Goal: Task Accomplishment & Management: Manage account settings

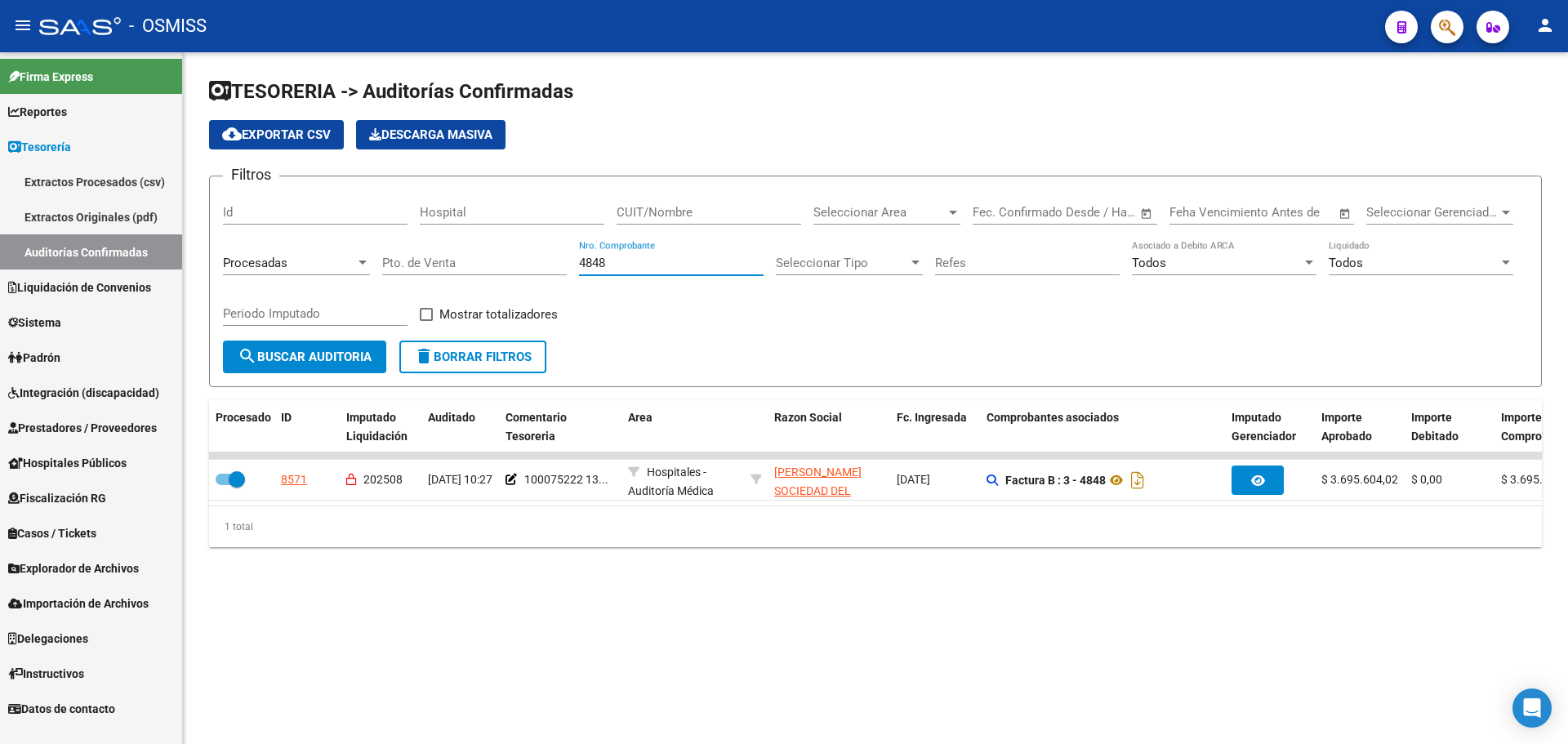
drag, startPoint x: 628, startPoint y: 263, endPoint x: 364, endPoint y: 209, distance: 269.5
click at [364, 209] on div "Filtros Id Hospital CUIT/Nombre Seleccionar Area Seleccionar Area Start date – …" at bounding box center [876, 265] width 1305 height 151
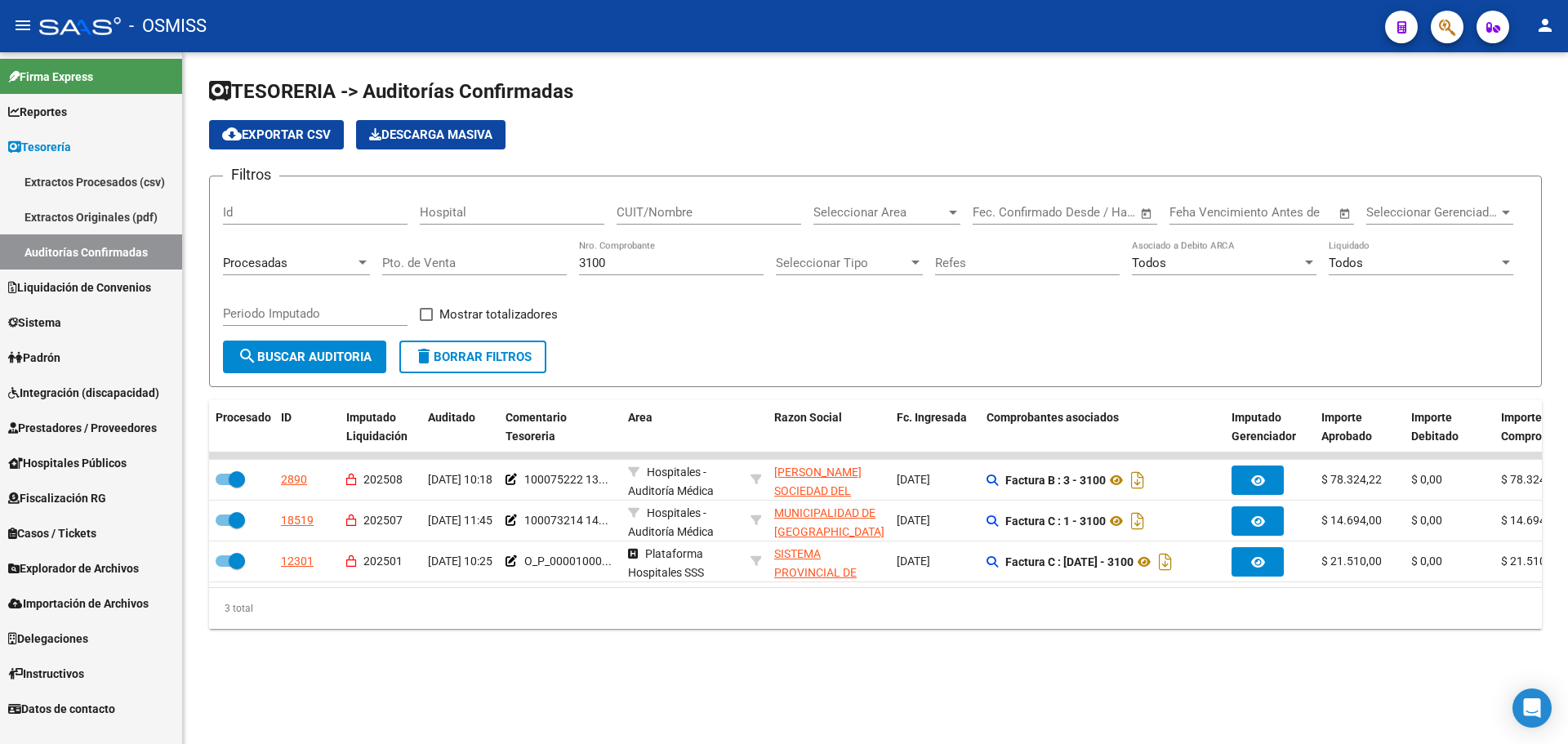
click at [784, 371] on form "Filtros Id Hospital CUIT/Nombre Seleccionar Area Seleccionar Area Start date – …" at bounding box center [876, 281] width 1333 height 212
drag, startPoint x: 620, startPoint y: 262, endPoint x: 0, endPoint y: 139, distance: 632.1
click at [0, 131] on mat-sidenav-container "Firma Express Reportes Ingresos Percibidos Análisis de todos los conceptos (his…" at bounding box center [784, 398] width 1568 height 692
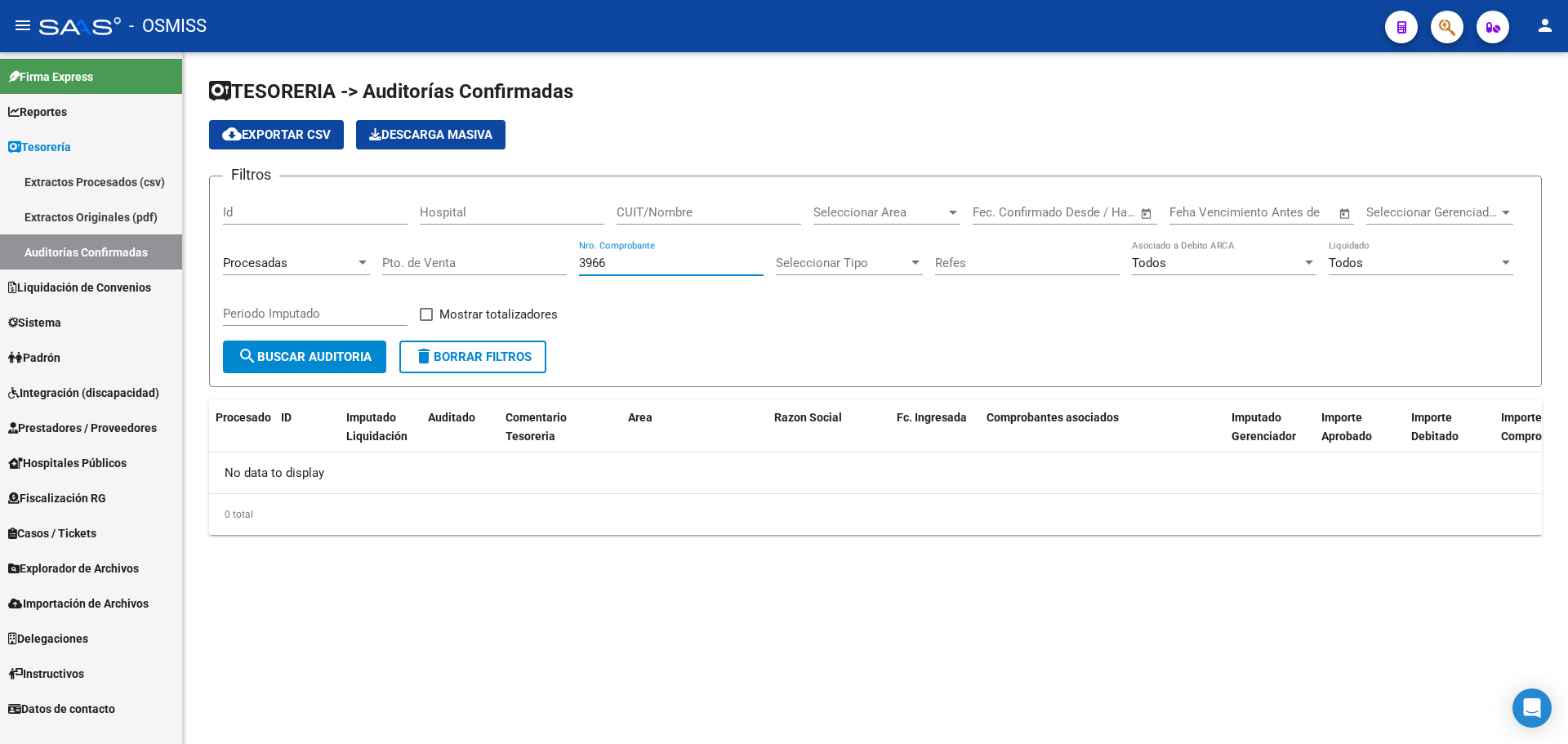
type input "3966"
click at [359, 260] on div at bounding box center [363, 263] width 15 height 13
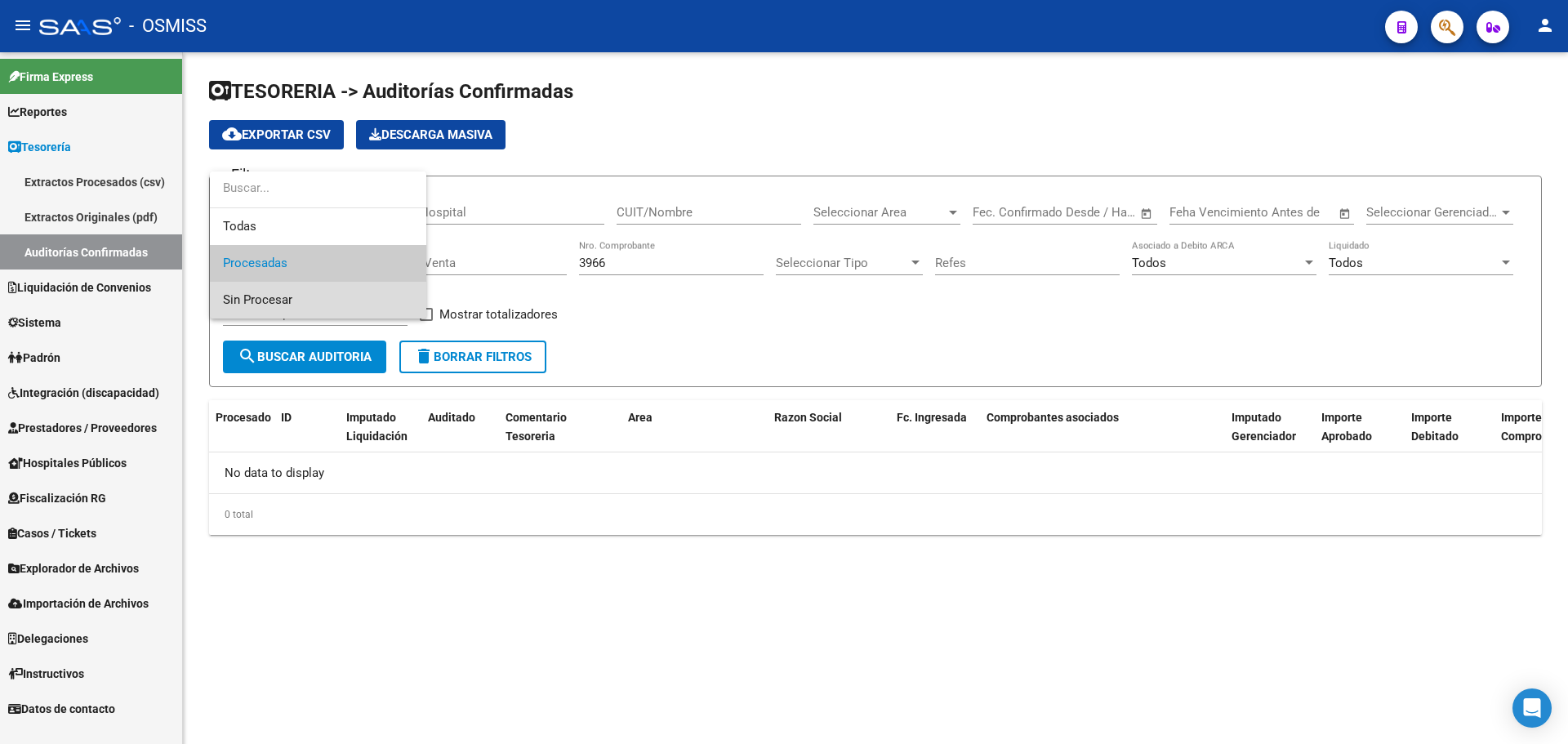
click at [329, 293] on span "Sin Procesar" at bounding box center [318, 300] width 190 height 37
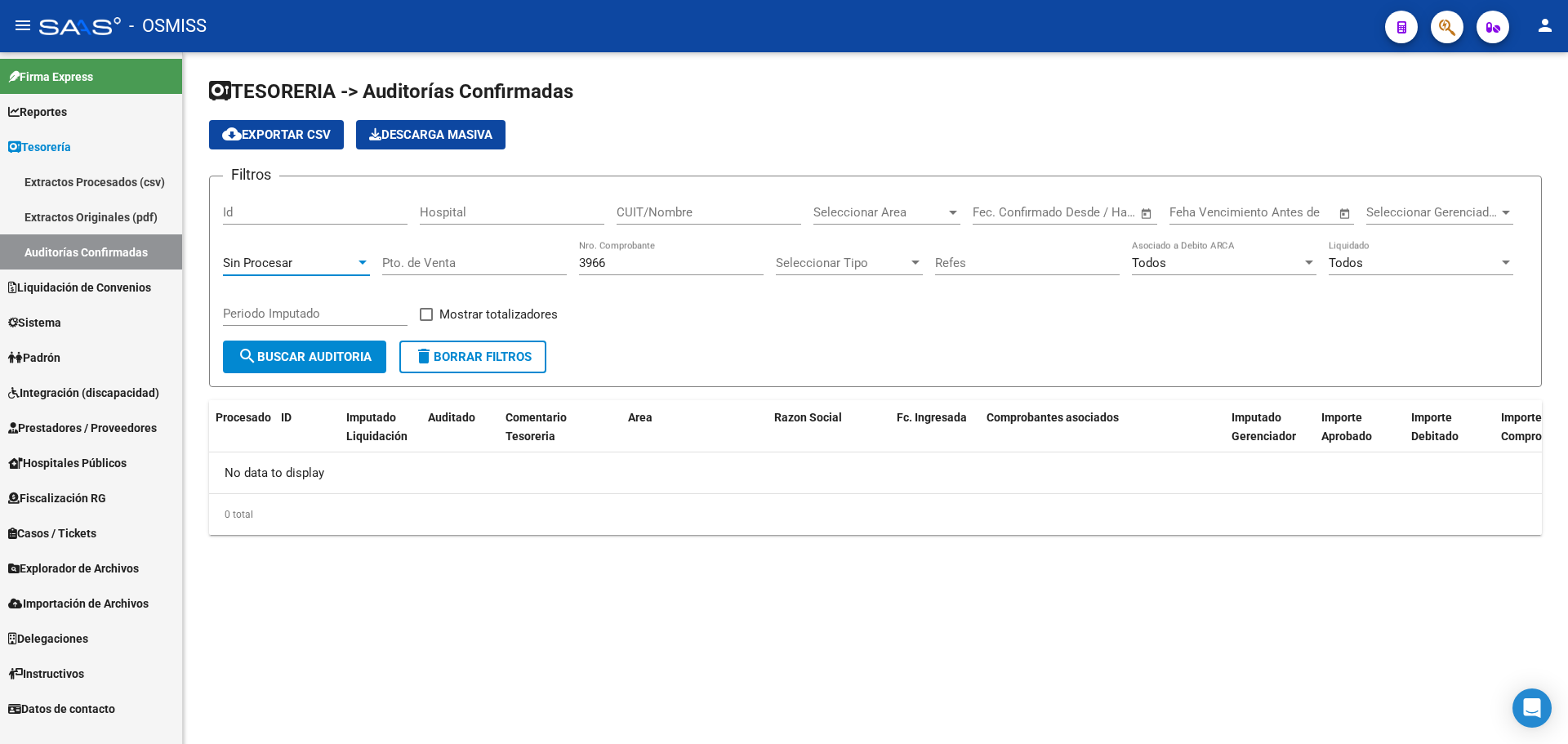
drag, startPoint x: 317, startPoint y: 383, endPoint x: 324, endPoint y: 360, distance: 24.0
click at [317, 382] on form "Filtros Id Hospital CUIT/Nombre Seleccionar Area Seleccionar Area Start date – …" at bounding box center [876, 281] width 1333 height 212
click at [324, 360] on span "search Buscar Auditoria" at bounding box center [304, 357] width 134 height 15
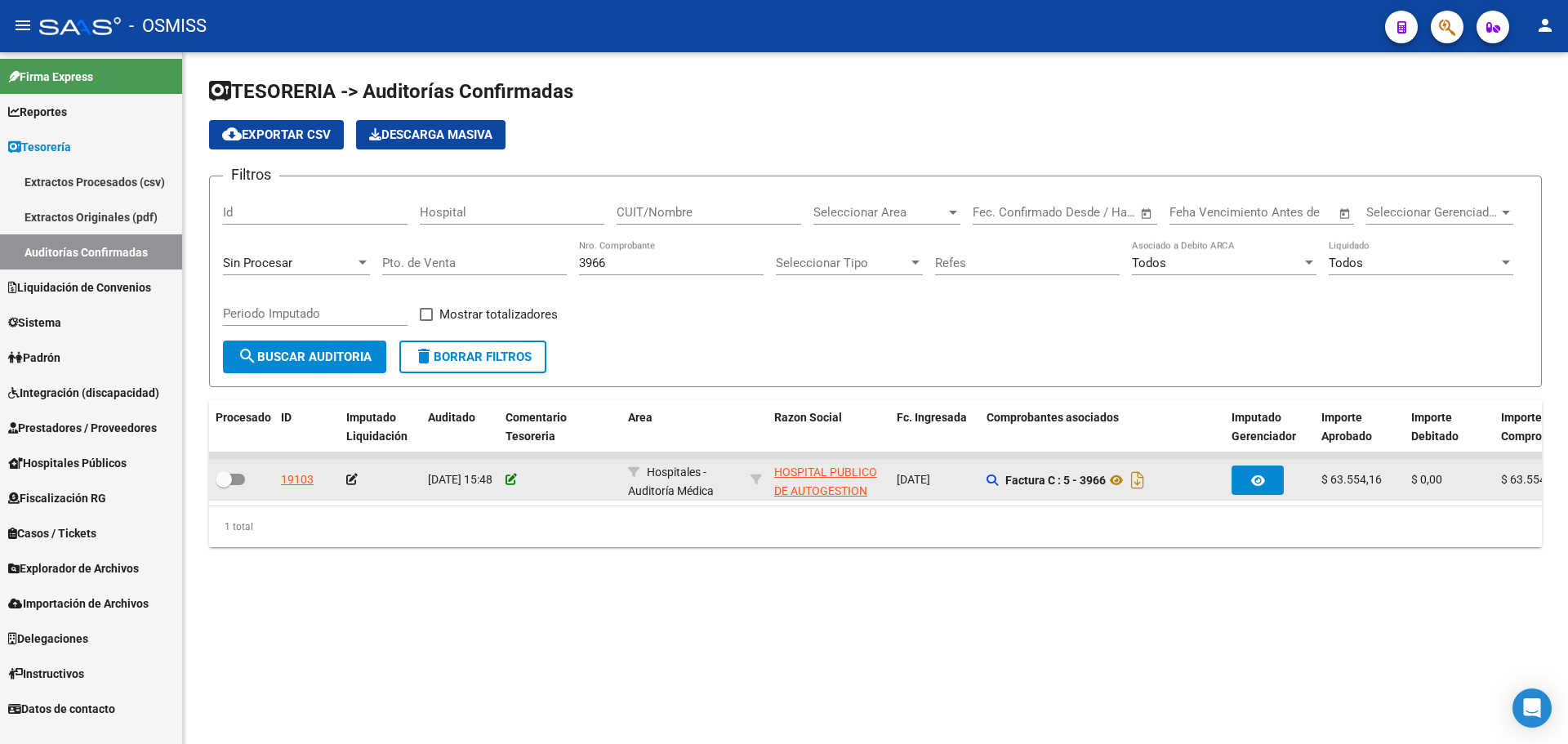
click at [508, 477] on icon at bounding box center [511, 480] width 12 height 12
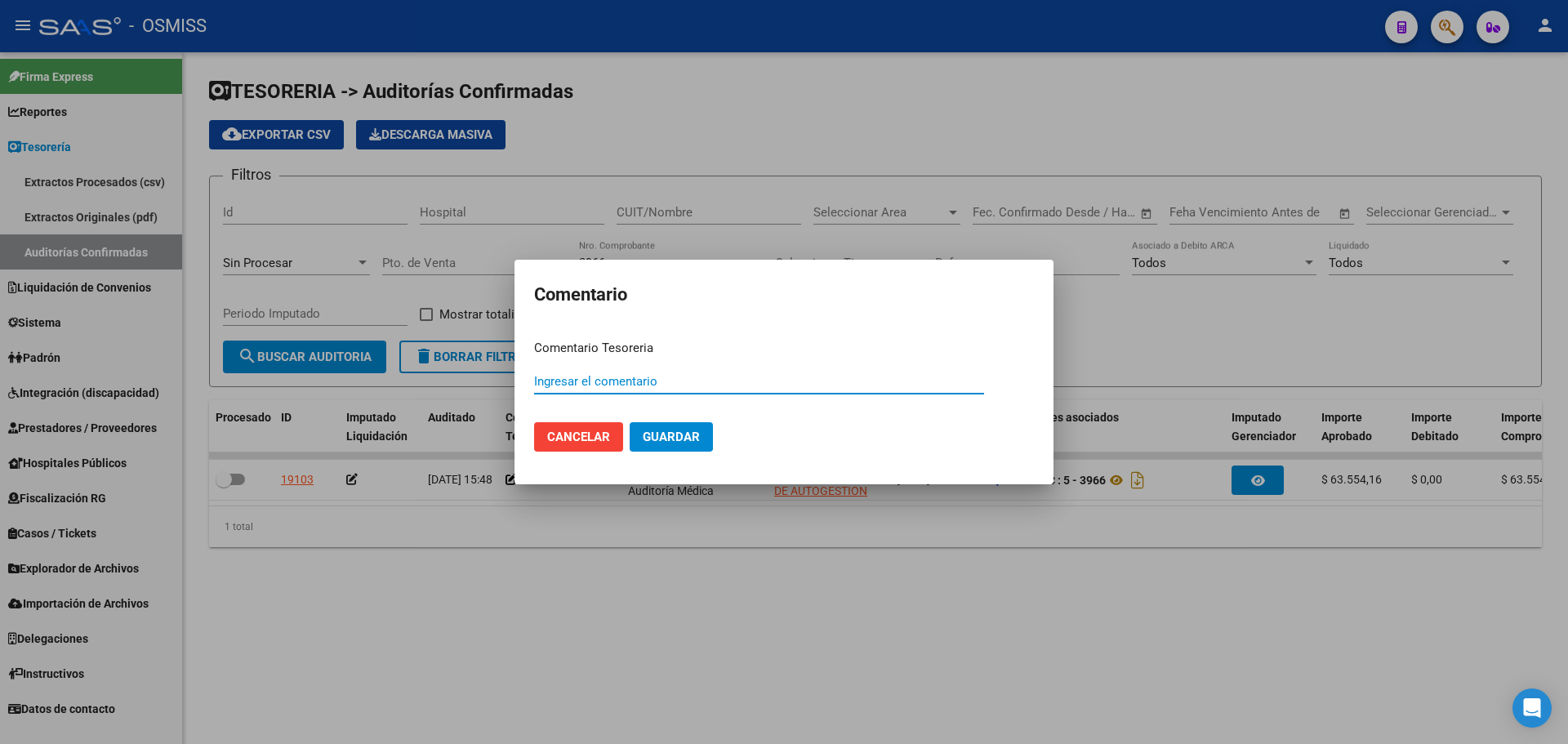
paste input "100075753"
drag, startPoint x: 403, startPoint y: 352, endPoint x: 364, endPoint y: 349, distance: 39.1
click at [364, 349] on div "Comentario Comentario Tesoreria 100075753 [DATE] Ingresar el comentario Cancela…" at bounding box center [784, 372] width 1568 height 744
type input "100075753 [DATE]"
click at [701, 436] on button "Guardar" at bounding box center [672, 437] width 83 height 29
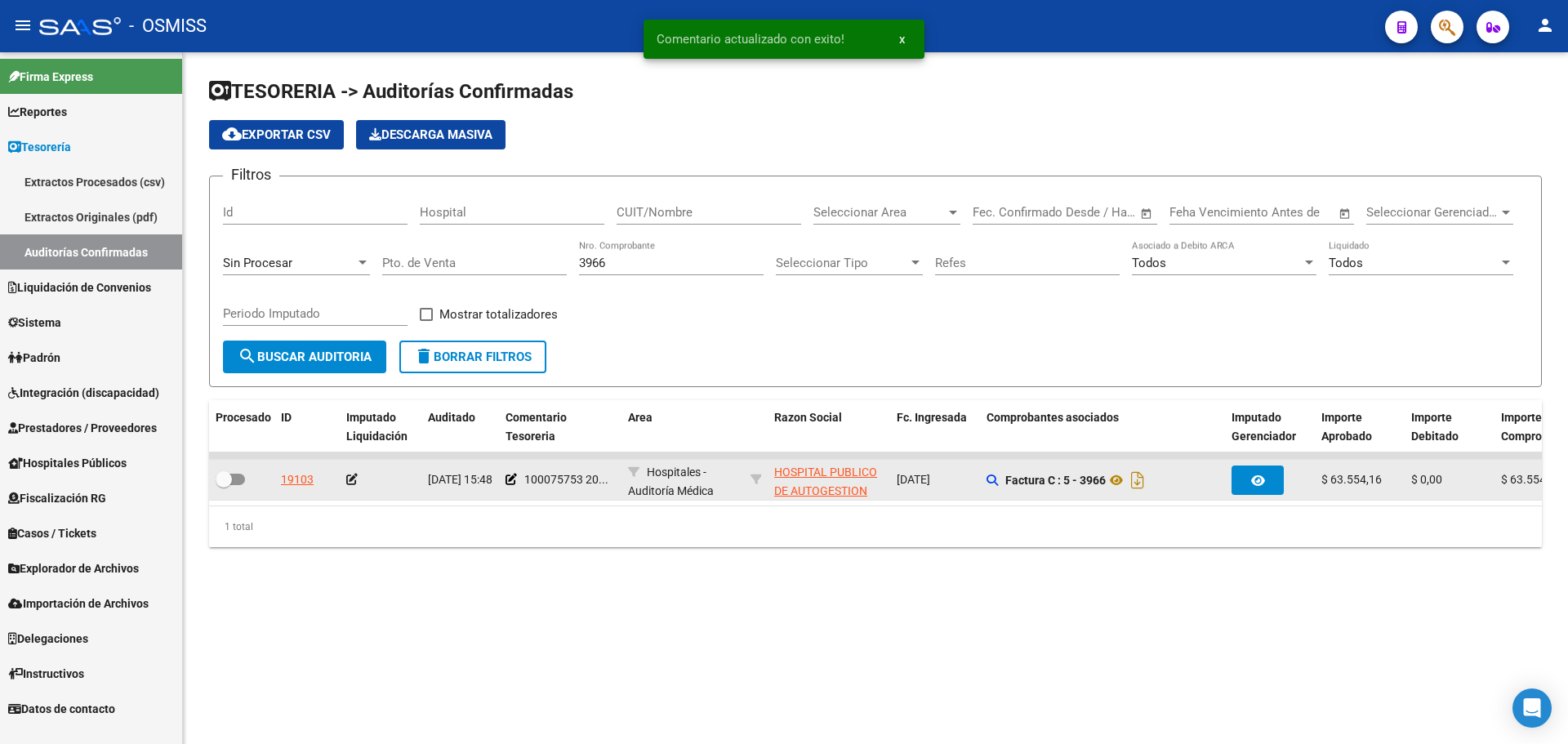
click at [356, 481] on icon at bounding box center [352, 480] width 12 height 12
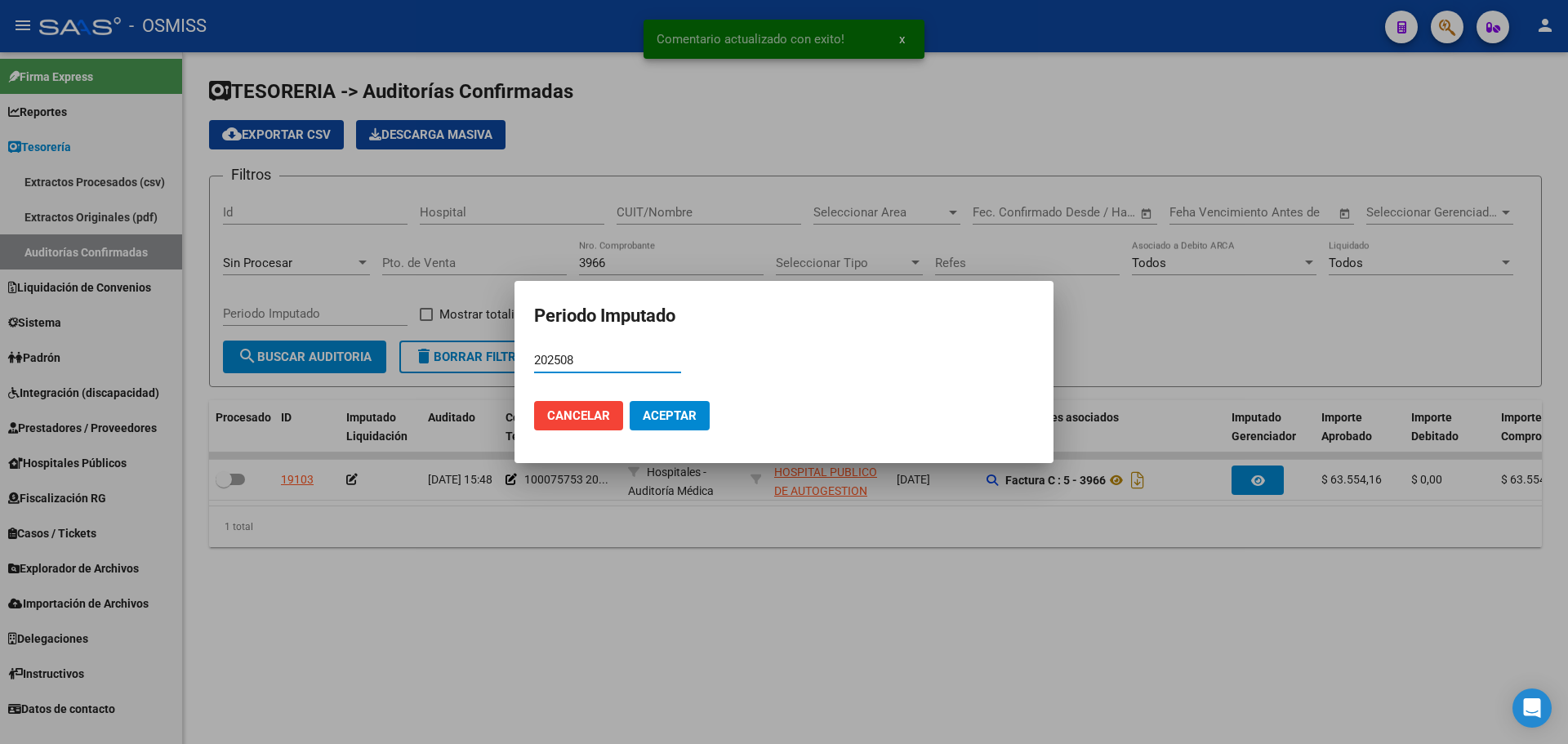
type input "202508"
click at [667, 416] on span "Aceptar" at bounding box center [669, 416] width 54 height 15
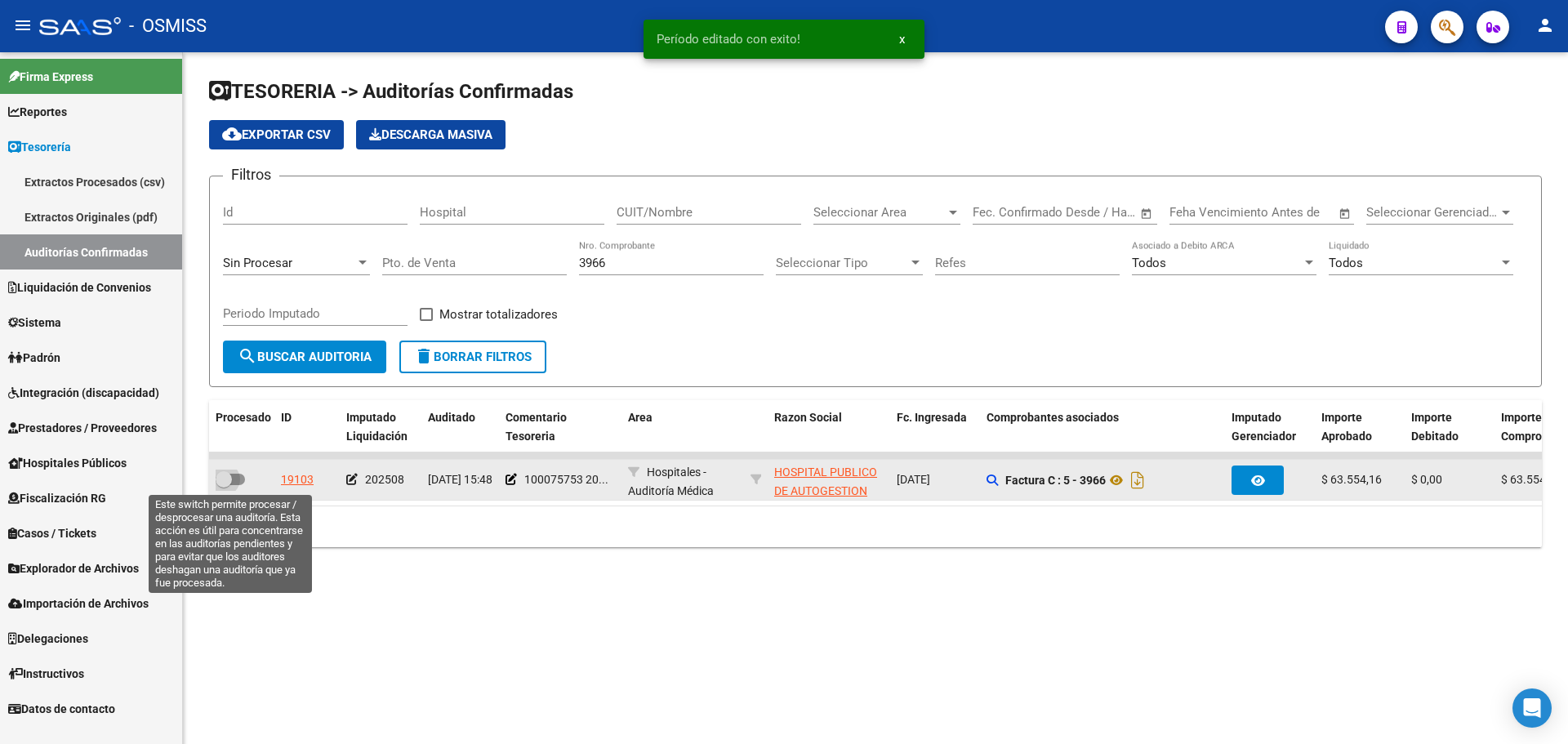
click at [241, 482] on span at bounding box center [230, 480] width 29 height 12
click at [224, 485] on input "checkbox" at bounding box center [223, 485] width 1 height 1
checkbox input "true"
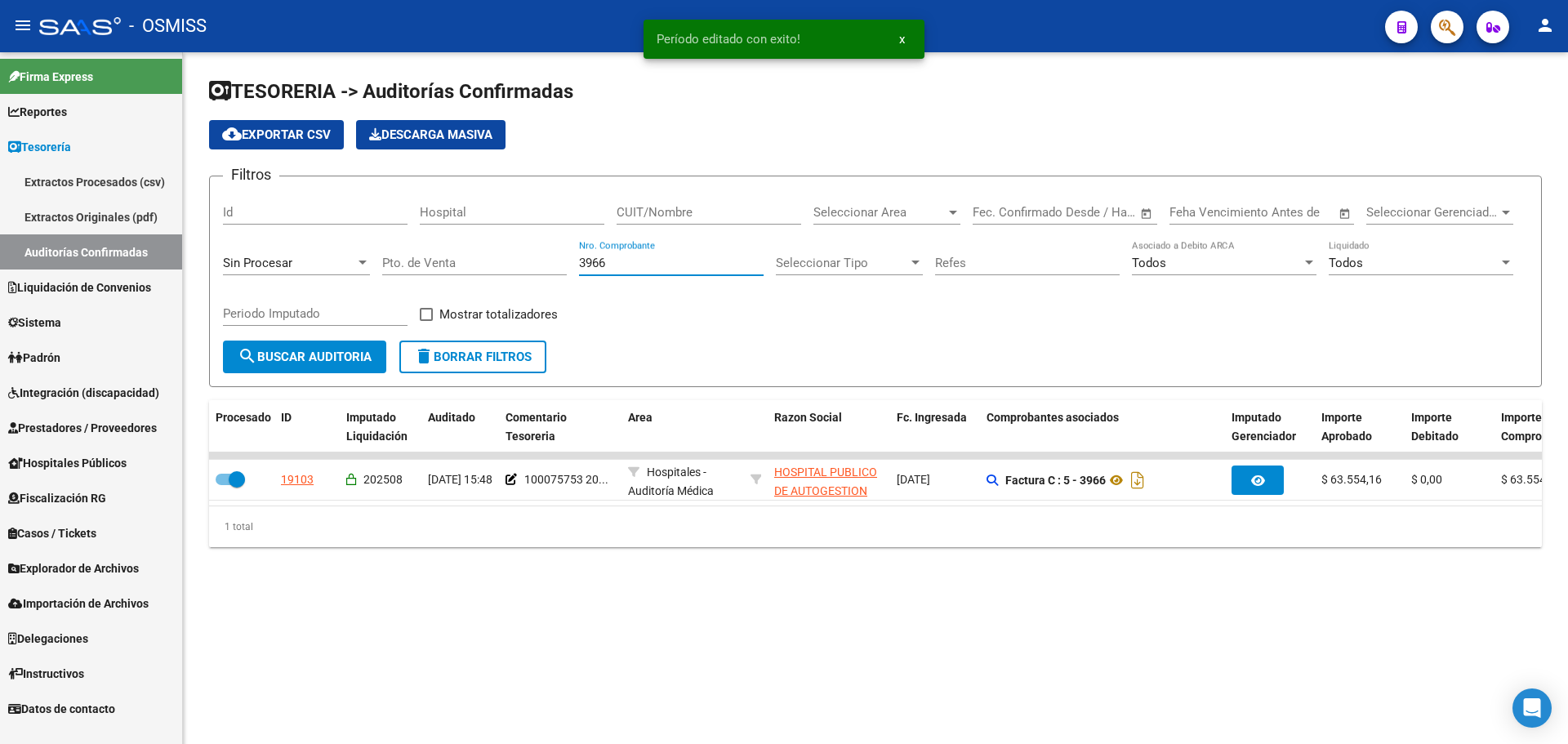
drag, startPoint x: 623, startPoint y: 268, endPoint x: 411, endPoint y: 267, distance: 212.0
click at [411, 267] on div "Filtros Id Hospital CUIT/Nombre Seleccionar Area Seleccionar Area Start date – …" at bounding box center [876, 265] width 1305 height 151
type input "1040"
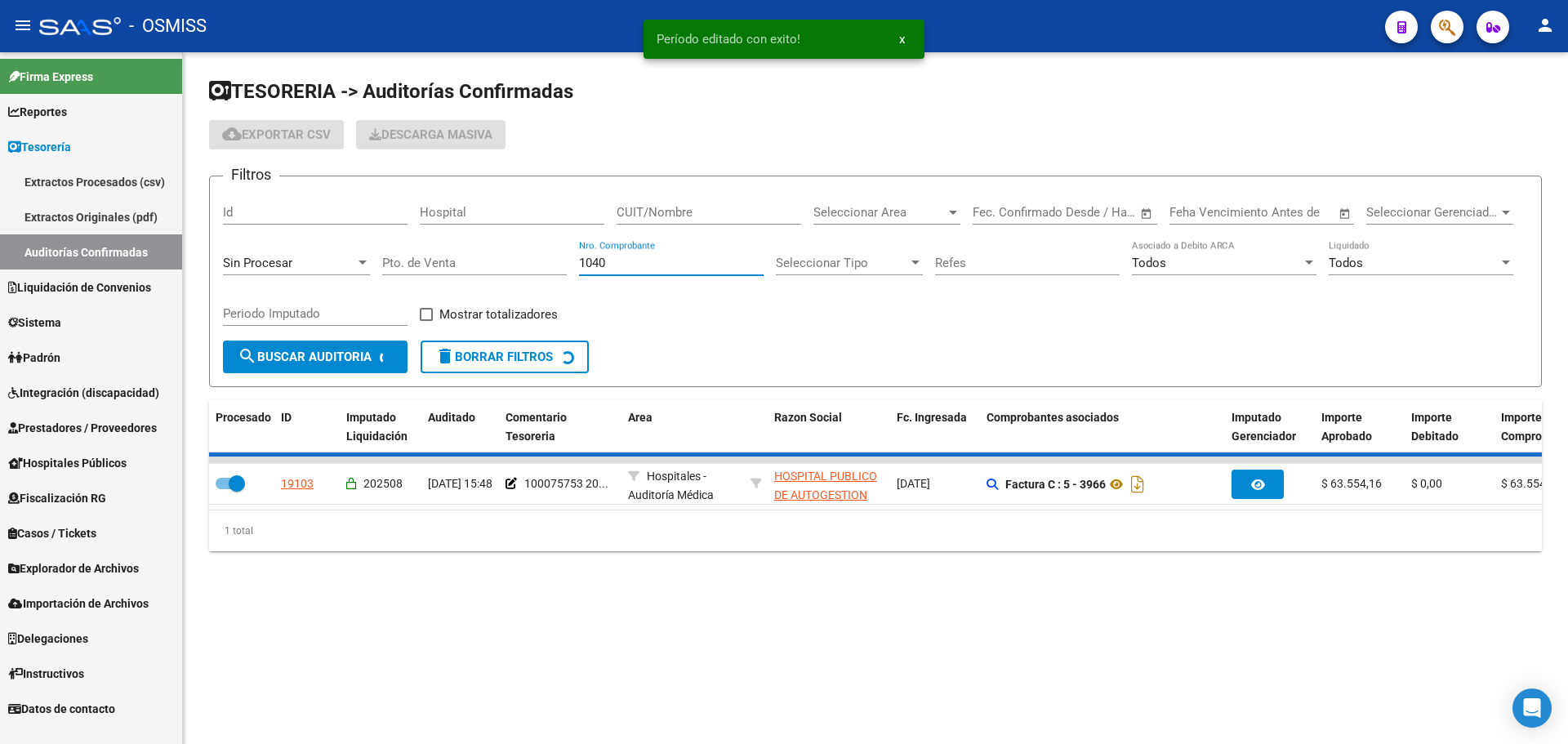
checkbox input "false"
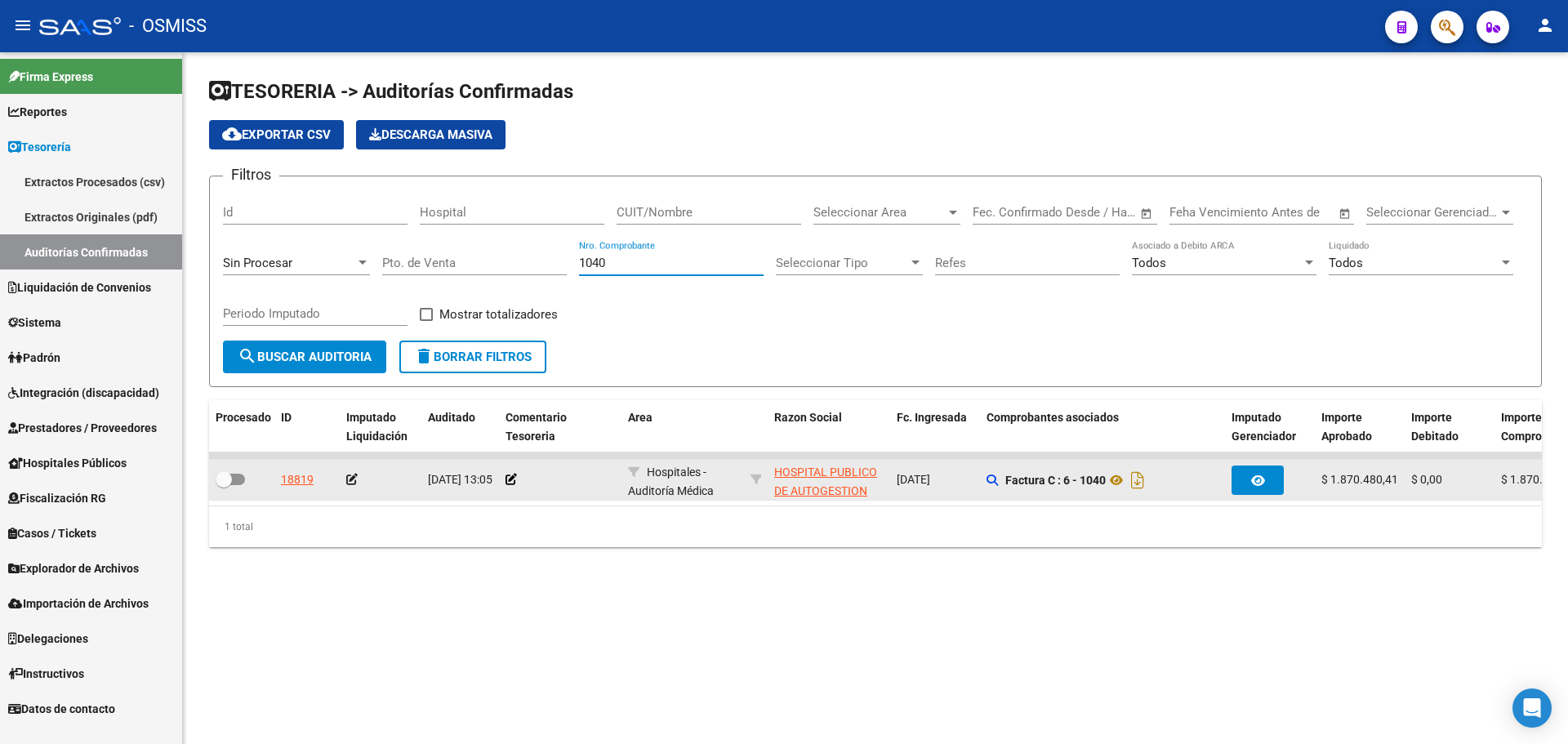
type input "1040"
click at [510, 485] on app-comentario-tesoreria at bounding box center [511, 480] width 12 height 13
click at [510, 484] on icon at bounding box center [511, 480] width 12 height 12
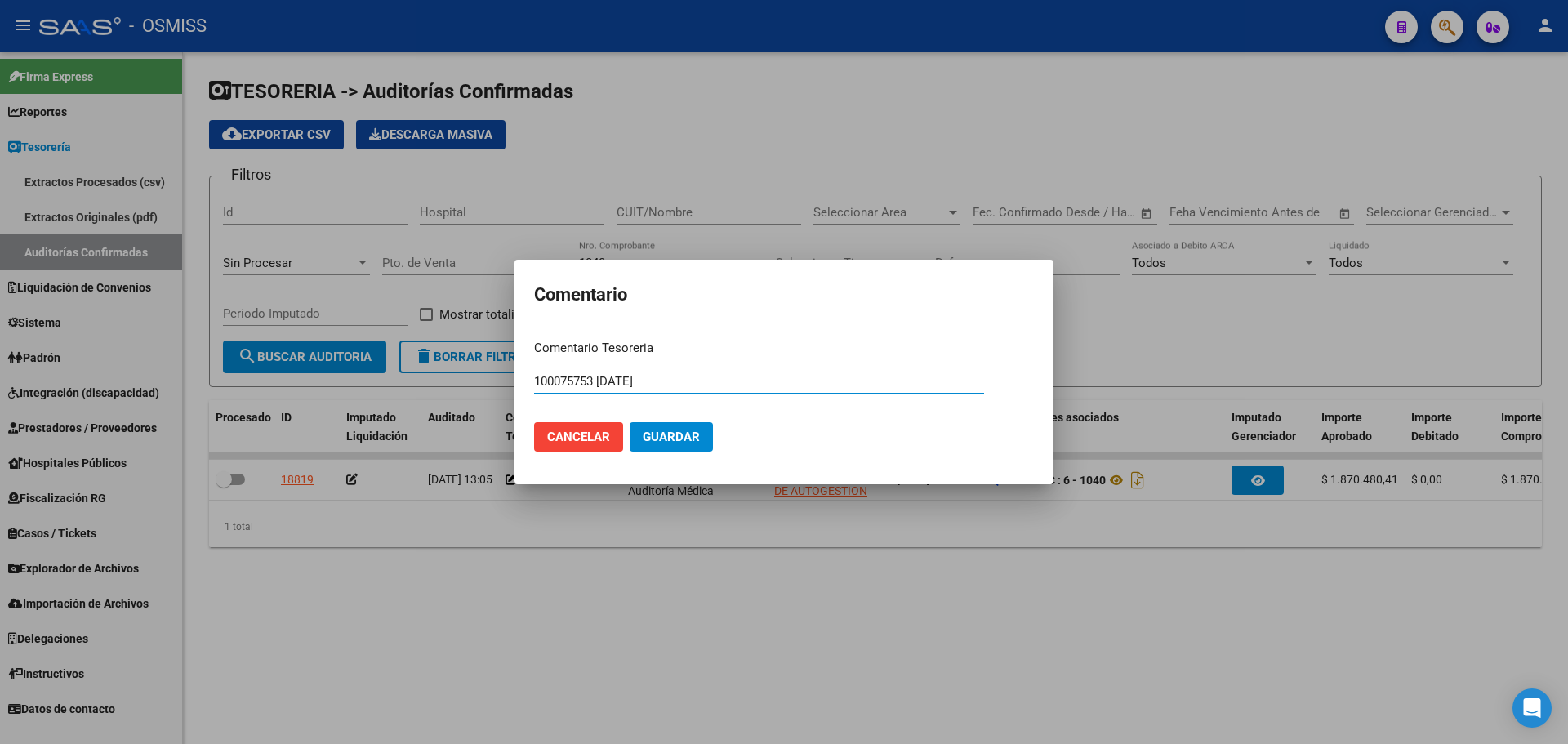
type input "100075753 [DATE]"
click at [659, 432] on span "Guardar" at bounding box center [671, 438] width 57 height 15
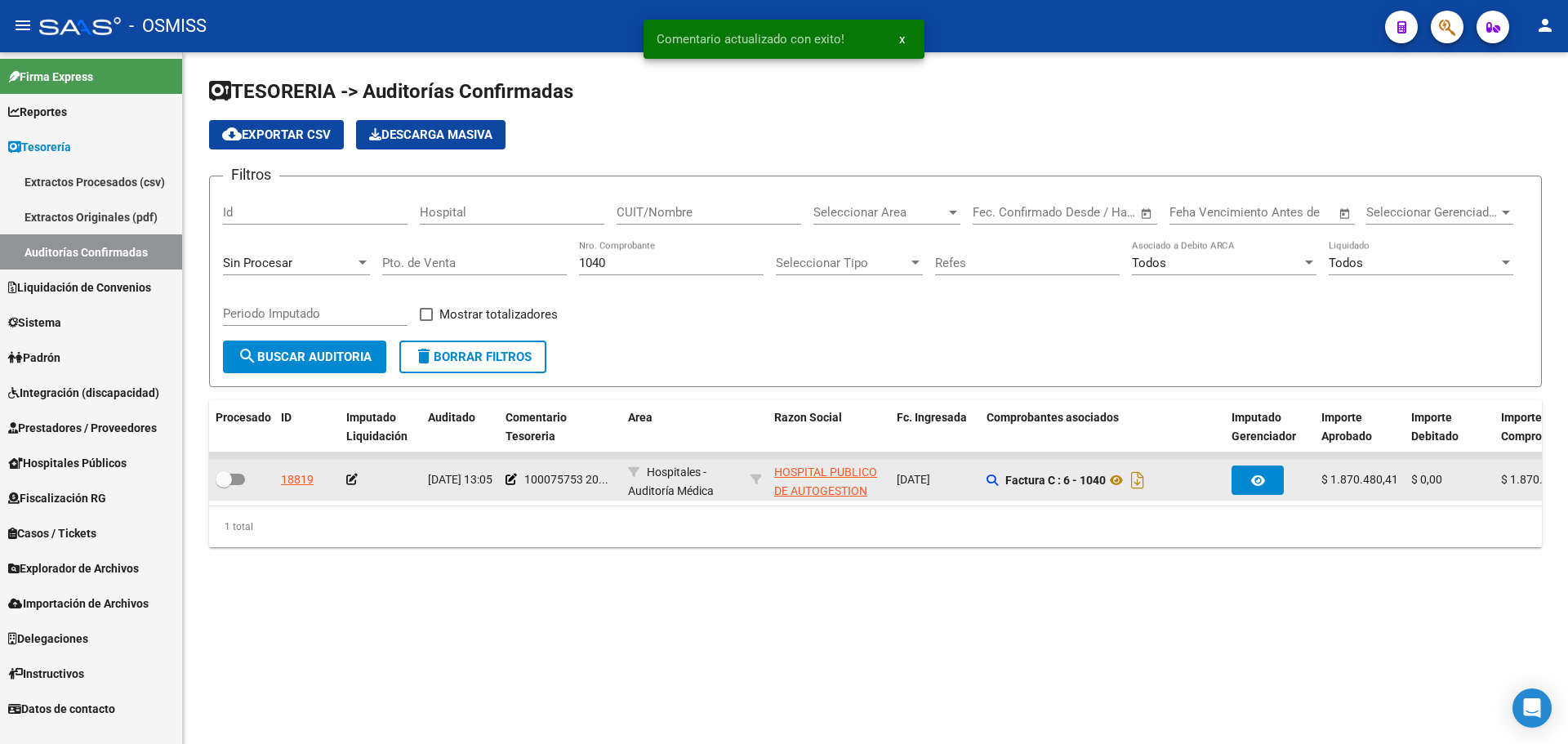
click at [352, 477] on icon at bounding box center [352, 480] width 12 height 12
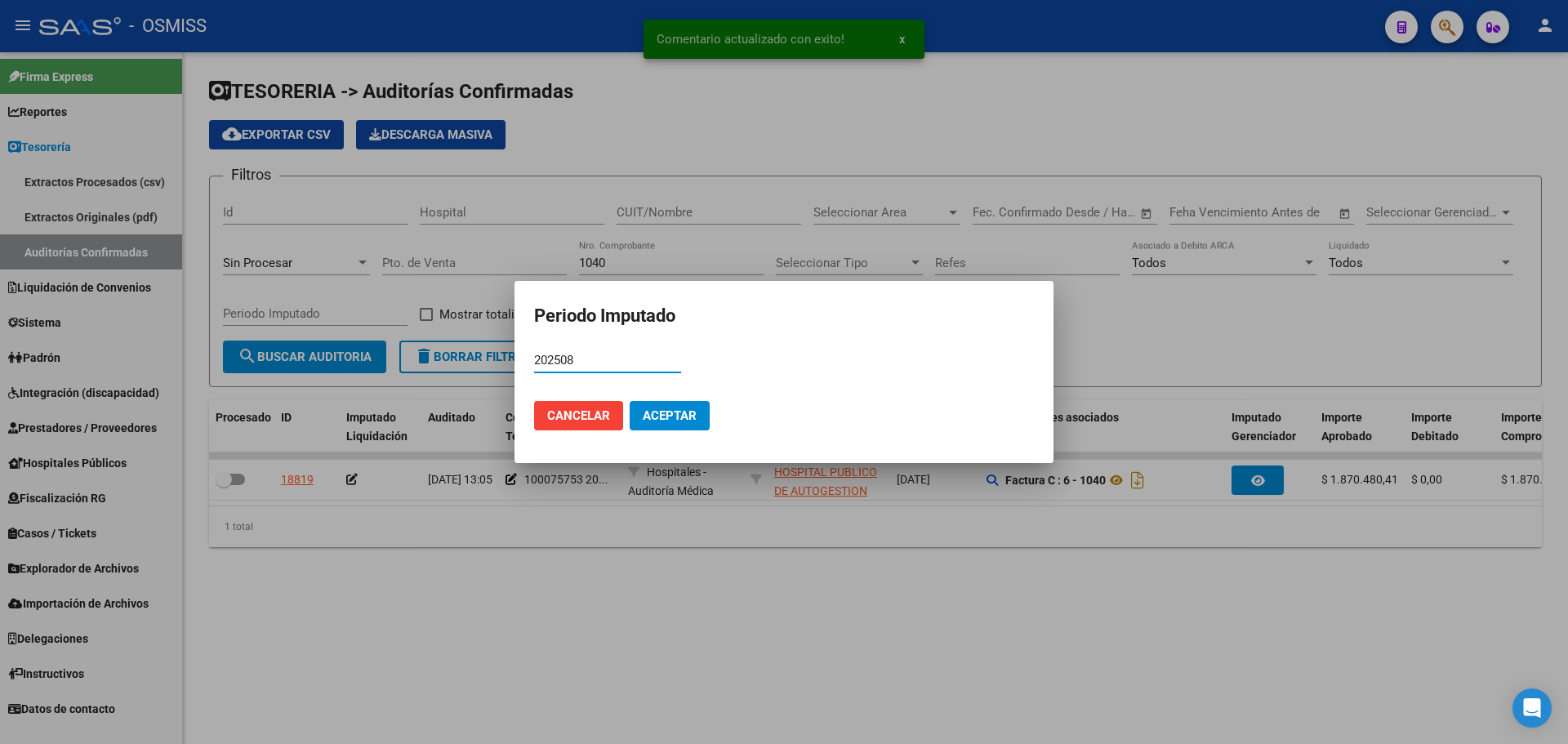
type input "202508"
click at [658, 418] on span "Aceptar" at bounding box center [669, 416] width 54 height 15
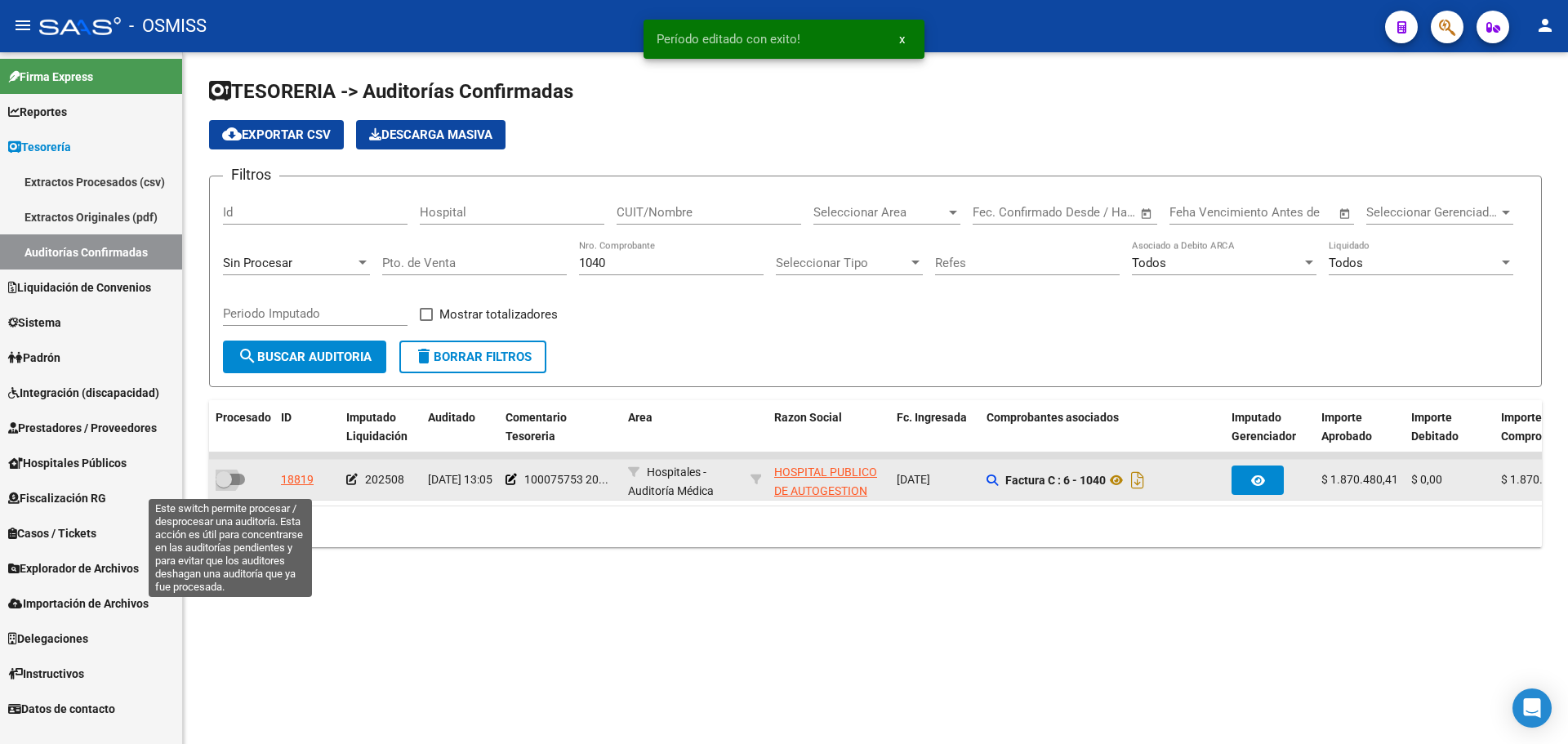
click at [233, 479] on span at bounding box center [230, 480] width 29 height 12
click at [224, 485] on input "checkbox" at bounding box center [223, 485] width 1 height 1
checkbox input "true"
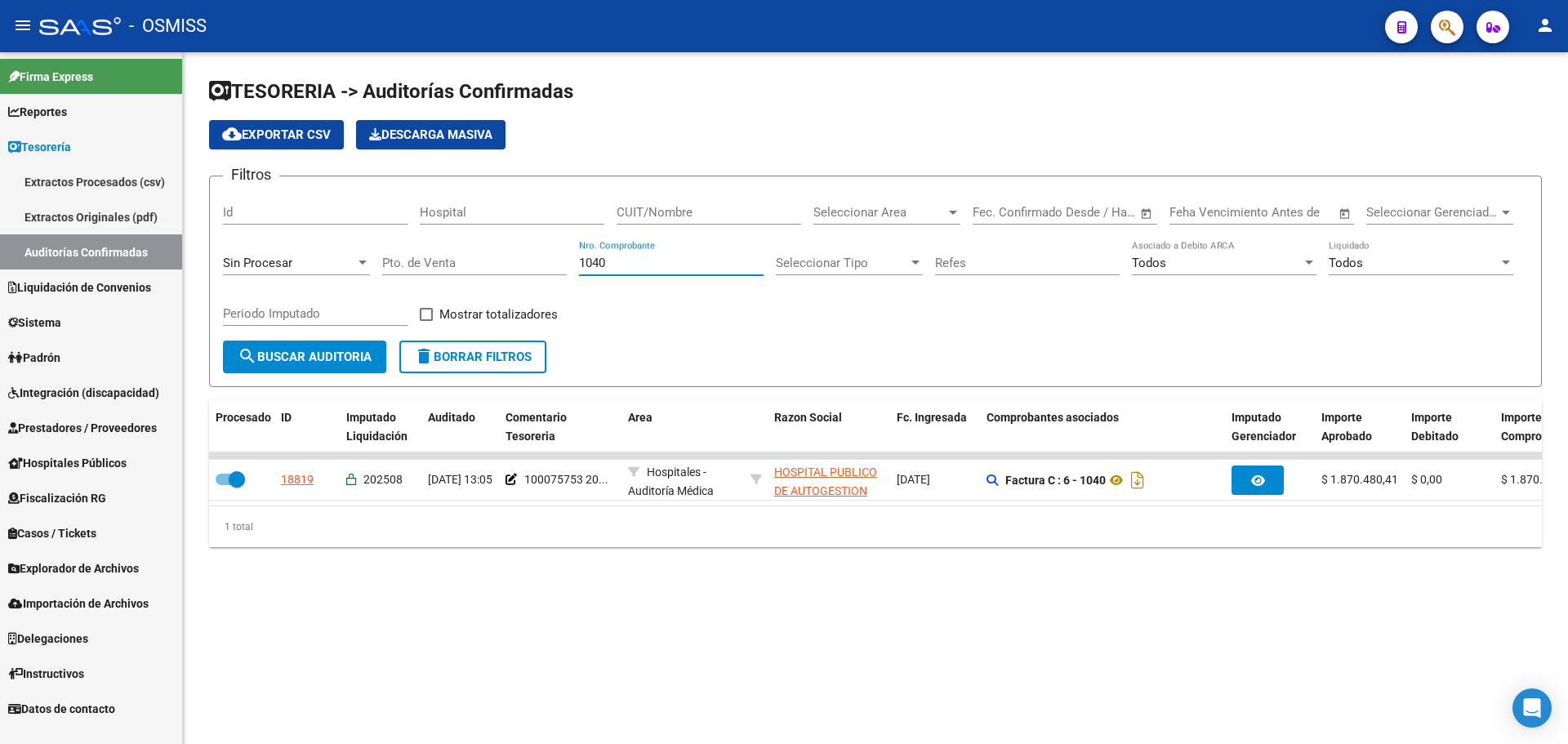
drag, startPoint x: 621, startPoint y: 266, endPoint x: 323, endPoint y: 265, distance: 298.0
click at [323, 265] on div "Filtros Id Hospital CUIT/Nombre Seleccionar Area Seleccionar Area Start date – …" at bounding box center [876, 265] width 1305 height 151
type input "1724"
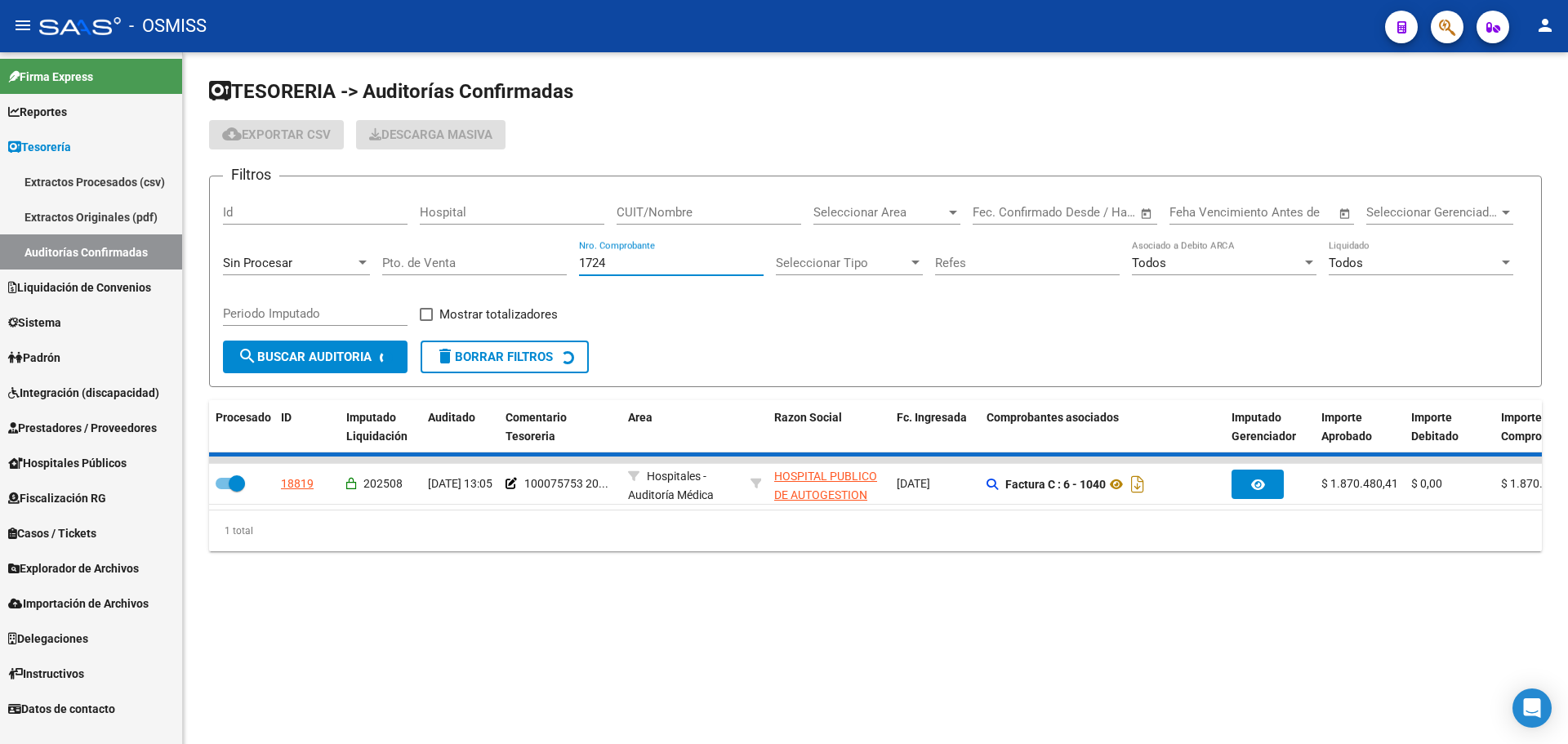
checkbox input "false"
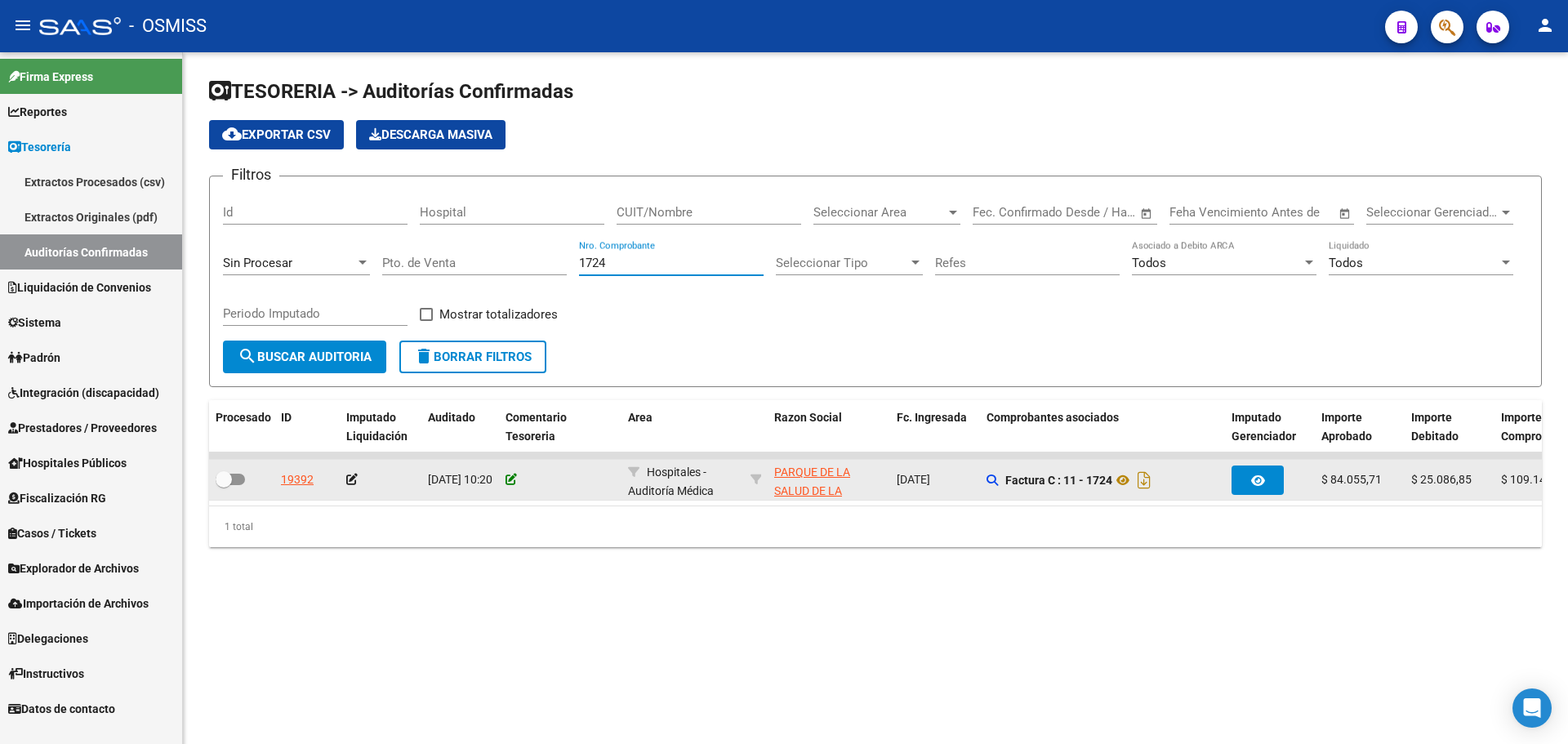
type input "1724"
click at [514, 480] on icon at bounding box center [511, 480] width 12 height 12
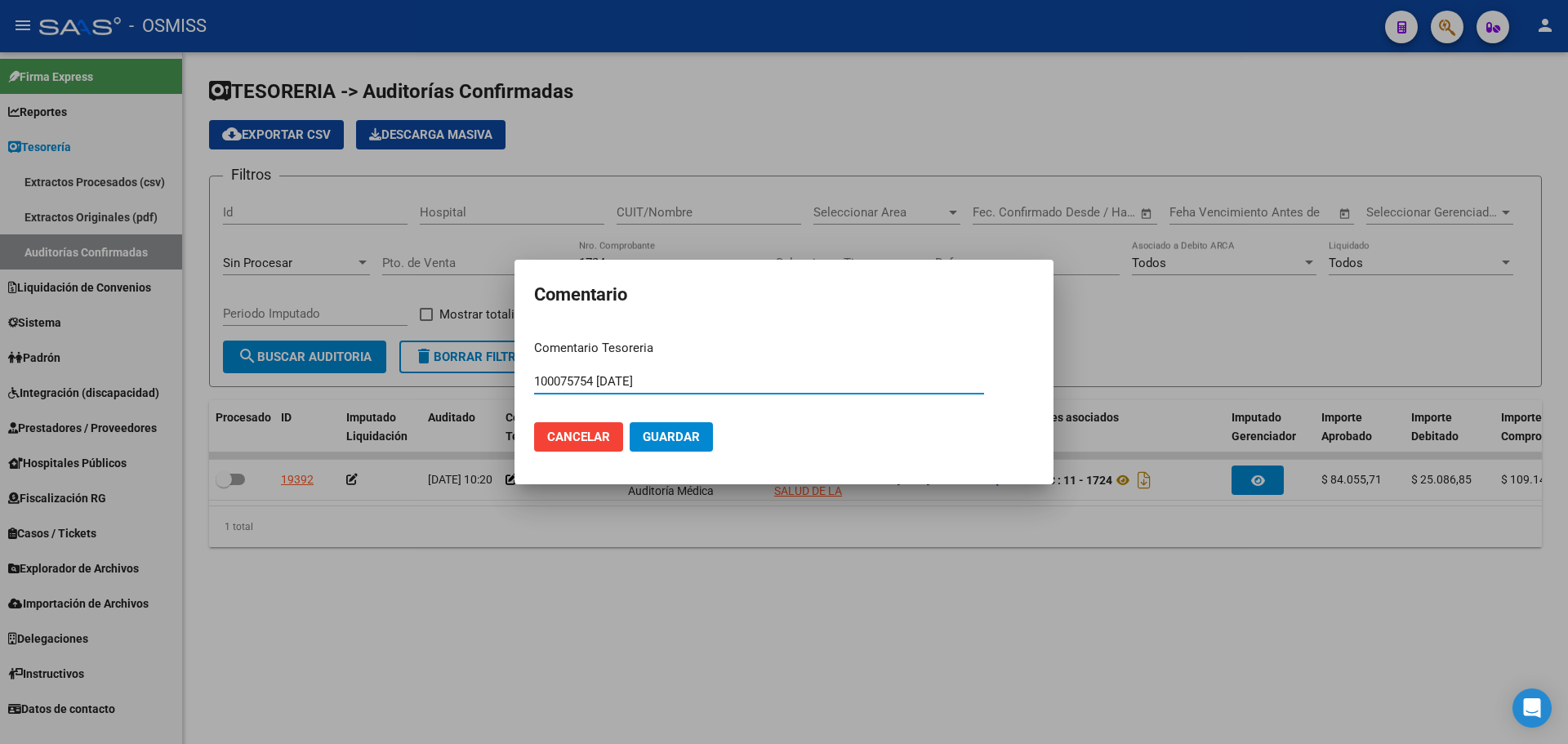
type input "100075754 [DATE]"
click at [677, 436] on span "Guardar" at bounding box center [671, 438] width 57 height 15
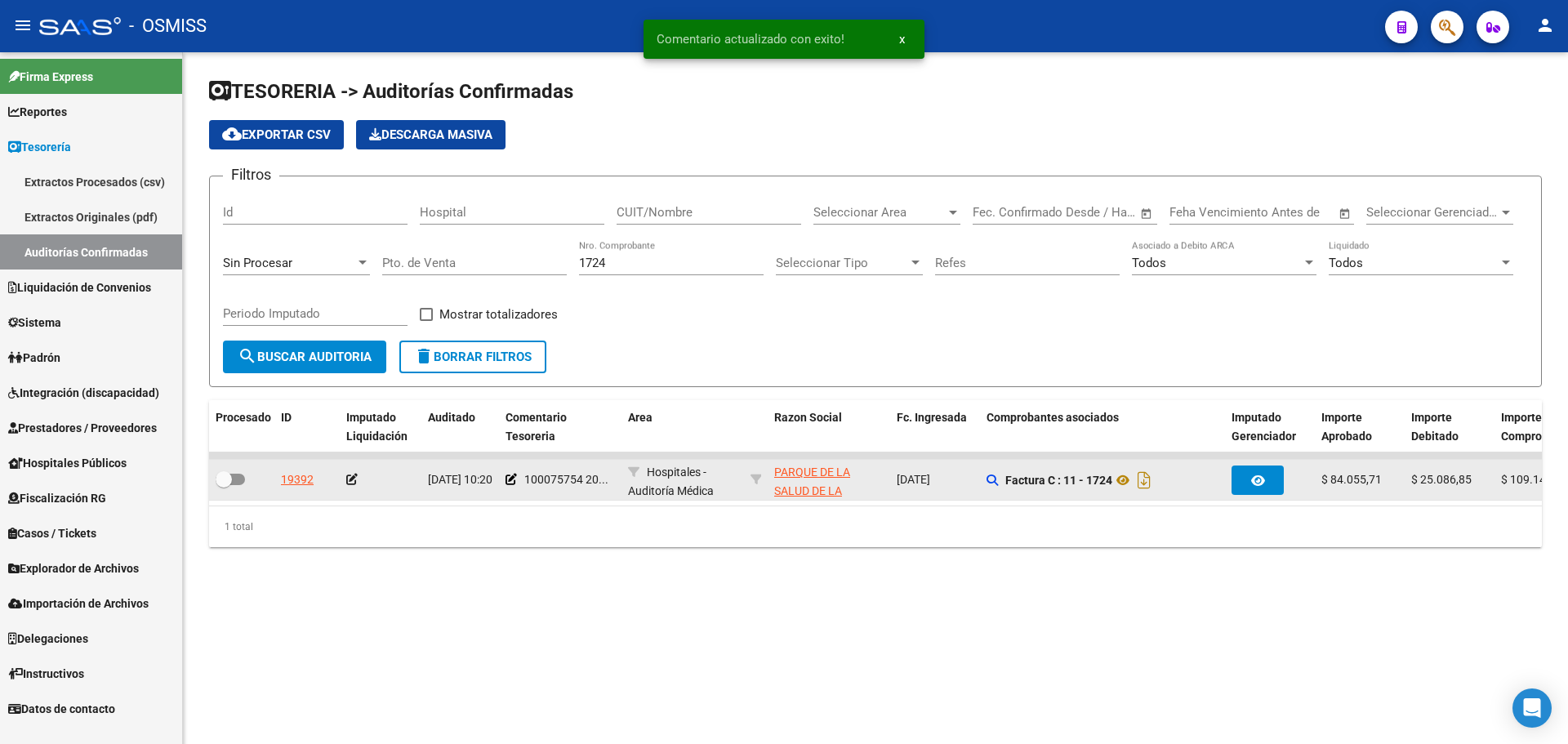
click at [352, 477] on icon at bounding box center [352, 480] width 12 height 12
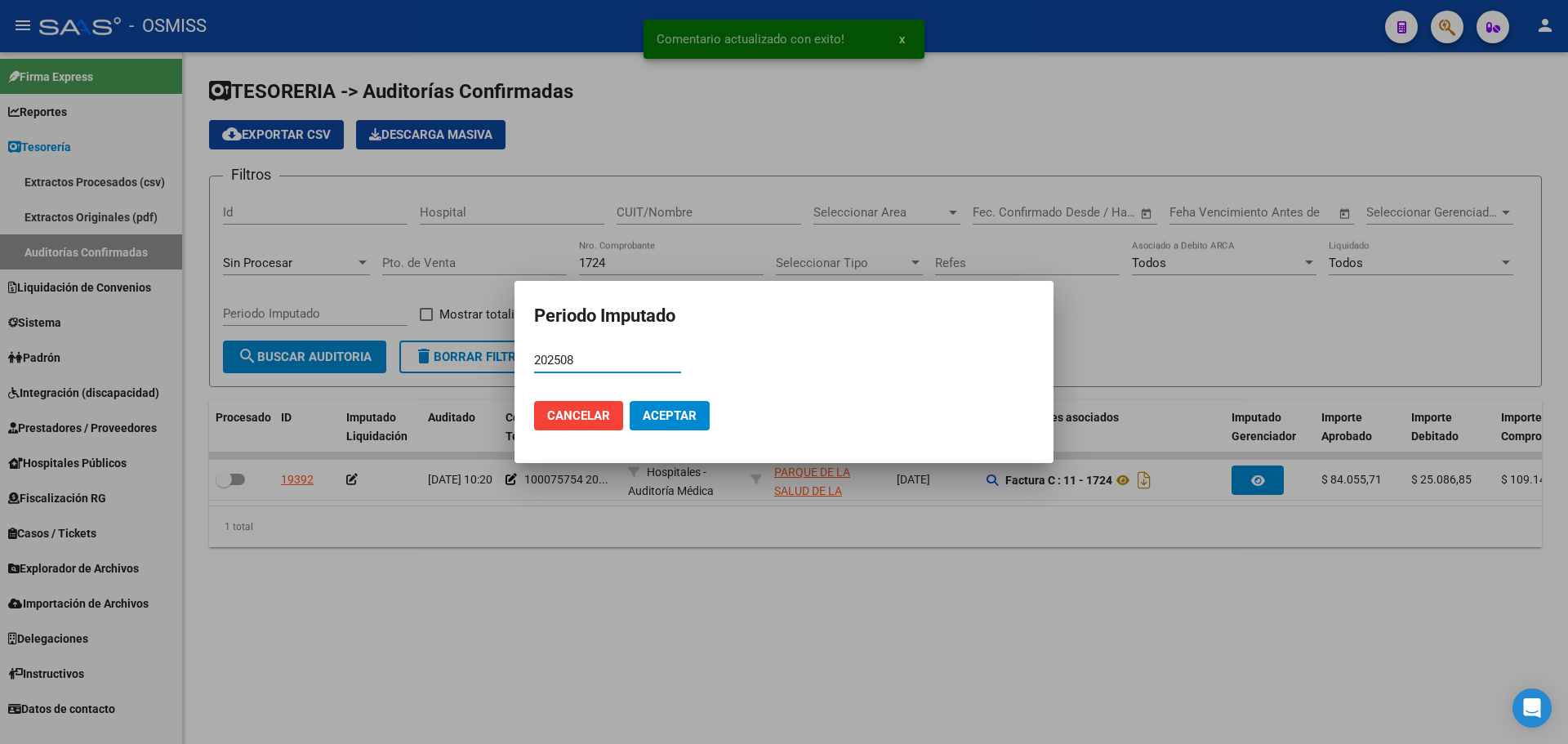
type input "202508"
click at [672, 416] on span "Aceptar" at bounding box center [669, 416] width 54 height 15
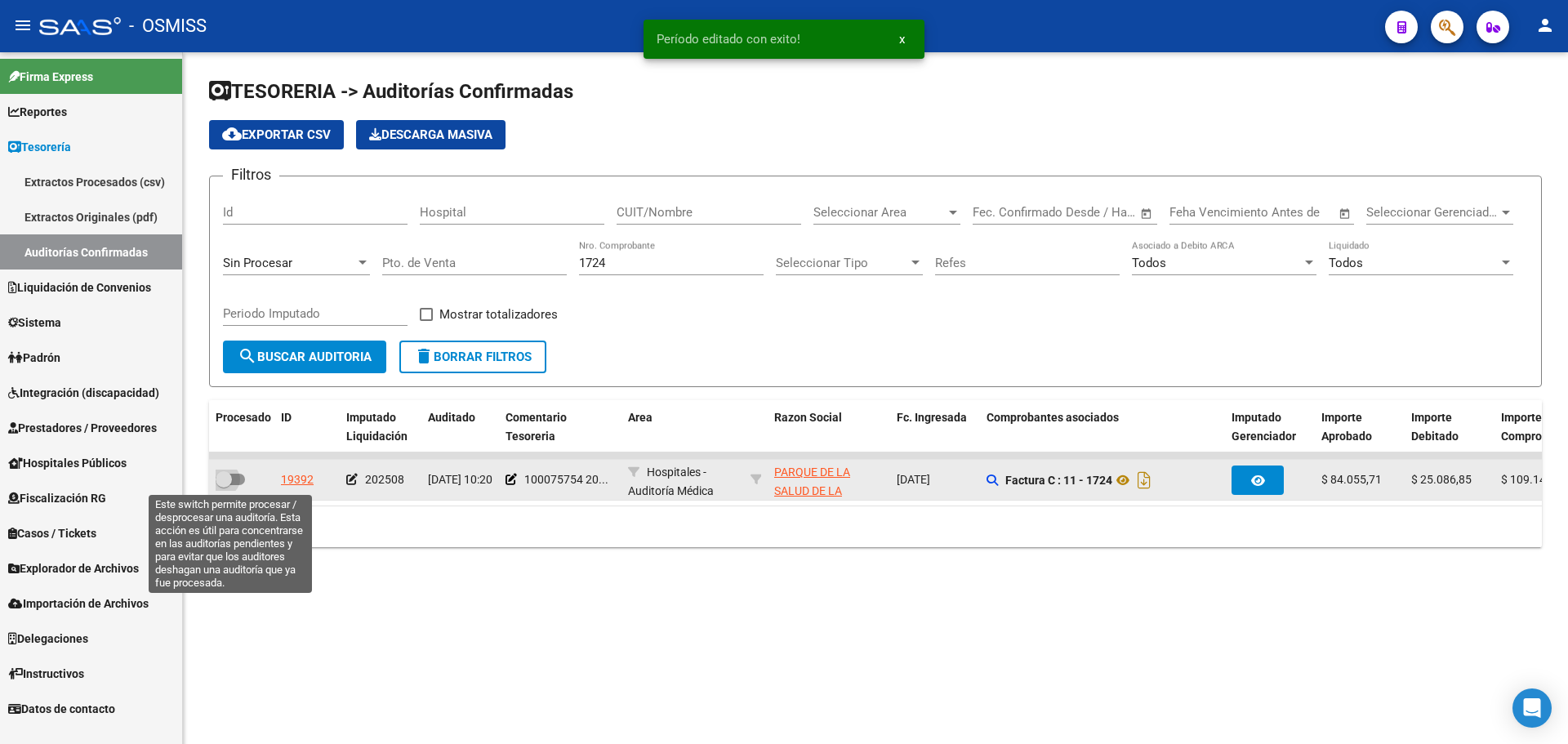
click at [243, 476] on span at bounding box center [230, 480] width 29 height 12
click at [224, 485] on input "checkbox" at bounding box center [223, 485] width 1 height 1
checkbox input "true"
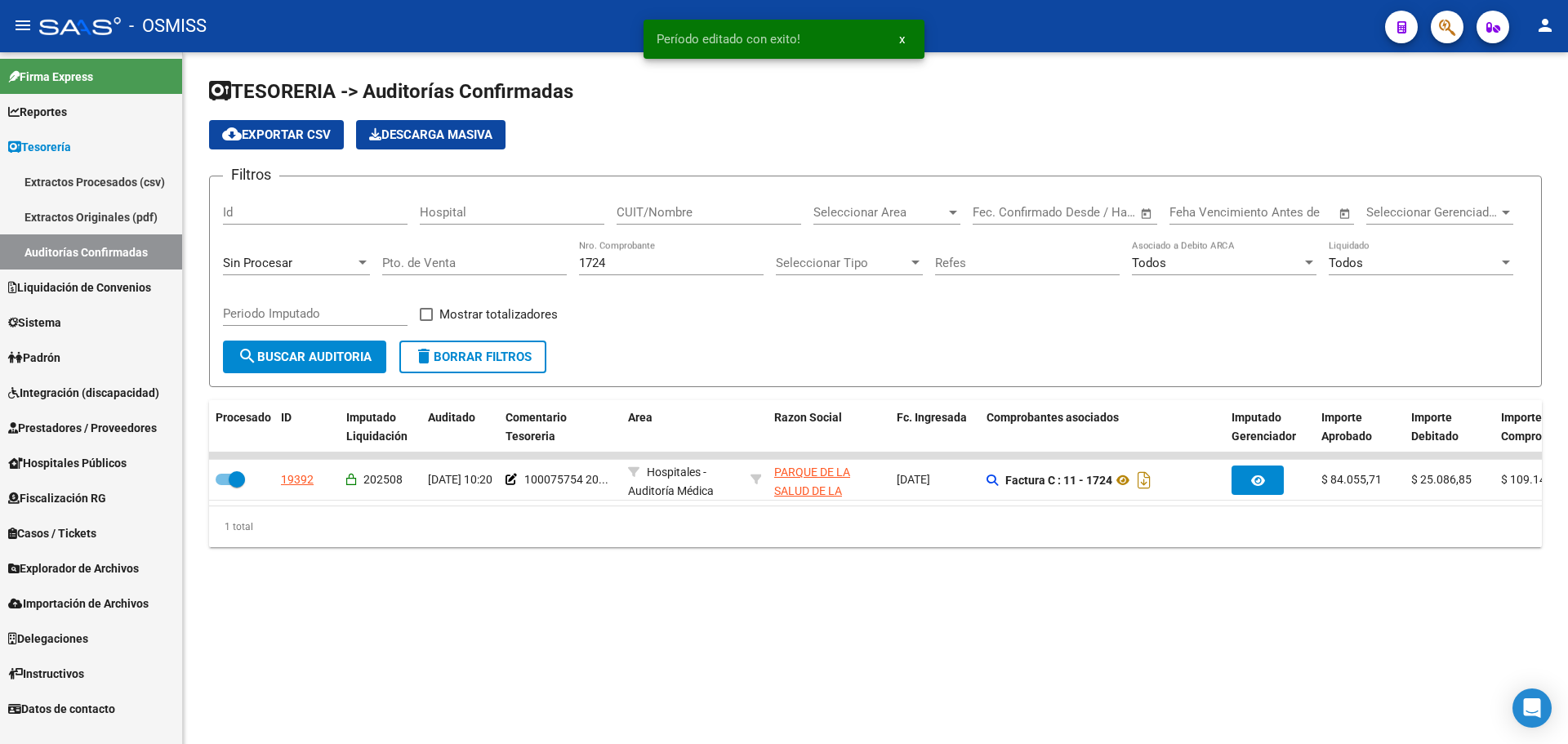
click at [491, 652] on mat-sidenav-content "TESORERIA -> Auditorías Confirmadas cloud_download Exportar CSV Descarga Masiva…" at bounding box center [875, 398] width 1385 height 692
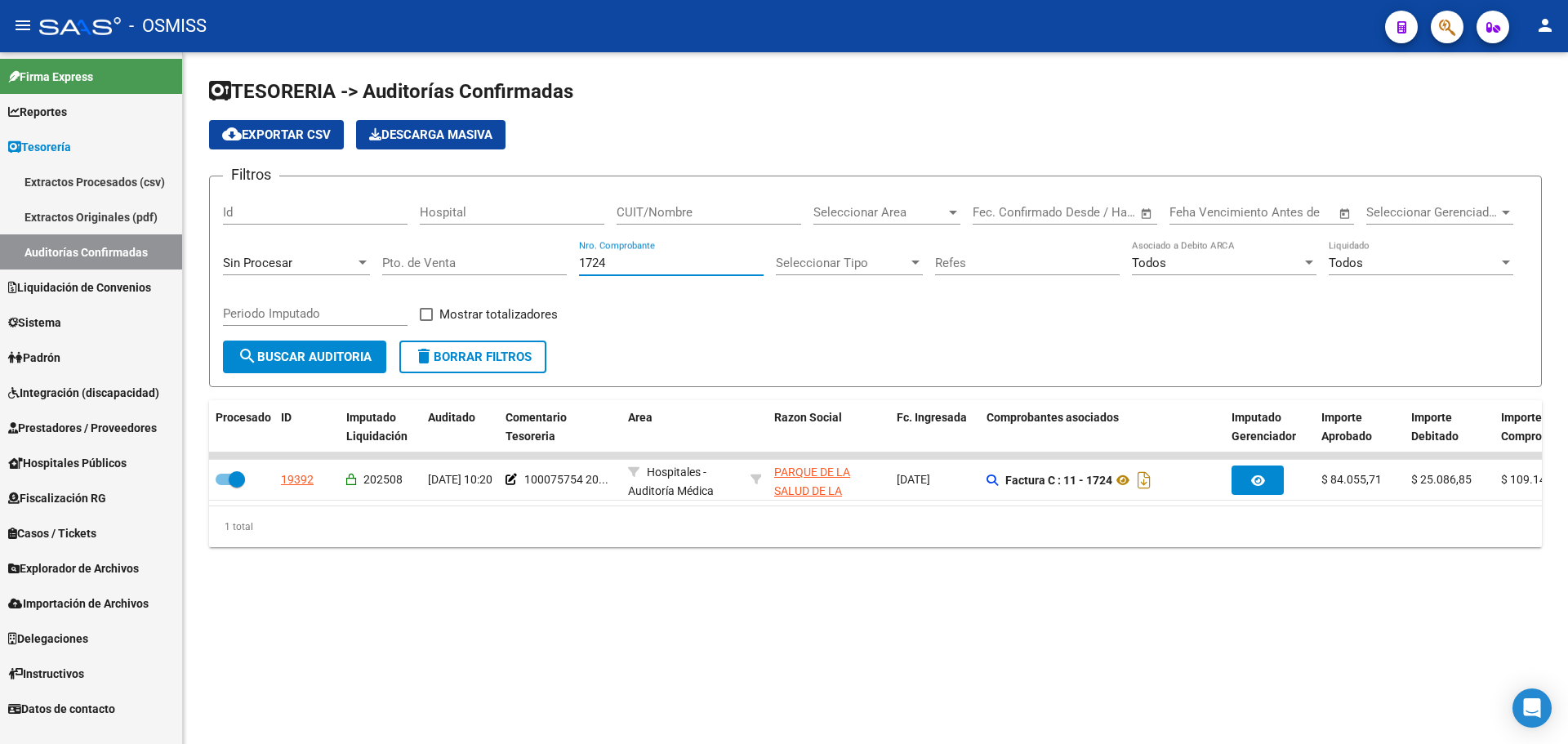
drag, startPoint x: 657, startPoint y: 267, endPoint x: 96, endPoint y: 239, distance: 561.7
click at [106, 238] on mat-sidenav-container "Firma Express Reportes Ingresos Percibidos Análisis de todos los conceptos (his…" at bounding box center [784, 398] width 1568 height 692
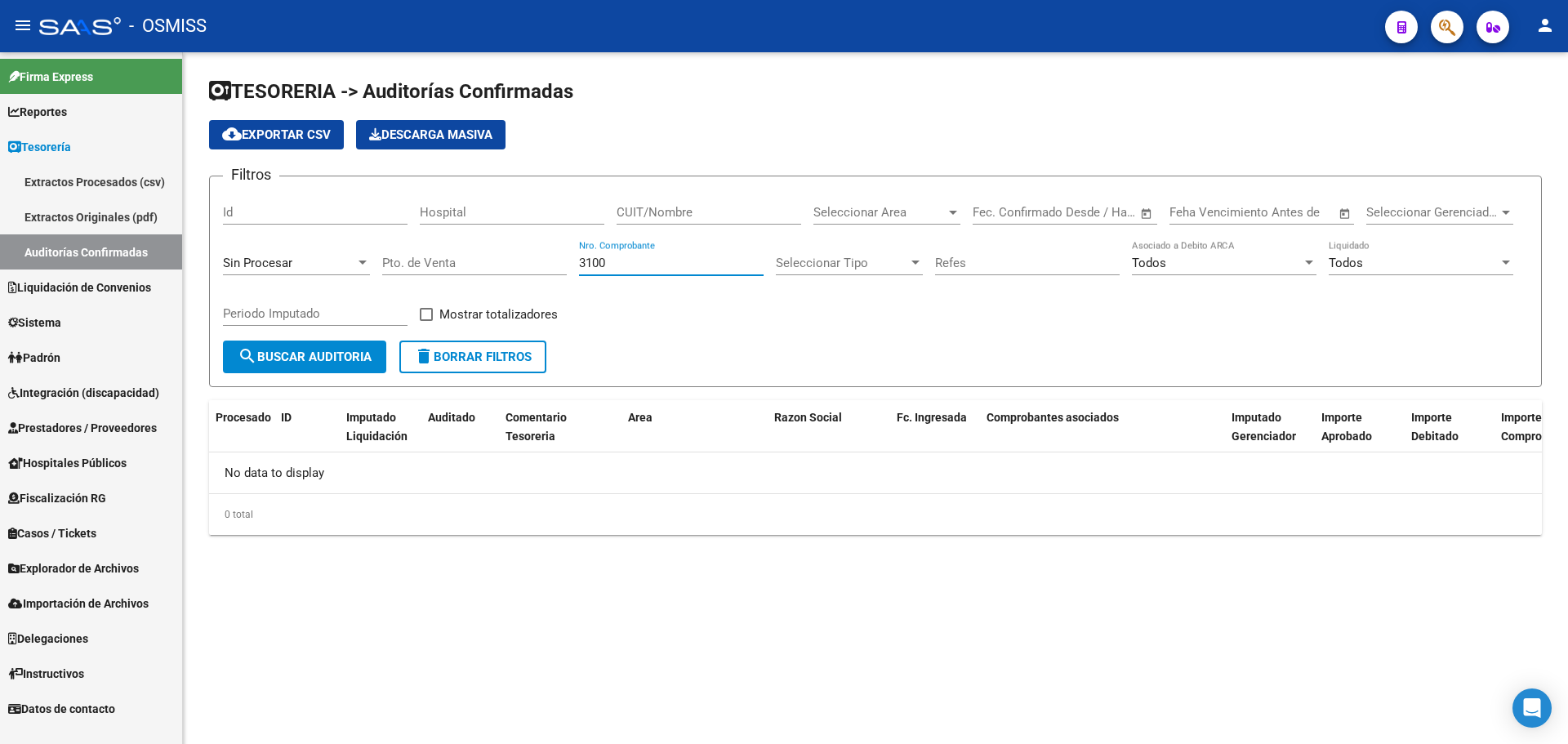
type input "3100"
click at [267, 265] on span "Sin Procesar" at bounding box center [258, 263] width 70 height 15
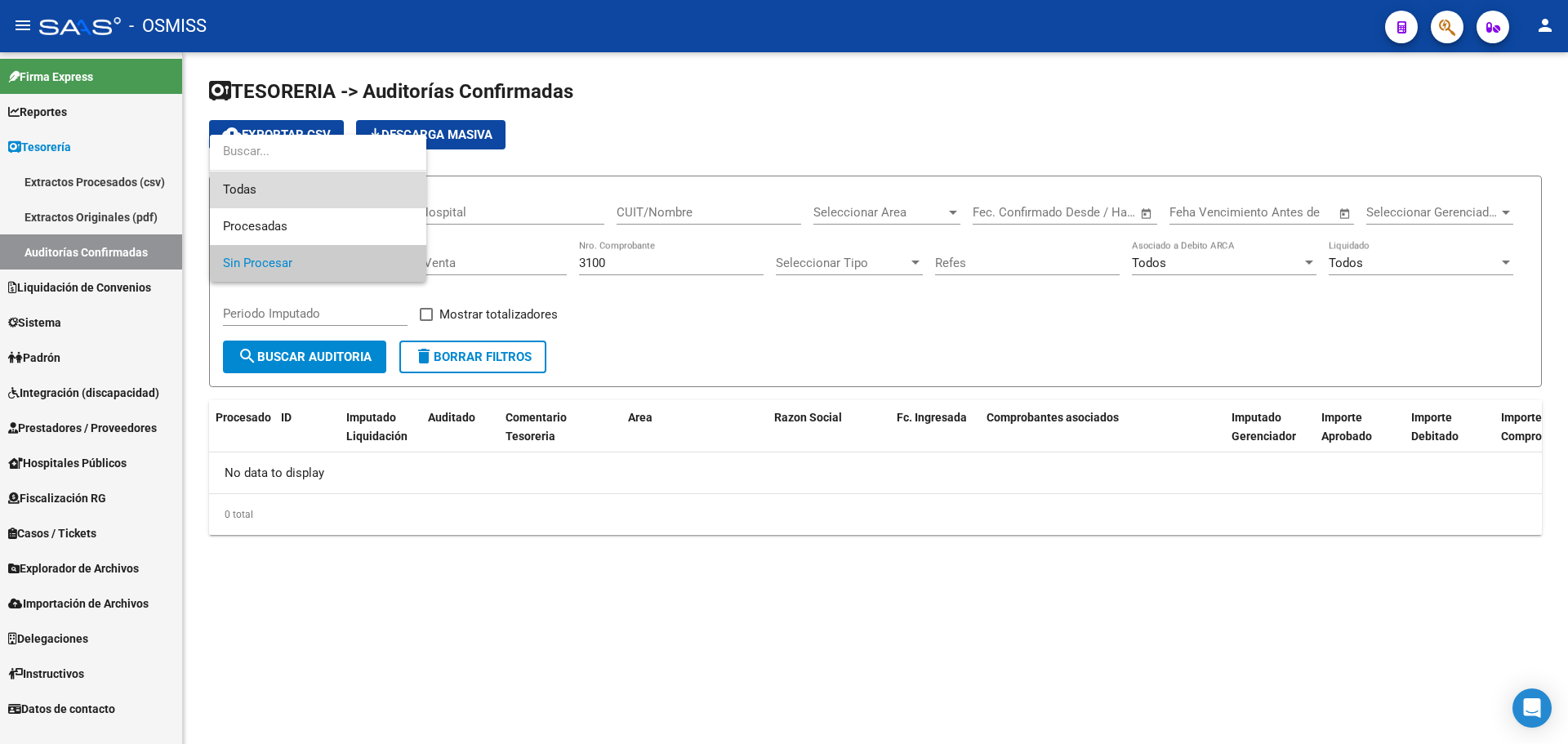
click at [262, 190] on span "Todas" at bounding box center [318, 190] width 190 height 37
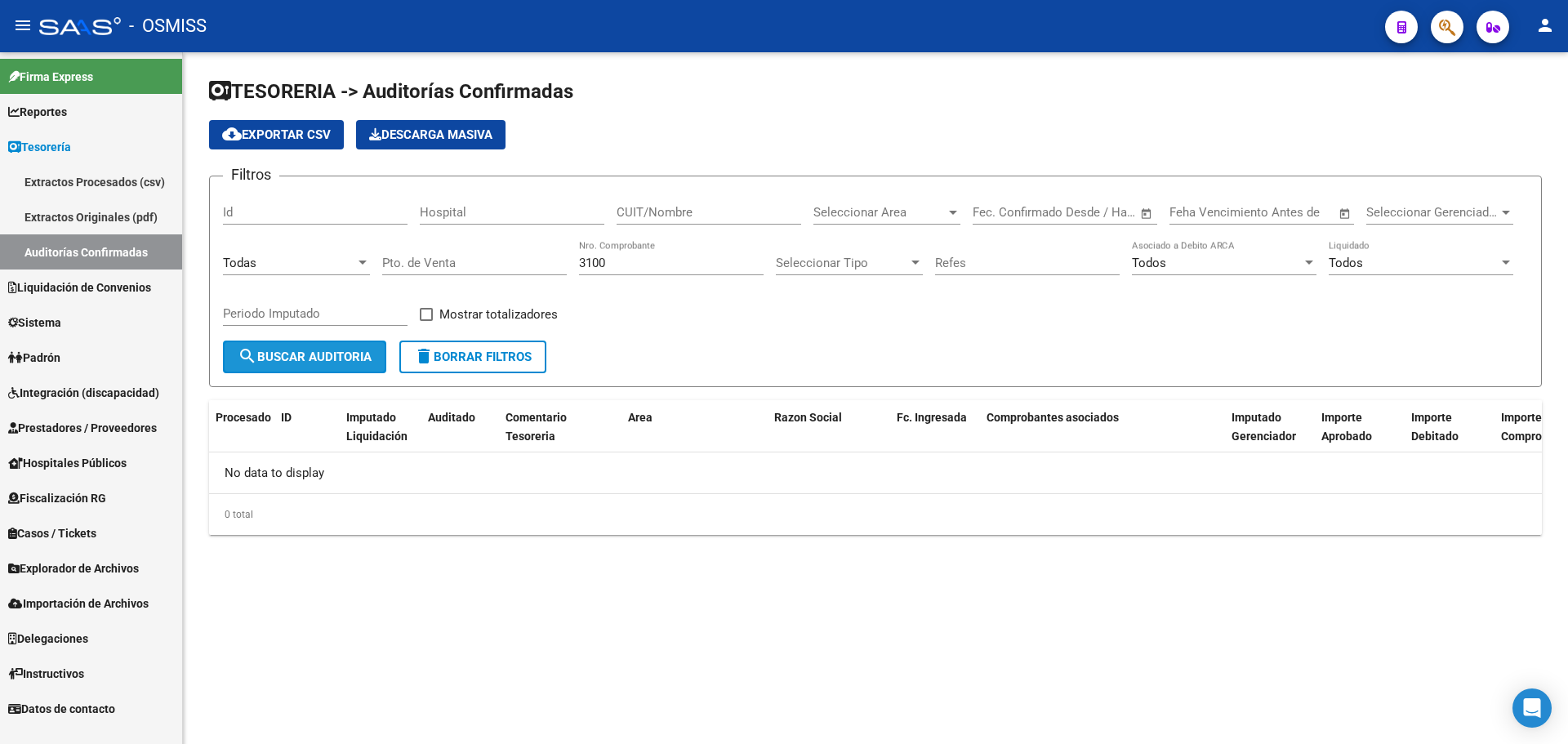
click at [324, 373] on button "search Buscar Auditoria" at bounding box center [305, 356] width 164 height 32
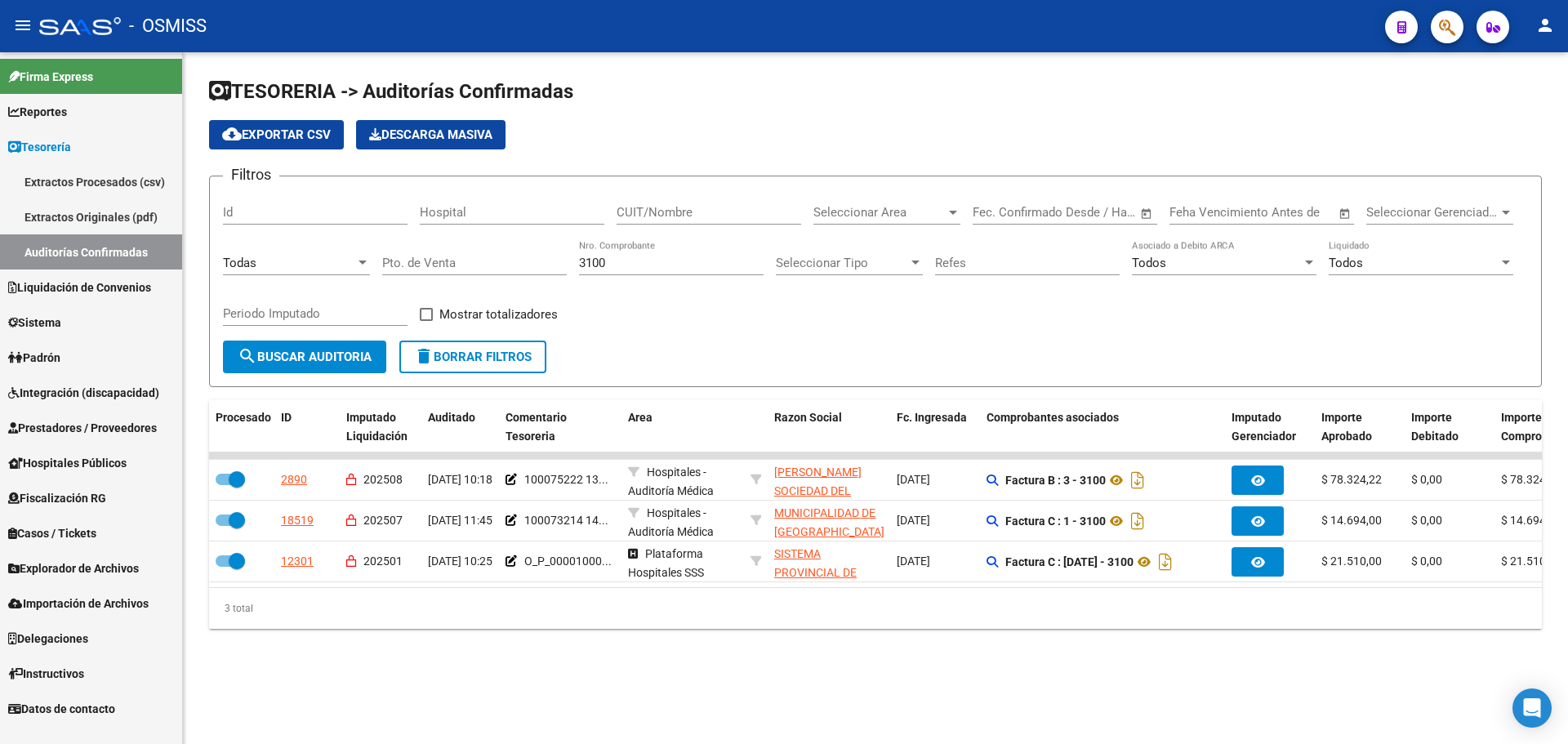
click at [537, 656] on div "TESORERIA -> Auditorías Confirmadas cloud_download Exportar CSV Descarga Masiva…" at bounding box center [875, 367] width 1385 height 629
click at [1074, 682] on div "TESORERIA -> Auditorías Confirmadas cloud_download Exportar CSV Descarga Masiva…" at bounding box center [875, 367] width 1385 height 629
click at [940, 623] on div "3 total" at bounding box center [876, 608] width 1333 height 41
click at [330, 359] on span "search Buscar Auditoria" at bounding box center [304, 357] width 134 height 15
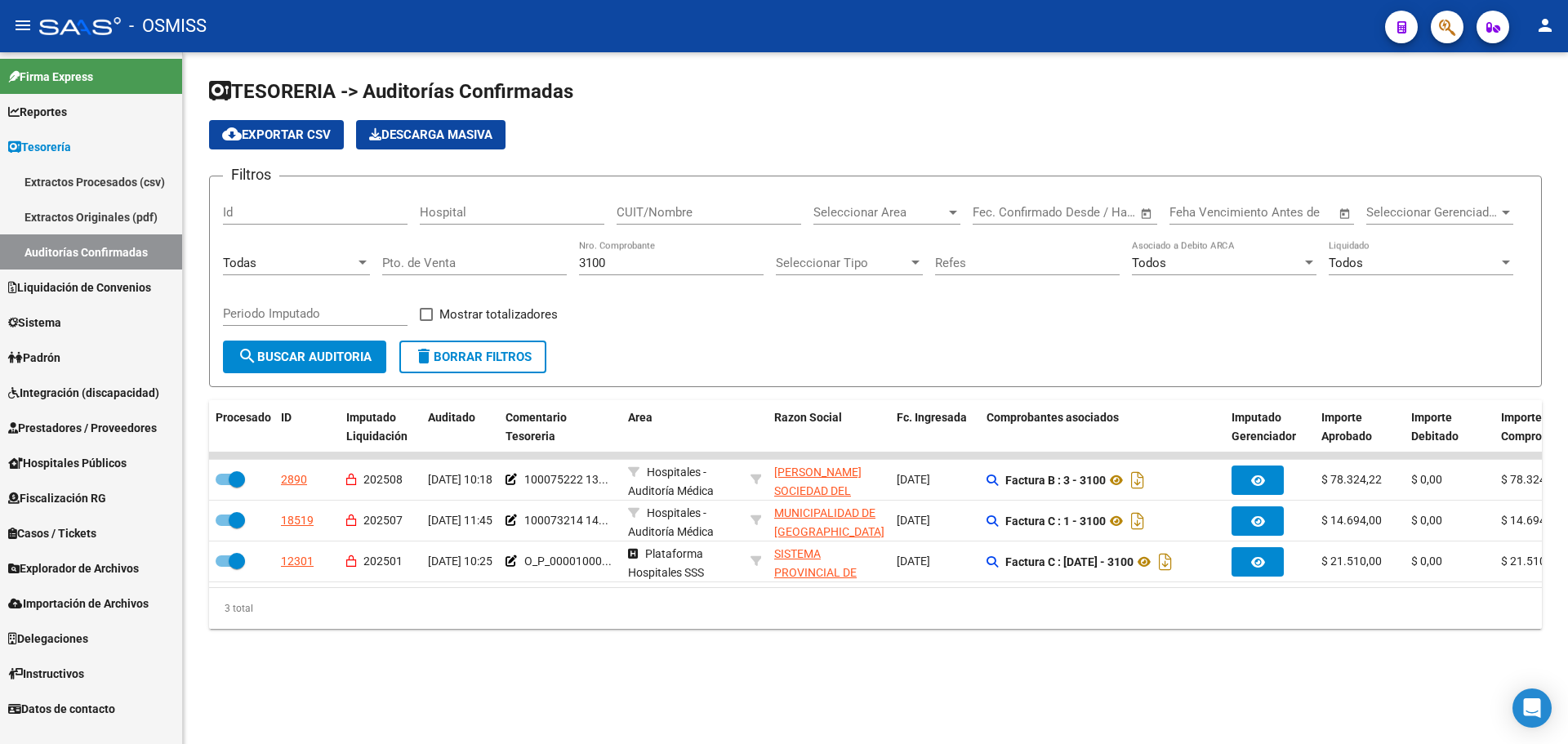
click at [464, 358] on span "delete Borrar Filtros" at bounding box center [473, 357] width 118 height 15
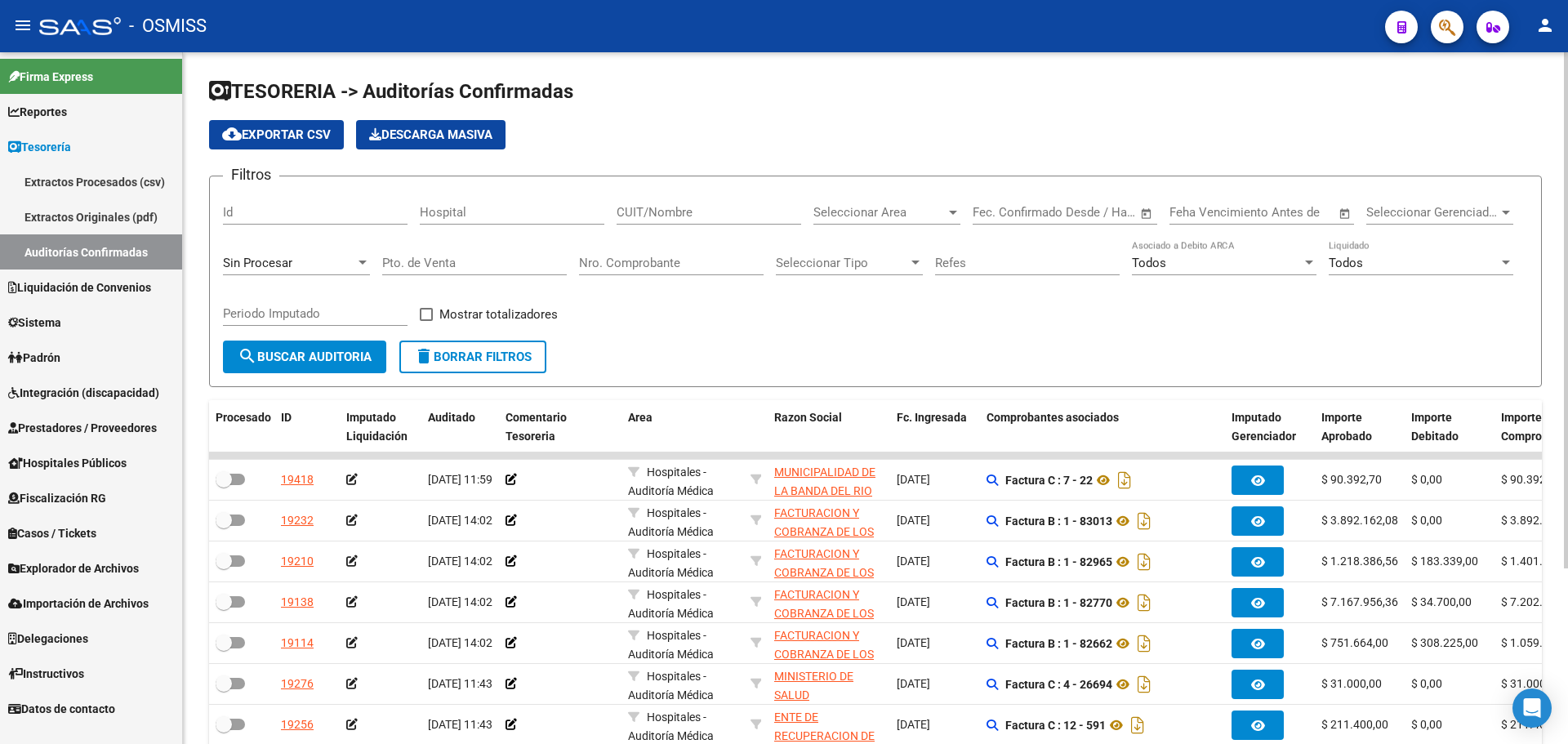
click at [678, 263] on input "Nro. Comprobante" at bounding box center [672, 263] width 184 height 15
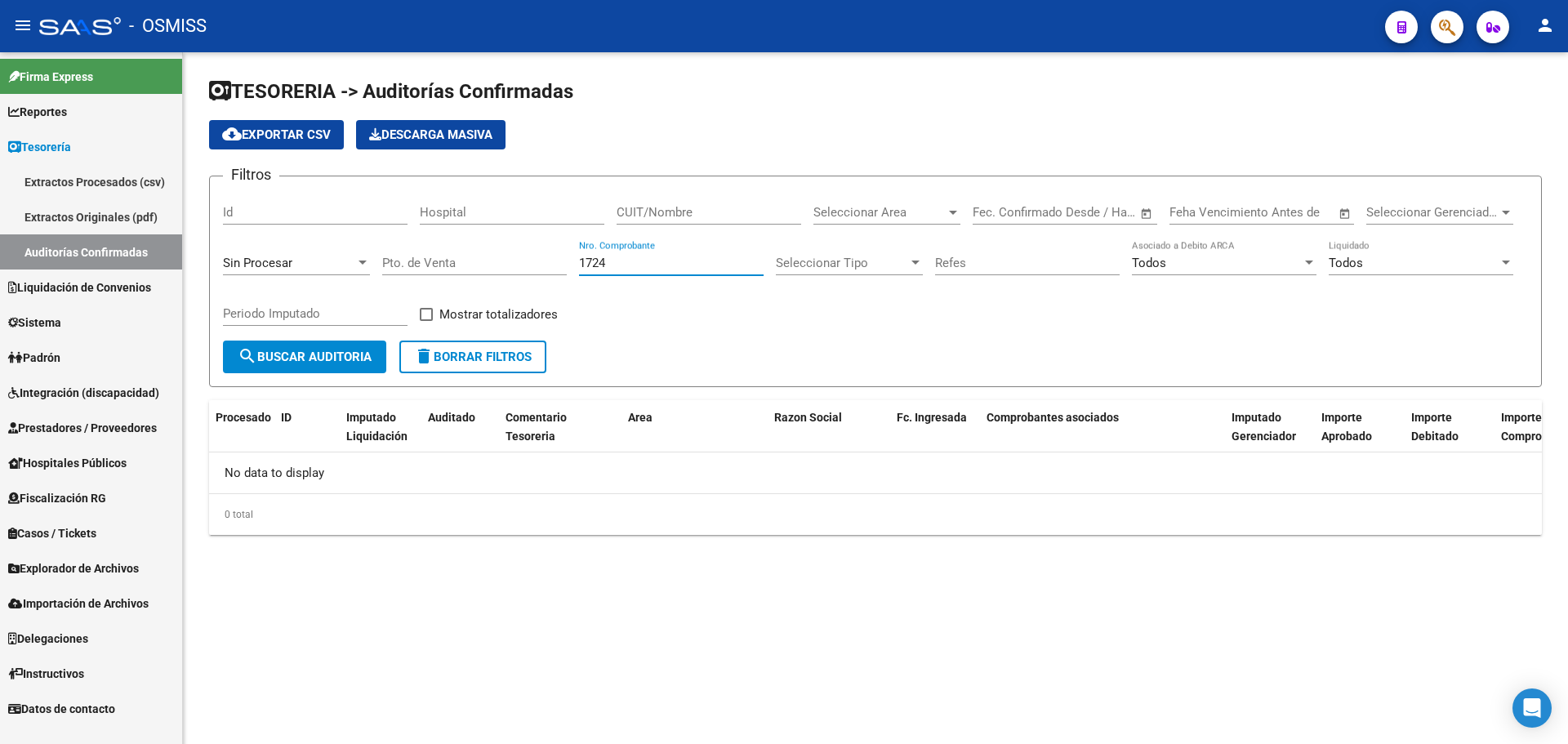
click at [326, 260] on div "Sin Procesar" at bounding box center [289, 263] width 132 height 15
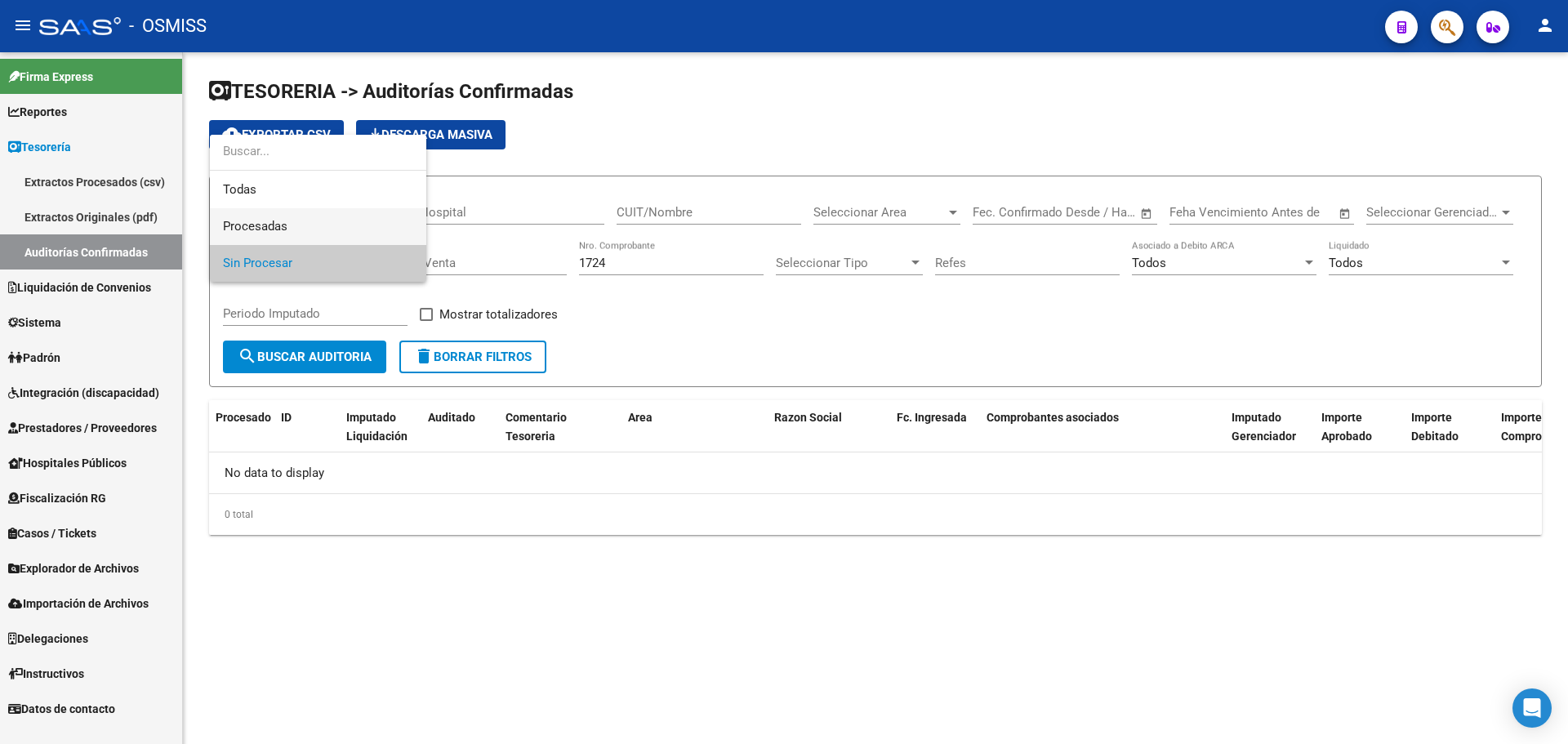
click at [316, 228] on span "Procesadas" at bounding box center [318, 227] width 190 height 37
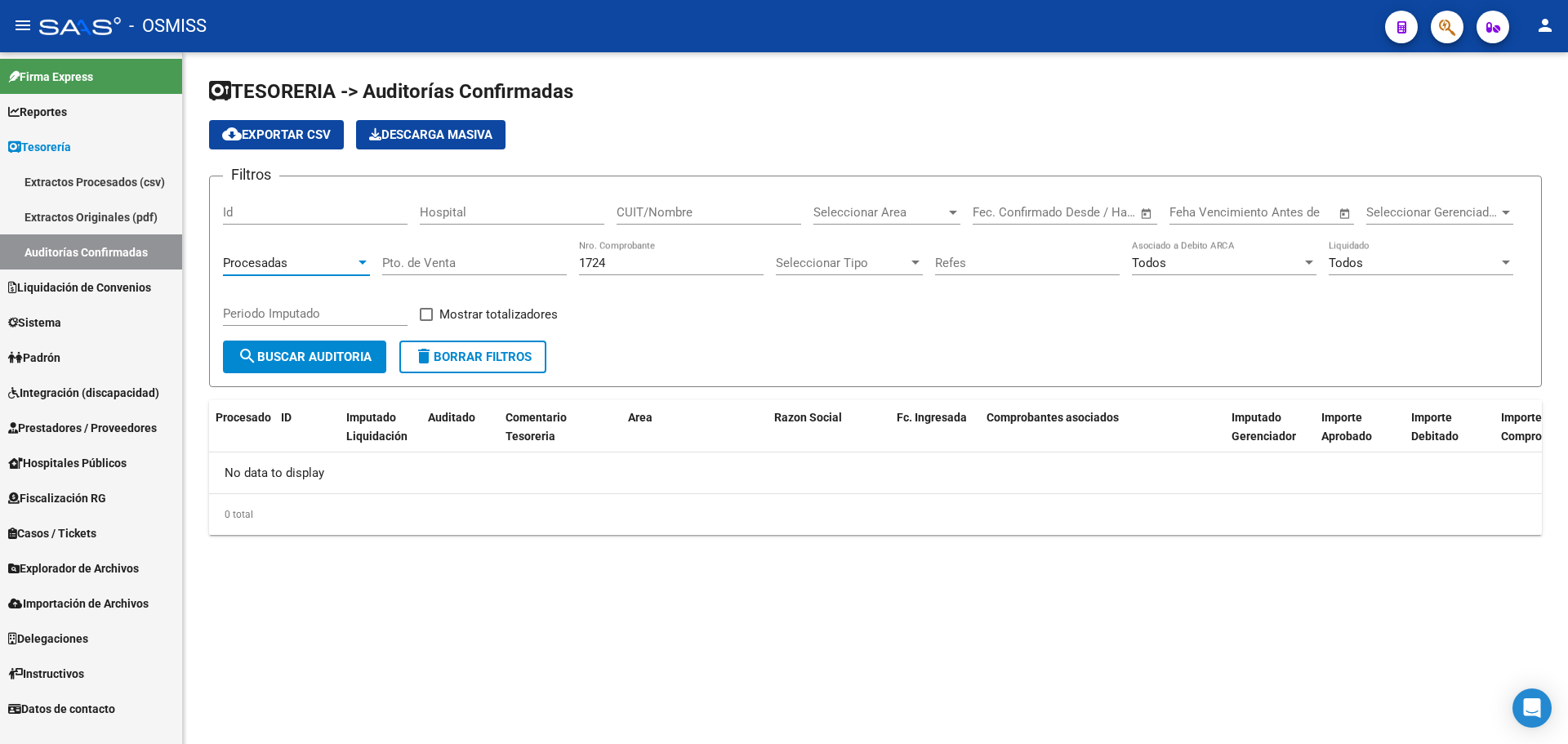
click at [315, 369] on button "search Buscar Auditoria" at bounding box center [305, 356] width 164 height 32
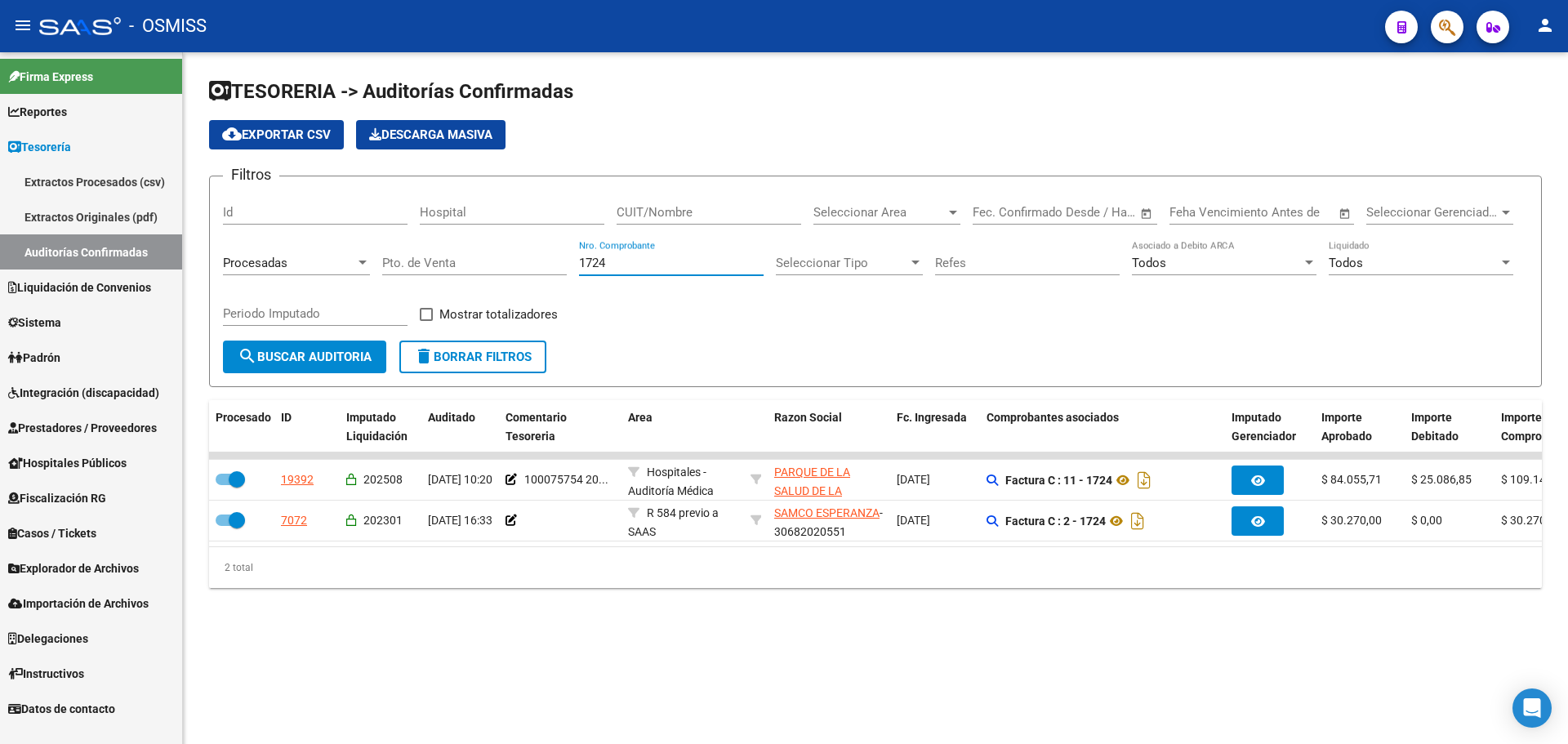
drag, startPoint x: 625, startPoint y: 268, endPoint x: 324, endPoint y: 241, distance: 302.2
click at [324, 241] on div "Filtros Id Hospital CUIT/Nombre Seleccionar Area Seleccionar Area Start date – …" at bounding box center [876, 265] width 1305 height 151
click at [324, 252] on div "Procesadas" at bounding box center [296, 257] width 147 height 35
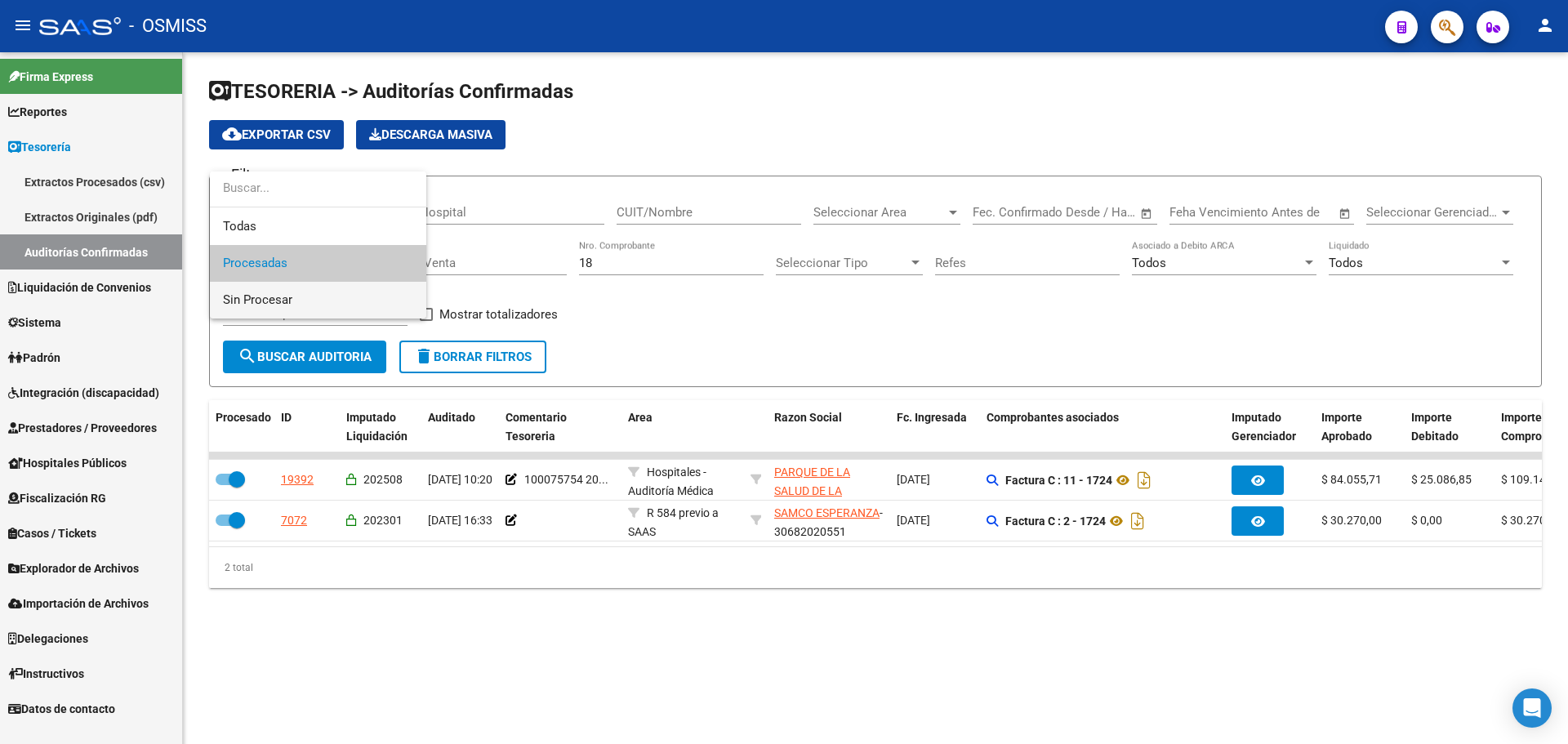
click at [325, 286] on span "Sin Procesar" at bounding box center [318, 300] width 190 height 37
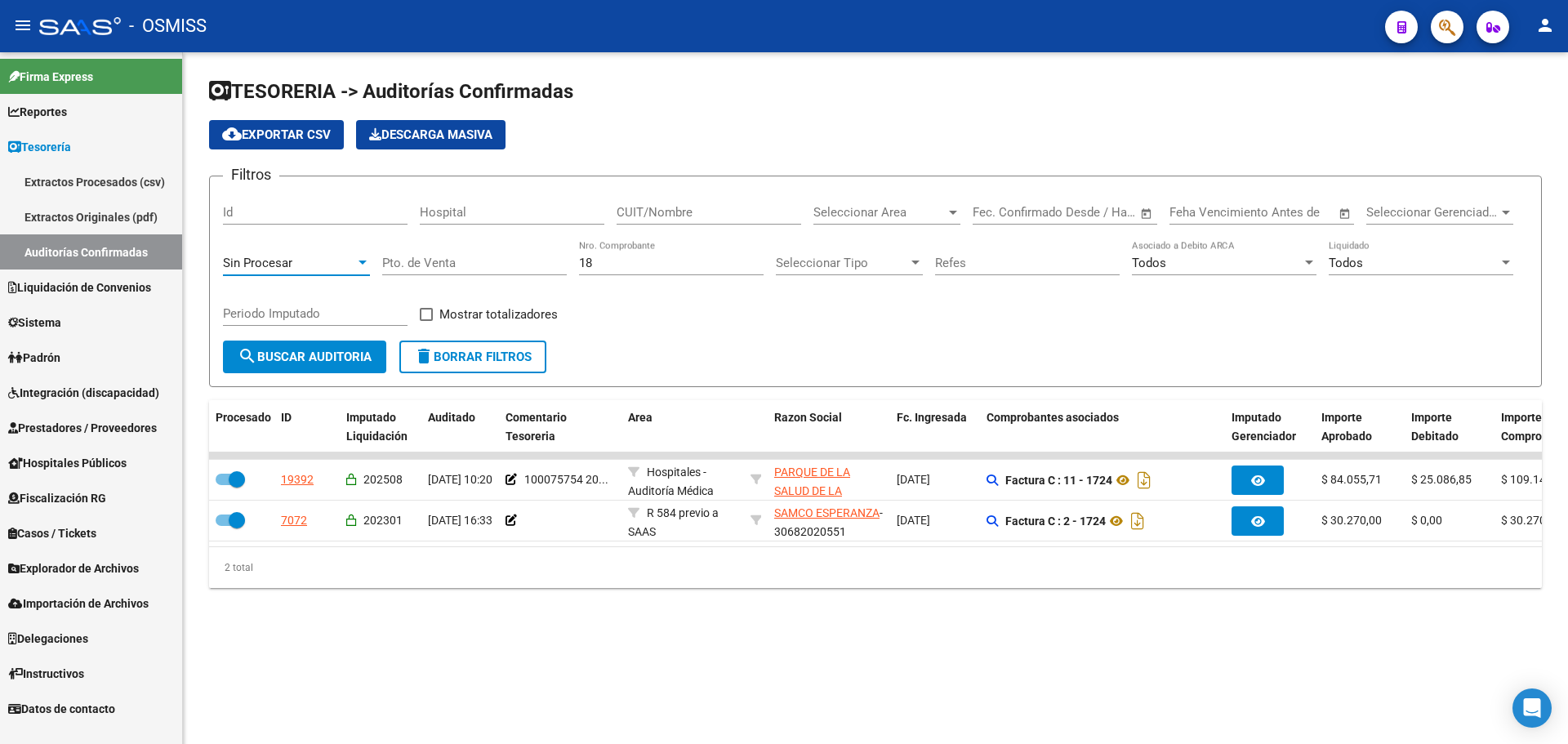
click at [660, 267] on input "18" at bounding box center [672, 263] width 184 height 15
type input "18577"
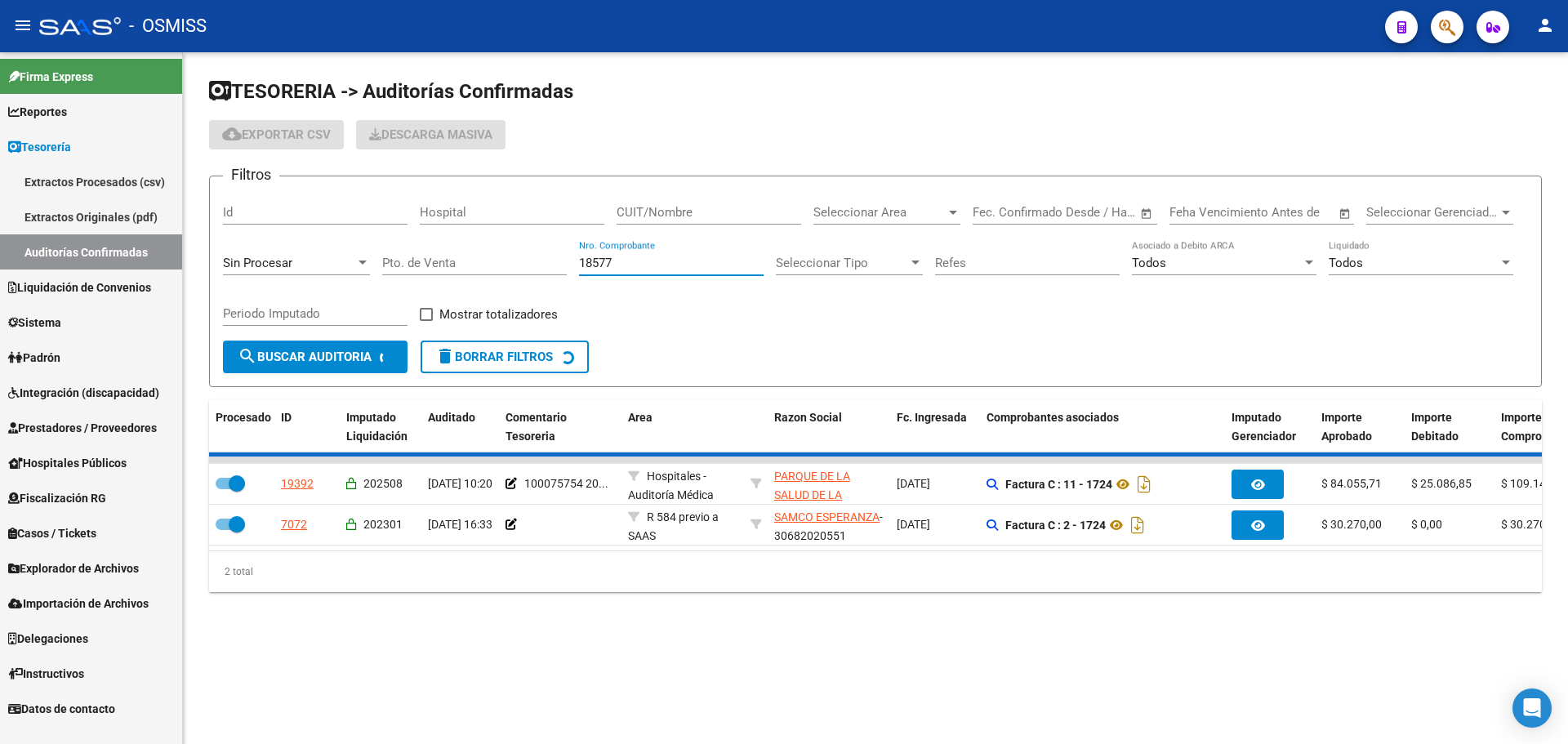
checkbox input "false"
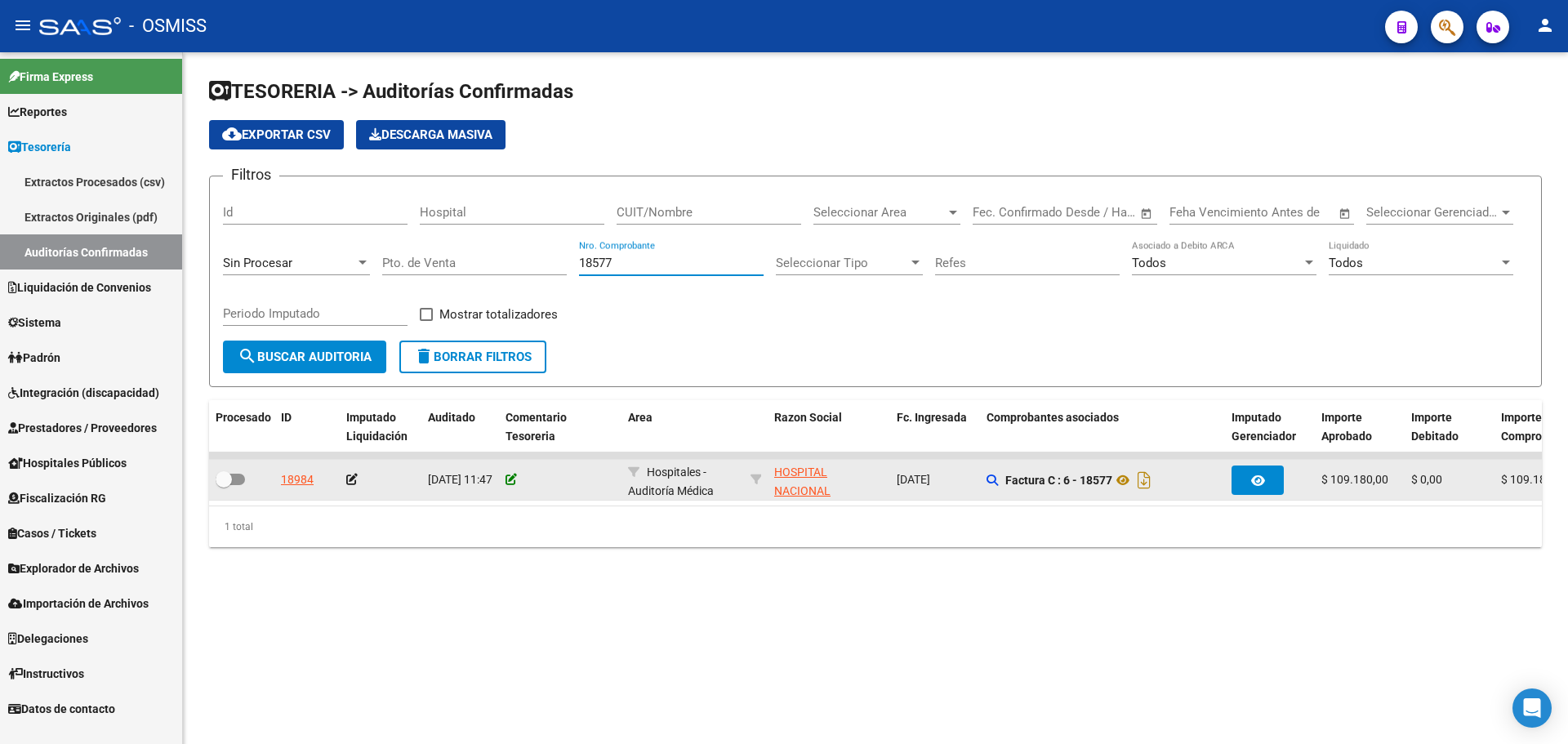
type input "18577"
click at [514, 482] on icon at bounding box center [511, 480] width 12 height 12
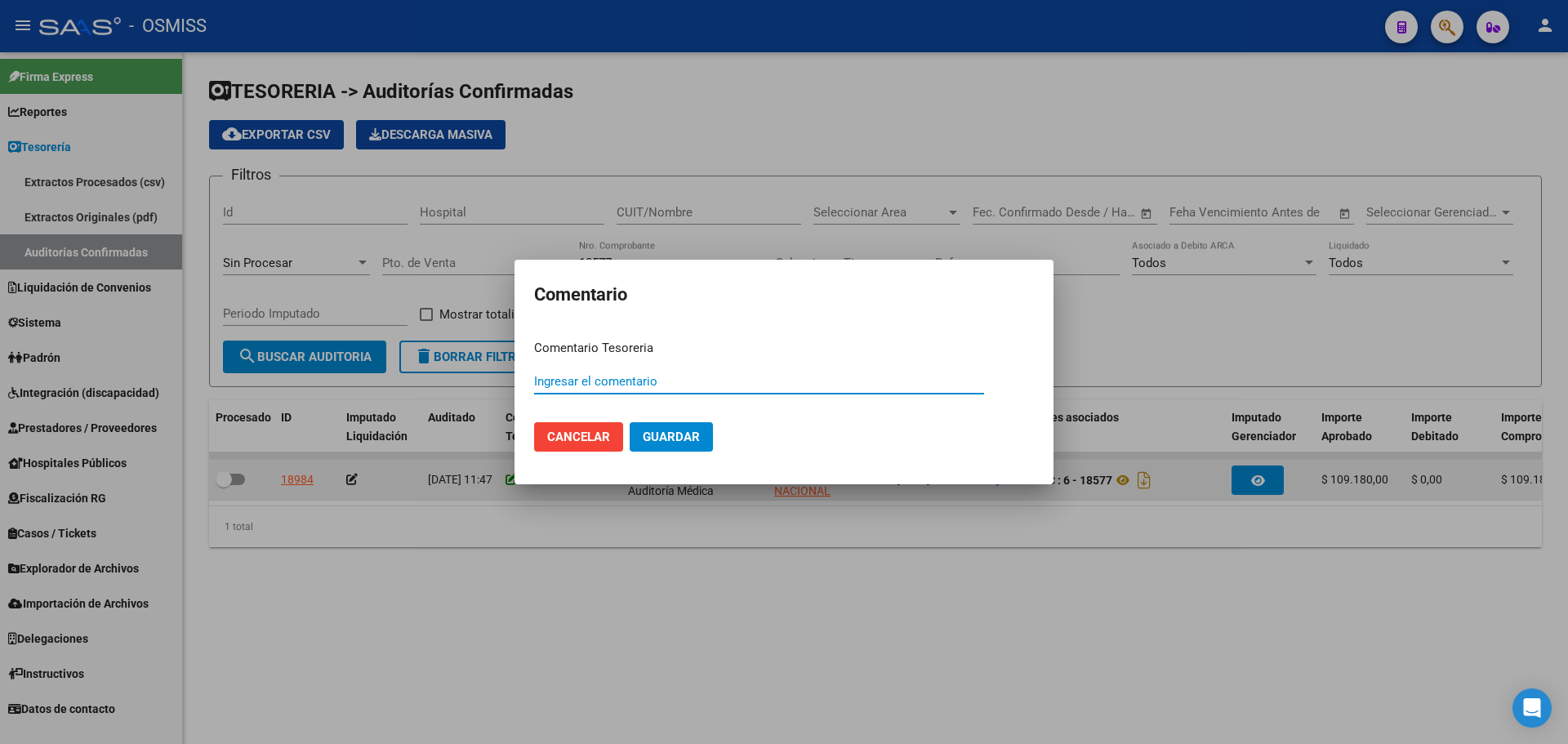
paste input "100075755"
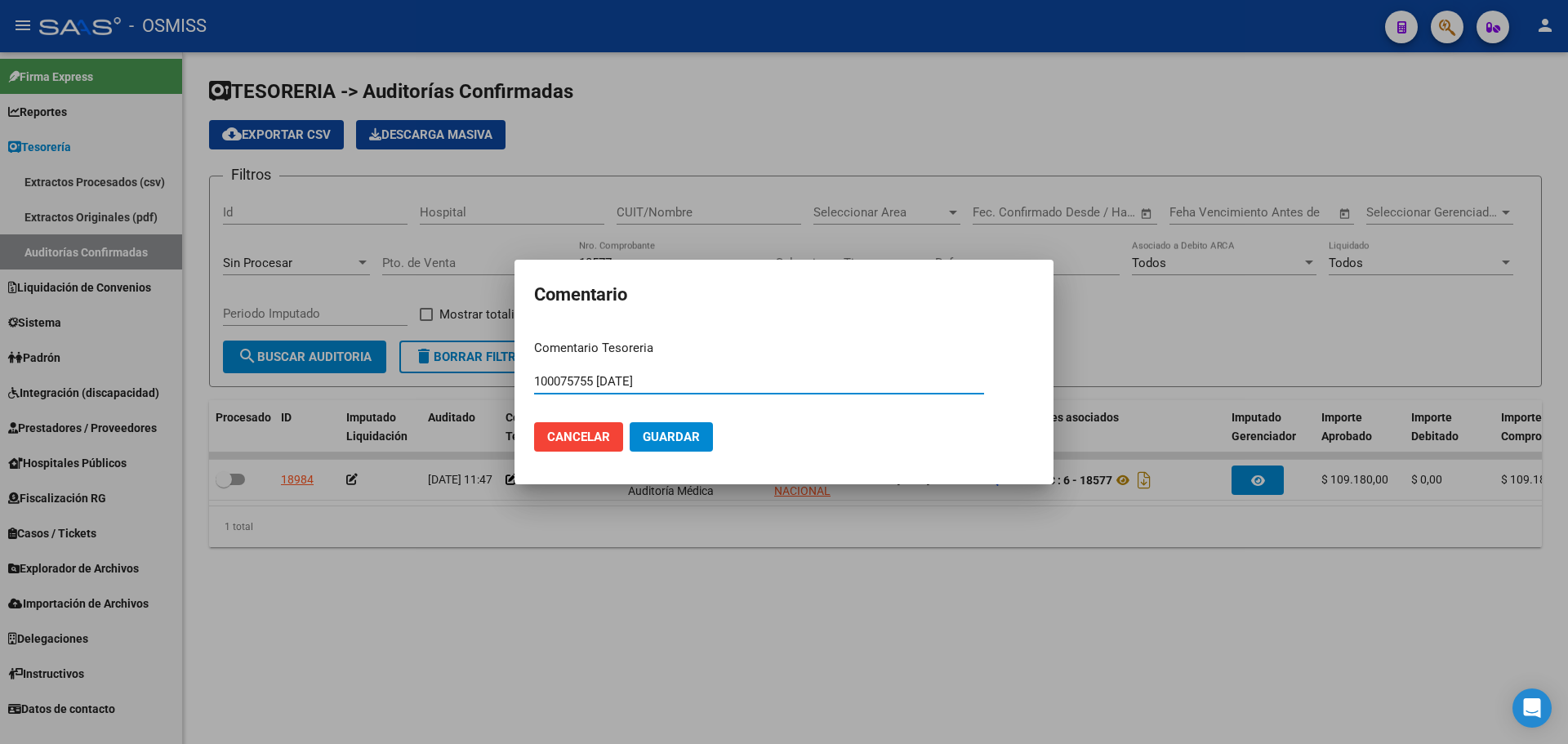
drag, startPoint x: 722, startPoint y: 379, endPoint x: 430, endPoint y: 365, distance: 292.3
click at [430, 365] on div "Comentario Comentario Tesoreria 100075755 [DATE] Ingresar el comentario Cancela…" at bounding box center [784, 372] width 1568 height 744
type input "100075755 [DATE]"
click at [684, 430] on span "Guardar" at bounding box center [671, 438] width 57 height 15
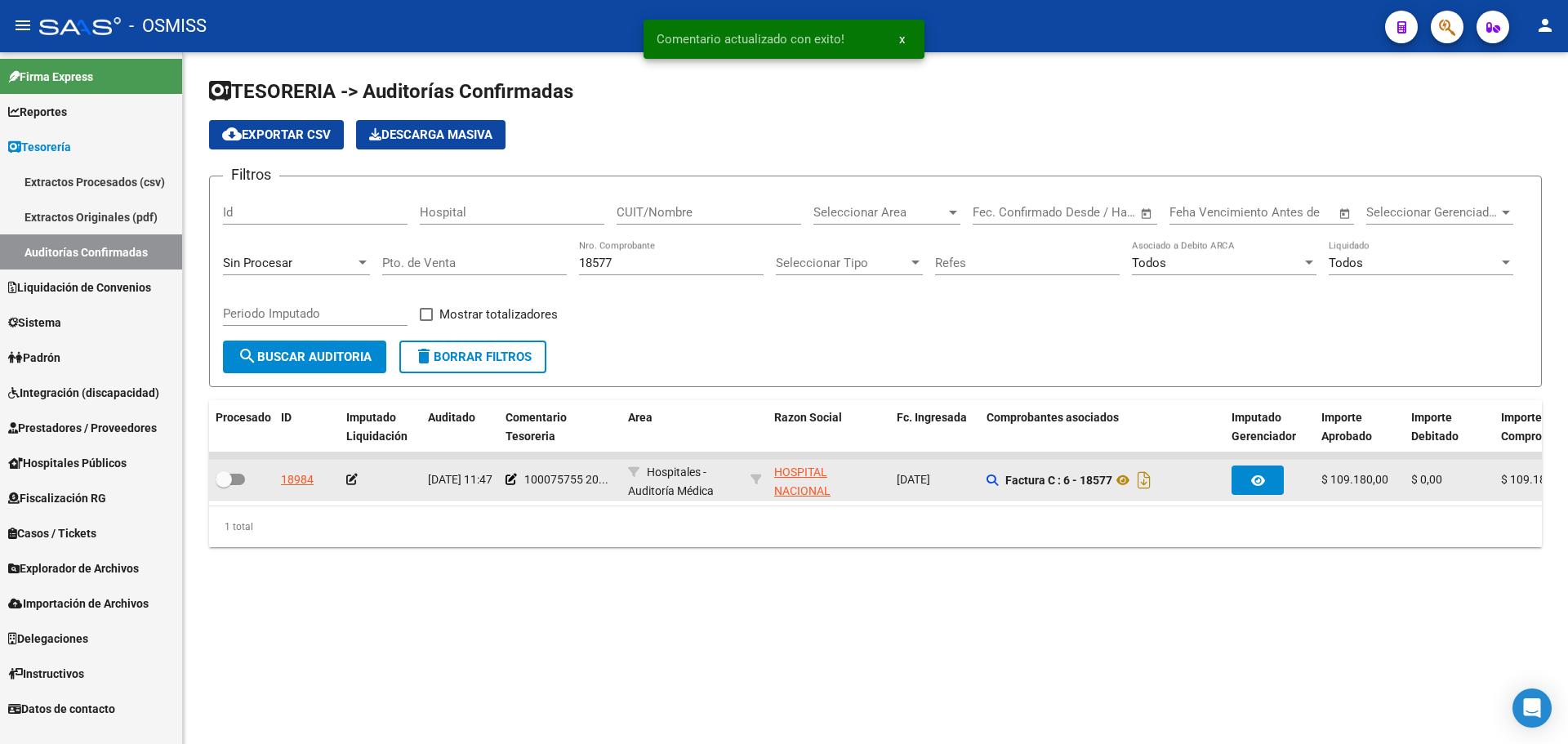
click at [354, 480] on icon at bounding box center [352, 480] width 12 height 12
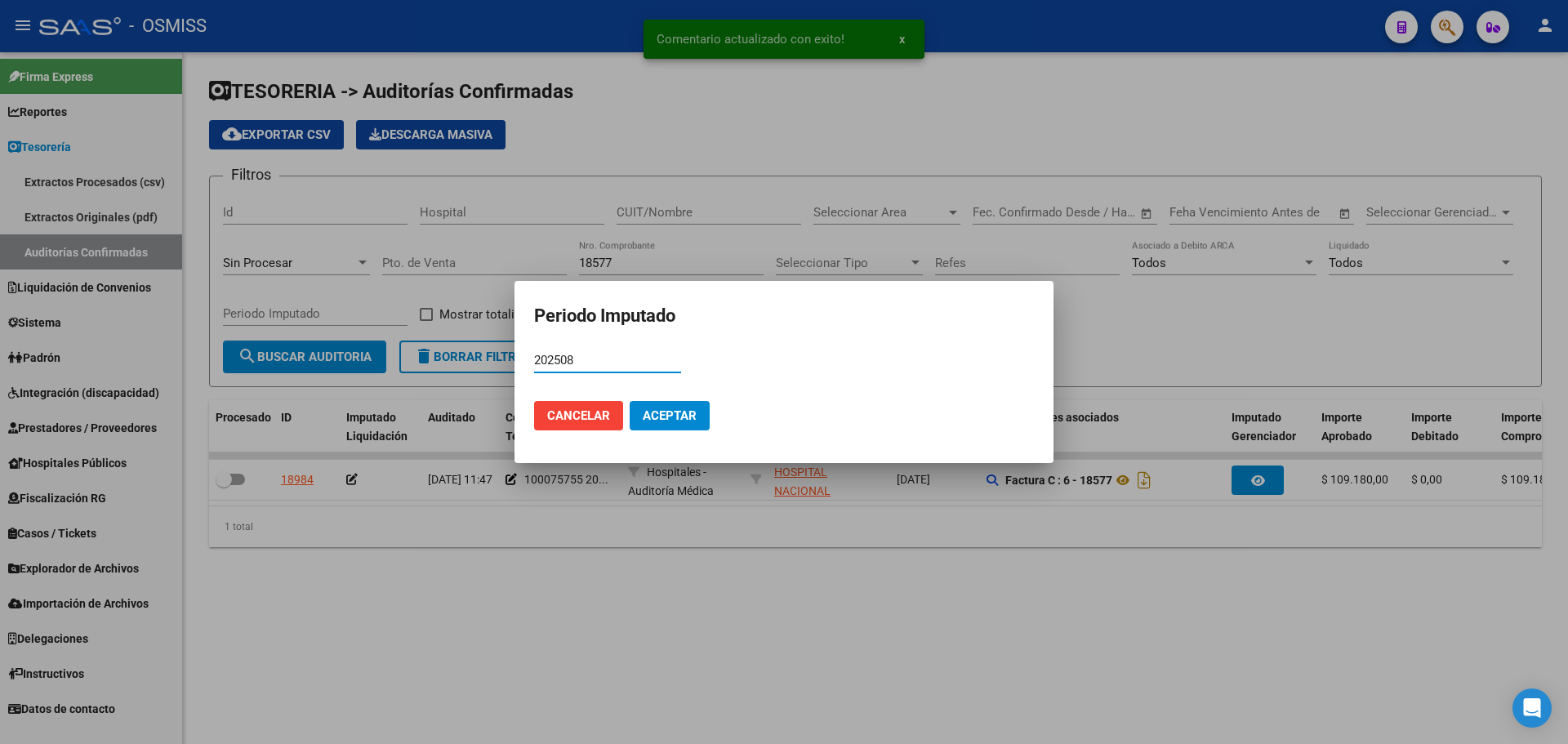
type input "202508"
click at [667, 428] on button "Aceptar" at bounding box center [670, 415] width 80 height 29
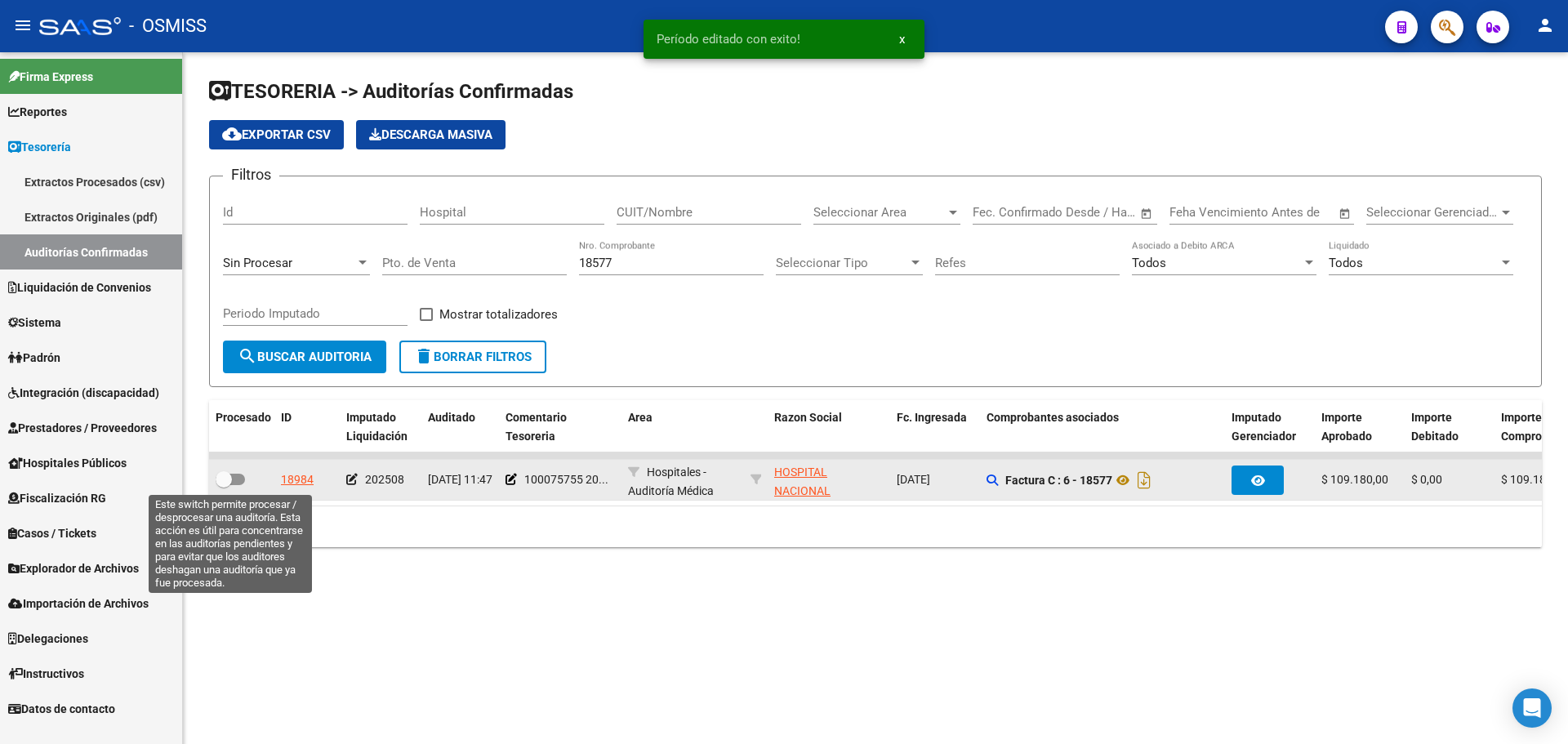
click at [235, 480] on span at bounding box center [230, 480] width 29 height 12
click at [224, 485] on input "checkbox" at bounding box center [223, 485] width 1 height 1
checkbox input "true"
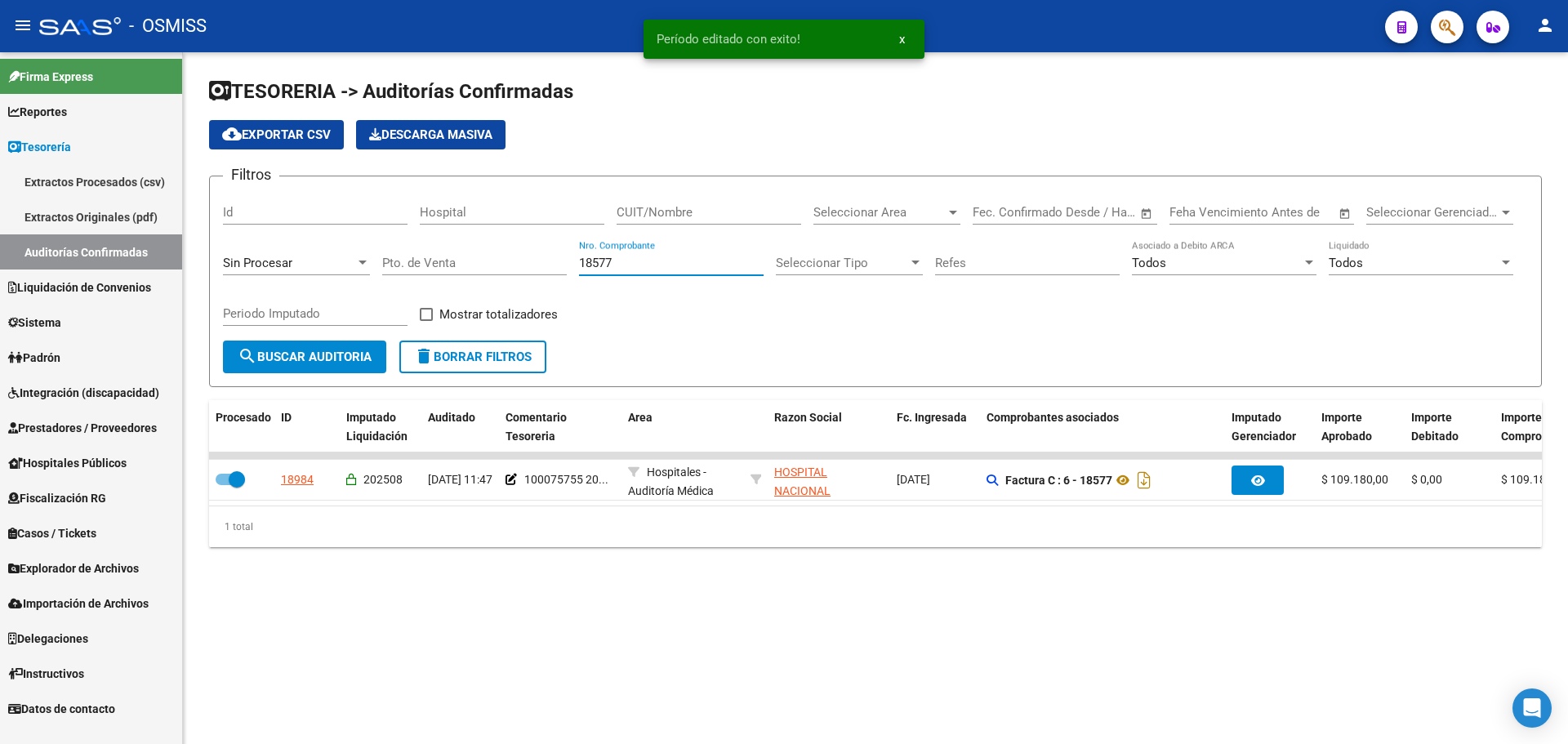
click at [688, 258] on input "18577" at bounding box center [672, 263] width 184 height 15
type input "18606"
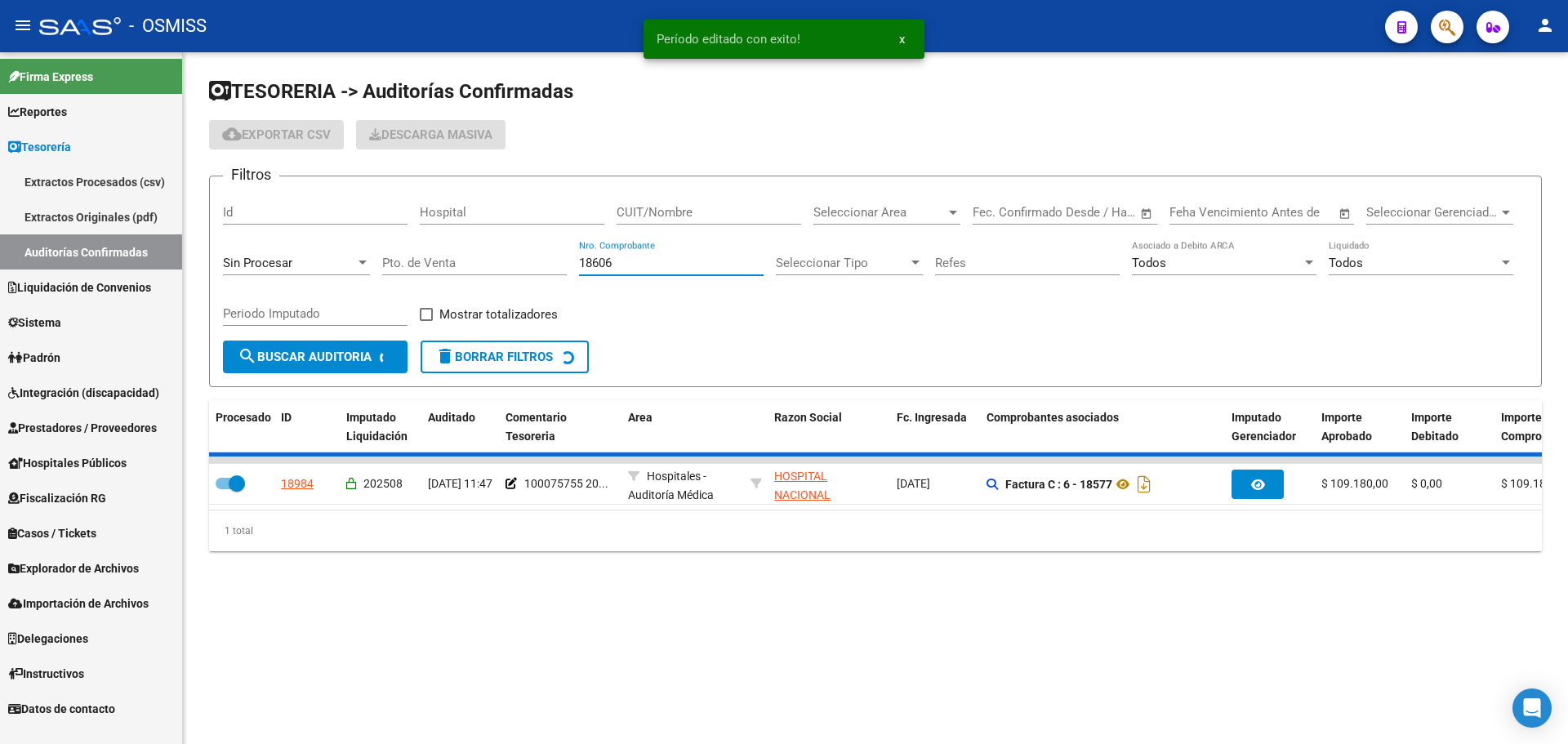
checkbox input "false"
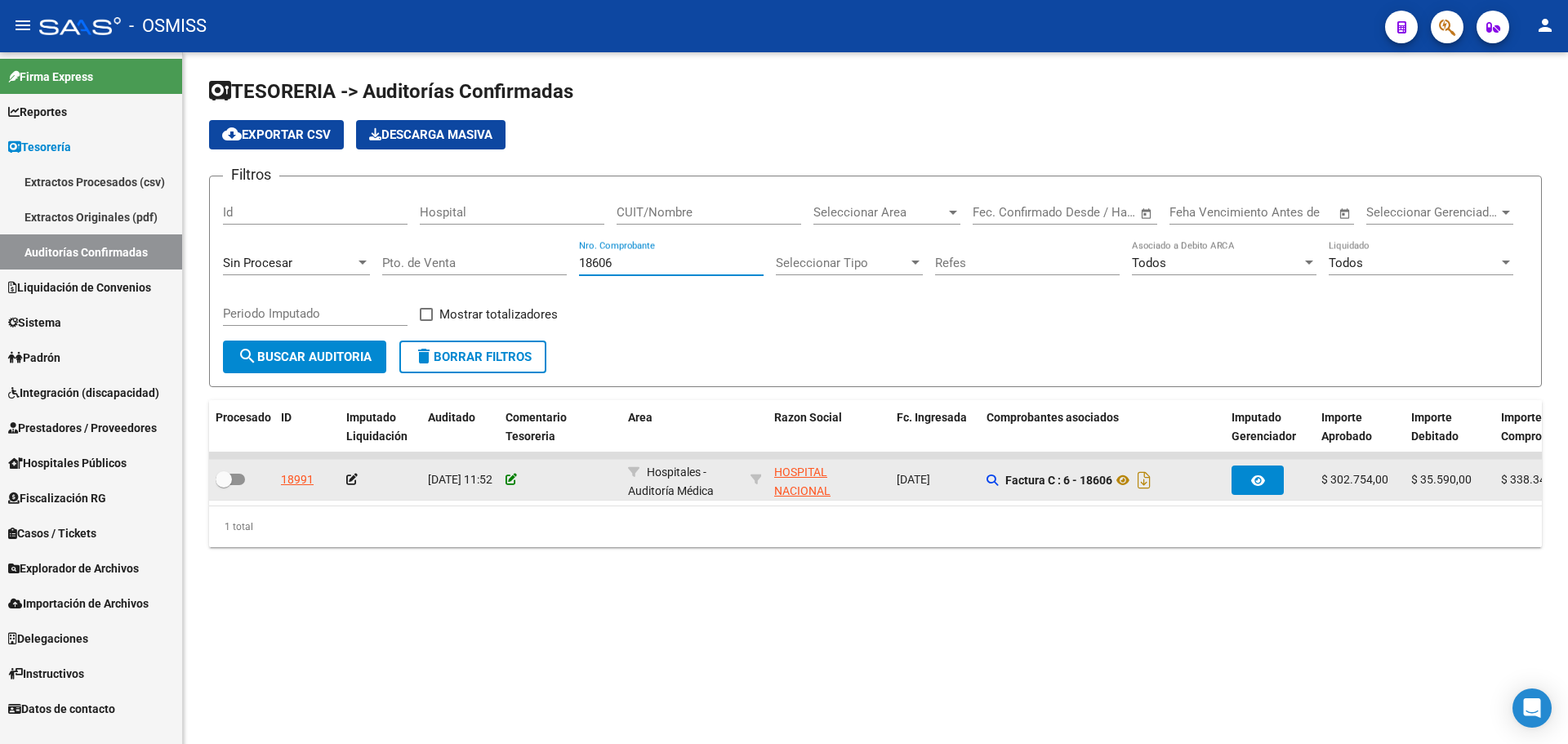
type input "18606"
click at [509, 476] on icon at bounding box center [511, 480] width 12 height 12
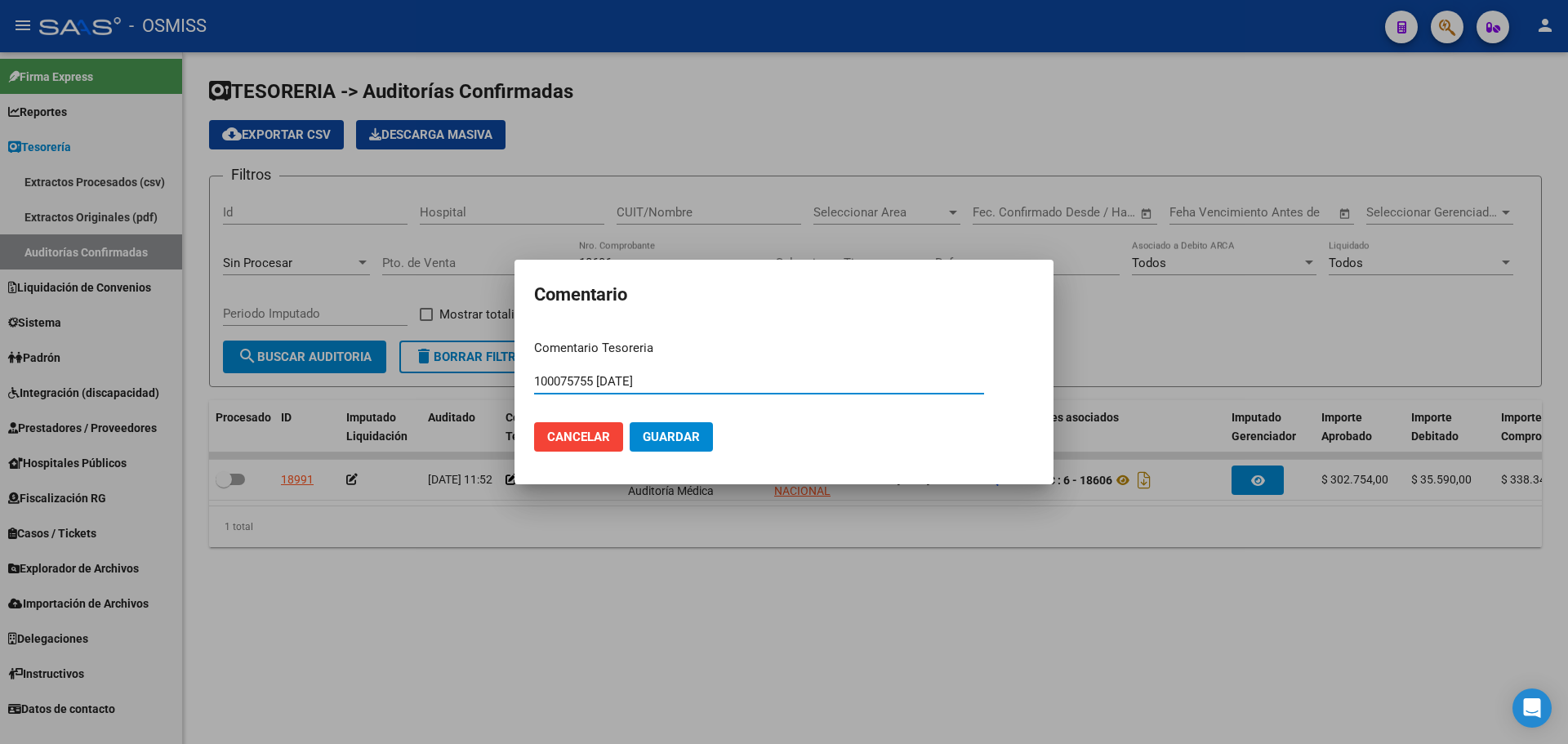
type input "100075755 [DATE]"
click at [647, 443] on span "Guardar" at bounding box center [671, 438] width 57 height 15
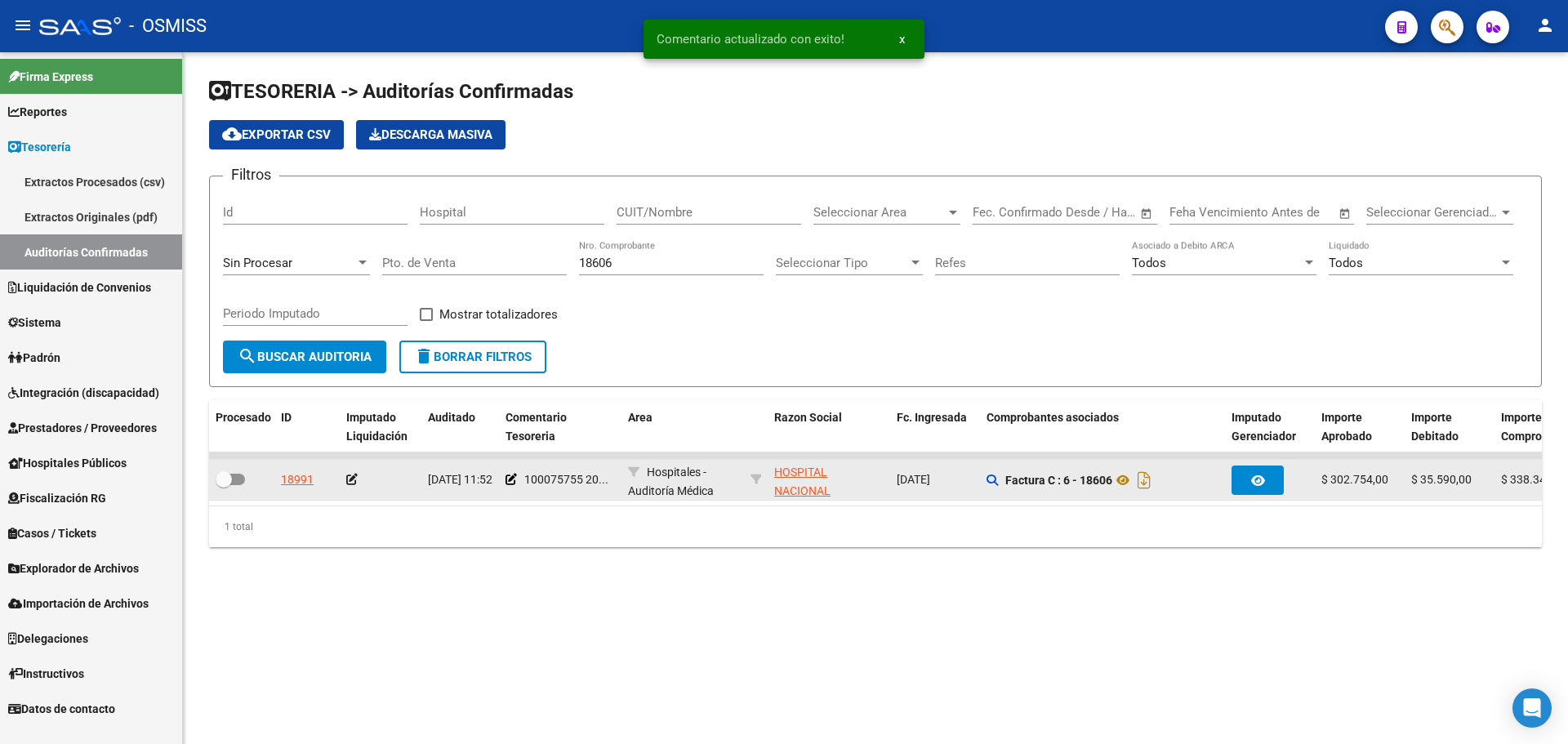
click at [355, 477] on icon at bounding box center [352, 480] width 12 height 12
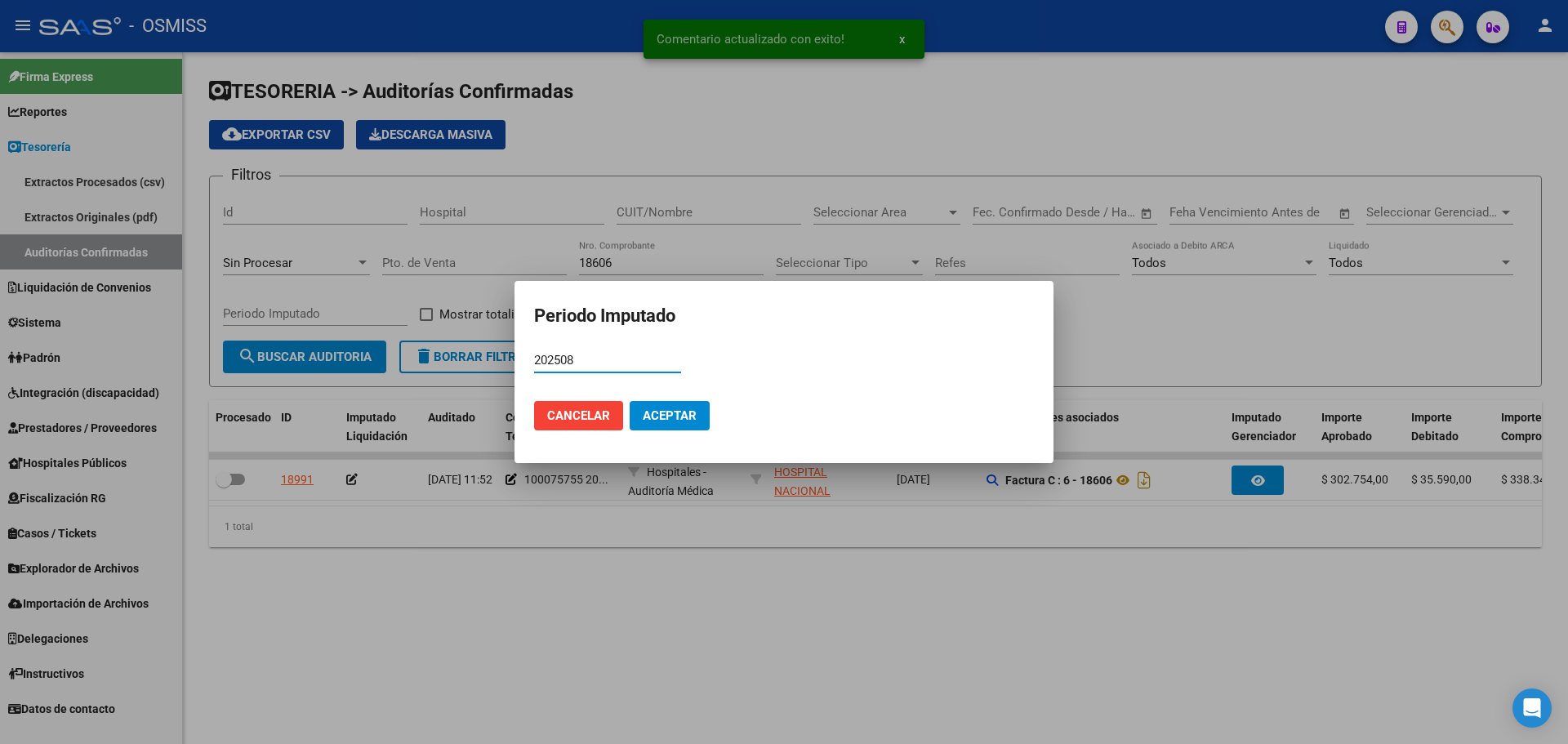
type input "202508"
click at [676, 407] on button "Aceptar" at bounding box center [670, 415] width 80 height 29
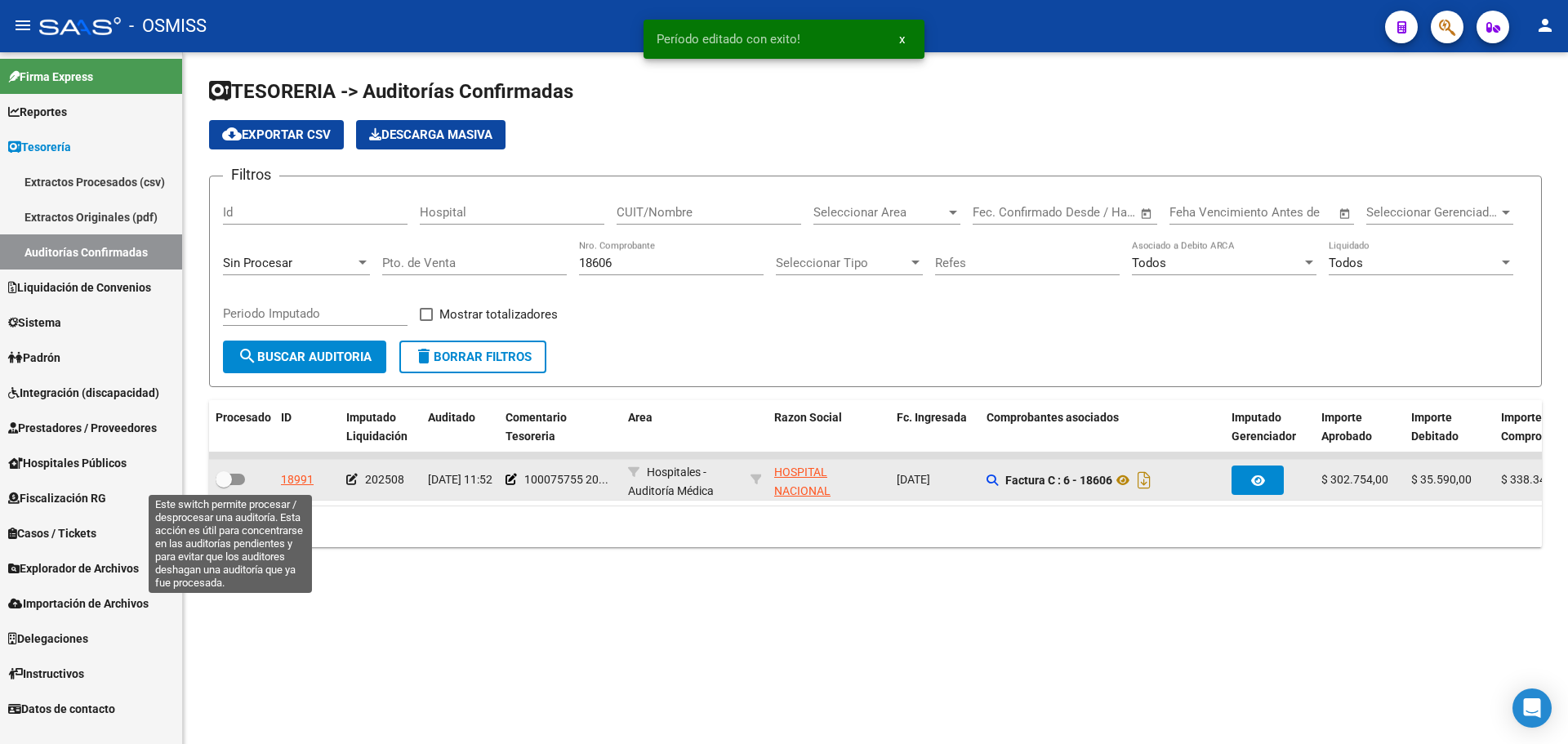
click at [232, 479] on span at bounding box center [230, 480] width 29 height 12
click at [224, 485] on input "checkbox" at bounding box center [223, 485] width 1 height 1
checkbox input "true"
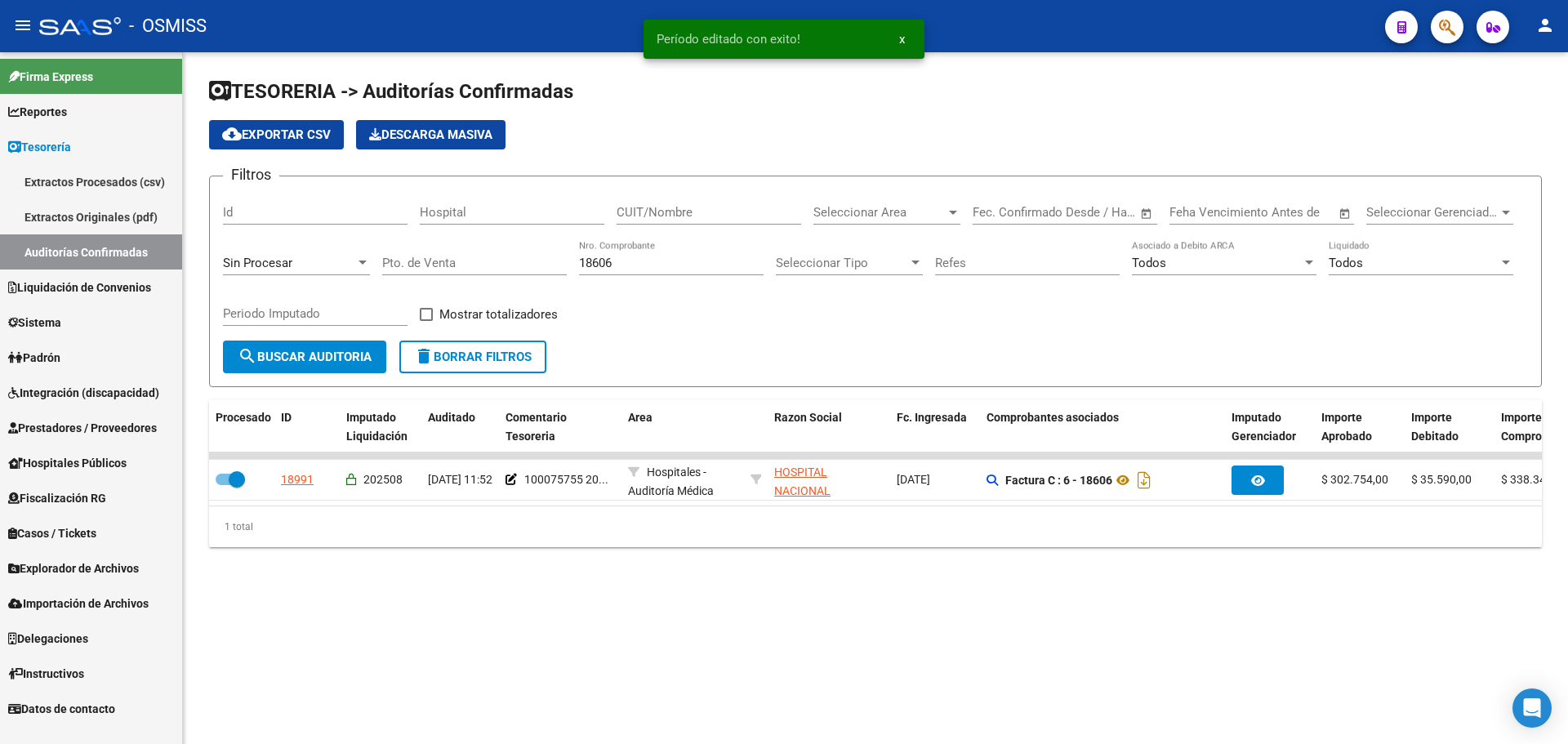
click at [700, 251] on div "18606 Nro. Comprobante" at bounding box center [672, 257] width 184 height 35
type input "18618"
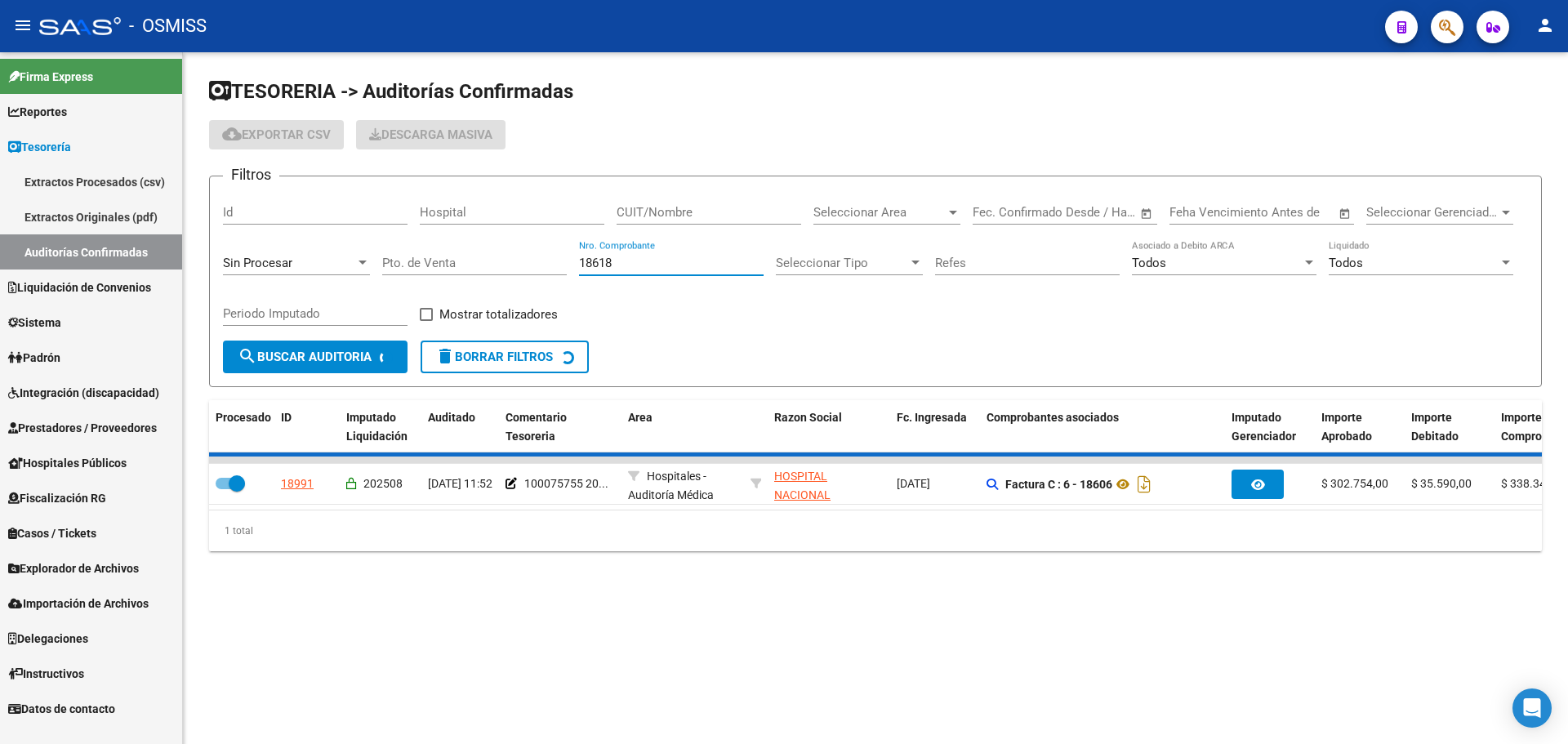
checkbox input "false"
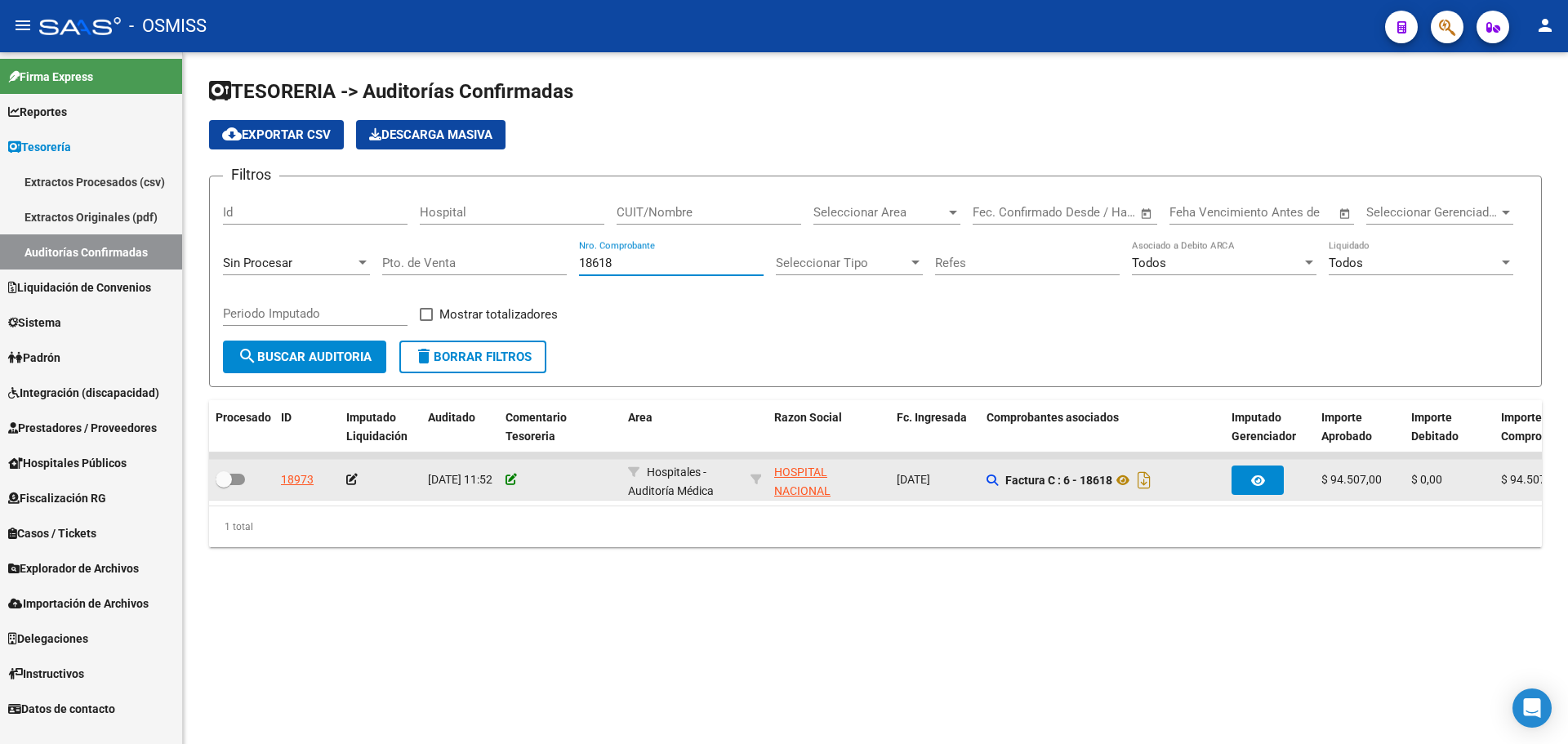
type input "18618"
click at [510, 479] on icon at bounding box center [511, 480] width 12 height 12
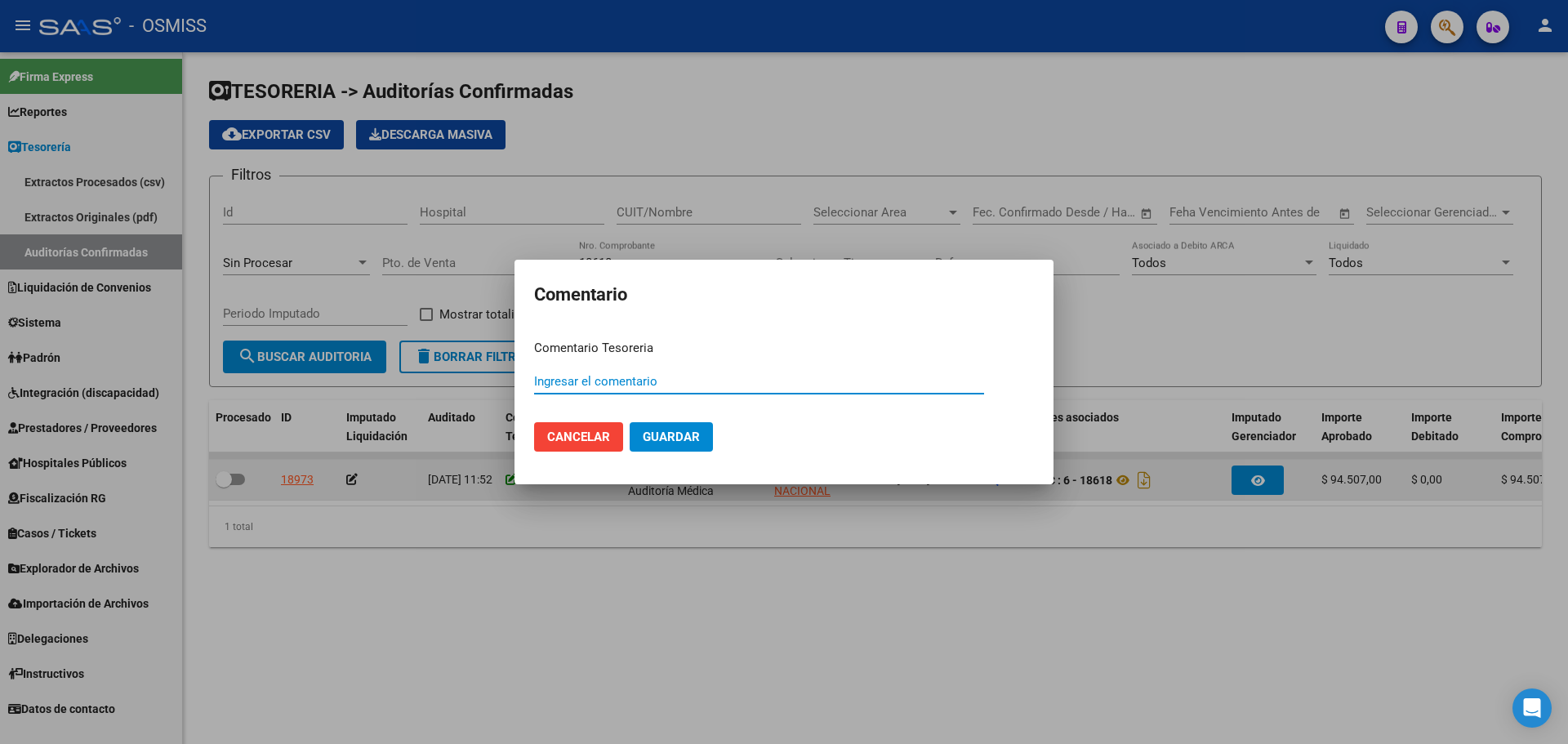
paste input "100075755 [DATE]"
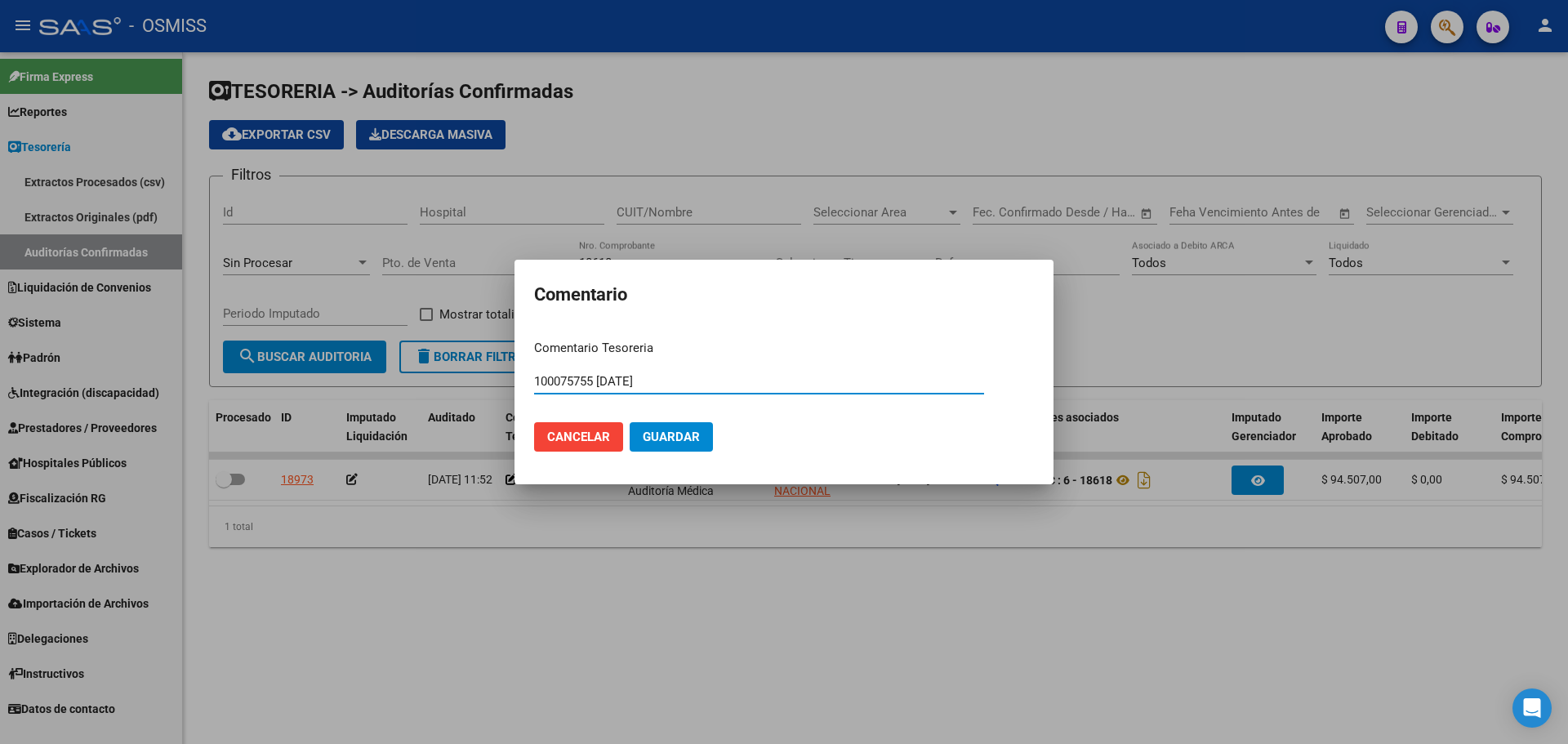
type input "100075755 [DATE]"
click at [680, 430] on span "Guardar" at bounding box center [671, 438] width 57 height 15
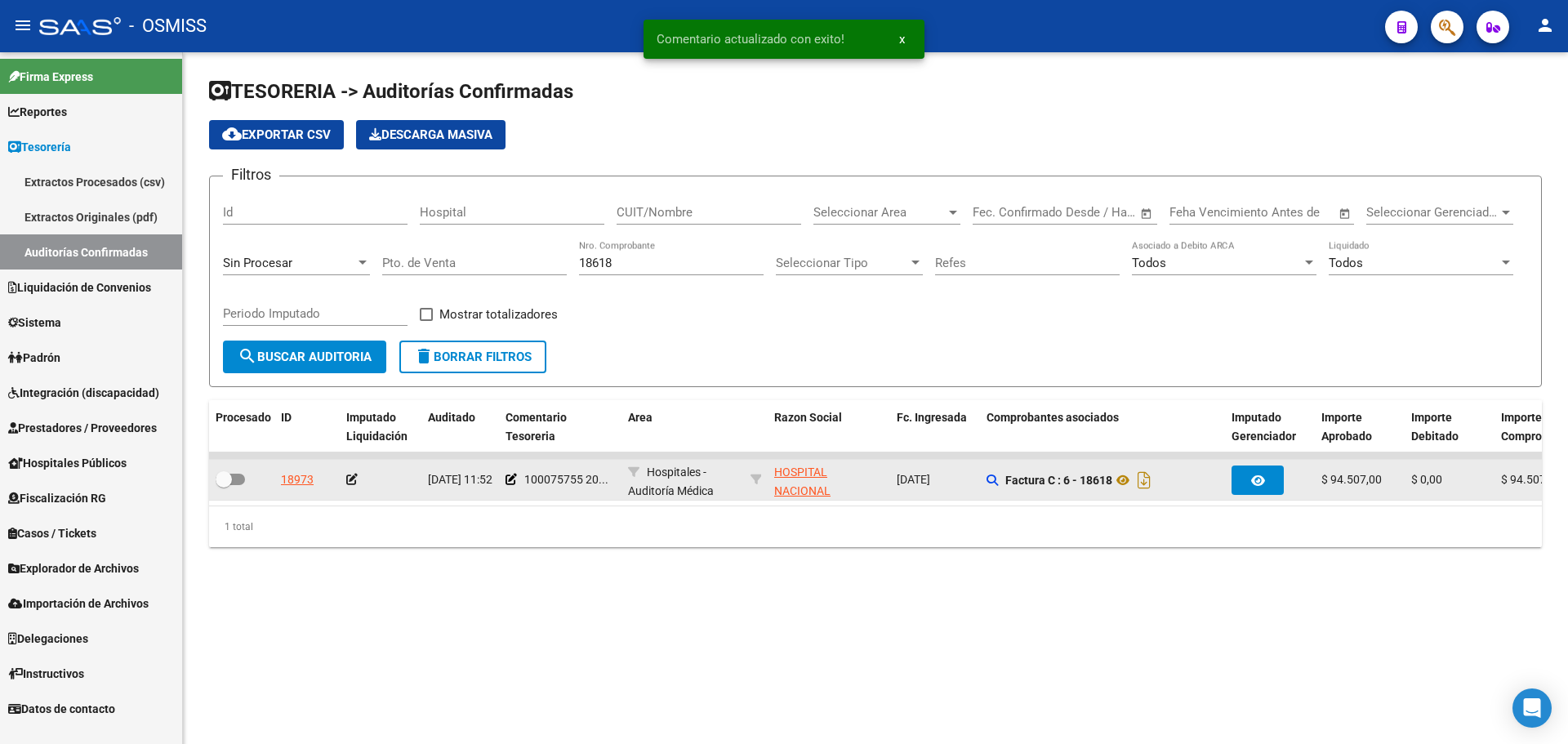
click at [351, 486] on app-auditoria-edit-perido at bounding box center [352, 480] width 12 height 13
click at [354, 479] on icon at bounding box center [352, 480] width 12 height 12
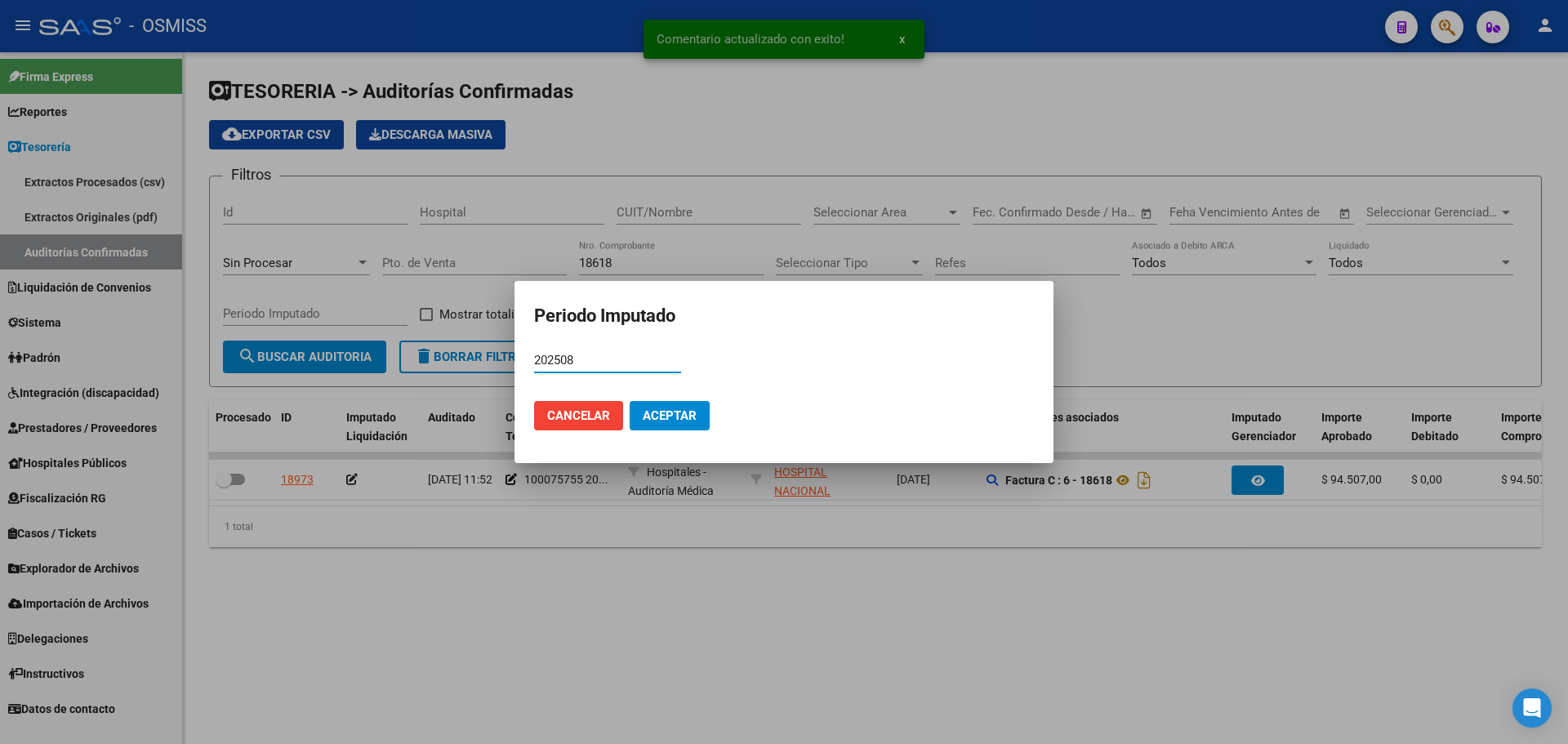
type input "202508"
click at [676, 405] on button "Aceptar" at bounding box center [670, 415] width 80 height 29
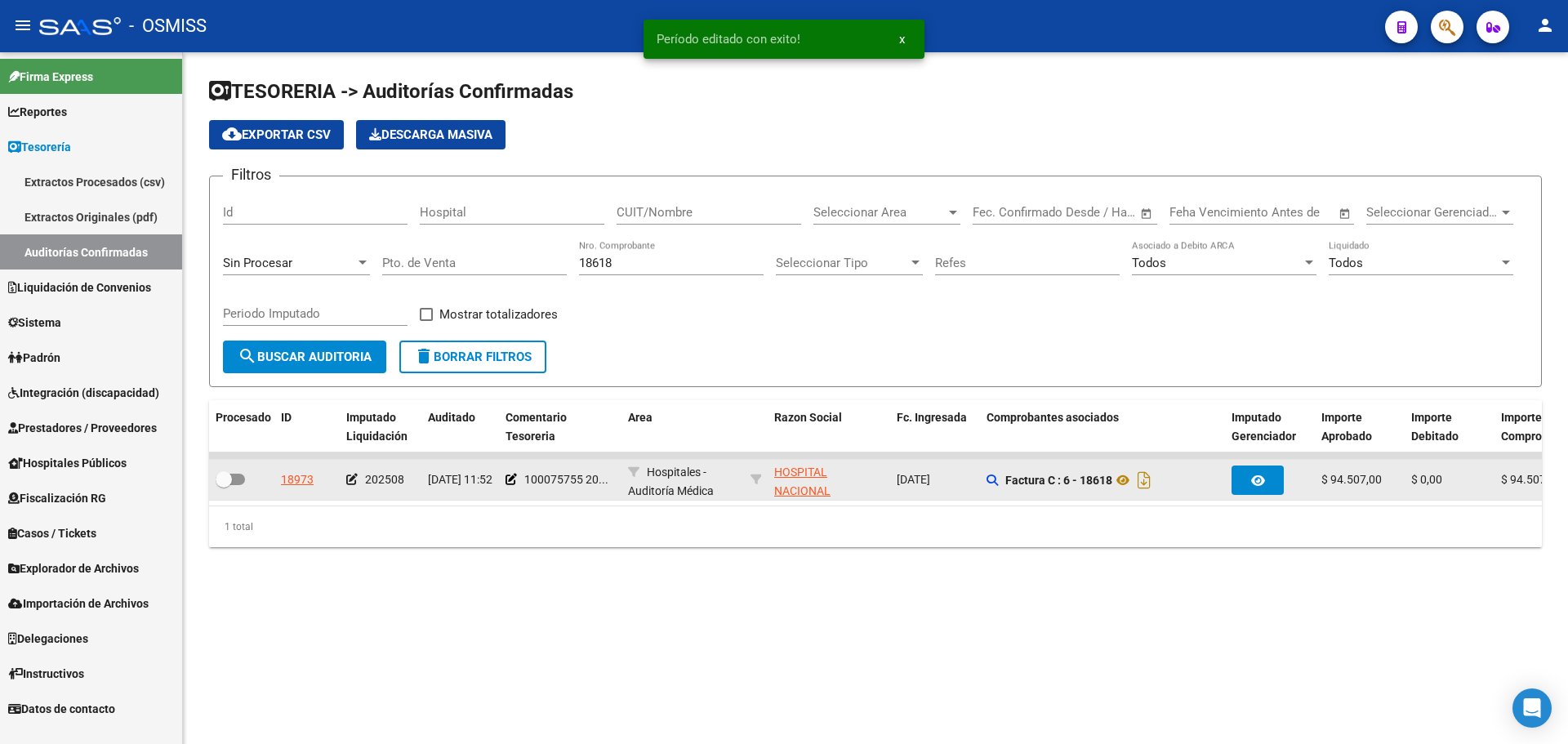
click at [243, 477] on span at bounding box center [230, 480] width 29 height 12
click at [224, 485] on input "checkbox" at bounding box center [223, 485] width 1 height 1
checkbox input "true"
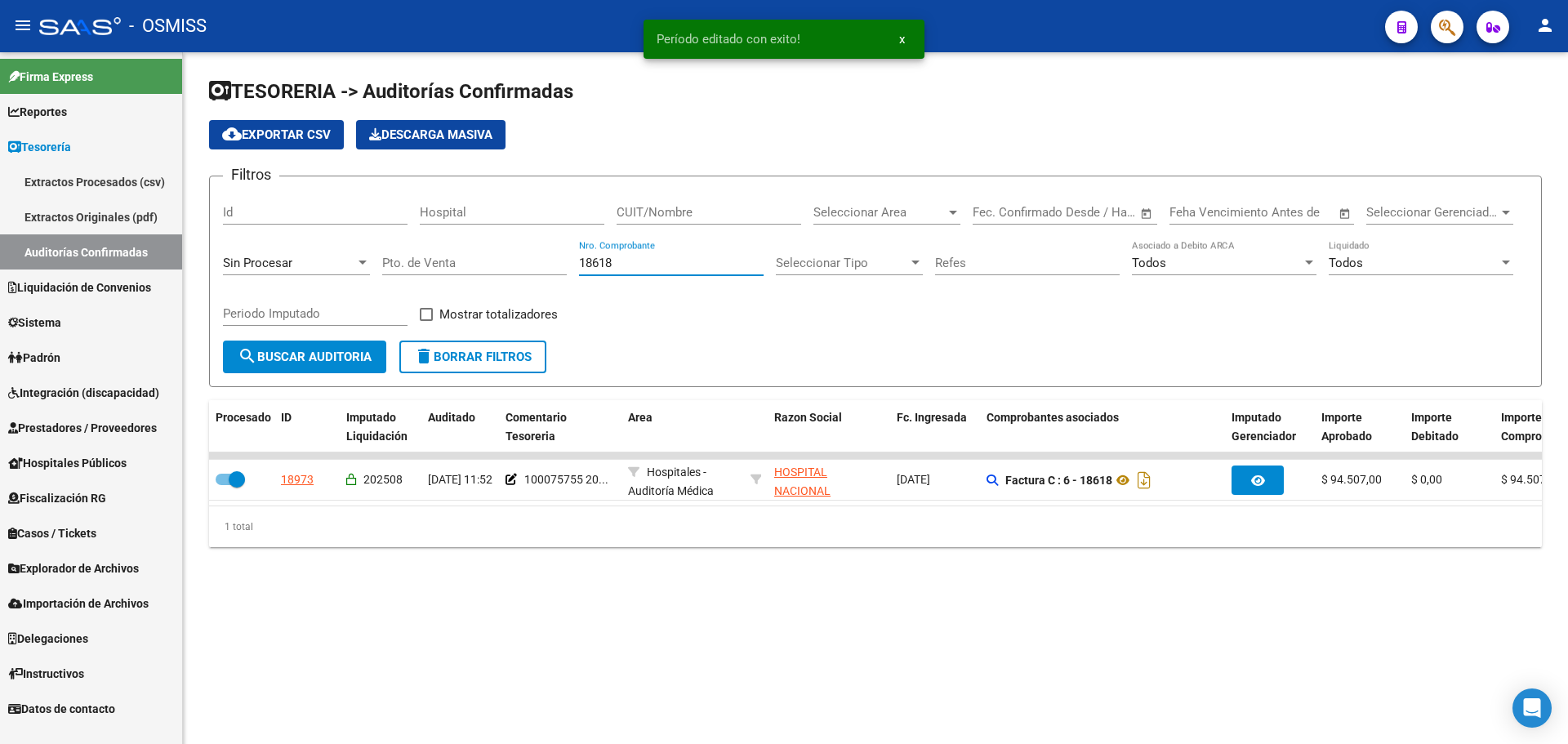
click at [673, 258] on input "18618" at bounding box center [672, 263] width 184 height 15
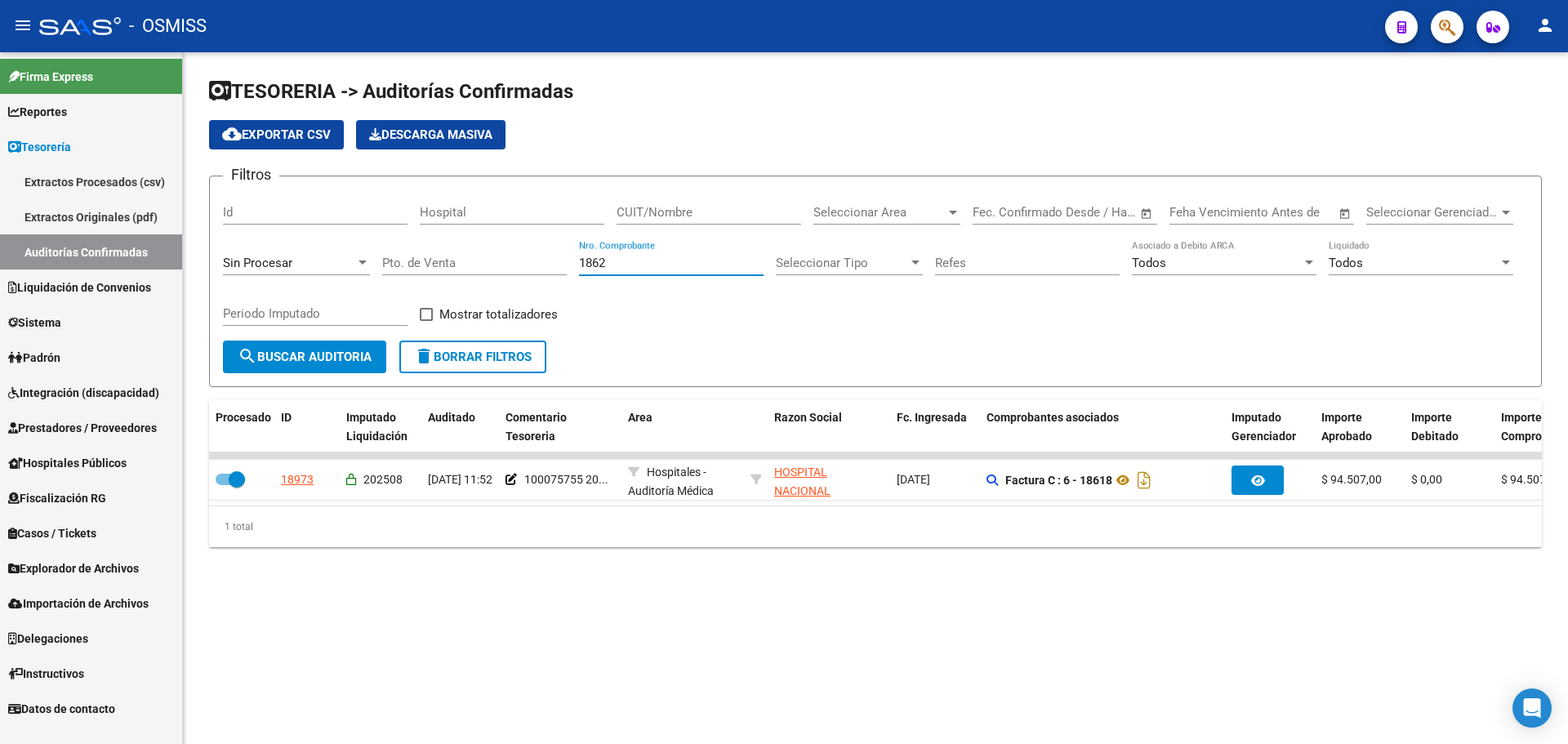
type input "18625"
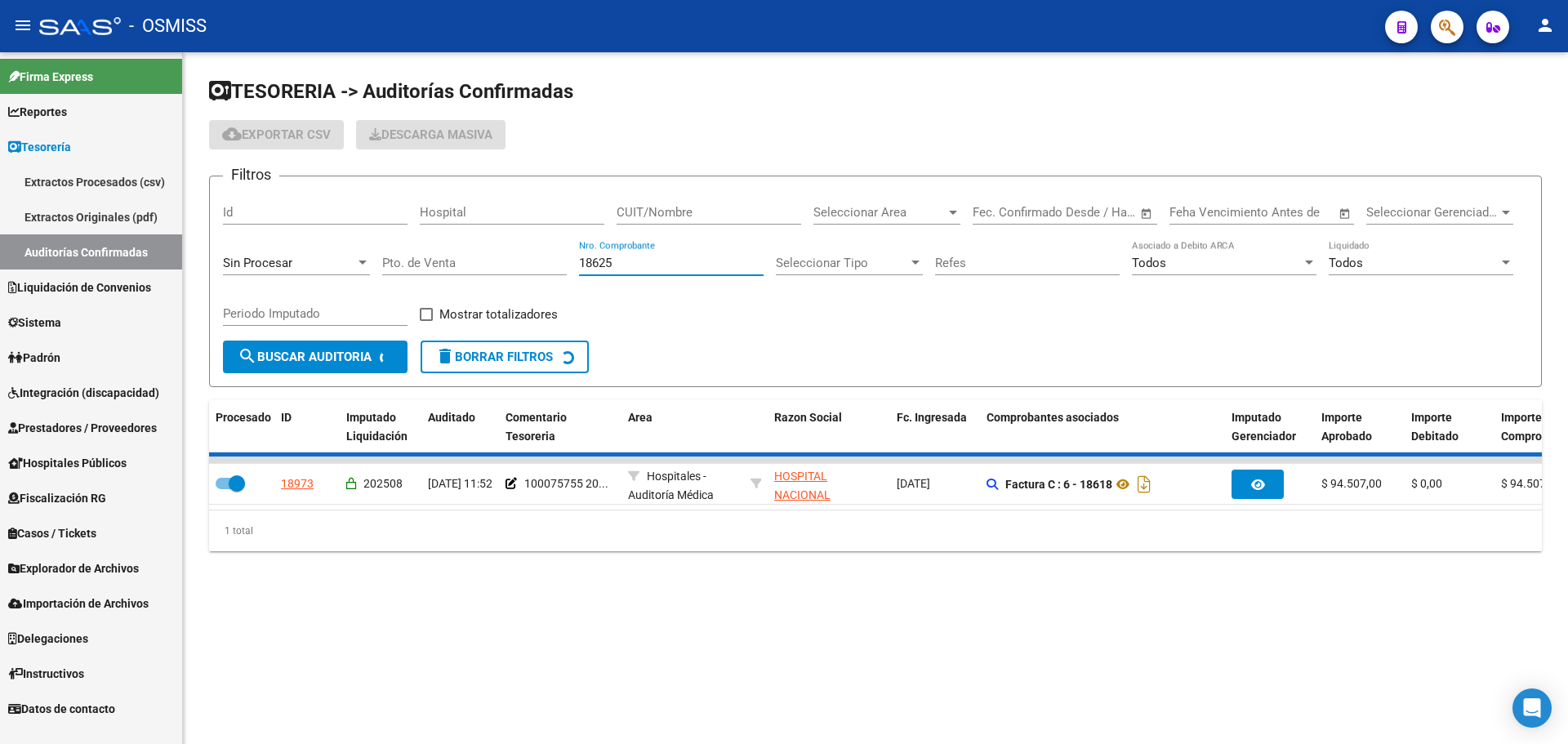
checkbox input "false"
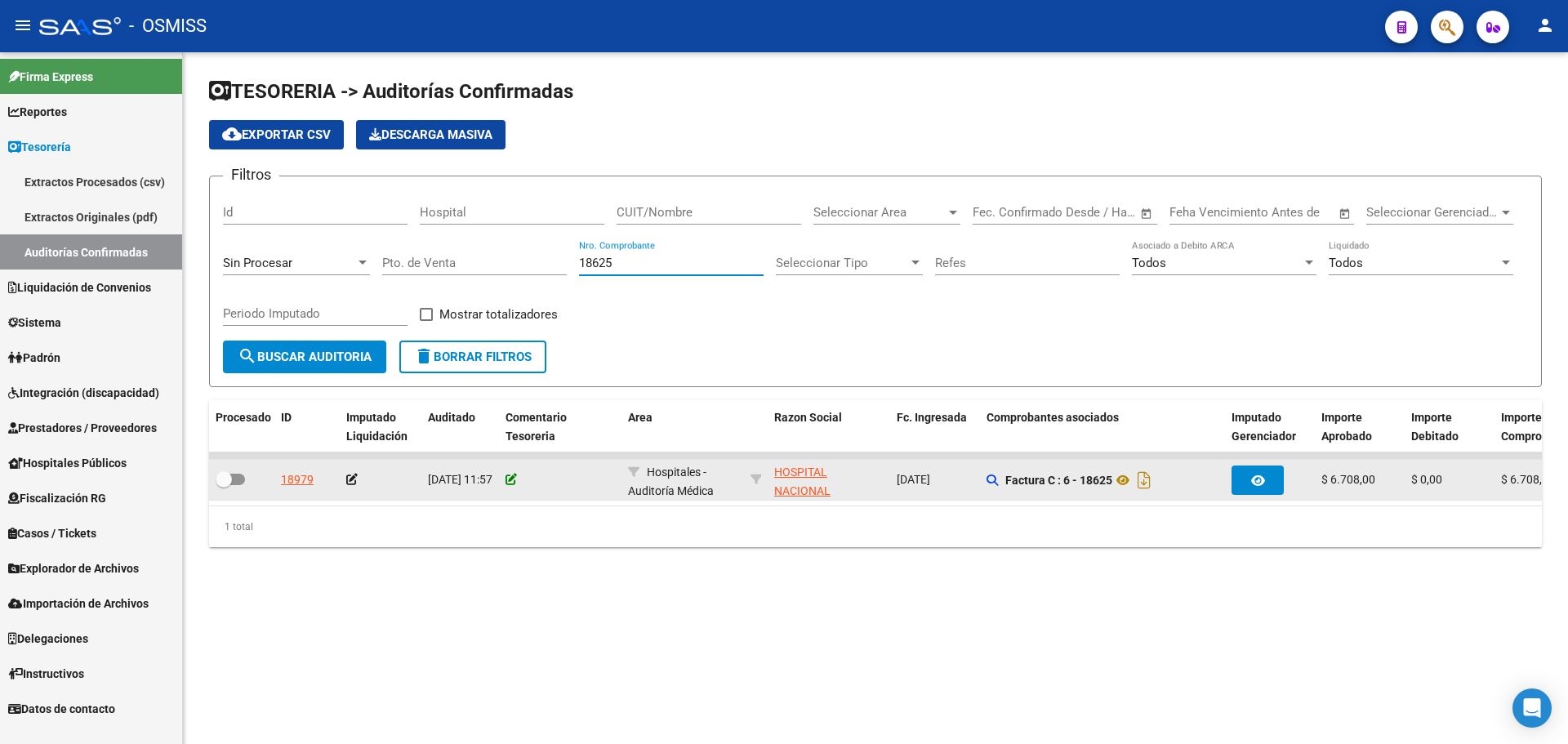
type input "18625"
click at [509, 482] on icon at bounding box center [511, 480] width 12 height 12
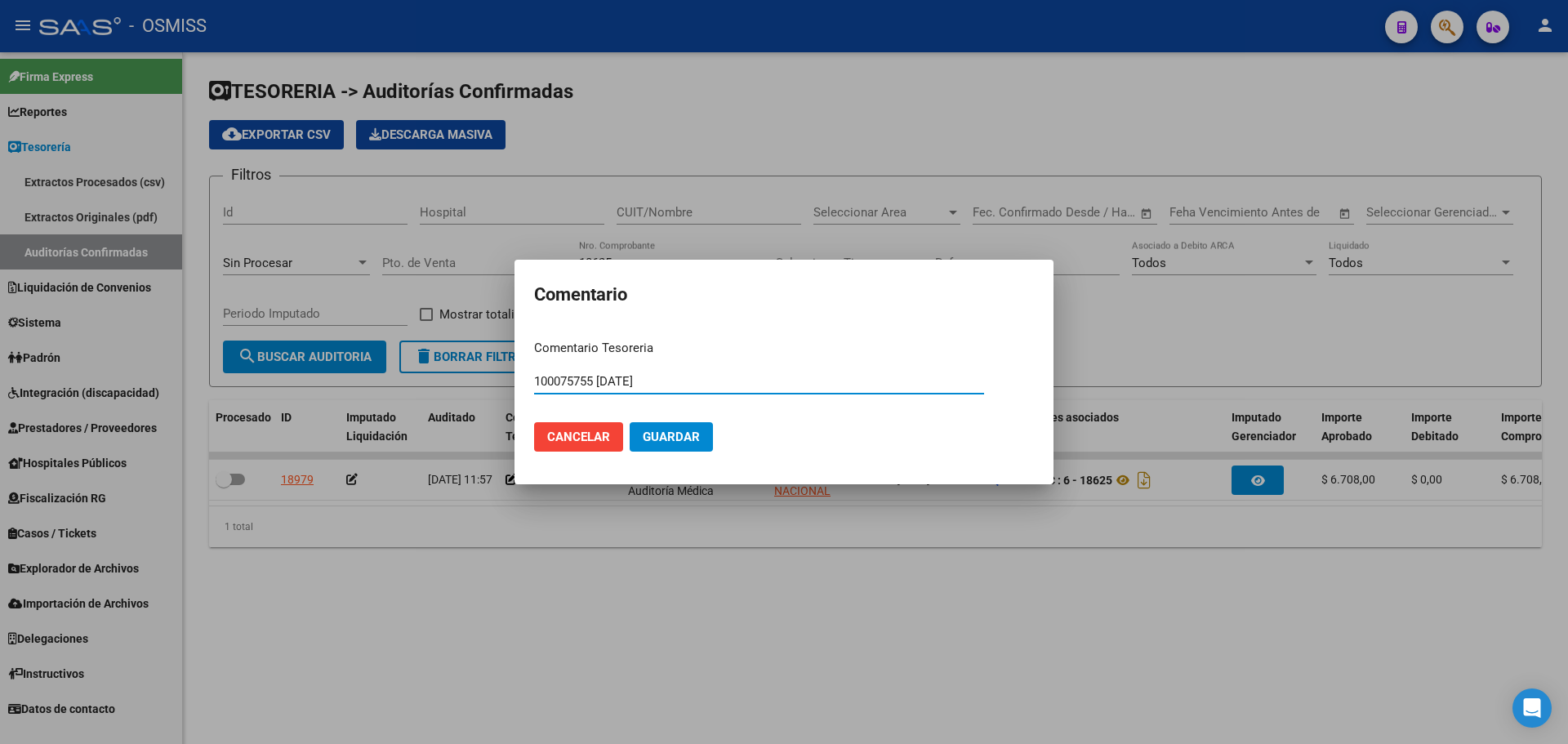
type input "100075755 [DATE]"
click at [649, 430] on span "Guardar" at bounding box center [671, 438] width 57 height 15
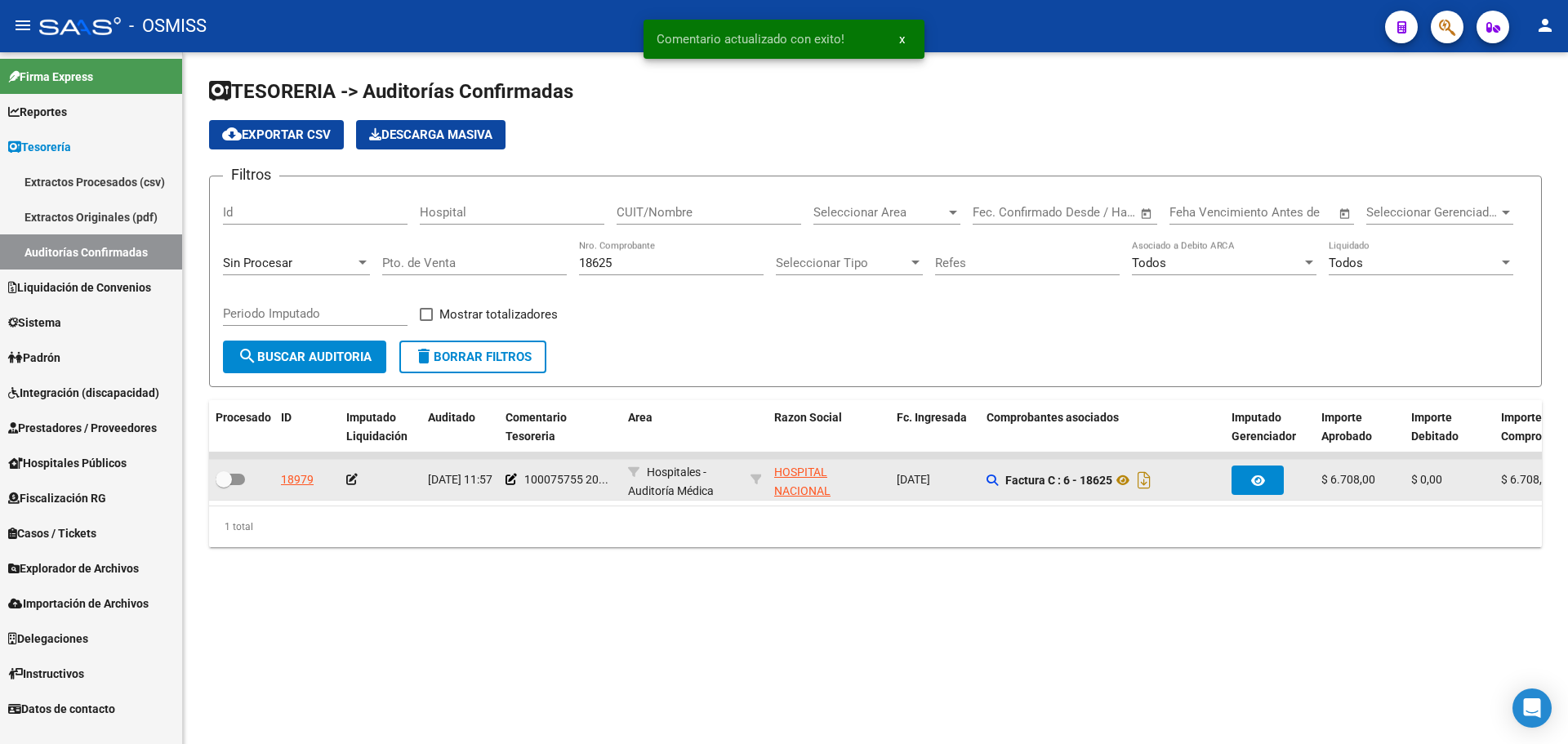
click at [354, 480] on icon at bounding box center [352, 480] width 12 height 12
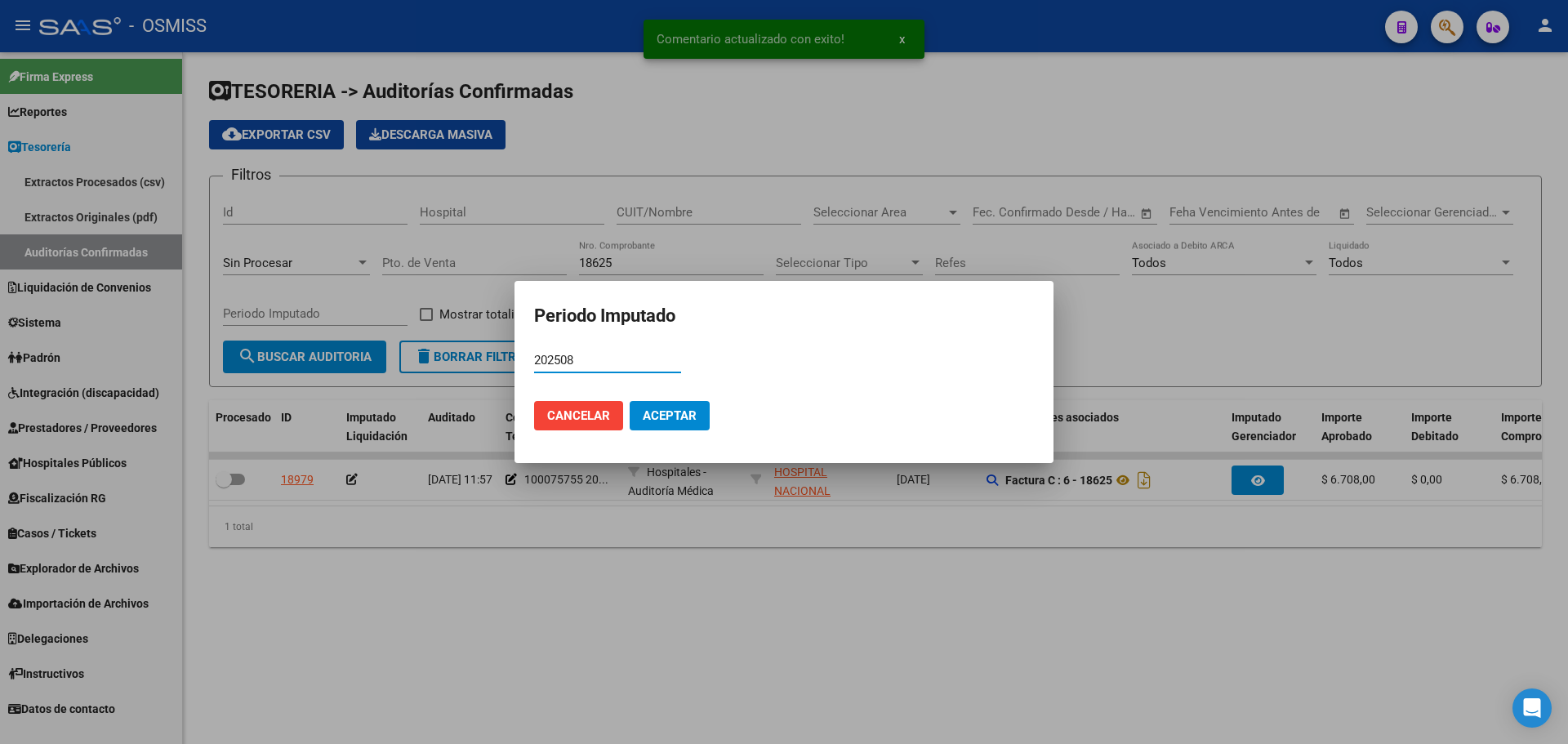
type input "202508"
click at [692, 406] on button "Aceptar" at bounding box center [670, 415] width 80 height 29
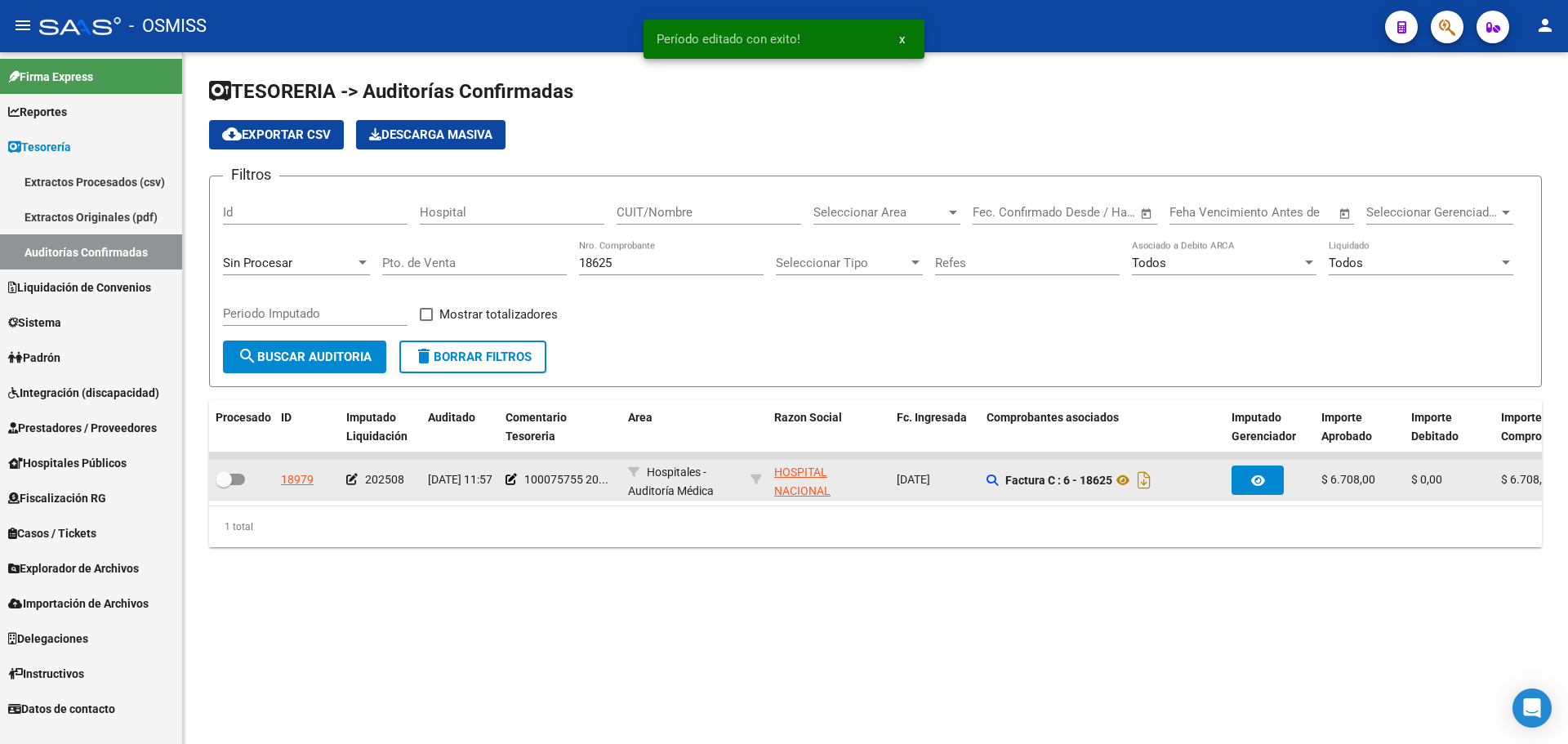
click at [243, 480] on div at bounding box center [242, 481] width 52 height 22
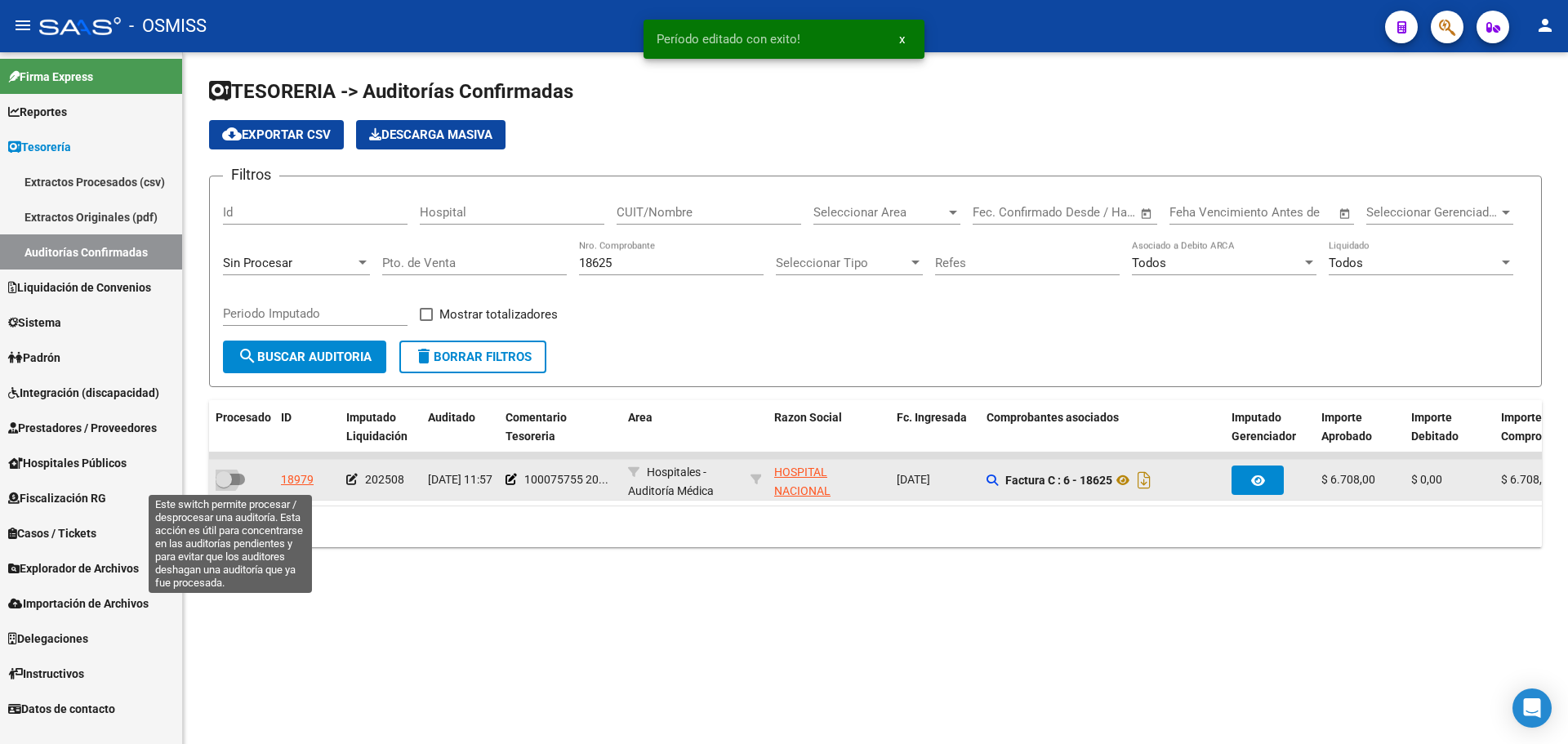
click at [243, 480] on span at bounding box center [230, 480] width 29 height 12
click at [224, 485] on input "checkbox" at bounding box center [223, 485] width 1 height 1
checkbox input "true"
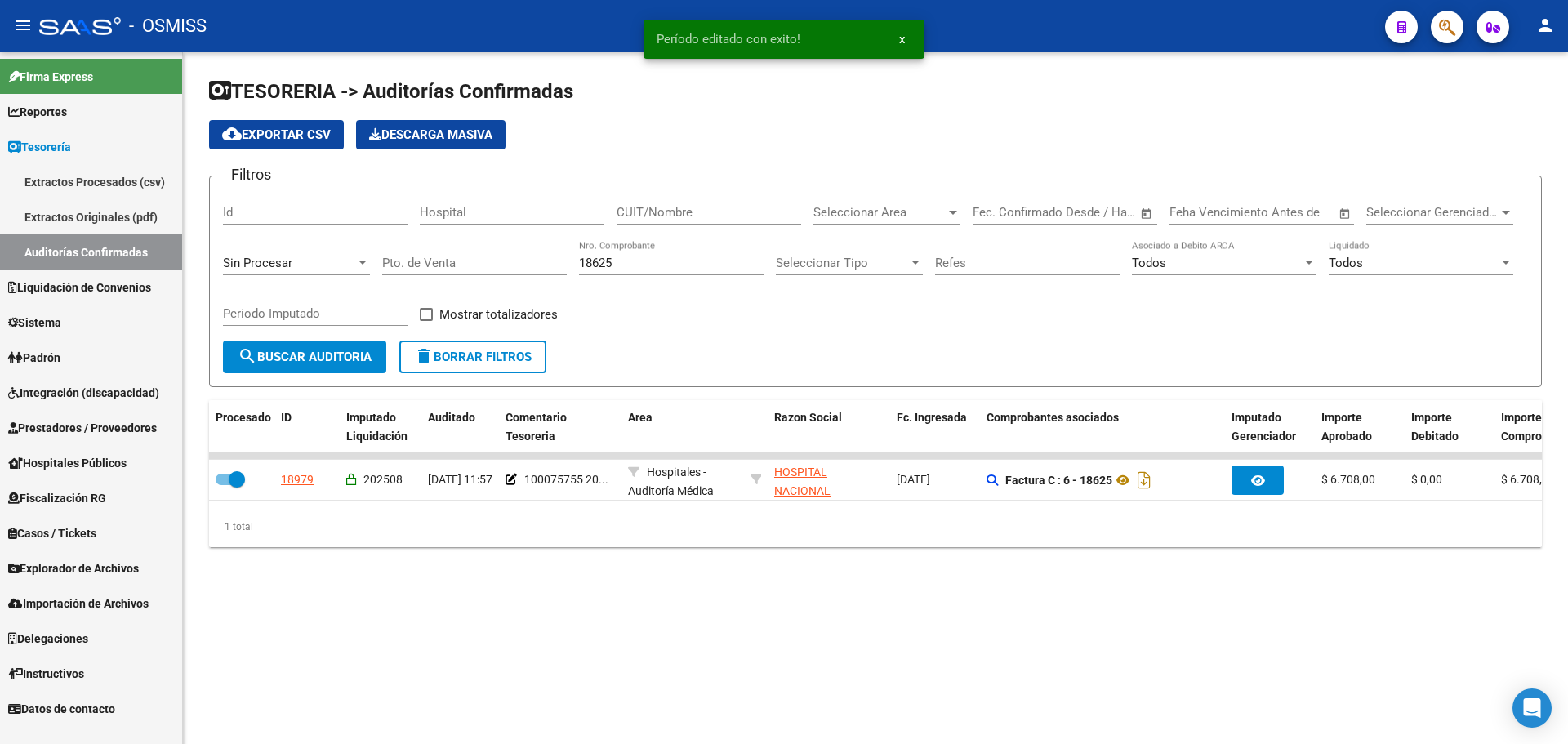
click at [629, 272] on div "18625 Nro. Comprobante" at bounding box center [672, 257] width 184 height 35
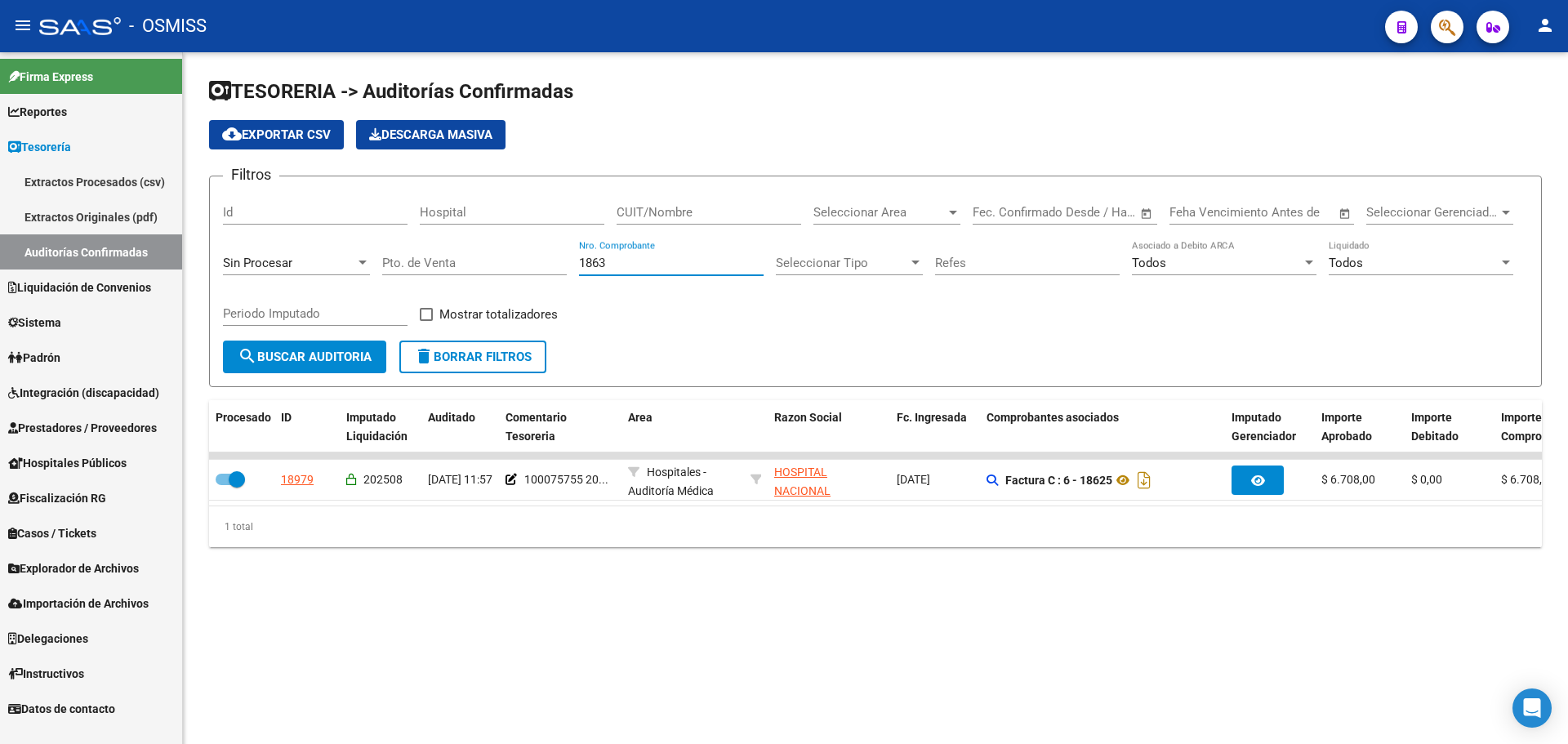
type input "18634"
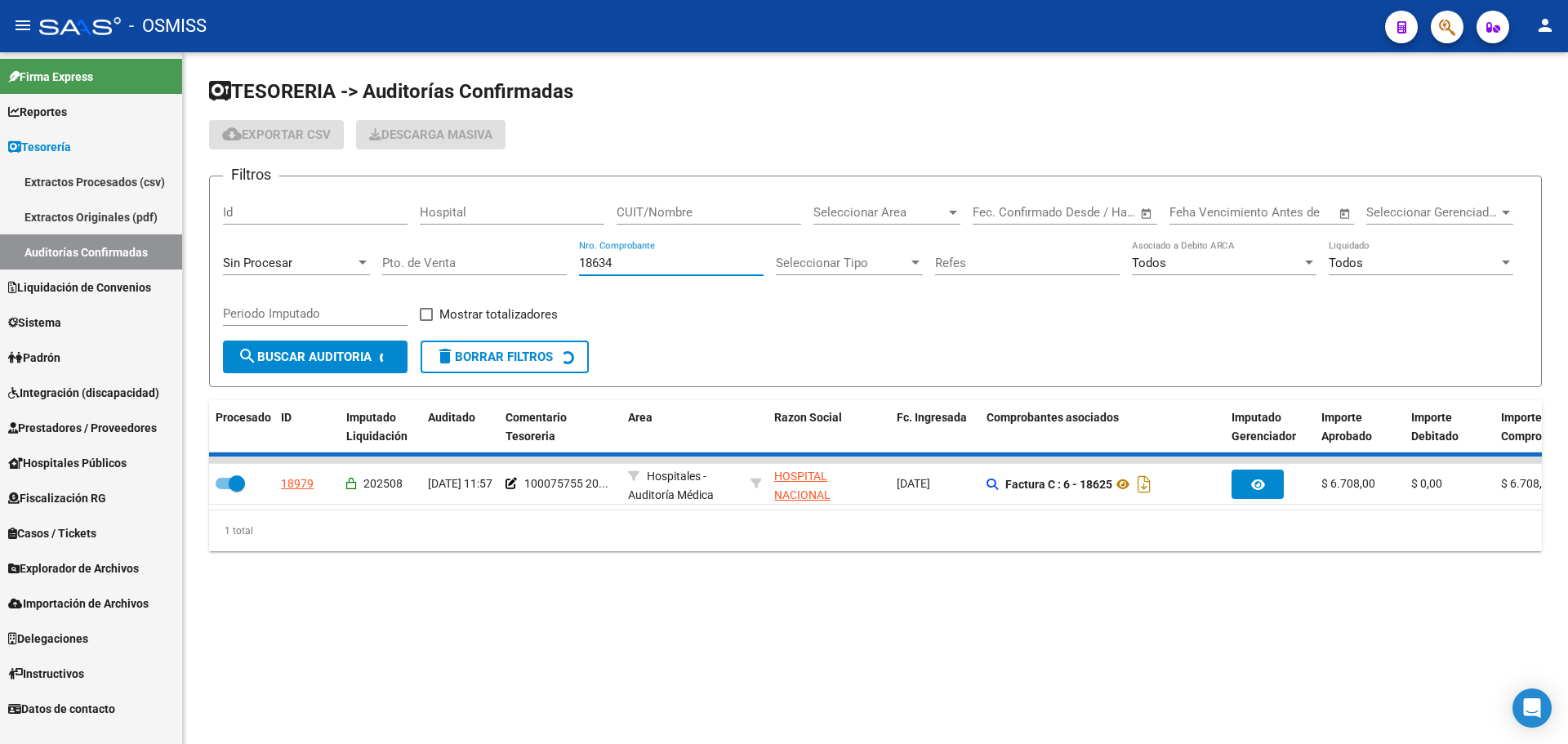
checkbox input "false"
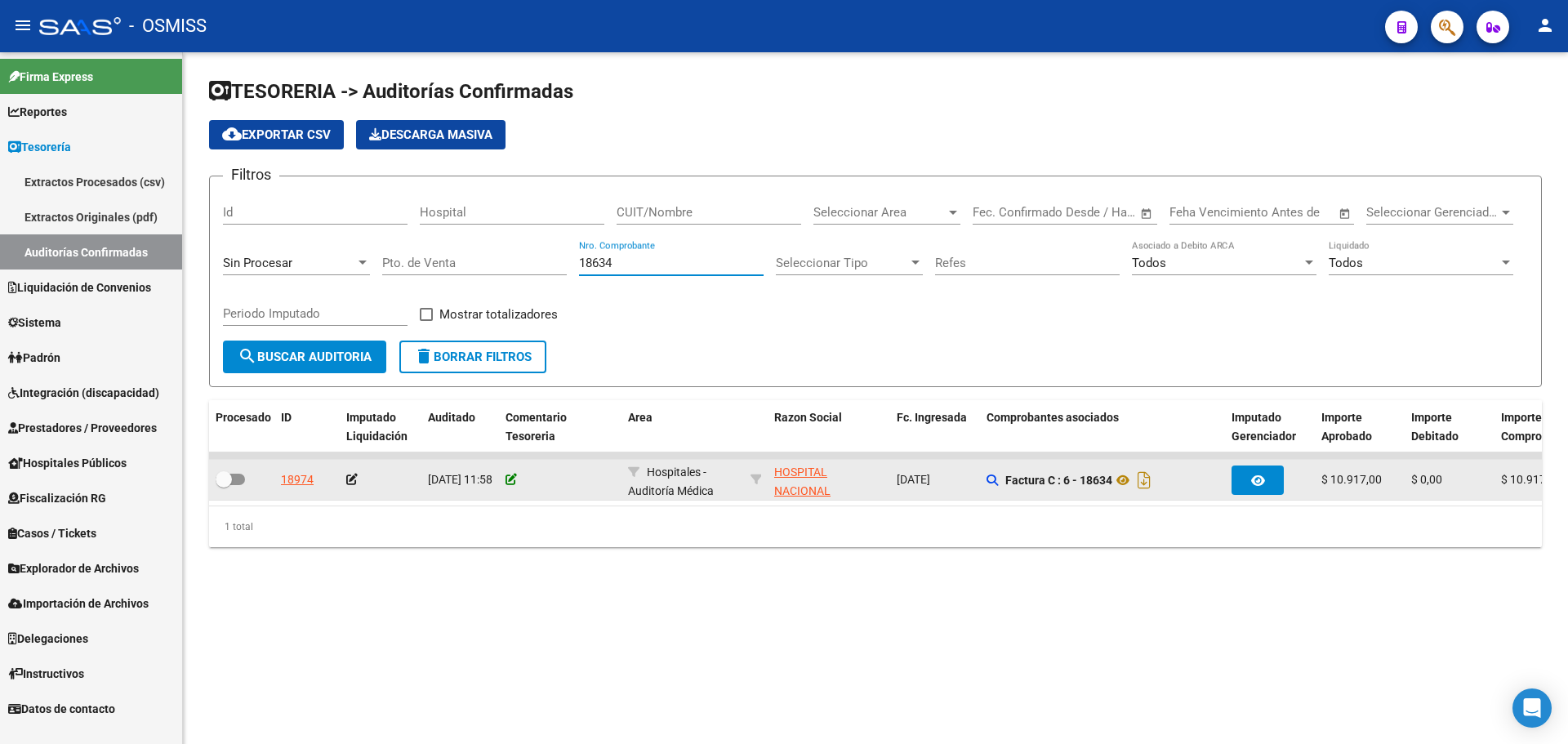
type input "18634"
click at [511, 482] on icon at bounding box center [511, 480] width 12 height 12
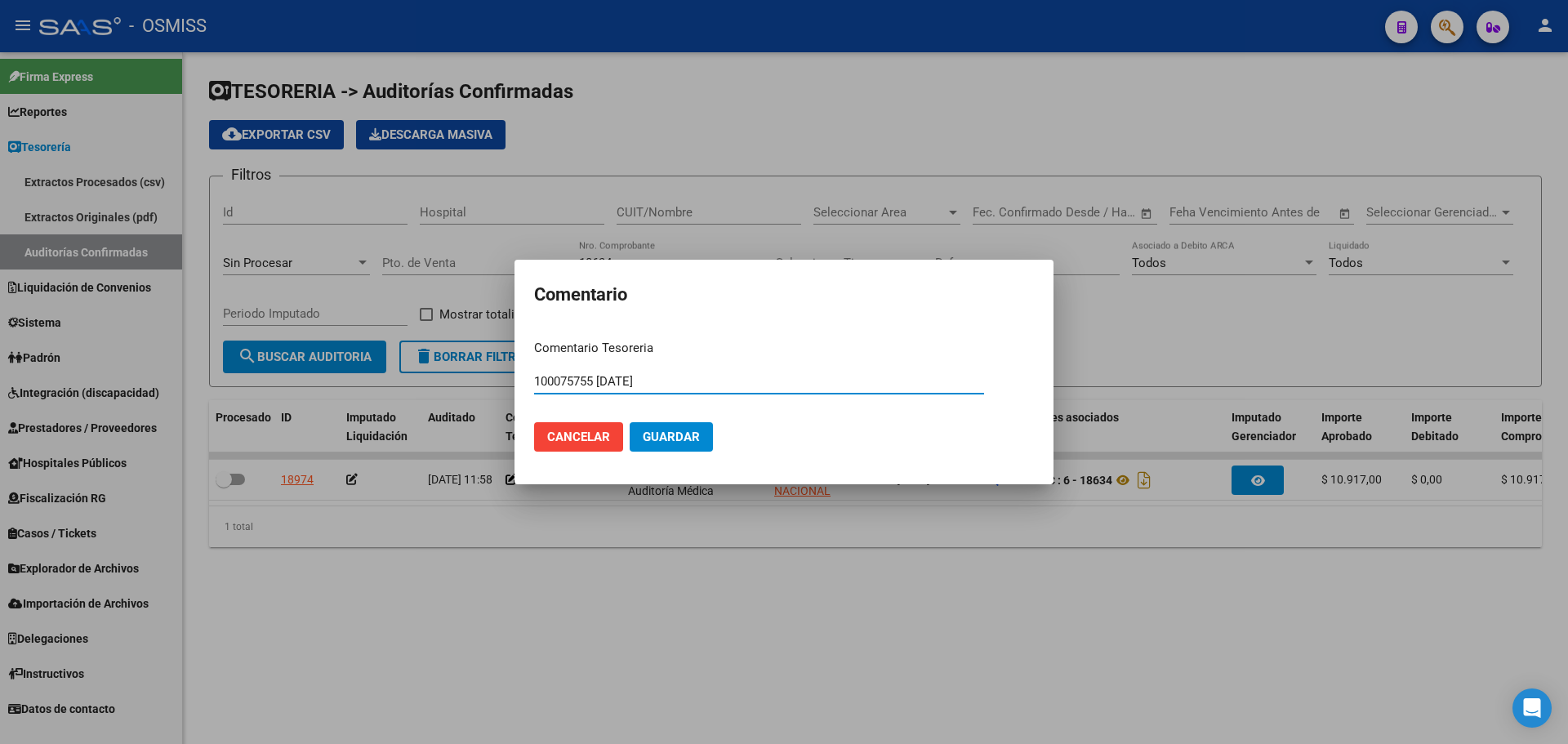
type input "100075755 [DATE]"
click at [661, 439] on span "Guardar" at bounding box center [671, 438] width 57 height 15
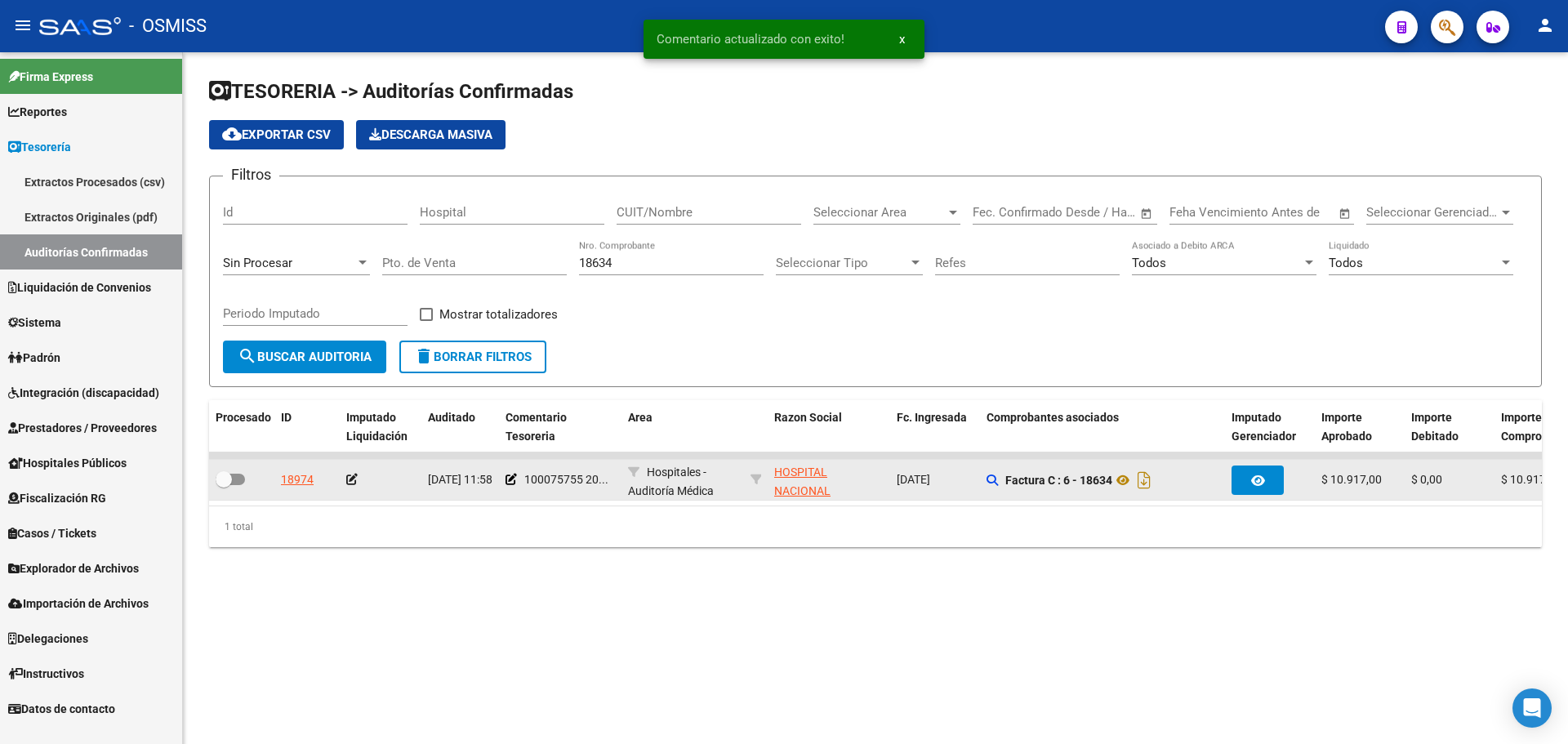
click at [352, 481] on icon at bounding box center [352, 480] width 12 height 12
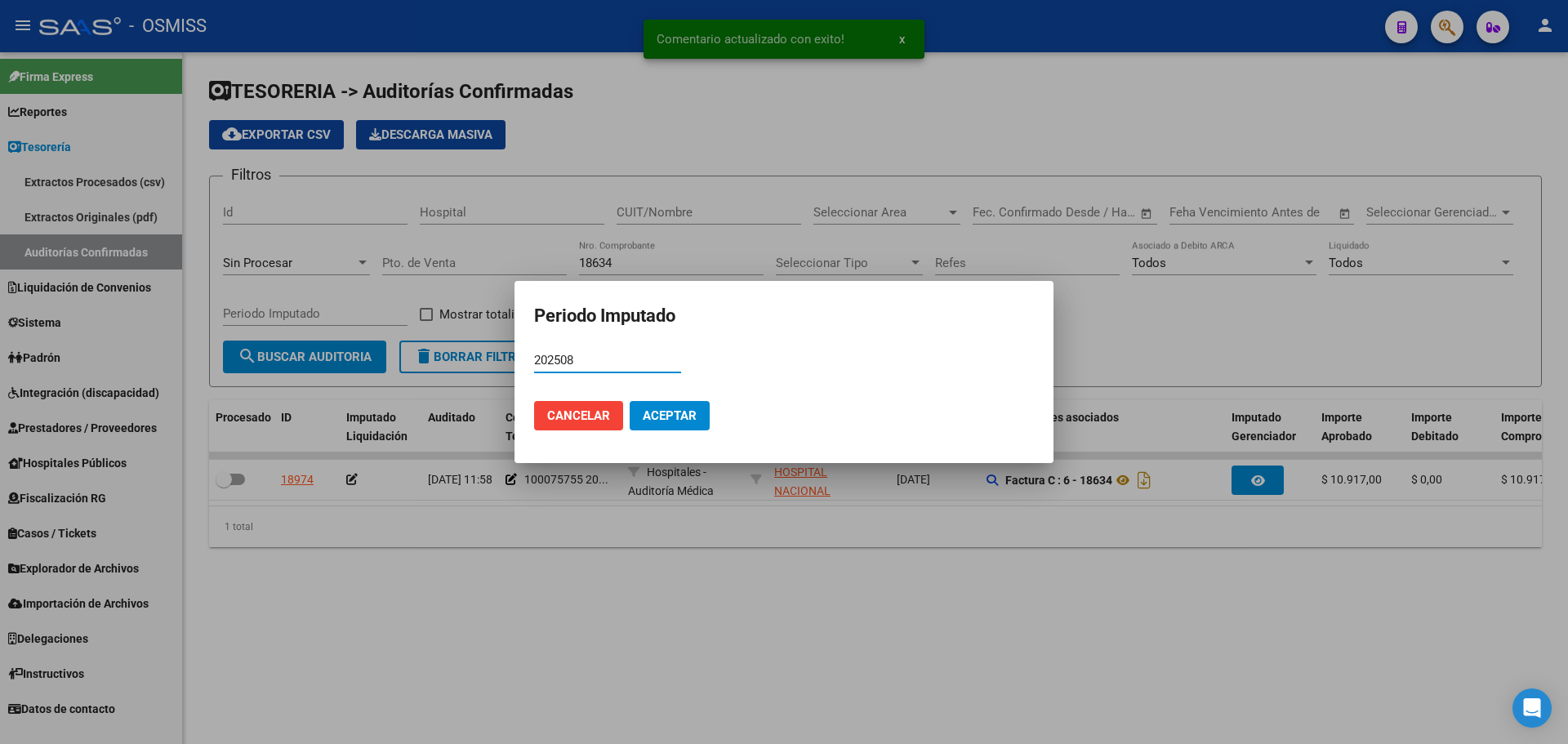
type input "202508"
click at [686, 421] on span "Aceptar" at bounding box center [669, 416] width 54 height 15
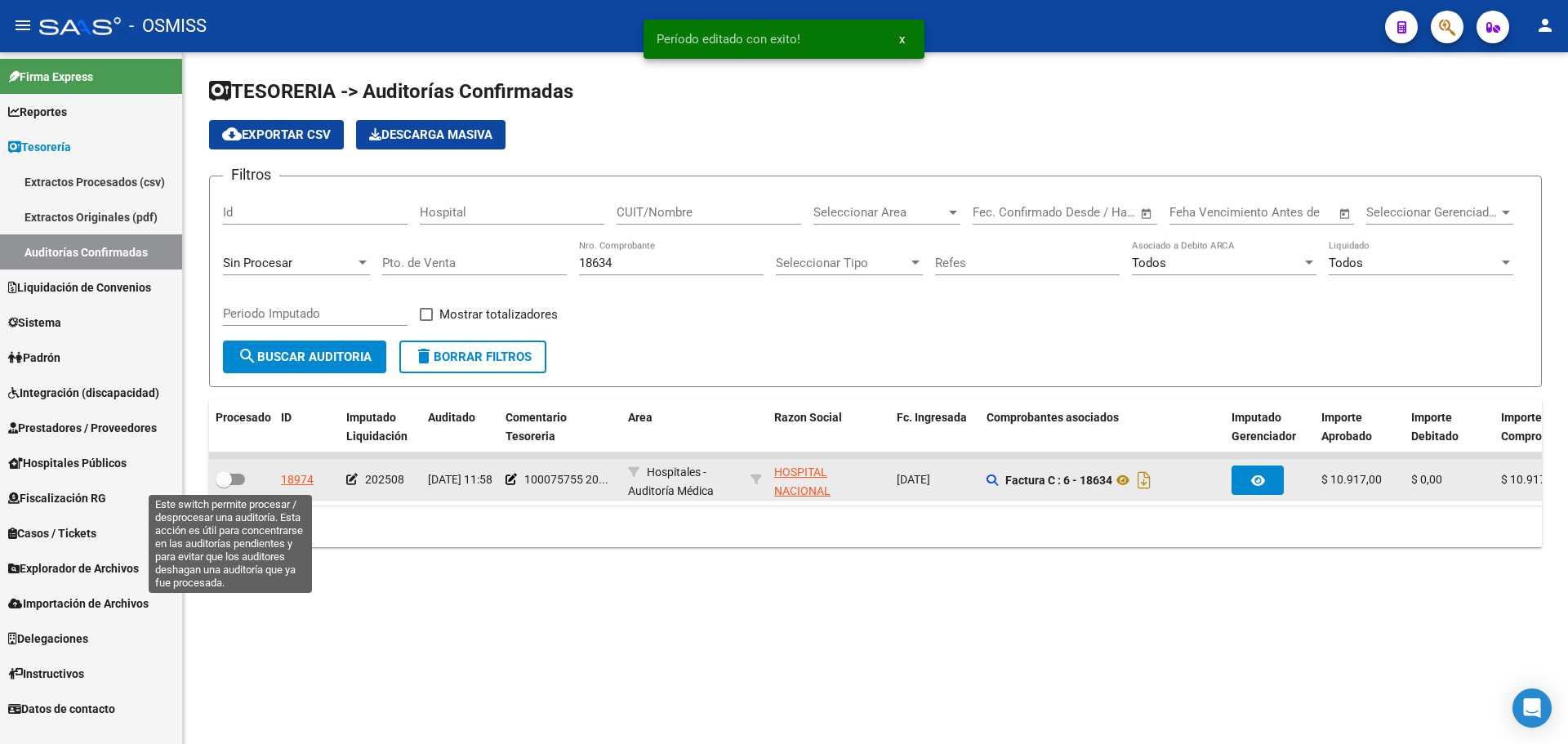
click at [222, 484] on span at bounding box center [224, 480] width 17 height 17
click at [223, 485] on input "checkbox" at bounding box center [223, 485] width 1 height 1
checkbox input "true"
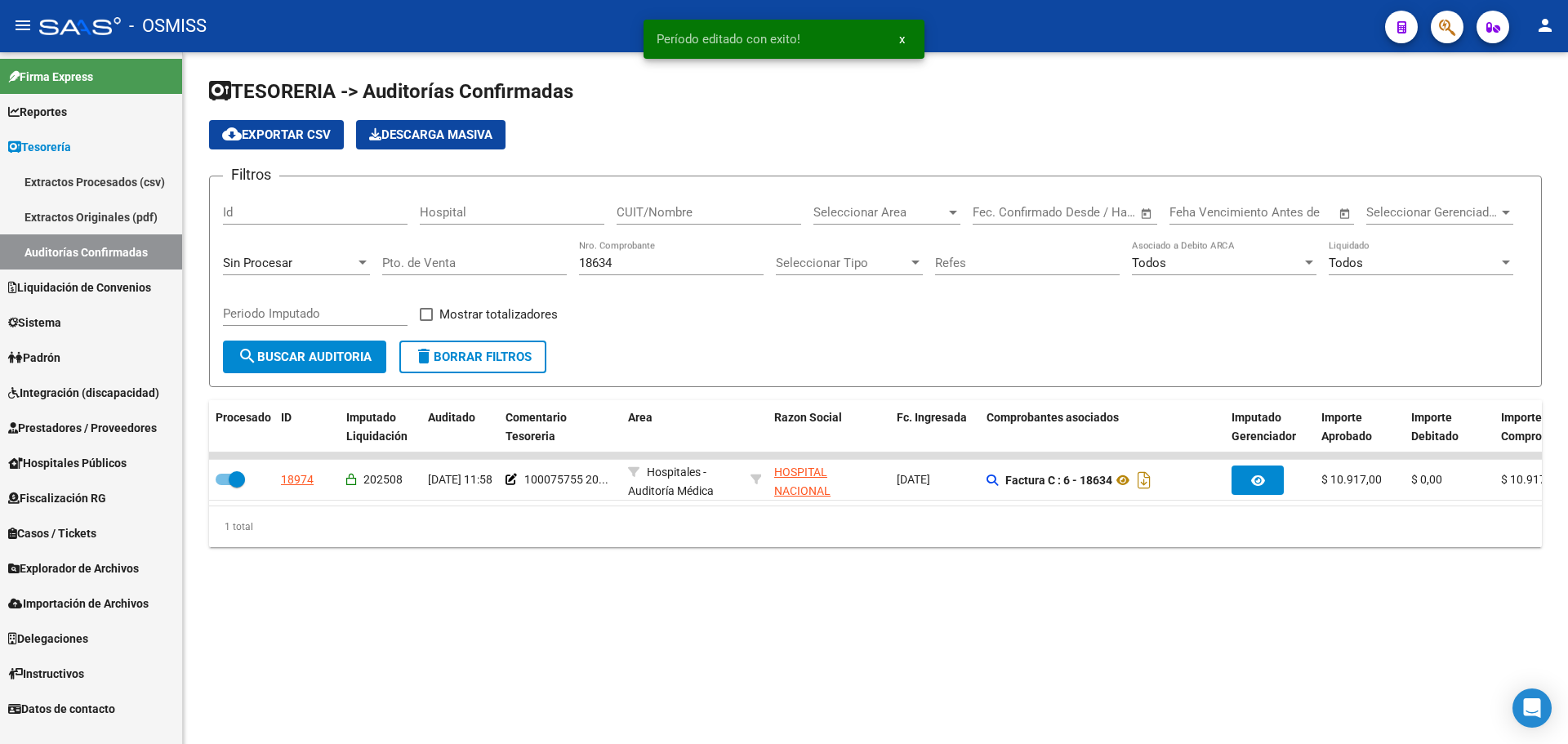
click at [682, 268] on input "18634" at bounding box center [672, 263] width 184 height 15
type input "18642"
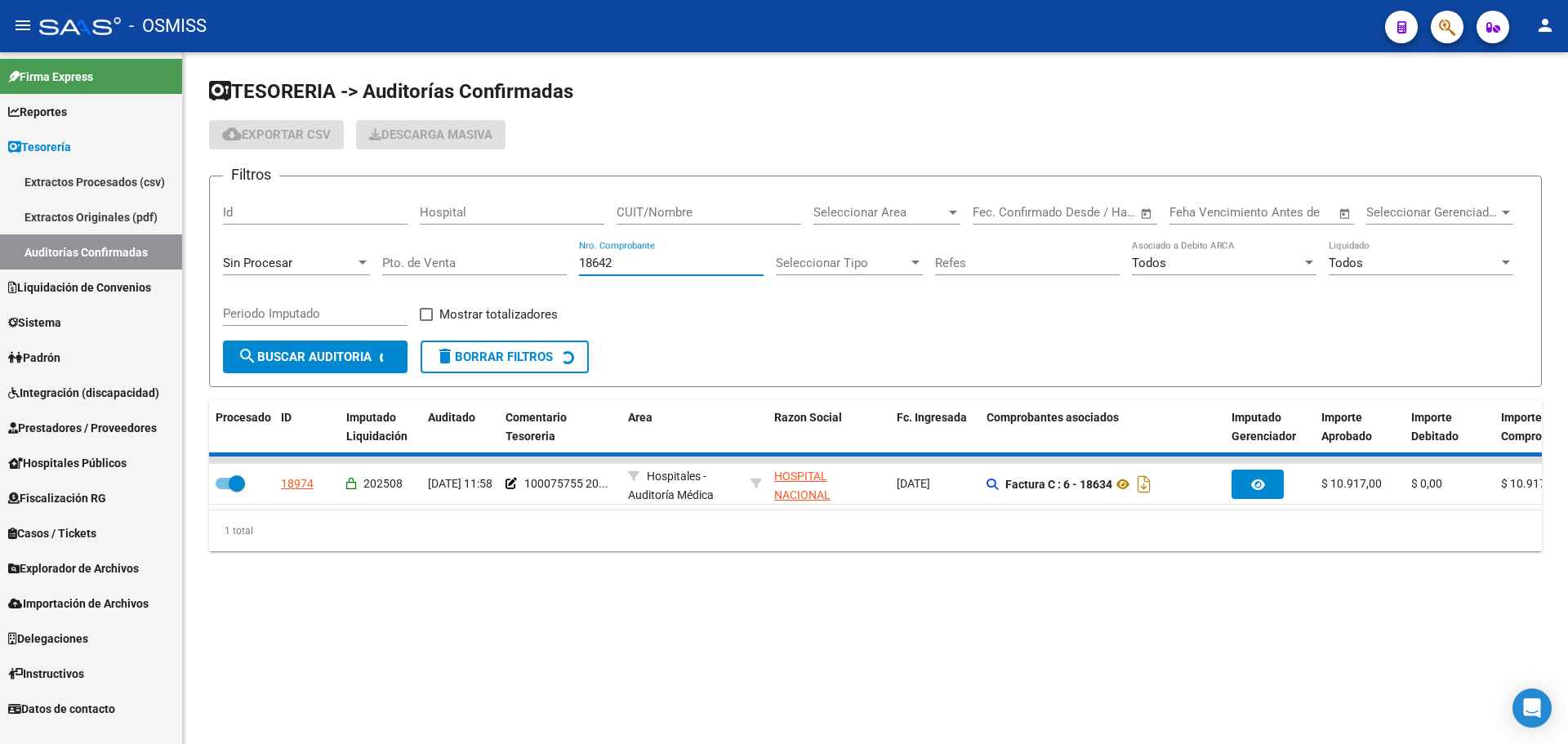
checkbox input "false"
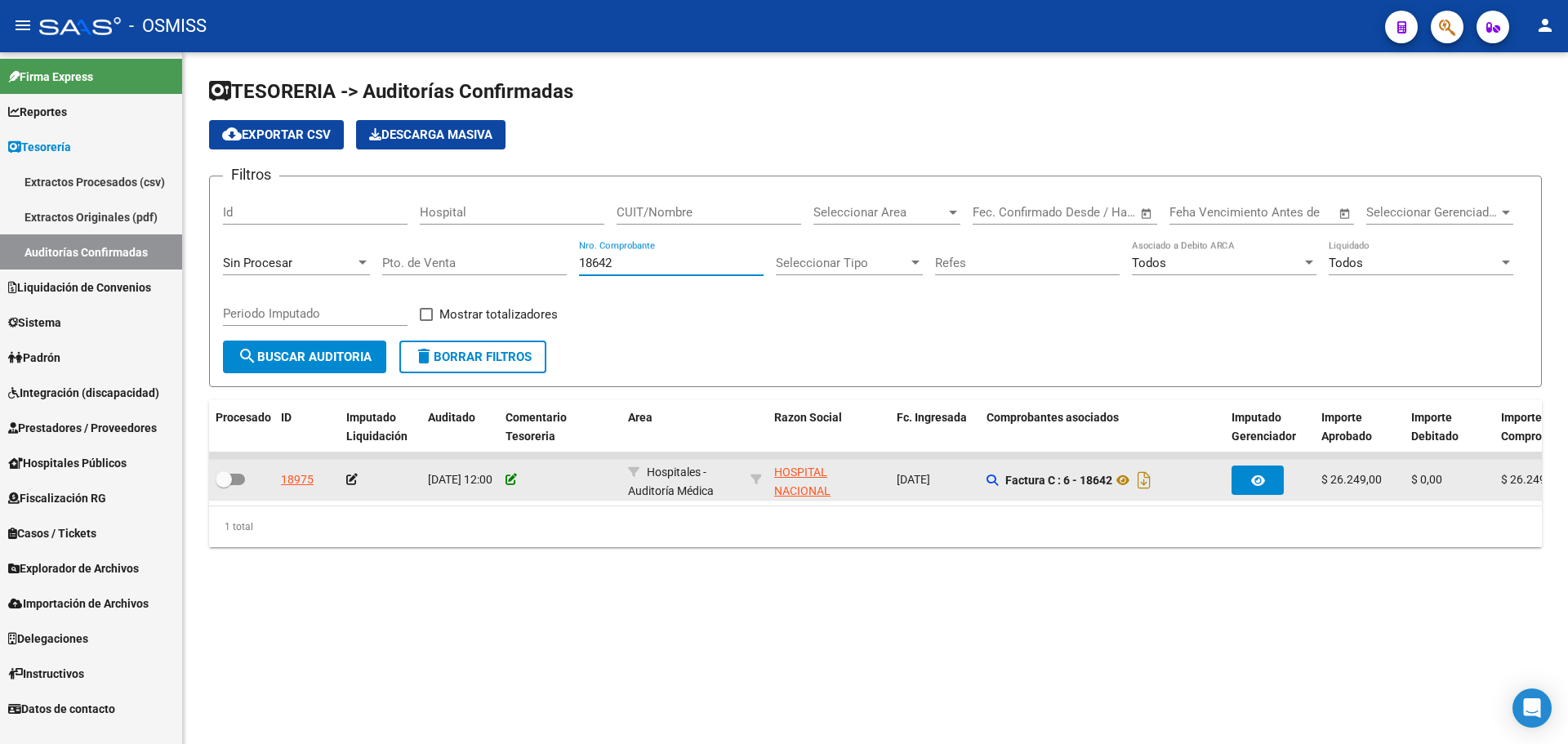
type input "18642"
click at [512, 482] on icon at bounding box center [511, 480] width 12 height 12
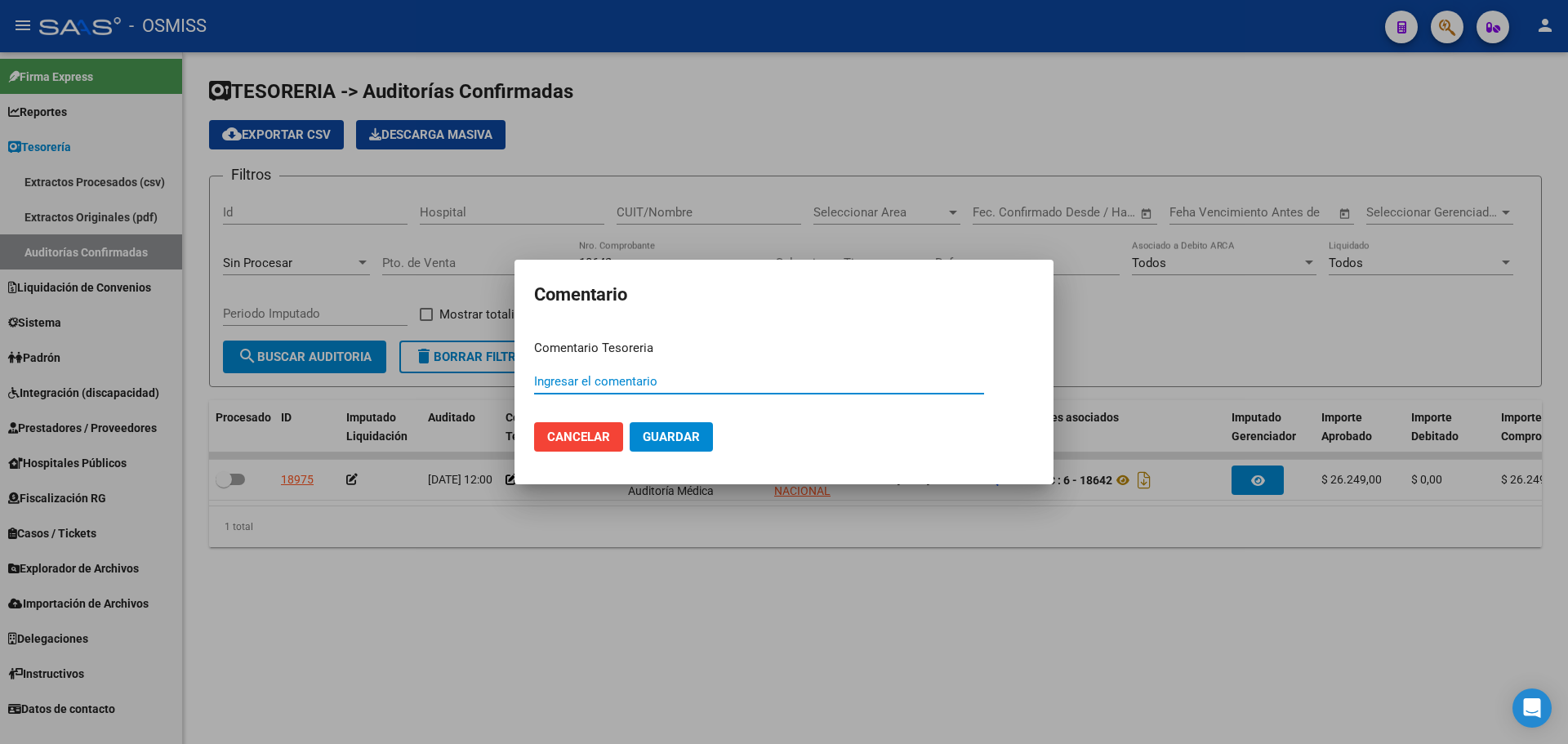
paste input "100075755 [DATE]"
type input "100075755 [DATE]"
click at [668, 439] on span "Guardar" at bounding box center [671, 438] width 57 height 15
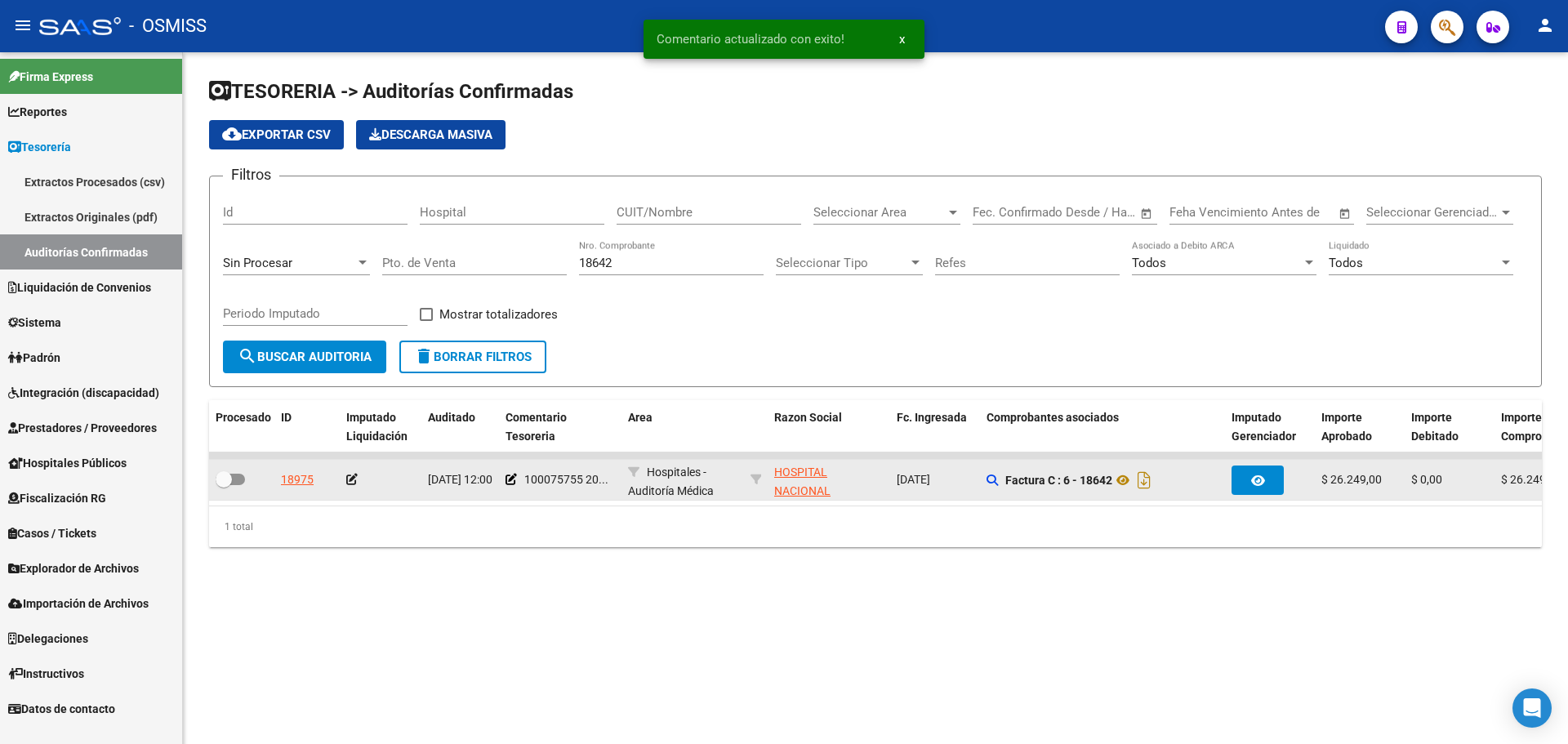
click at [349, 479] on icon at bounding box center [352, 480] width 12 height 12
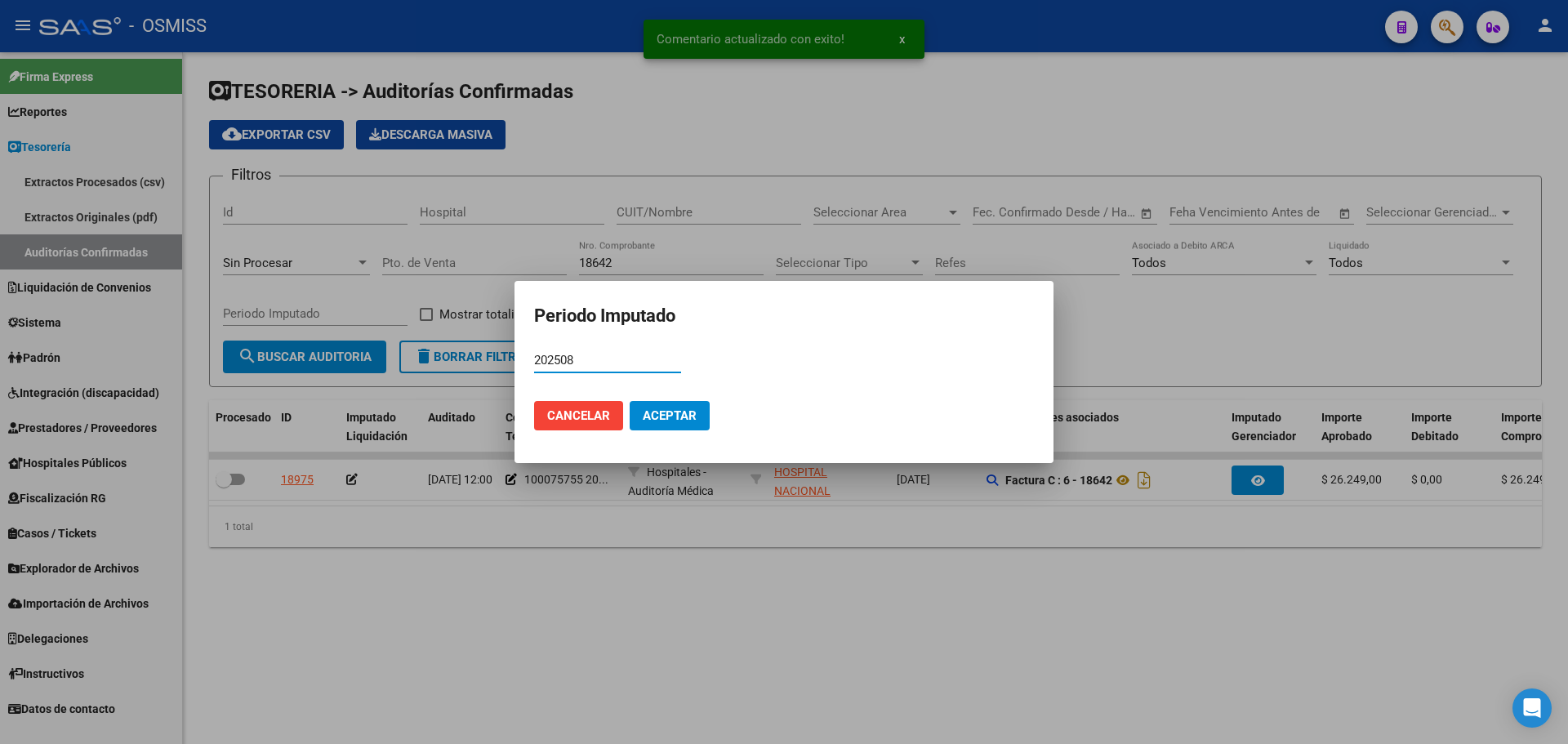
type input "202508"
click at [709, 404] on button "Aceptar" at bounding box center [670, 415] width 80 height 29
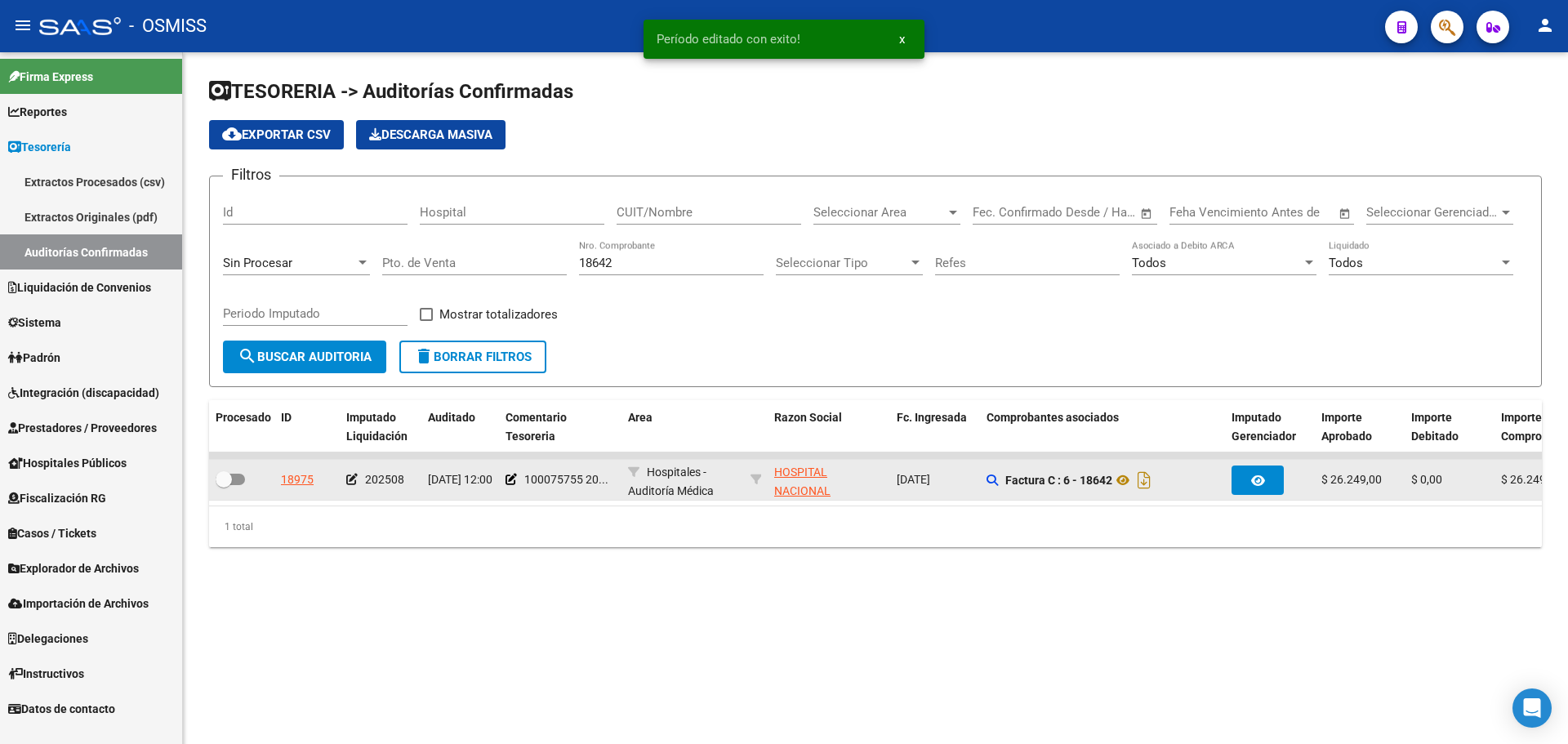
click at [236, 492] on datatable-body-cell at bounding box center [242, 480] width 66 height 40
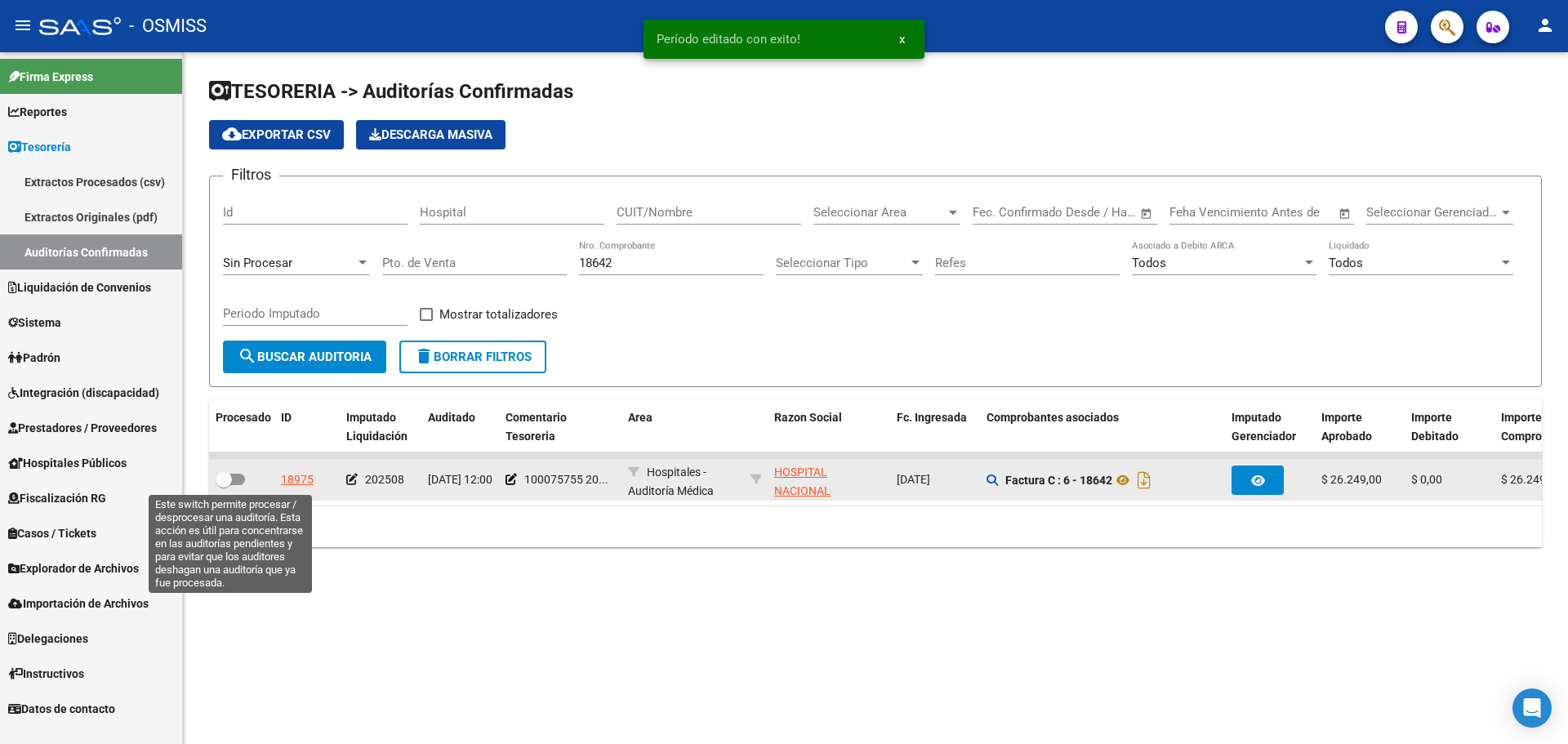
click at [237, 482] on span at bounding box center [230, 480] width 29 height 12
click at [224, 485] on input "checkbox" at bounding box center [223, 485] width 1 height 1
checkbox input "true"
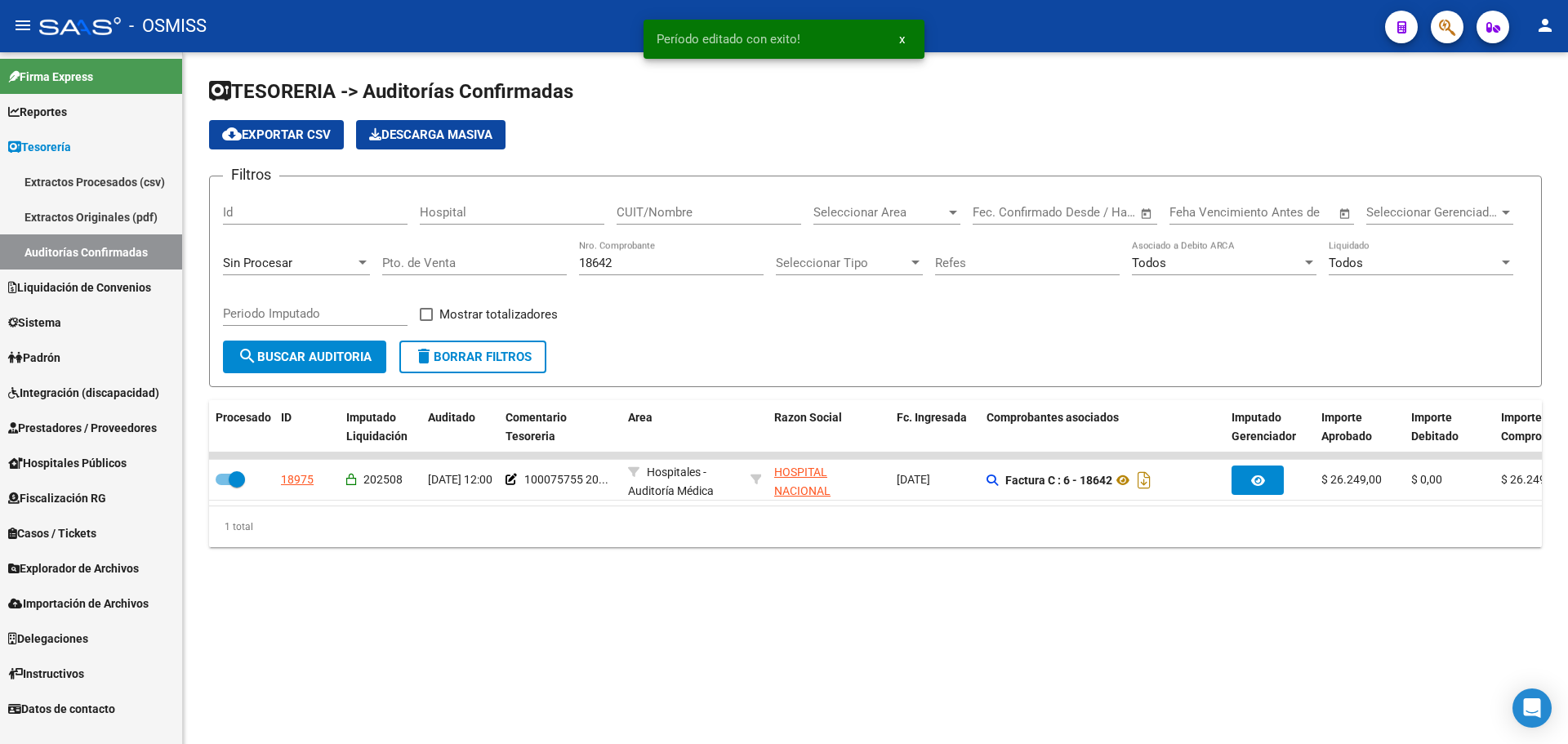
click at [723, 271] on div "18642 Nro. Comprobante" at bounding box center [672, 257] width 184 height 35
type input "18645"
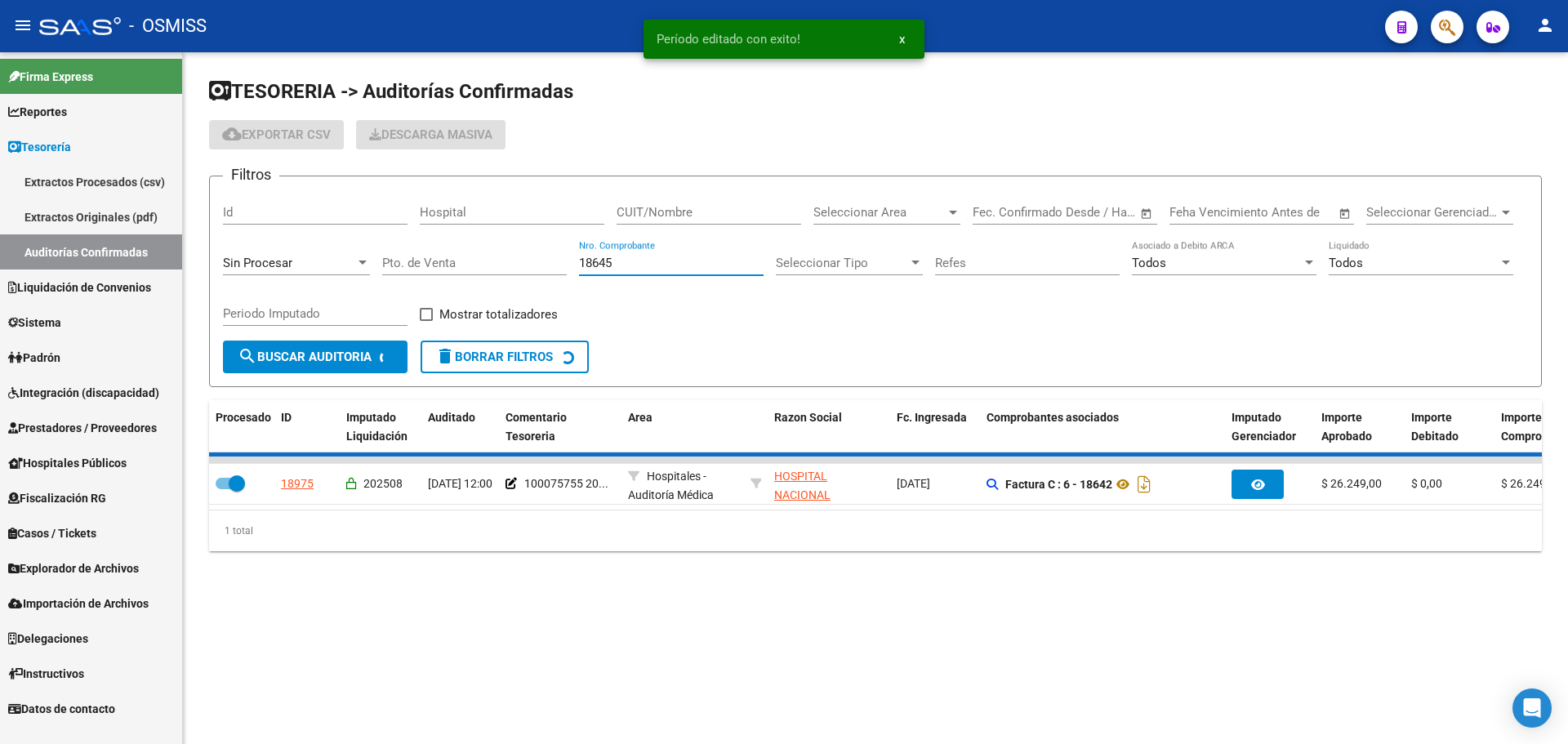
checkbox input "false"
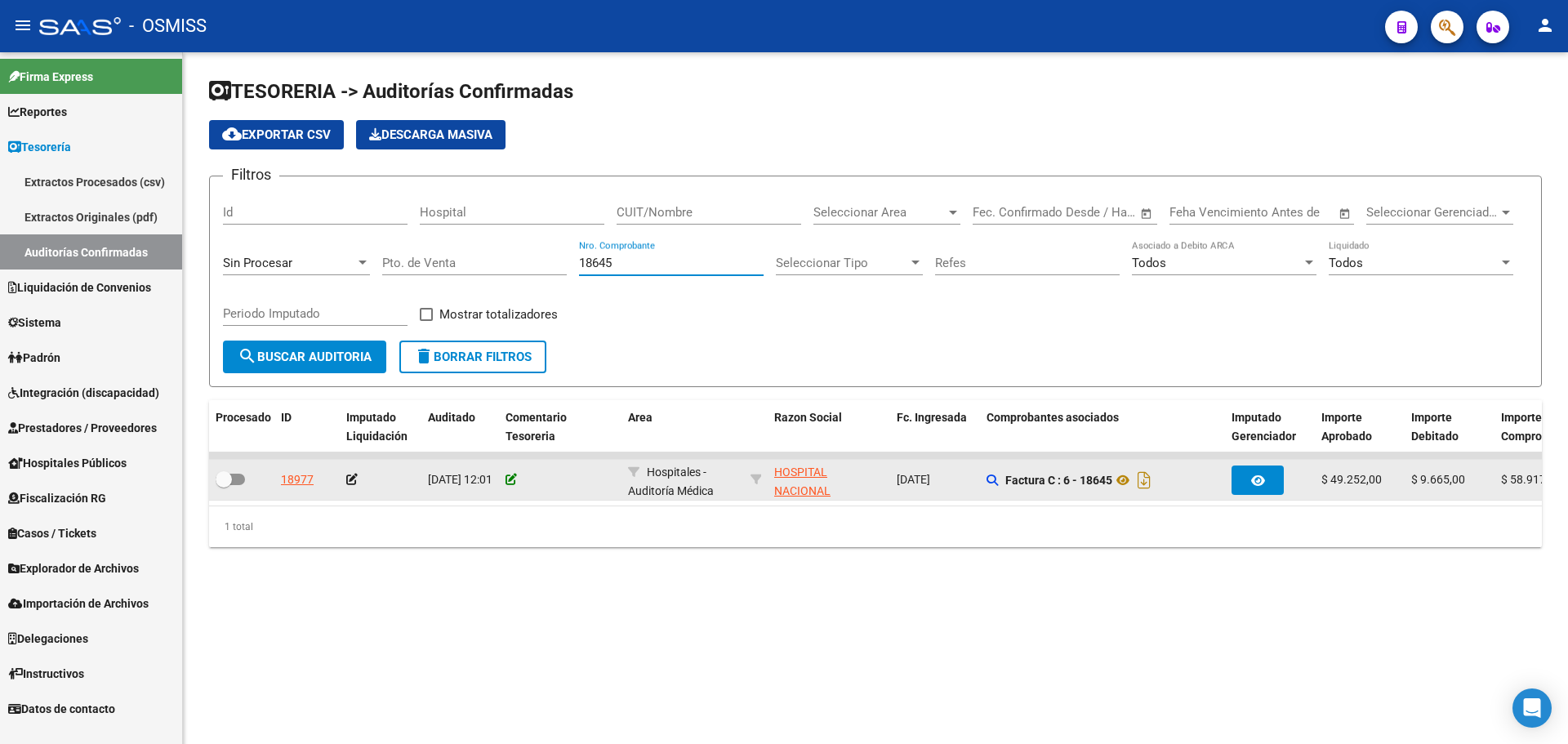
type input "18645"
click at [511, 480] on icon at bounding box center [511, 480] width 12 height 12
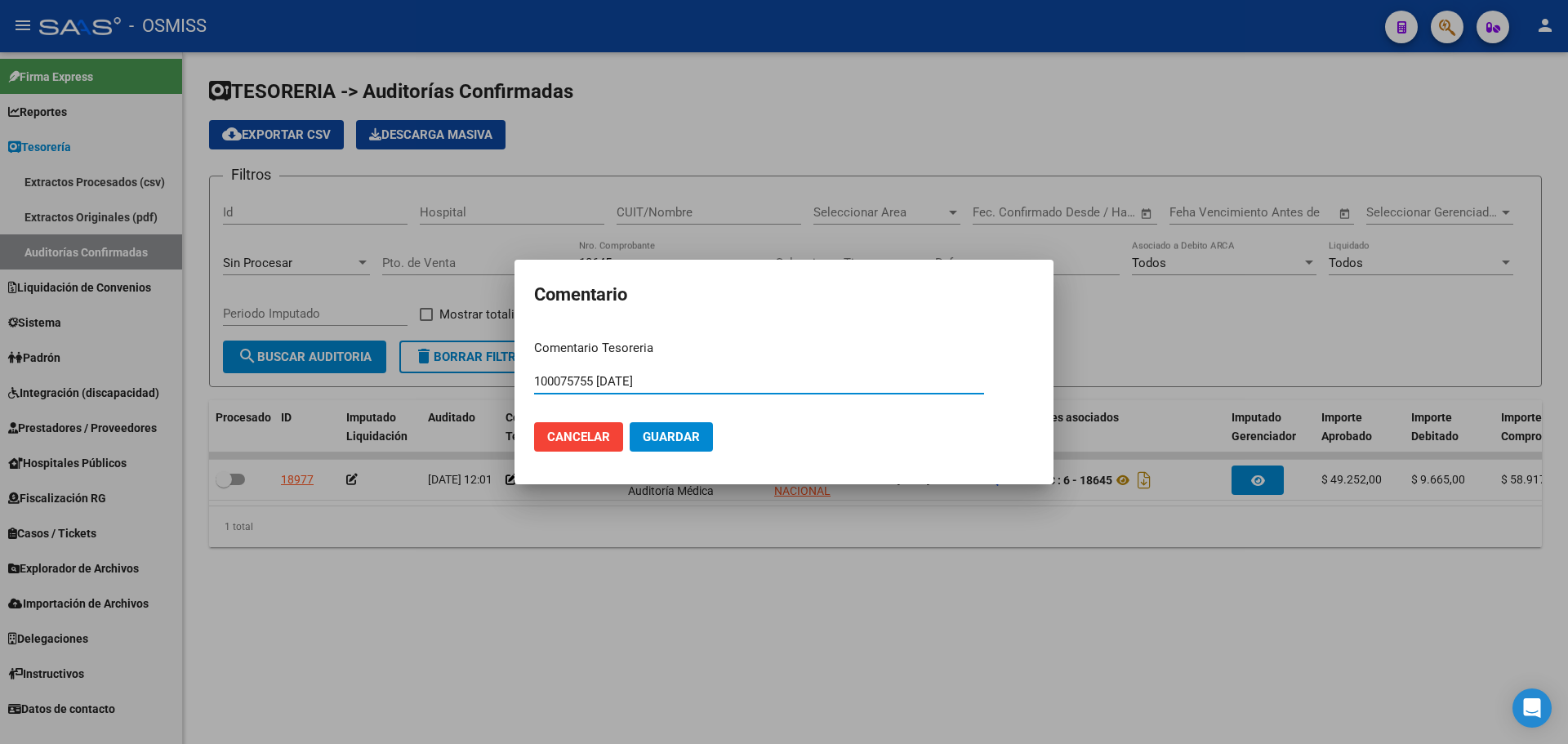
type input "100075755 [DATE]"
click at [665, 438] on span "Guardar" at bounding box center [671, 438] width 57 height 15
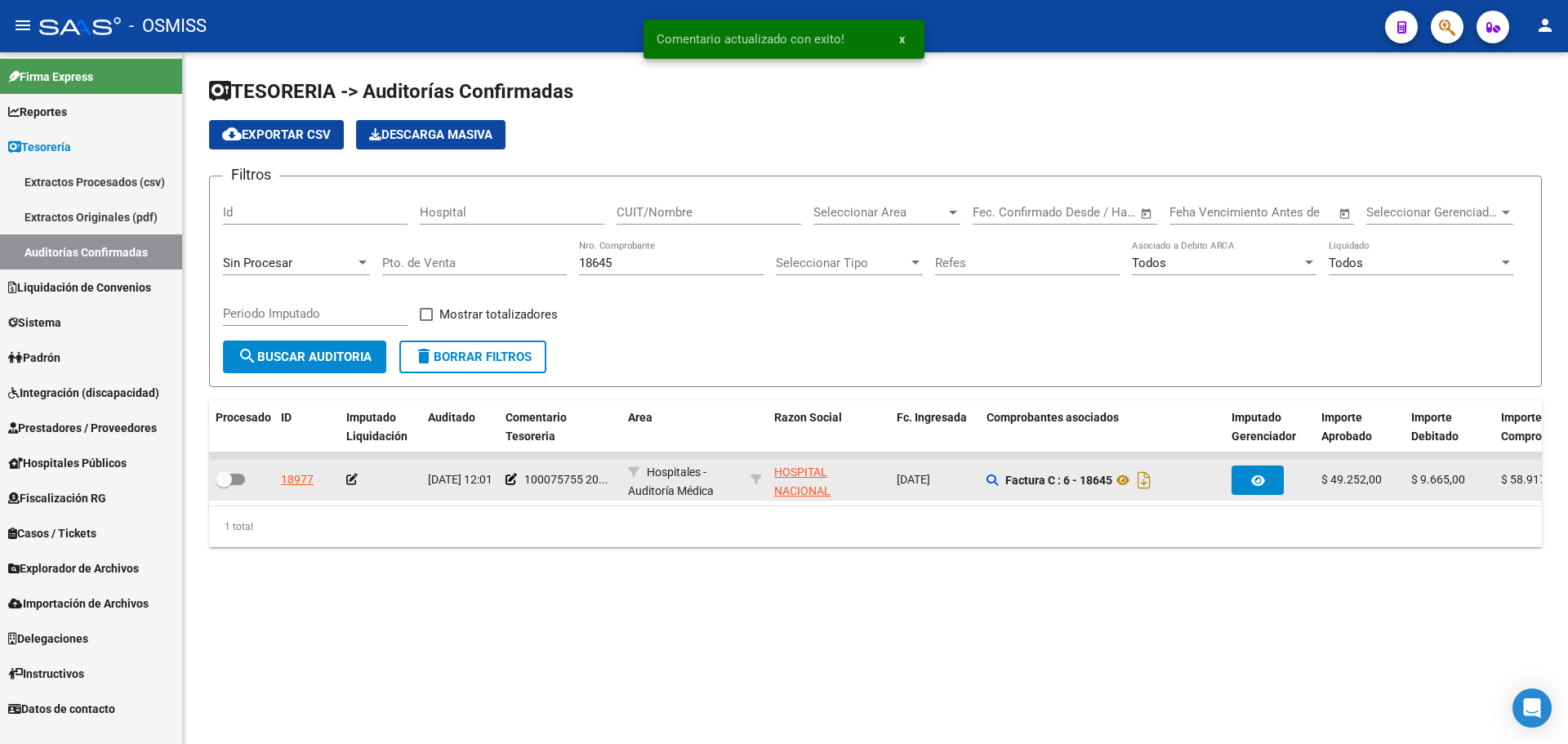
click at [356, 480] on icon at bounding box center [352, 480] width 12 height 12
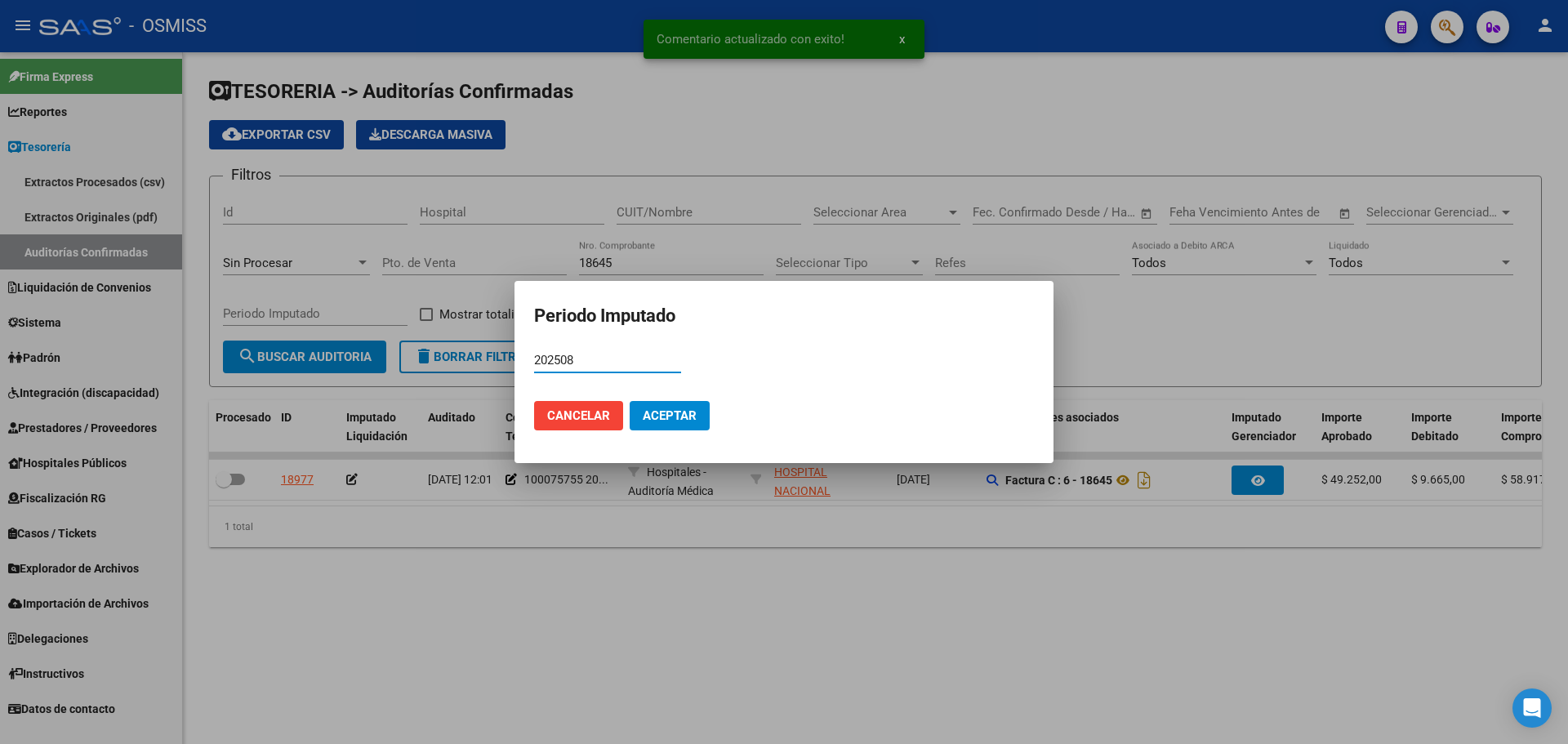
type input "202508"
click at [669, 410] on span "Aceptar" at bounding box center [669, 416] width 54 height 15
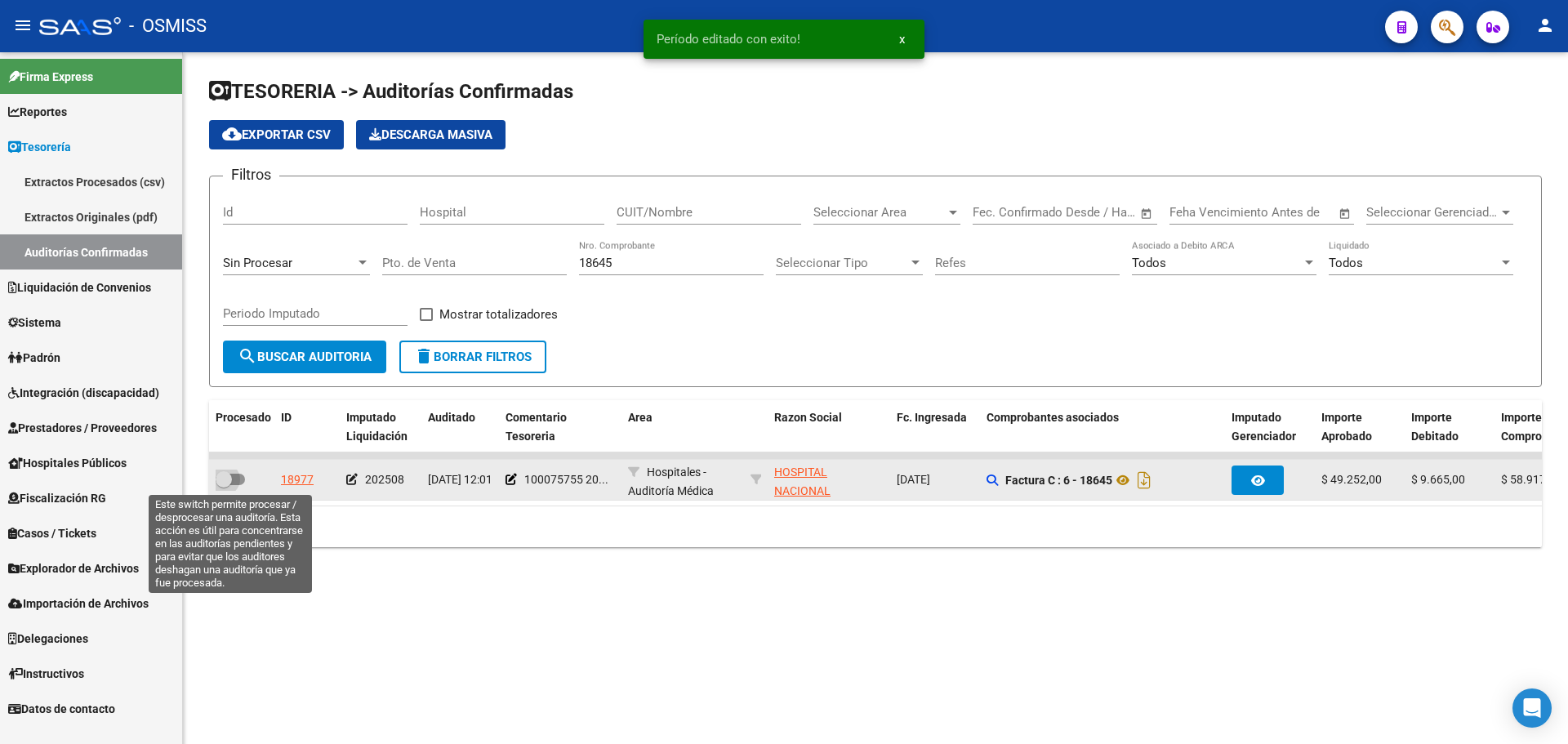
click at [241, 476] on span at bounding box center [230, 480] width 29 height 12
click at [224, 485] on input "checkbox" at bounding box center [223, 485] width 1 height 1
checkbox input "true"
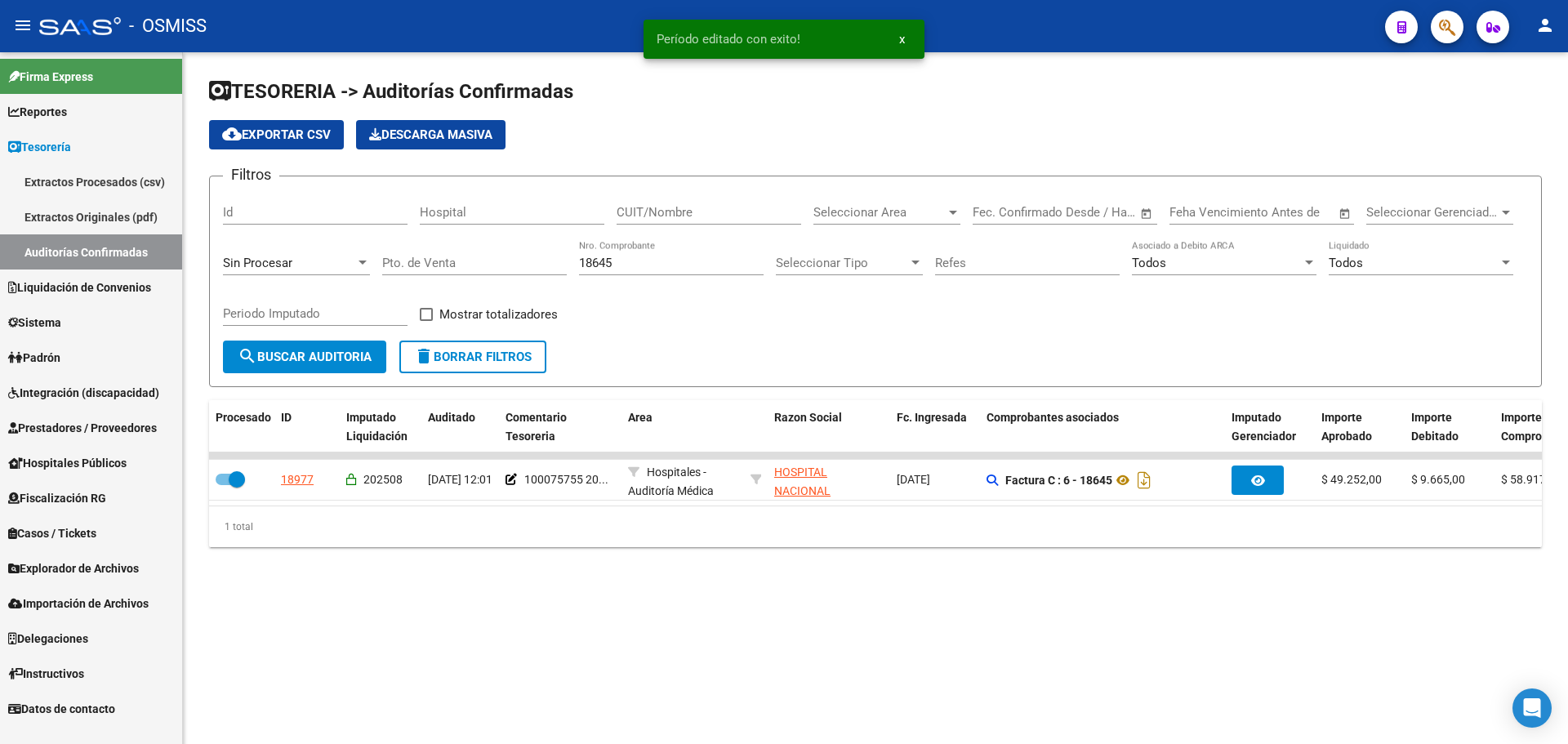
click at [643, 268] on input "18645" at bounding box center [672, 263] width 184 height 15
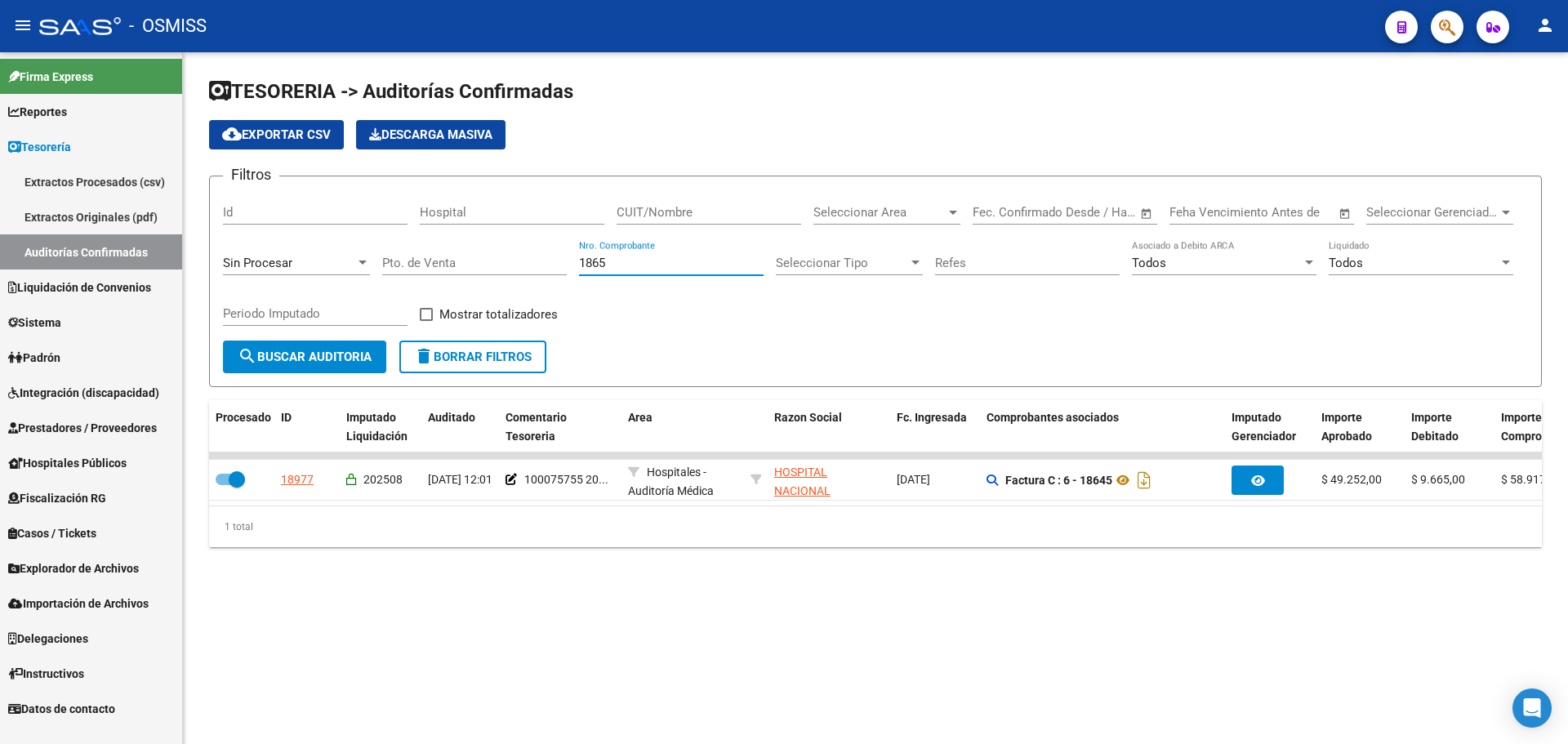
type input "18654"
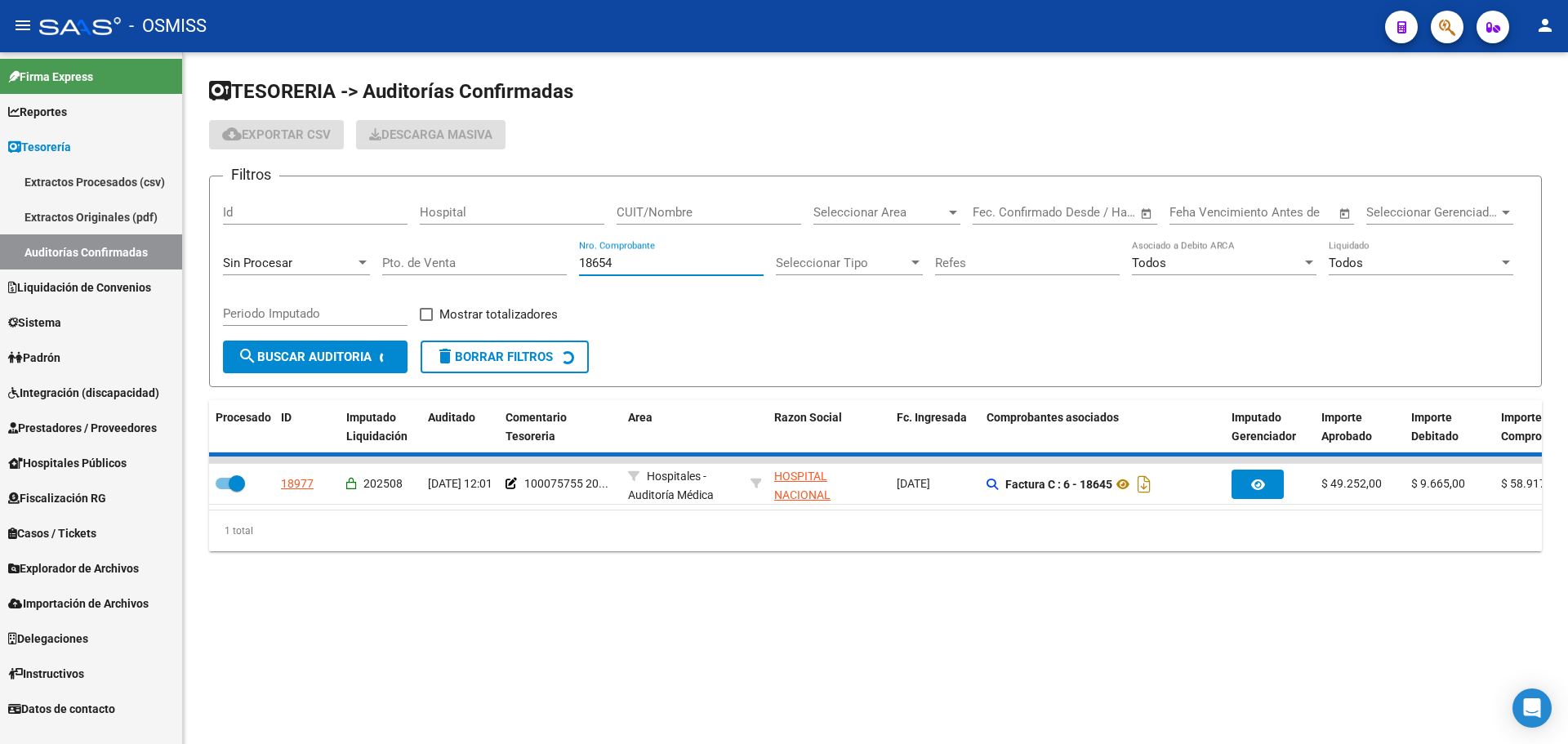
checkbox input "false"
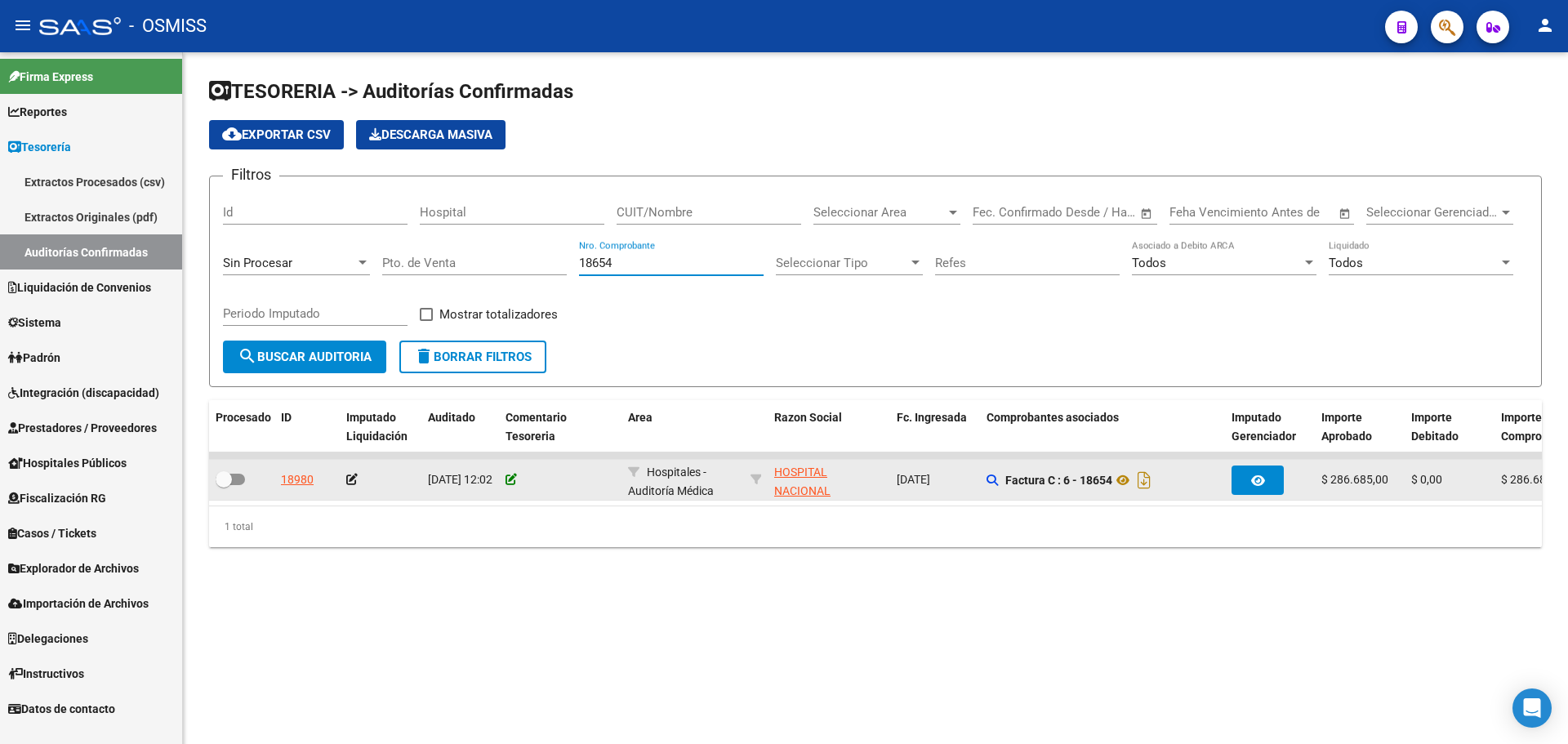
type input "18654"
click at [509, 481] on icon at bounding box center [511, 480] width 12 height 12
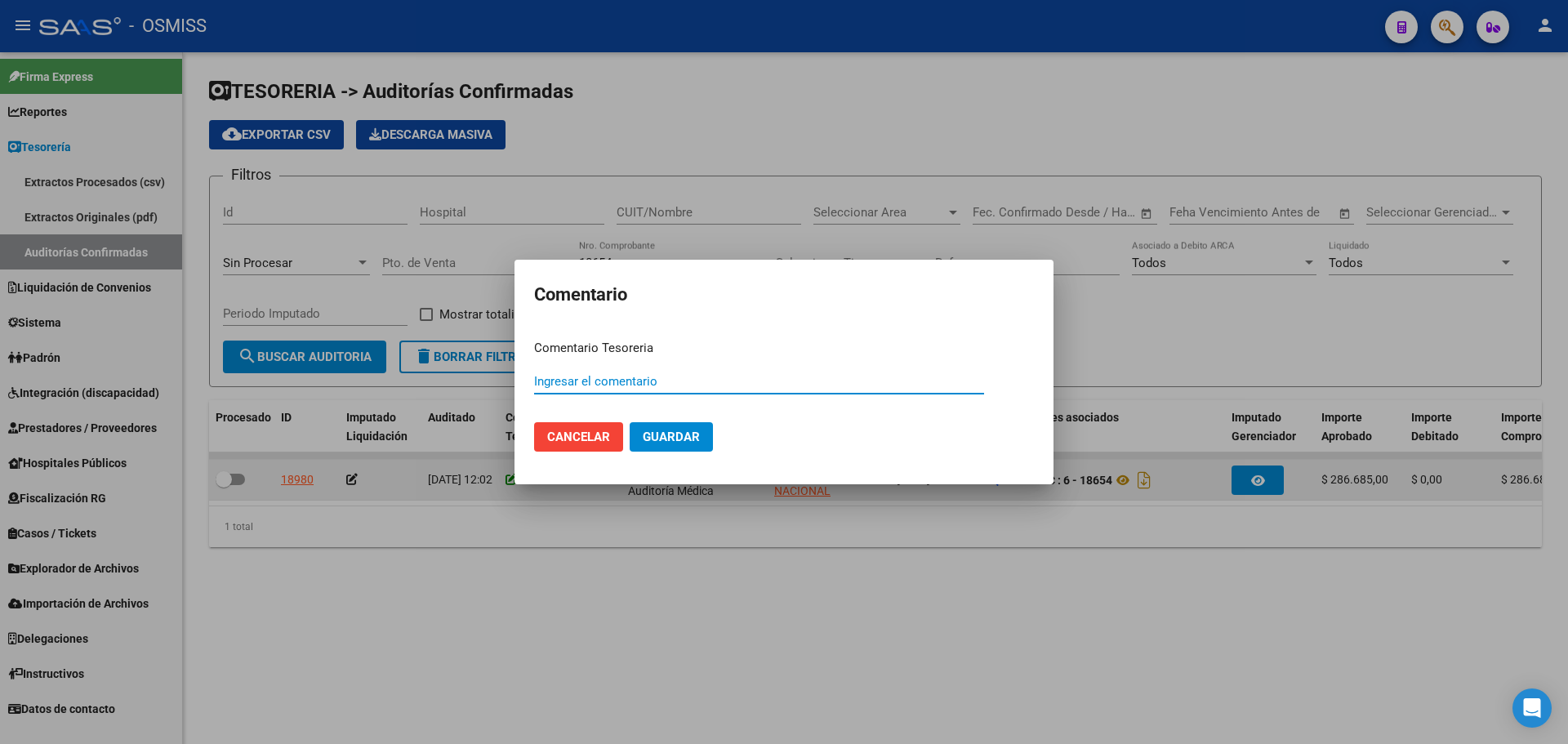
paste input "100075755 [DATE]"
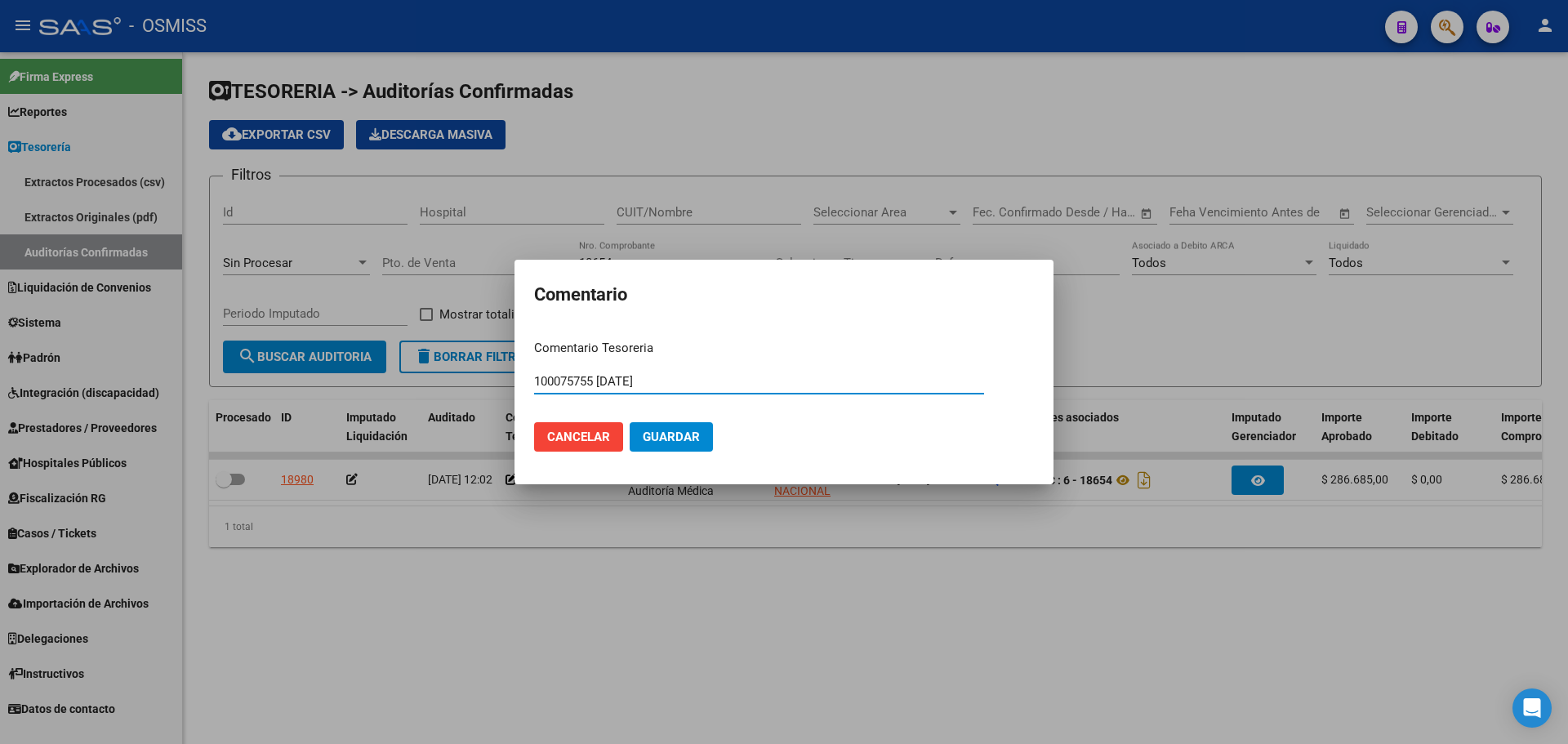
type input "100075755 [DATE]"
click at [673, 433] on span "Guardar" at bounding box center [671, 438] width 57 height 15
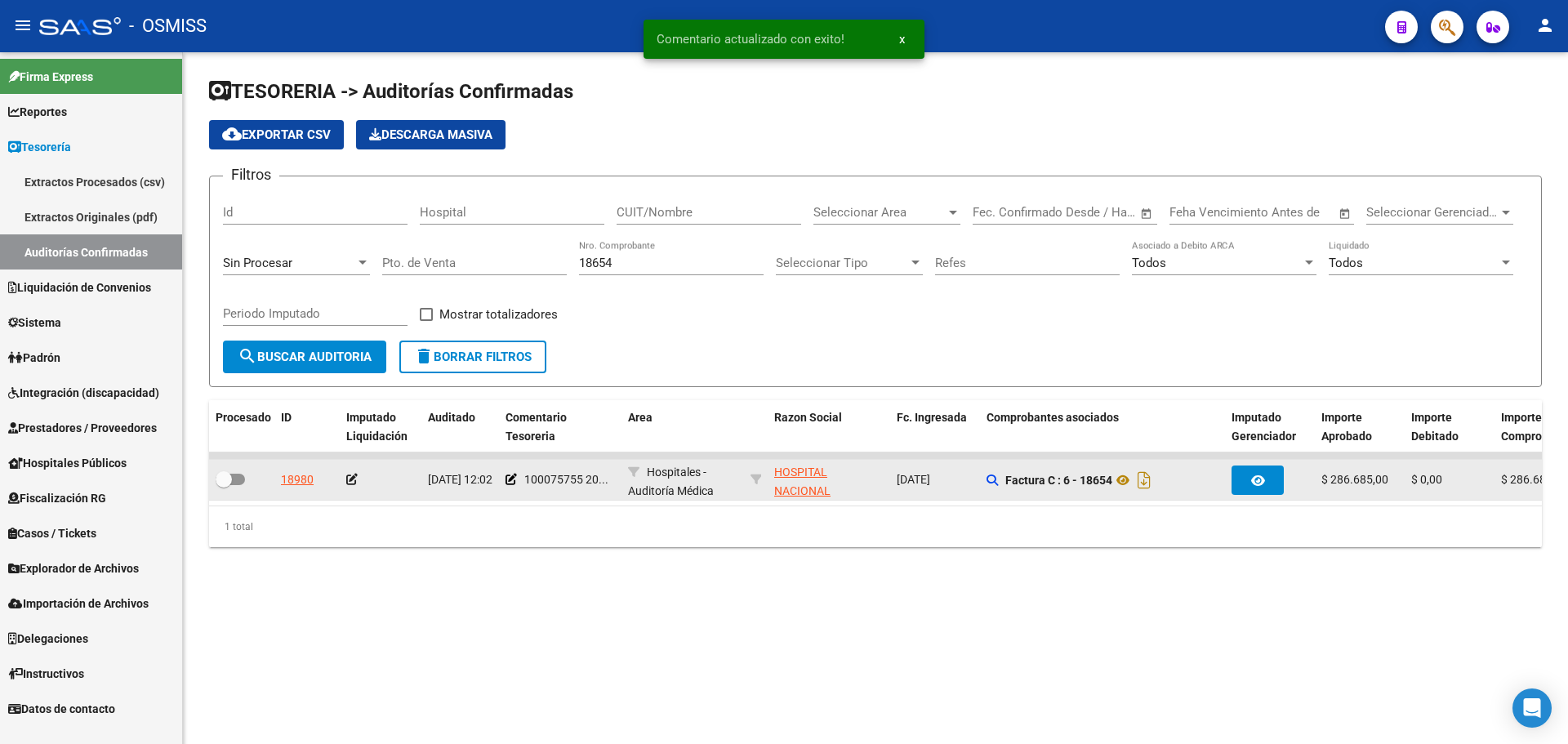
click at [352, 484] on icon at bounding box center [352, 480] width 12 height 12
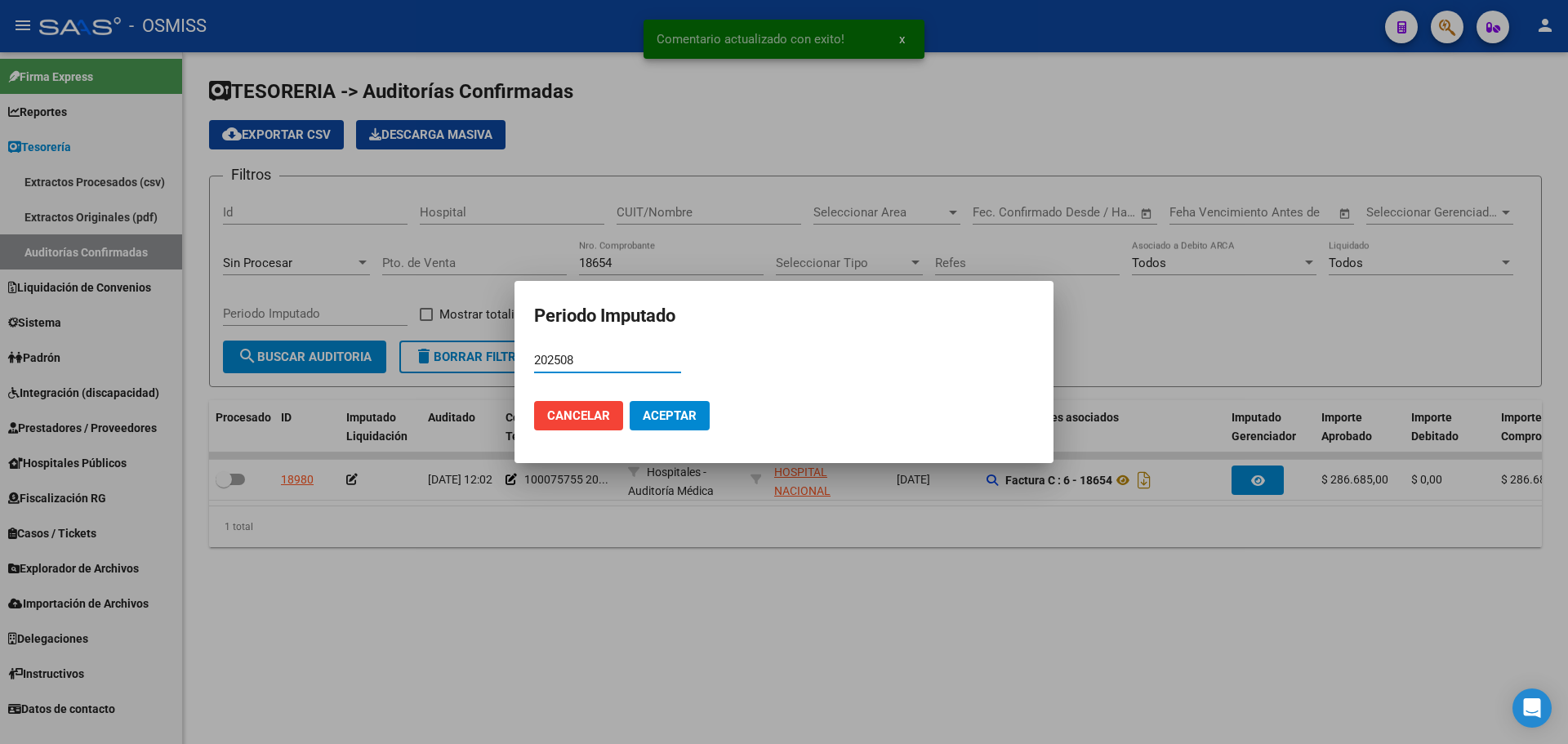
type input "202508"
click at [663, 416] on span "Aceptar" at bounding box center [669, 416] width 54 height 15
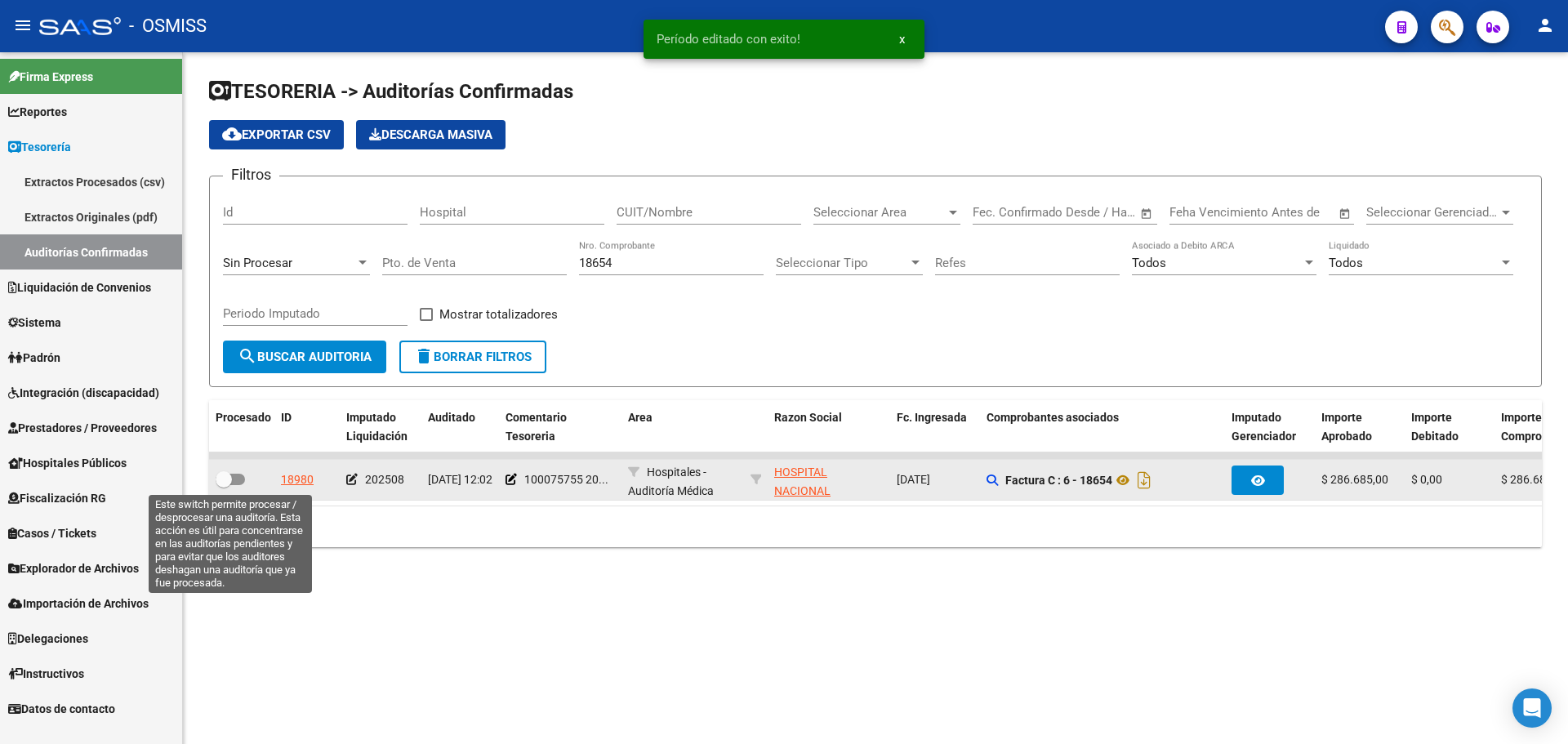
click at [242, 481] on span at bounding box center [230, 480] width 29 height 12
click at [224, 485] on input "checkbox" at bounding box center [223, 485] width 1 height 1
checkbox input "true"
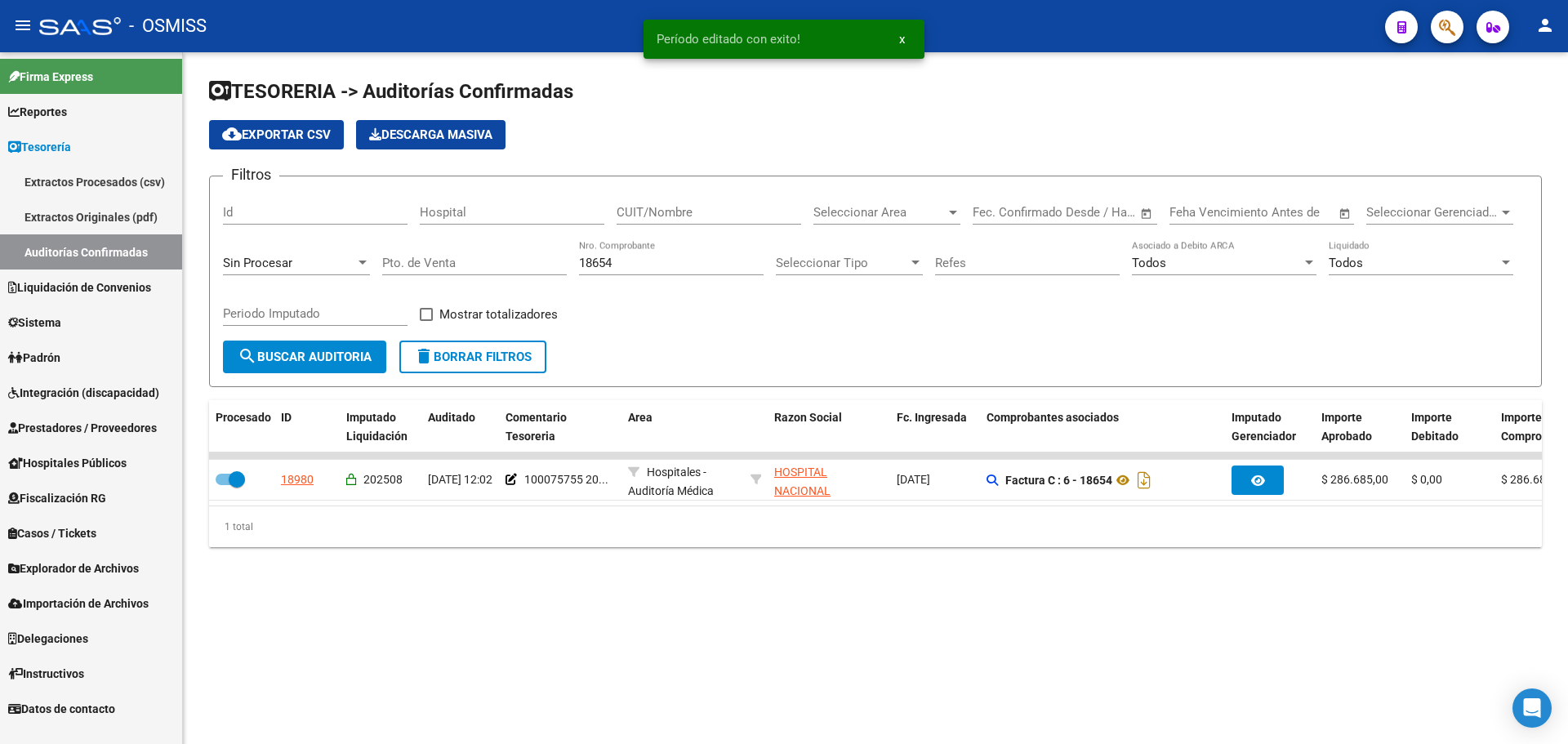
click at [691, 256] on input "18654" at bounding box center [672, 263] width 184 height 15
type input "18660"
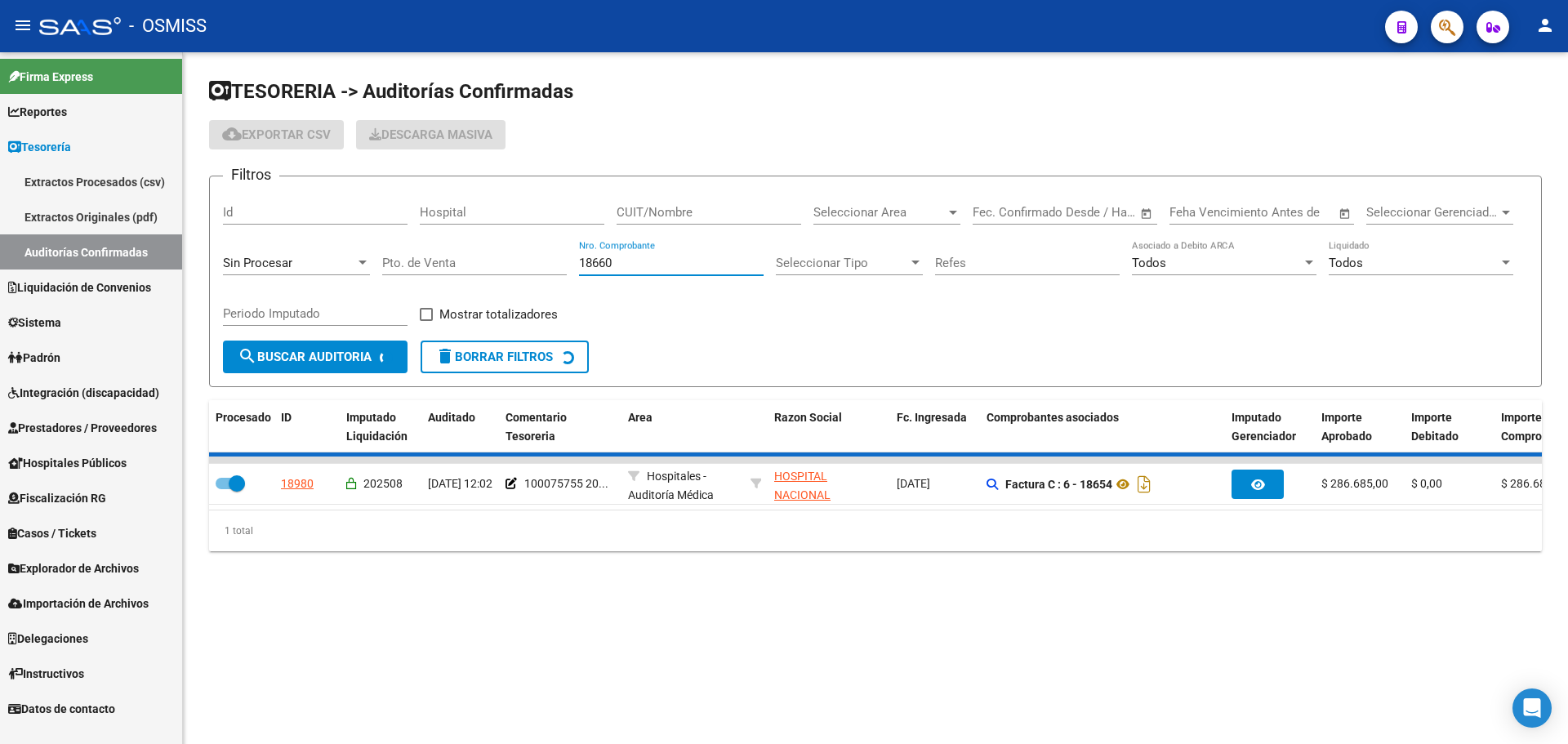
checkbox input "false"
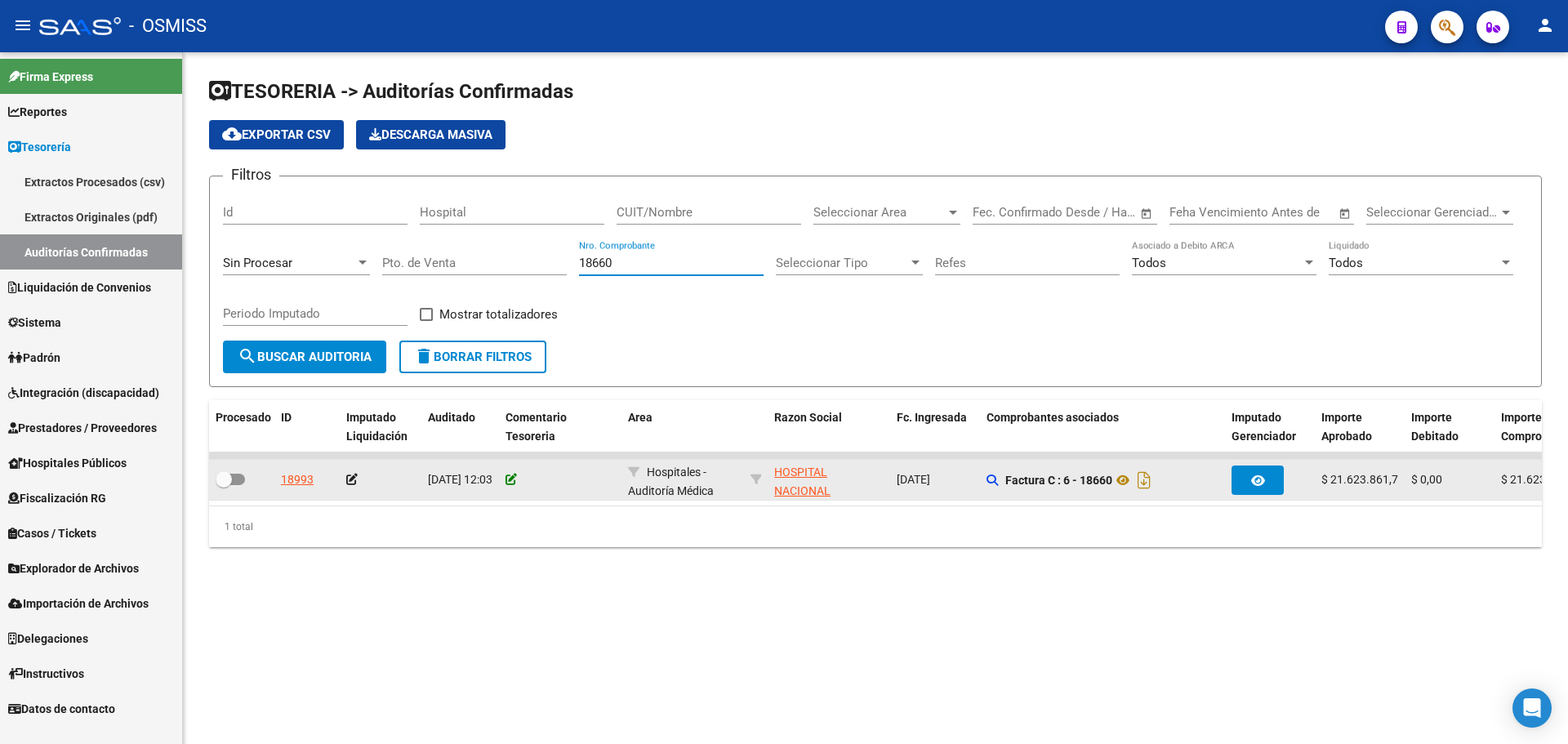
type input "18660"
click at [512, 481] on icon at bounding box center [511, 480] width 12 height 12
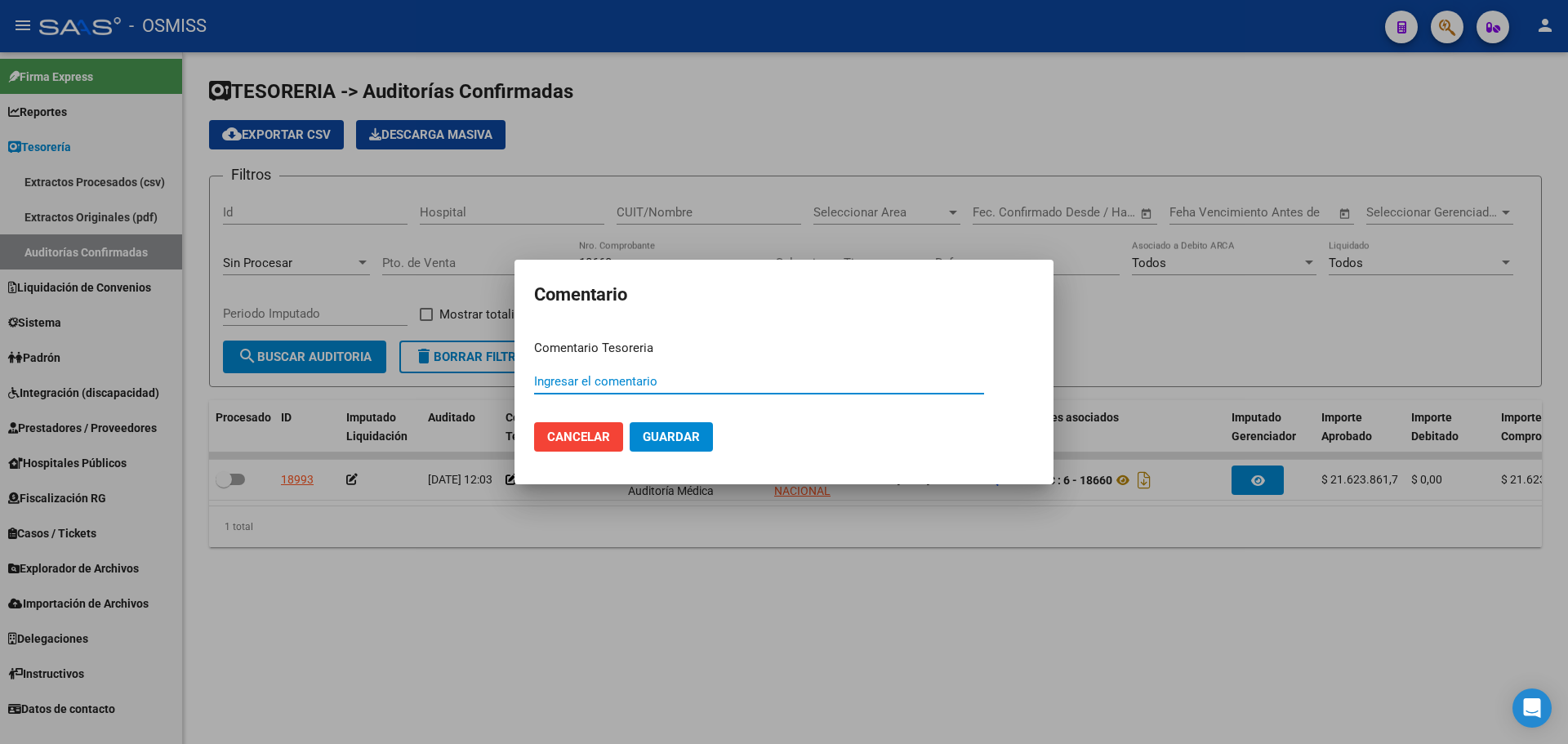
paste input "100075755 [DATE]"
type input "100075755 [DATE]"
click at [689, 428] on button "Guardar" at bounding box center [672, 437] width 83 height 29
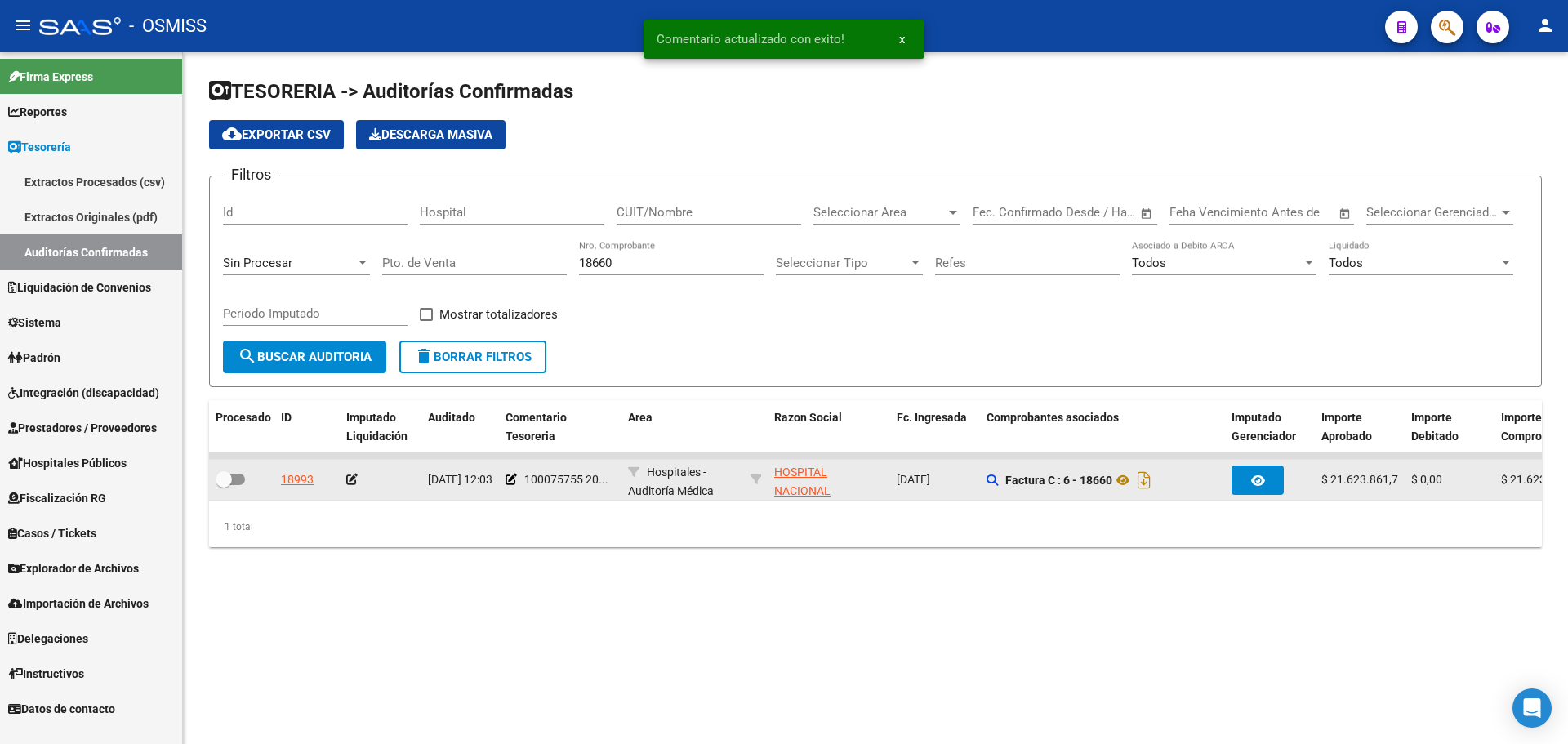
click at [342, 483] on datatable-body-cell at bounding box center [380, 480] width 81 height 40
click at [349, 477] on icon at bounding box center [352, 480] width 12 height 12
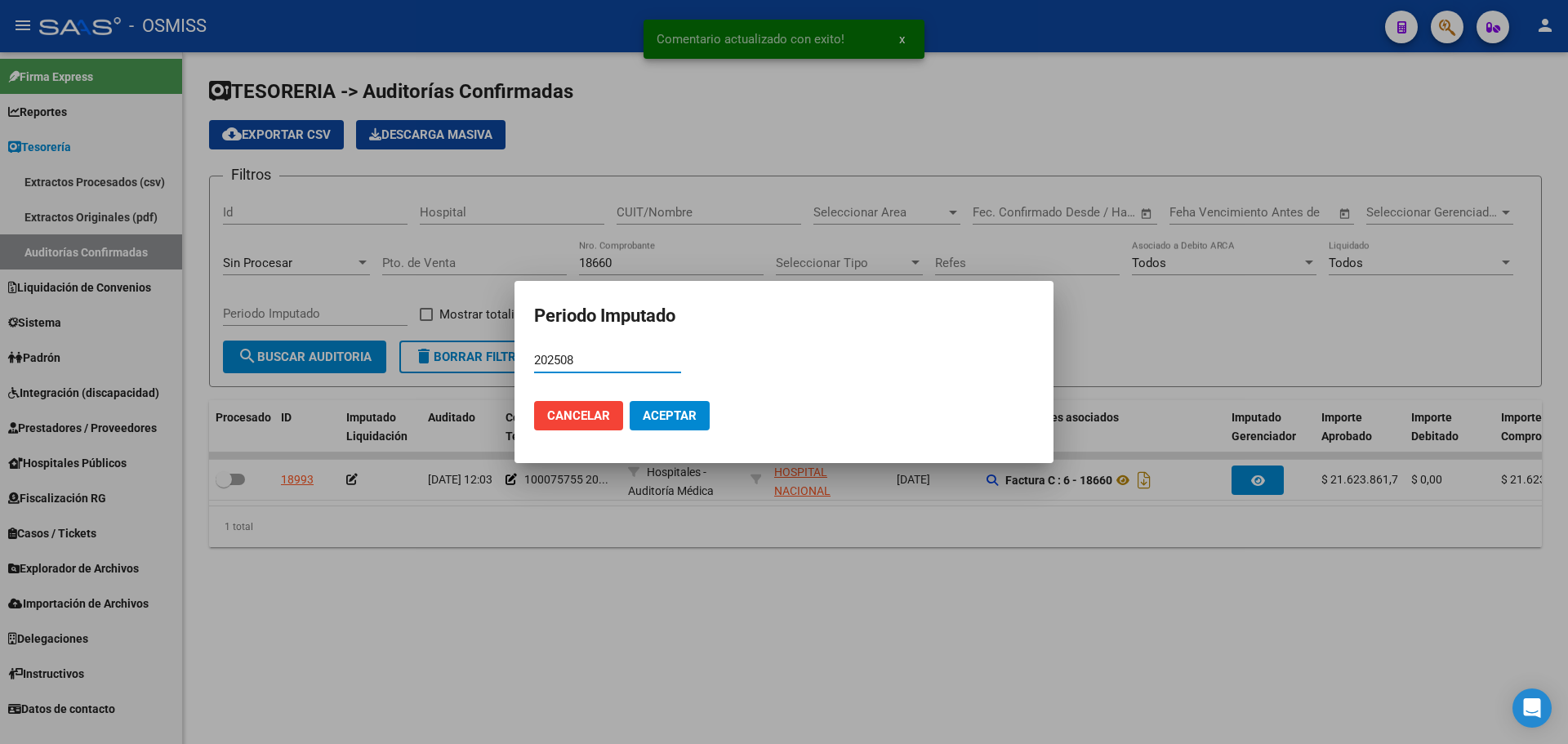
type input "202508"
click at [686, 423] on span "Aceptar" at bounding box center [669, 416] width 54 height 15
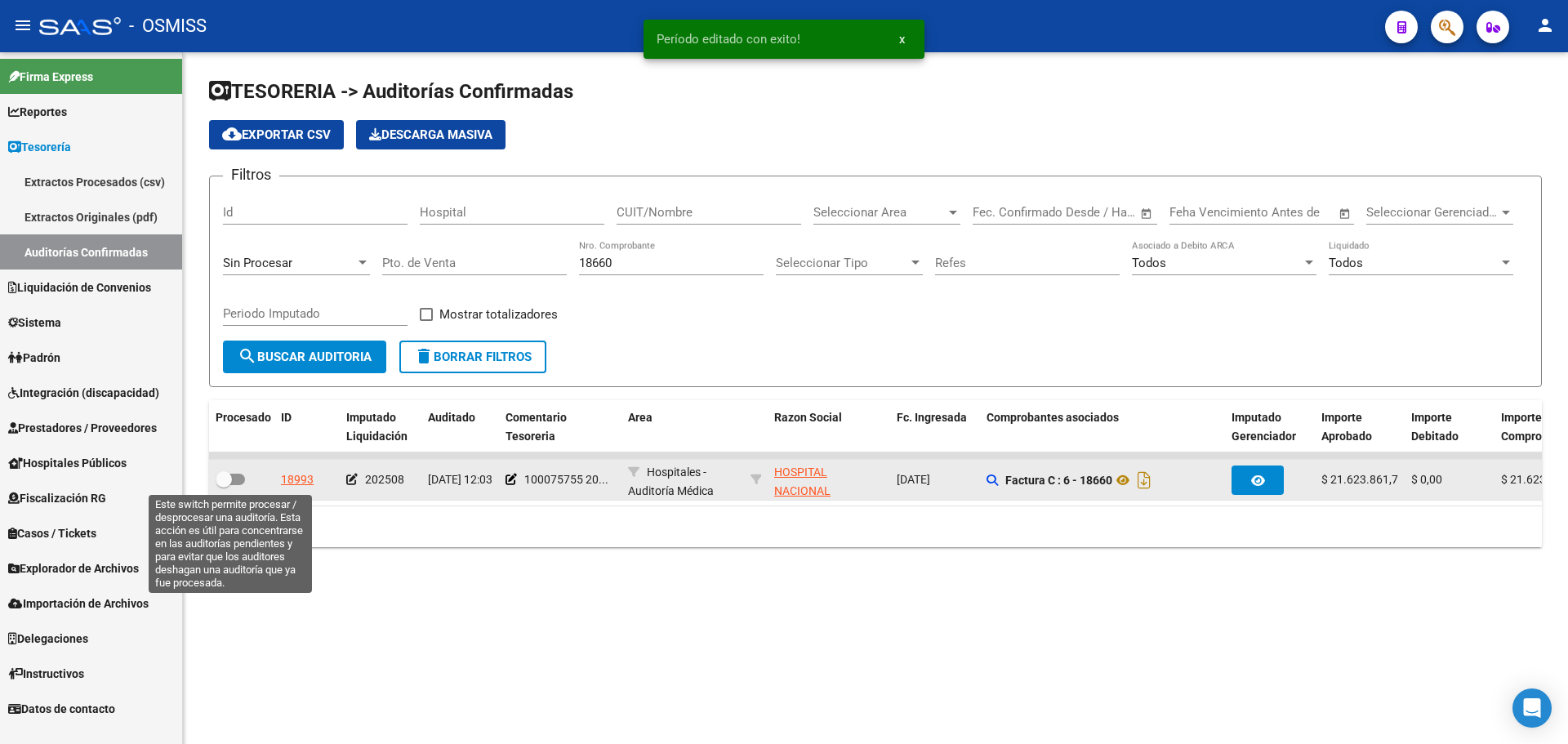
click at [242, 482] on span at bounding box center [230, 480] width 29 height 12
click at [224, 485] on input "checkbox" at bounding box center [223, 485] width 1 height 1
checkbox input "true"
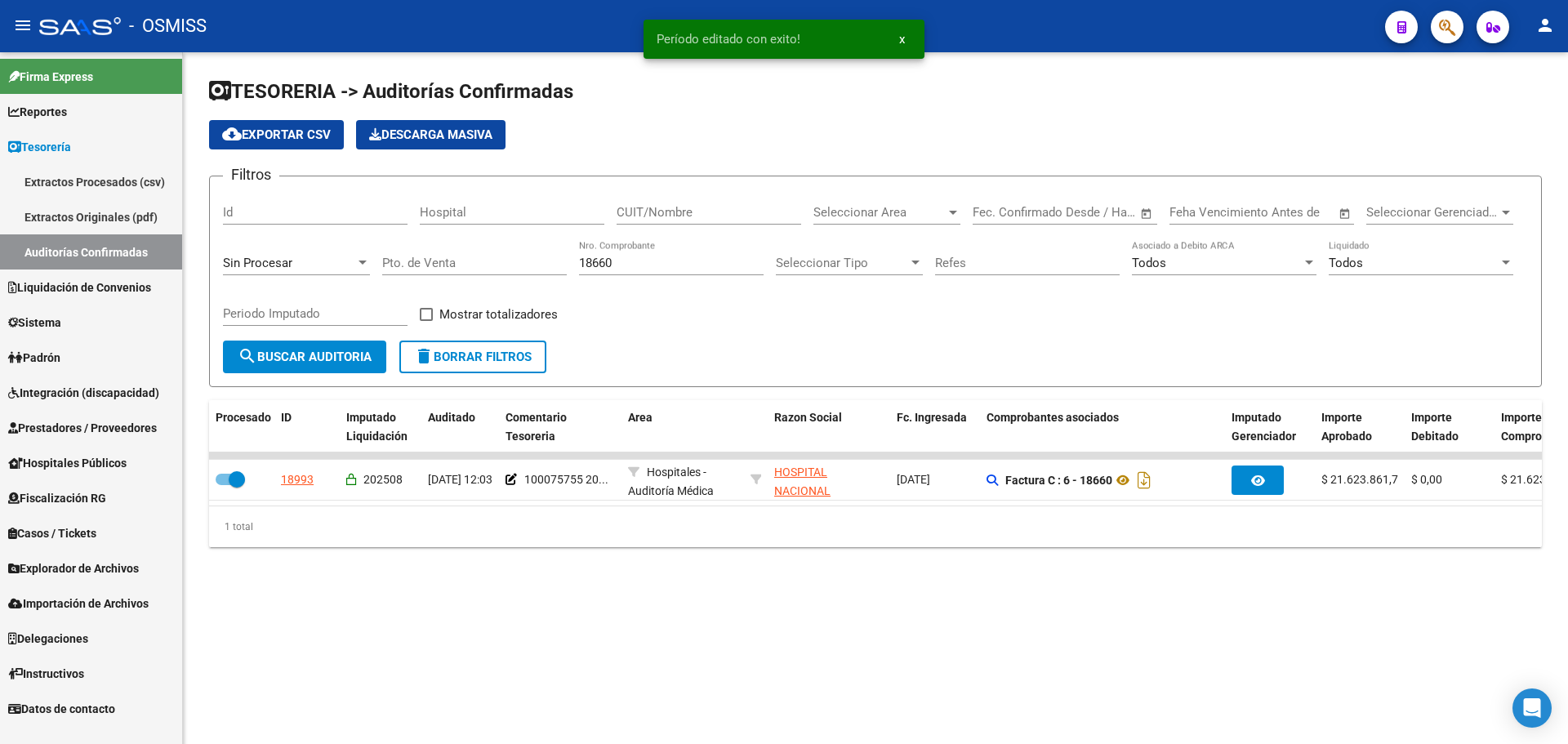
click at [709, 251] on div "18660 Nro. Comprobante" at bounding box center [672, 257] width 184 height 35
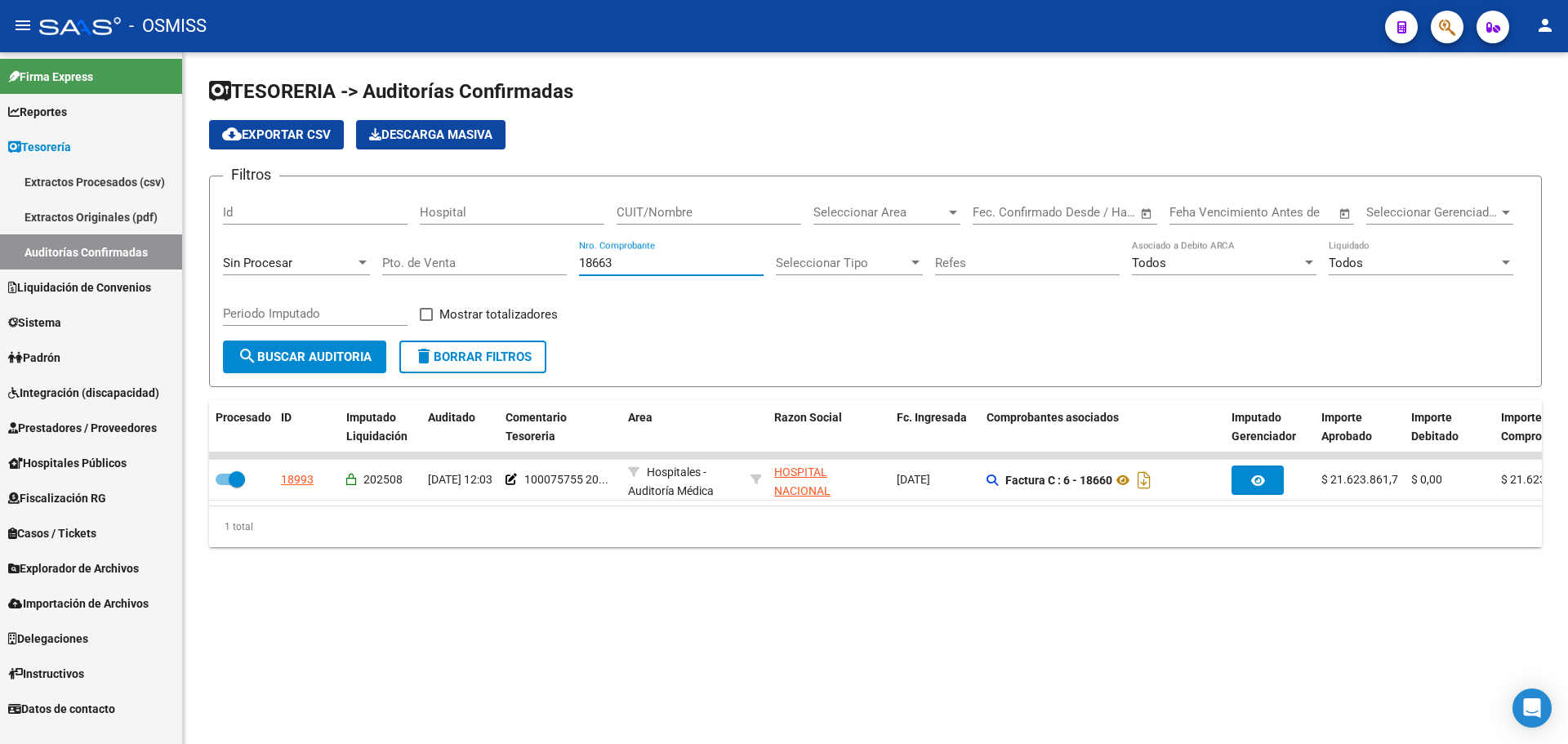
type input "18663"
click at [346, 363] on span "search Buscar Auditoria" at bounding box center [304, 357] width 134 height 15
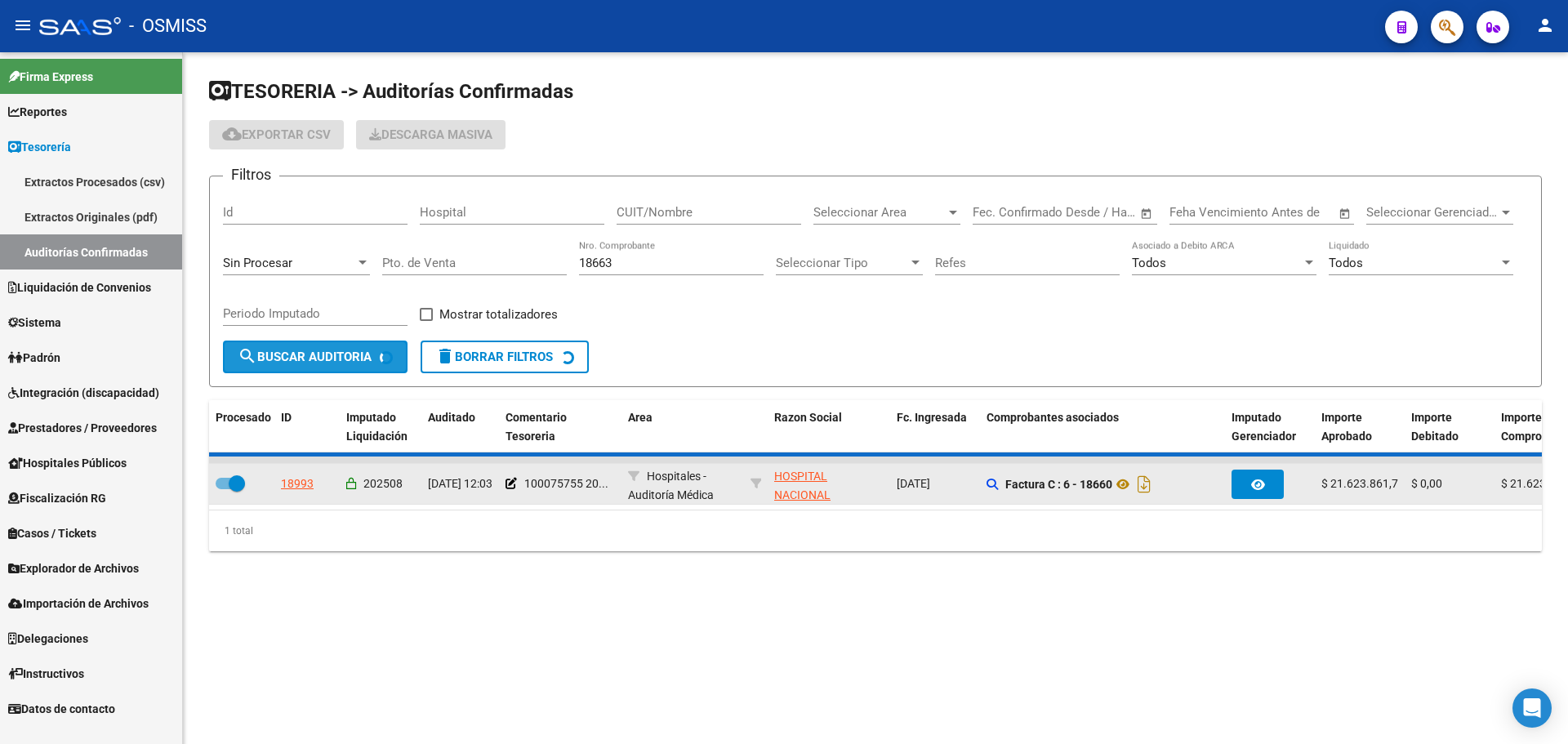
checkbox input "false"
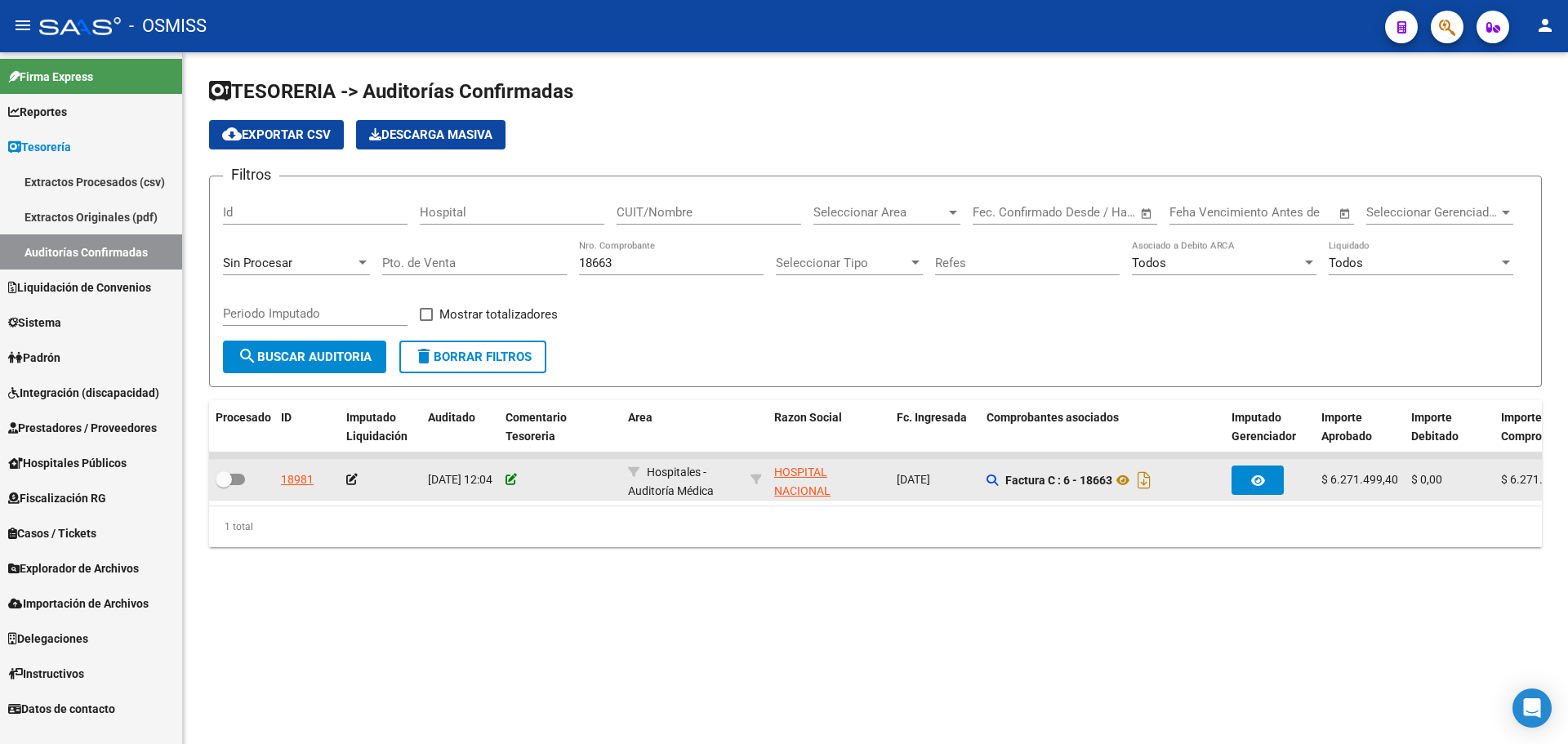
click at [510, 482] on icon at bounding box center [511, 480] width 12 height 12
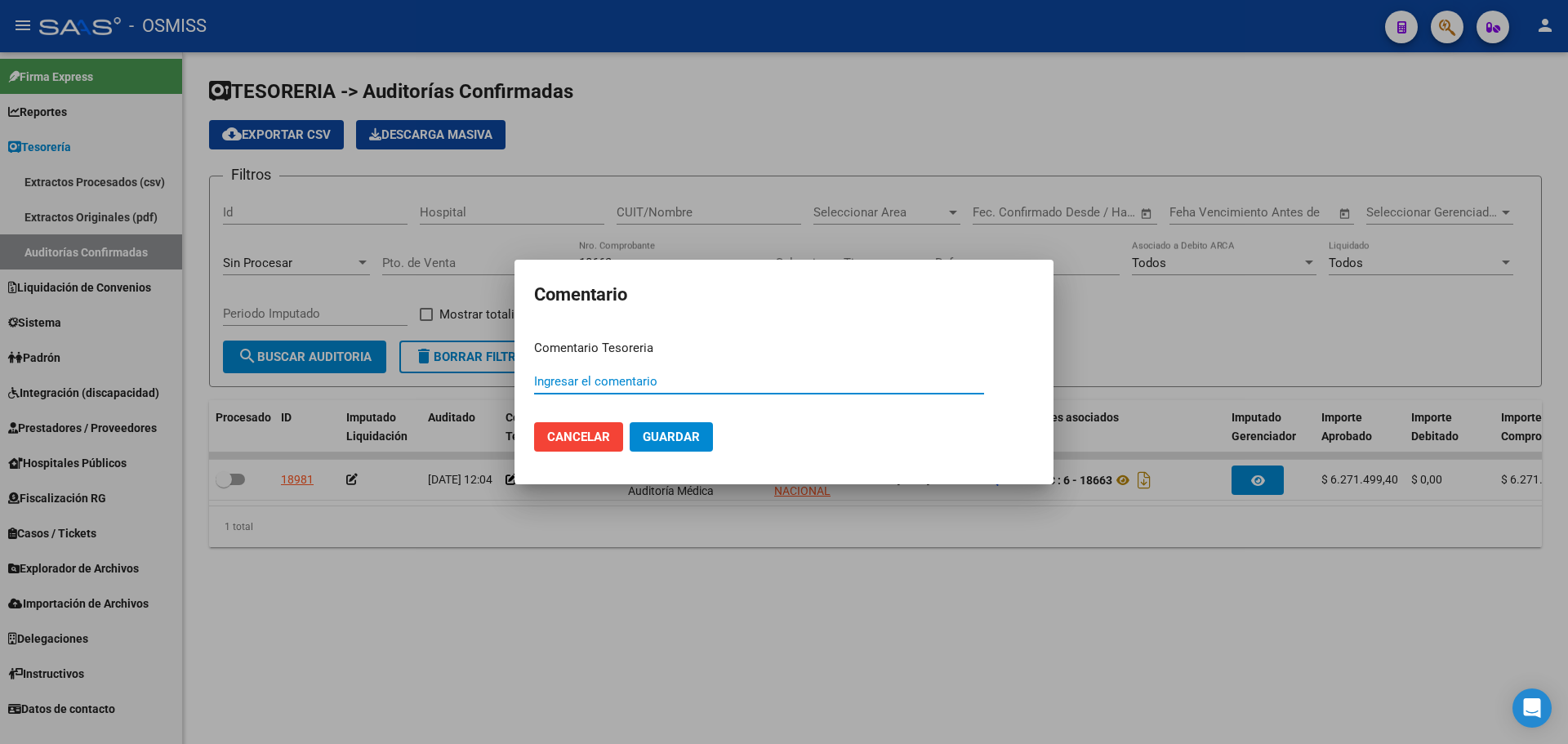
paste input "100075755 [DATE]"
type input "100075755 [DATE]"
click at [718, 442] on mat-dialog-actions "Cancelar Guardar" at bounding box center [784, 437] width 500 height 56
click at [699, 442] on button "Guardar" at bounding box center [672, 437] width 83 height 29
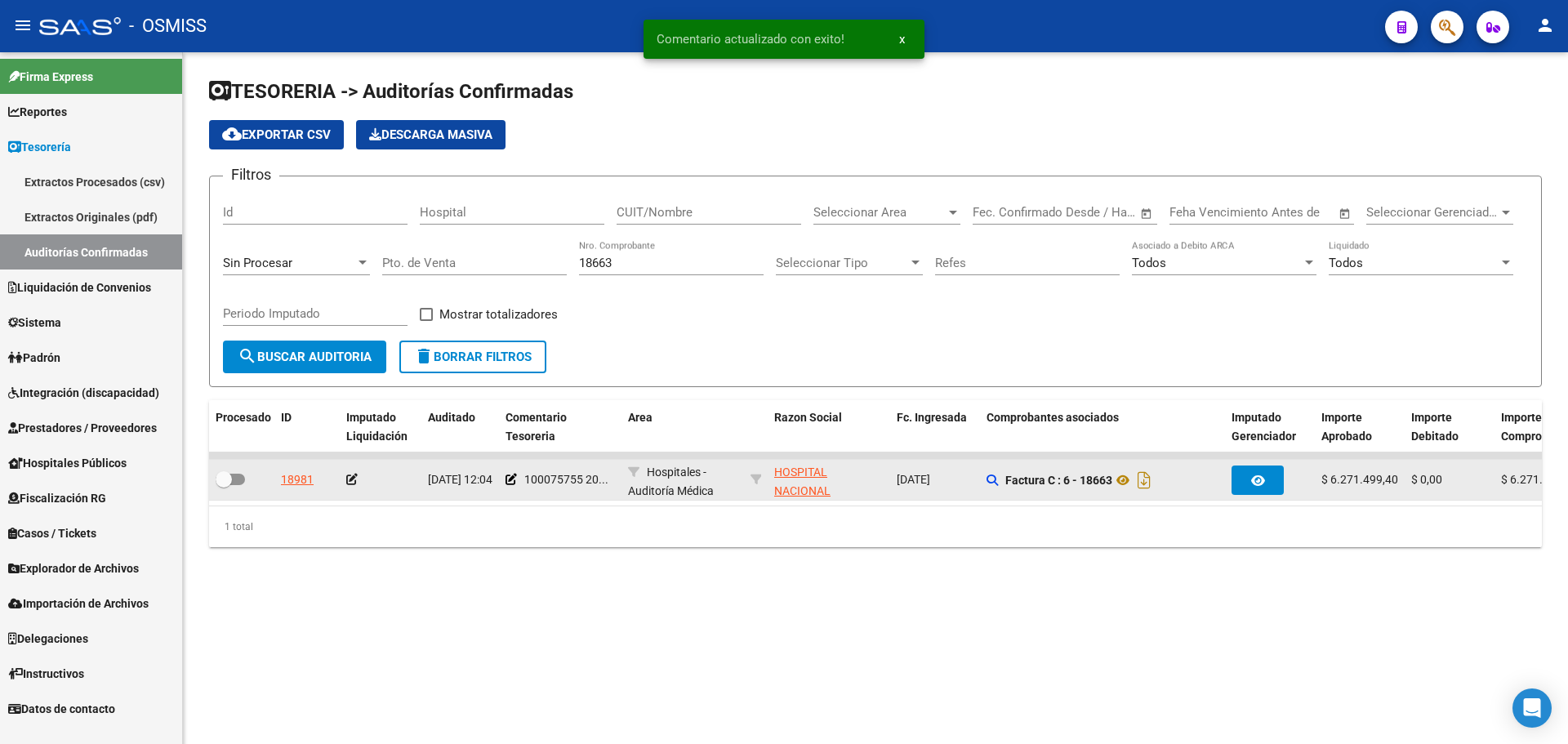
click at [354, 479] on icon at bounding box center [352, 480] width 12 height 12
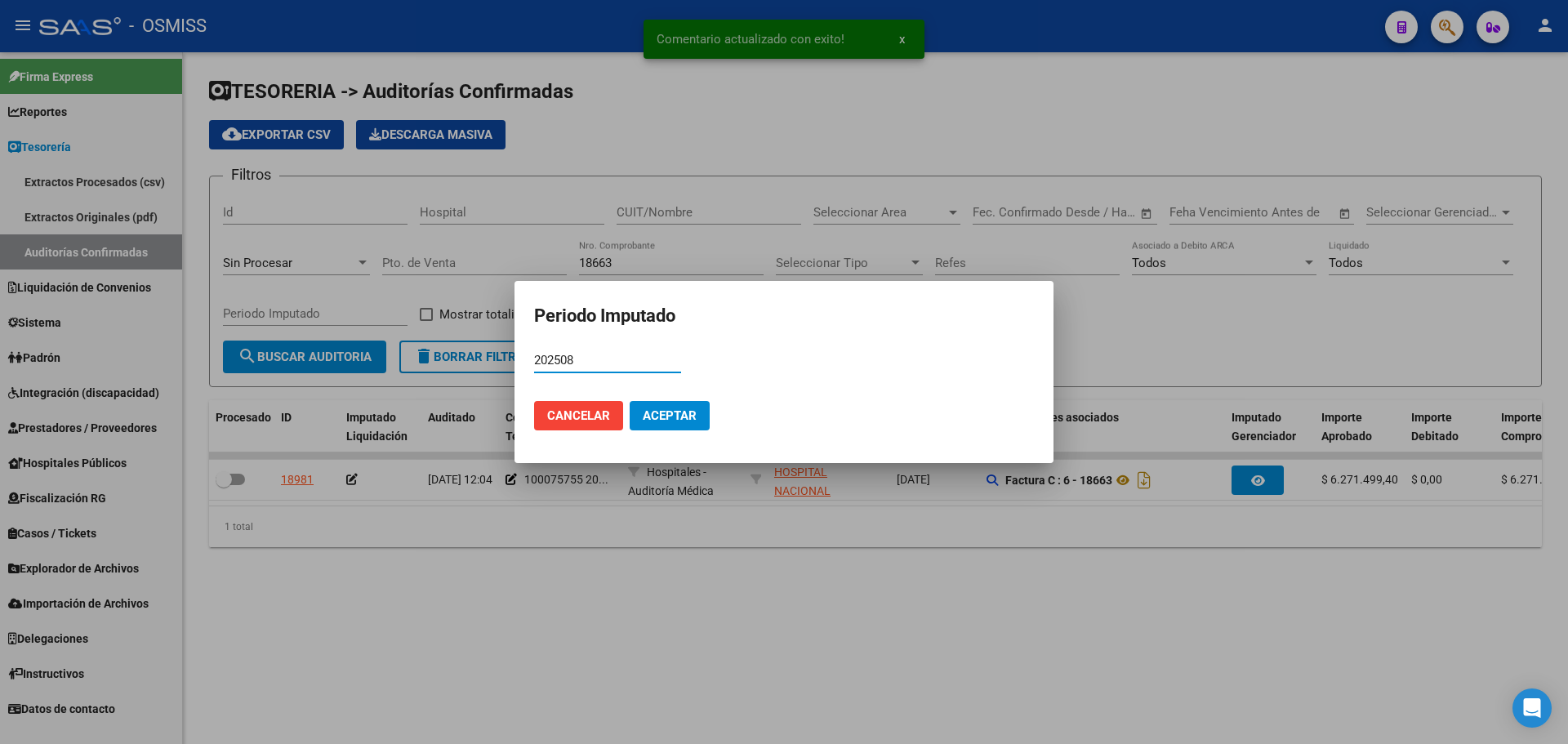
type input "202508"
click at [660, 418] on span "Aceptar" at bounding box center [669, 416] width 54 height 15
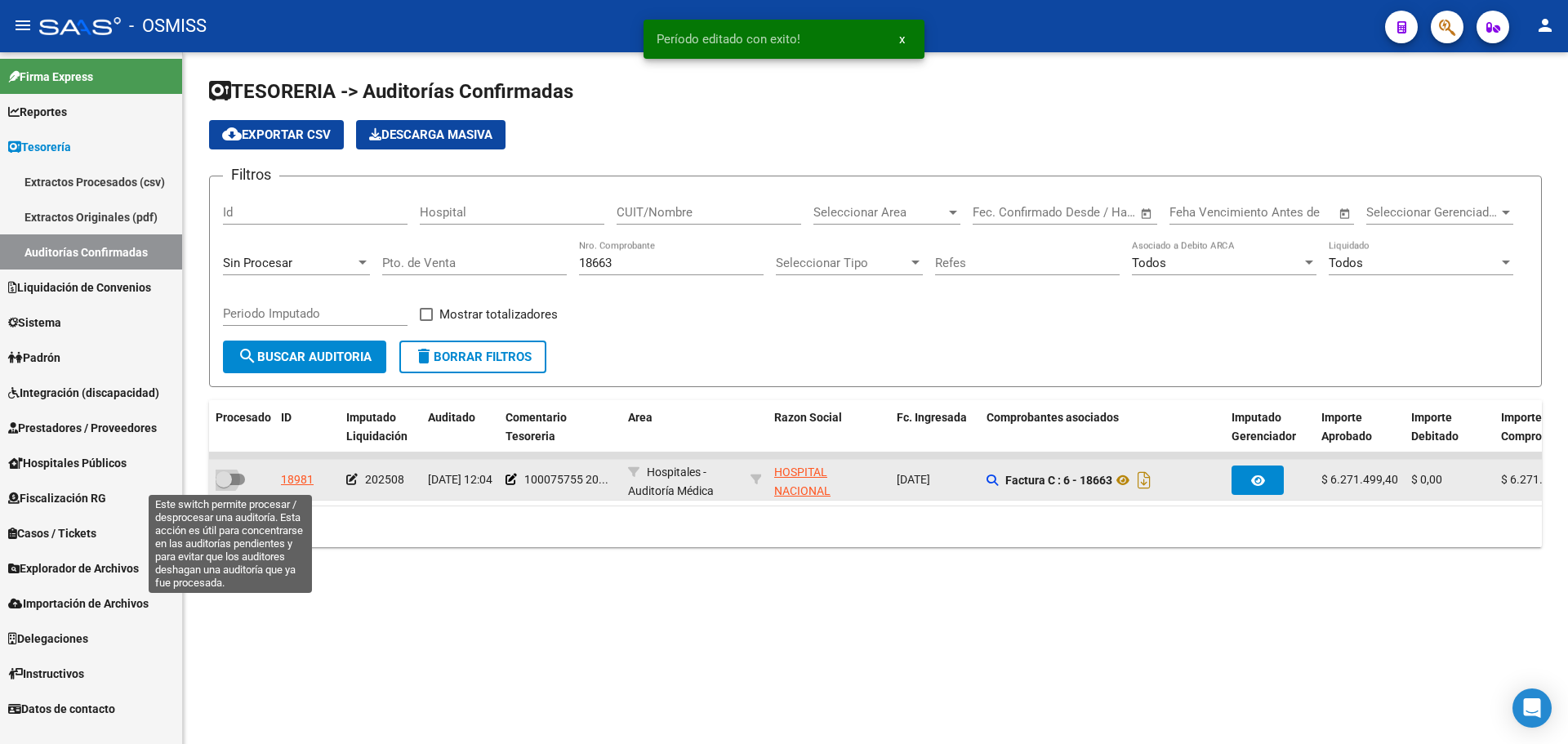
click at [235, 482] on span at bounding box center [230, 480] width 29 height 12
click at [224, 485] on input "checkbox" at bounding box center [223, 485] width 1 height 1
checkbox input "true"
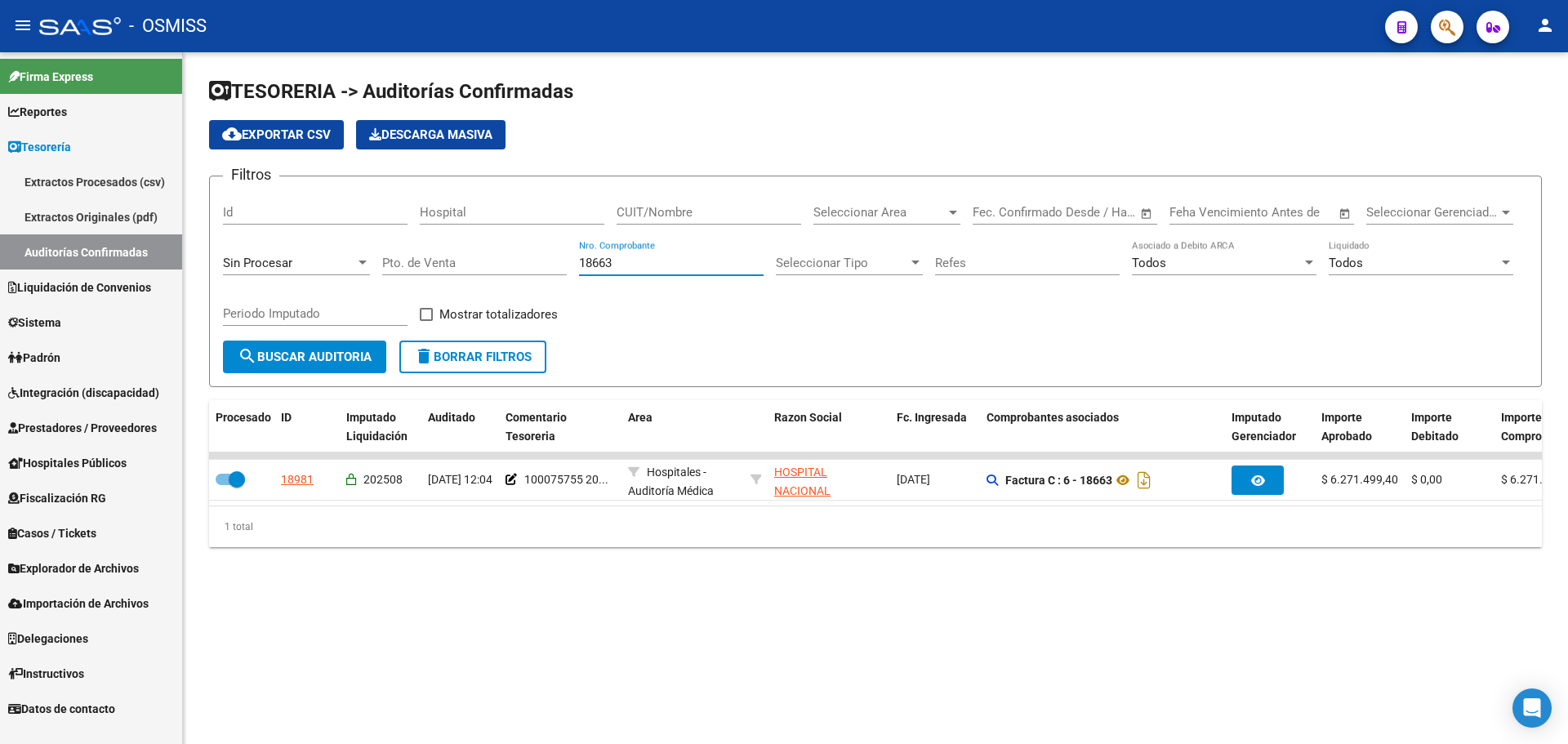
drag, startPoint x: 675, startPoint y: 267, endPoint x: 299, endPoint y: 223, distance: 378.6
click at [299, 223] on div "Filtros Id Hospital CUIT/Nombre Seleccionar Area Seleccionar Area Start date – …" at bounding box center [876, 265] width 1305 height 151
type input "5270"
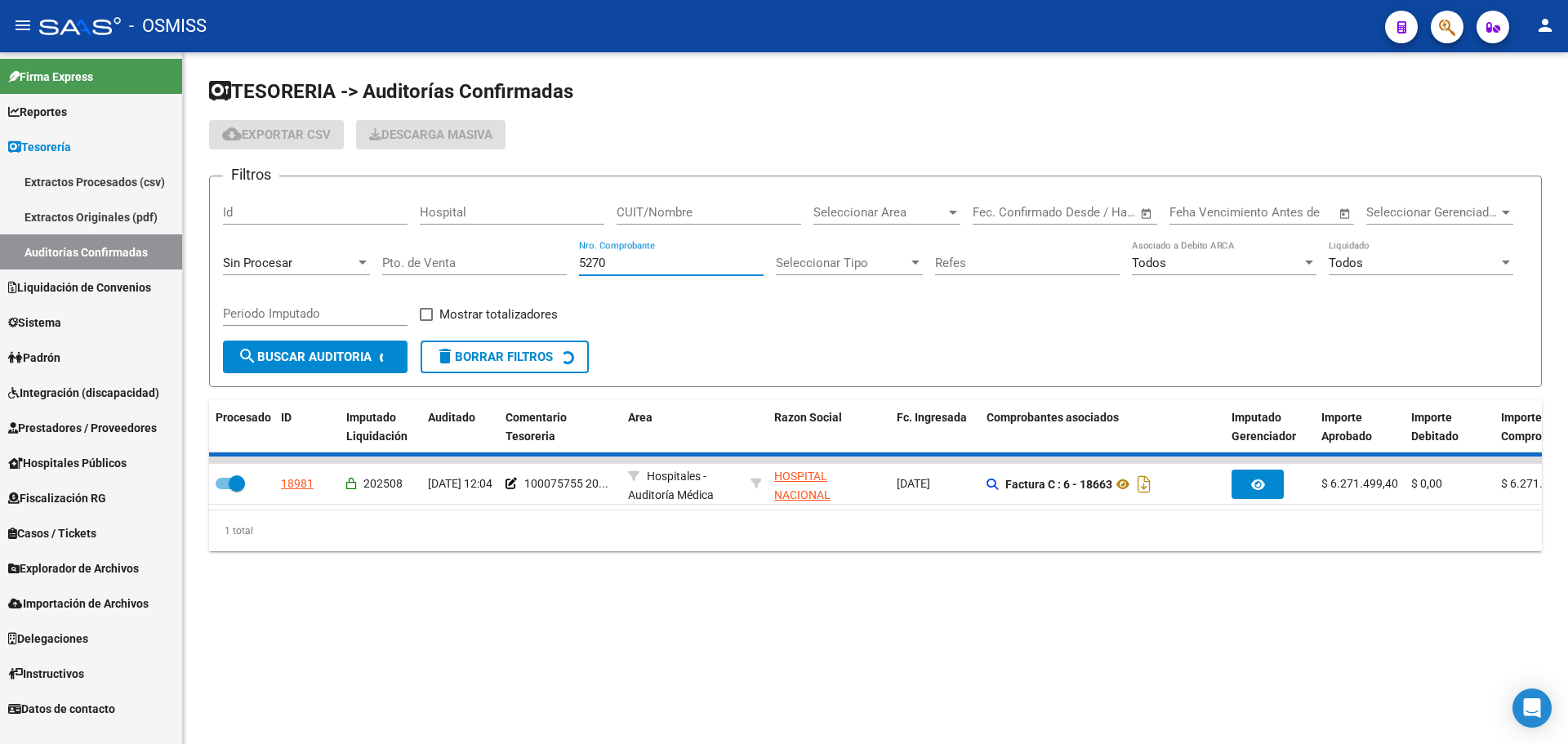
checkbox input "false"
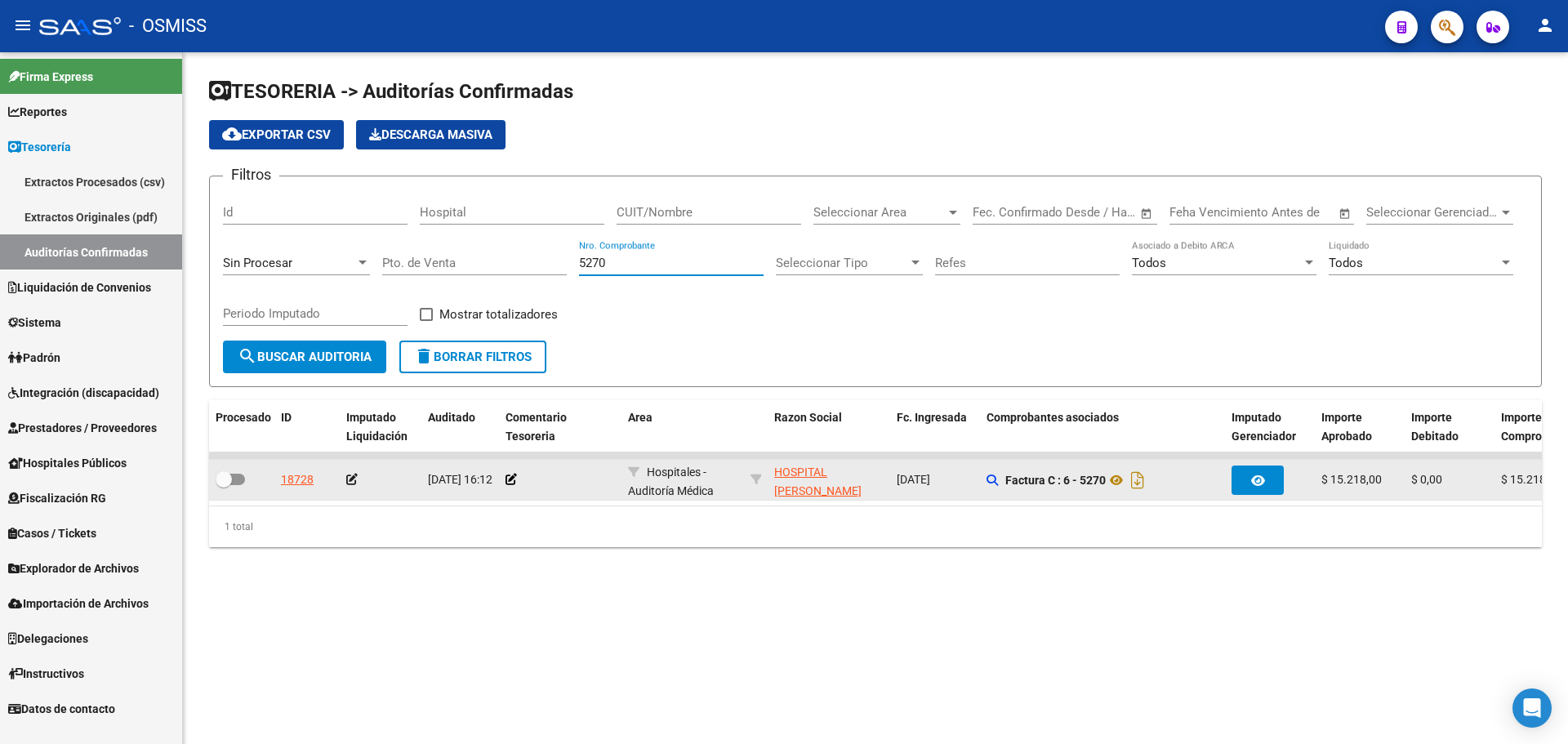
type input "5270"
click at [513, 487] on div at bounding box center [560, 480] width 110 height 19
click at [511, 486] on app-comentario-tesoreria at bounding box center [511, 480] width 12 height 13
click at [507, 480] on icon at bounding box center [511, 480] width 12 height 12
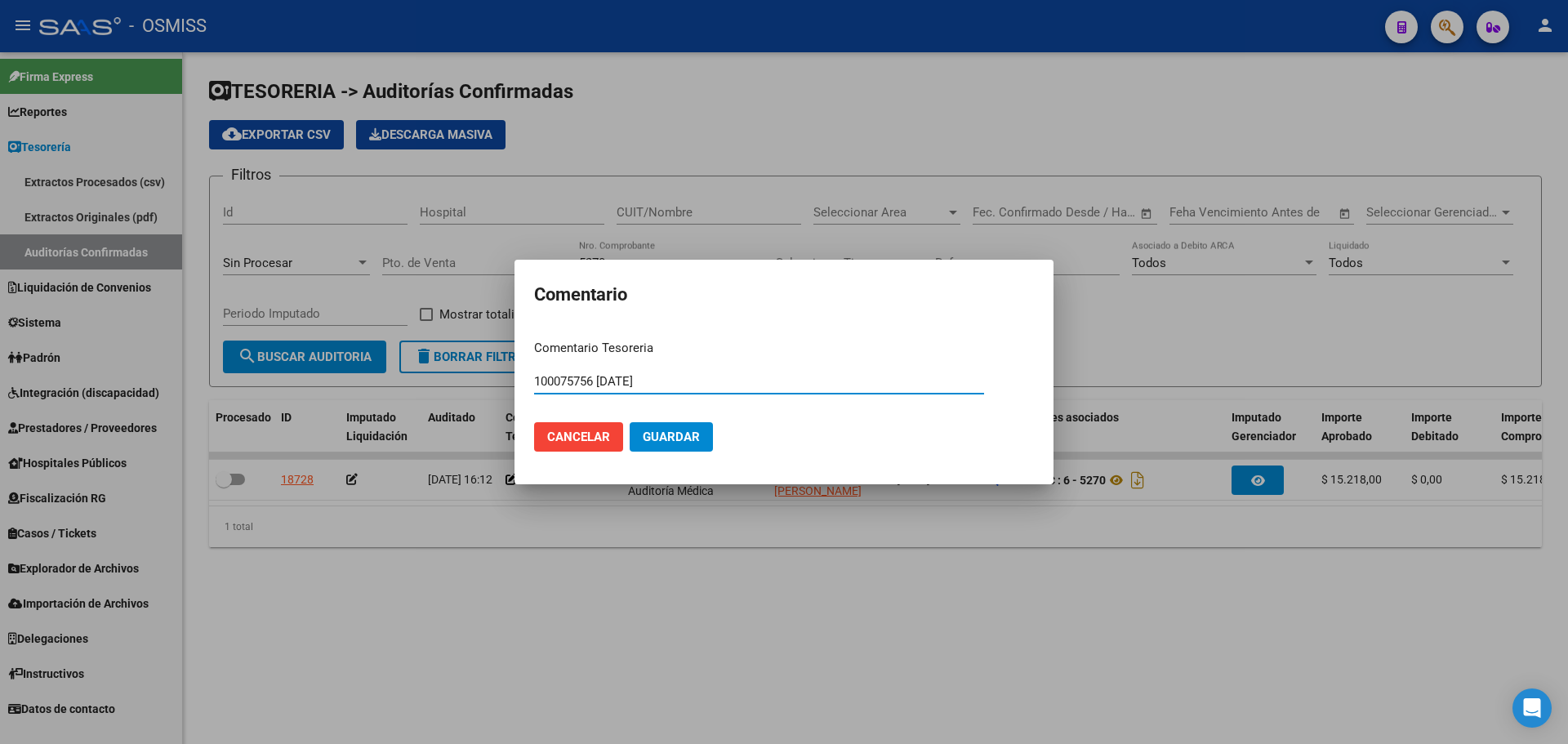
type input "100075756 [DATE]"
click at [681, 436] on span "Guardar" at bounding box center [671, 438] width 57 height 15
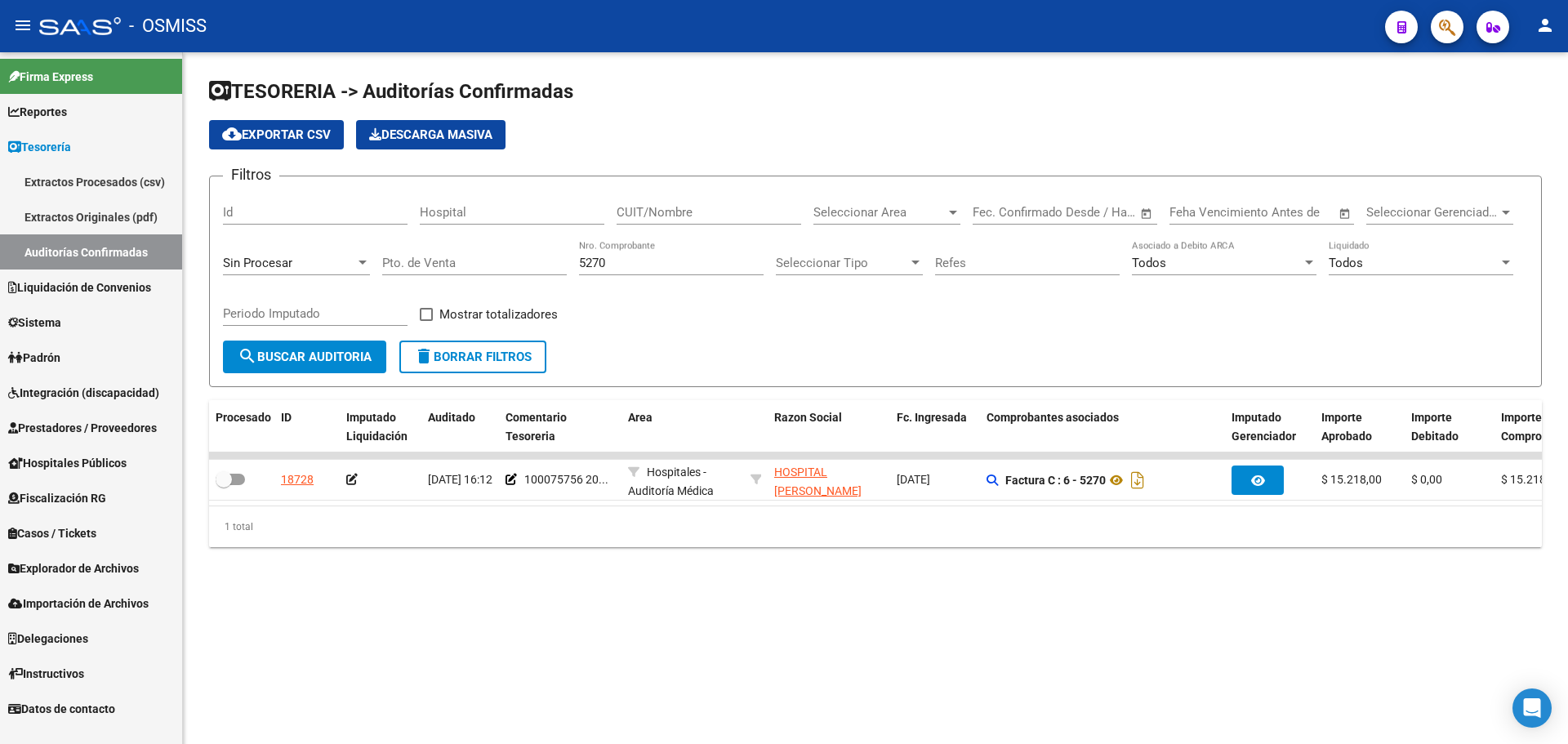
click at [815, 355] on form "Filtros Id Hospital CUIT/Nombre Seleccionar Area Seleccionar Area Start date – …" at bounding box center [876, 281] width 1333 height 212
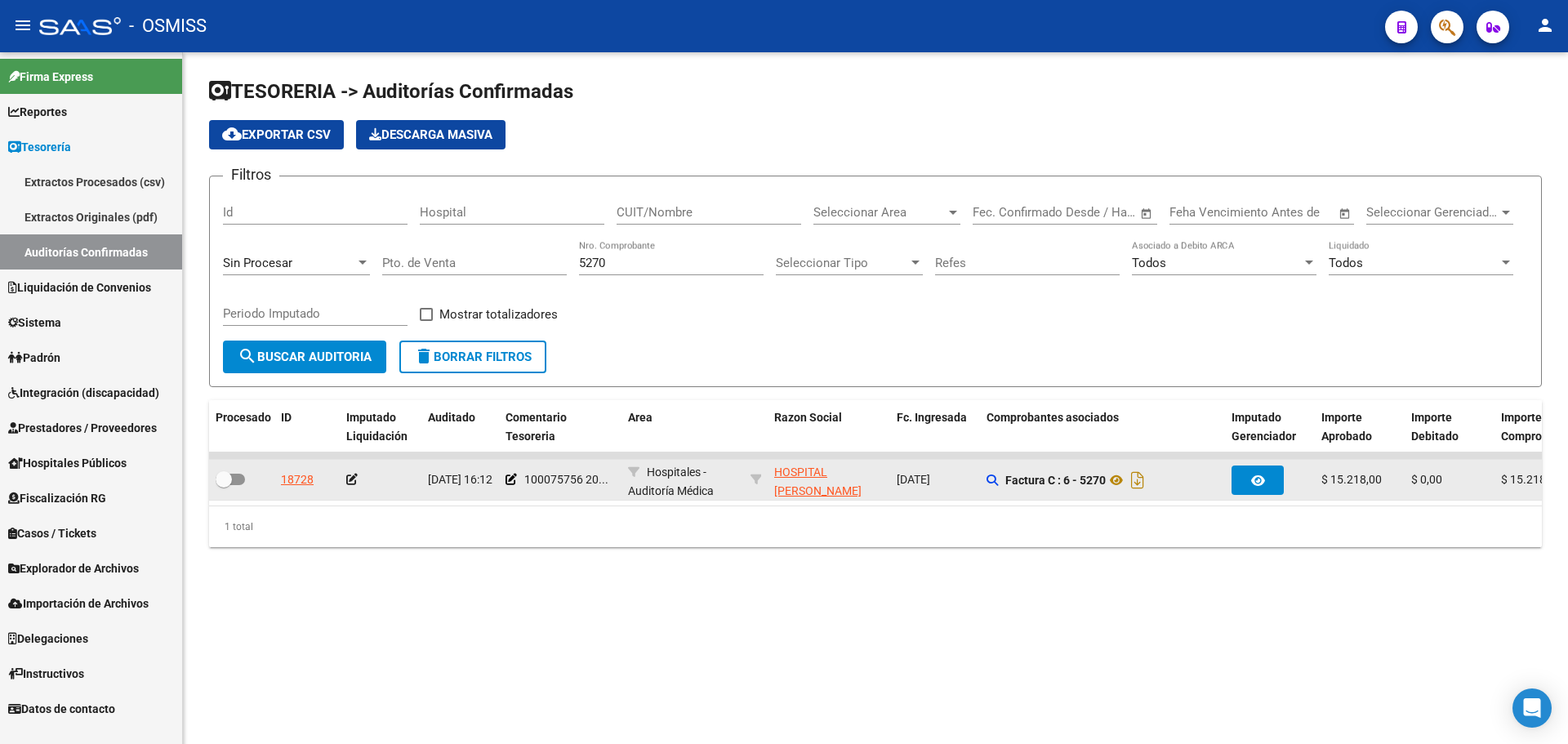
click at [349, 478] on icon at bounding box center [352, 480] width 12 height 12
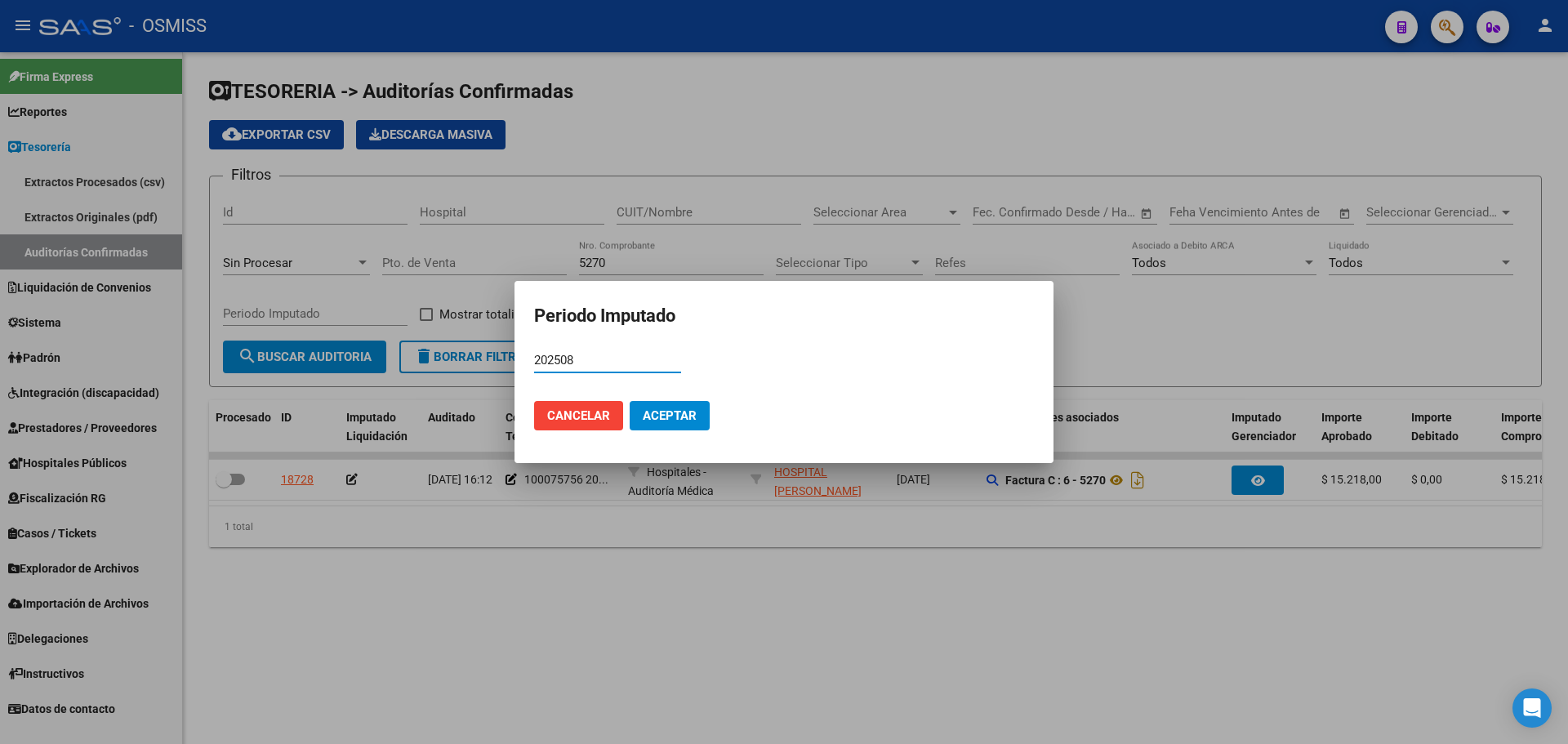
type input "202508"
click at [691, 418] on span "Aceptar" at bounding box center [669, 416] width 54 height 15
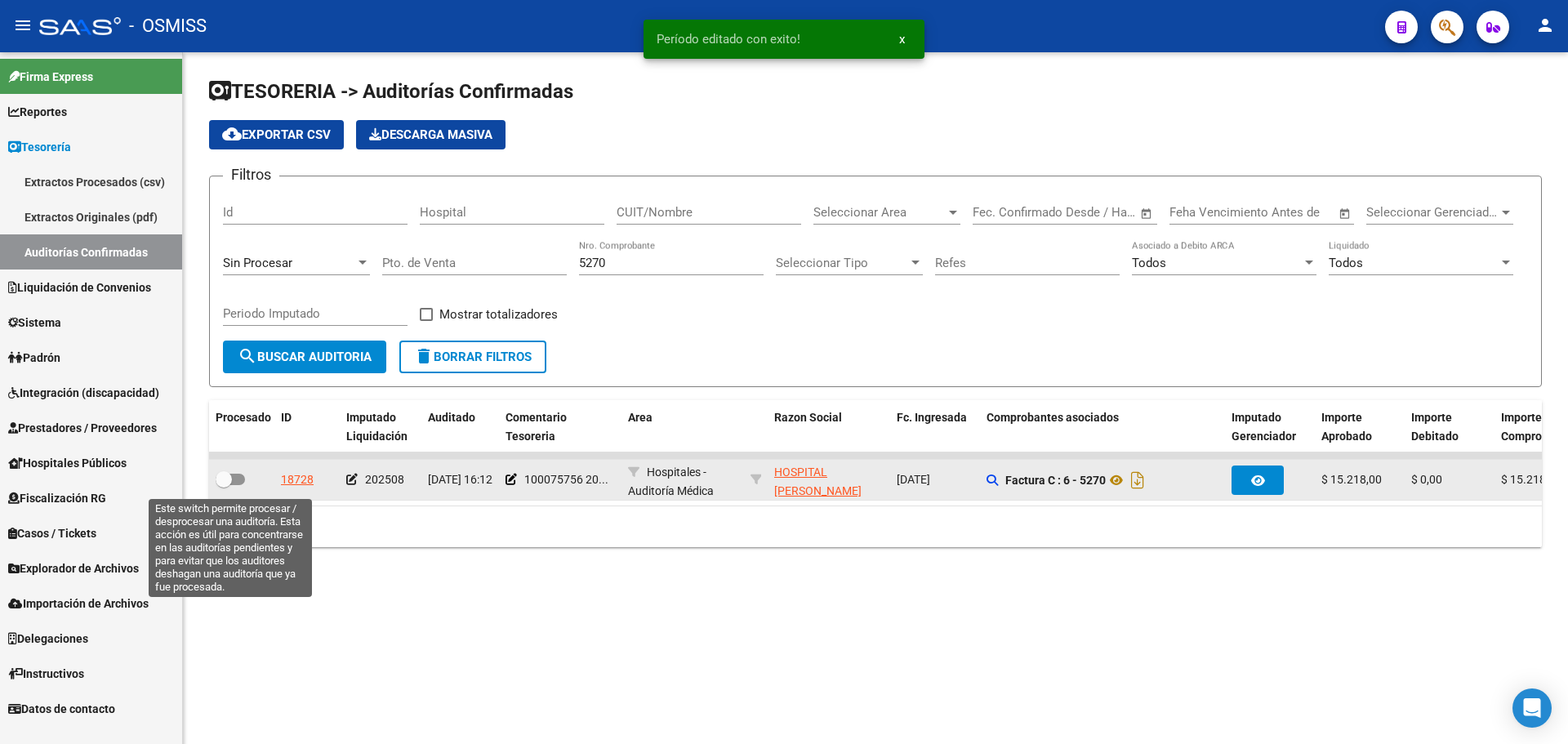
click at [229, 480] on span at bounding box center [224, 480] width 17 height 17
click at [224, 485] on input "checkbox" at bounding box center [223, 485] width 1 height 1
checkbox input "true"
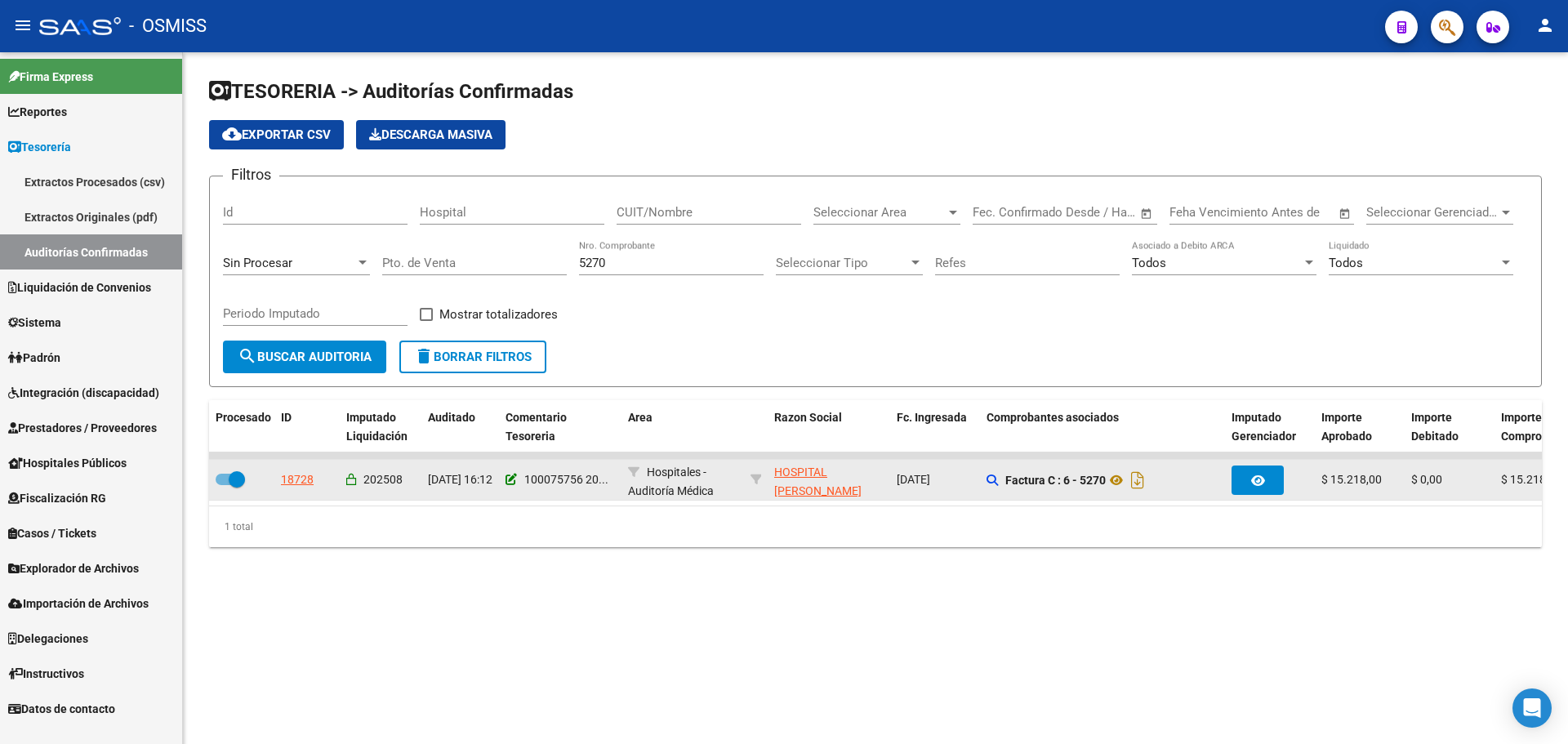
click at [513, 477] on icon at bounding box center [511, 480] width 12 height 12
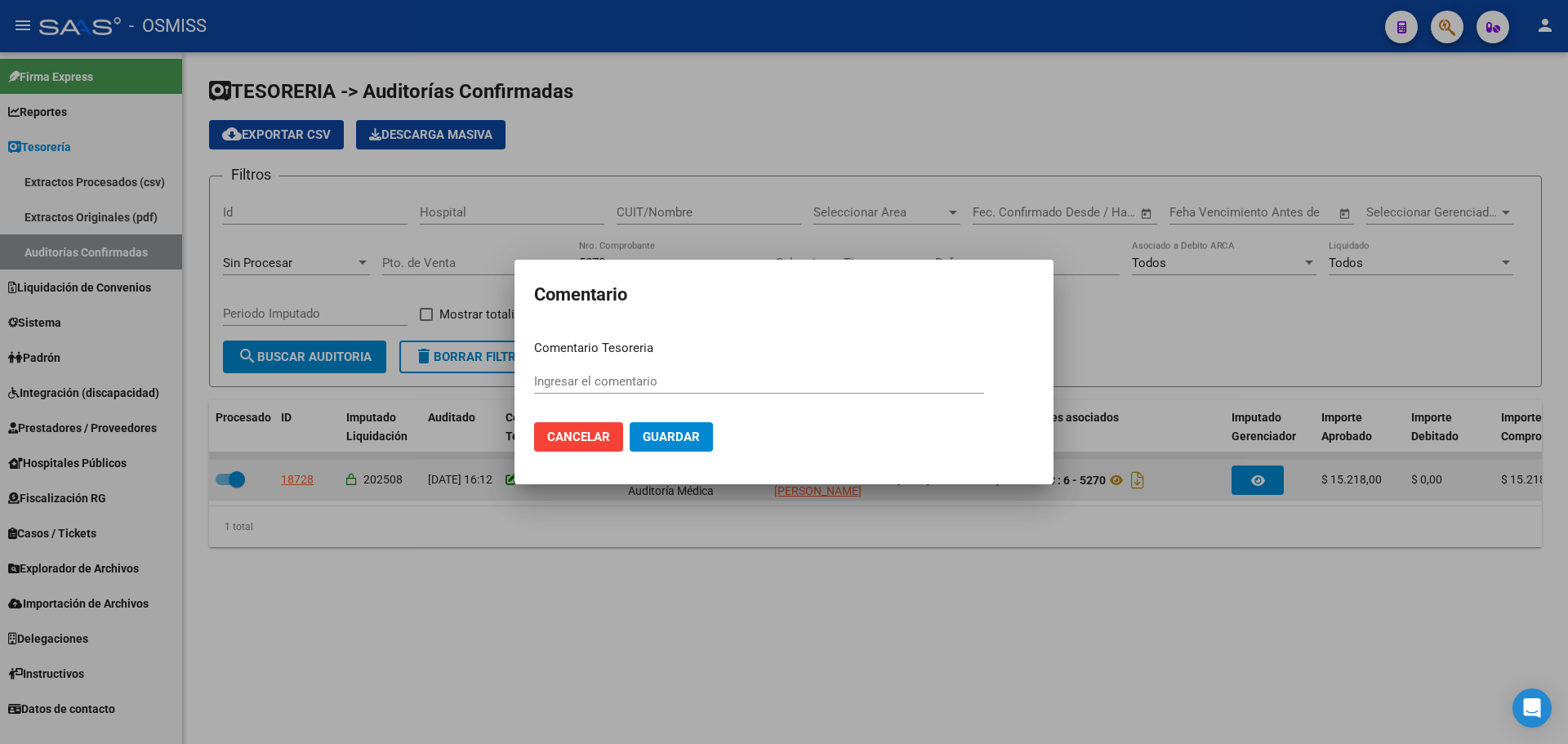
type input "100075756 [DATE]"
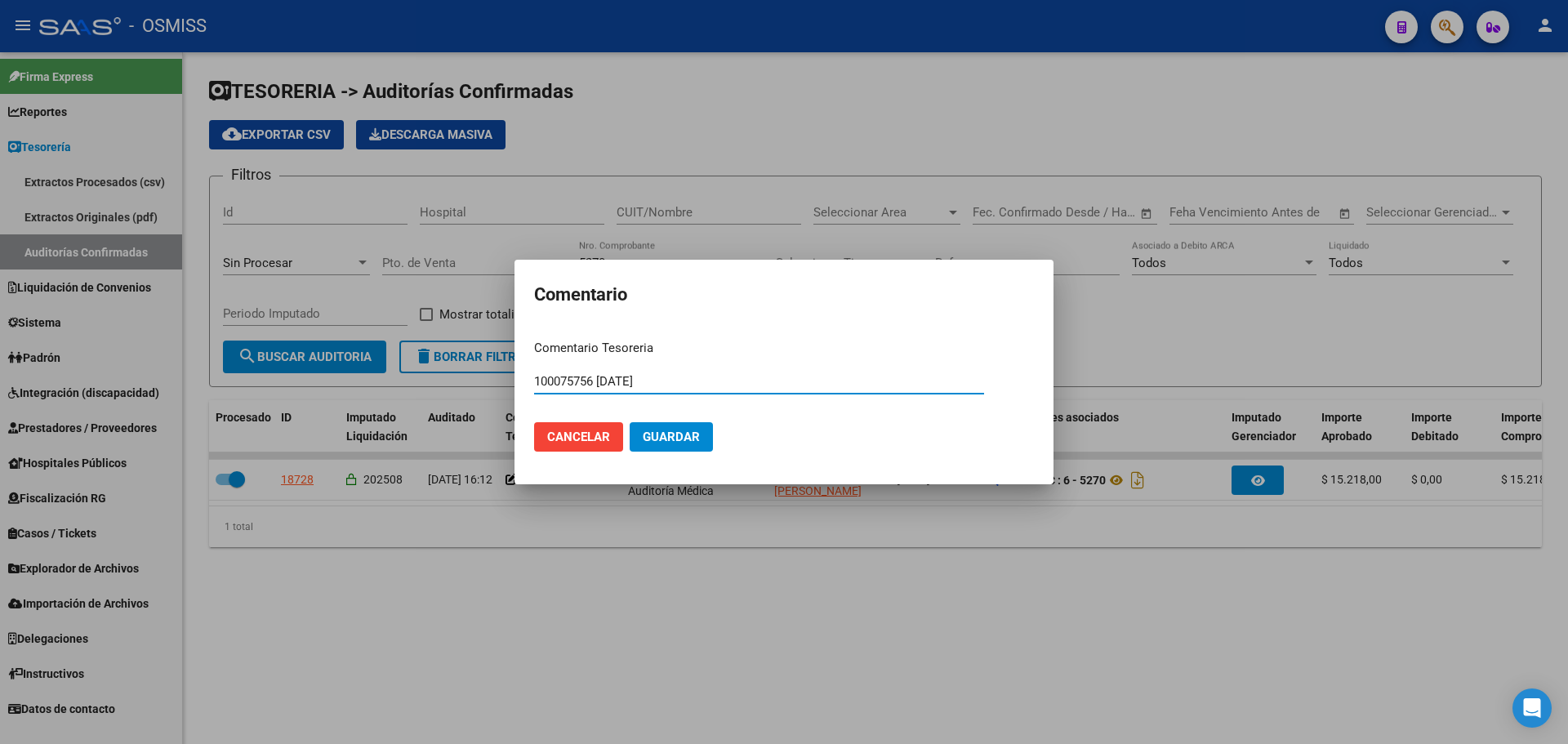
drag, startPoint x: 680, startPoint y: 379, endPoint x: 538, endPoint y: 358, distance: 143.5
click at [538, 358] on form "Comentario Tesoreria 100075756 [DATE] Ingresar el comentario Cancelar Guardar" at bounding box center [784, 402] width 500 height 126
click at [687, 379] on input "100075756 [DATE]" at bounding box center [759, 382] width 450 height 15
drag, startPoint x: 689, startPoint y: 386, endPoint x: 467, endPoint y: 370, distance: 222.6
click at [467, 370] on div "Comentario Comentario Tesoreria 100075756 [DATE] Ingresar el comentario Cancela…" at bounding box center [784, 372] width 1568 height 744
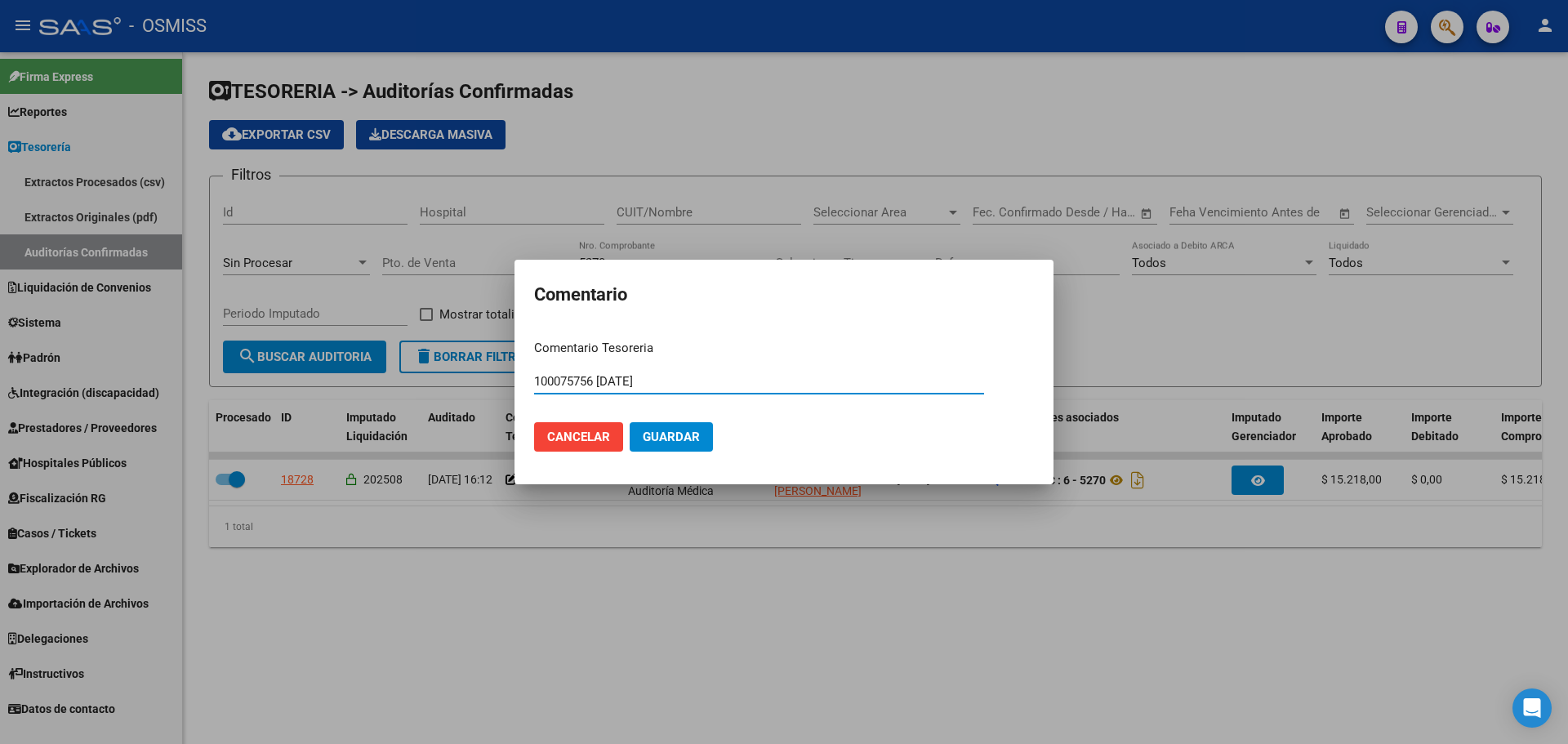
click at [670, 430] on span "Guardar" at bounding box center [671, 438] width 57 height 15
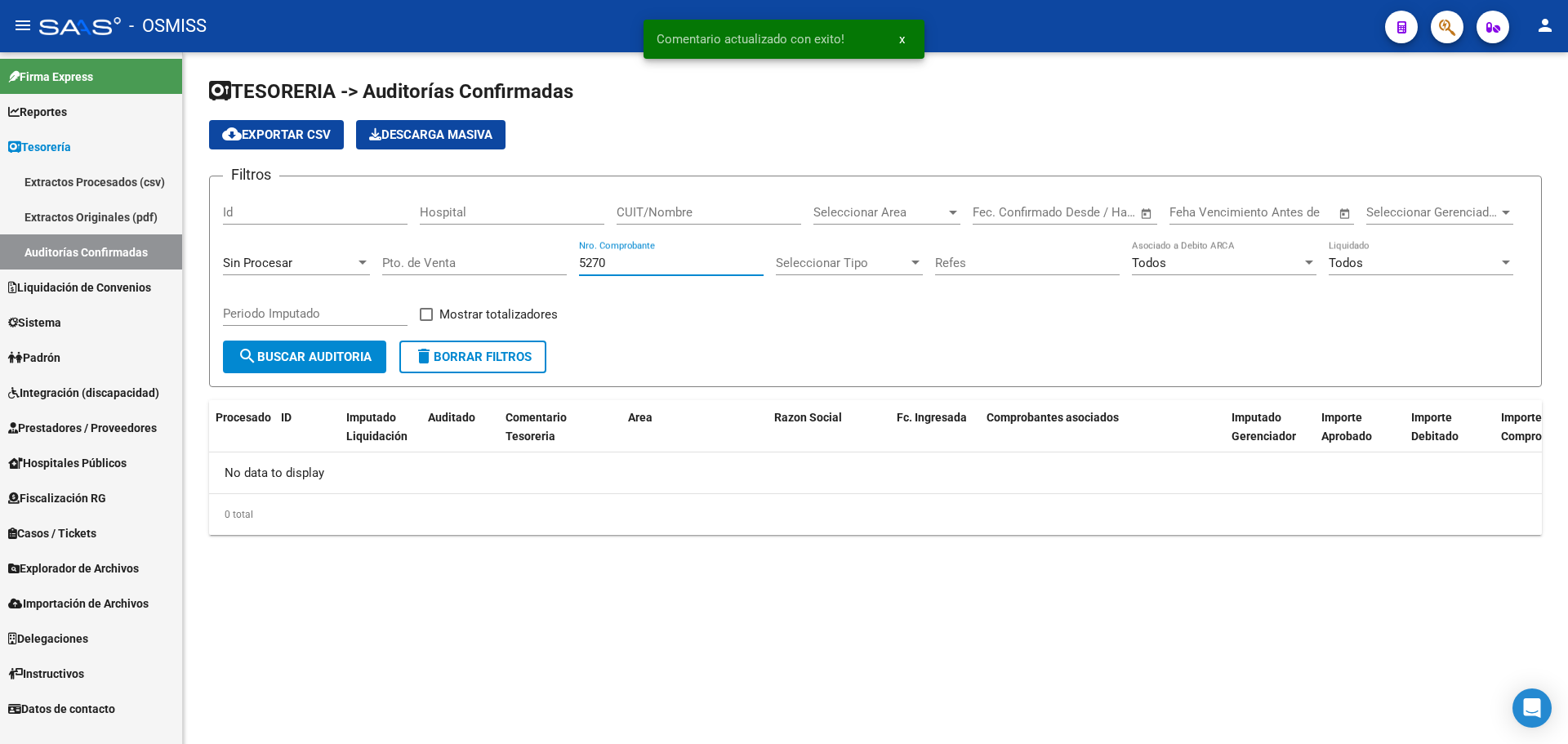
click at [630, 265] on input "5270" at bounding box center [672, 263] width 184 height 15
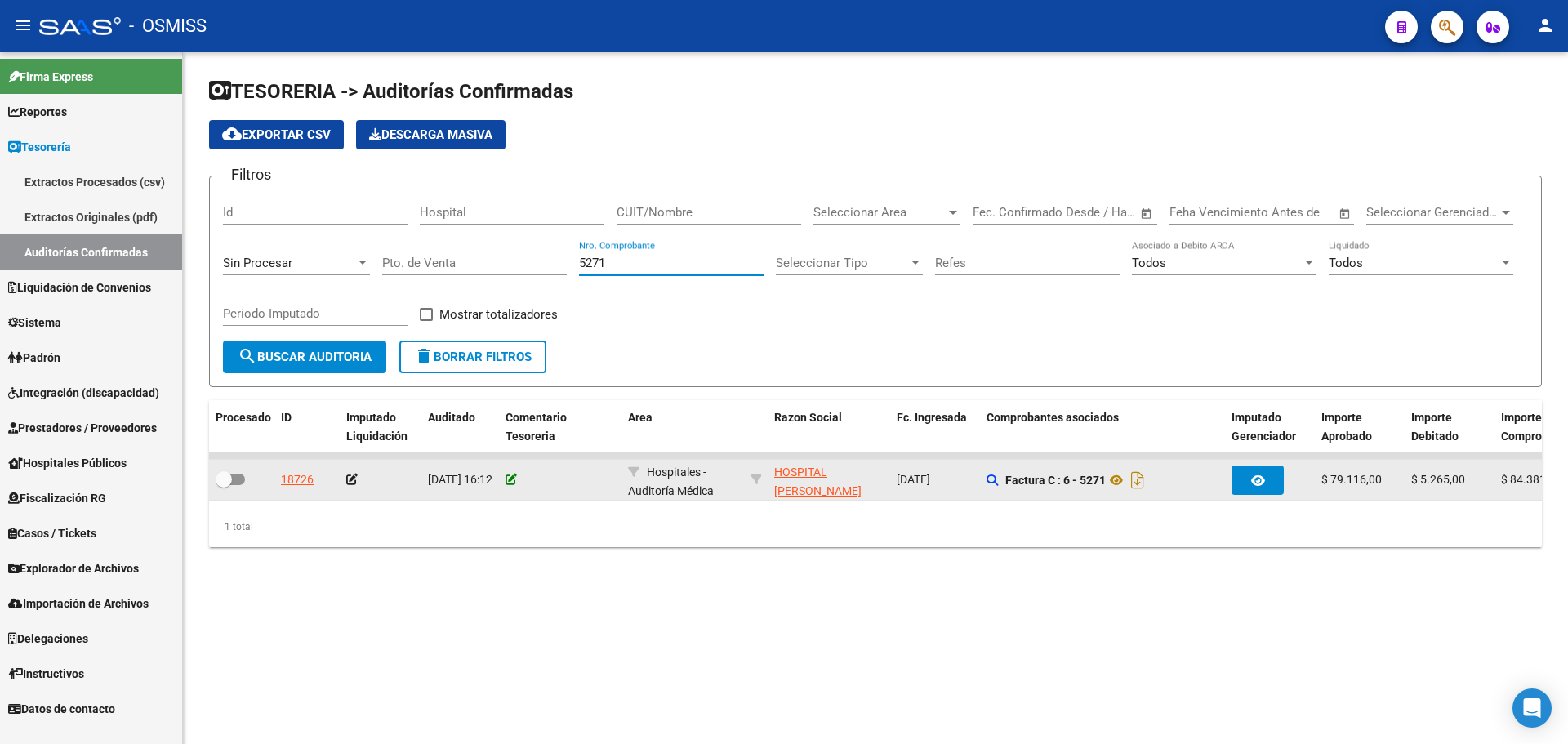
type input "5271"
click at [508, 483] on icon at bounding box center [511, 480] width 12 height 12
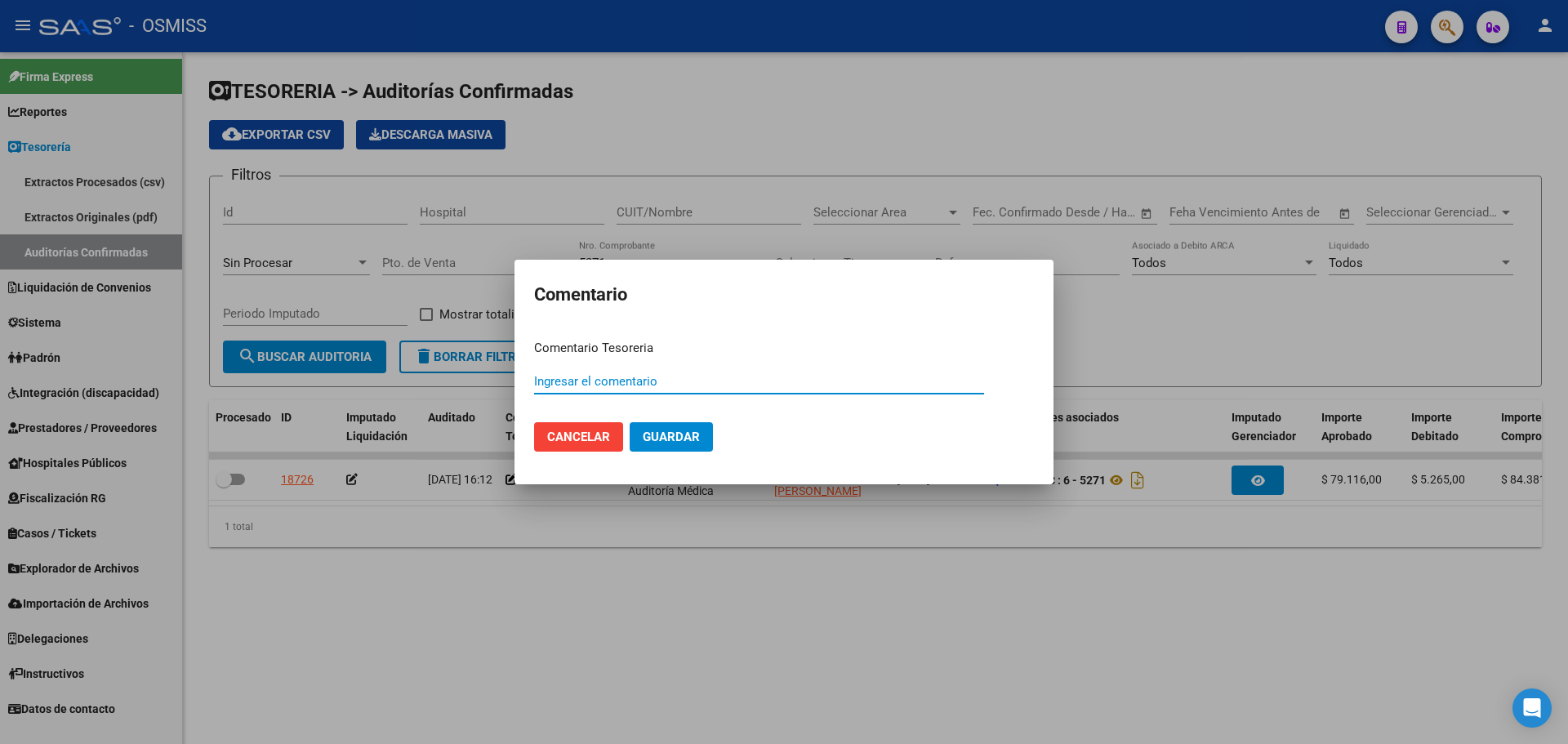
paste input "100075756 [DATE]"
type input "100075756 [DATE]"
click at [650, 429] on button "Guardar" at bounding box center [672, 437] width 83 height 29
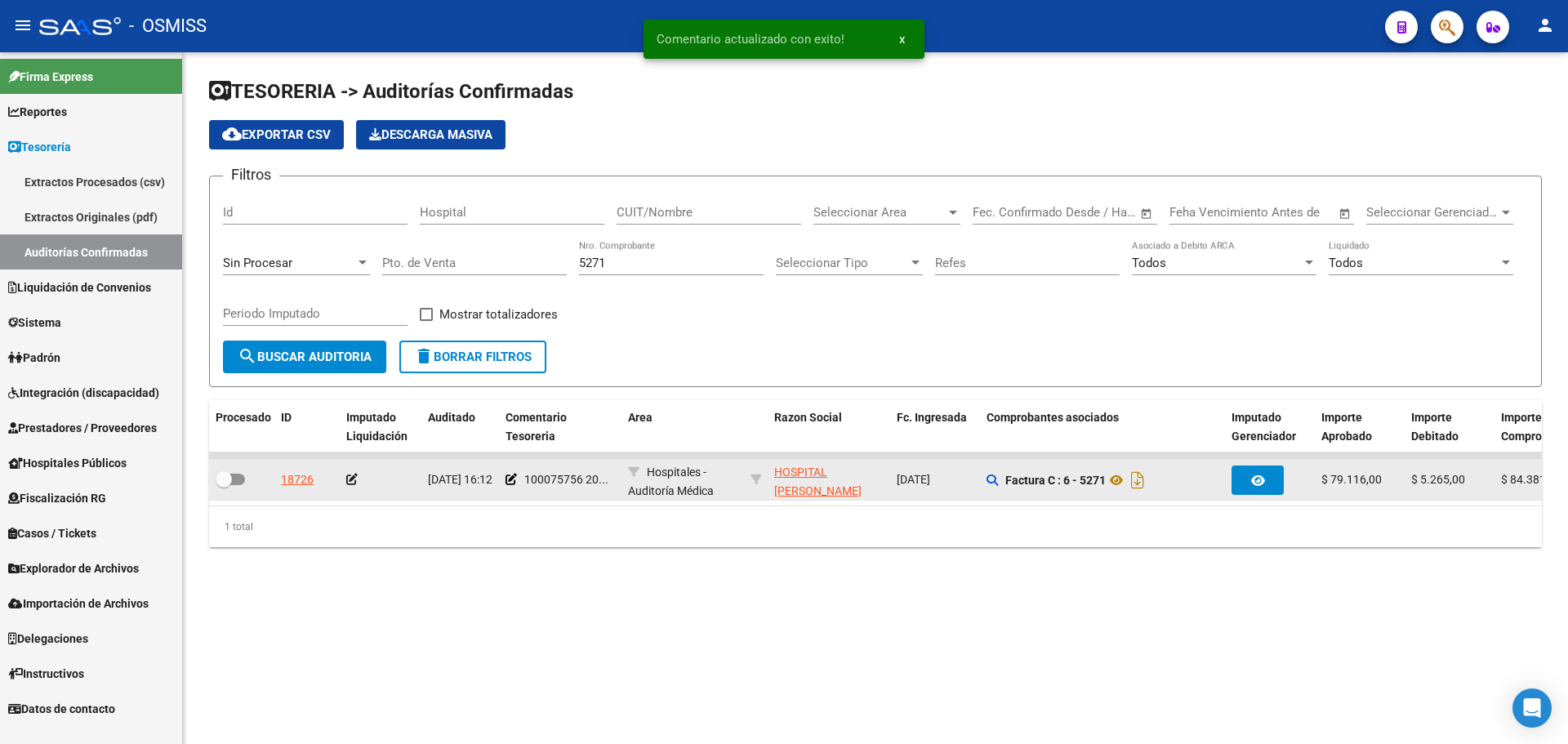
click at [351, 471] on div at bounding box center [380, 480] width 69 height 19
click at [351, 481] on icon at bounding box center [352, 480] width 12 height 12
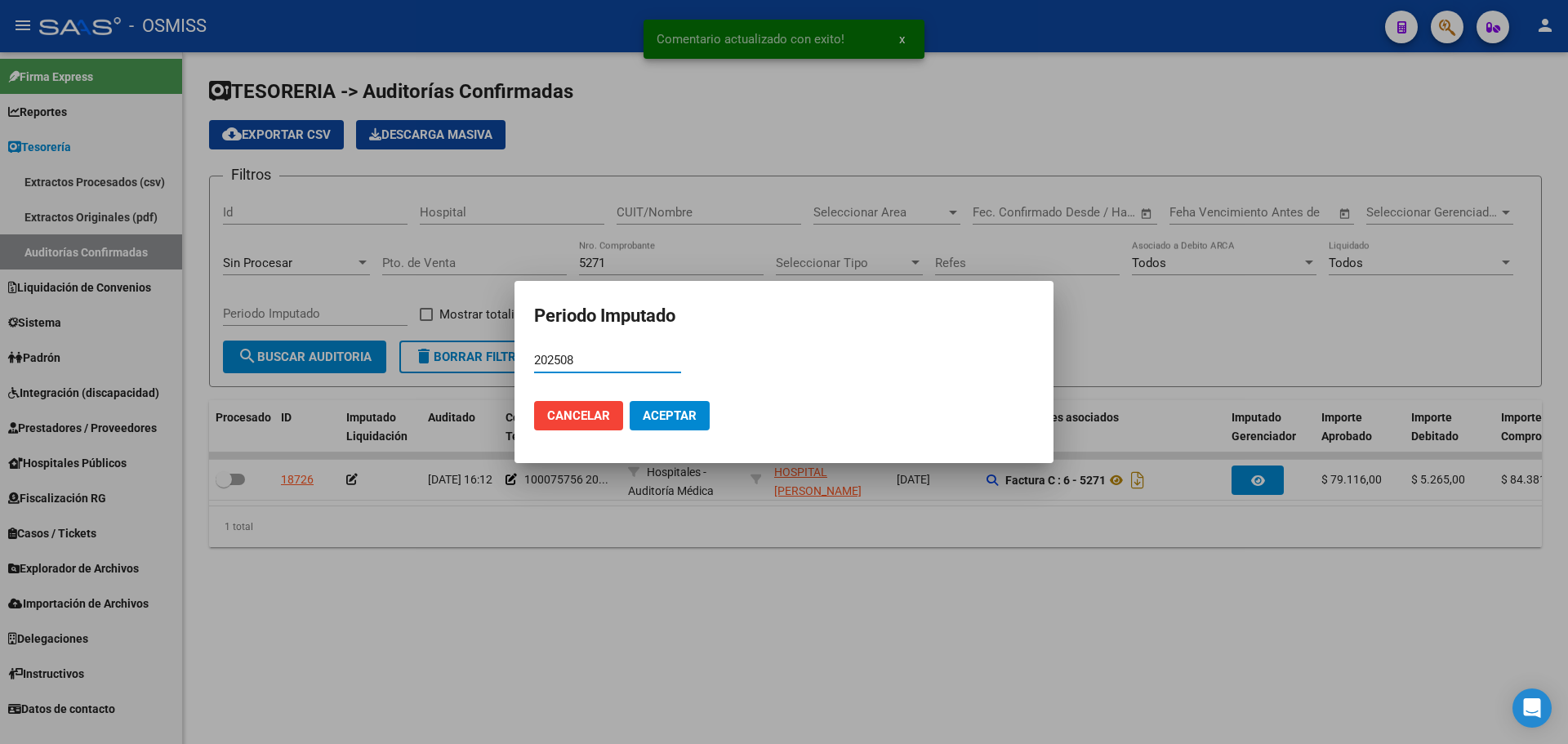
type input "202508"
click at [654, 415] on span "Aceptar" at bounding box center [669, 416] width 54 height 15
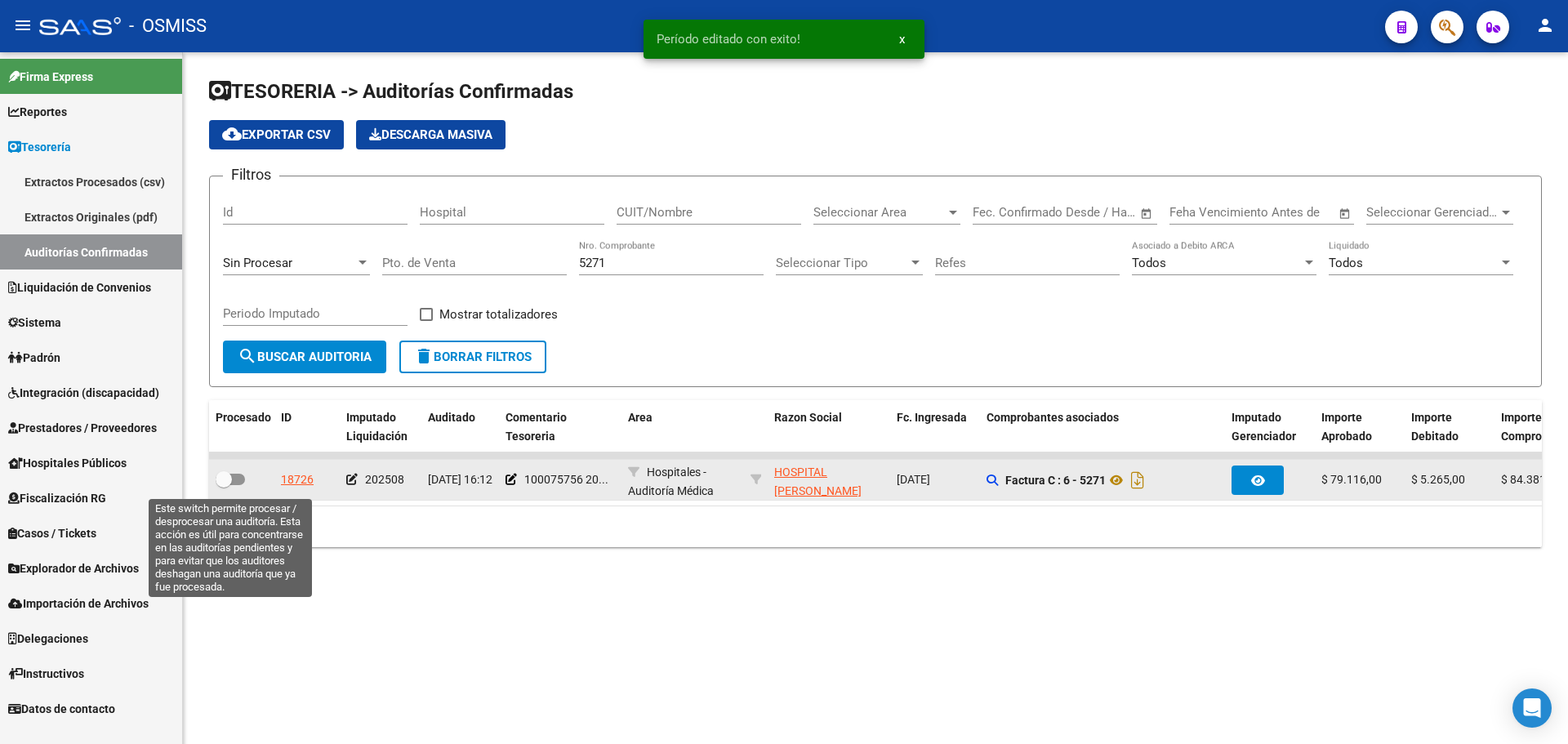
click at [230, 487] on span at bounding box center [224, 480] width 17 height 17
click at [224, 486] on input "checkbox" at bounding box center [223, 485] width 1 height 1
checkbox input "true"
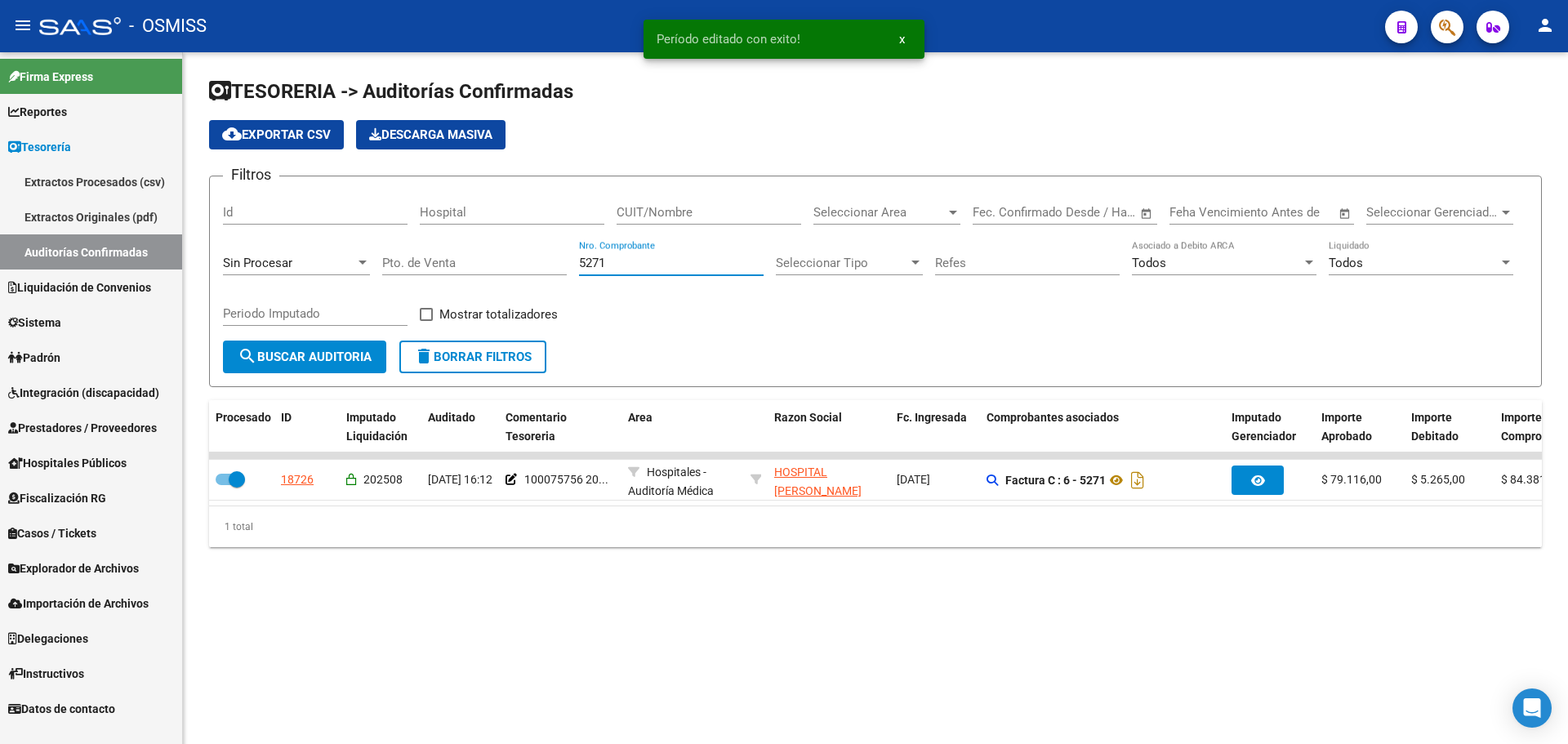
click at [621, 268] on input "5271" at bounding box center [672, 263] width 184 height 15
type input "5298"
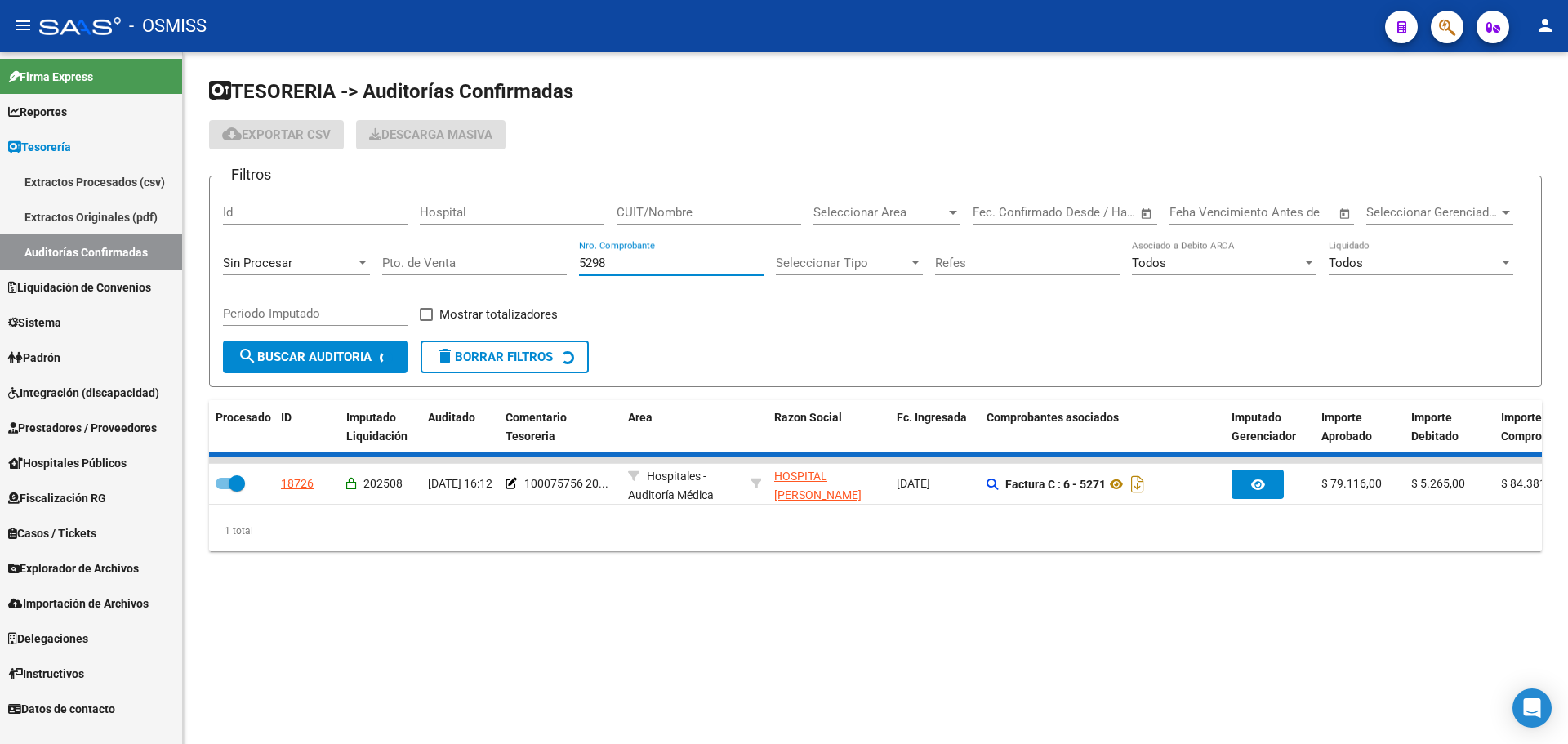
checkbox input "false"
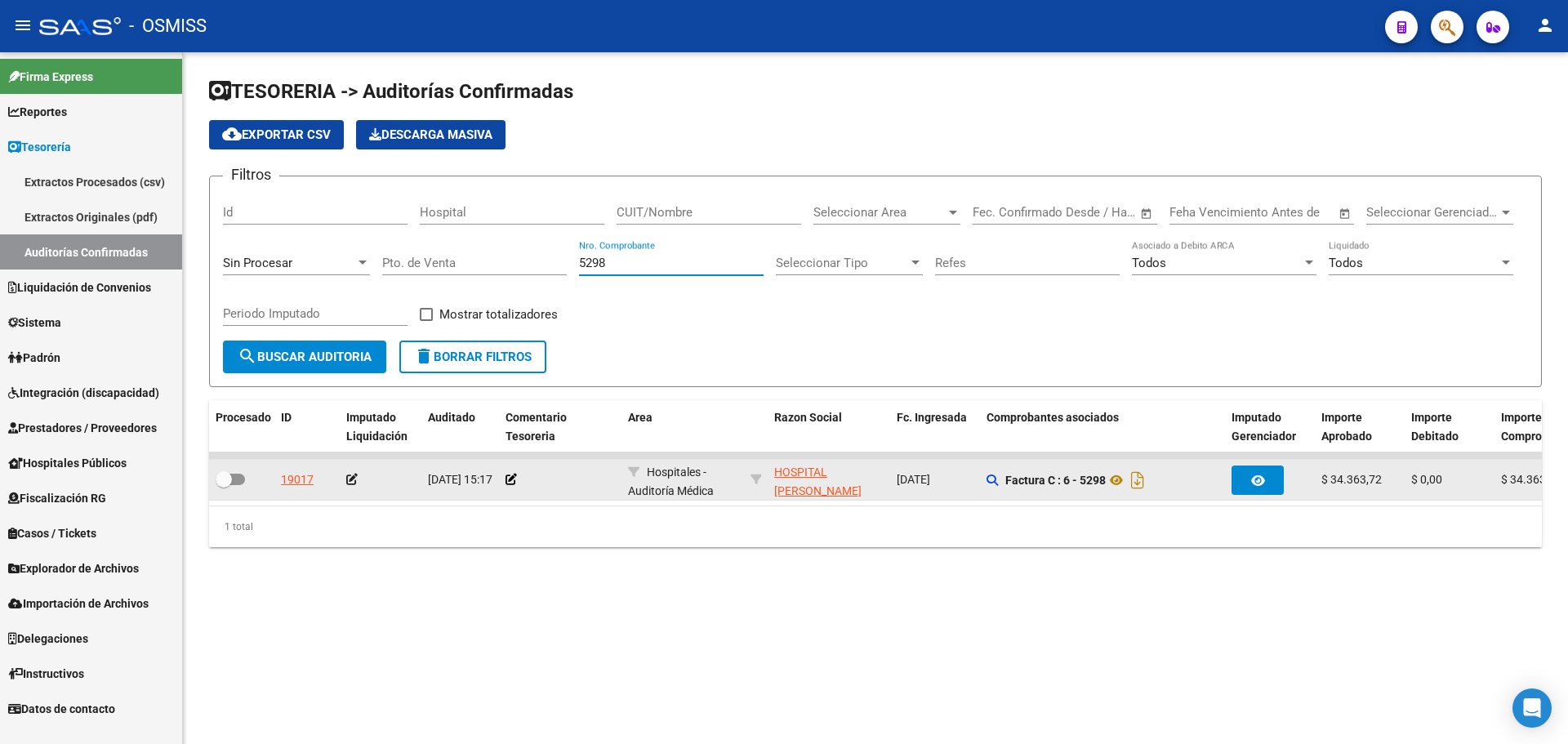
type input "5298"
click at [519, 481] on div at bounding box center [560, 480] width 110 height 19
click at [510, 477] on icon at bounding box center [511, 480] width 12 height 12
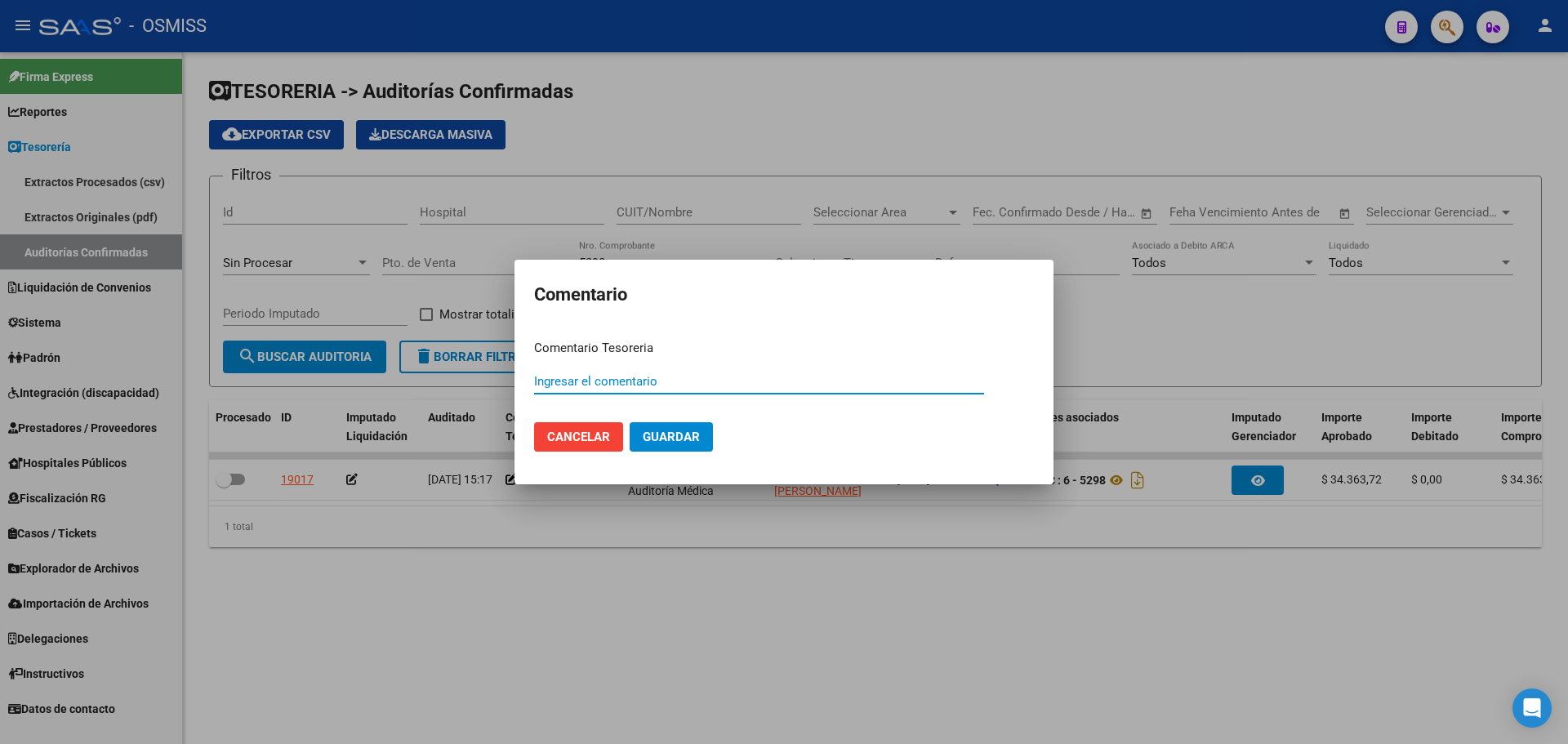
paste input "100075756 [DATE]"
type input "100075756 [DATE]"
click at [645, 447] on button "Guardar" at bounding box center [672, 437] width 83 height 29
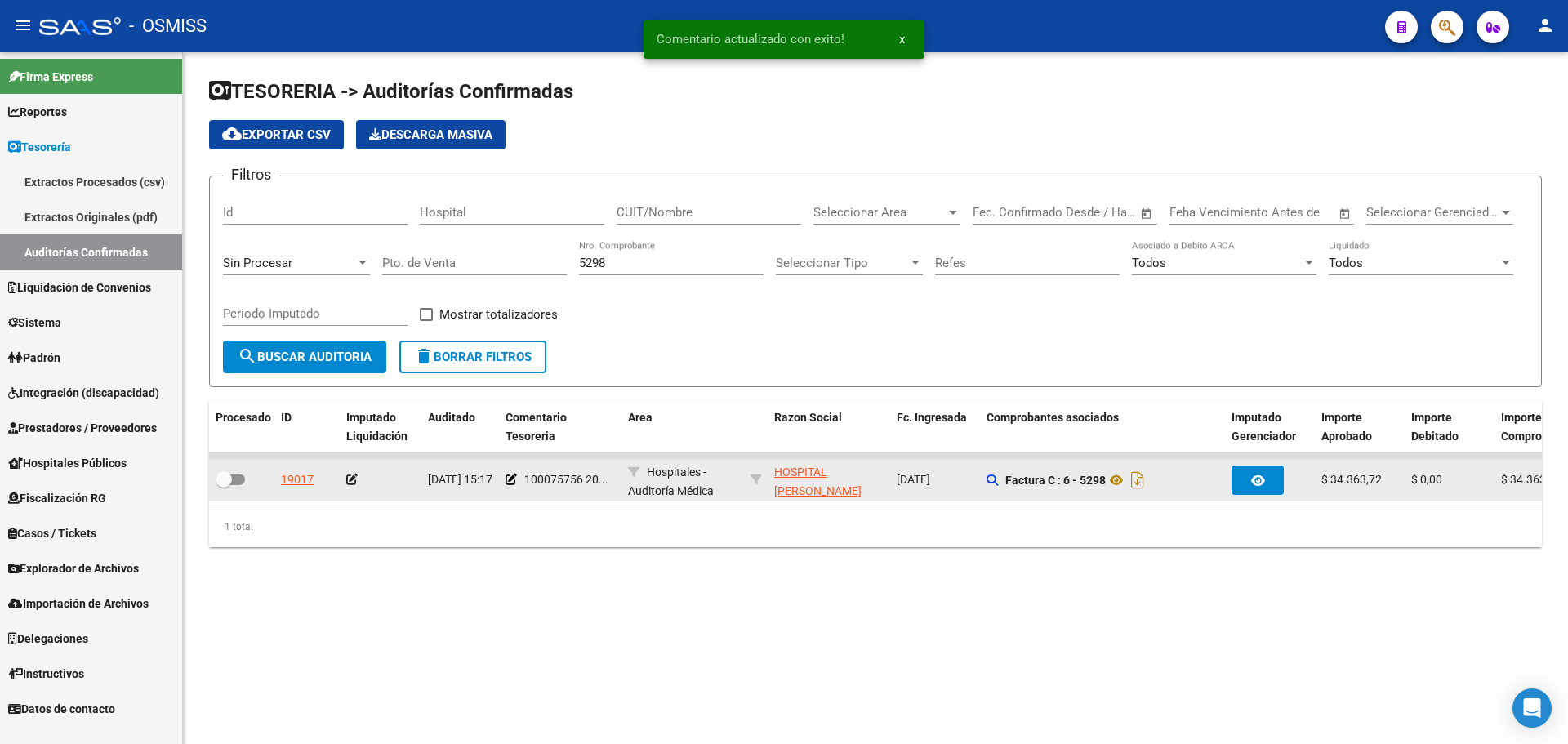
click at [350, 477] on icon at bounding box center [352, 480] width 12 height 12
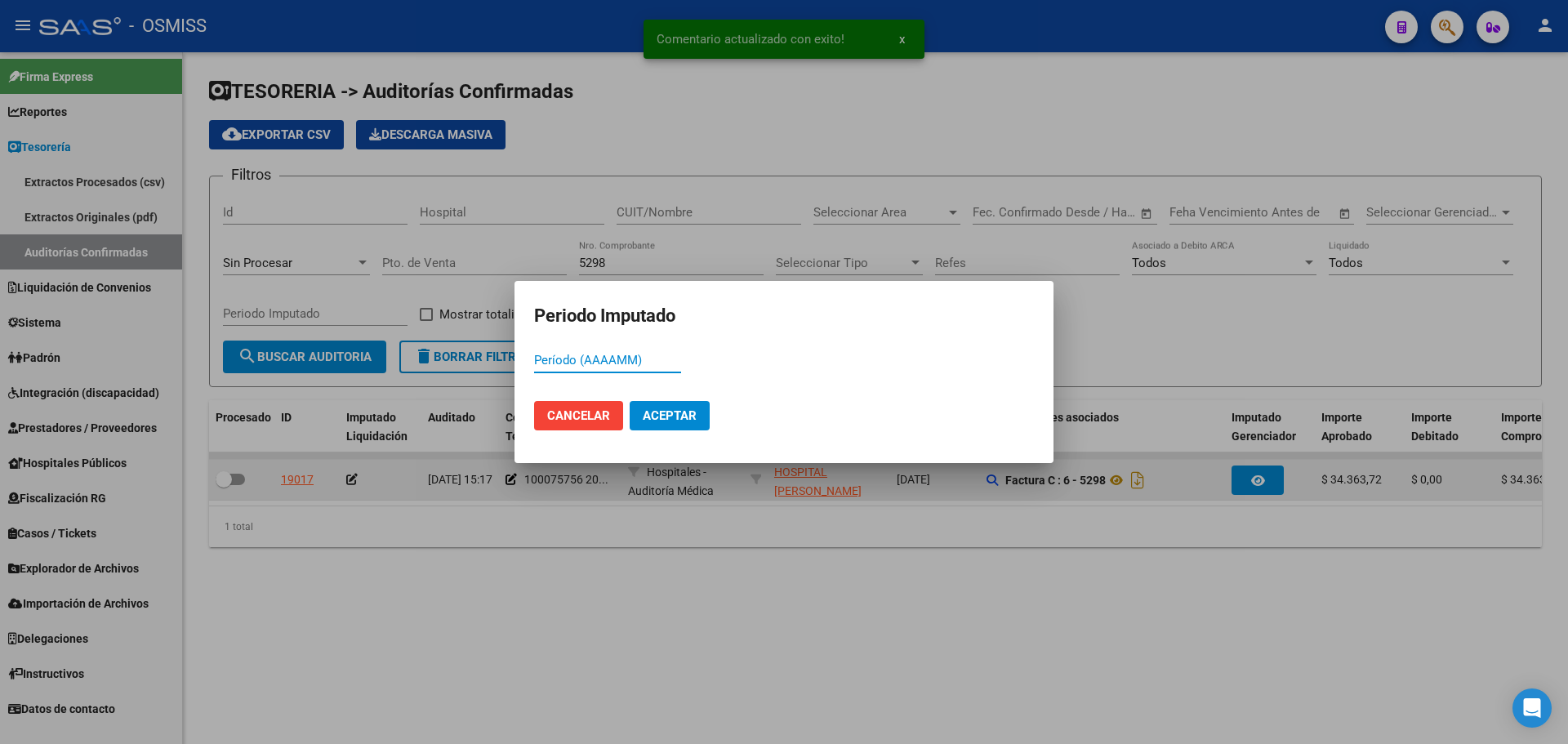
type input "1"
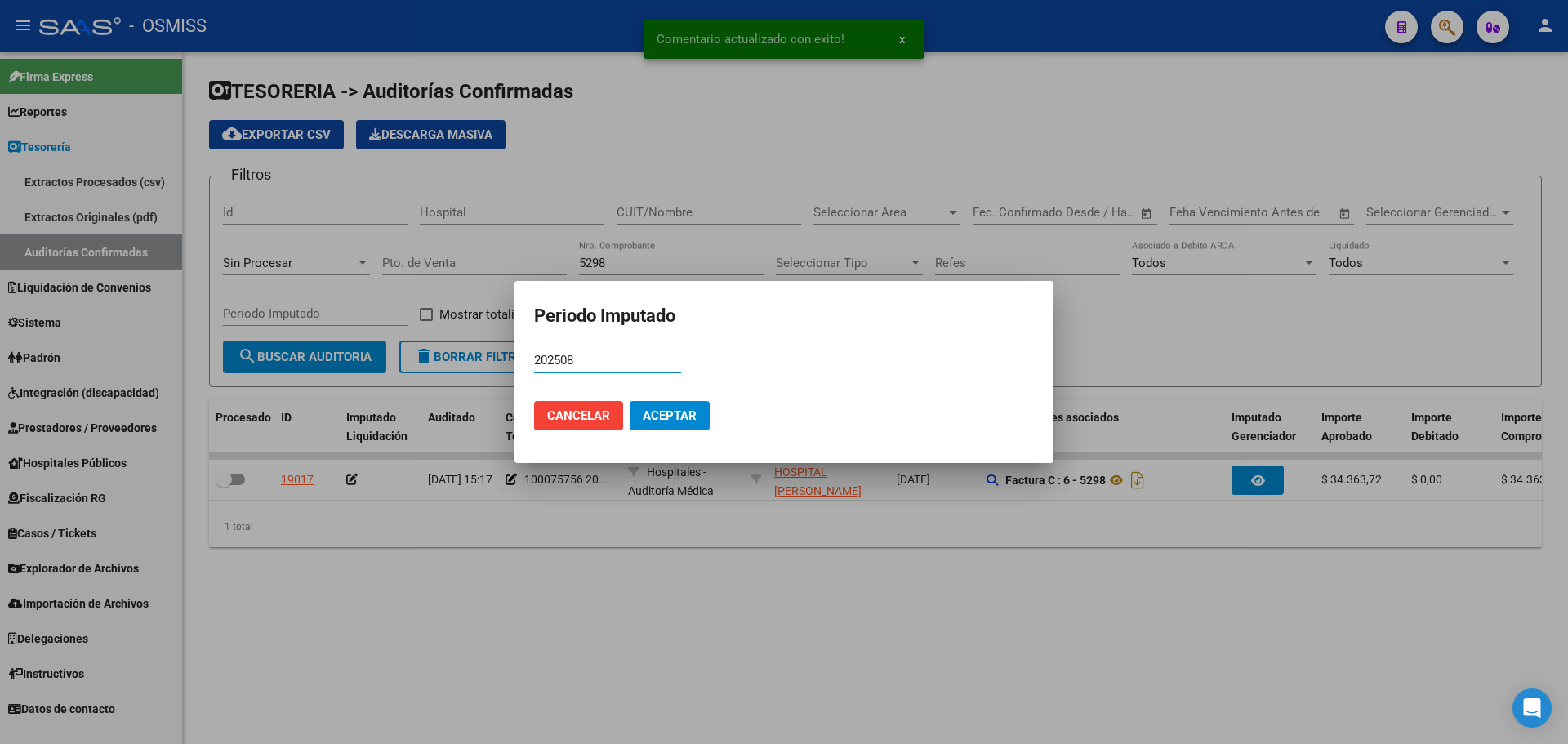
type input "202508"
click at [652, 428] on button "Aceptar" at bounding box center [670, 415] width 80 height 29
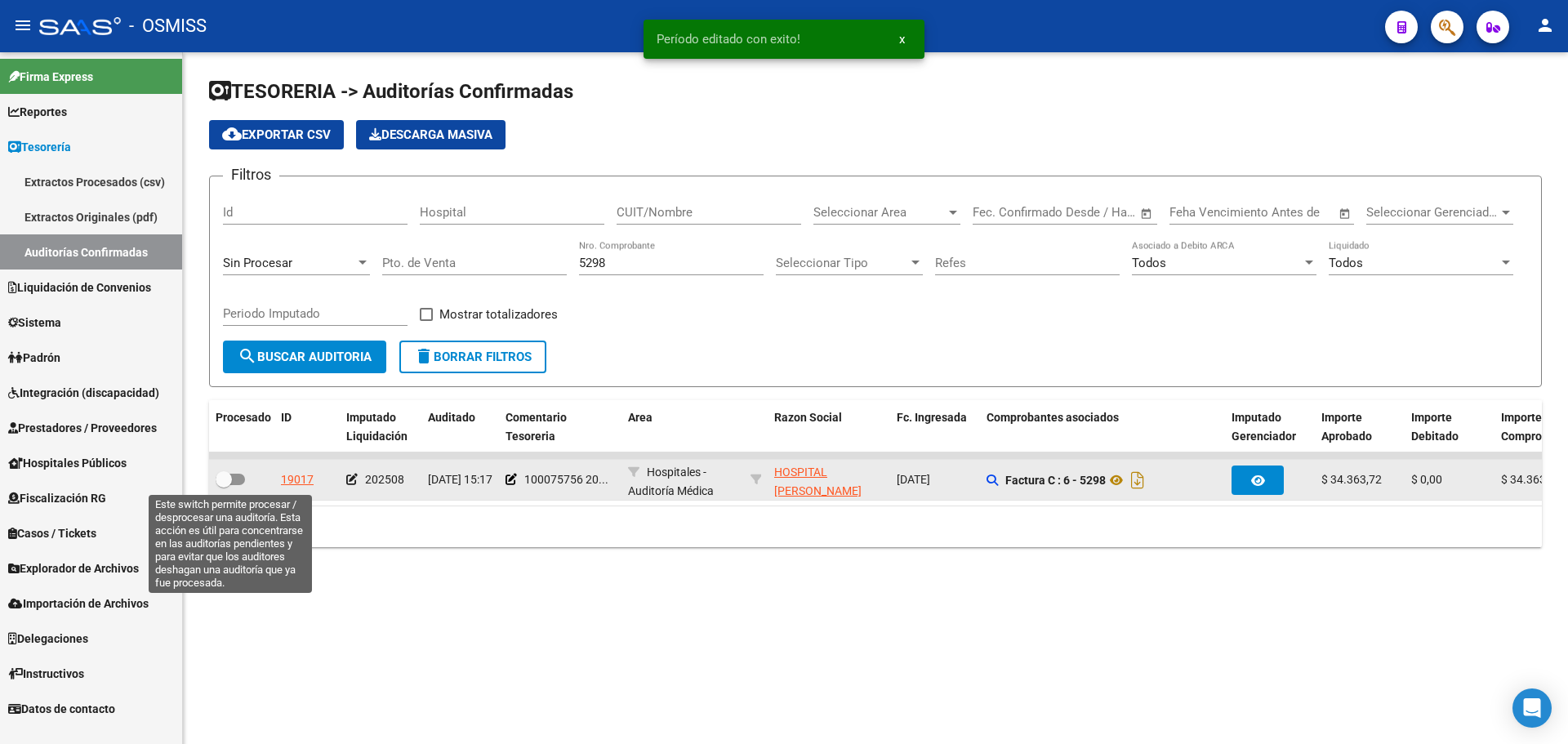
click at [227, 485] on span at bounding box center [224, 480] width 17 height 17
click at [224, 485] on input "checkbox" at bounding box center [223, 485] width 1 height 1
checkbox input "true"
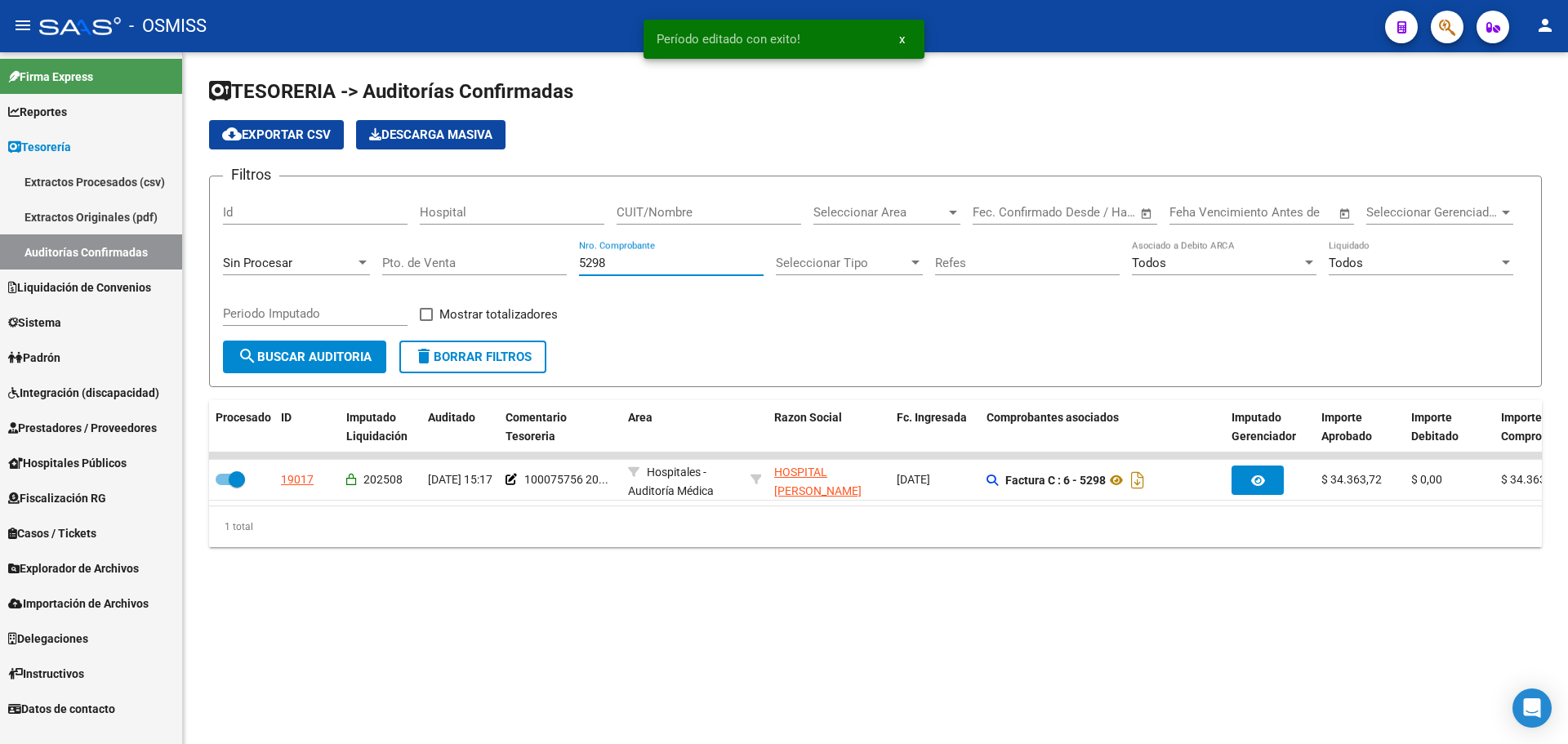
click at [642, 268] on input "5298" at bounding box center [672, 263] width 184 height 15
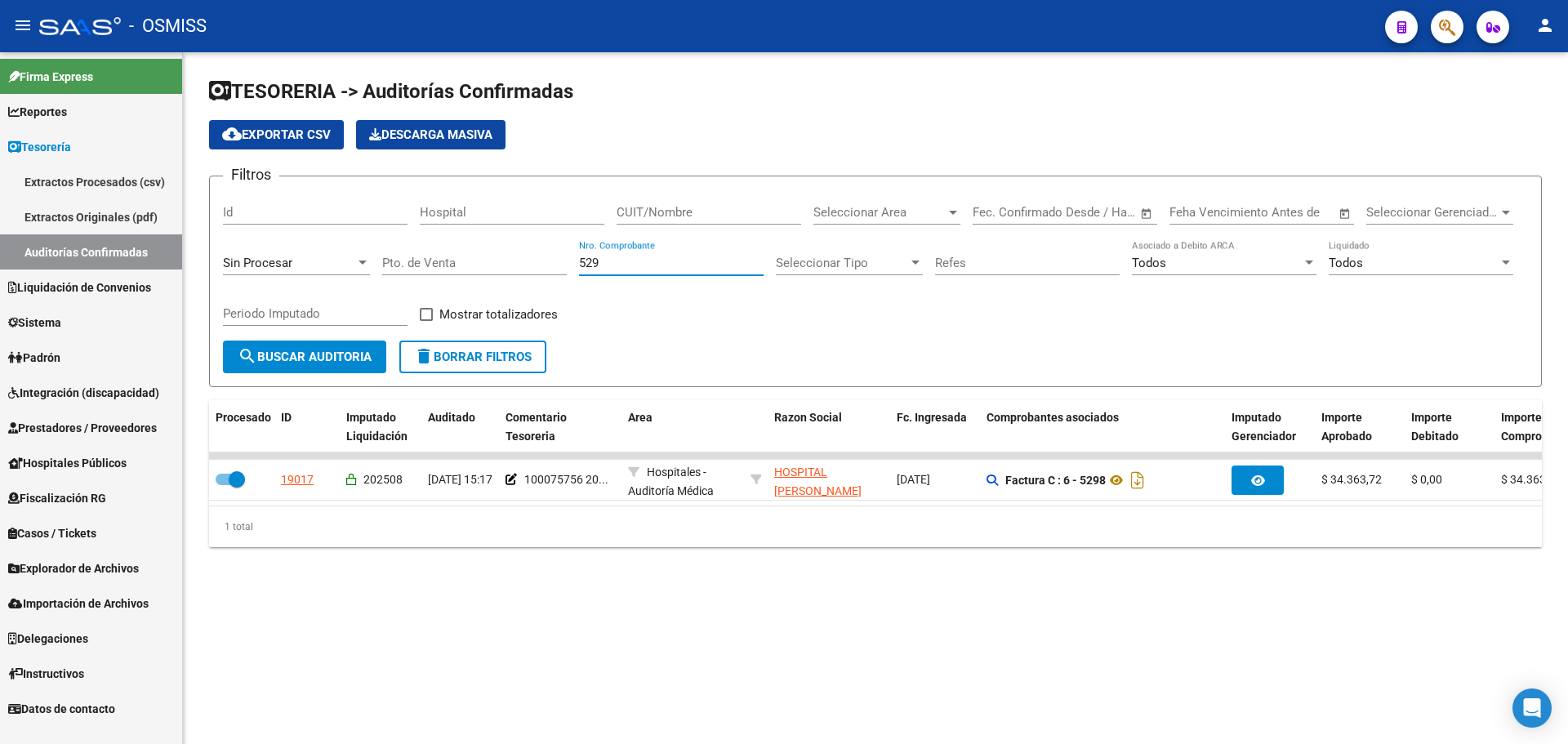
type input "5299"
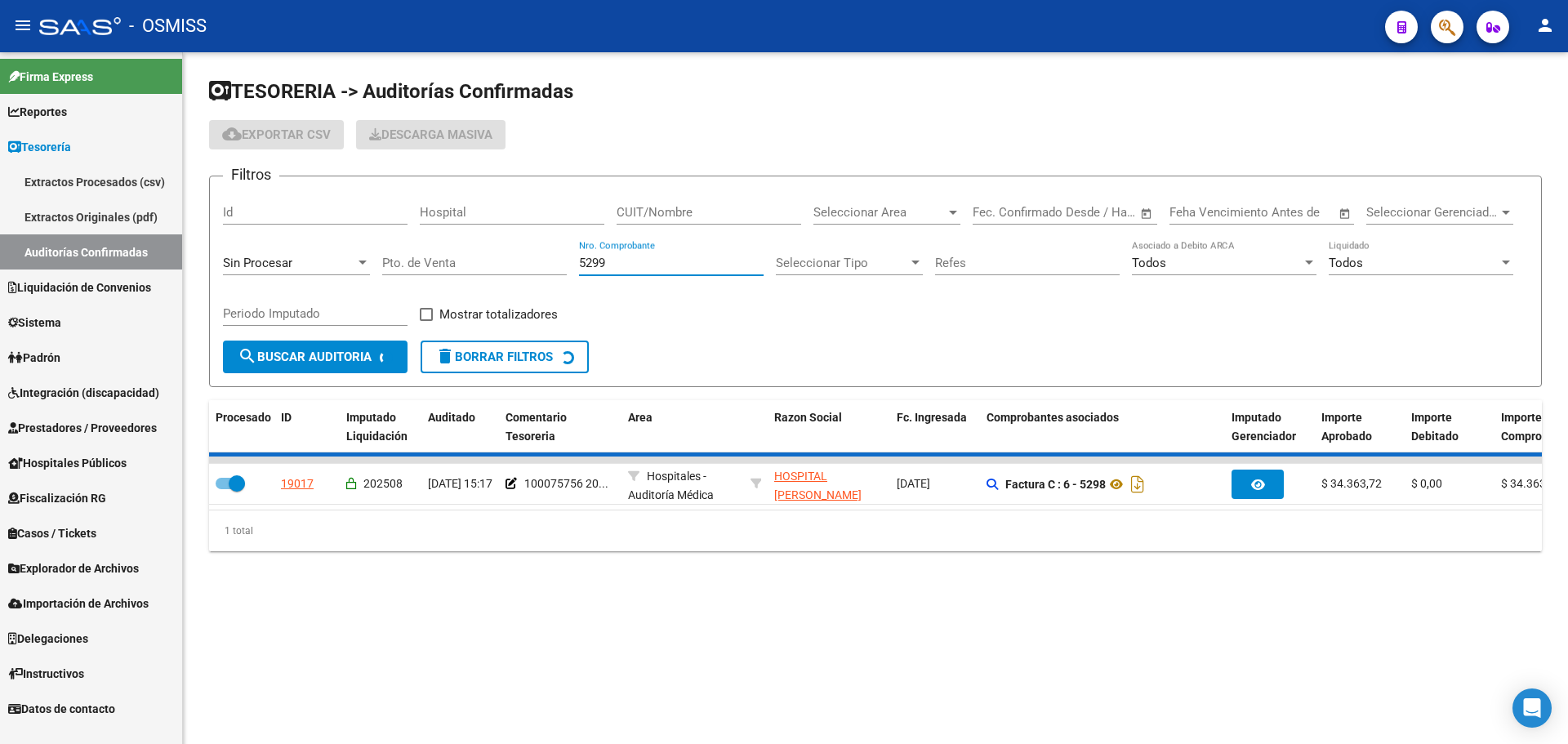
checkbox input "false"
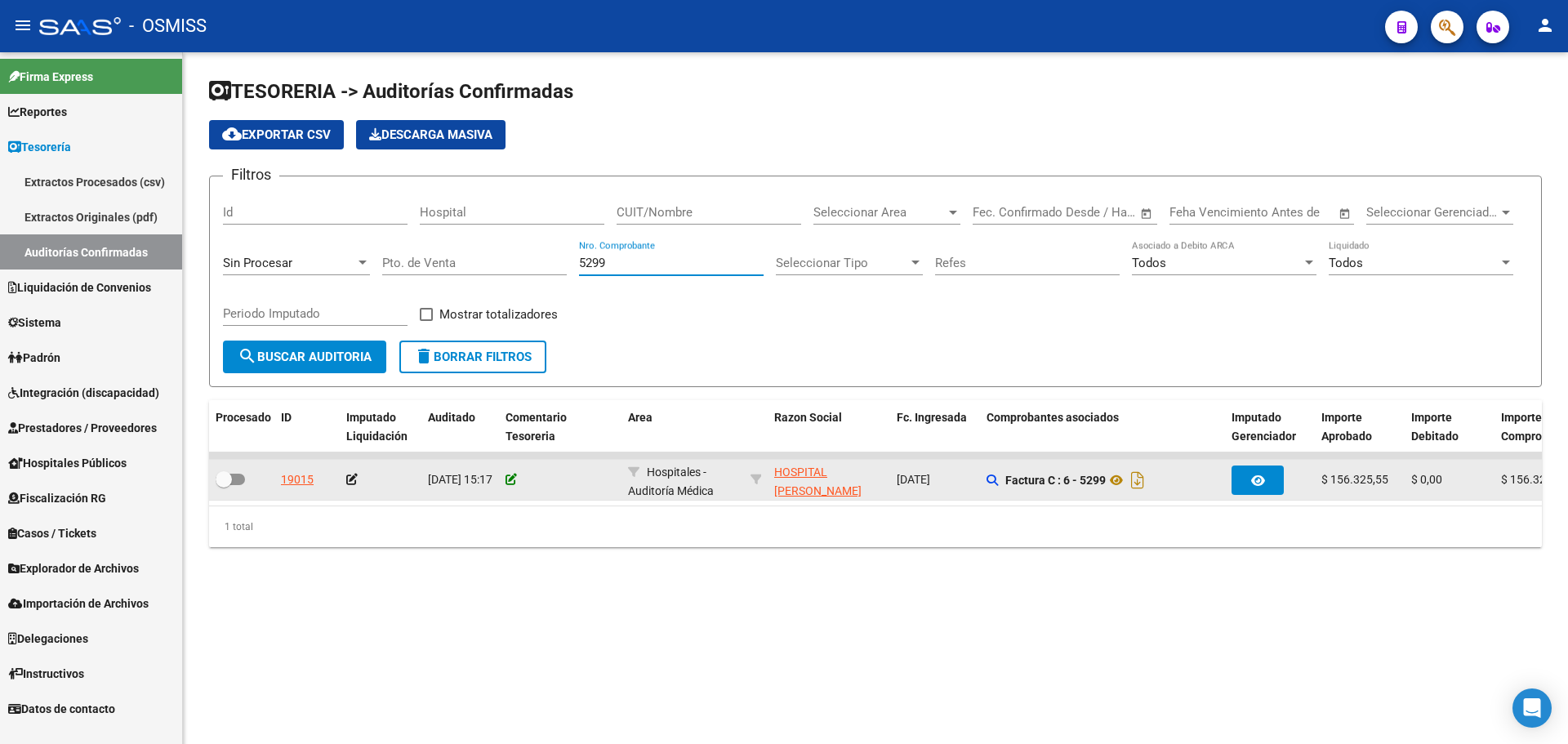
type input "5299"
click at [511, 476] on icon at bounding box center [511, 480] width 12 height 12
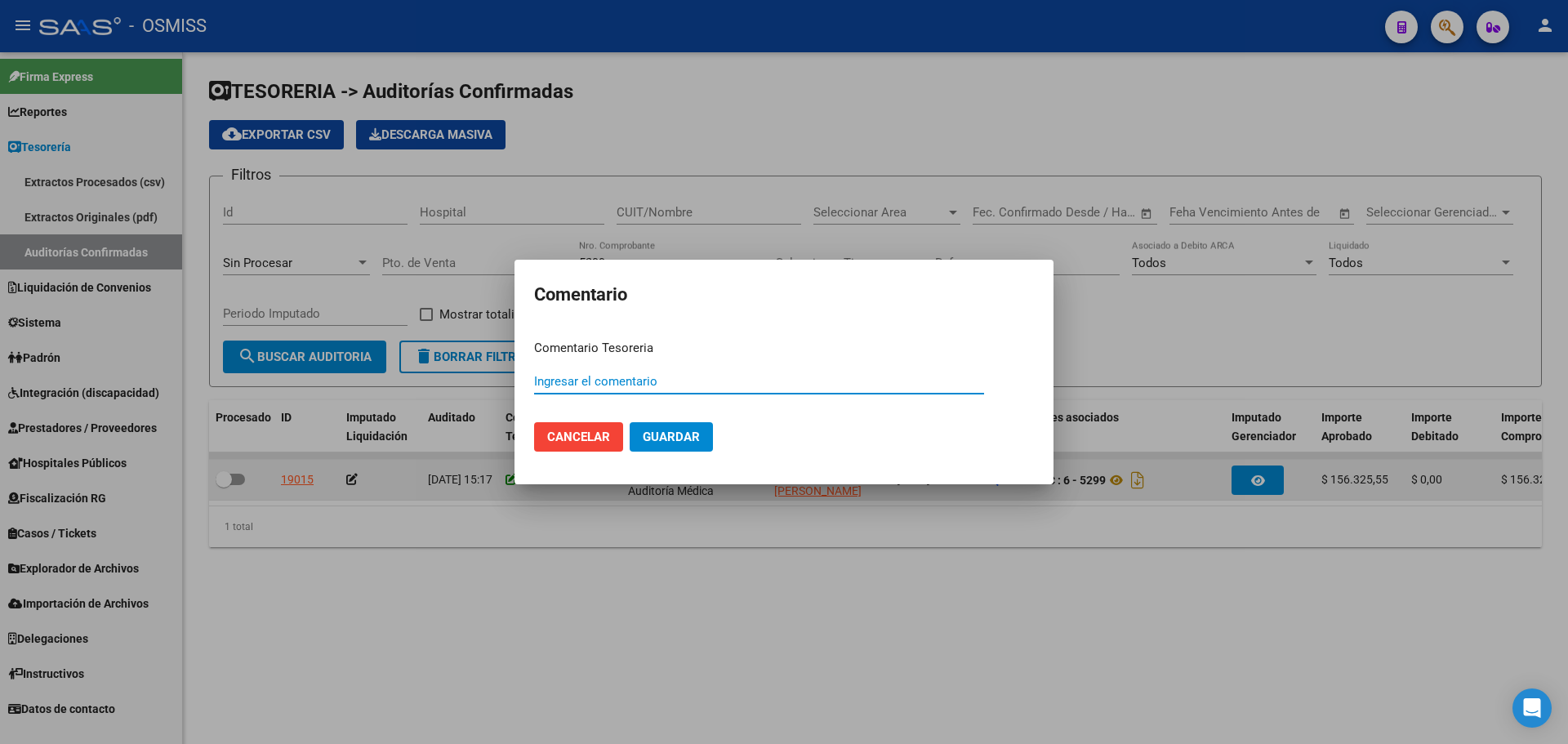
paste input "100075756 [DATE]"
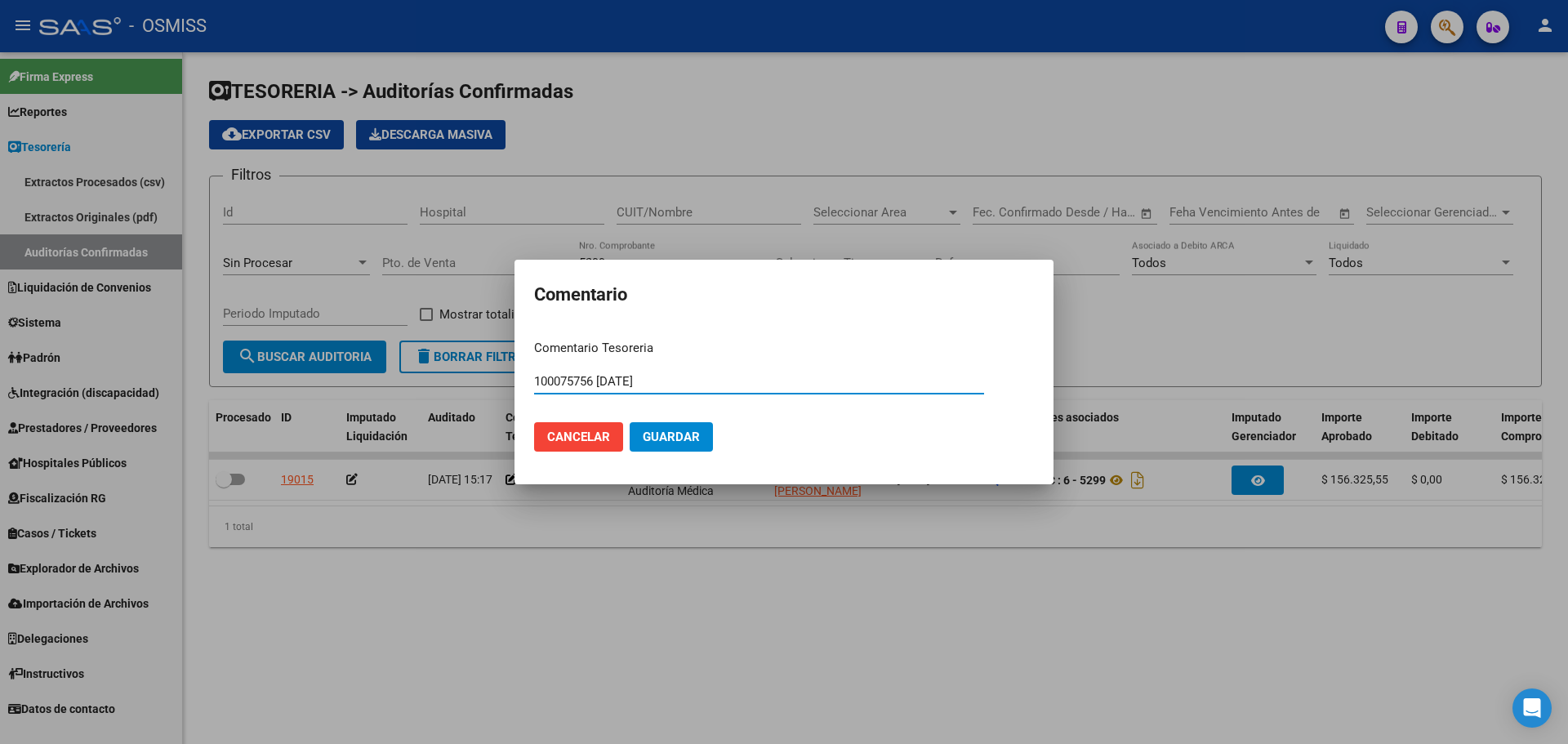
type input "100075756 [DATE]"
click at [706, 445] on button "Guardar" at bounding box center [672, 437] width 83 height 29
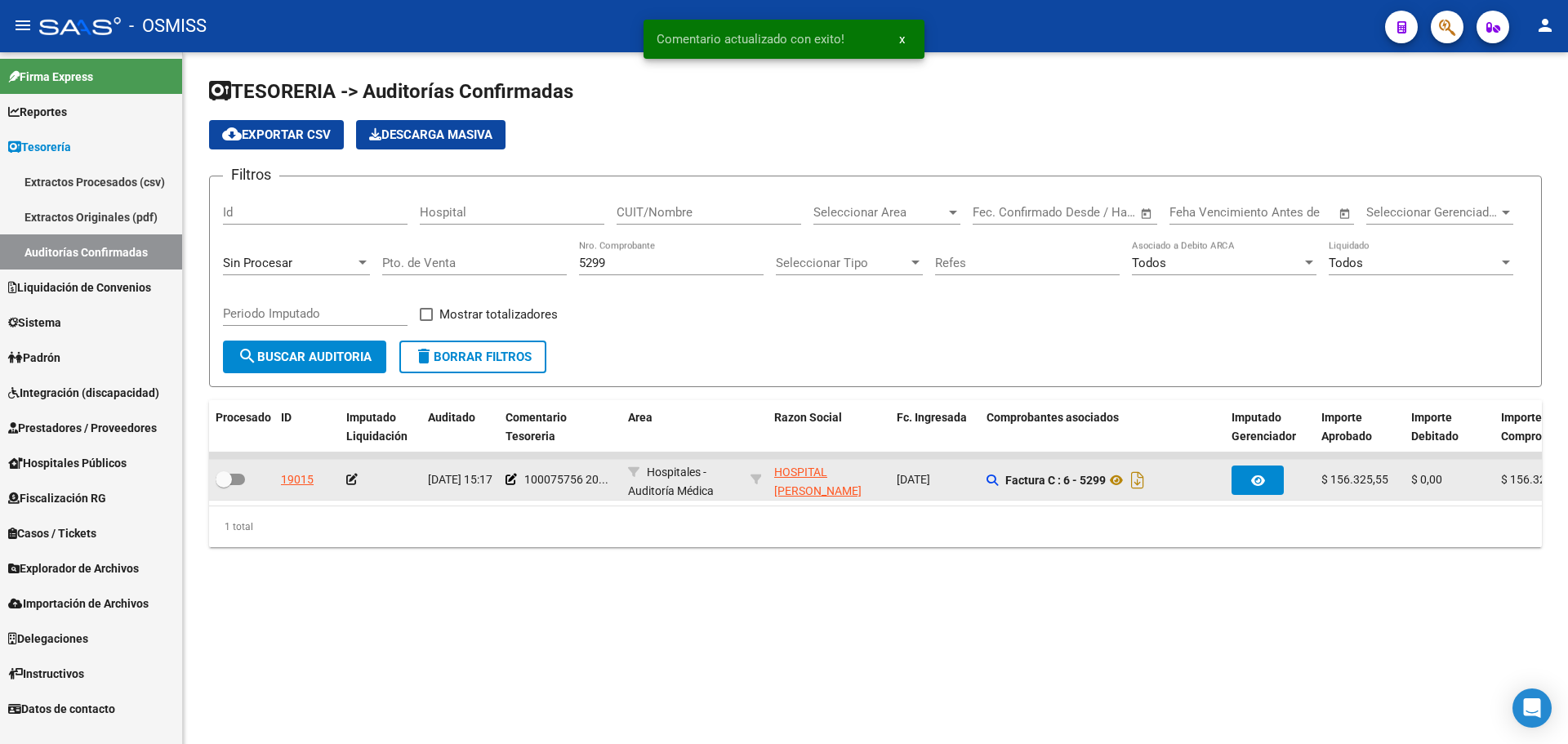
click at [352, 482] on icon at bounding box center [352, 480] width 12 height 12
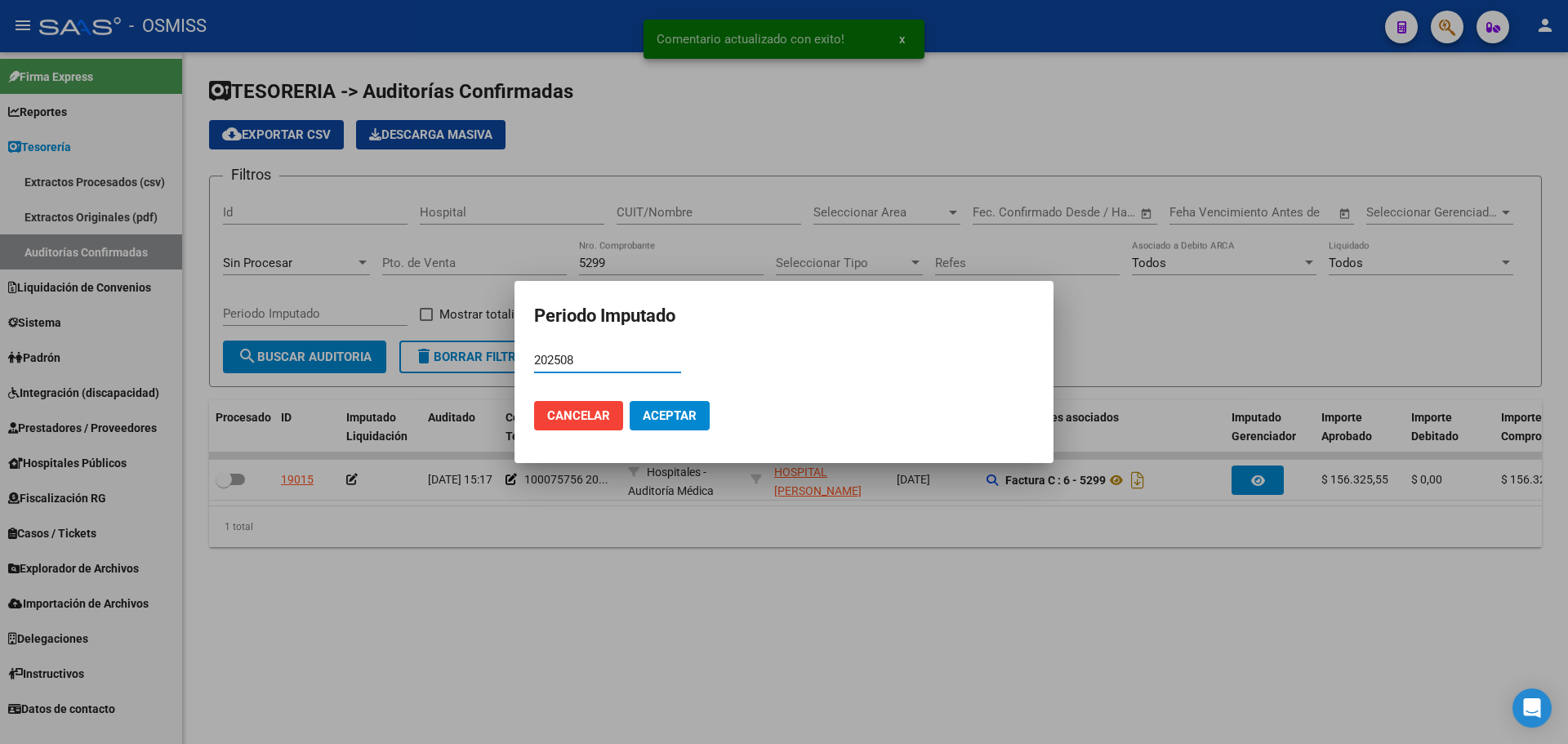
type input "202508"
click at [698, 409] on button "Aceptar" at bounding box center [670, 415] width 80 height 29
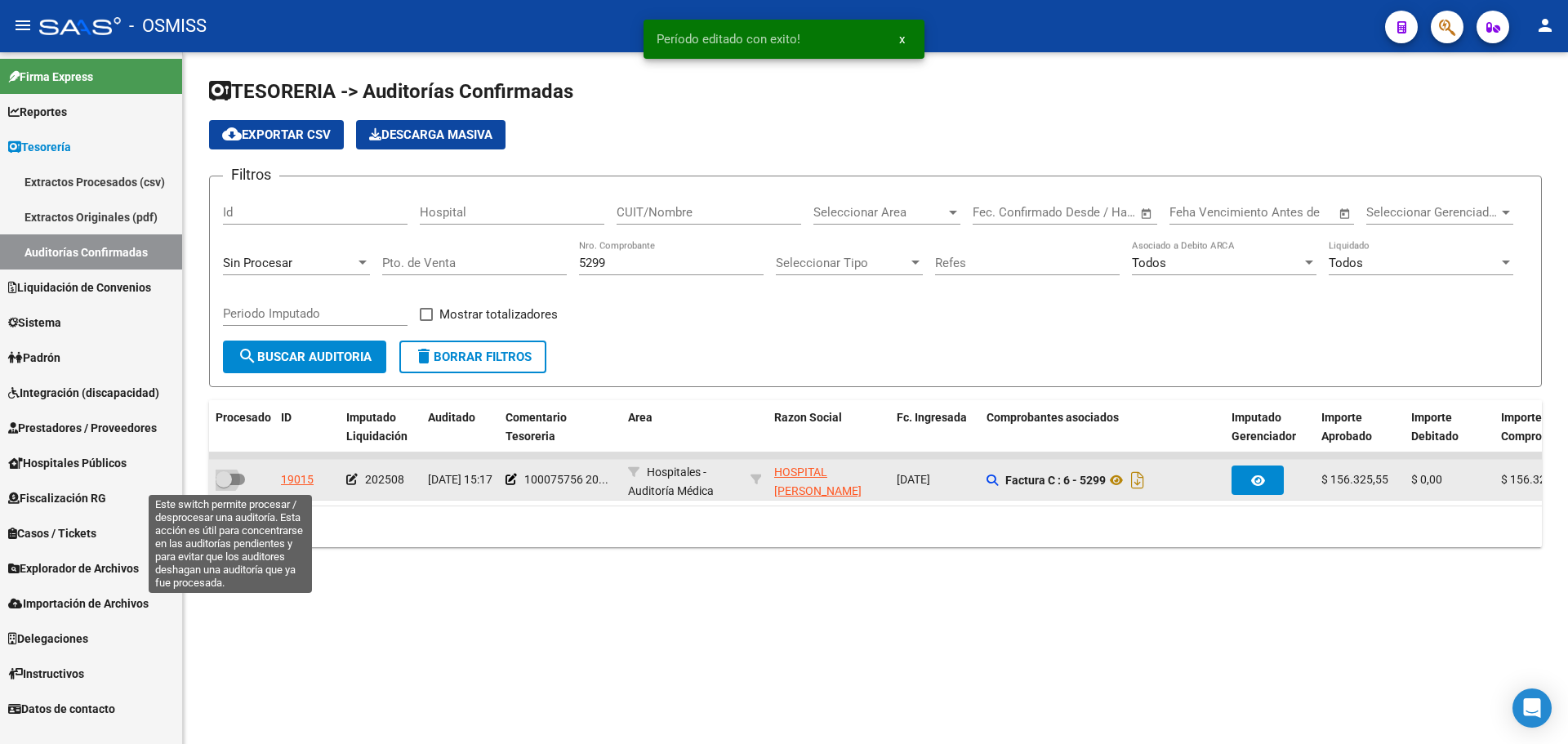
click at [230, 482] on span at bounding box center [224, 480] width 17 height 17
click at [224, 485] on input "checkbox" at bounding box center [223, 485] width 1 height 1
checkbox input "true"
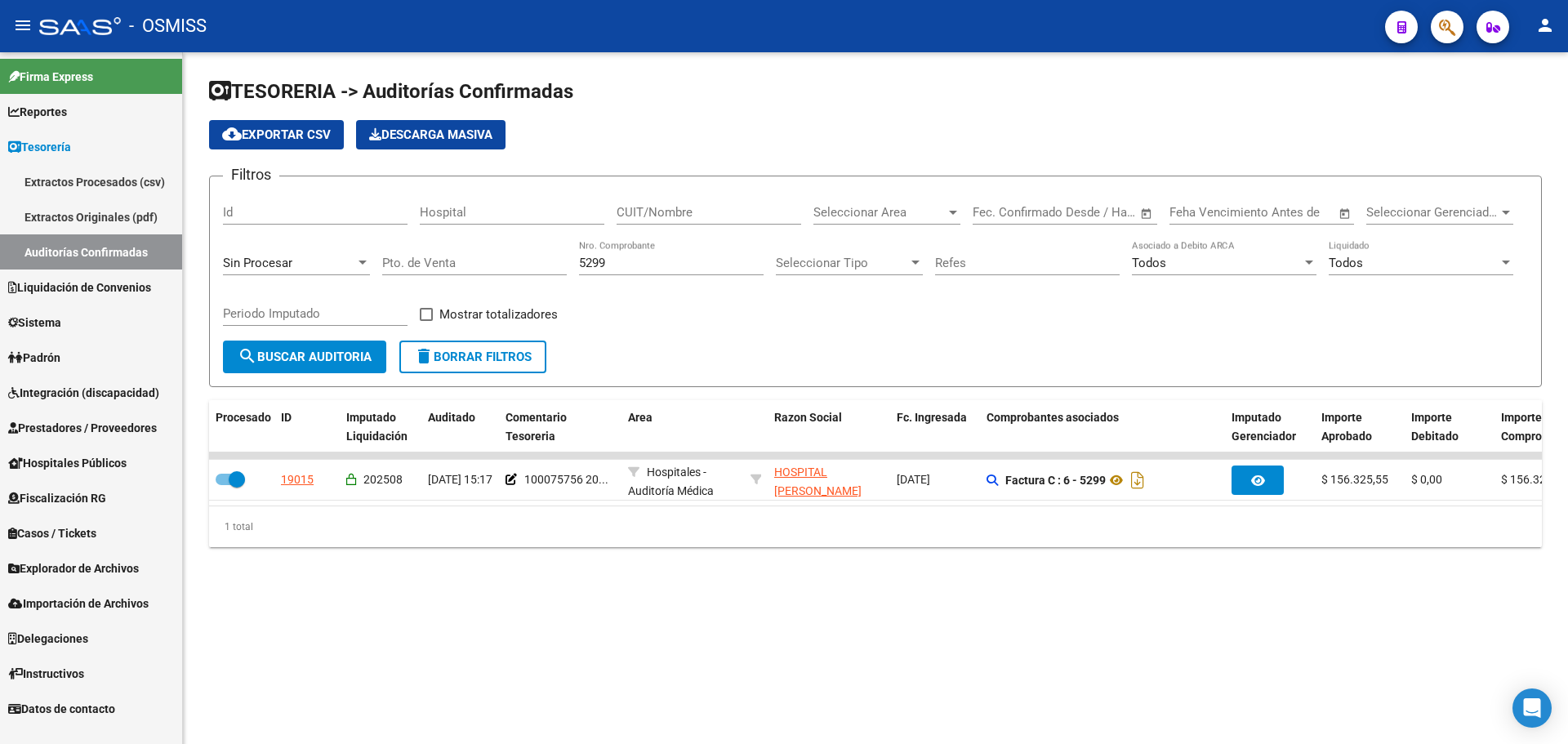
click at [637, 261] on input "5299" at bounding box center [672, 263] width 184 height 15
type input "5300"
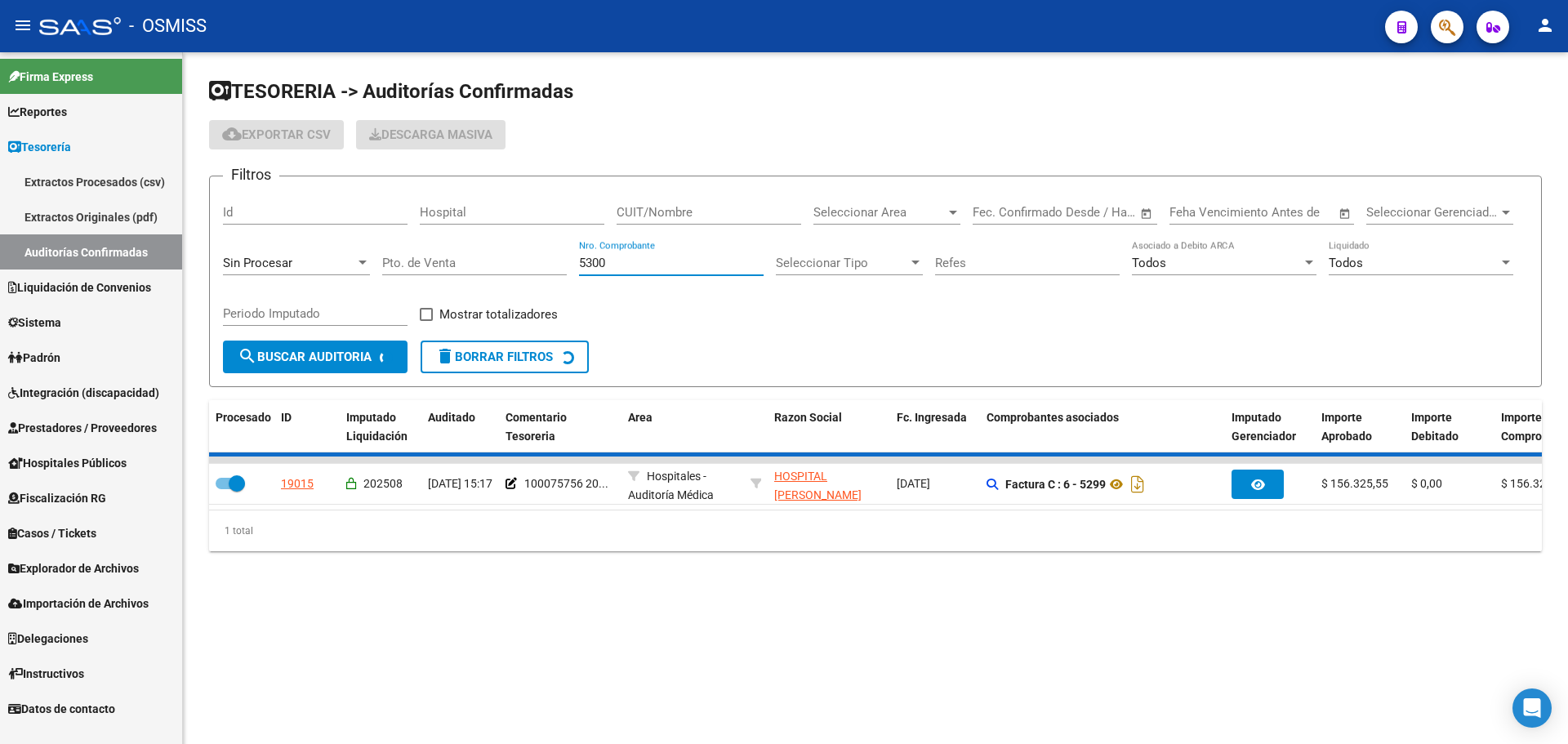
checkbox input "false"
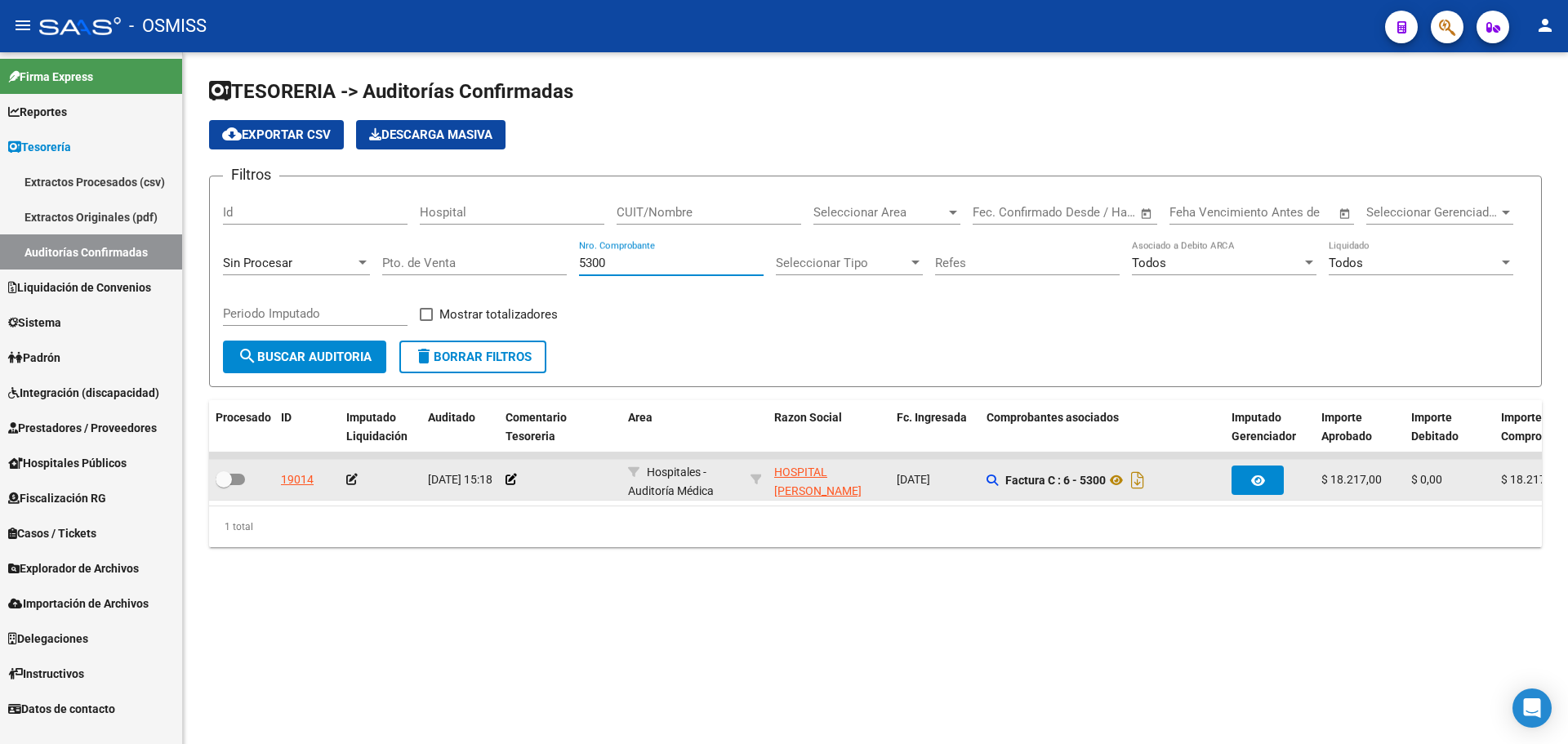
type input "5300"
click at [508, 487] on div at bounding box center [560, 480] width 110 height 19
click at [513, 476] on icon at bounding box center [511, 480] width 12 height 12
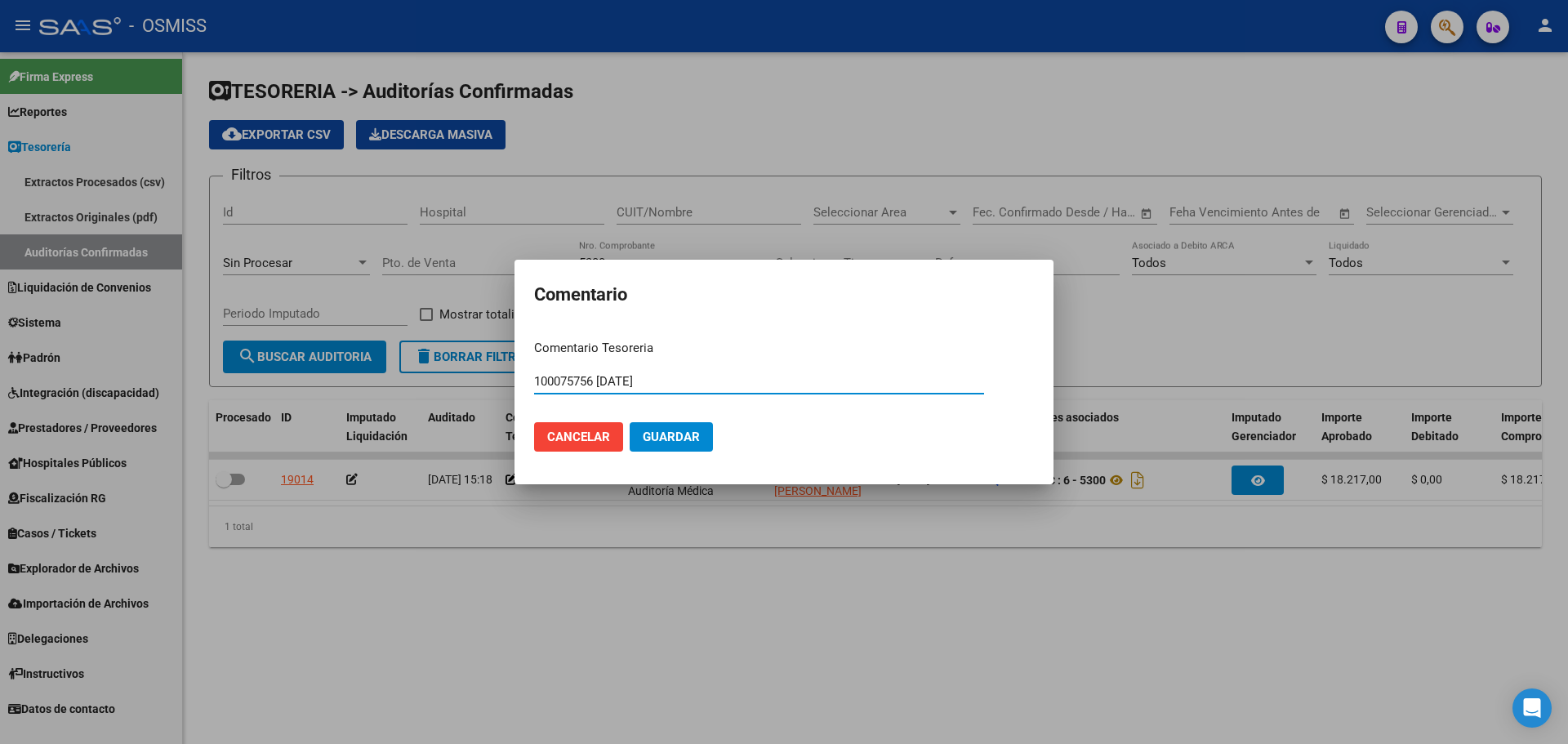
type input "100075756 [DATE]"
click at [699, 459] on mat-dialog-actions "Cancelar Guardar" at bounding box center [784, 437] width 500 height 56
click at [693, 446] on button "Guardar" at bounding box center [672, 437] width 83 height 29
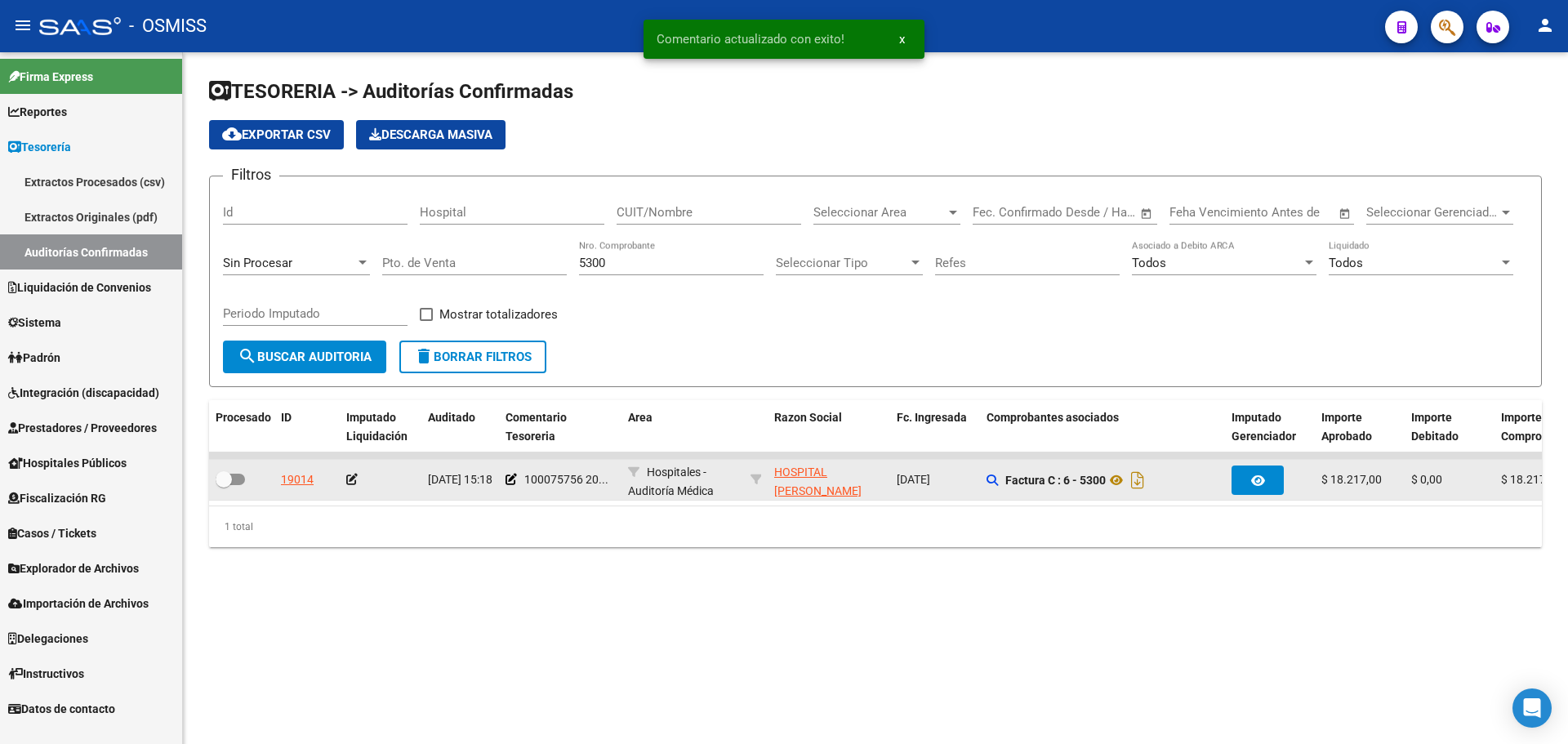
click at [349, 477] on icon at bounding box center [352, 480] width 12 height 12
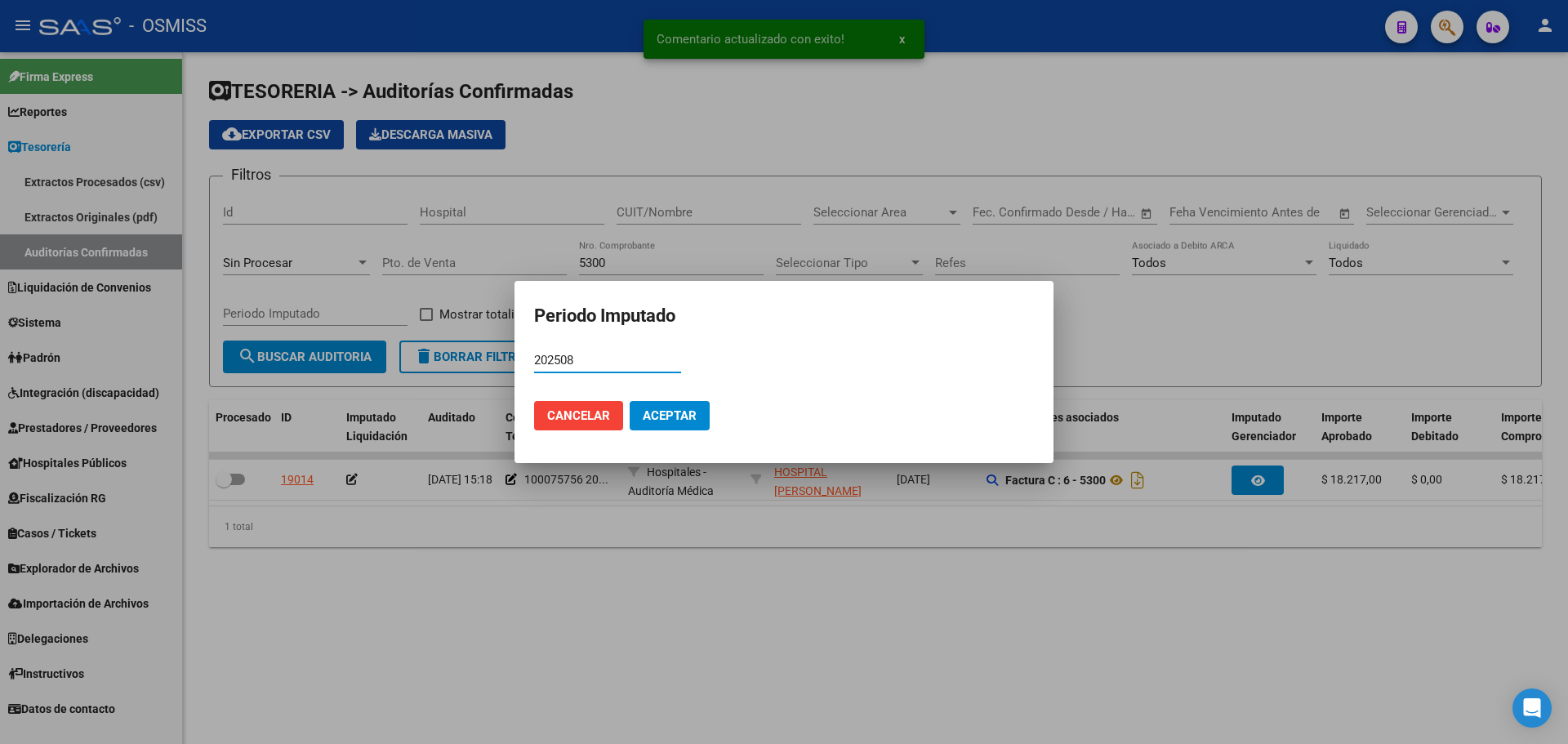
type input "202508"
click at [691, 414] on span "Aceptar" at bounding box center [669, 416] width 54 height 15
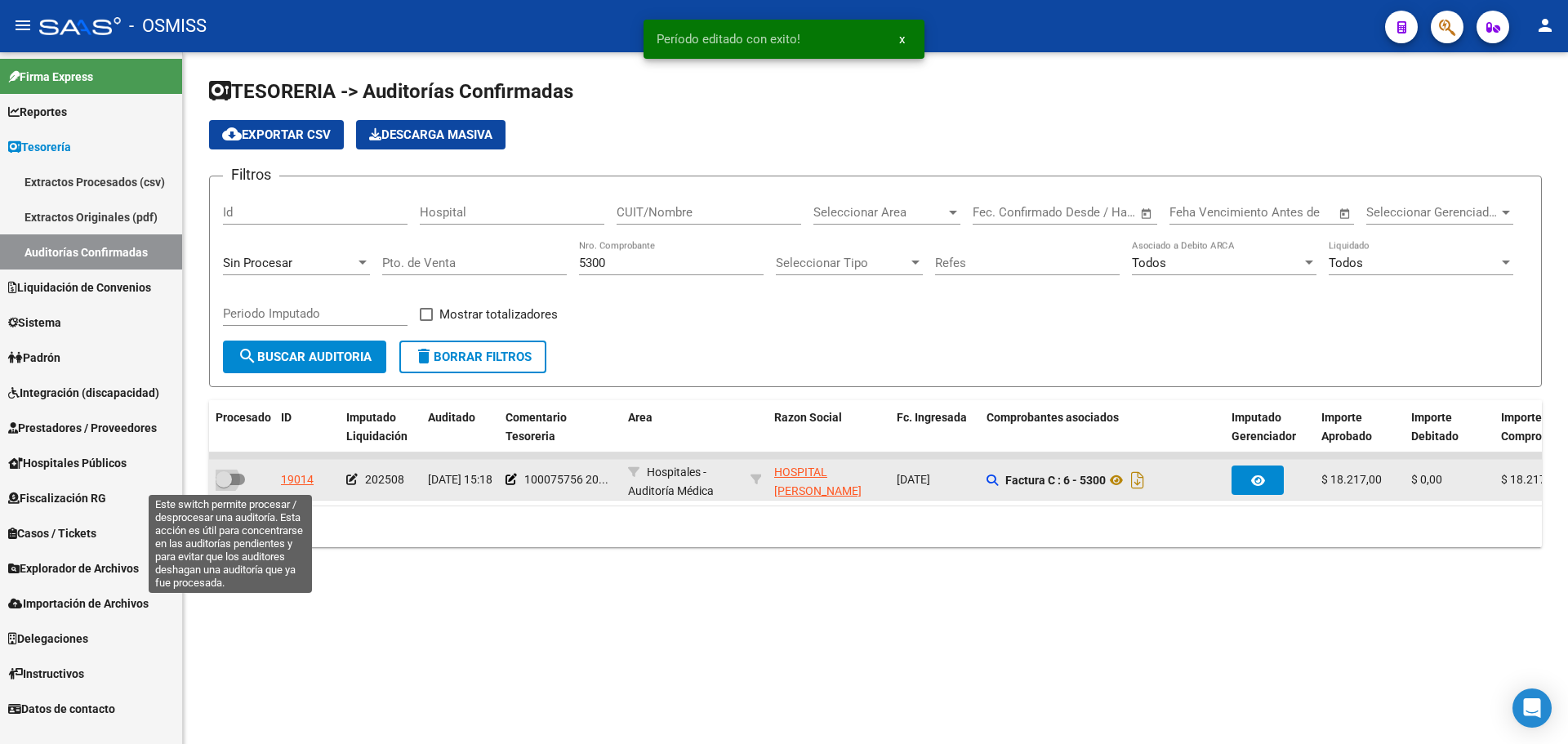
click at [237, 474] on span at bounding box center [230, 480] width 29 height 12
click at [224, 485] on input "checkbox" at bounding box center [223, 485] width 1 height 1
checkbox input "true"
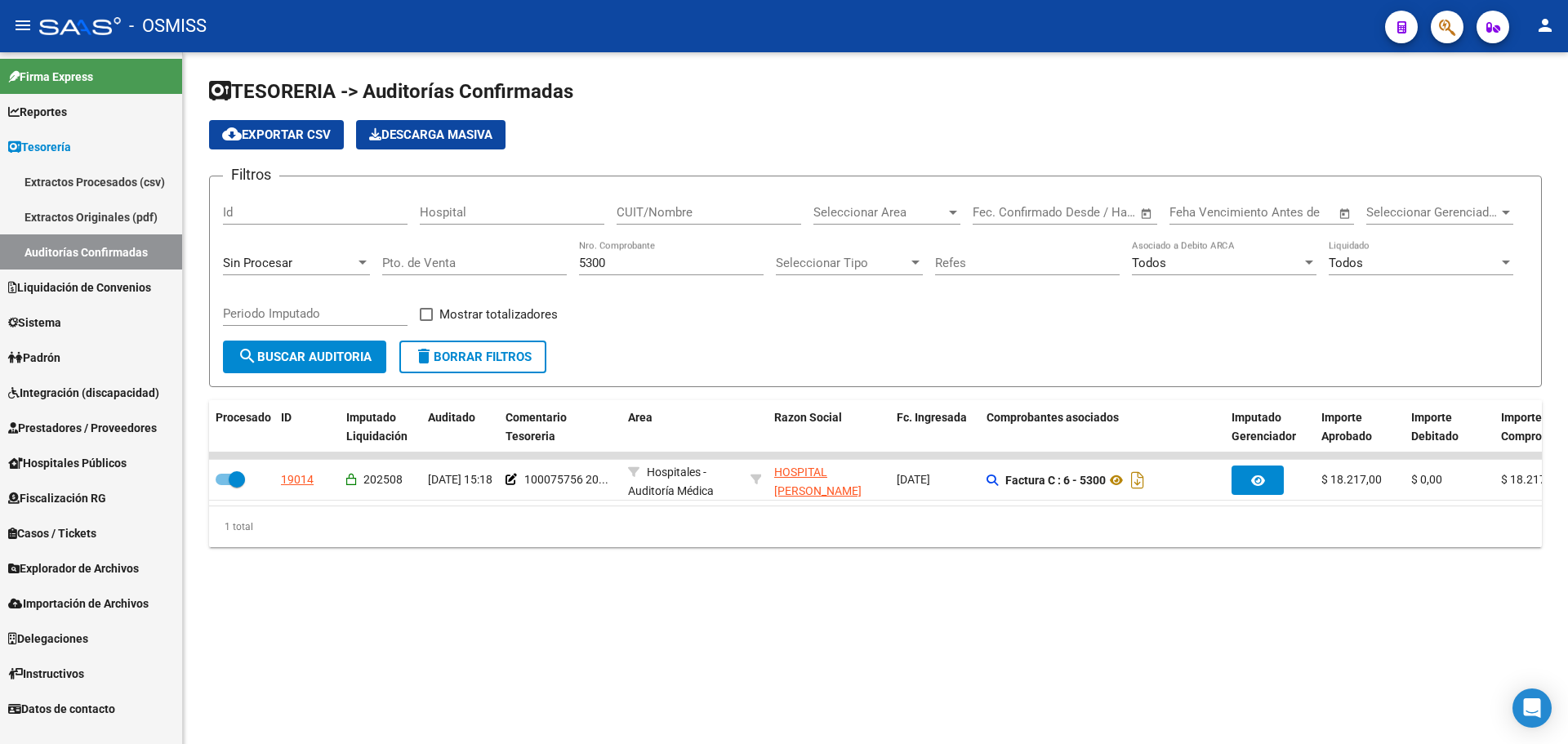
drag, startPoint x: 692, startPoint y: 261, endPoint x: 325, endPoint y: 259, distance: 367.0
click at [326, 259] on div "Filtros Id Hospital CUIT/Nombre Seleccionar Area Seleccionar Area Start date – …" at bounding box center [876, 265] width 1305 height 151
type input "16499"
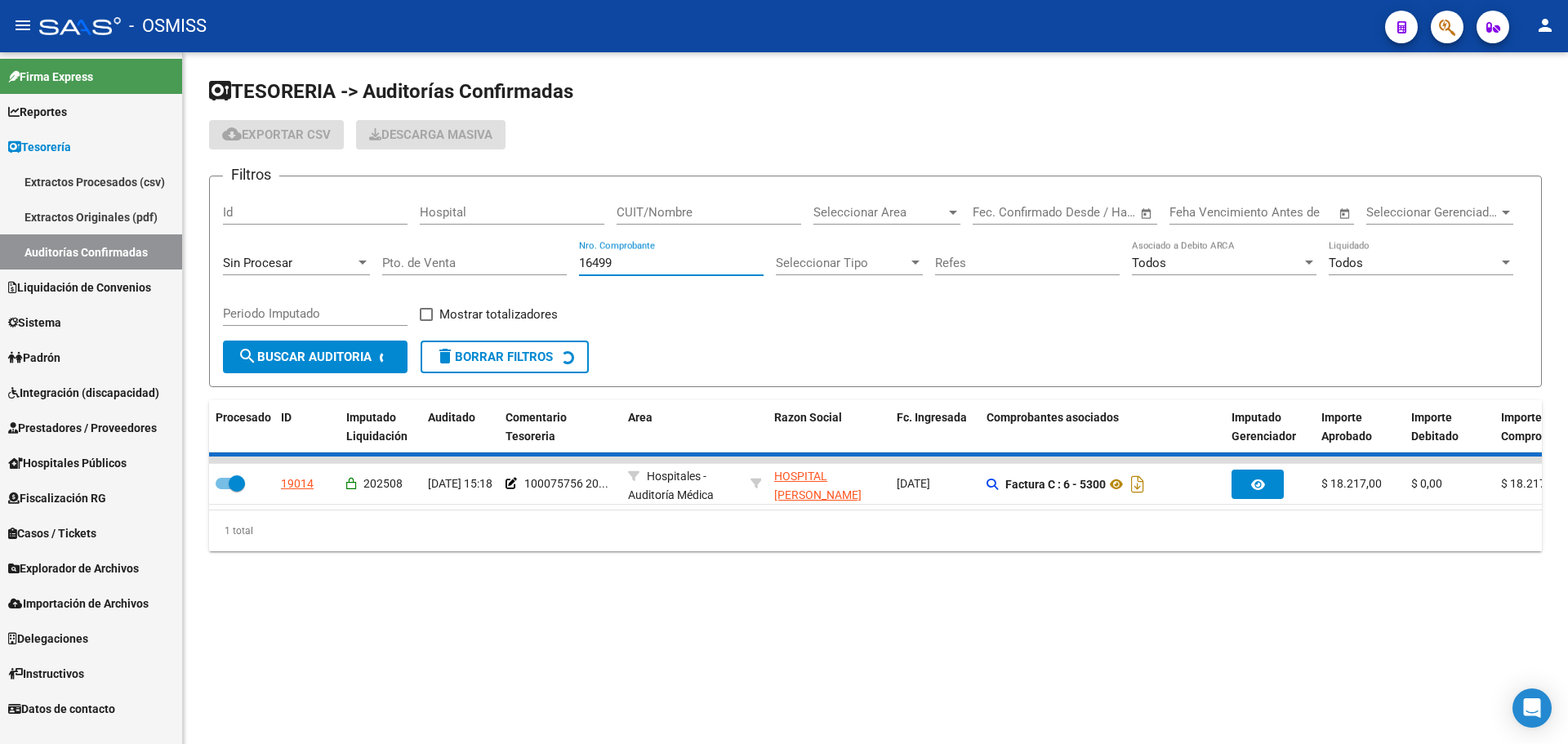
checkbox input "false"
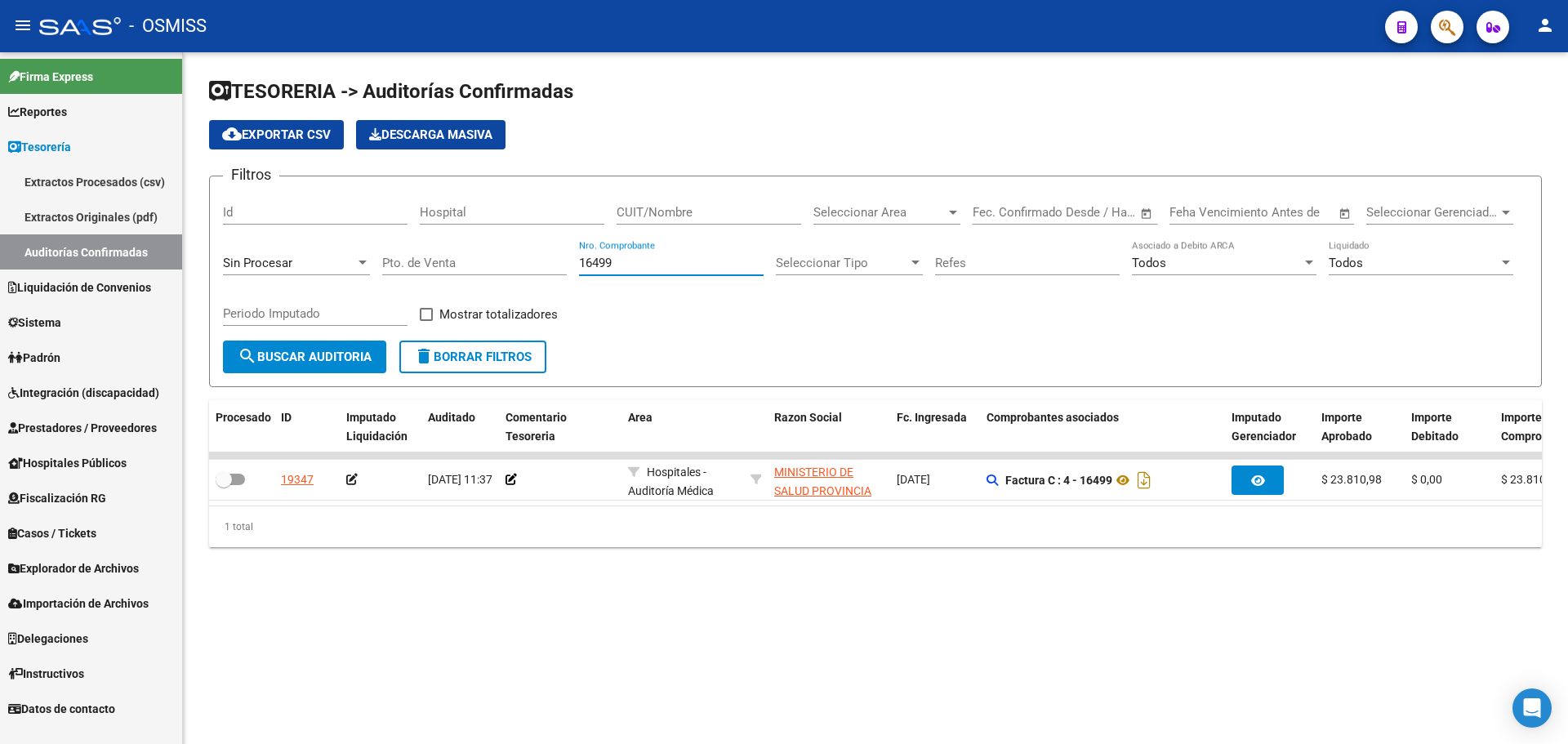
type input "16499"
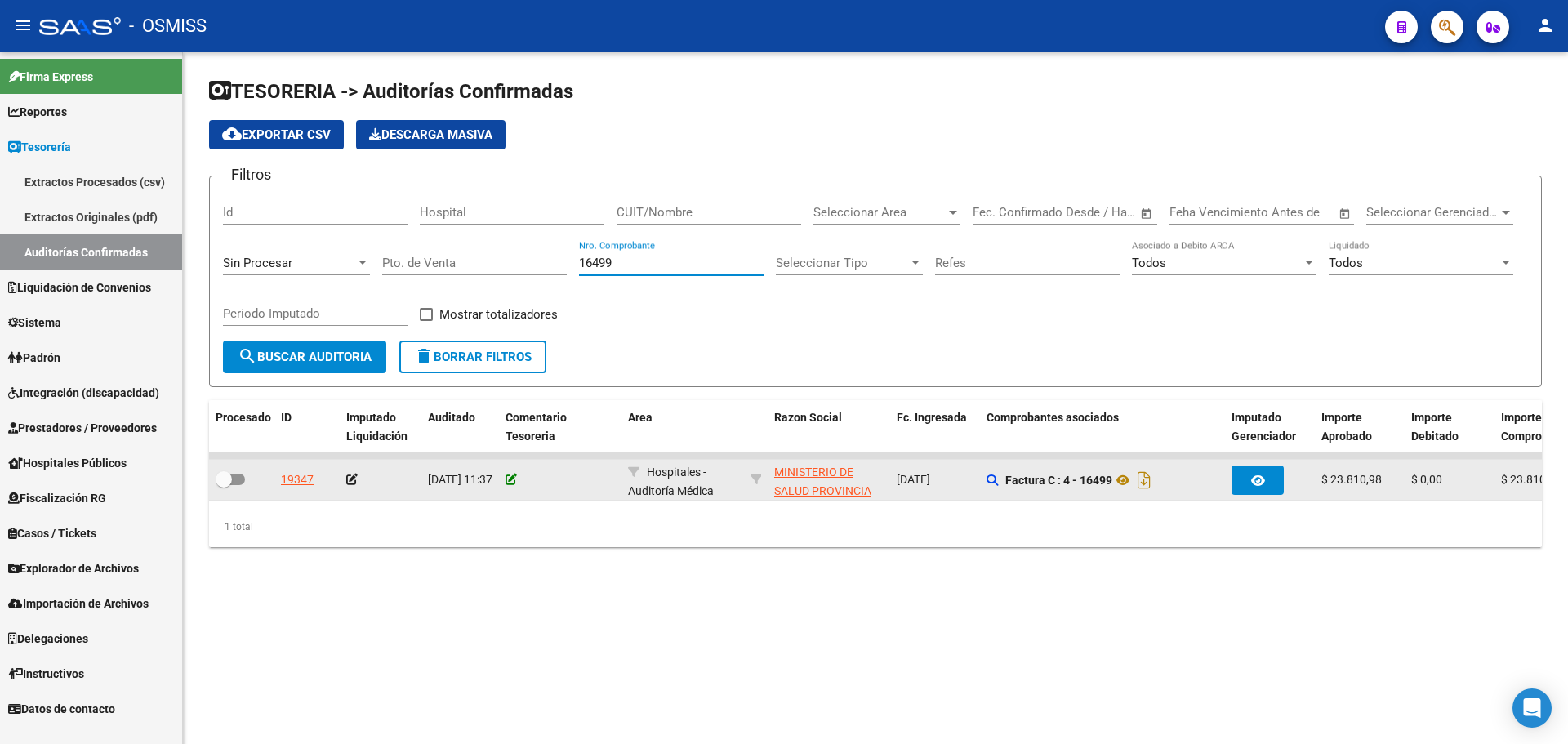
click at [510, 482] on icon at bounding box center [511, 480] width 12 height 12
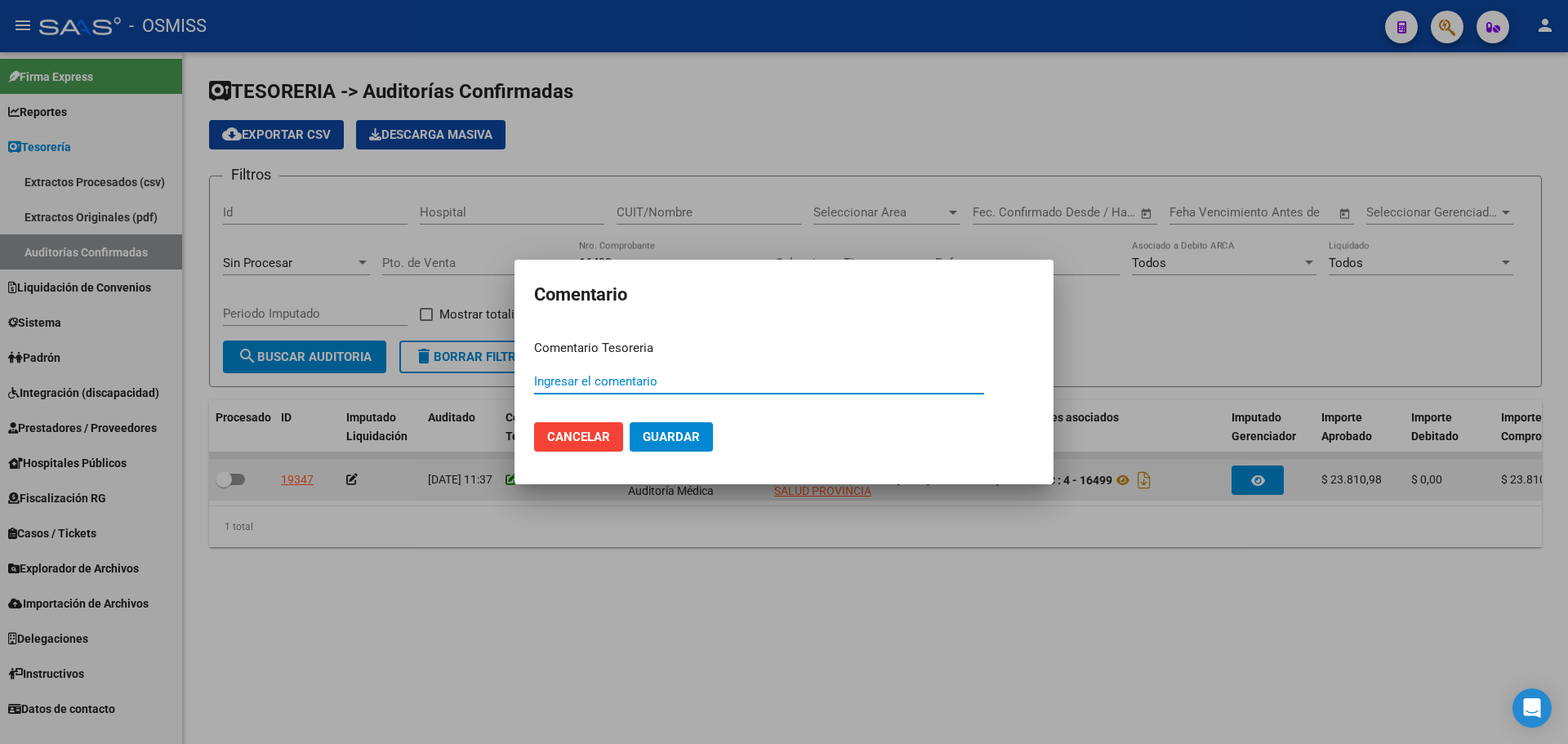
paste input "100075757"
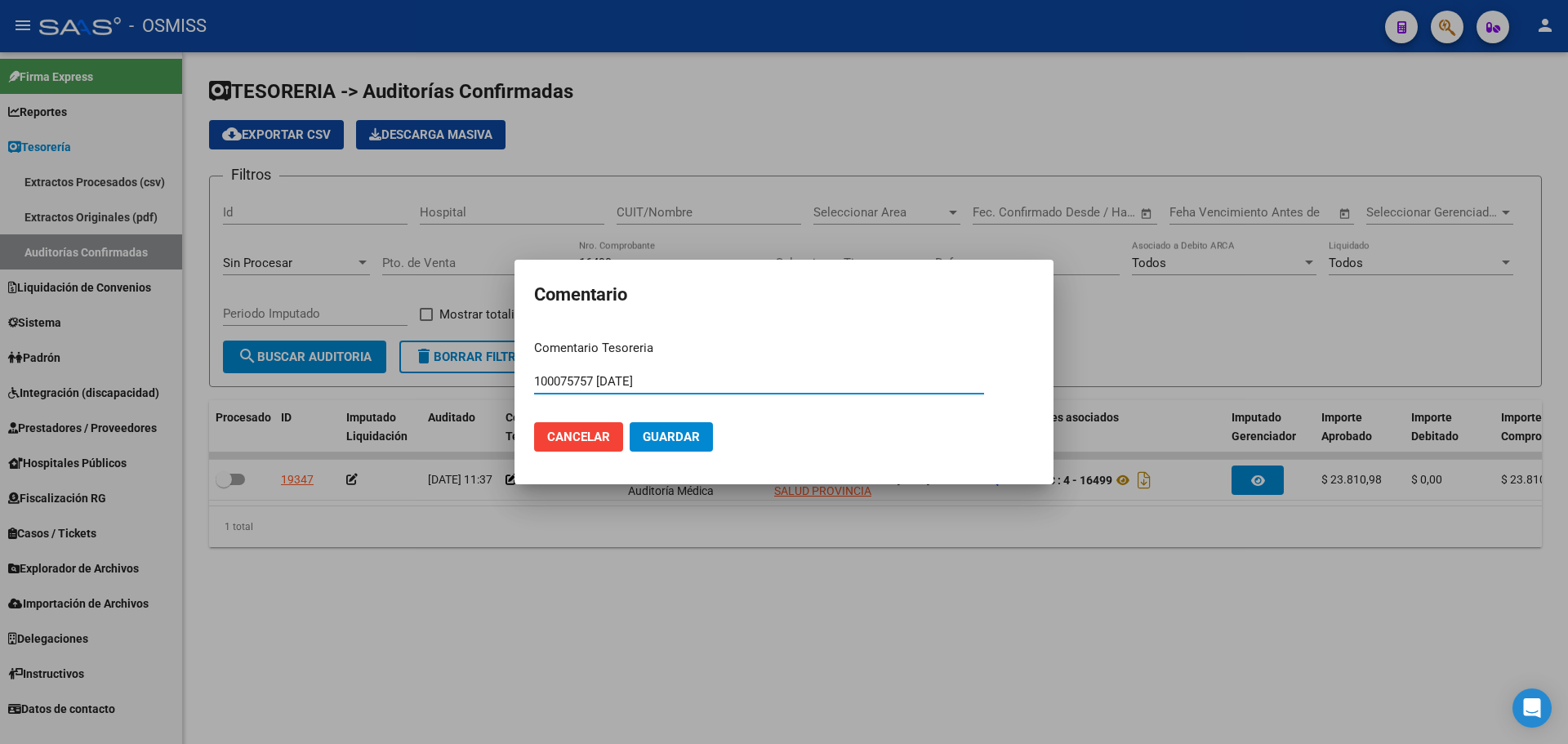
type input "100075757 [DATE]"
click at [674, 429] on button "Guardar" at bounding box center [672, 437] width 83 height 29
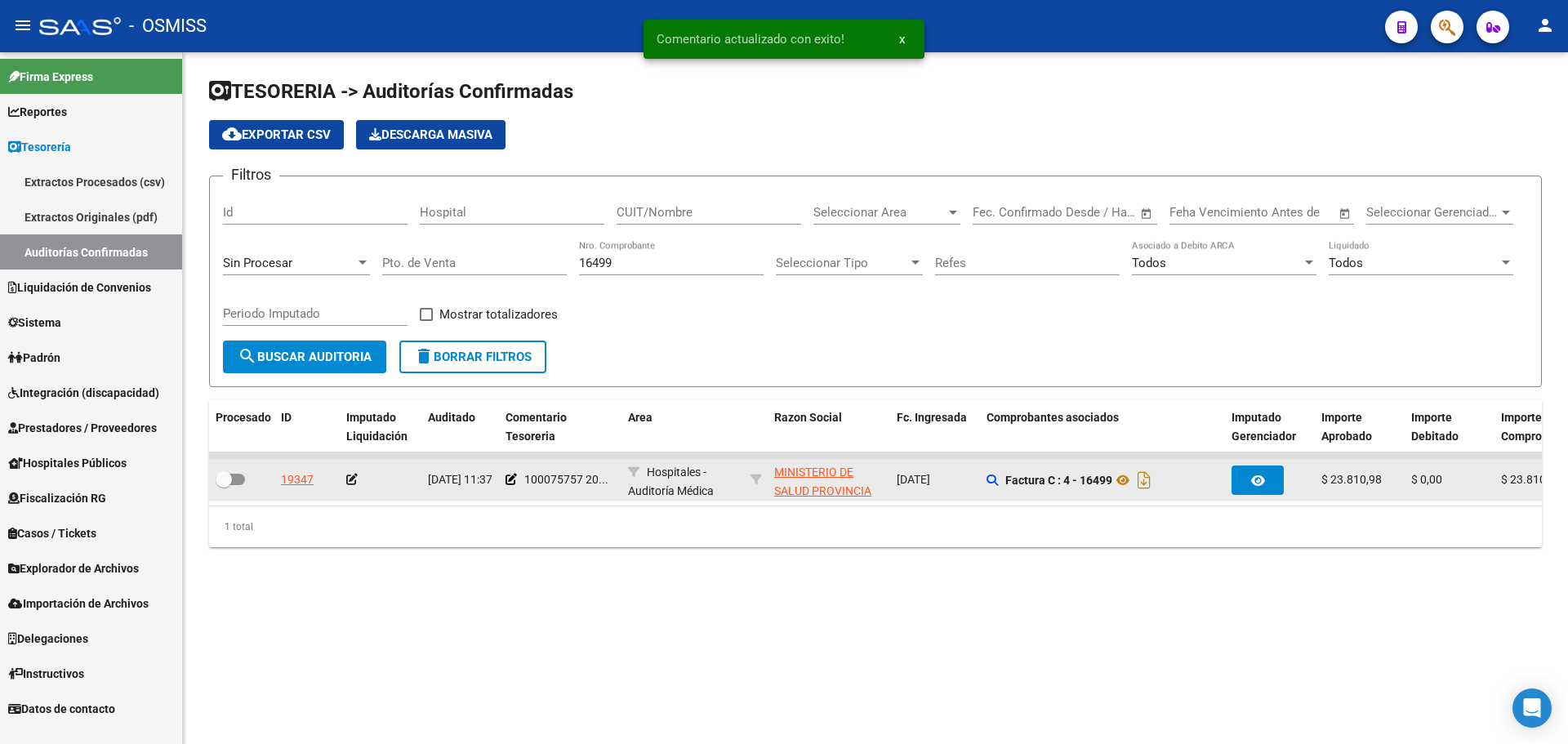
click at [347, 485] on app-auditoria-edit-perido at bounding box center [352, 480] width 12 height 13
click at [349, 480] on icon at bounding box center [352, 480] width 12 height 12
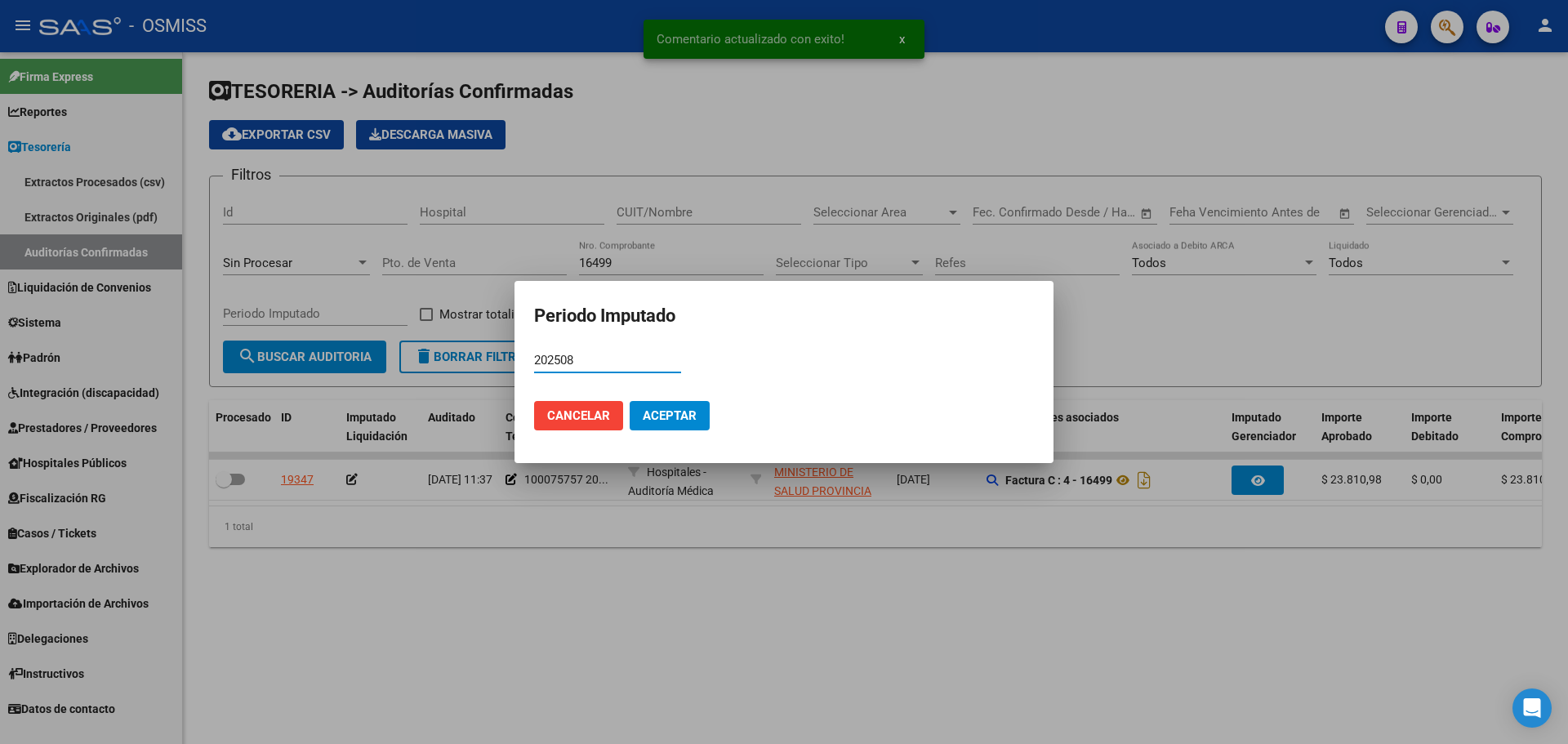
type input "202508"
click at [693, 425] on button "Aceptar" at bounding box center [670, 415] width 80 height 29
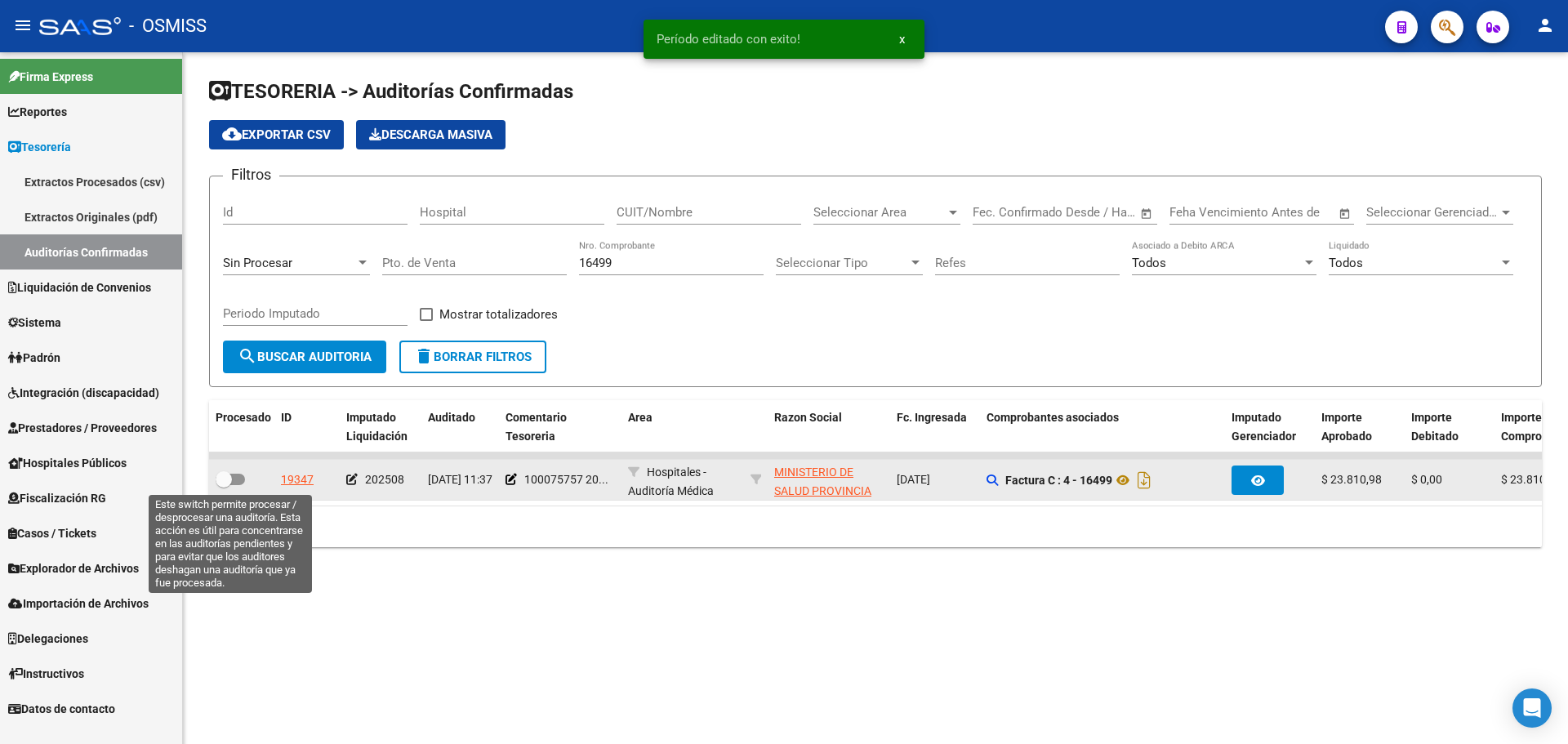
click at [232, 480] on span at bounding box center [230, 480] width 29 height 12
click at [224, 485] on input "checkbox" at bounding box center [223, 485] width 1 height 1
checkbox input "true"
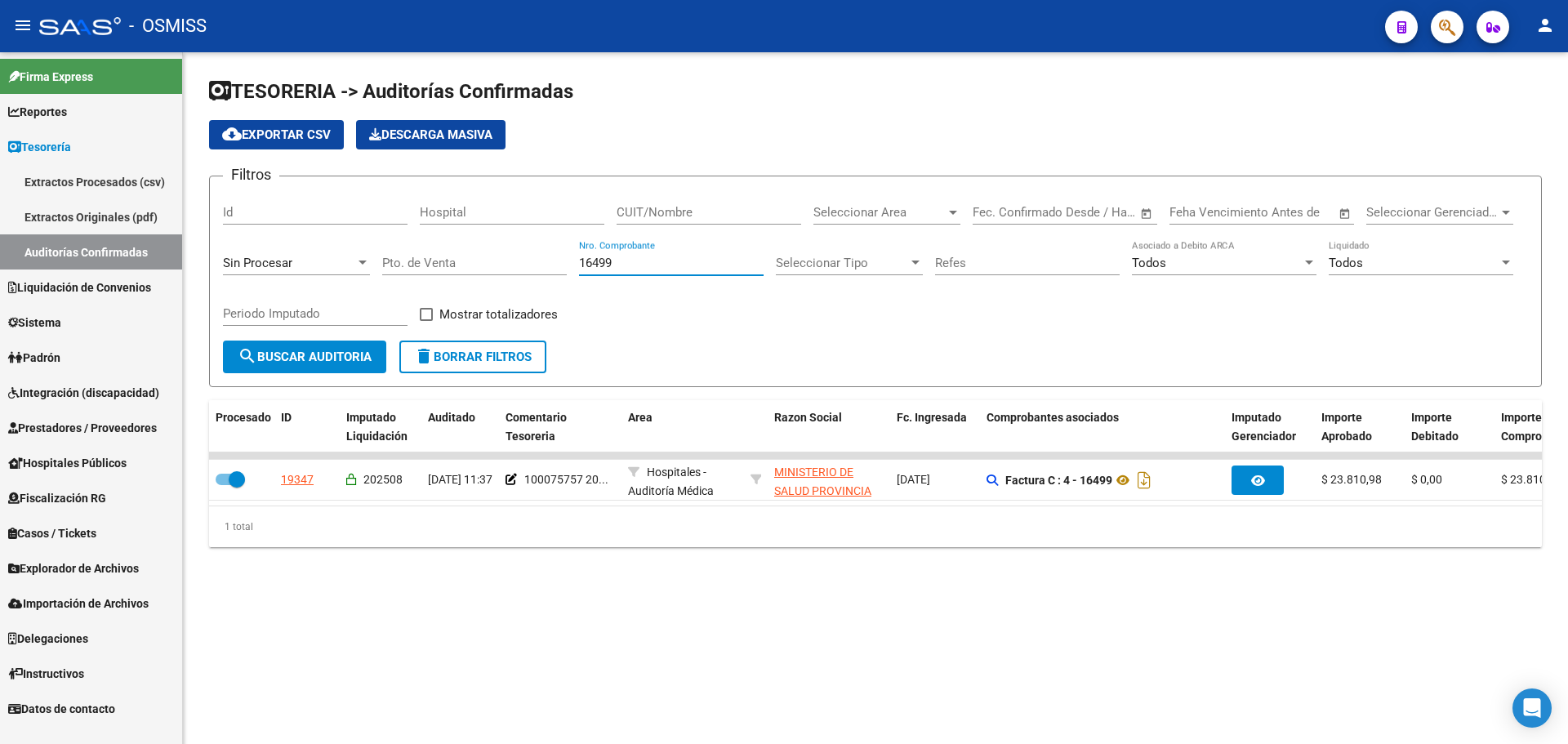
drag, startPoint x: 653, startPoint y: 257, endPoint x: 389, endPoint y: 257, distance: 264.0
click at [389, 257] on div "Filtros Id Hospital CUIT/Nombre Seleccionar Area Seleccionar Area Start date – …" at bounding box center [876, 265] width 1305 height 151
type input "2442"
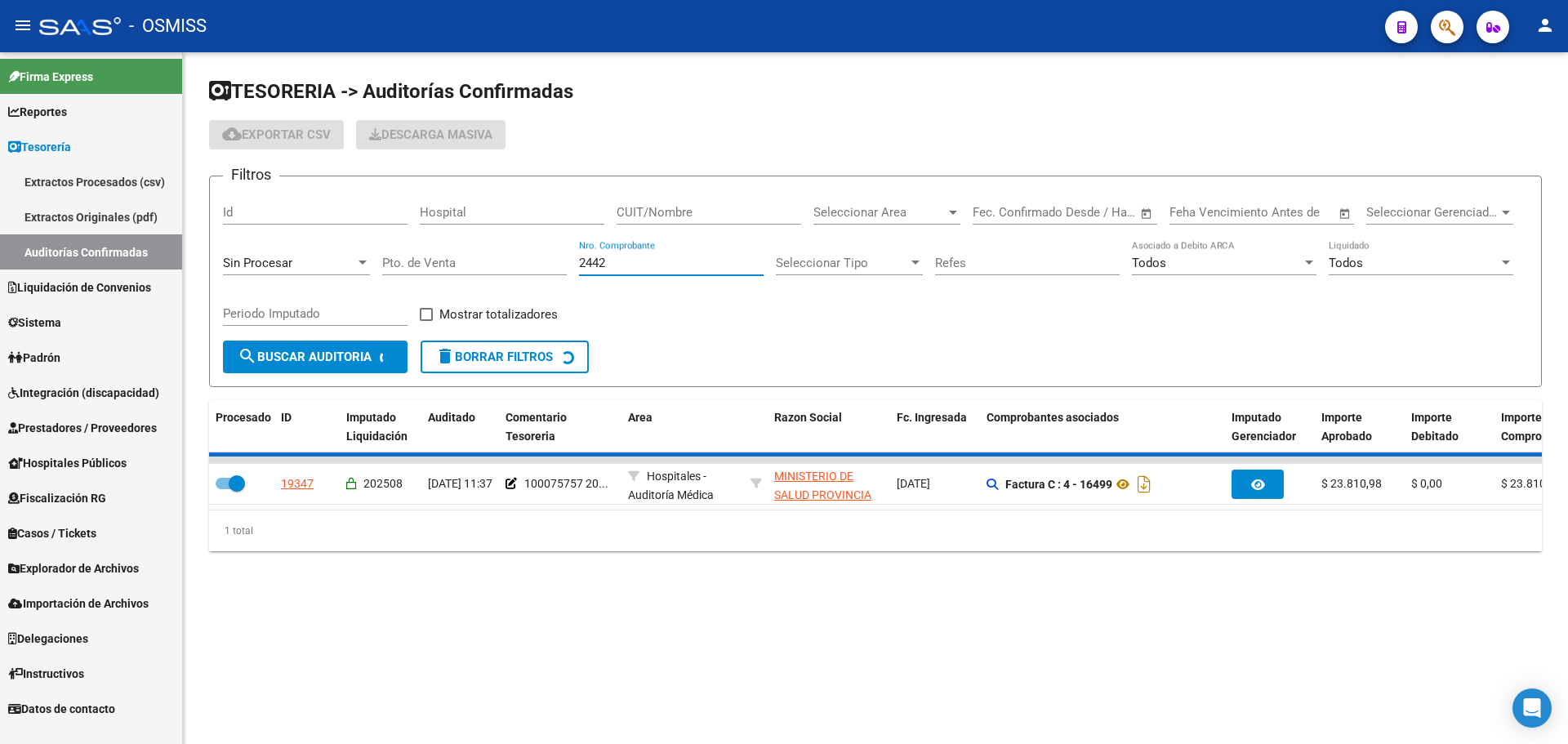
checkbox input "false"
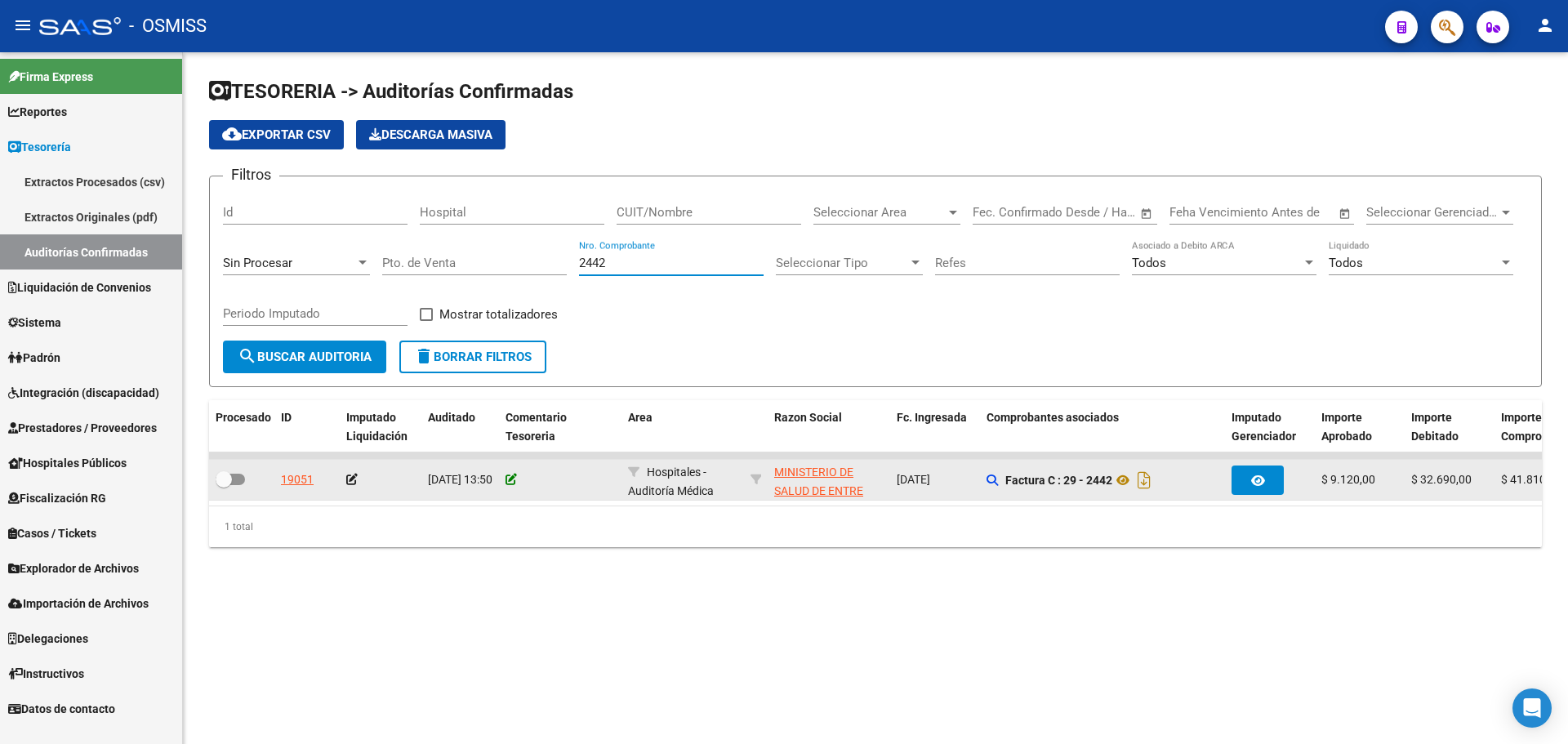
type input "2442"
click at [510, 480] on icon at bounding box center [511, 480] width 12 height 12
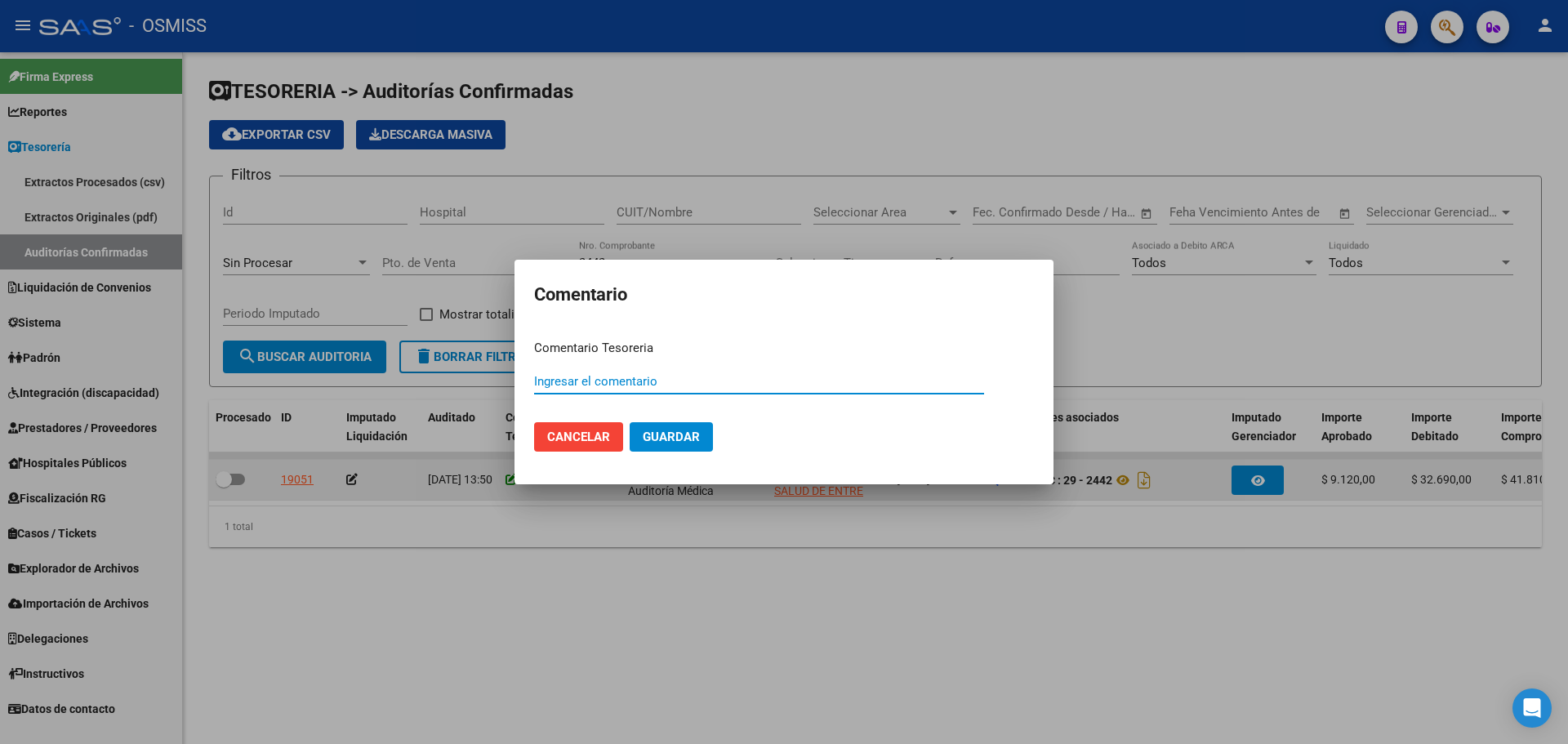
paste input "100075759"
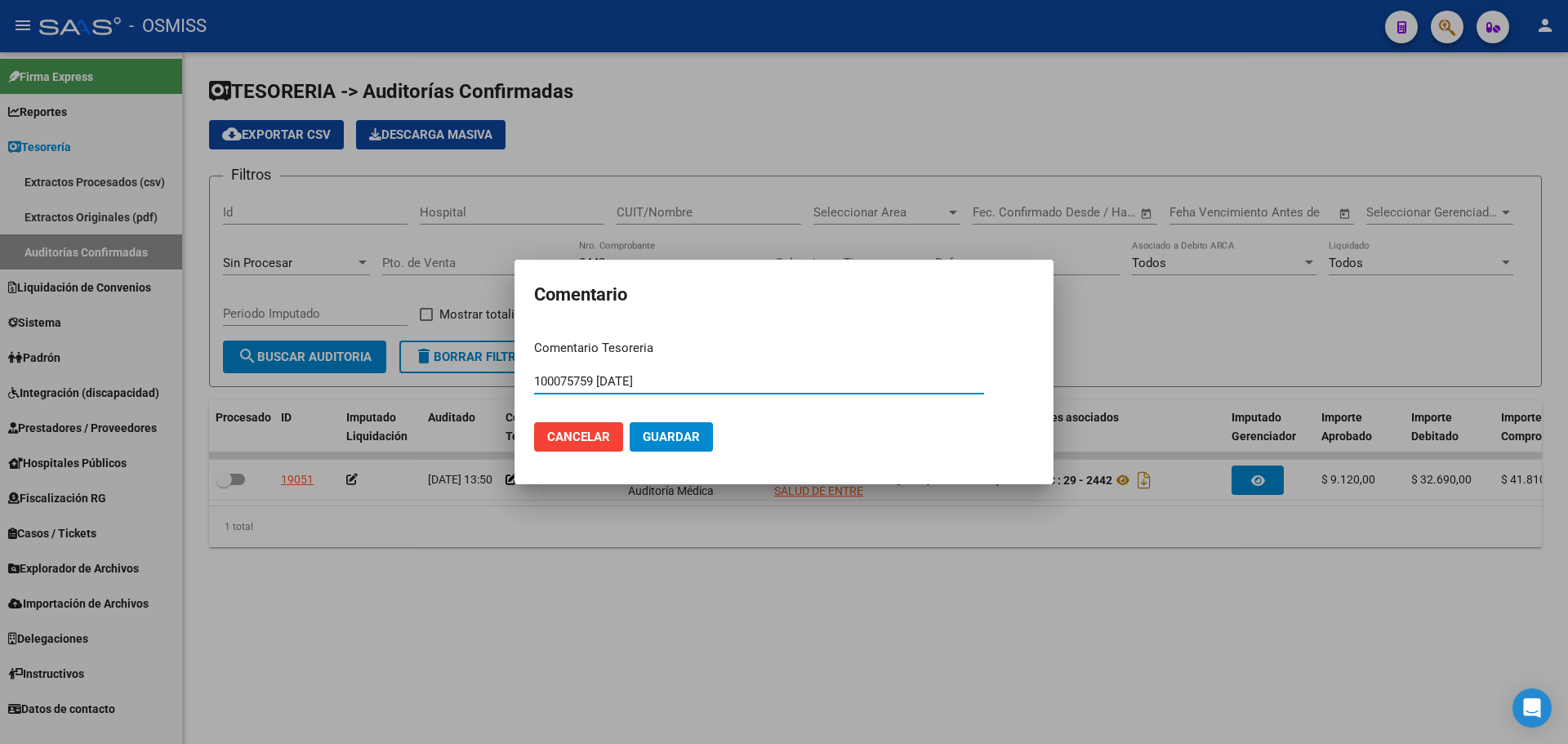
type input "100075759 [DATE]"
click at [671, 450] on button "Guardar" at bounding box center [672, 437] width 83 height 29
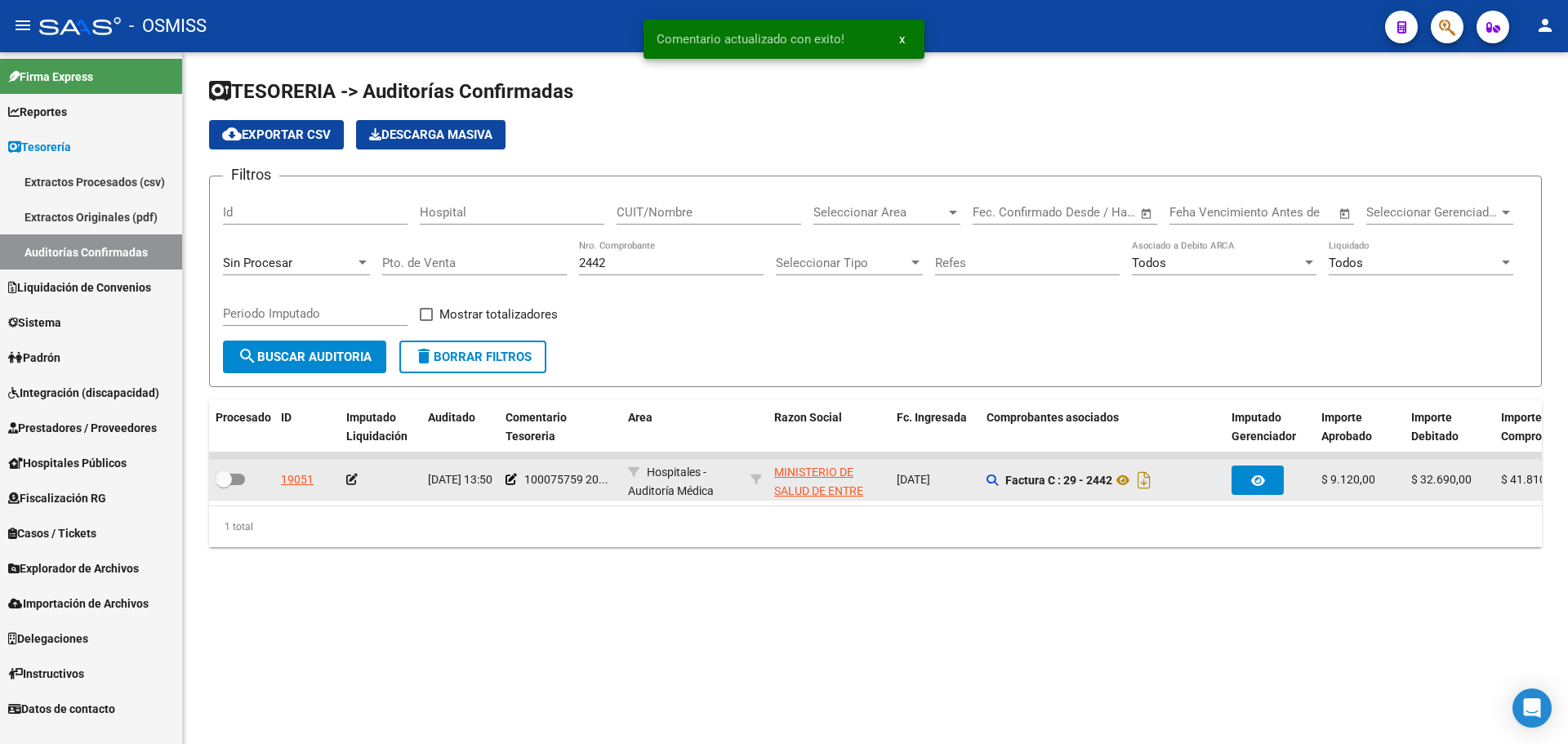
click at [342, 482] on datatable-body-cell at bounding box center [380, 480] width 81 height 40
click at [346, 481] on icon at bounding box center [352, 480] width 12 height 12
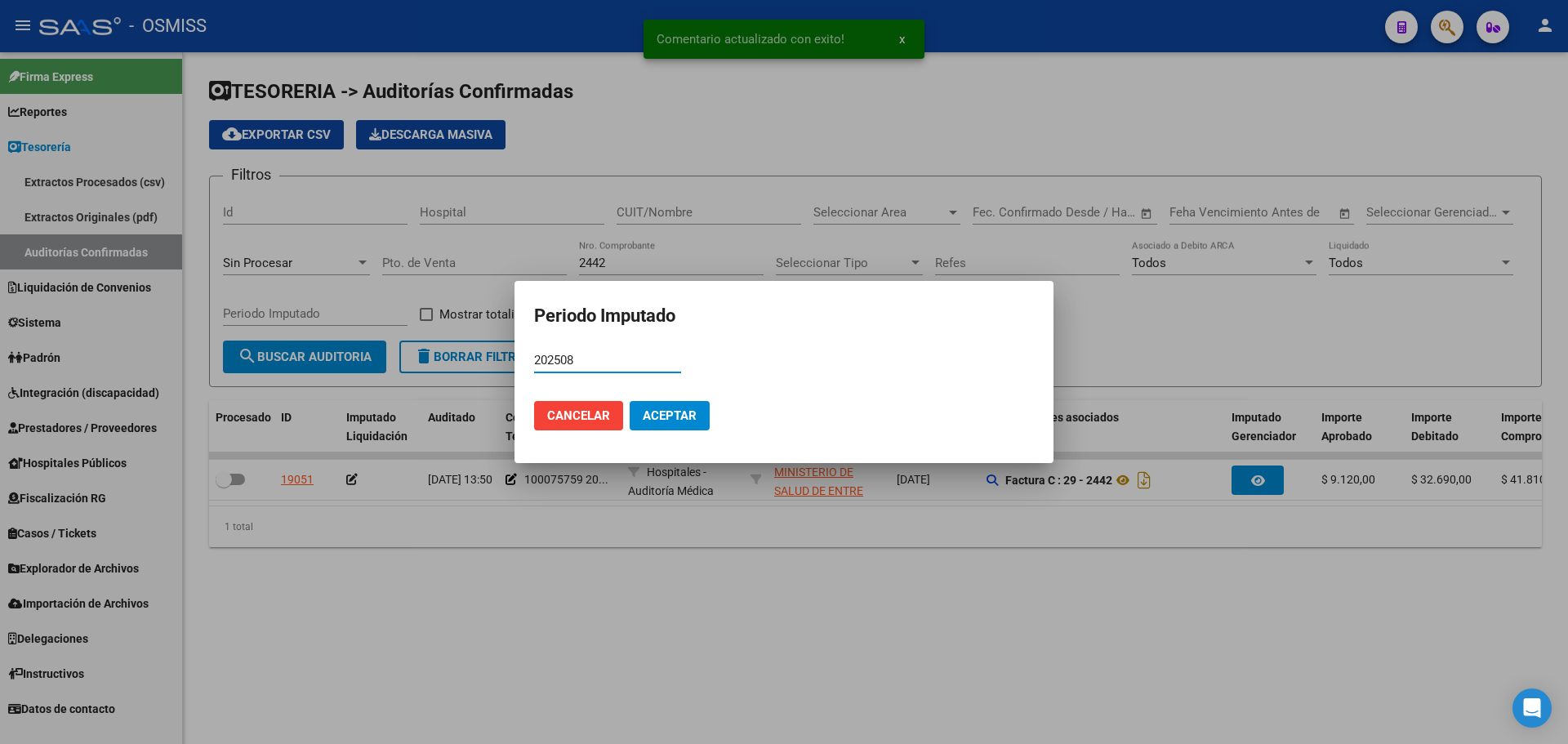
type input "202508"
click at [643, 422] on span "Aceptar" at bounding box center [669, 416] width 54 height 15
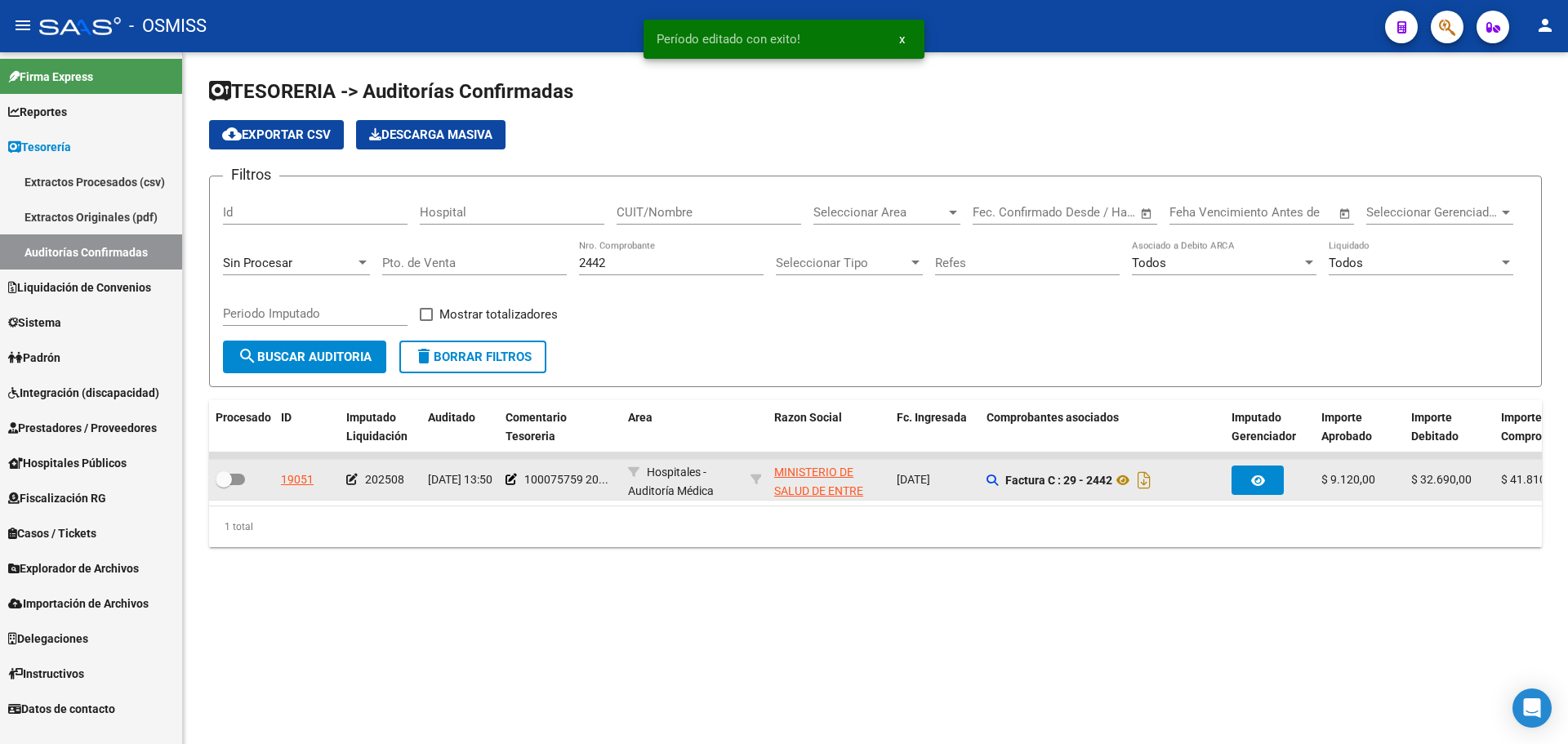
click at [242, 485] on label at bounding box center [230, 480] width 29 height 20
click at [224, 485] on input "checkbox" at bounding box center [223, 485] width 1 height 1
checkbox input "true"
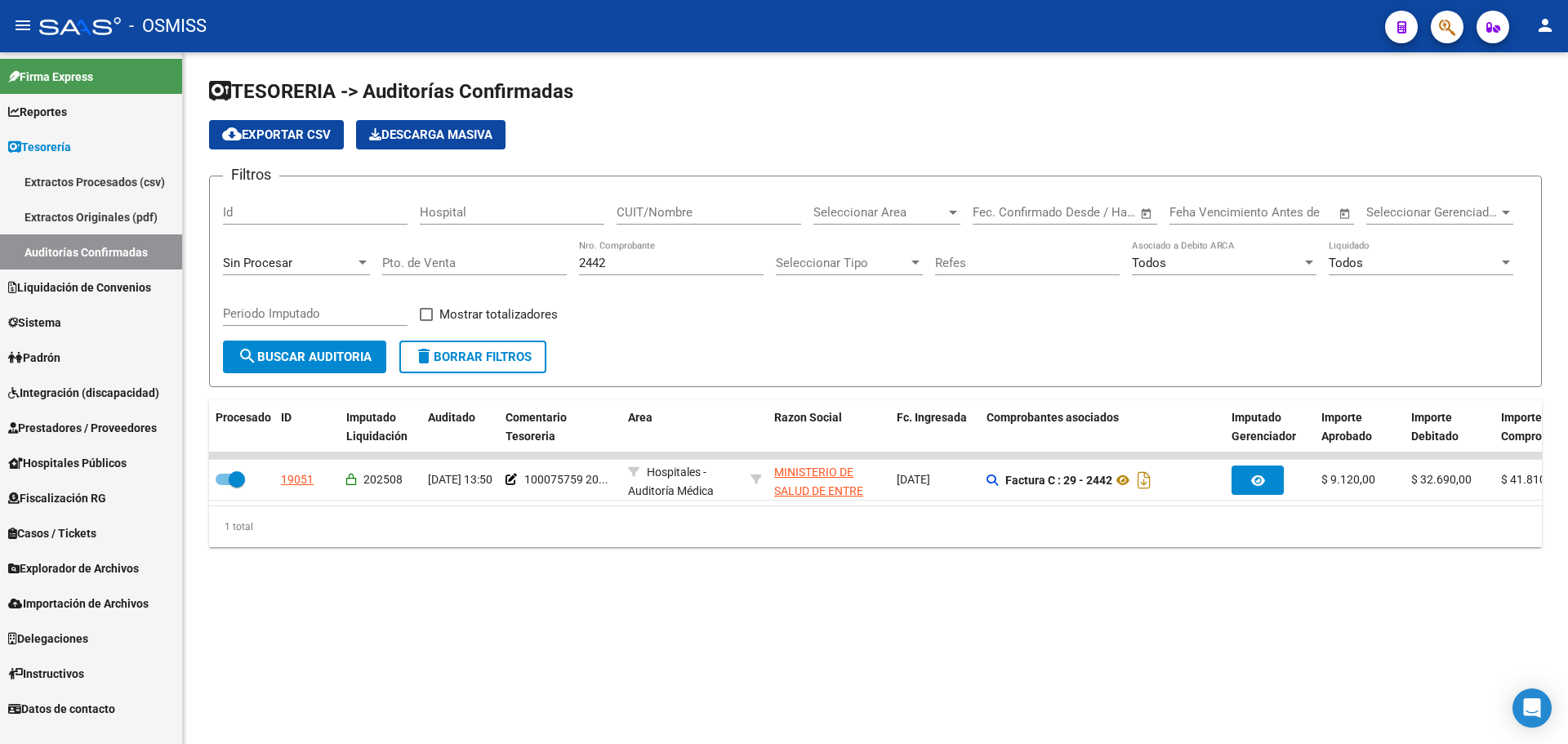
click at [652, 276] on div "2442 Nro. Comprobante" at bounding box center [672, 265] width 184 height 51
drag, startPoint x: 656, startPoint y: 271, endPoint x: 550, endPoint y: 255, distance: 107.2
click at [550, 255] on div "Filtros Id Hospital CUIT/Nombre Seleccionar Area Seleccionar Area Start date – …" at bounding box center [876, 265] width 1305 height 151
click at [686, 258] on input "2442" at bounding box center [672, 263] width 184 height 15
drag, startPoint x: 602, startPoint y: 259, endPoint x: 532, endPoint y: 259, distance: 70.0
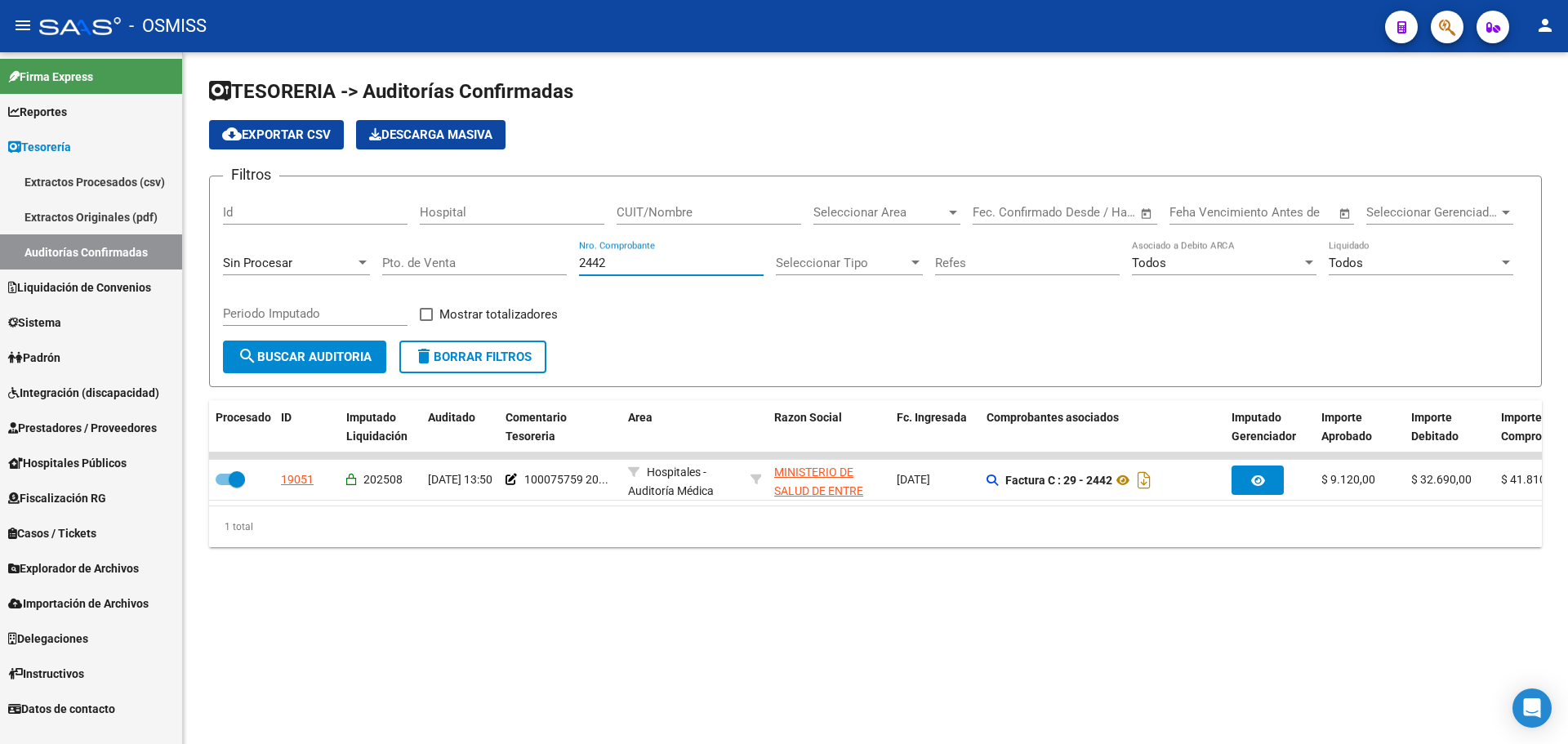
click at [532, 259] on div "Filtros Id Hospital CUIT/Nombre Seleccionar Area Seleccionar Area Start date – …" at bounding box center [876, 265] width 1305 height 151
type input "2253"
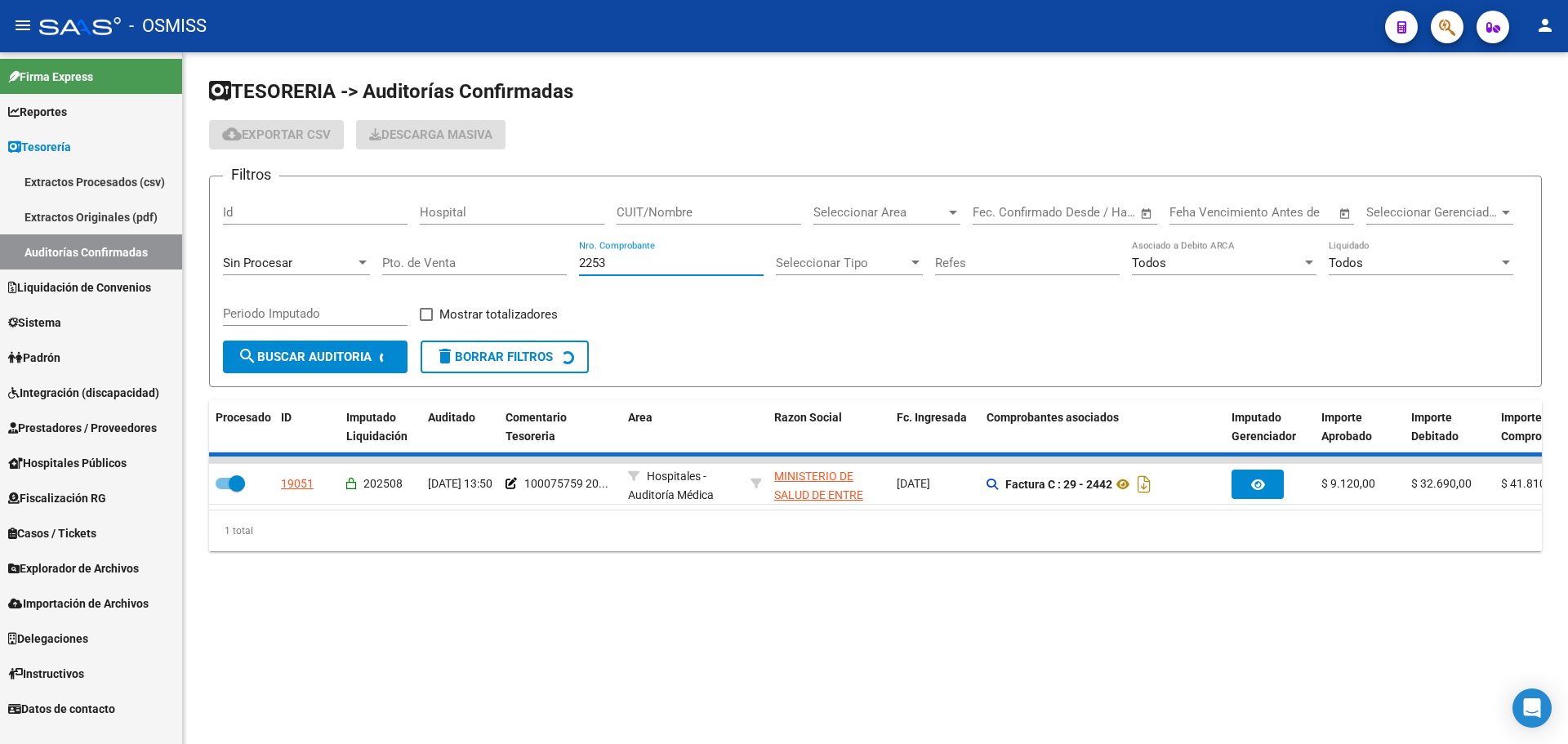
checkbox input "false"
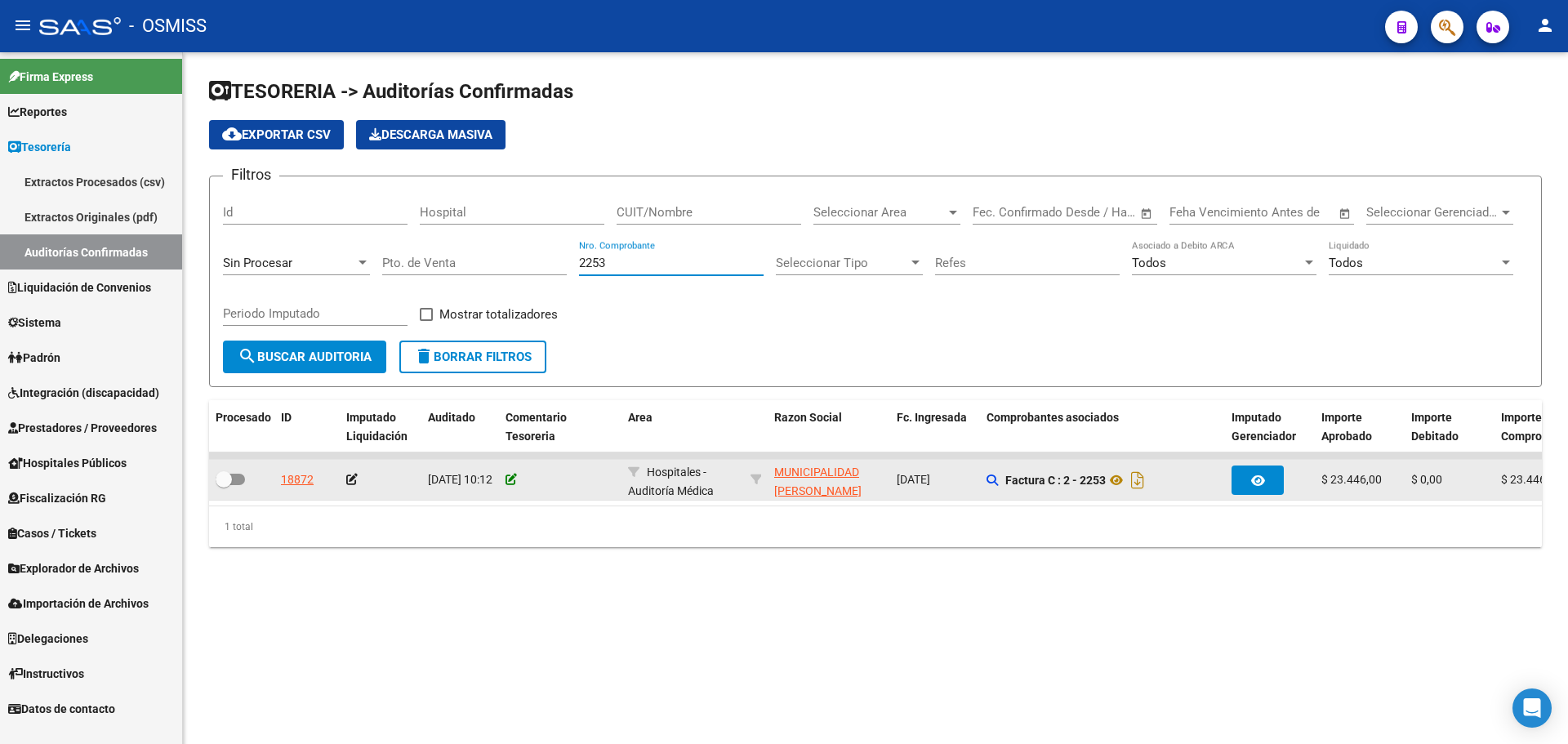
type input "2253"
click at [511, 482] on icon at bounding box center [511, 480] width 12 height 12
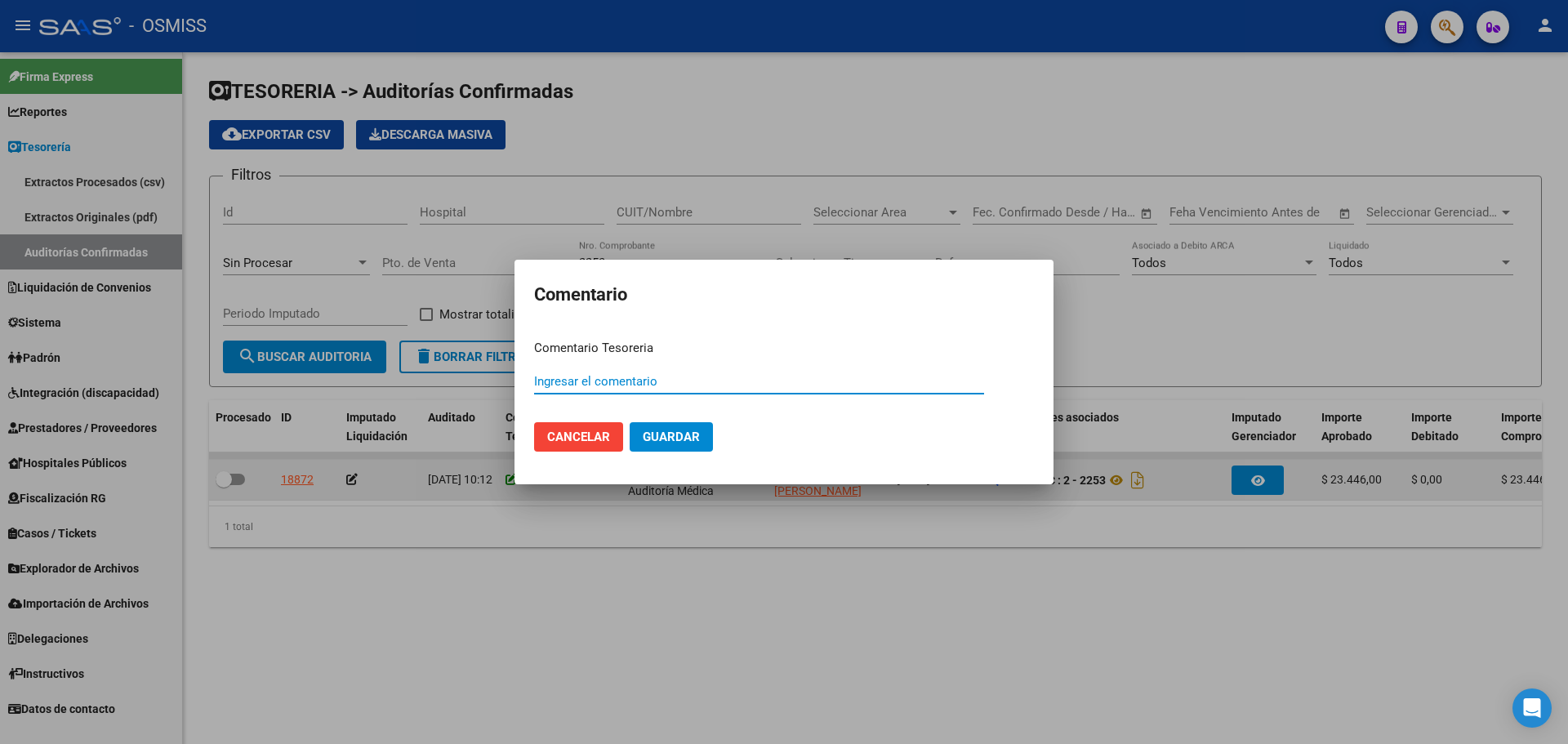
paste input "100075760"
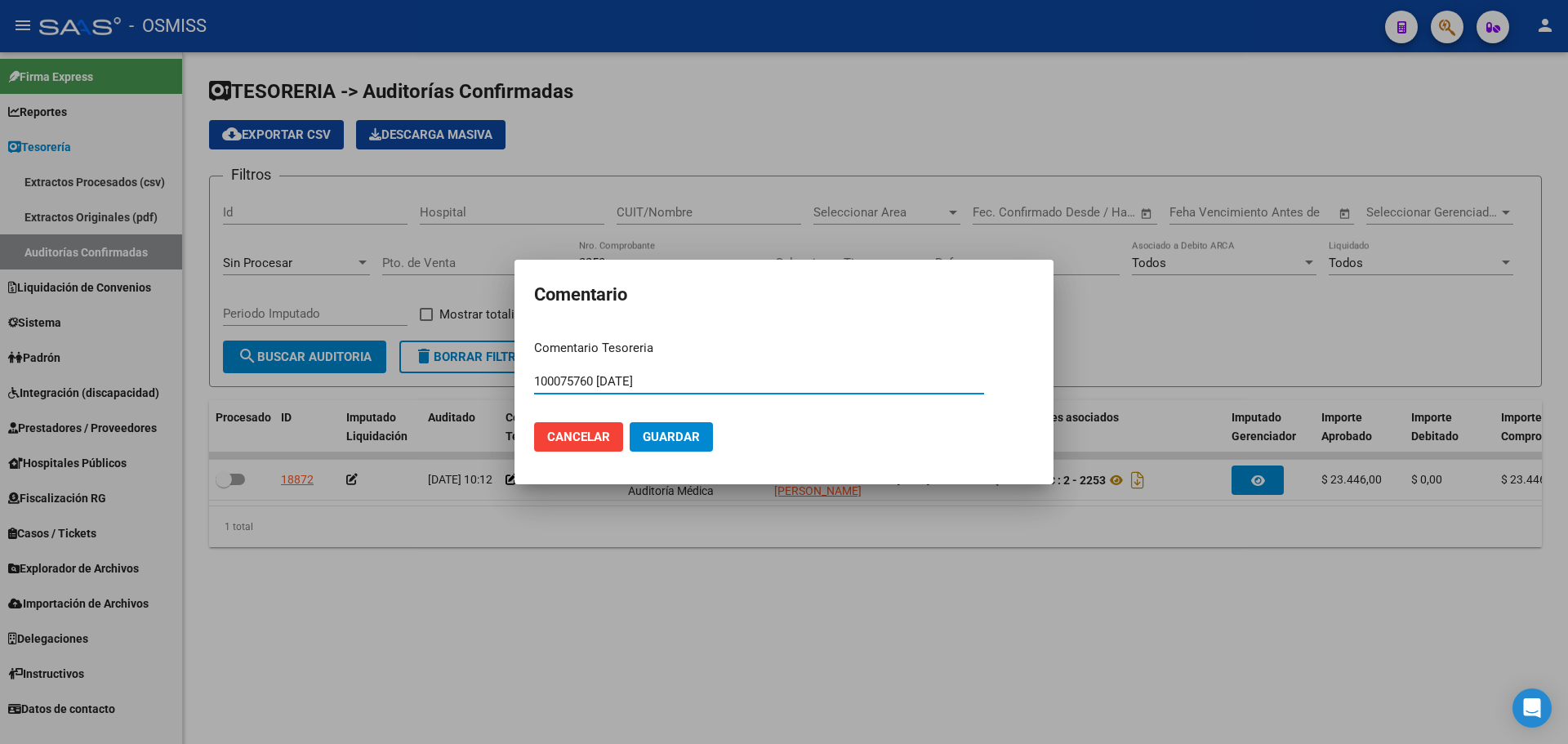
type input "100075760 [DATE]"
click at [679, 438] on span "Guardar" at bounding box center [671, 438] width 57 height 15
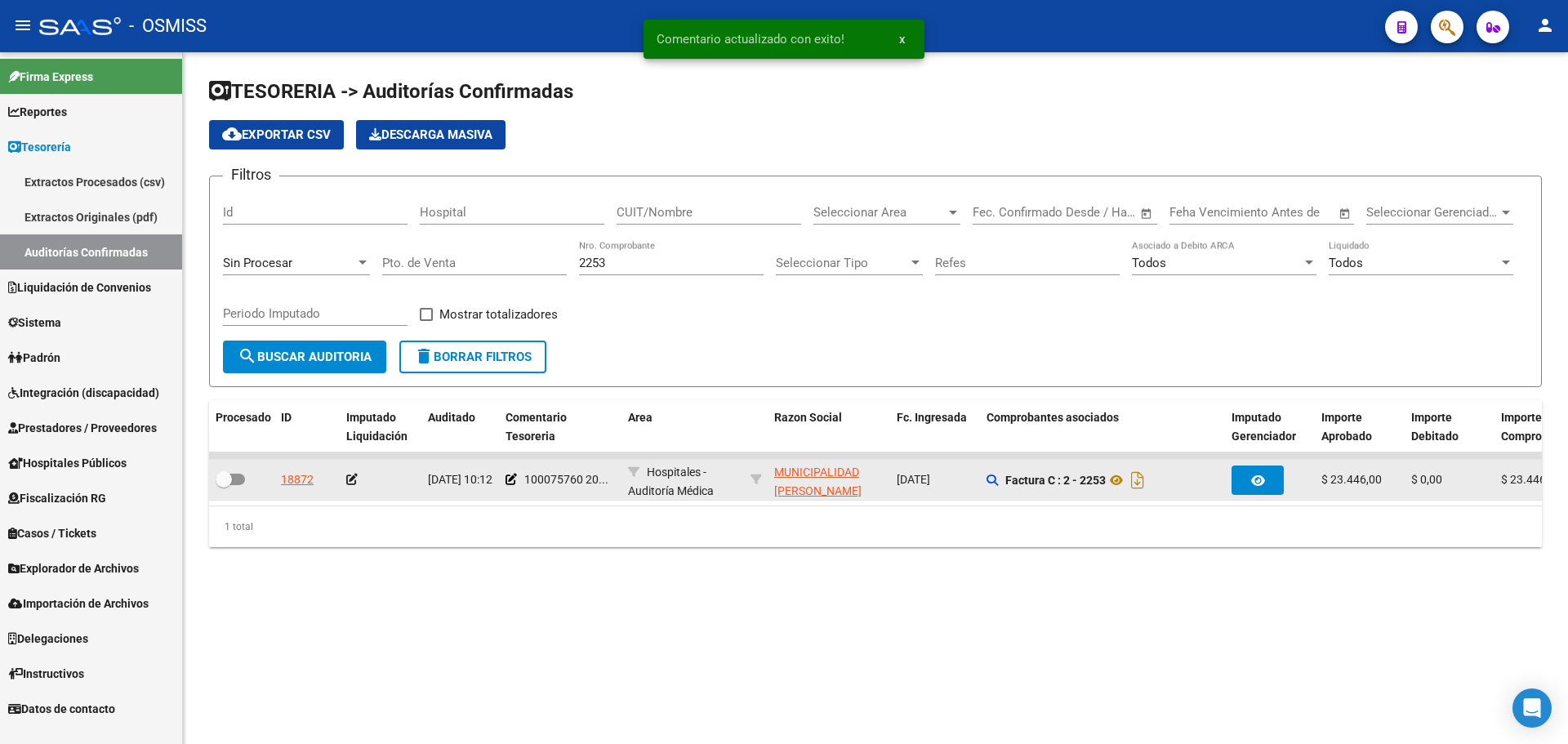
click at [346, 482] on icon at bounding box center [352, 480] width 12 height 12
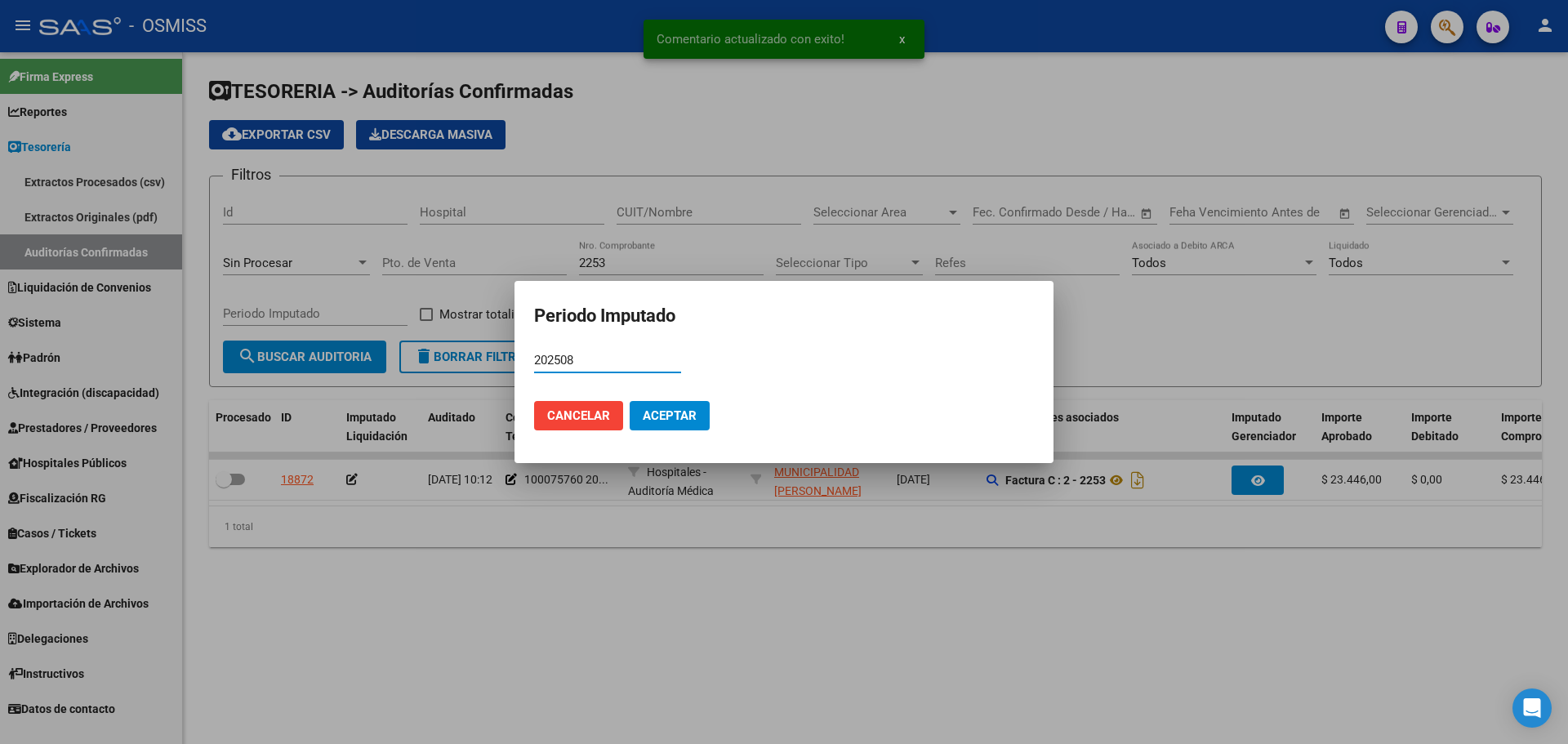
type input "202508"
click at [677, 422] on span "Aceptar" at bounding box center [669, 416] width 54 height 15
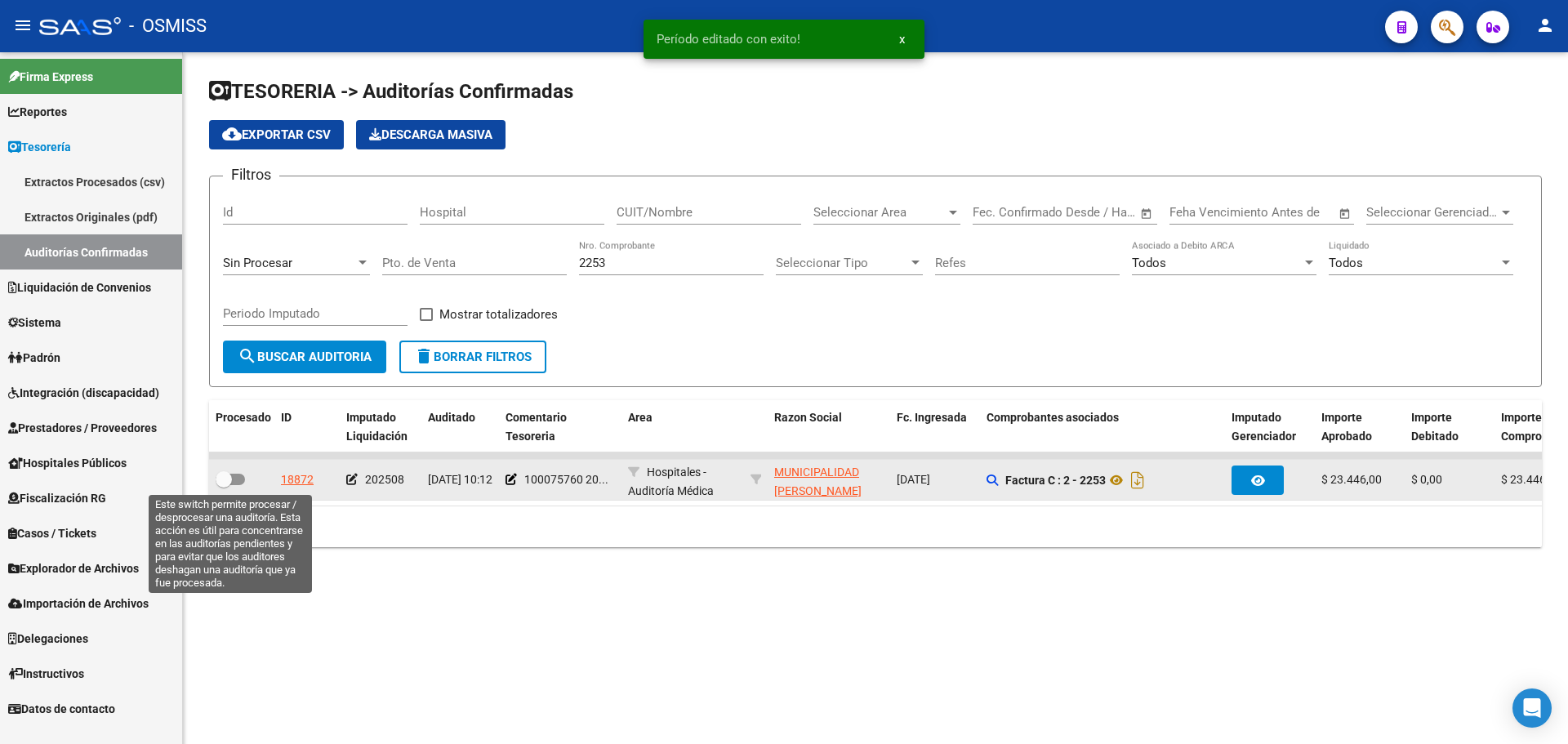
click at [238, 475] on span at bounding box center [230, 480] width 29 height 12
click at [224, 485] on input "checkbox" at bounding box center [223, 485] width 1 height 1
checkbox input "true"
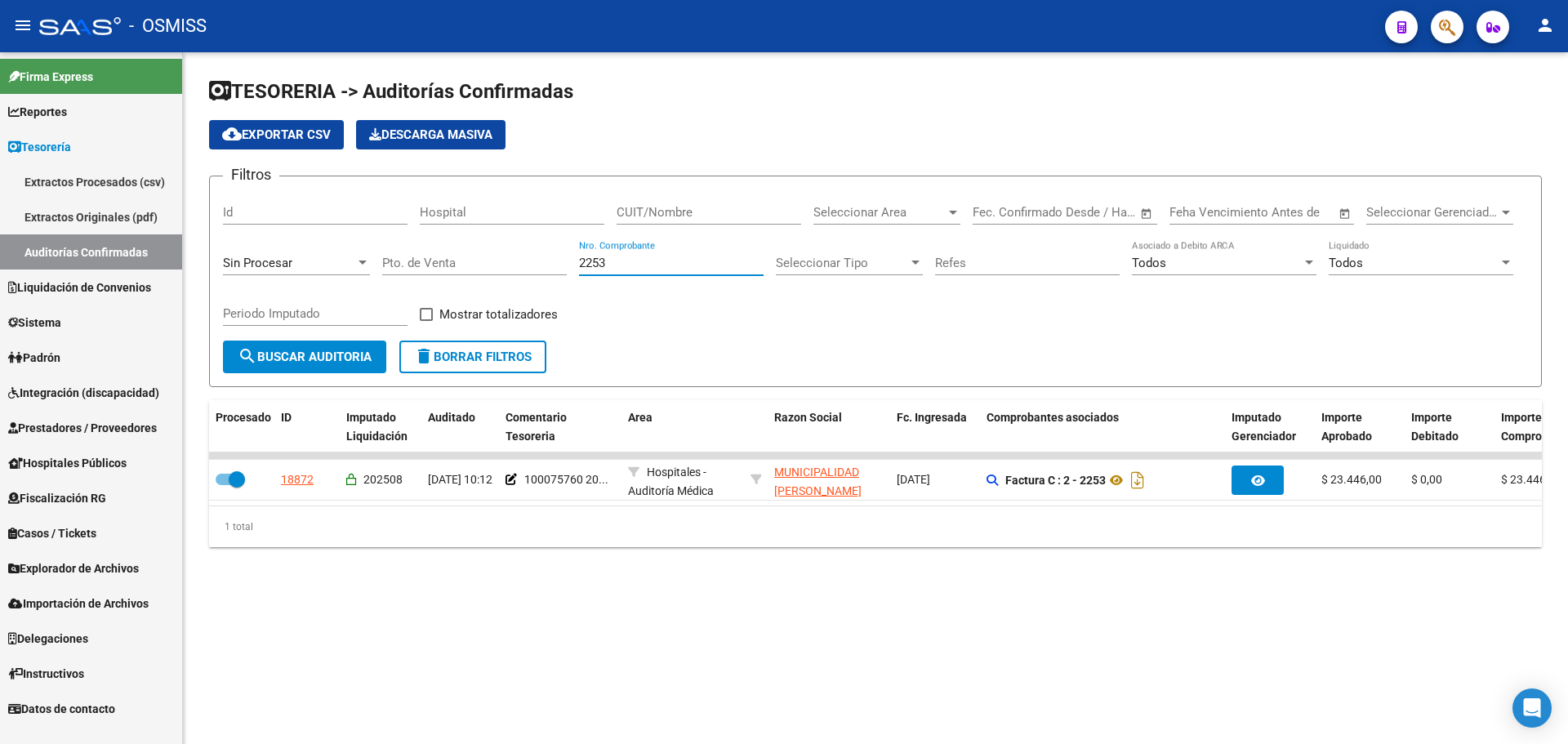
drag, startPoint x: 613, startPoint y: 265, endPoint x: 266, endPoint y: 271, distance: 347.1
click at [275, 267] on div "Filtros Id Hospital CUIT/Nombre Seleccionar Area Seleccionar Area Start date – …" at bounding box center [876, 265] width 1305 height 151
type input "79"
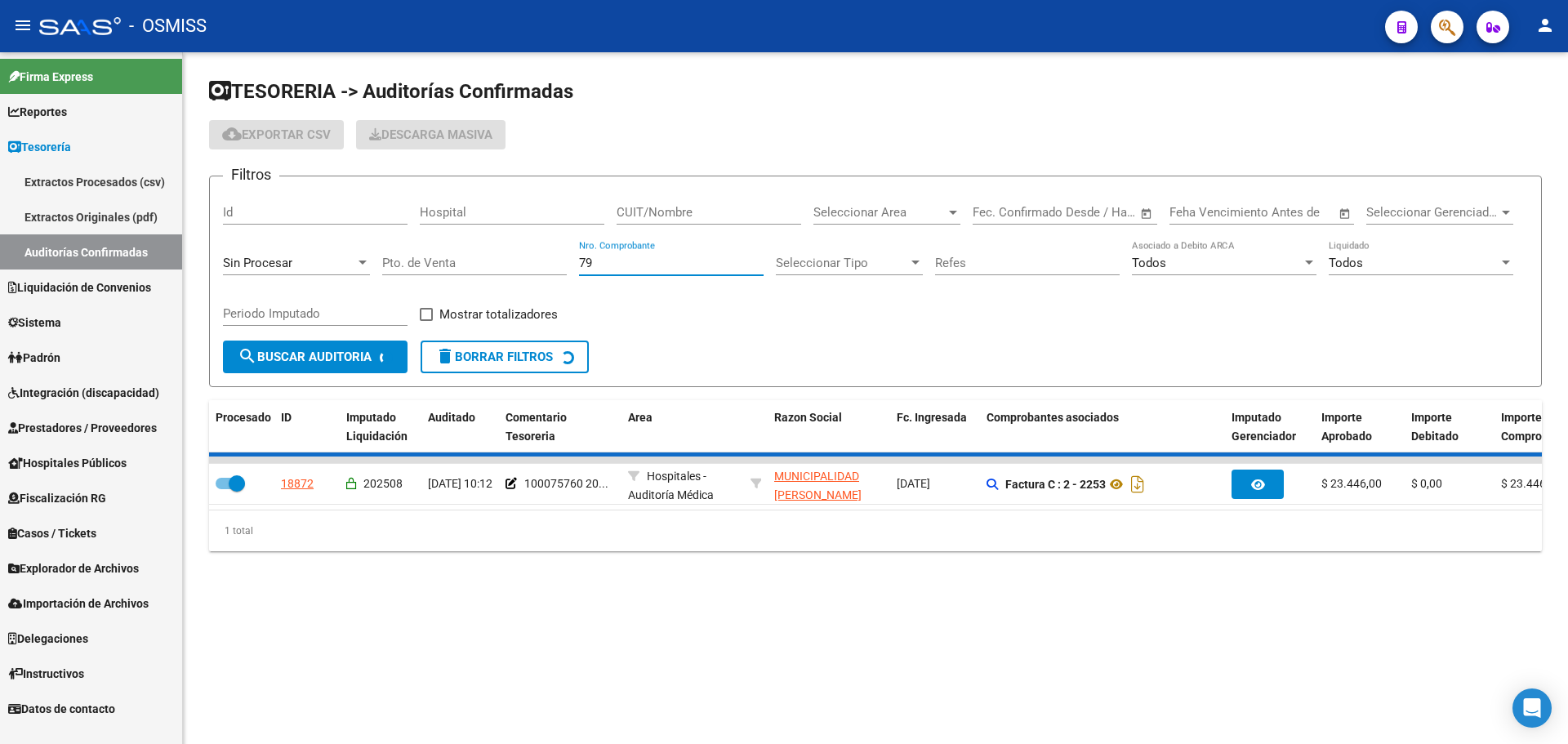
checkbox input "false"
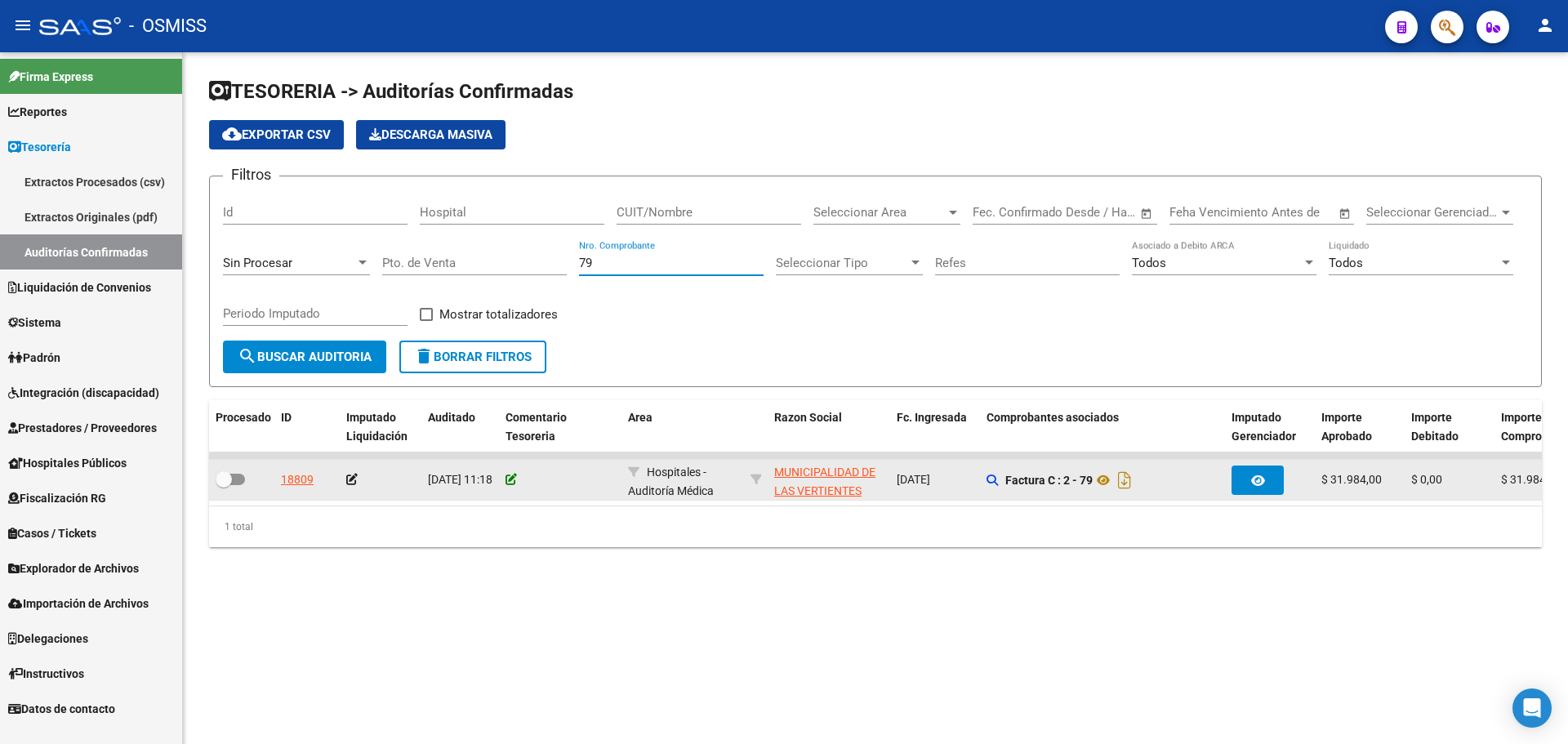
type input "79"
click at [509, 482] on icon at bounding box center [511, 480] width 12 height 12
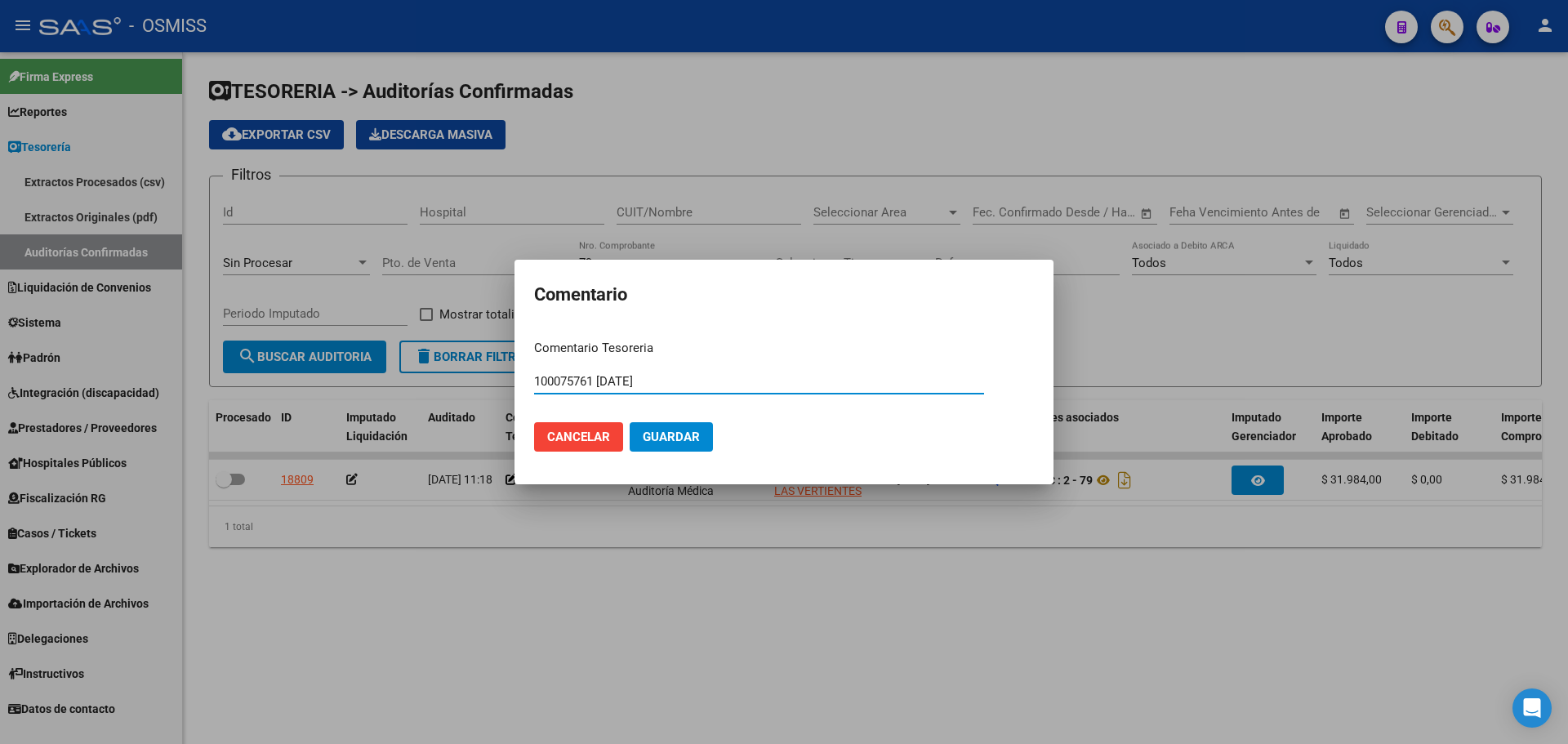
type input "100075761 [DATE]"
click at [671, 453] on mat-dialog-actions "Cancelar Guardar" at bounding box center [784, 437] width 500 height 56
click at [676, 441] on span "Guardar" at bounding box center [671, 438] width 57 height 15
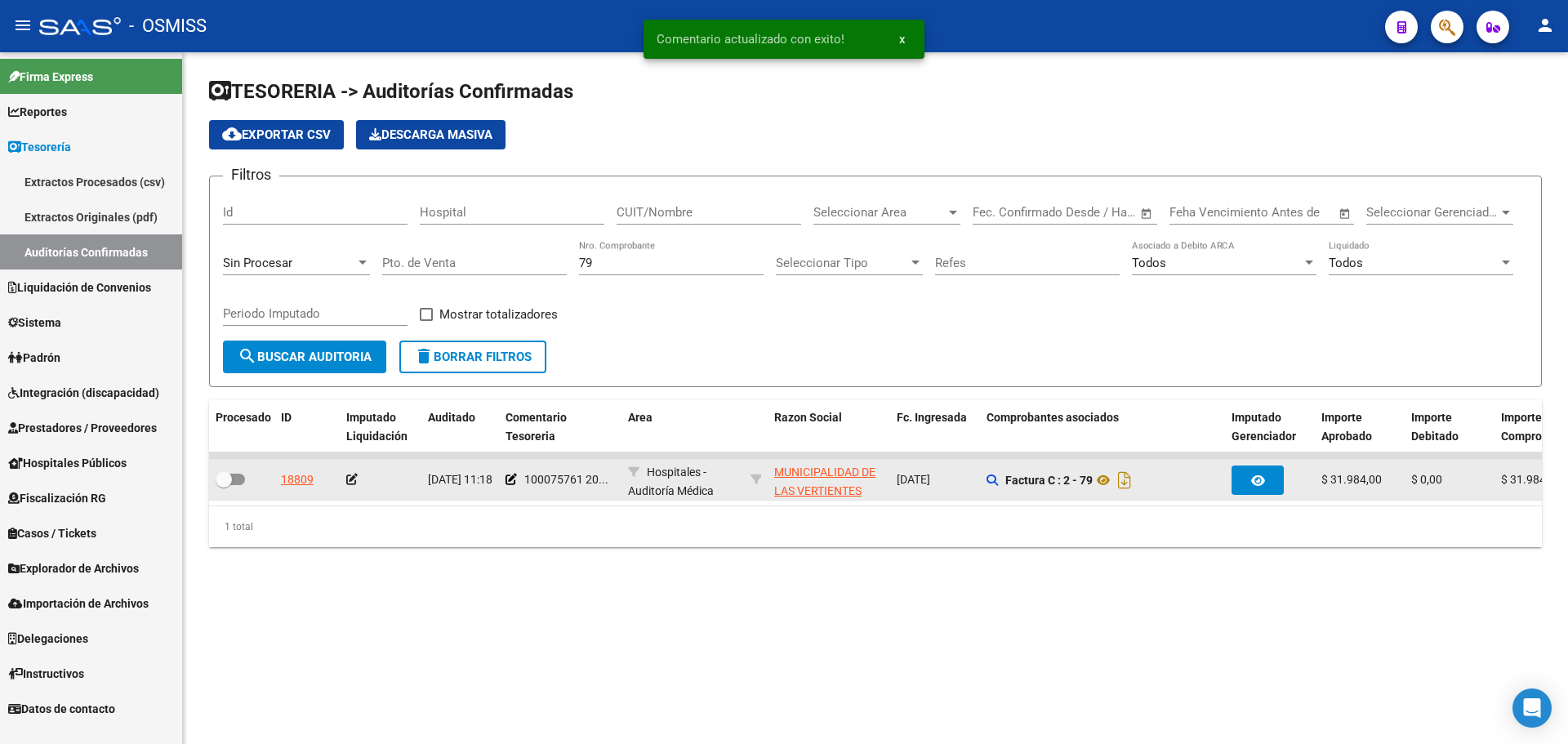
click at [352, 482] on icon at bounding box center [352, 480] width 12 height 12
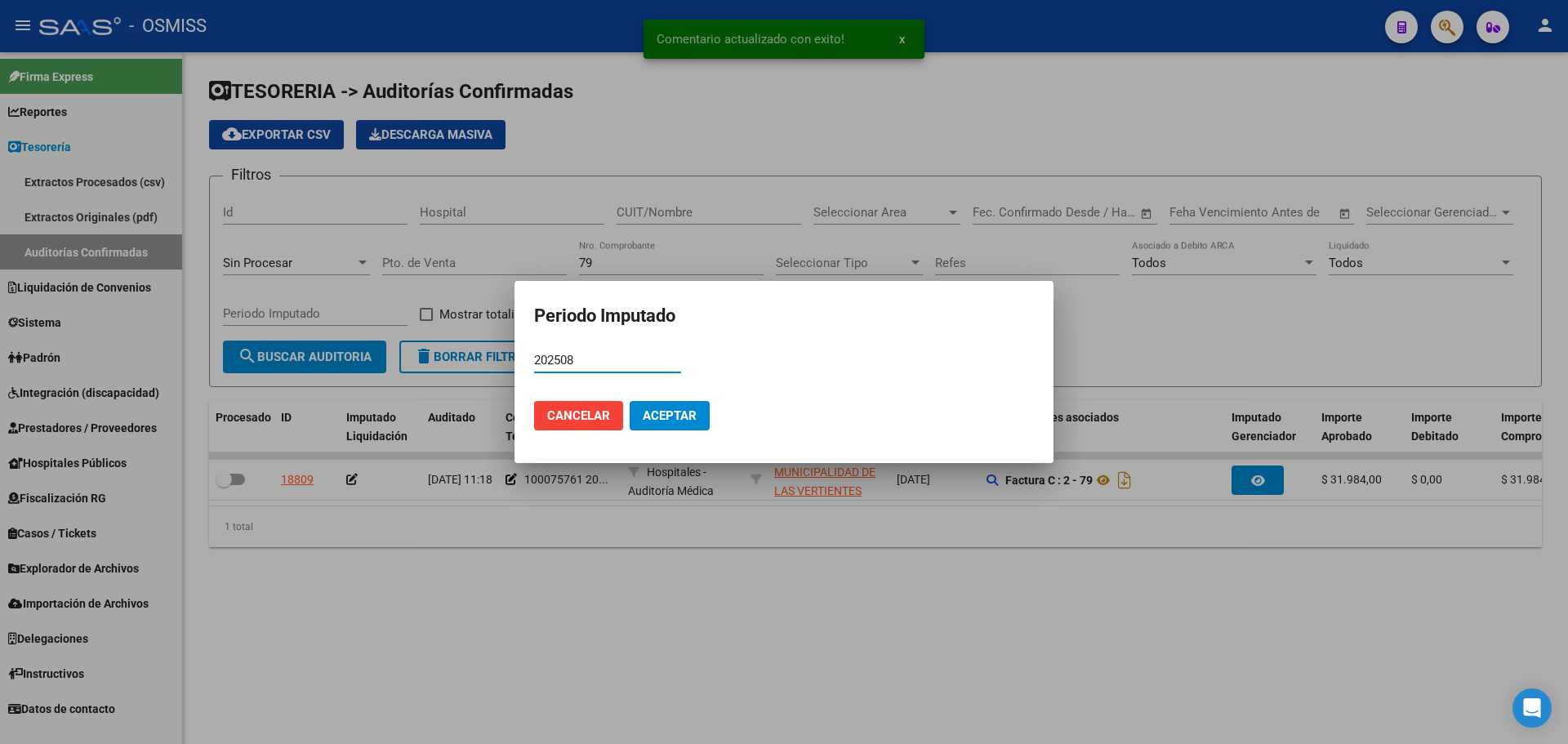
type input "202508"
click at [657, 419] on span "Aceptar" at bounding box center [669, 416] width 54 height 15
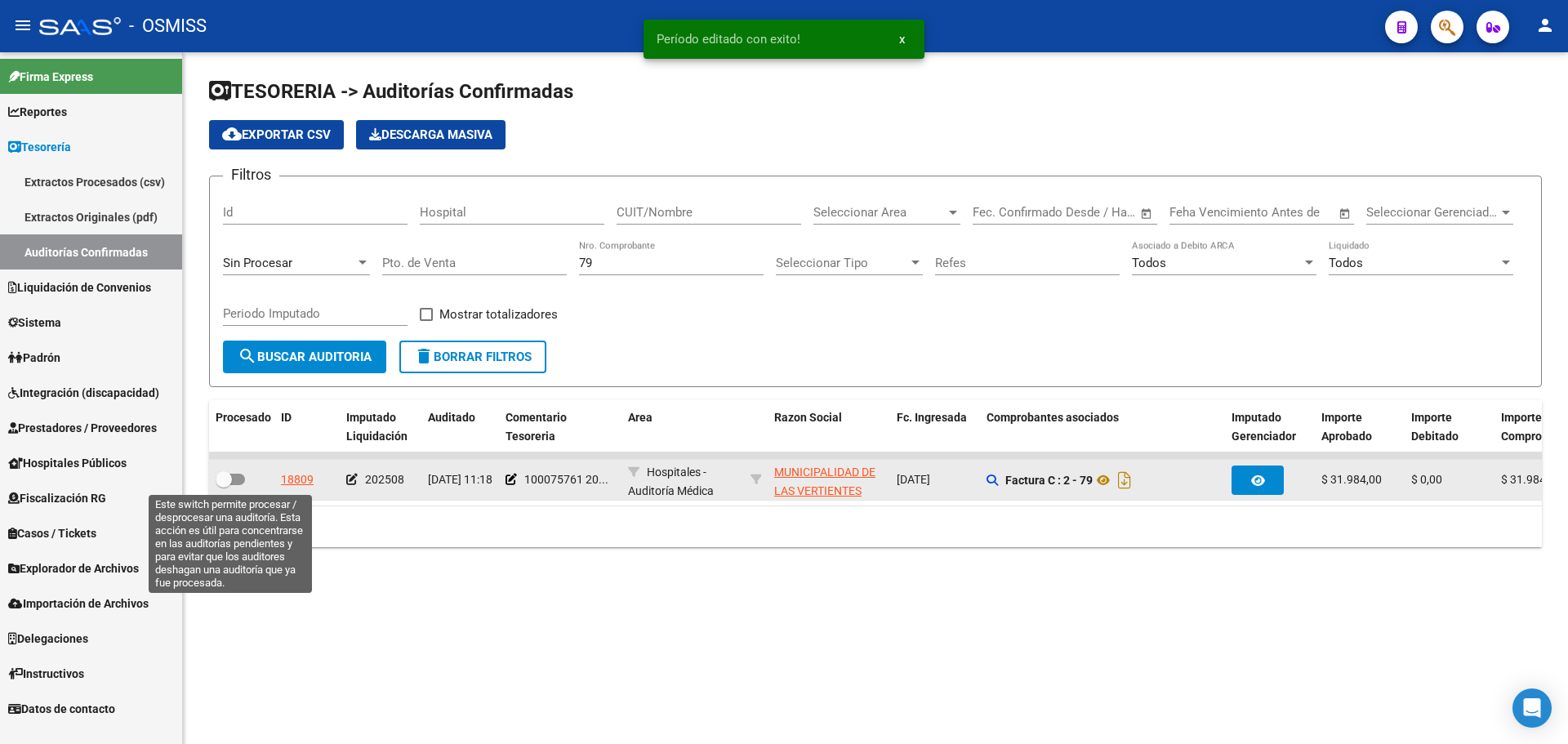
click at [229, 484] on span at bounding box center [224, 480] width 17 height 17
click at [224, 485] on input "checkbox" at bounding box center [223, 485] width 1 height 1
checkbox input "true"
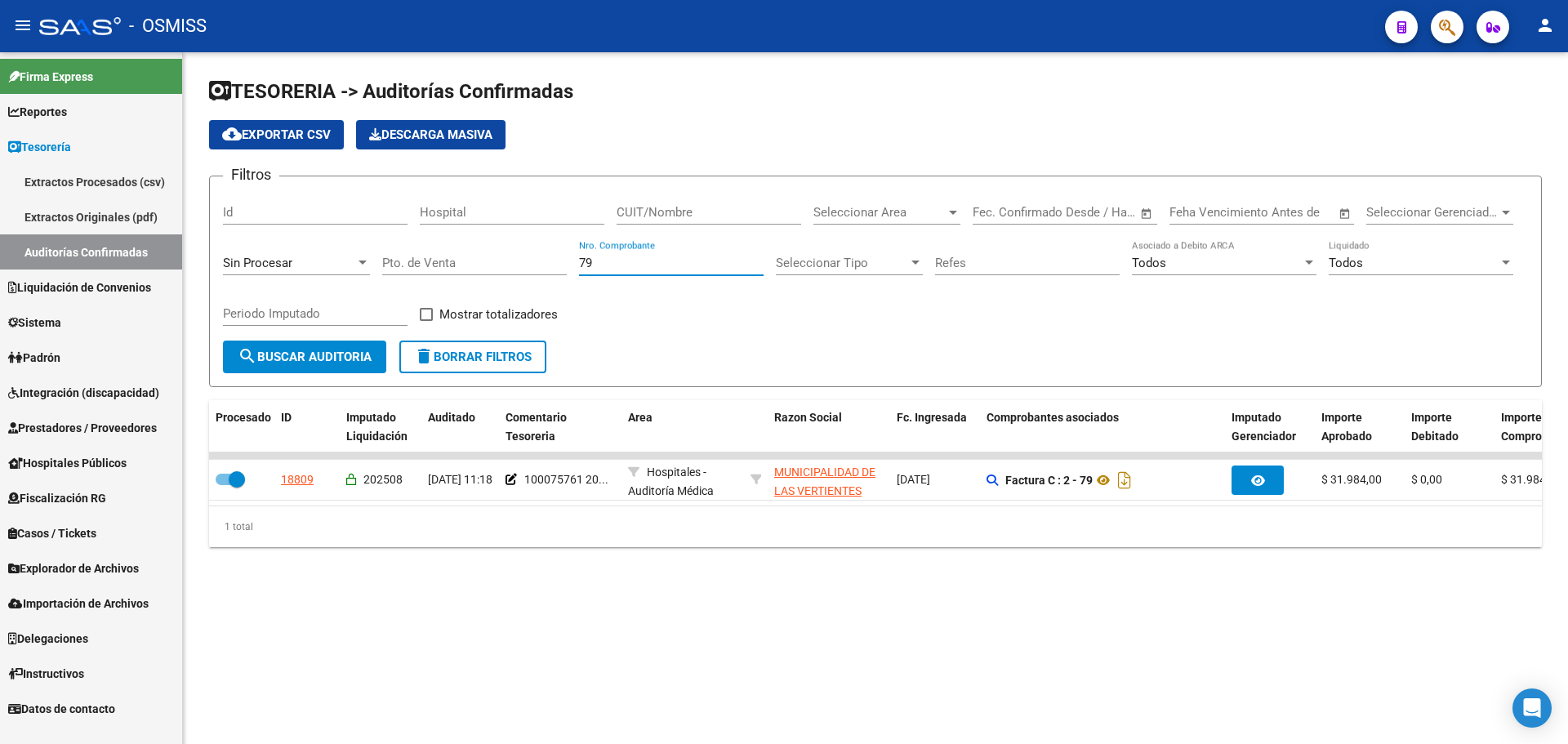
drag, startPoint x: 644, startPoint y: 267, endPoint x: 311, endPoint y: 272, distance: 333.0
click at [313, 272] on div "Filtros Id Hospital CUIT/Nombre Seleccionar Area Seleccionar Area Start date – …" at bounding box center [876, 265] width 1305 height 151
type input "6900"
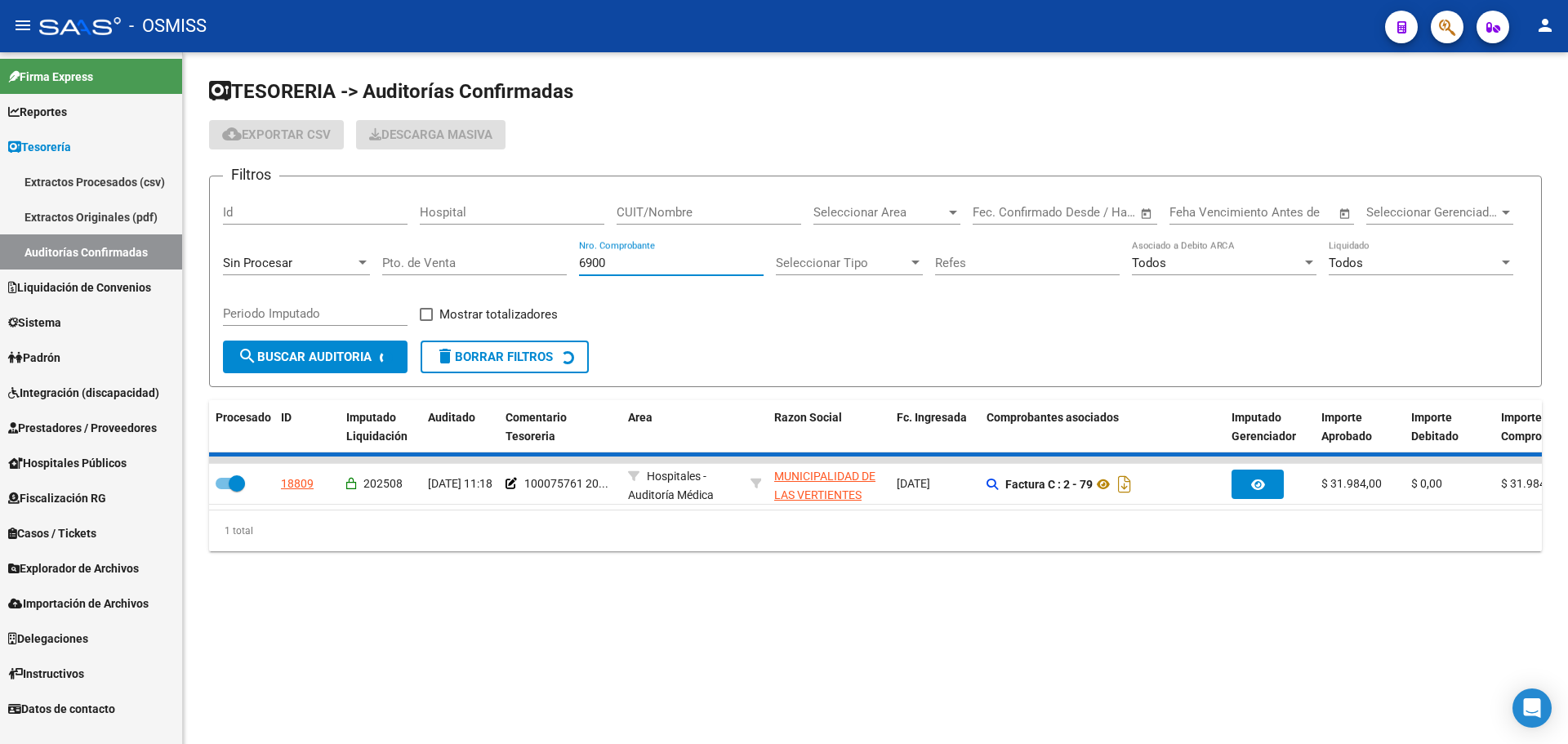
checkbox input "false"
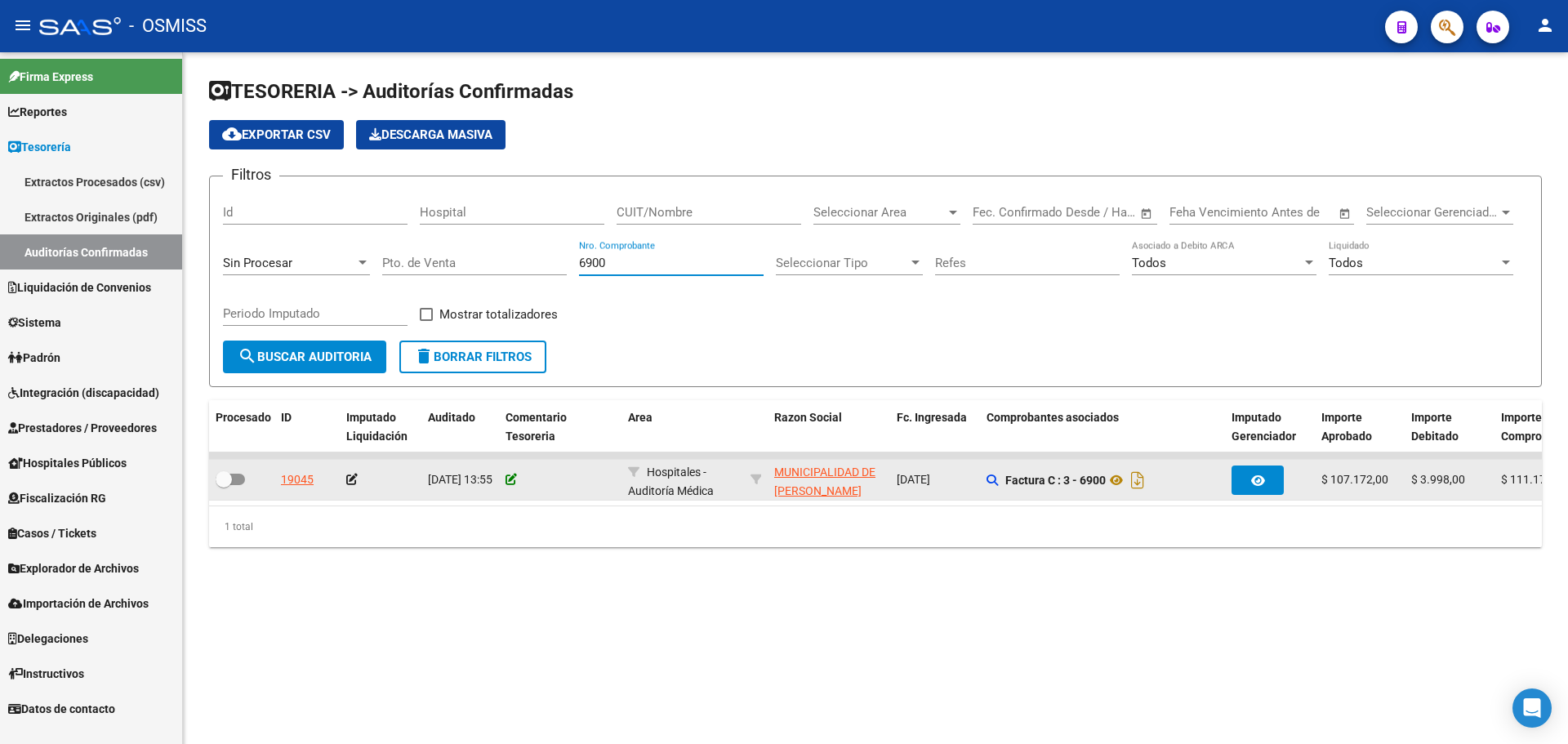
type input "6900"
click at [511, 480] on icon at bounding box center [511, 480] width 12 height 12
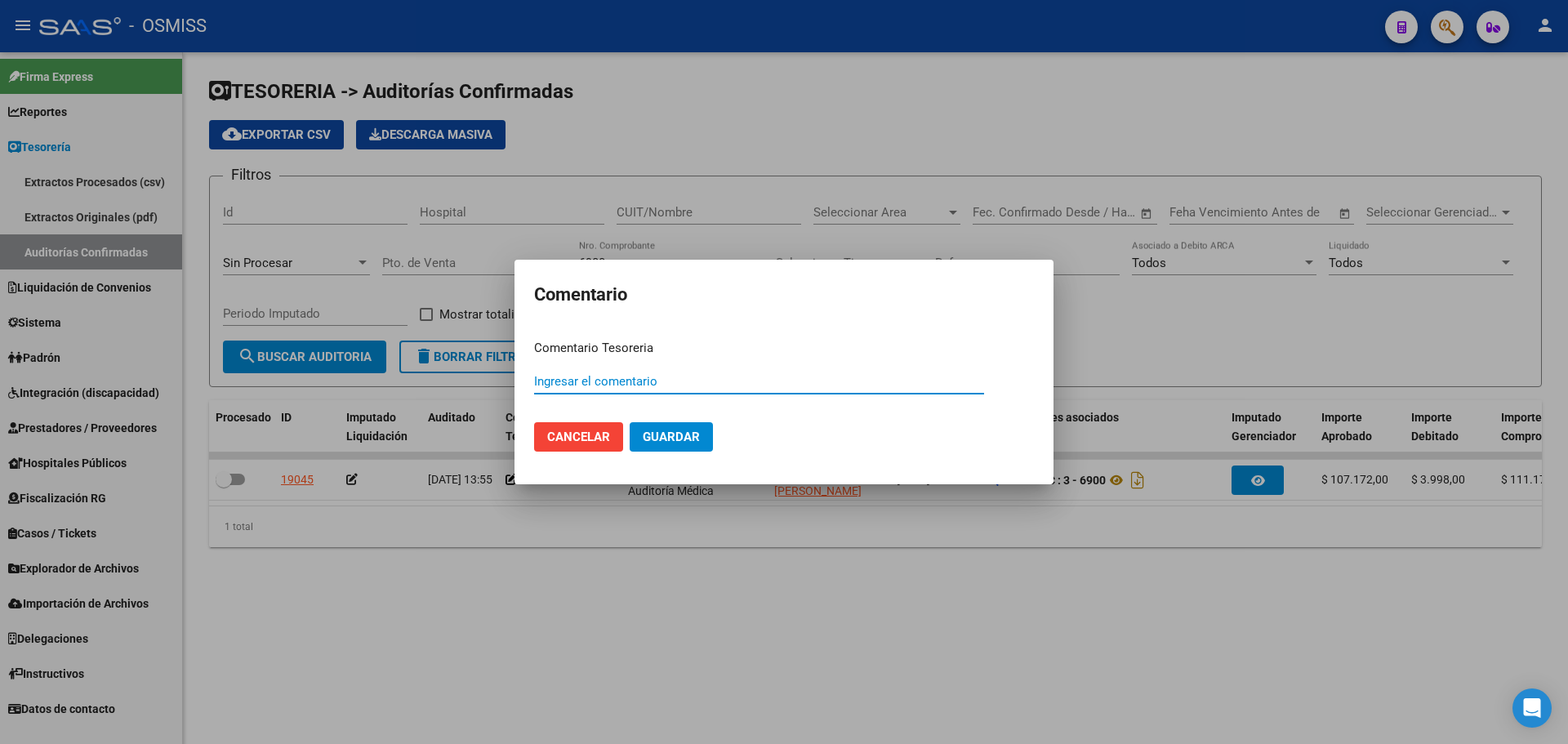
paste input "100075762"
type input "100075762 [DATE]"
click at [658, 414] on mat-dialog-actions "Cancelar Guardar" at bounding box center [784, 437] width 500 height 56
click at [661, 442] on span "Guardar" at bounding box center [671, 438] width 57 height 15
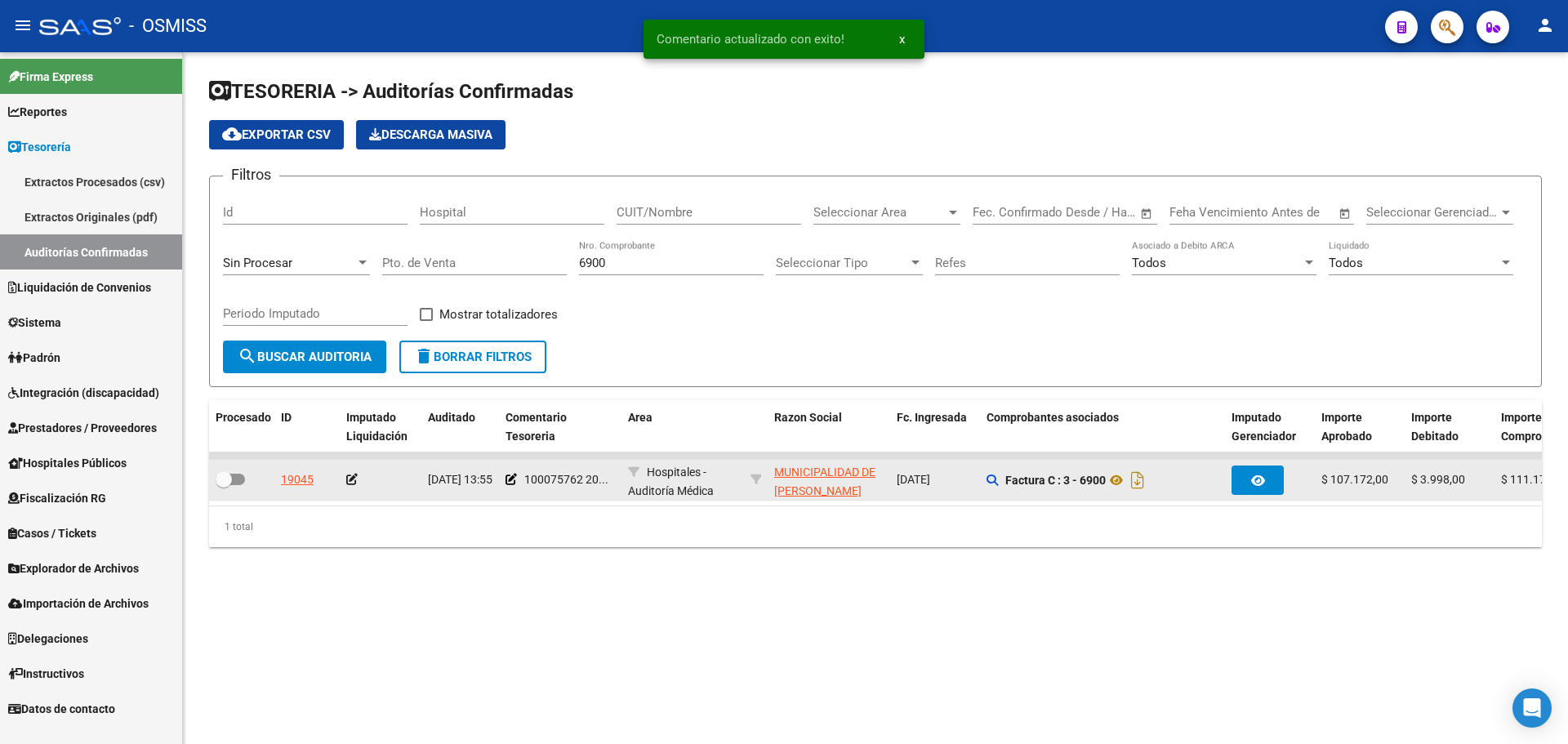
click at [353, 480] on icon at bounding box center [352, 480] width 12 height 12
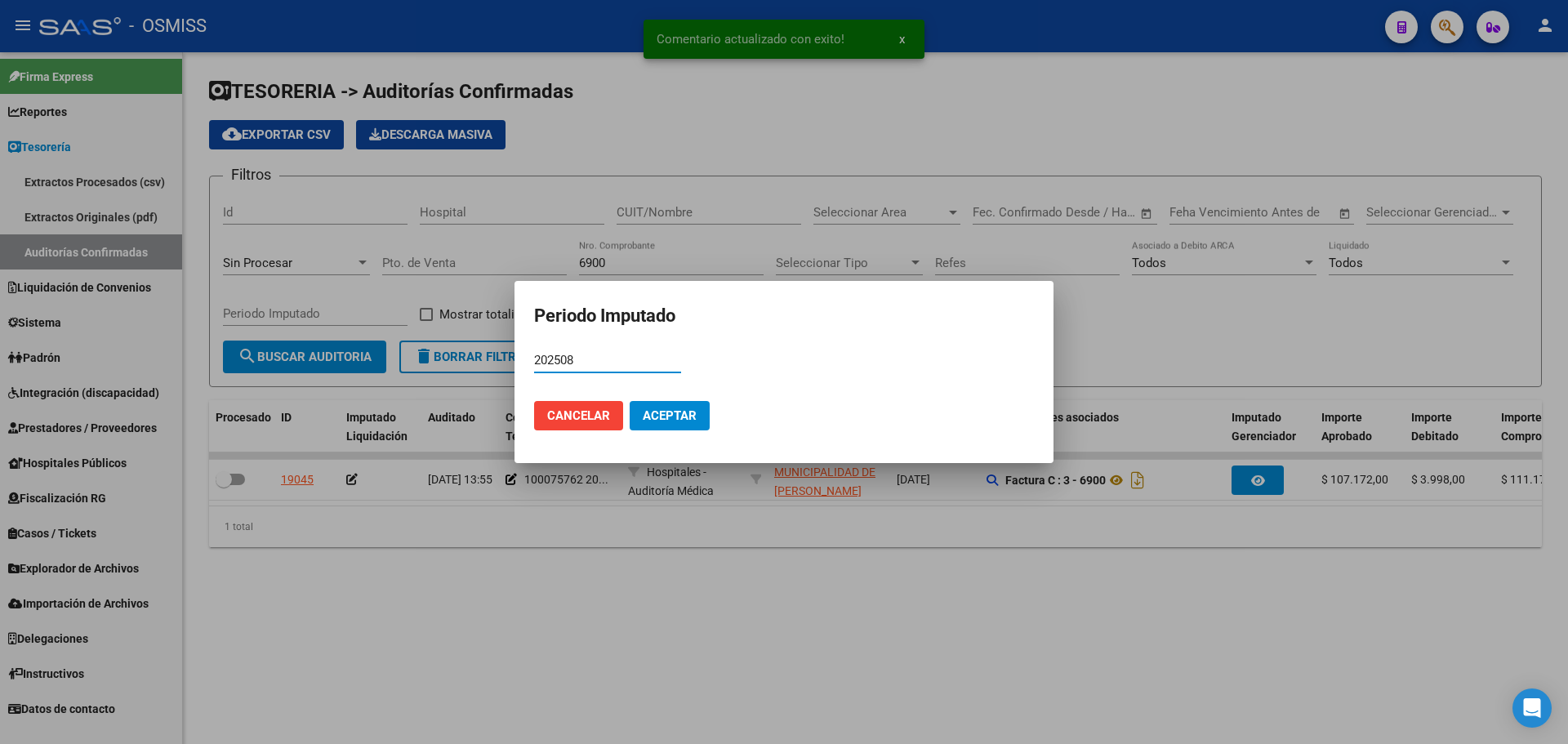
type input "202508"
click at [675, 415] on span "Aceptar" at bounding box center [669, 416] width 54 height 15
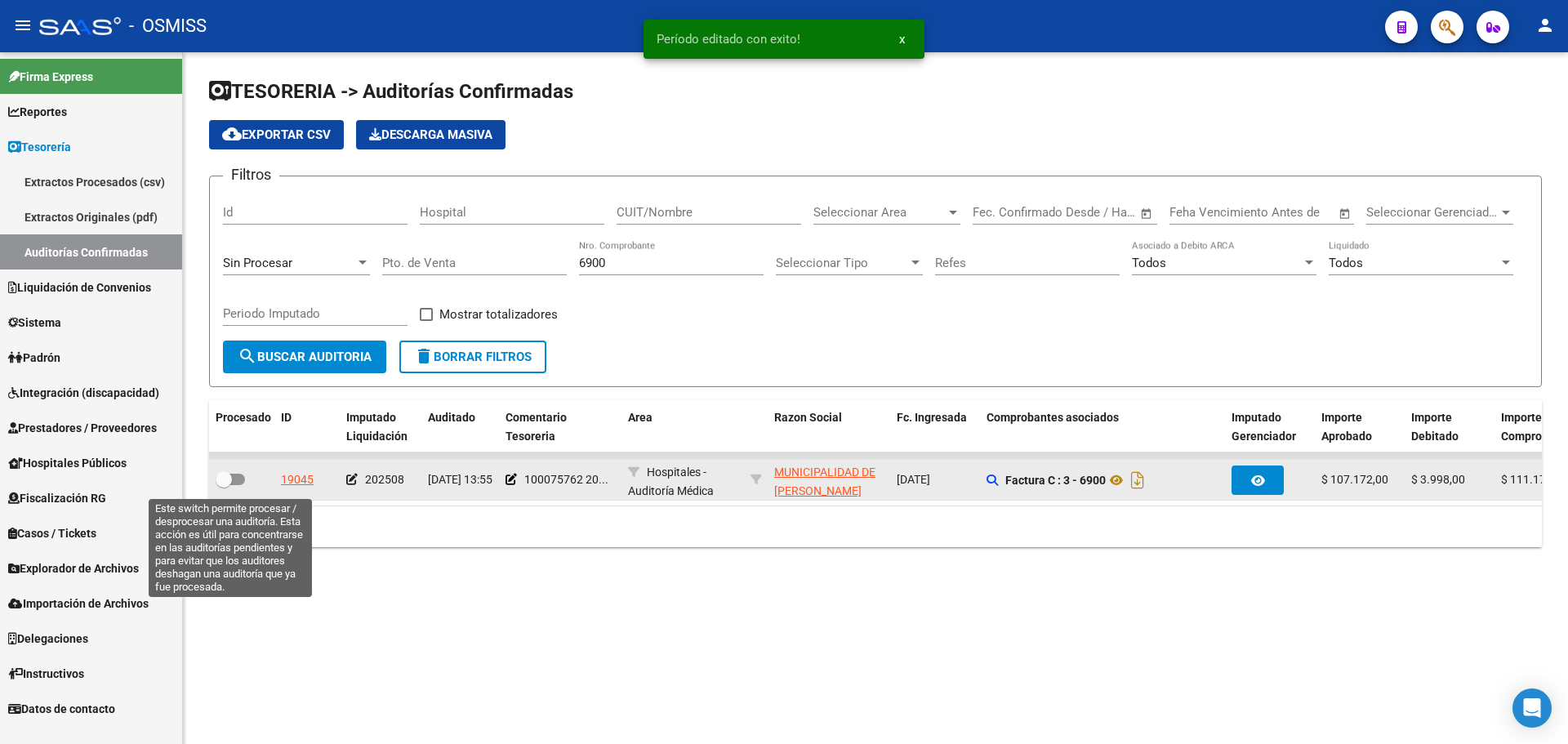
click at [227, 478] on span at bounding box center [224, 480] width 17 height 17
click at [224, 485] on input "checkbox" at bounding box center [223, 485] width 1 height 1
checkbox input "true"
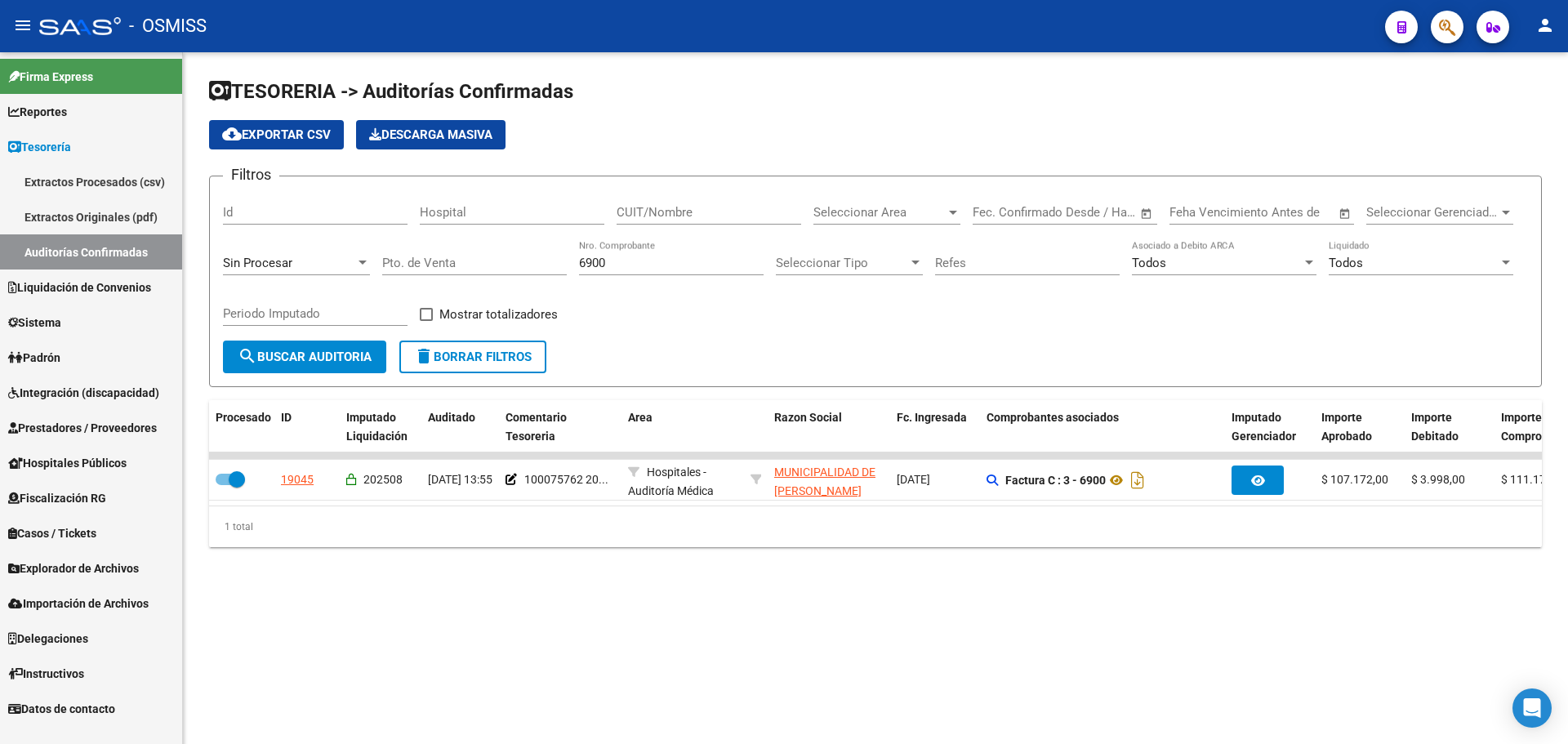
click at [621, 274] on div "6900 Nro. Comprobante" at bounding box center [672, 257] width 184 height 35
click at [622, 274] on div "6900 Nro. Comprobante" at bounding box center [672, 257] width 184 height 35
drag, startPoint x: 628, startPoint y: 267, endPoint x: 321, endPoint y: 269, distance: 307.0
click at [321, 268] on div "Filtros Id Hospital CUIT/Nombre Seleccionar Area Seleccionar Area Start date – …" at bounding box center [876, 265] width 1305 height 151
type input "8756"
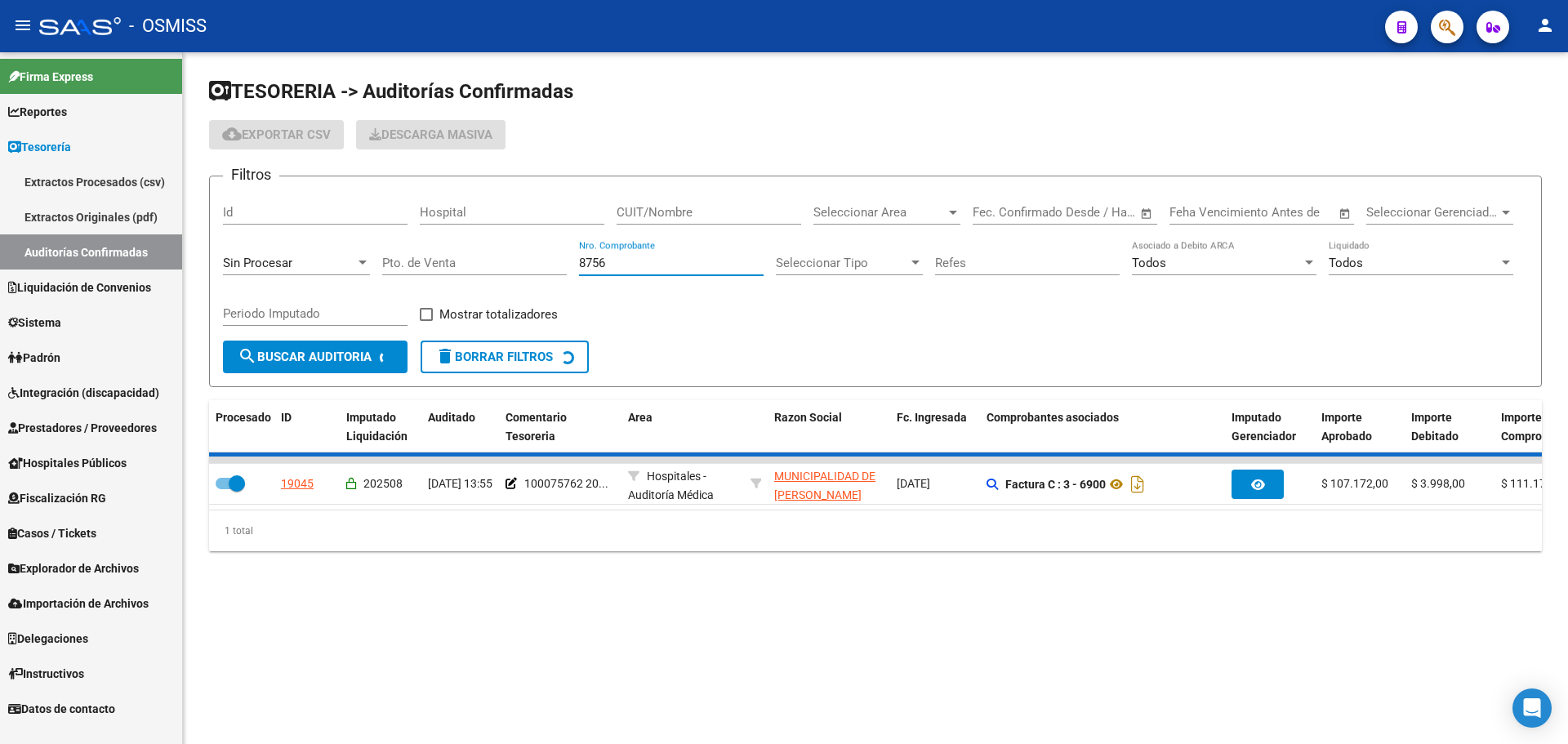
checkbox input "false"
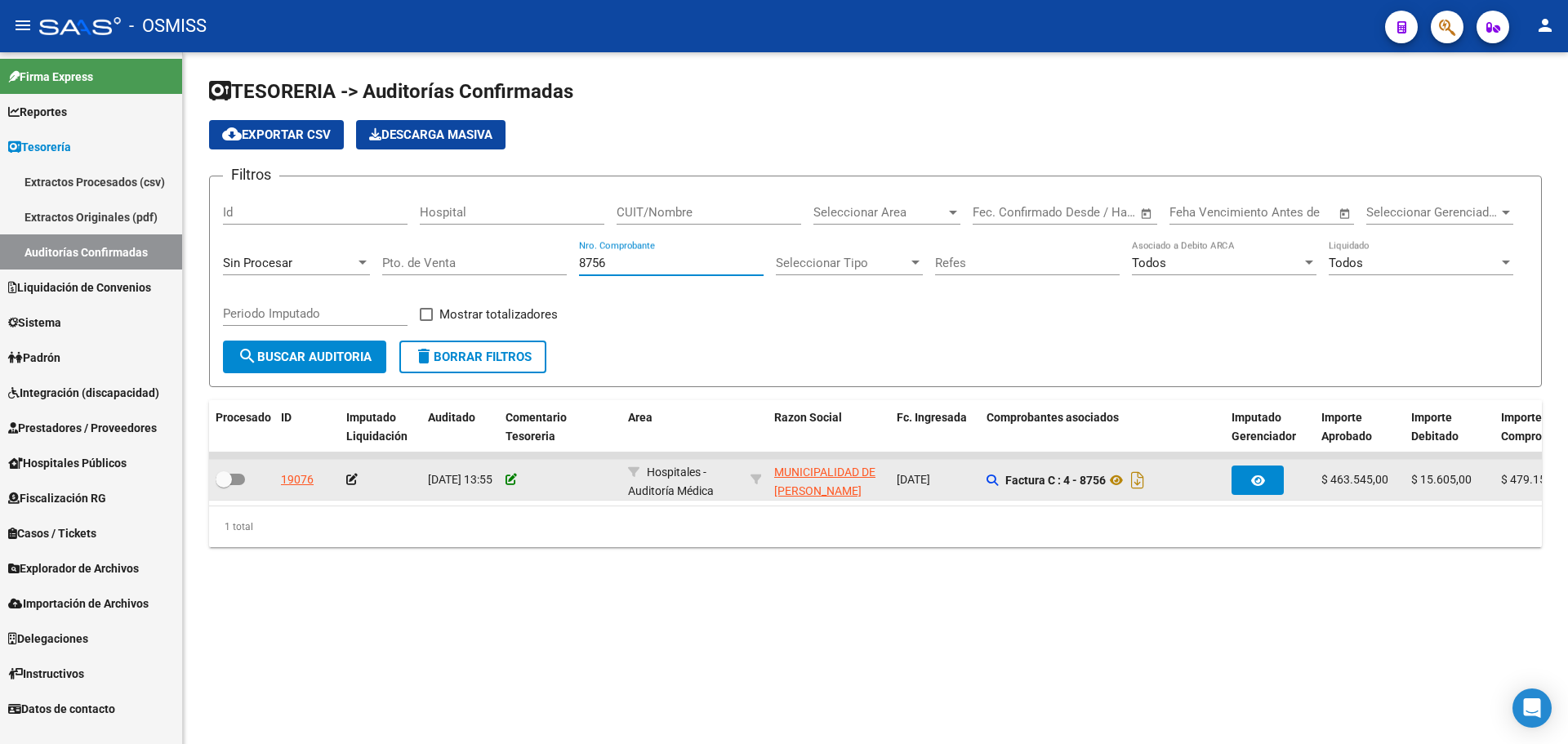
type input "8756"
click at [510, 479] on icon at bounding box center [511, 480] width 12 height 12
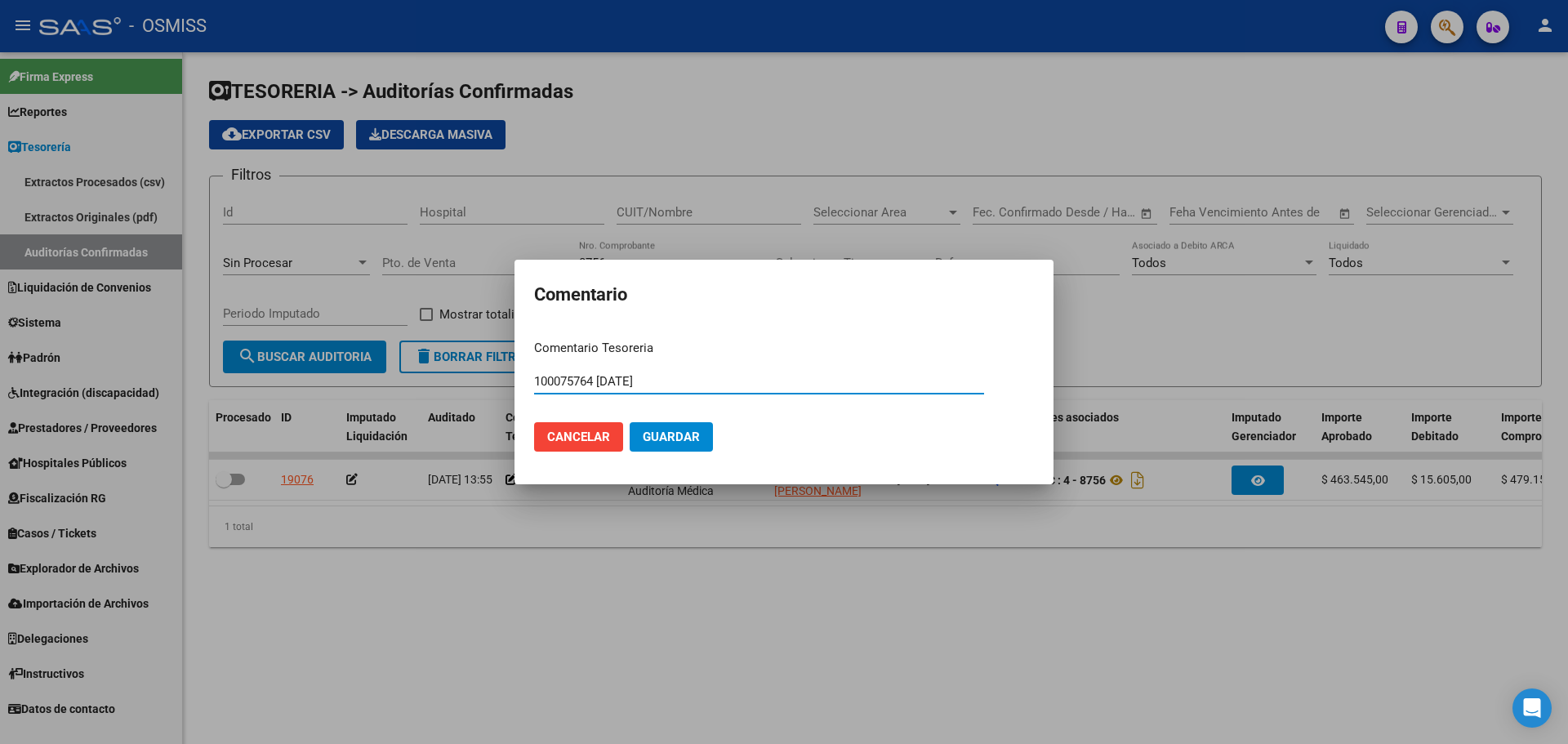
type input "100075764 [DATE]"
click at [689, 428] on button "Guardar" at bounding box center [672, 437] width 83 height 29
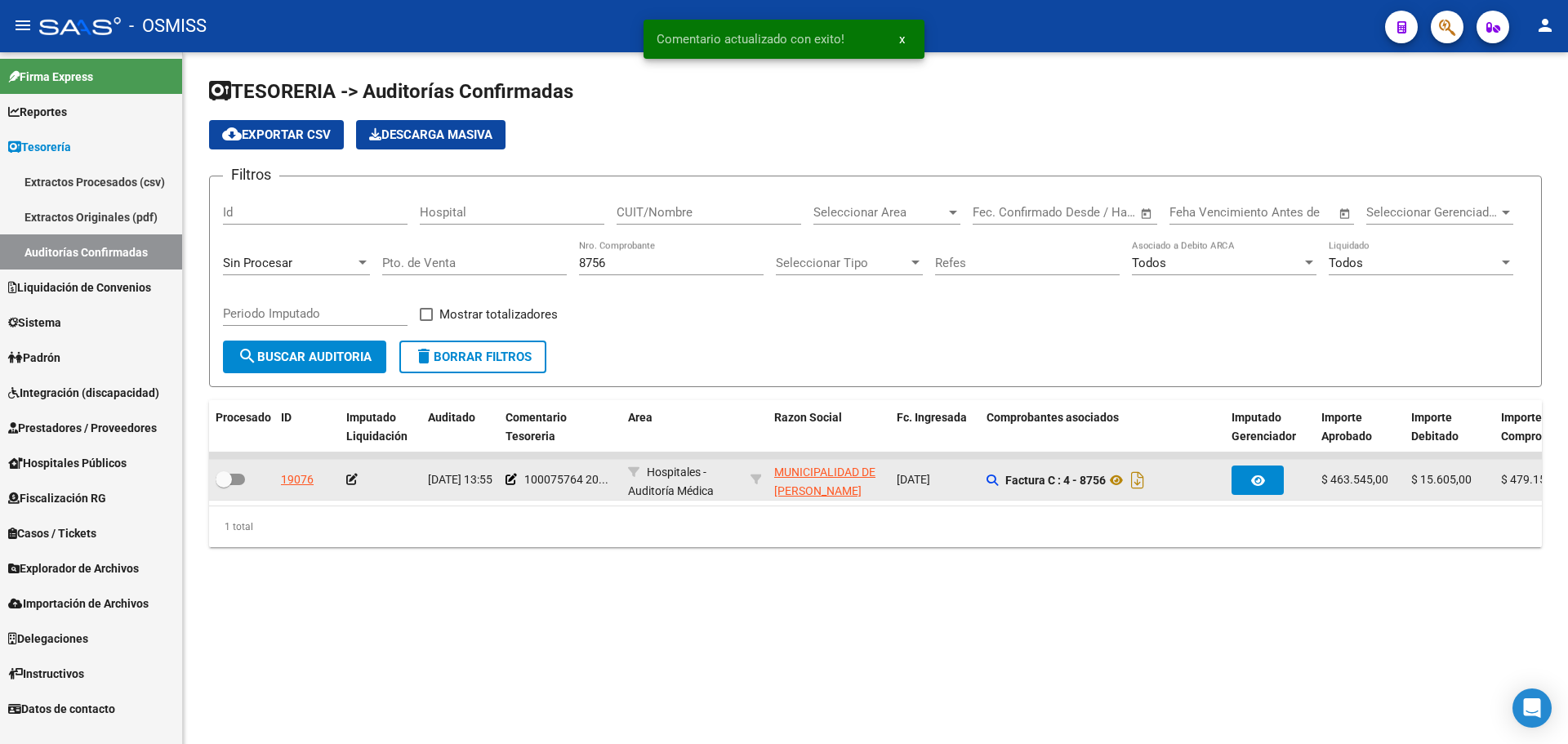
click at [351, 481] on icon at bounding box center [352, 480] width 12 height 12
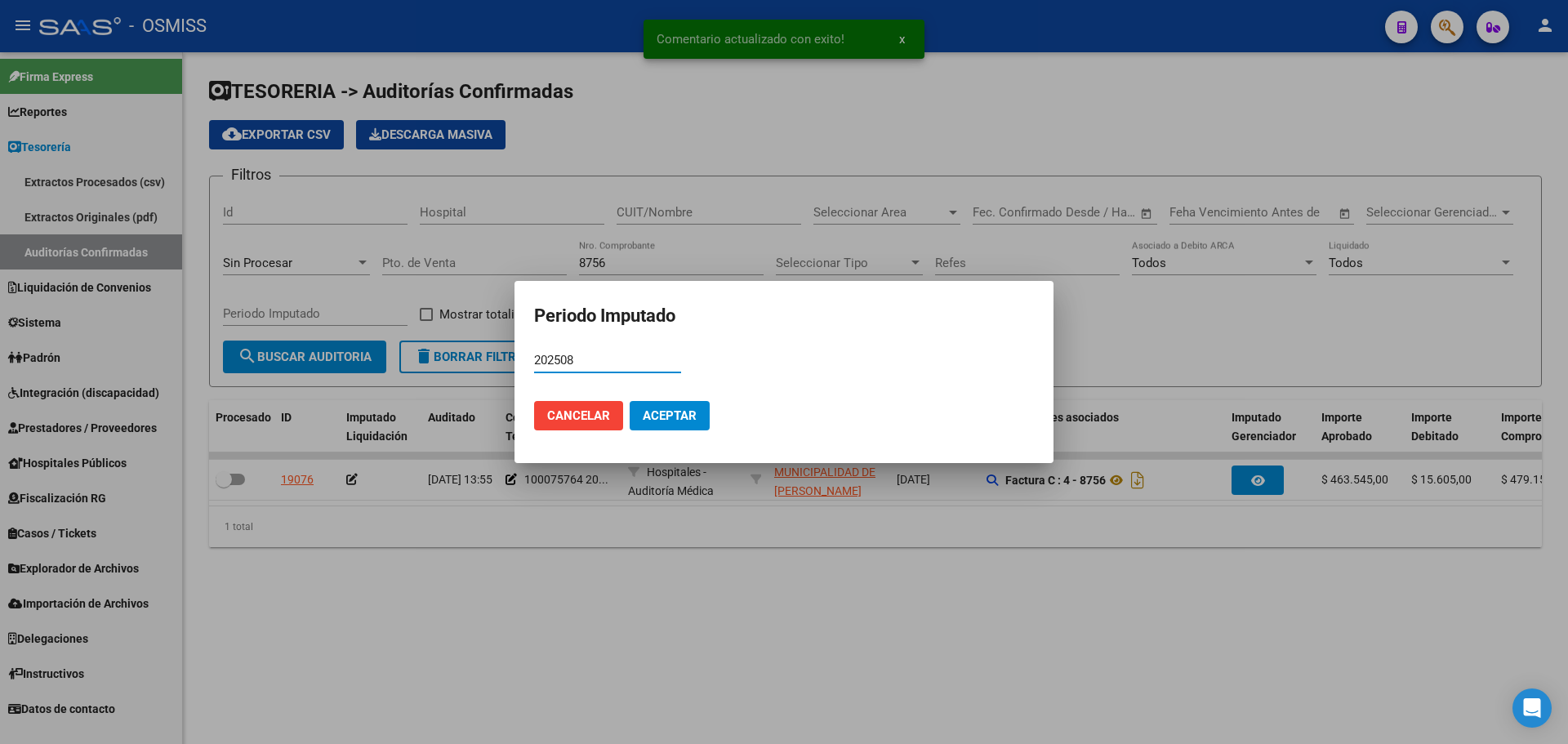
type input "202508"
click at [679, 409] on span "Aceptar" at bounding box center [669, 416] width 54 height 15
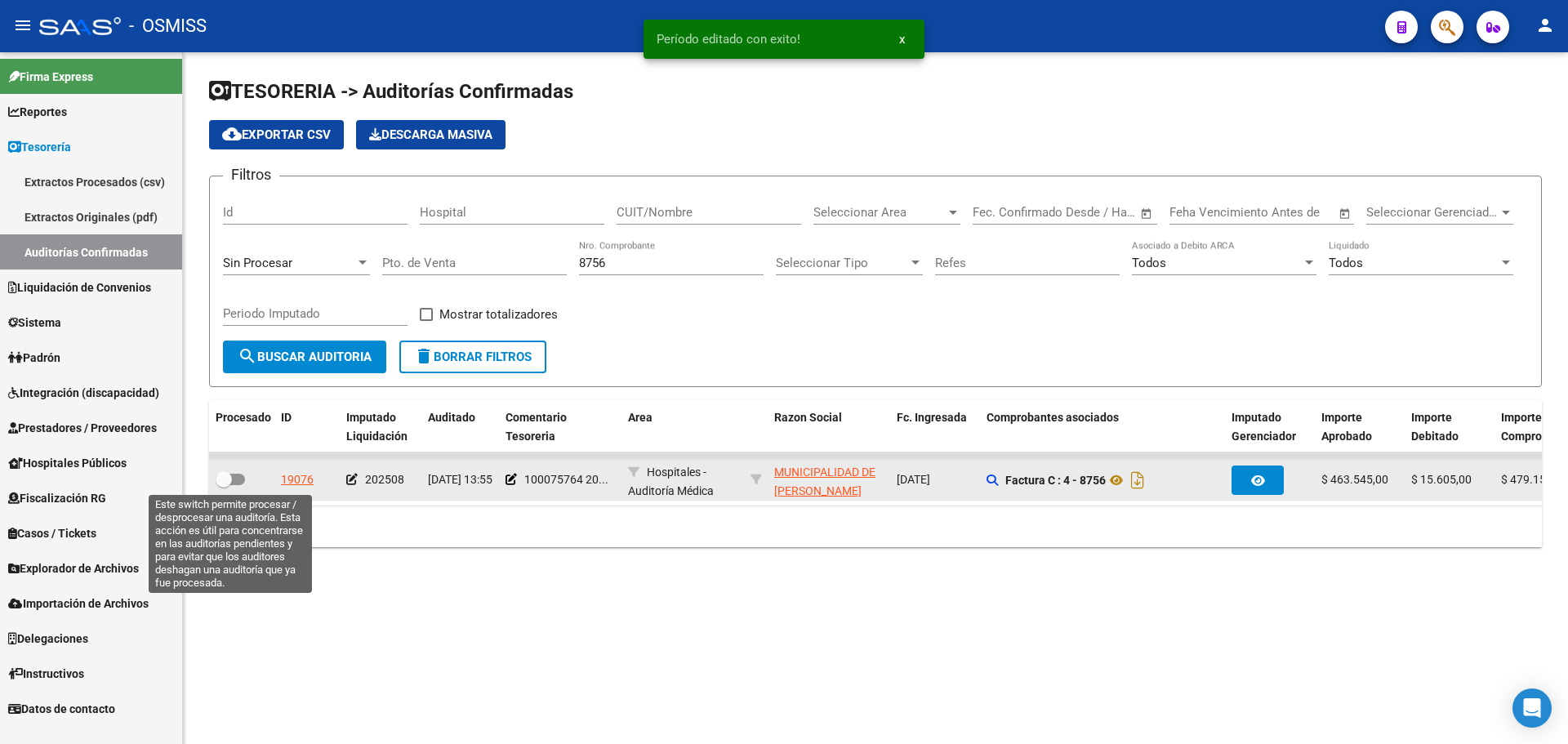
click at [238, 485] on label at bounding box center [230, 480] width 29 height 20
click at [224, 485] on input "checkbox" at bounding box center [223, 485] width 1 height 1
checkbox input "true"
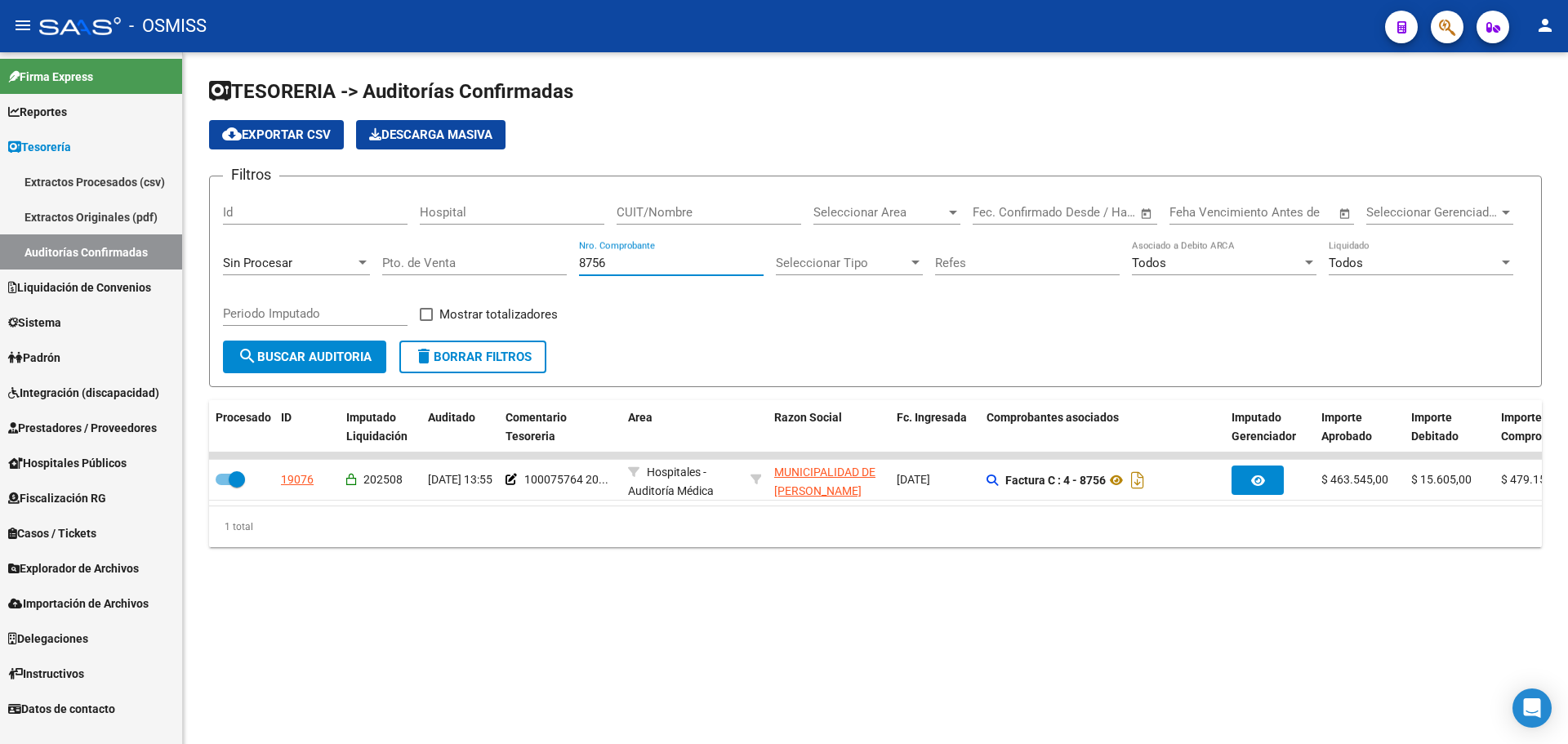
drag, startPoint x: 682, startPoint y: 268, endPoint x: 320, endPoint y: 256, distance: 362.2
click at [320, 256] on div "Filtros Id Hospital CUIT/Nombre Seleccionar Area Seleccionar Area Start date – …" at bounding box center [876, 265] width 1305 height 151
type input "5721"
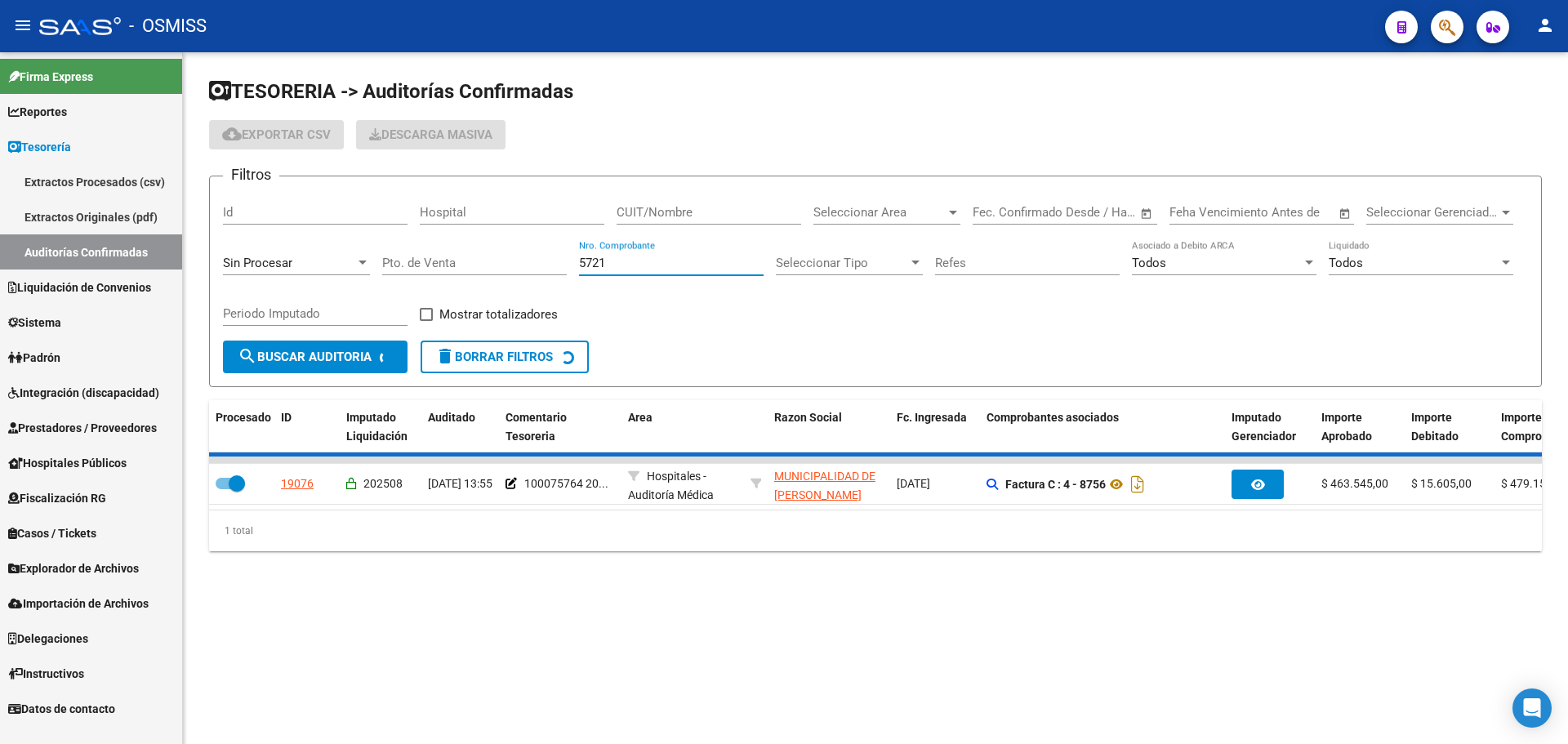
checkbox input "false"
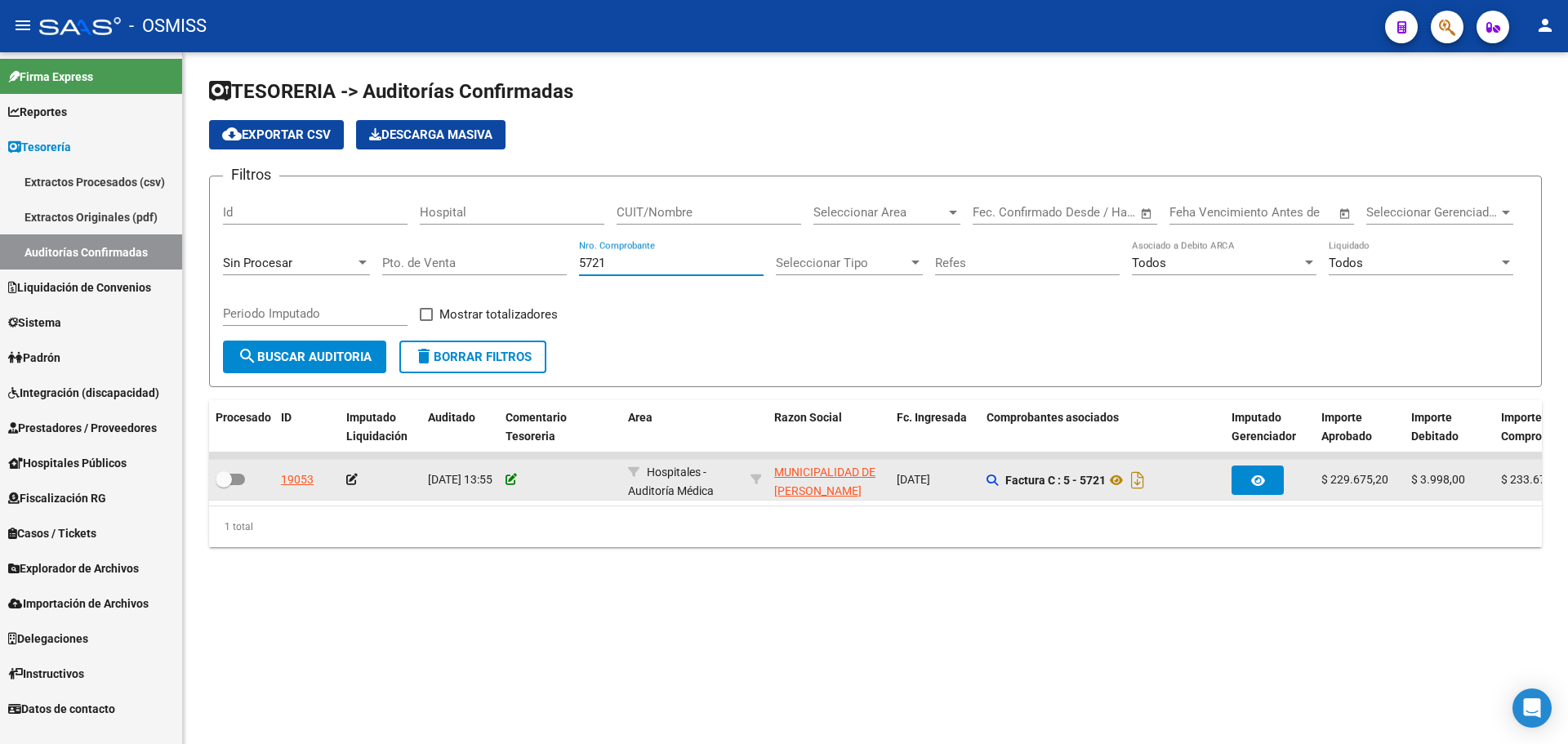
type input "5721"
click at [512, 476] on icon at bounding box center [511, 480] width 12 height 12
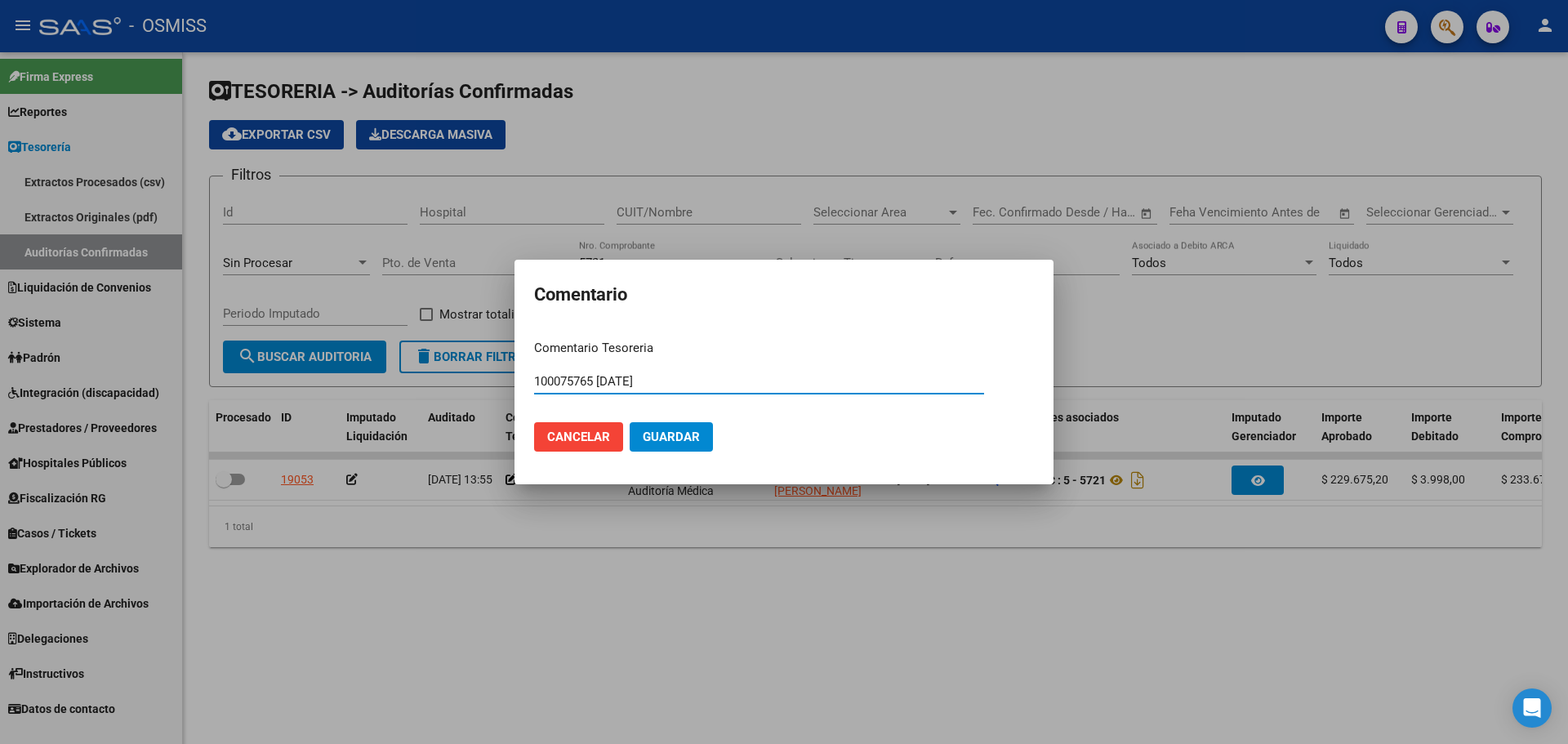
type input "100075765 [DATE]"
click at [677, 443] on span "Guardar" at bounding box center [671, 438] width 57 height 15
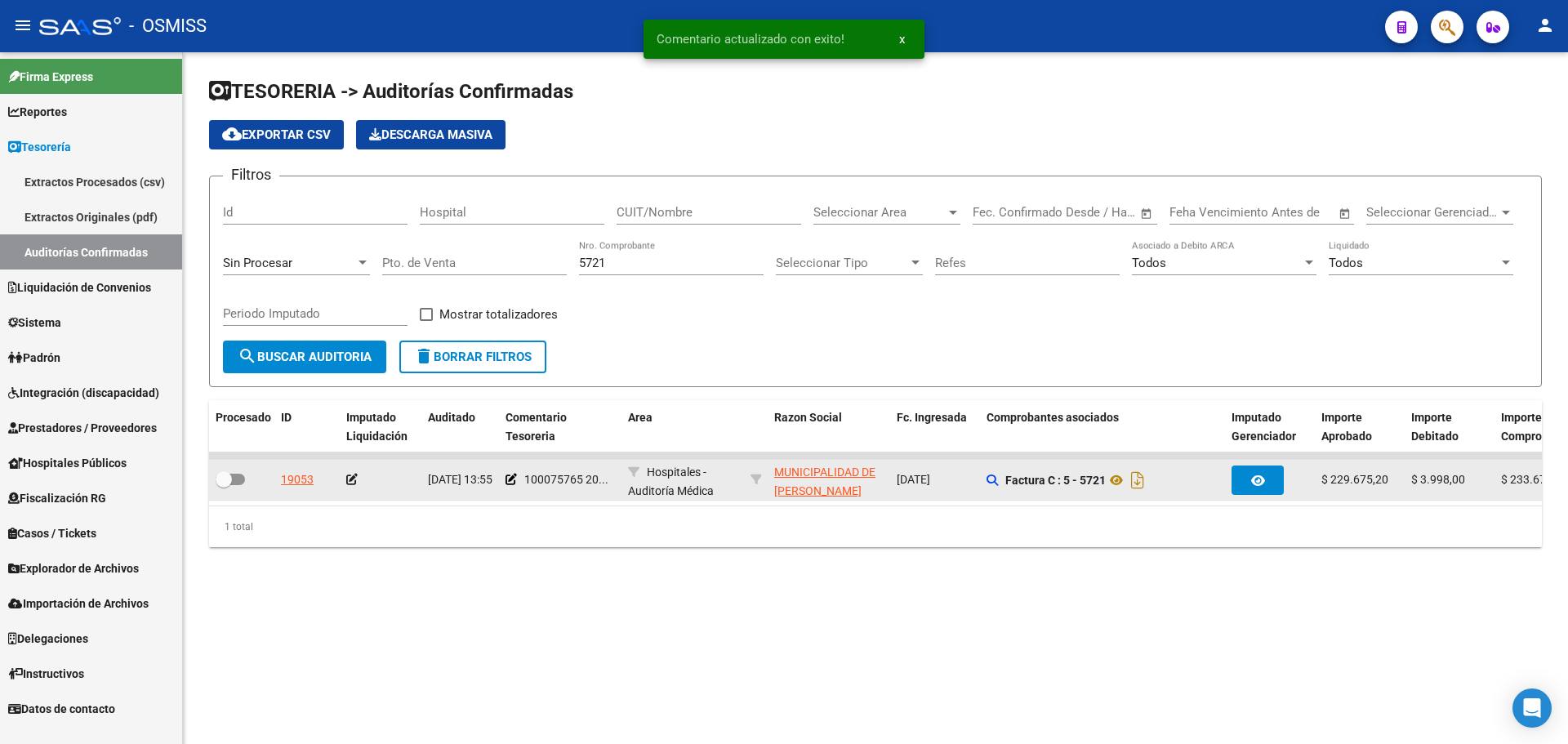
click at [356, 474] on icon at bounding box center [352, 480] width 12 height 12
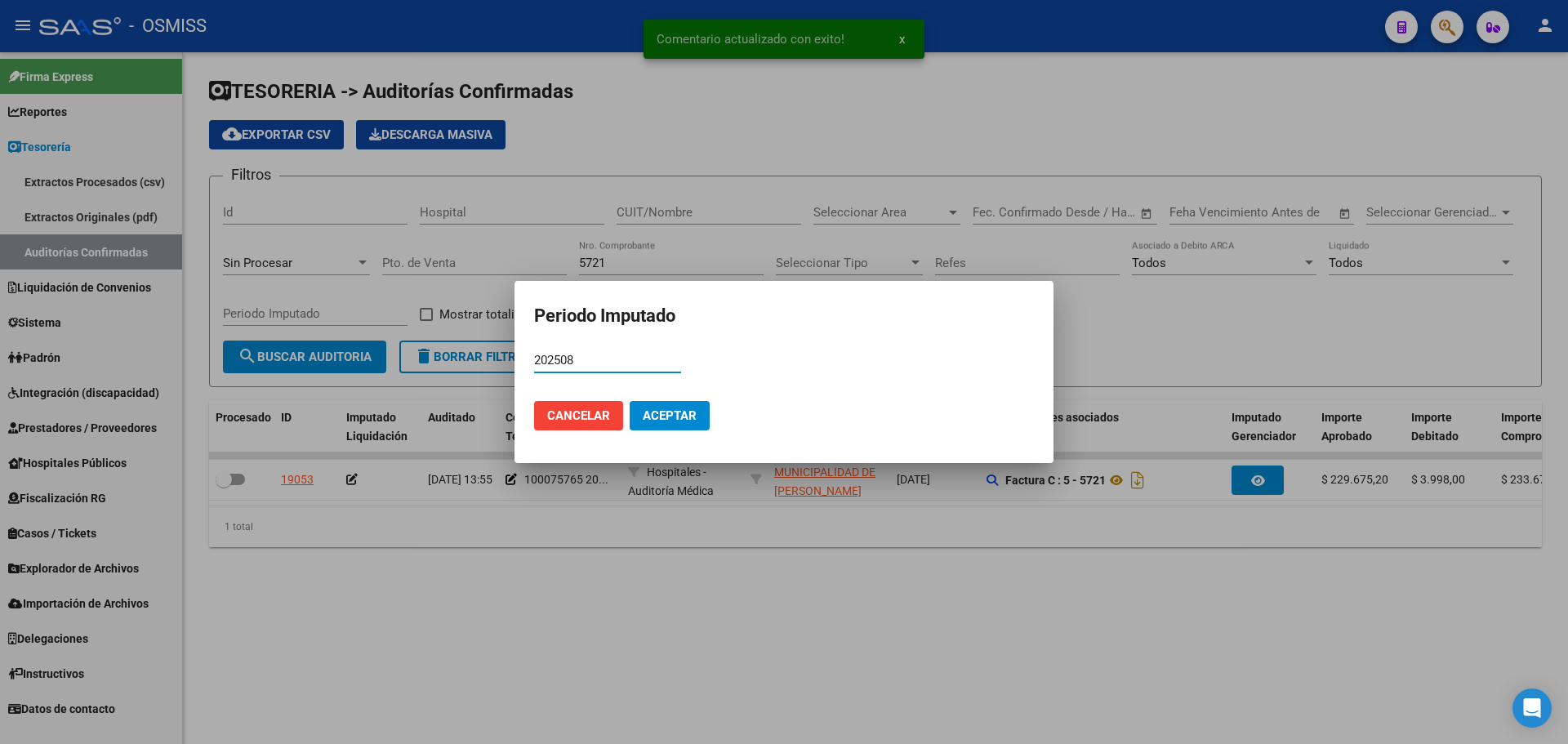
type input "202508"
click at [652, 413] on span "Aceptar" at bounding box center [669, 416] width 54 height 15
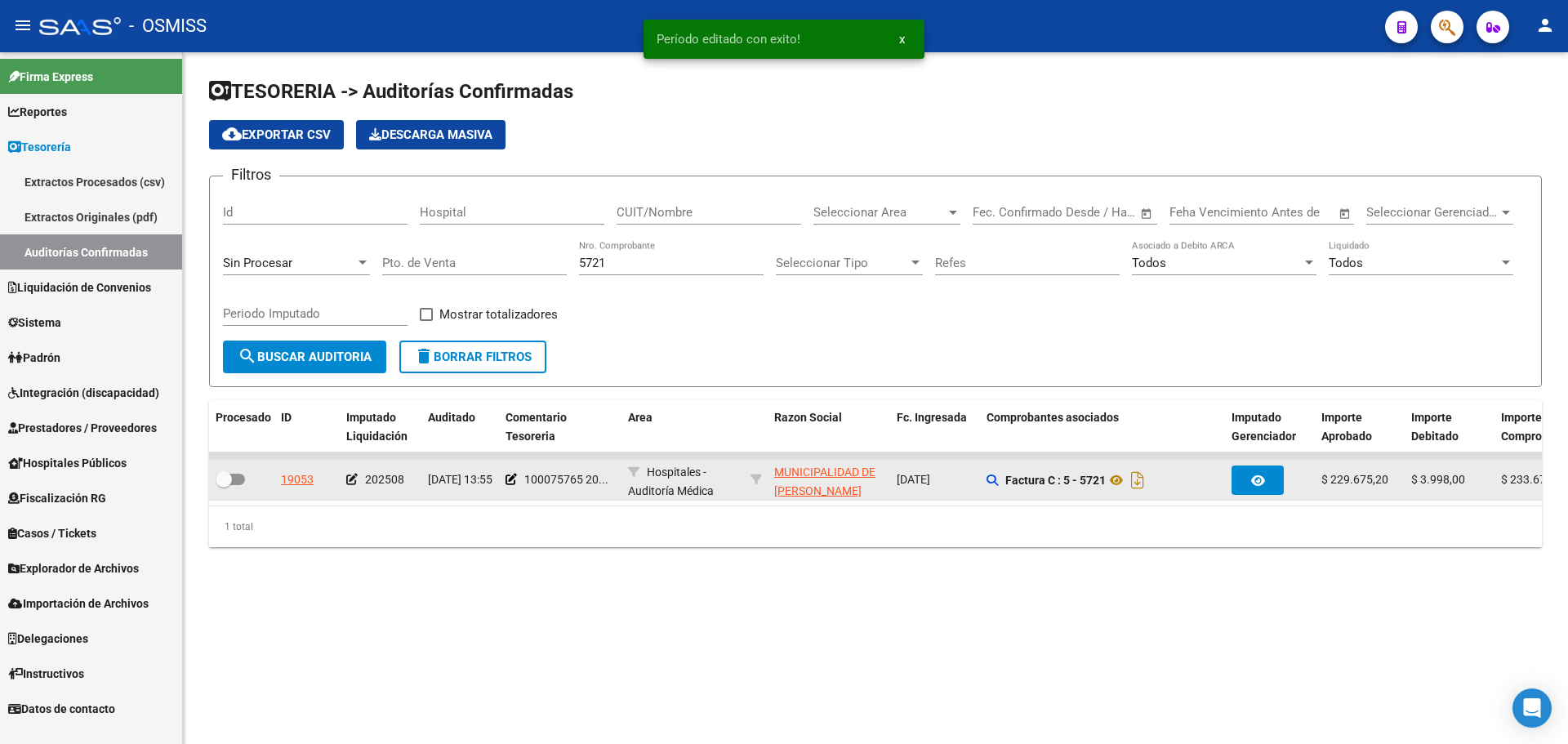
click at [245, 479] on div at bounding box center [242, 481] width 52 height 22
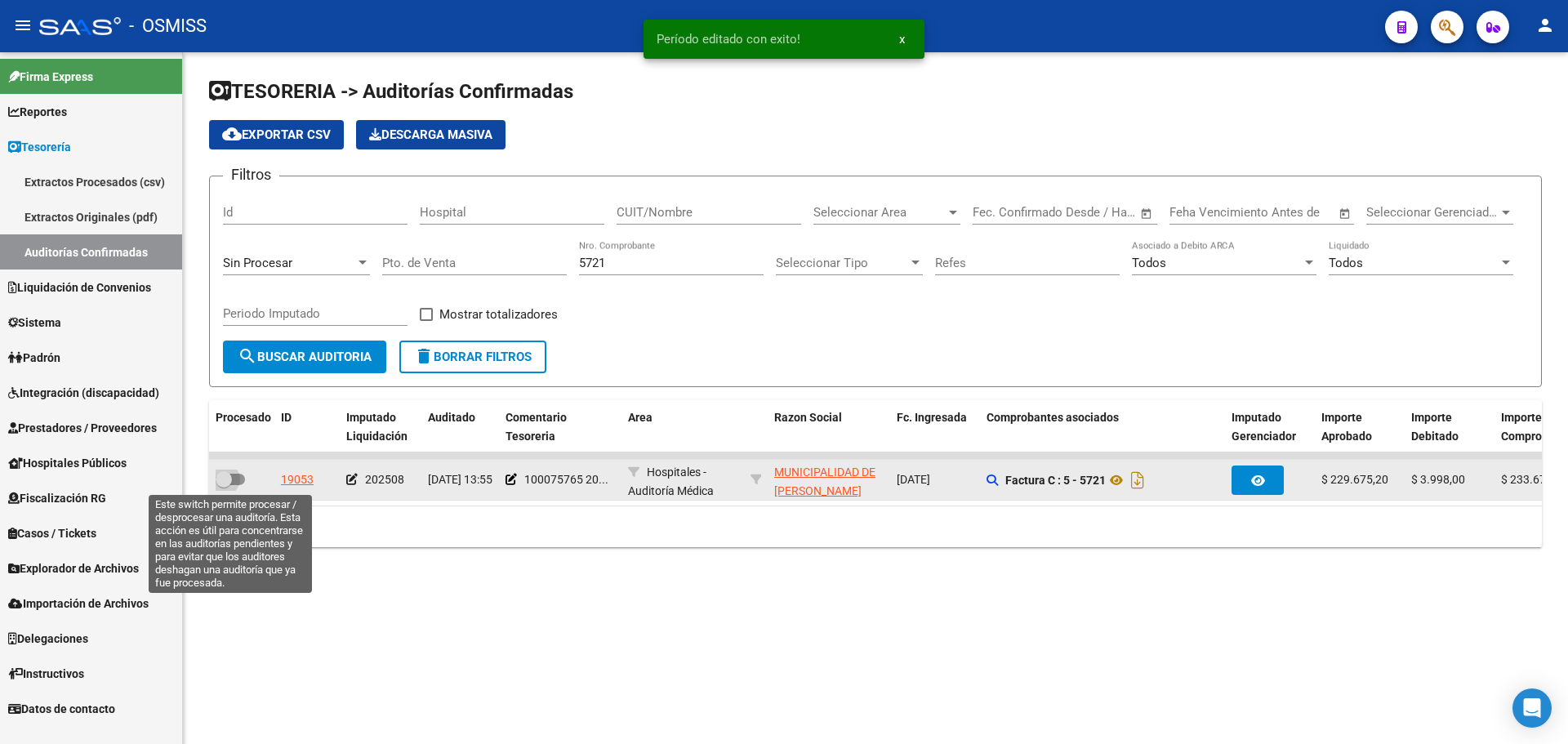
click at [236, 480] on span at bounding box center [230, 480] width 29 height 12
click at [224, 485] on input "checkbox" at bounding box center [223, 485] width 1 height 1
checkbox input "true"
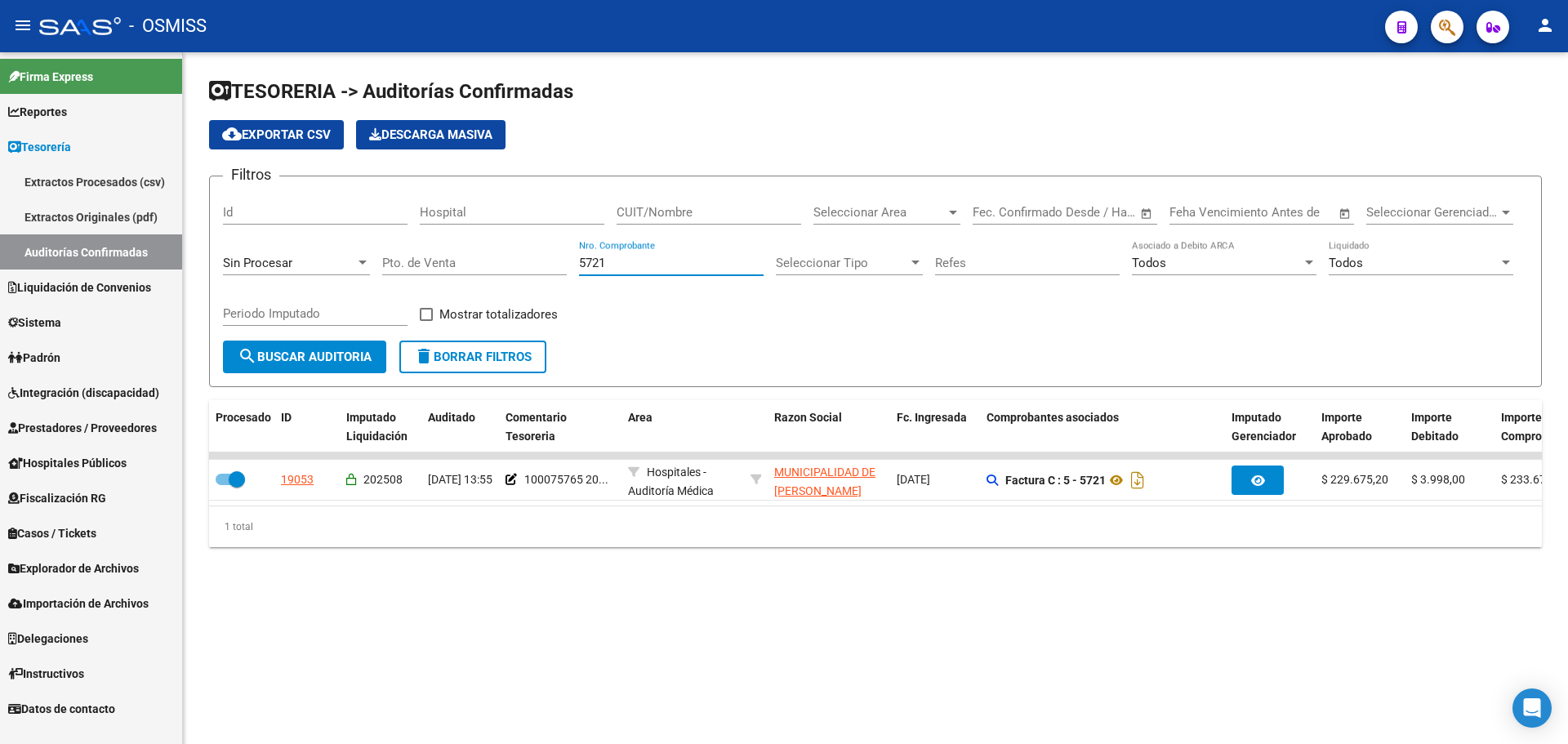
drag, startPoint x: 641, startPoint y: 269, endPoint x: 432, endPoint y: 269, distance: 209.0
click at [432, 269] on div "Filtros Id Hospital CUIT/Nombre Seleccionar Area Seleccionar Area Start date – …" at bounding box center [876, 265] width 1305 height 151
type input "5222"
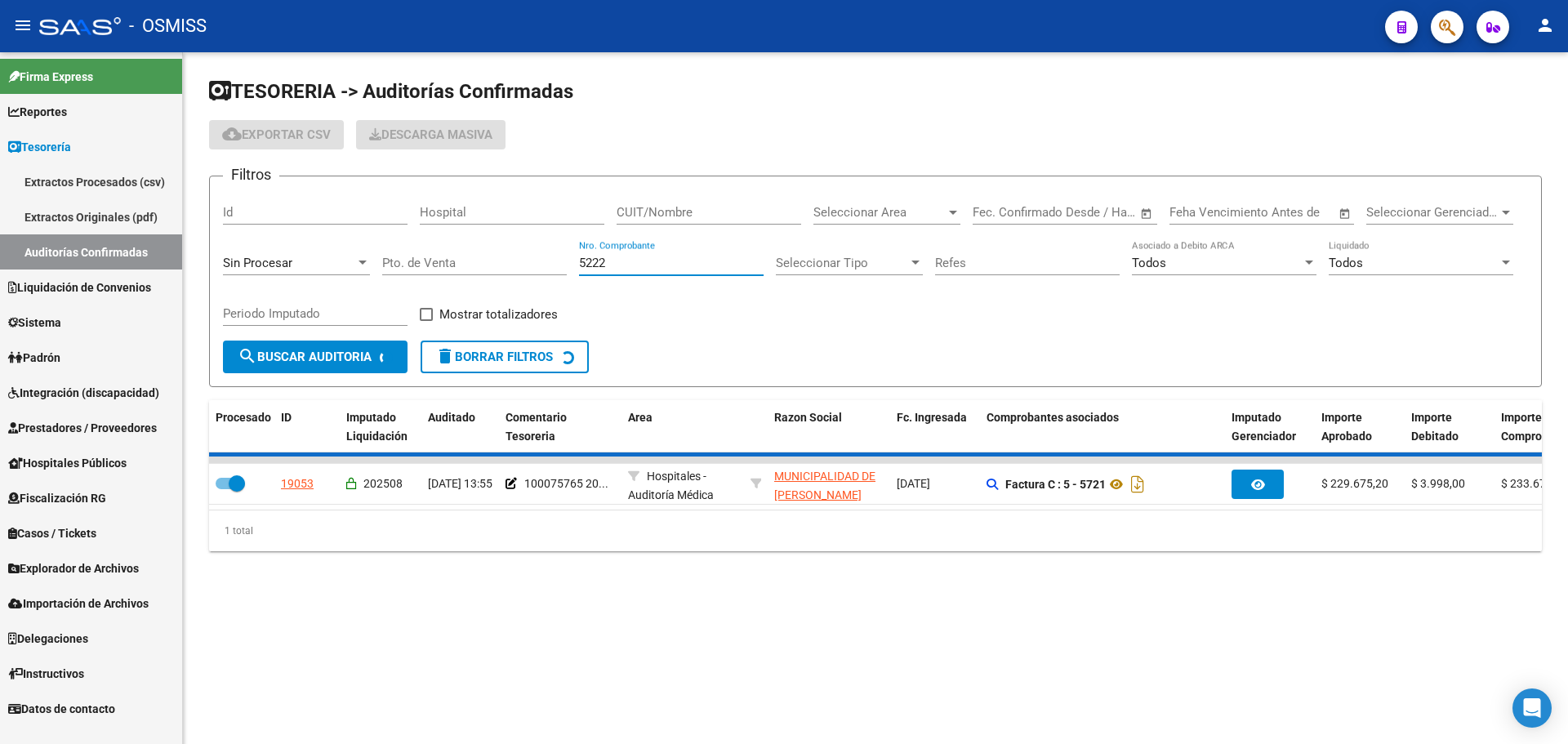
checkbox input "false"
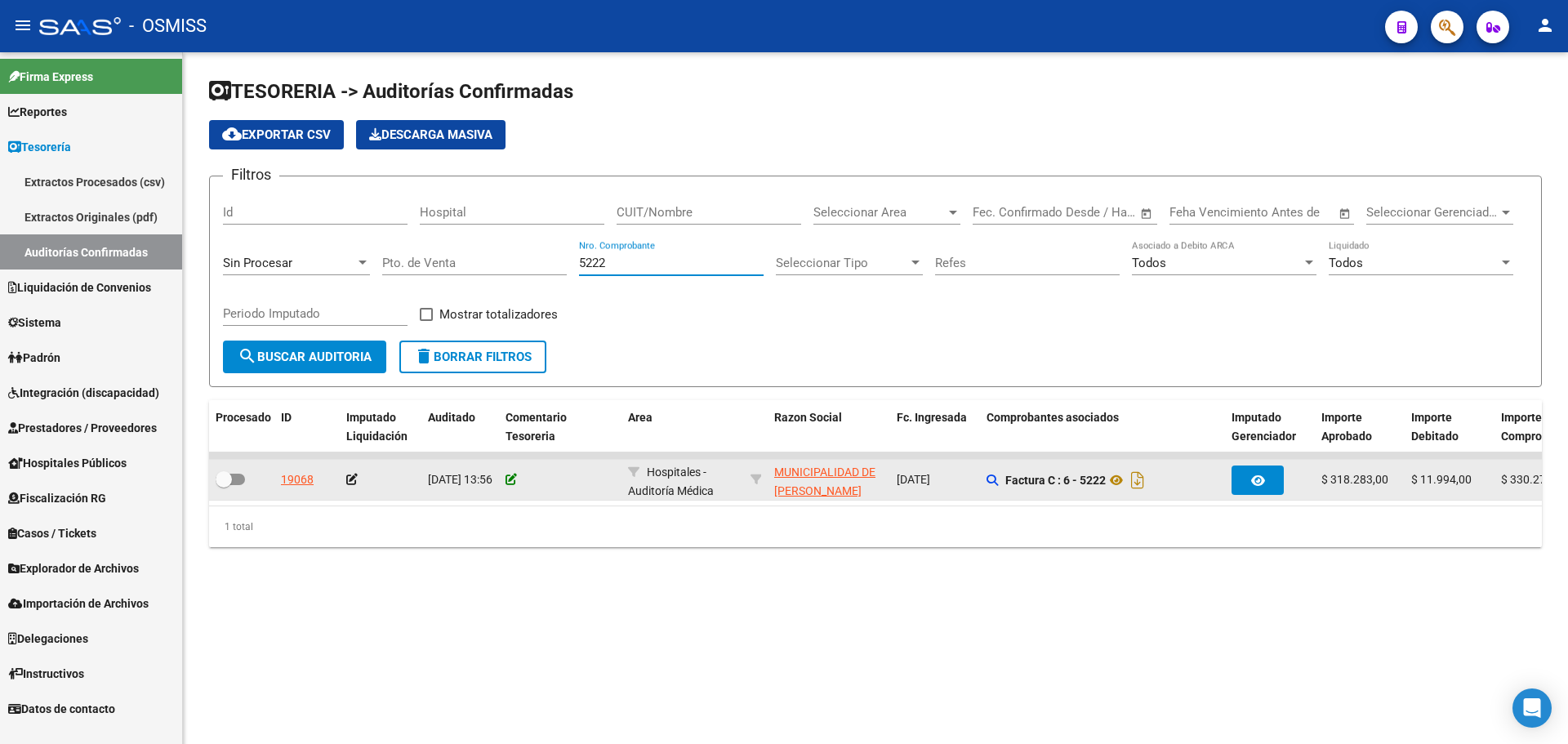
type input "5222"
click at [510, 480] on icon at bounding box center [511, 480] width 12 height 12
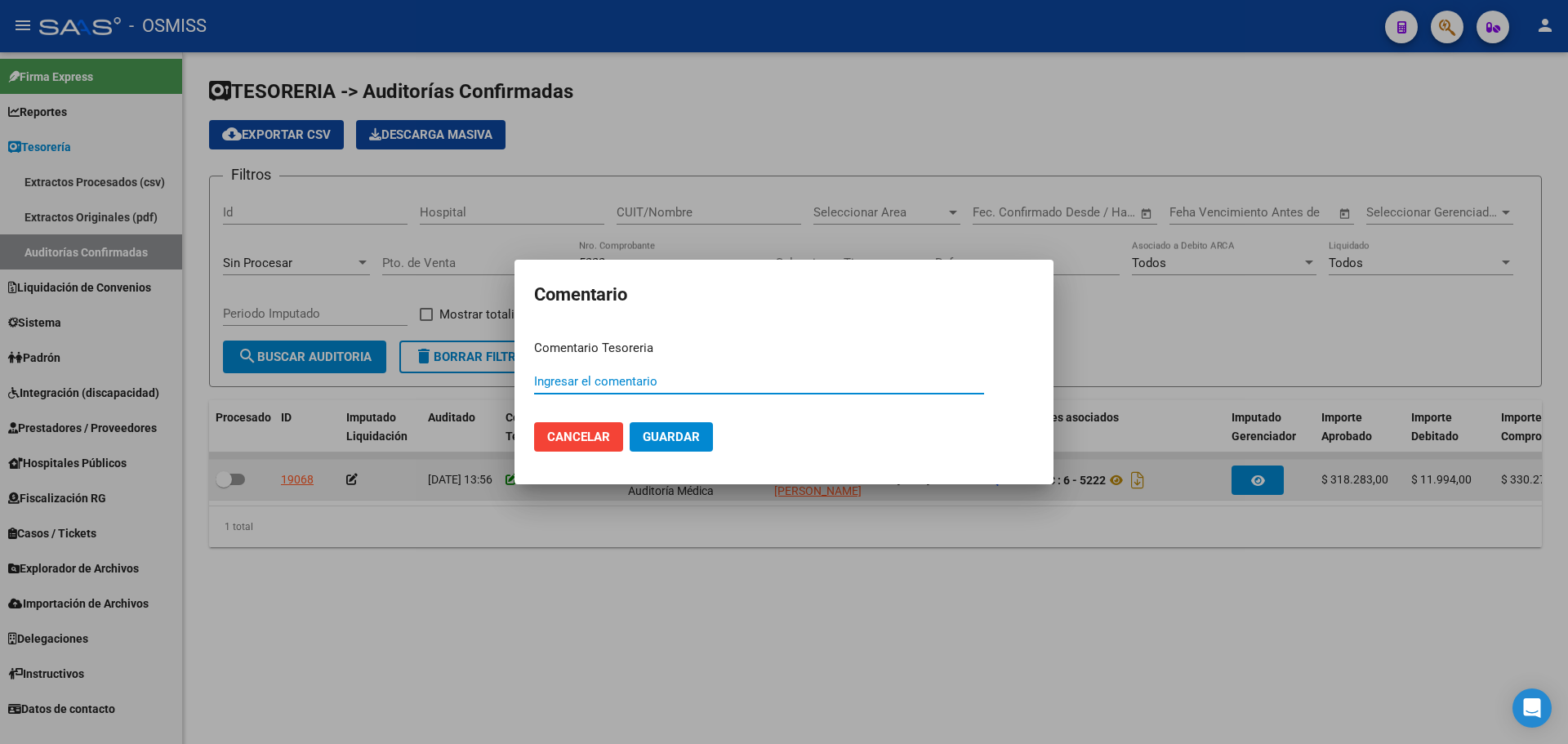
paste input "100075766"
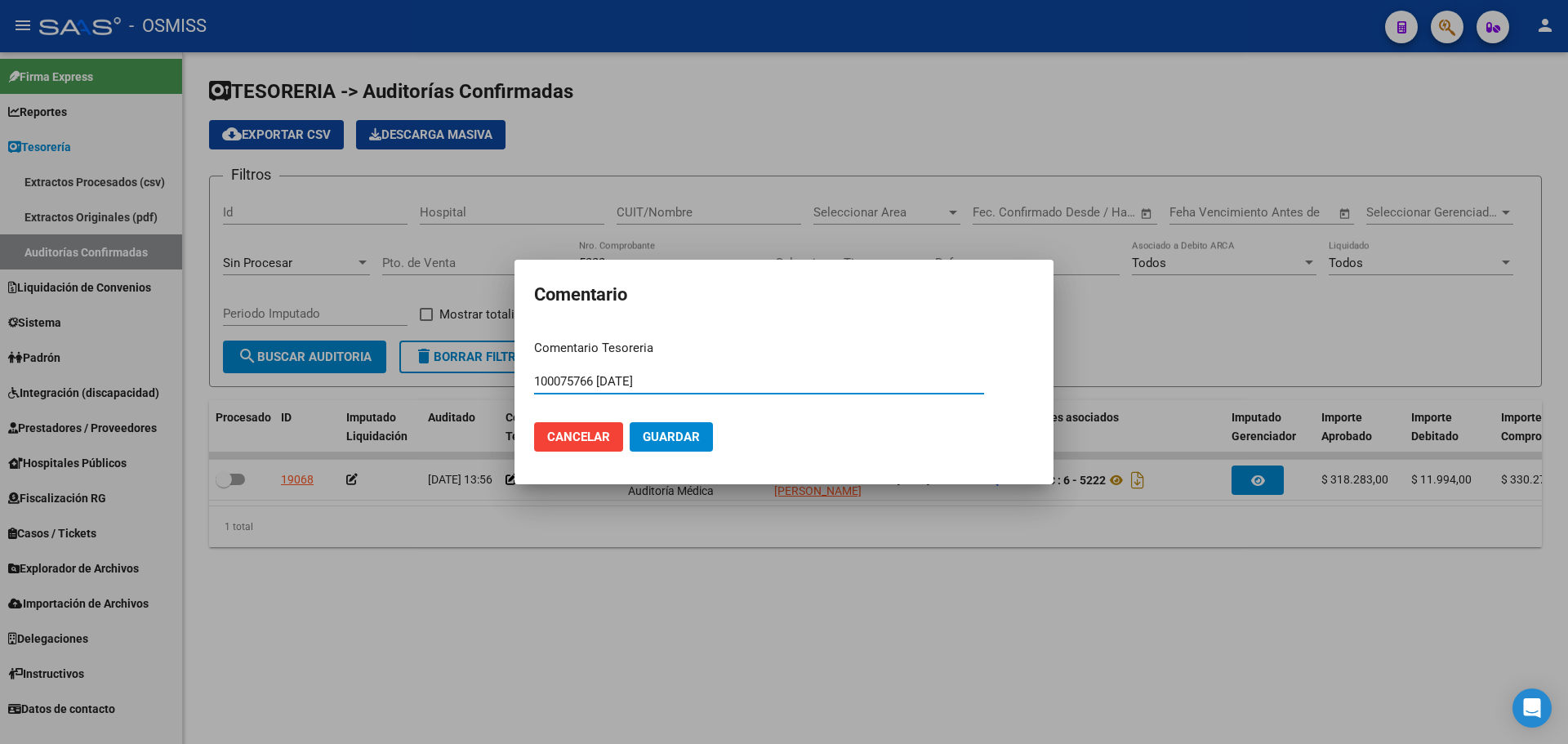
type input "100075766 [DATE]"
click at [648, 425] on button "Guardar" at bounding box center [672, 437] width 83 height 29
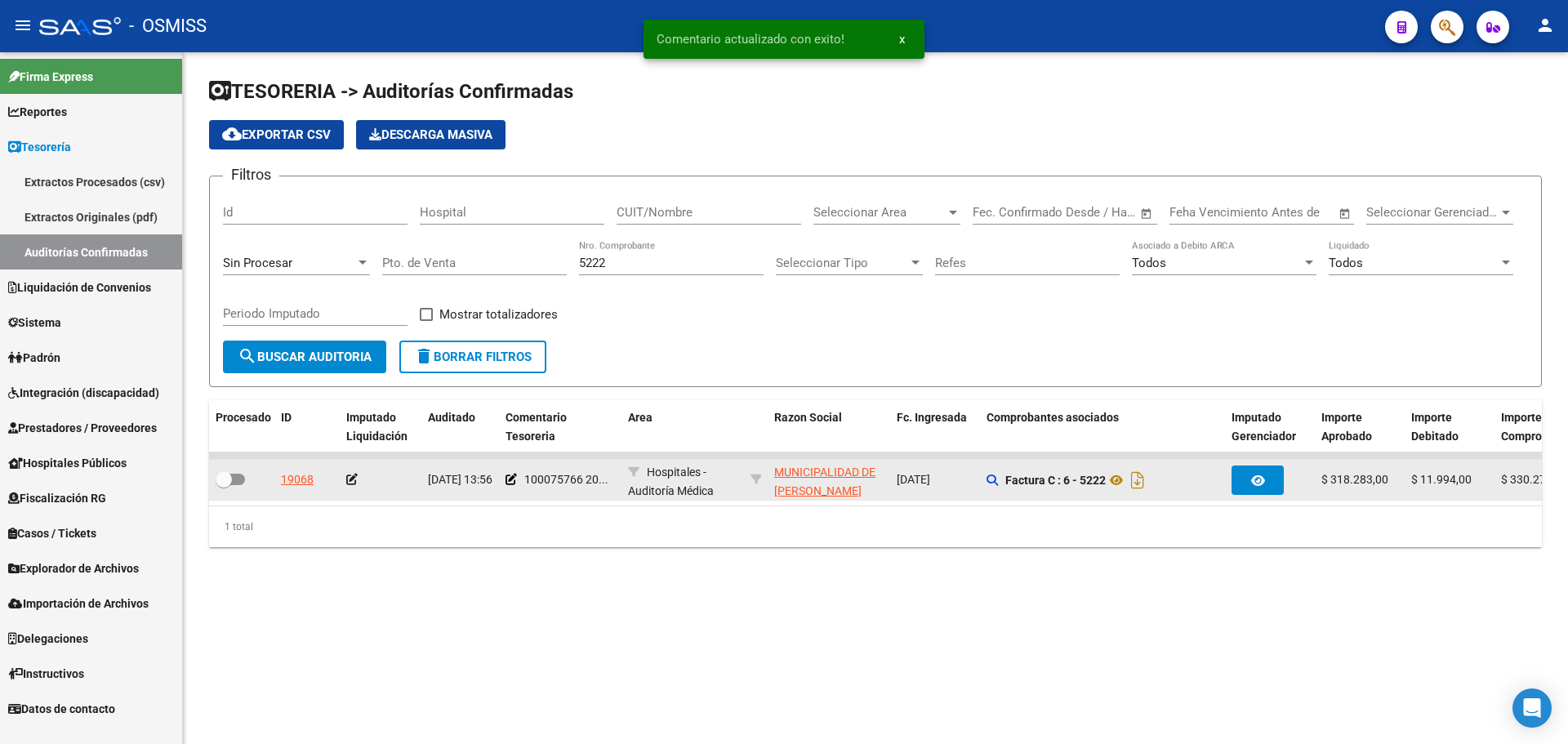
click at [356, 479] on icon at bounding box center [352, 480] width 12 height 12
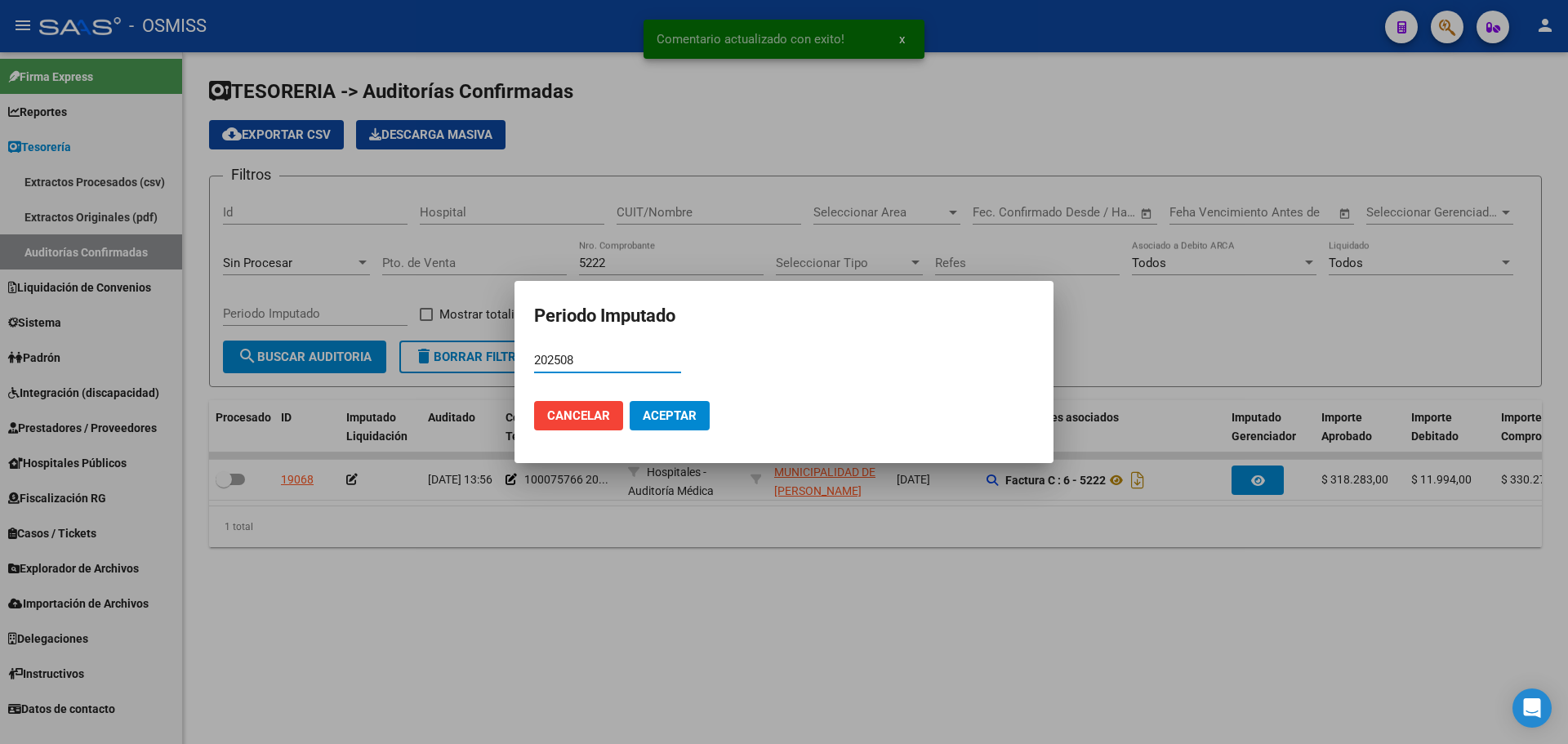
type input "202508"
click at [650, 410] on span "Aceptar" at bounding box center [669, 416] width 54 height 15
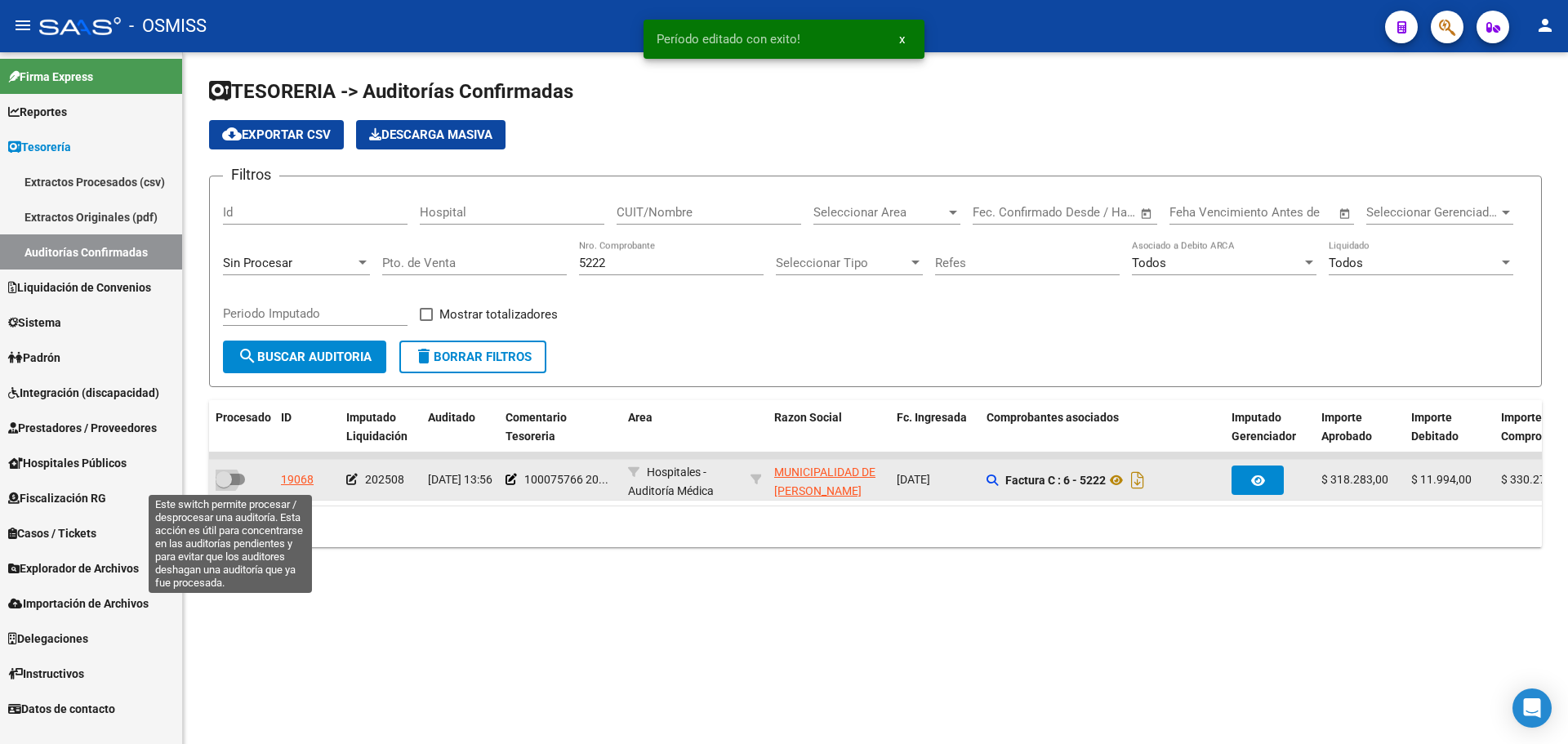
click at [232, 474] on span at bounding box center [230, 480] width 29 height 12
click at [224, 485] on input "checkbox" at bounding box center [223, 485] width 1 height 1
checkbox input "true"
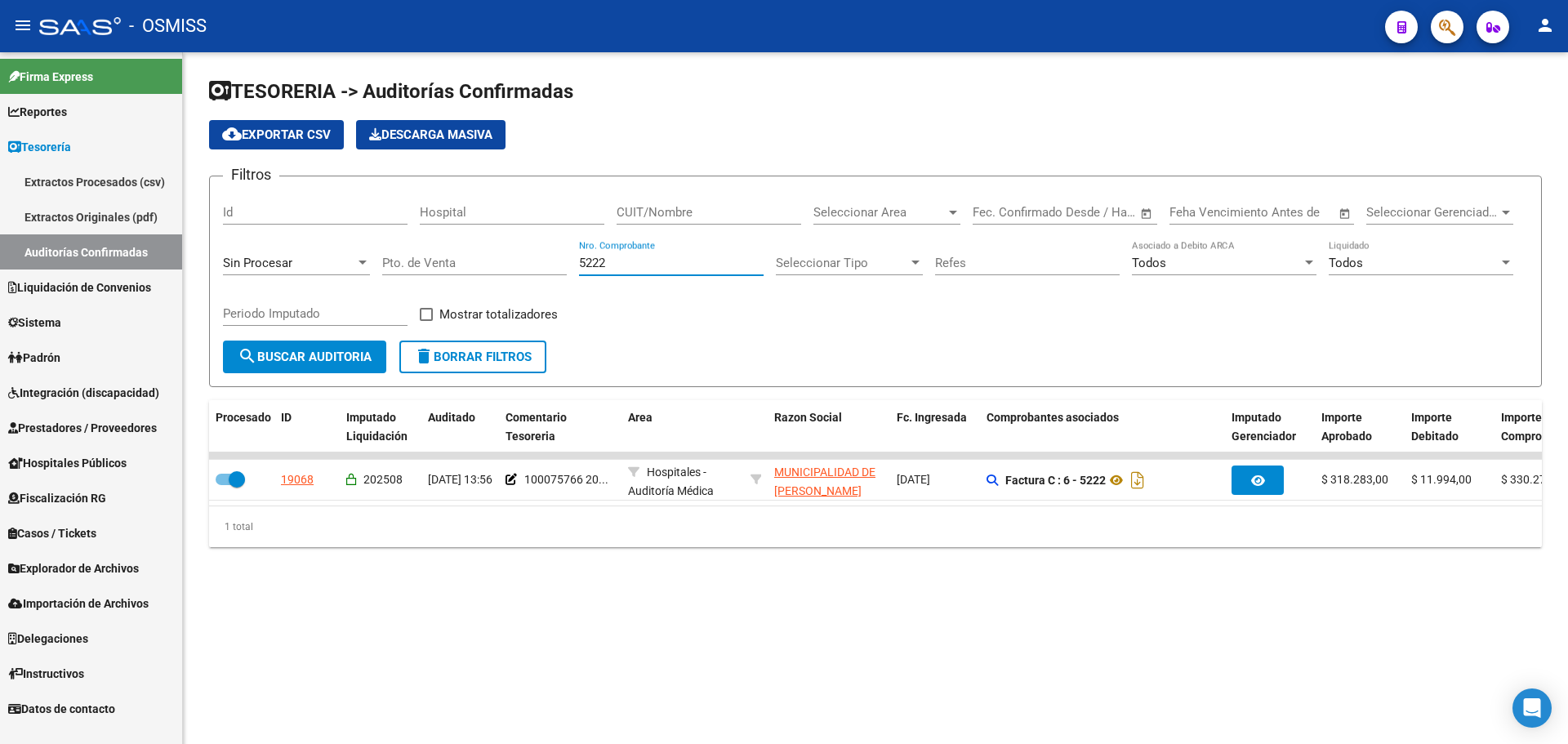
drag, startPoint x: 694, startPoint y: 262, endPoint x: 169, endPoint y: 228, distance: 526.1
click at [169, 228] on mat-sidenav-container "Firma Express Reportes Ingresos Percibidos Análisis de todos los conceptos (his…" at bounding box center [784, 398] width 1568 height 692
type input "3557"
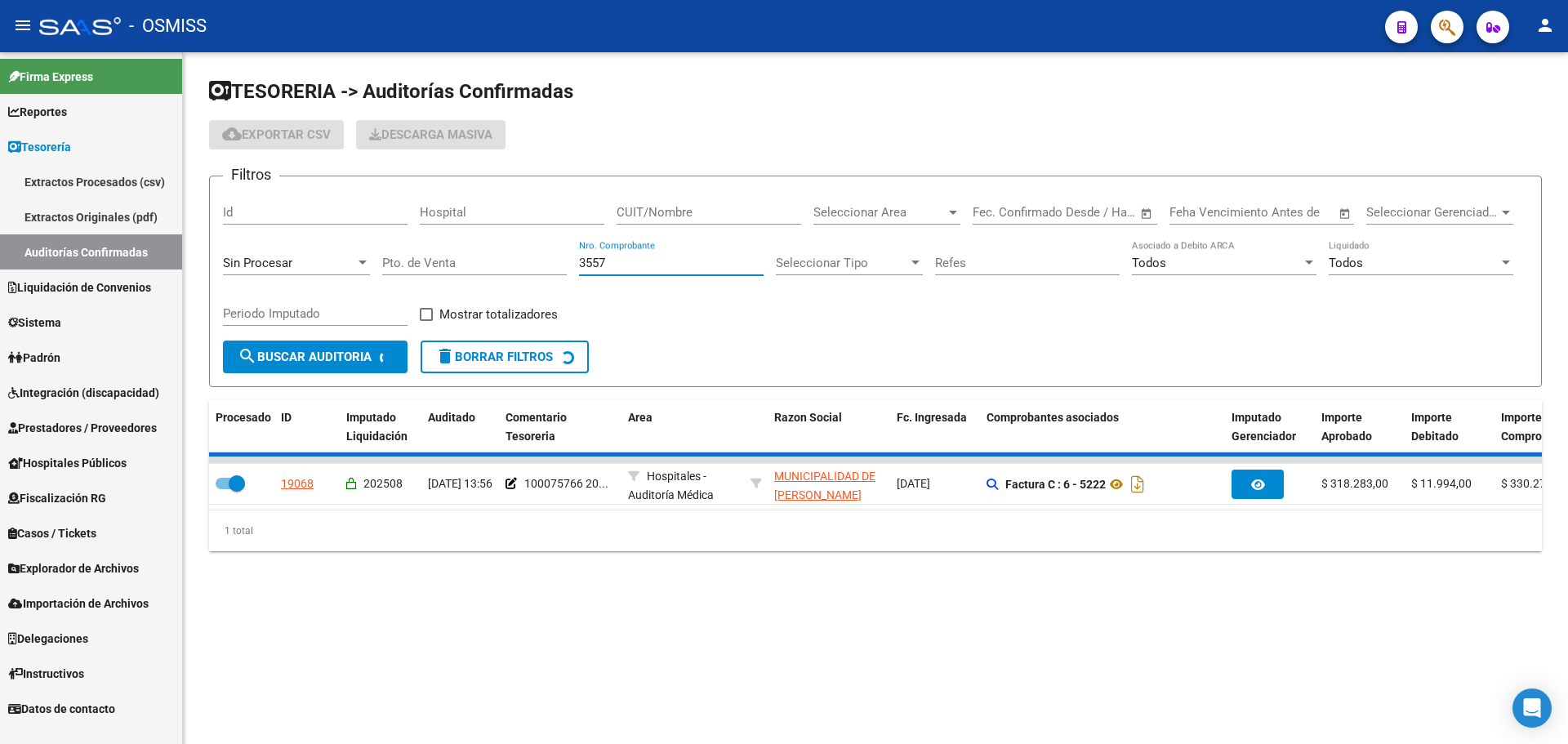
checkbox input "false"
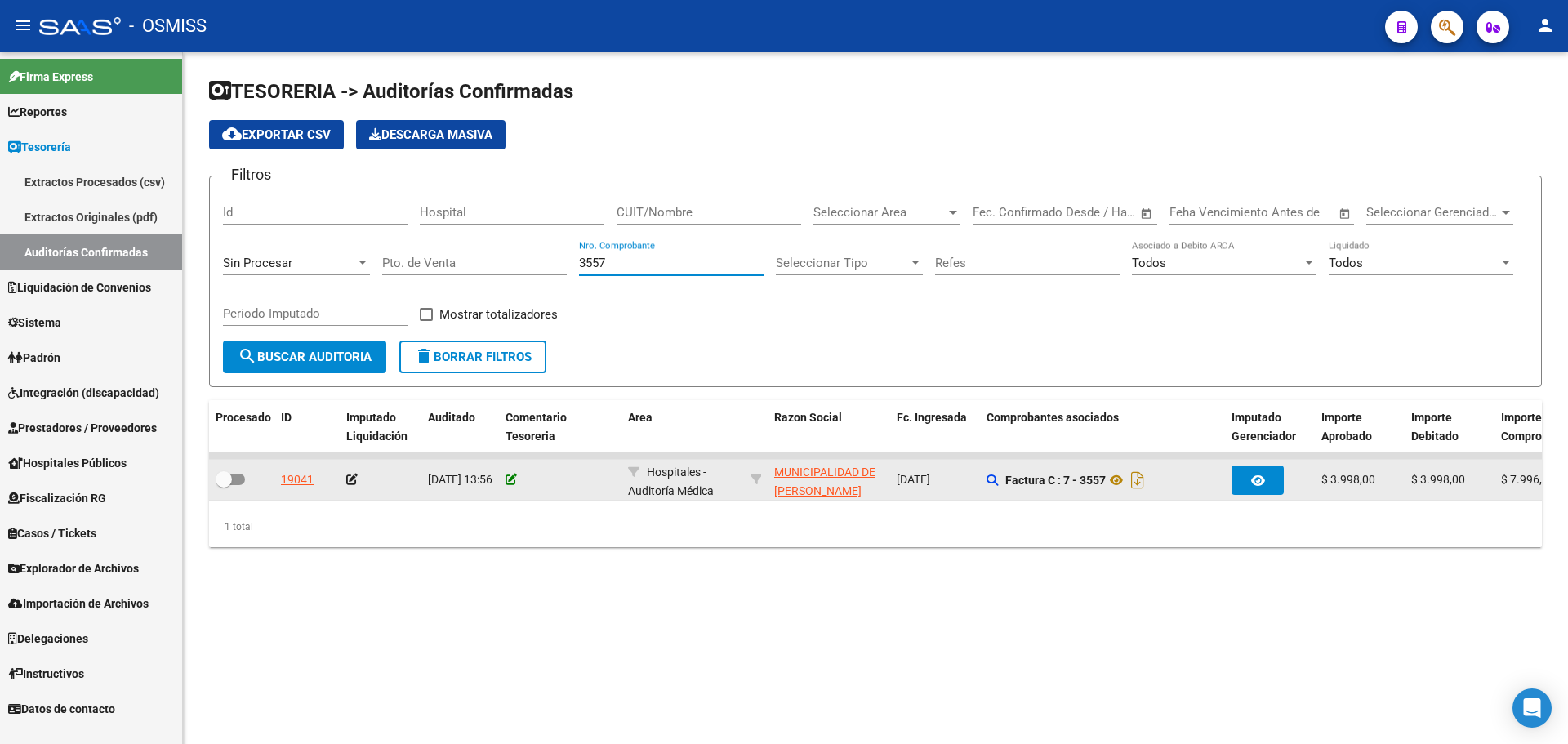
type input "3557"
click at [512, 479] on icon at bounding box center [511, 480] width 12 height 12
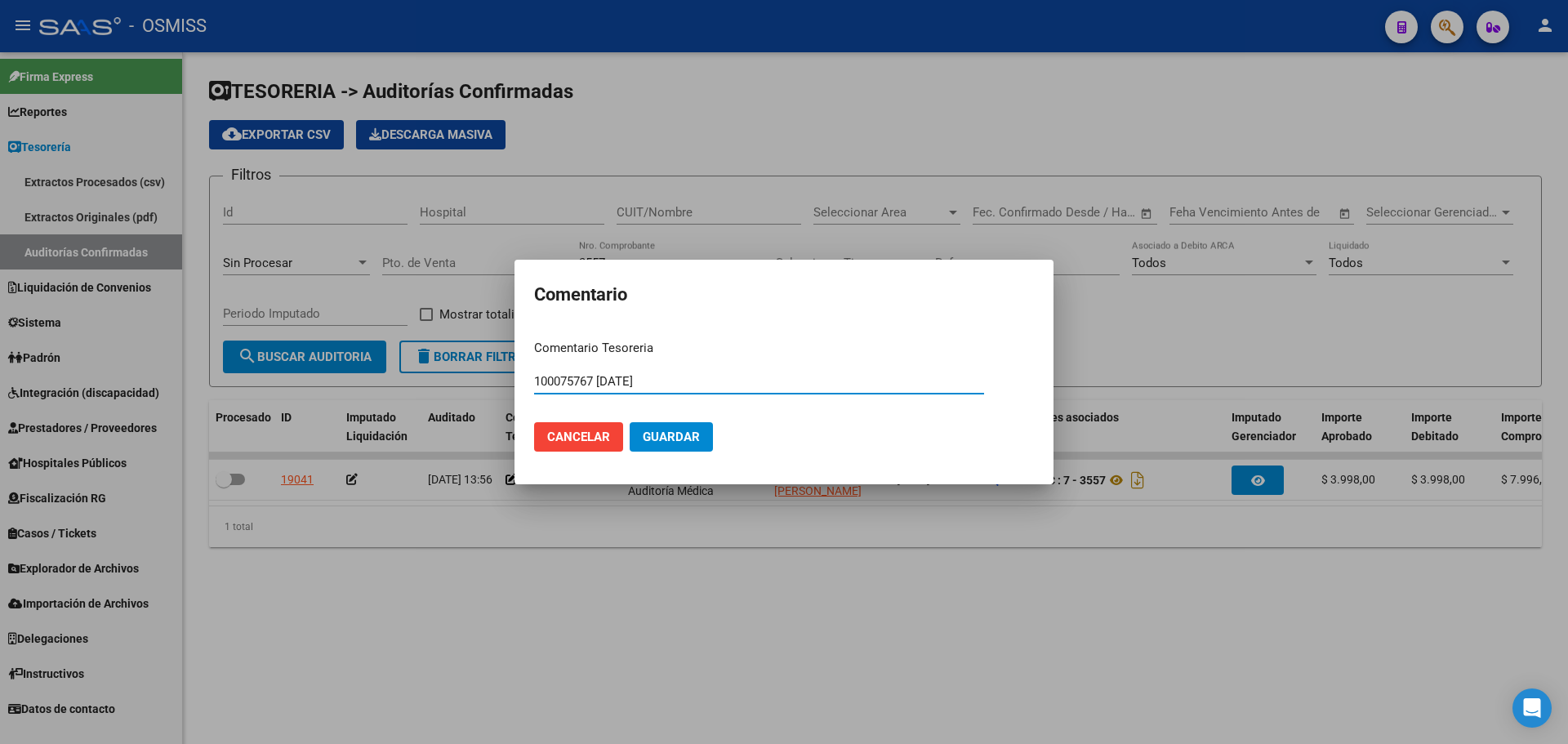
type input "100075767 [DATE]"
click at [681, 433] on span "Guardar" at bounding box center [671, 438] width 57 height 15
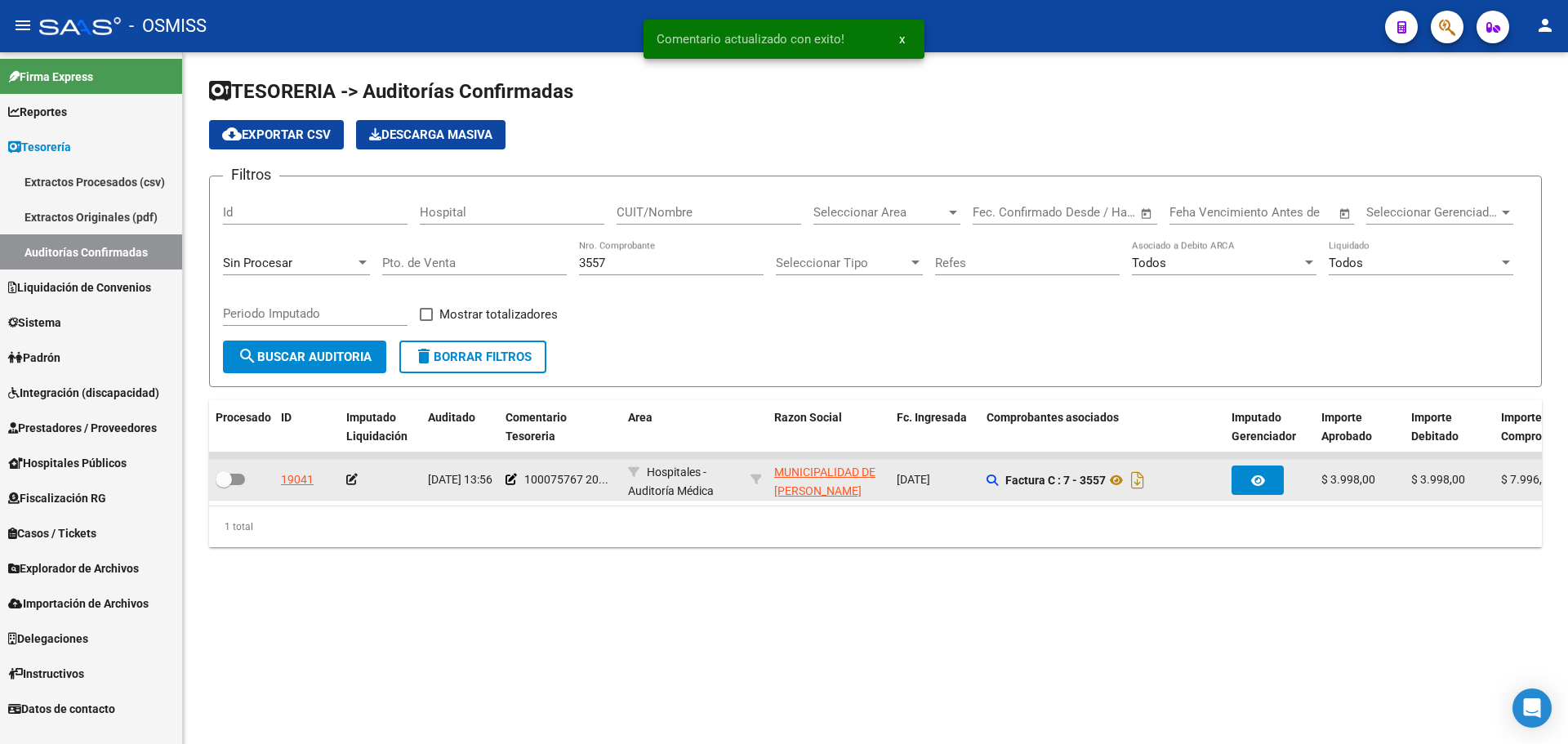
click at [349, 480] on icon at bounding box center [352, 480] width 12 height 12
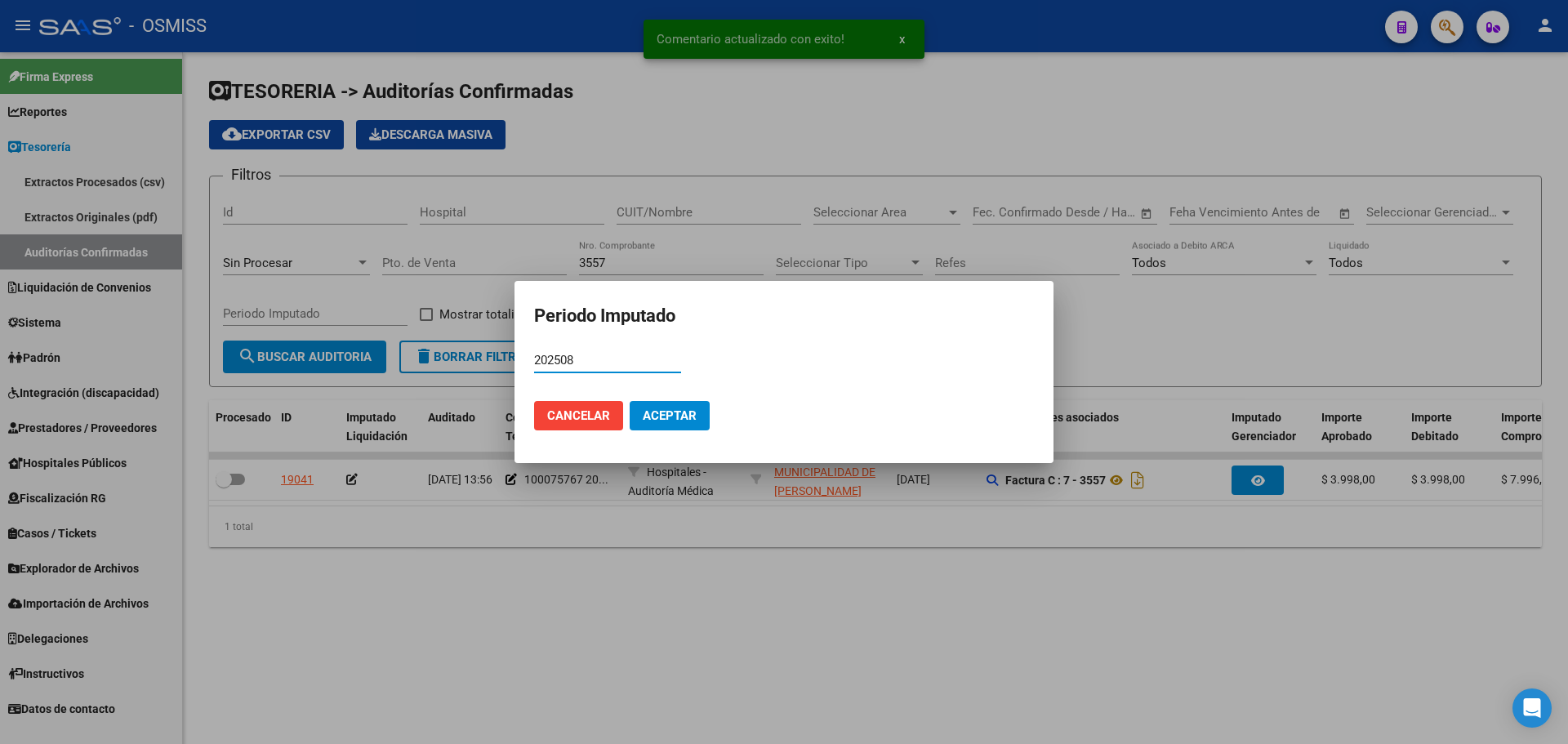
type input "202508"
click at [678, 418] on span "Aceptar" at bounding box center [669, 416] width 54 height 15
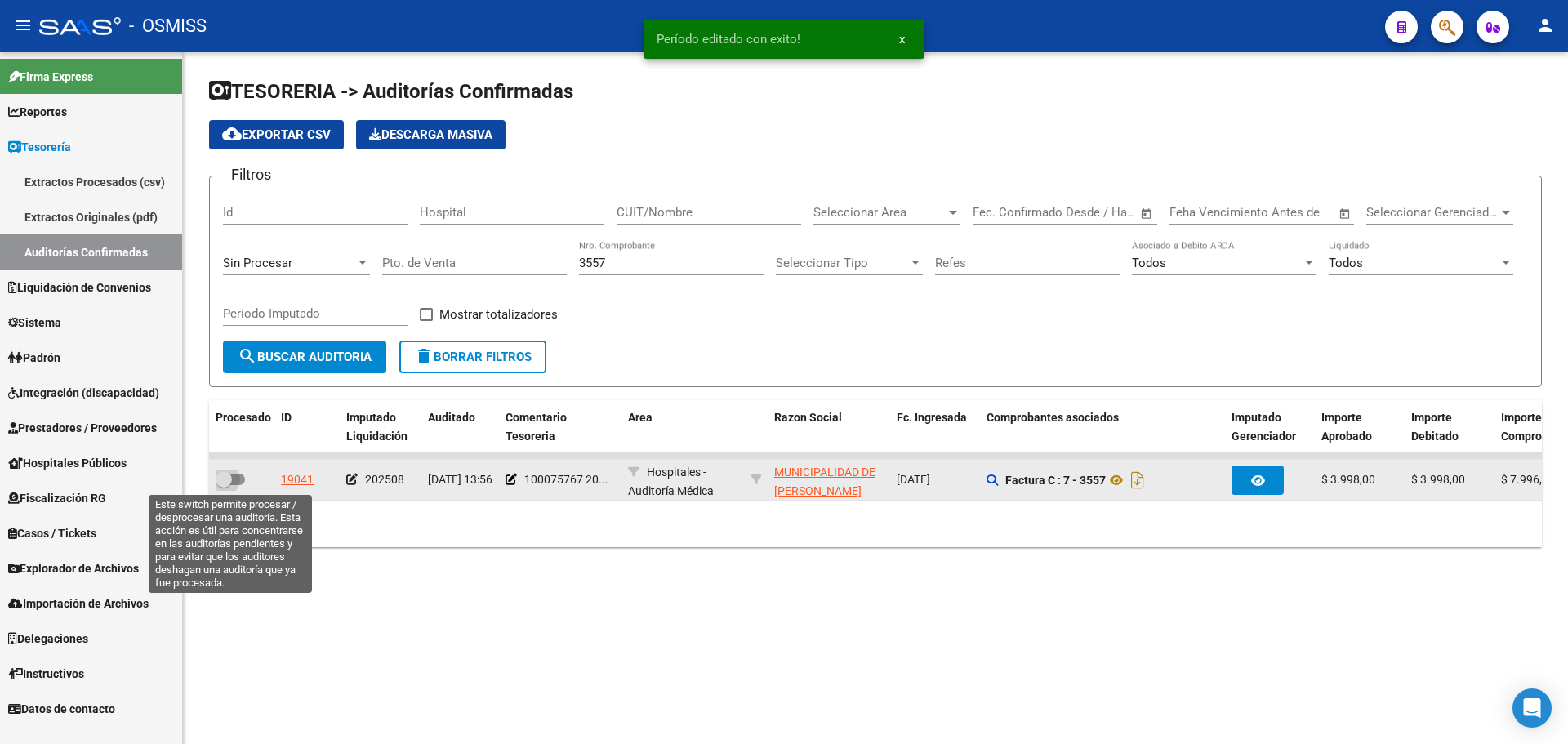
click at [232, 477] on span at bounding box center [230, 480] width 29 height 12
click at [224, 485] on input "checkbox" at bounding box center [223, 485] width 1 height 1
checkbox input "true"
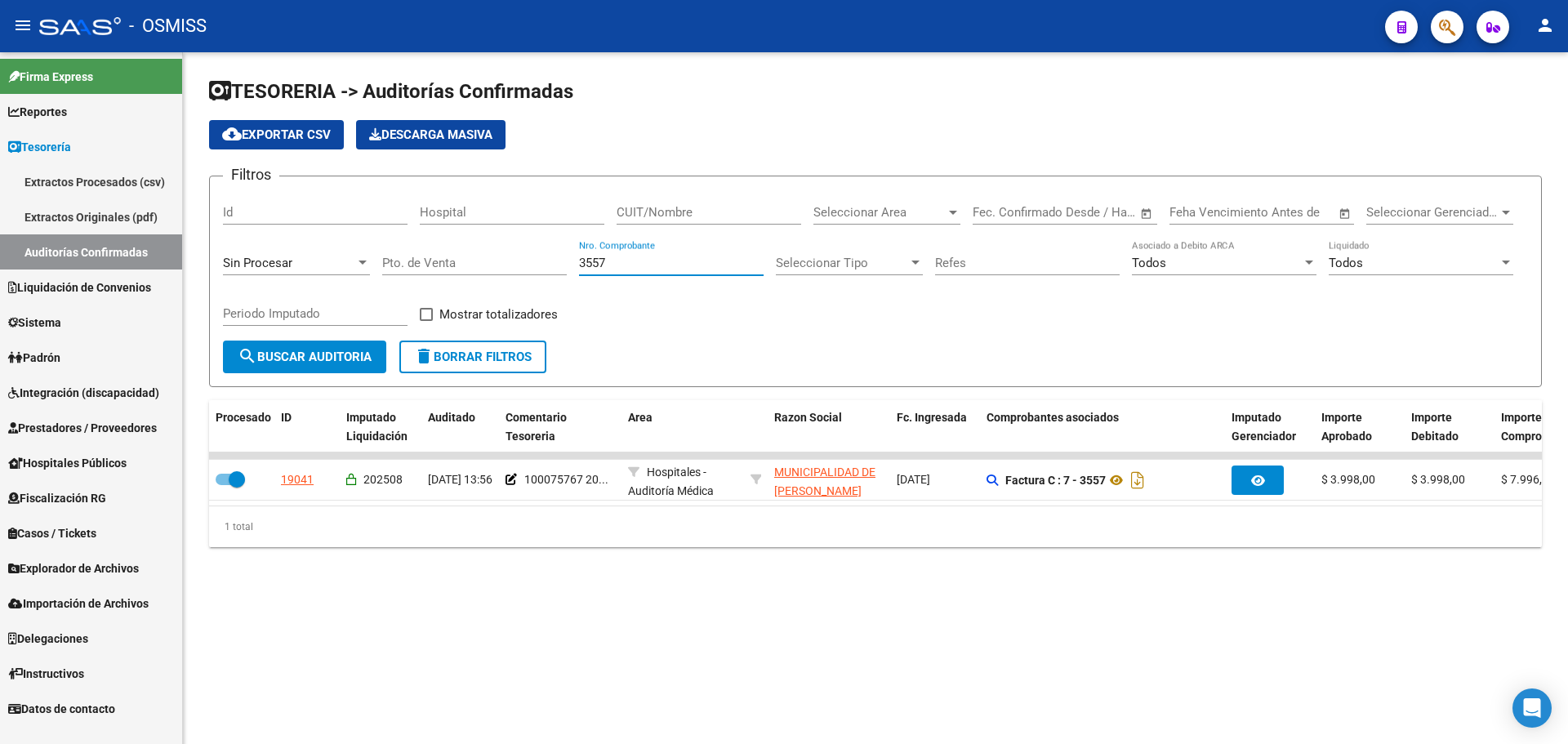
drag, startPoint x: 625, startPoint y: 270, endPoint x: 201, endPoint y: 278, distance: 424.1
click at [205, 277] on div "TESORERIA -> Auditorías Confirmadas cloud_download Exportar CSV Descarga Masiva…" at bounding box center [875, 326] width 1385 height 547
type input "4633"
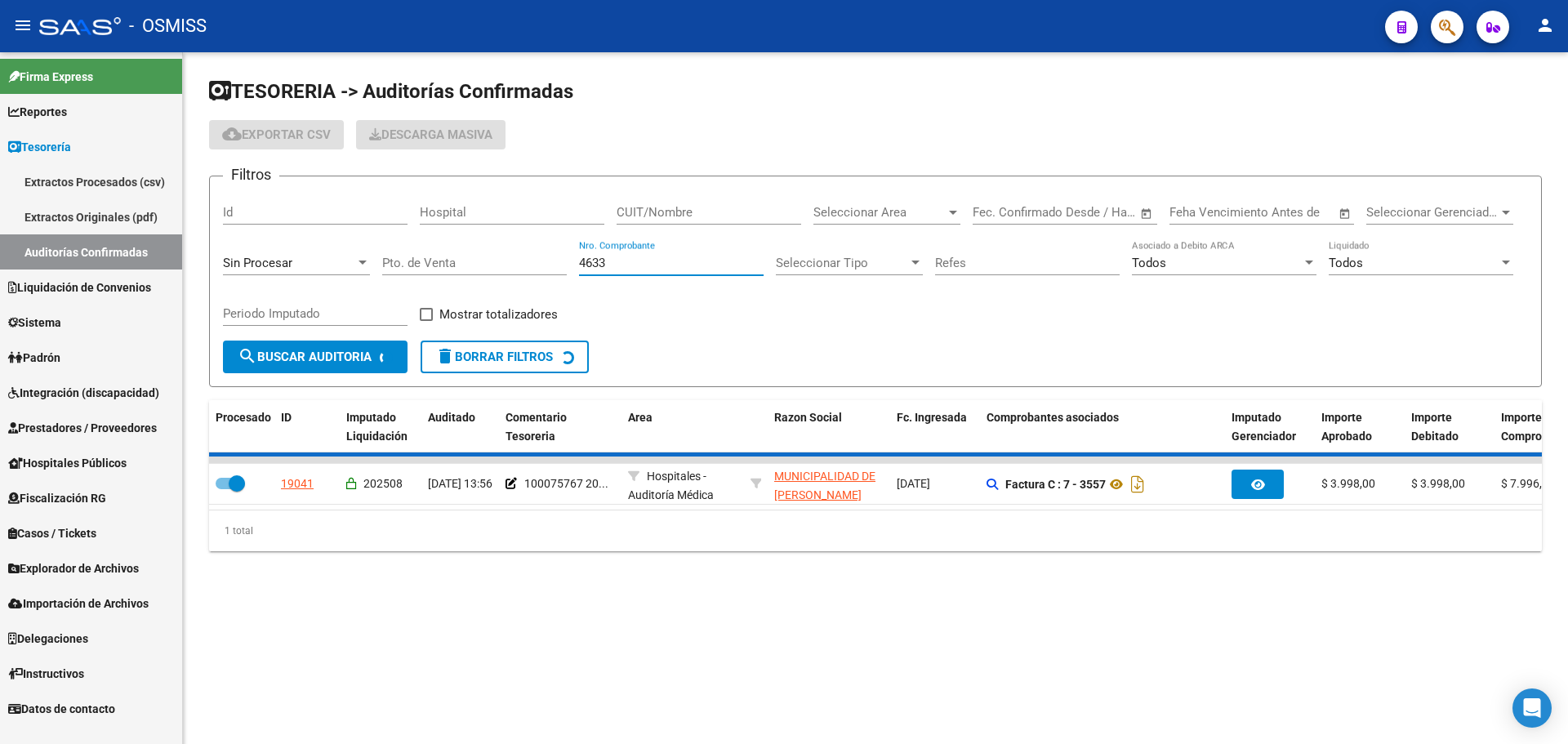
checkbox input "false"
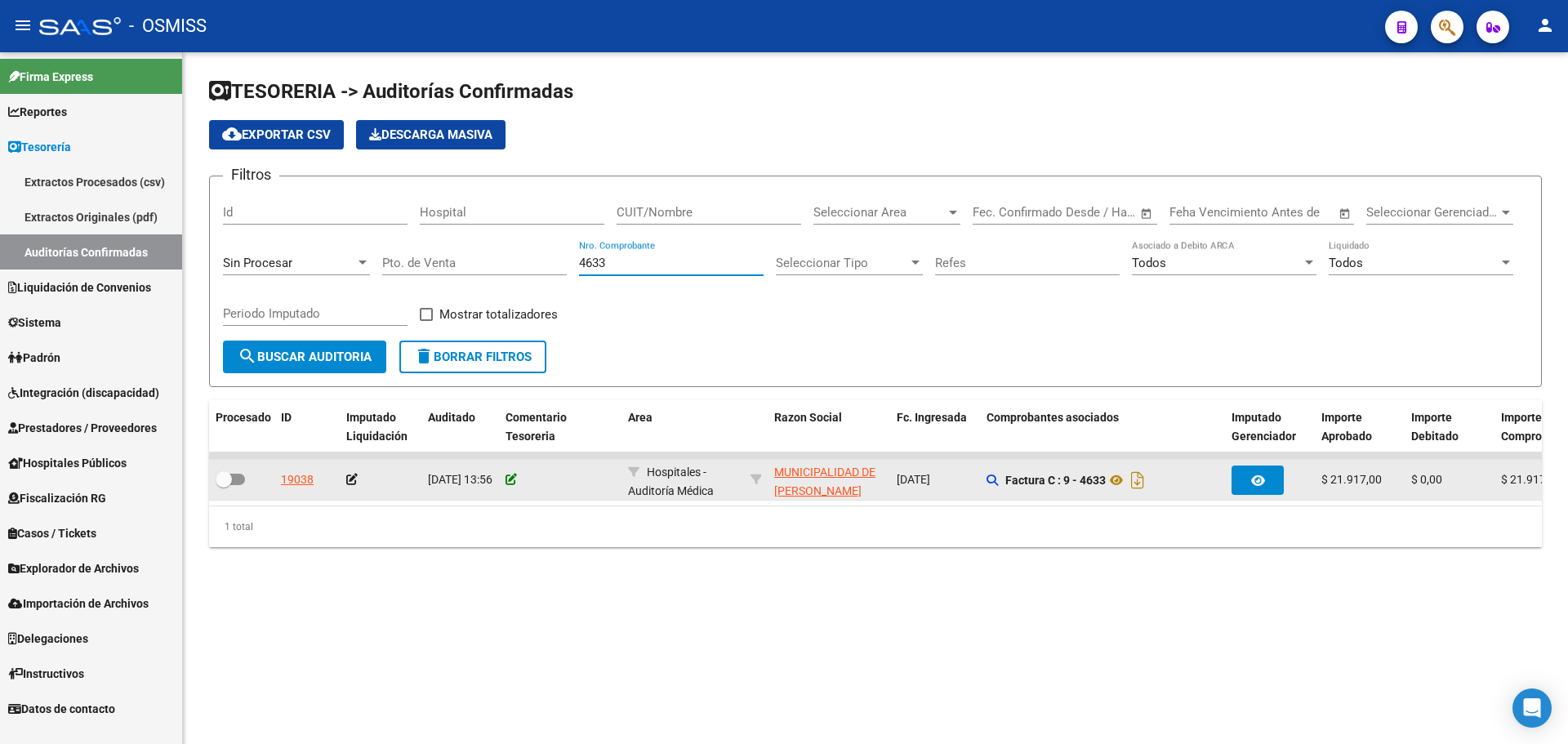
type input "4633"
click at [510, 482] on icon at bounding box center [511, 480] width 12 height 12
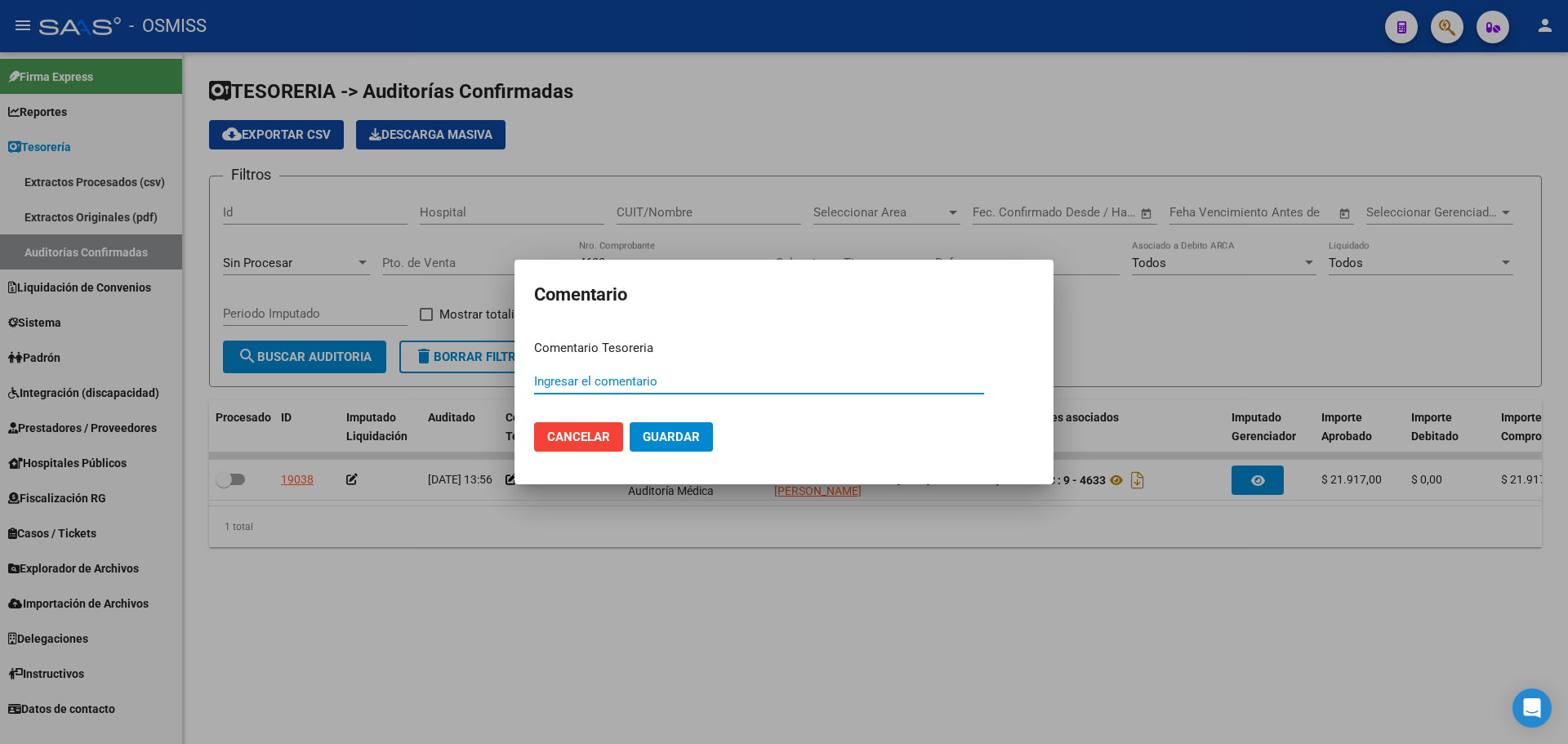
paste input "100075768"
type input "100075768 [DATE]"
click at [686, 437] on span "Guardar" at bounding box center [671, 438] width 57 height 15
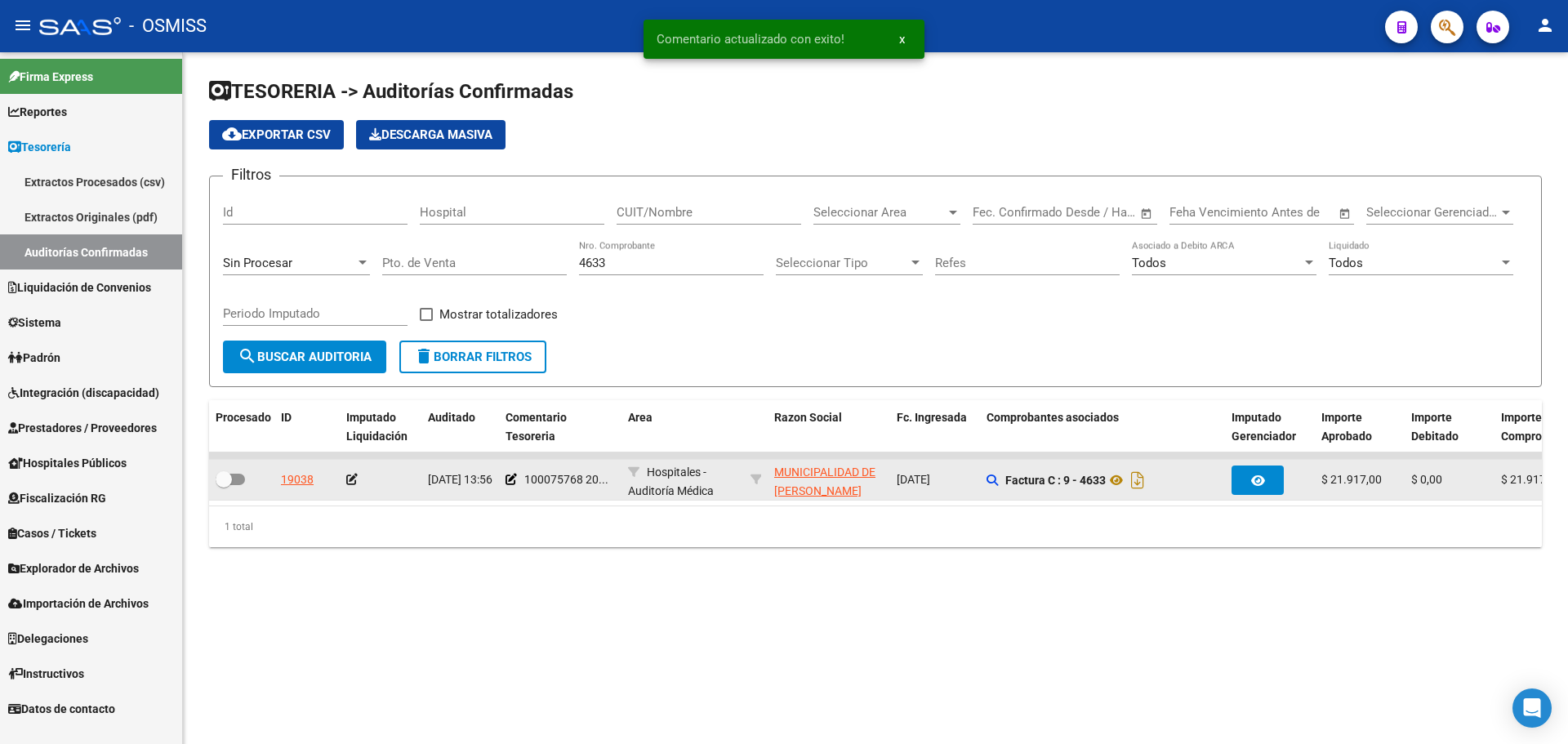
click at [352, 481] on icon at bounding box center [352, 480] width 12 height 12
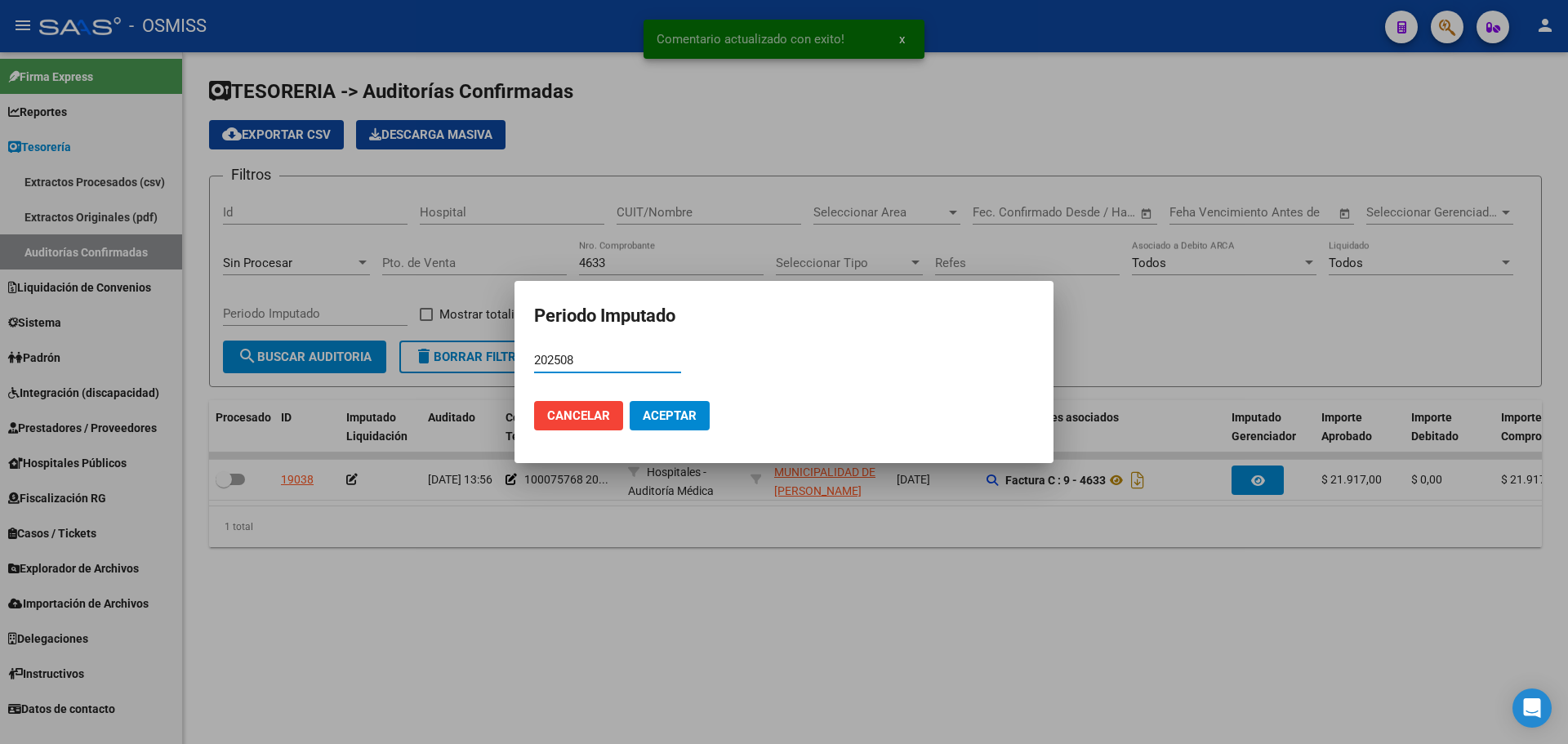
type input "202508"
click at [680, 428] on button "Aceptar" at bounding box center [670, 415] width 80 height 29
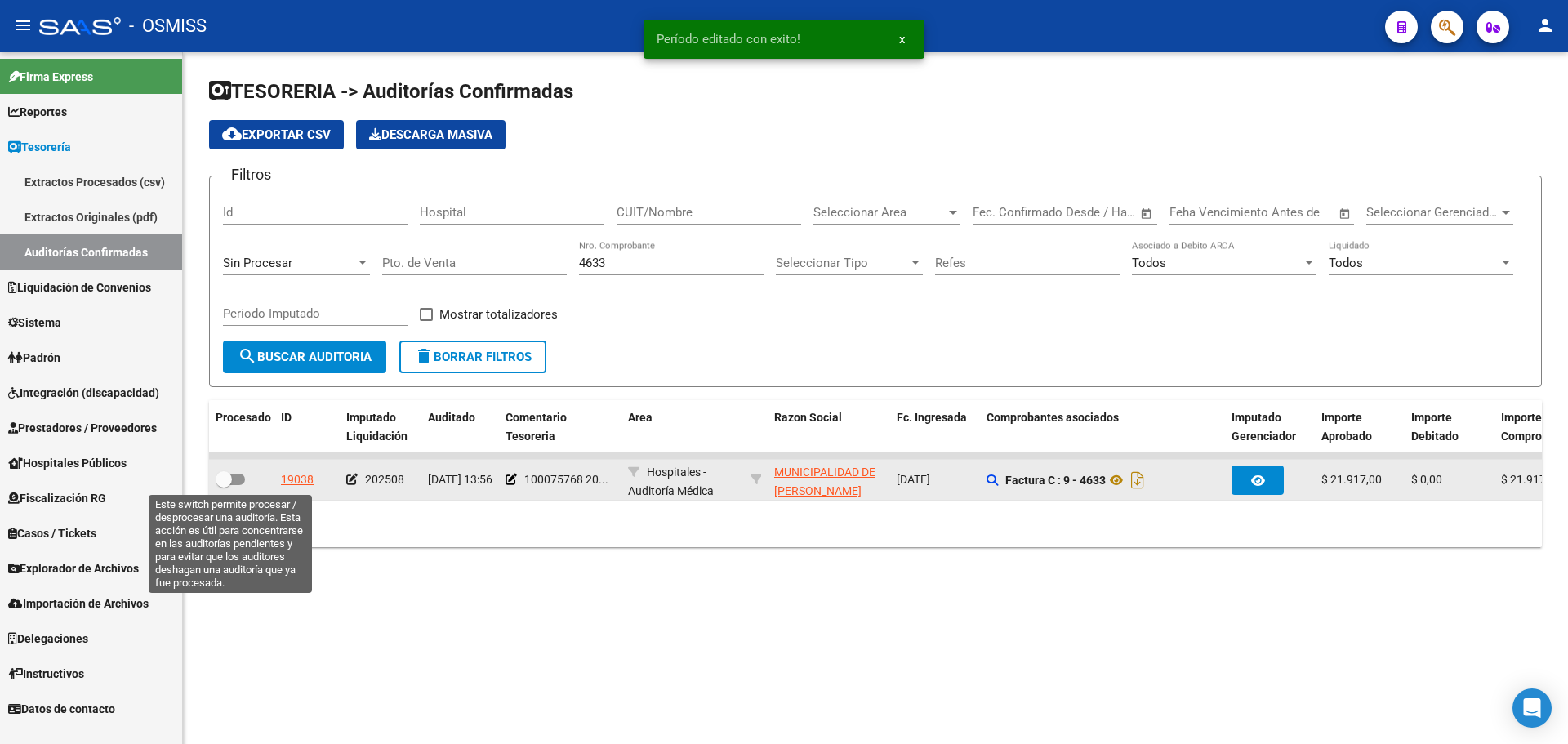
click at [227, 477] on span at bounding box center [224, 480] width 17 height 17
click at [224, 485] on input "checkbox" at bounding box center [223, 485] width 1 height 1
checkbox input "true"
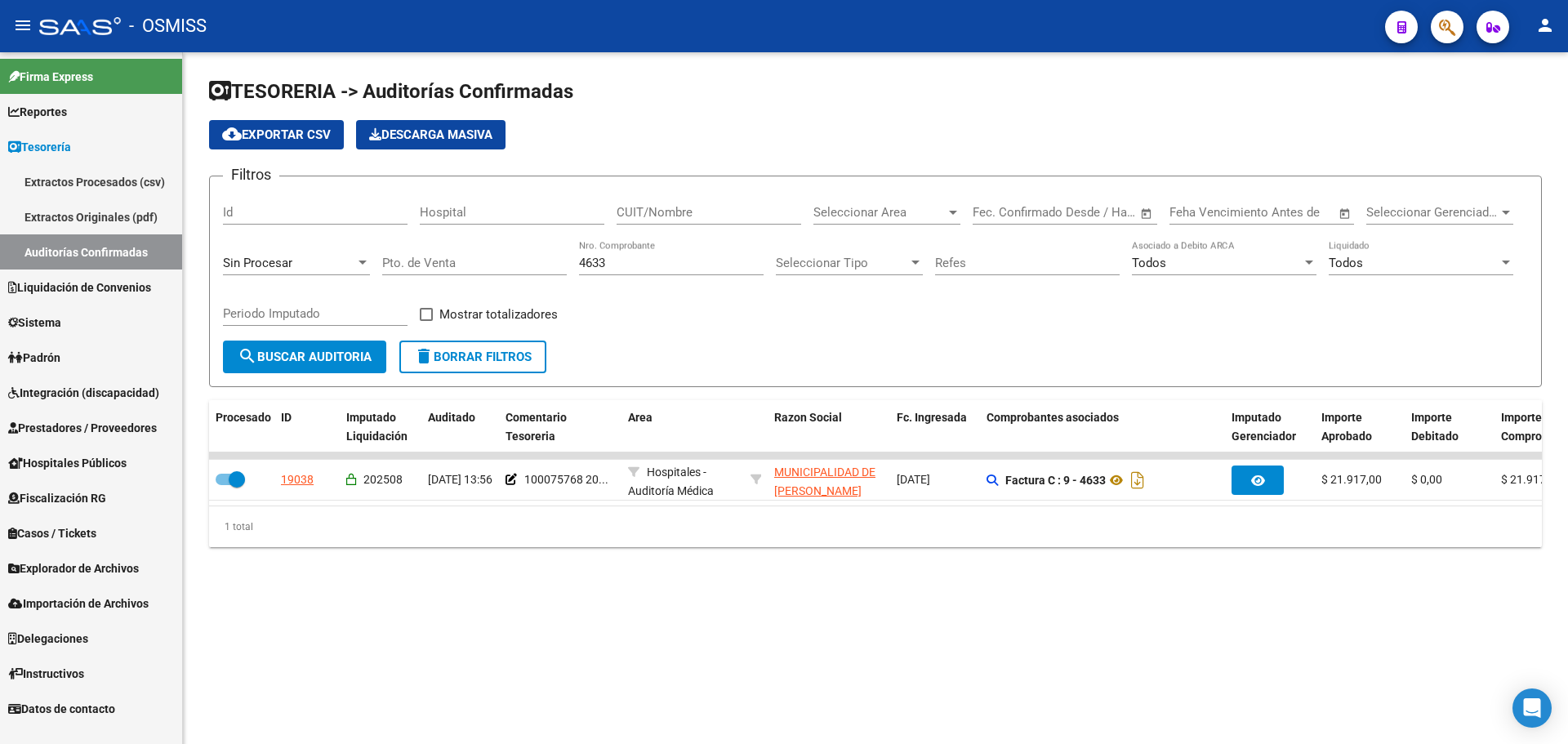
drag, startPoint x: 633, startPoint y: 271, endPoint x: 35, endPoint y: 301, distance: 598.8
click at [61, 295] on mat-sidenav-container "Firma Express Reportes Ingresos Percibidos Análisis de todos los conceptos (his…" at bounding box center [784, 398] width 1568 height 692
drag, startPoint x: 709, startPoint y: 318, endPoint x: 673, endPoint y: 295, distance: 42.7
click at [709, 318] on div "Filtros Id Hospital CUIT/Nombre Seleccionar Area Seleccionar Area Start date – …" at bounding box center [876, 265] width 1305 height 151
drag, startPoint x: 632, startPoint y: 267, endPoint x: 379, endPoint y: 291, distance: 254.1
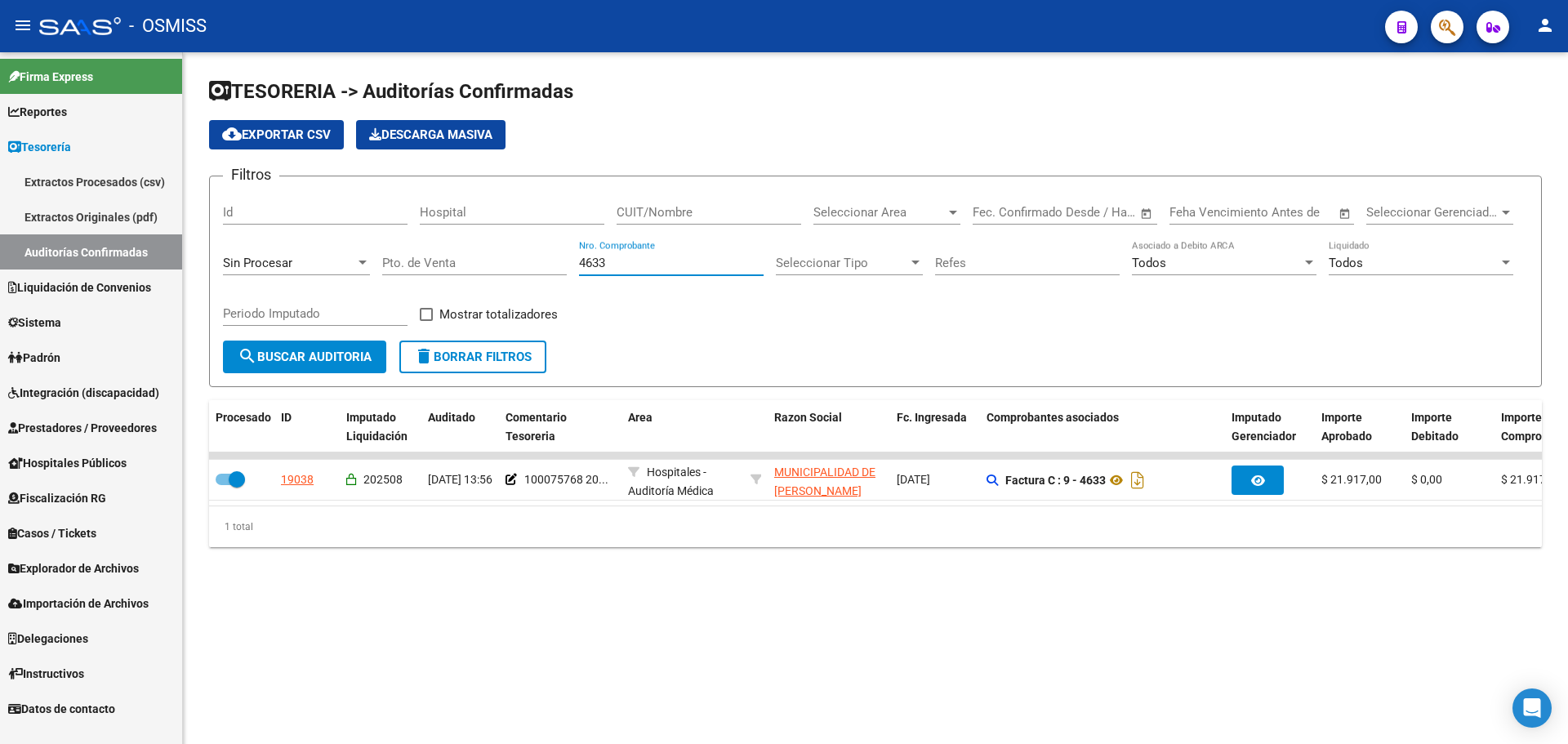
click at [404, 267] on div "Filtros Id Hospital CUIT/Nombre Seleccionar Area Seleccionar Area Start date – …" at bounding box center [876, 265] width 1305 height 151
type input "3960"
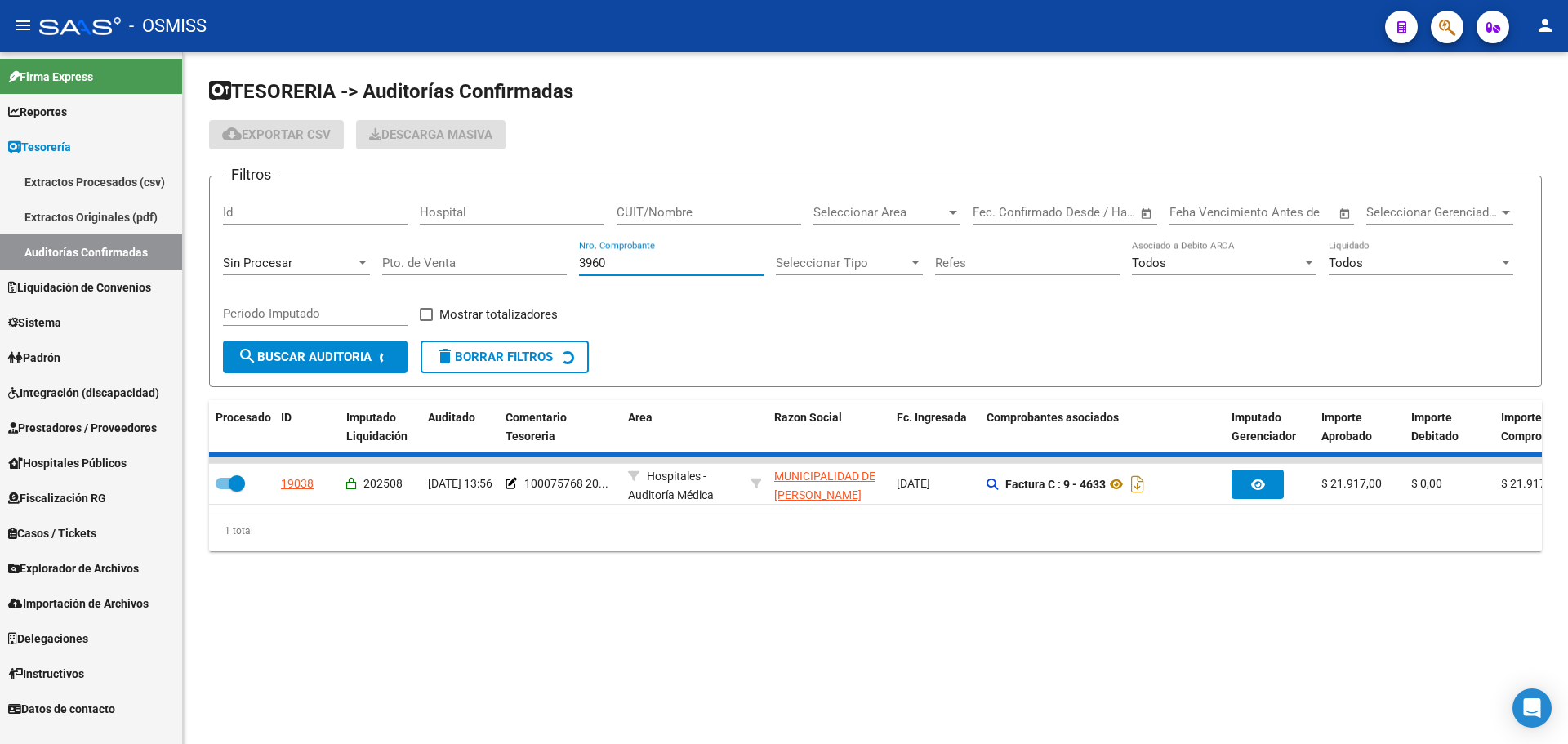
checkbox input "false"
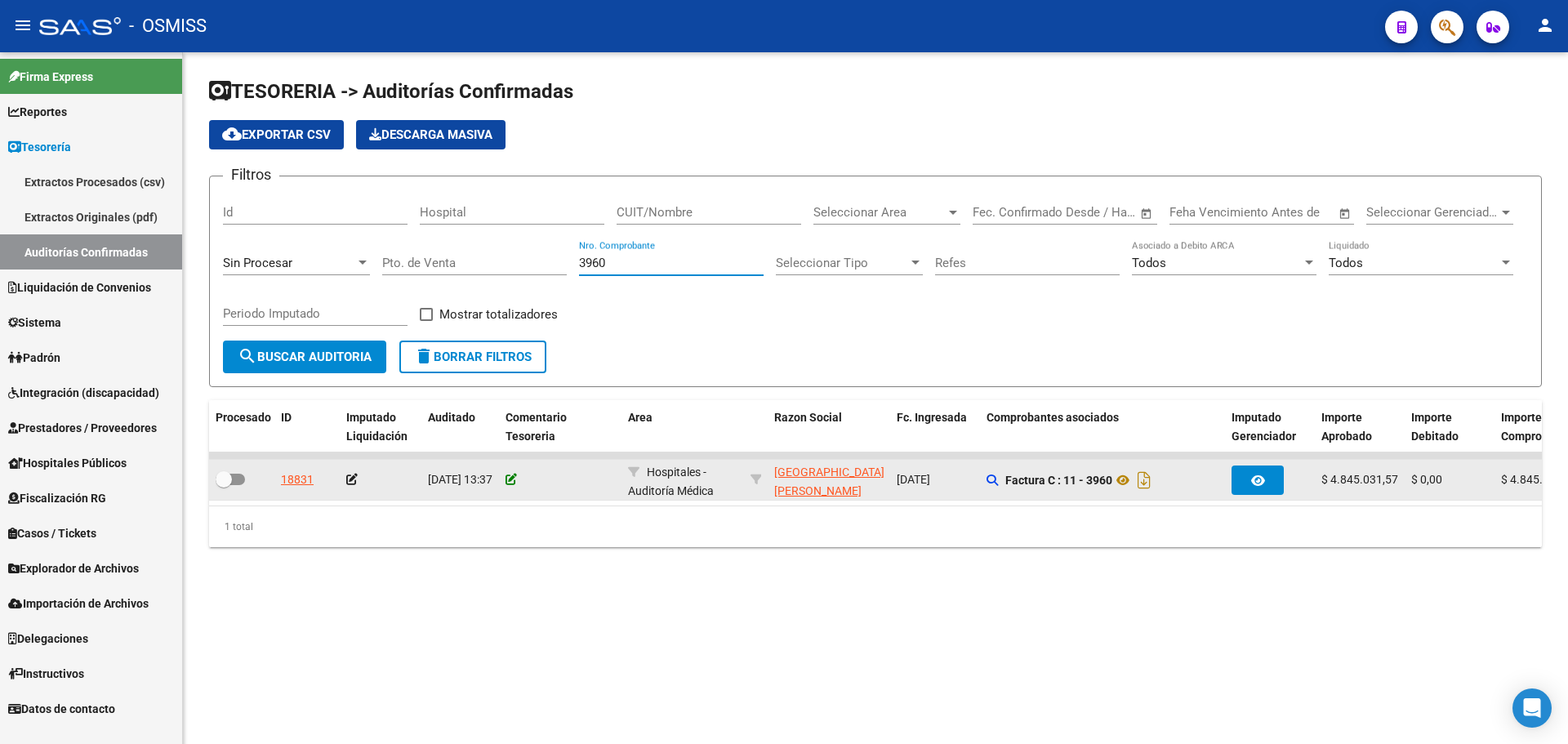
type input "3960"
click at [515, 474] on icon at bounding box center [511, 480] width 12 height 12
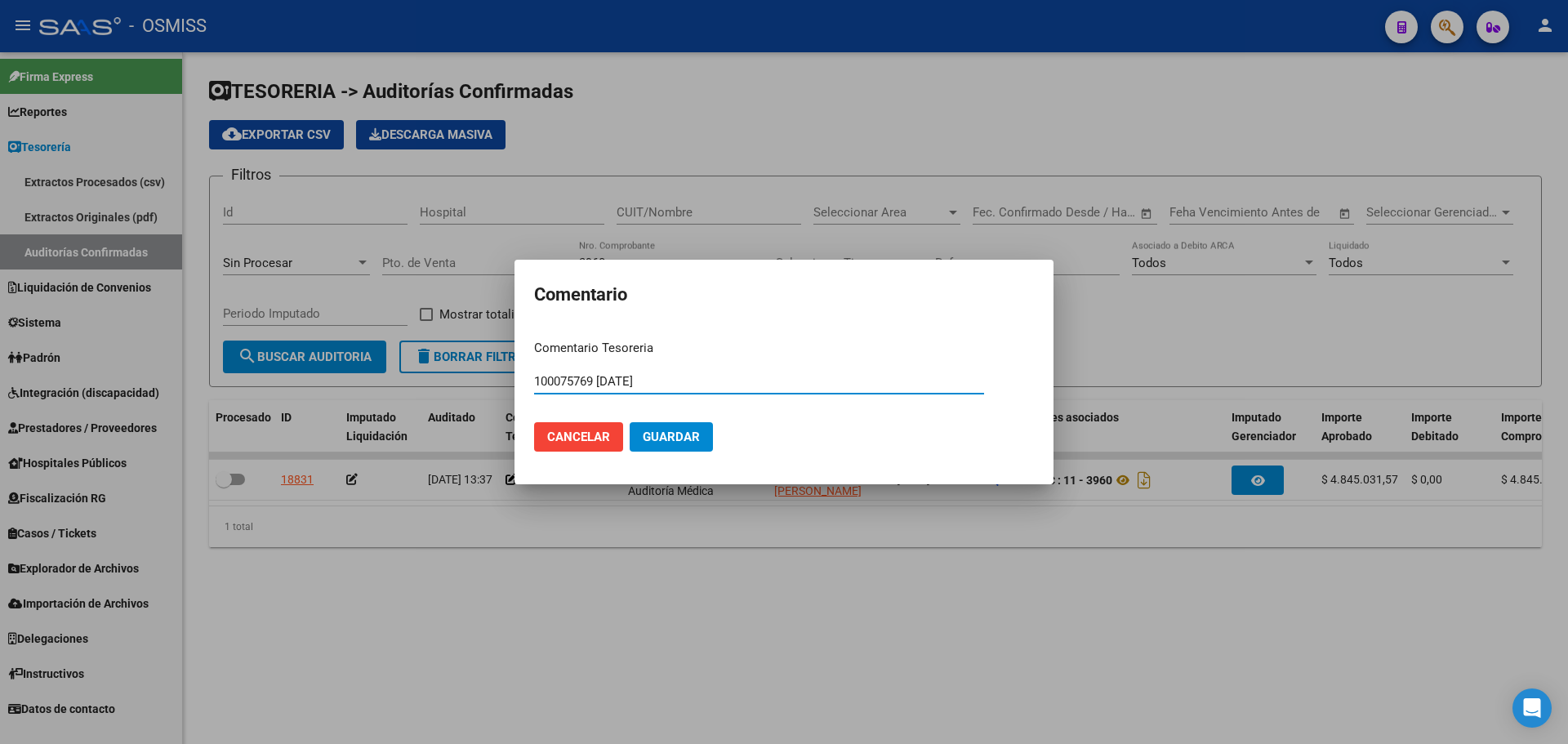
type input "100075769 [DATE]"
click at [697, 448] on button "Guardar" at bounding box center [672, 437] width 83 height 29
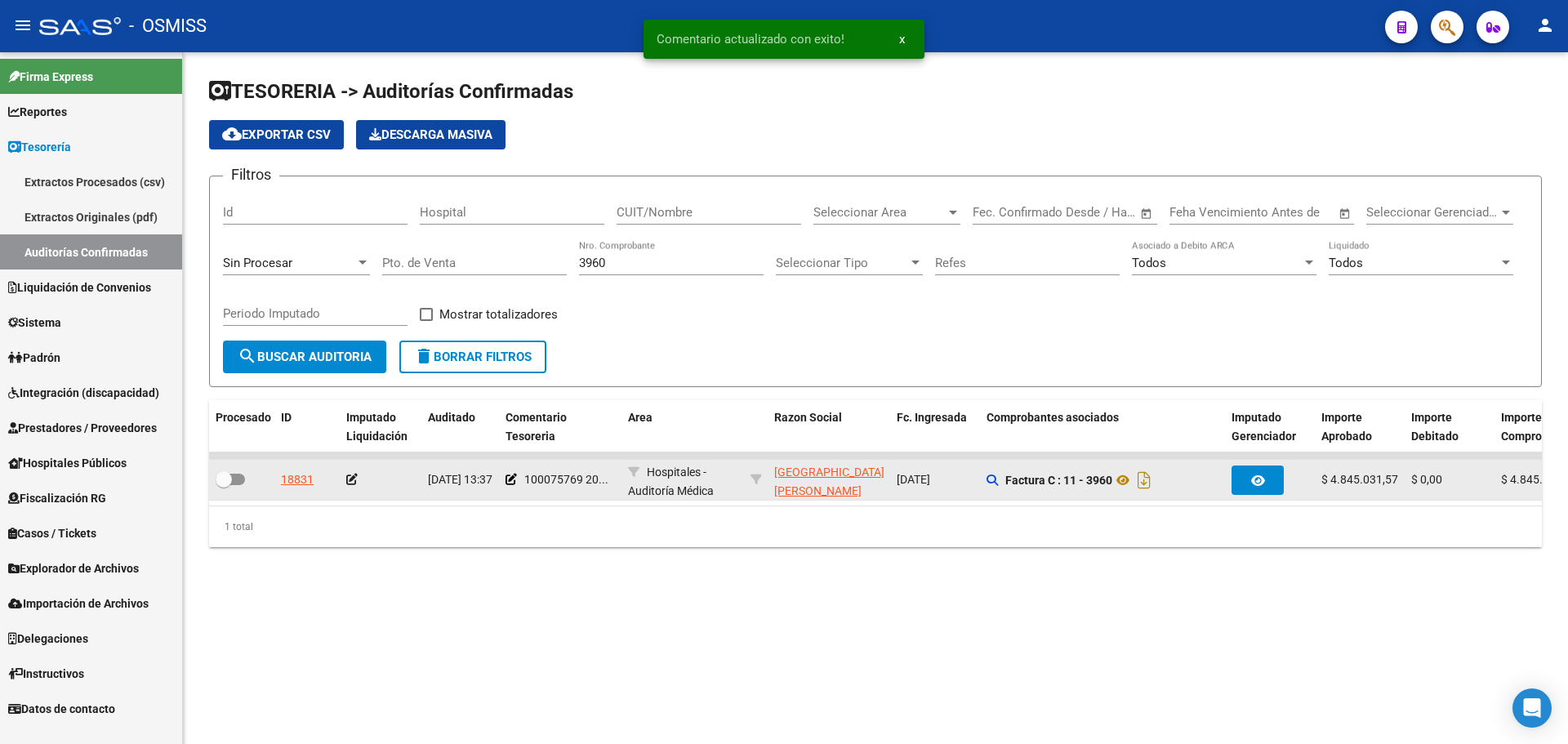
click at [349, 484] on icon at bounding box center [352, 480] width 12 height 12
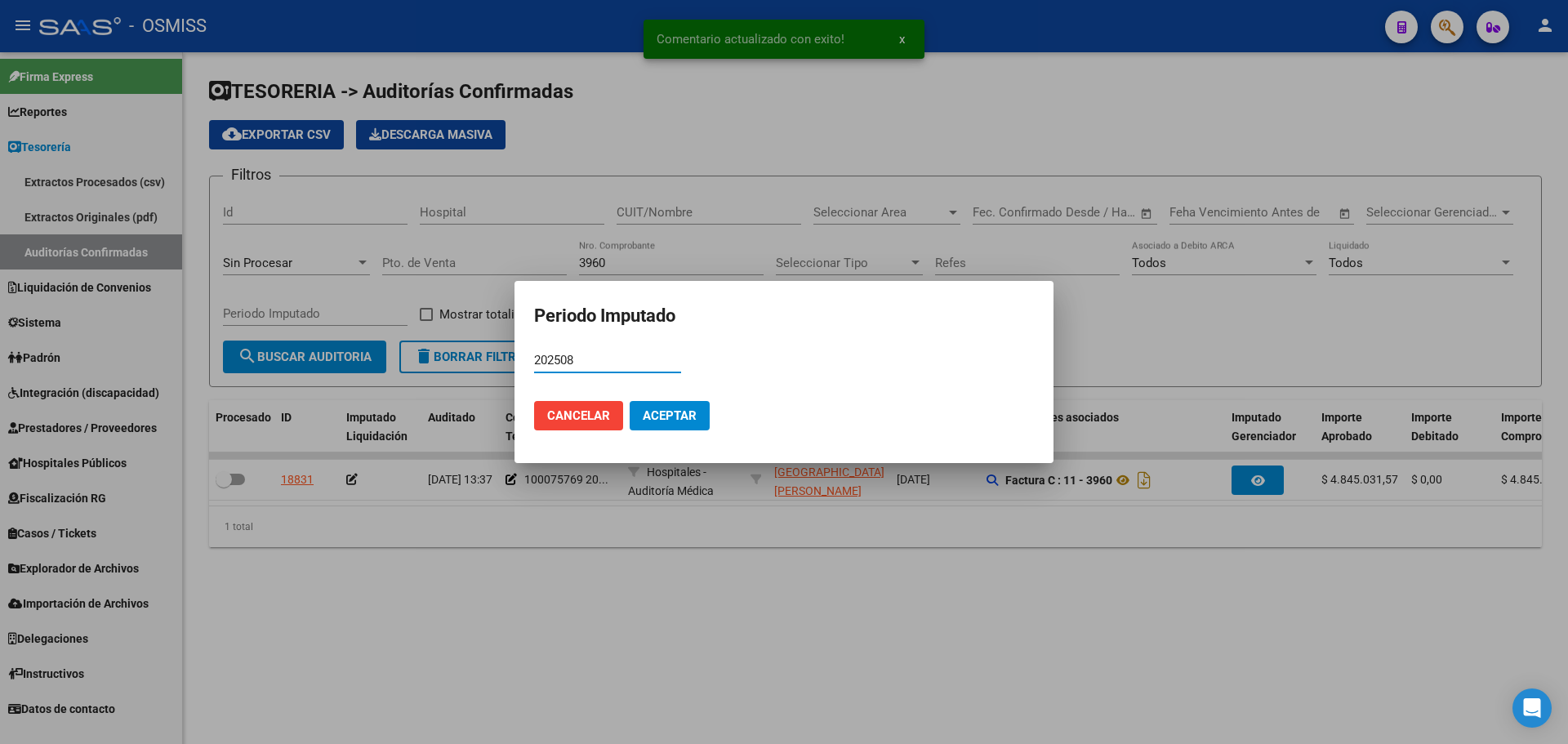
type input "202508"
click at [681, 414] on span "Aceptar" at bounding box center [669, 416] width 54 height 15
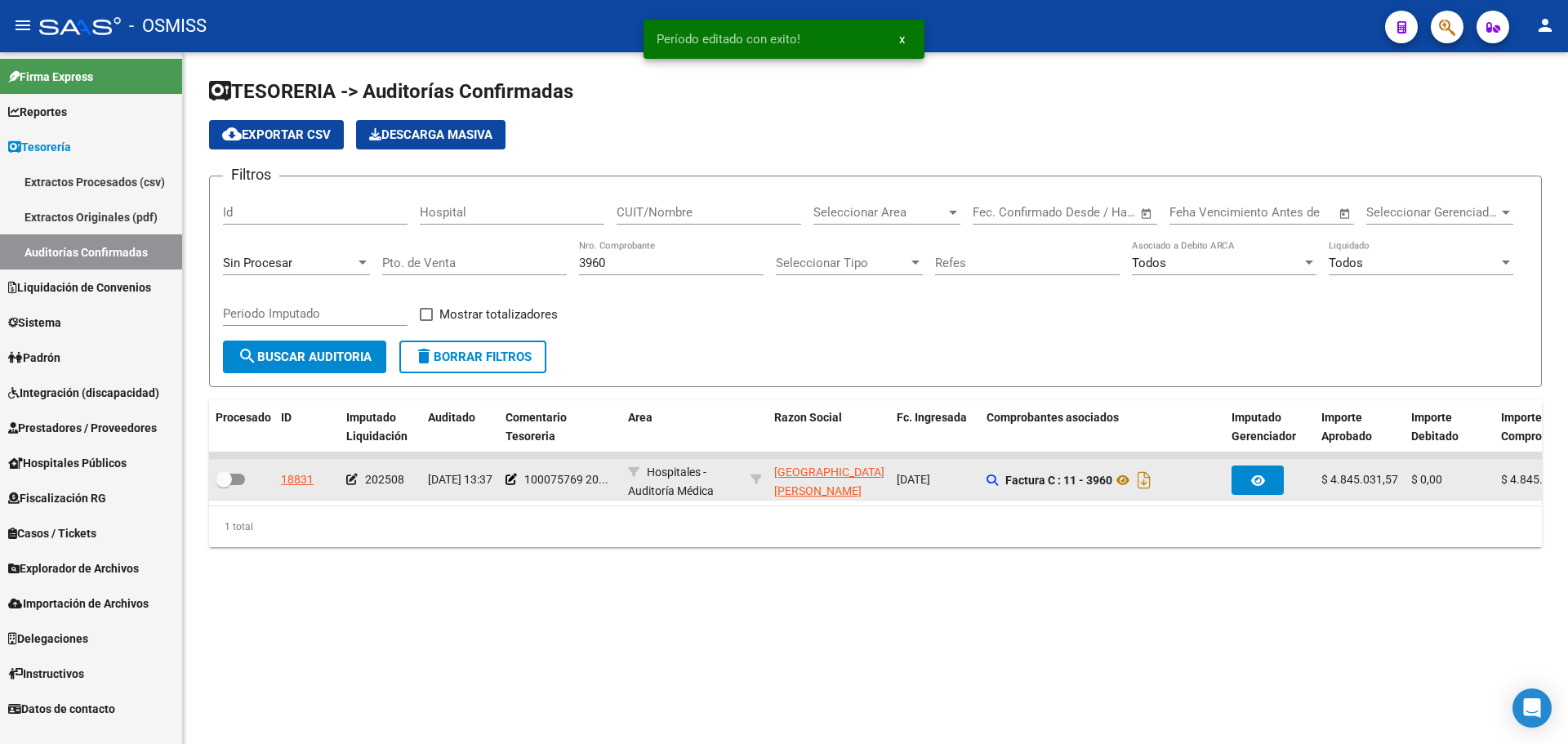
click at [247, 481] on div at bounding box center [242, 481] width 52 height 22
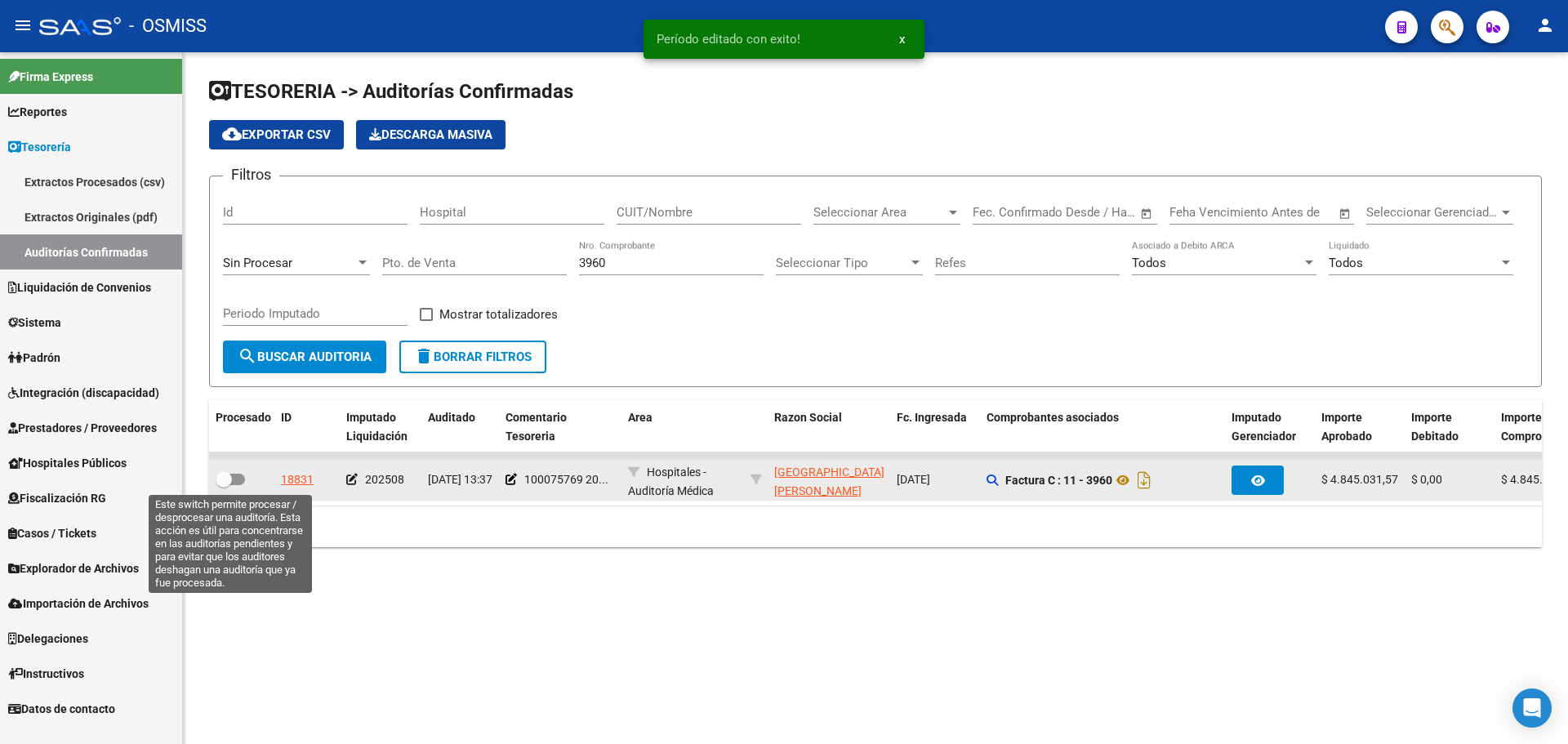
click at [240, 481] on span at bounding box center [230, 480] width 29 height 12
click at [224, 485] on input "checkbox" at bounding box center [223, 485] width 1 height 1
checkbox input "true"
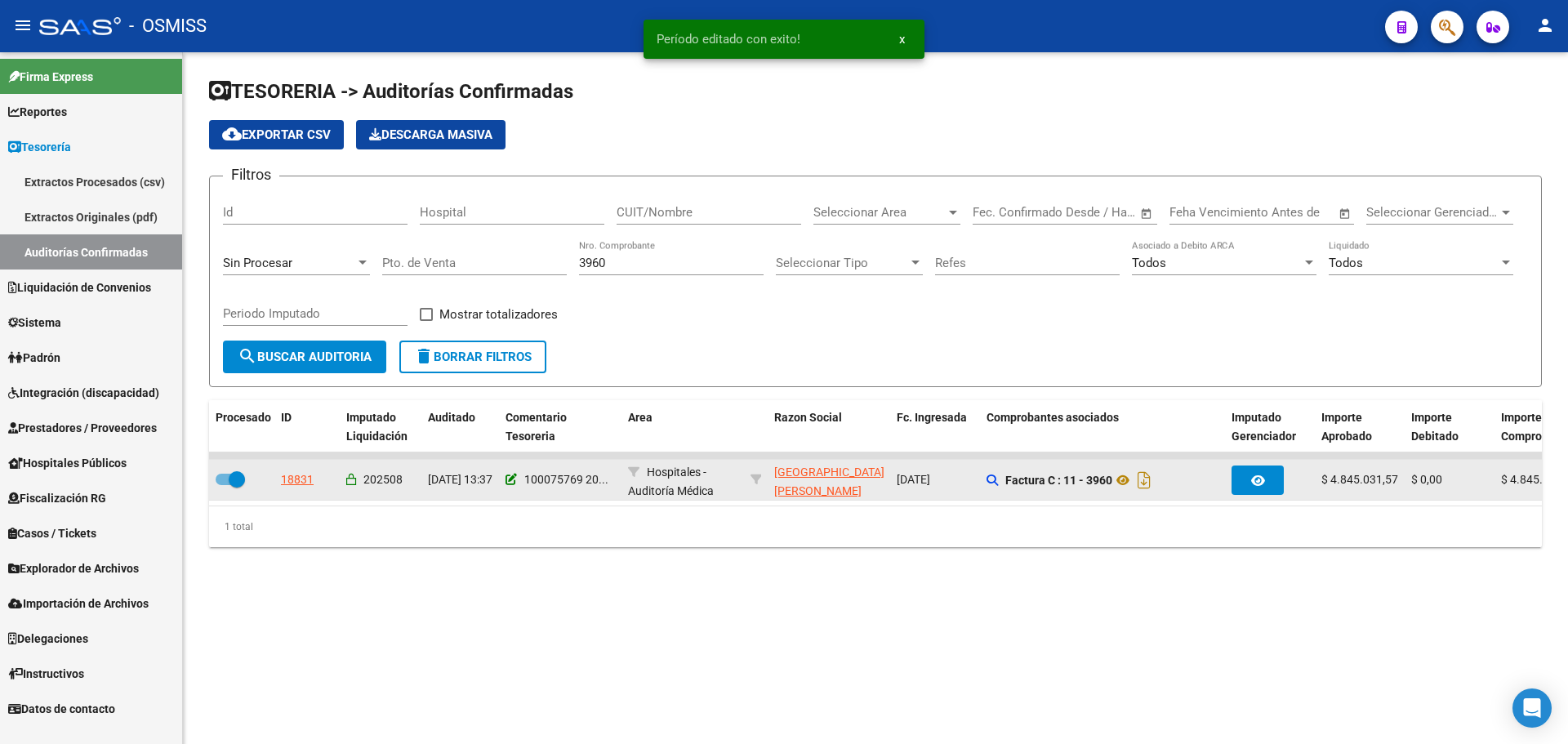
click at [506, 484] on icon at bounding box center [511, 480] width 12 height 12
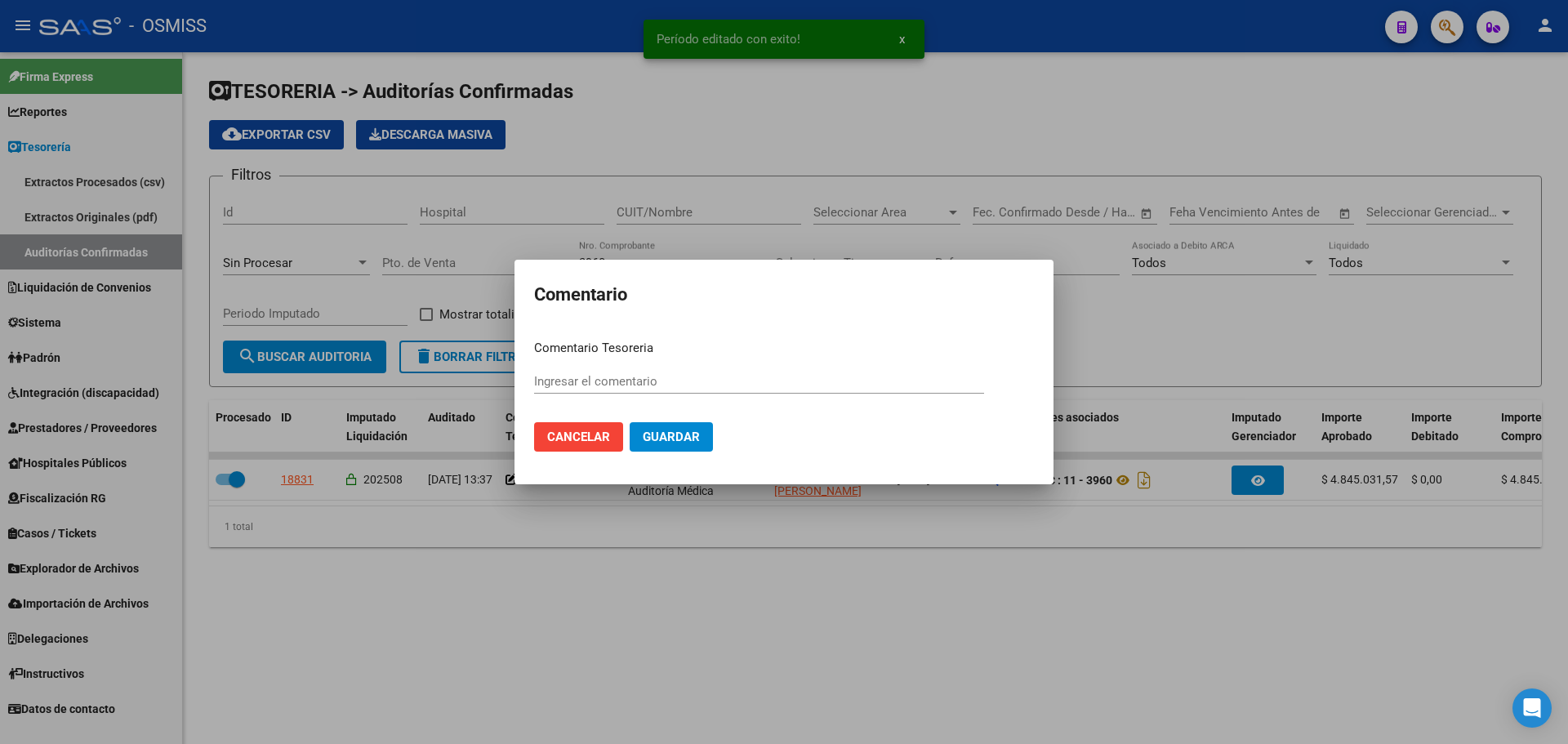
type input "100075769 [DATE]"
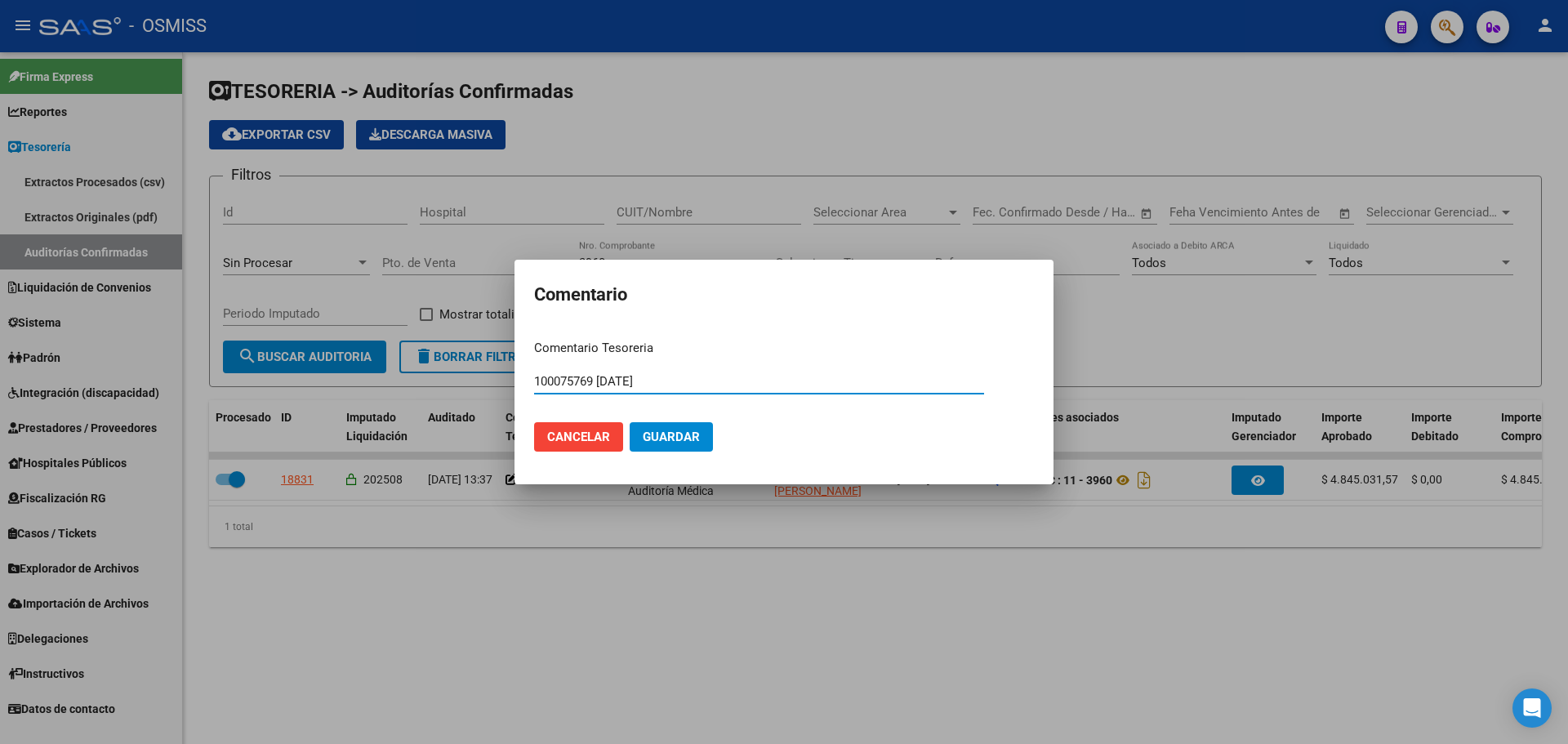
drag, startPoint x: 695, startPoint y: 377, endPoint x: 476, endPoint y: 354, distance: 220.2
click at [476, 354] on div "Comentario Comentario Tesoreria 100075769 [DATE] Ingresar el comentario Cancela…" at bounding box center [784, 372] width 1568 height 744
click at [579, 439] on span "Cancelar" at bounding box center [579, 438] width 63 height 15
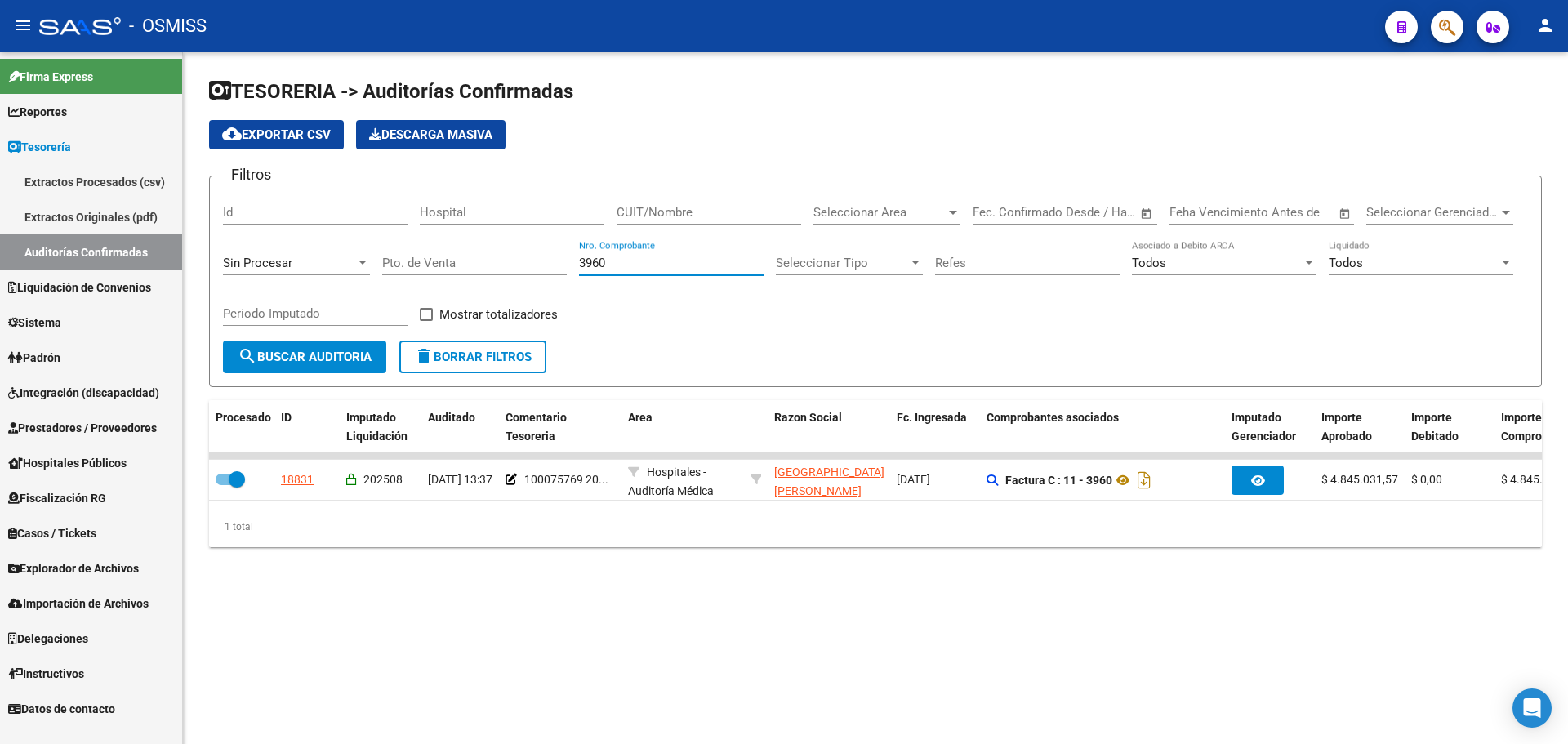
drag, startPoint x: 623, startPoint y: 263, endPoint x: 289, endPoint y: 252, distance: 334.2
click at [300, 247] on div "Filtros Id Hospital CUIT/Nombre Seleccionar Area Seleccionar Area Start date – …" at bounding box center [876, 265] width 1305 height 151
type input "4078"
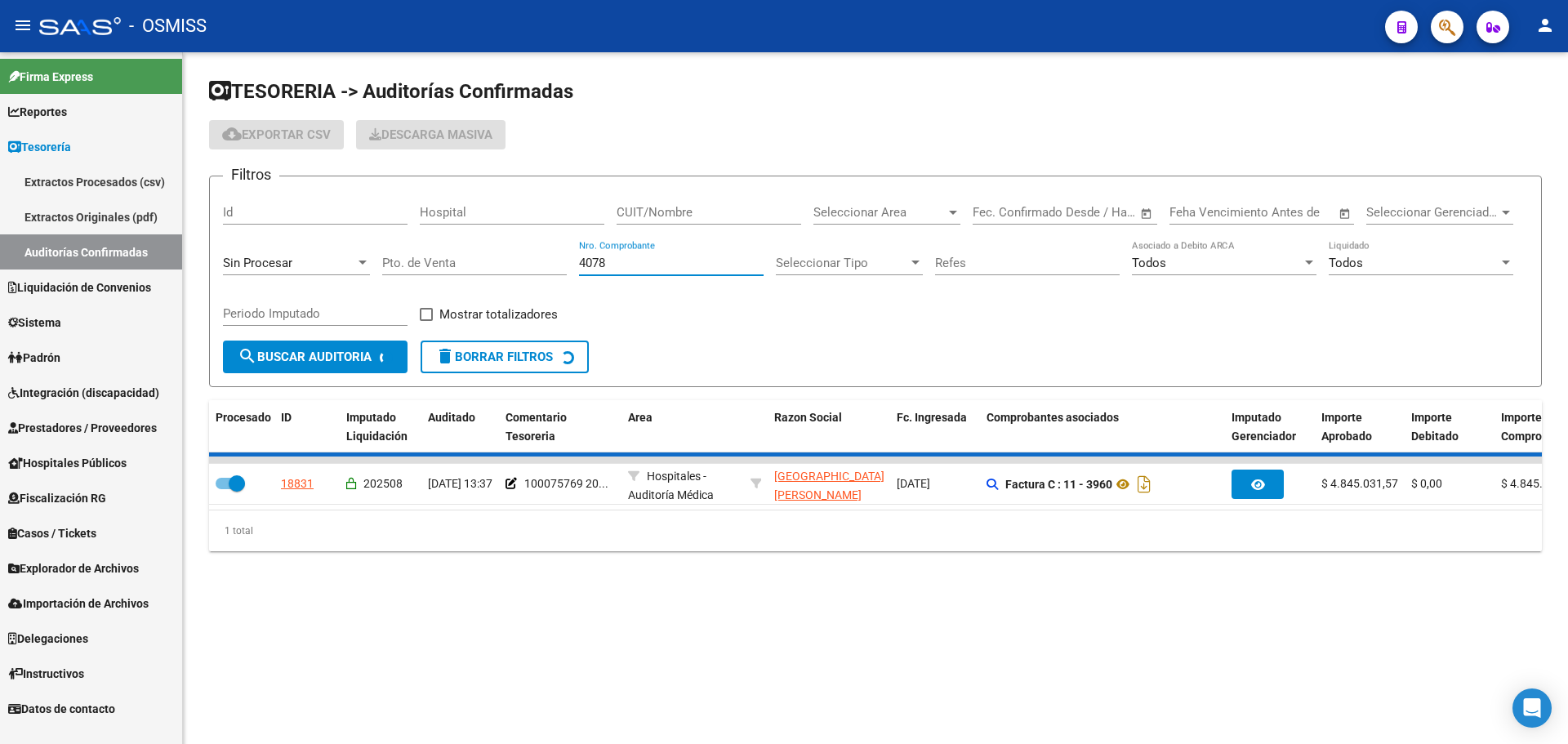
checkbox input "false"
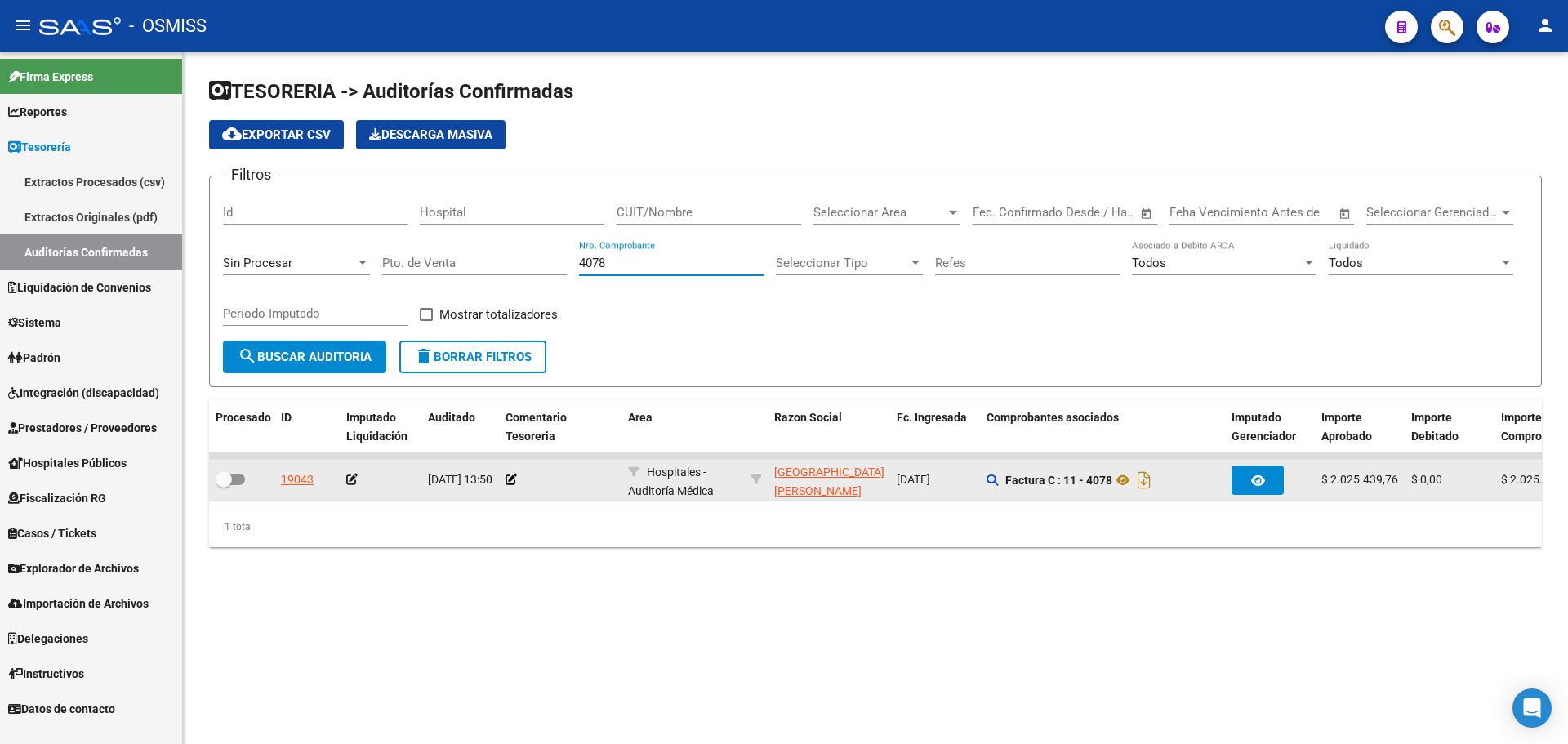
type input "4078"
click at [517, 483] on div at bounding box center [560, 480] width 110 height 19
click at [512, 480] on icon at bounding box center [511, 480] width 12 height 12
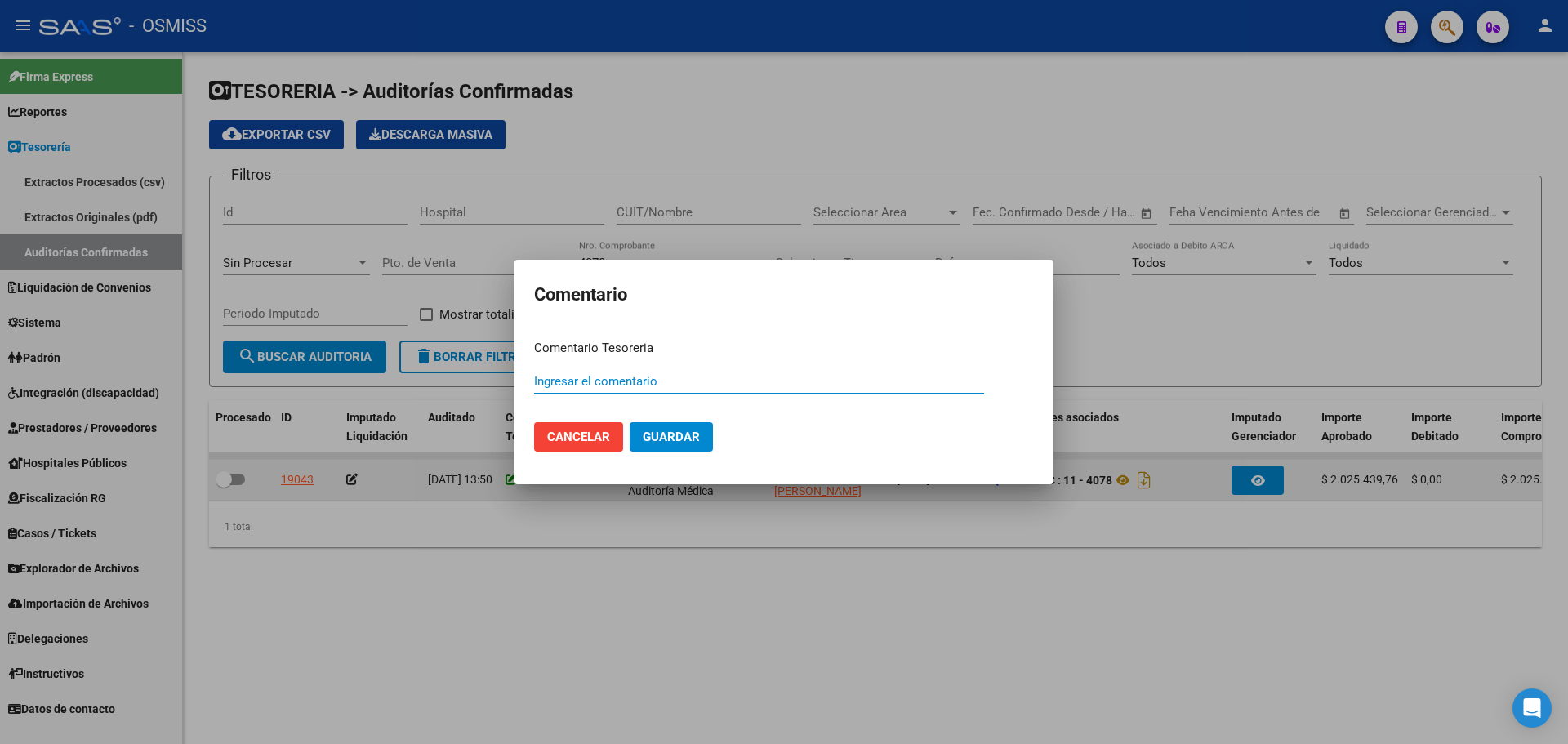
paste input "100075769 [DATE]"
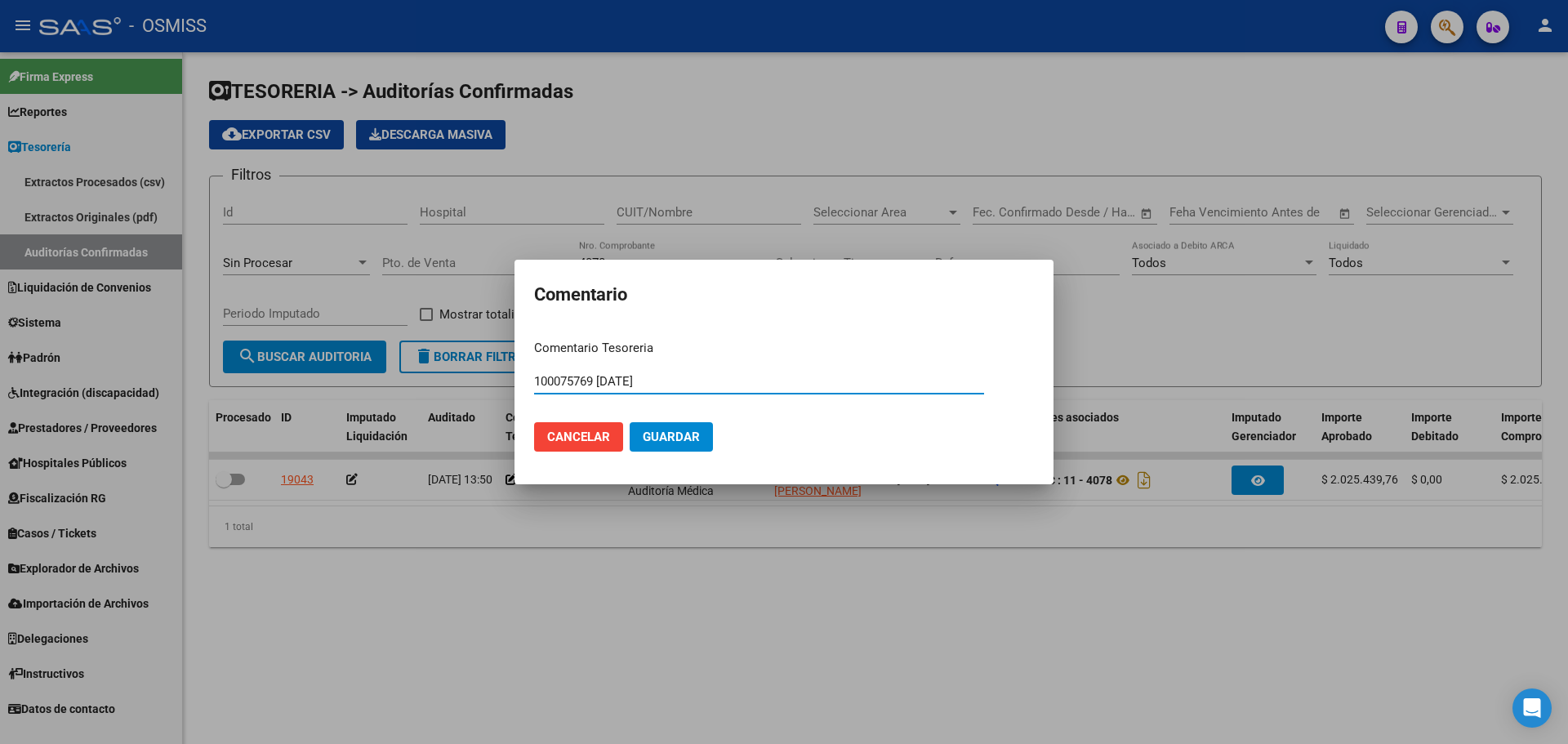
type input "100075769 [DATE]"
click at [658, 415] on mat-dialog-actions "Cancelar Guardar" at bounding box center [784, 437] width 500 height 56
click at [659, 429] on button "Guardar" at bounding box center [672, 437] width 83 height 29
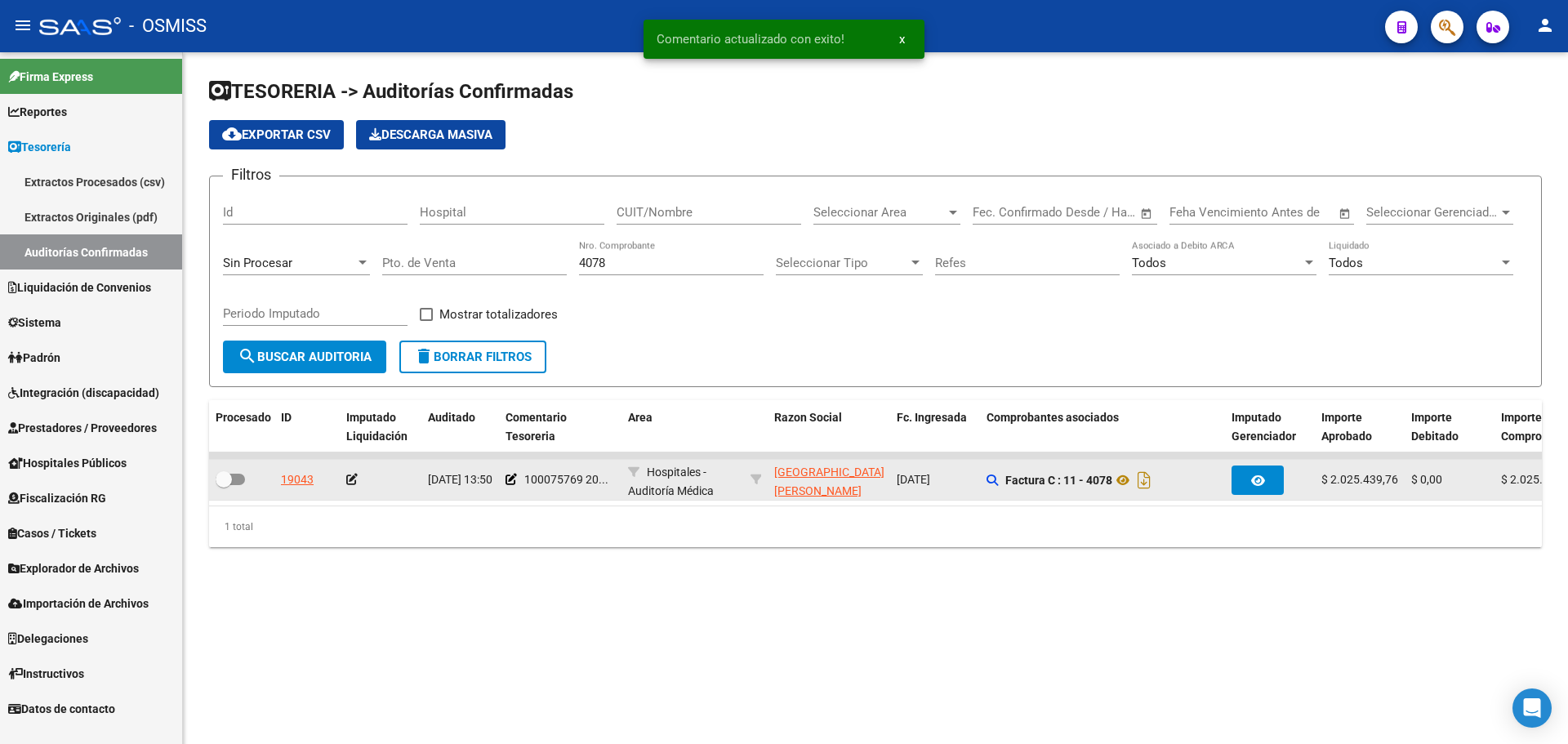
click at [351, 482] on icon at bounding box center [352, 480] width 12 height 12
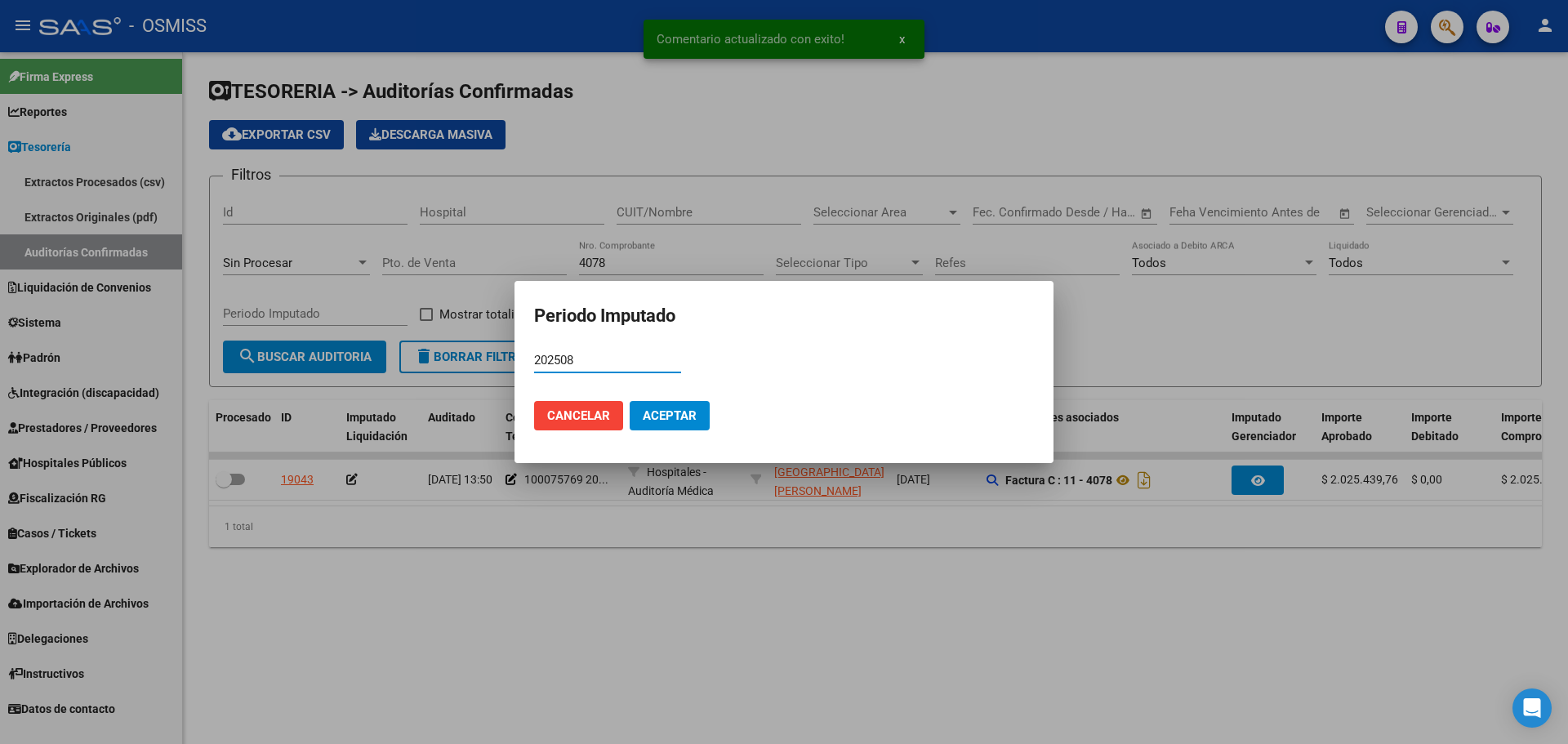
type input "202508"
click at [667, 423] on span "Aceptar" at bounding box center [669, 416] width 54 height 15
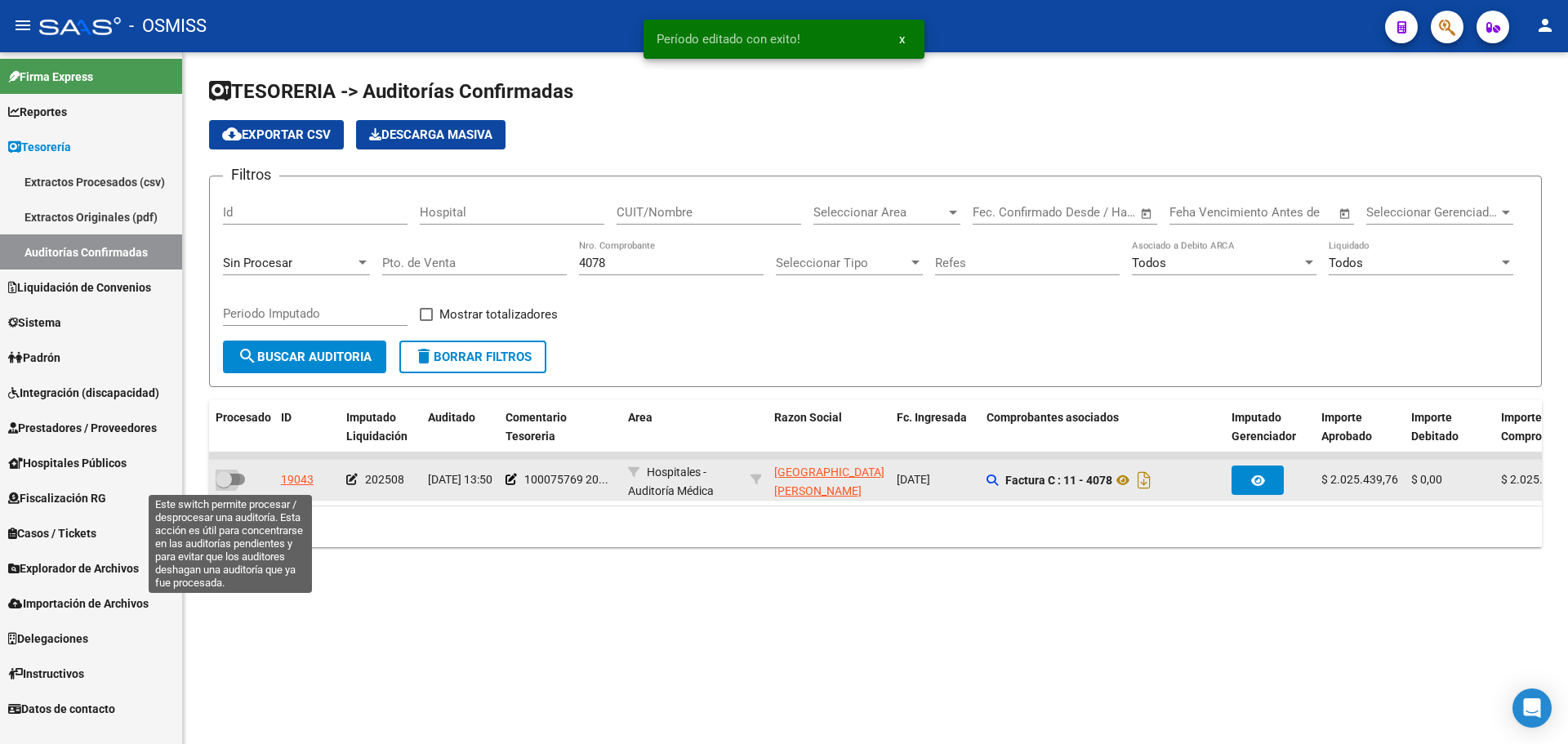
click at [234, 477] on span at bounding box center [230, 480] width 29 height 12
click at [224, 485] on input "checkbox" at bounding box center [223, 485] width 1 height 1
checkbox input "true"
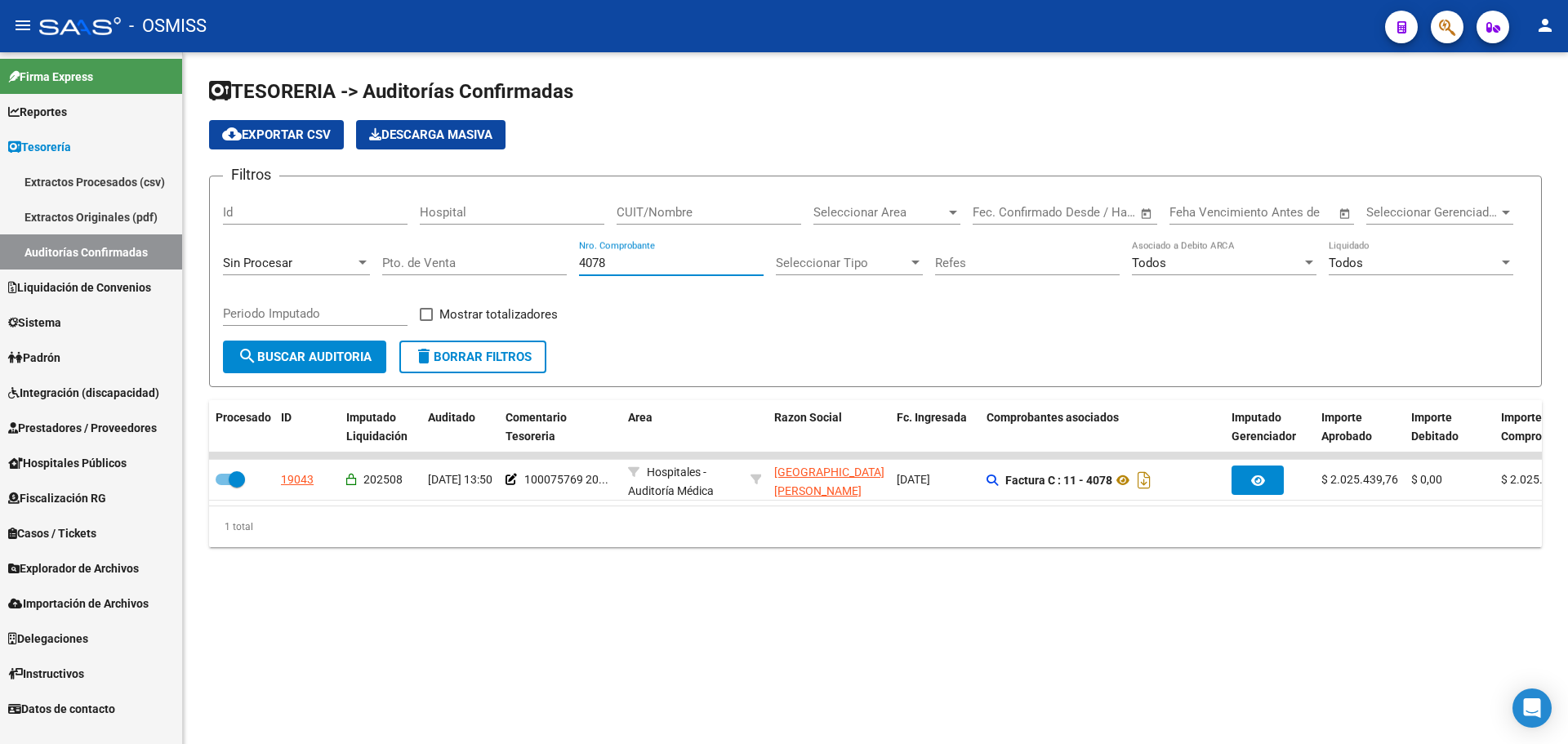
drag, startPoint x: 705, startPoint y: 262, endPoint x: 408, endPoint y: 264, distance: 297.0
click at [408, 264] on div "Filtros Id Hospital CUIT/Nombre Seleccionar Area Seleccionar Area Start date – …" at bounding box center [876, 265] width 1305 height 151
type input "1500"
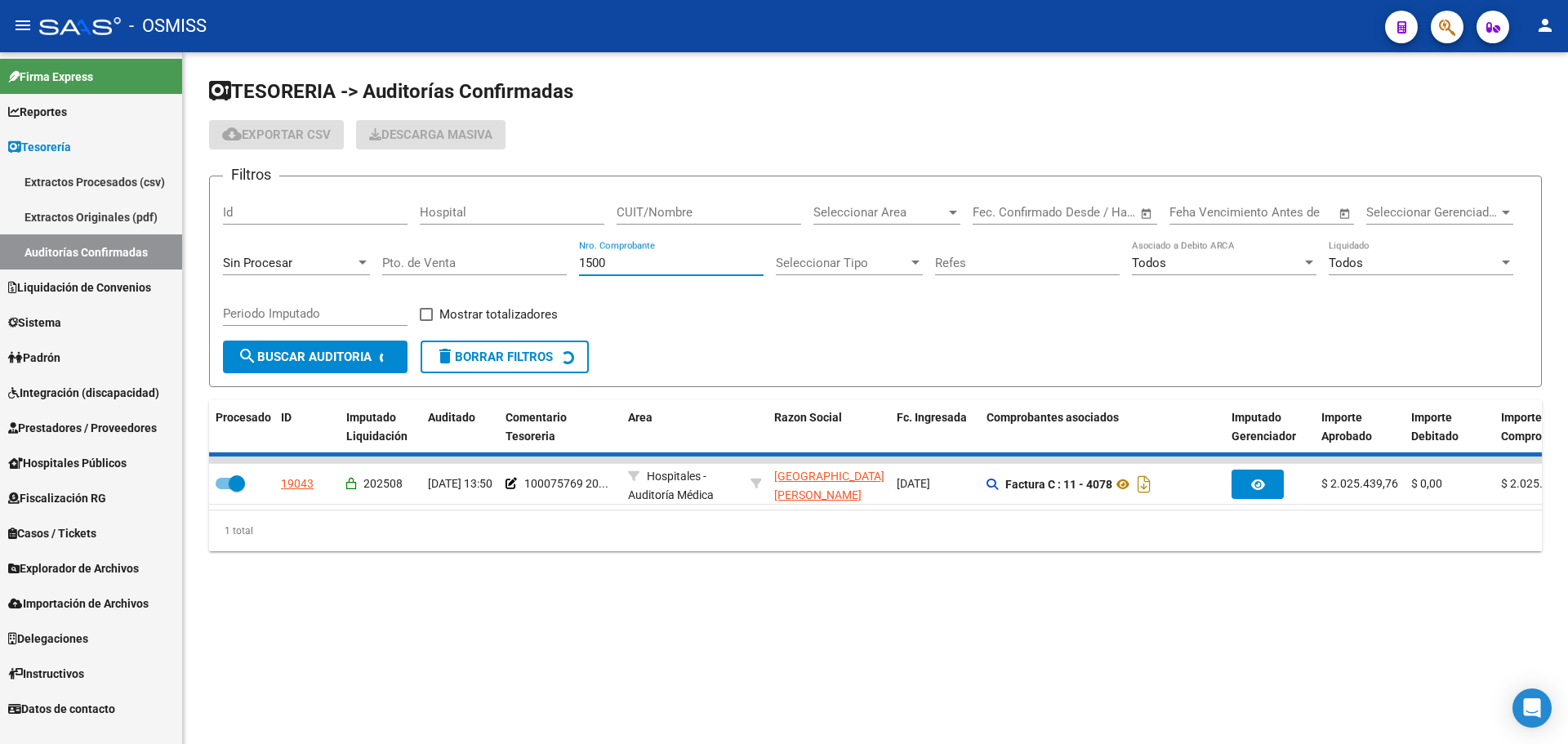
checkbox input "false"
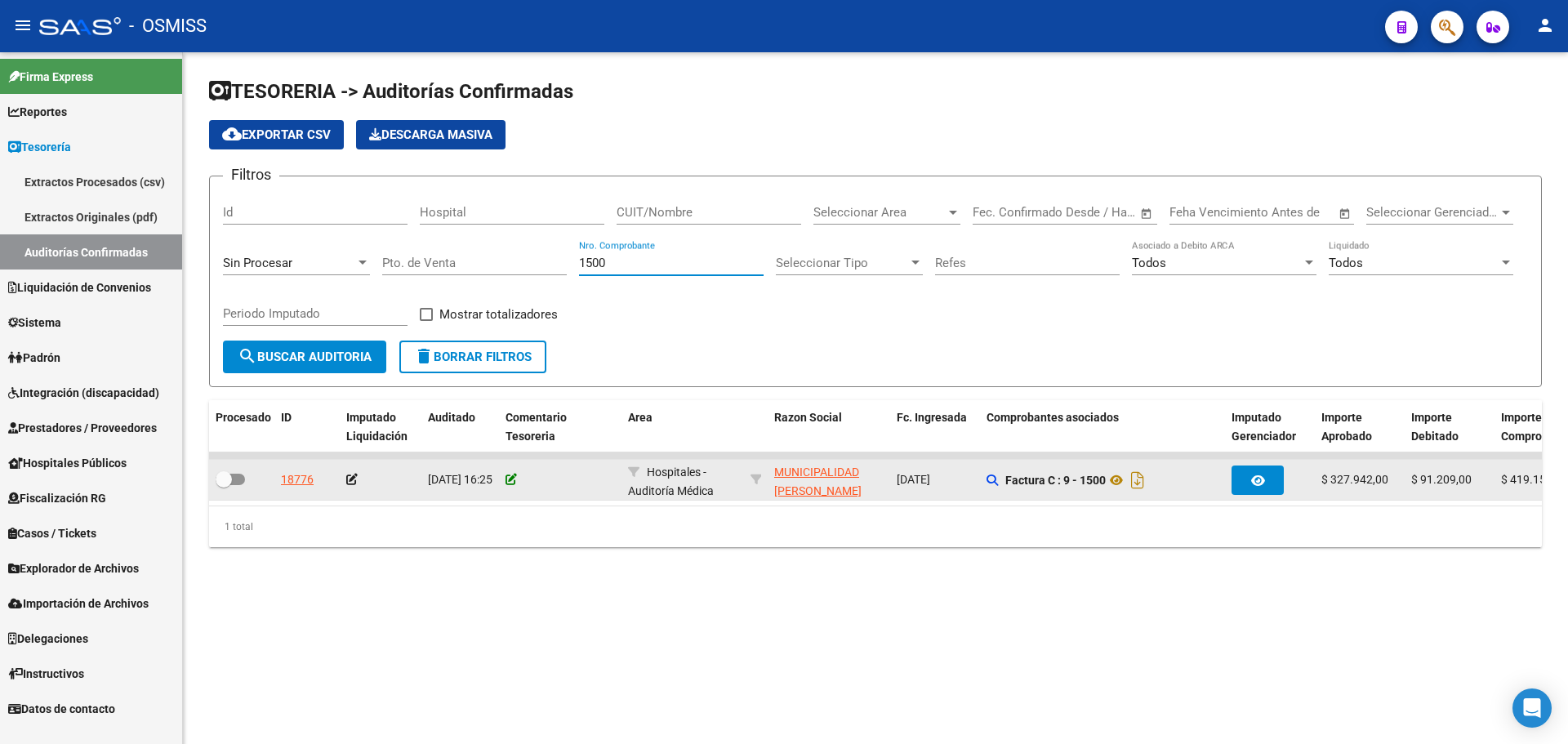
type input "1500"
click at [513, 478] on icon at bounding box center [511, 480] width 12 height 12
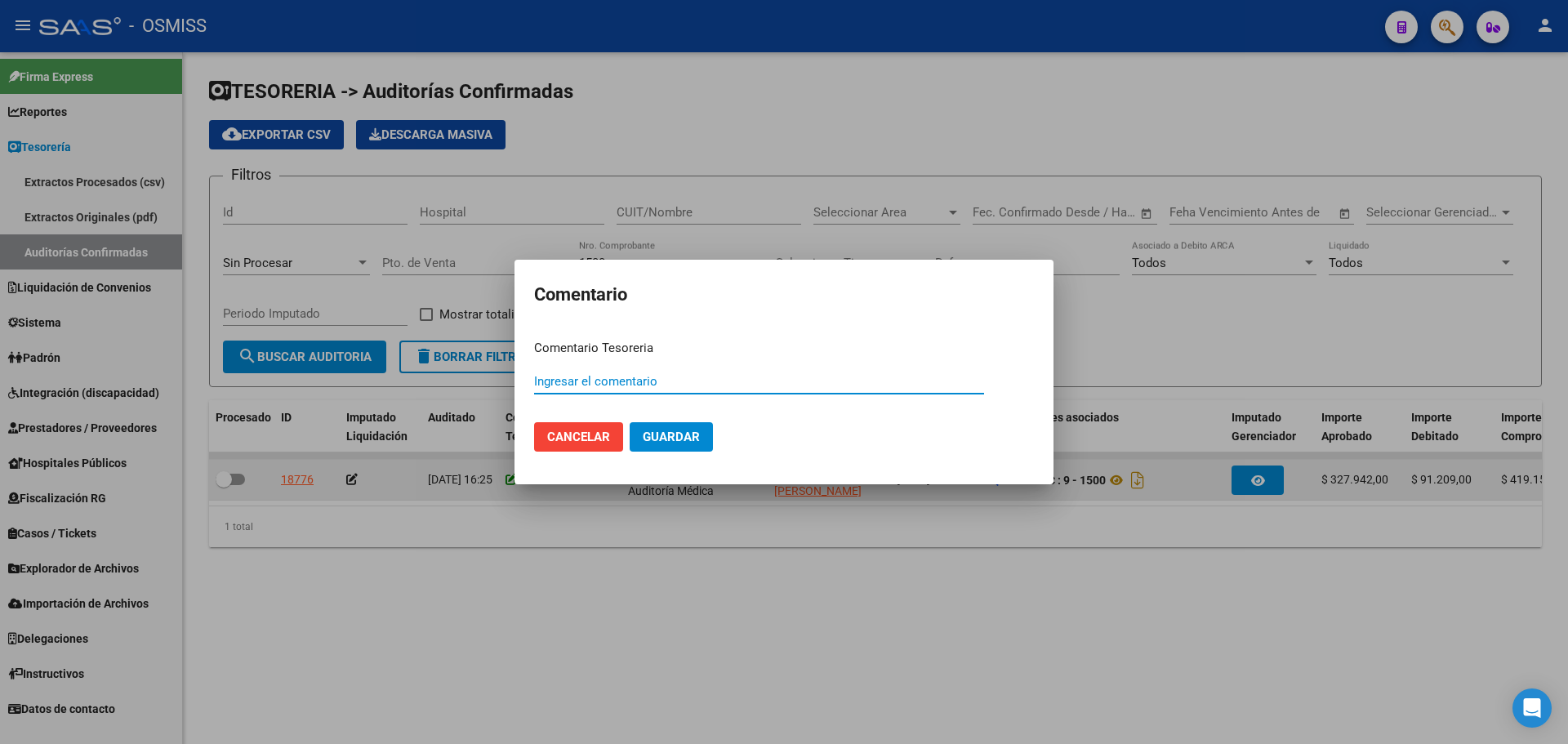
paste input "100075770"
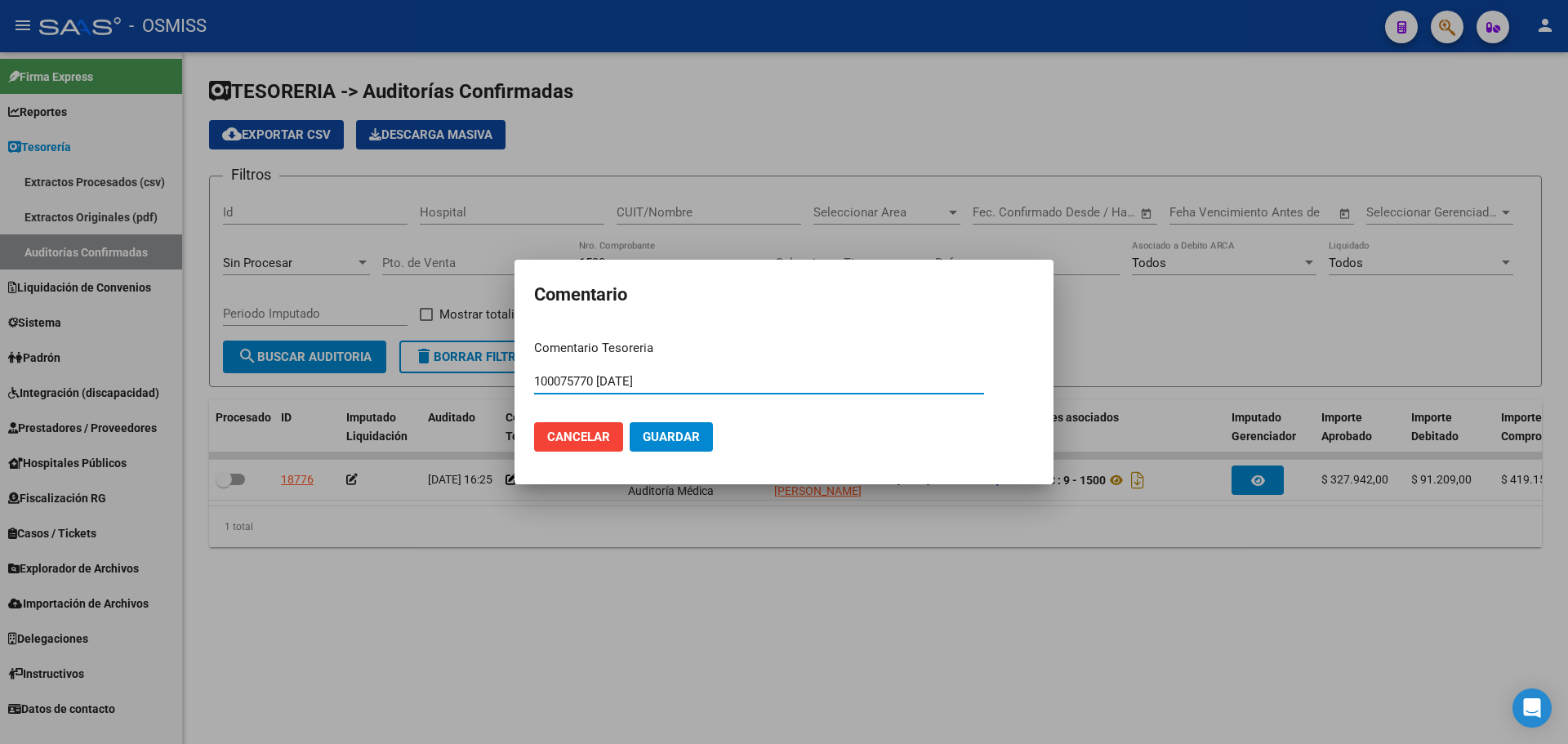
type input "100075770 [DATE]"
click at [680, 431] on span "Guardar" at bounding box center [671, 438] width 57 height 15
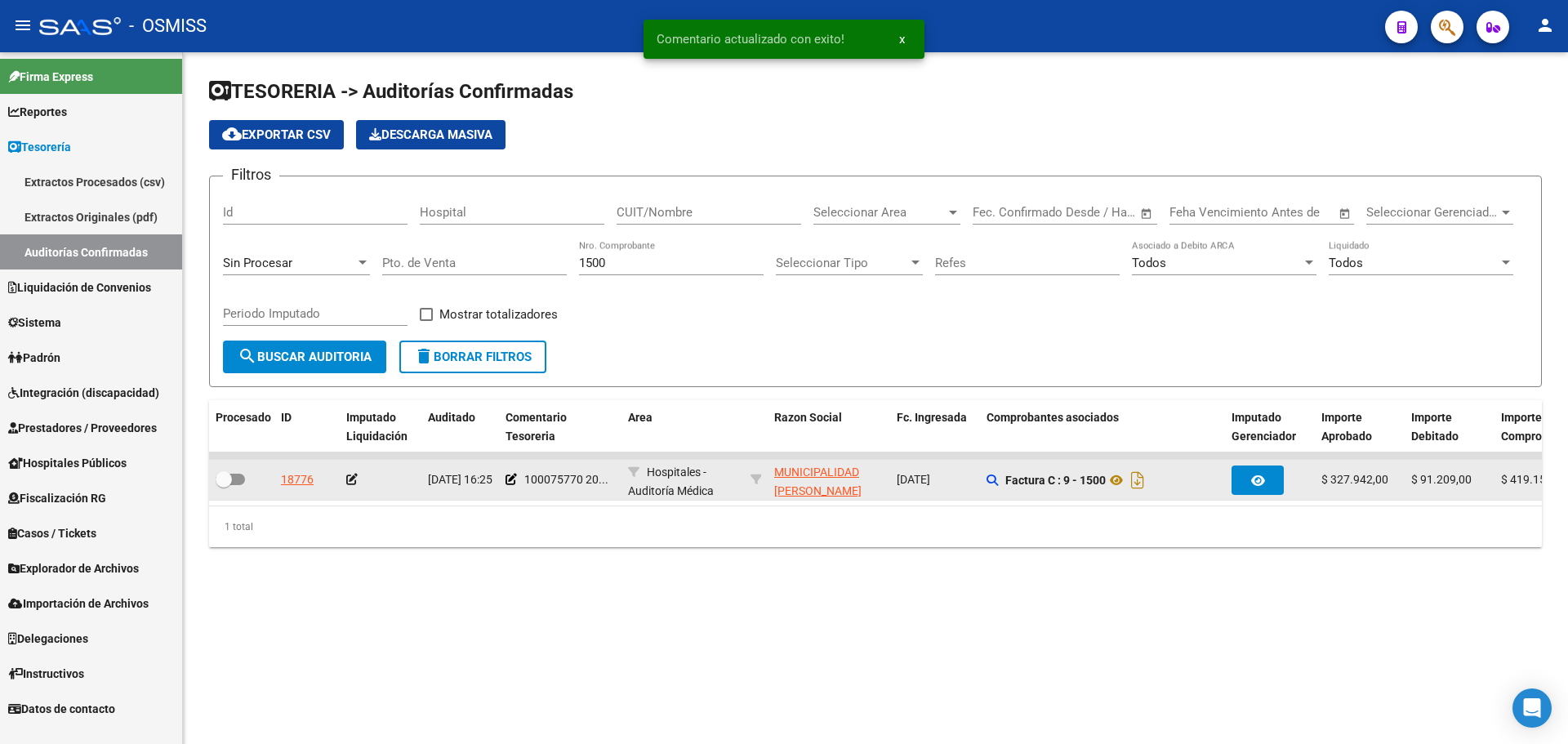
click at [348, 480] on icon at bounding box center [352, 480] width 12 height 12
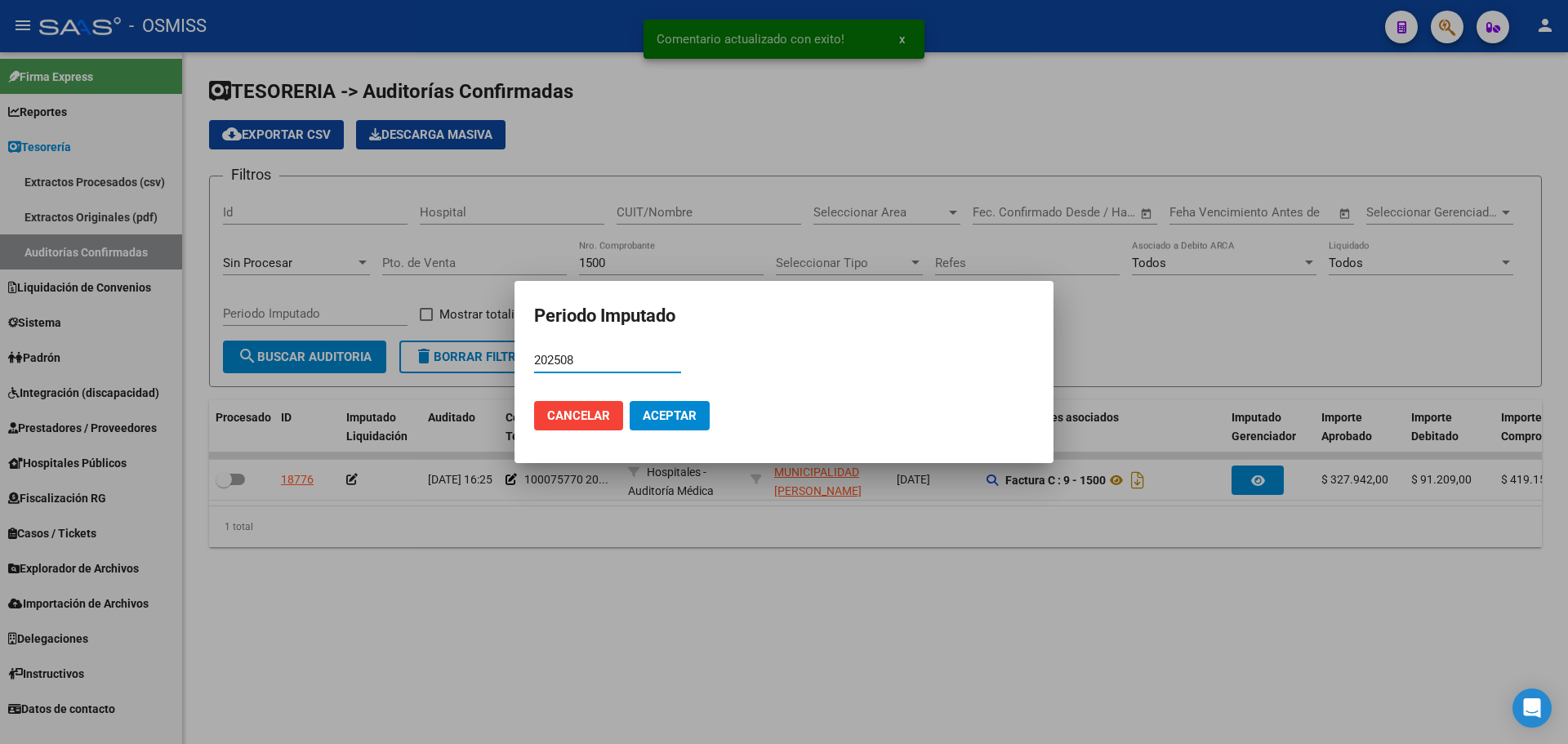
type input "202508"
click at [697, 401] on button "Aceptar" at bounding box center [670, 415] width 80 height 29
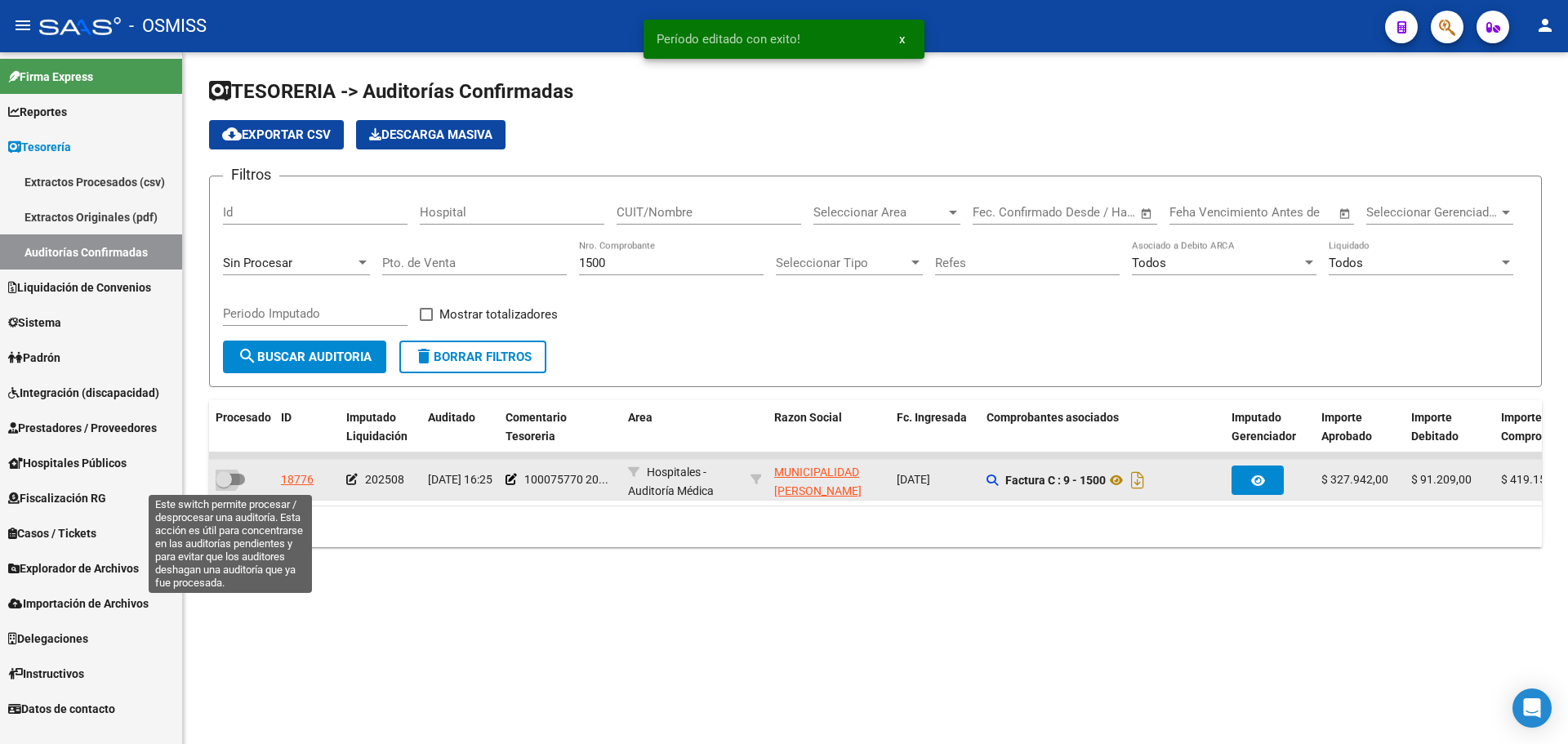
click at [236, 485] on label at bounding box center [230, 480] width 29 height 20
click at [224, 485] on input "checkbox" at bounding box center [223, 485] width 1 height 1
checkbox input "true"
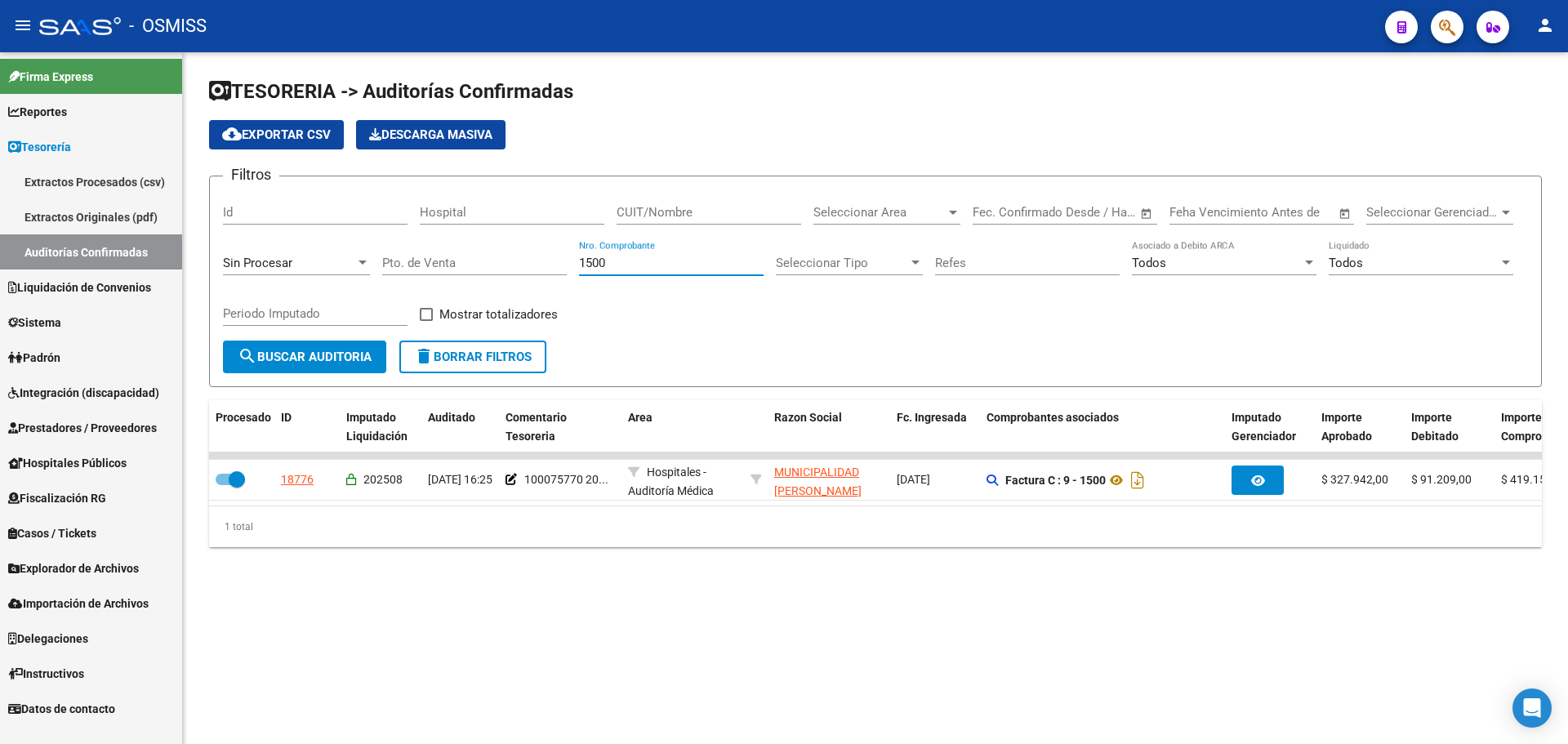
drag, startPoint x: 626, startPoint y: 267, endPoint x: 310, endPoint y: 265, distance: 316.0
click at [310, 265] on div "Filtros Id Hospital CUIT/Nombre Seleccionar Area Seleccionar Area Start date – …" at bounding box center [876, 265] width 1305 height 151
type input "433"
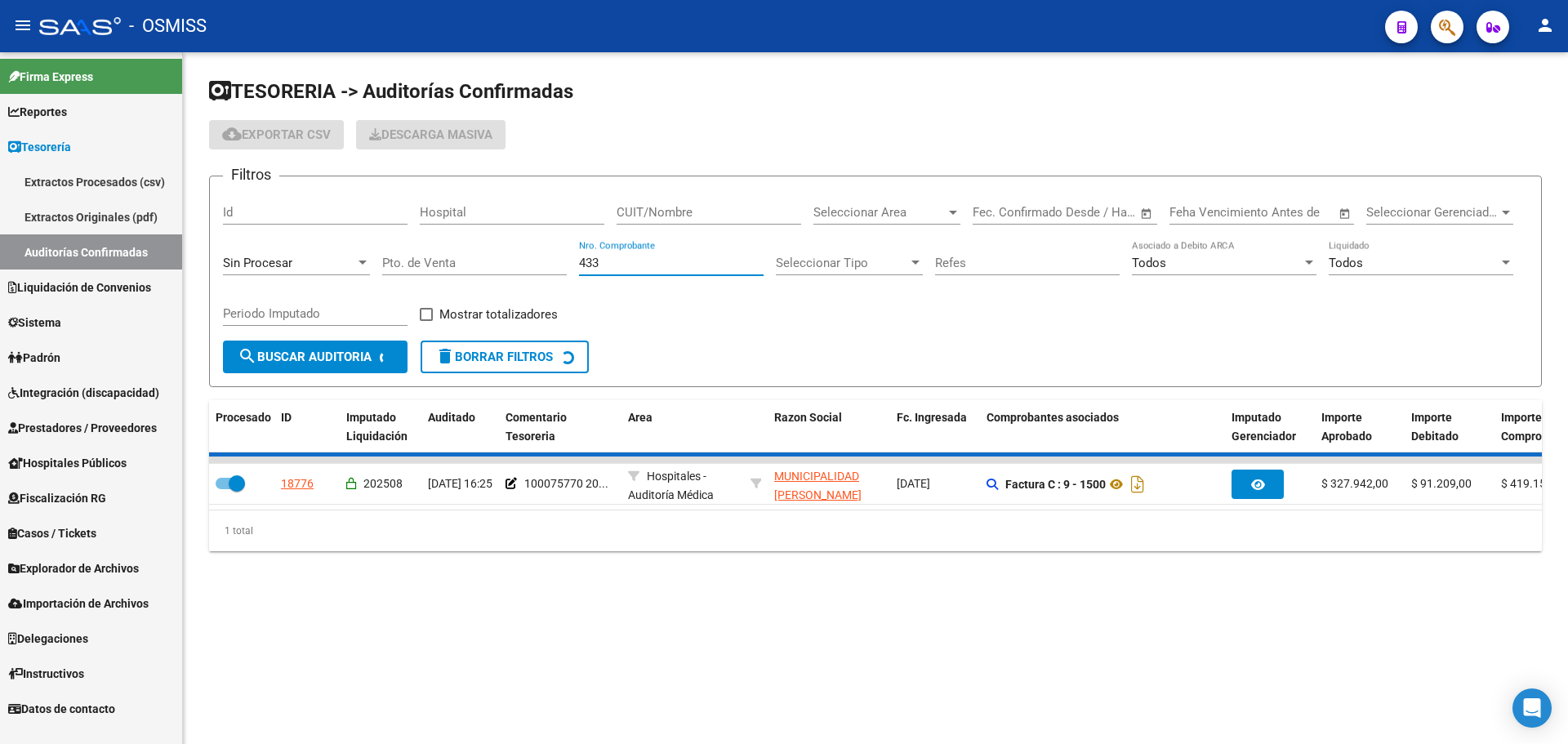
checkbox input "false"
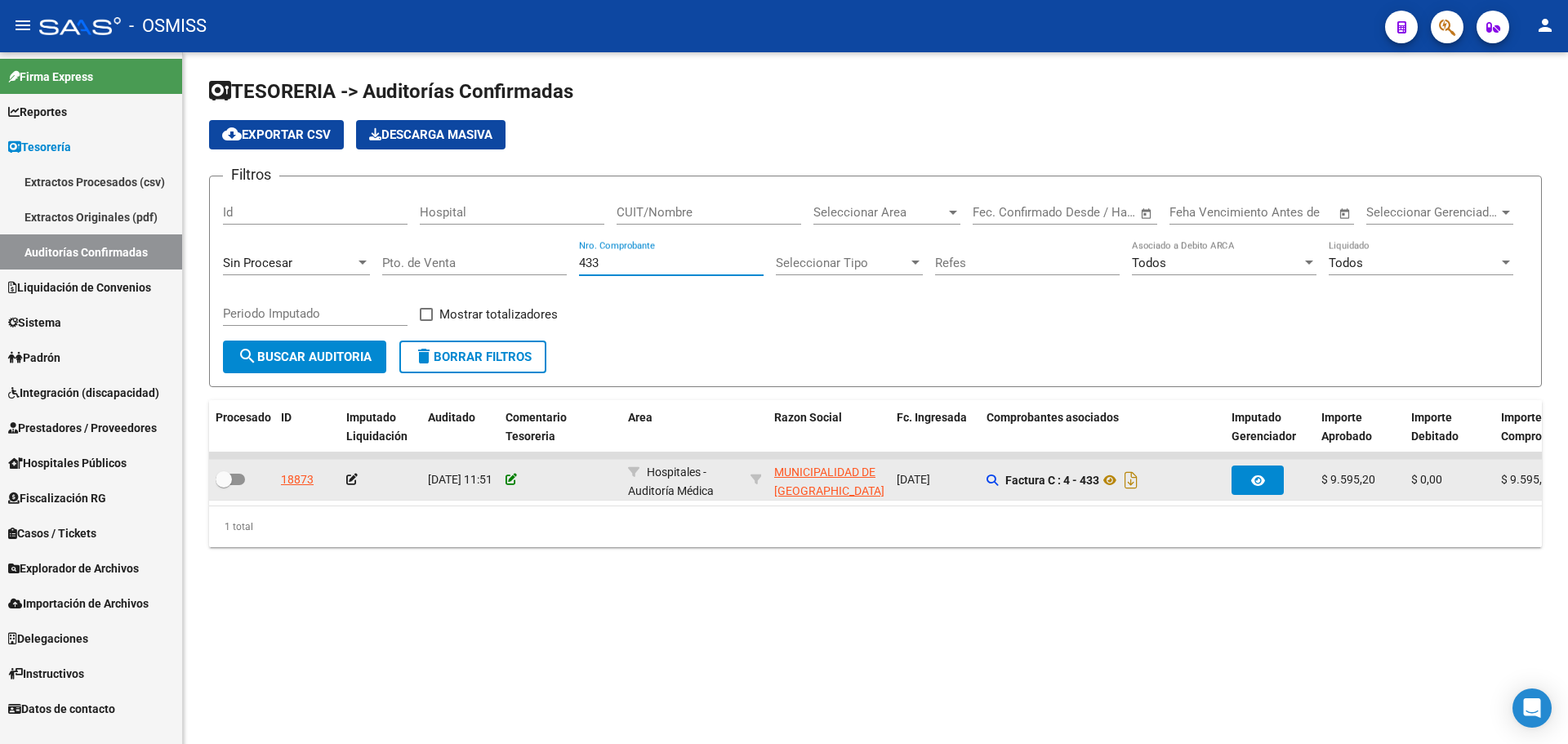
type input "433"
click at [515, 477] on icon at bounding box center [511, 480] width 12 height 12
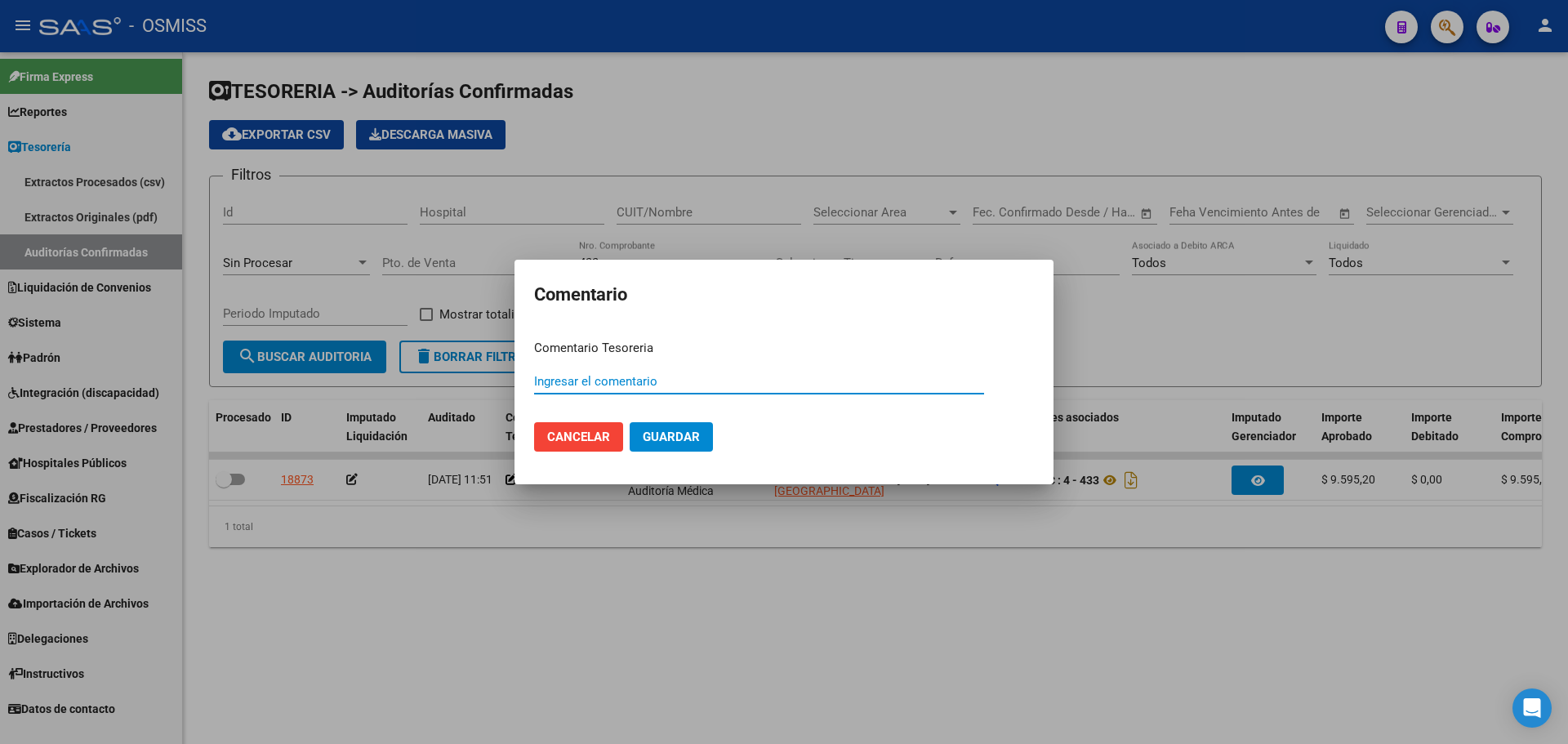
paste input "100075771"
type input "100075771 [DATE]"
click at [678, 448] on button "Guardar" at bounding box center [672, 437] width 83 height 29
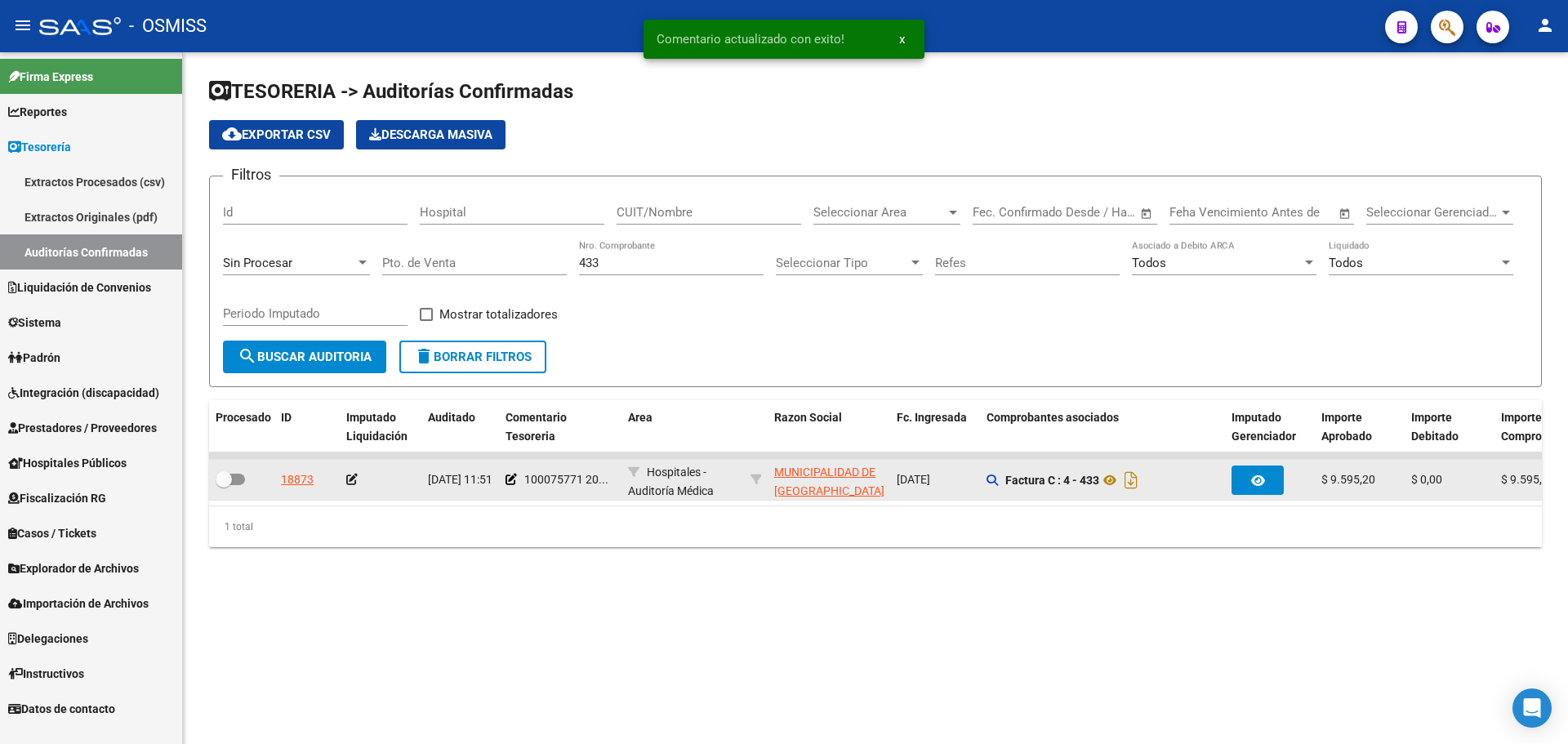
click at [351, 480] on icon at bounding box center [352, 480] width 12 height 12
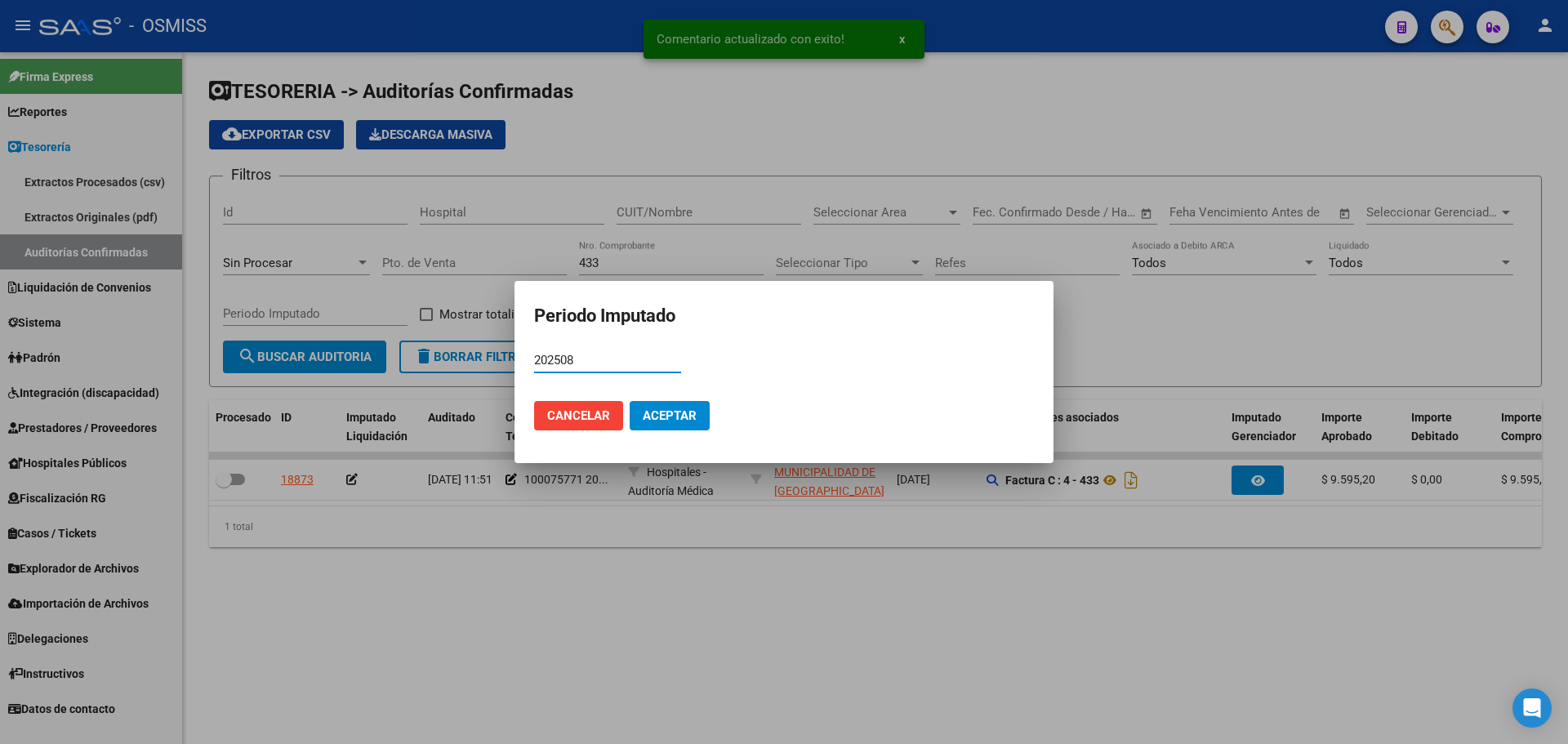
type input "202508"
click at [701, 413] on button "Aceptar" at bounding box center [670, 415] width 80 height 29
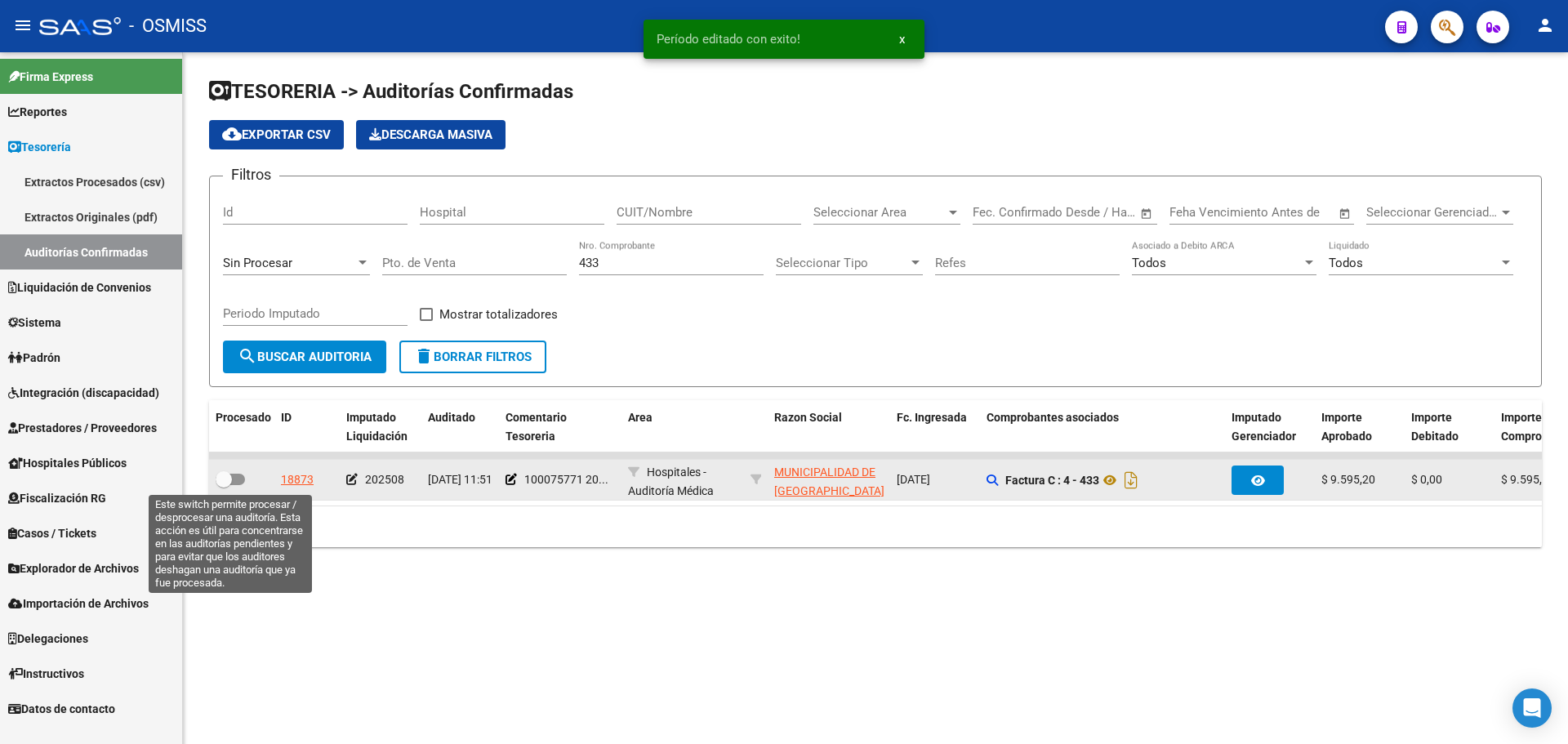
click at [226, 478] on span at bounding box center [224, 480] width 17 height 17
click at [224, 485] on input "checkbox" at bounding box center [223, 485] width 1 height 1
checkbox input "true"
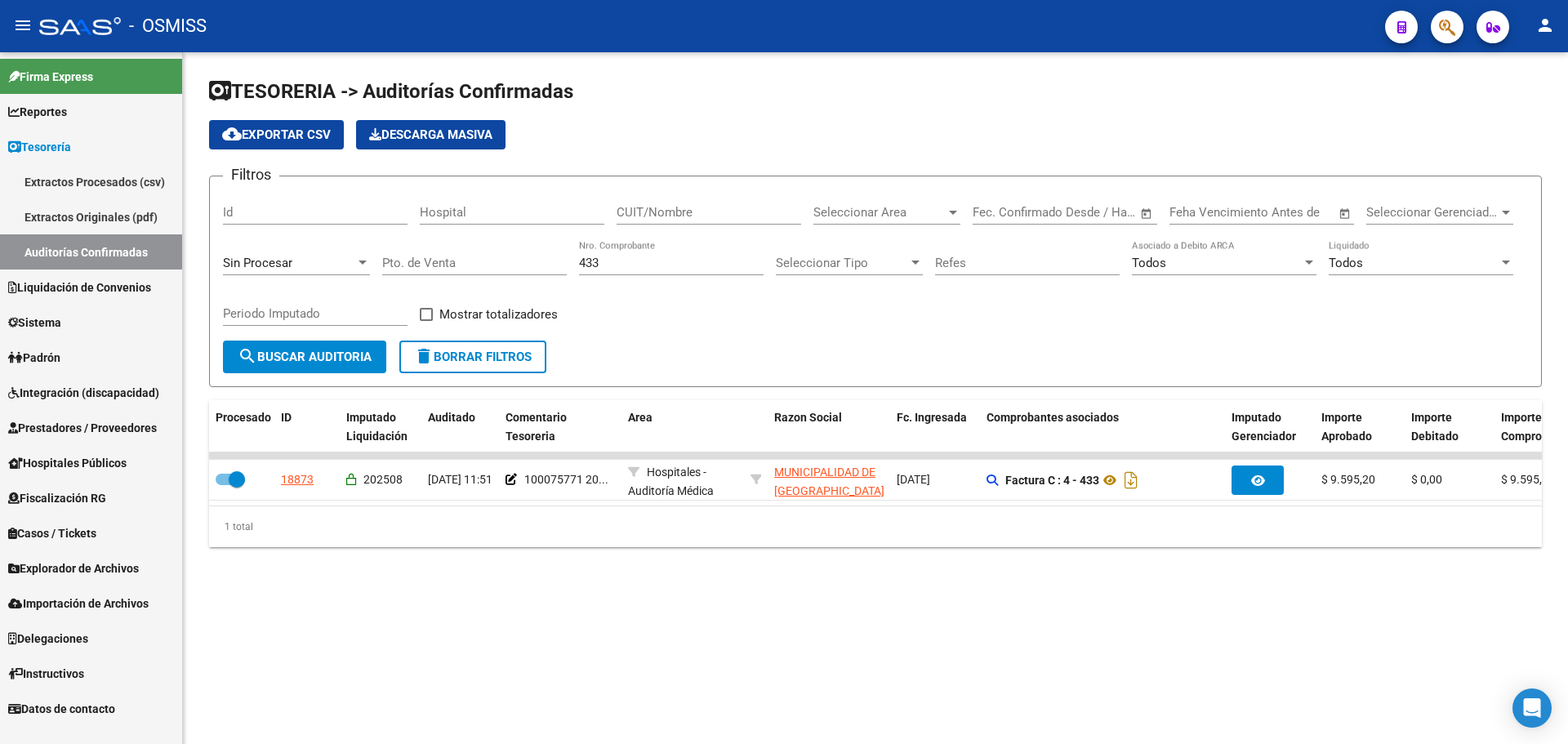
drag, startPoint x: 617, startPoint y: 273, endPoint x: 616, endPoint y: 264, distance: 9.1
click at [615, 272] on div "433 Nro. Comprobante" at bounding box center [672, 257] width 184 height 35
drag, startPoint x: 616, startPoint y: 263, endPoint x: 114, endPoint y: 252, distance: 502.1
click at [192, 251] on div "TESORERIA -> Auditorías Confirmadas cloud_download Exportar CSV Descarga Masiva…" at bounding box center [875, 326] width 1385 height 547
type input "634"
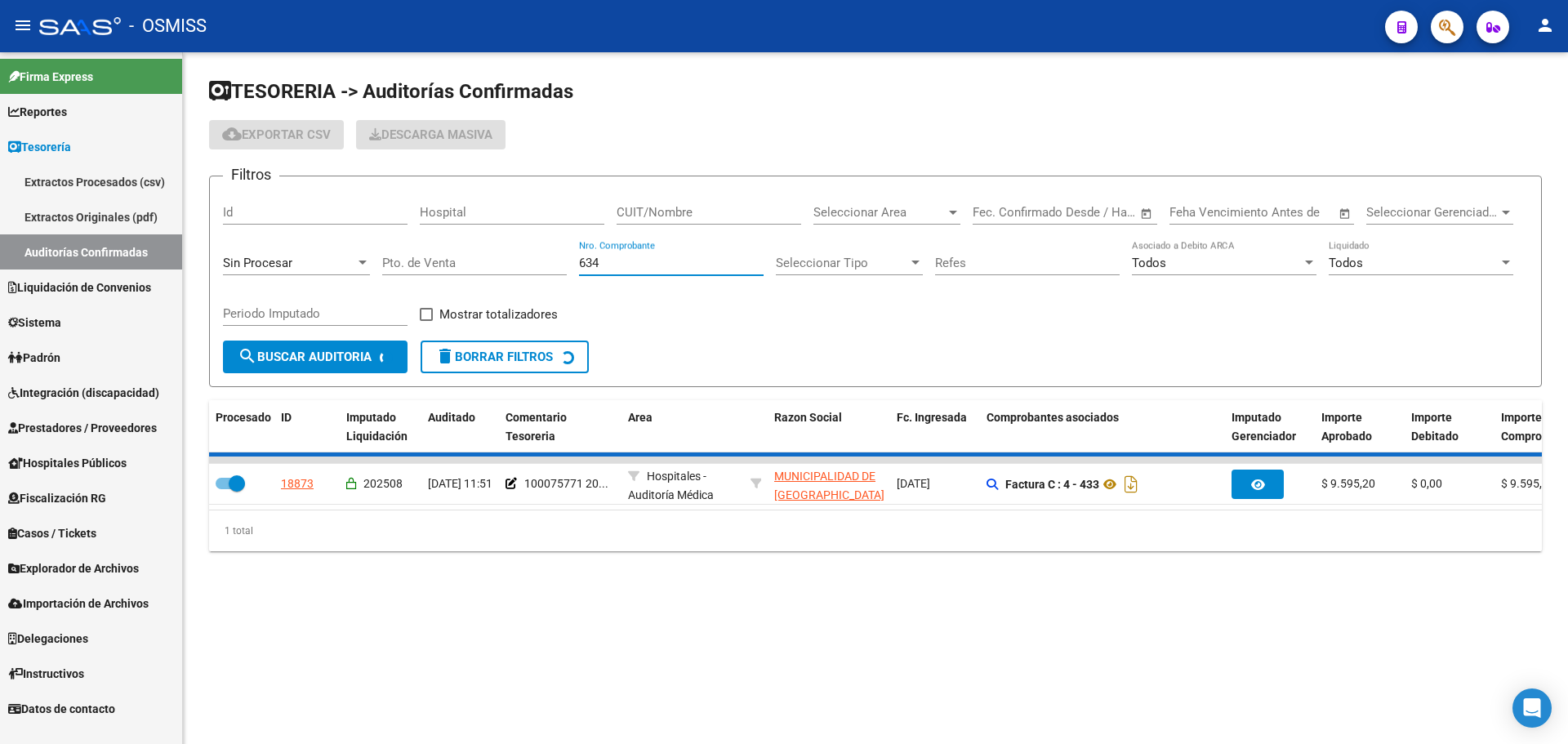
checkbox input "false"
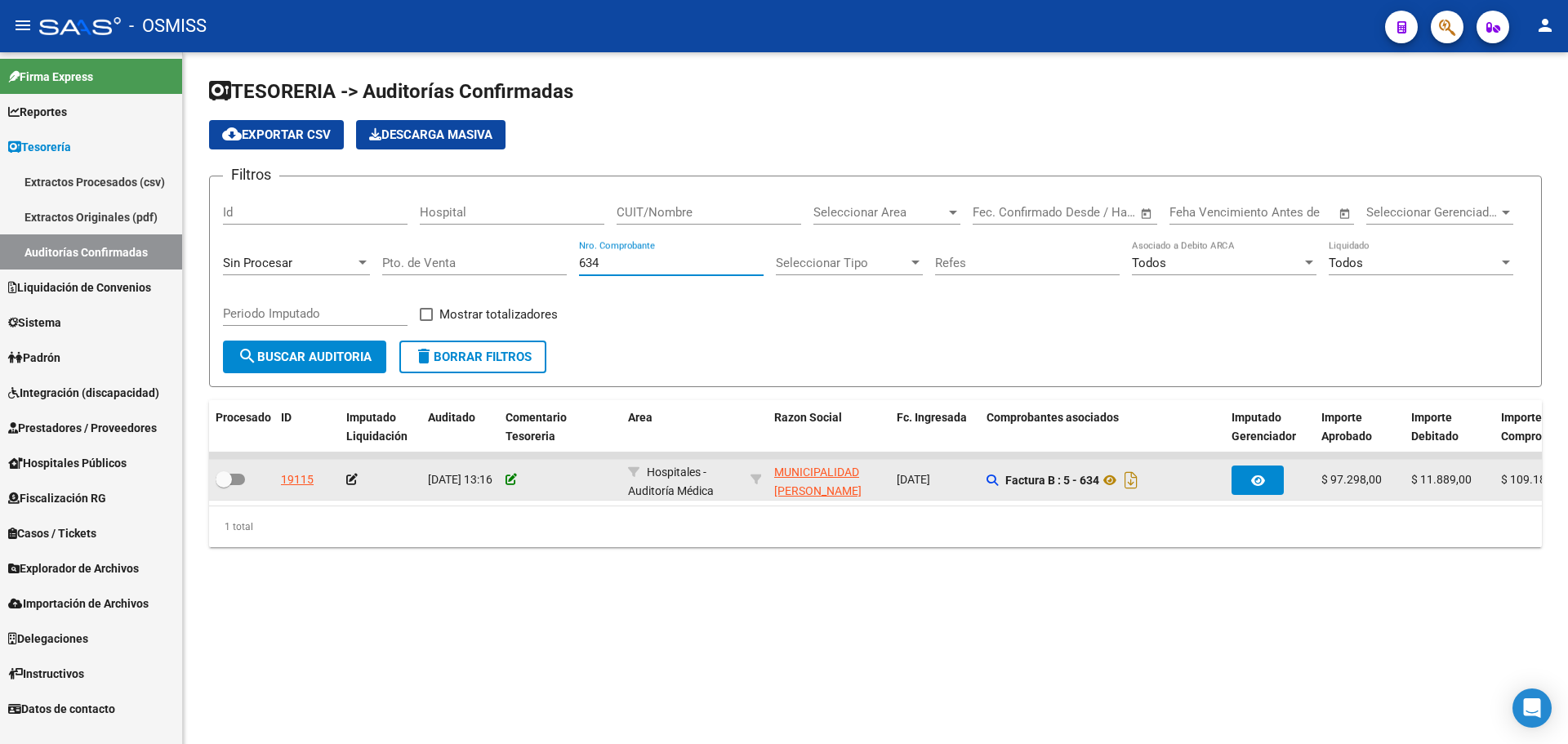
type input "634"
click at [510, 478] on icon at bounding box center [511, 480] width 12 height 12
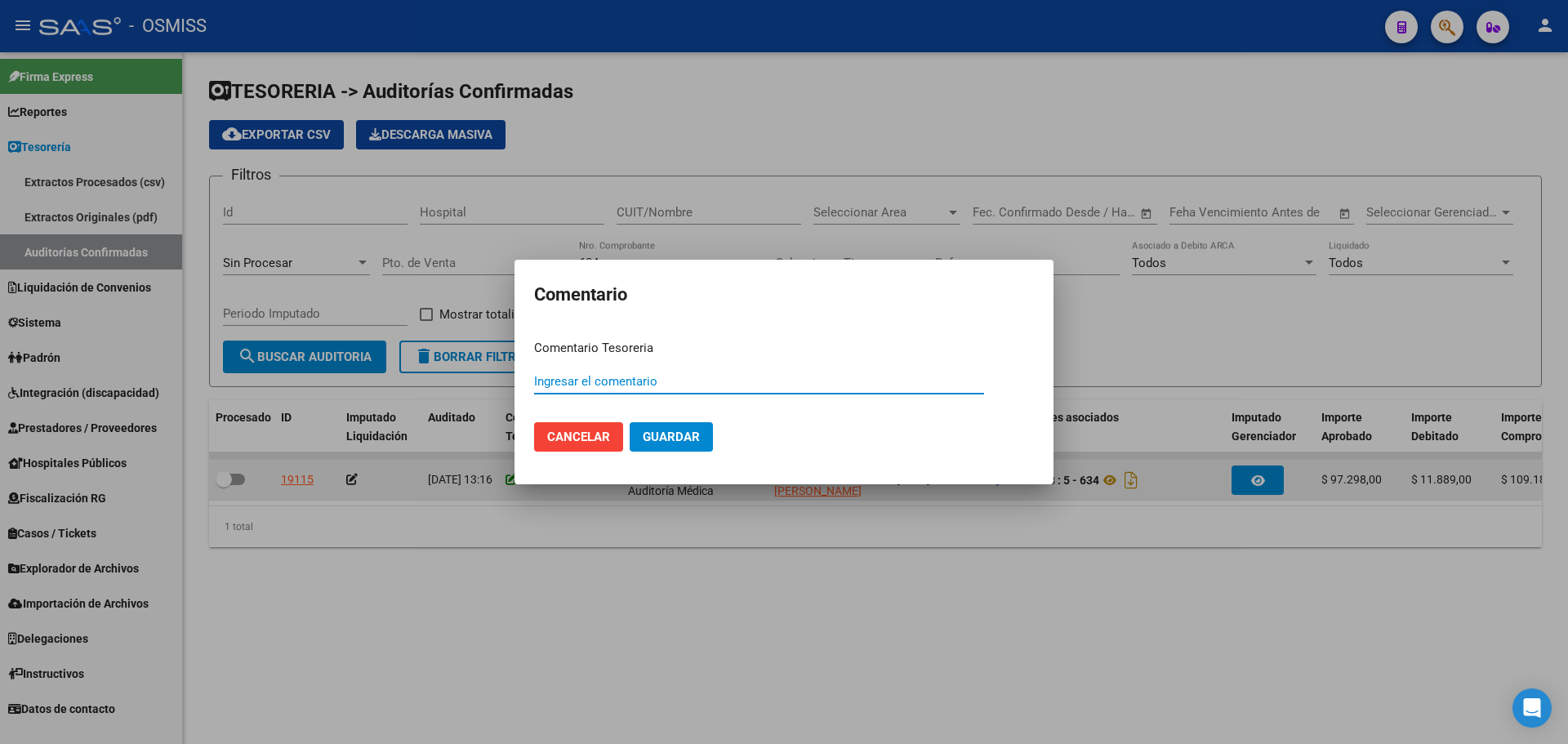
paste input "100075772"
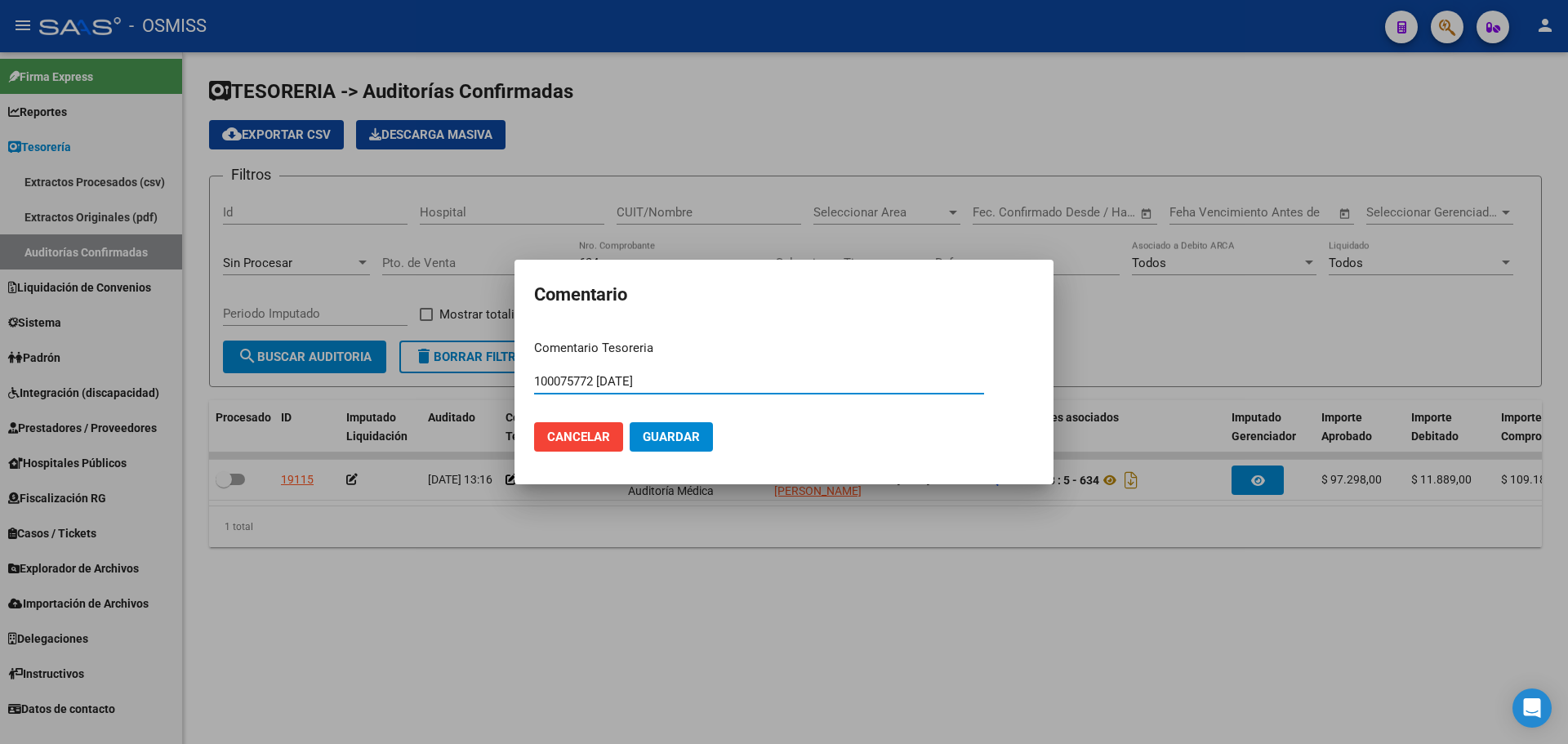
drag, startPoint x: 723, startPoint y: 377, endPoint x: 447, endPoint y: 368, distance: 276.1
click at [447, 368] on div "Comentario Comentario Tesoreria 100075772 [DATE] Ingresar el comentario Cancela…" at bounding box center [784, 372] width 1568 height 744
type input "100075772 [DATE]"
click at [686, 426] on button "Guardar" at bounding box center [672, 437] width 83 height 29
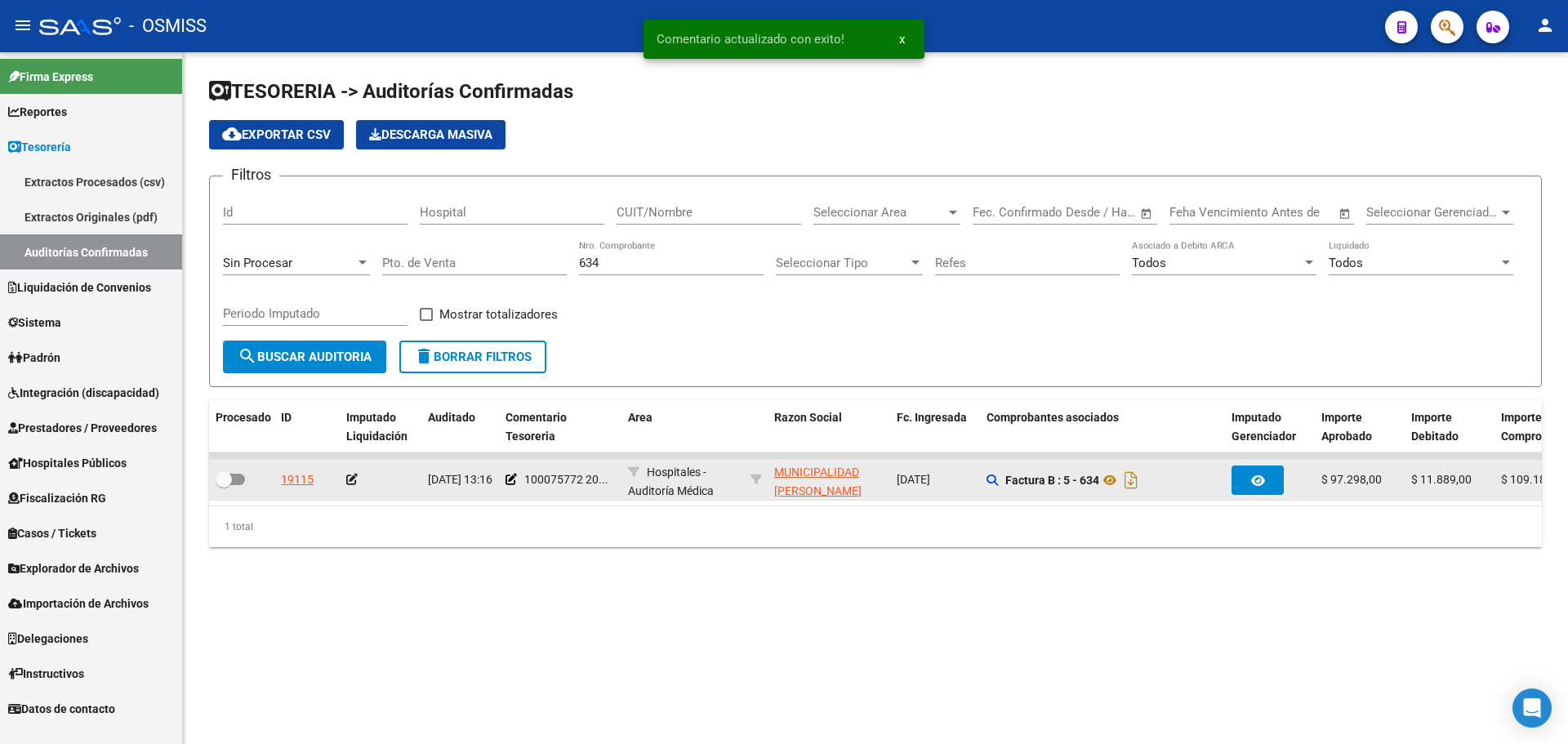
click at [349, 480] on icon at bounding box center [352, 480] width 12 height 12
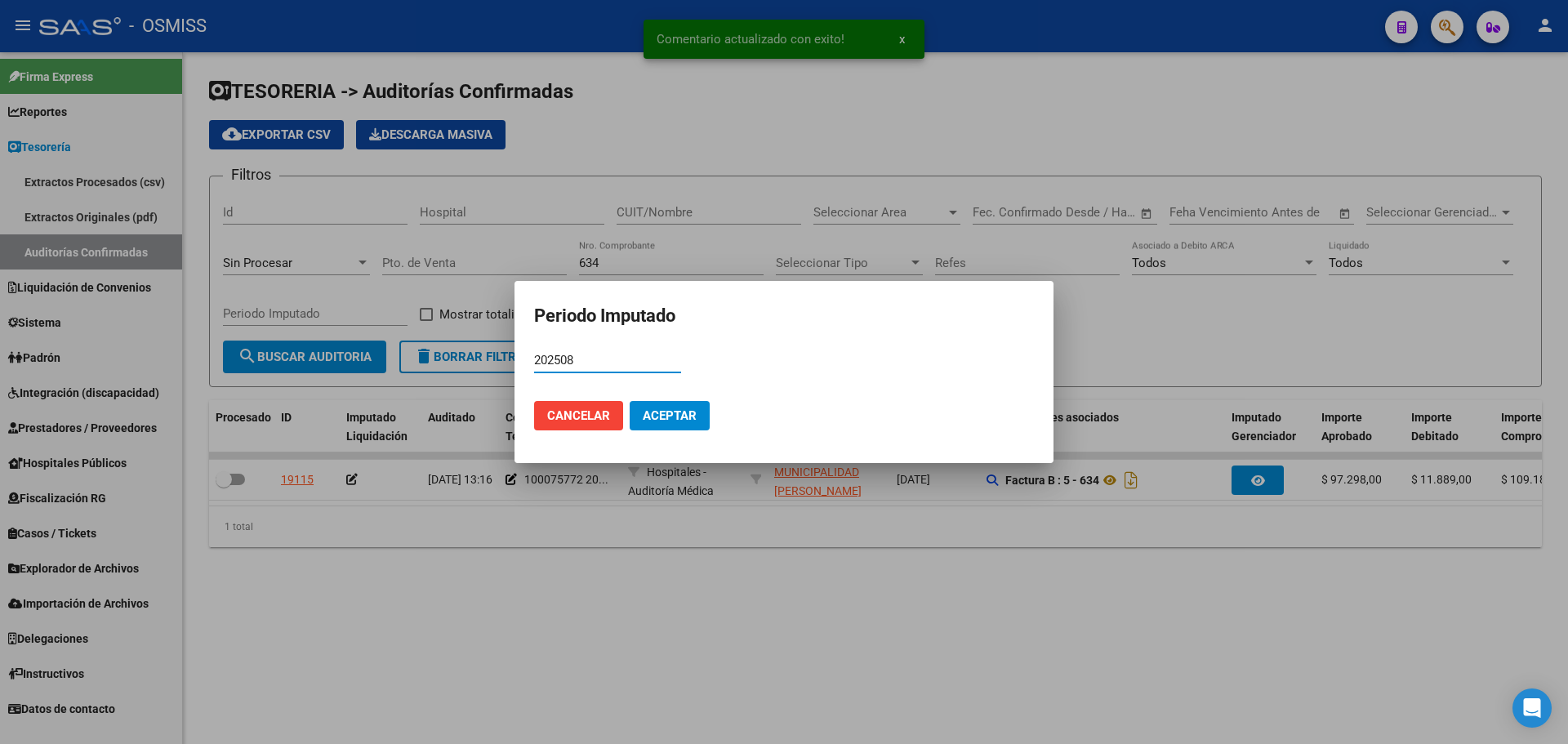
type input "202508"
click at [639, 425] on button "Aceptar" at bounding box center [670, 415] width 80 height 29
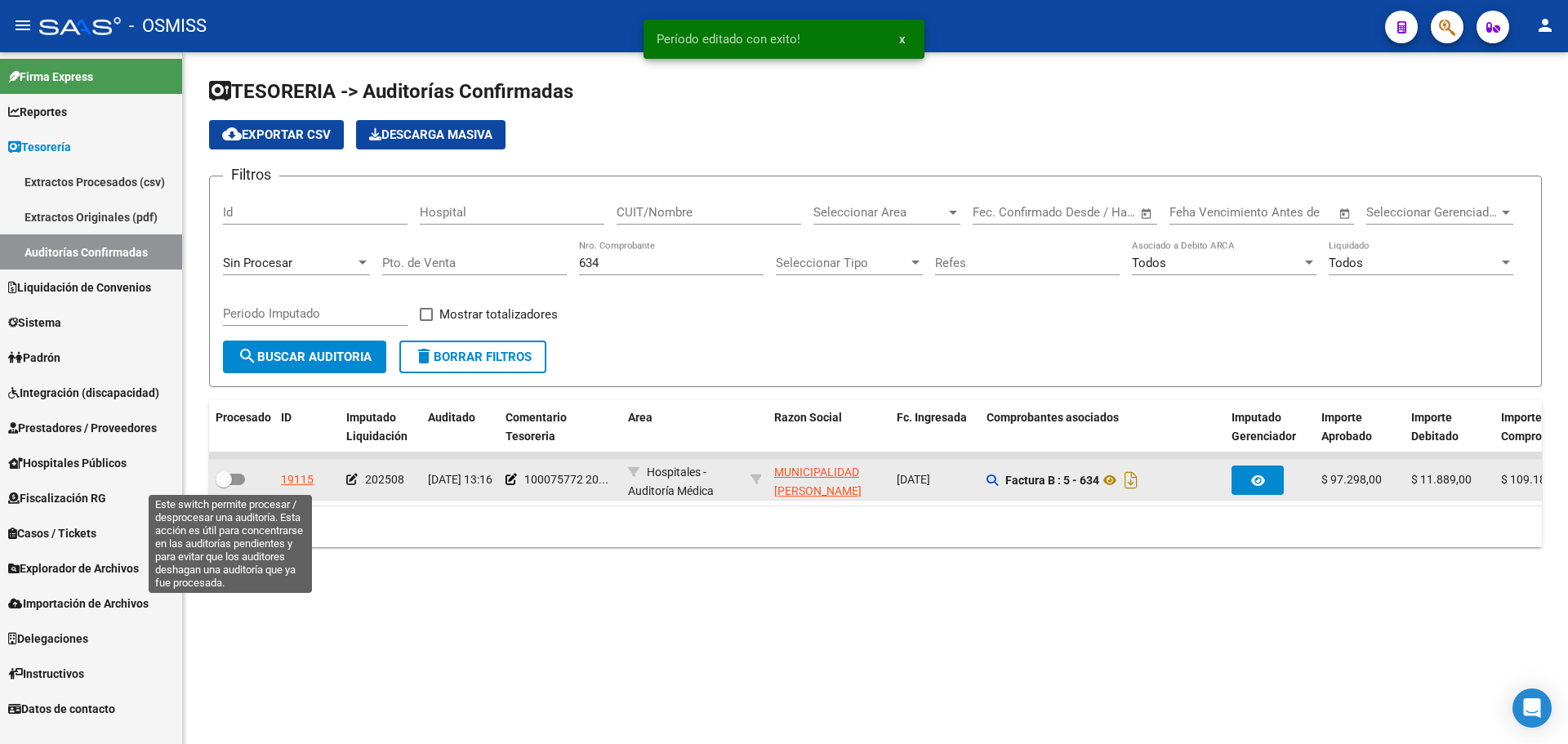
click at [227, 480] on span at bounding box center [224, 480] width 17 height 17
click at [224, 485] on input "checkbox" at bounding box center [223, 485] width 1 height 1
checkbox input "true"
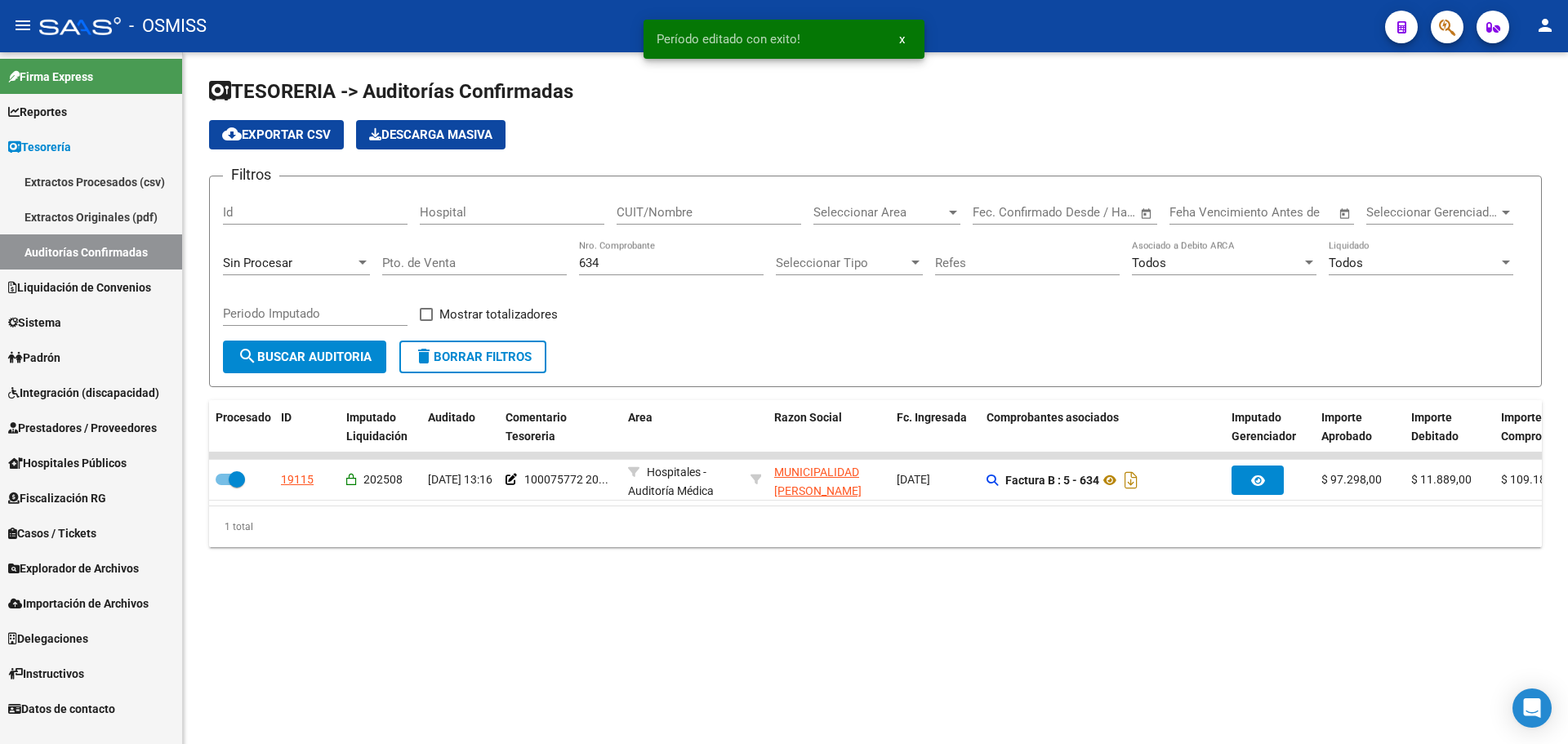
click at [618, 268] on input "634" at bounding box center [672, 263] width 184 height 15
type input "670"
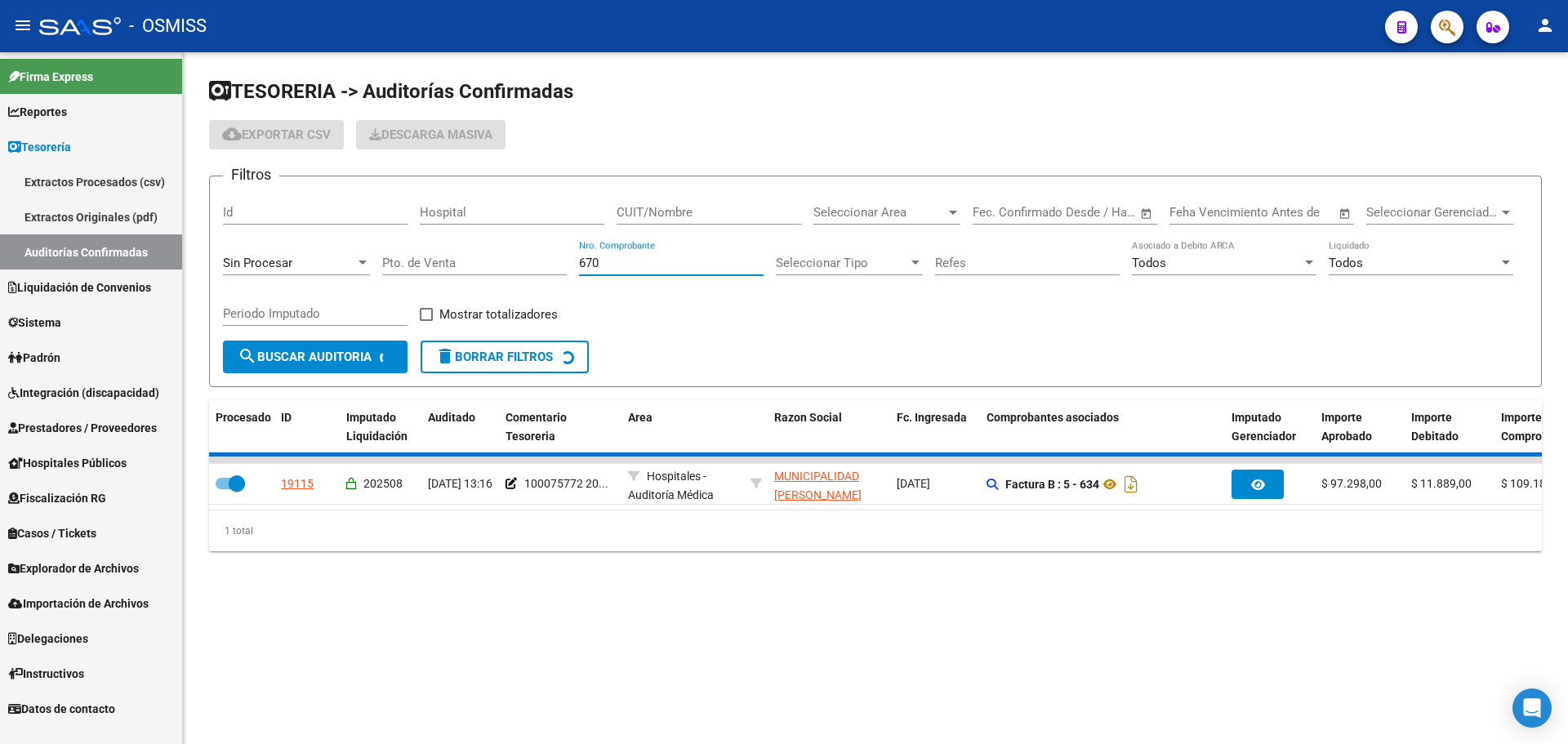
checkbox input "false"
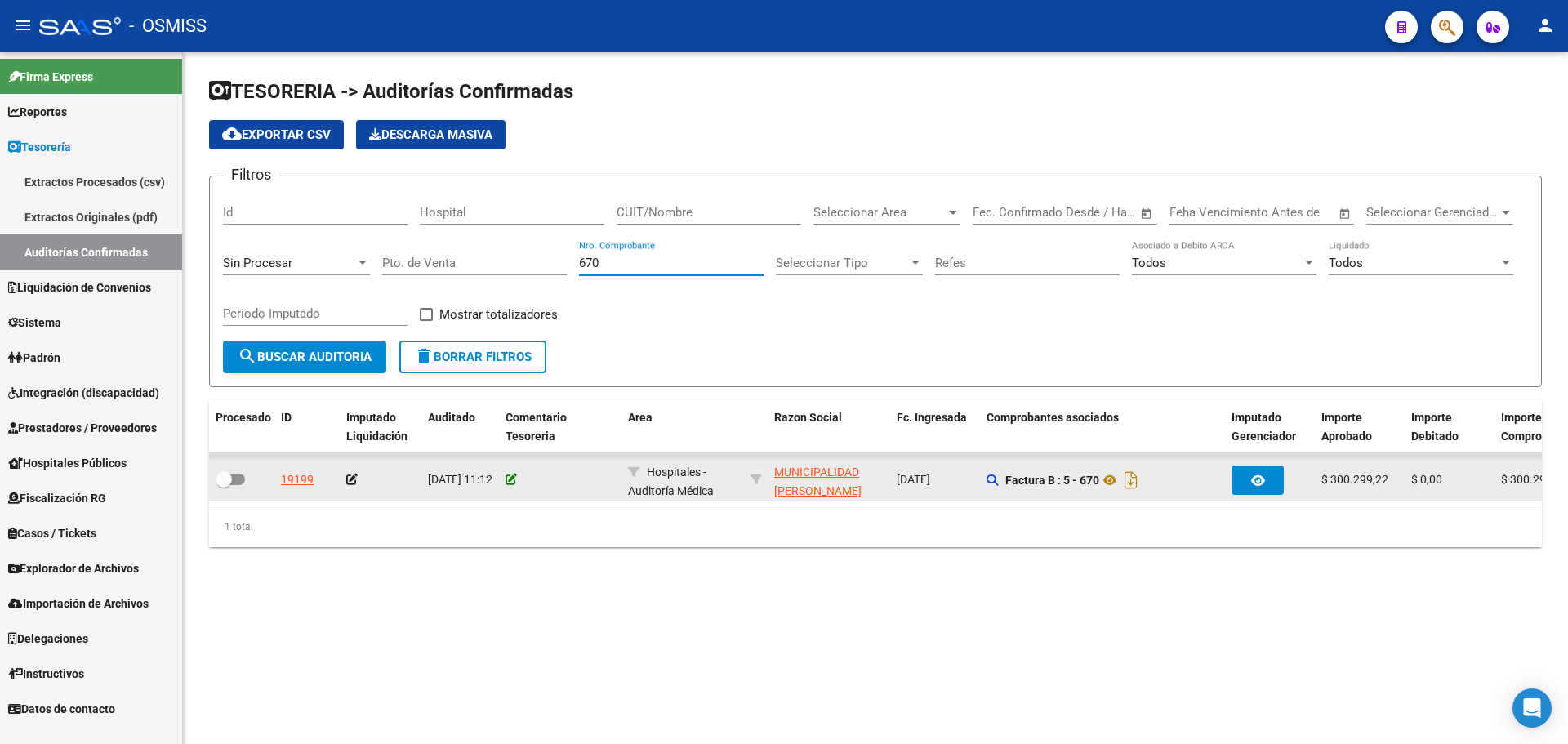
type input "670"
click at [508, 475] on icon at bounding box center [511, 480] width 12 height 12
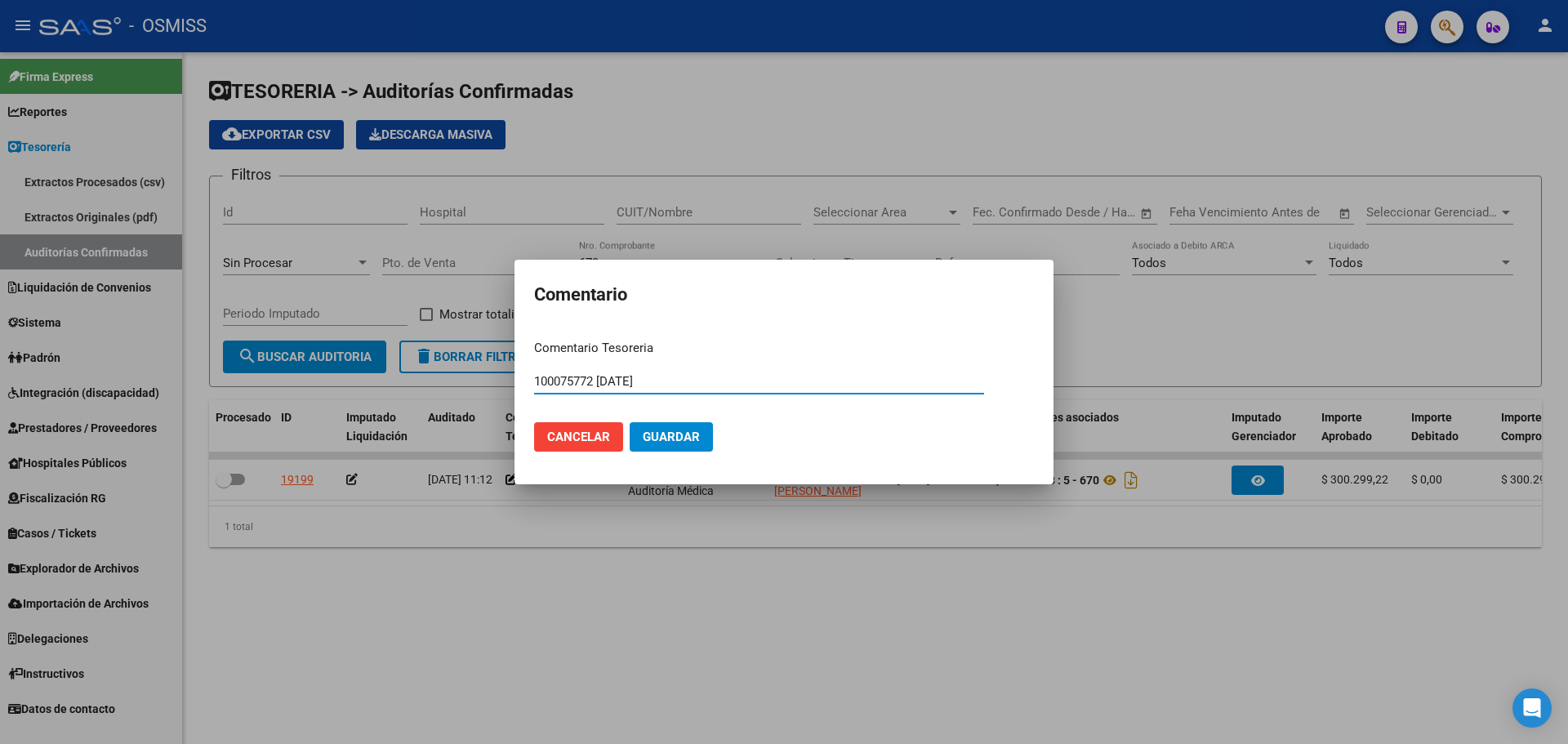
click at [667, 432] on span "Guardar" at bounding box center [671, 438] width 57 height 15
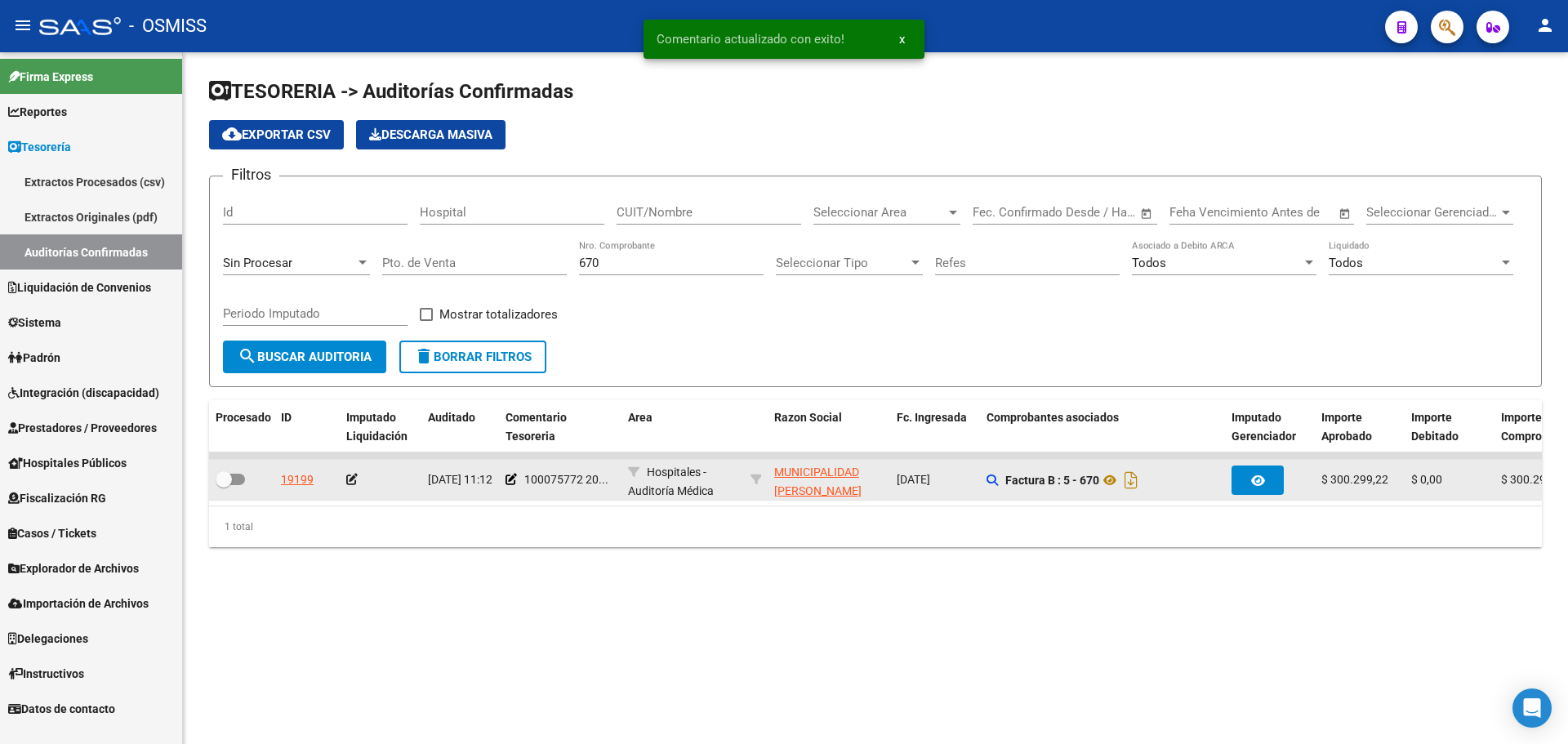
click at [353, 479] on icon at bounding box center [352, 480] width 12 height 12
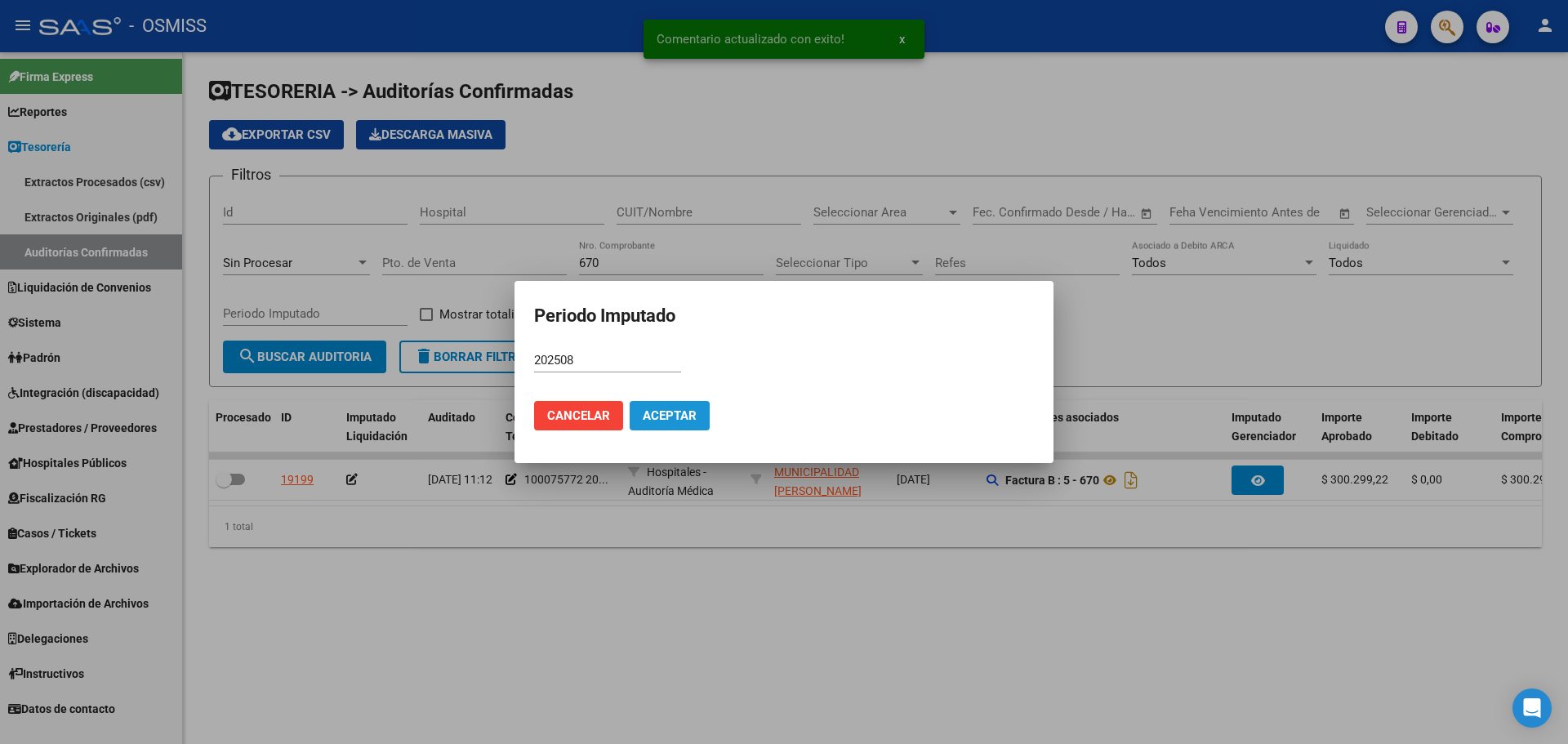
click at [645, 406] on button "Aceptar" at bounding box center [670, 415] width 80 height 29
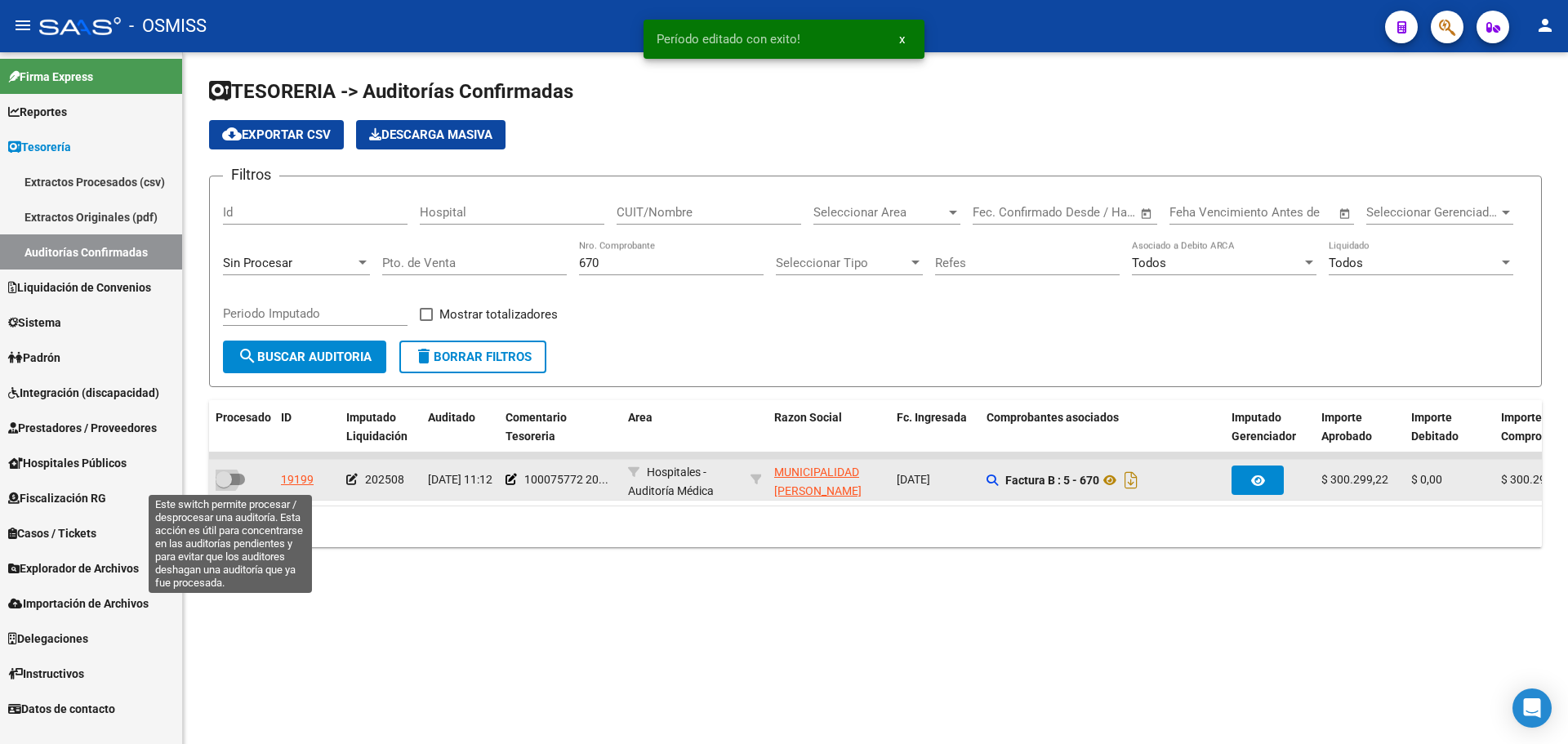
click at [230, 477] on span at bounding box center [224, 480] width 17 height 17
click at [224, 485] on input "checkbox" at bounding box center [223, 485] width 1 height 1
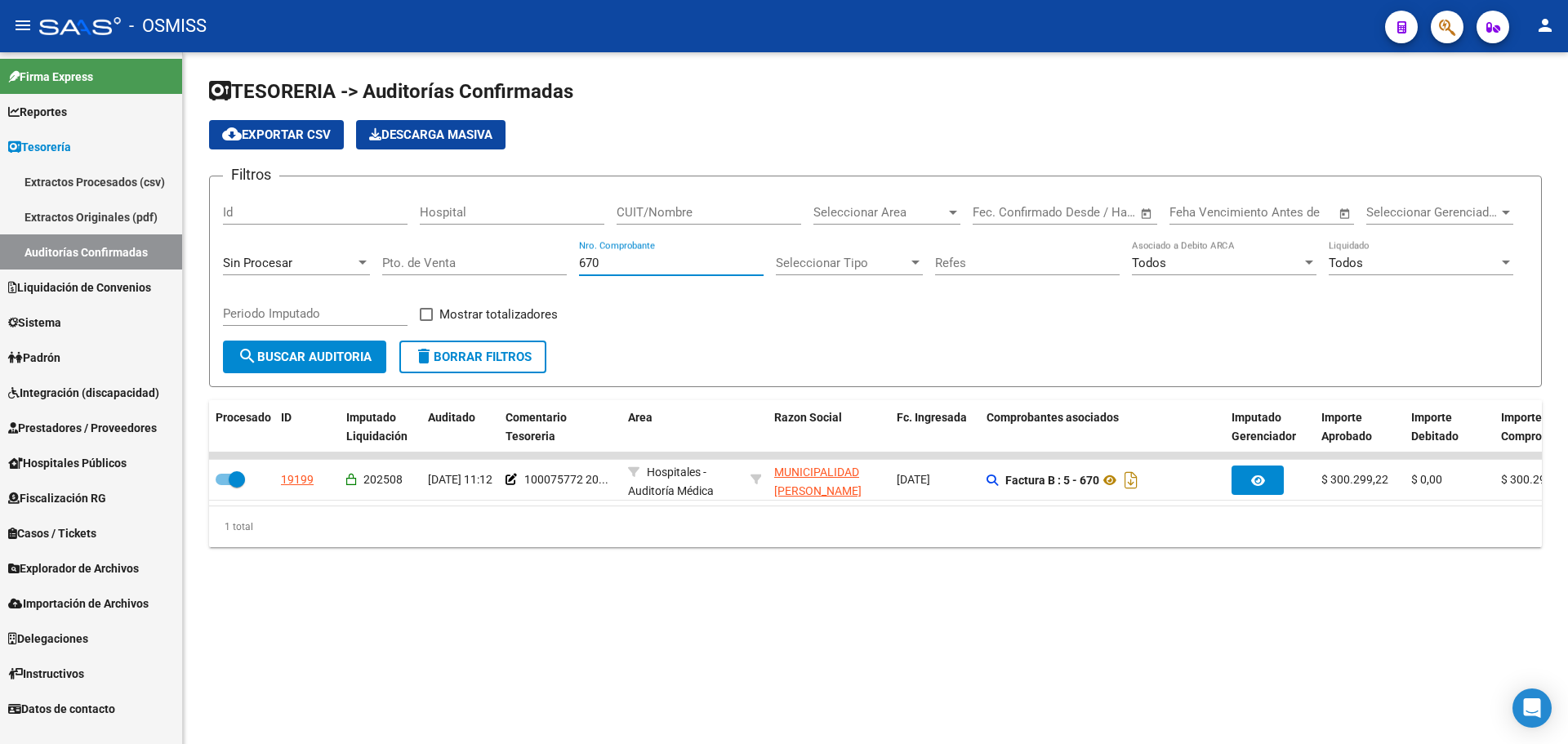
drag, startPoint x: 695, startPoint y: 262, endPoint x: 50, endPoint y: 238, distance: 645.4
click at [94, 240] on mat-sidenav-container "Firma Express Reportes Ingresos Percibidos Análisis de todos los conceptos (his…" at bounding box center [784, 398] width 1568 height 692
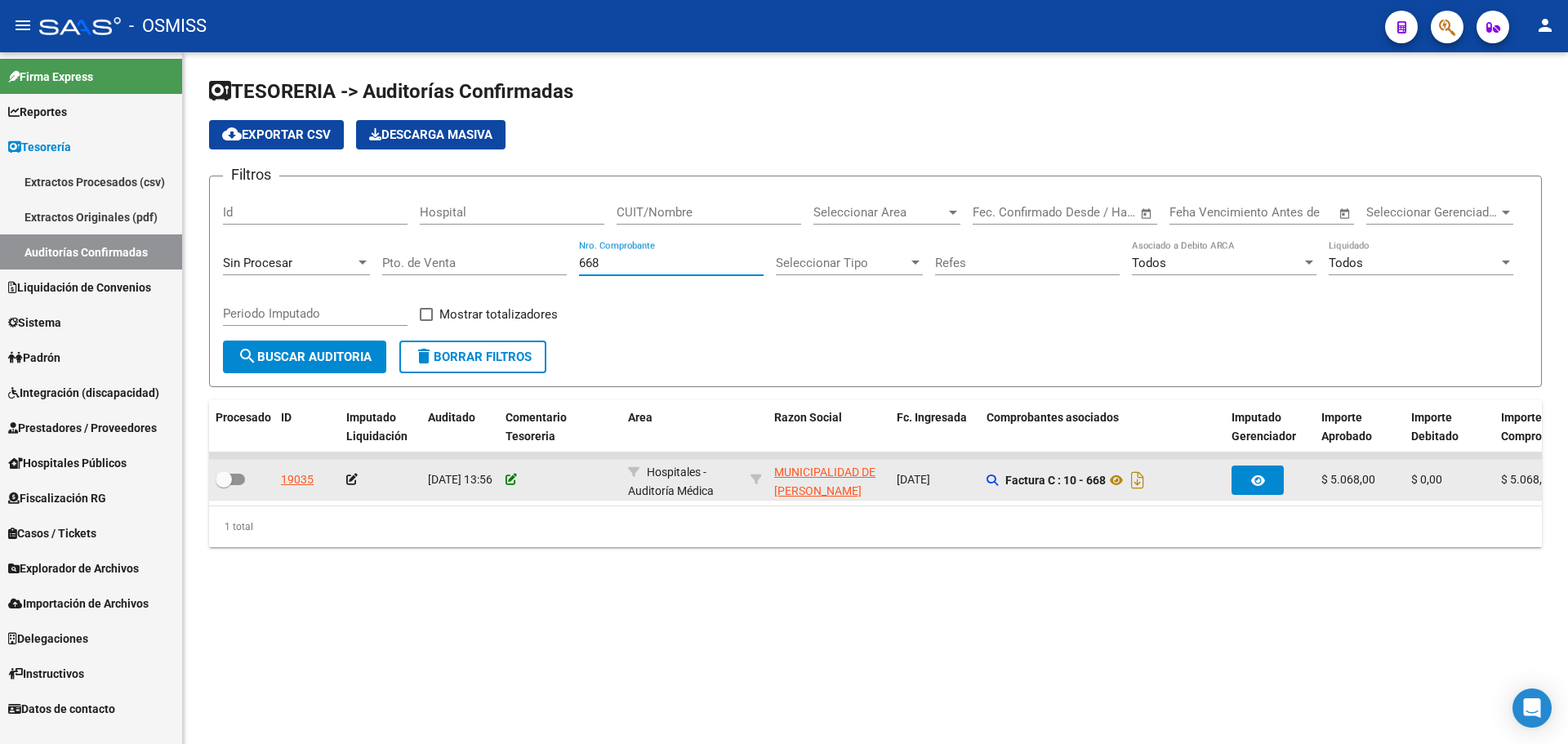
click at [510, 481] on icon at bounding box center [511, 480] width 12 height 12
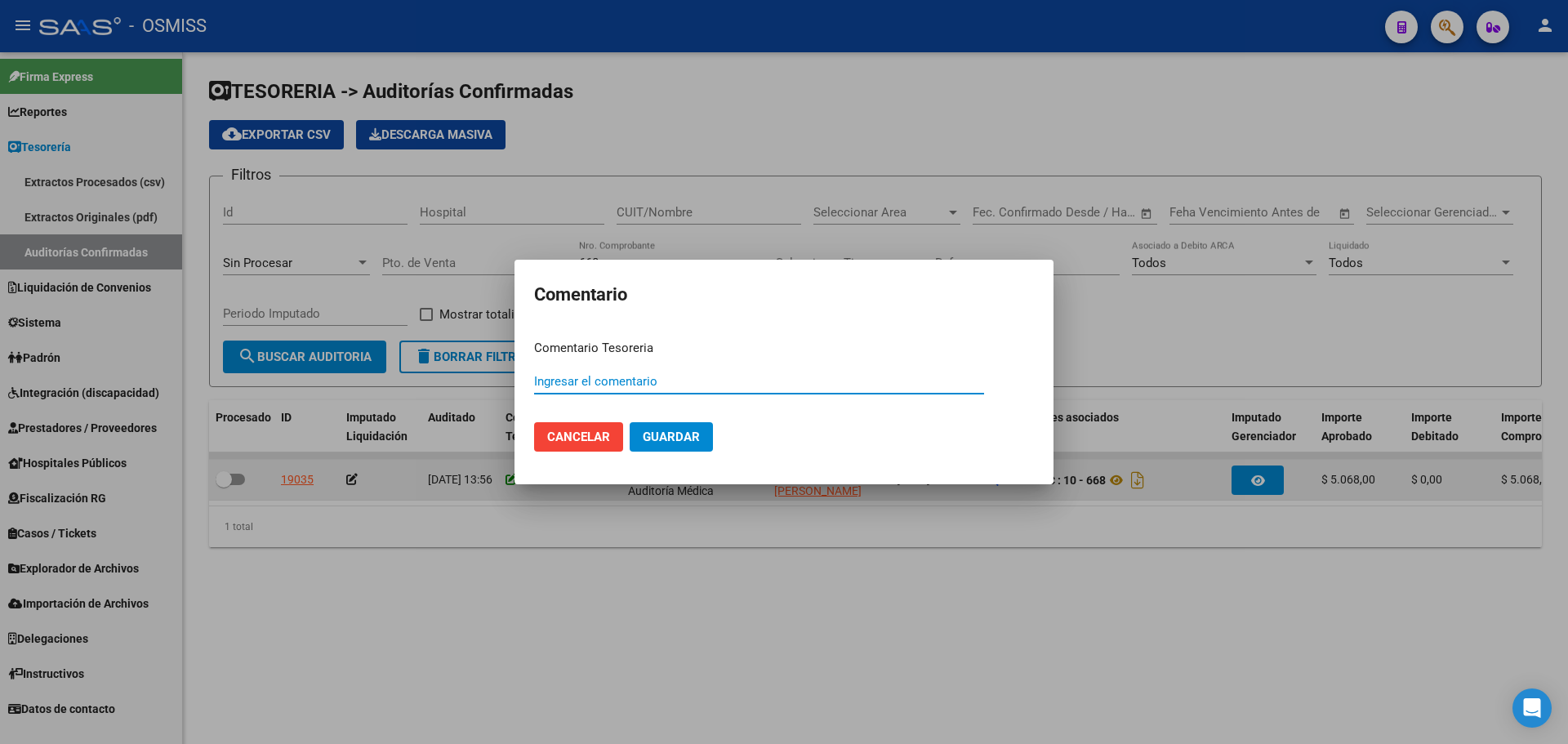
paste input "100075773"
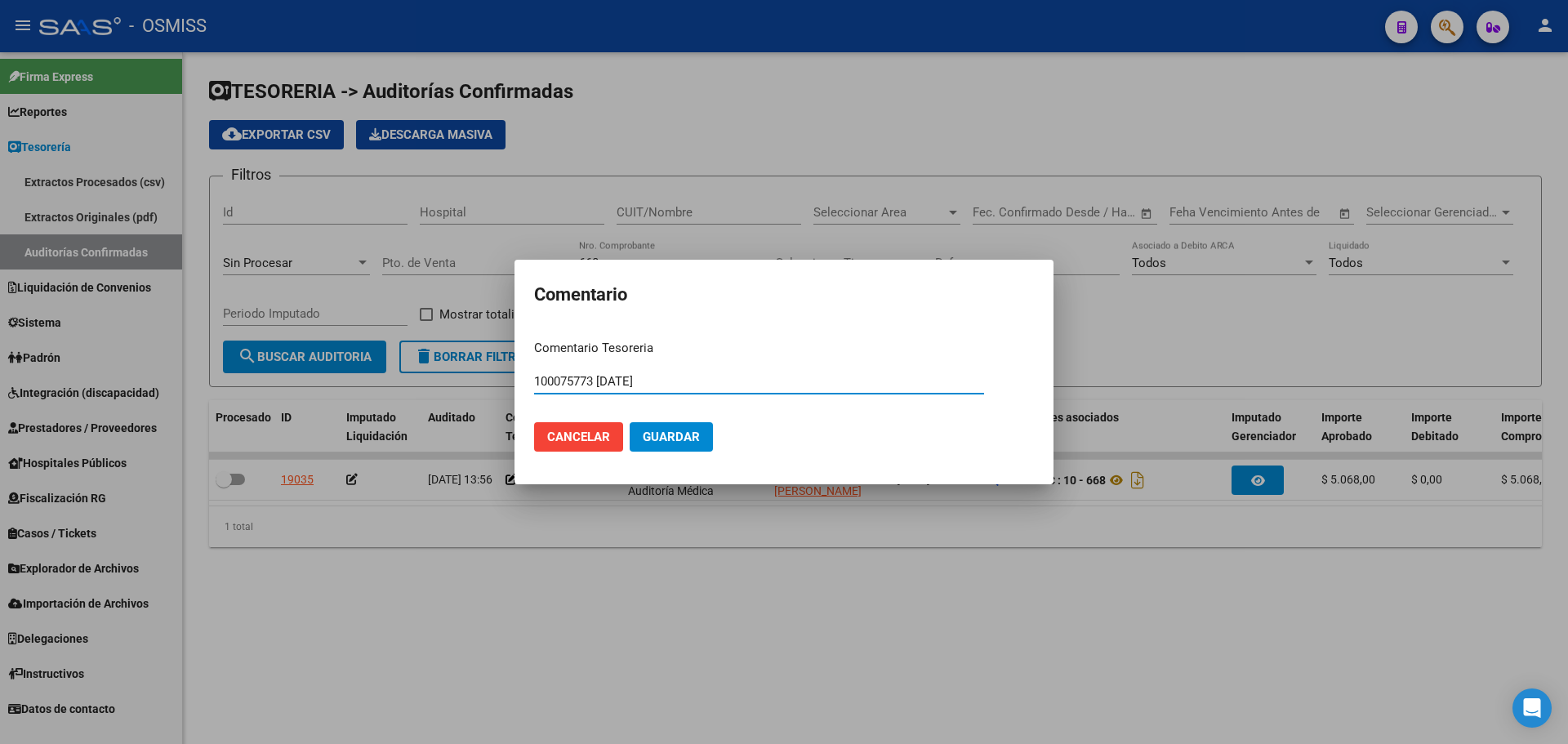
click at [699, 425] on button "Guardar" at bounding box center [672, 437] width 83 height 29
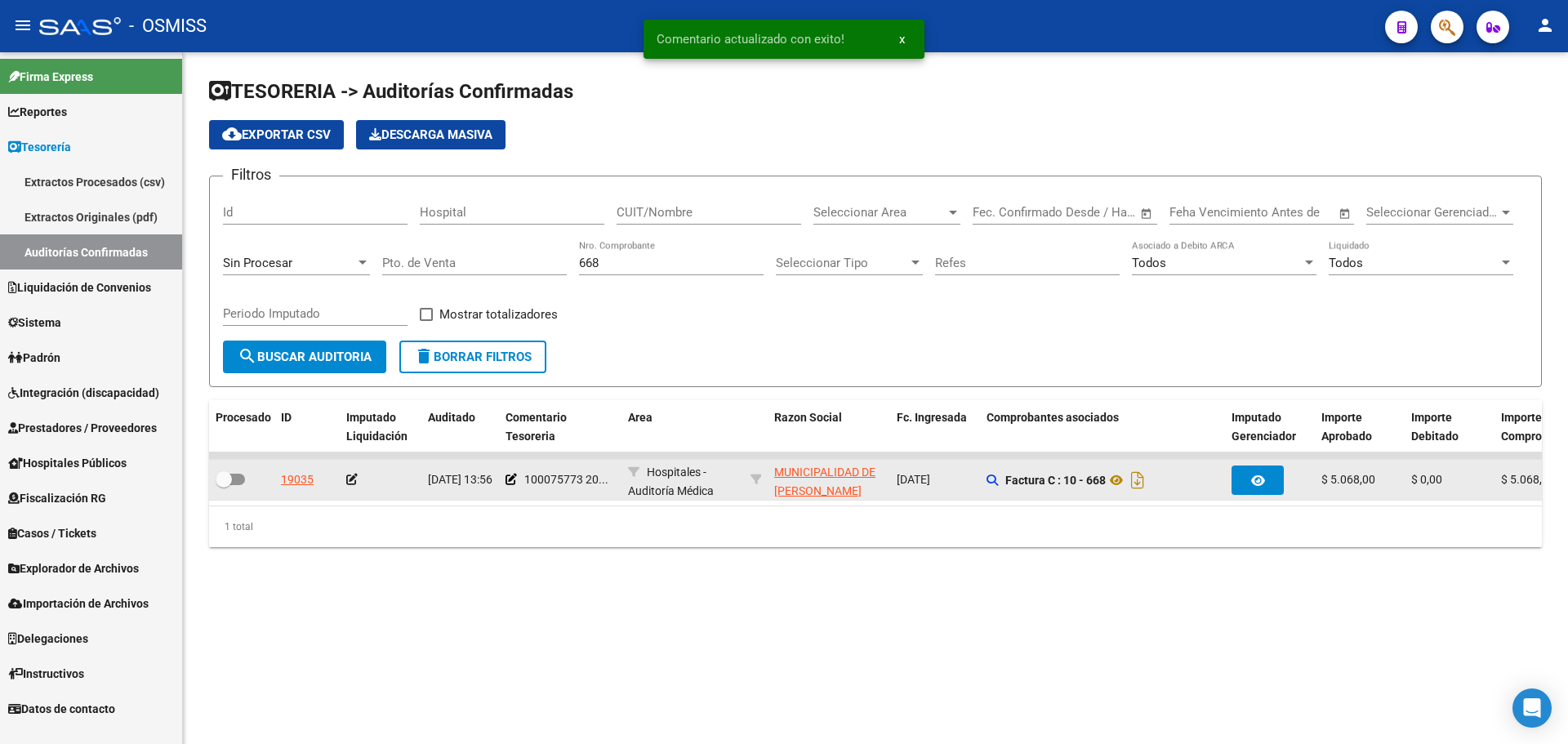
click at [346, 477] on icon at bounding box center [352, 480] width 12 height 12
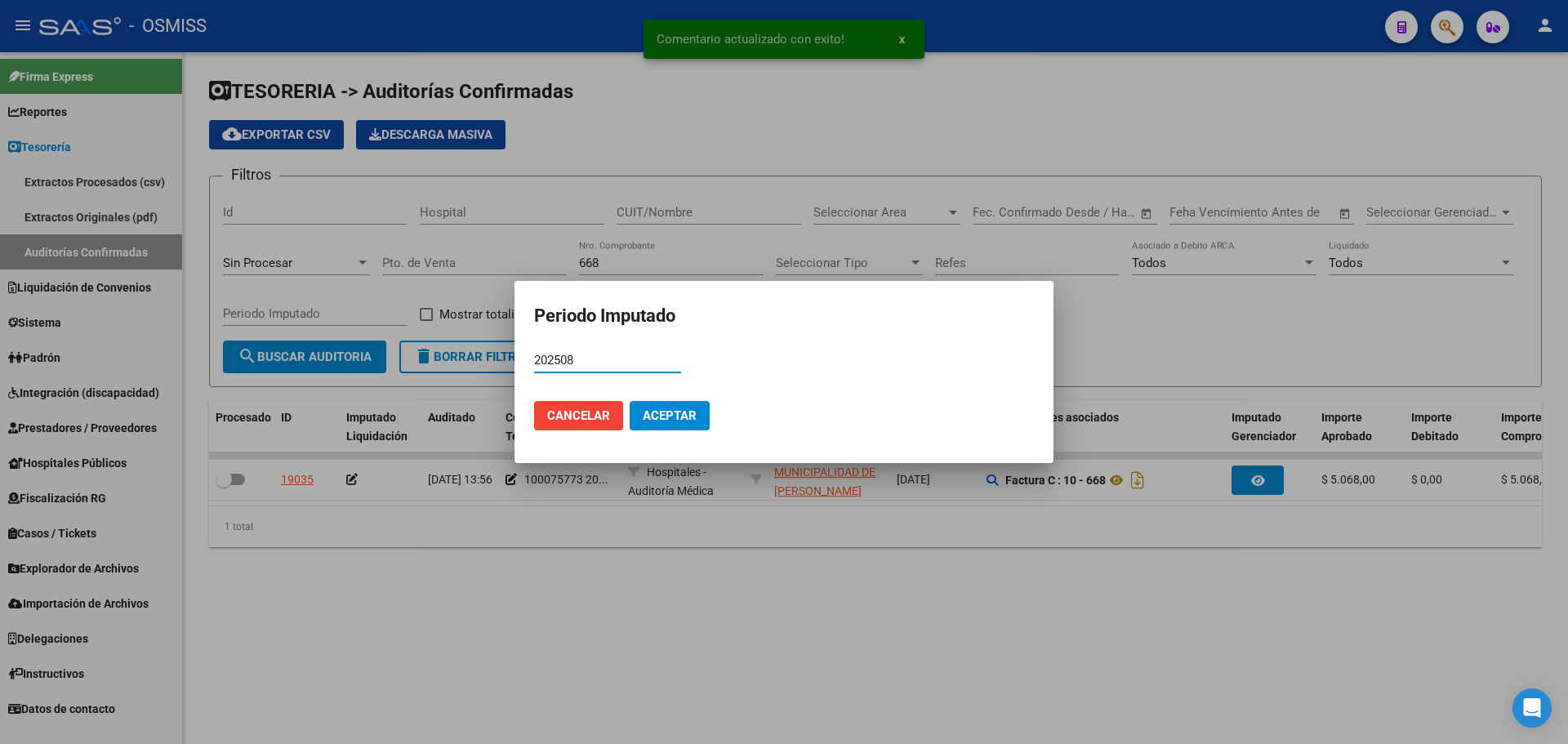
click at [678, 414] on span "Aceptar" at bounding box center [669, 416] width 54 height 15
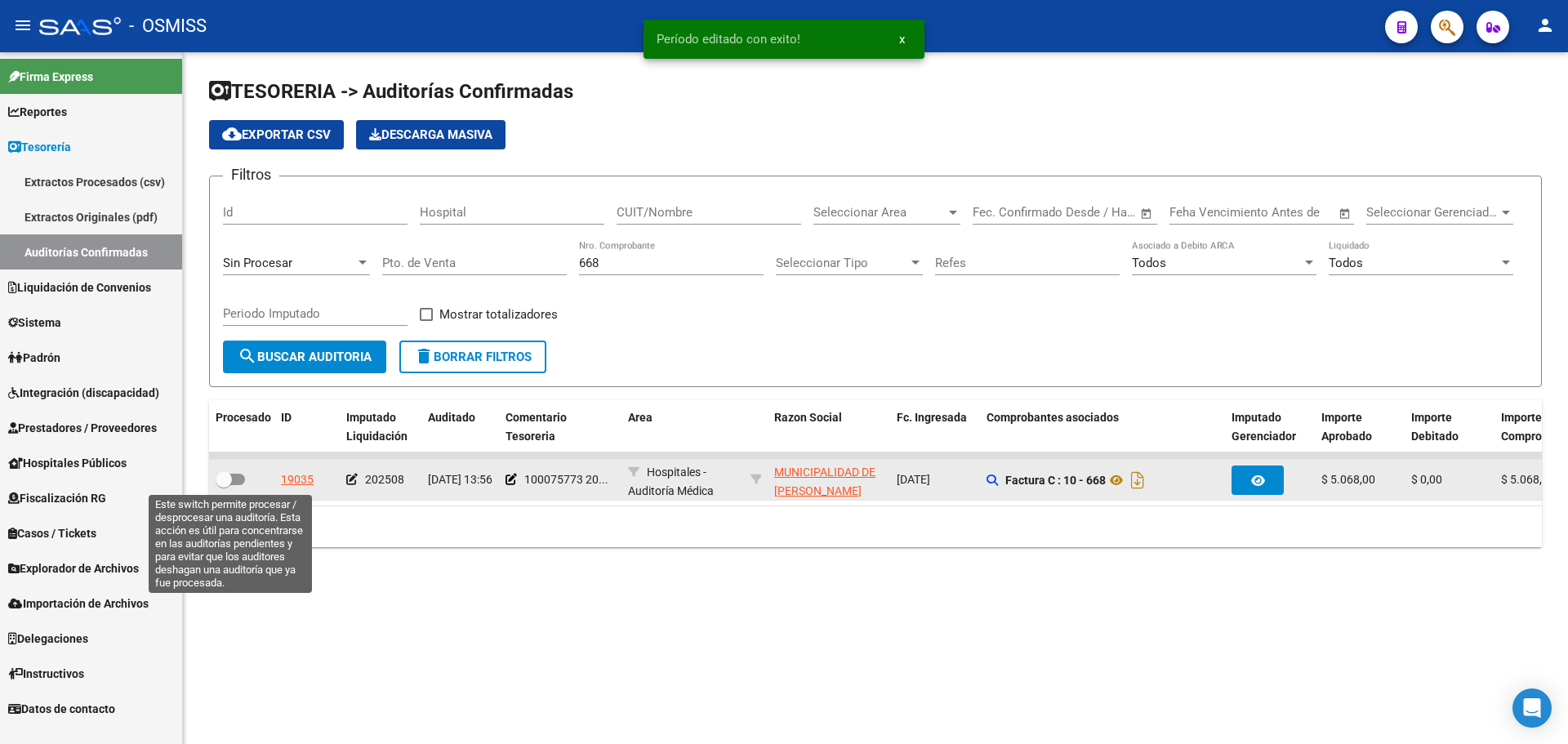
click at [221, 482] on span at bounding box center [224, 480] width 17 height 17
click at [223, 485] on input "checkbox" at bounding box center [223, 485] width 1 height 1
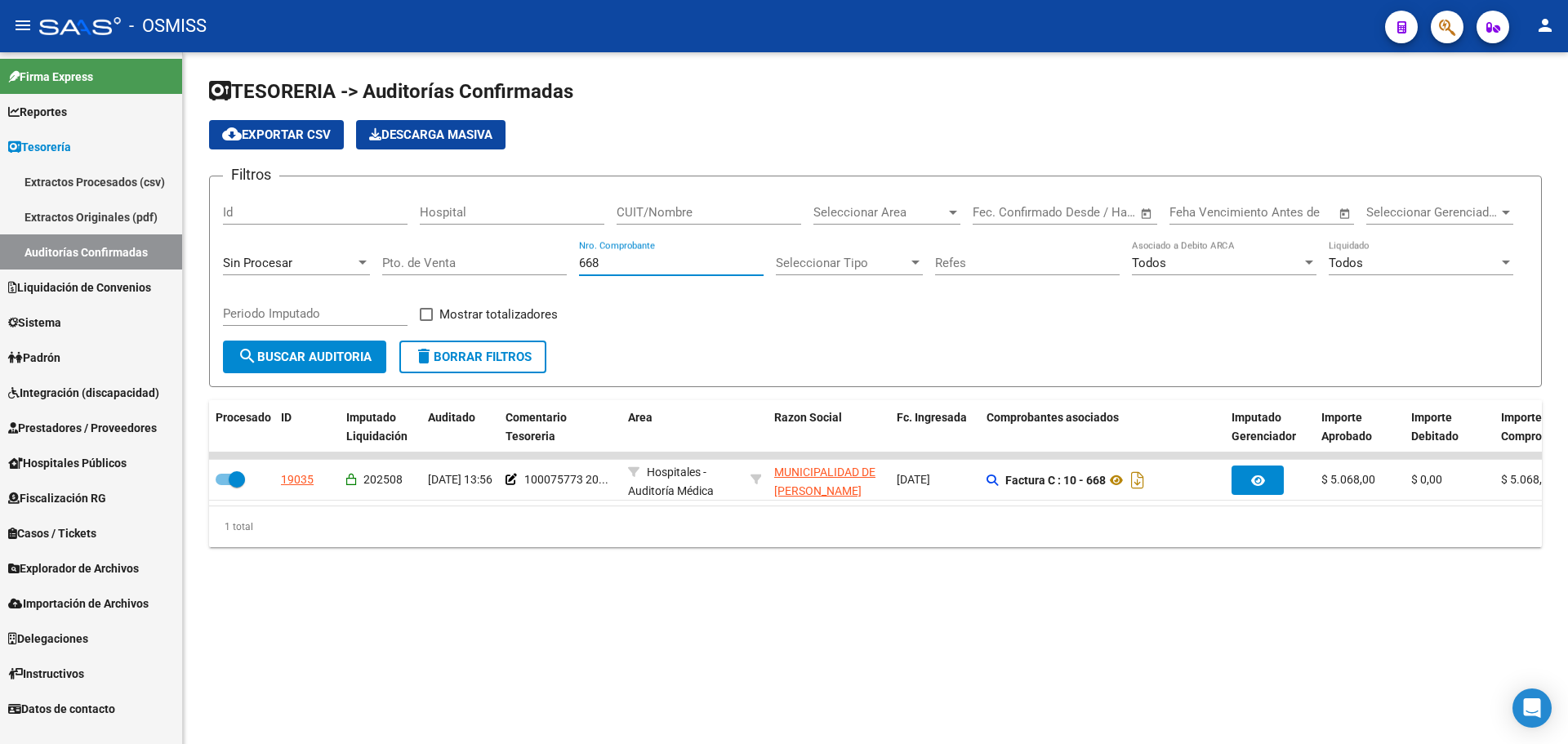
drag, startPoint x: 637, startPoint y: 261, endPoint x: 180, endPoint y: 263, distance: 457.0
click at [180, 263] on mat-sidenav-container "Firma Express Reportes Ingresos Percibidos Análisis de todos los conceptos (his…" at bounding box center [784, 398] width 1568 height 692
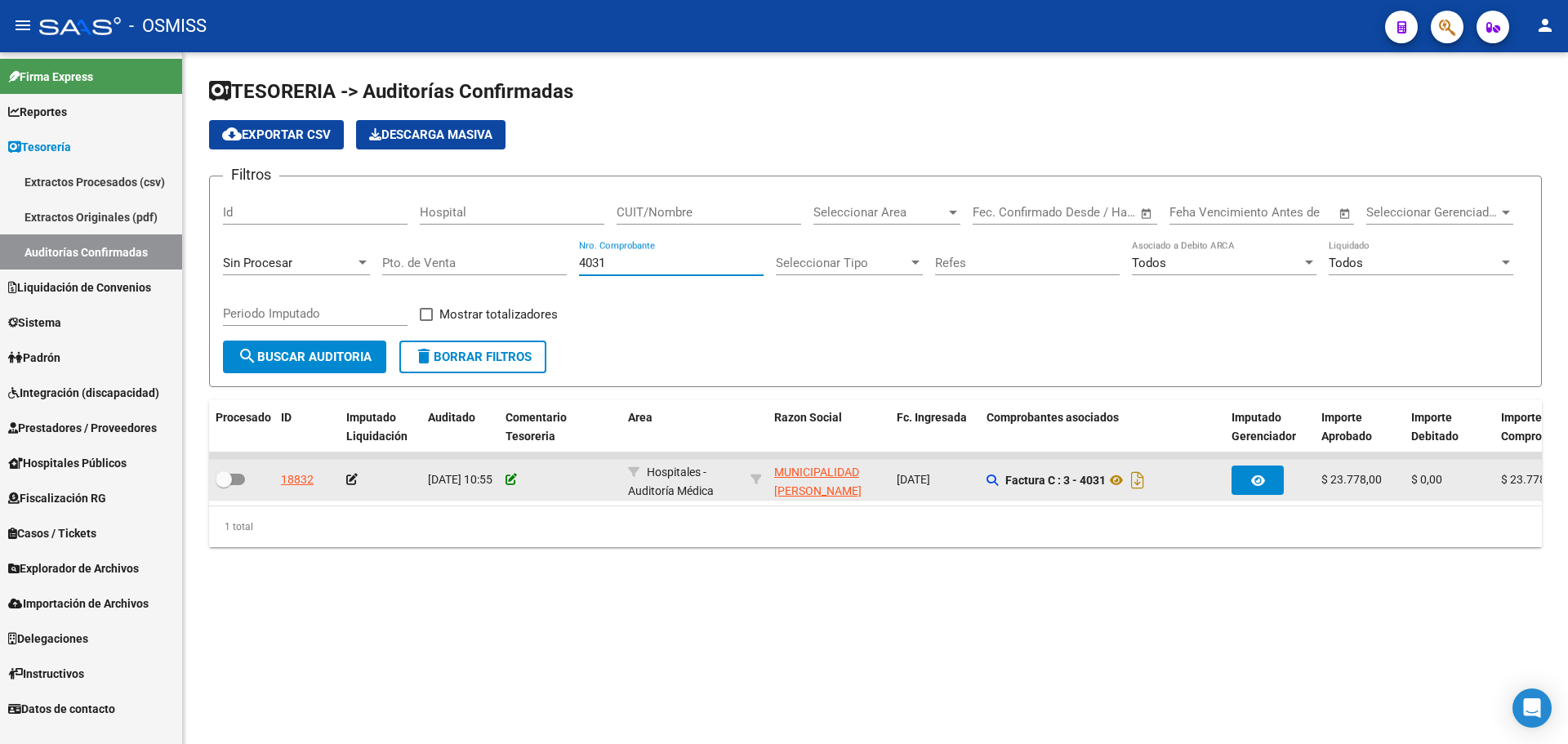
click at [512, 478] on icon at bounding box center [511, 480] width 12 height 12
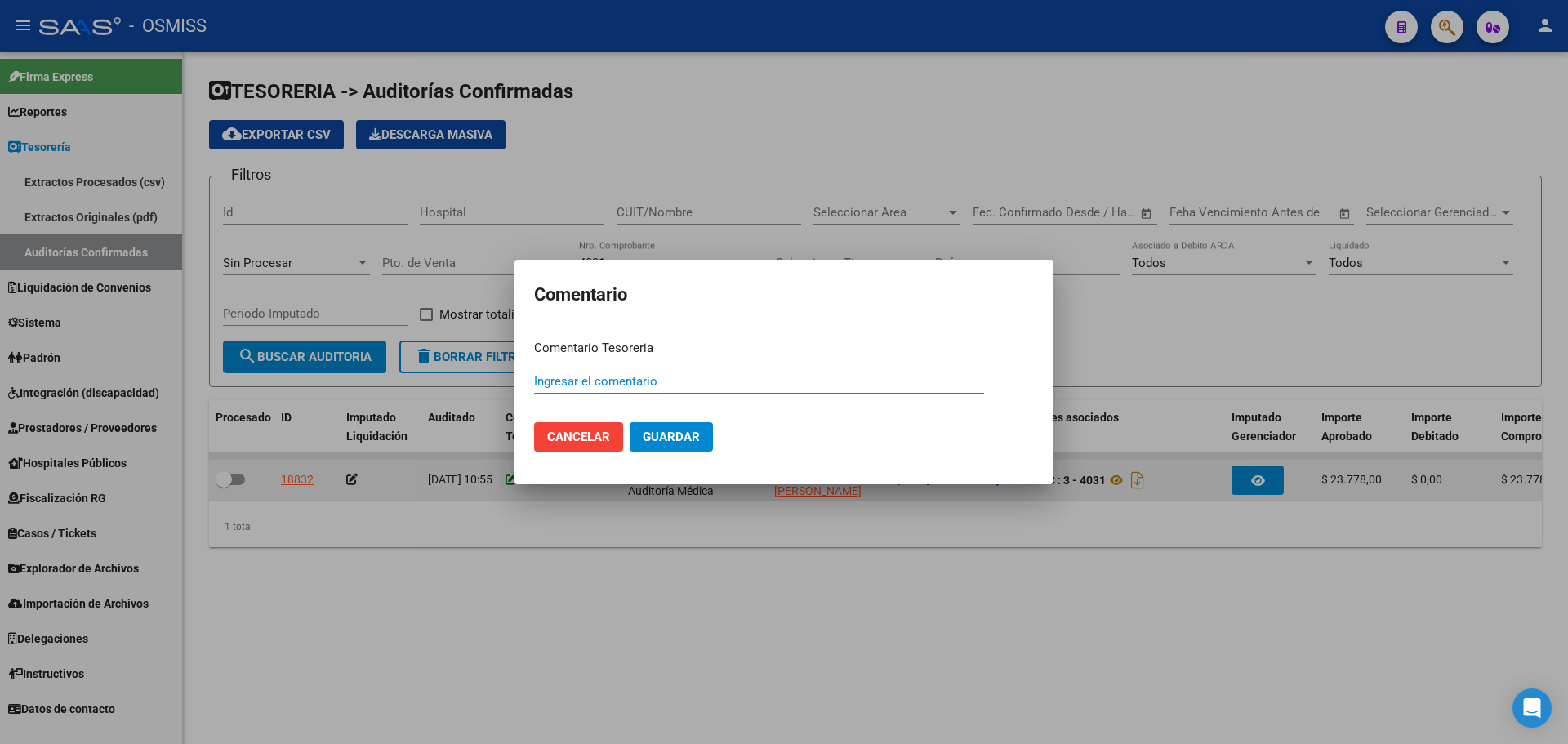
paste input "100075774"
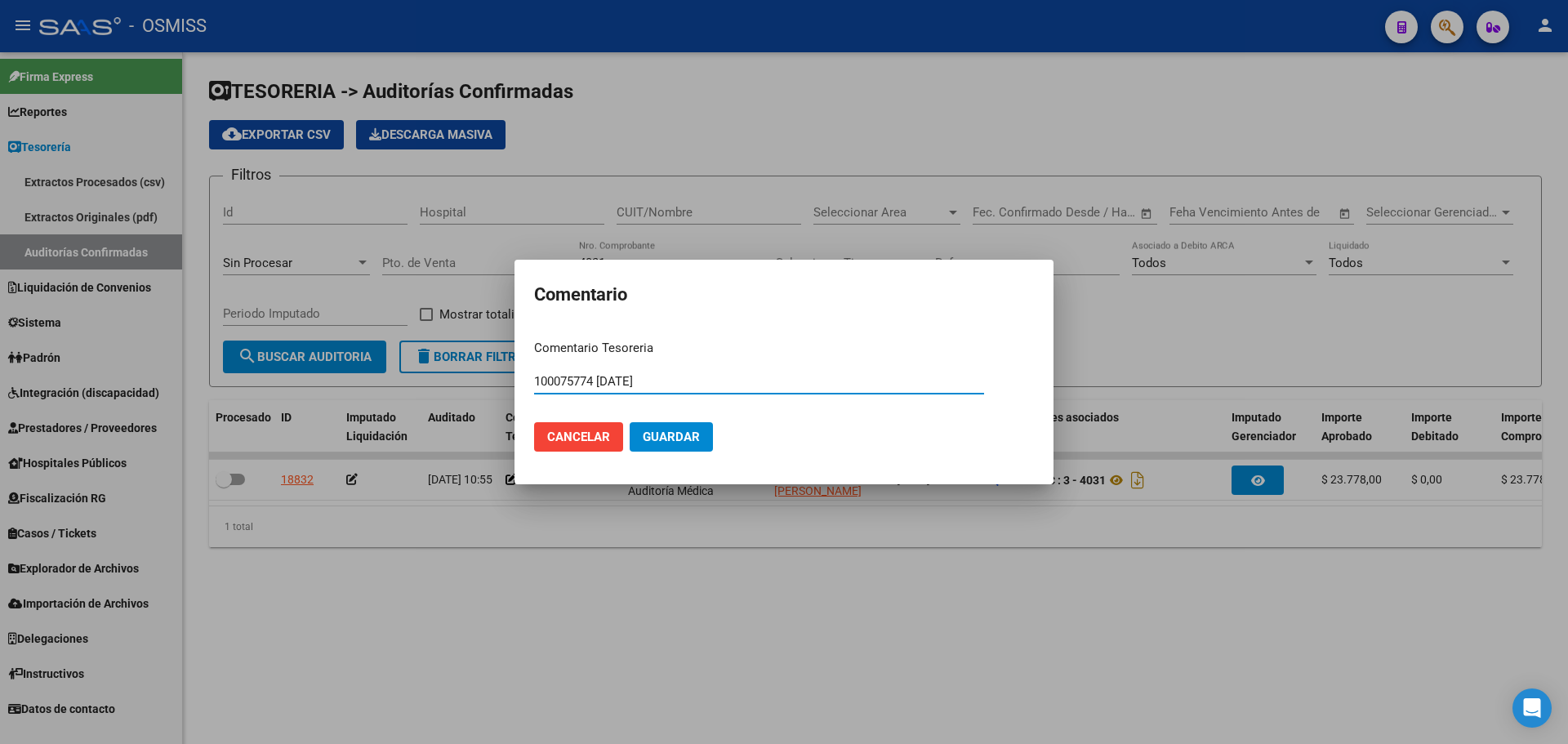
drag, startPoint x: 682, startPoint y: 383, endPoint x: 407, endPoint y: 355, distance: 276.4
click at [407, 355] on div "Comentario Comentario Tesoreria 100075774 [DATE] Ingresar el comentario Cancela…" at bounding box center [784, 372] width 1568 height 744
click at [658, 443] on span "Guardar" at bounding box center [671, 438] width 57 height 15
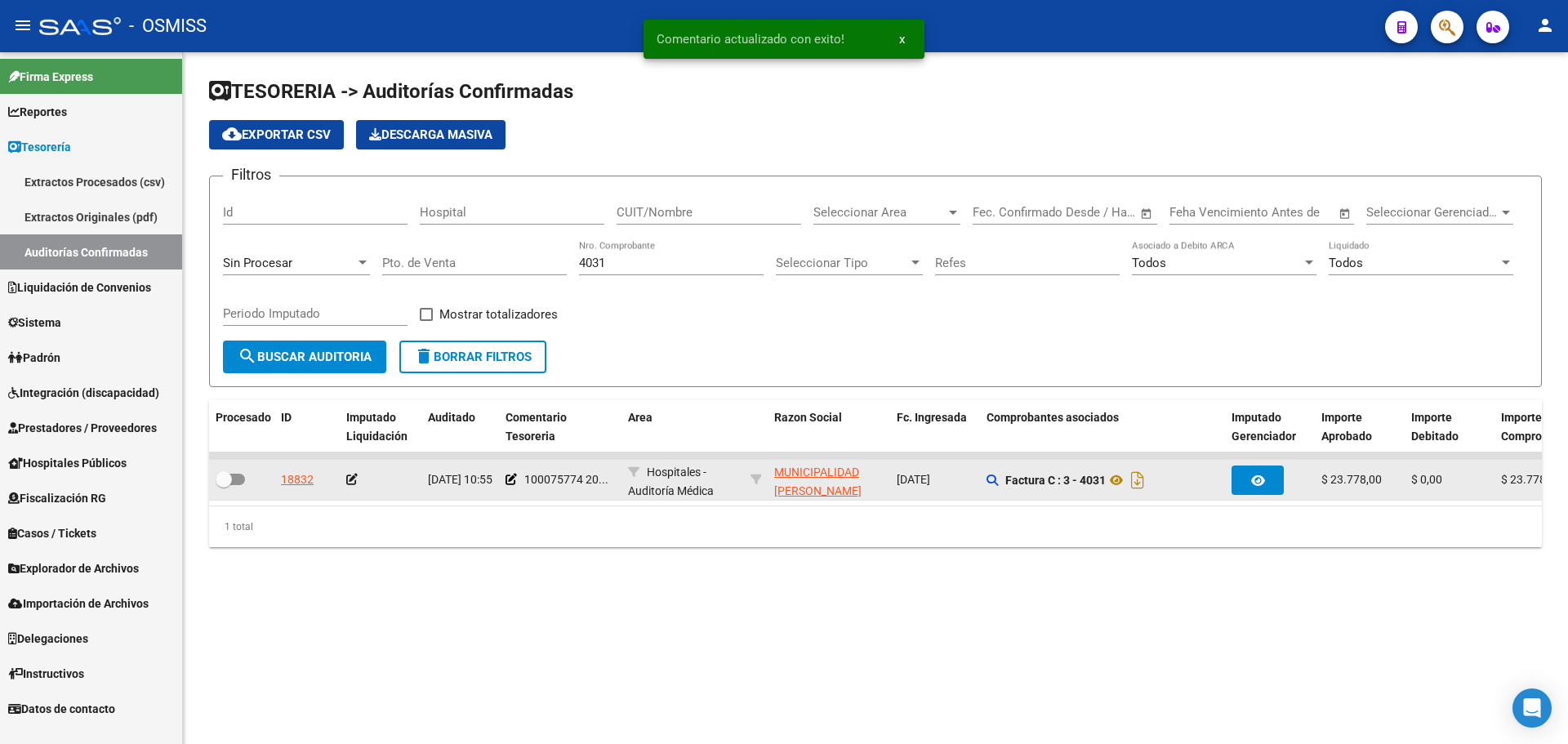
click at [349, 483] on icon at bounding box center [352, 480] width 12 height 12
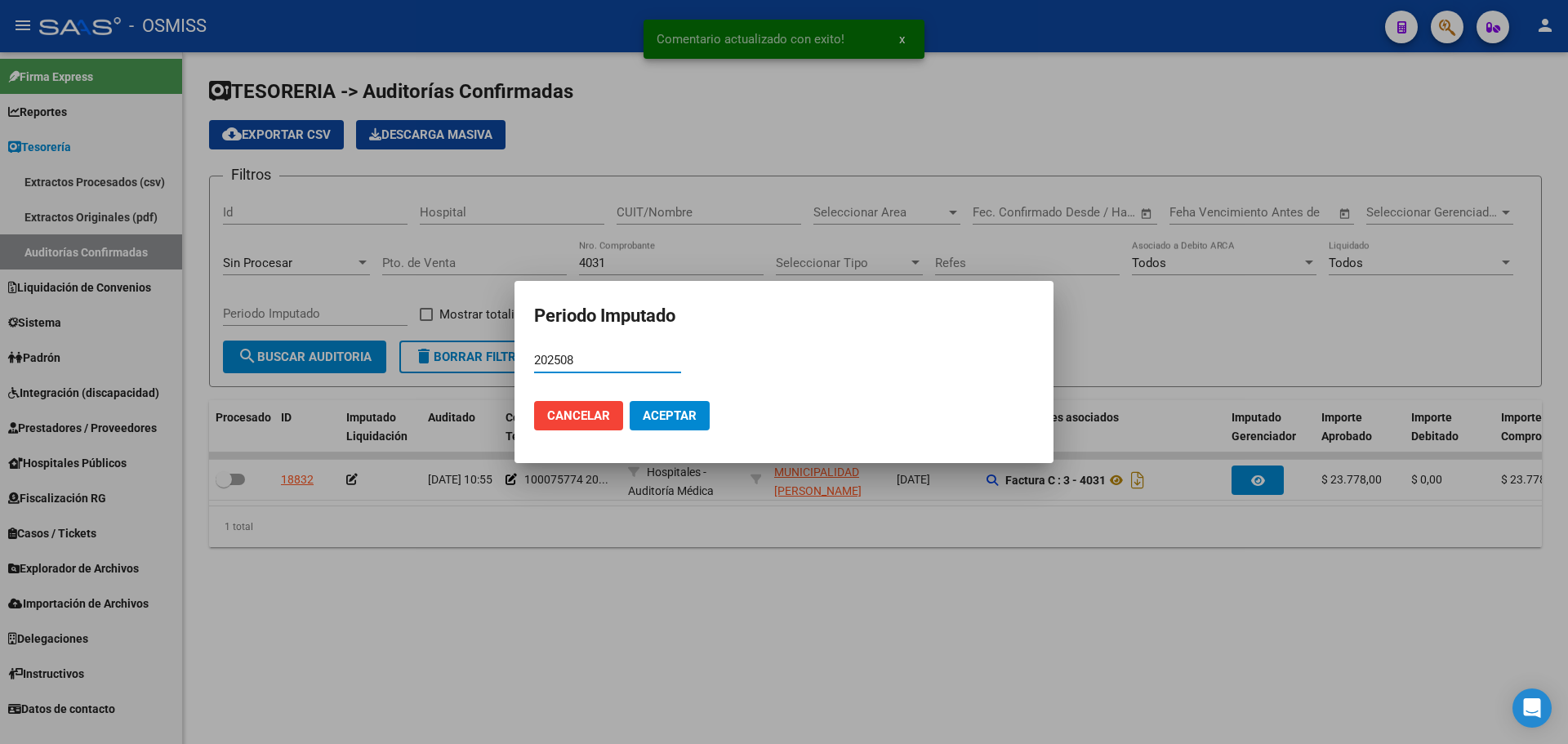
click at [688, 420] on span "Aceptar" at bounding box center [669, 416] width 54 height 15
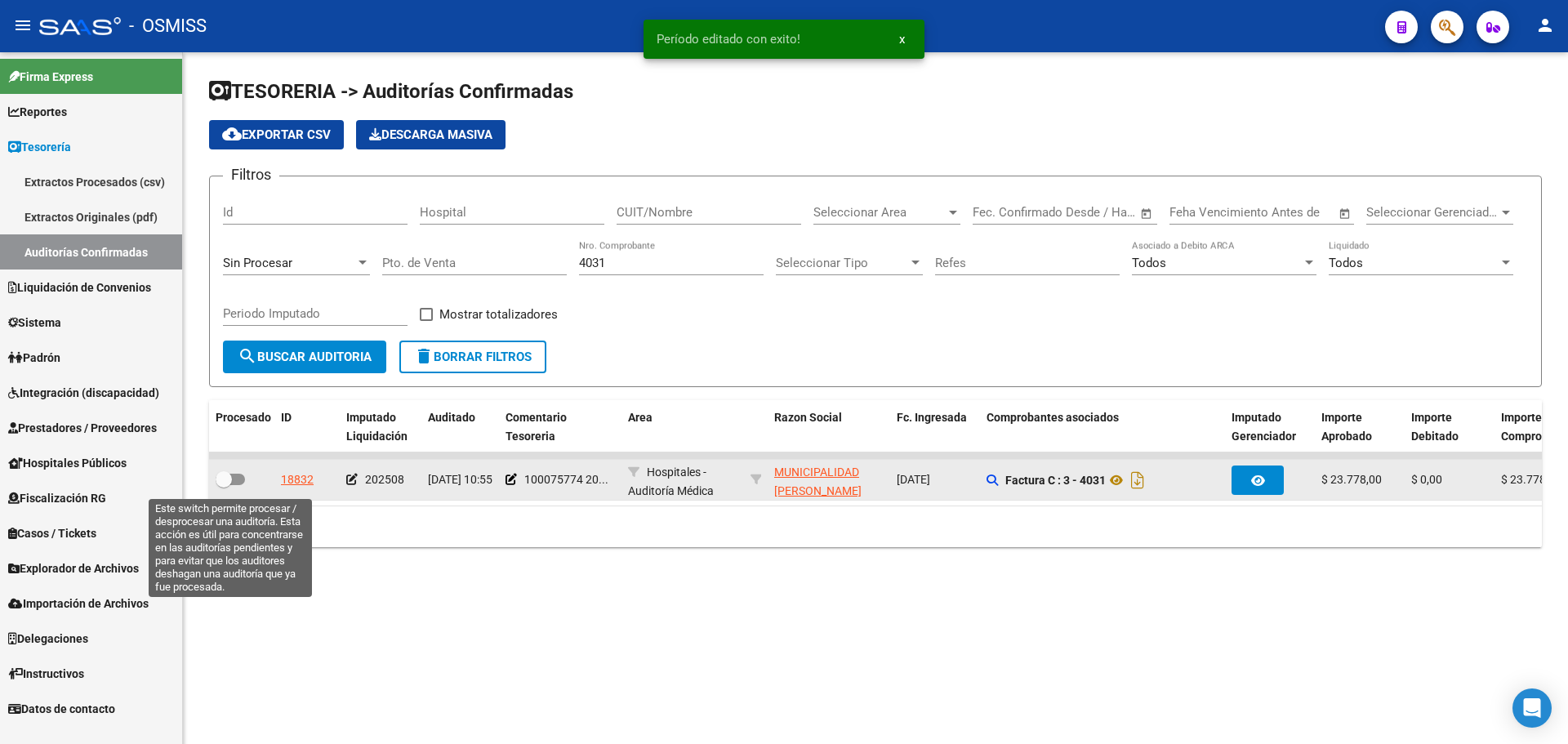
click at [237, 487] on label at bounding box center [230, 480] width 29 height 20
click at [224, 486] on input "checkbox" at bounding box center [223, 485] width 1 height 1
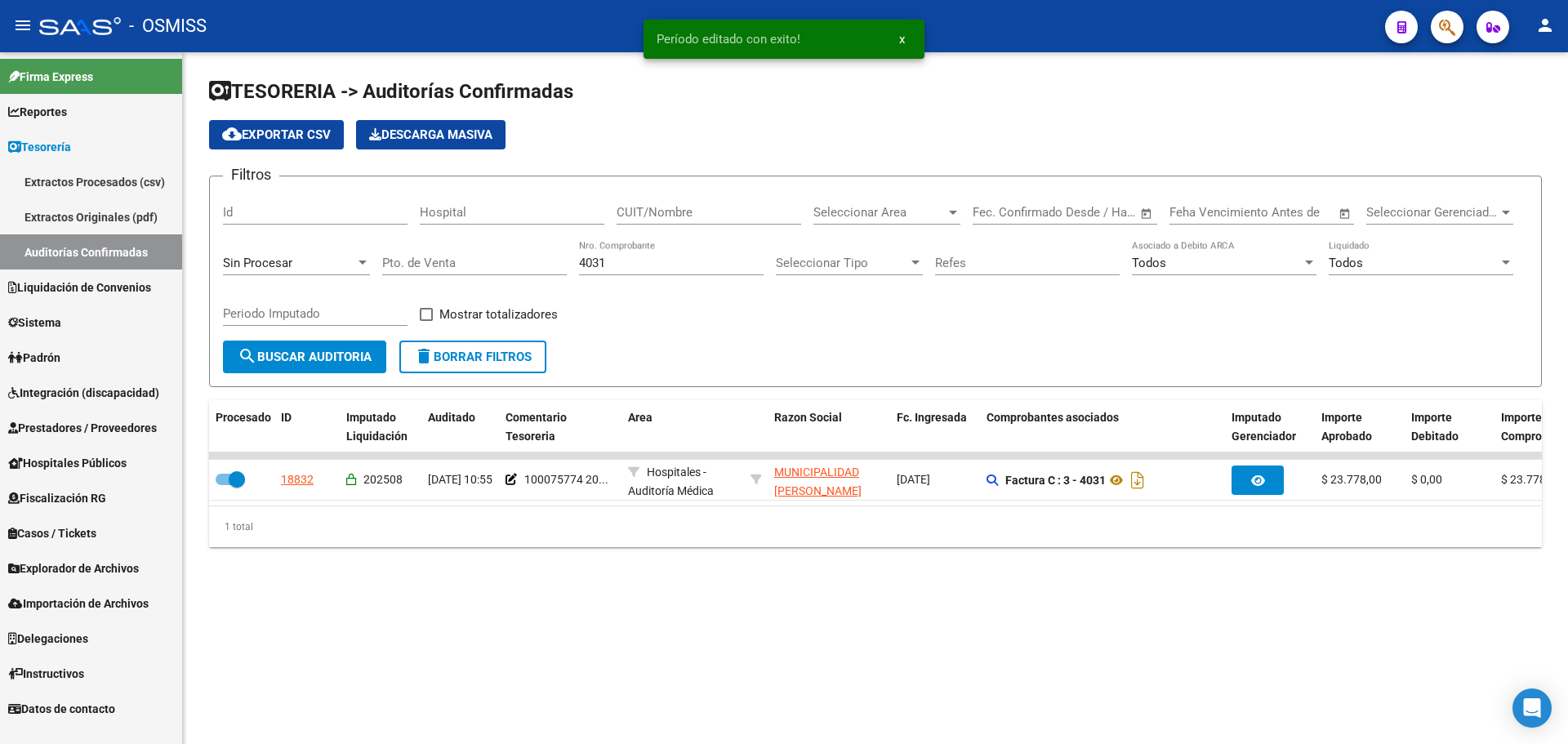
click at [661, 275] on div "4031 Nro. Comprobante" at bounding box center [672, 257] width 184 height 35
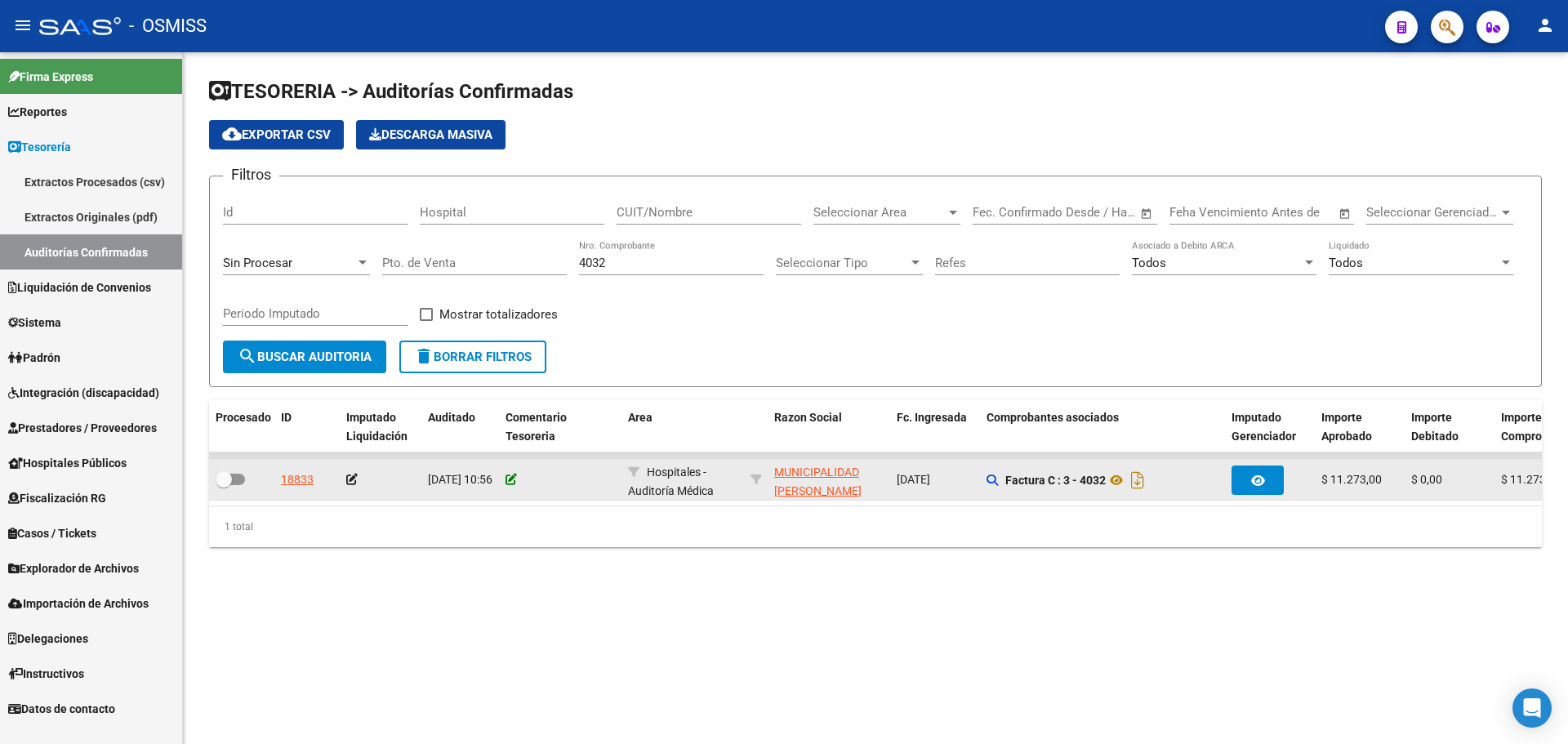
click at [509, 480] on icon at bounding box center [511, 480] width 12 height 12
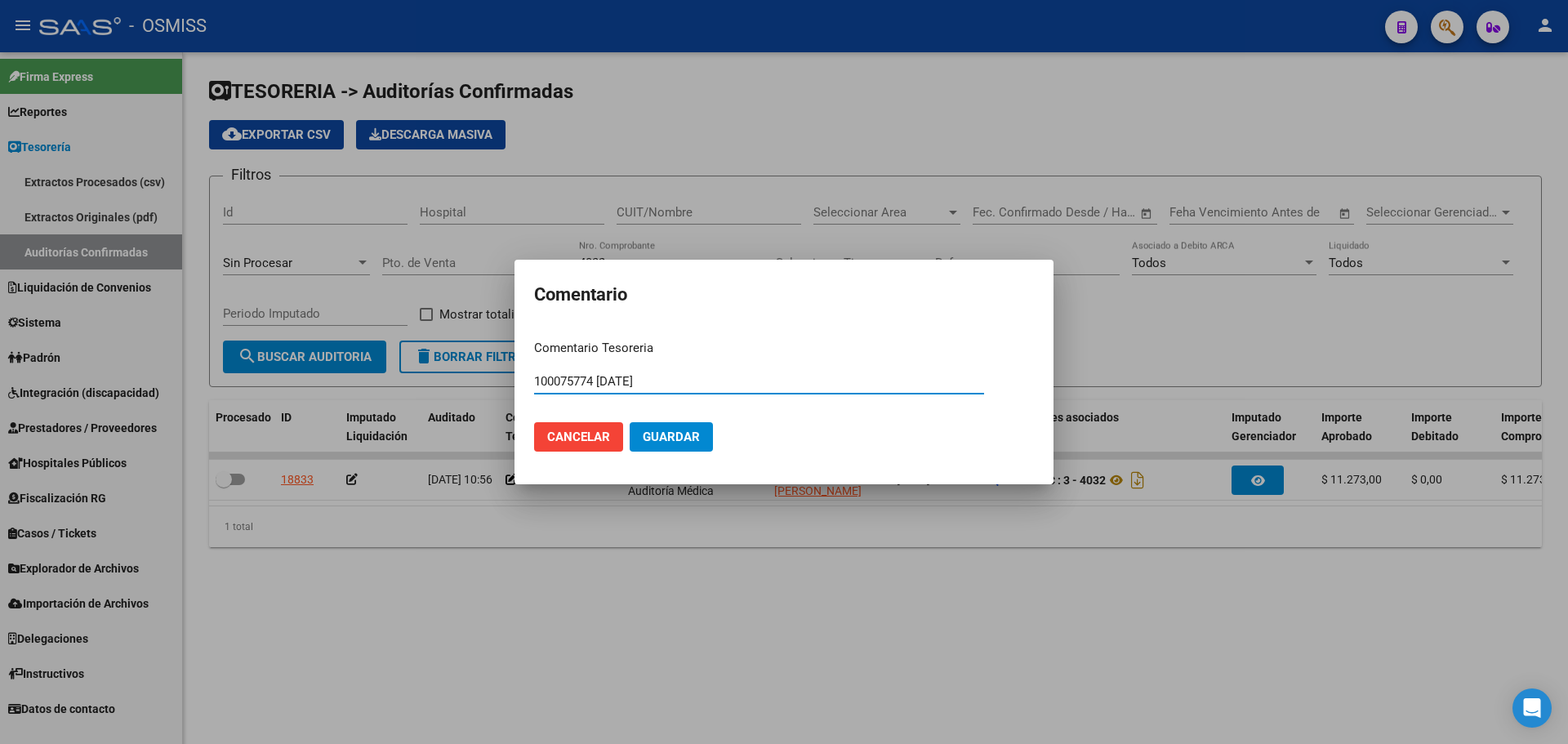
click at [686, 448] on button "Guardar" at bounding box center [672, 437] width 83 height 29
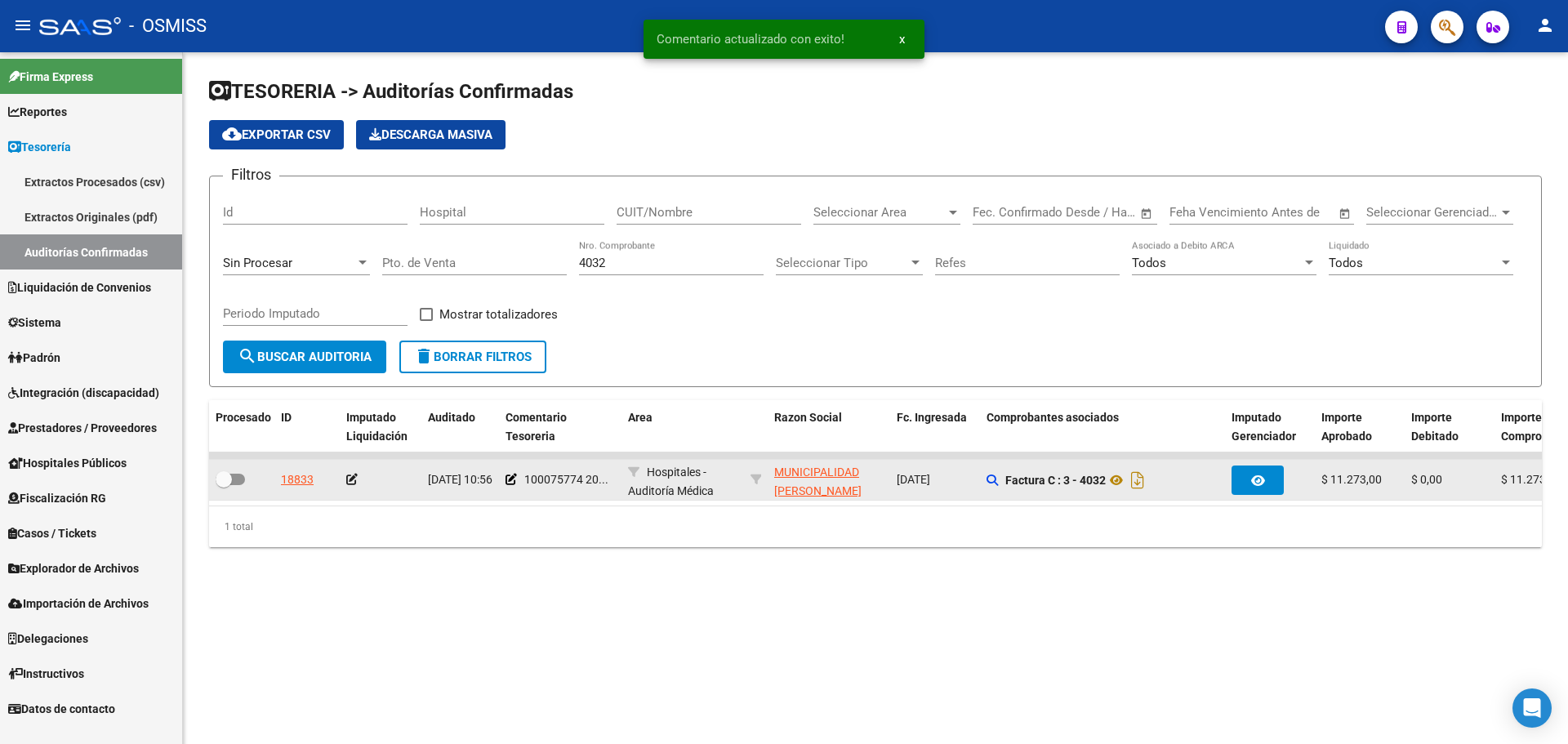
click at [351, 474] on icon at bounding box center [352, 480] width 12 height 12
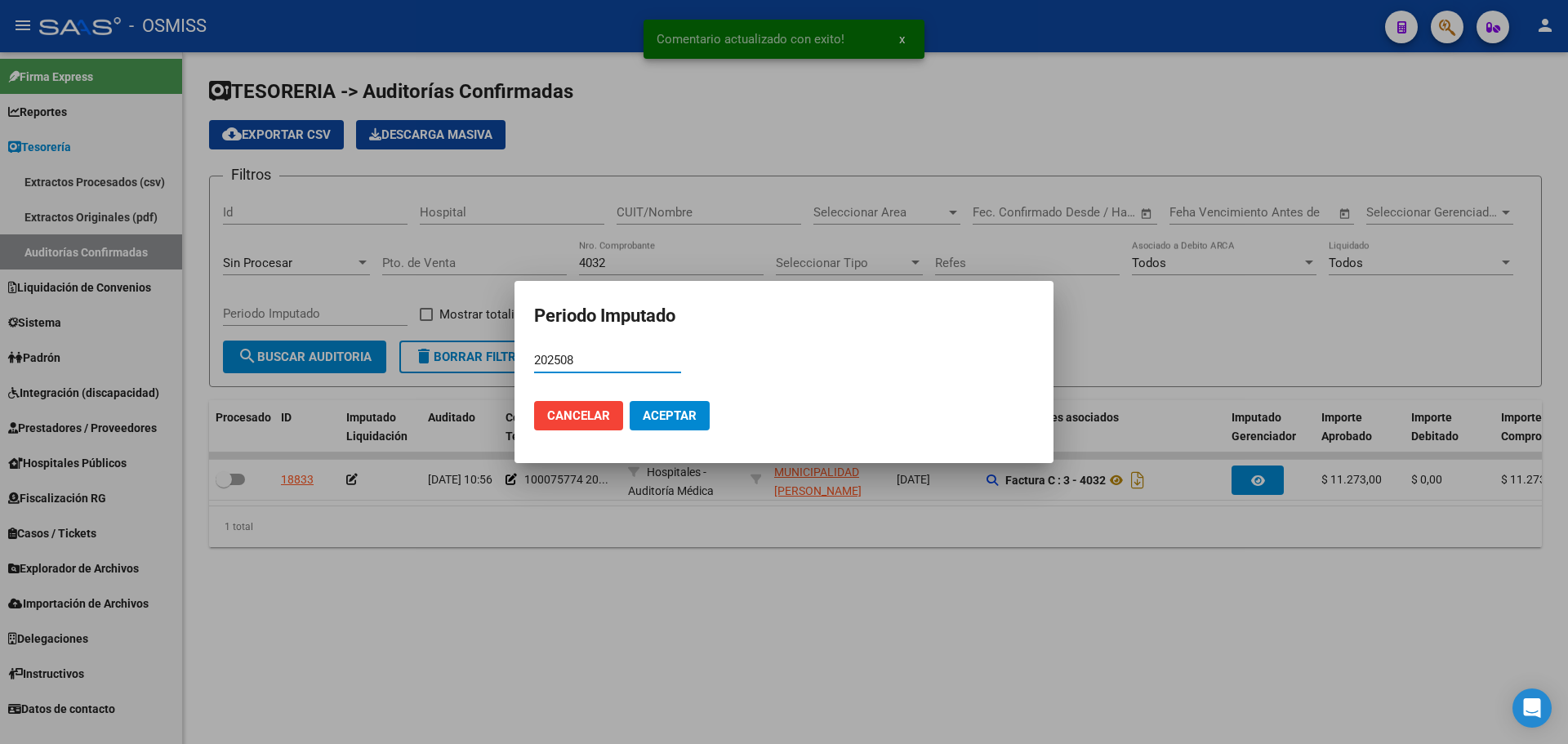
click at [657, 422] on span "Aceptar" at bounding box center [669, 416] width 54 height 15
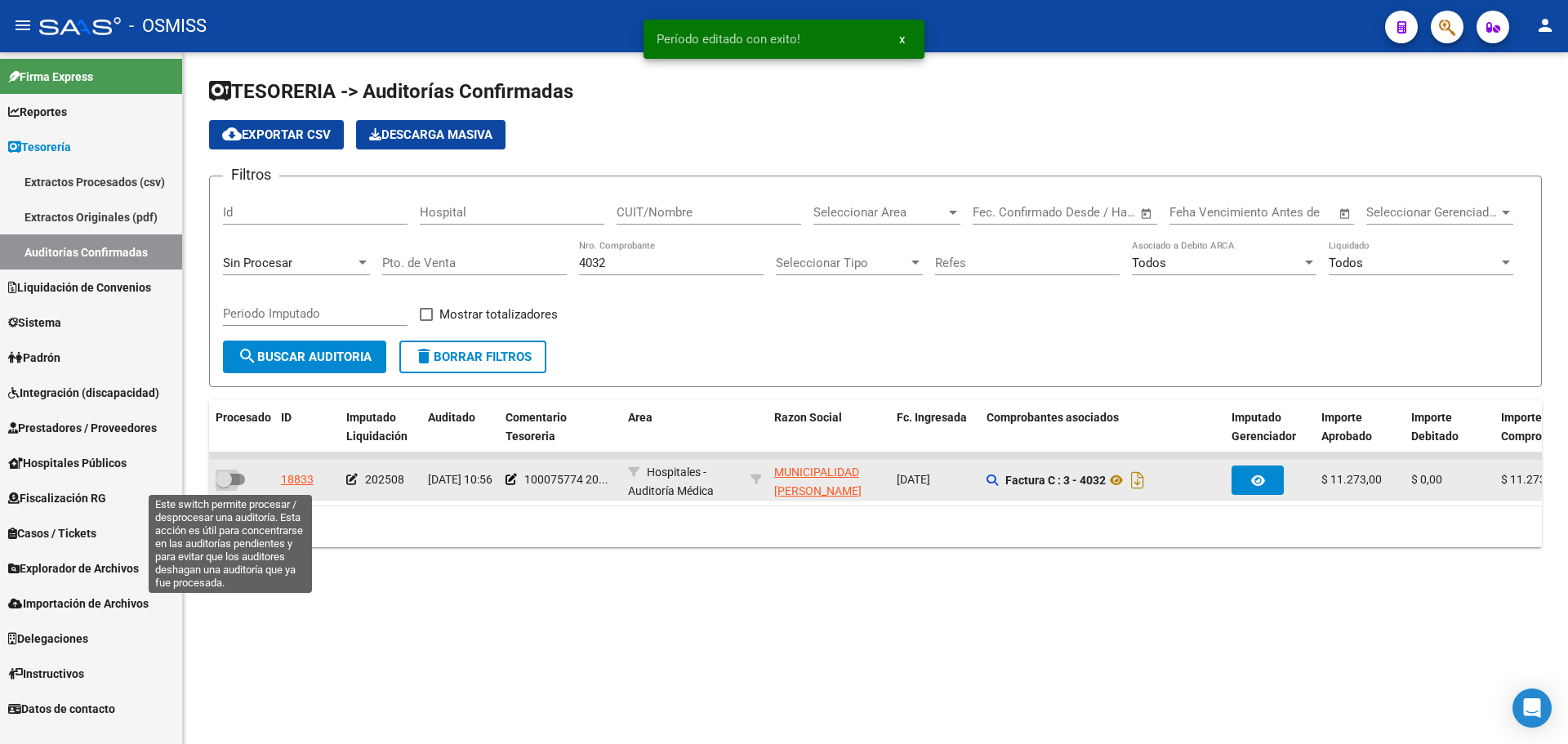
click at [243, 473] on label at bounding box center [230, 480] width 29 height 20
click at [224, 485] on input "checkbox" at bounding box center [223, 485] width 1 height 1
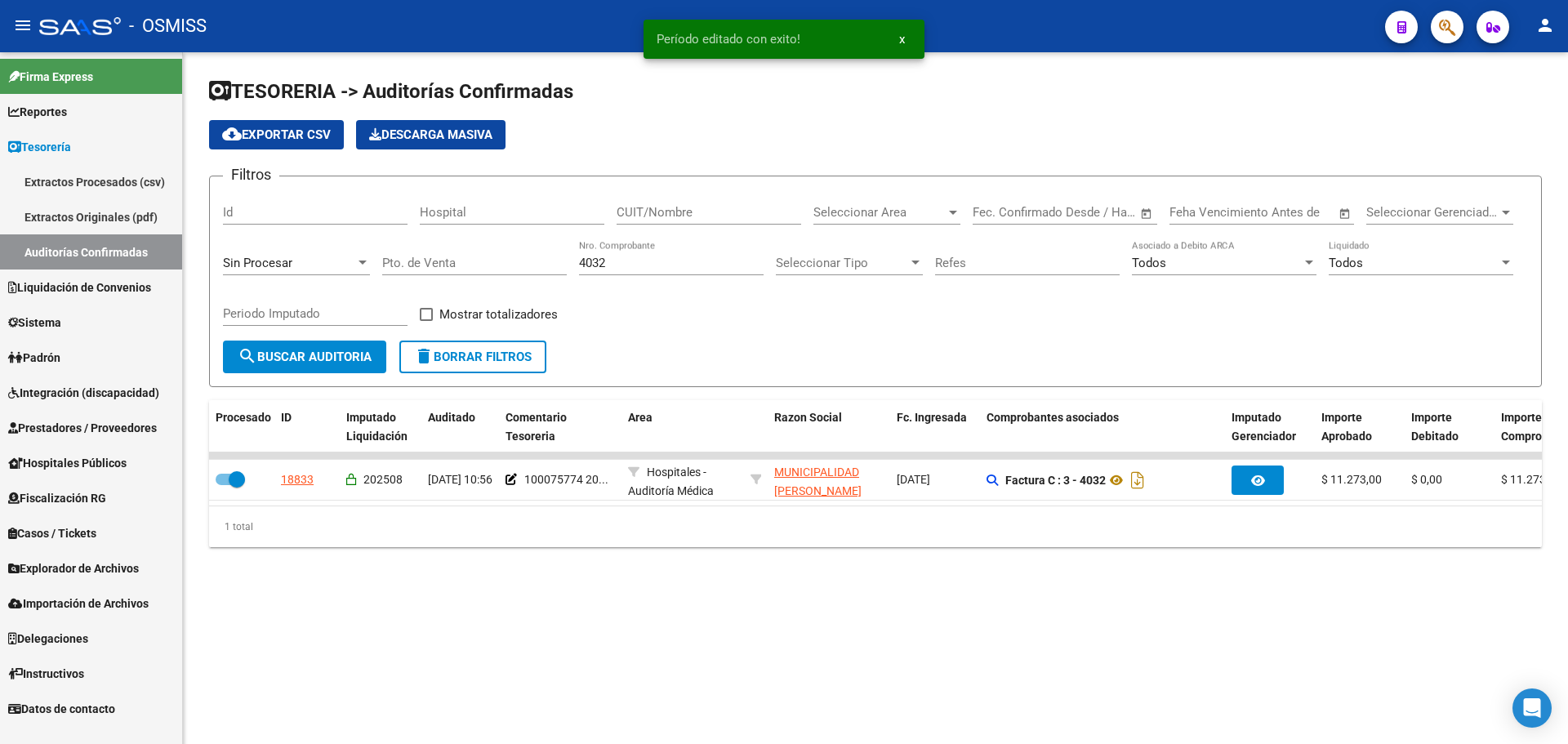
click at [657, 262] on input "4032" at bounding box center [672, 263] width 184 height 15
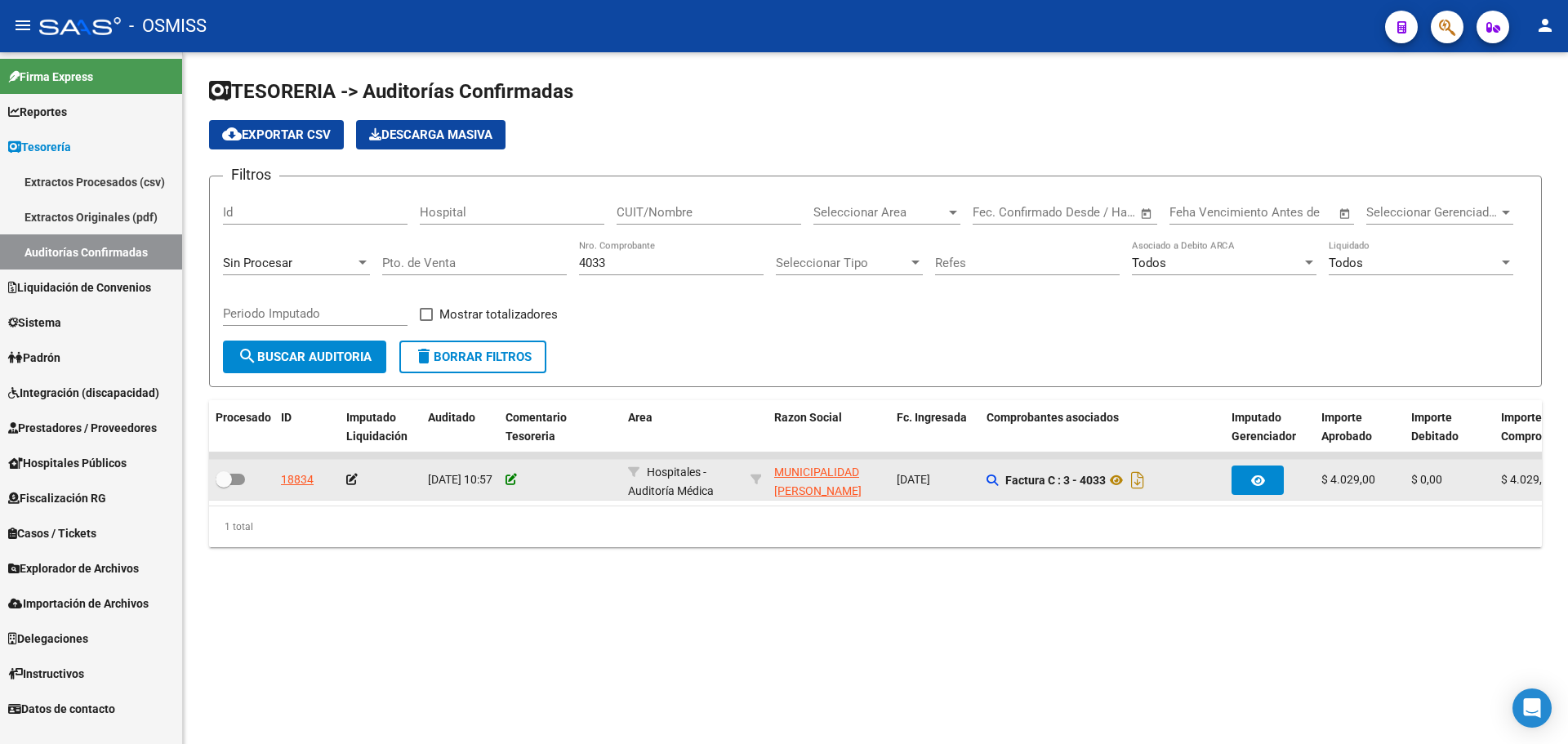
click at [508, 482] on icon at bounding box center [511, 480] width 12 height 12
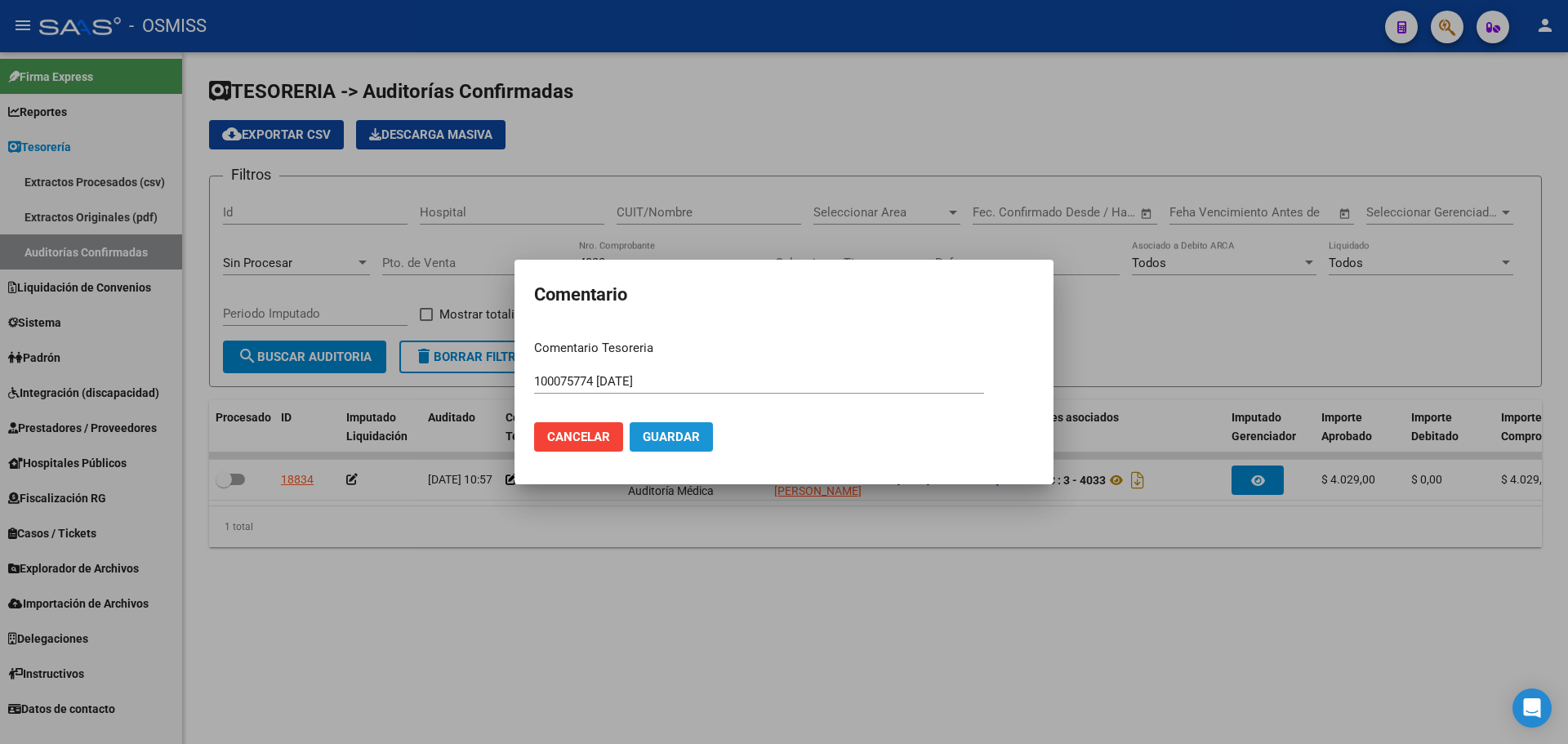
click at [659, 435] on span "Guardar" at bounding box center [671, 438] width 57 height 15
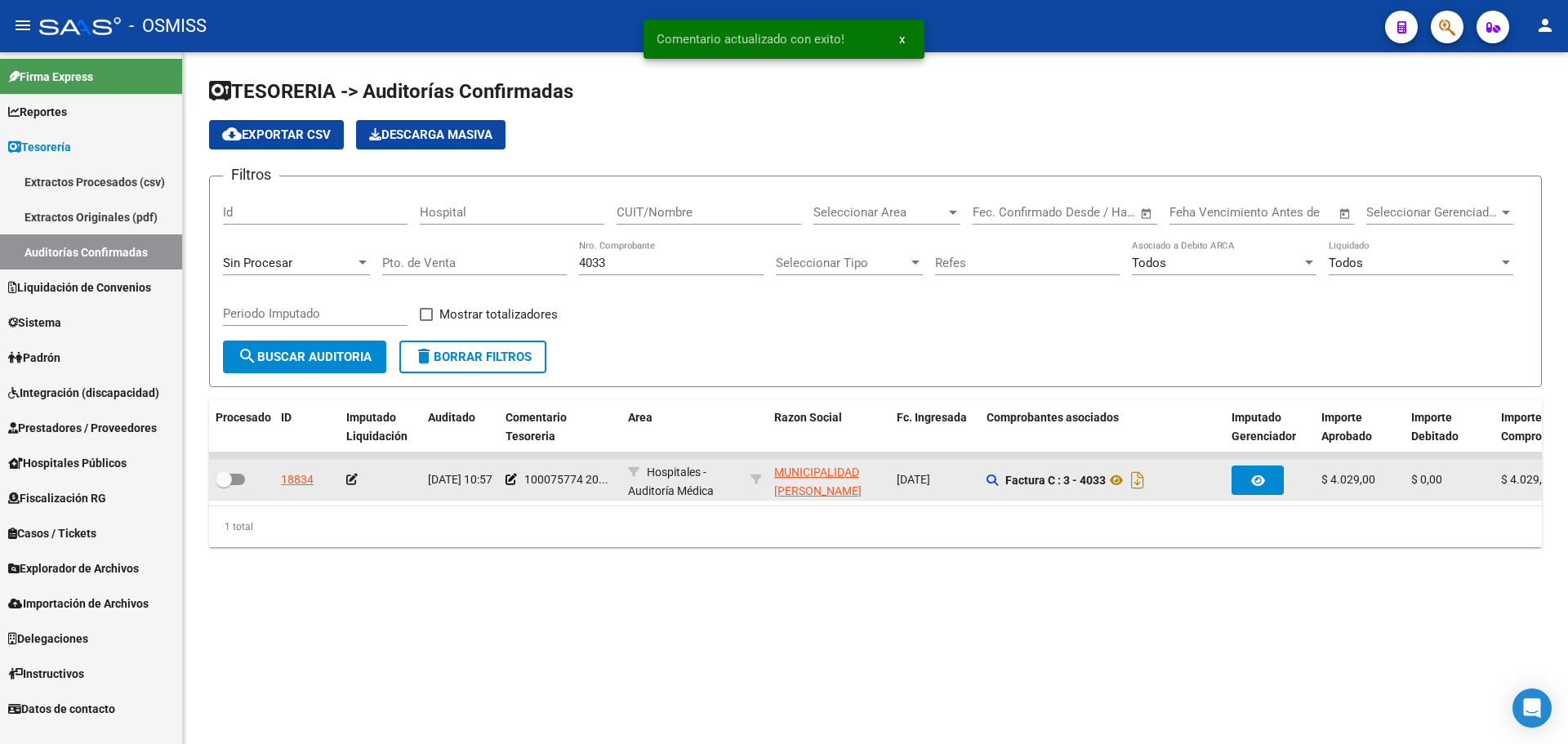
click at [351, 477] on icon at bounding box center [352, 480] width 12 height 12
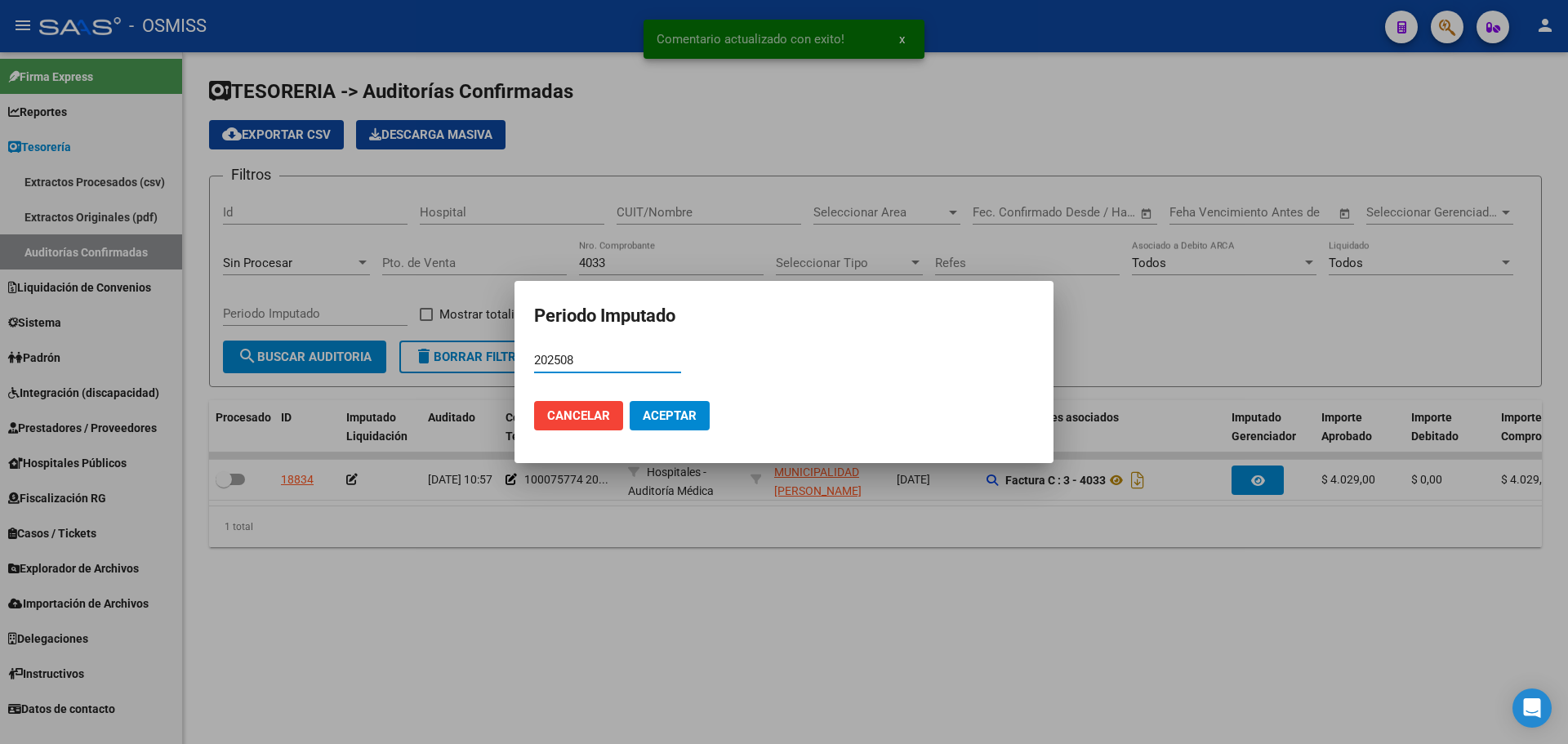
click at [648, 409] on span "Aceptar" at bounding box center [669, 416] width 54 height 15
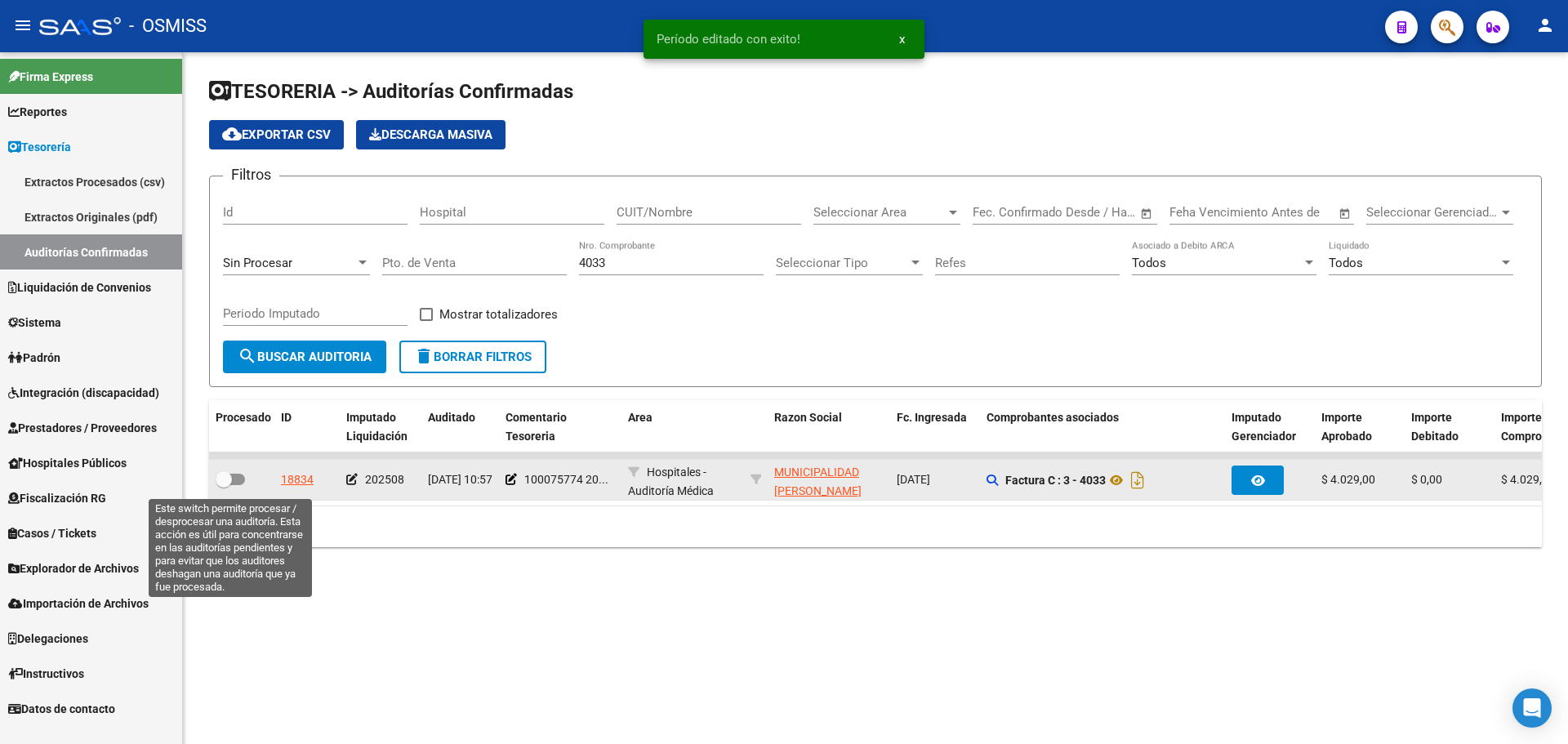
click at [237, 481] on span at bounding box center [230, 480] width 29 height 12
click at [224, 485] on input "checkbox" at bounding box center [223, 485] width 1 height 1
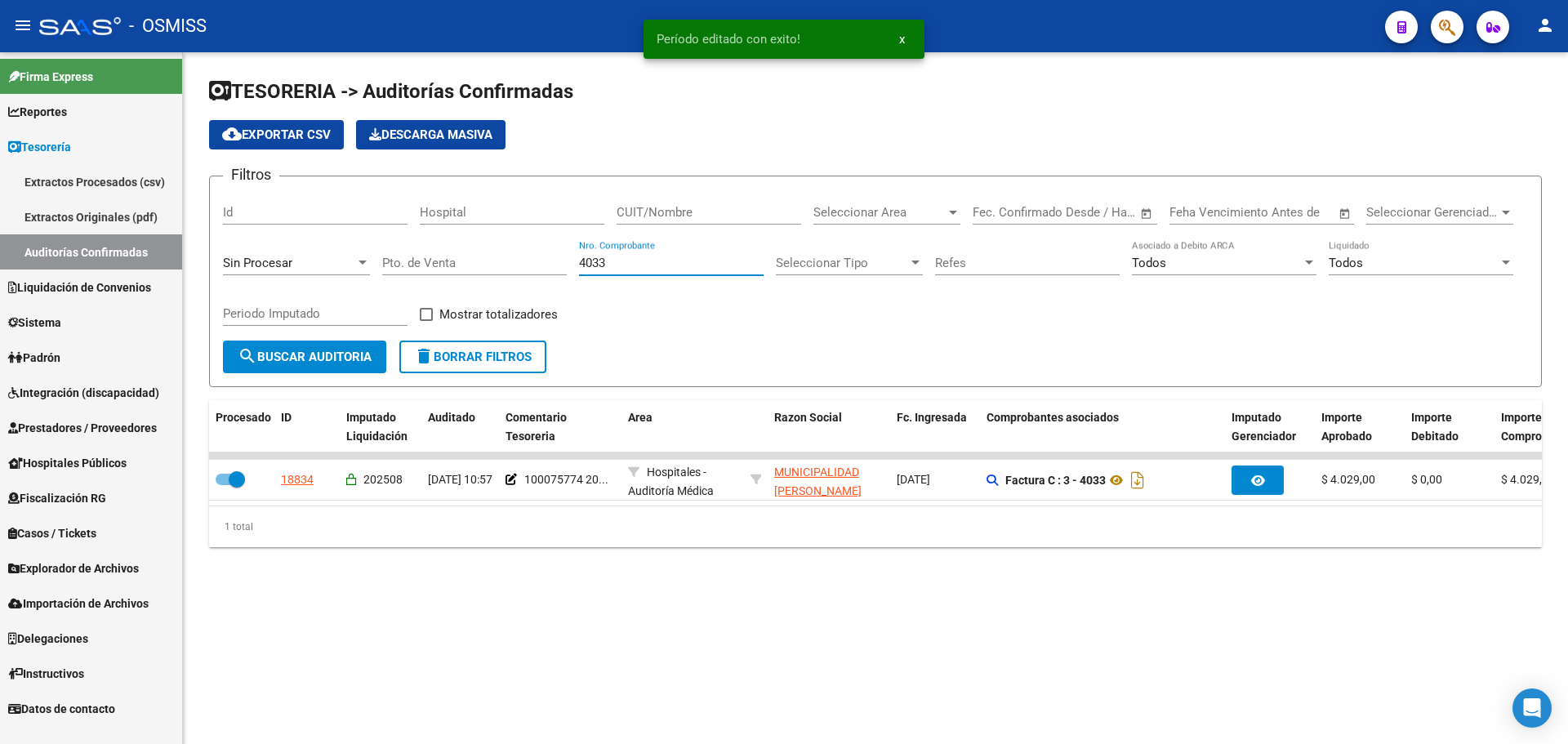
click at [678, 267] on input "4033" at bounding box center [672, 263] width 184 height 15
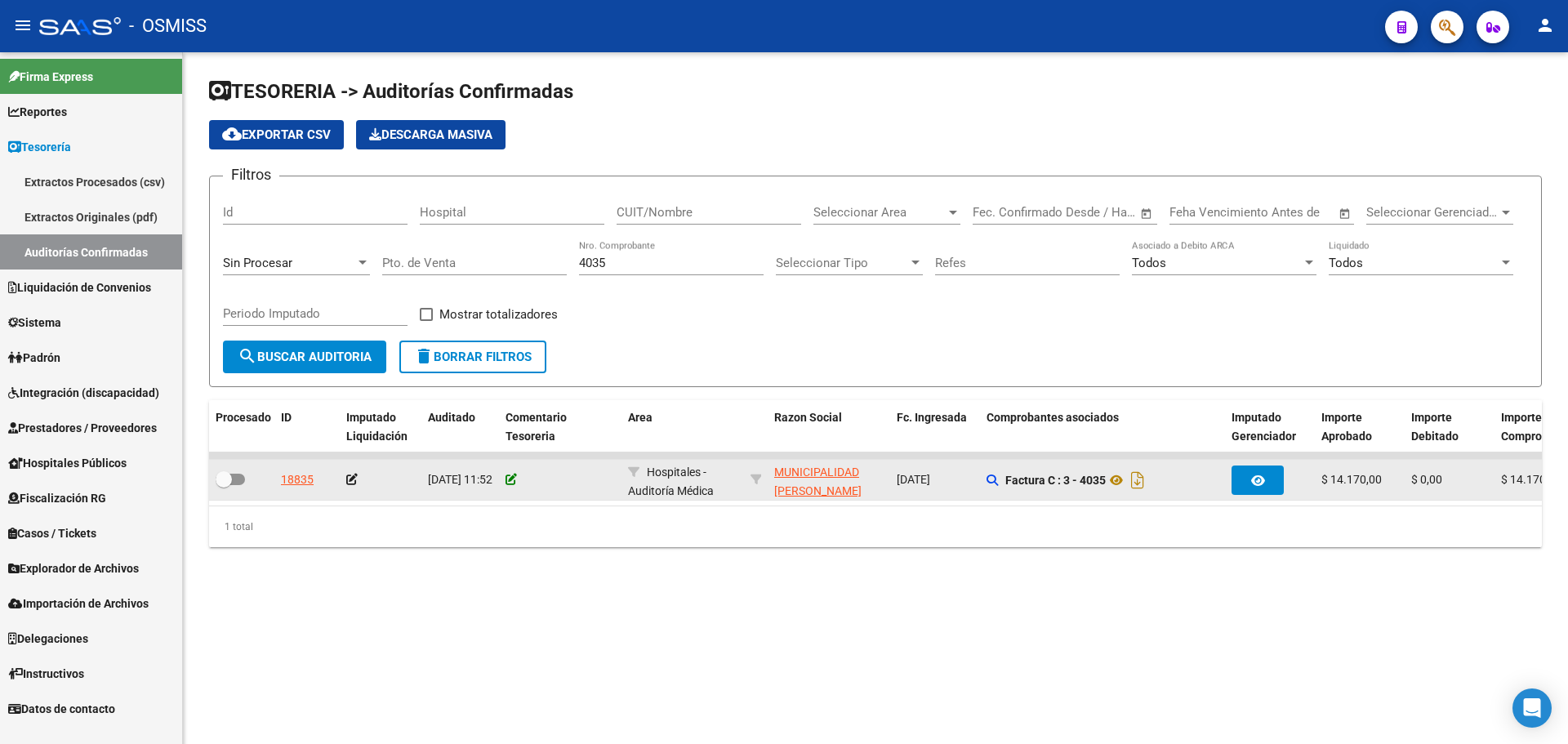
click at [509, 484] on icon at bounding box center [511, 480] width 12 height 12
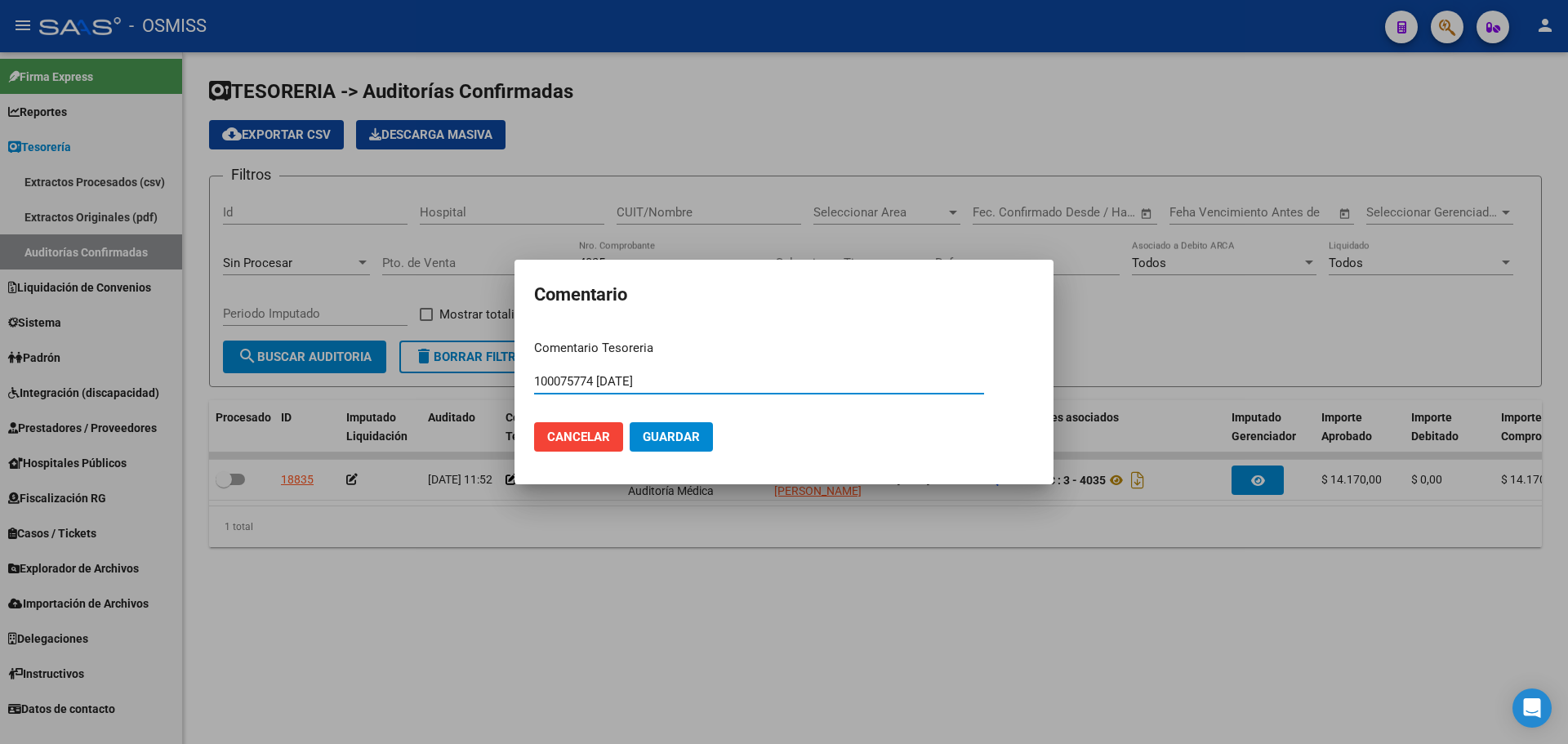
click at [678, 438] on span "Guardar" at bounding box center [671, 438] width 57 height 15
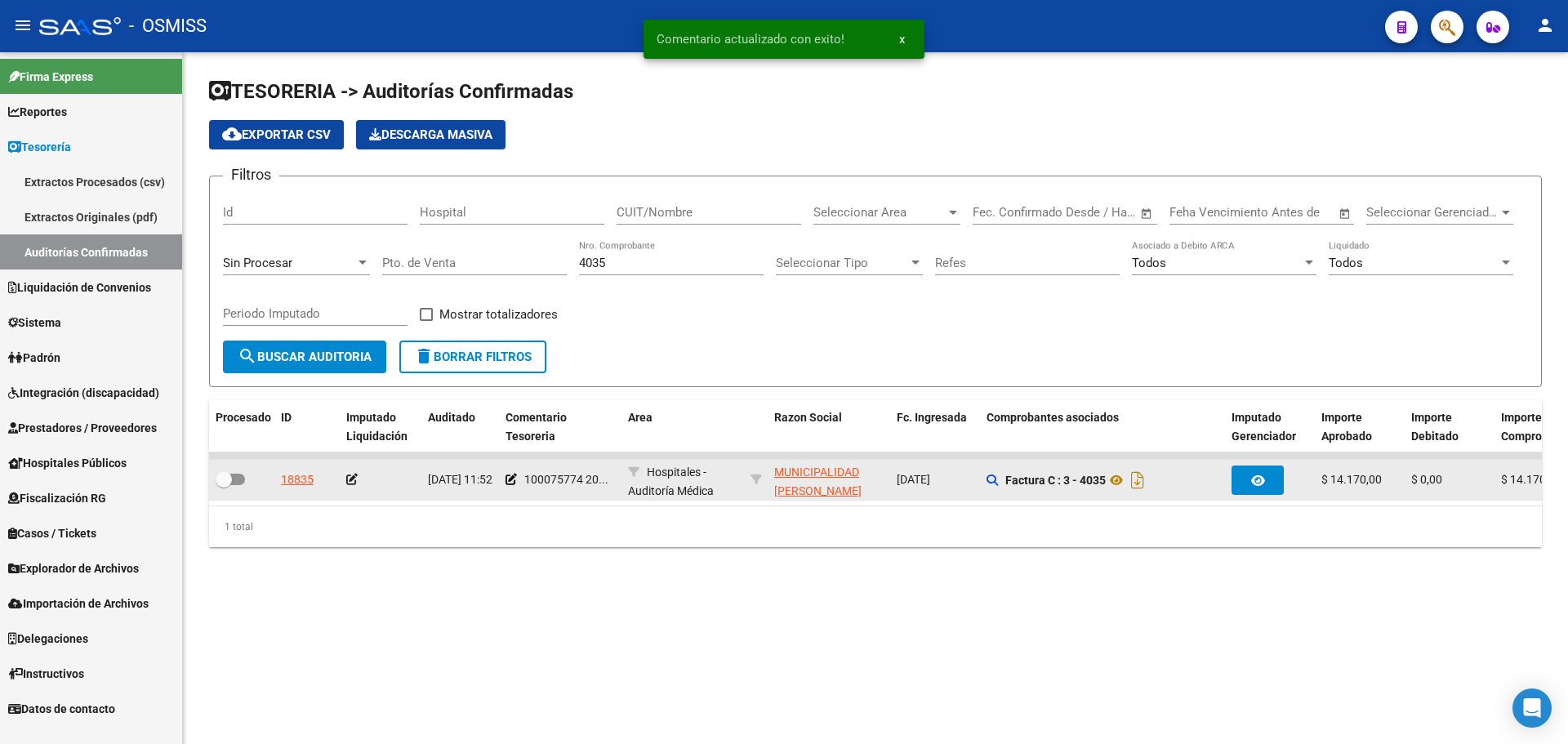
click at [354, 479] on icon at bounding box center [352, 480] width 12 height 12
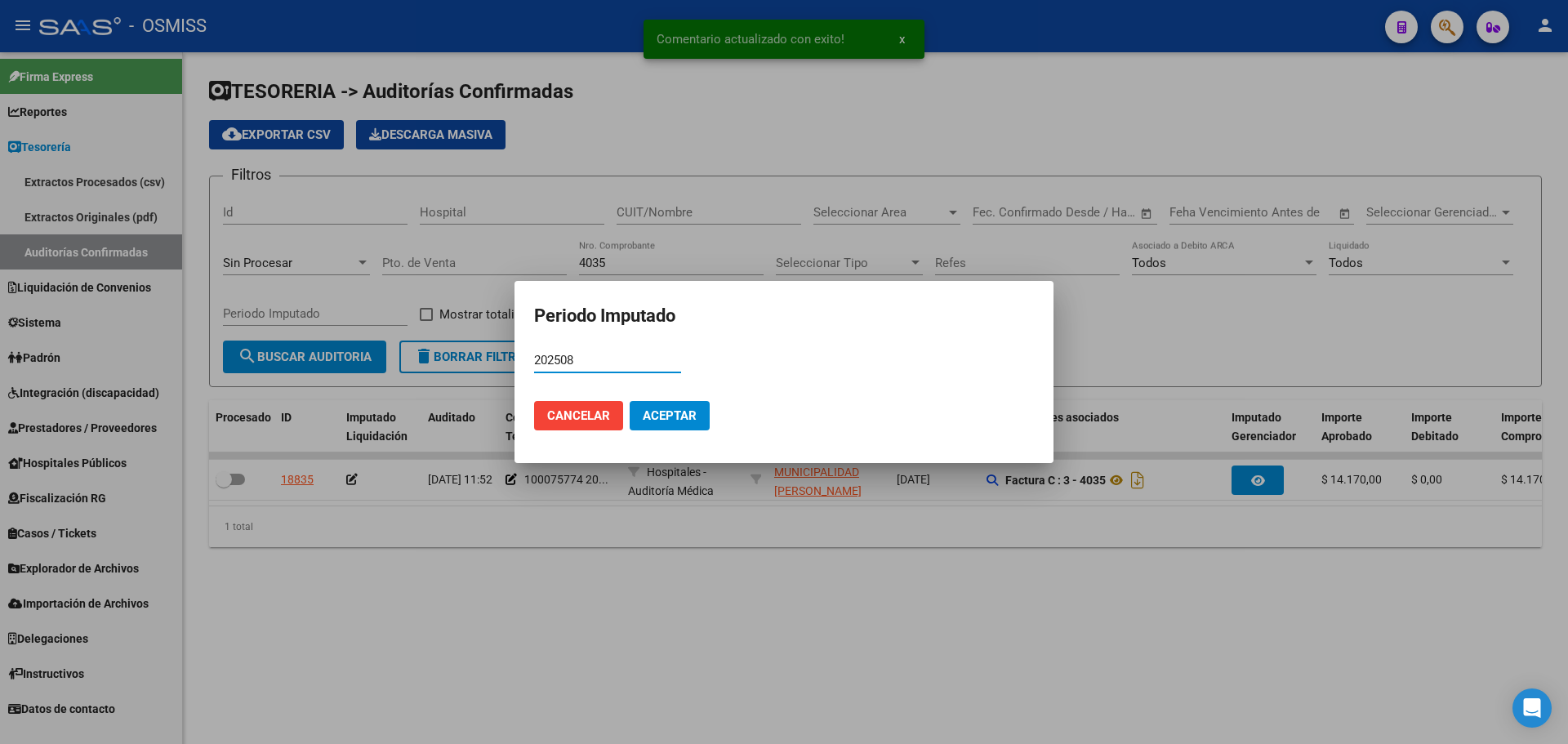
click at [699, 414] on button "Aceptar" at bounding box center [670, 415] width 80 height 29
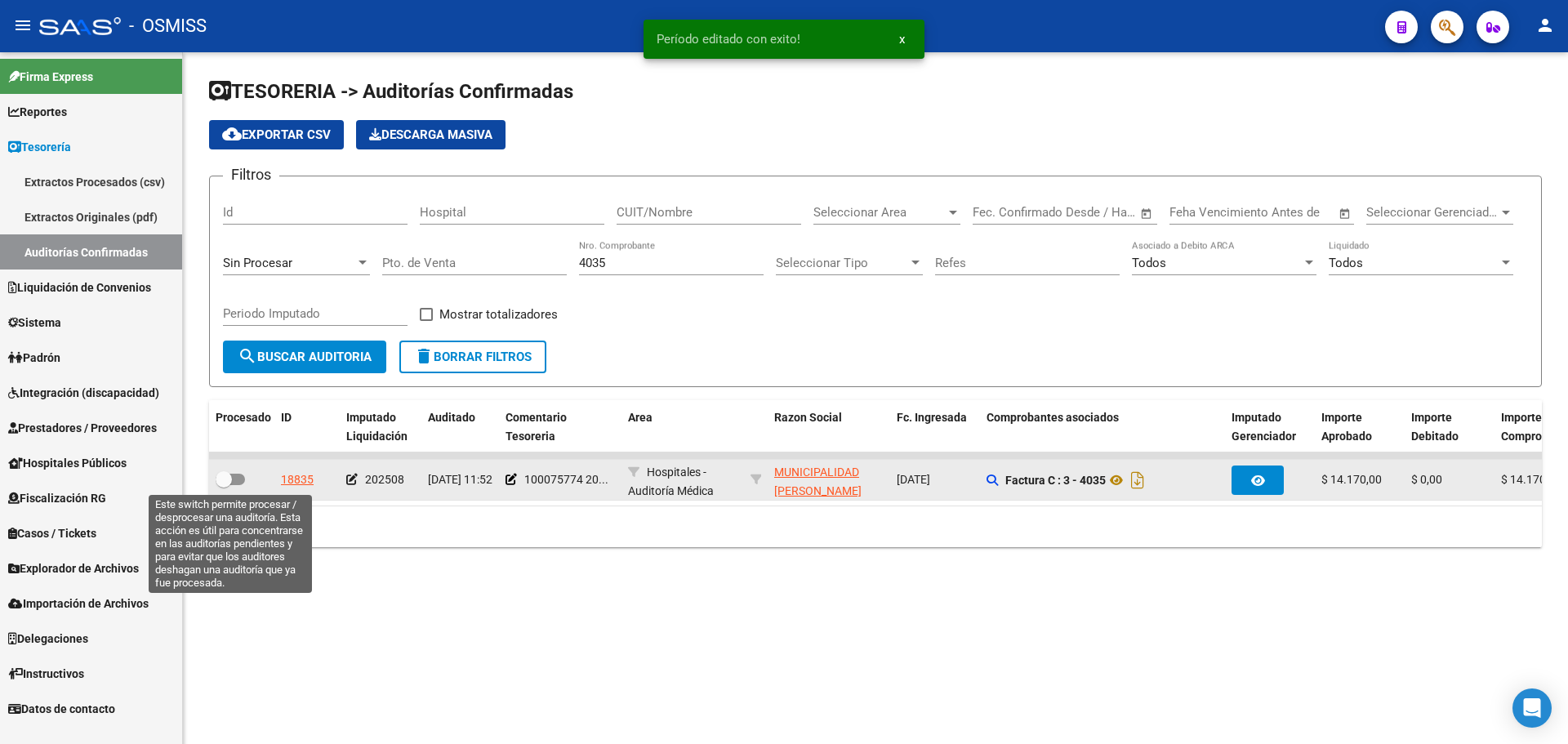
click at [237, 474] on span at bounding box center [230, 480] width 29 height 12
click at [224, 485] on input "checkbox" at bounding box center [223, 485] width 1 height 1
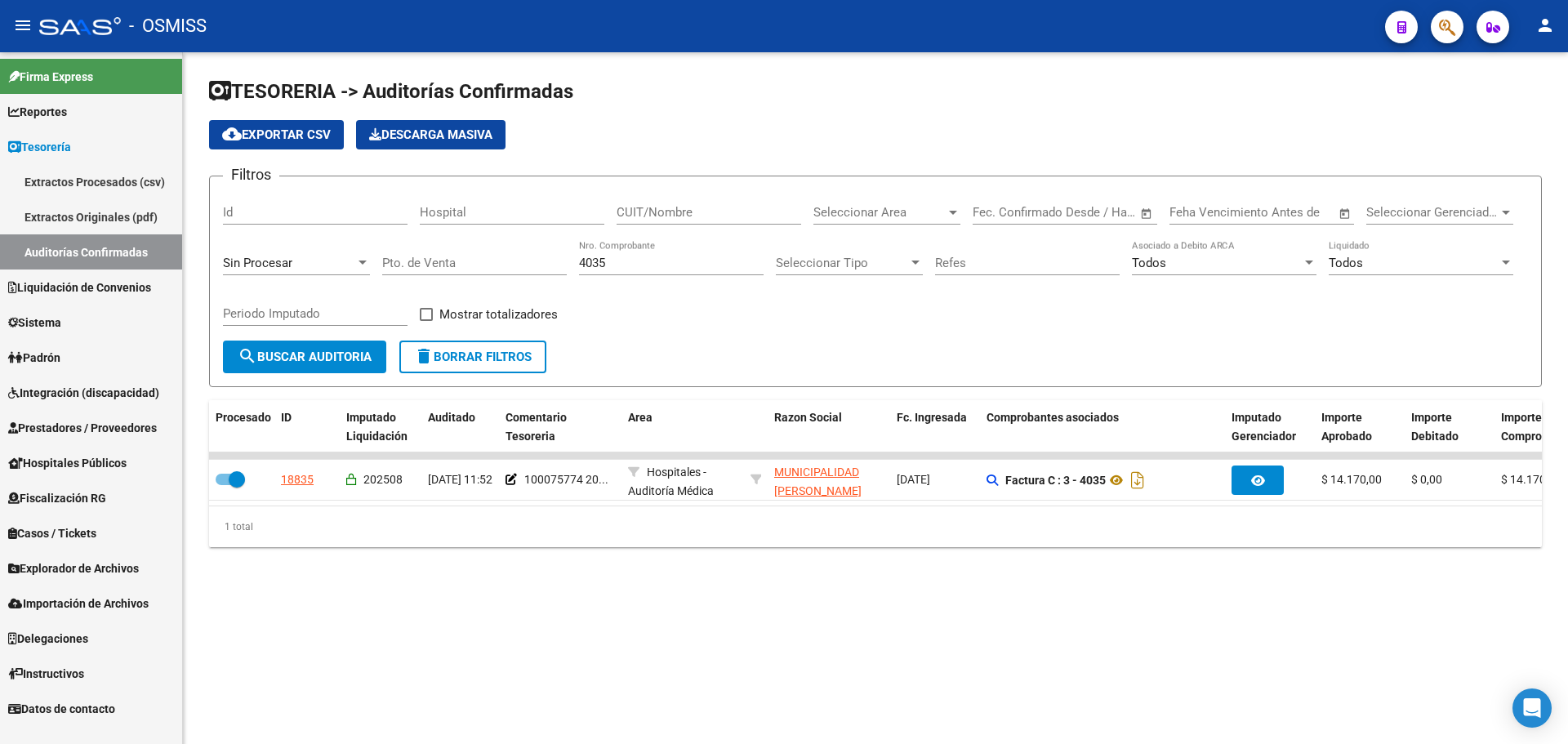
click at [616, 271] on div "4035 Nro. Comprobante" at bounding box center [672, 257] width 184 height 35
click at [635, 271] on div "4035 Nro. Comprobante" at bounding box center [672, 257] width 184 height 35
drag, startPoint x: 629, startPoint y: 267, endPoint x: 231, endPoint y: 241, distance: 398.8
click at [379, 228] on div "Filtros Id Hospital CUIT/Nombre Seleccionar Area Seleccionar Area Start date – …" at bounding box center [876, 265] width 1305 height 151
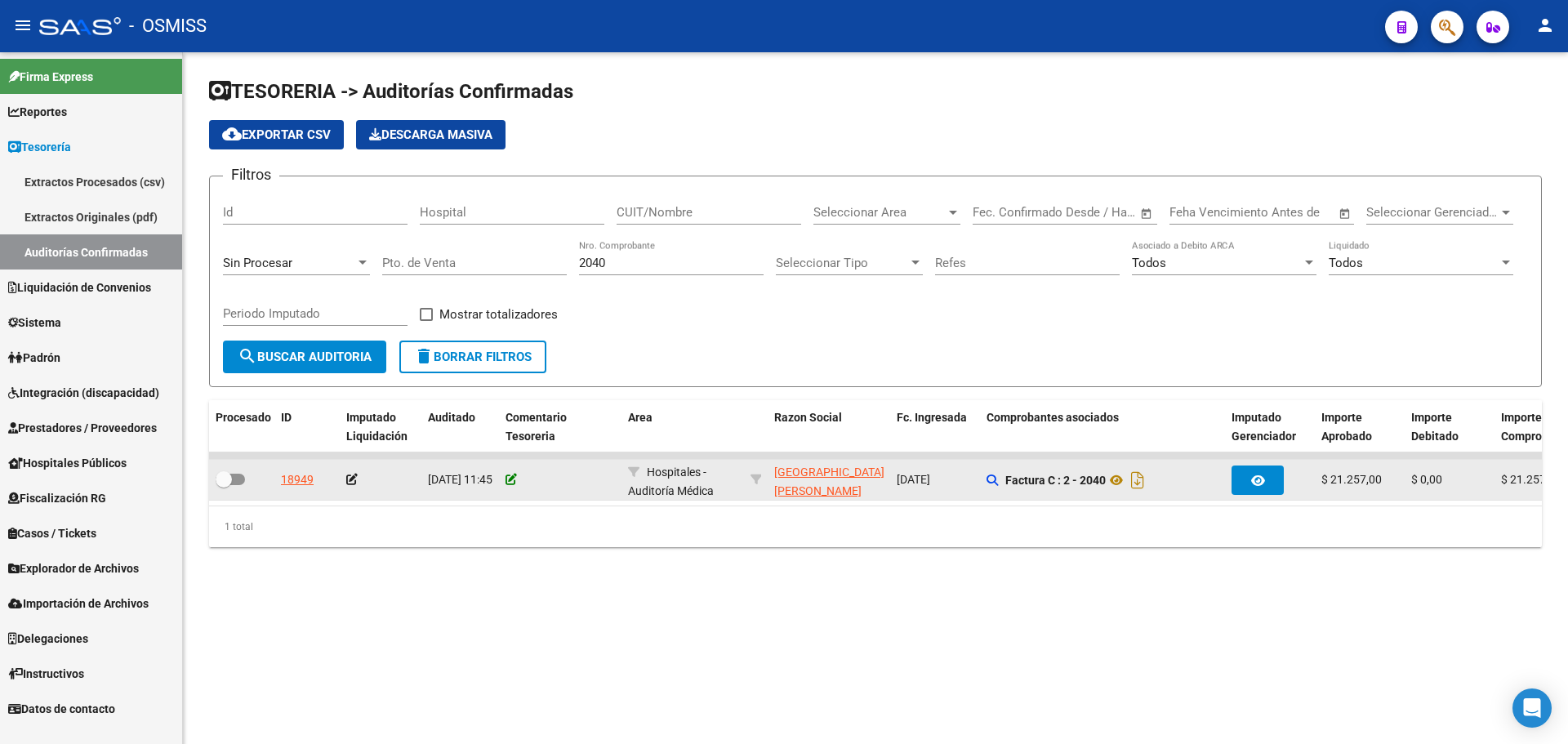
click at [514, 480] on icon at bounding box center [511, 480] width 12 height 12
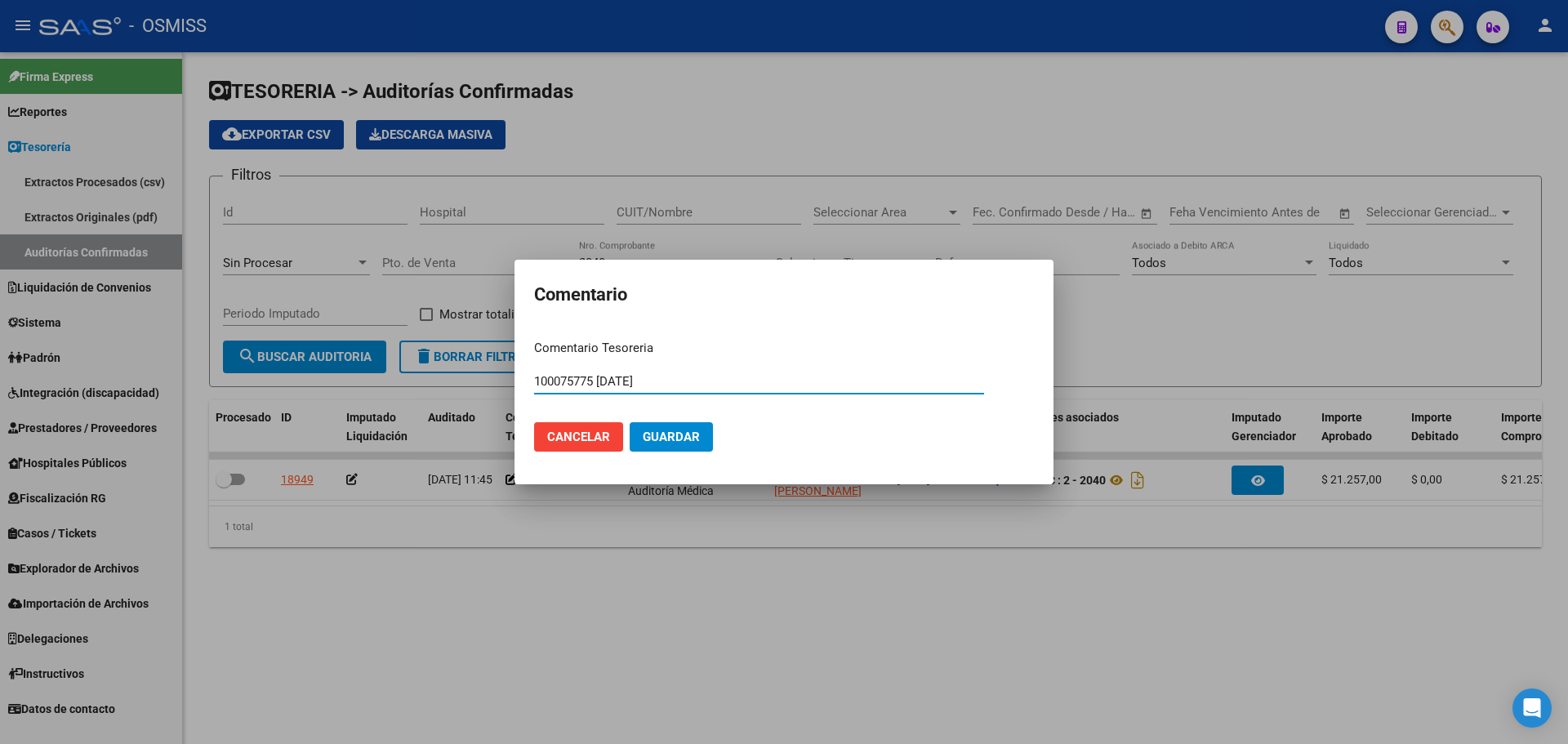
click at [725, 432] on mat-dialog-actions "Cancelar Guardar" at bounding box center [784, 437] width 500 height 56
click at [687, 434] on span "Guardar" at bounding box center [671, 438] width 57 height 15
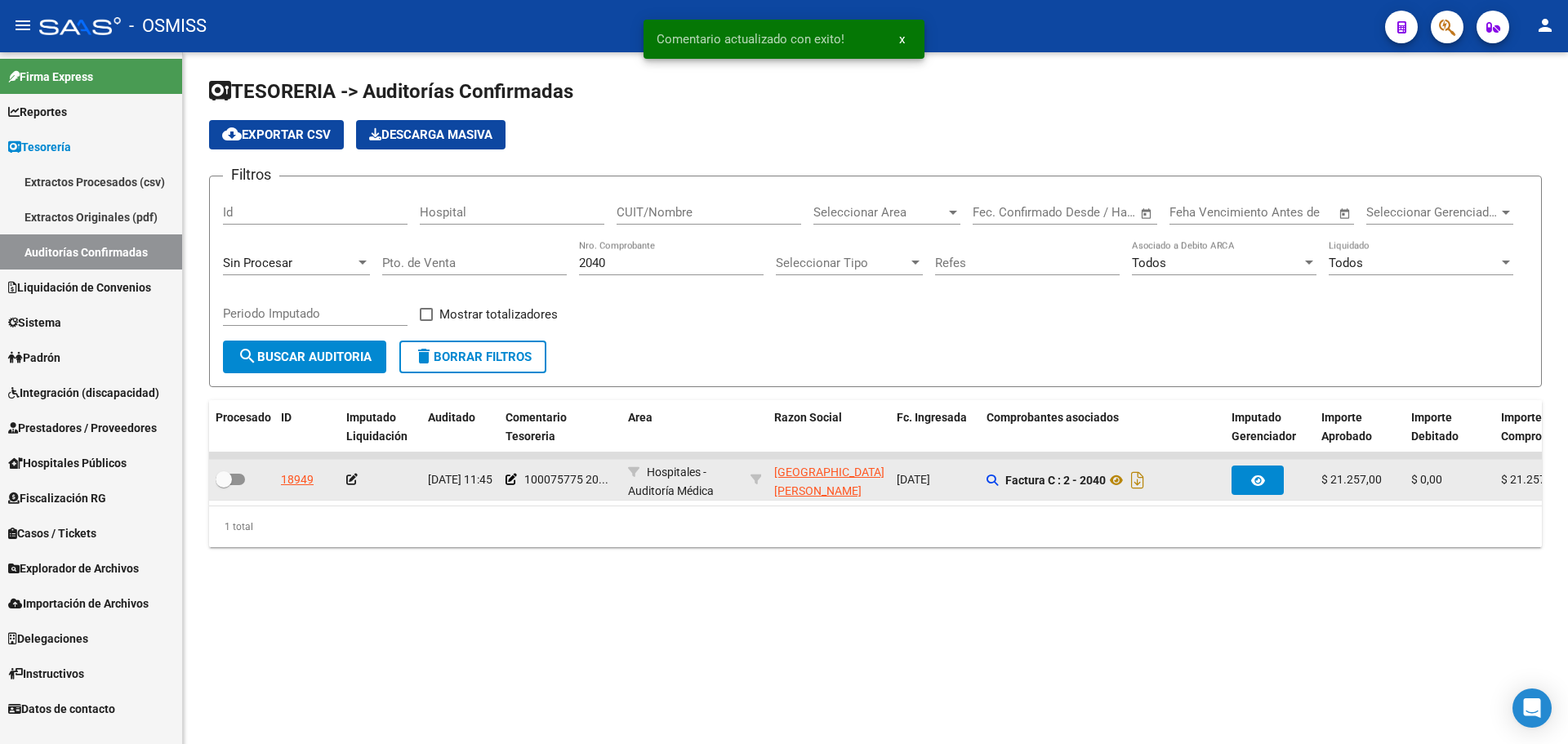
click at [348, 482] on icon at bounding box center [352, 480] width 12 height 12
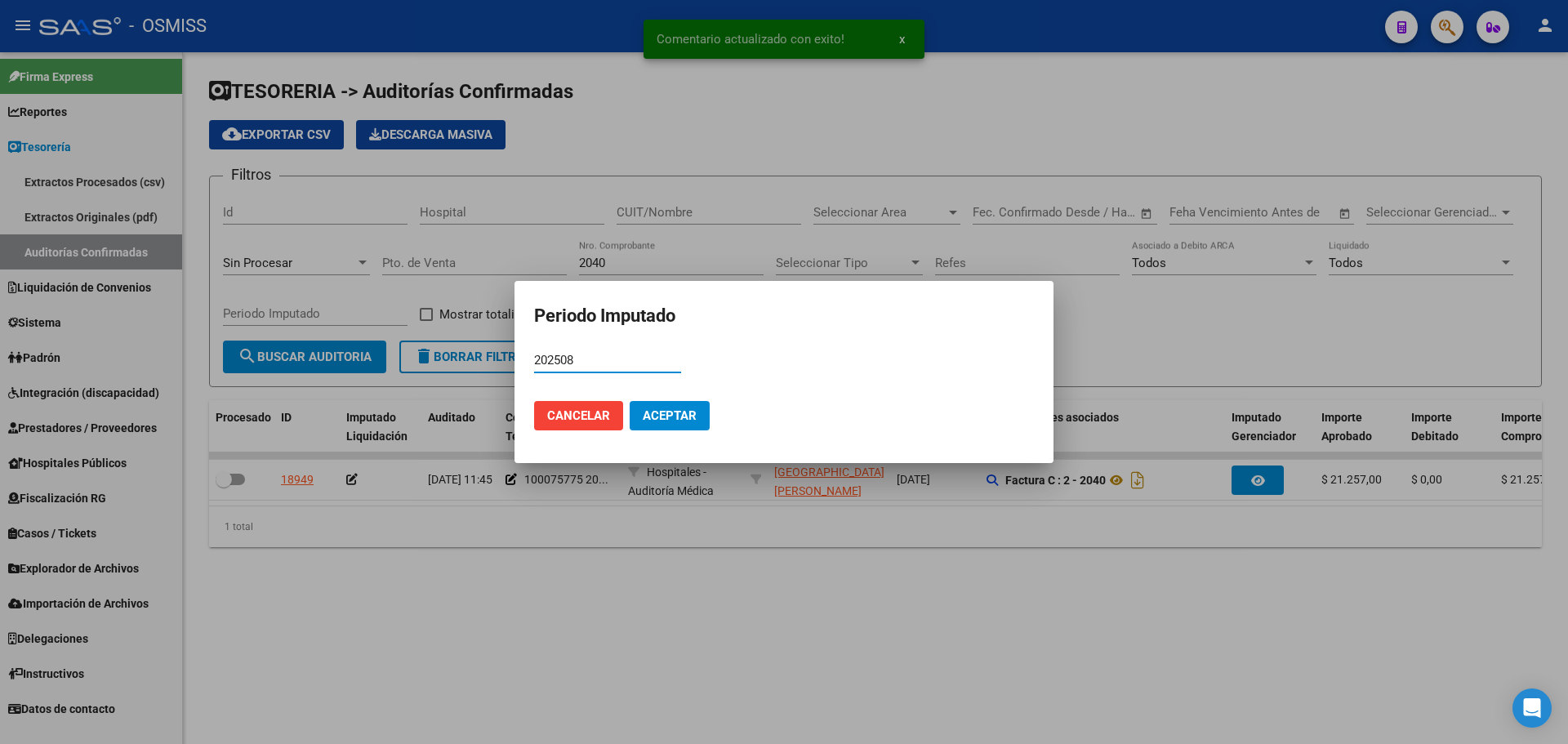
click at [685, 419] on span "Aceptar" at bounding box center [669, 416] width 54 height 15
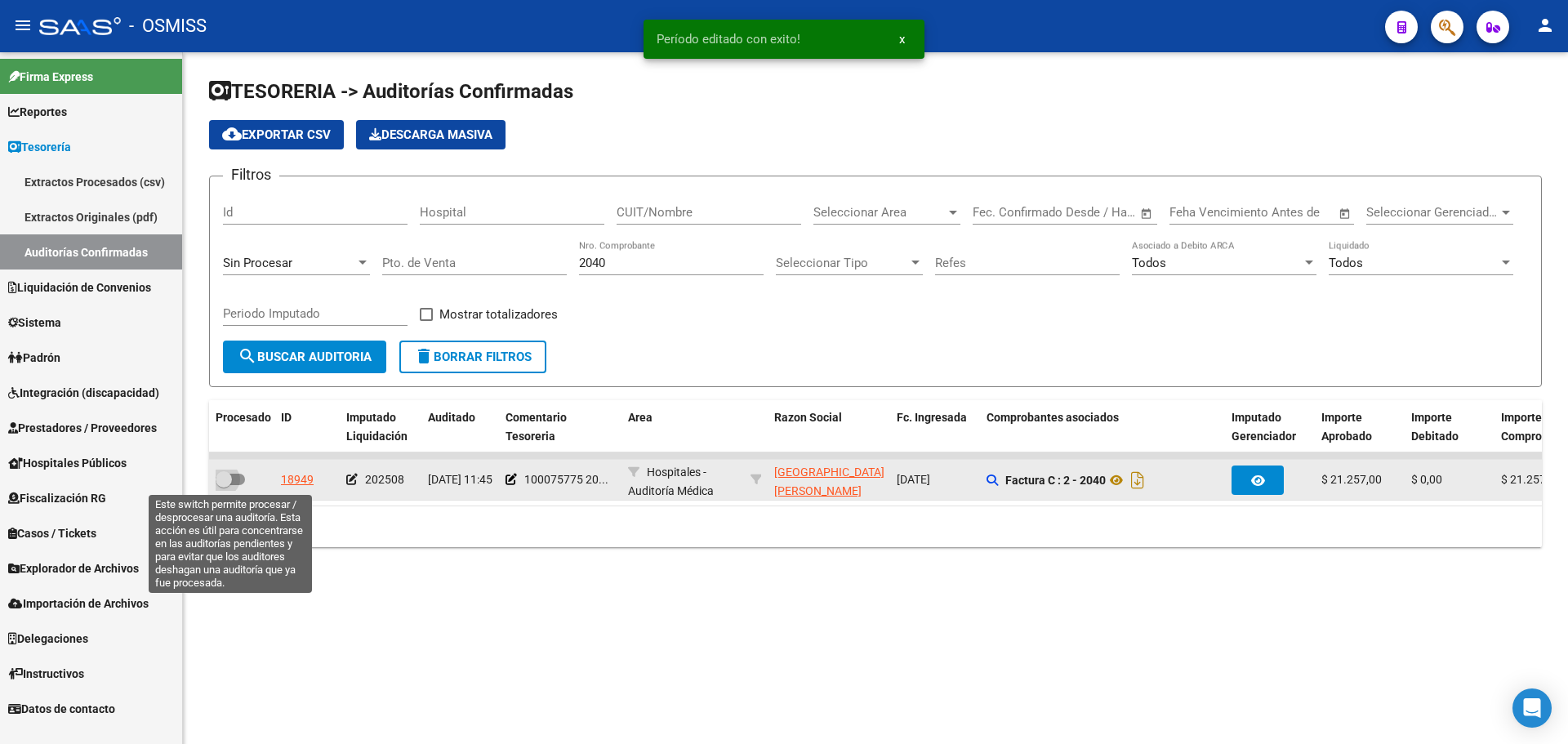
click at [232, 481] on span at bounding box center [230, 480] width 29 height 12
click at [224, 485] on input "checkbox" at bounding box center [223, 485] width 1 height 1
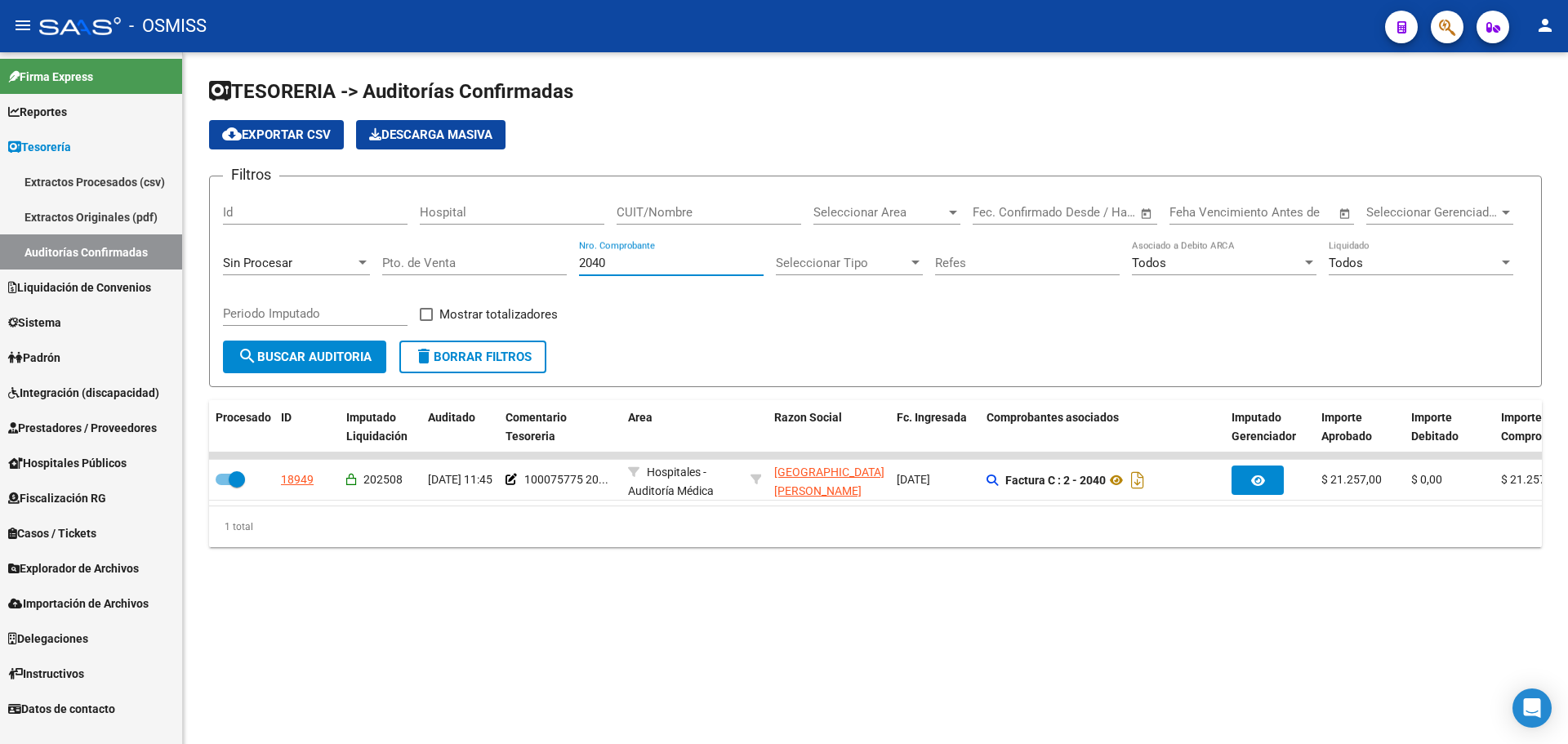
click at [677, 262] on input "2040" at bounding box center [672, 263] width 184 height 15
drag, startPoint x: 677, startPoint y: 262, endPoint x: 347, endPoint y: 249, distance: 330.3
click at [354, 249] on div "Filtros Id Hospital CUIT/Nombre Seleccionar Area Seleccionar Area Start date – …" at bounding box center [876, 265] width 1305 height 151
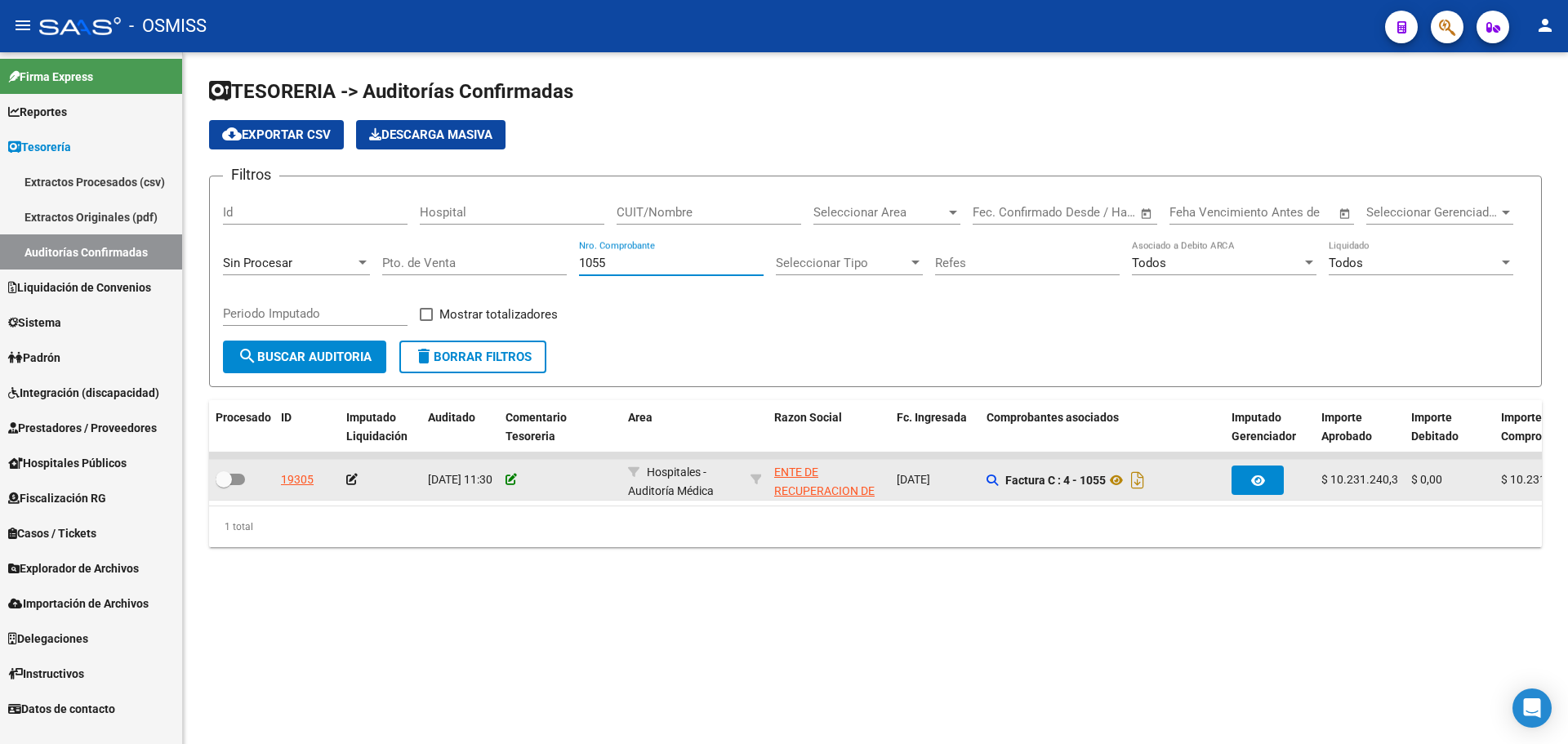
click at [515, 475] on icon at bounding box center [511, 480] width 12 height 12
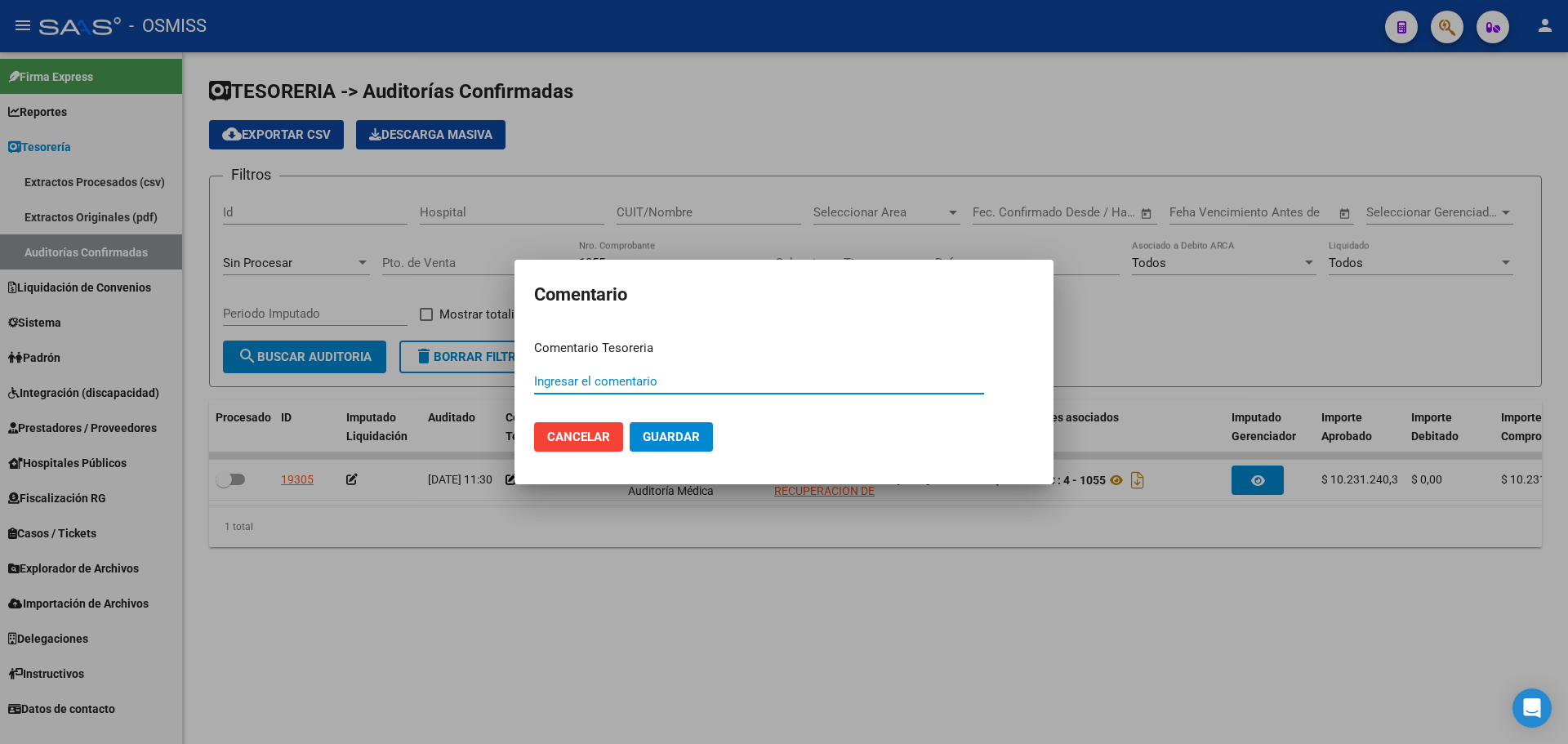
paste input "100075776"
drag, startPoint x: 679, startPoint y: 379, endPoint x: 291, endPoint y: 374, distance: 388.0
click at [291, 374] on div "Comentario Comentario Tesoreria 100075776 [DATE] Ingresar el comentario Cancela…" at bounding box center [784, 372] width 1568 height 744
click at [689, 445] on button "Guardar" at bounding box center [672, 437] width 83 height 29
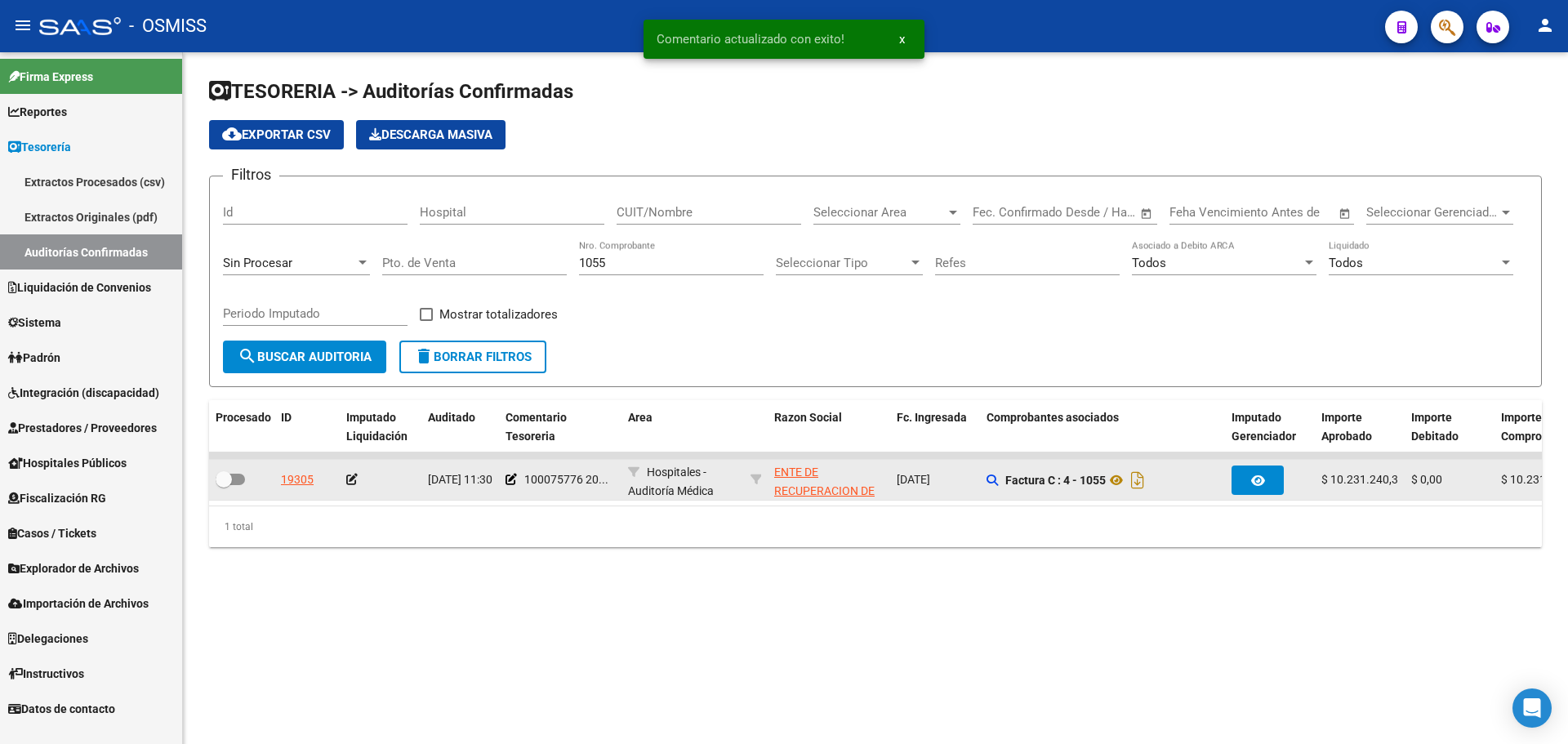
click at [351, 483] on icon at bounding box center [352, 480] width 12 height 12
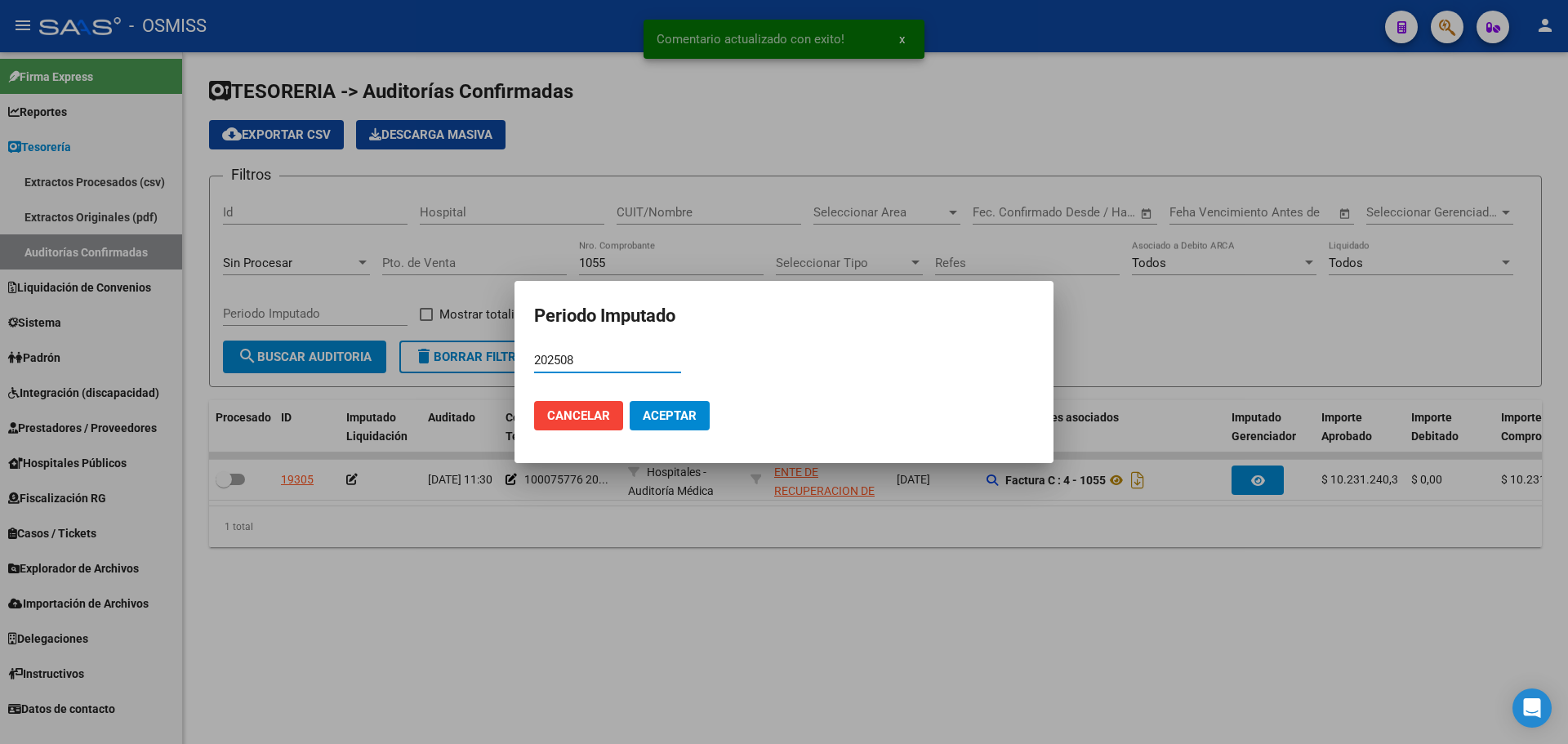
click at [653, 409] on span "Aceptar" at bounding box center [669, 416] width 54 height 15
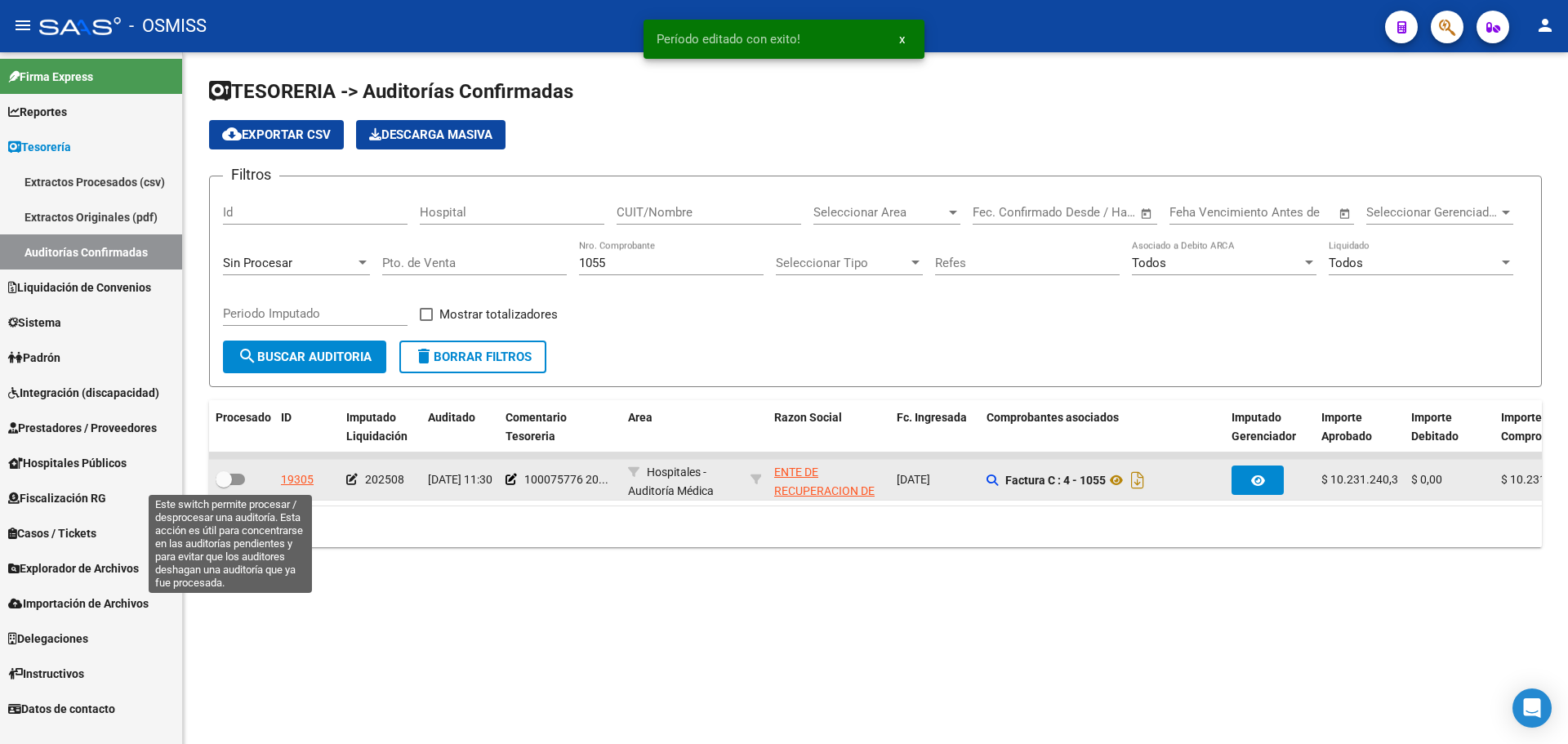
click at [234, 482] on span at bounding box center [230, 480] width 29 height 12
click at [224, 485] on input "checkbox" at bounding box center [223, 485] width 1 height 1
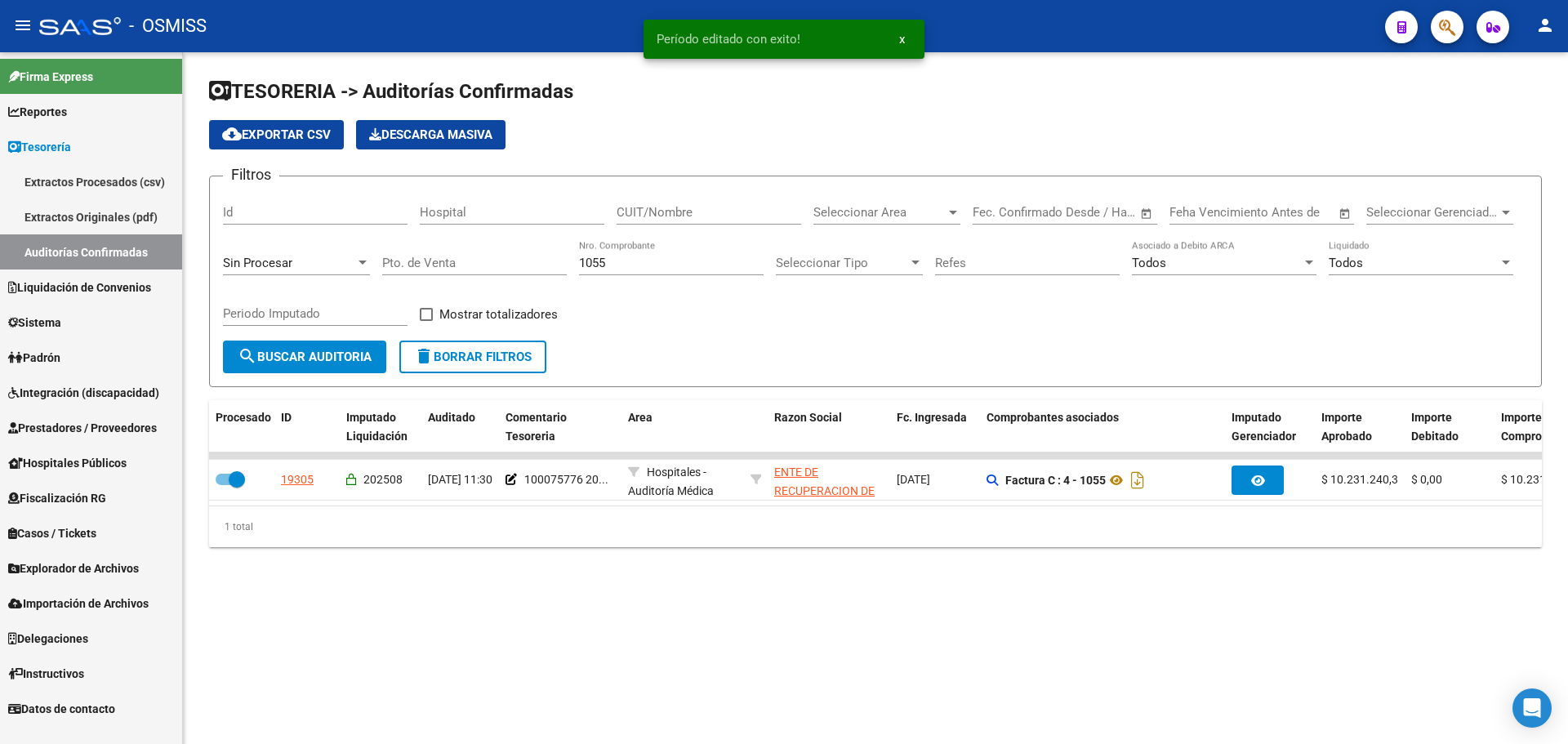
drag, startPoint x: 713, startPoint y: 270, endPoint x: 286, endPoint y: 254, distance: 427.3
click at [310, 247] on div "Filtros Id Hospital CUIT/Nombre Seleccionar Area Seleccionar Area Start date – …" at bounding box center [876, 265] width 1305 height 151
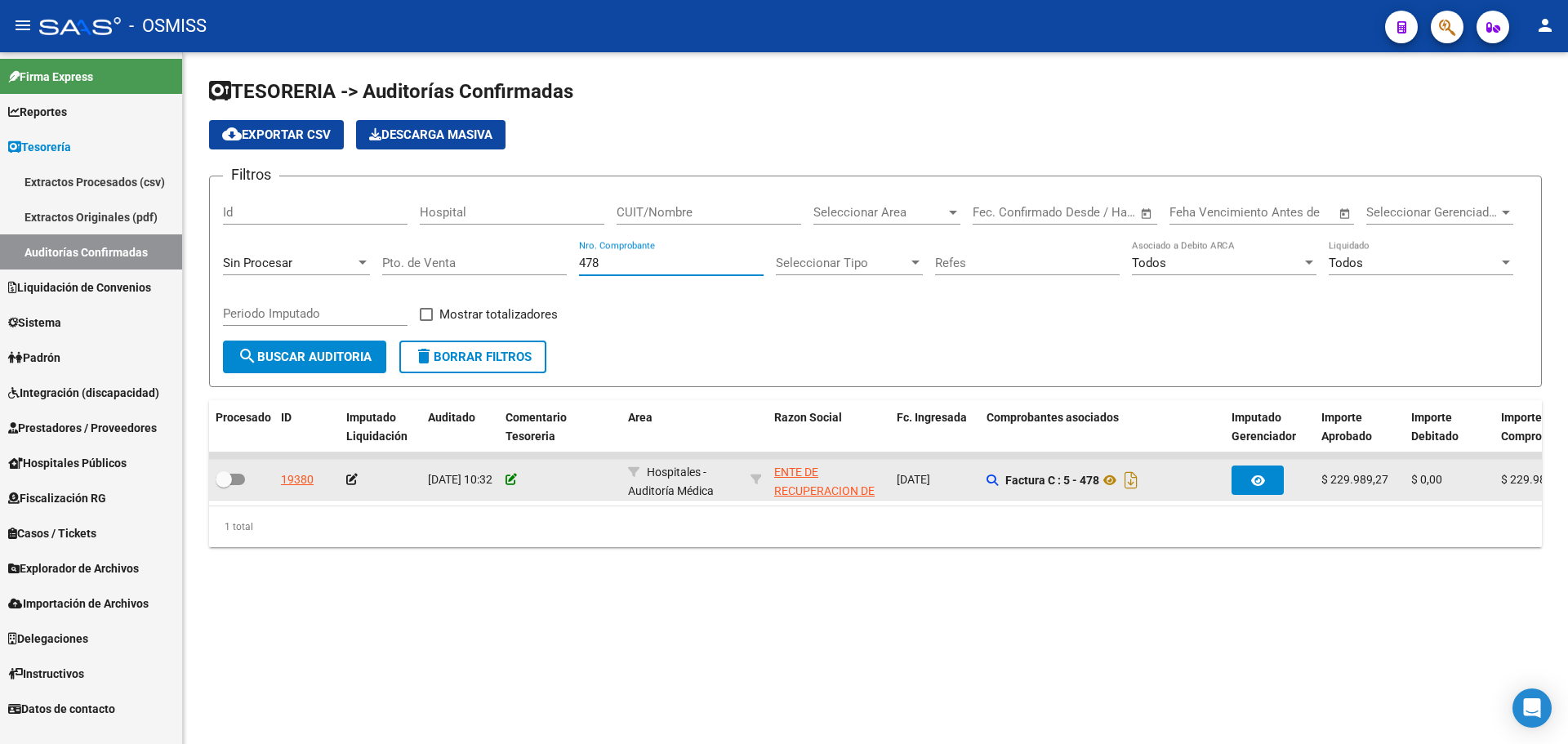
click at [512, 479] on icon at bounding box center [511, 480] width 12 height 12
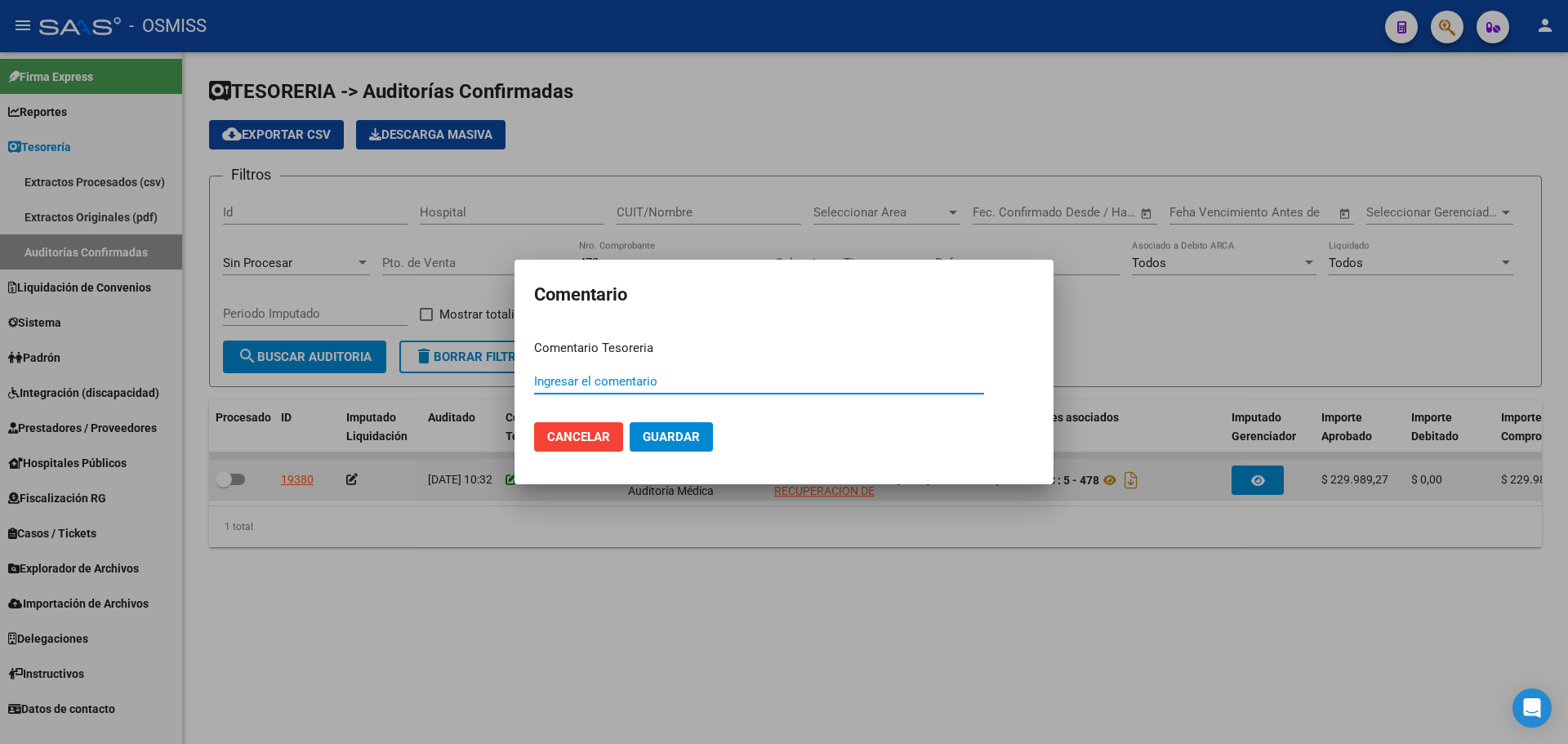
paste input "100075776 [DATE]"
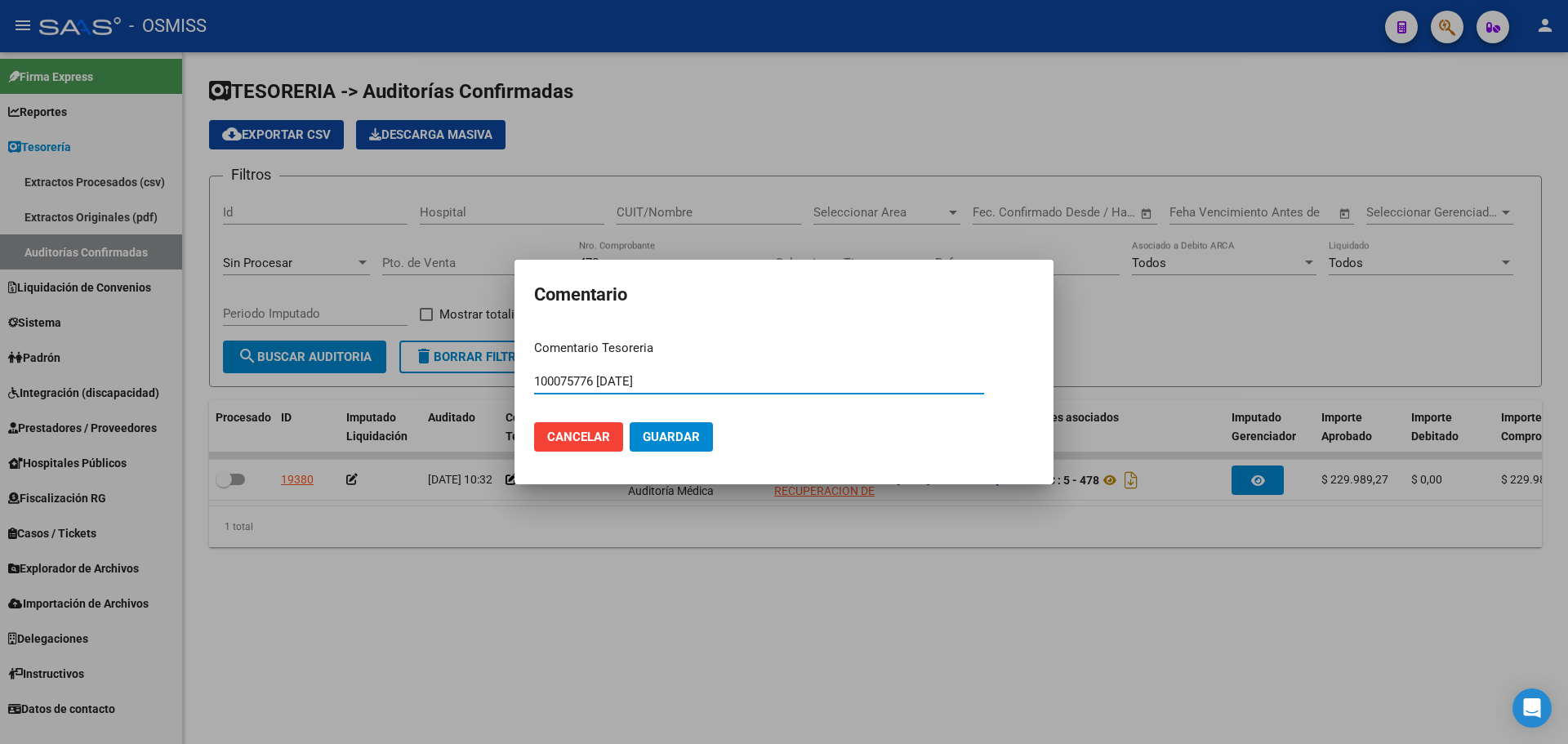
click at [713, 439] on mat-dialog-actions "Cancelar Guardar" at bounding box center [784, 437] width 500 height 56
click at [655, 430] on span "Guardar" at bounding box center [671, 438] width 57 height 15
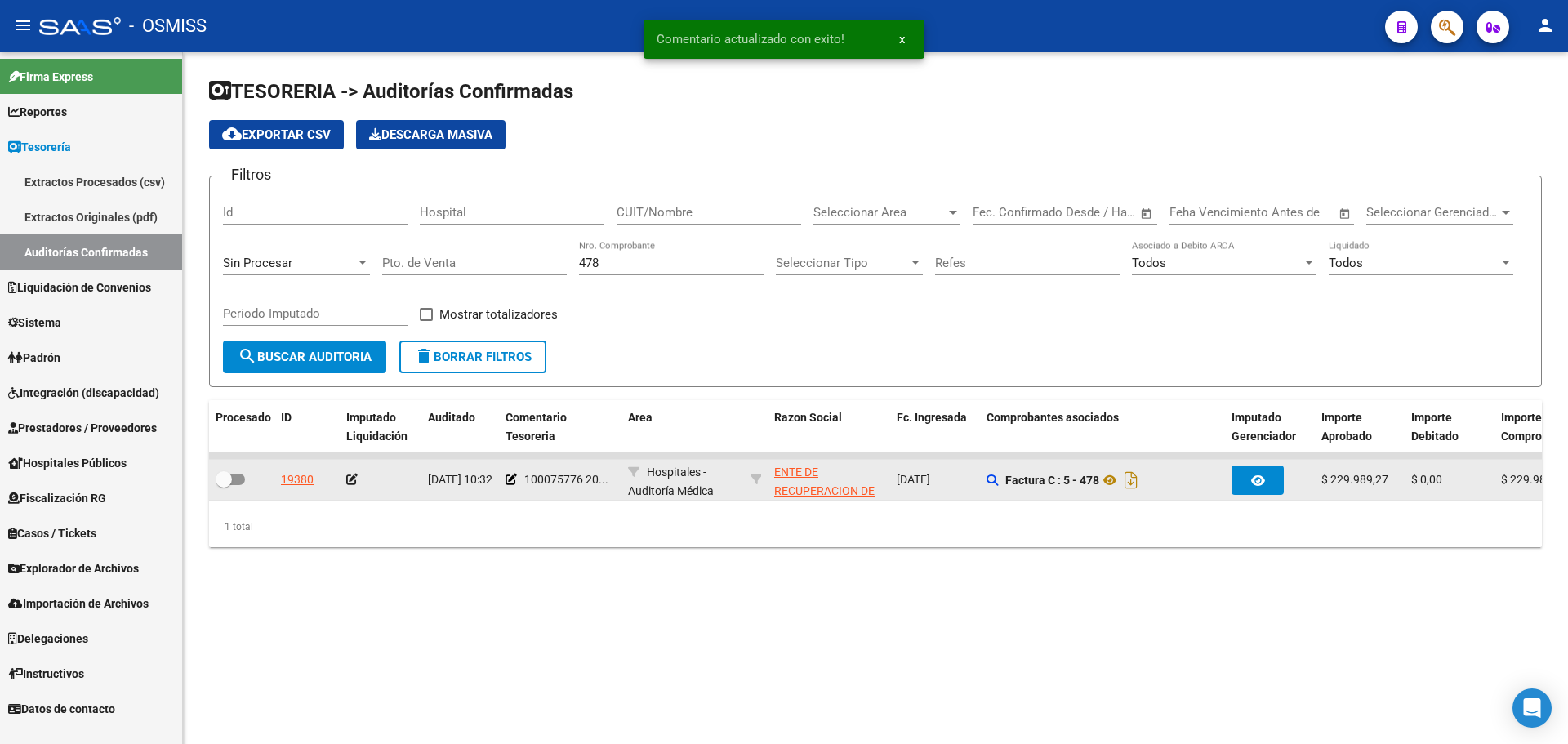
click at [352, 476] on icon at bounding box center [352, 480] width 12 height 12
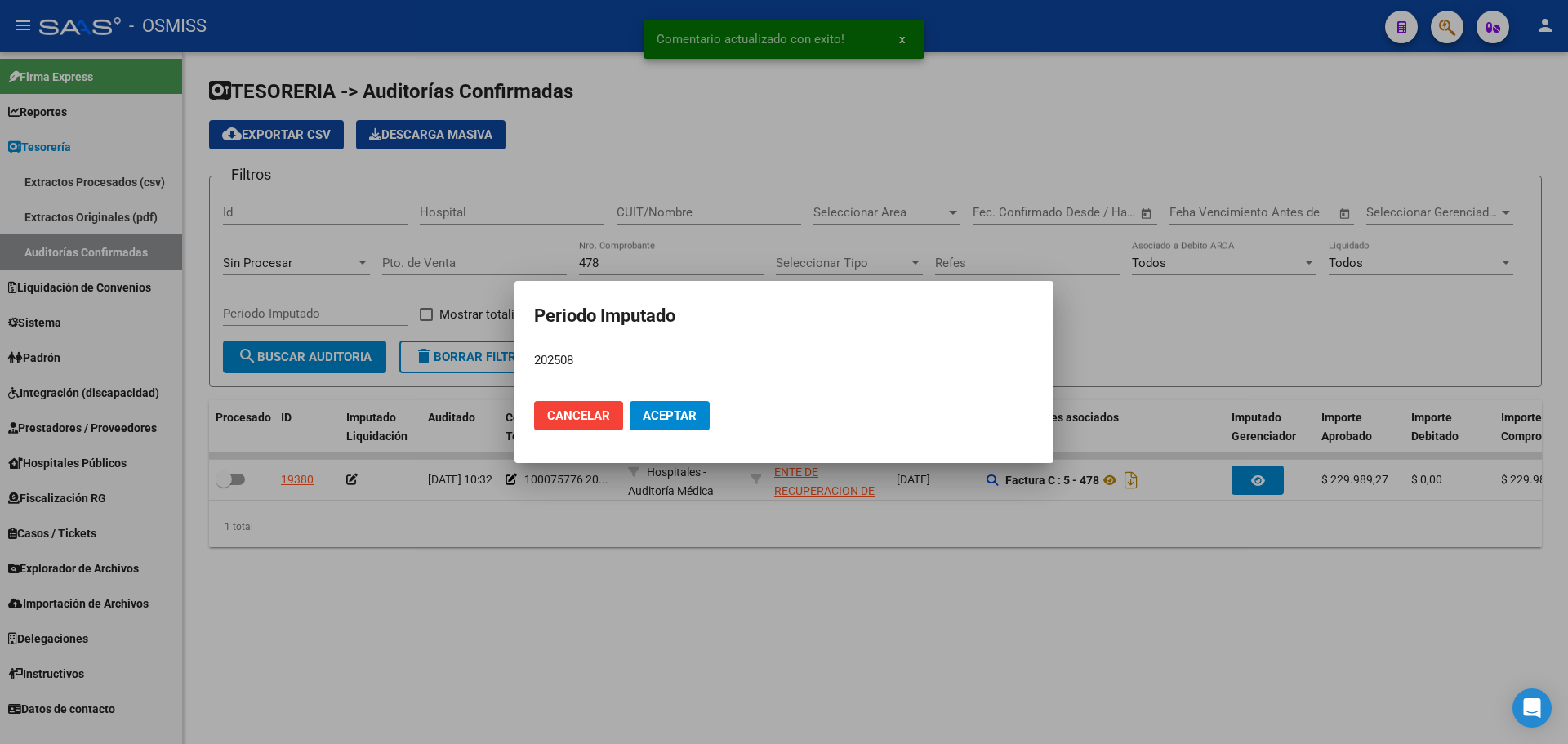
click at [721, 416] on mat-dialog-actions "Cancelar Aceptar" at bounding box center [784, 415] width 500 height 56
click at [682, 414] on span "Aceptar" at bounding box center [669, 416] width 54 height 15
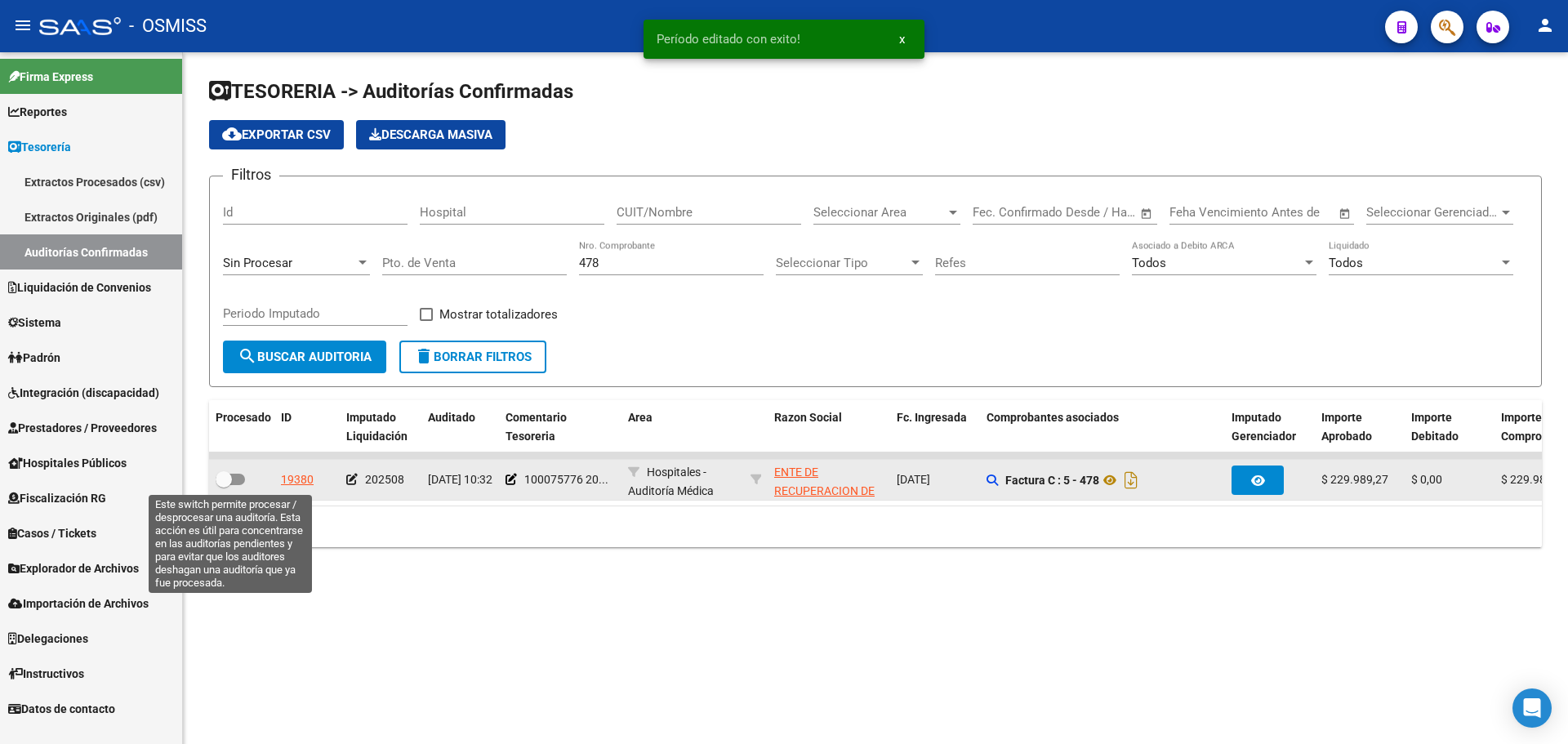
click at [230, 476] on span at bounding box center [224, 480] width 17 height 17
click at [224, 485] on input "checkbox" at bounding box center [223, 485] width 1 height 1
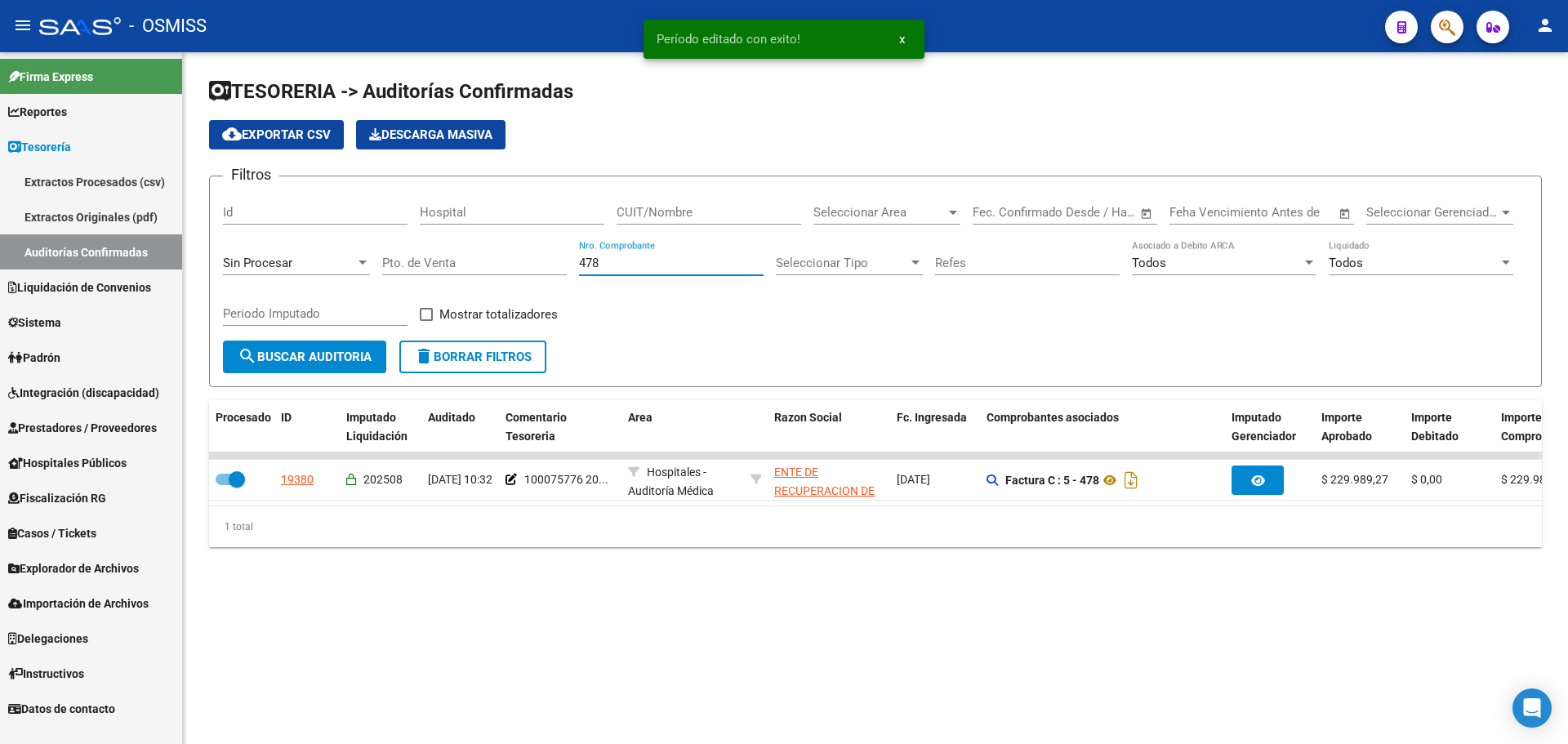
drag, startPoint x: 707, startPoint y: 262, endPoint x: 349, endPoint y: 264, distance: 358.0
click at [354, 264] on div "Filtros Id Hospital CUIT/Nombre Seleccionar Area Seleccionar Area Start date – …" at bounding box center [876, 265] width 1305 height 151
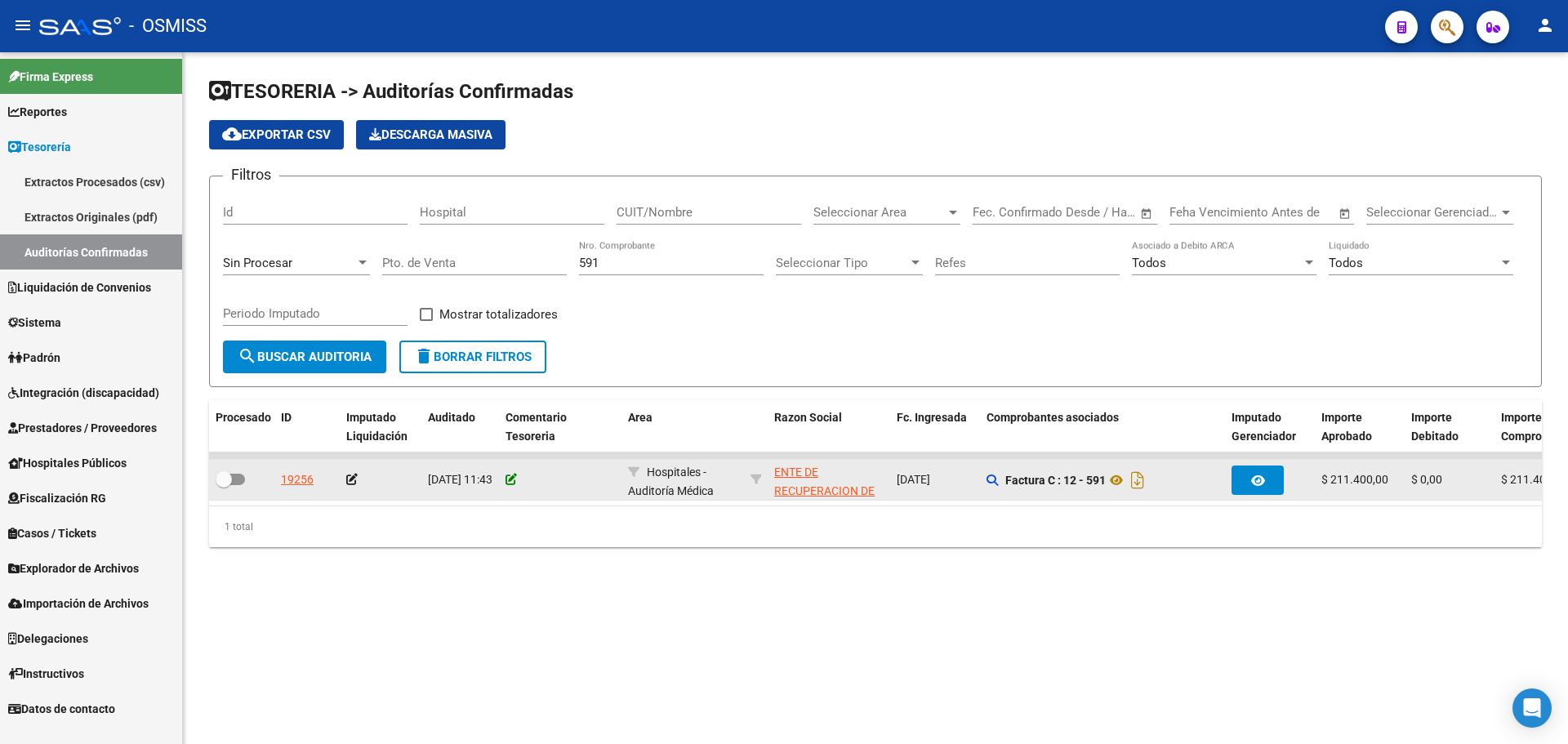
click at [506, 482] on icon at bounding box center [511, 480] width 12 height 12
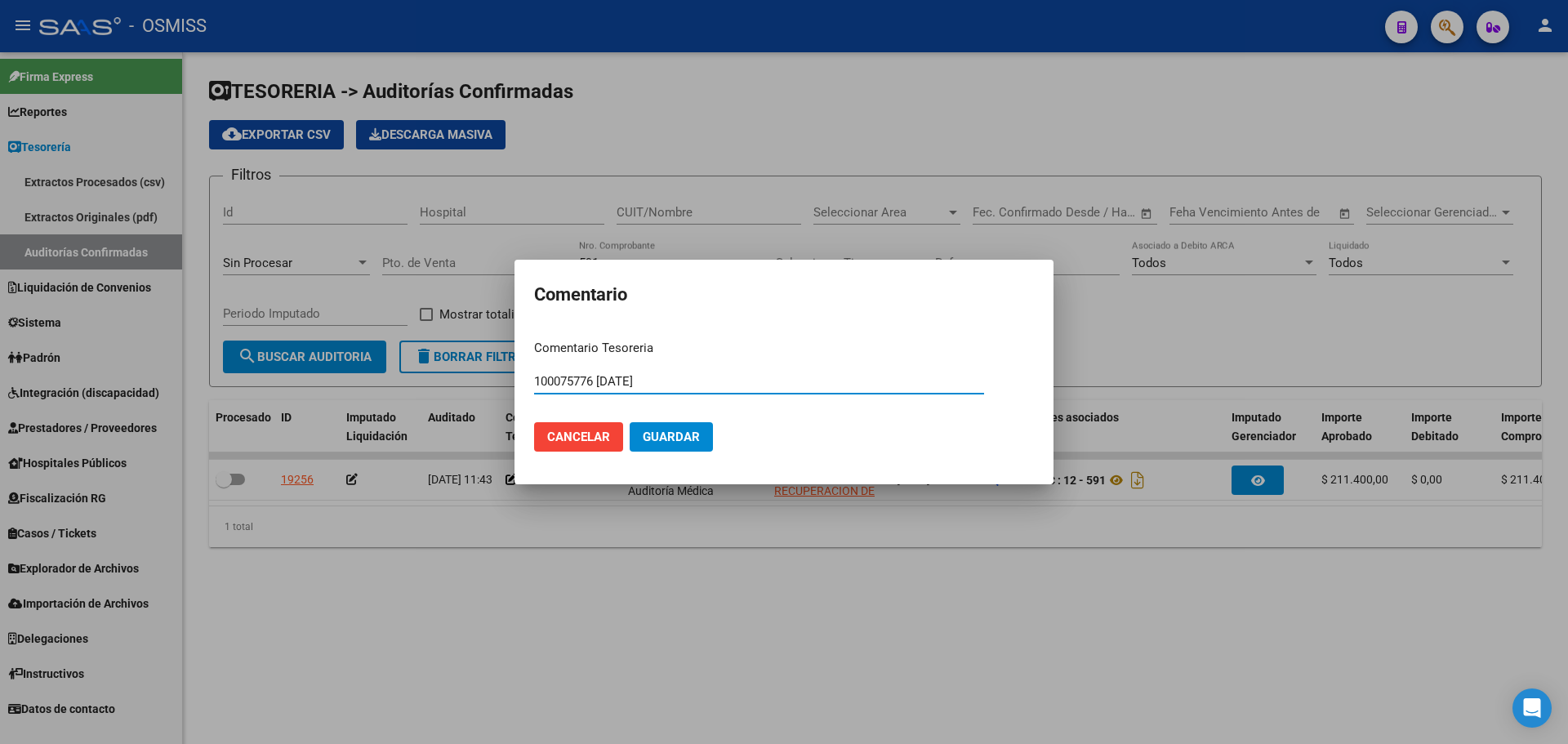
click at [689, 437] on span "Guardar" at bounding box center [671, 438] width 57 height 15
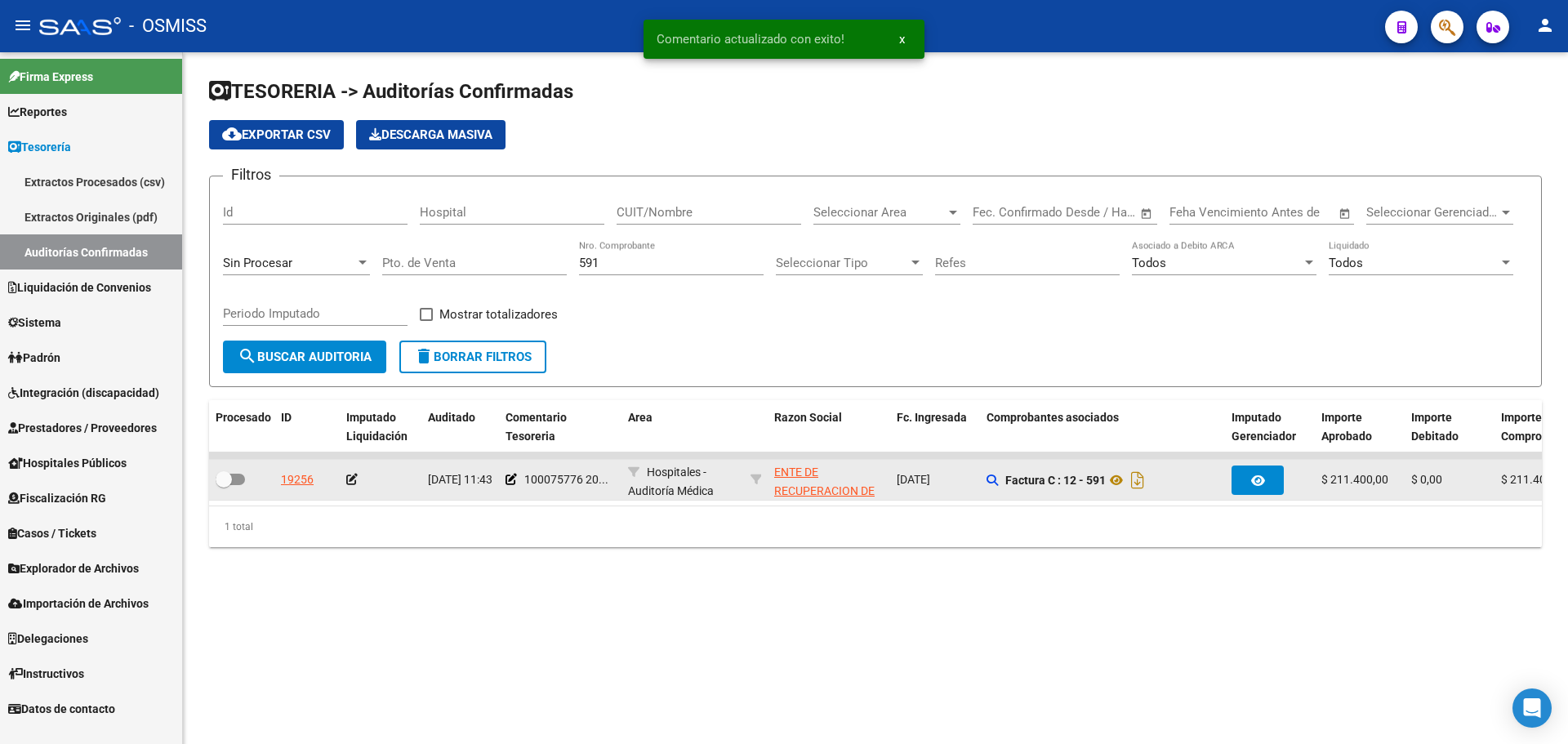
click at [345, 481] on datatable-body-cell at bounding box center [380, 480] width 81 height 40
click at [354, 481] on icon at bounding box center [352, 480] width 12 height 12
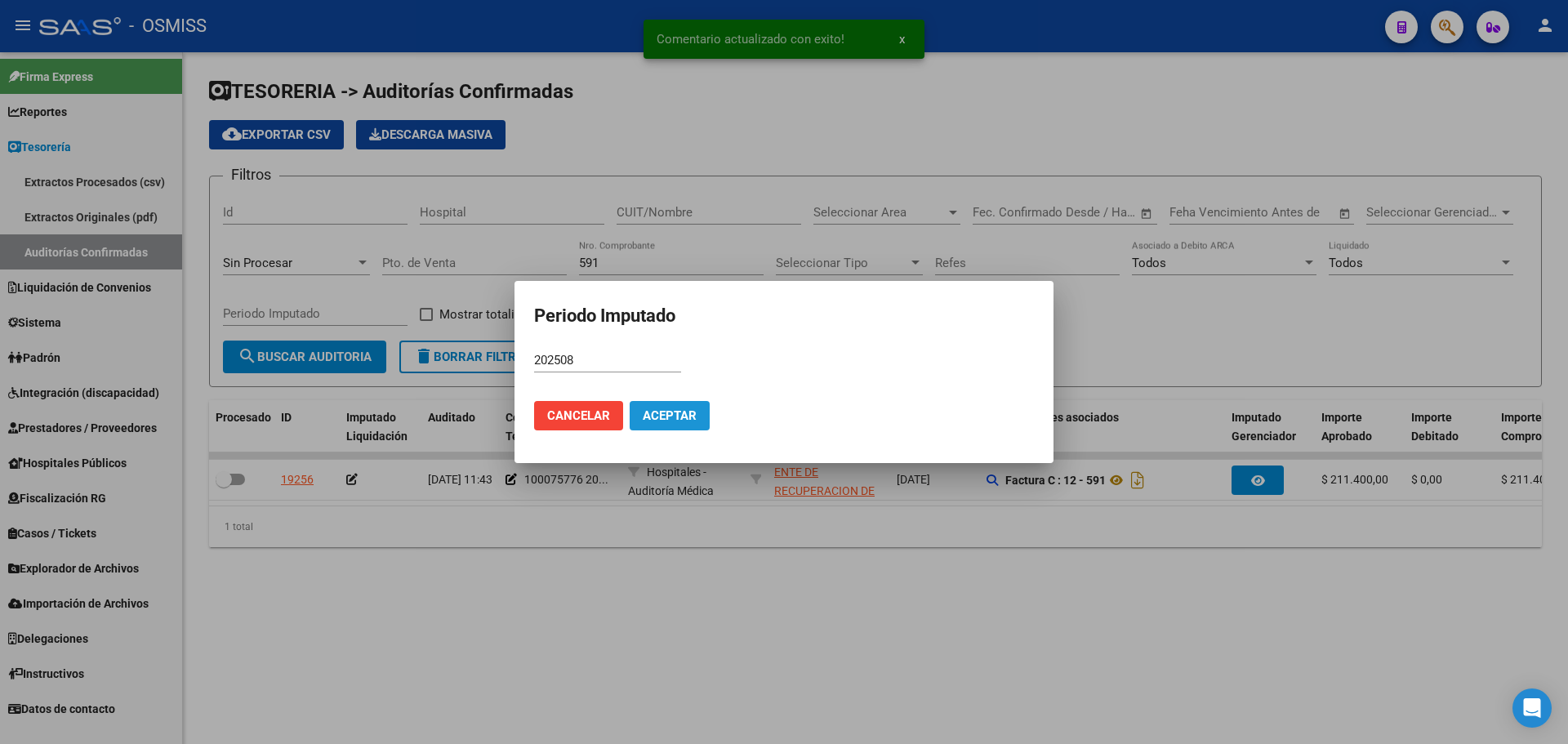
click at [687, 414] on span "Aceptar" at bounding box center [669, 416] width 54 height 15
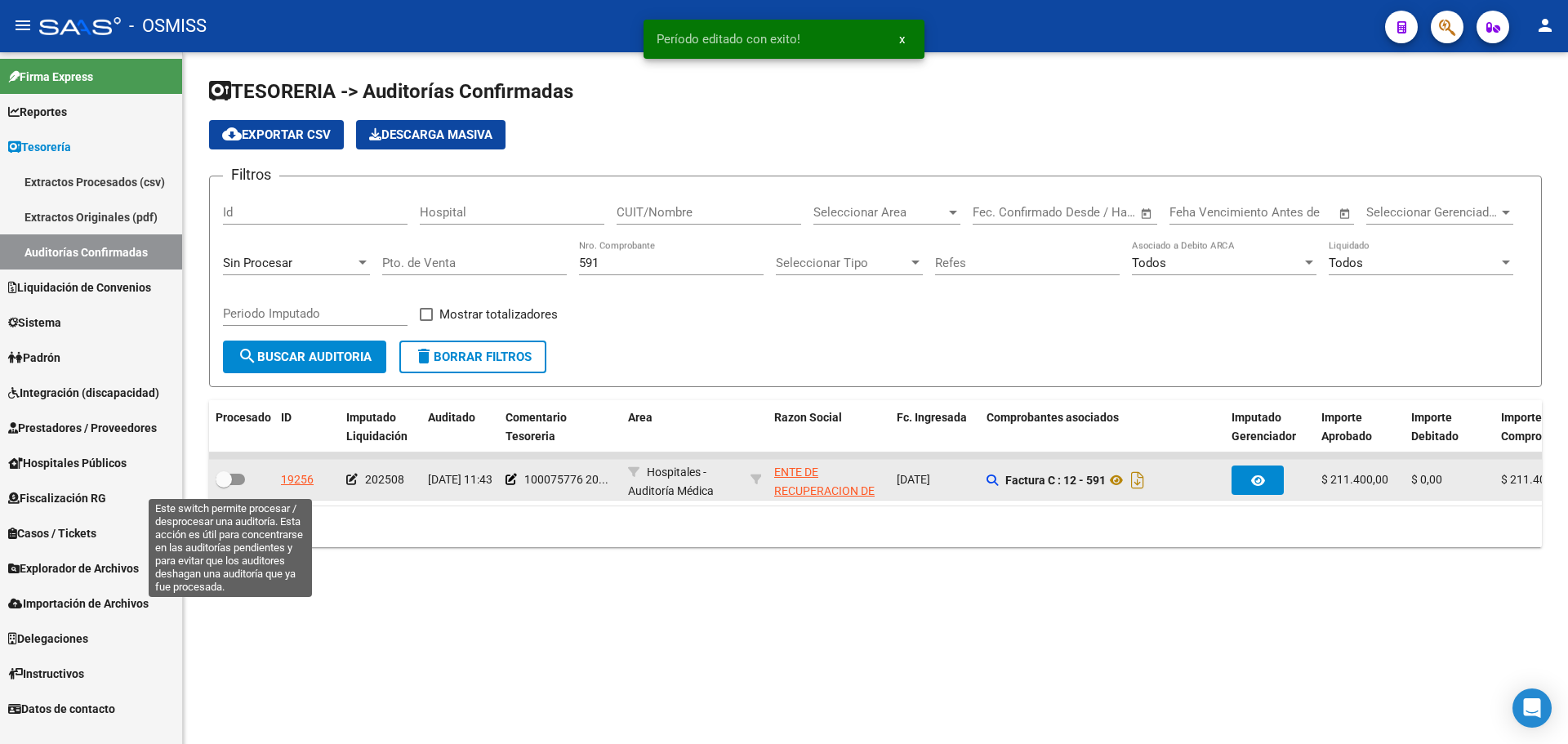
click at [242, 485] on label at bounding box center [230, 480] width 29 height 20
click at [224, 485] on input "checkbox" at bounding box center [223, 485] width 1 height 1
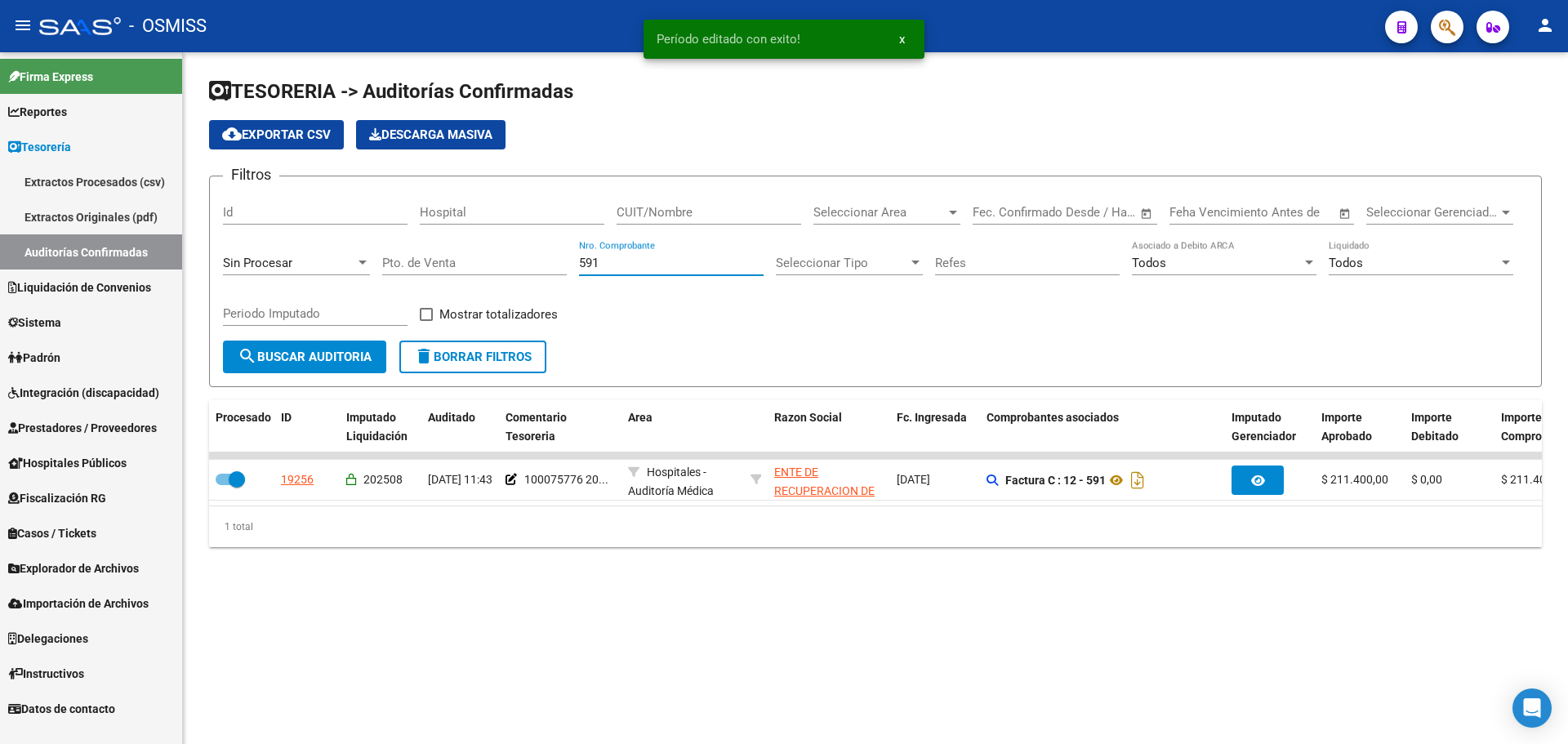
drag, startPoint x: 682, startPoint y: 261, endPoint x: 354, endPoint y: 255, distance: 328.1
click at [355, 255] on div "Filtros Id Hospital CUIT/Nombre Seleccionar Area Seleccionar Area Start date – …" at bounding box center [876, 265] width 1305 height 151
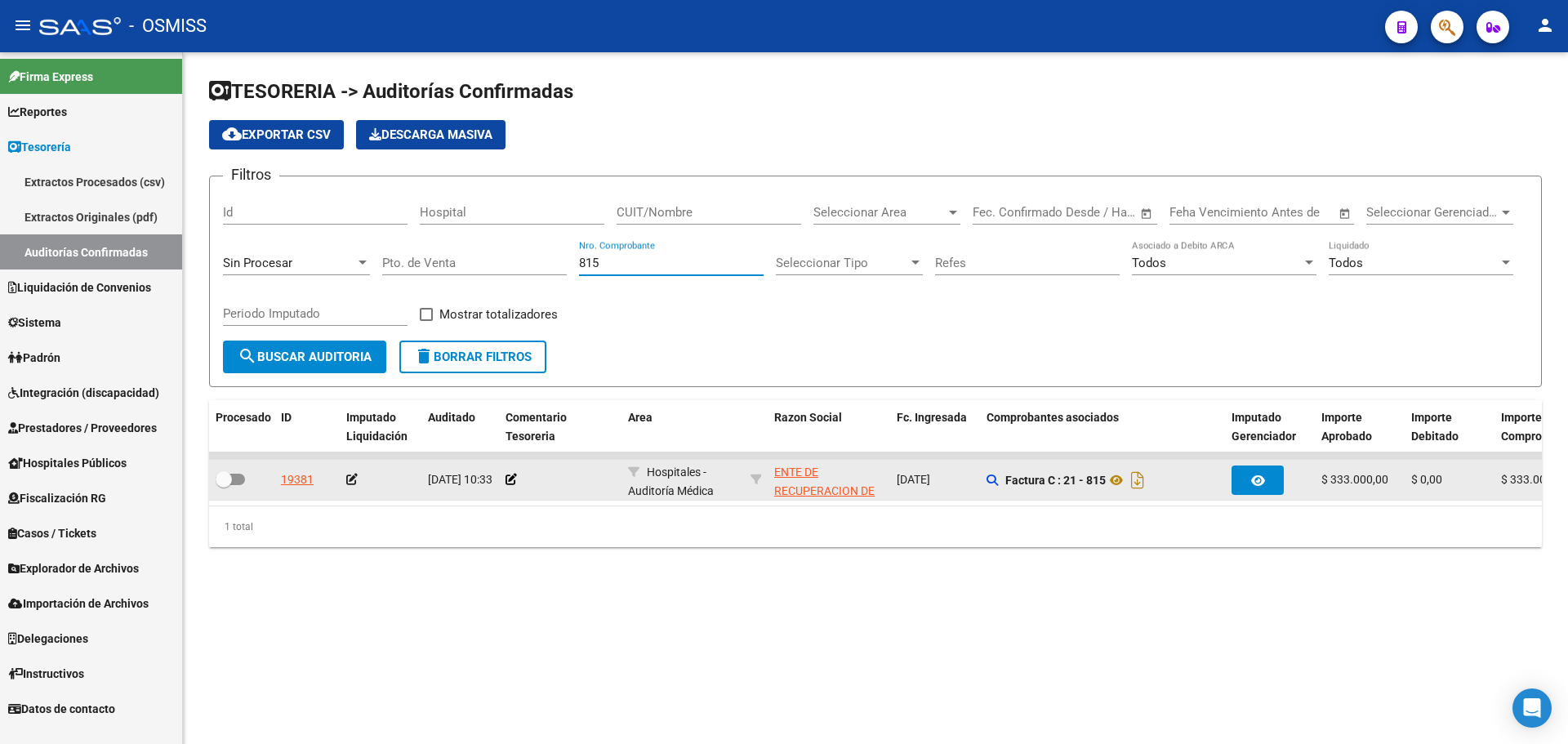
click at [517, 477] on div at bounding box center [560, 480] width 110 height 19
click at [511, 477] on icon at bounding box center [511, 480] width 12 height 12
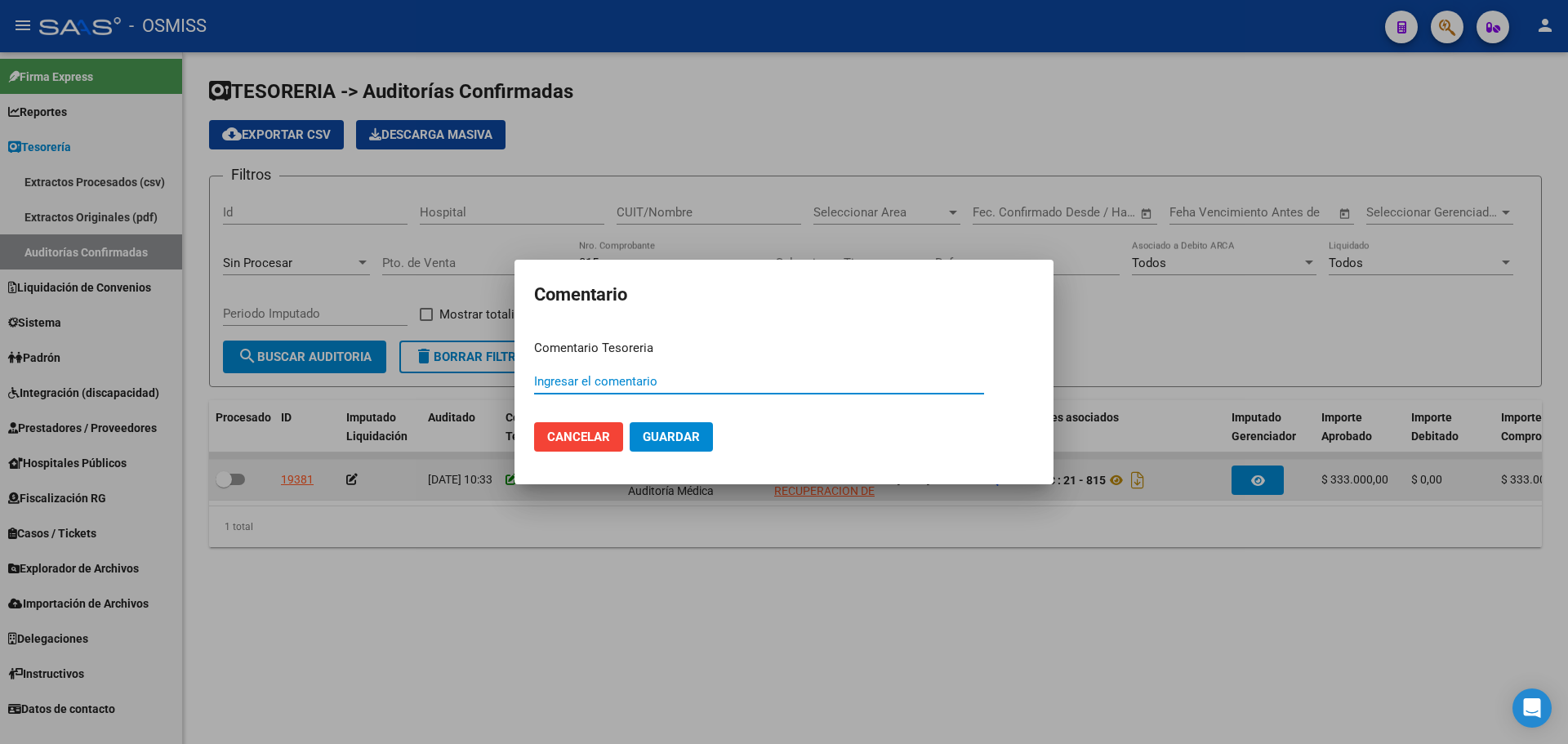
paste input "100075776 [DATE]"
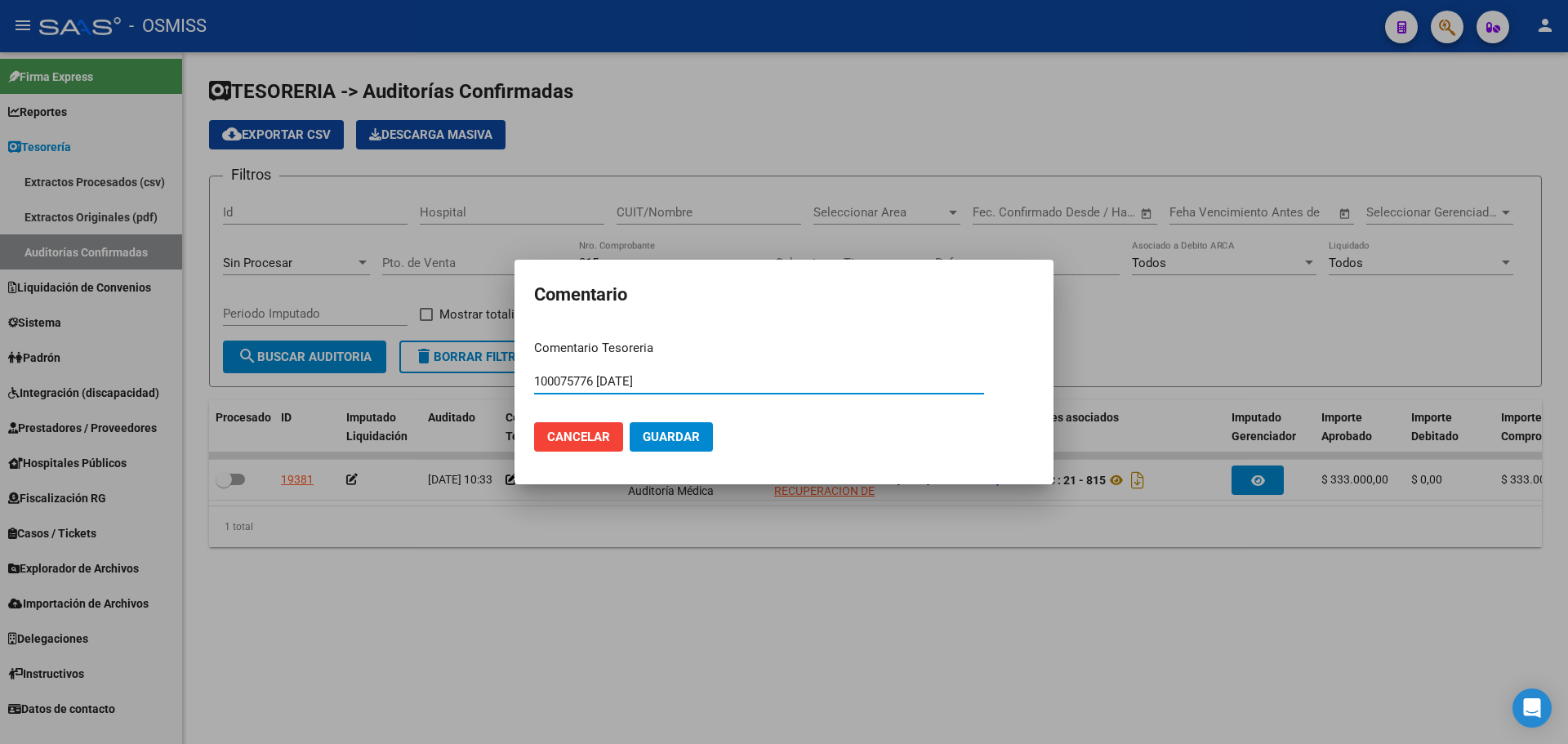
click at [658, 429] on button "Guardar" at bounding box center [672, 437] width 83 height 29
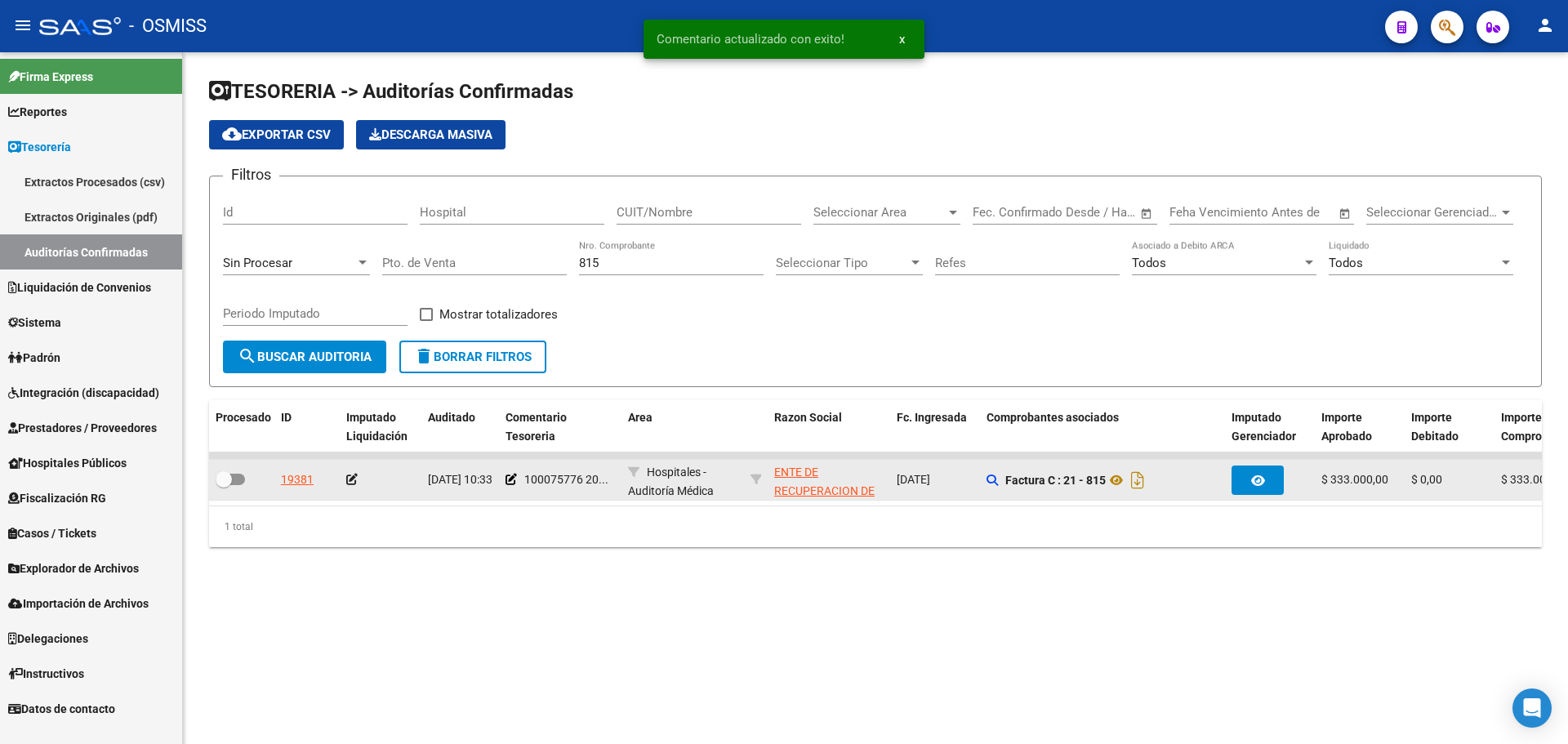
click at [356, 484] on icon at bounding box center [352, 480] width 12 height 12
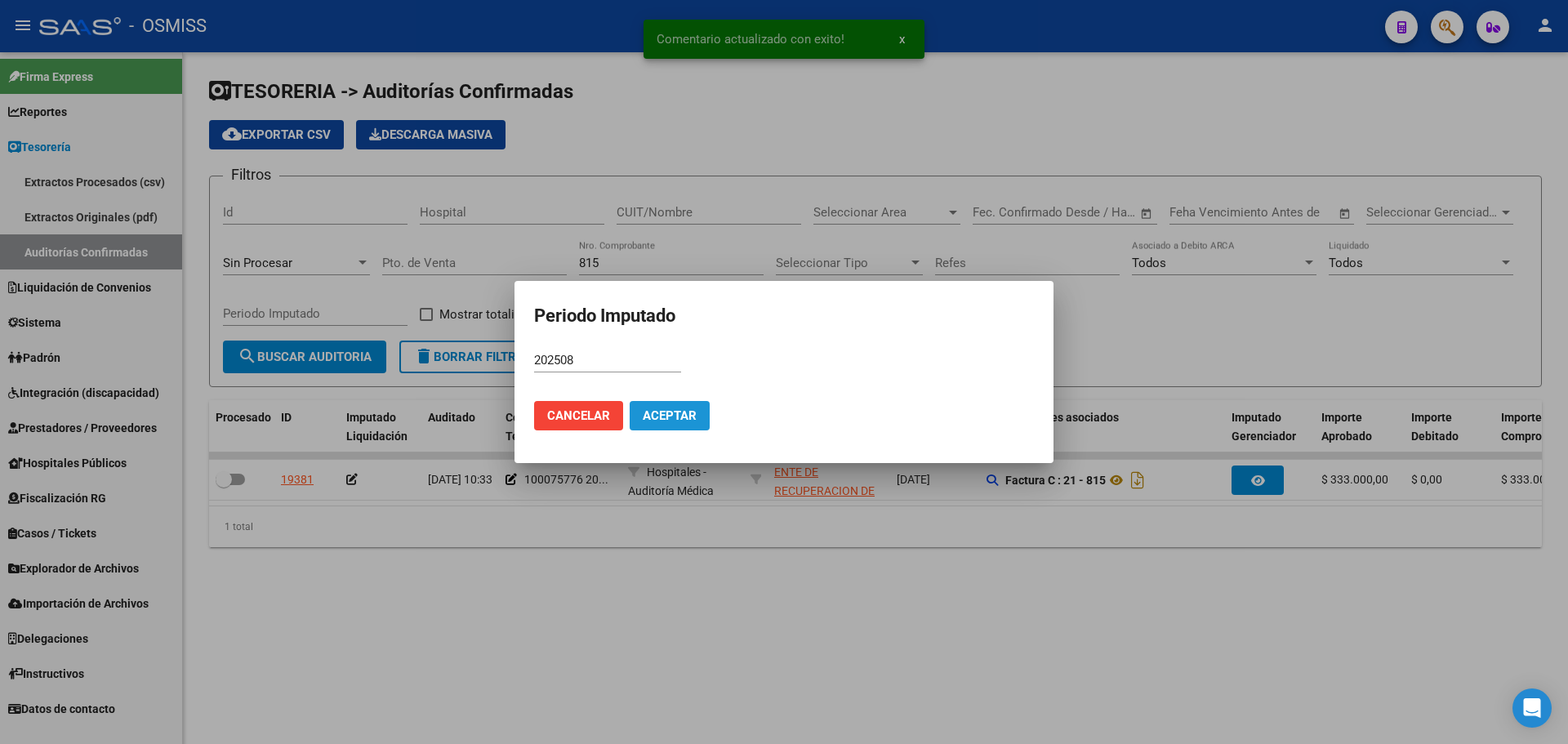
click at [677, 412] on span "Aceptar" at bounding box center [669, 416] width 54 height 15
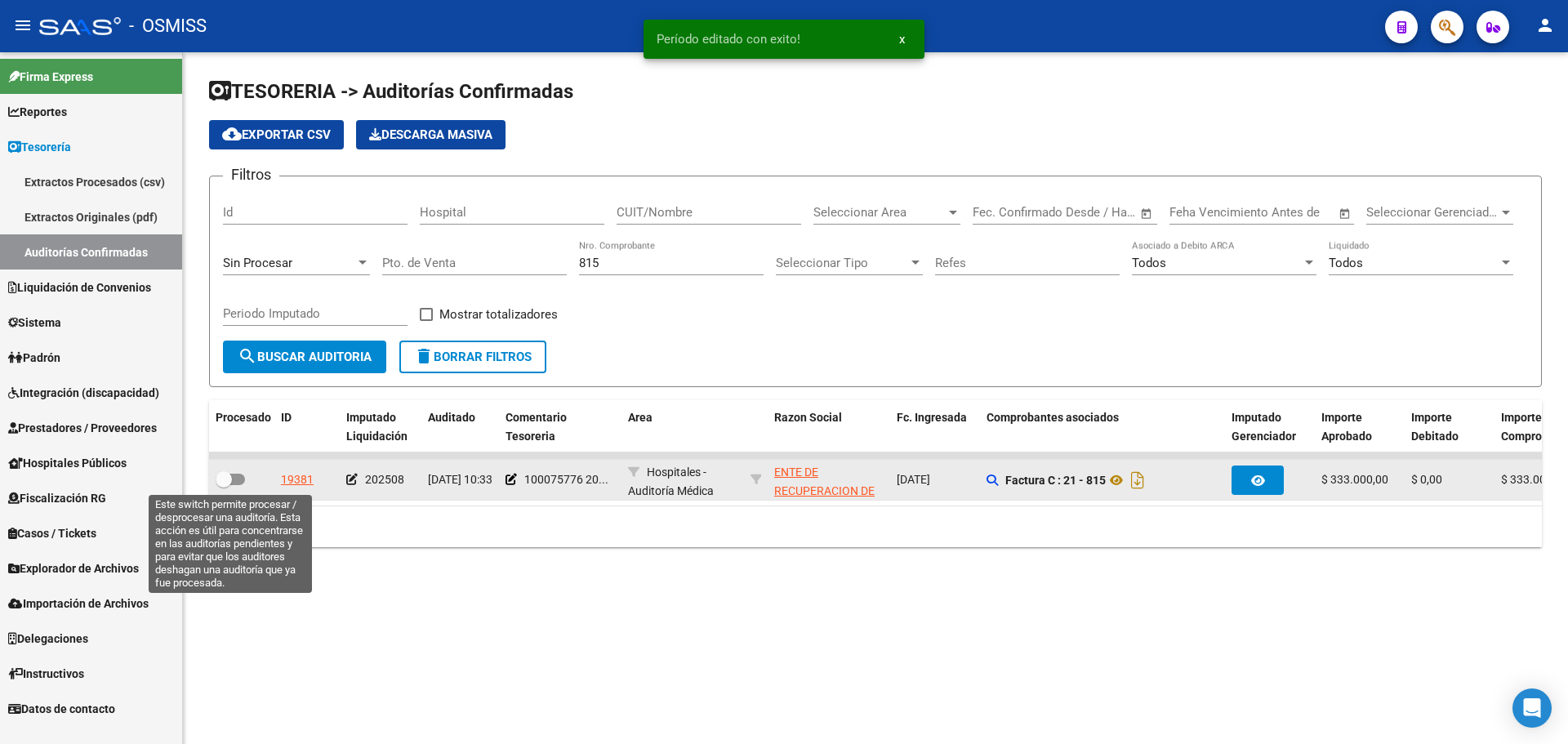
click at [241, 485] on label at bounding box center [230, 480] width 29 height 20
click at [224, 485] on input "checkbox" at bounding box center [223, 485] width 1 height 1
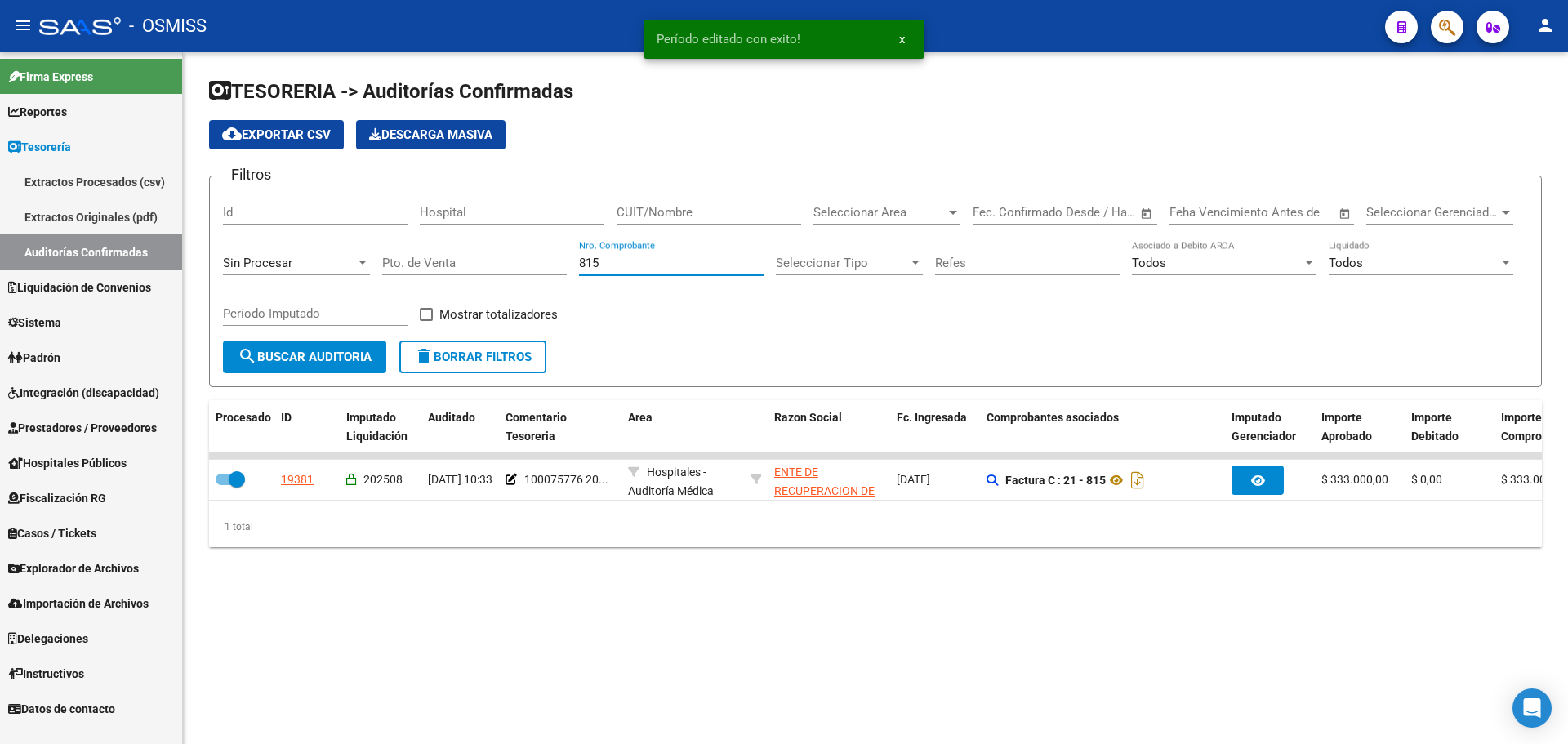
drag, startPoint x: 627, startPoint y: 258, endPoint x: 396, endPoint y: 262, distance: 231.0
click at [396, 262] on div "Filtros Id Hospital CUIT/Nombre Seleccionar Area Seleccionar Area Start date – …" at bounding box center [876, 265] width 1305 height 151
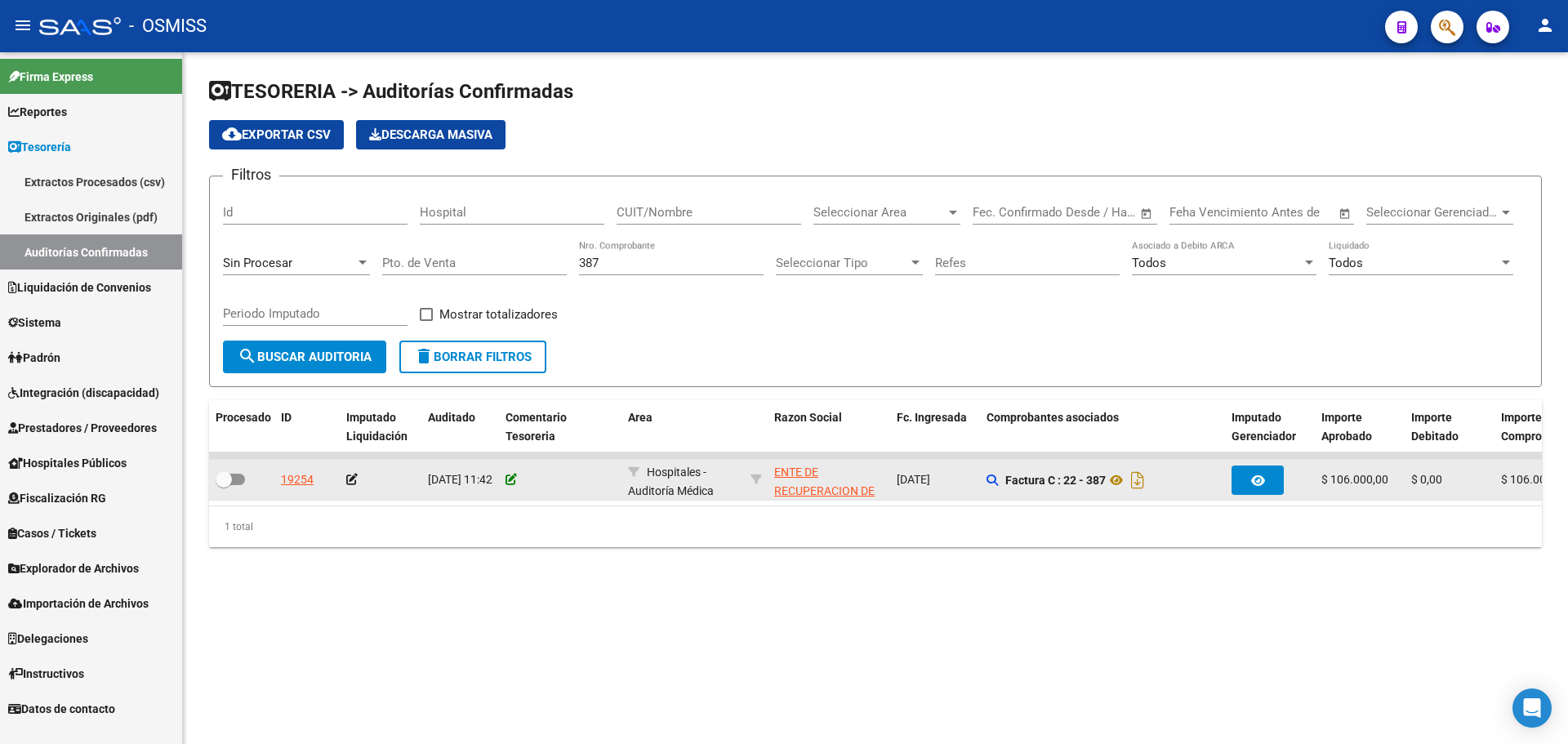
click at [511, 478] on icon at bounding box center [511, 480] width 12 height 12
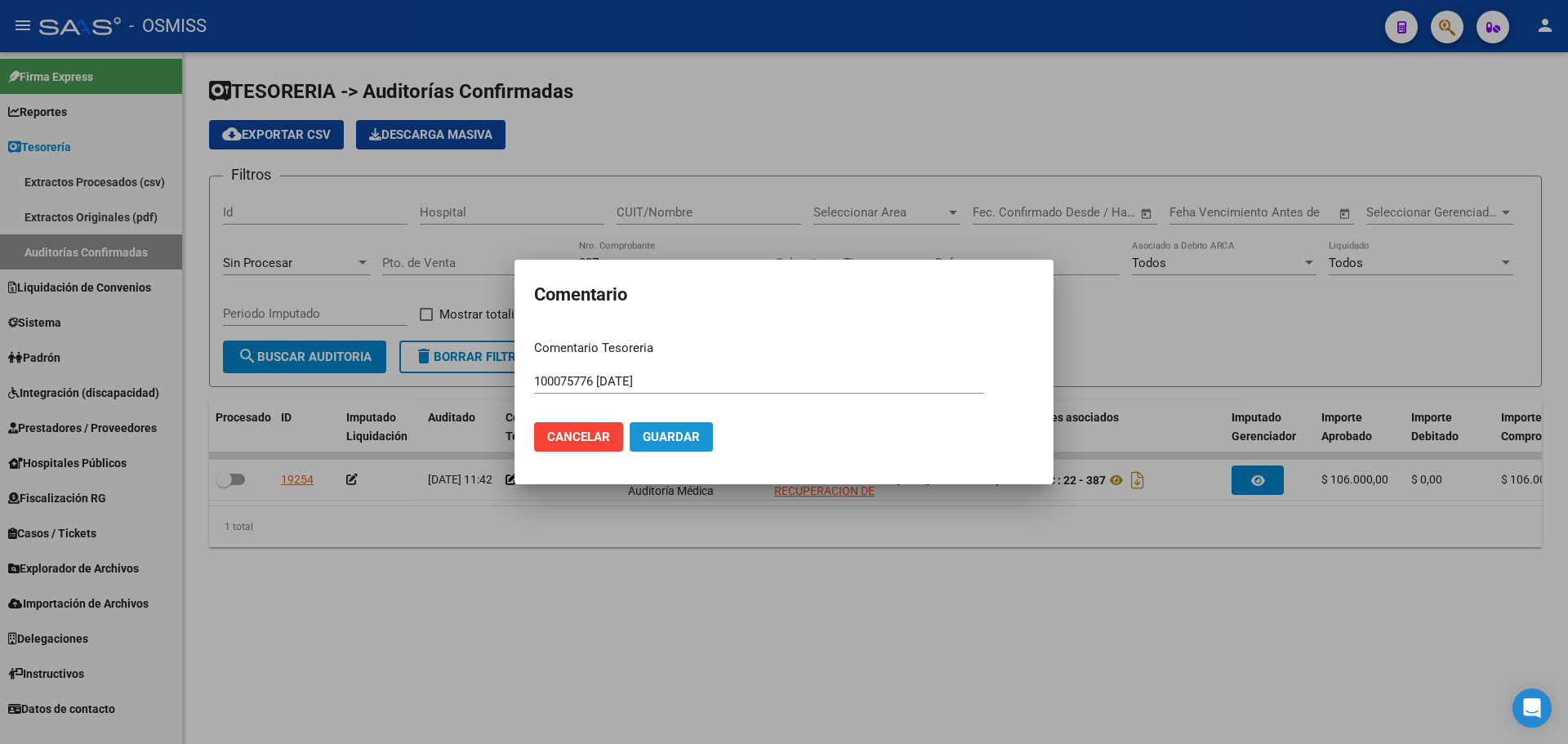
click at [646, 436] on span "Guardar" at bounding box center [671, 438] width 57 height 15
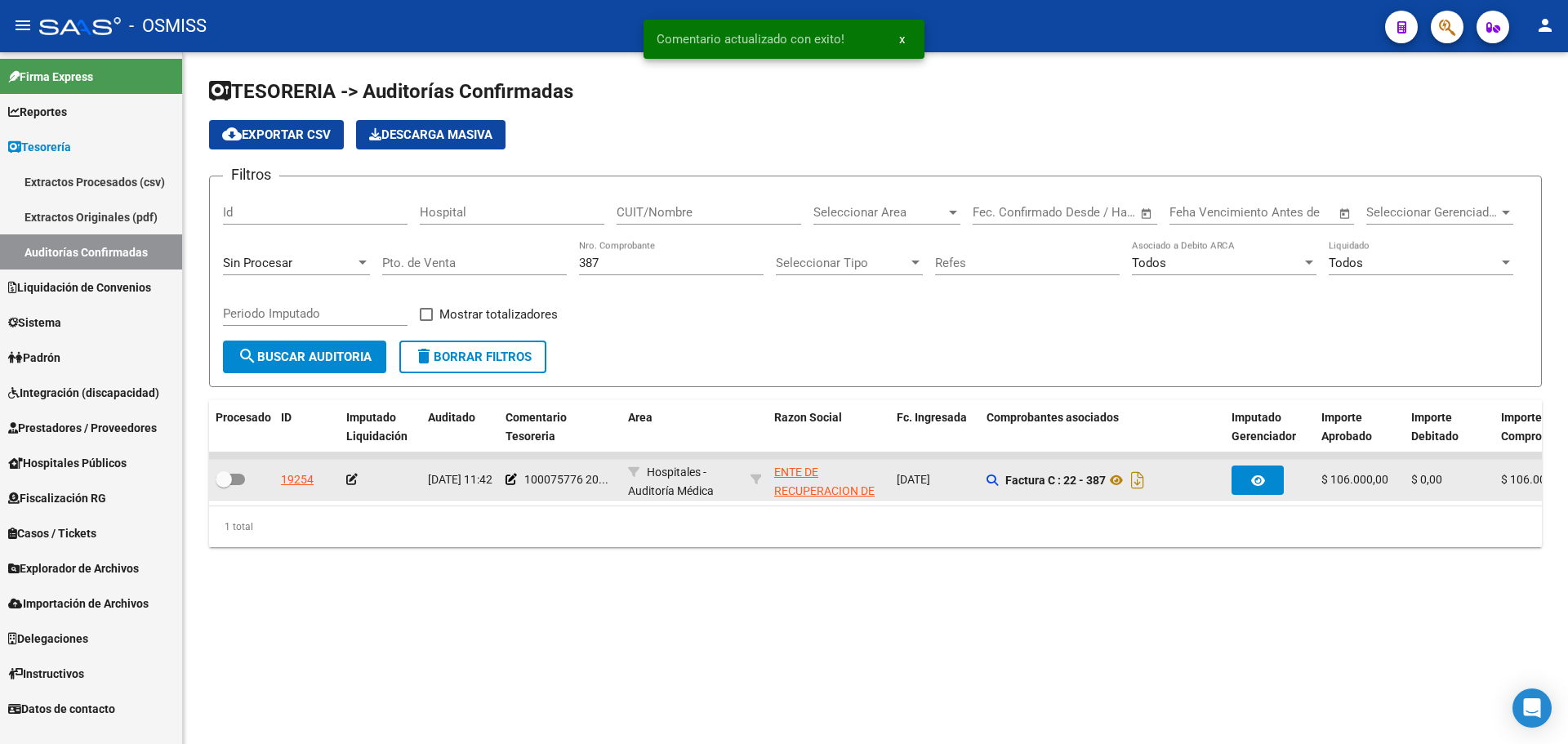
click at [349, 480] on icon at bounding box center [352, 480] width 12 height 12
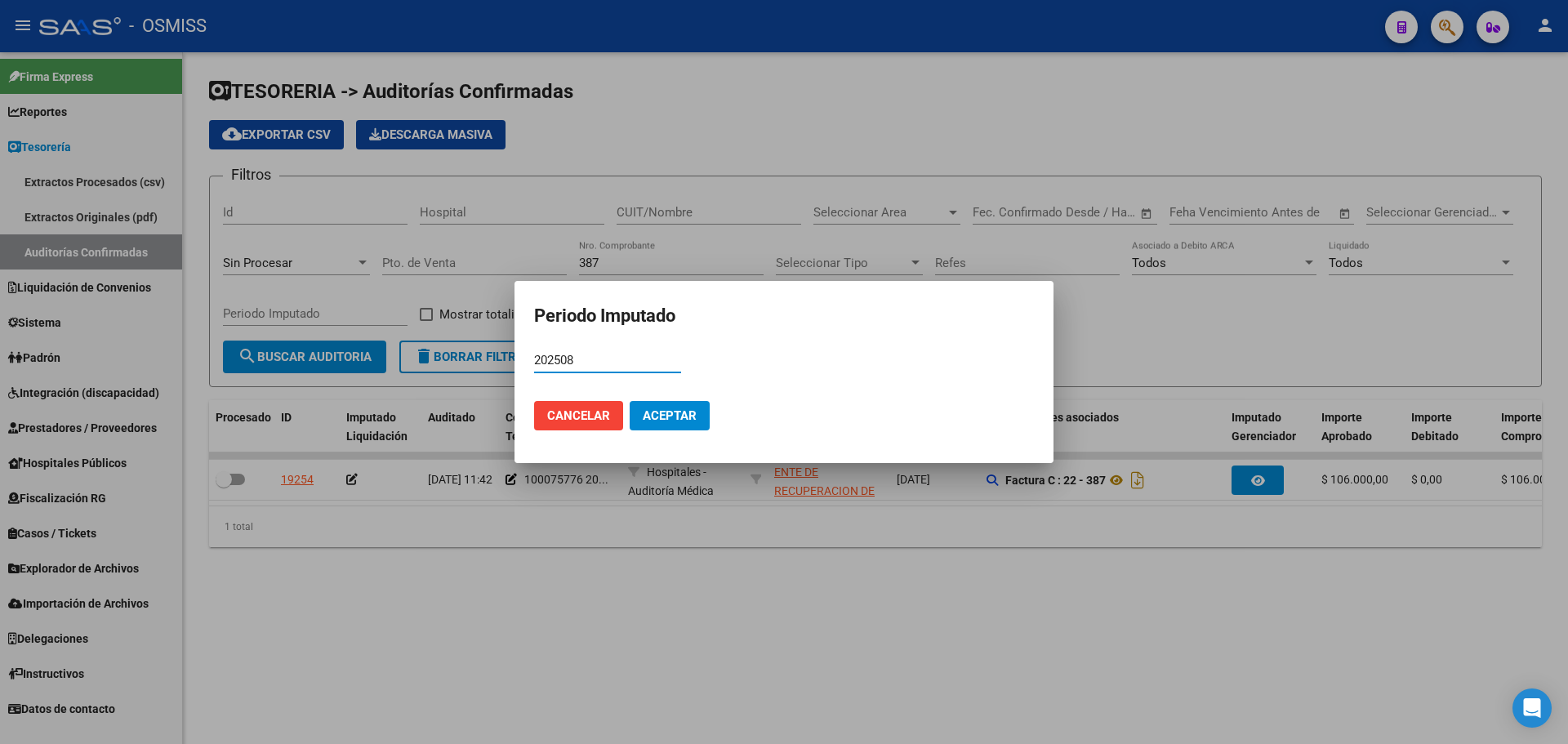
click at [686, 422] on span "Aceptar" at bounding box center [669, 416] width 54 height 15
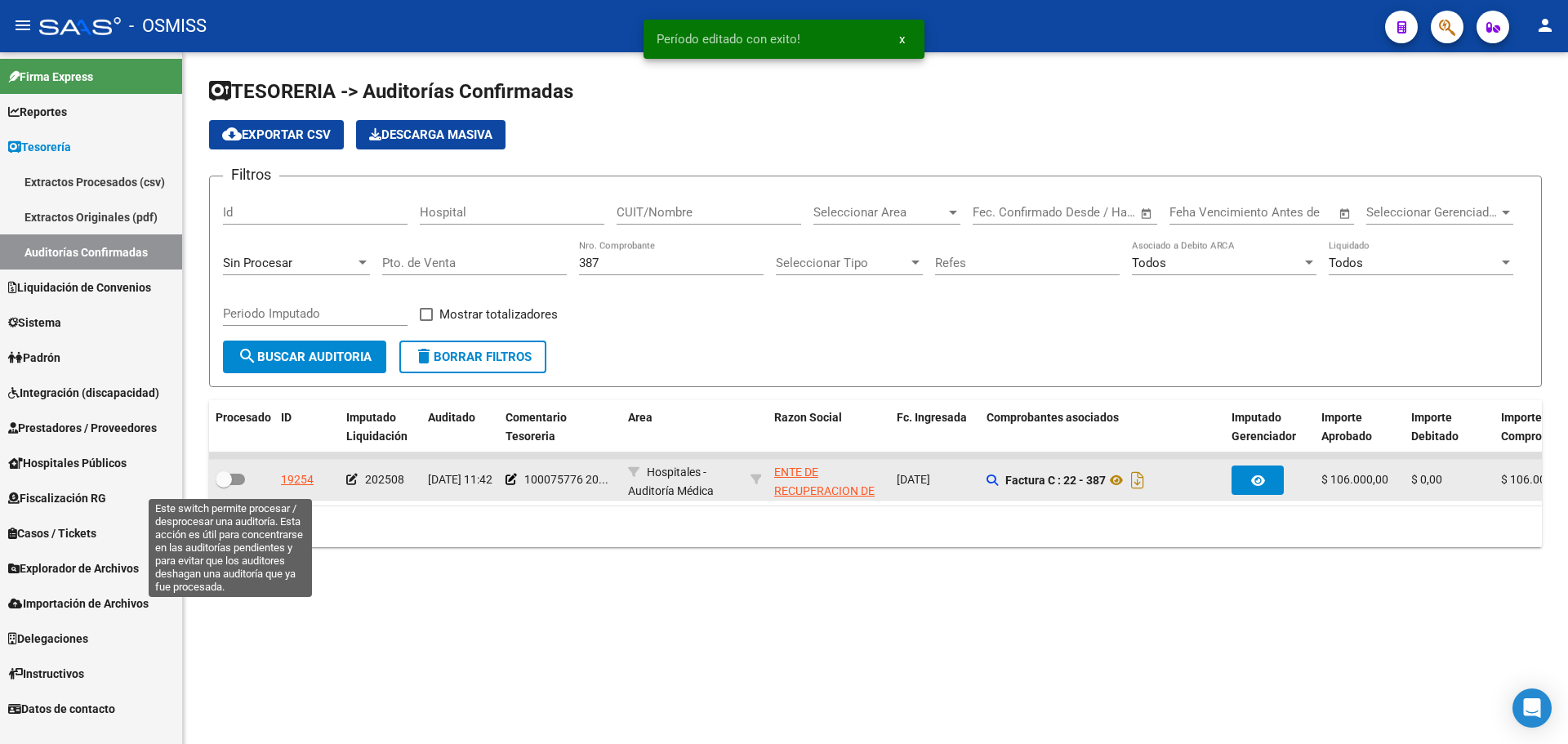
click at [227, 480] on span at bounding box center [224, 480] width 17 height 17
click at [224, 485] on input "checkbox" at bounding box center [223, 485] width 1 height 1
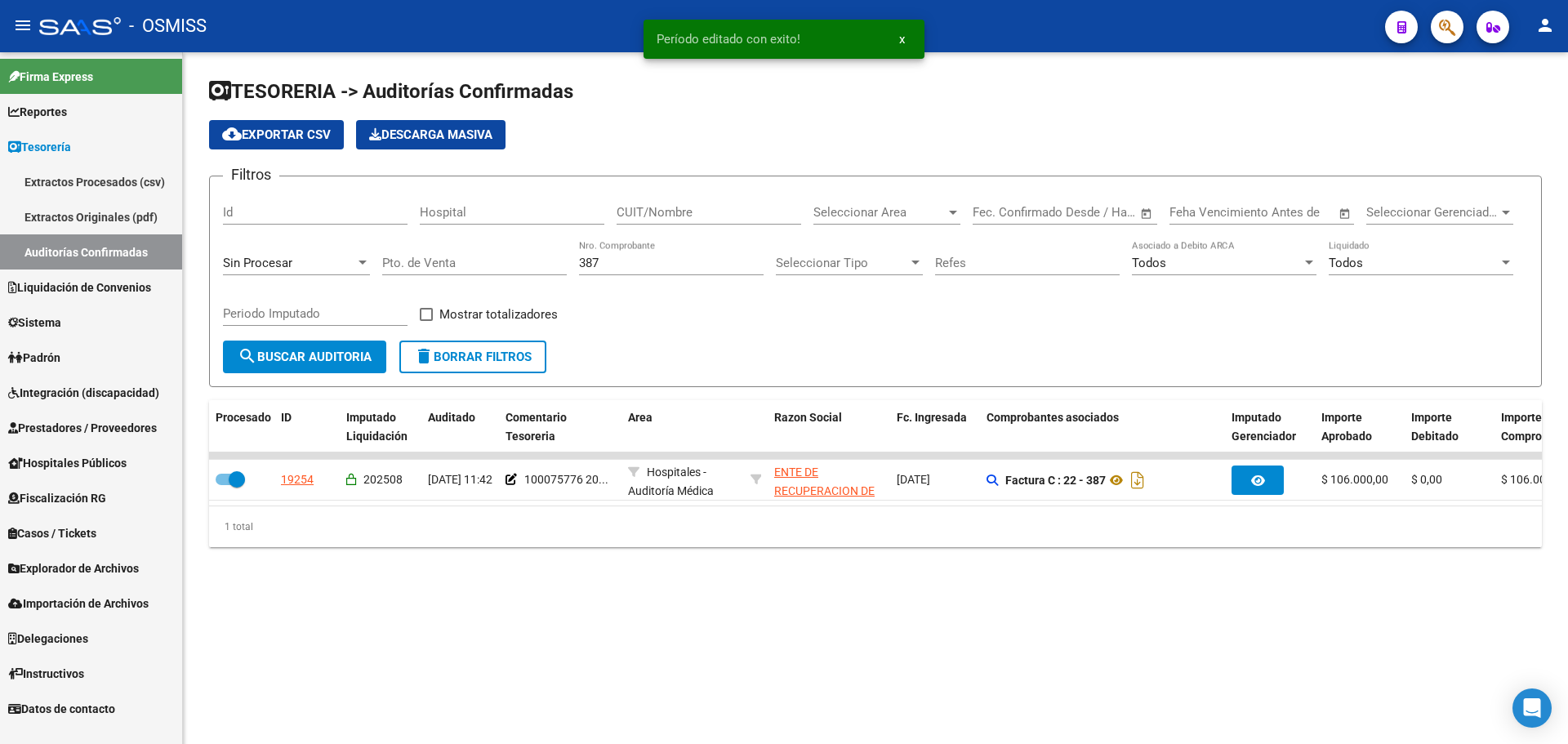
drag, startPoint x: 658, startPoint y: 263, endPoint x: 249, endPoint y: 255, distance: 409.1
click at [267, 255] on div "Filtros Id Hospital CUIT/Nombre Seleccionar Area Seleccionar Area Start date – …" at bounding box center [876, 265] width 1305 height 151
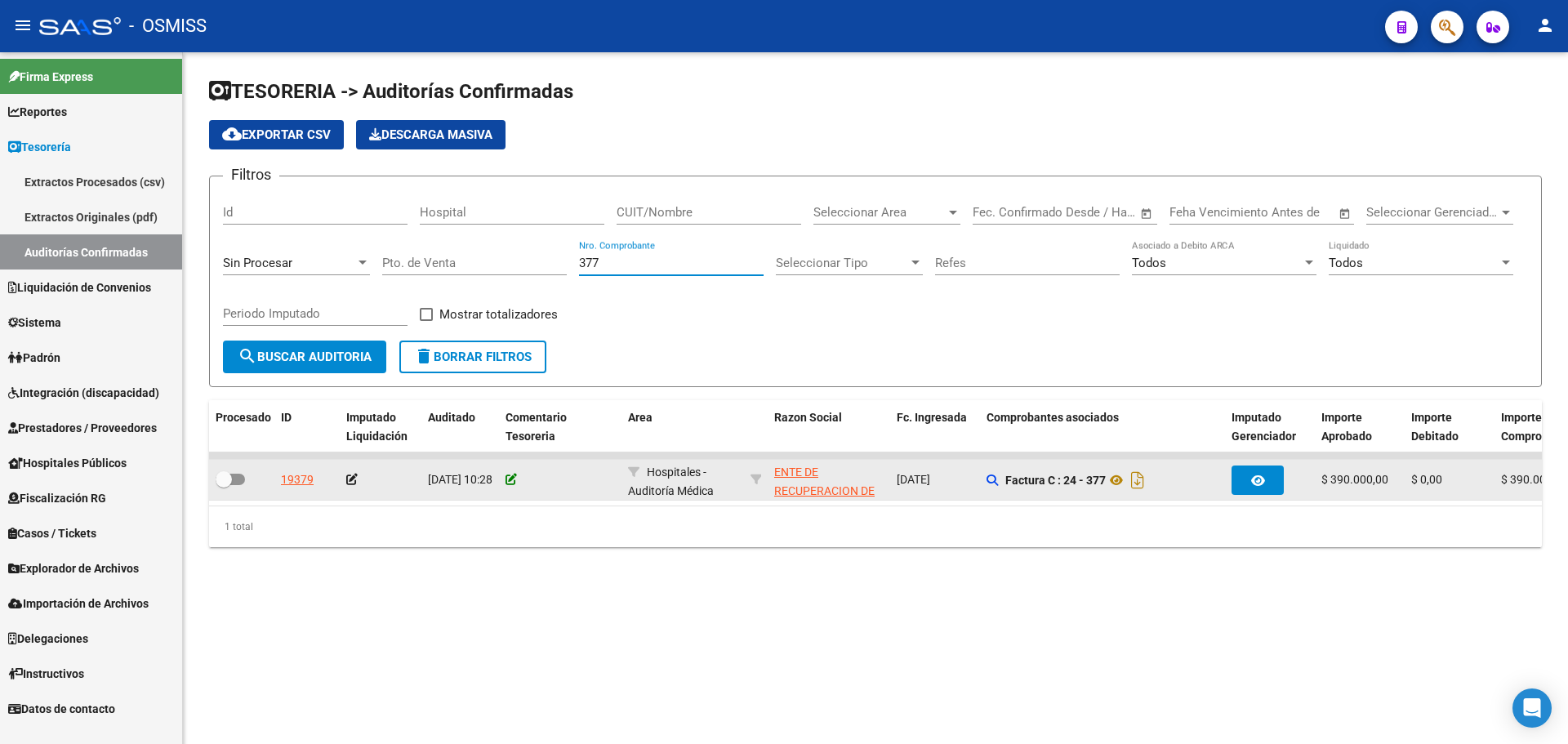
click at [514, 476] on icon at bounding box center [511, 480] width 12 height 12
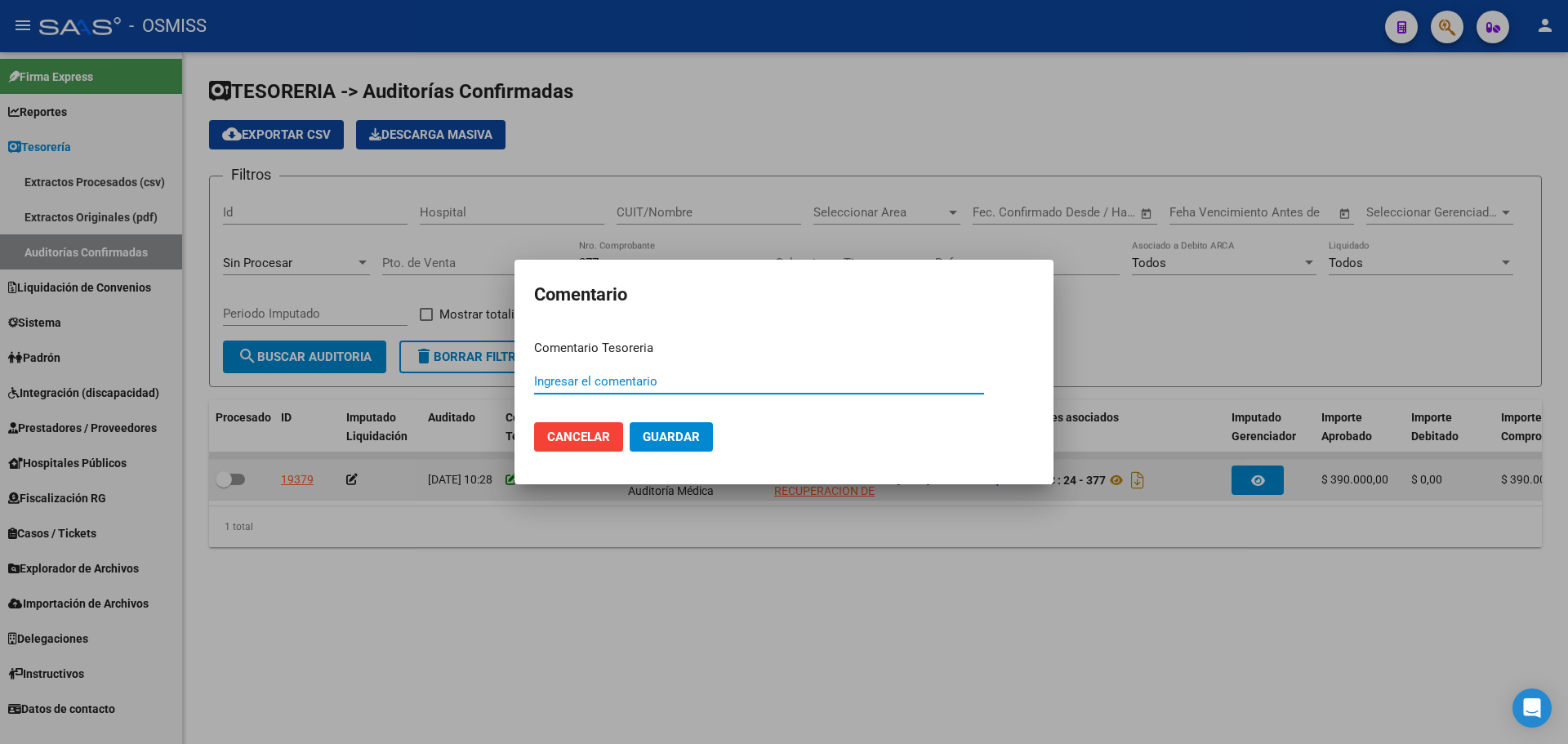
paste input "100075776 [DATE]"
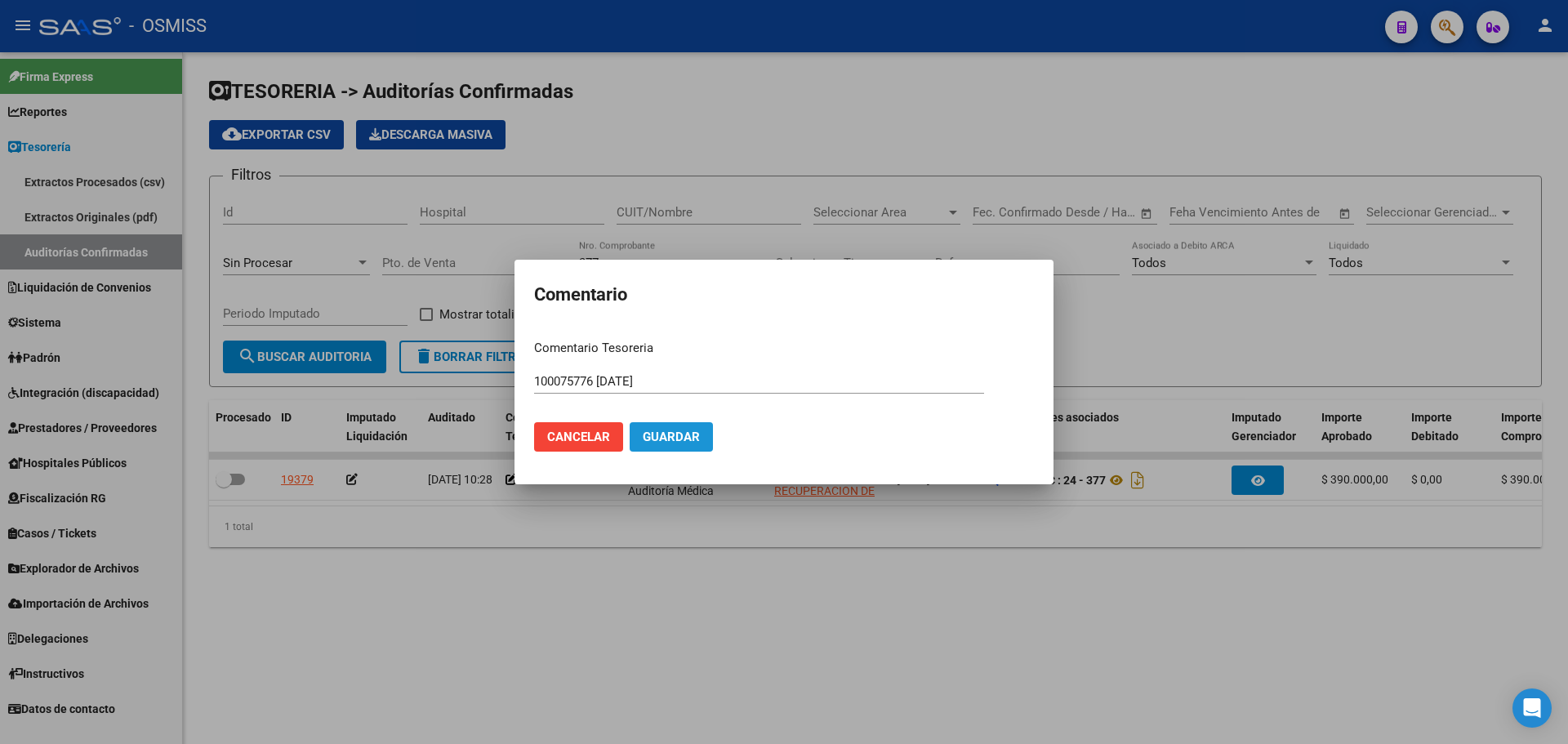
click at [657, 425] on button "Guardar" at bounding box center [672, 437] width 83 height 29
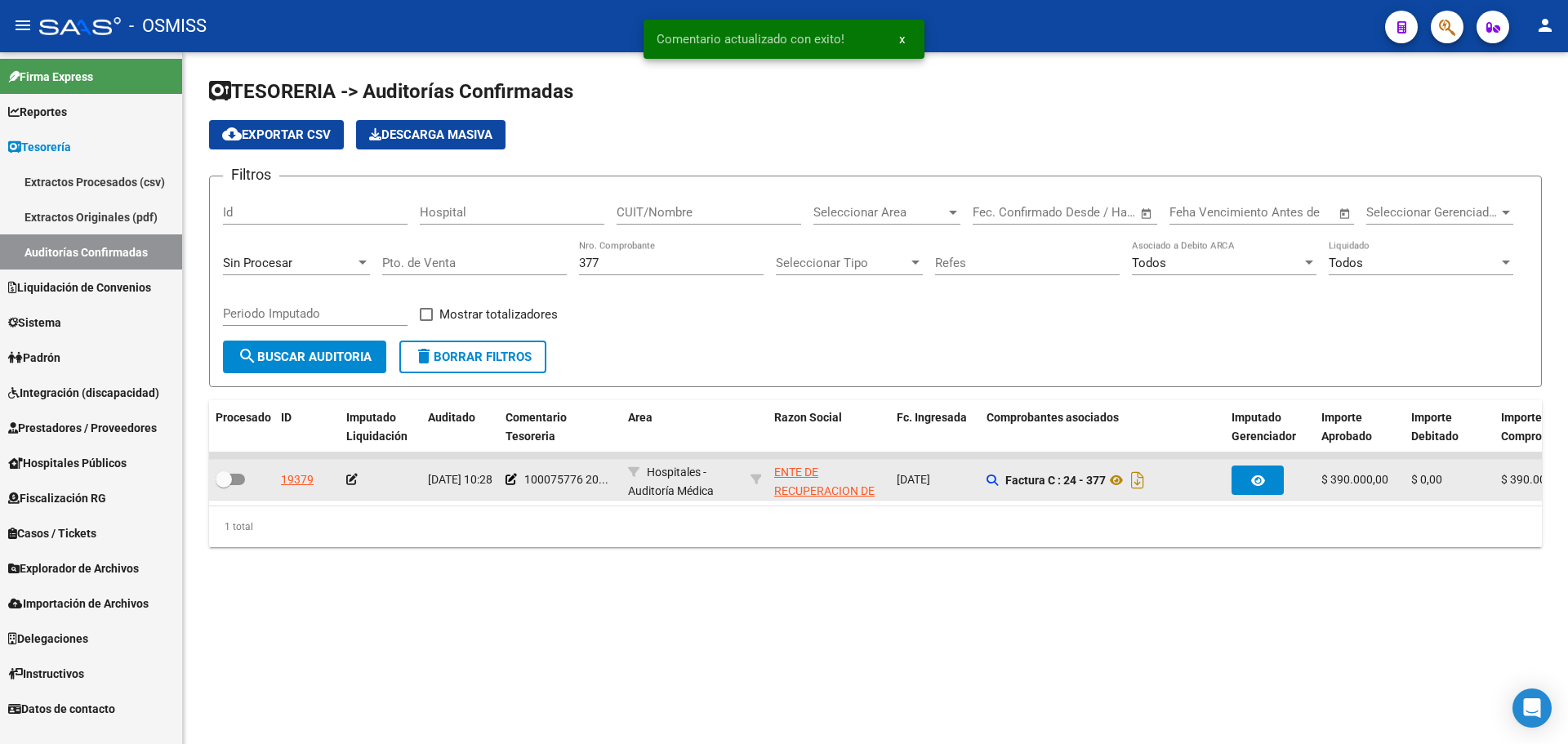
click at [348, 480] on icon at bounding box center [352, 480] width 12 height 12
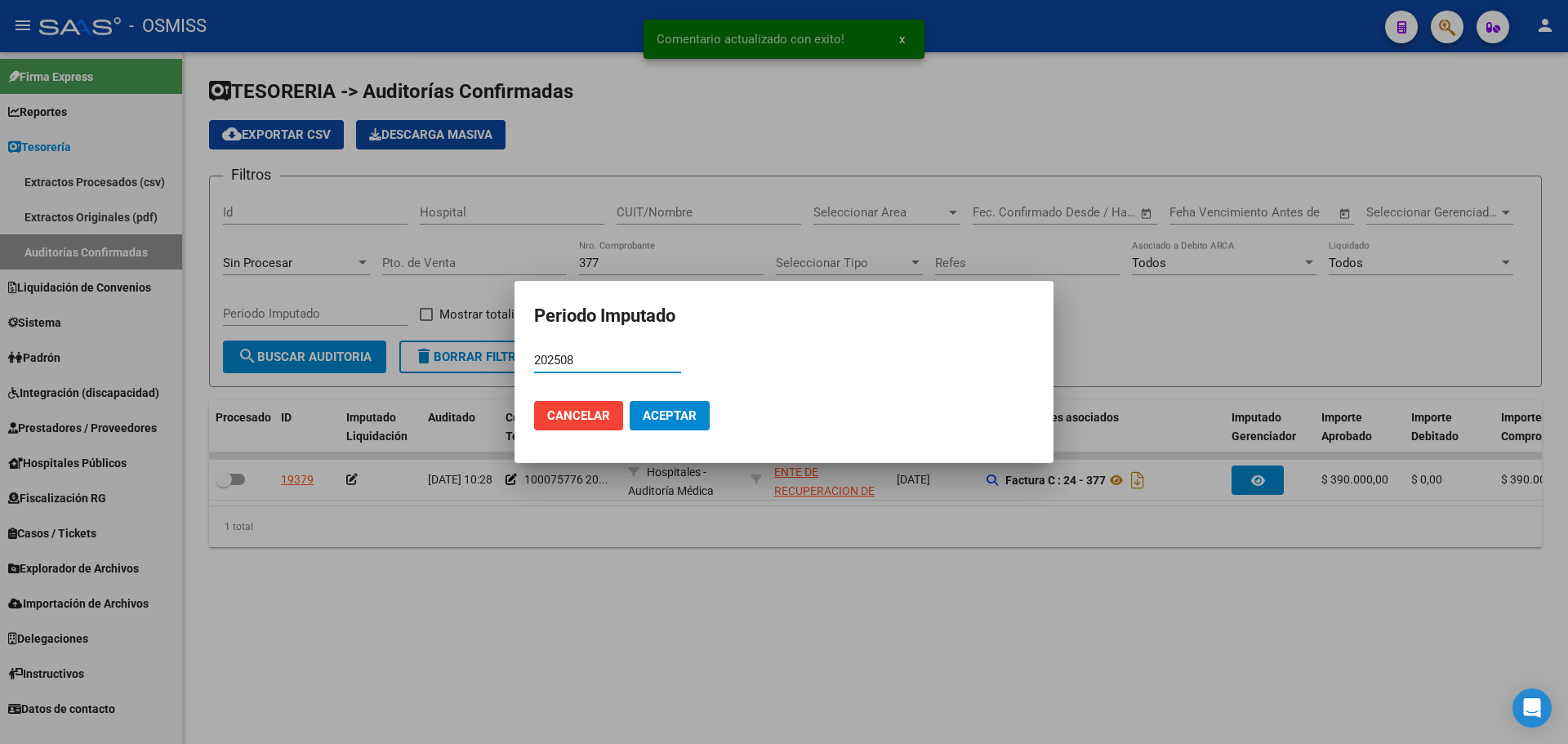
click at [670, 414] on span "Aceptar" at bounding box center [669, 416] width 54 height 15
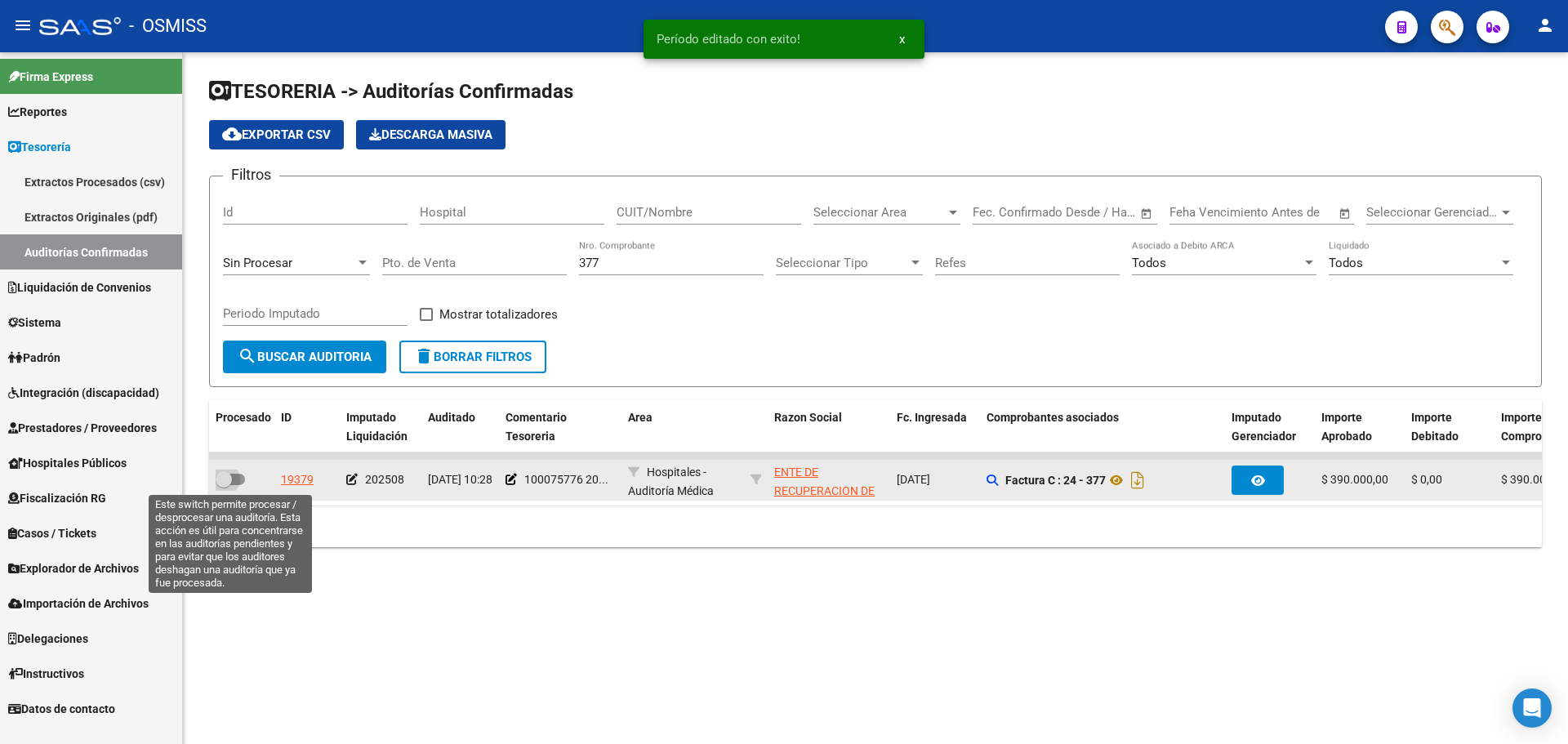
click at [242, 479] on span at bounding box center [230, 480] width 29 height 12
click at [224, 485] on input "checkbox" at bounding box center [223, 485] width 1 height 1
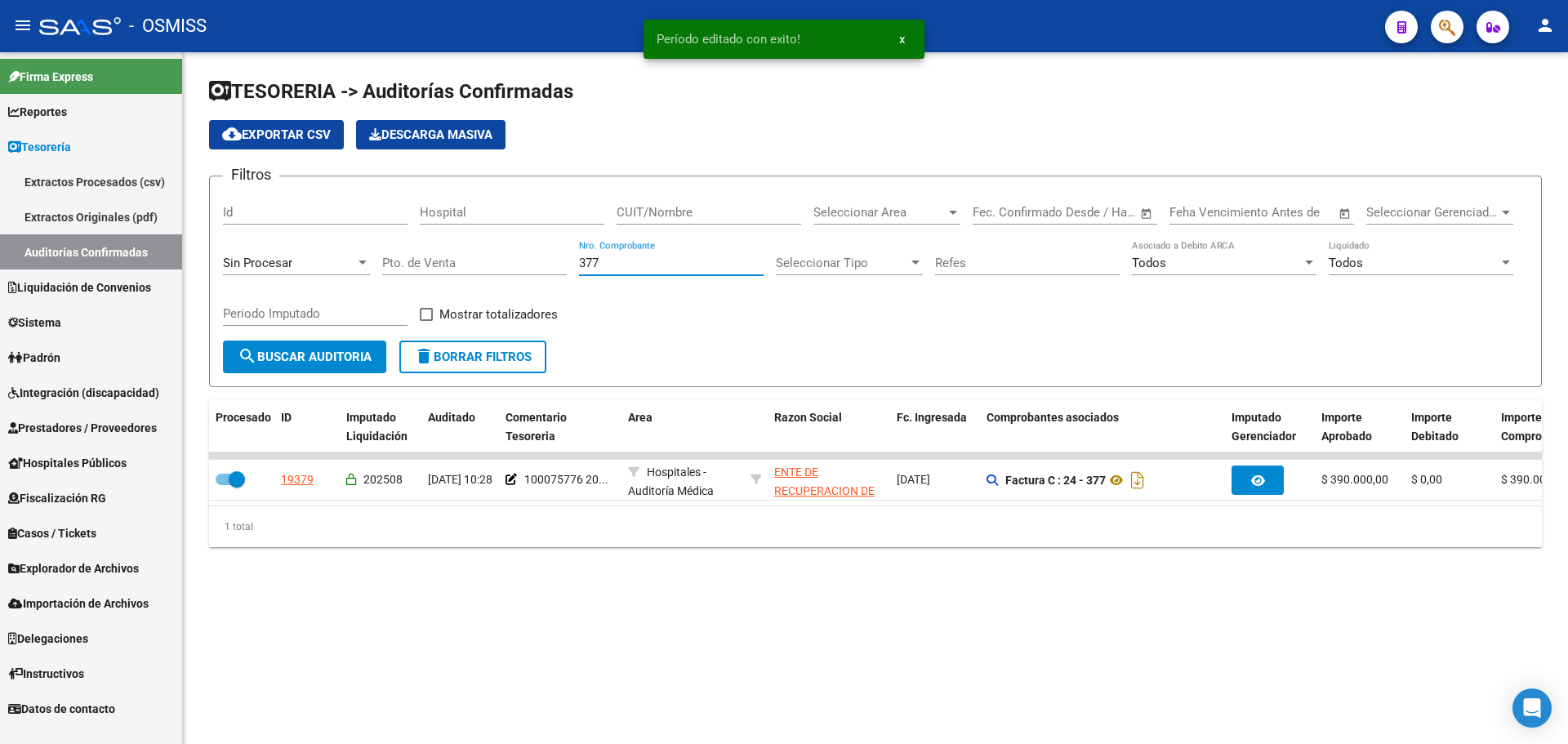
drag, startPoint x: 624, startPoint y: 264, endPoint x: 150, endPoint y: 285, distance: 474.5
click at [370, 272] on div "Filtros Id Hospital CUIT/Nombre Seleccionar Area Seleccionar Area Start date – …" at bounding box center [876, 265] width 1305 height 151
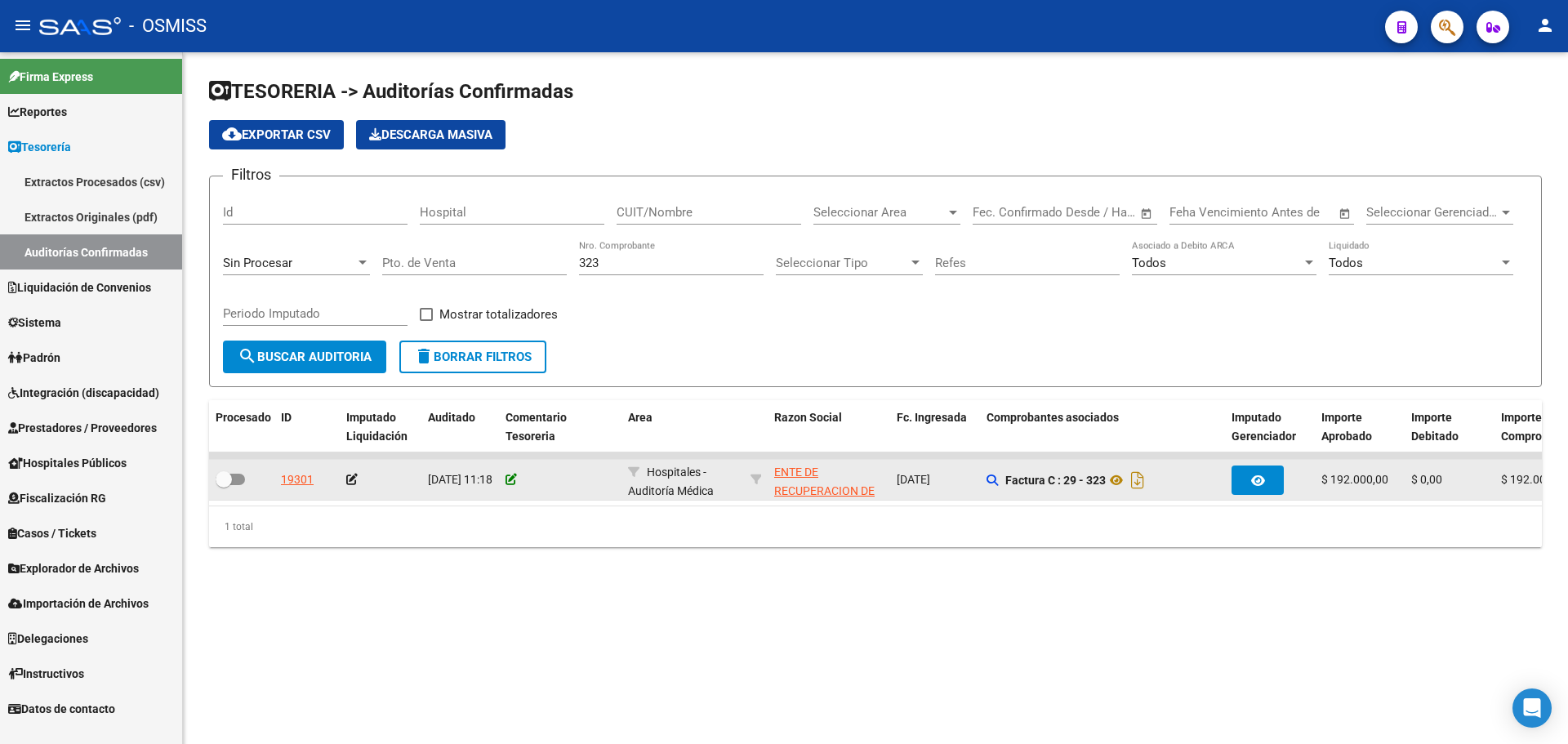
click at [514, 480] on icon at bounding box center [511, 480] width 12 height 12
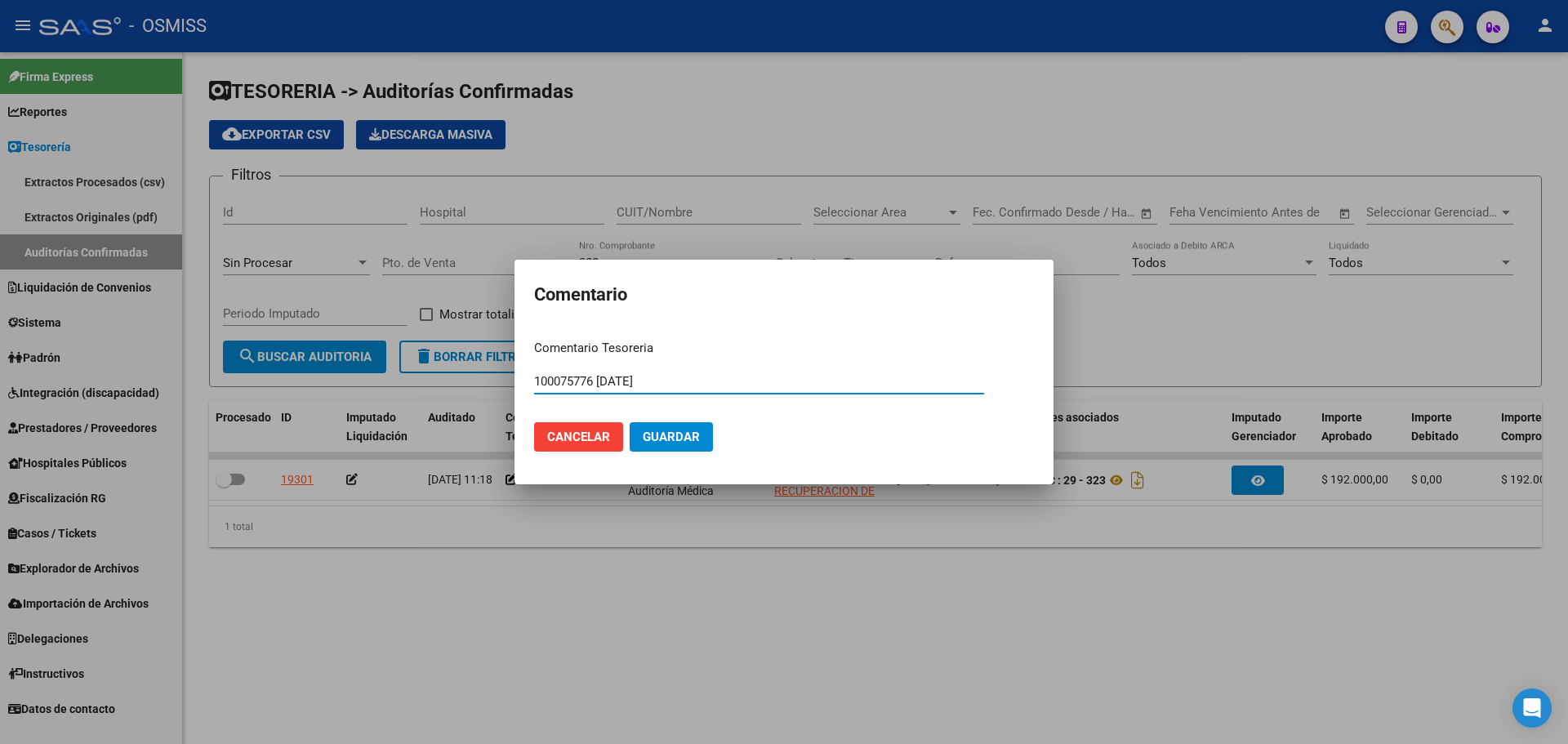
click at [651, 438] on span "Guardar" at bounding box center [671, 438] width 57 height 15
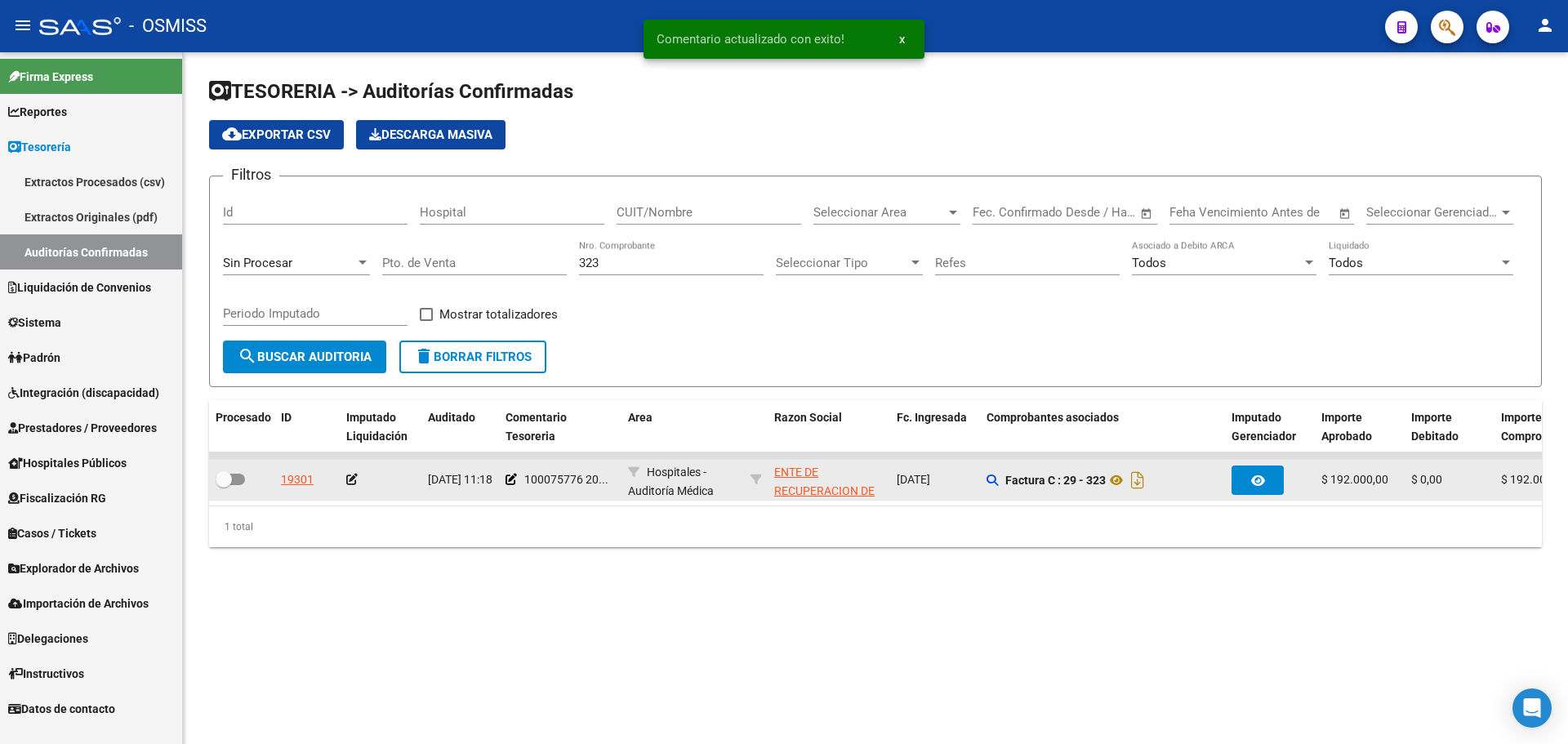
click at [350, 479] on icon at bounding box center [352, 480] width 12 height 12
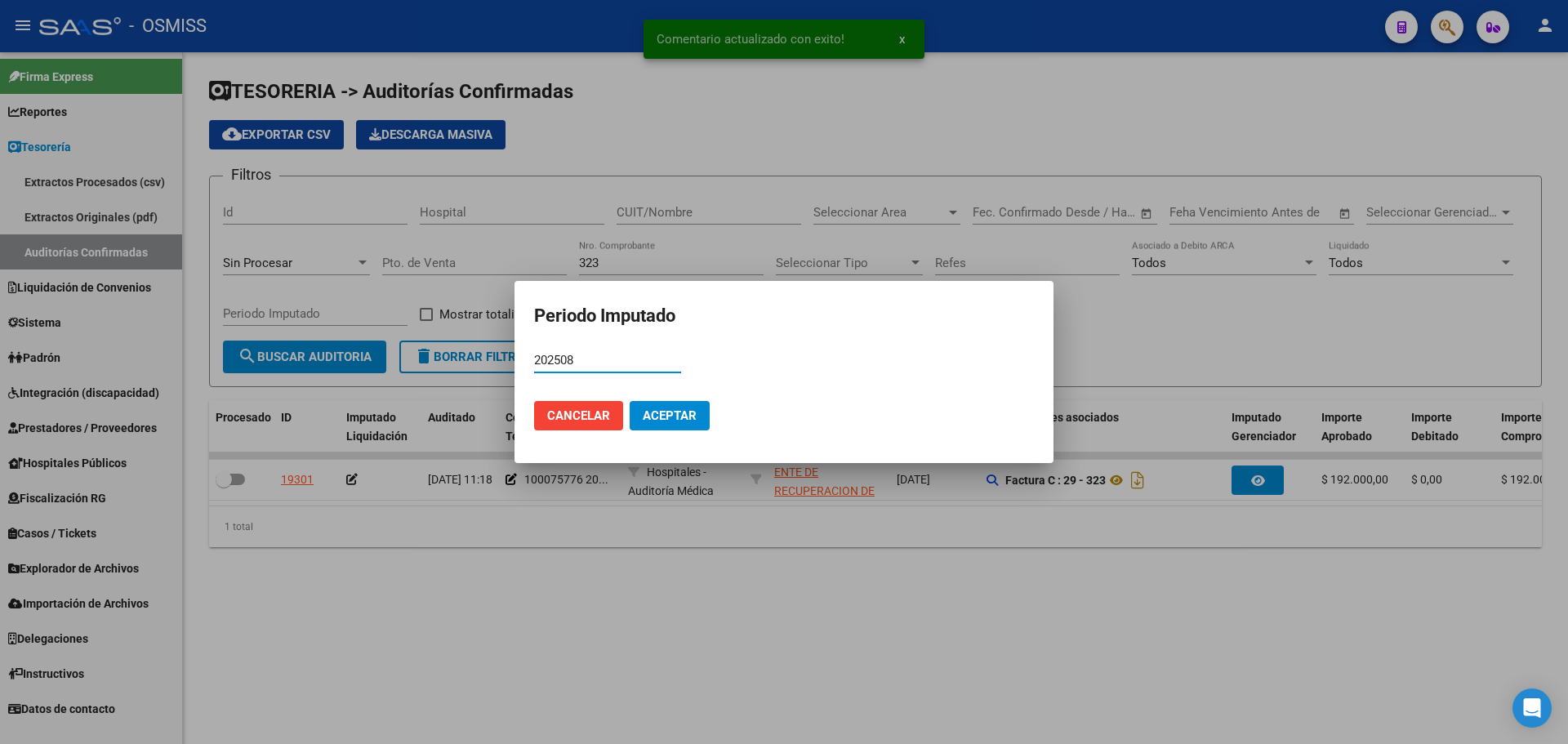
click at [692, 414] on span "Aceptar" at bounding box center [669, 416] width 54 height 15
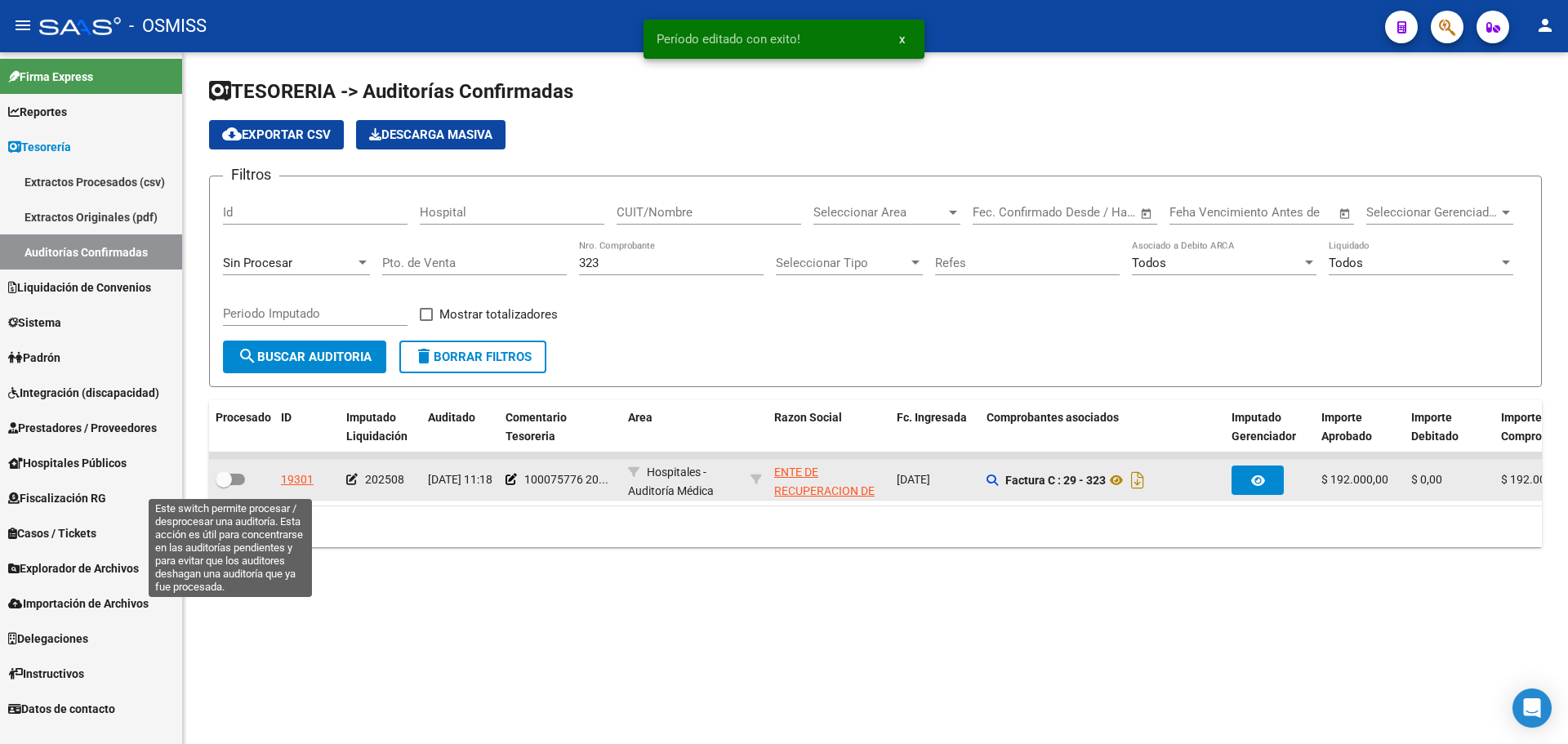
click at [238, 474] on span at bounding box center [230, 480] width 29 height 12
click at [224, 485] on input "checkbox" at bounding box center [223, 485] width 1 height 1
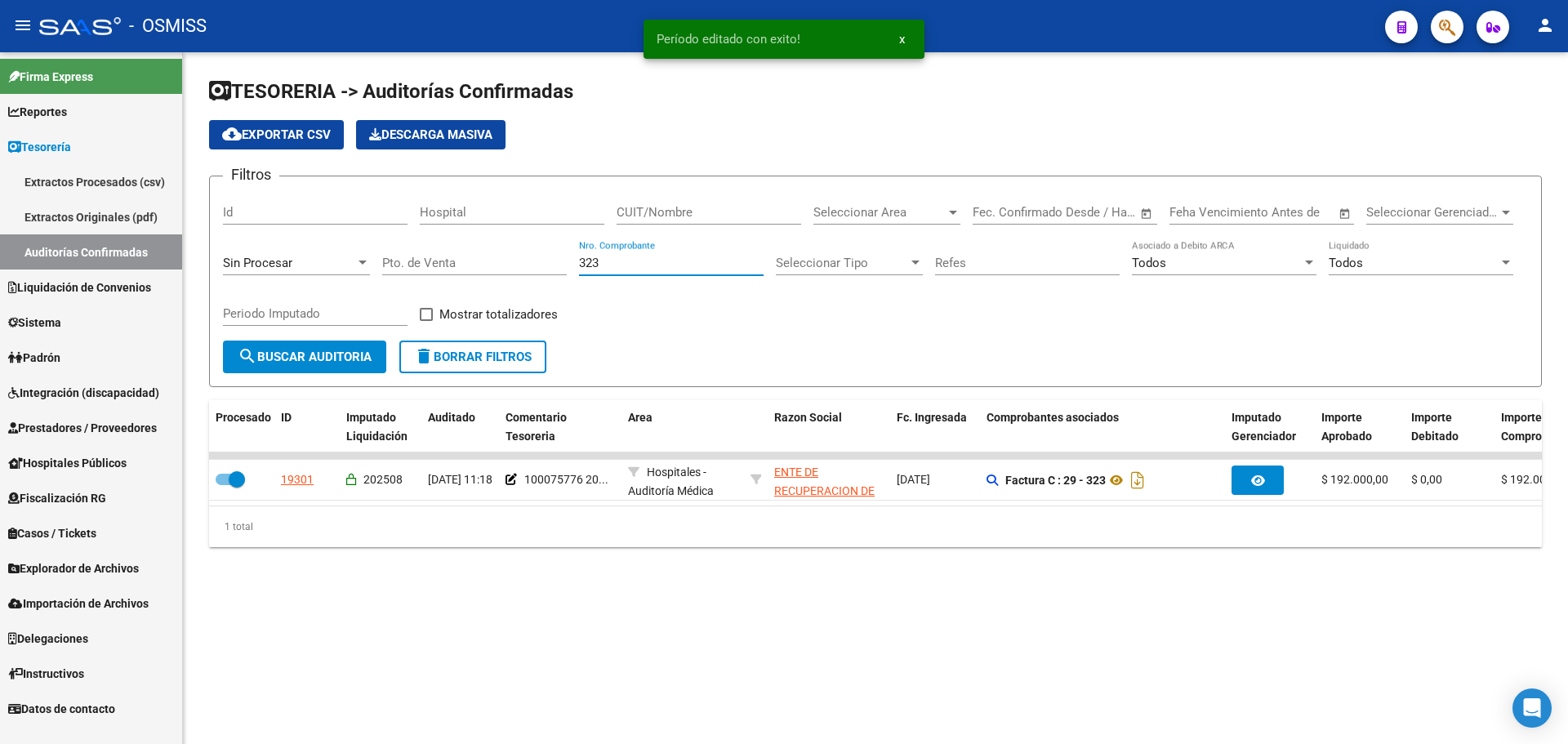
drag, startPoint x: 671, startPoint y: 262, endPoint x: 428, endPoint y: 264, distance: 243.0
click at [481, 265] on div "Filtros Id Hospital CUIT/Nombre Seleccionar Area Seleccionar Area Start date – …" at bounding box center [876, 265] width 1305 height 151
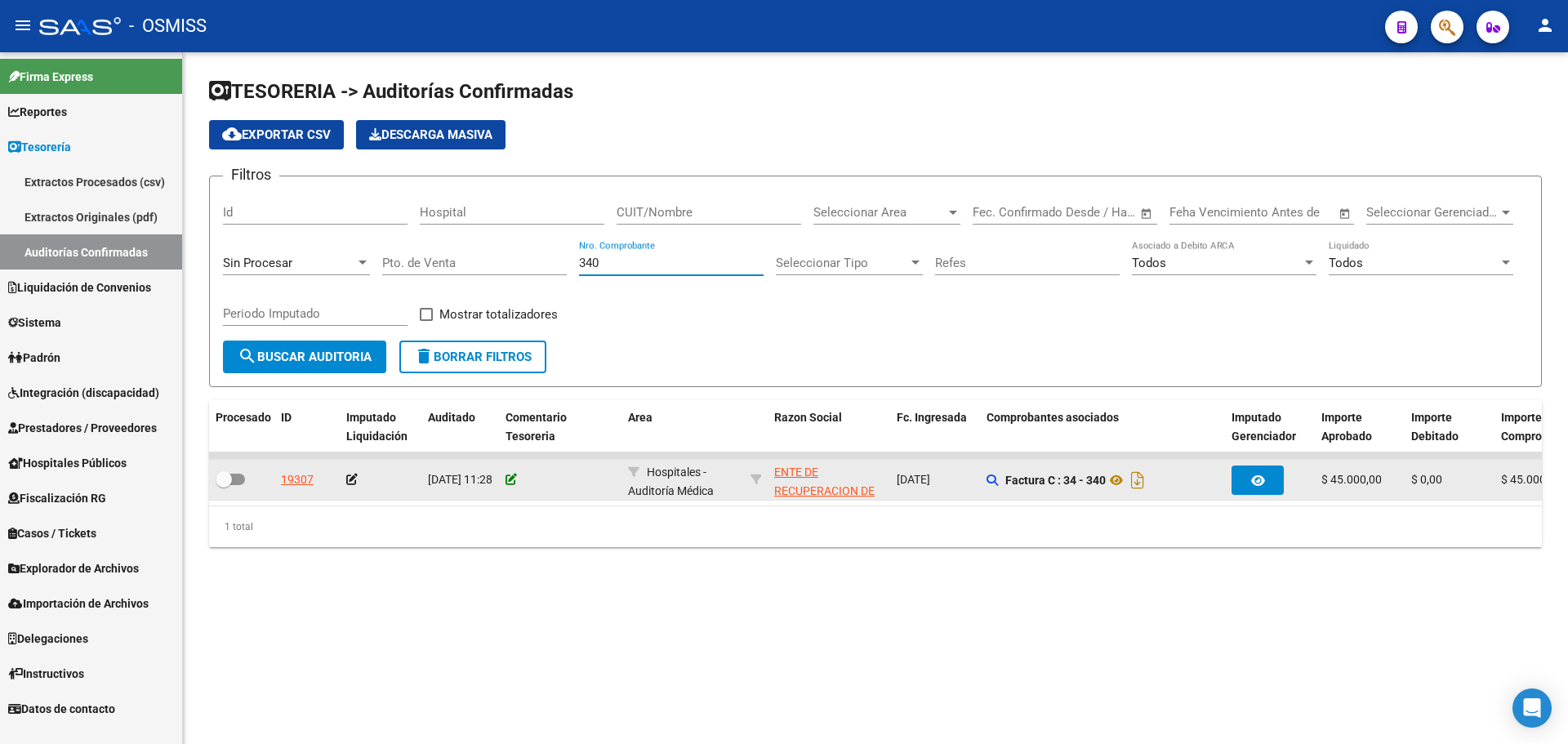
click at [510, 481] on icon at bounding box center [511, 480] width 12 height 12
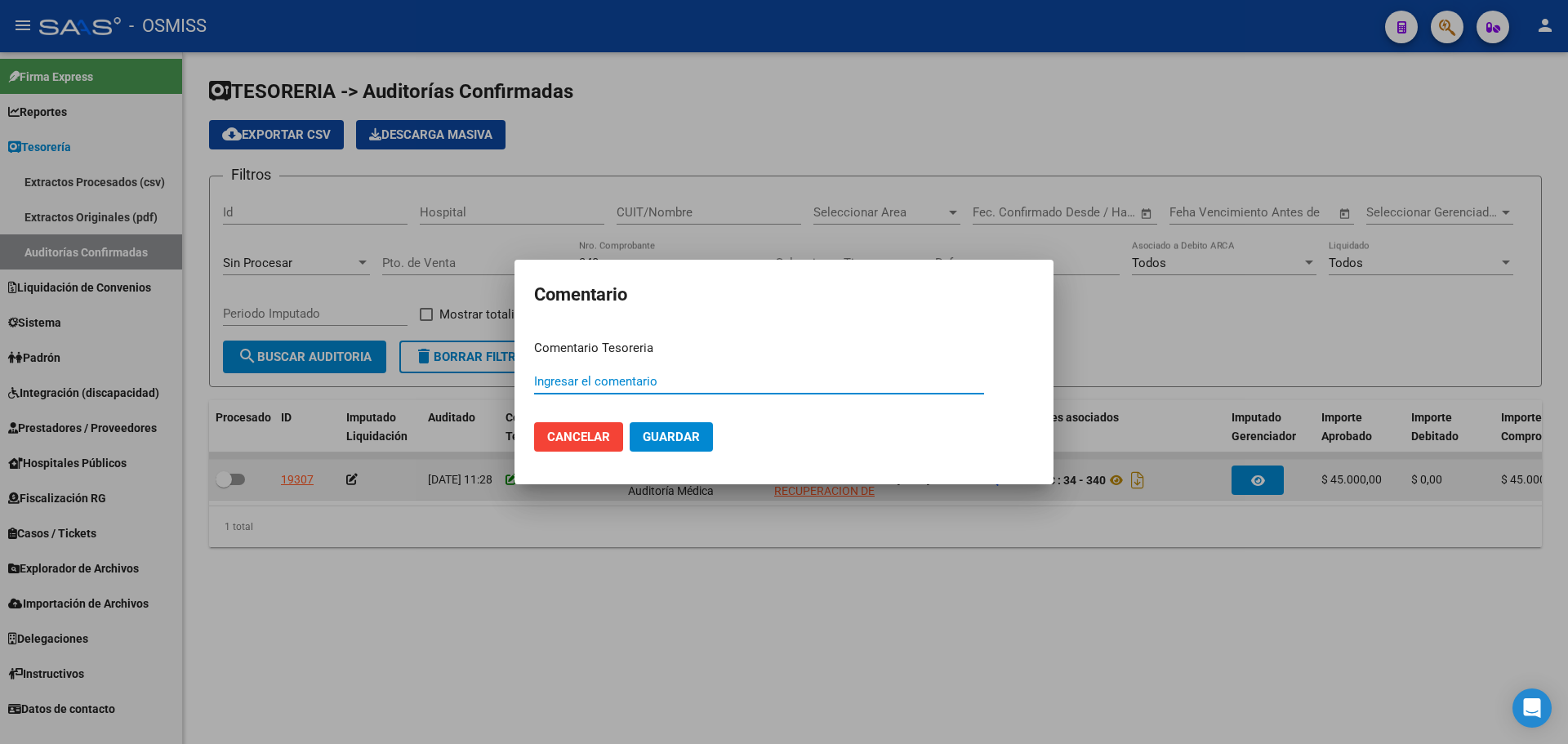
paste input "100075776 [DATE]"
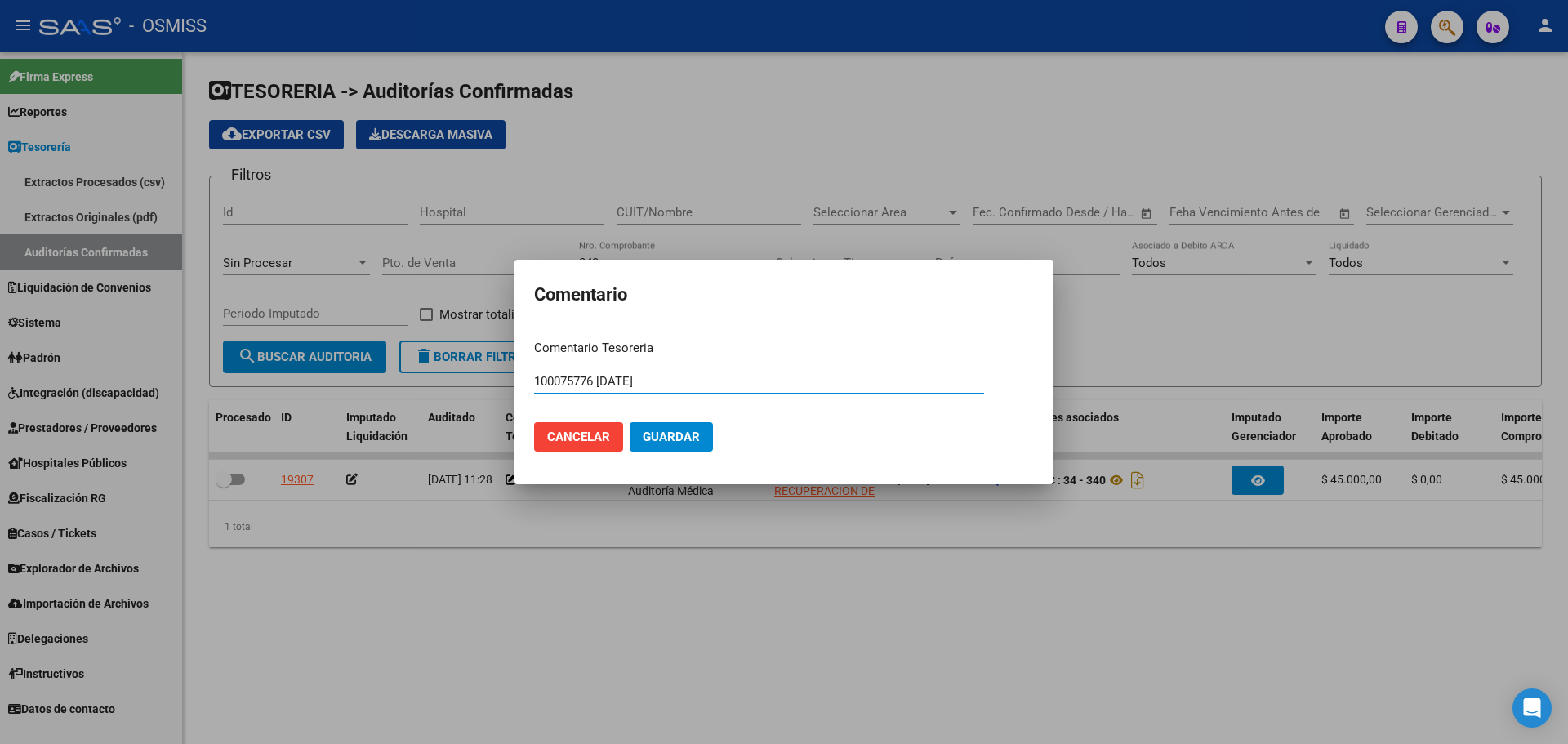
click at [673, 434] on span "Guardar" at bounding box center [671, 438] width 57 height 15
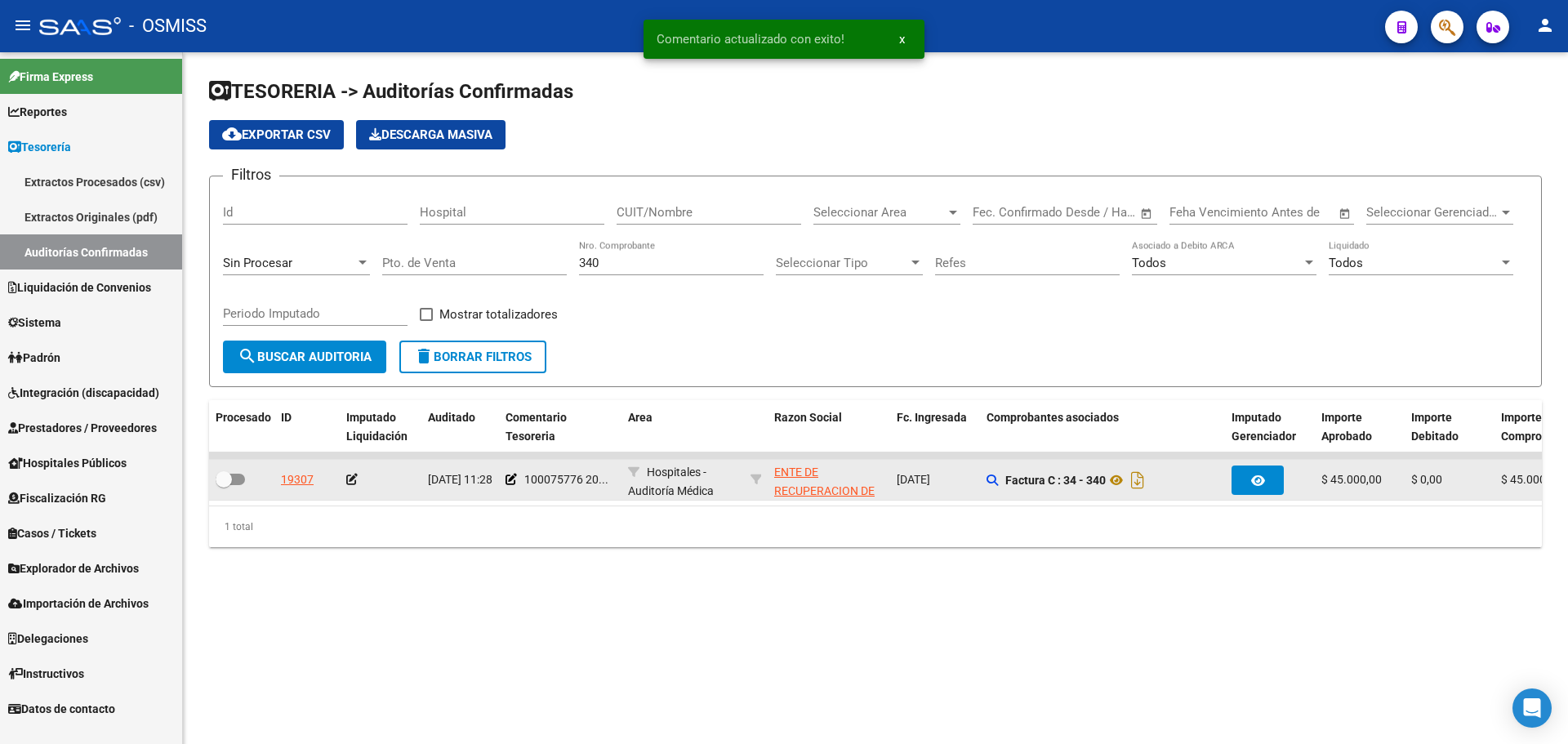
click at [352, 480] on icon at bounding box center [352, 480] width 12 height 12
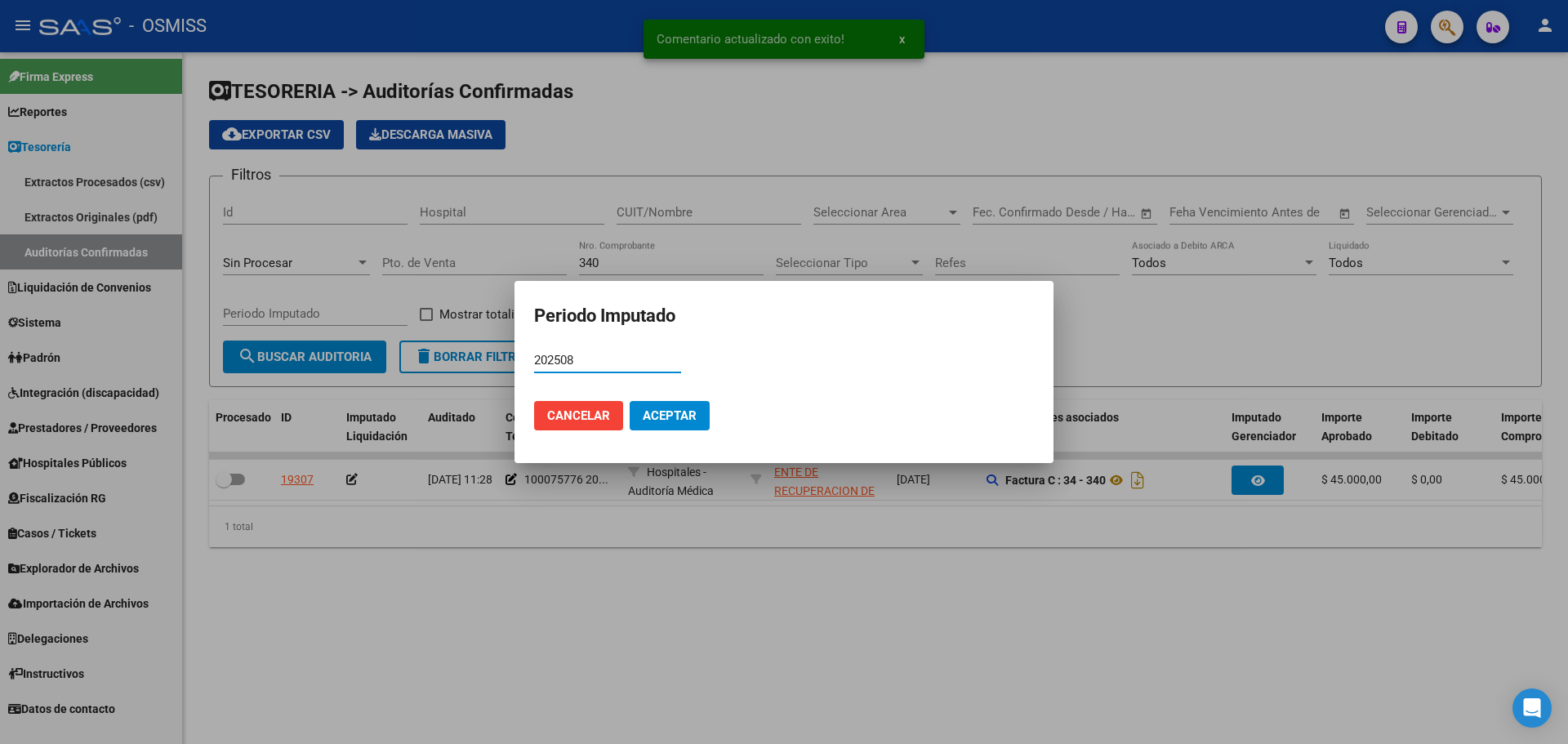
click at [661, 414] on span "Aceptar" at bounding box center [669, 416] width 54 height 15
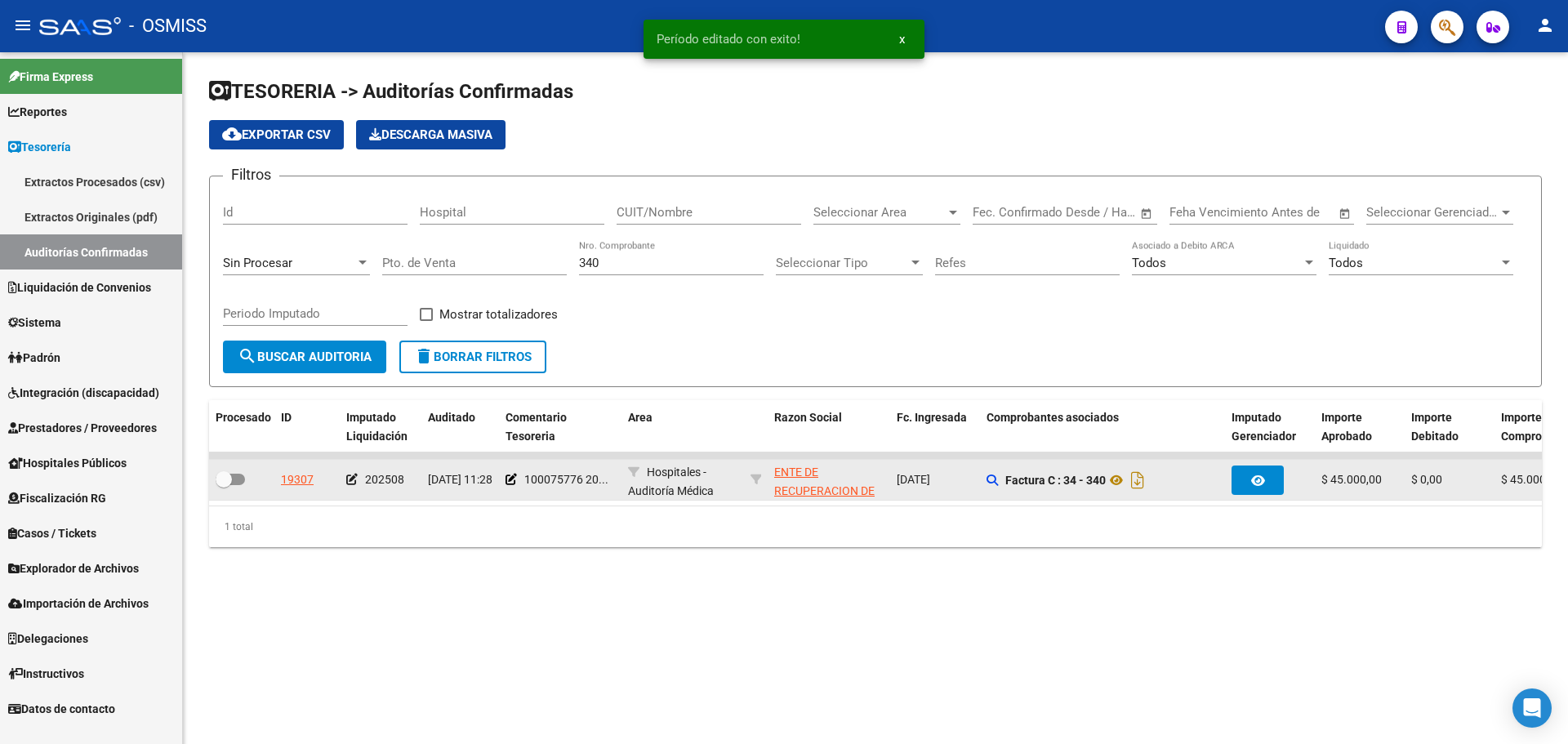
click at [246, 478] on div at bounding box center [242, 481] width 52 height 22
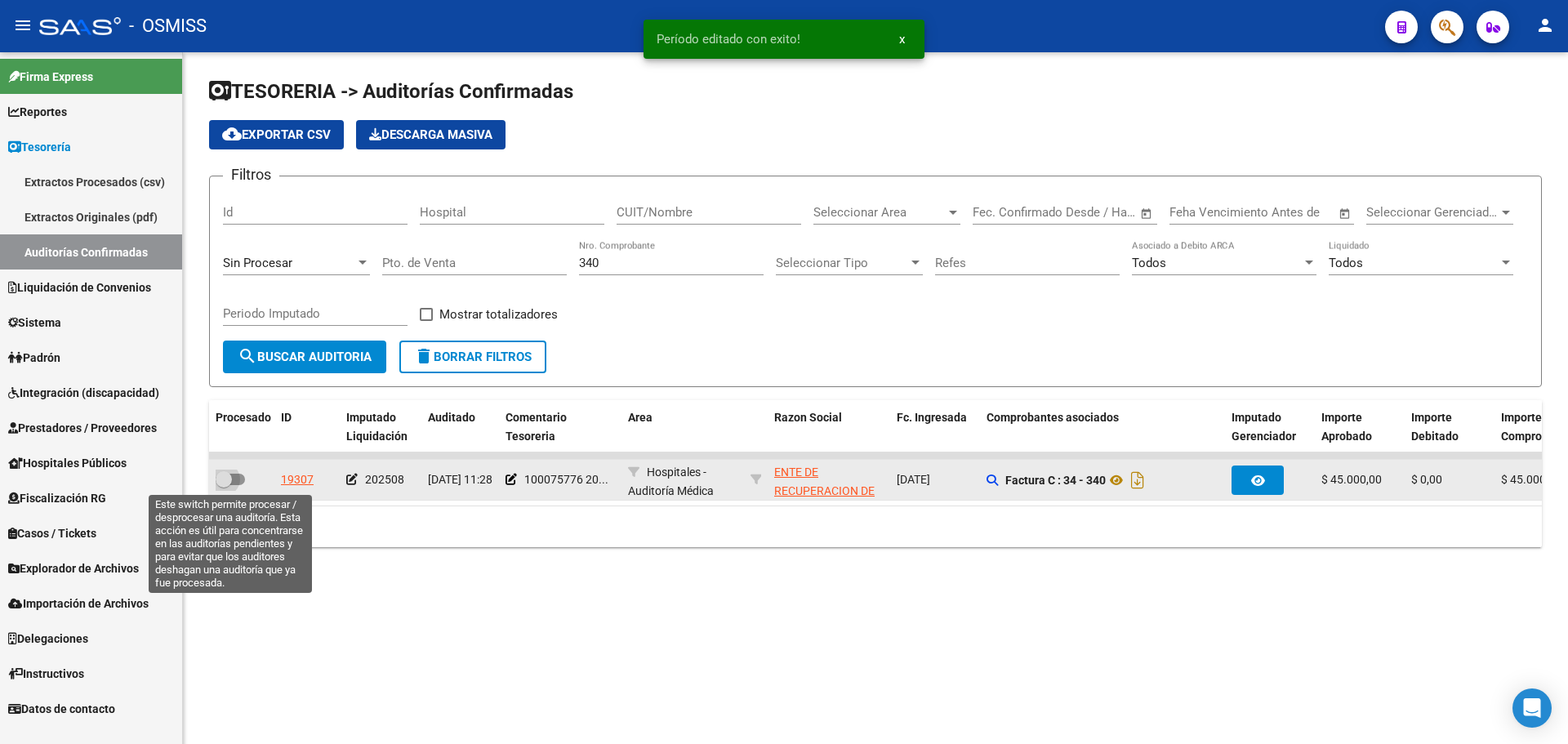
click at [235, 478] on span at bounding box center [230, 480] width 29 height 12
click at [224, 485] on input "checkbox" at bounding box center [223, 485] width 1 height 1
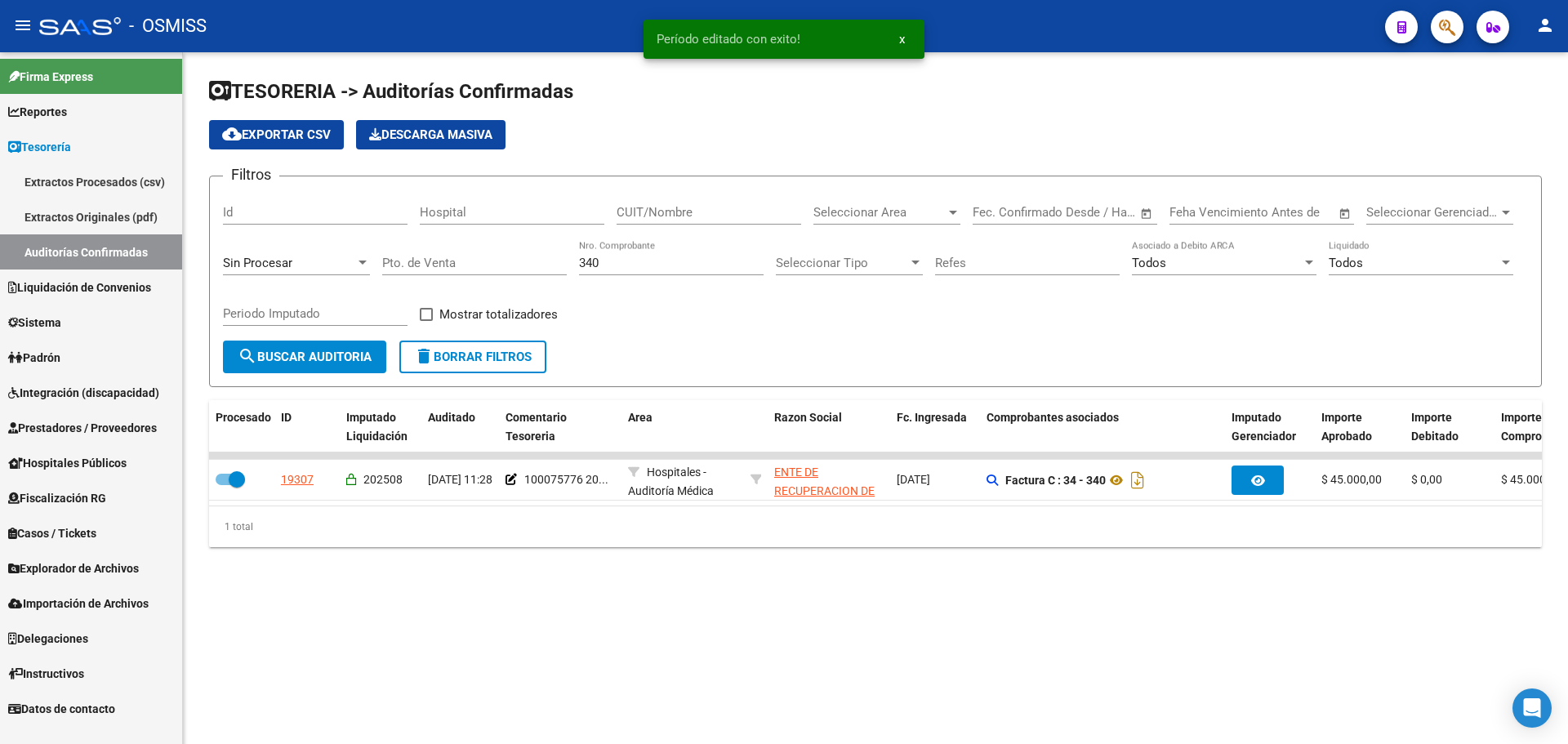
click at [640, 268] on input "340" at bounding box center [672, 263] width 184 height 15
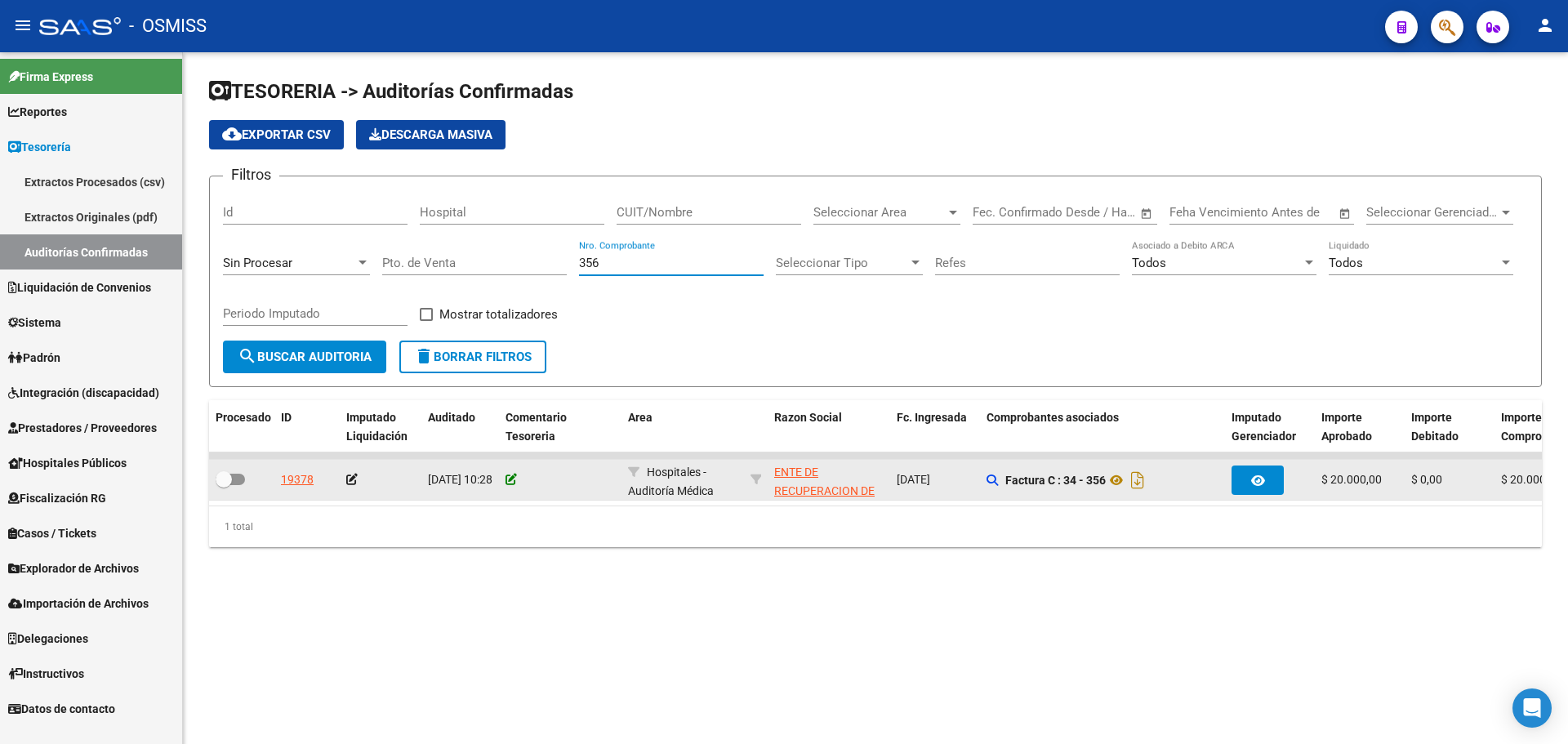
click at [510, 482] on icon at bounding box center [511, 480] width 12 height 12
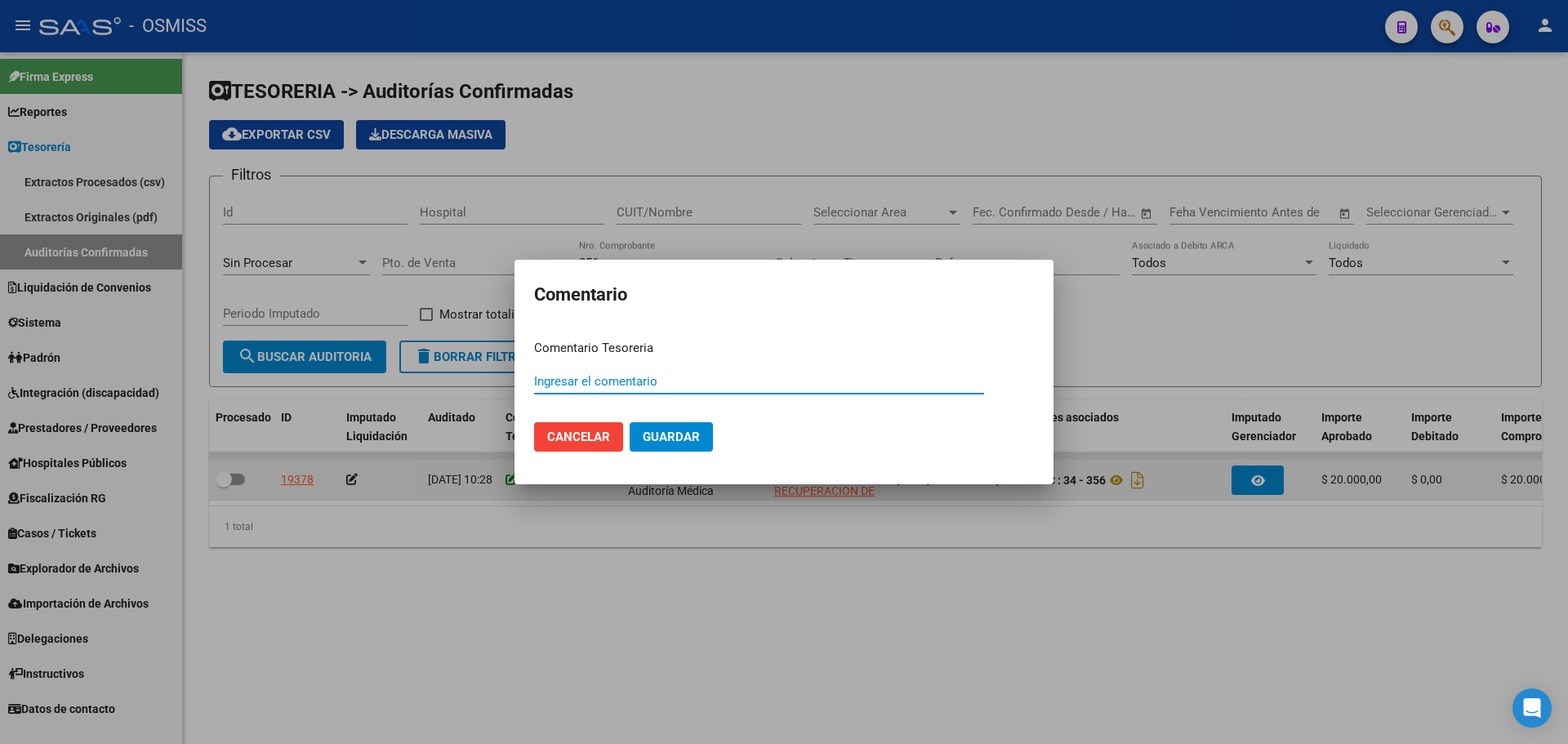
paste input "100075776 [DATE]"
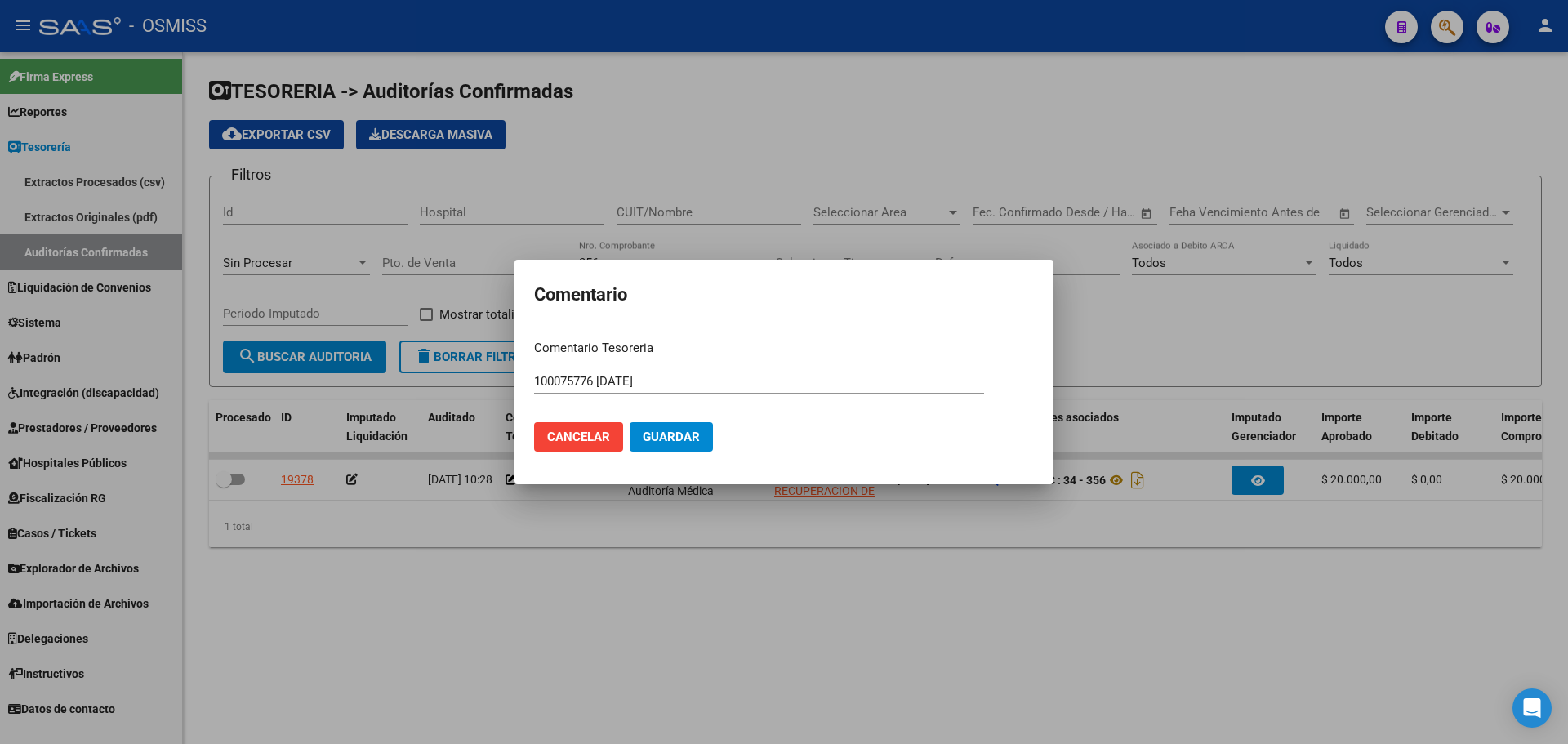
click at [654, 422] on mat-dialog-actions "Cancelar Guardar" at bounding box center [784, 437] width 500 height 56
click at [657, 437] on span "Guardar" at bounding box center [671, 438] width 57 height 15
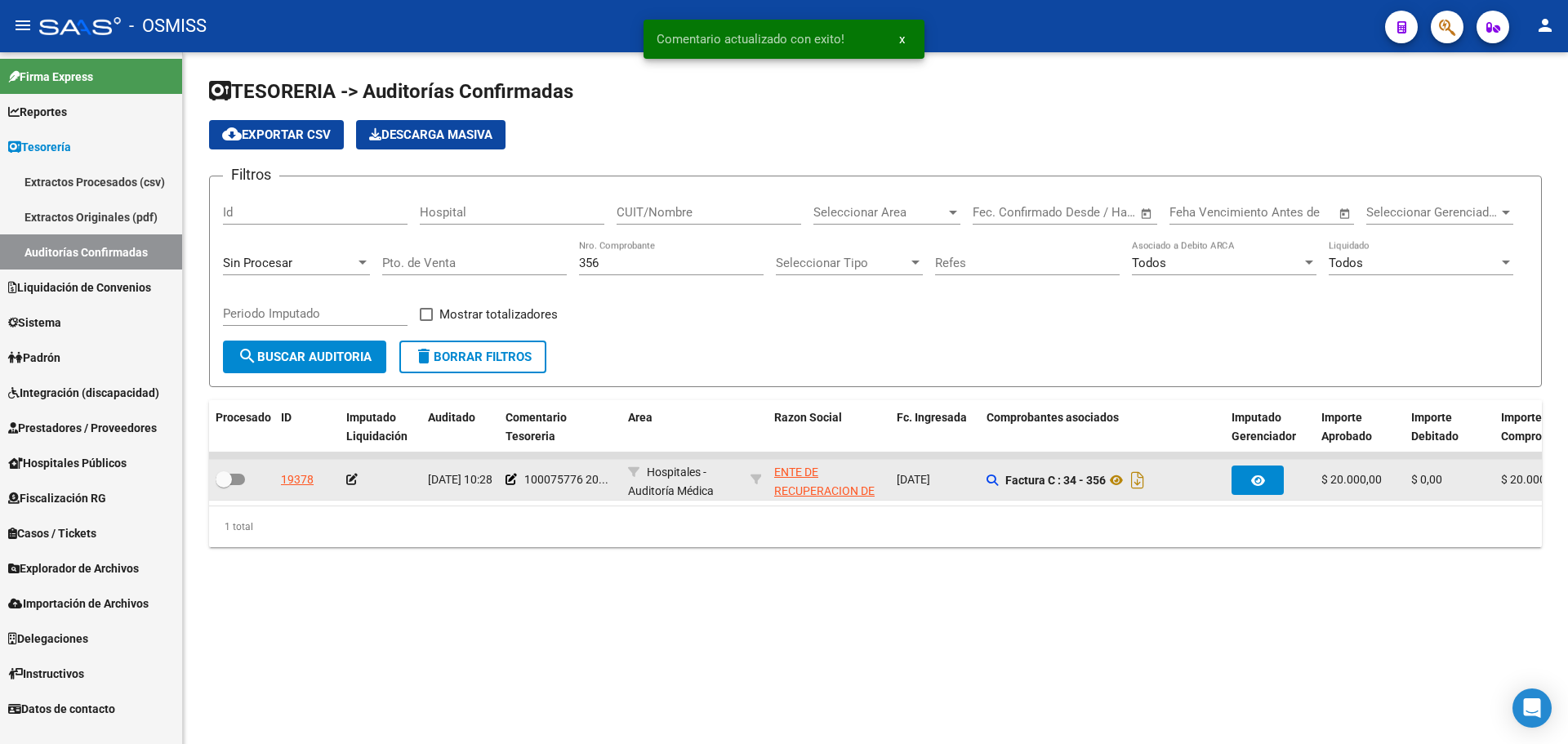
click at [352, 480] on icon at bounding box center [352, 480] width 12 height 12
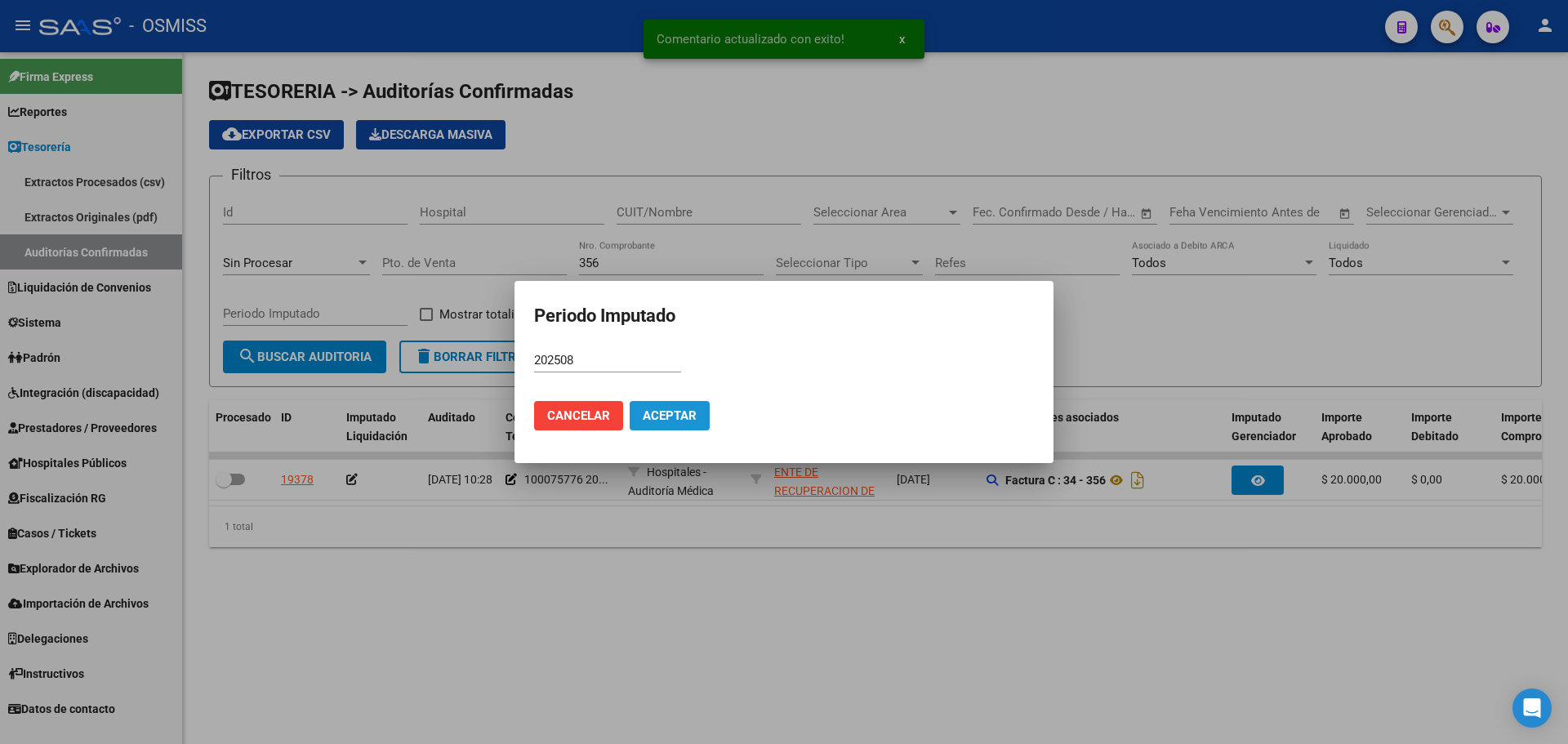
click at [688, 414] on span "Aceptar" at bounding box center [669, 416] width 54 height 15
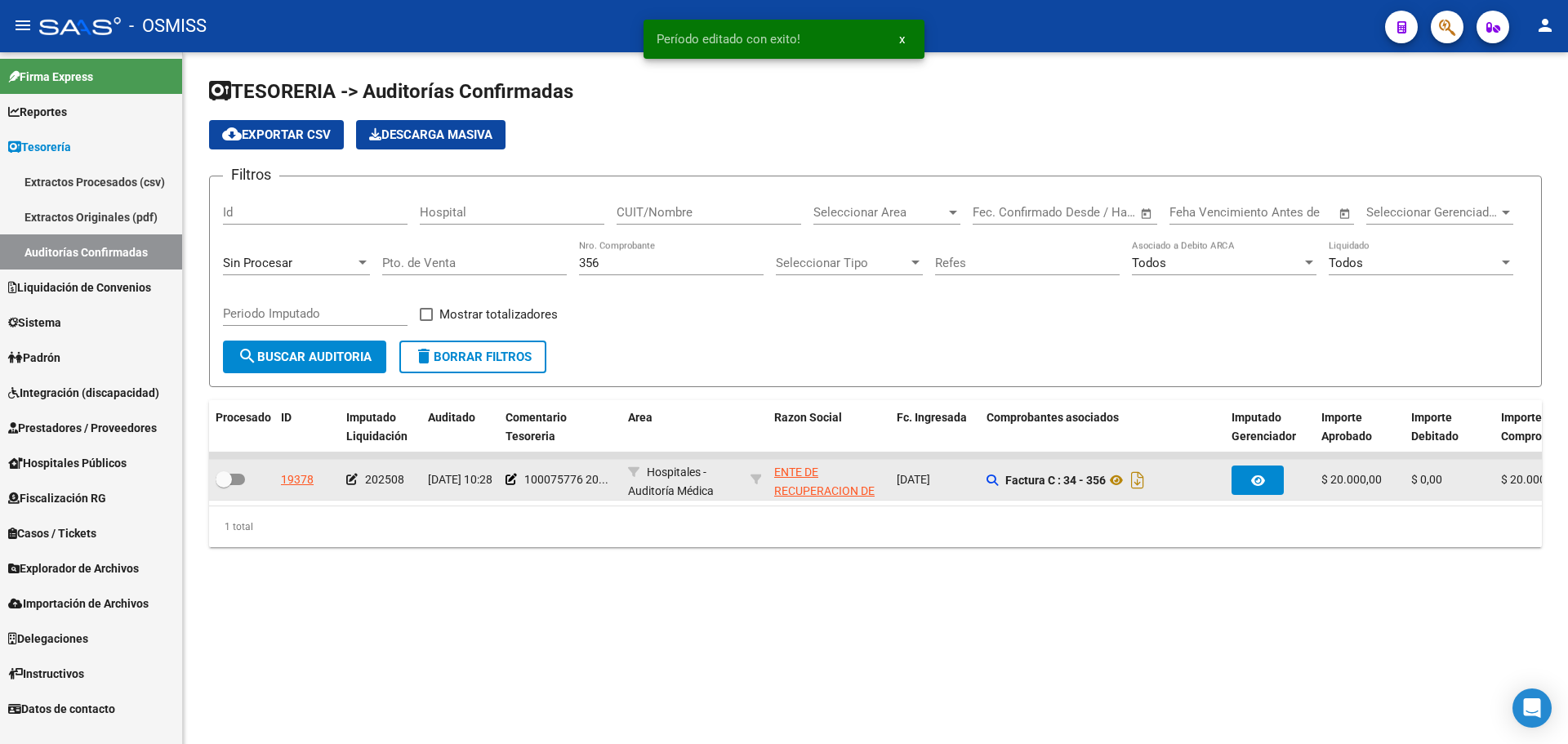
click at [226, 489] on div at bounding box center [242, 481] width 52 height 22
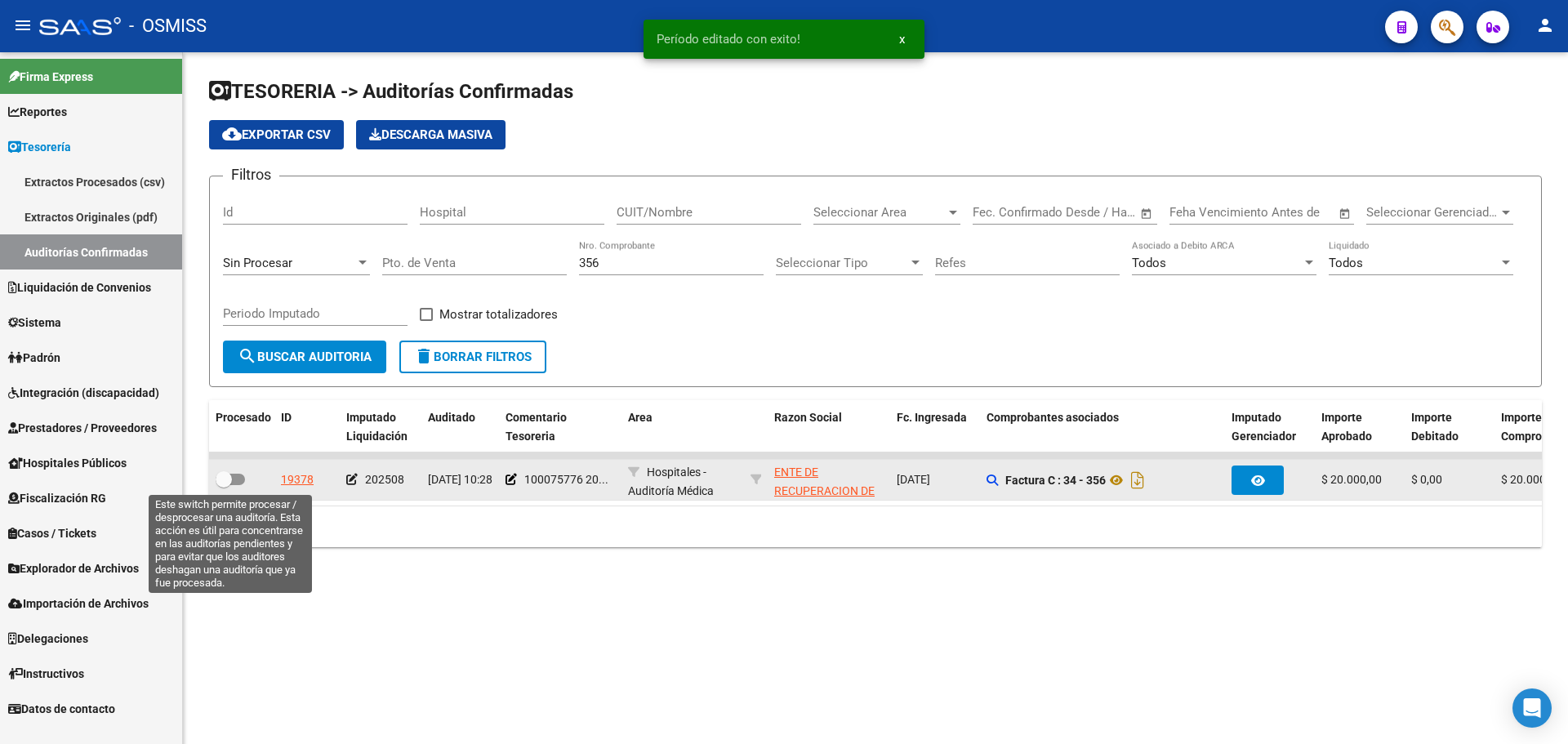
click at [232, 482] on span at bounding box center [230, 480] width 29 height 12
click at [224, 485] on input "checkbox" at bounding box center [223, 485] width 1 height 1
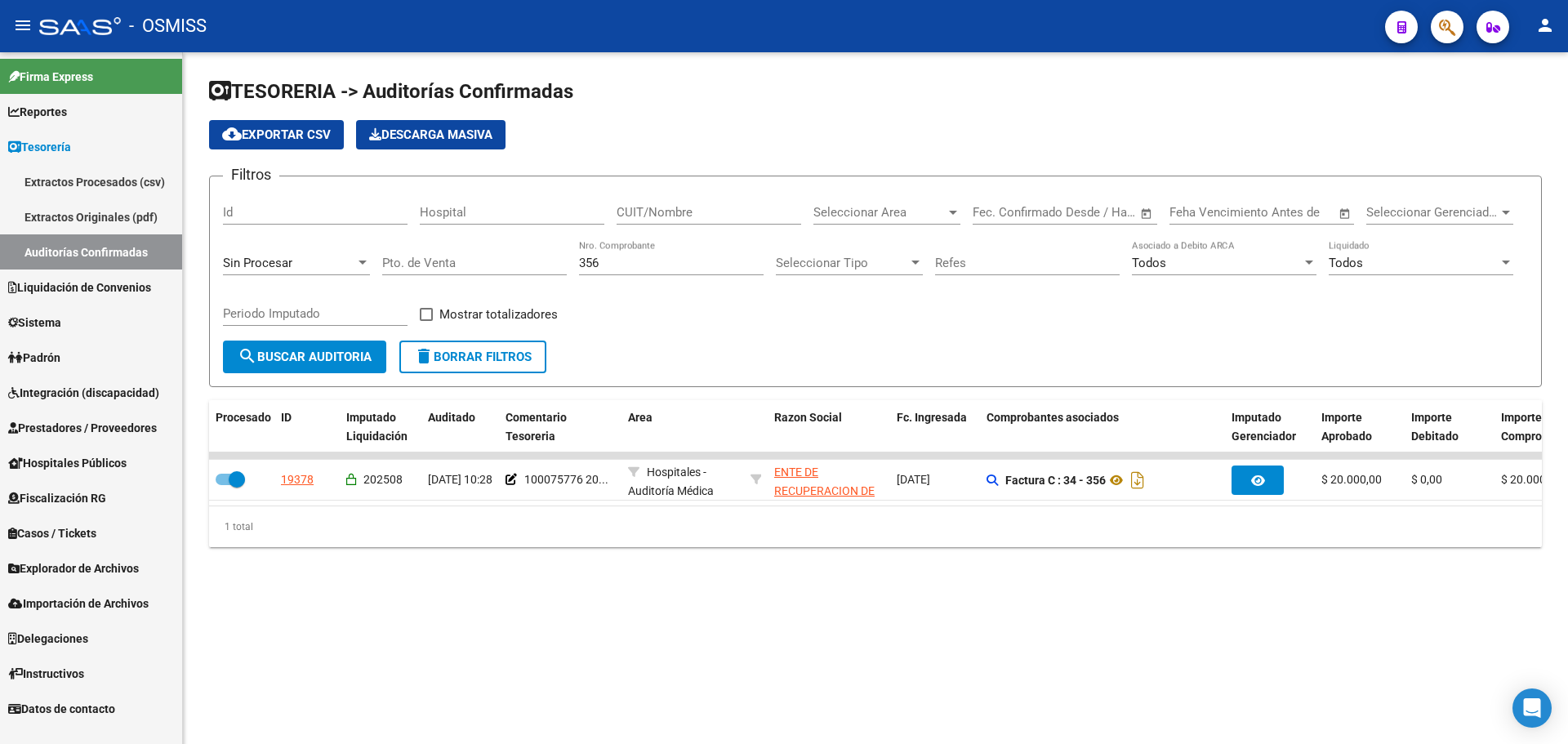
drag, startPoint x: 622, startPoint y: 271, endPoint x: 440, endPoint y: 271, distance: 182.0
click at [440, 271] on div "Filtros Id Hospital CUIT/Nombre Seleccionar Area Seleccionar Area Start date – …" at bounding box center [876, 265] width 1305 height 151
click at [643, 283] on div "356 Nro. Comprobante" at bounding box center [672, 265] width 184 height 51
drag, startPoint x: 635, startPoint y: 262, endPoint x: 173, endPoint y: 286, distance: 462.6
click at [247, 274] on div "Filtros Id Hospital CUIT/Nombre Seleccionar Area Seleccionar Area Start date – …" at bounding box center [876, 265] width 1305 height 151
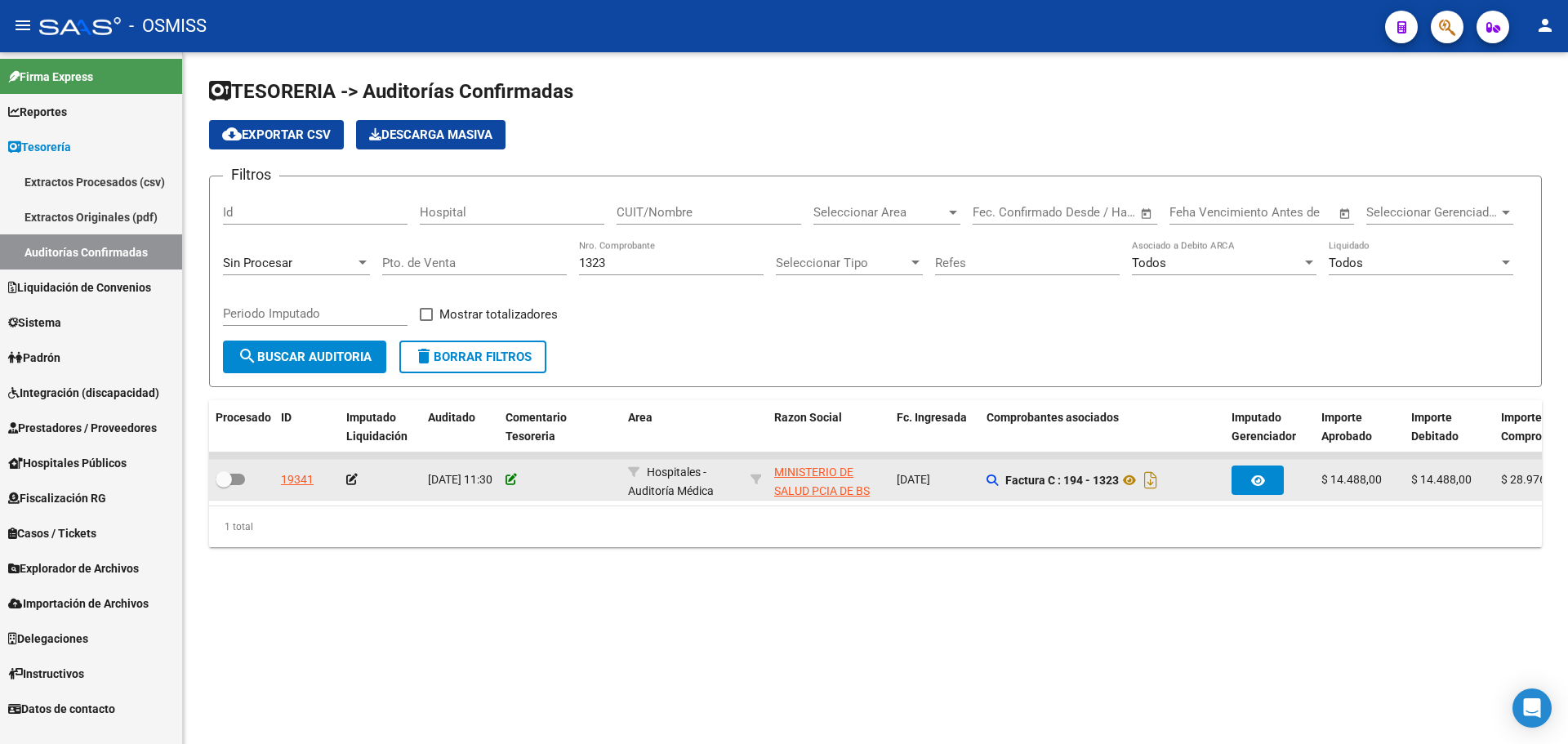
click at [509, 477] on icon at bounding box center [511, 480] width 12 height 12
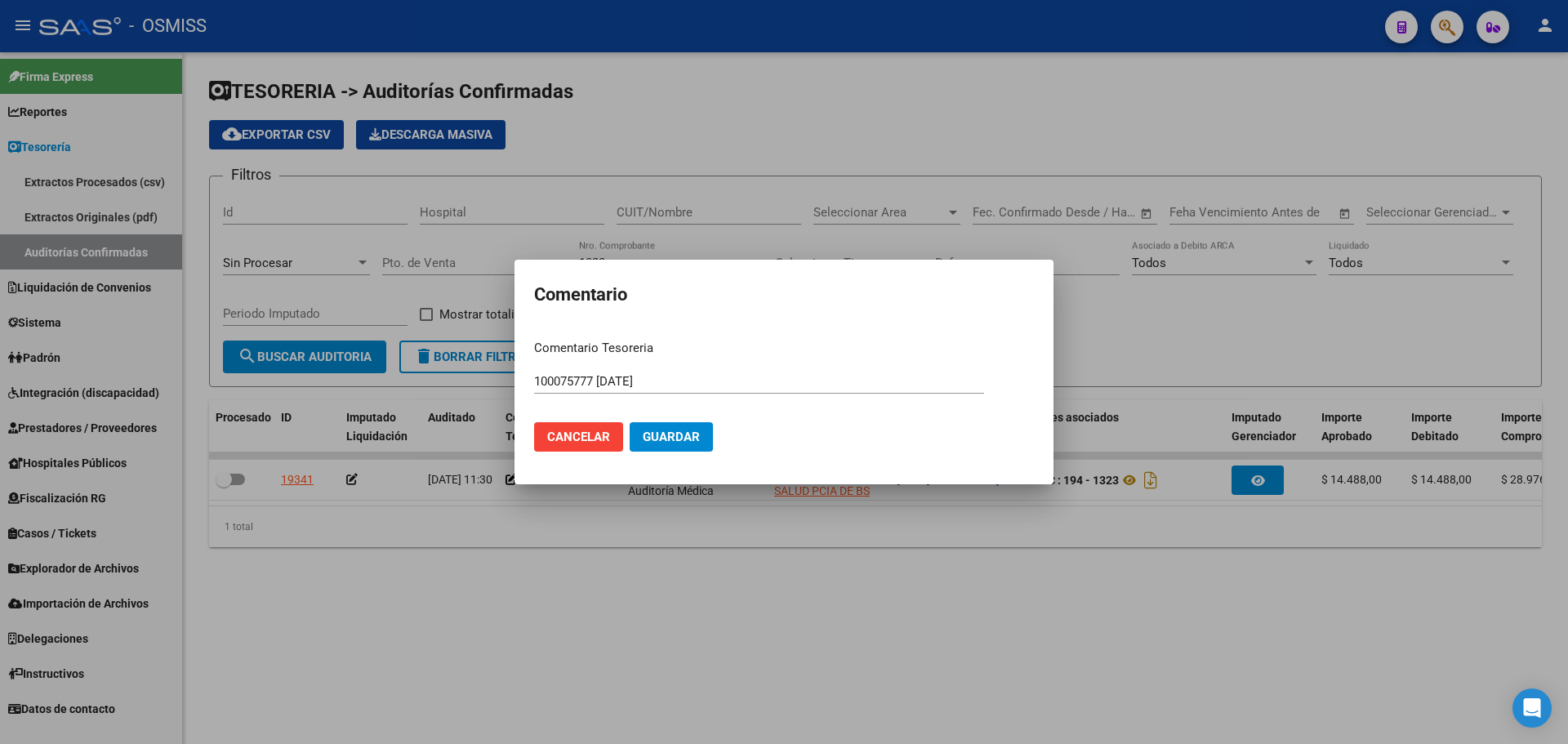
click at [716, 433] on mat-dialog-actions "Cancelar Guardar" at bounding box center [784, 437] width 500 height 56
click at [699, 437] on button "Guardar" at bounding box center [672, 437] width 83 height 29
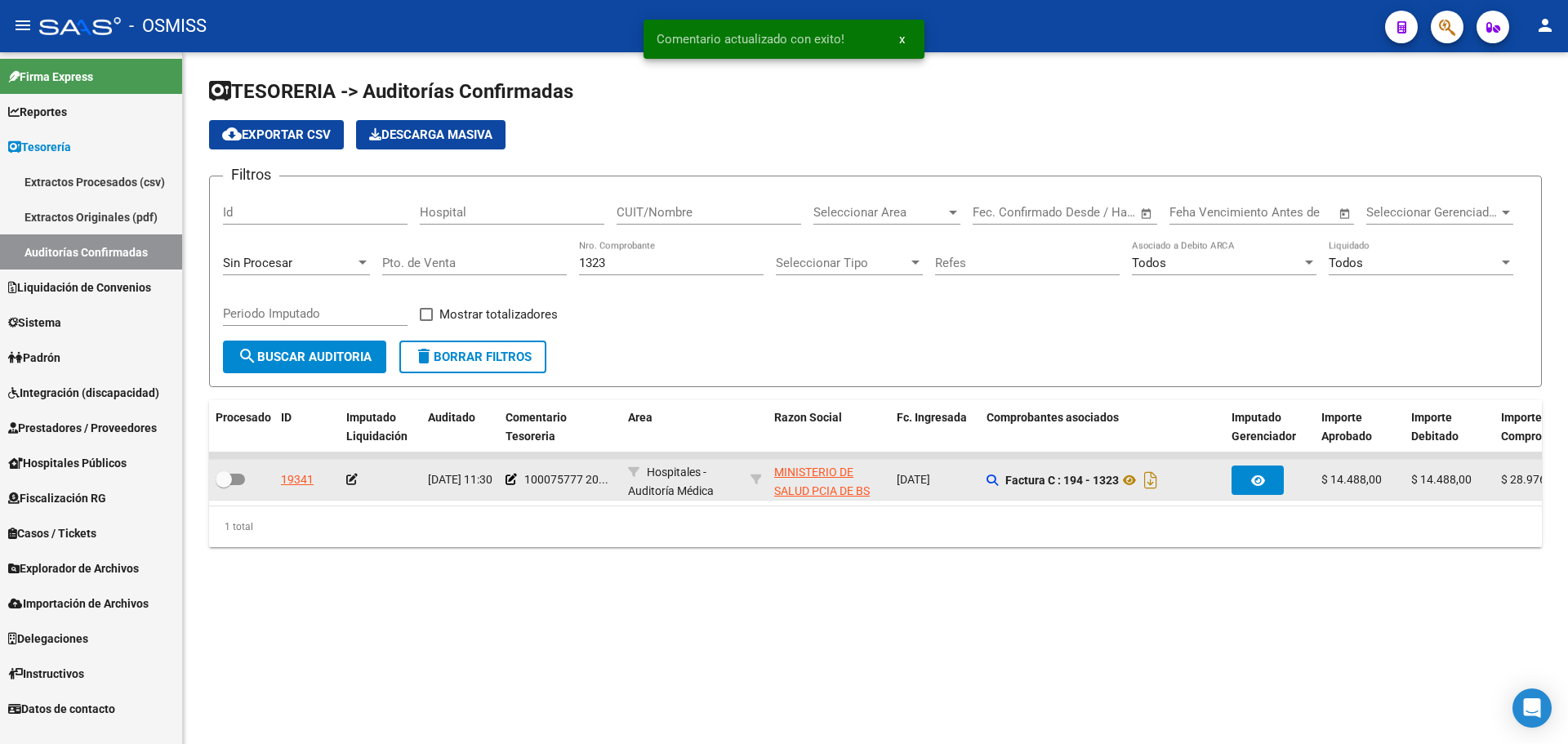
click at [355, 479] on icon at bounding box center [352, 480] width 12 height 12
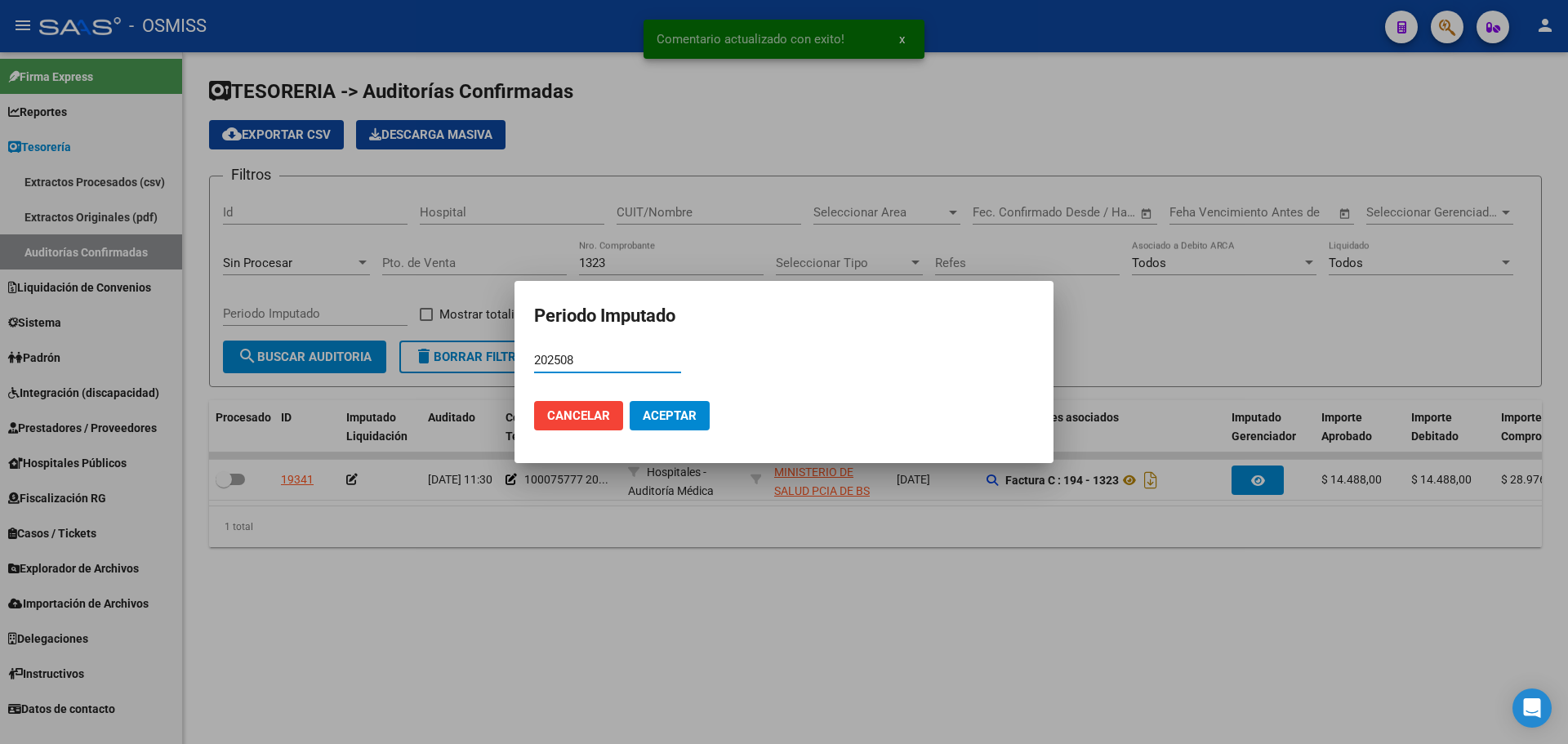
click at [674, 428] on button "Aceptar" at bounding box center [670, 415] width 80 height 29
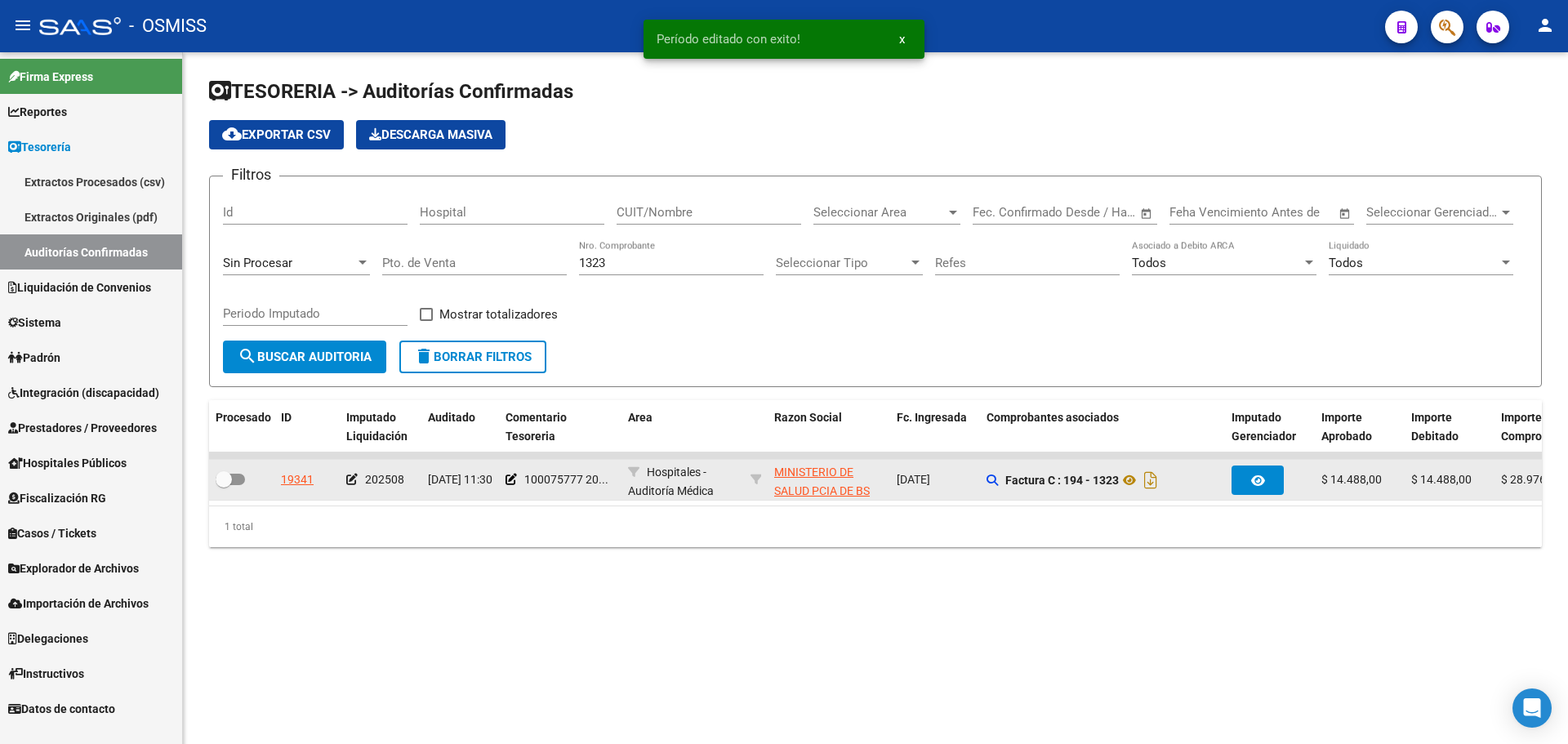
click at [232, 479] on span at bounding box center [230, 480] width 29 height 12
click at [224, 485] on input "checkbox" at bounding box center [223, 485] width 1 height 1
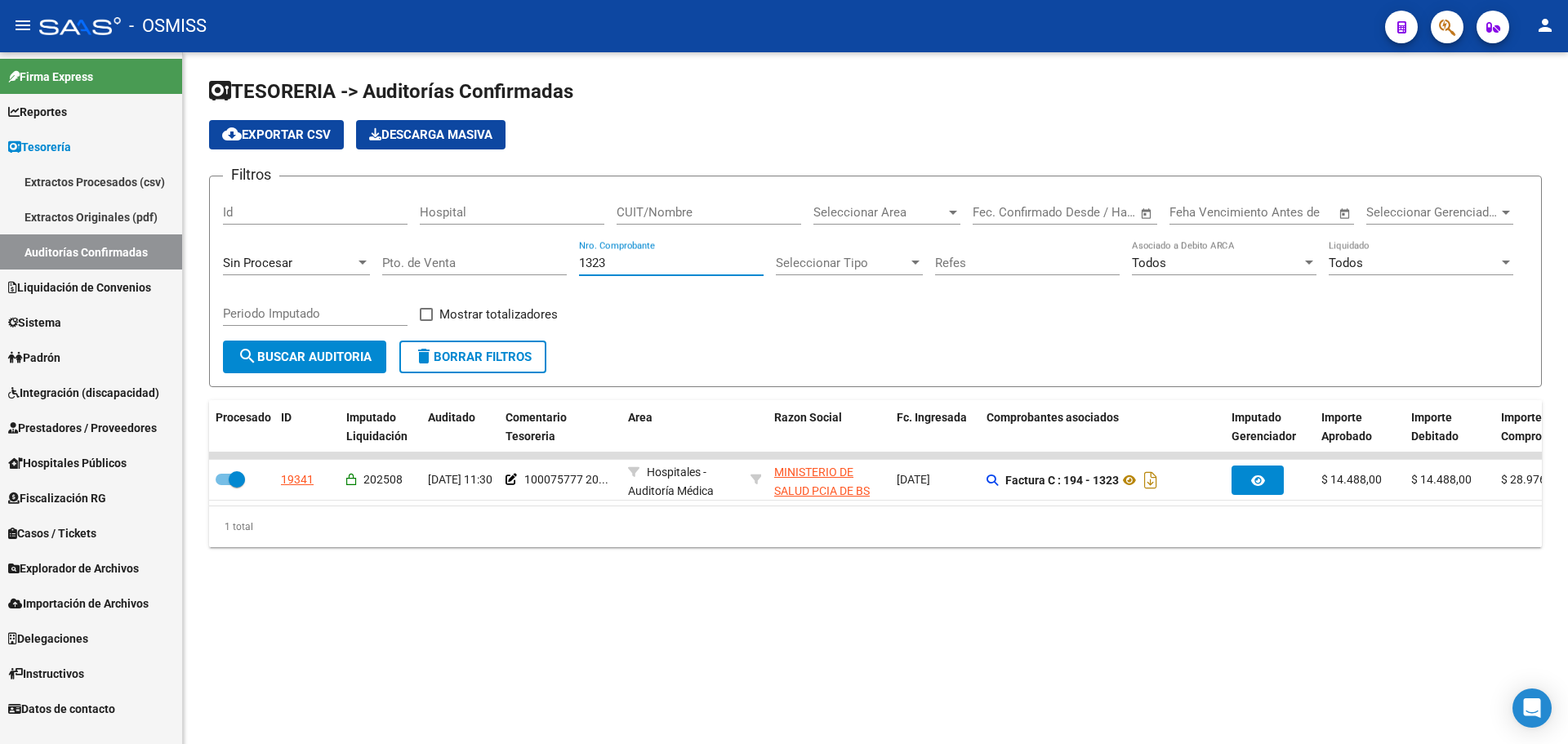
click at [646, 266] on input "1323" at bounding box center [672, 263] width 184 height 15
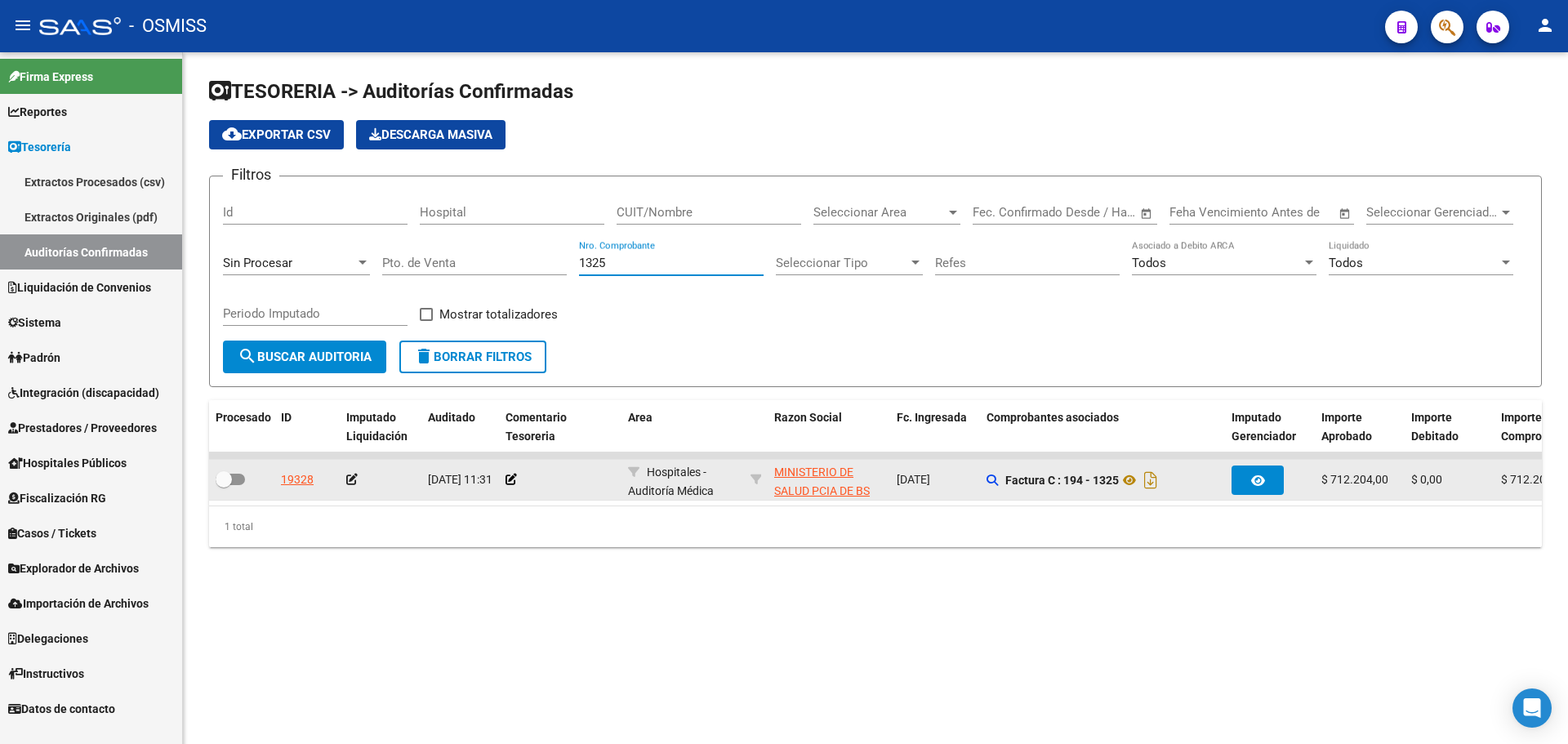
click at [511, 485] on app-comentario-tesoreria at bounding box center [511, 480] width 12 height 13
click at [509, 478] on icon at bounding box center [511, 480] width 12 height 12
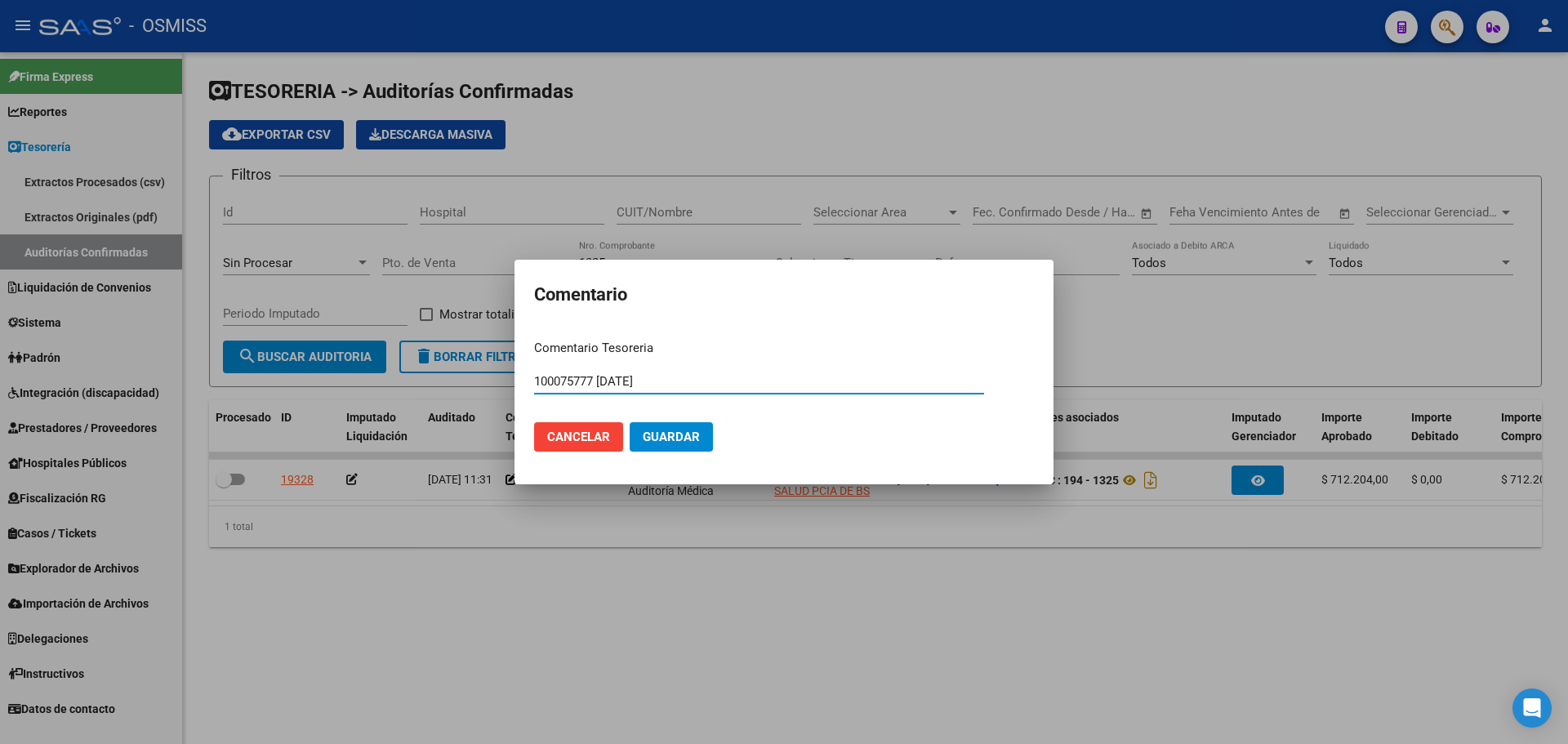
click at [667, 434] on span "Guardar" at bounding box center [671, 438] width 57 height 15
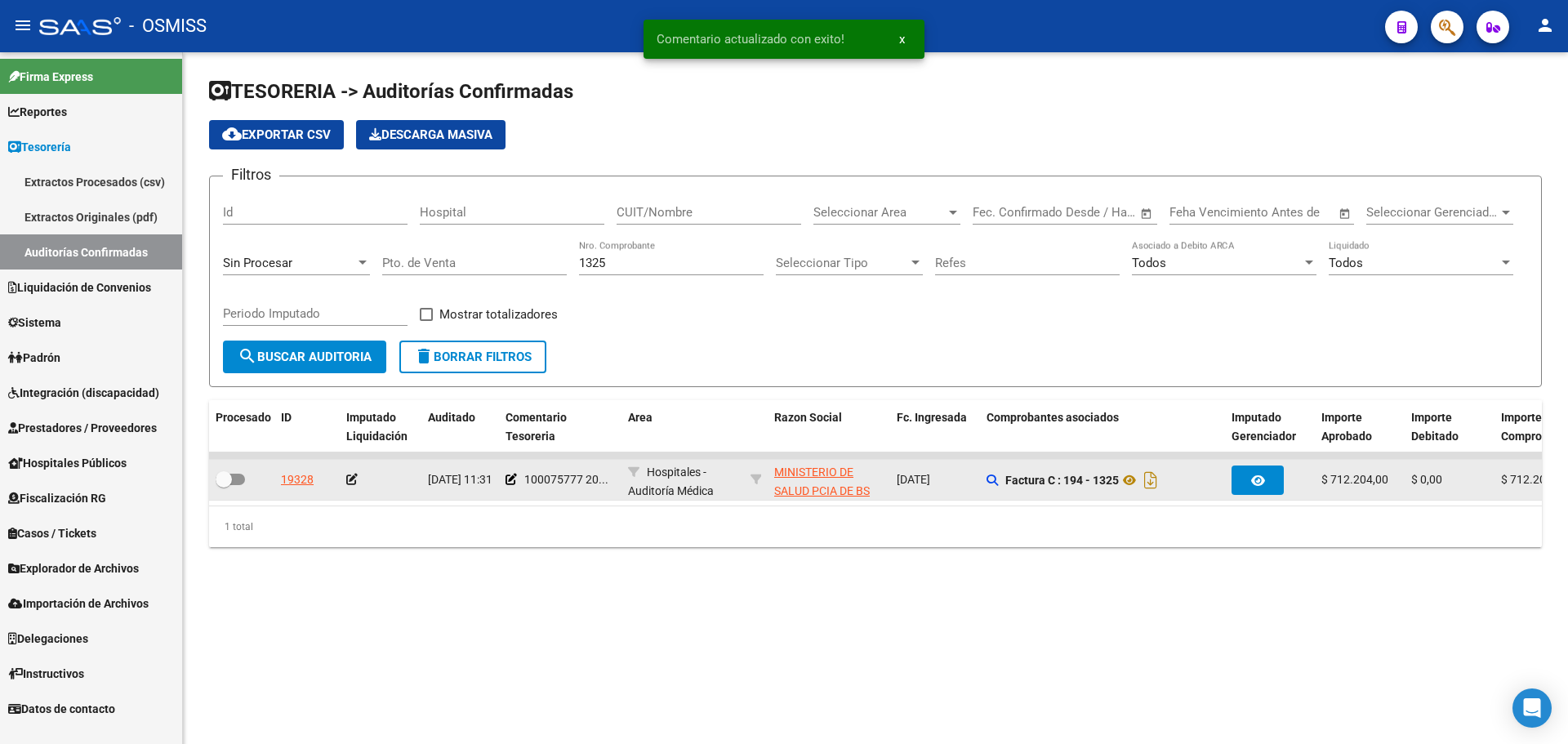
click at [353, 480] on icon at bounding box center [352, 480] width 12 height 12
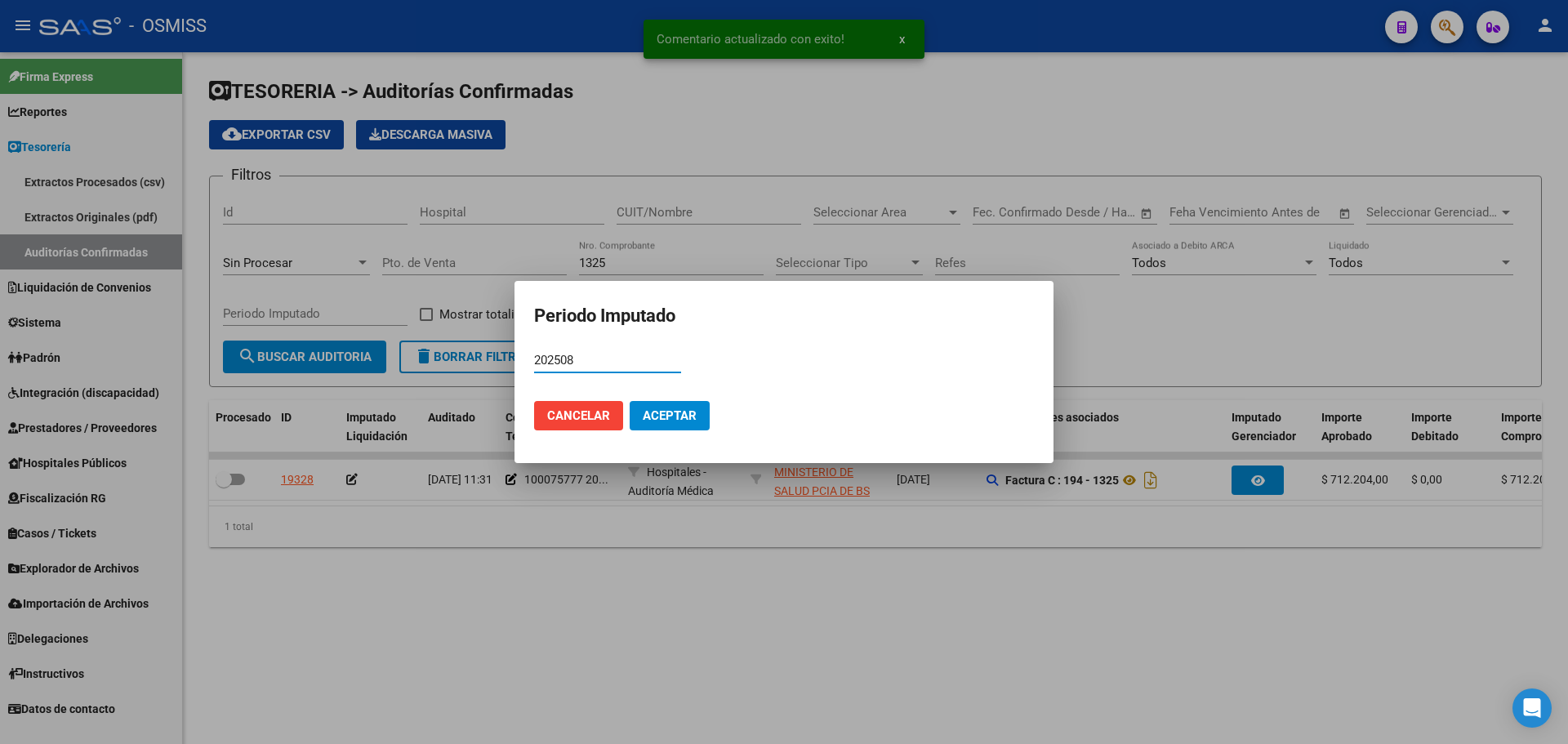
click at [679, 413] on span "Aceptar" at bounding box center [669, 416] width 54 height 15
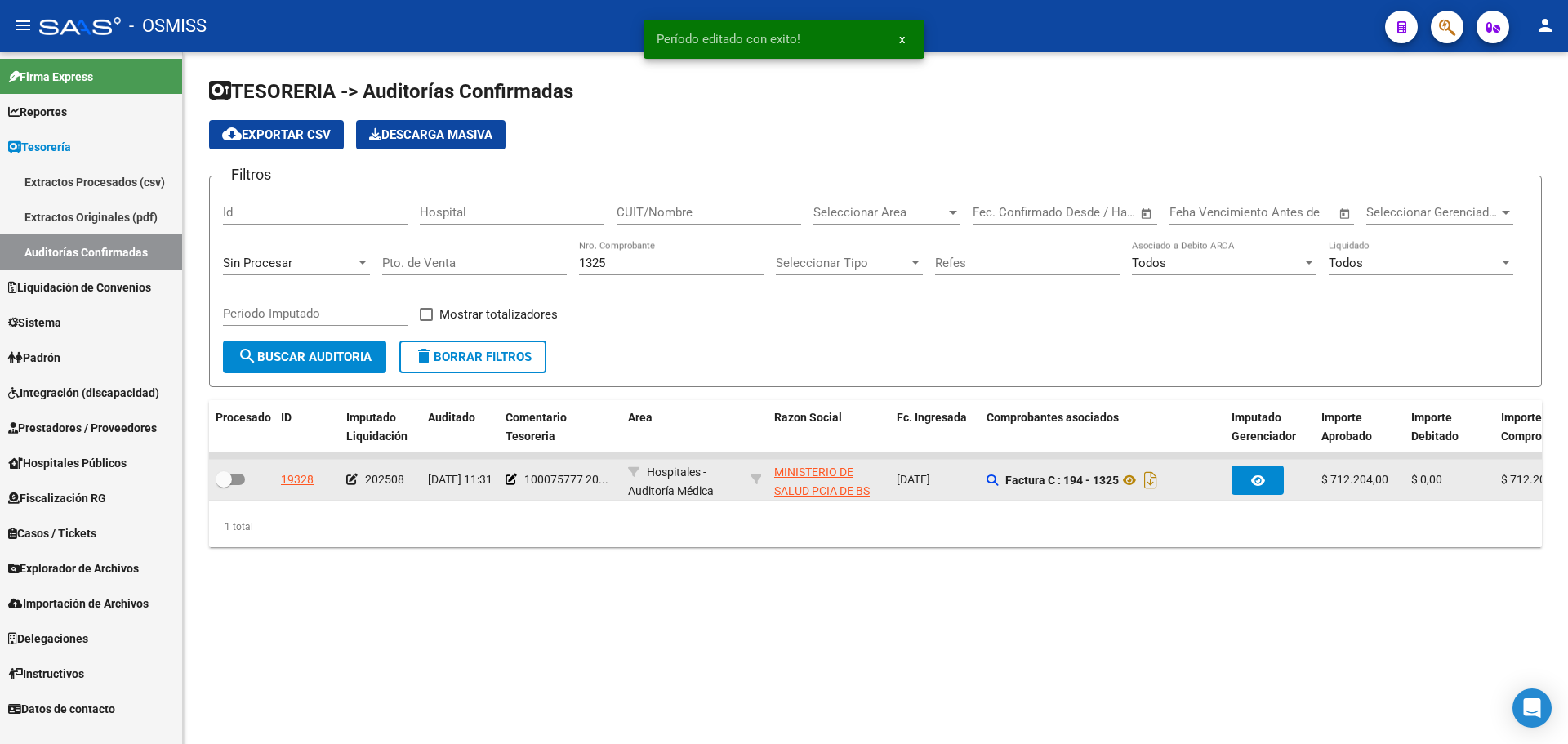
click at [246, 473] on div at bounding box center [242, 481] width 52 height 22
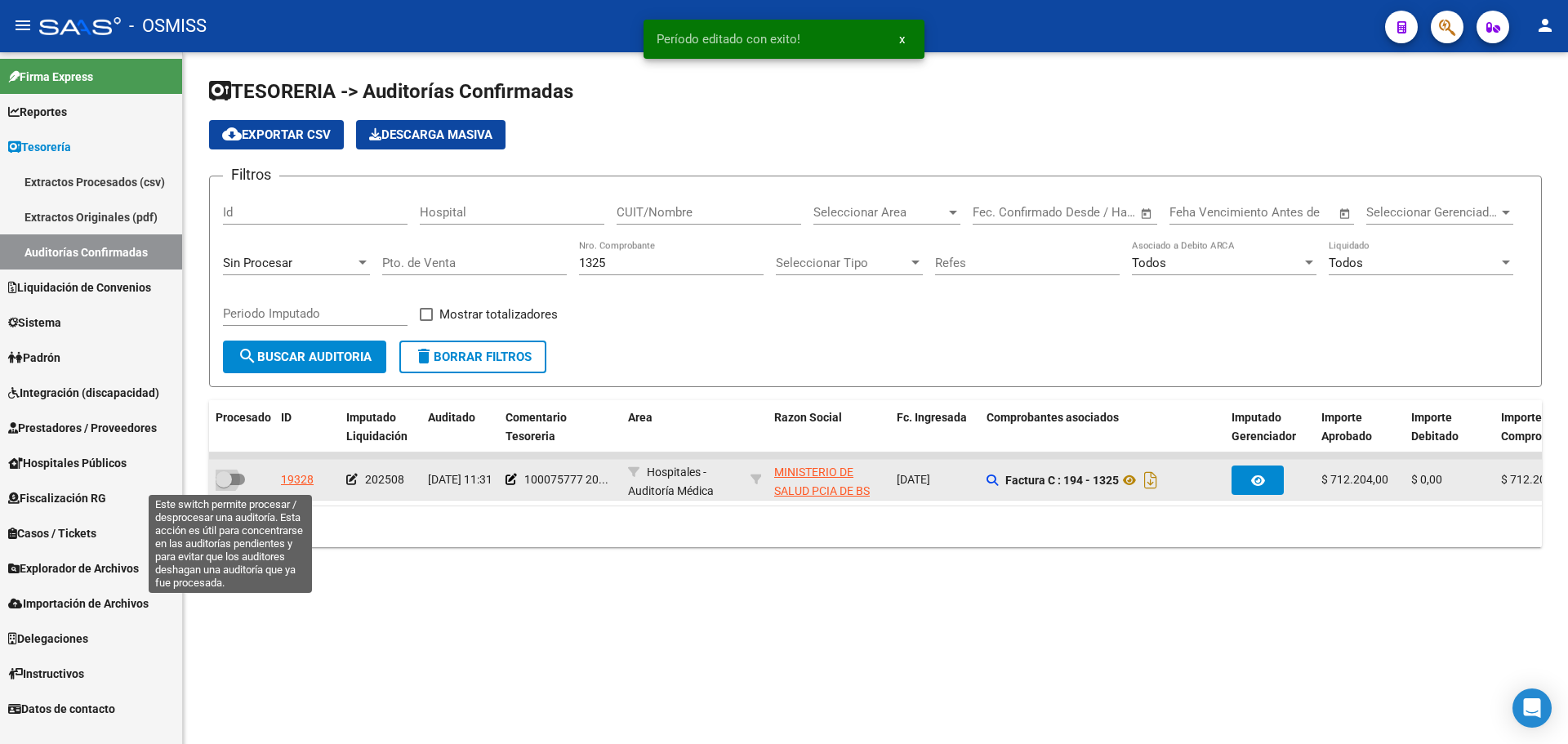
click at [240, 483] on span at bounding box center [230, 480] width 29 height 12
click at [224, 485] on input "checkbox" at bounding box center [223, 485] width 1 height 1
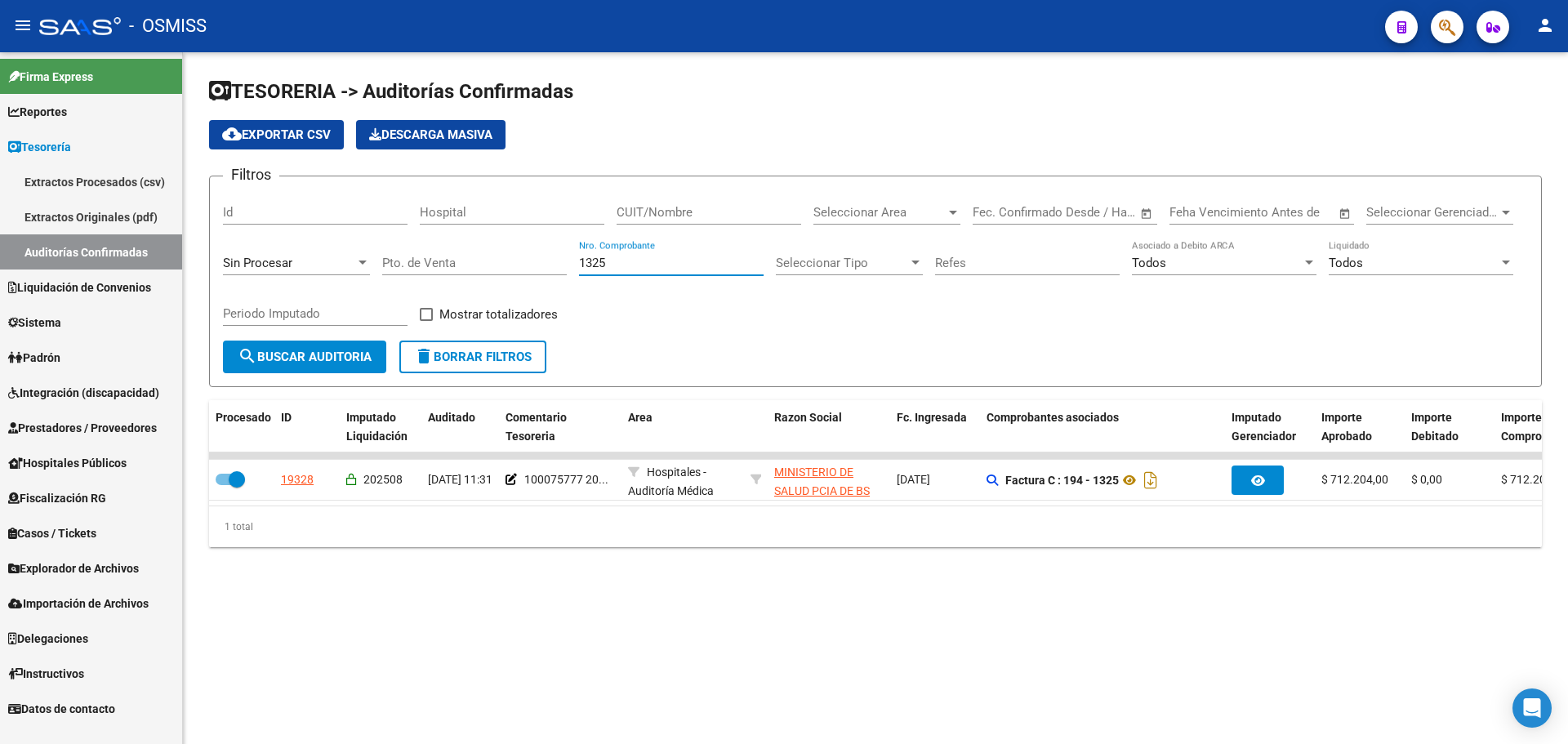
drag, startPoint x: 643, startPoint y: 261, endPoint x: 84, endPoint y: 262, distance: 559.0
click at [98, 261] on mat-sidenav-container "Firma Express Reportes Ingresos Percibidos Análisis de todos los conceptos (his…" at bounding box center [784, 398] width 1568 height 692
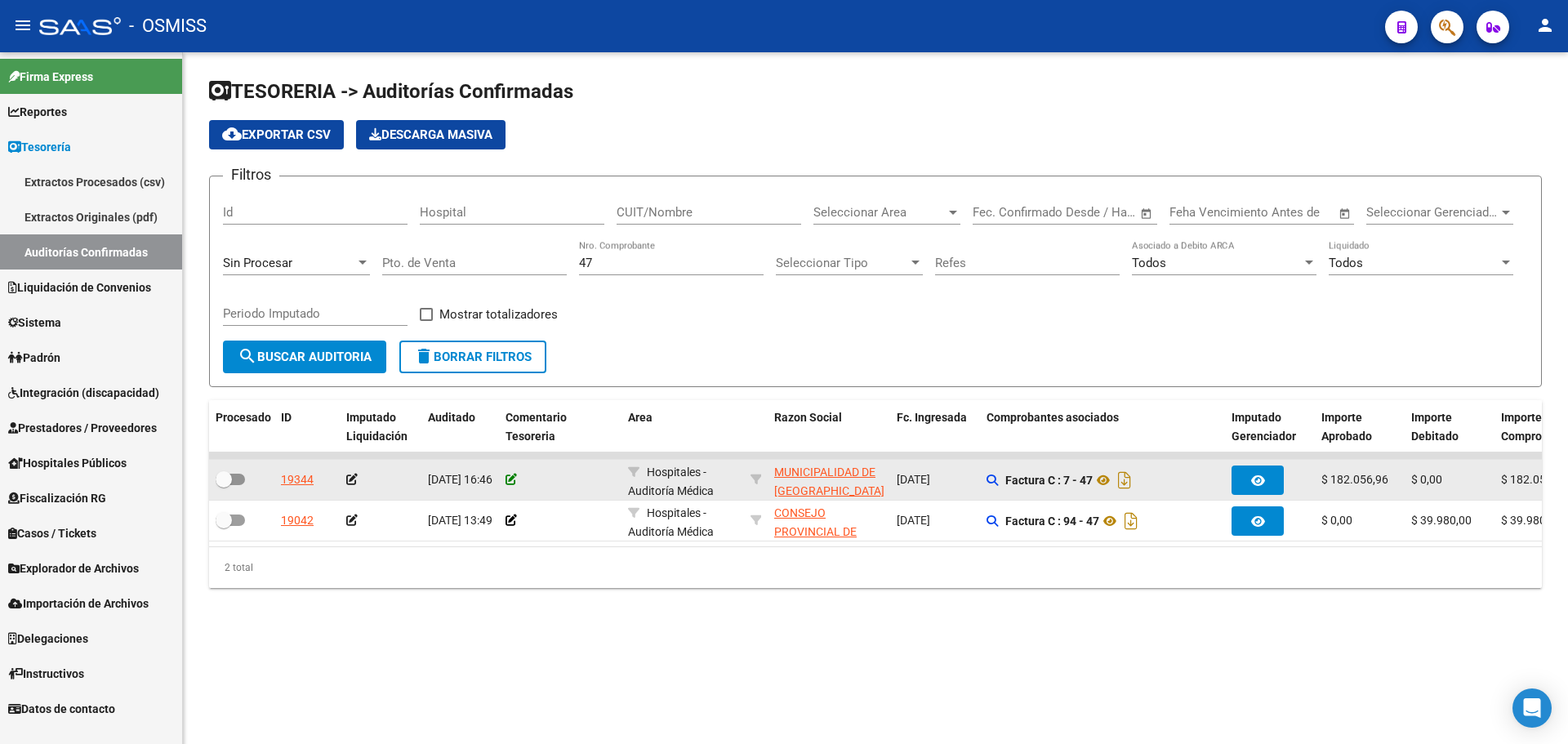
click at [511, 476] on icon at bounding box center [511, 480] width 12 height 12
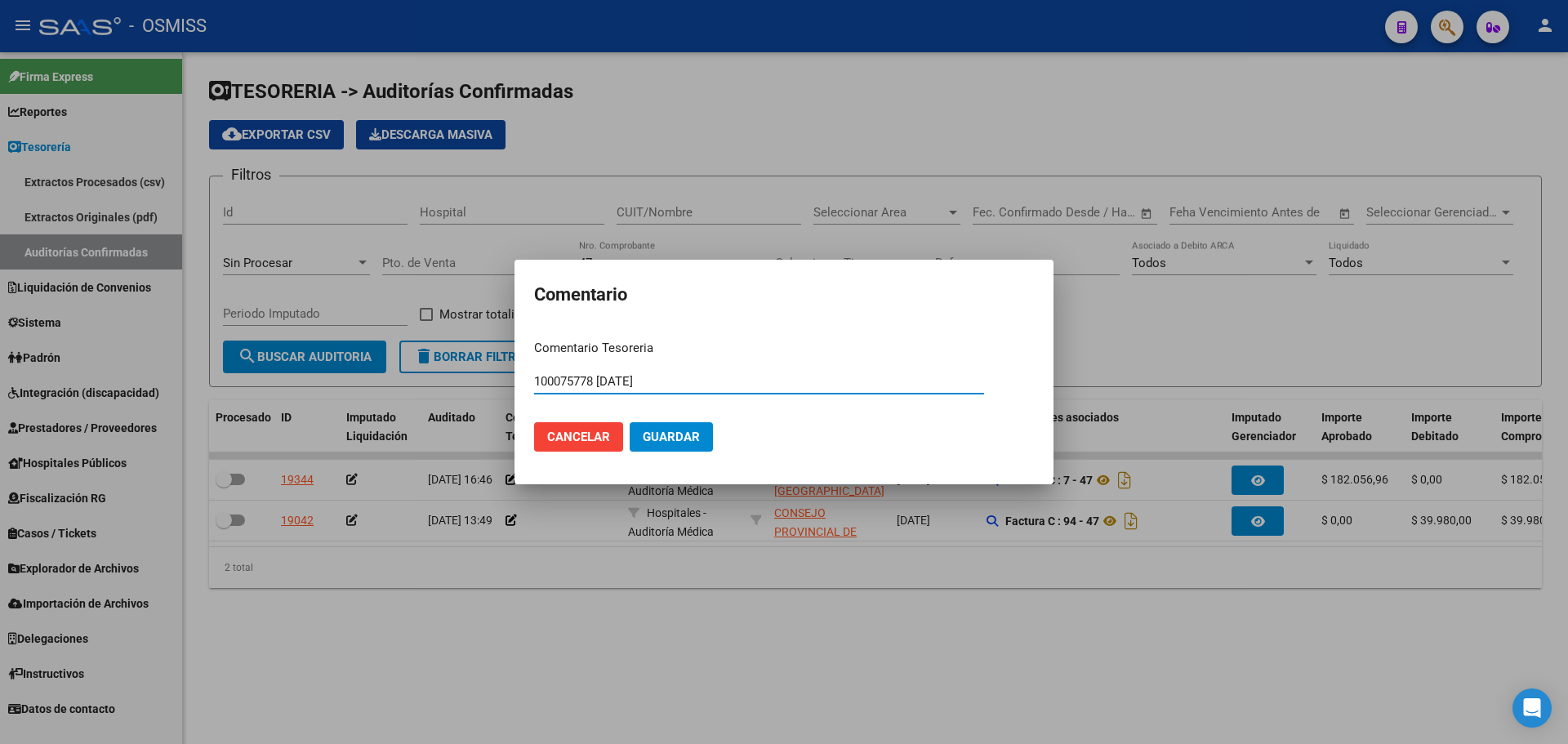
click at [656, 446] on button "Guardar" at bounding box center [672, 437] width 83 height 29
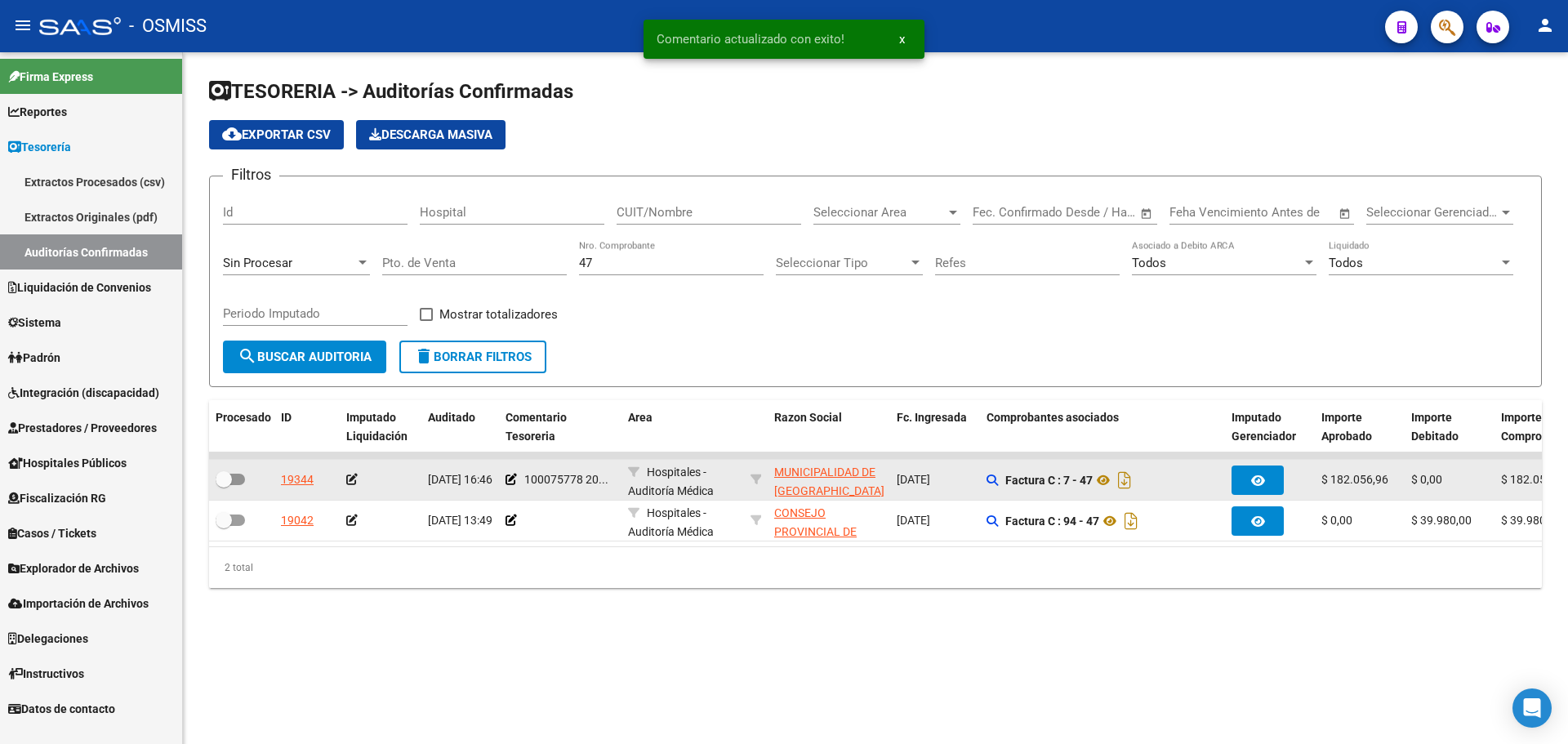
click at [352, 479] on icon at bounding box center [352, 480] width 12 height 12
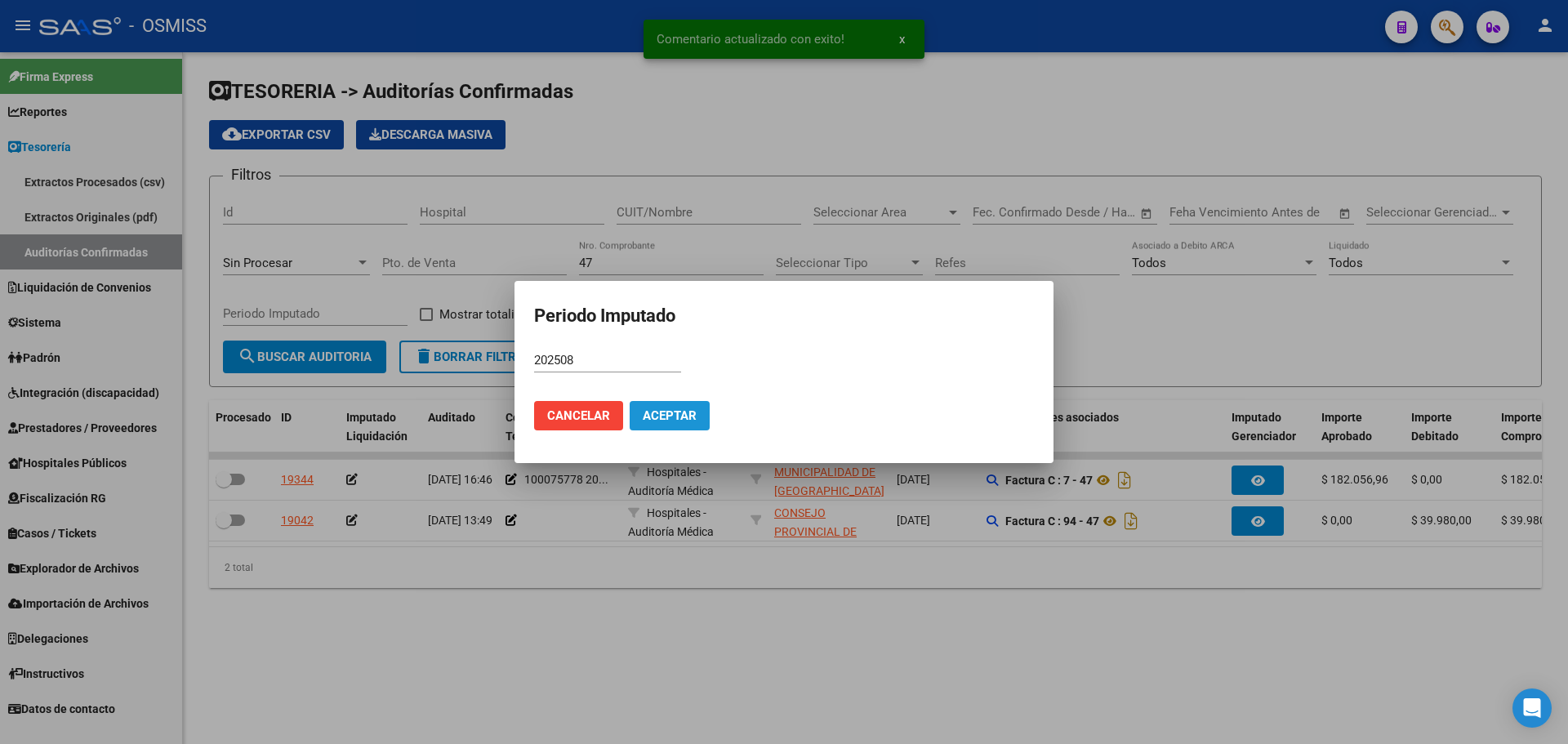
click at [653, 425] on button "Aceptar" at bounding box center [670, 415] width 80 height 29
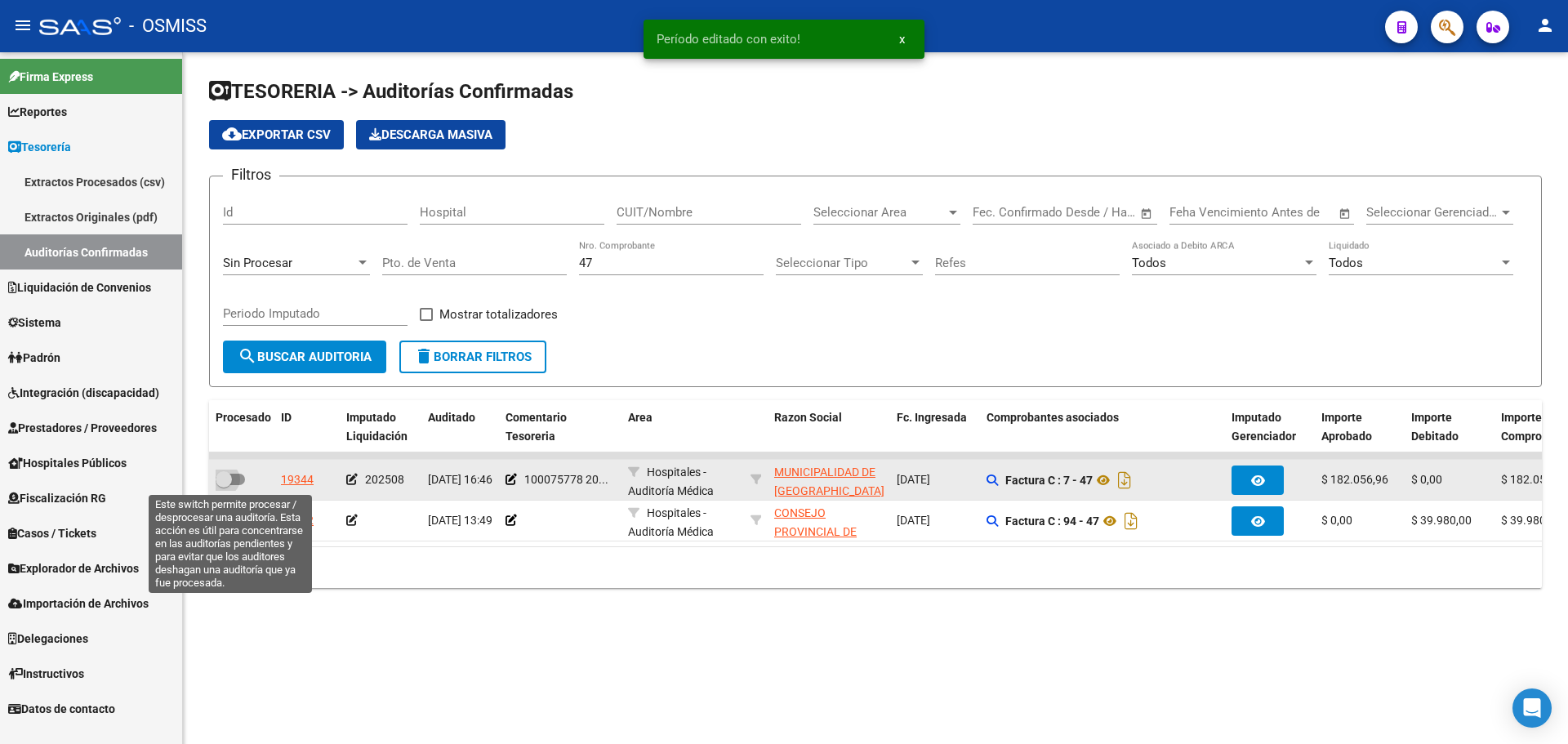
click at [232, 477] on span at bounding box center [230, 480] width 29 height 12
click at [224, 485] on input "checkbox" at bounding box center [223, 485] width 1 height 1
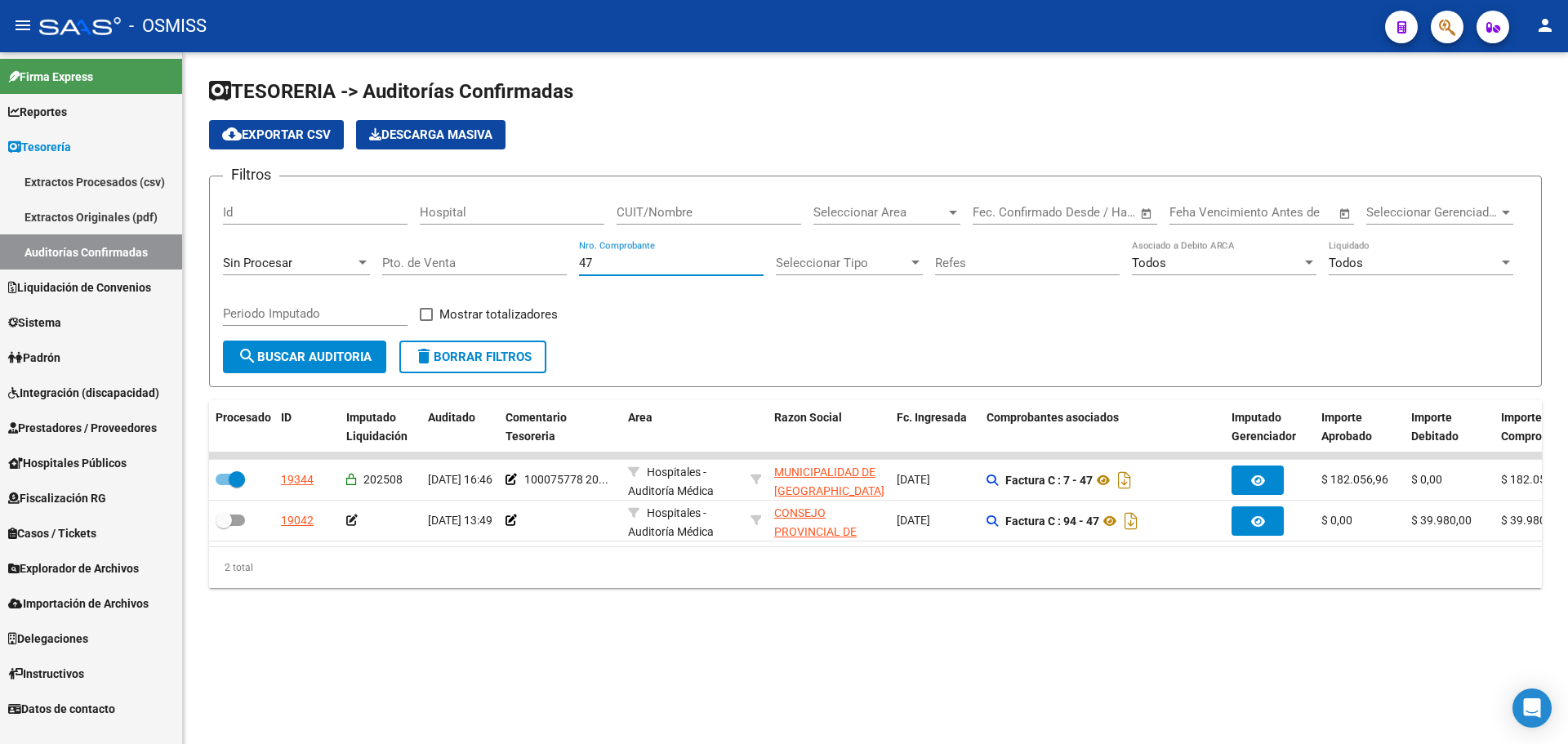
drag, startPoint x: 598, startPoint y: 262, endPoint x: 250, endPoint y: 223, distance: 350.2
click at [250, 223] on div "Filtros Id Hospital CUIT/Nombre Seleccionar Area Seleccionar Area Start date – …" at bounding box center [876, 265] width 1305 height 151
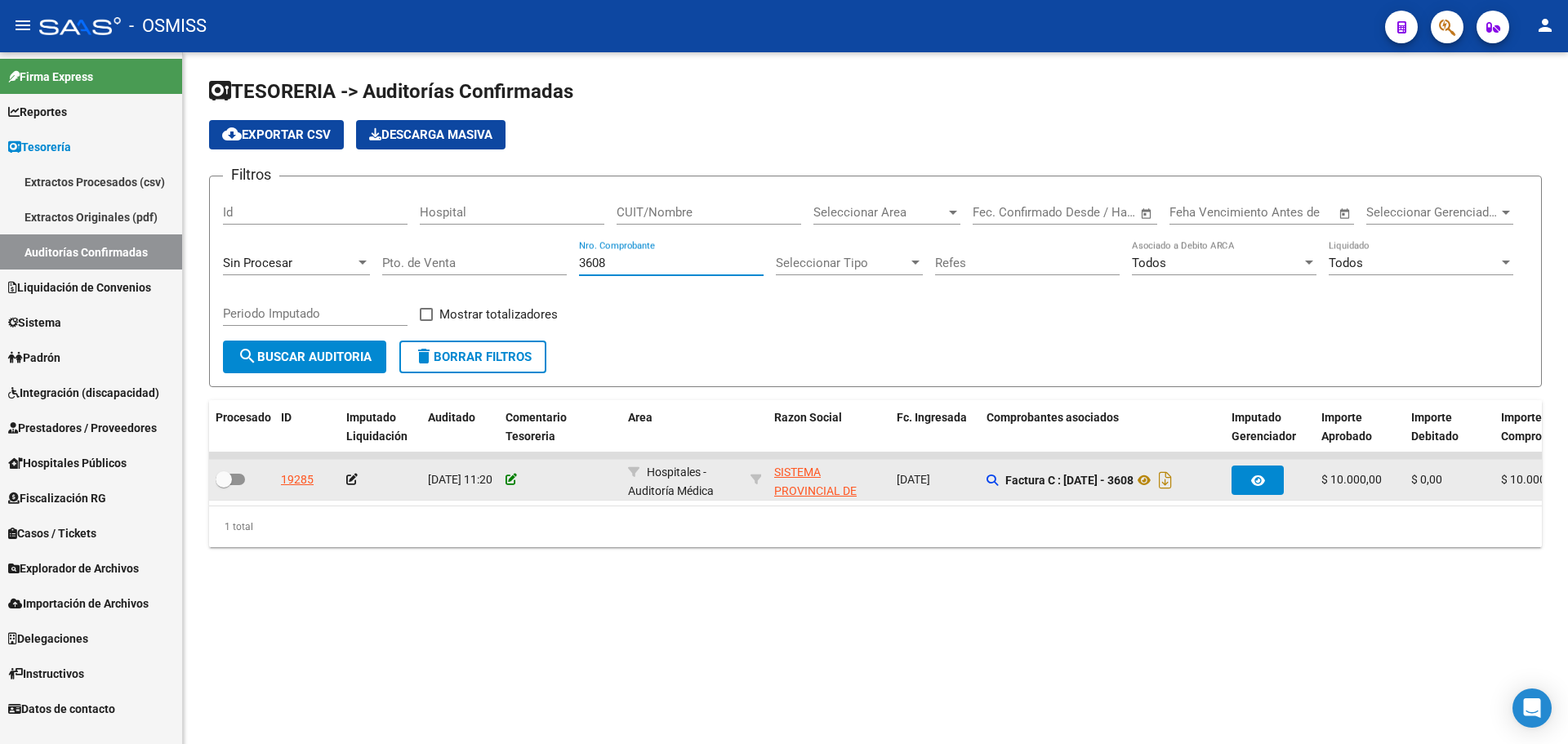
click at [510, 477] on icon at bounding box center [511, 480] width 12 height 12
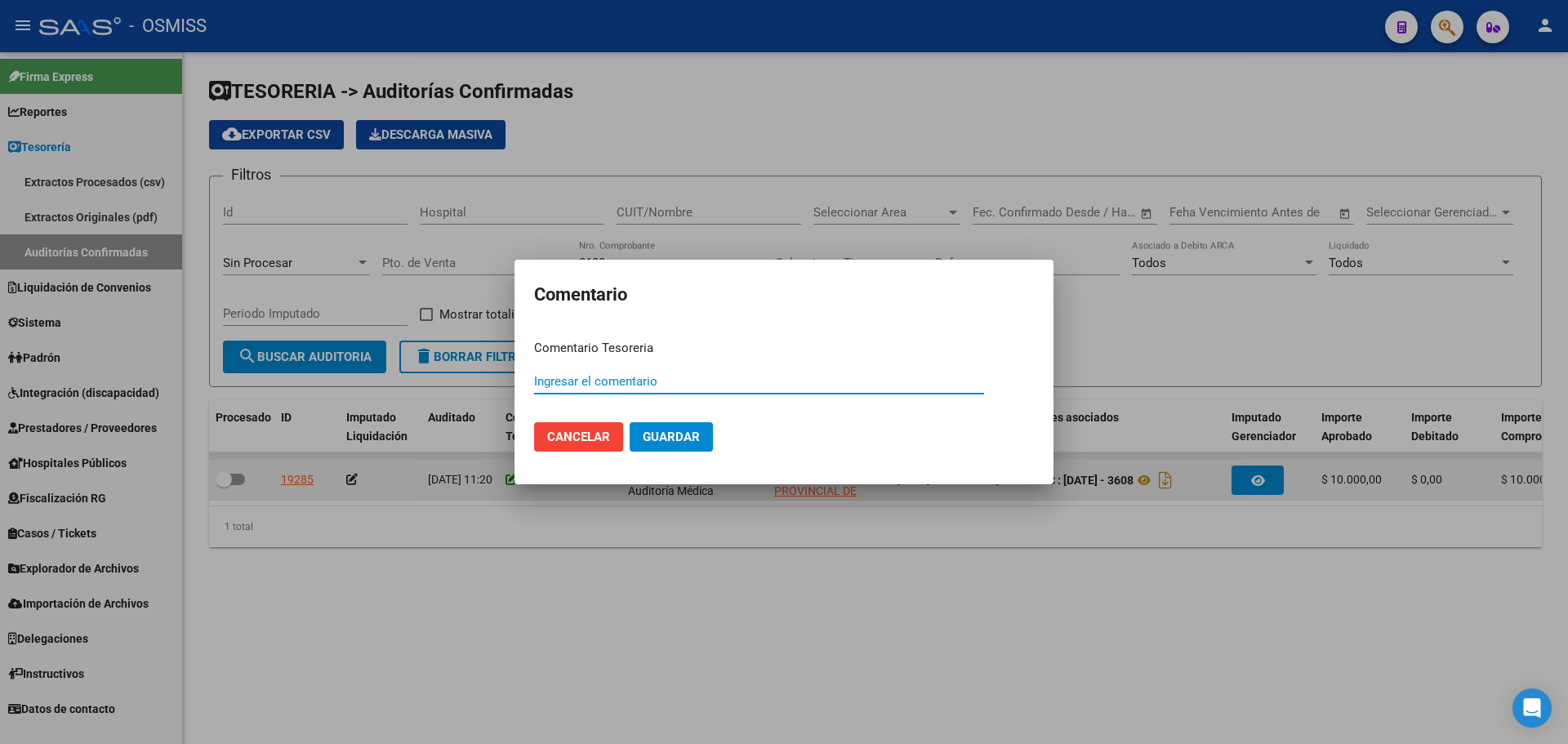
paste input "100075779"
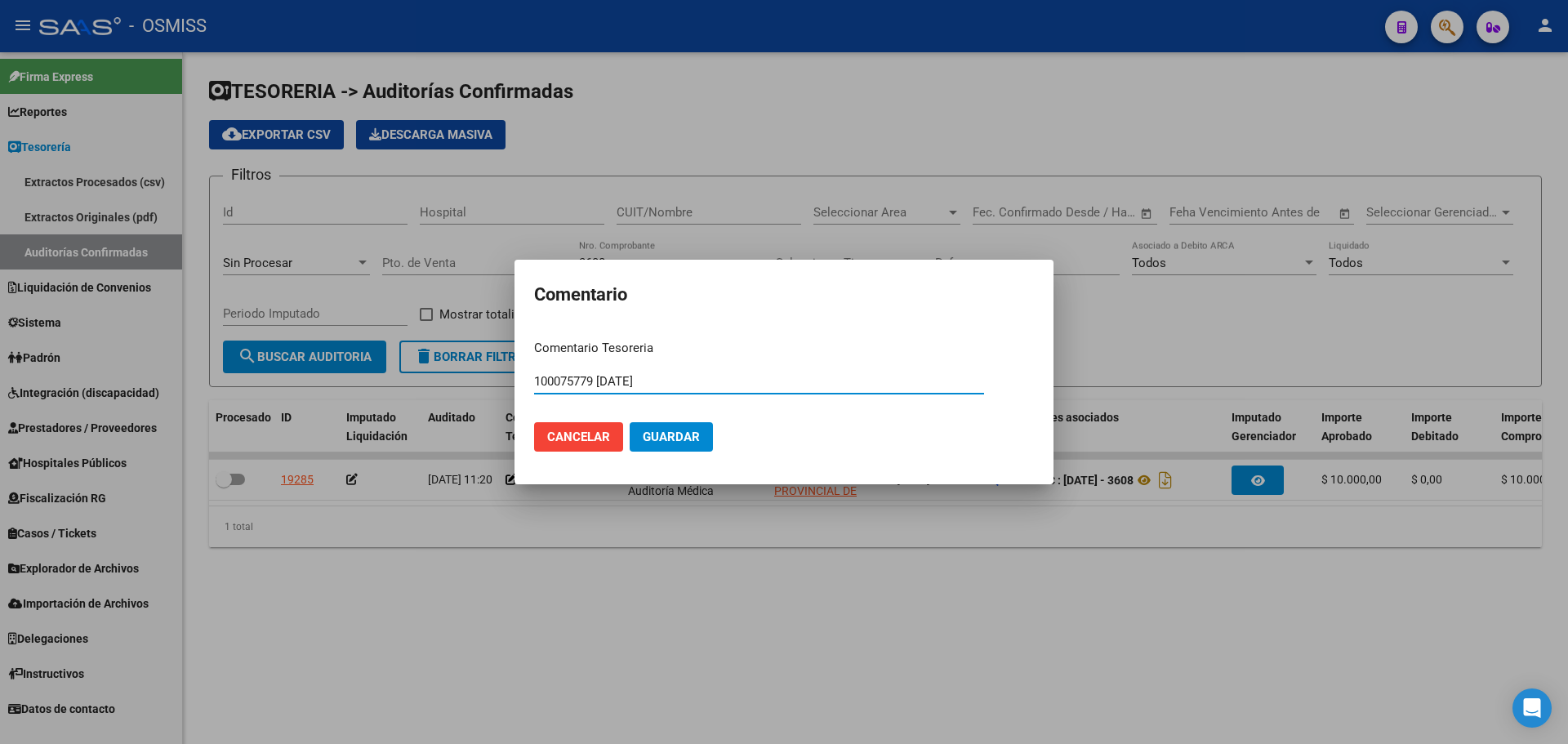
drag, startPoint x: 693, startPoint y: 381, endPoint x: 363, endPoint y: 350, distance: 331.5
click at [363, 350] on div "Comentario Comentario Tesoreria 100075779 [DATE] Ingresar el comentario Cancela…" at bounding box center [784, 372] width 1568 height 744
click at [691, 435] on span "Guardar" at bounding box center [671, 438] width 57 height 15
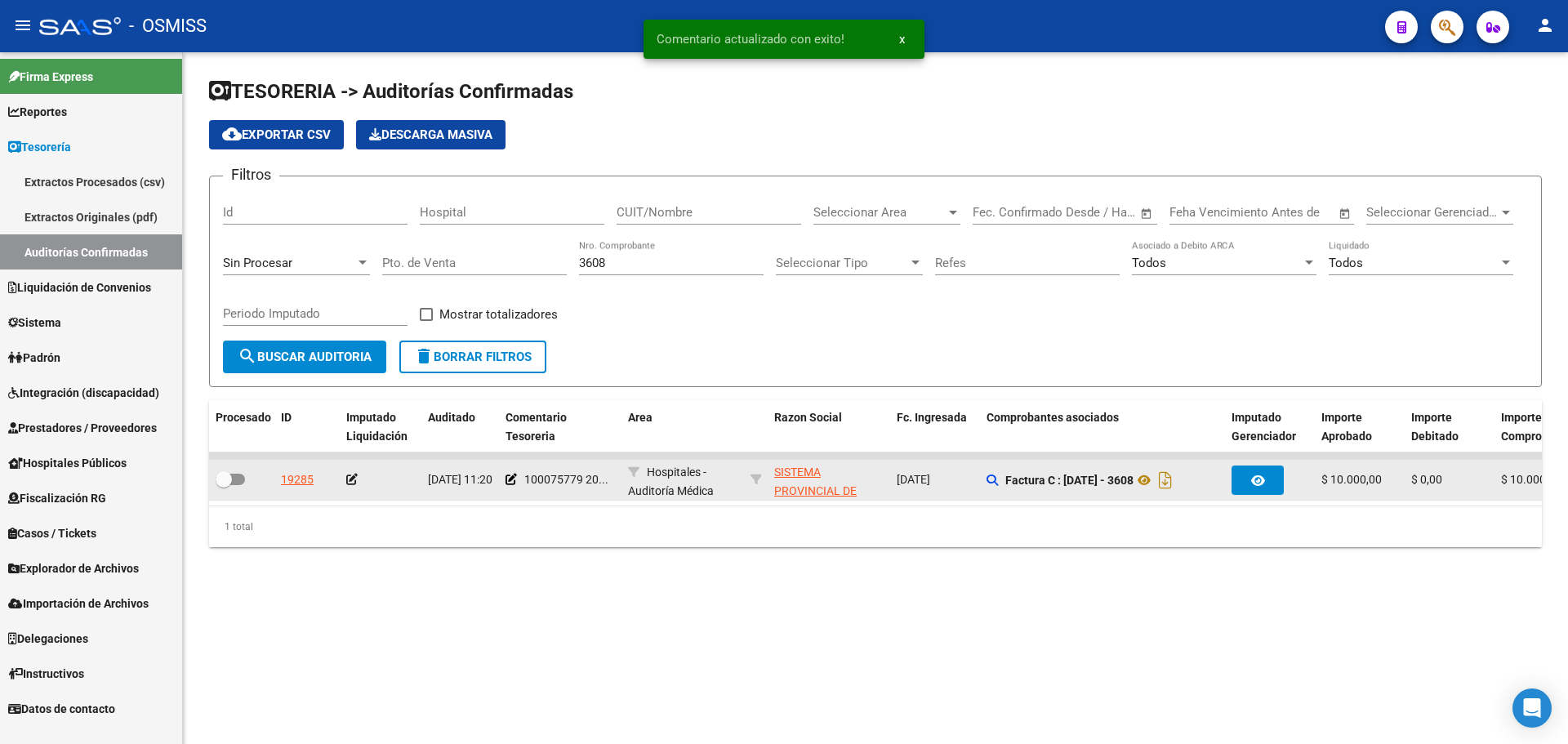
click at [346, 486] on datatable-body-cell at bounding box center [380, 480] width 81 height 40
click at [354, 478] on icon at bounding box center [352, 480] width 12 height 12
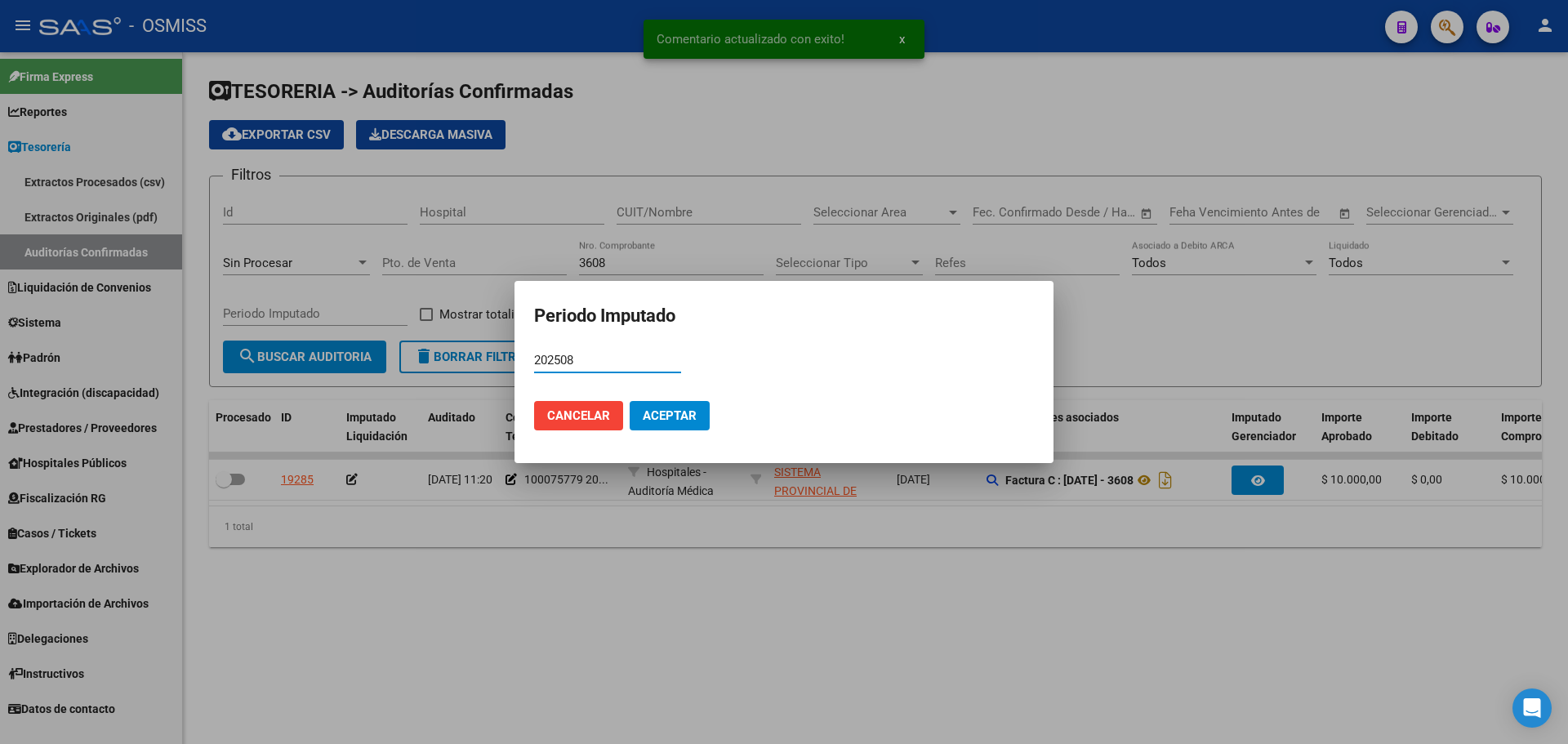
click at [685, 420] on span "Aceptar" at bounding box center [669, 416] width 54 height 15
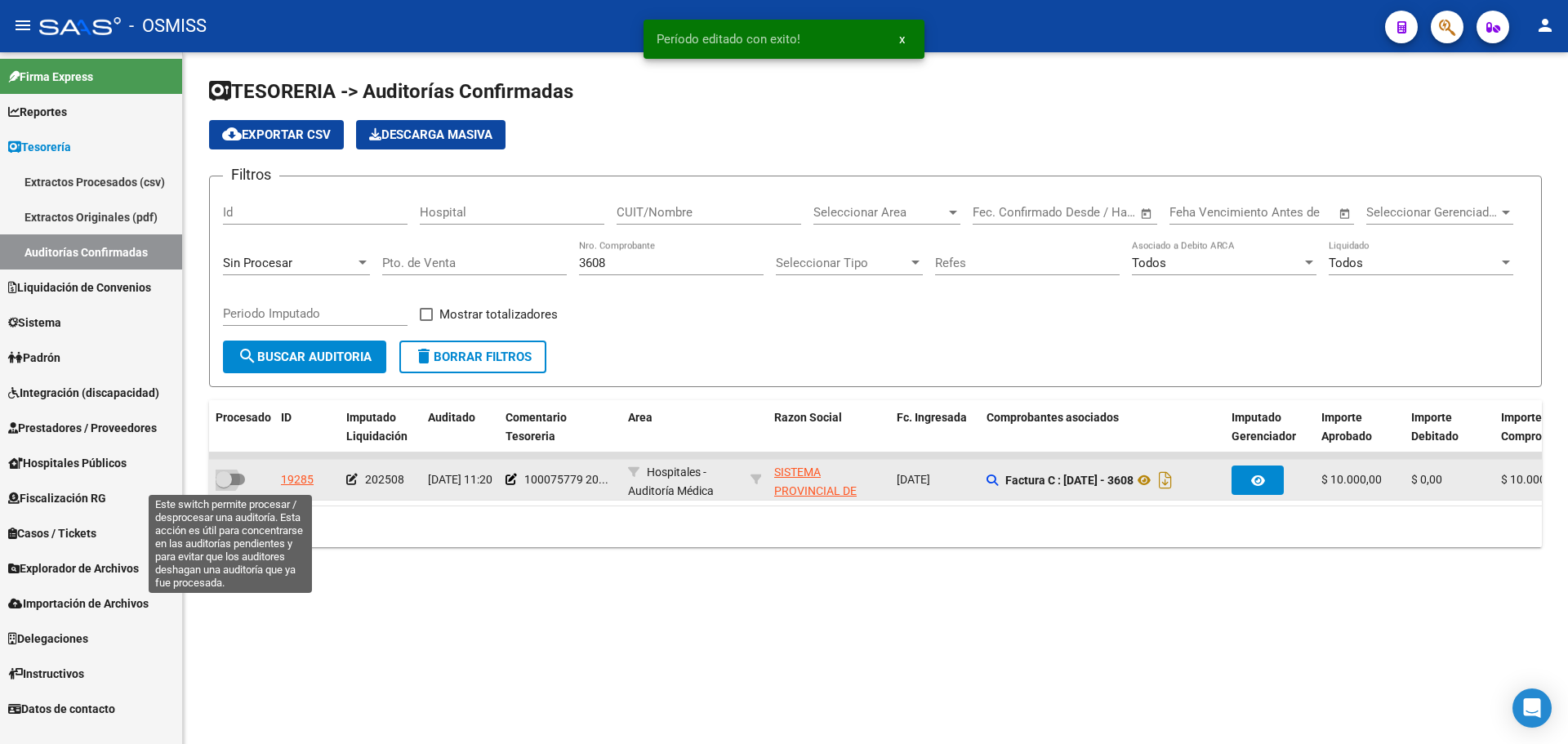
click at [233, 486] on label at bounding box center [230, 480] width 29 height 20
click at [224, 486] on input "checkbox" at bounding box center [223, 485] width 1 height 1
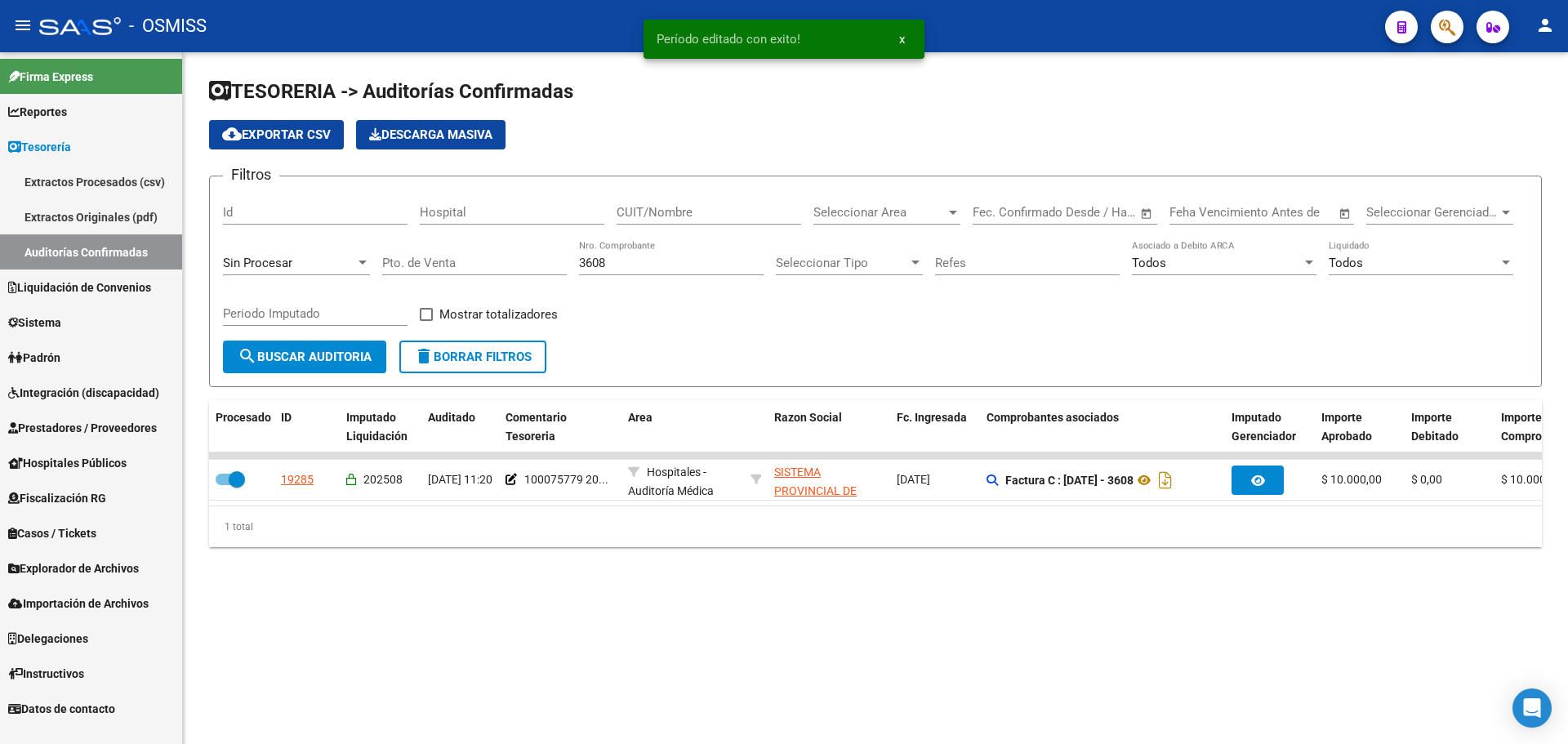
click at [629, 276] on div "3608 Nro. Comprobante" at bounding box center [672, 265] width 184 height 51
click at [631, 270] on input "3608" at bounding box center [672, 263] width 184 height 15
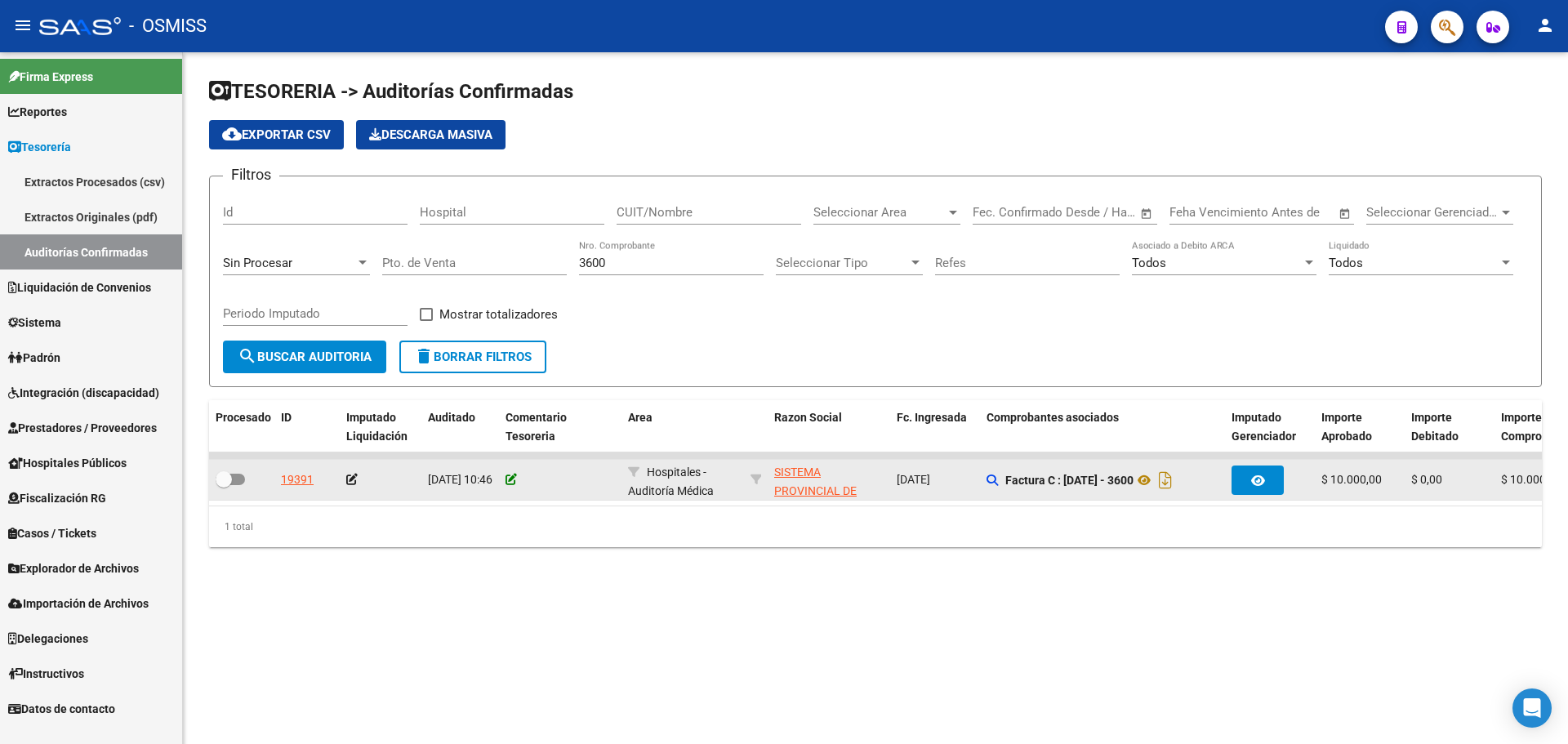
click at [512, 480] on icon at bounding box center [511, 480] width 12 height 12
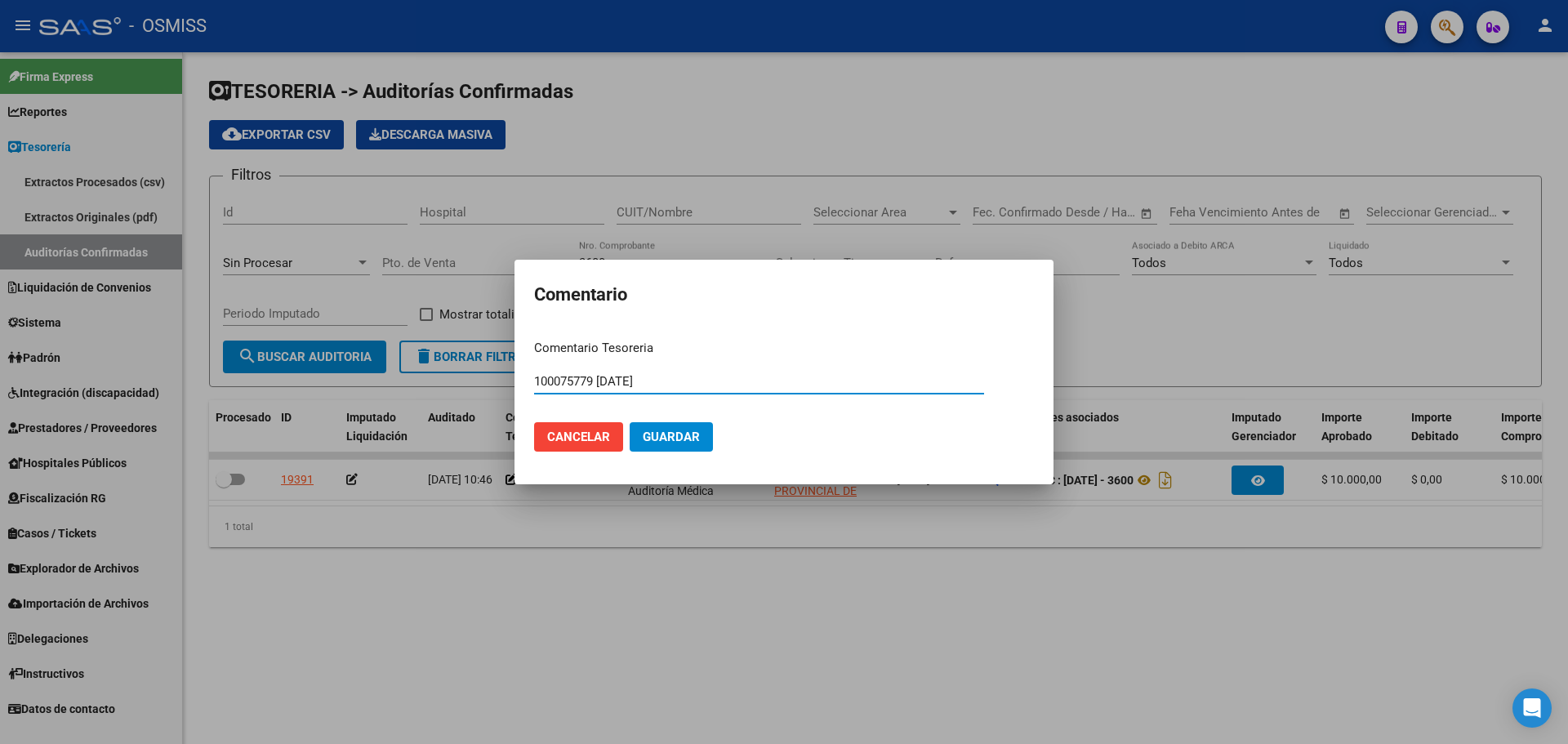
click at [666, 445] on button "Guardar" at bounding box center [672, 437] width 83 height 29
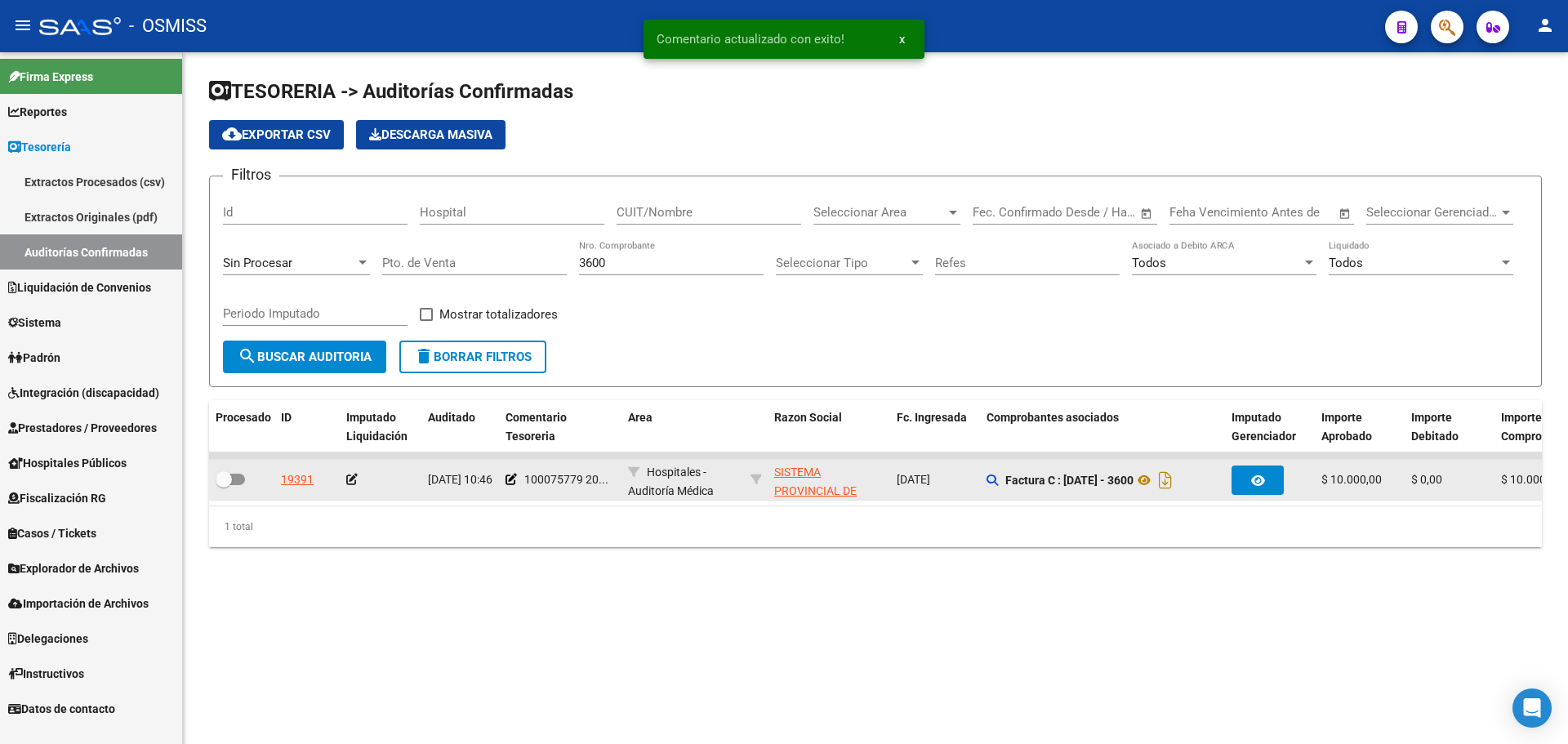
click at [352, 475] on icon at bounding box center [352, 480] width 12 height 12
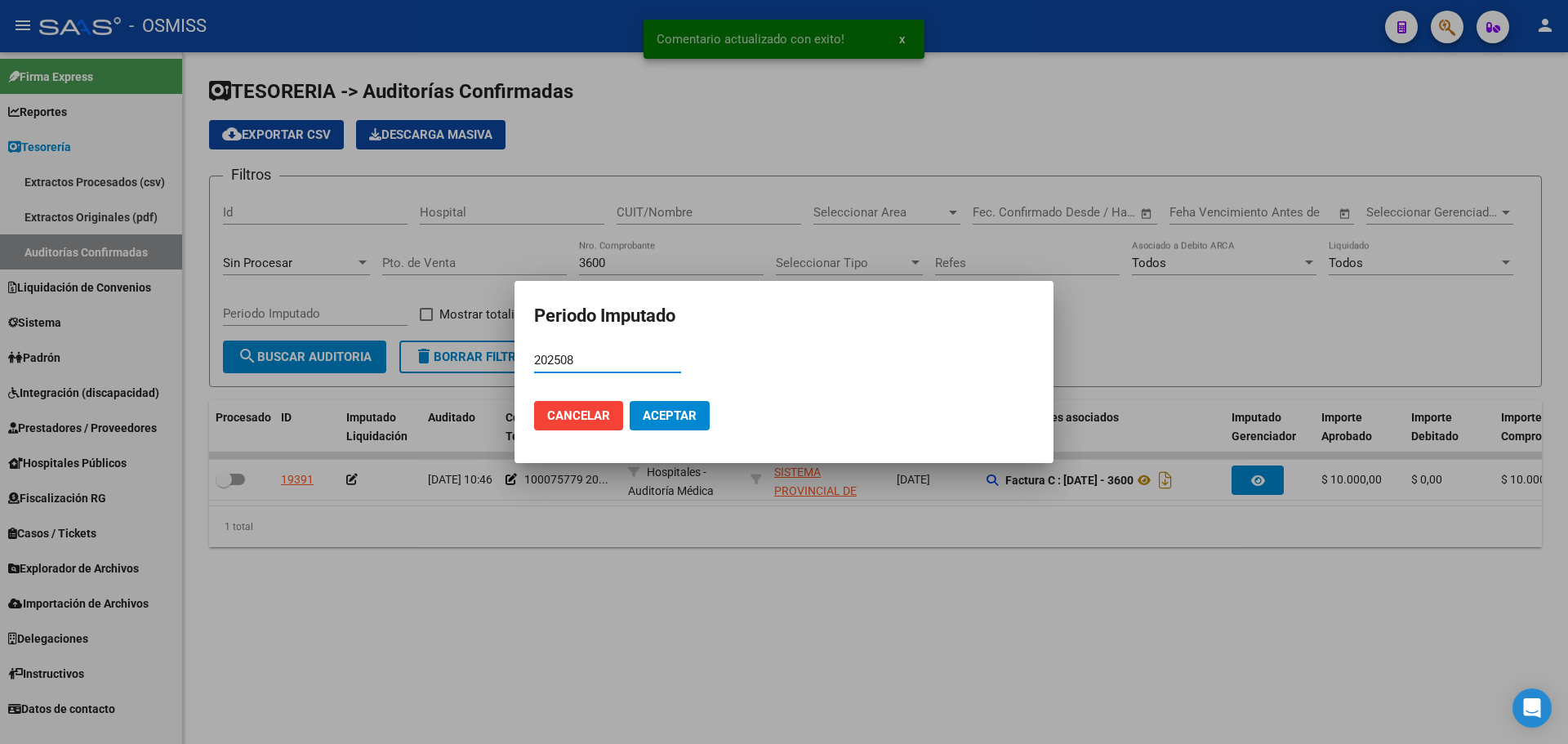
click at [730, 413] on mat-dialog-actions "Cancelar Aceptar" at bounding box center [784, 415] width 500 height 56
click at [632, 418] on button "Aceptar" at bounding box center [670, 415] width 80 height 29
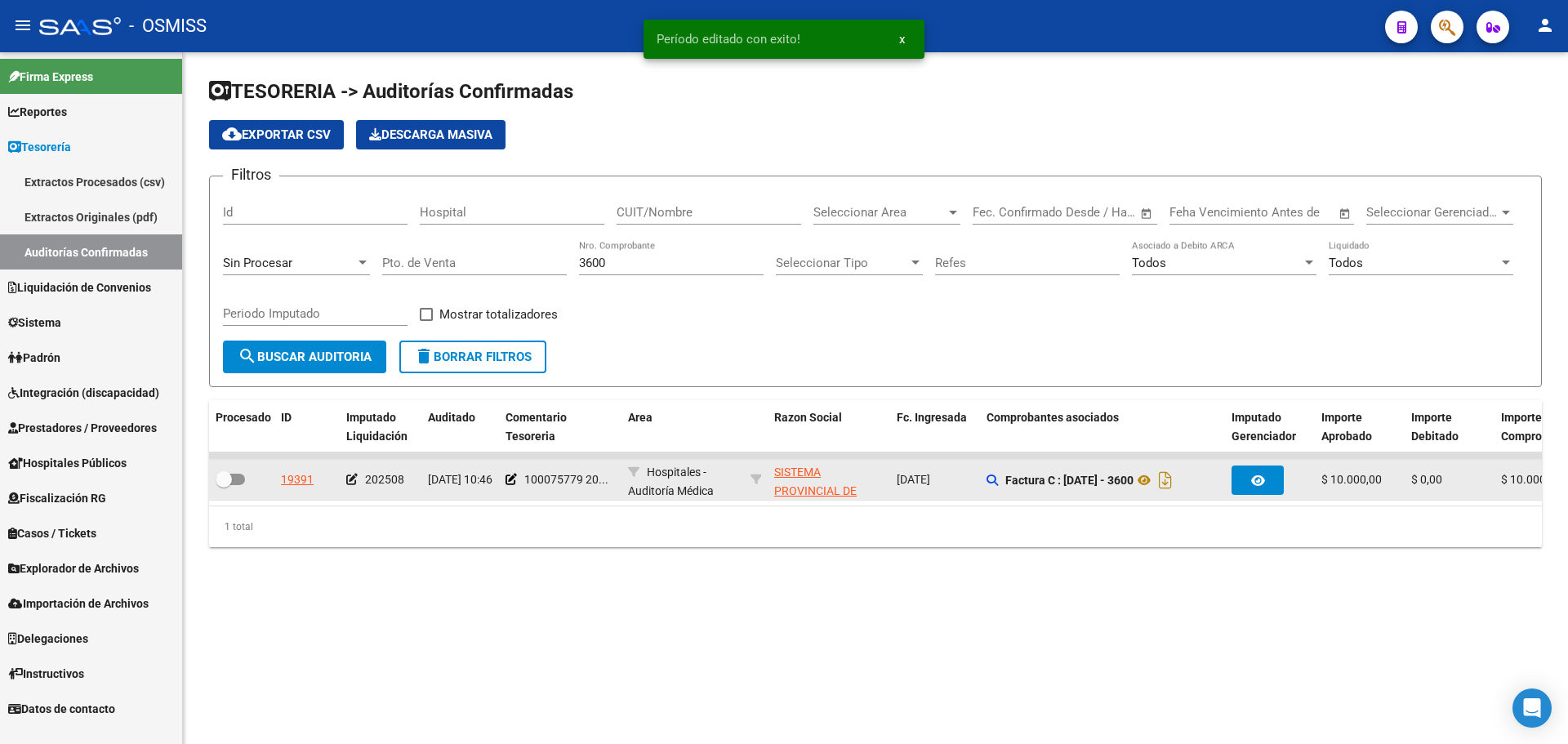
click at [245, 482] on div at bounding box center [242, 481] width 52 height 22
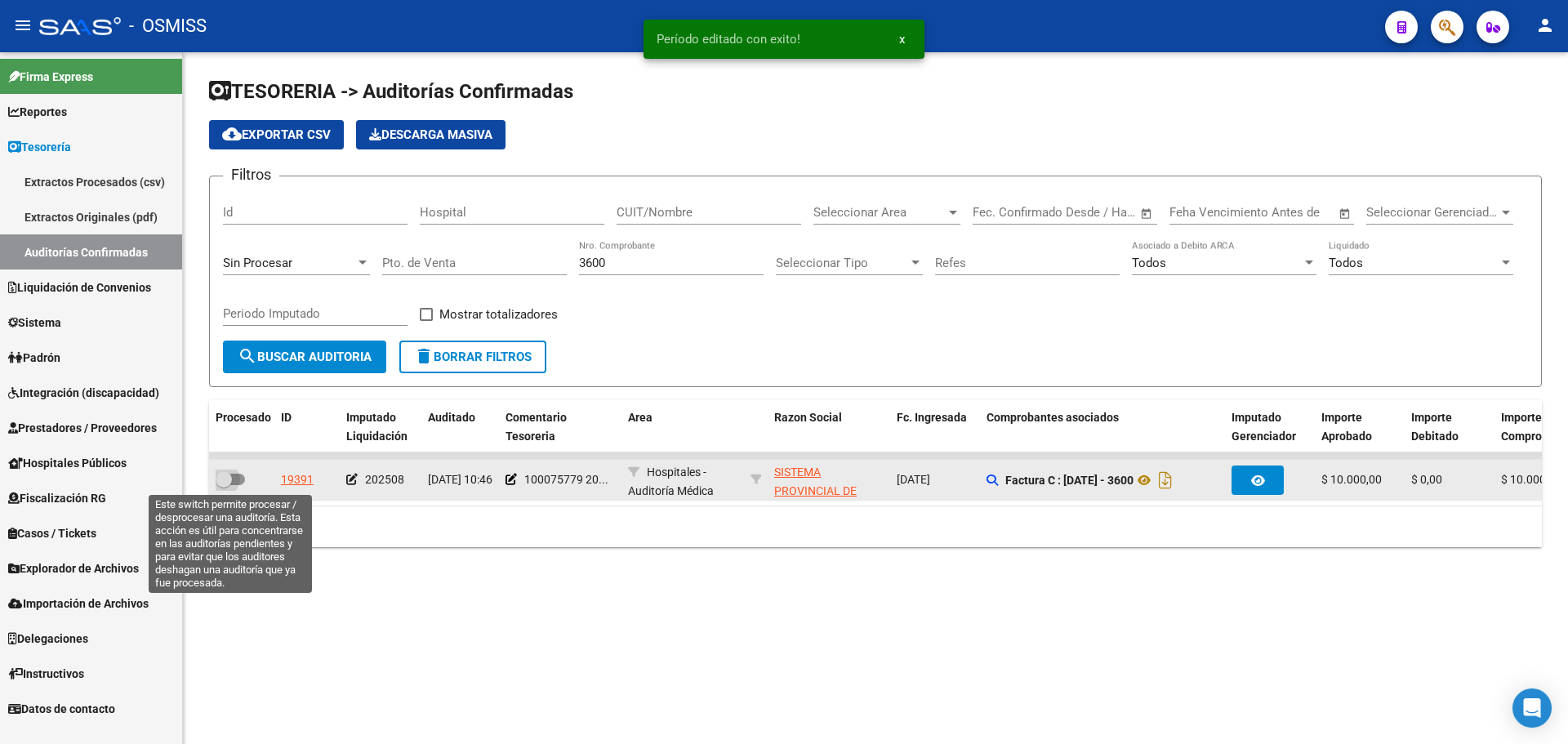
click at [240, 482] on span at bounding box center [230, 480] width 29 height 12
click at [224, 485] on input "checkbox" at bounding box center [223, 485] width 1 height 1
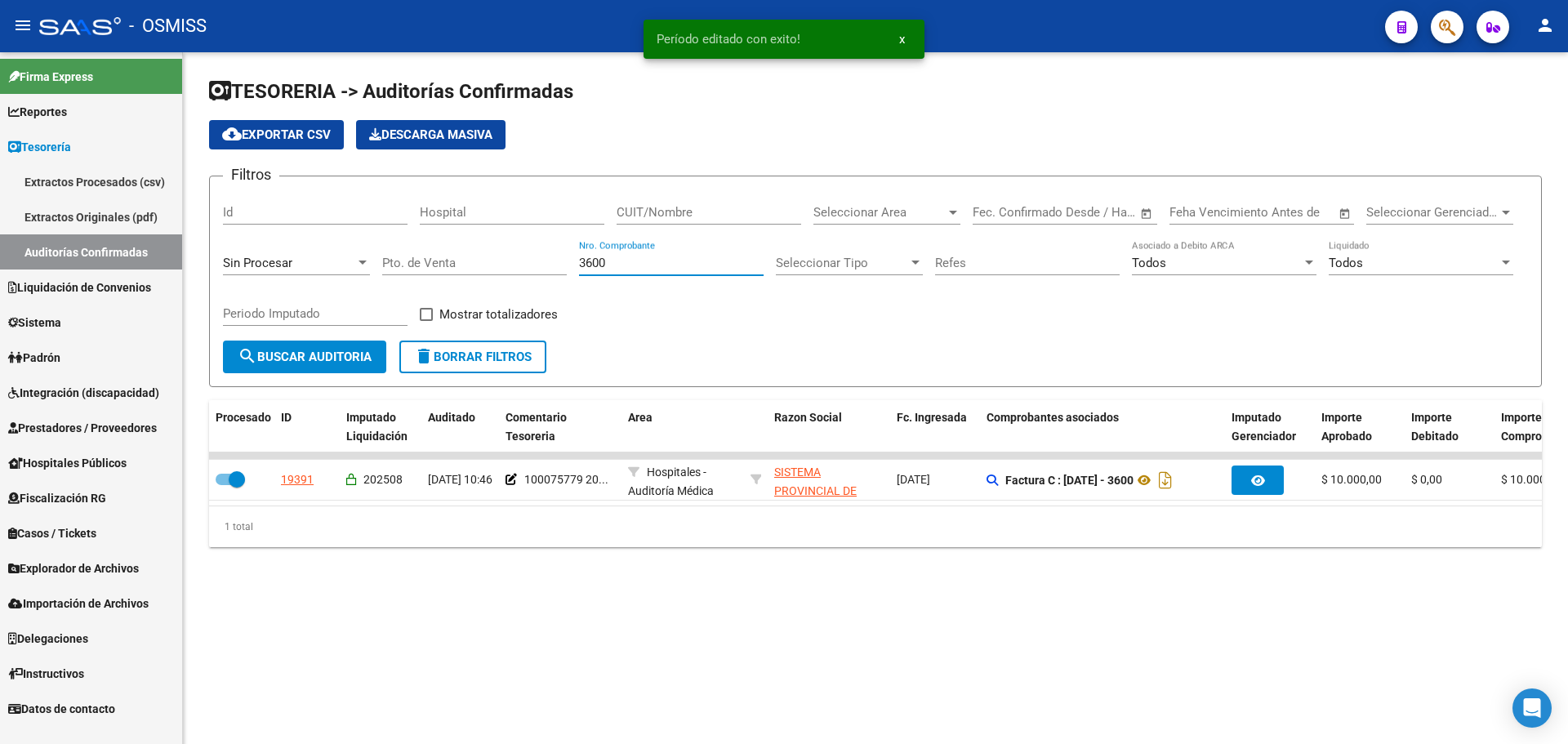
drag, startPoint x: 659, startPoint y: 265, endPoint x: 173, endPoint y: 263, distance: 486.0
click at [278, 263] on div "Filtros Id Hospital CUIT/Nombre Seleccionar Area Seleccionar Area Start date – …" at bounding box center [876, 265] width 1305 height 151
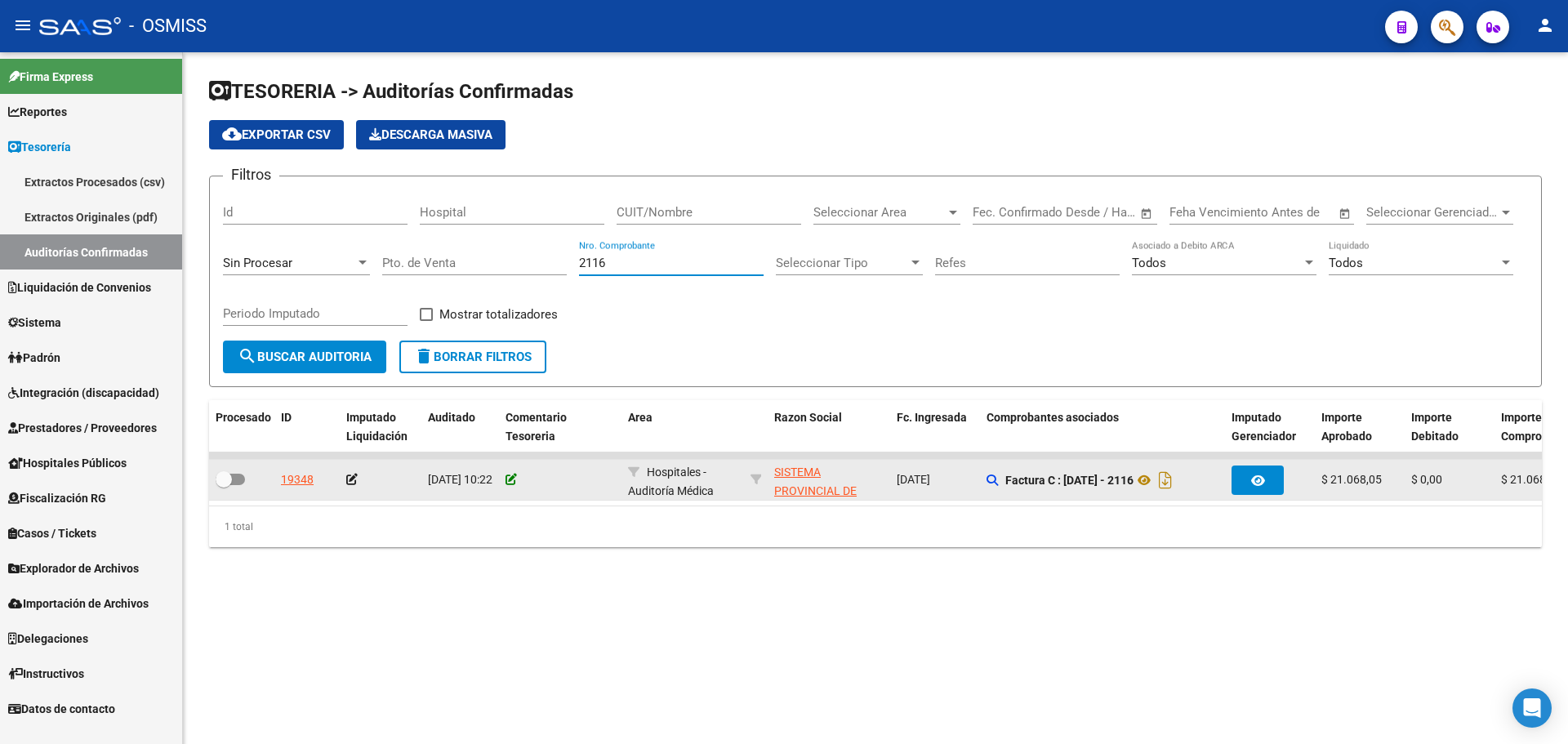
click at [515, 474] on icon at bounding box center [511, 480] width 12 height 12
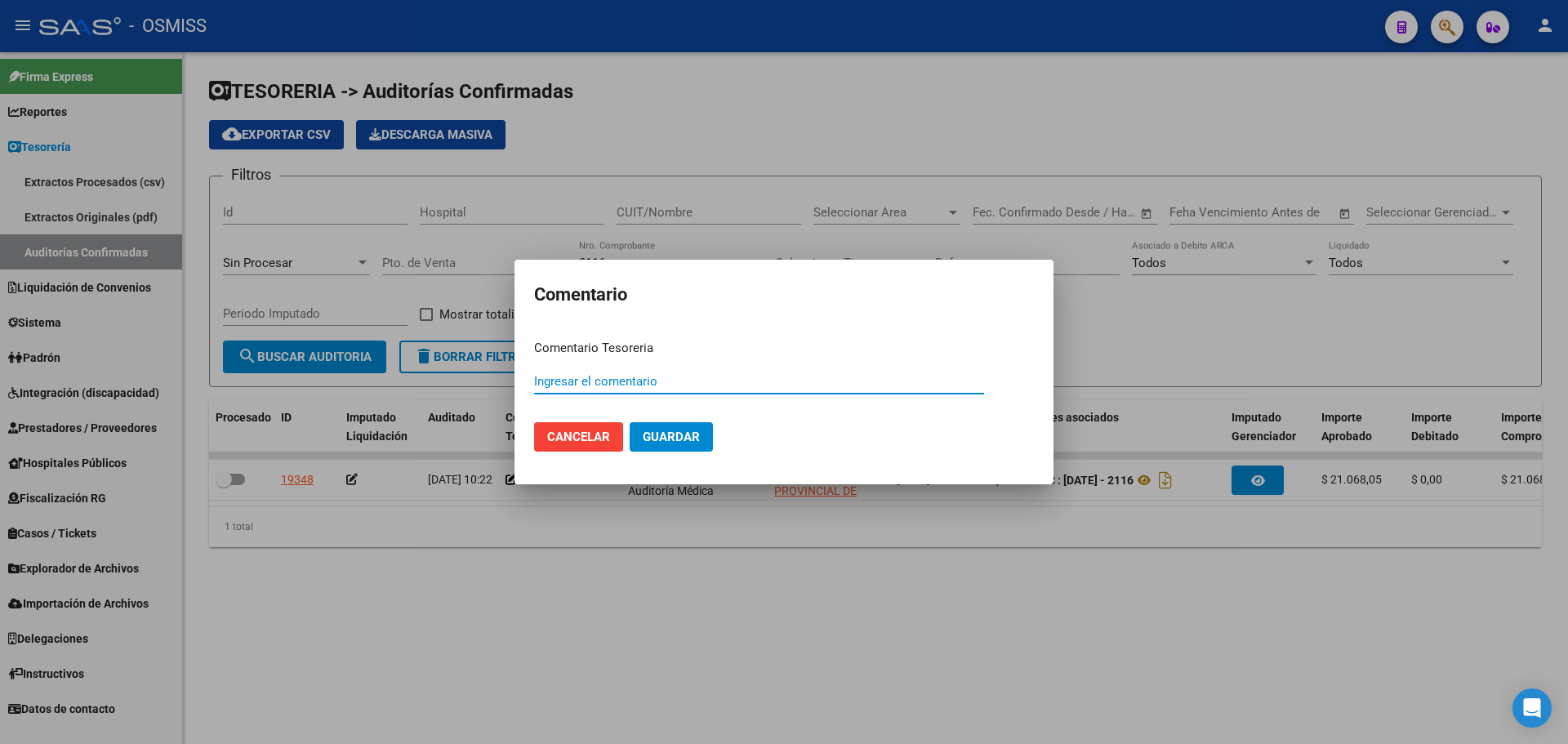
paste input "100075779 [DATE]"
click at [654, 446] on button "Guardar" at bounding box center [672, 437] width 83 height 29
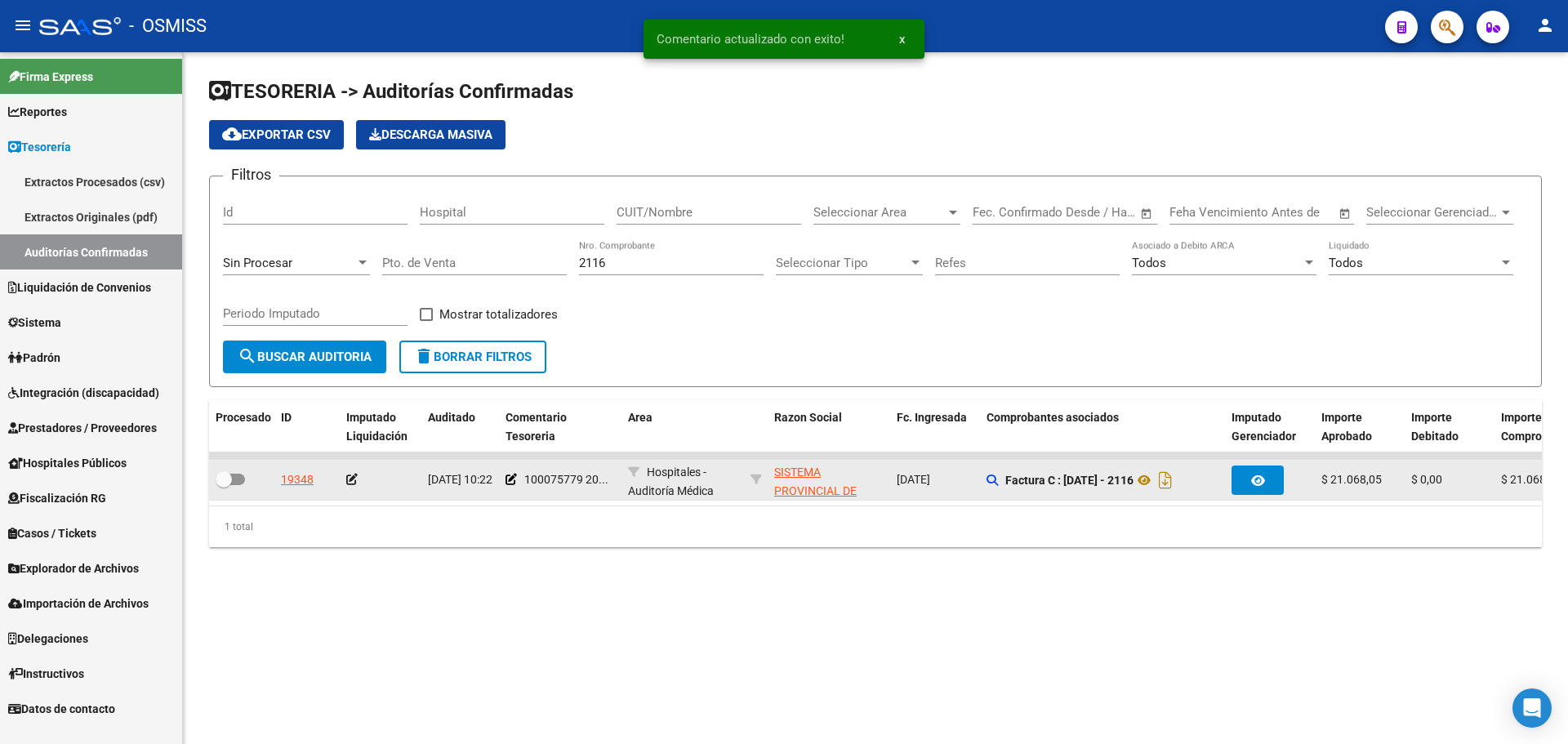
click at [352, 480] on icon at bounding box center [352, 480] width 12 height 12
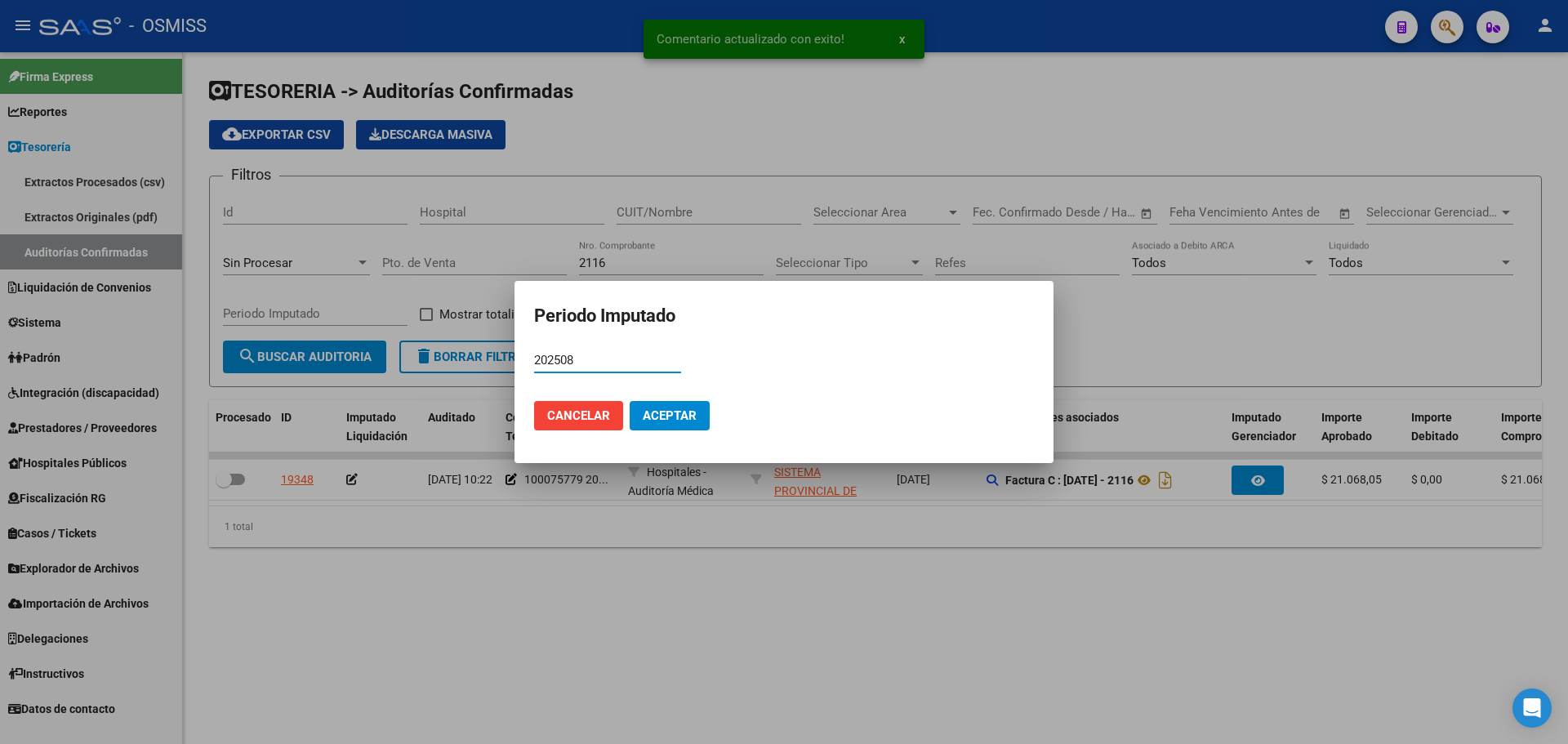
click at [703, 406] on button "Aceptar" at bounding box center [670, 415] width 80 height 29
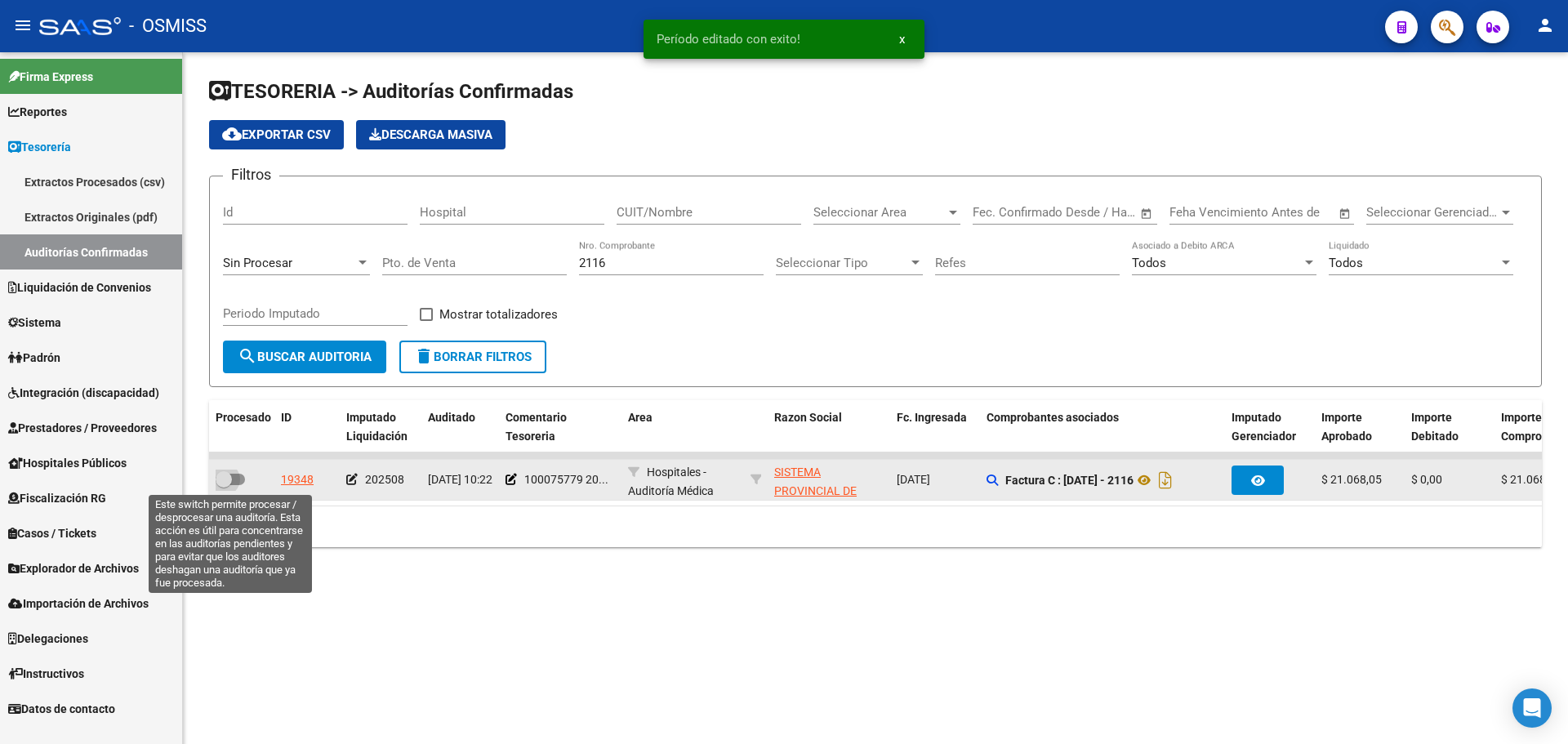
click at [235, 478] on span at bounding box center [230, 480] width 29 height 12
click at [224, 485] on input "checkbox" at bounding box center [223, 485] width 1 height 1
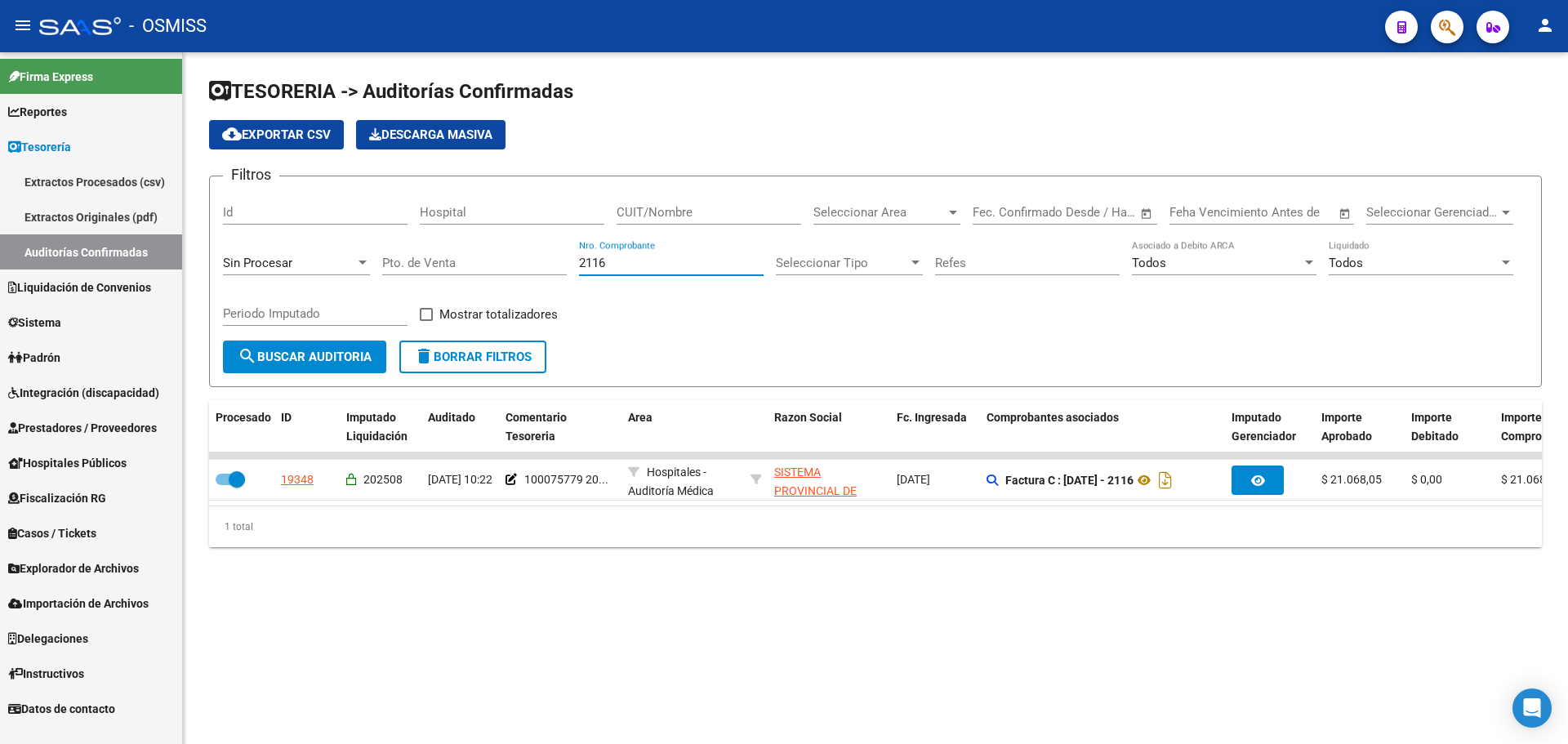
drag, startPoint x: 626, startPoint y: 267, endPoint x: 164, endPoint y: 313, distance: 464.3
click at [344, 290] on div "Filtros Id Hospital CUIT/Nombre Seleccionar Area Seleccionar Area Start date – …" at bounding box center [876, 265] width 1305 height 151
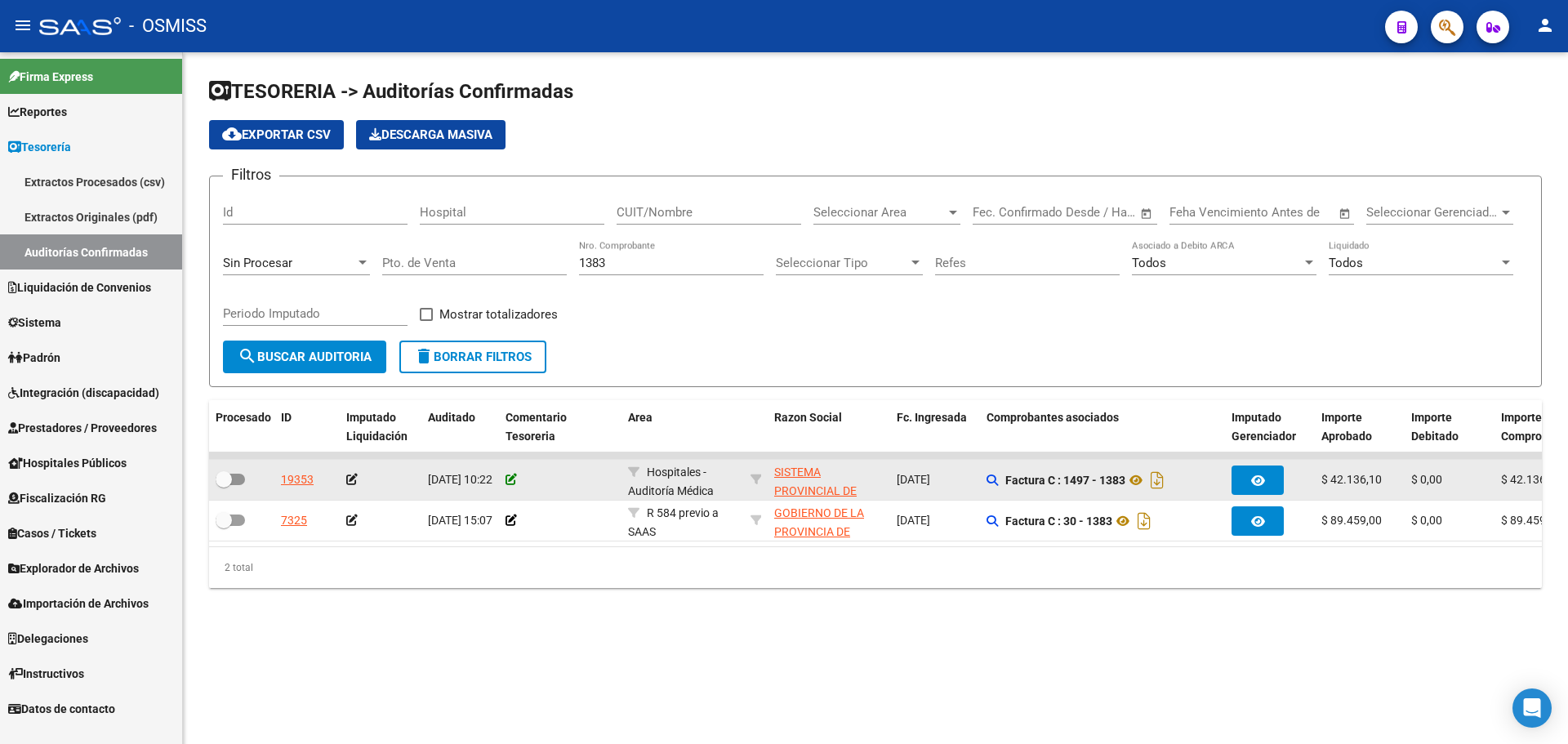
click at [512, 480] on icon at bounding box center [511, 480] width 12 height 12
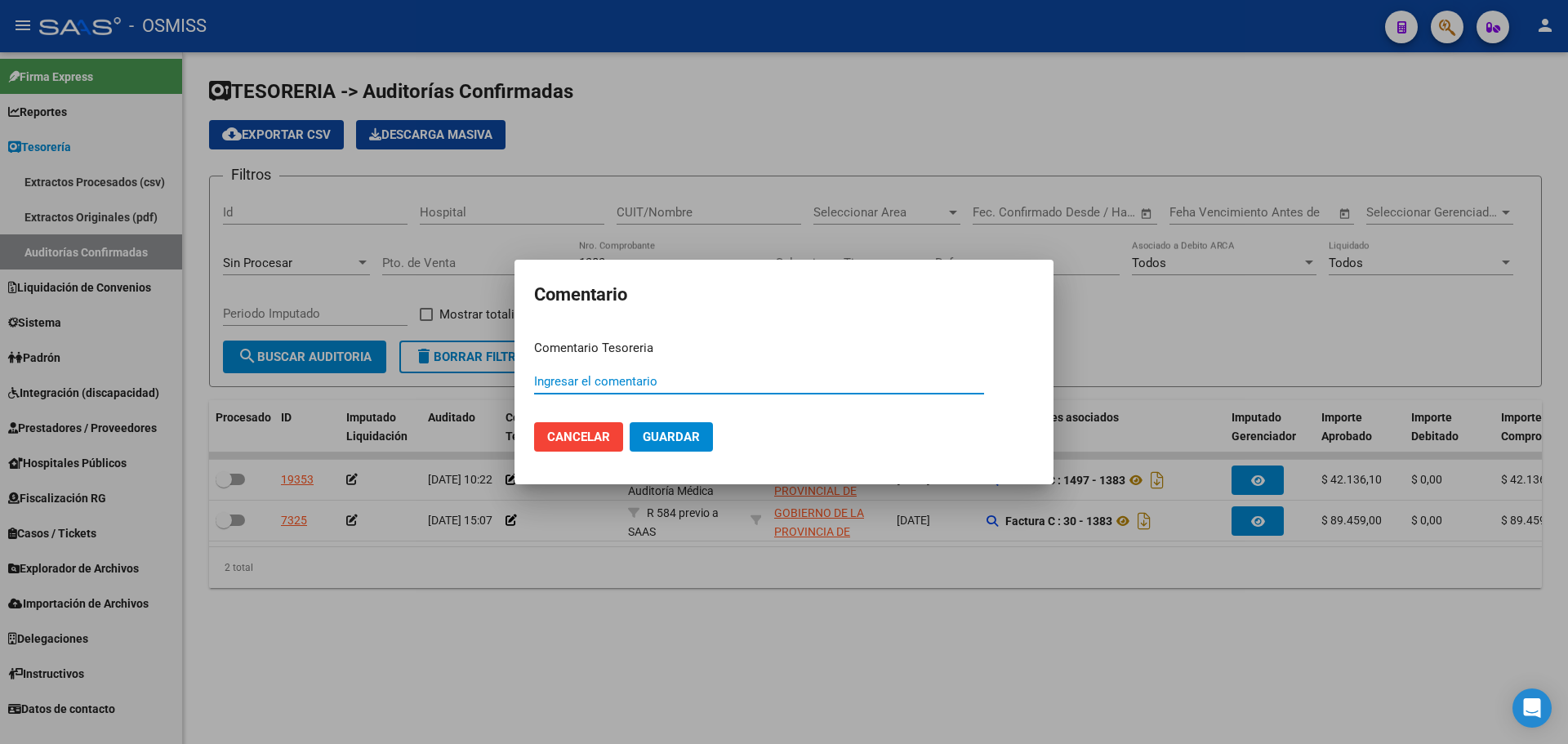
paste input "100075779 [DATE]"
click at [662, 433] on span "Guardar" at bounding box center [671, 438] width 57 height 15
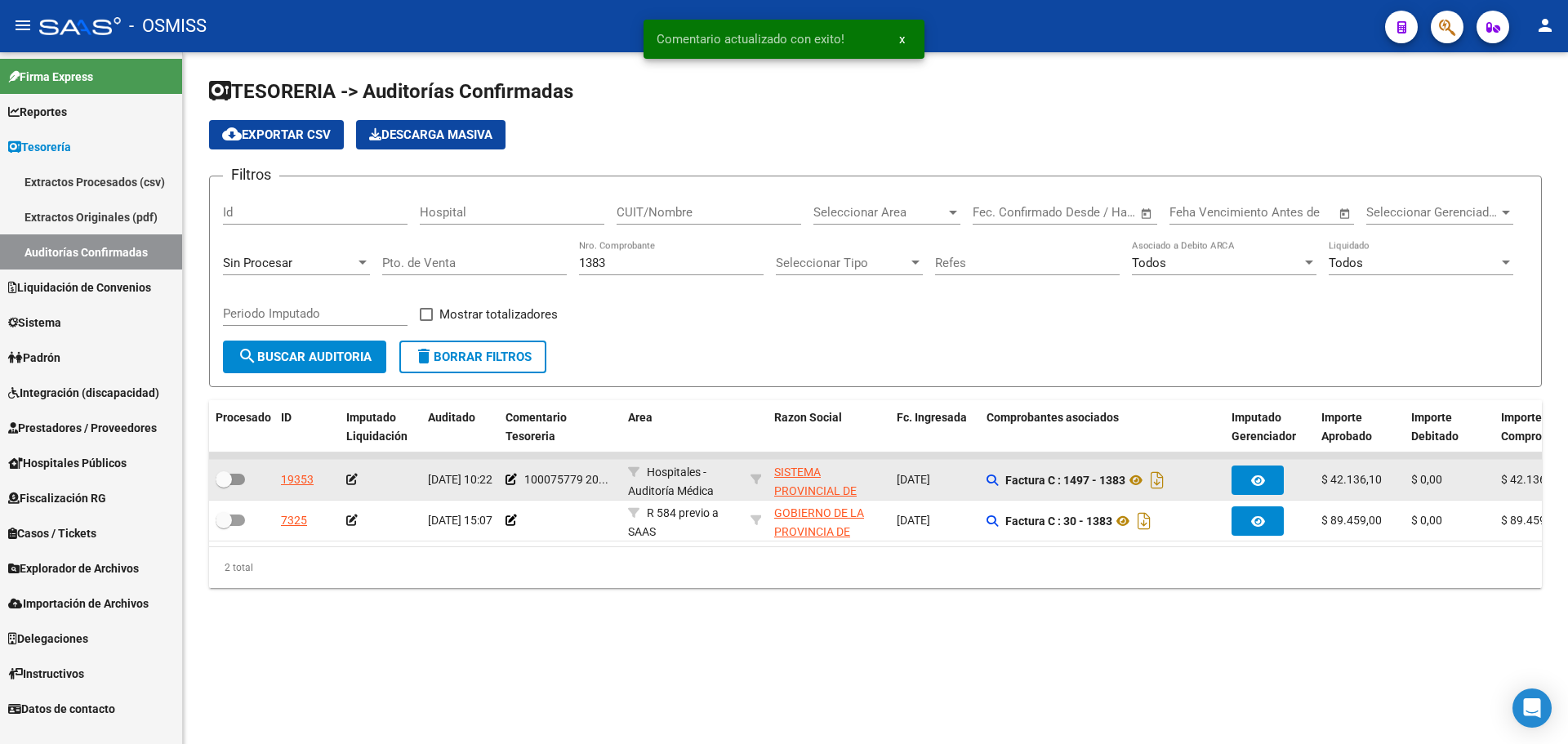
click at [354, 477] on icon at bounding box center [352, 480] width 12 height 12
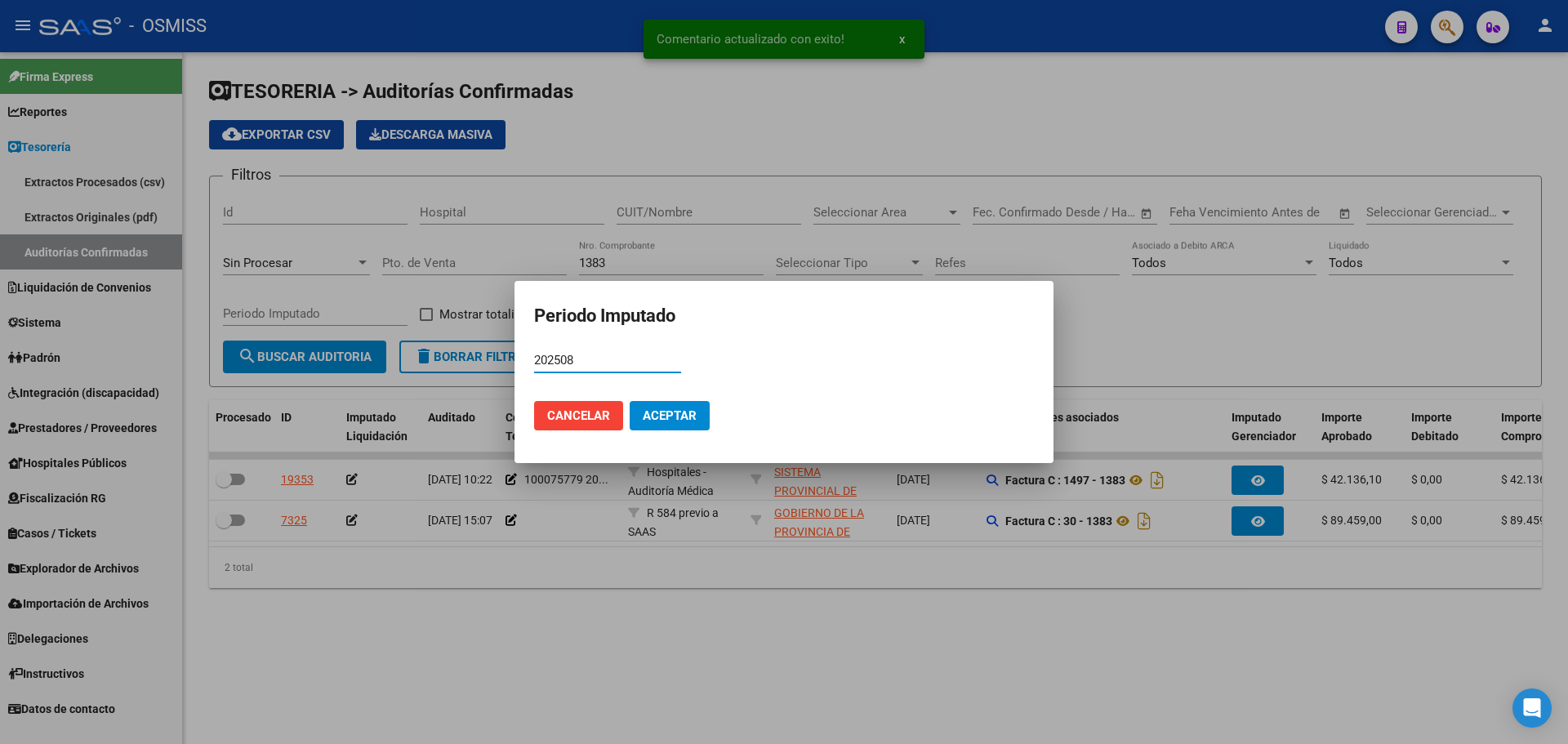
click at [673, 409] on span "Aceptar" at bounding box center [669, 416] width 54 height 15
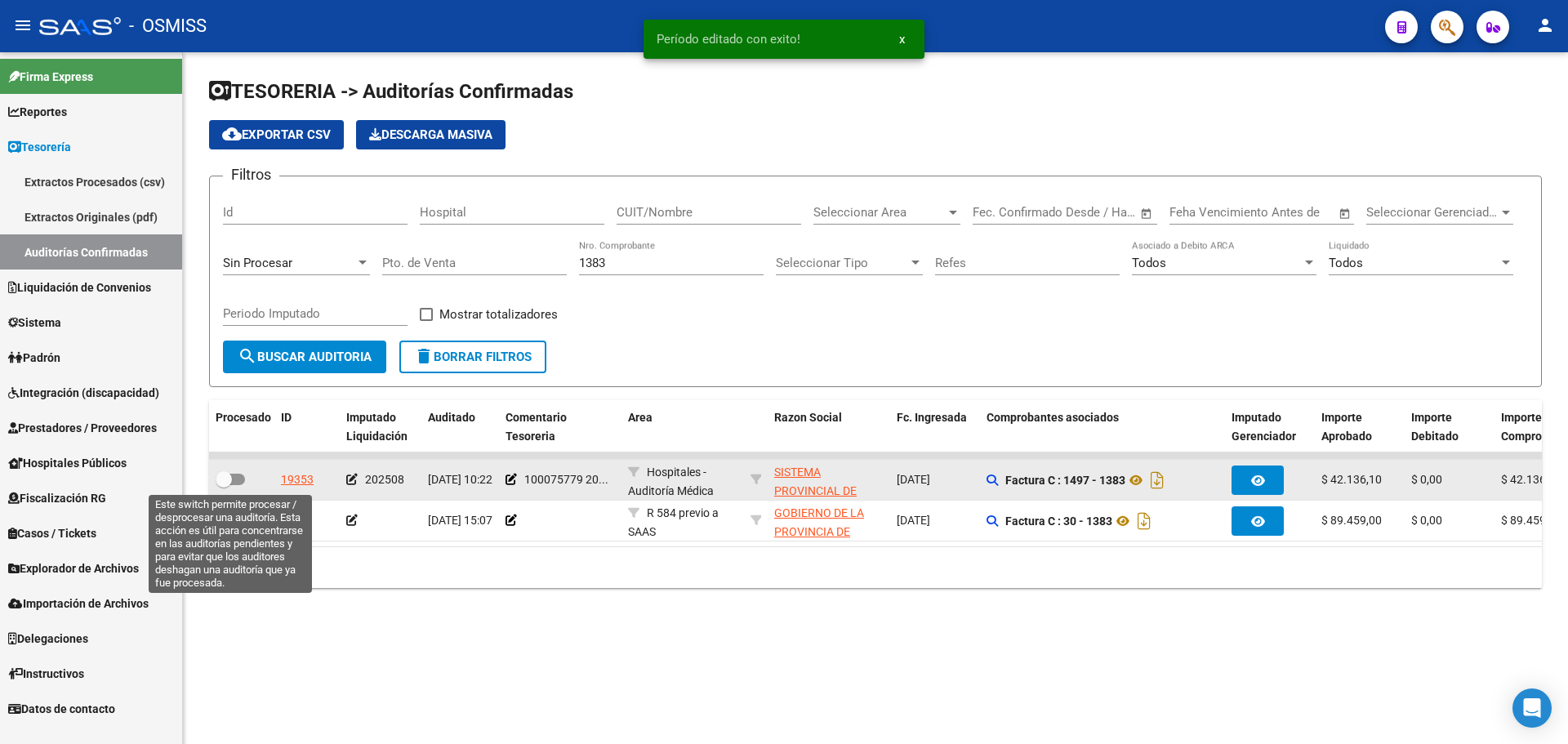
click at [237, 480] on span at bounding box center [230, 480] width 29 height 12
click at [224, 485] on input "checkbox" at bounding box center [223, 485] width 1 height 1
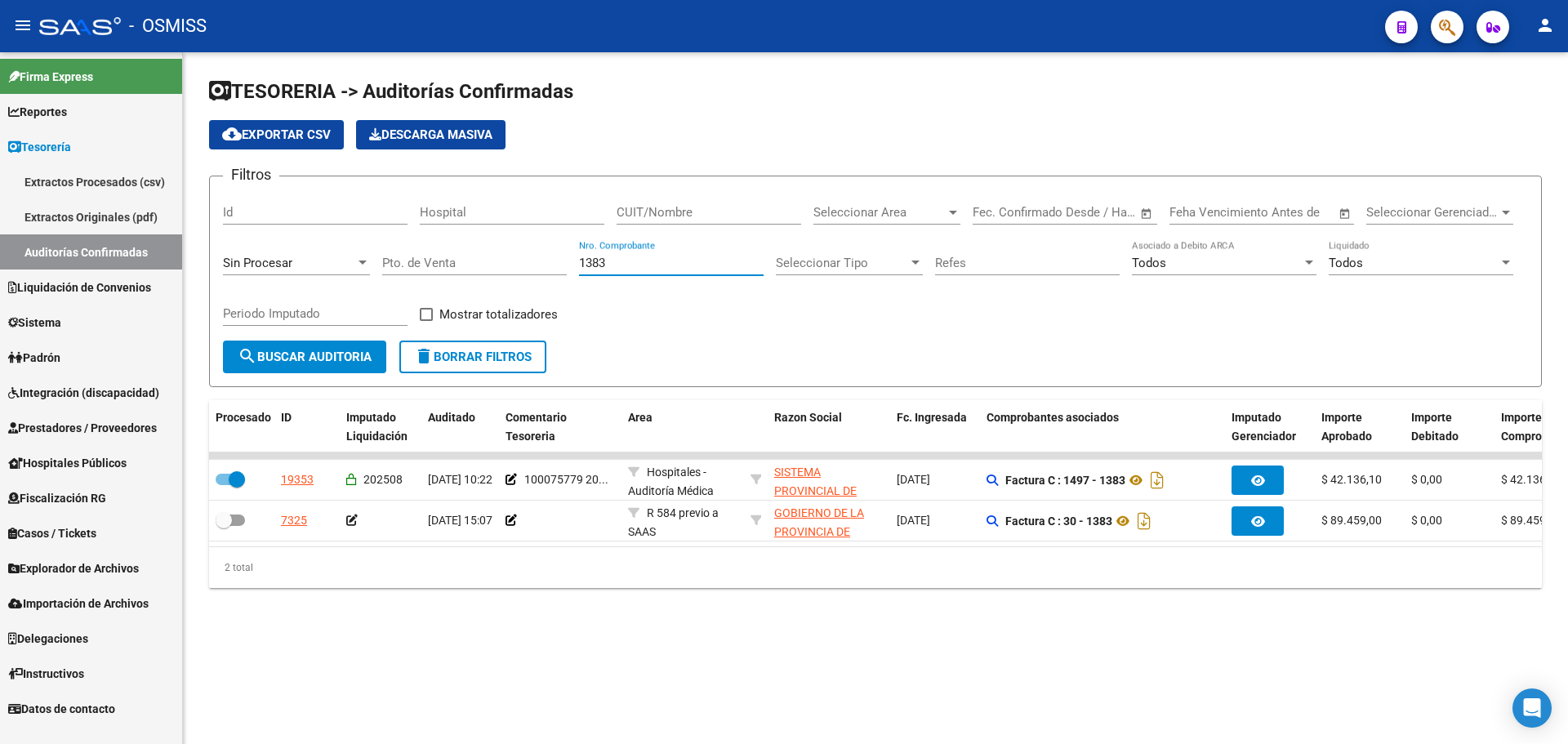
drag, startPoint x: 688, startPoint y: 261, endPoint x: 580, endPoint y: 262, distance: 108.0
click at [580, 262] on input "1383" at bounding box center [672, 263] width 184 height 15
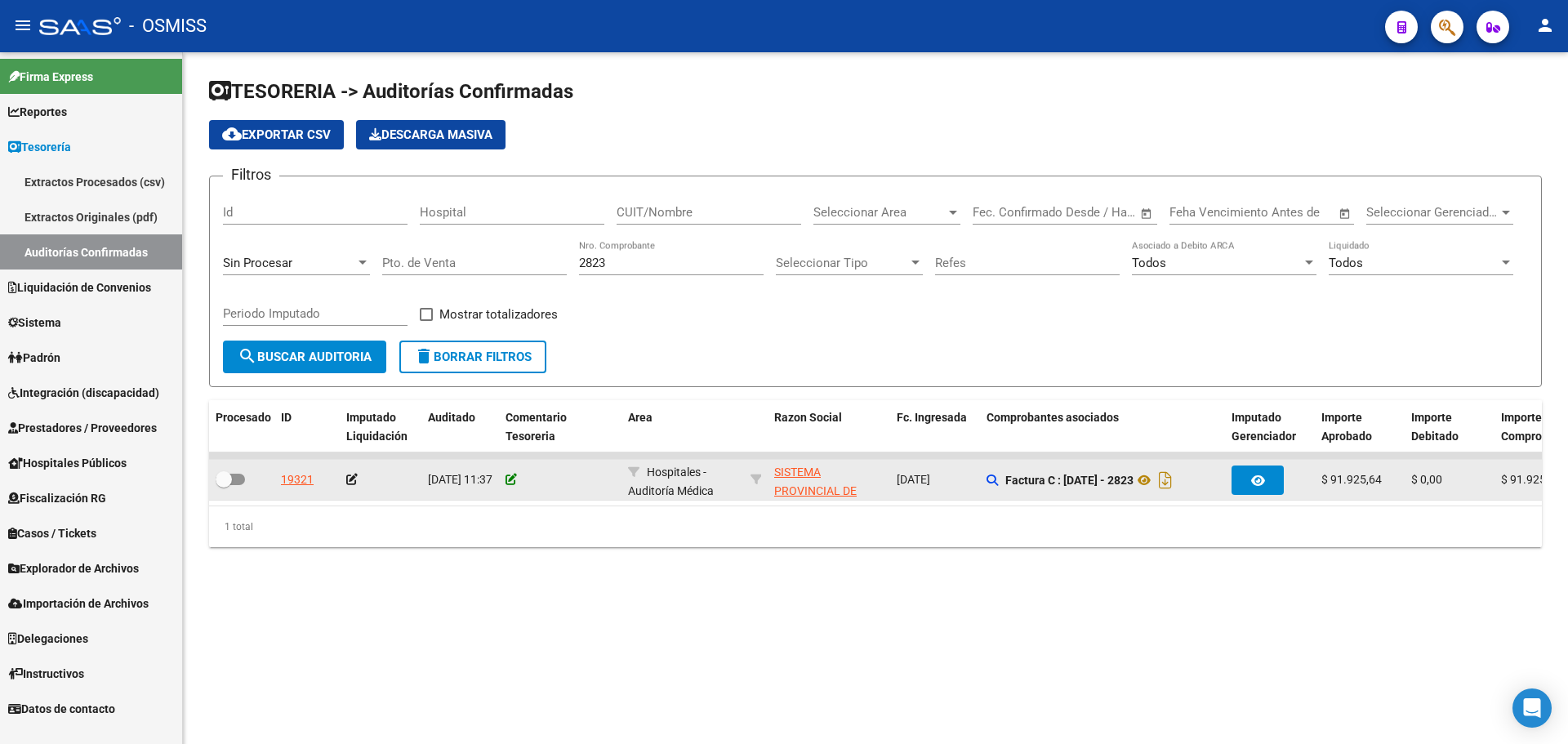
click at [512, 478] on icon at bounding box center [511, 480] width 12 height 12
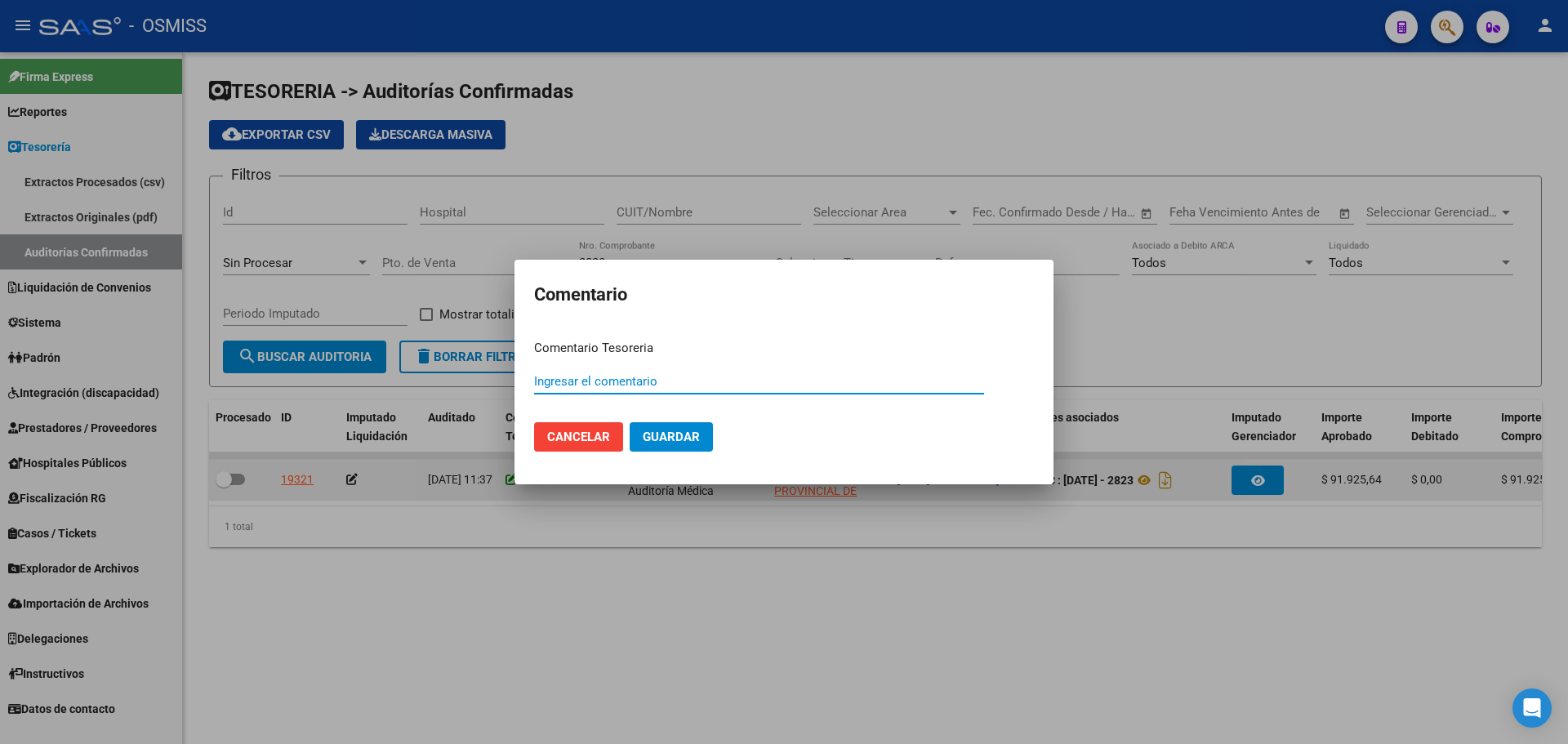
paste input "100075779 [DATE]"
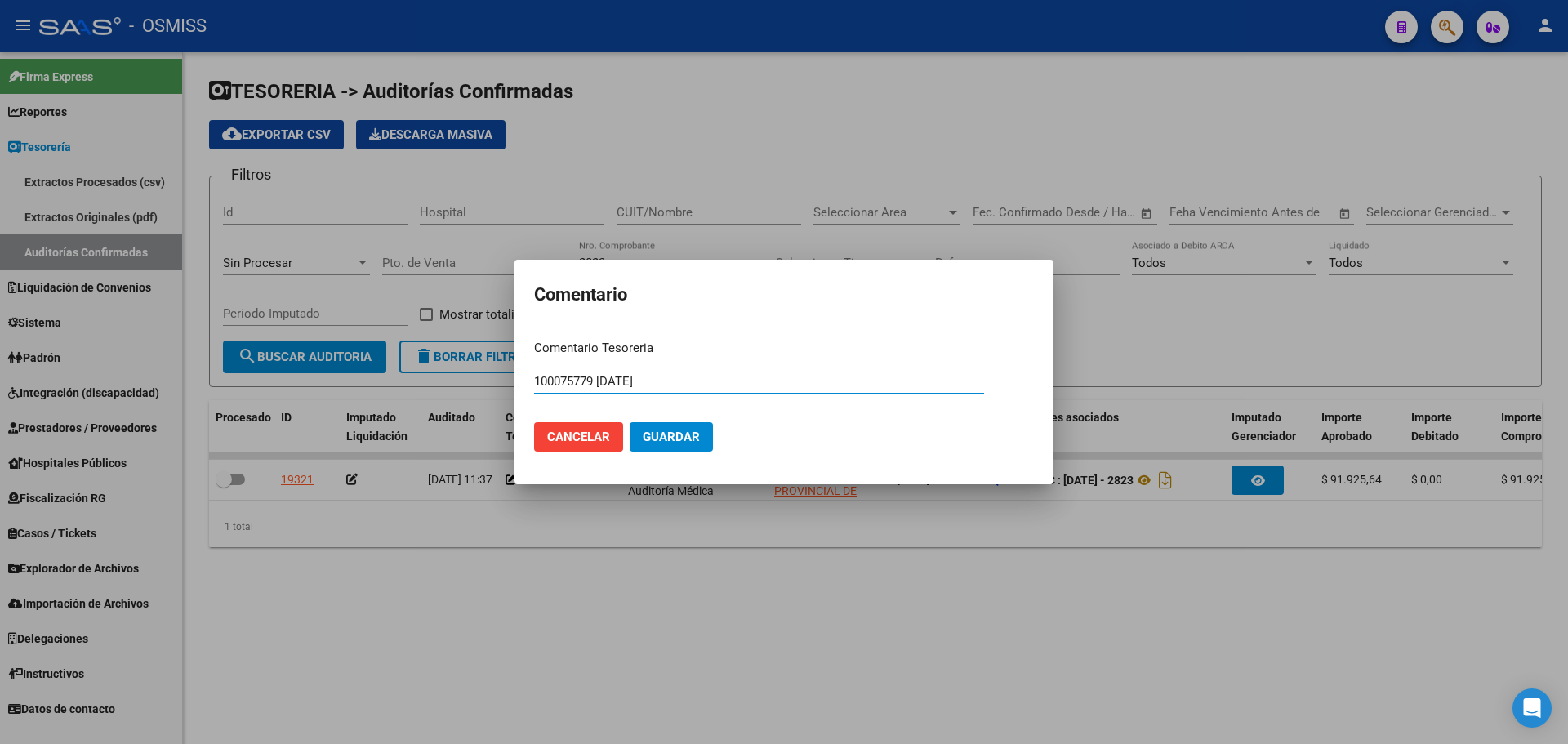
click at [651, 447] on button "Guardar" at bounding box center [672, 437] width 83 height 29
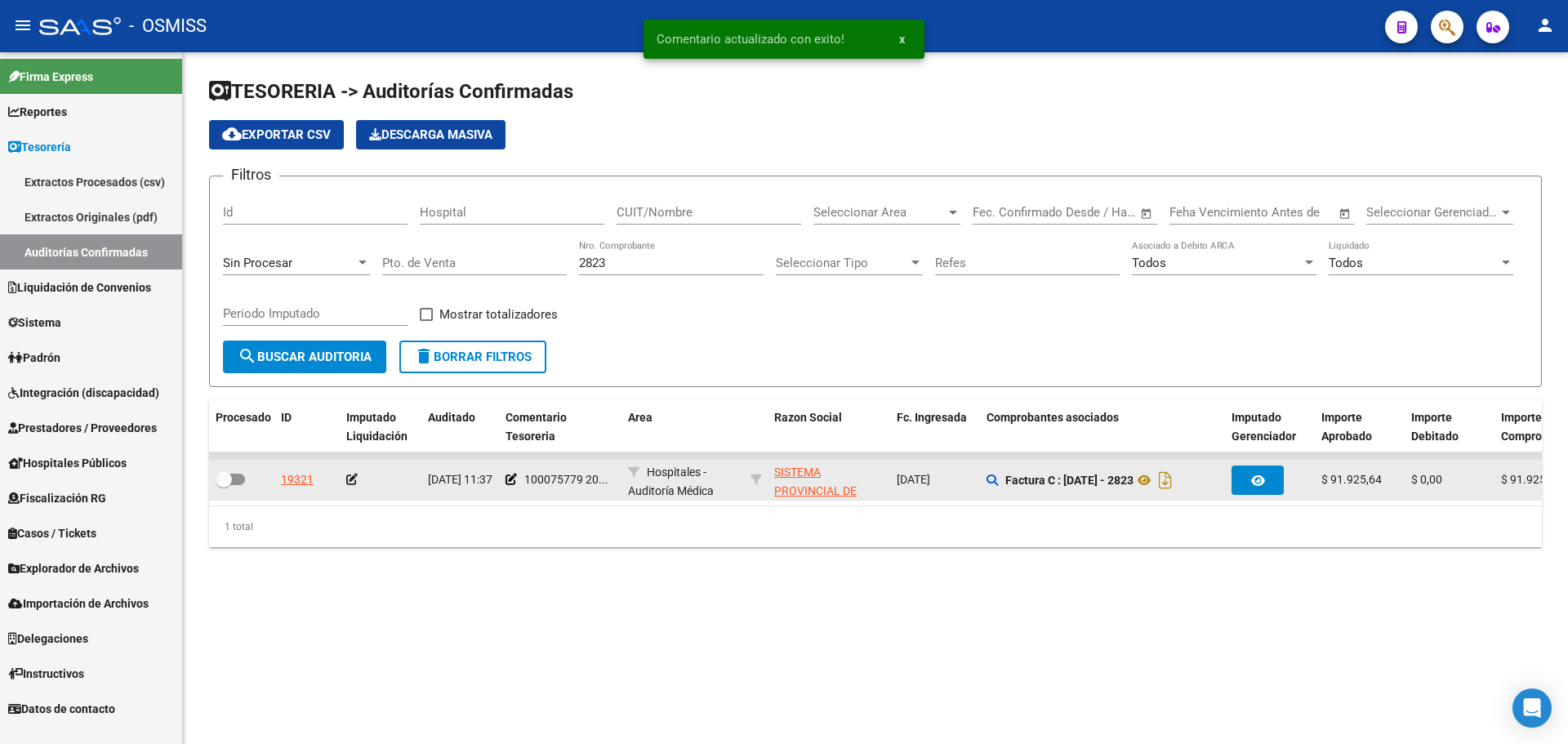
click at [354, 479] on icon at bounding box center [352, 480] width 12 height 12
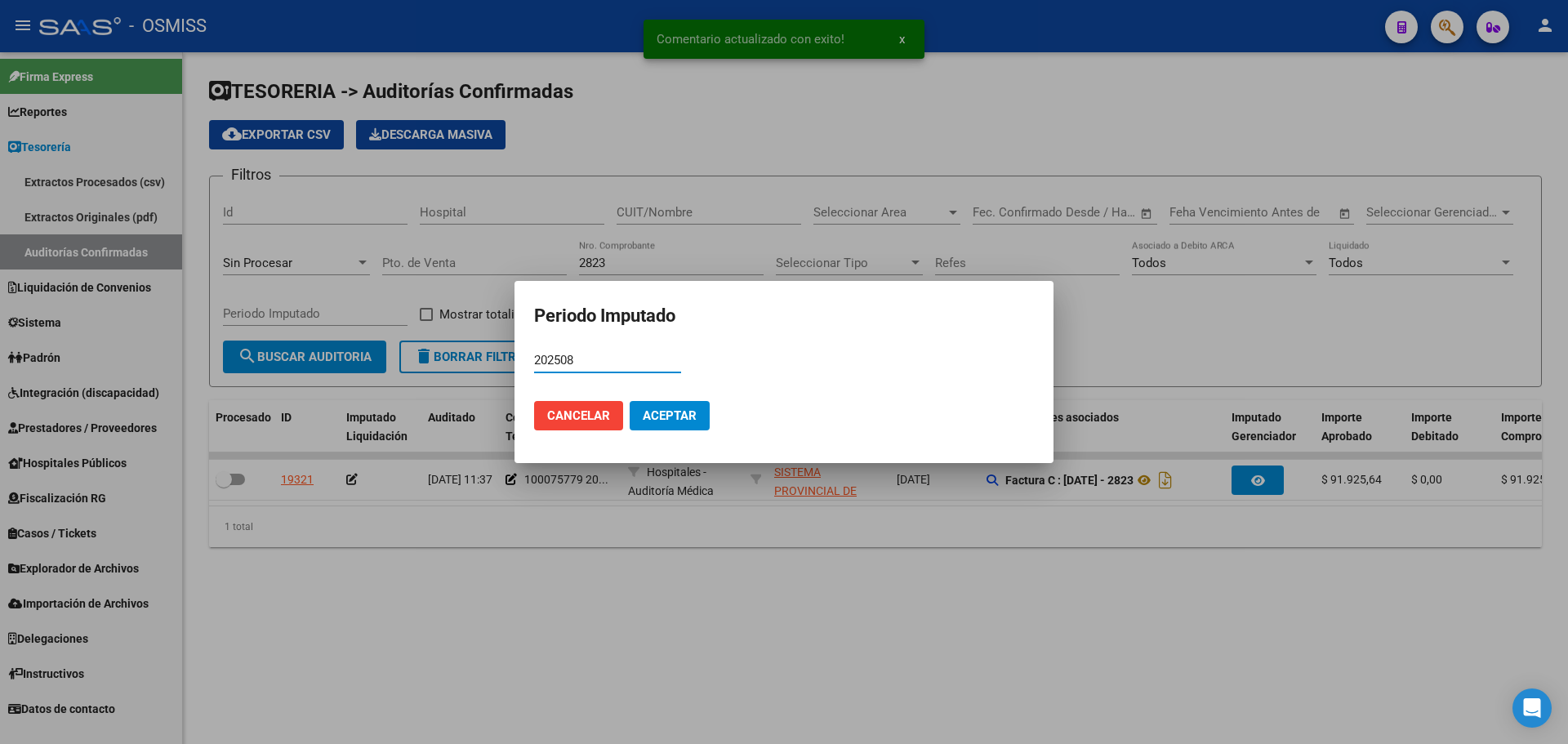
click at [671, 426] on button "Aceptar" at bounding box center [670, 415] width 80 height 29
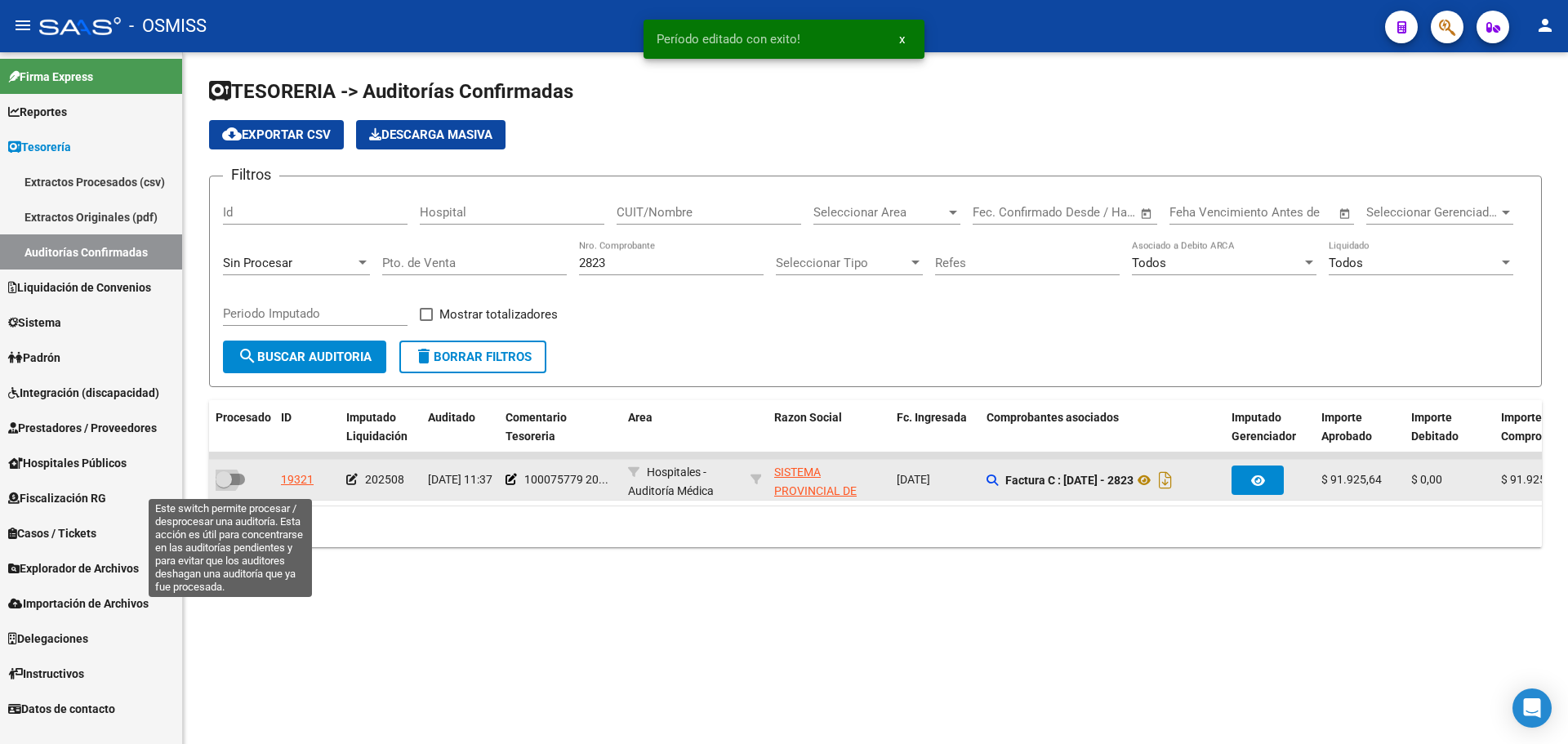
click at [237, 475] on span at bounding box center [230, 480] width 29 height 12
click at [224, 485] on input "checkbox" at bounding box center [223, 485] width 1 height 1
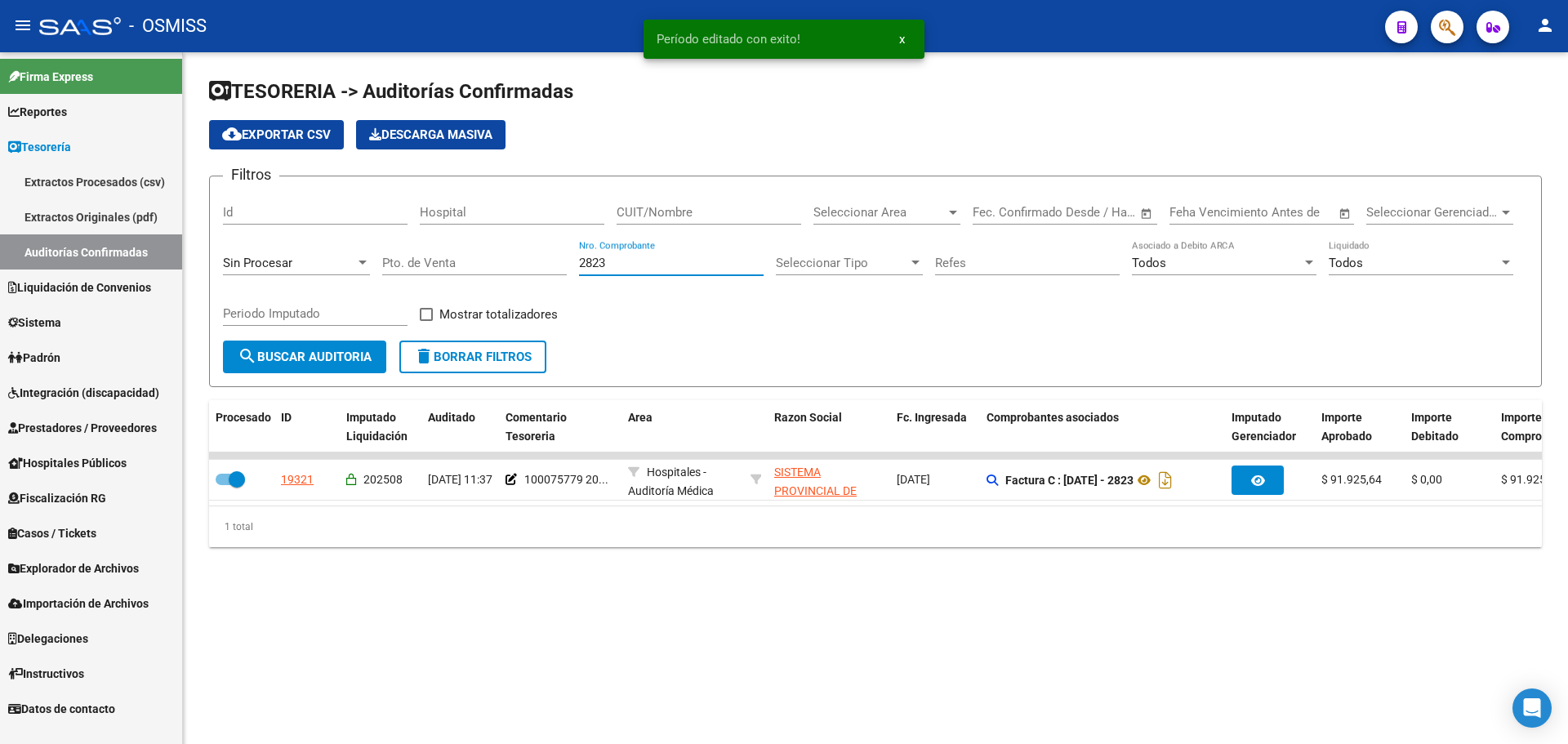
drag, startPoint x: 648, startPoint y: 268, endPoint x: 221, endPoint y: 245, distance: 427.6
click at [271, 247] on div "Filtros Id Hospital CUIT/Nombre Seleccionar Area Seleccionar Area Start date – …" at bounding box center [876, 265] width 1305 height 151
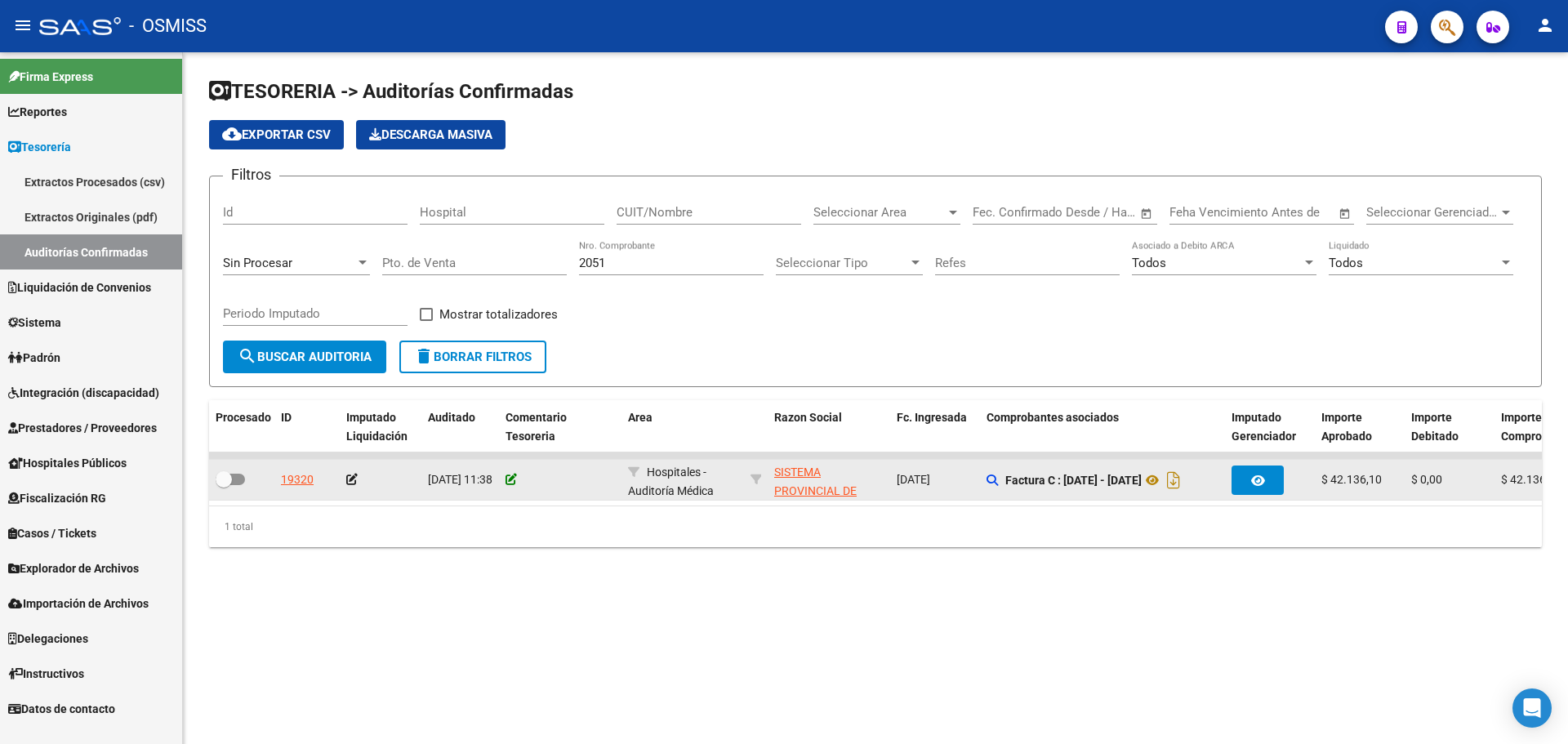
click at [512, 476] on icon at bounding box center [511, 480] width 12 height 12
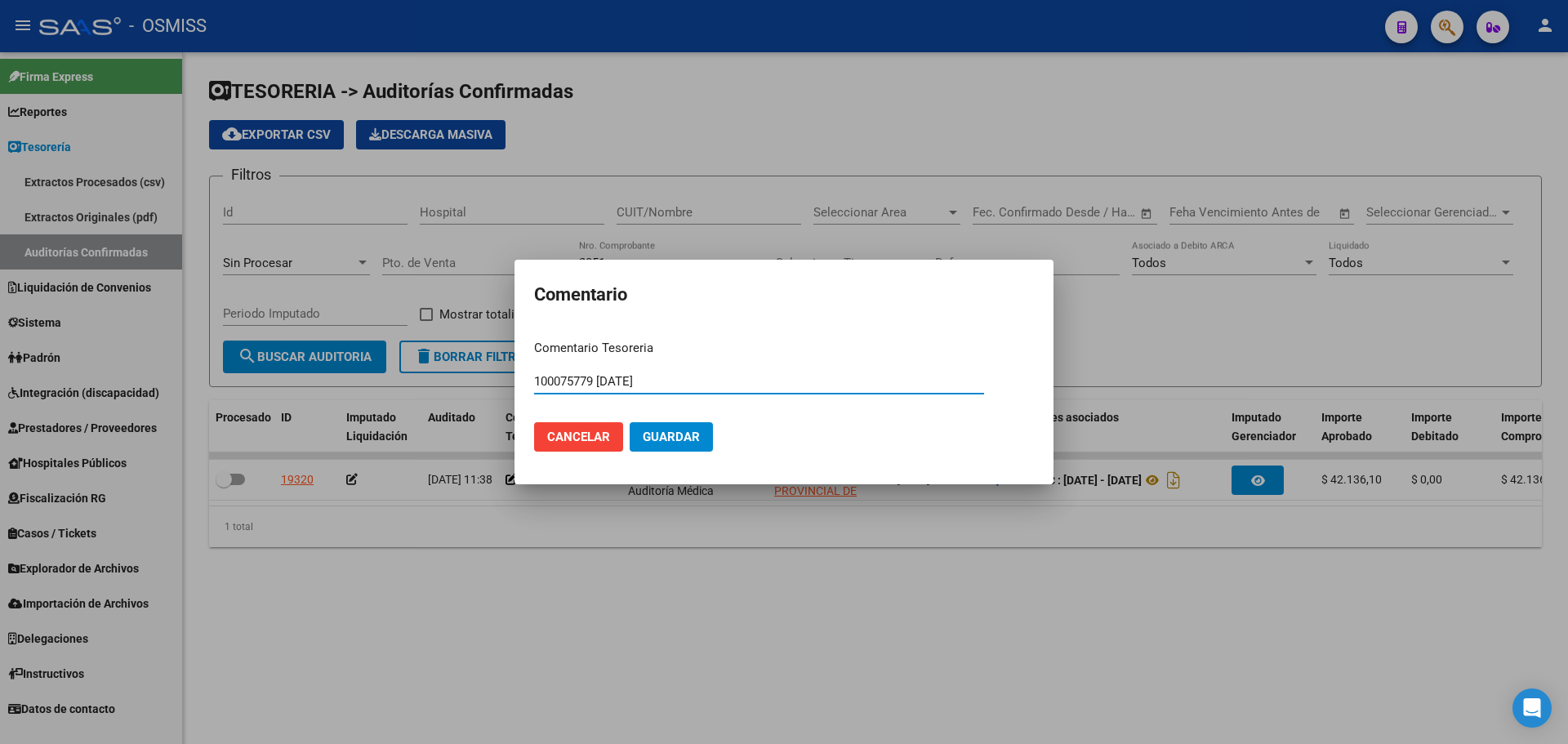
click at [640, 433] on button "Guardar" at bounding box center [672, 437] width 83 height 29
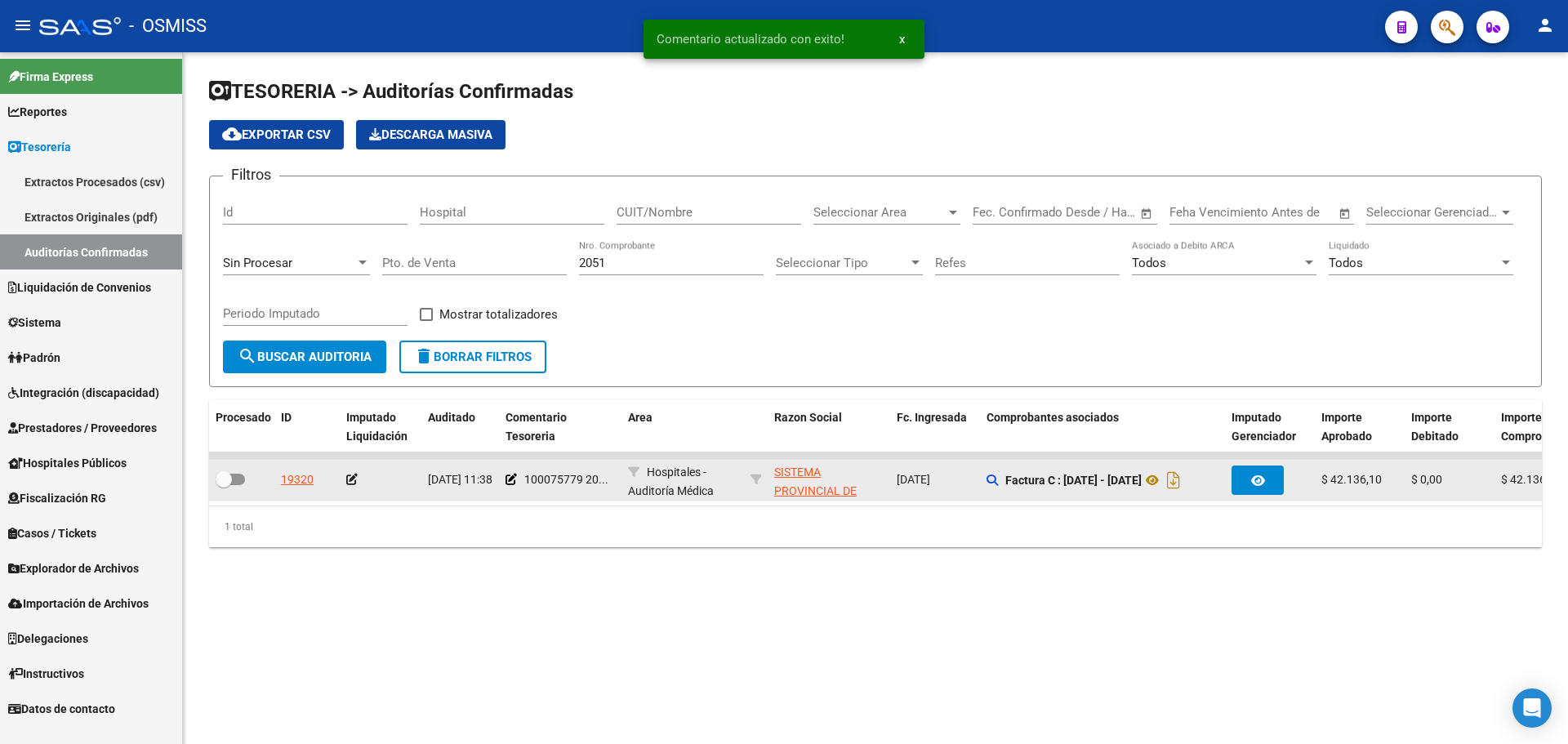
click at [346, 484] on icon at bounding box center [352, 480] width 12 height 12
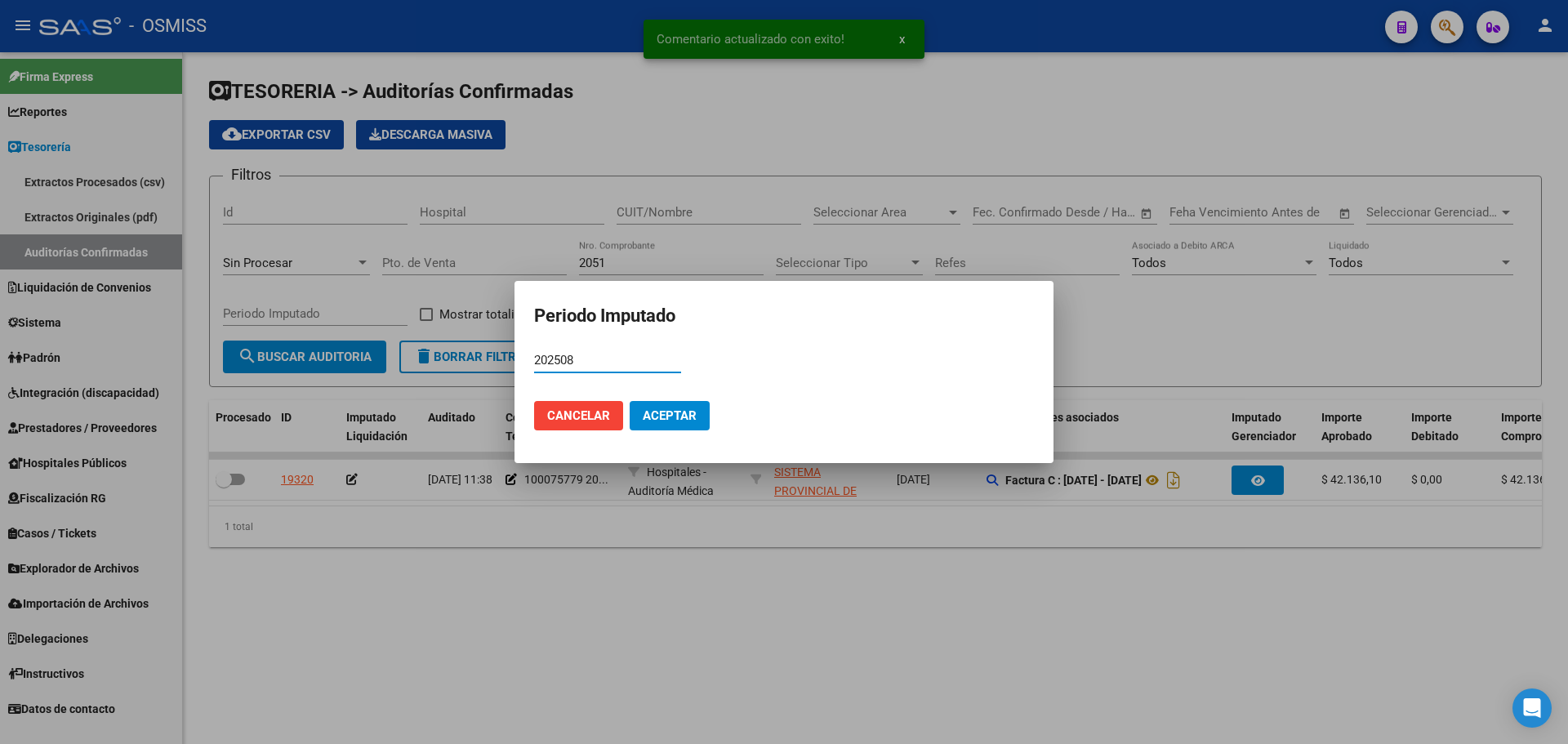
click at [657, 421] on span "Aceptar" at bounding box center [669, 416] width 54 height 15
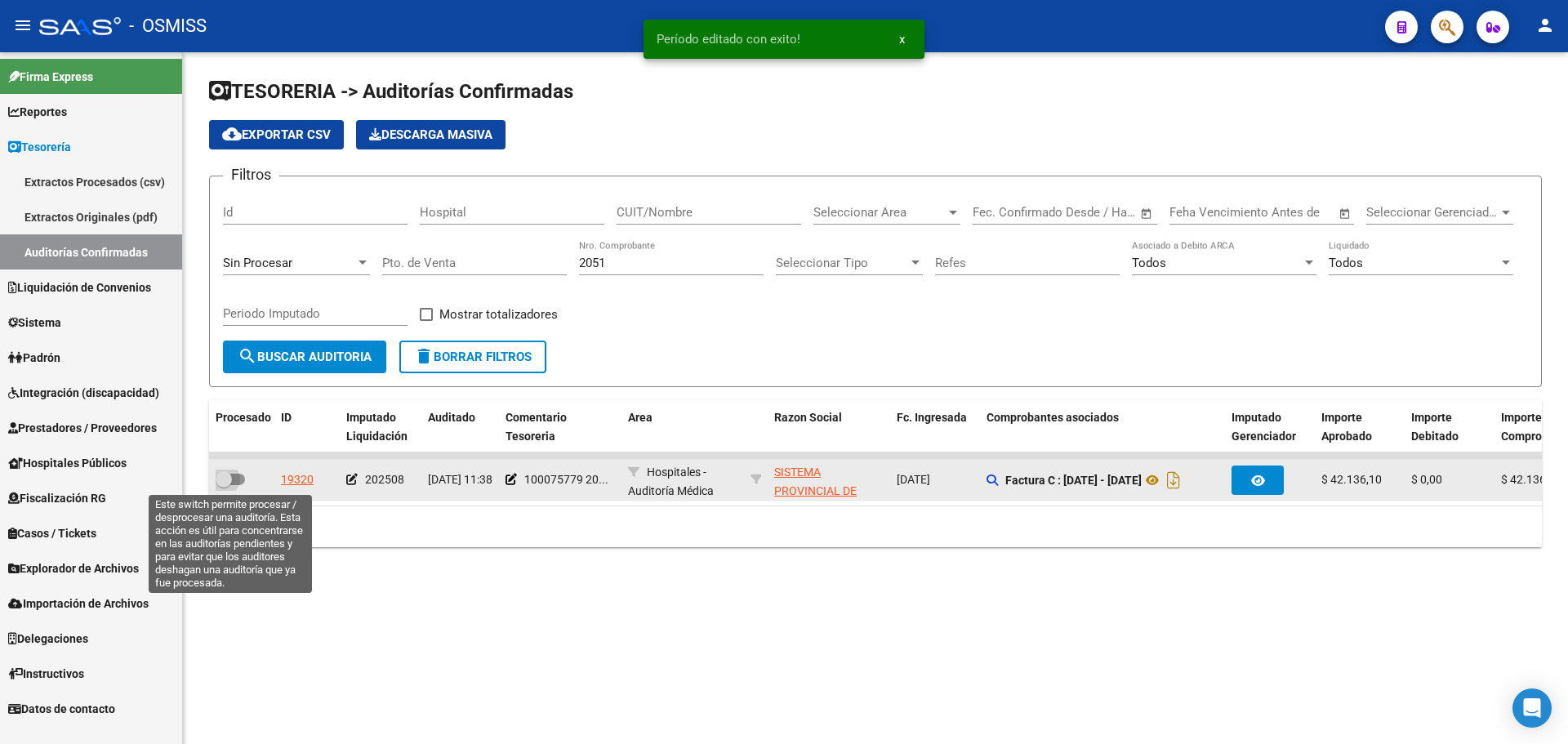
click at [230, 482] on span at bounding box center [224, 480] width 17 height 17
click at [224, 485] on input "checkbox" at bounding box center [223, 485] width 1 height 1
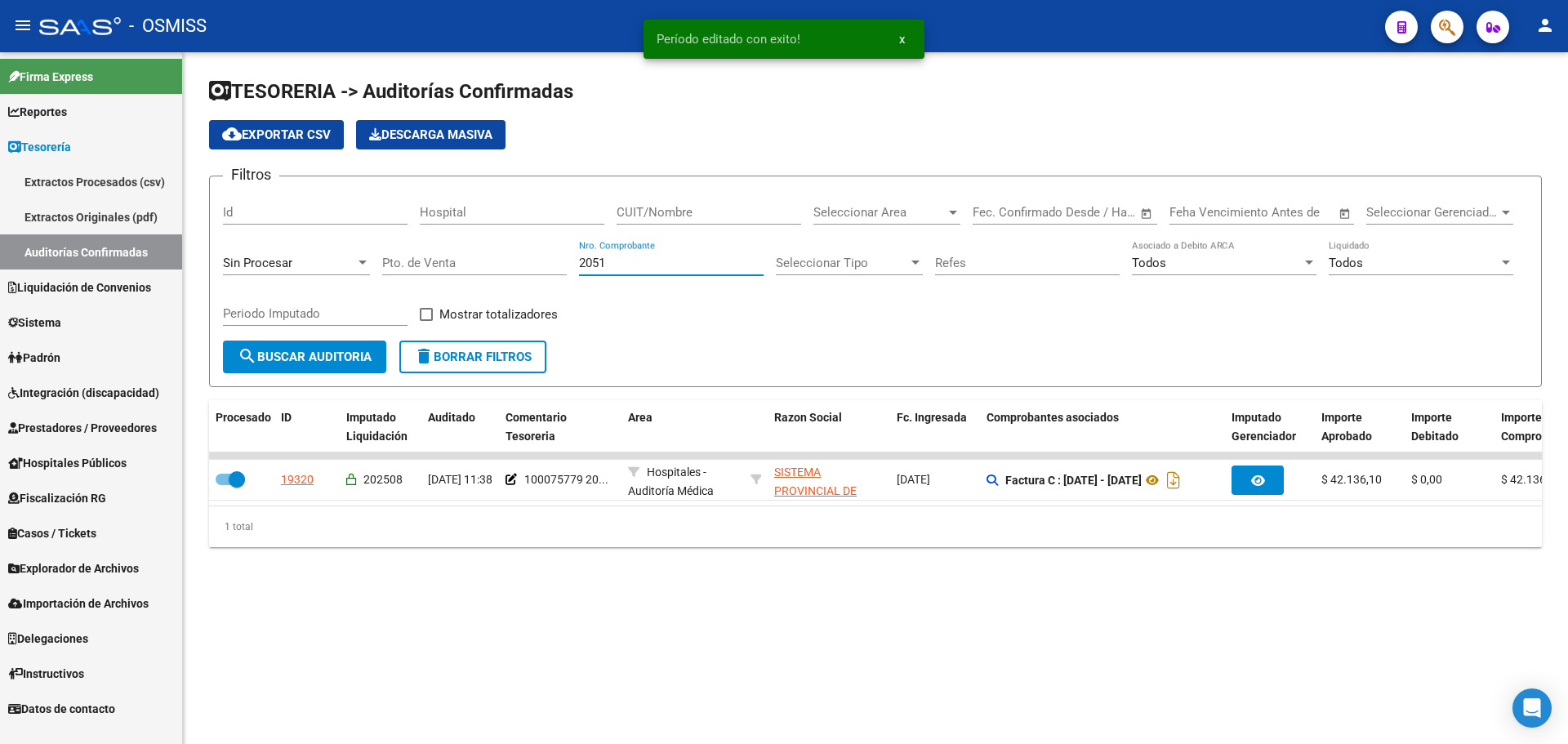
drag, startPoint x: 696, startPoint y: 260, endPoint x: 186, endPoint y: 261, distance: 510.0
click at [186, 261] on div "TESORERIA -> Auditorías Confirmadas cloud_download Exportar CSV Descarga Masiva…" at bounding box center [875, 326] width 1385 height 547
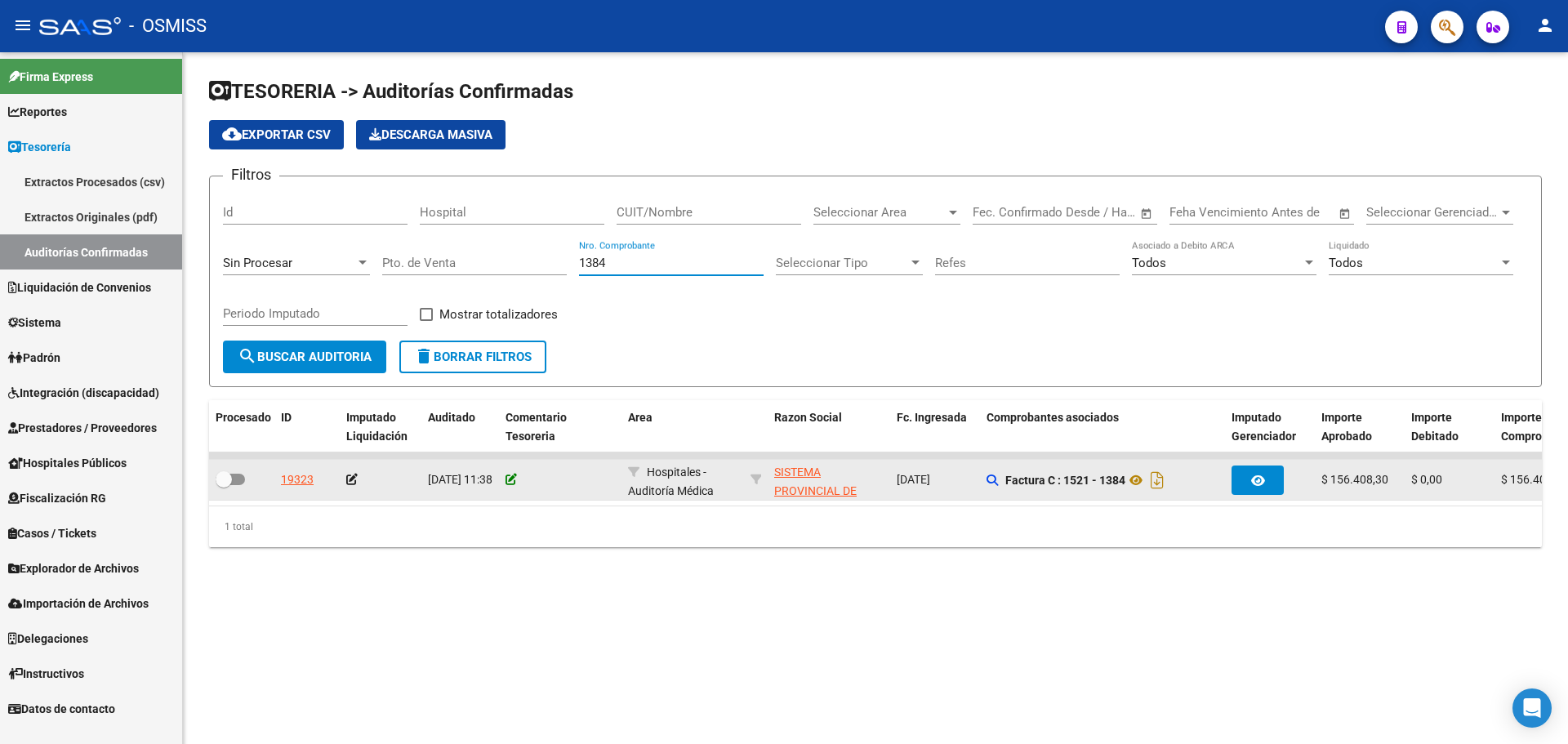
click at [511, 484] on icon at bounding box center [511, 480] width 12 height 12
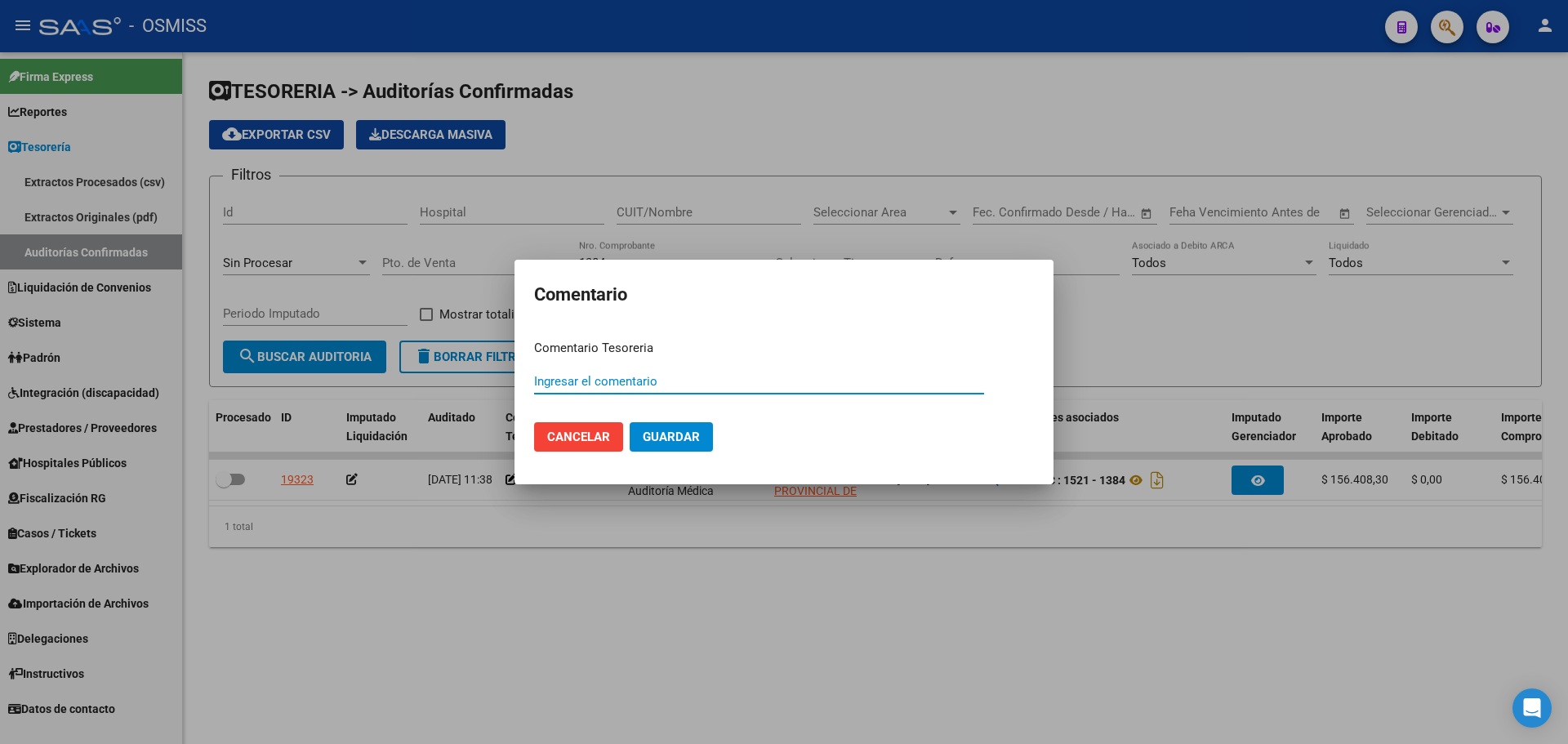
paste input "100075779 [DATE]"
click at [647, 427] on button "Guardar" at bounding box center [672, 437] width 83 height 29
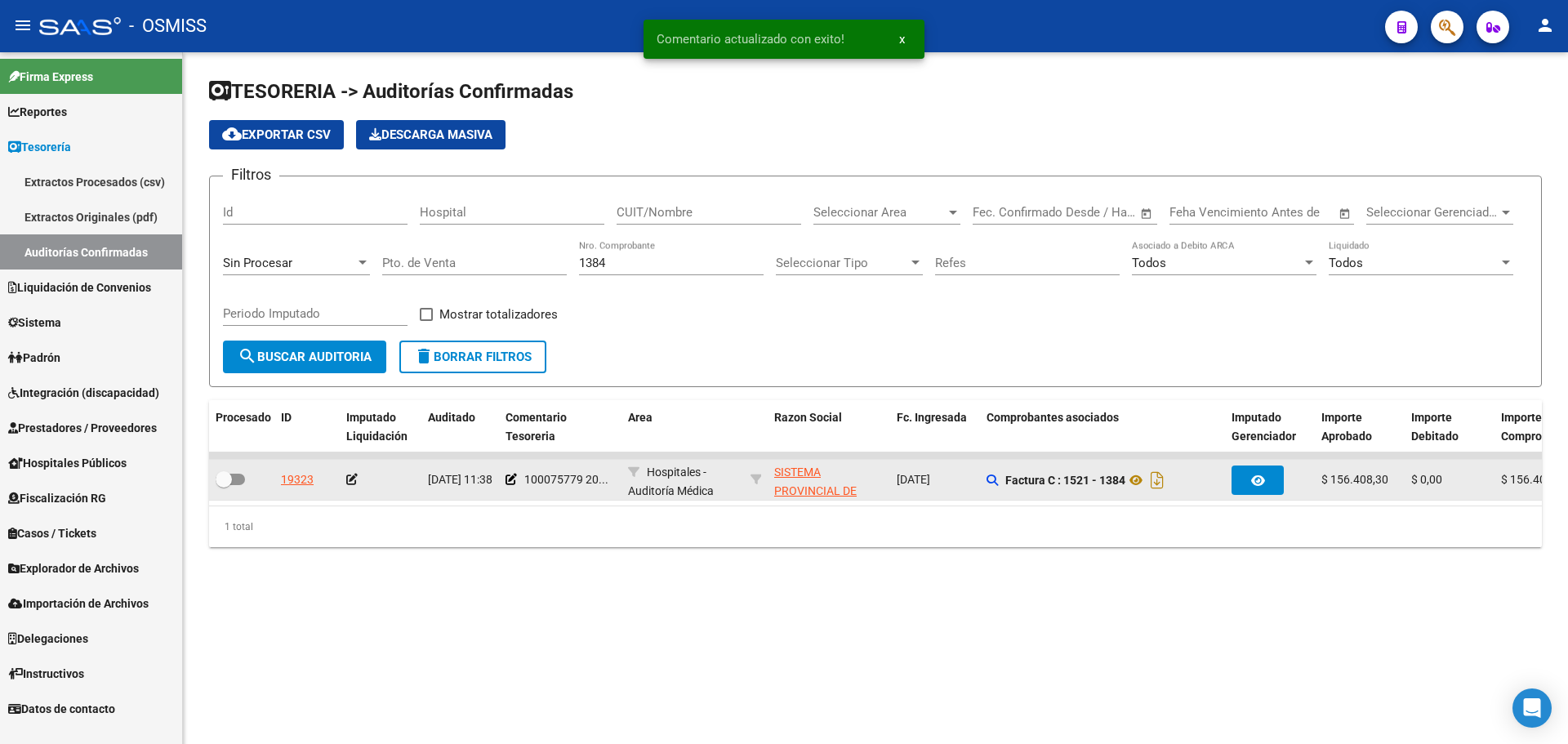
click at [351, 476] on icon at bounding box center [352, 480] width 12 height 12
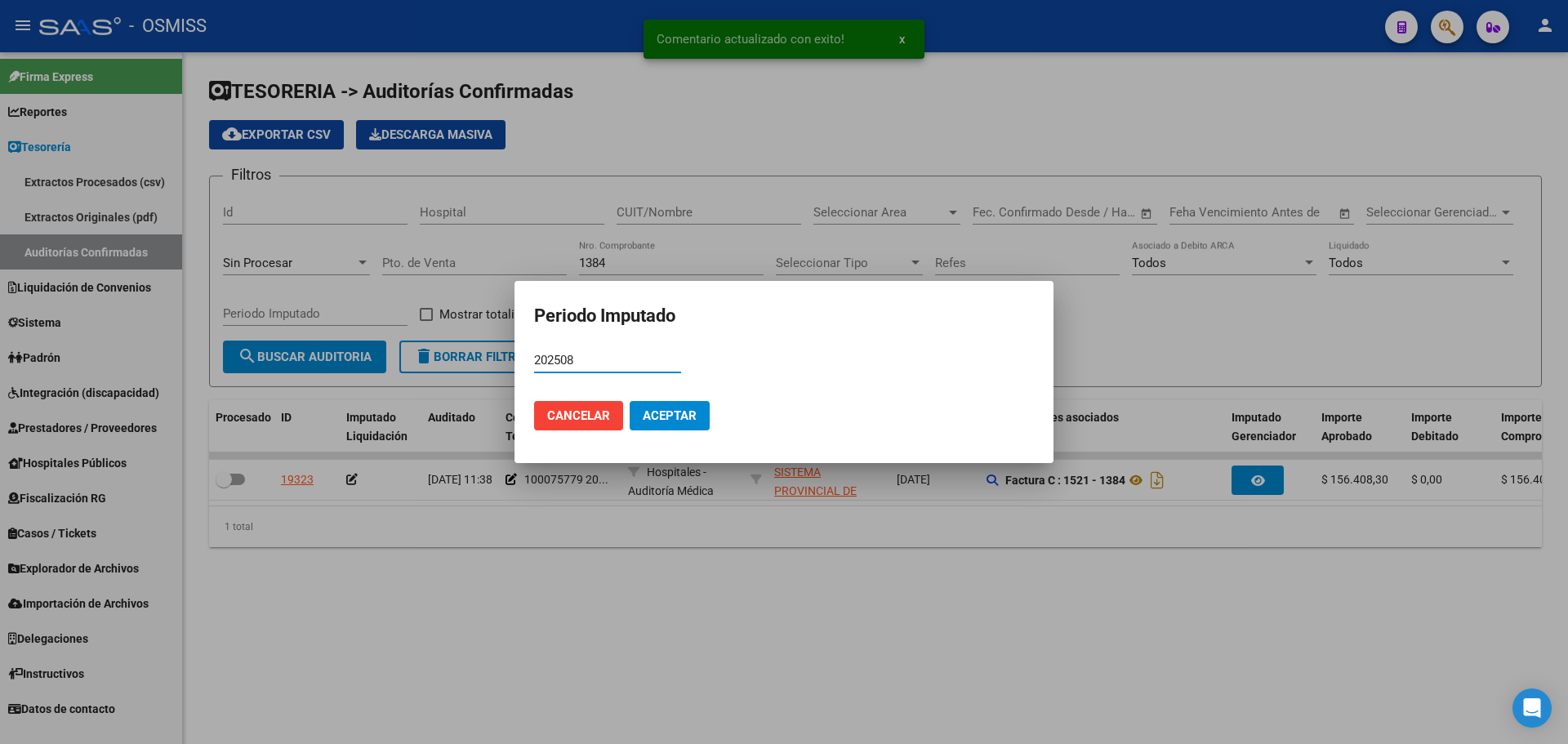
click at [674, 427] on button "Aceptar" at bounding box center [670, 415] width 80 height 29
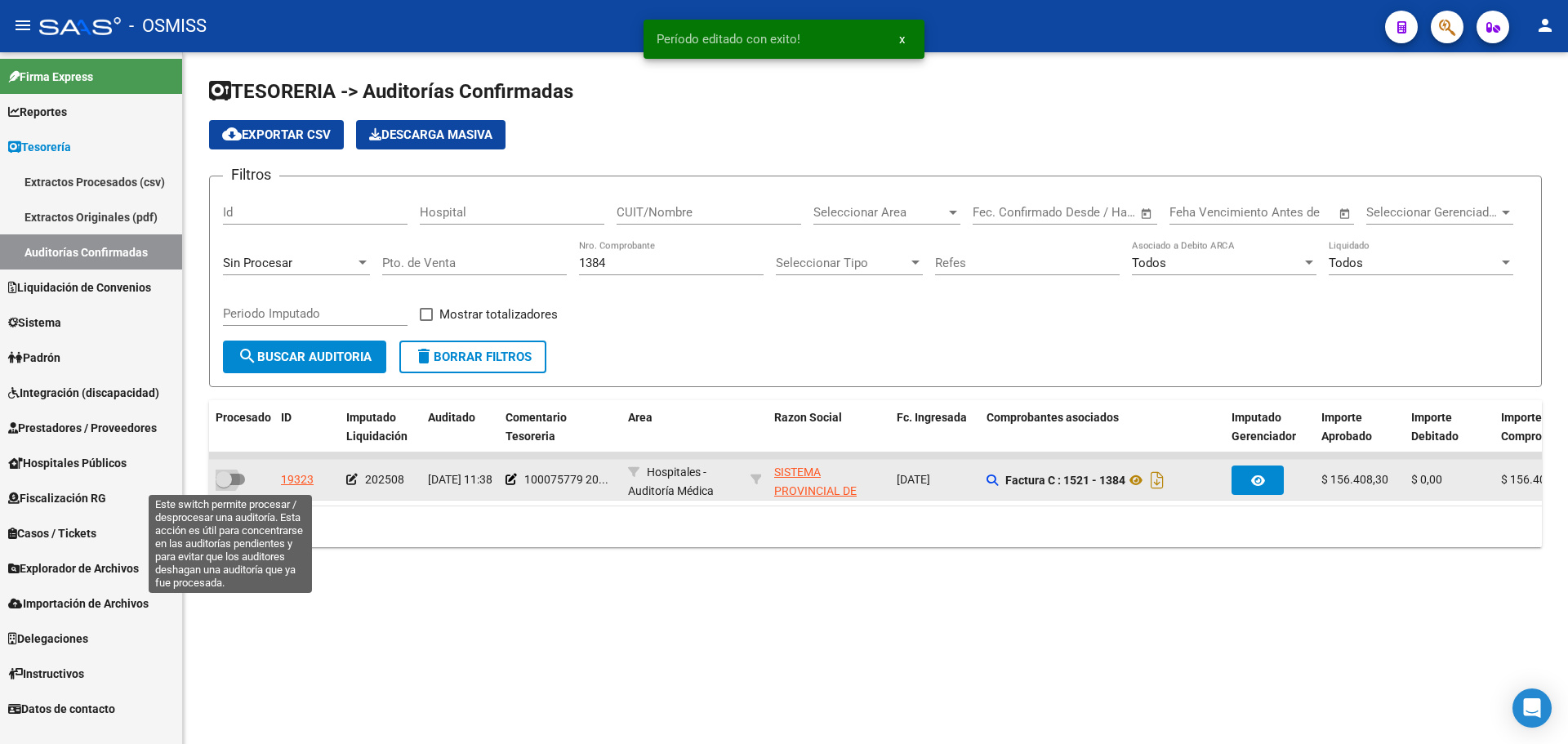
click at [229, 476] on span at bounding box center [224, 480] width 17 height 17
click at [224, 485] on input "checkbox" at bounding box center [223, 485] width 1 height 1
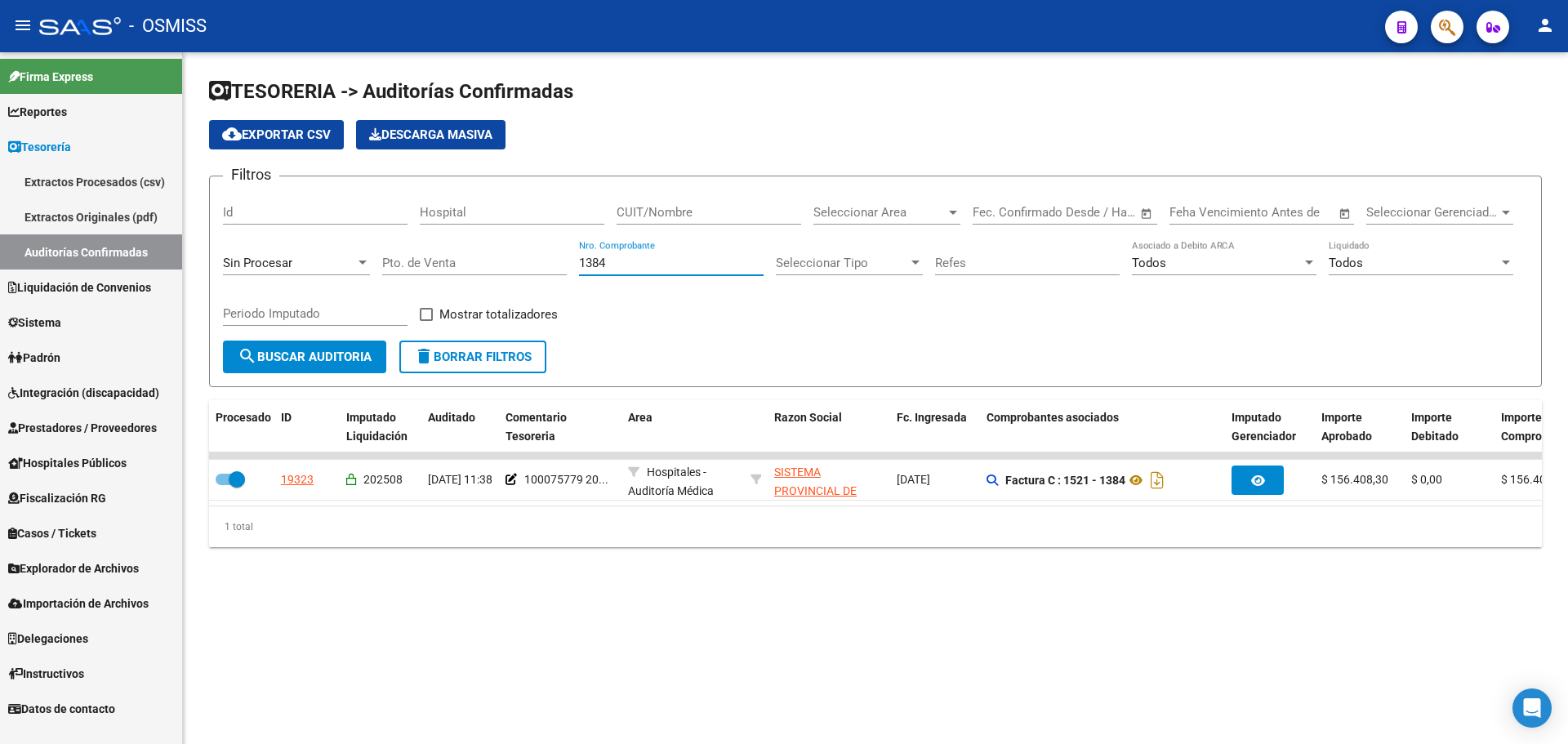
drag, startPoint x: 632, startPoint y: 259, endPoint x: 313, endPoint y: 256, distance: 319.0
click at [313, 256] on div "Filtros Id Hospital CUIT/Nombre Seleccionar Area Seleccionar Area Start date – …" at bounding box center [876, 265] width 1305 height 151
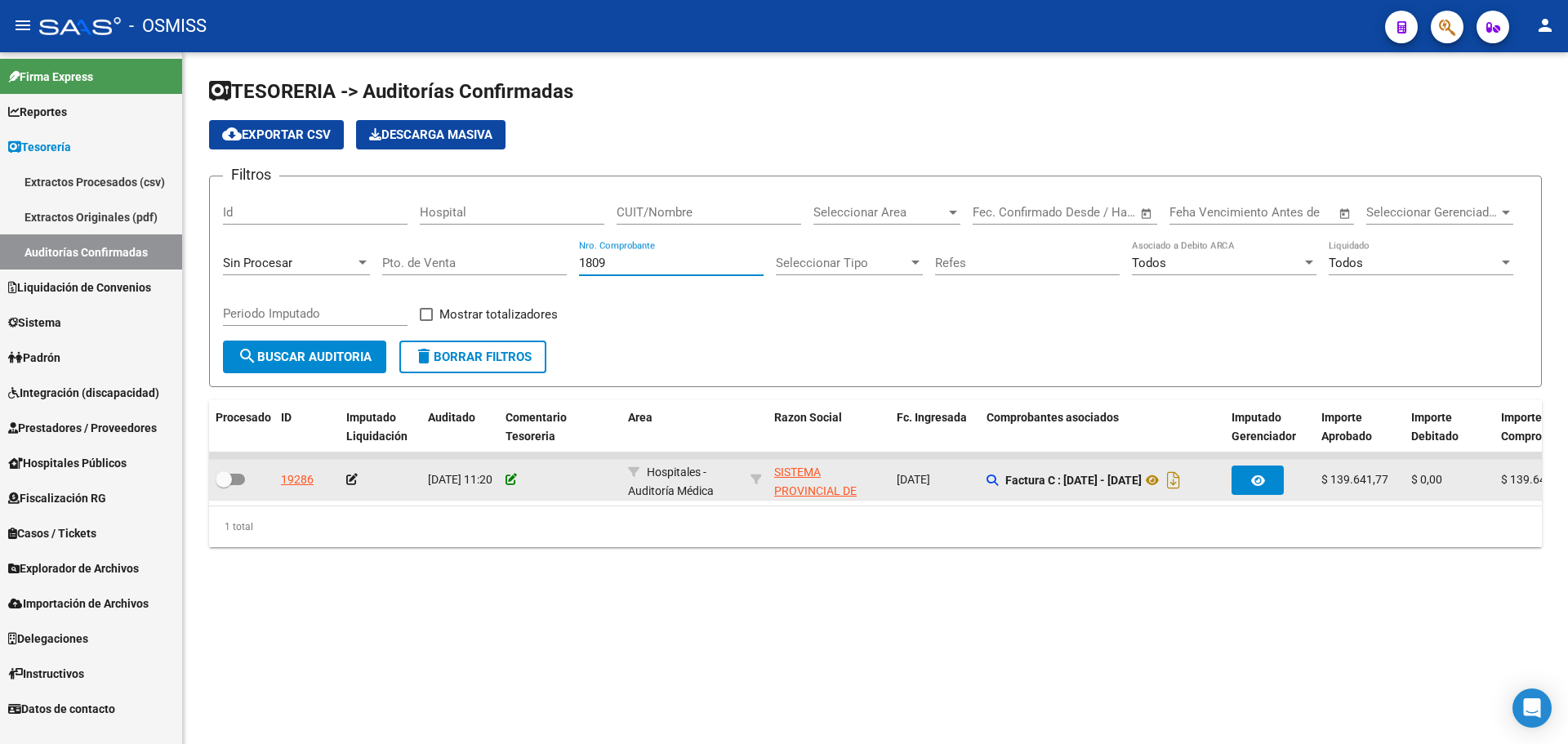
click at [509, 480] on icon at bounding box center [511, 480] width 12 height 12
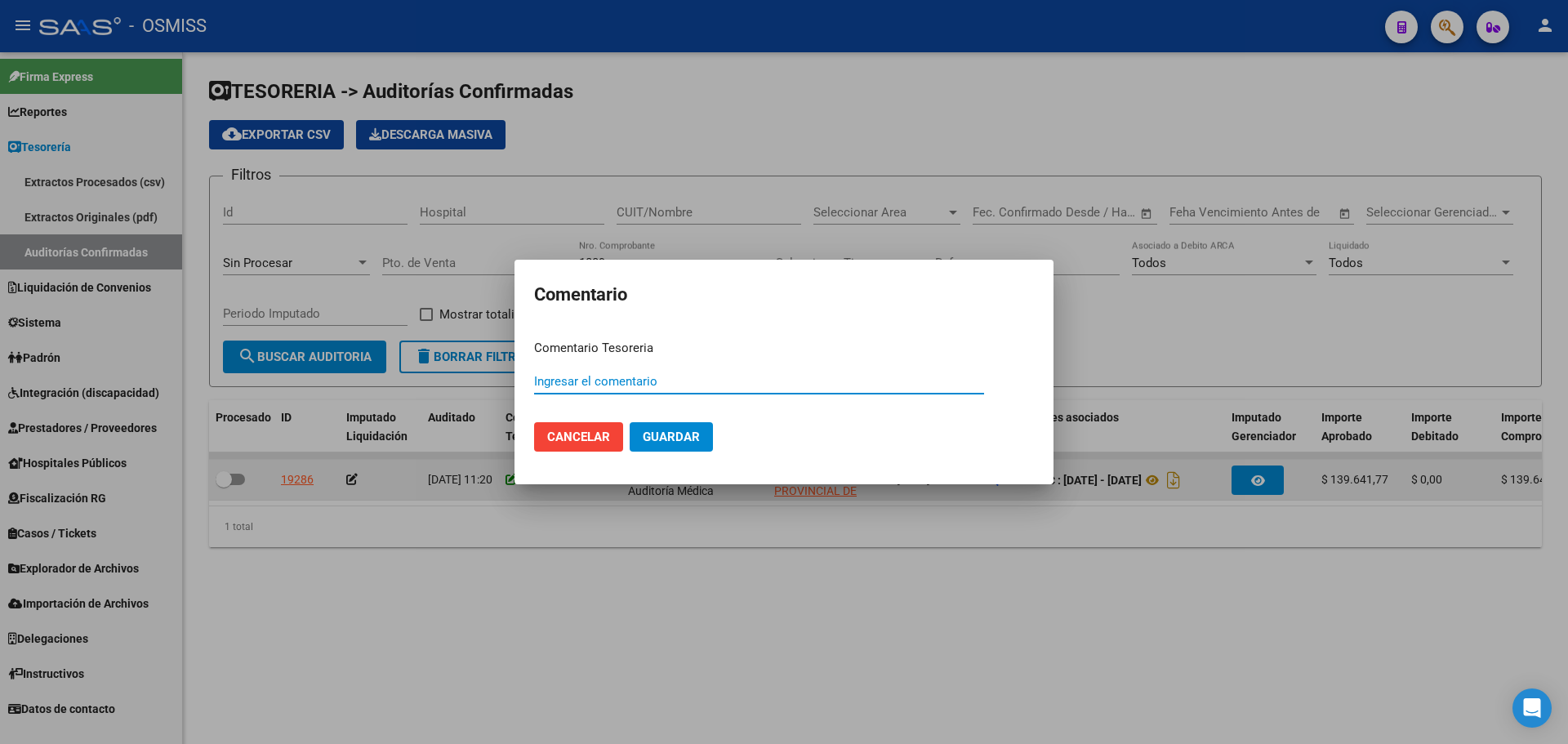
paste input "100075779 [DATE]"
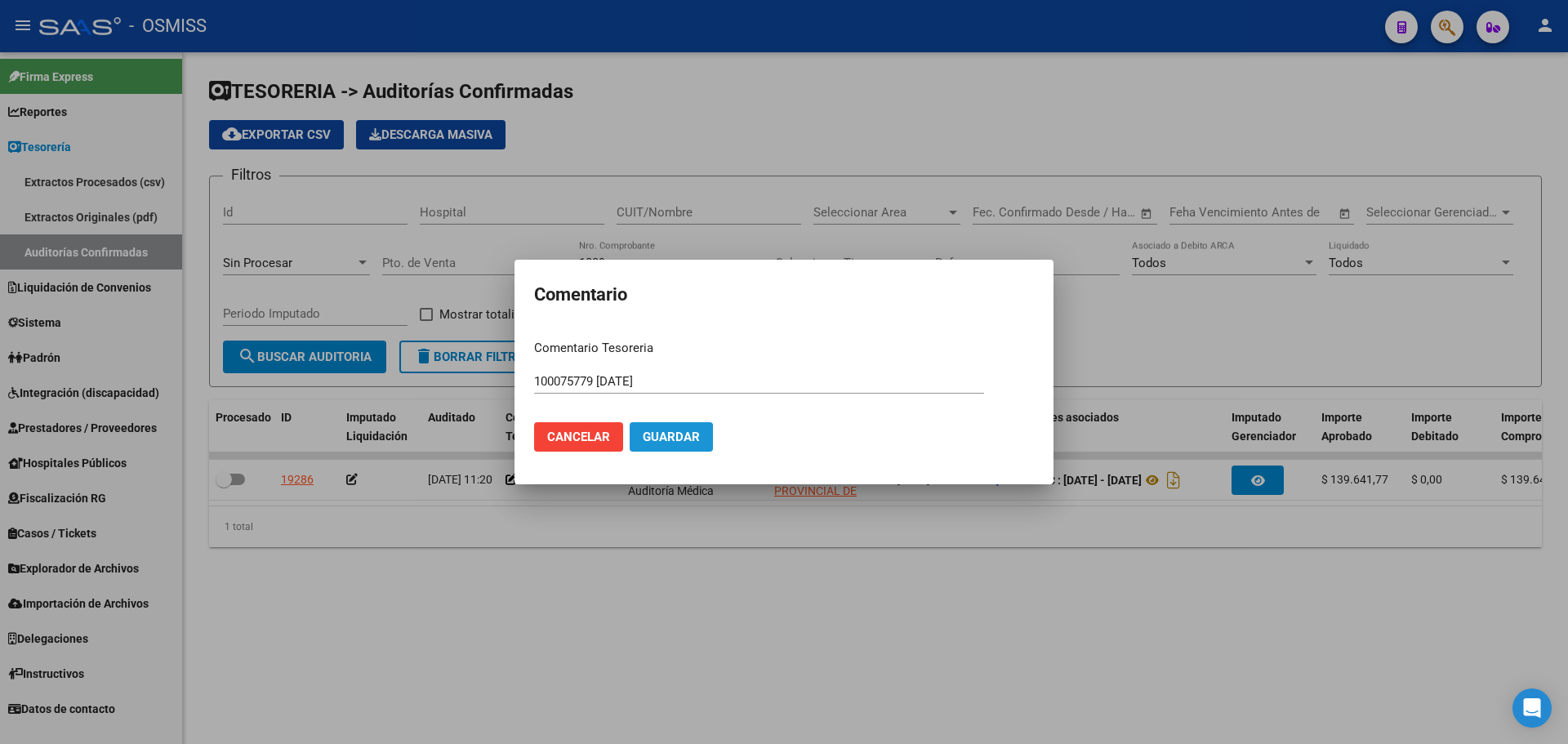
click at [639, 438] on button "Guardar" at bounding box center [672, 437] width 83 height 29
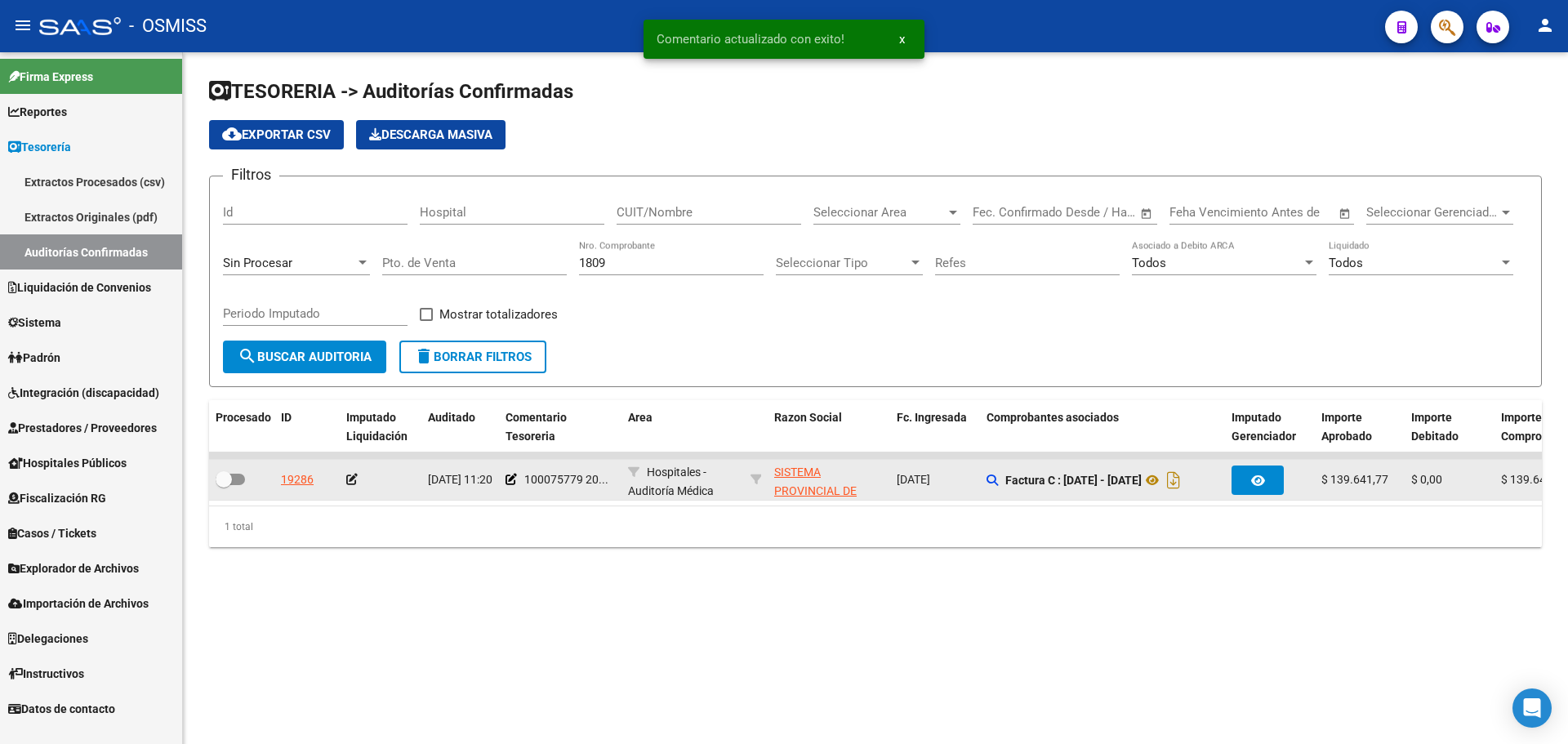
click at [355, 484] on icon at bounding box center [352, 480] width 12 height 12
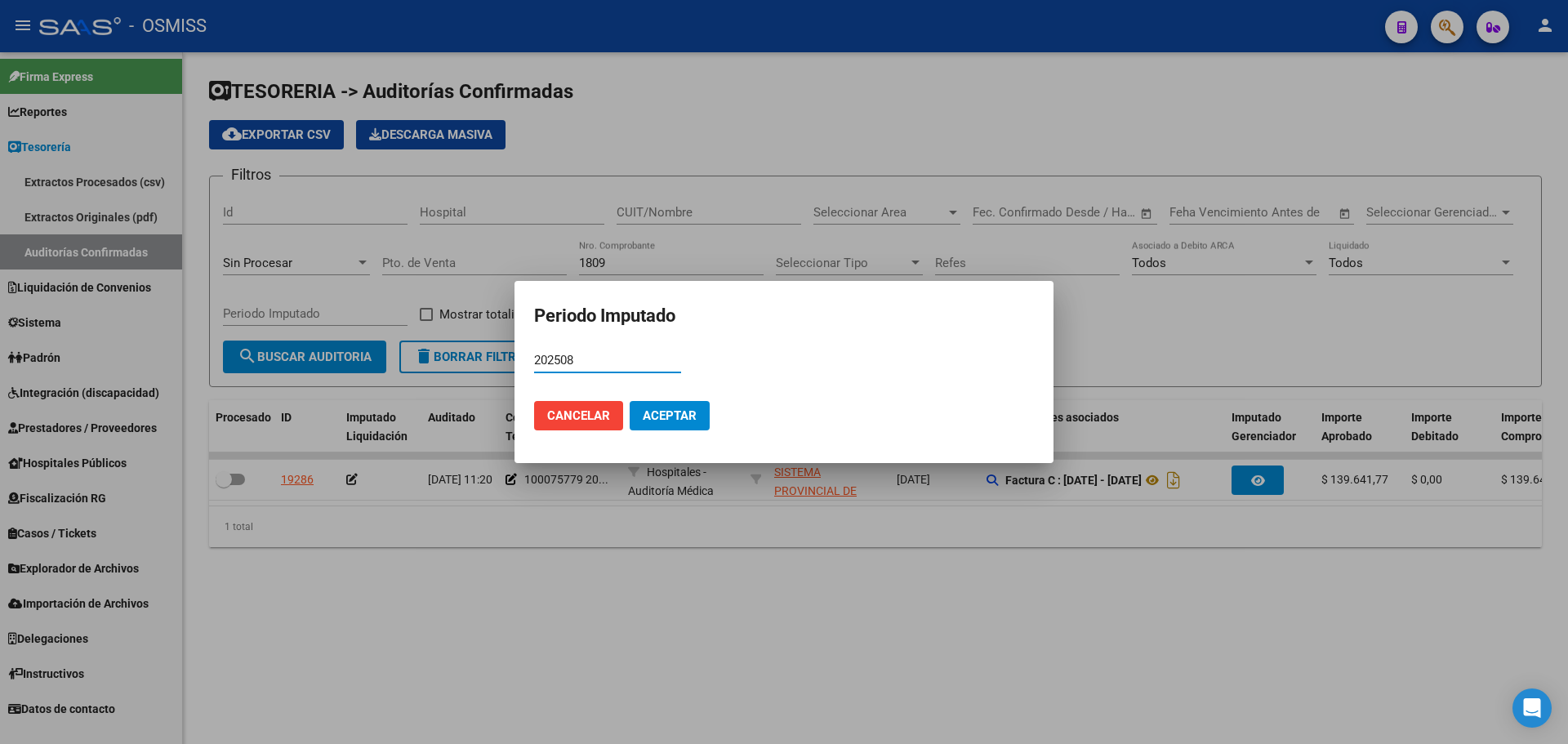
click at [660, 420] on span "Aceptar" at bounding box center [669, 416] width 54 height 15
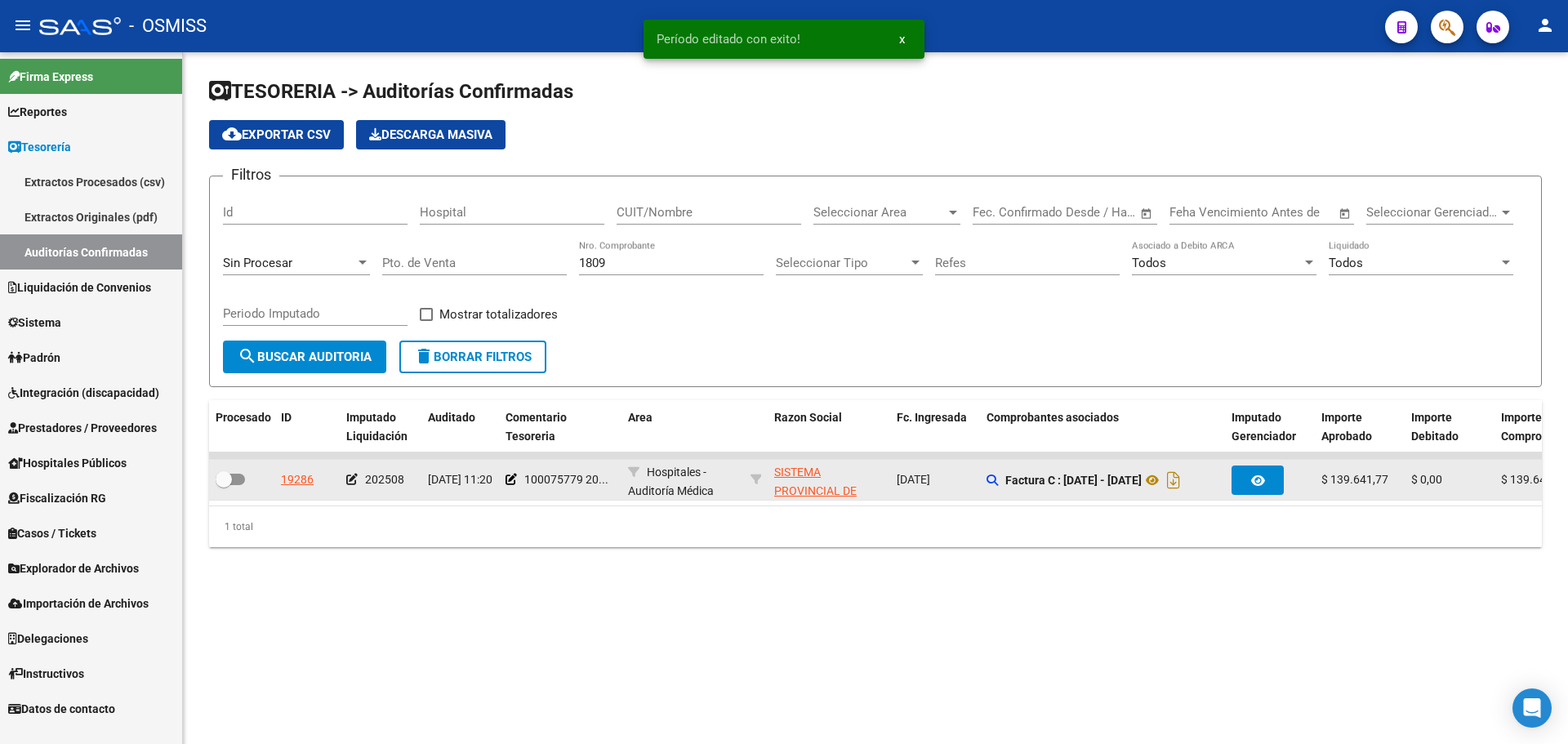
click at [212, 491] on datatable-body-cell at bounding box center [242, 480] width 66 height 40
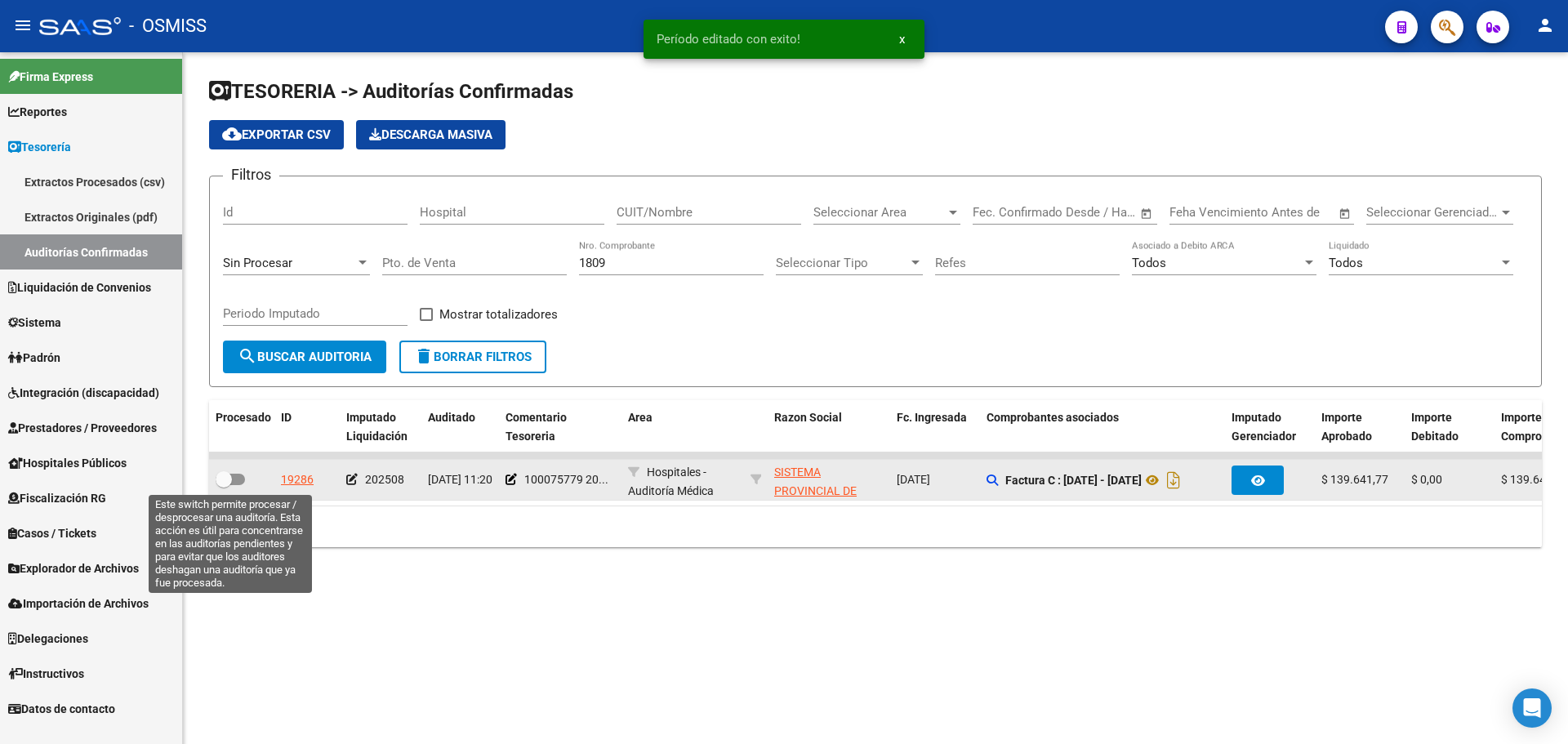
click at [222, 483] on span at bounding box center [224, 480] width 17 height 17
click at [223, 485] on input "checkbox" at bounding box center [223, 485] width 1 height 1
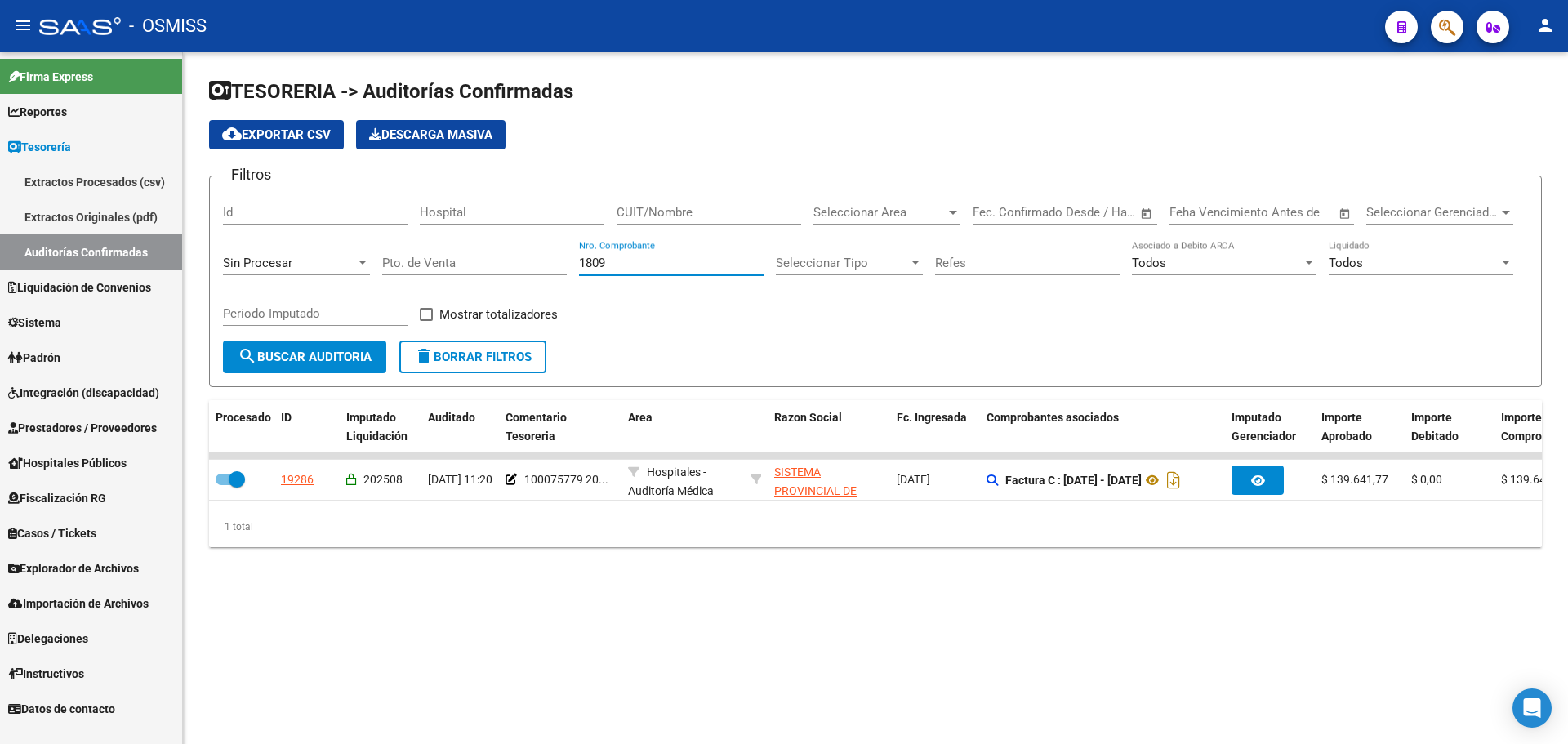
drag, startPoint x: 637, startPoint y: 262, endPoint x: 225, endPoint y: 252, distance: 412.1
click at [227, 252] on div "Filtros Id Hospital CUIT/Nombre Seleccionar Area Seleccionar Area Start date – …" at bounding box center [876, 265] width 1305 height 151
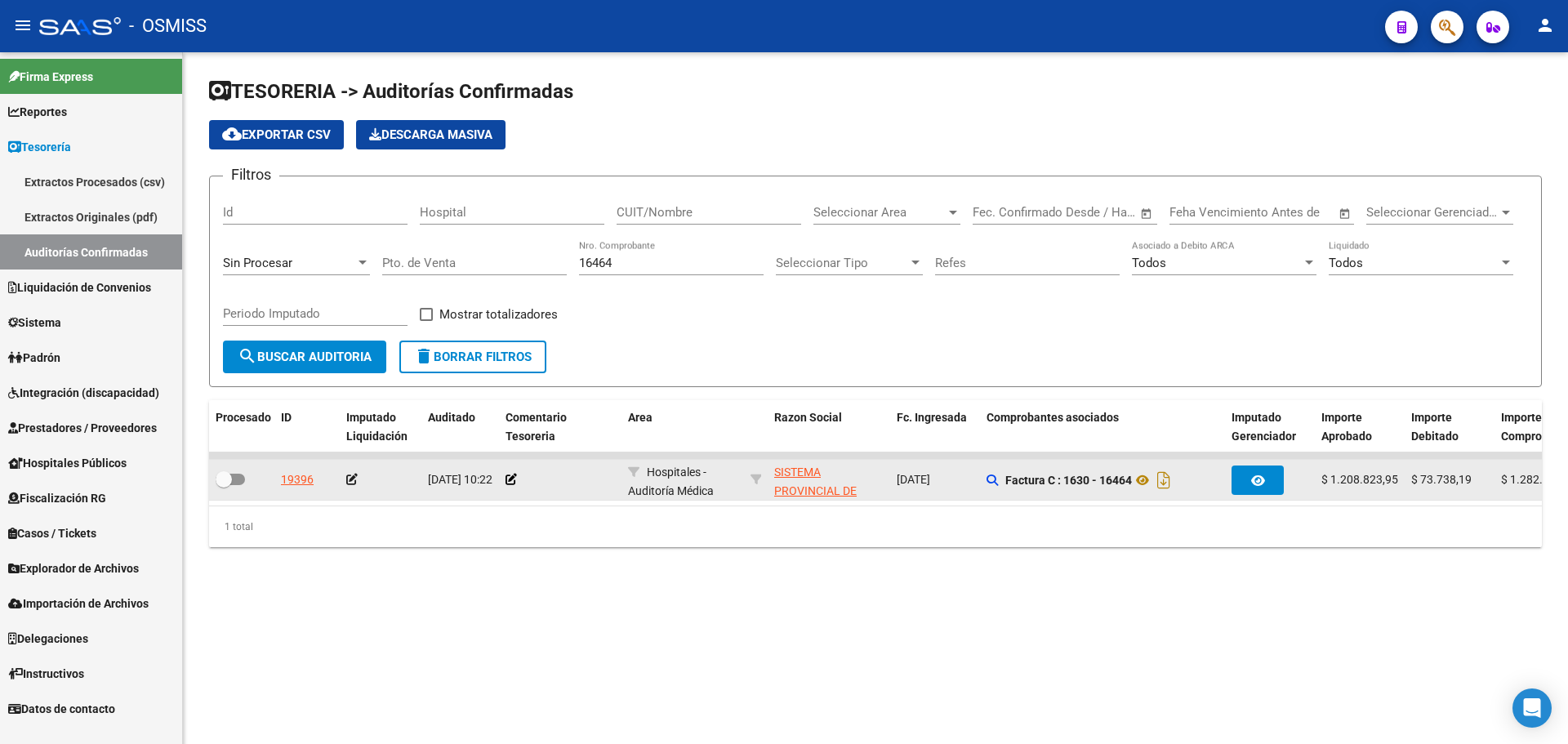
click at [505, 483] on datatable-body-cell at bounding box center [560, 480] width 123 height 40
click at [507, 477] on icon at bounding box center [511, 480] width 12 height 12
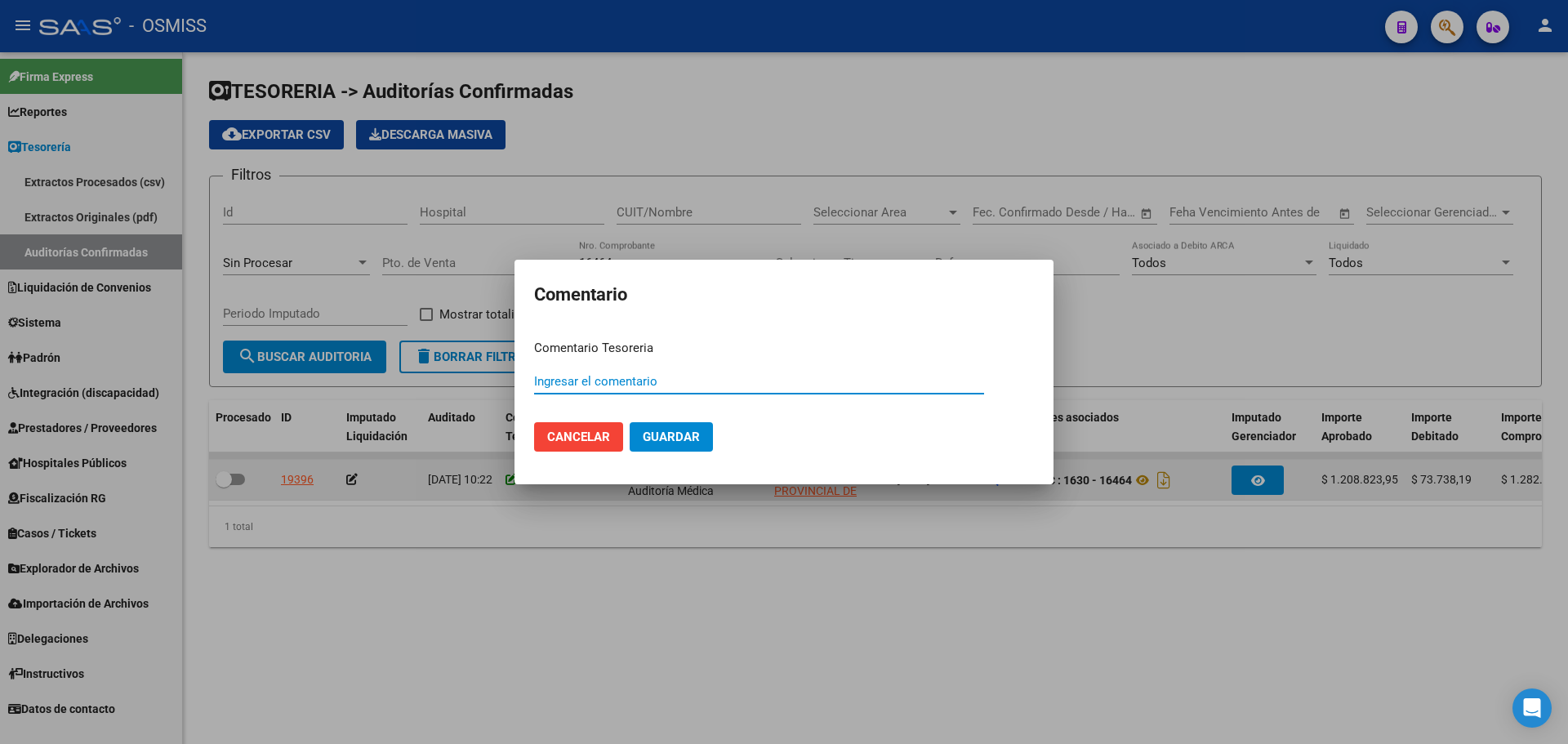
paste input "100075779 [DATE]"
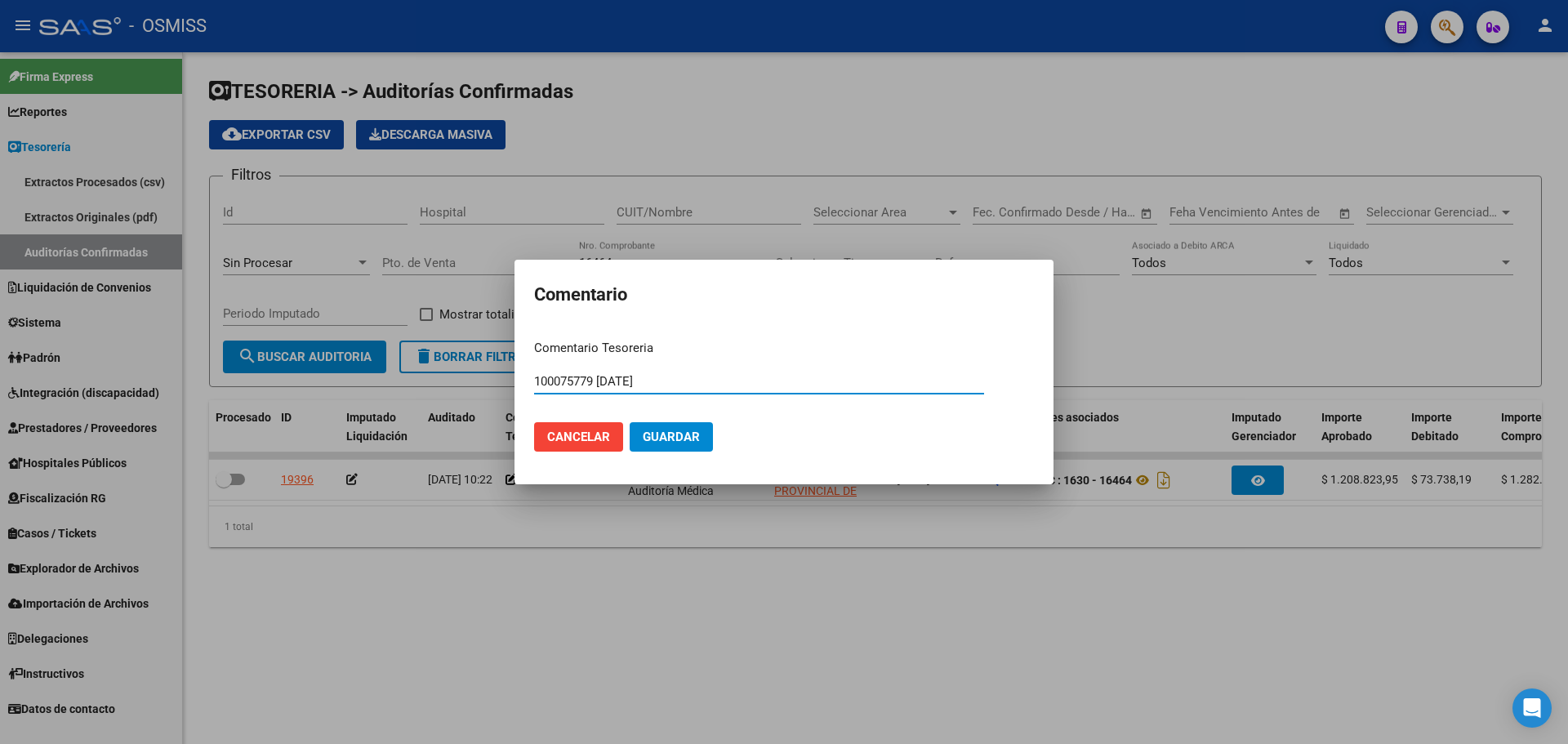
click at [674, 432] on span "Guardar" at bounding box center [671, 438] width 57 height 15
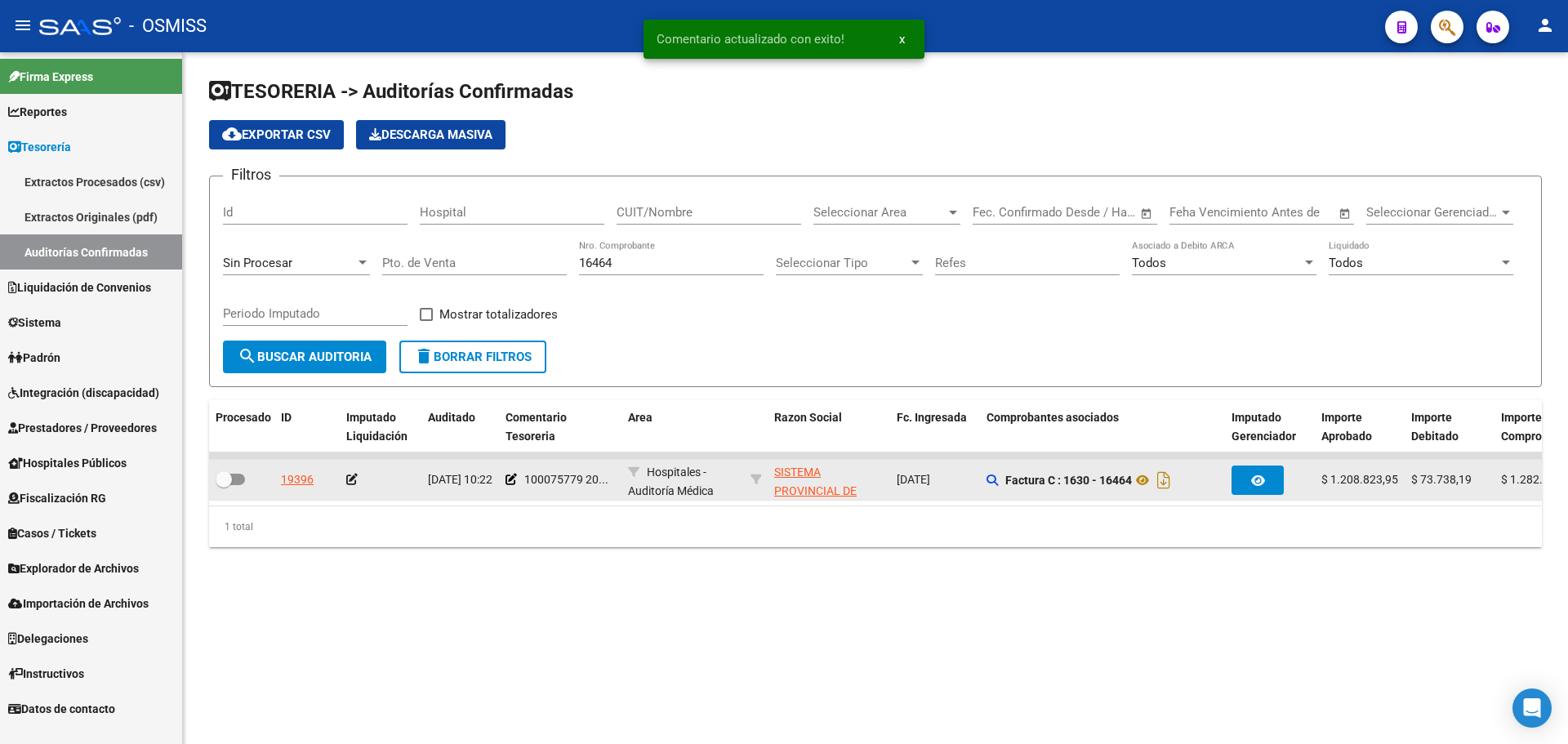
click at [353, 480] on icon at bounding box center [352, 480] width 12 height 12
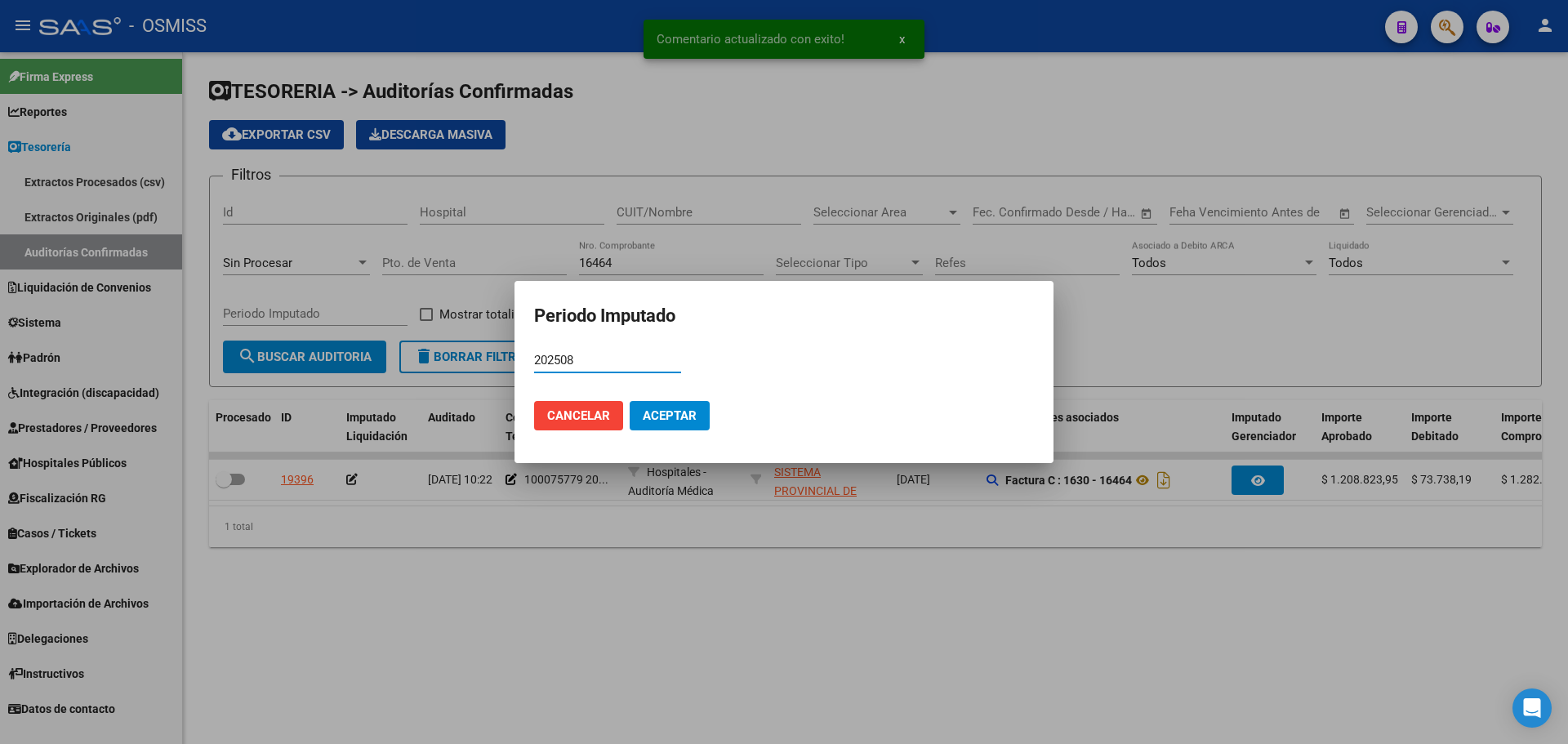
click at [670, 415] on span "Aceptar" at bounding box center [669, 416] width 54 height 15
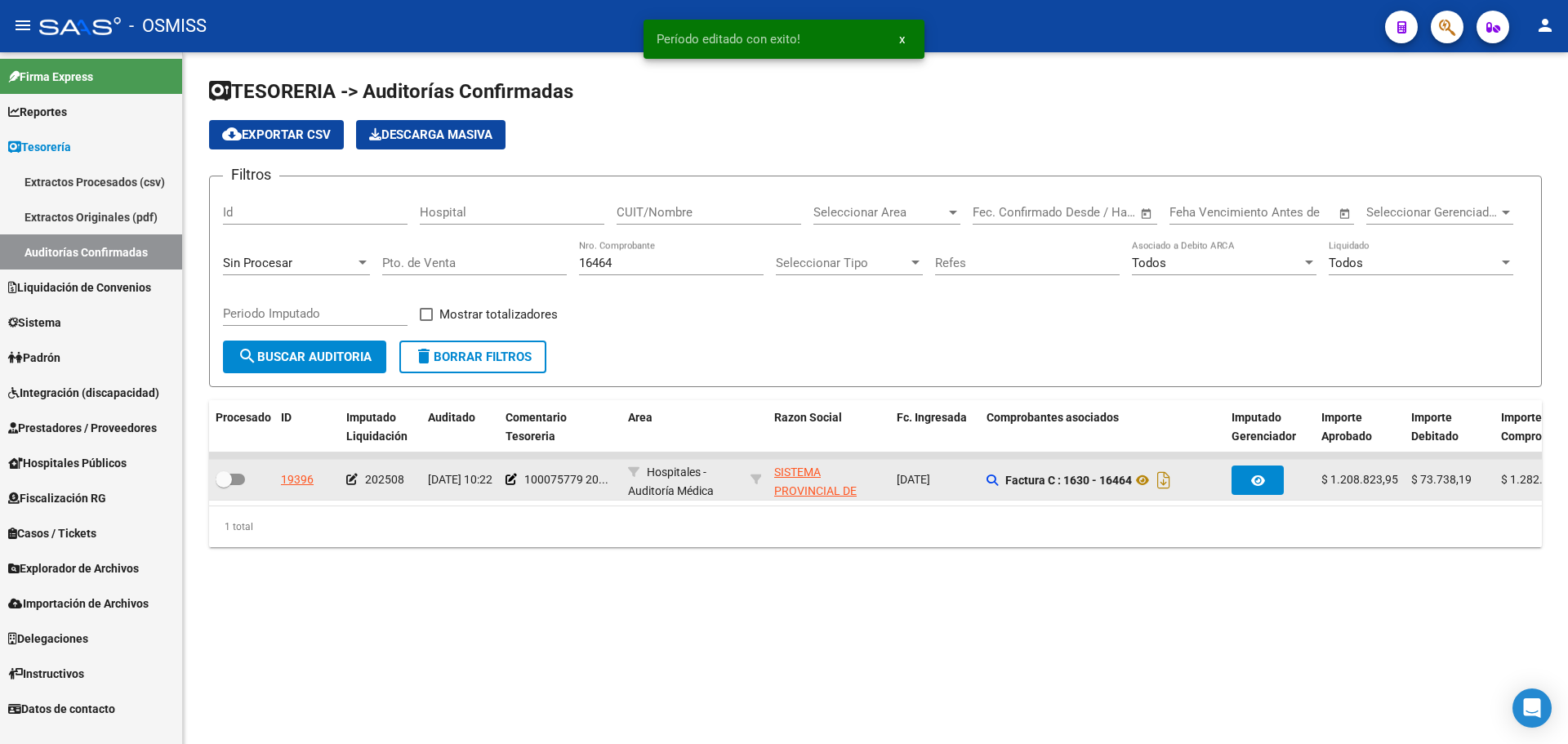
click at [244, 489] on div at bounding box center [242, 481] width 52 height 22
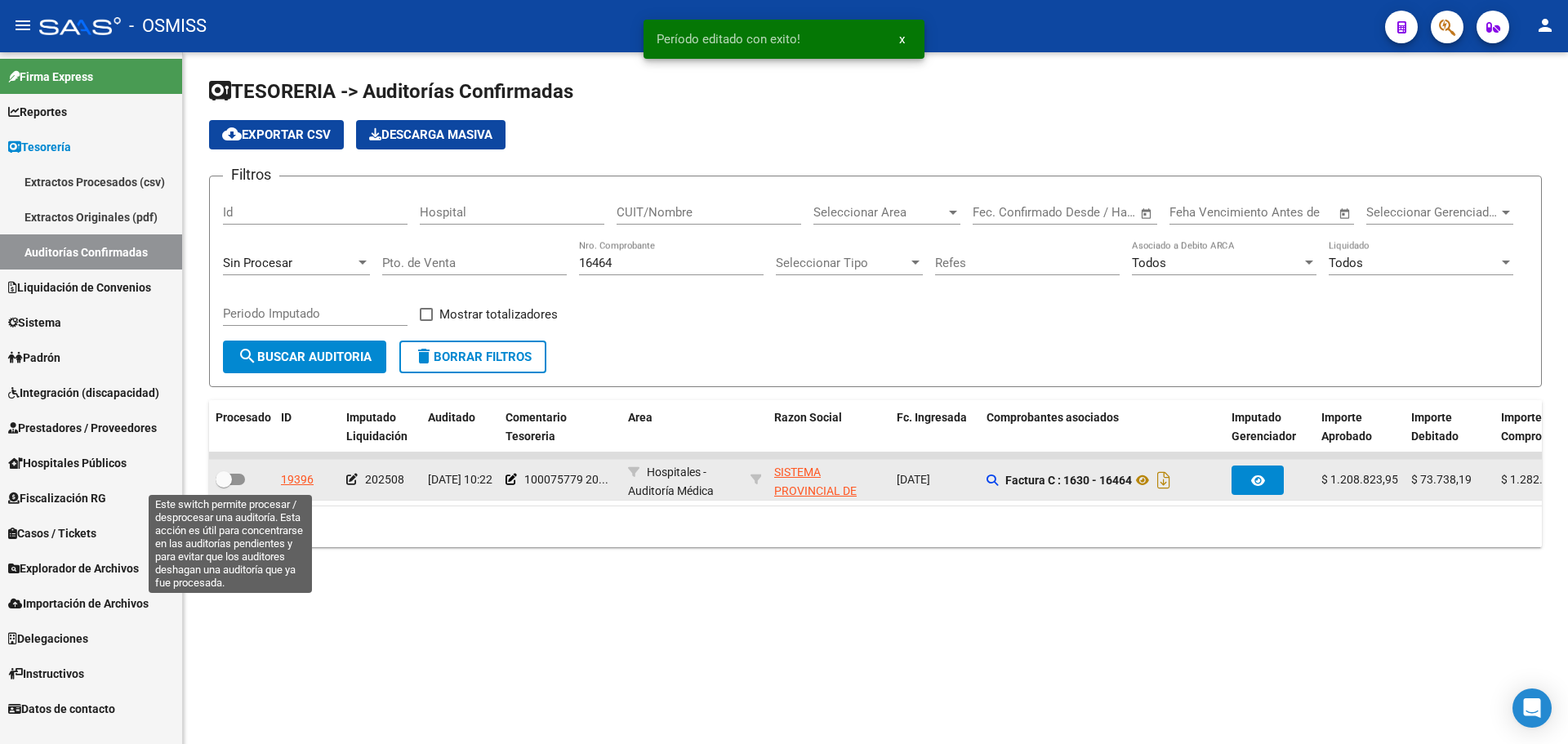
click at [226, 472] on span at bounding box center [224, 480] width 17 height 17
click at [224, 485] on input "checkbox" at bounding box center [223, 485] width 1 height 1
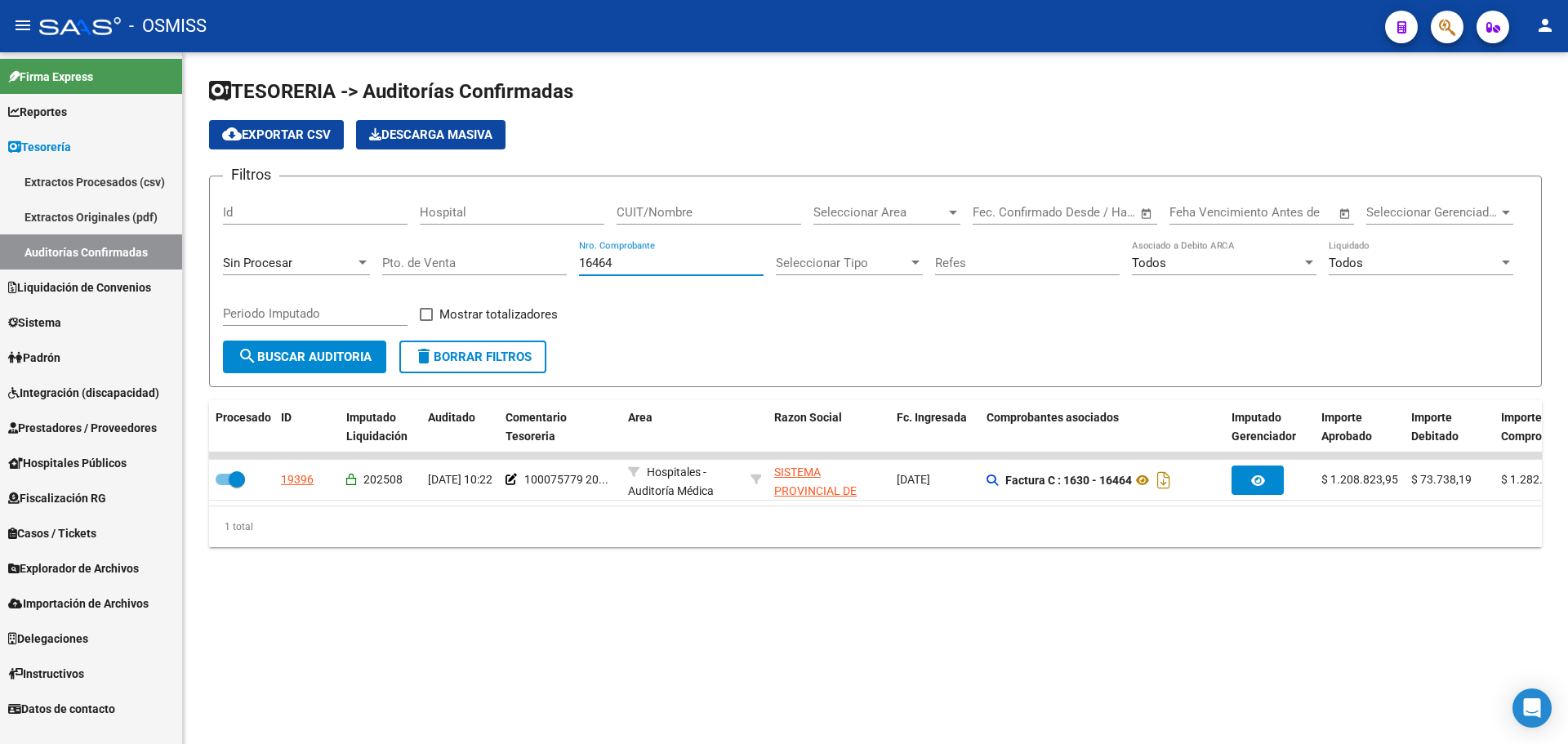
click at [665, 267] on input "16464" at bounding box center [672, 263] width 184 height 15
drag, startPoint x: 665, startPoint y: 266, endPoint x: 267, endPoint y: 263, distance: 398.0
click at [268, 263] on div "Filtros Id Hospital CUIT/Nombre Seleccionar Area Seleccionar Area Start date – …" at bounding box center [876, 265] width 1305 height 151
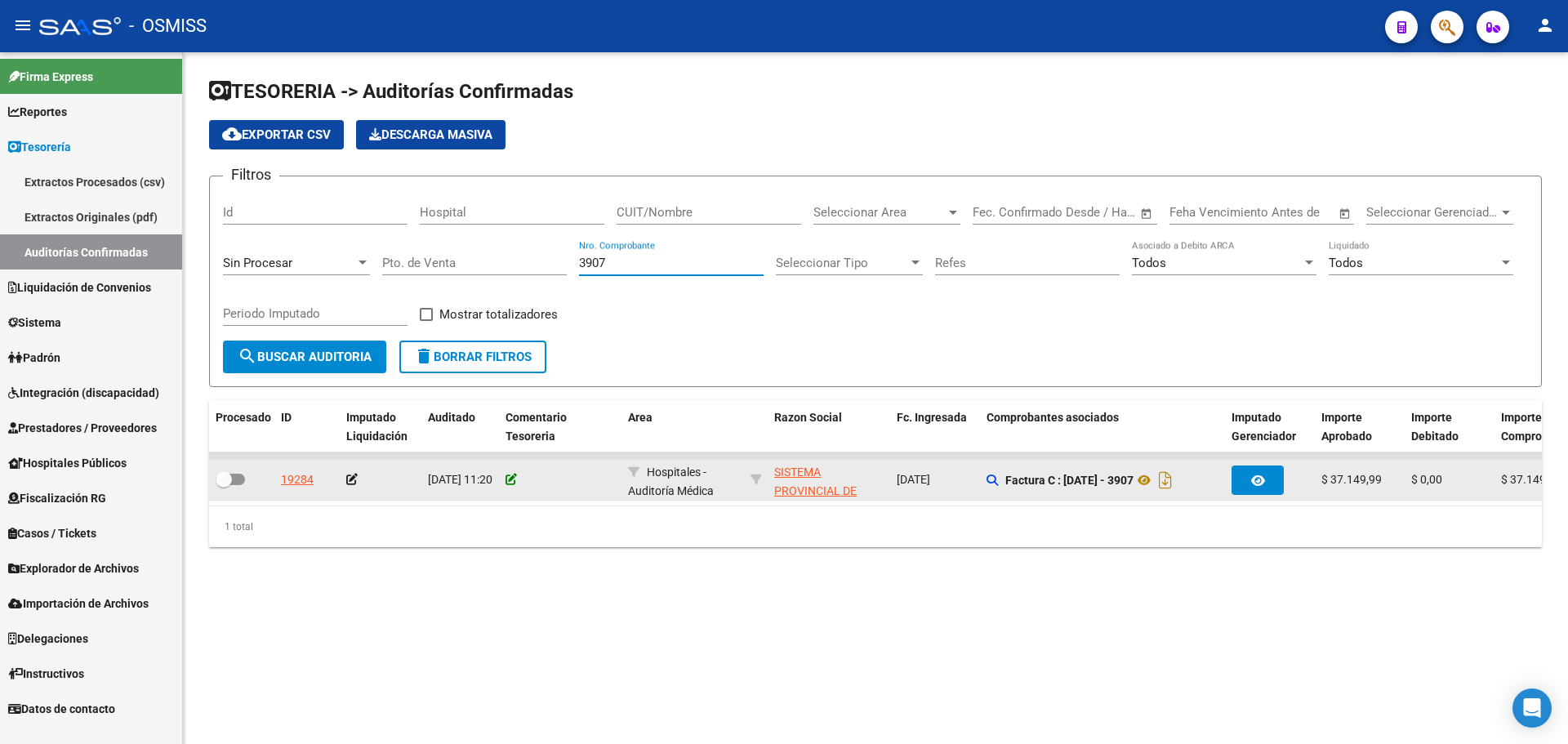
click at [510, 479] on icon at bounding box center [511, 480] width 12 height 12
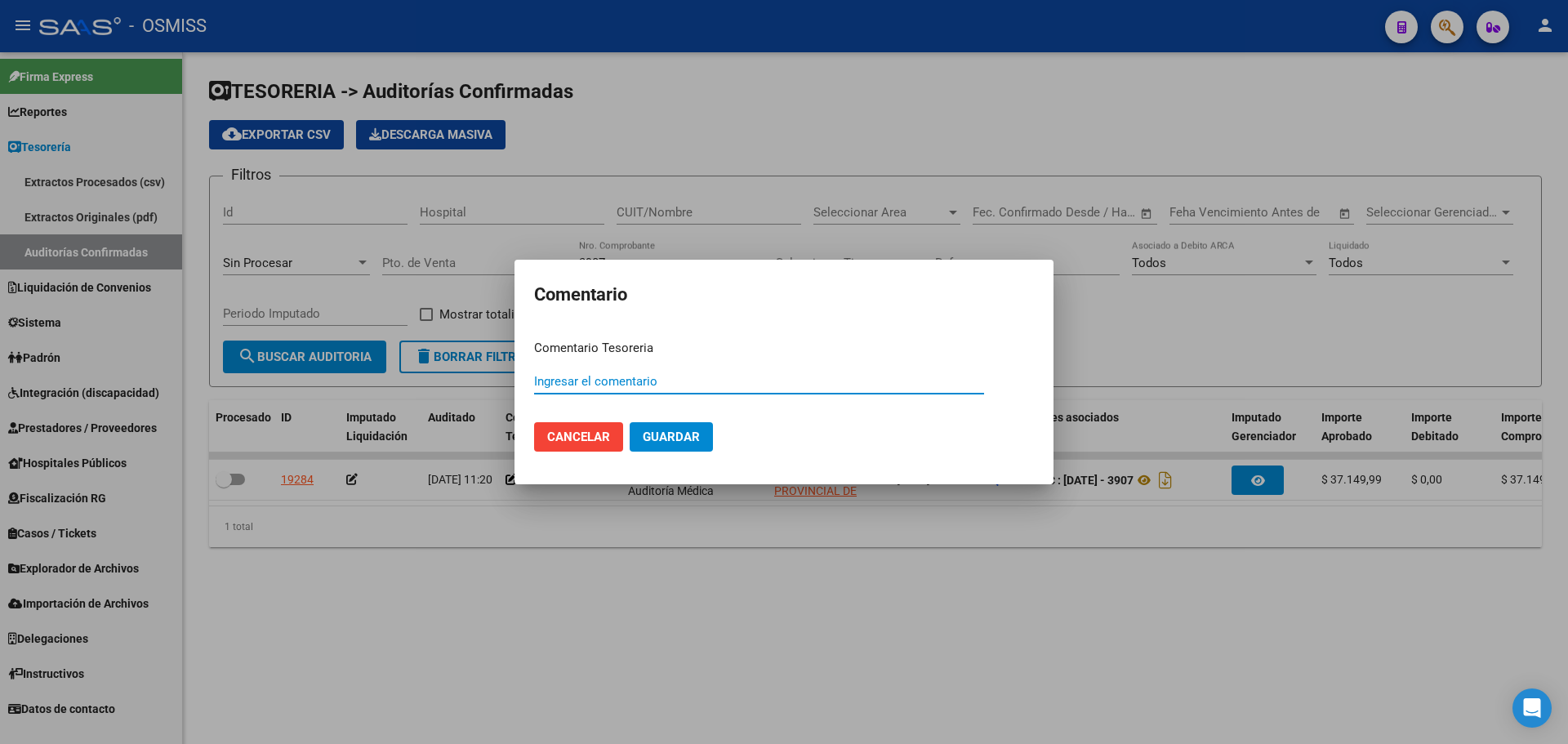
paste input "100075779 [DATE]"
click at [652, 444] on span "Guardar" at bounding box center [671, 438] width 57 height 15
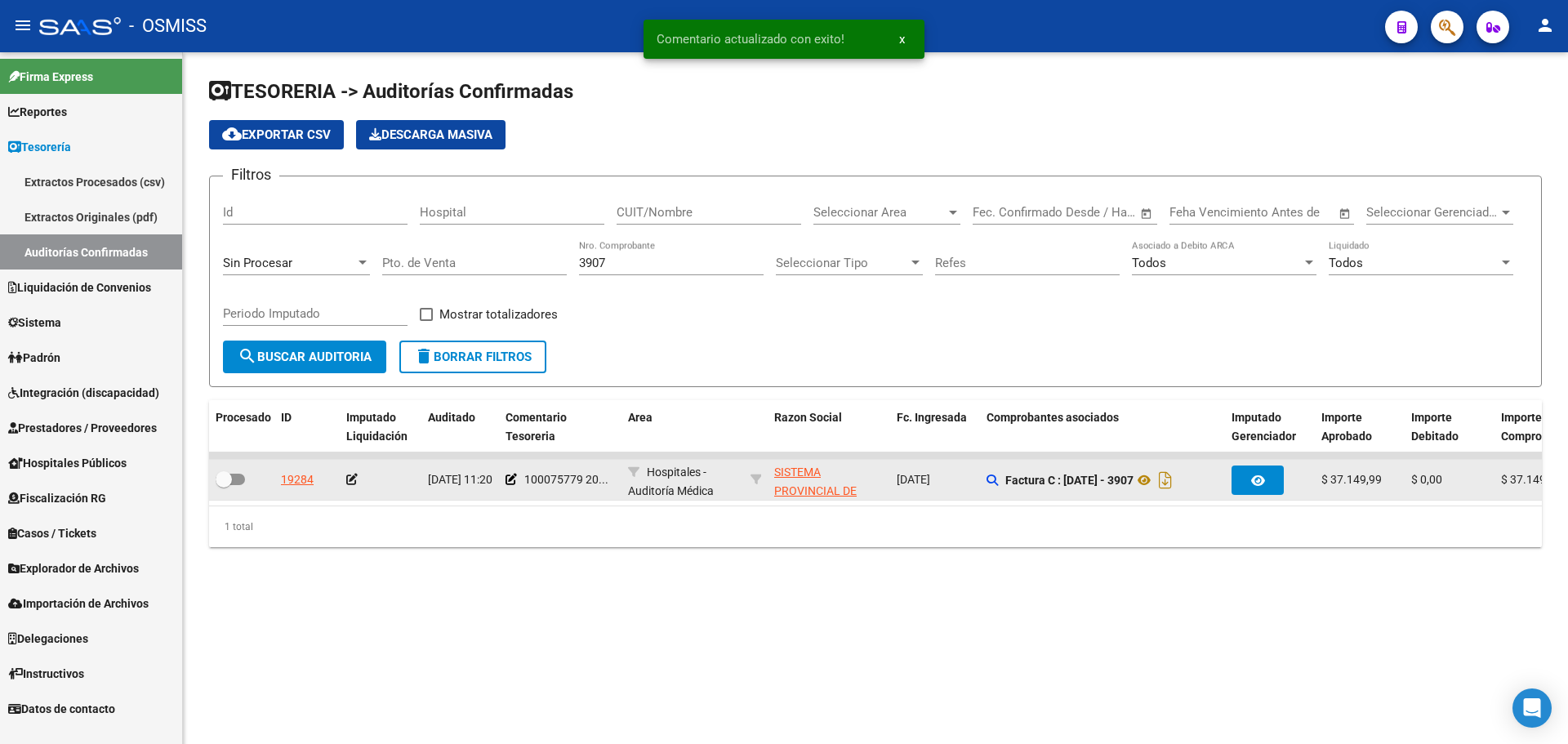
click at [352, 481] on icon at bounding box center [352, 480] width 12 height 12
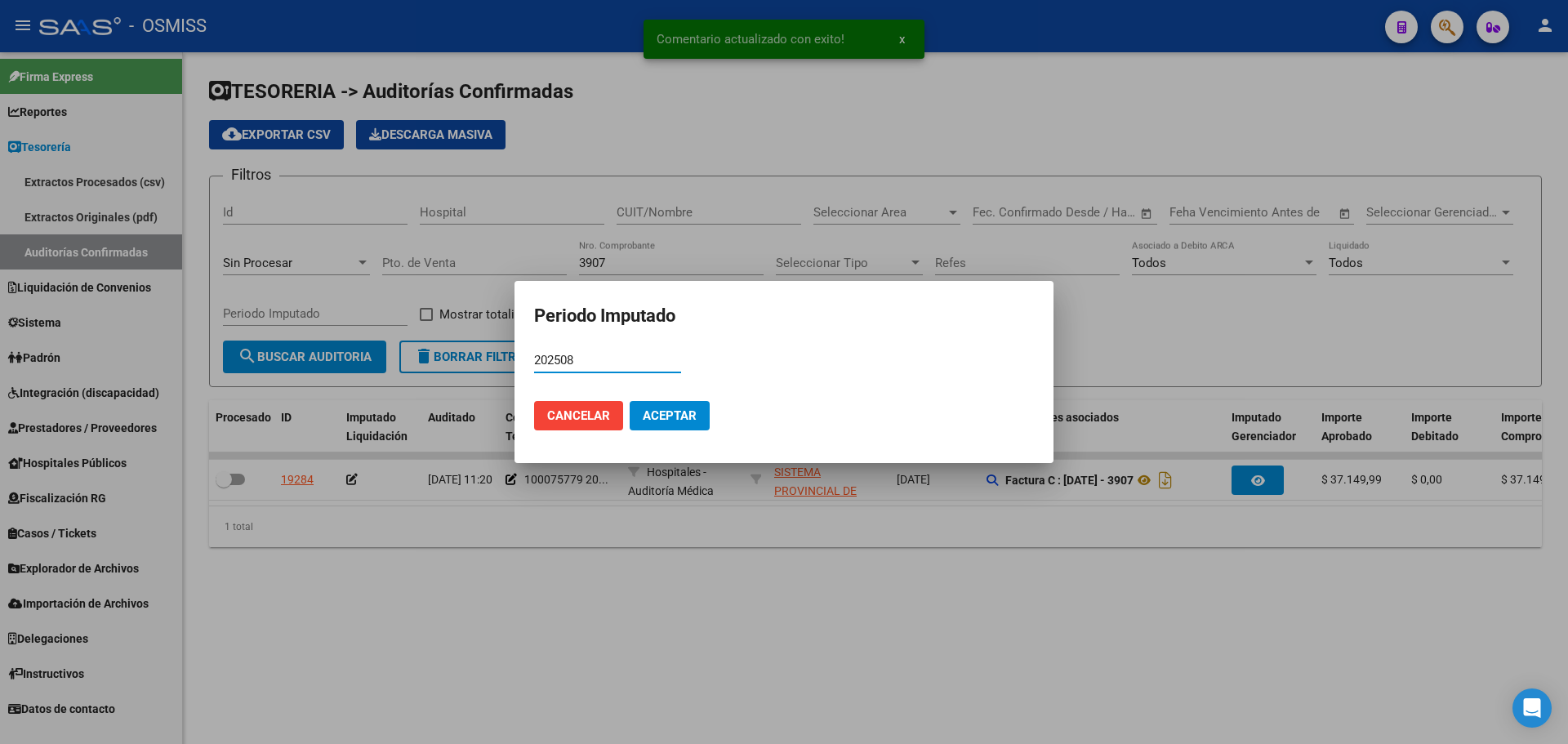
click at [662, 418] on span "Aceptar" at bounding box center [669, 416] width 54 height 15
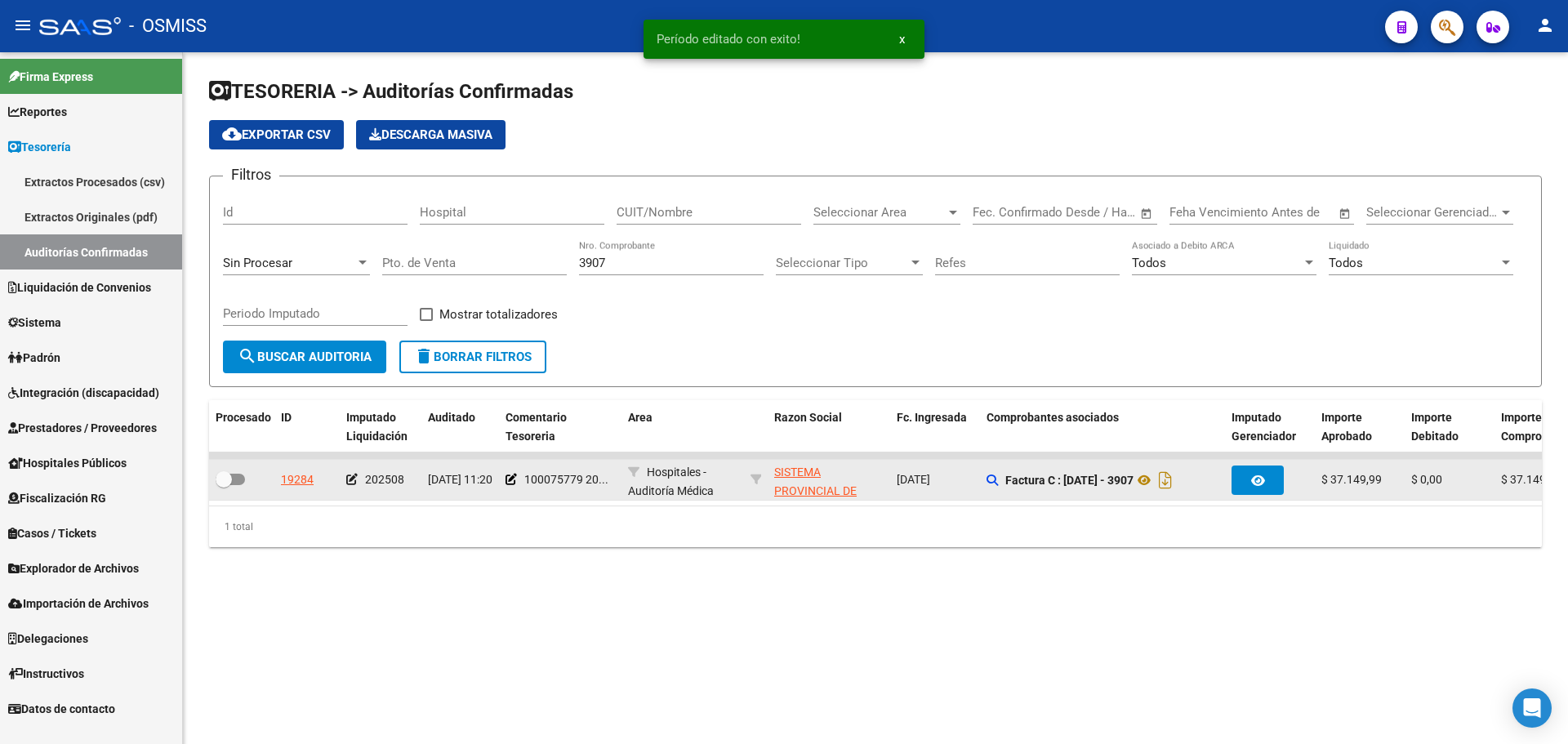
click at [246, 480] on div at bounding box center [242, 481] width 52 height 22
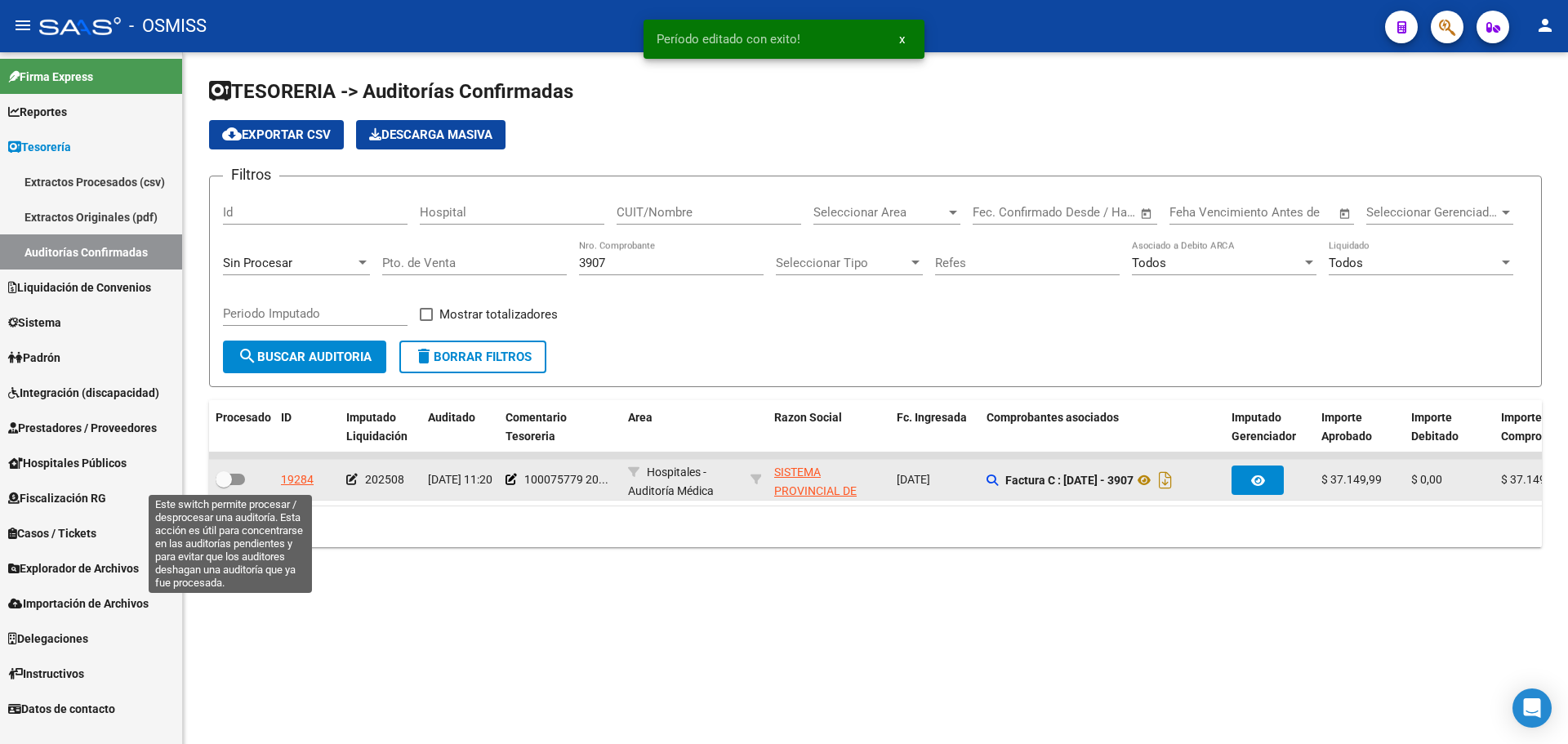
click at [237, 480] on span at bounding box center [230, 480] width 29 height 12
click at [224, 485] on input "checkbox" at bounding box center [223, 485] width 1 height 1
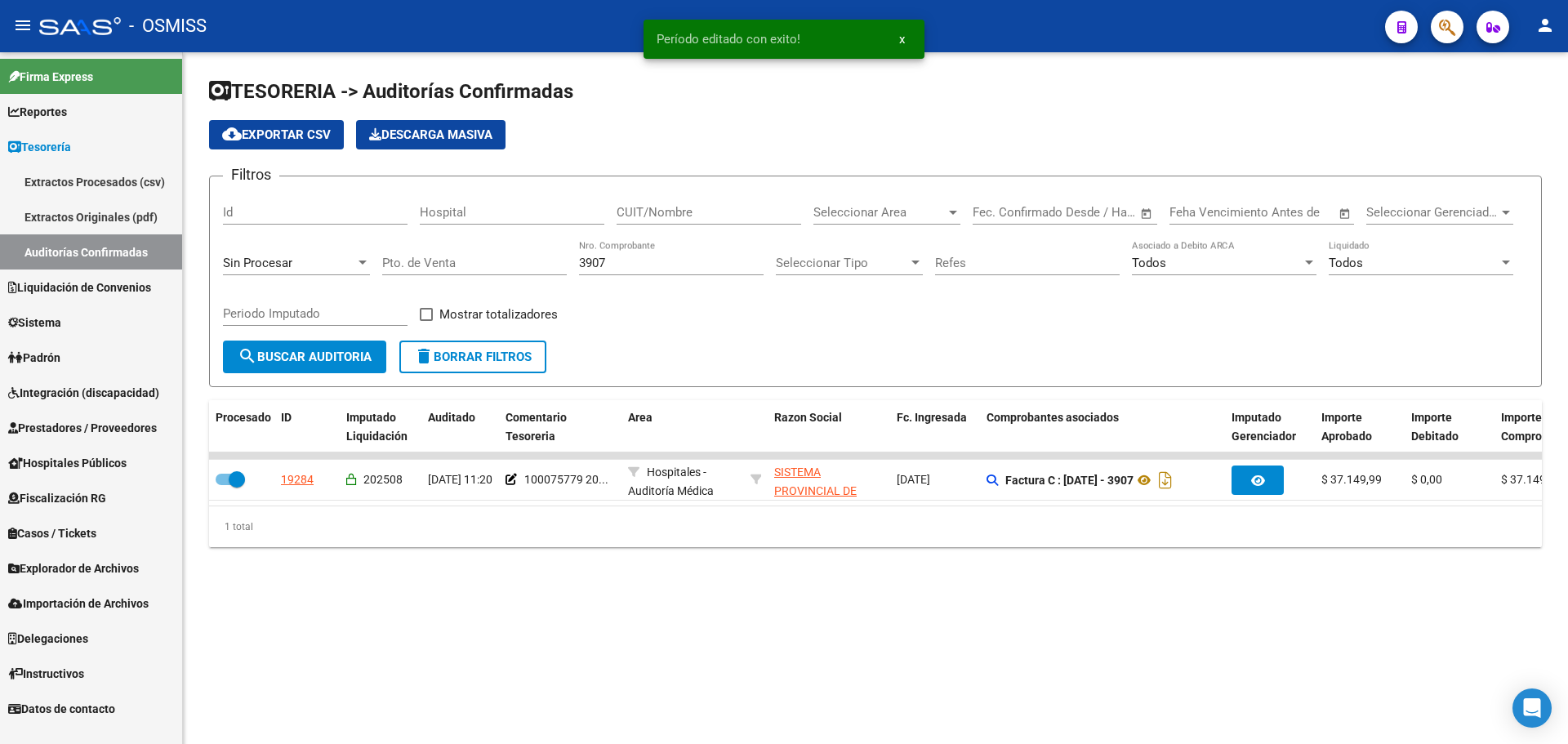
click at [648, 272] on div "3907 Nro. Comprobante" at bounding box center [672, 257] width 184 height 35
drag, startPoint x: 647, startPoint y: 267, endPoint x: 372, endPoint y: 252, distance: 275.4
click at [372, 252] on div "Filtros Id Hospital CUIT/Nombre Seleccionar Area Seleccionar Area Start date – …" at bounding box center [876, 265] width 1305 height 151
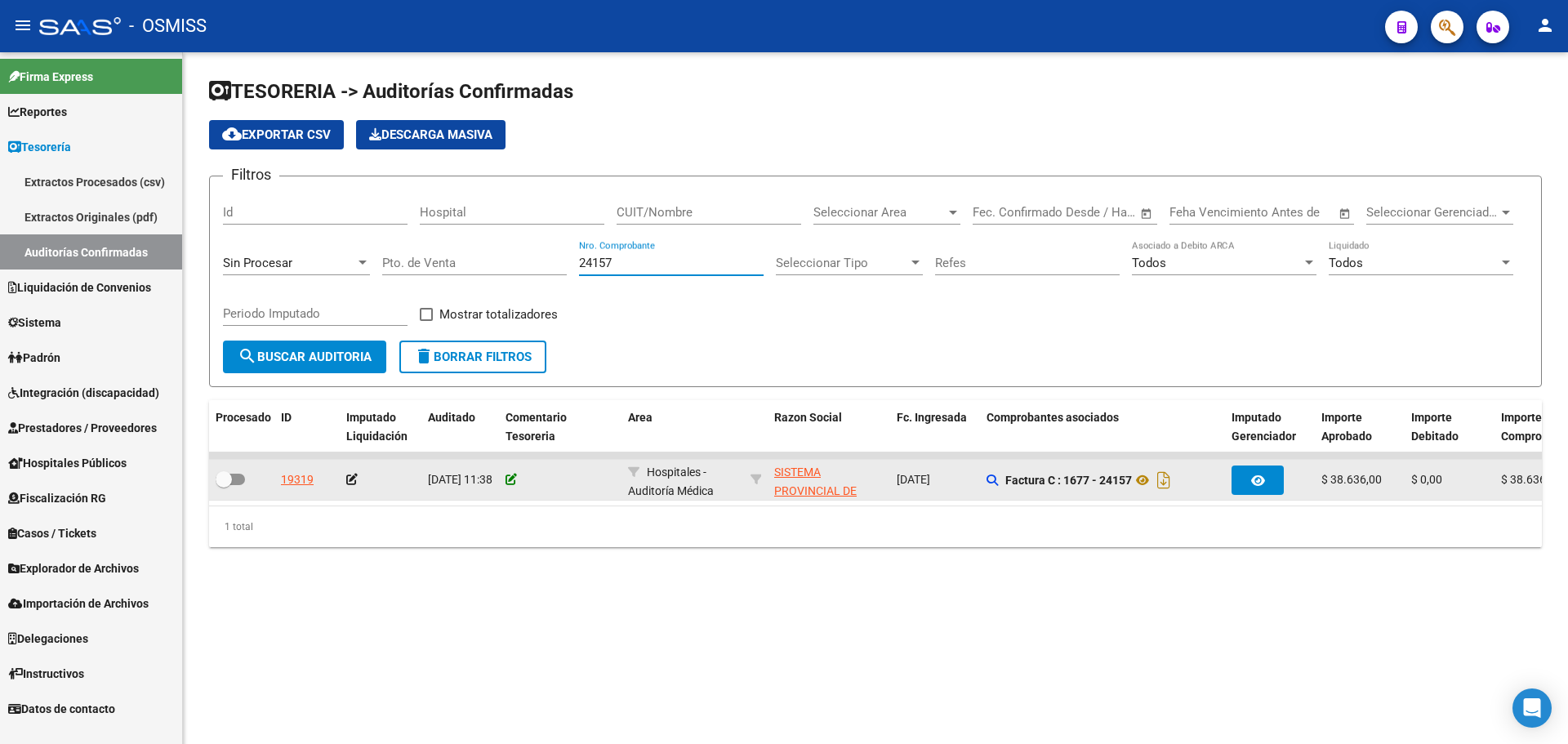
click at [509, 479] on icon at bounding box center [511, 480] width 12 height 12
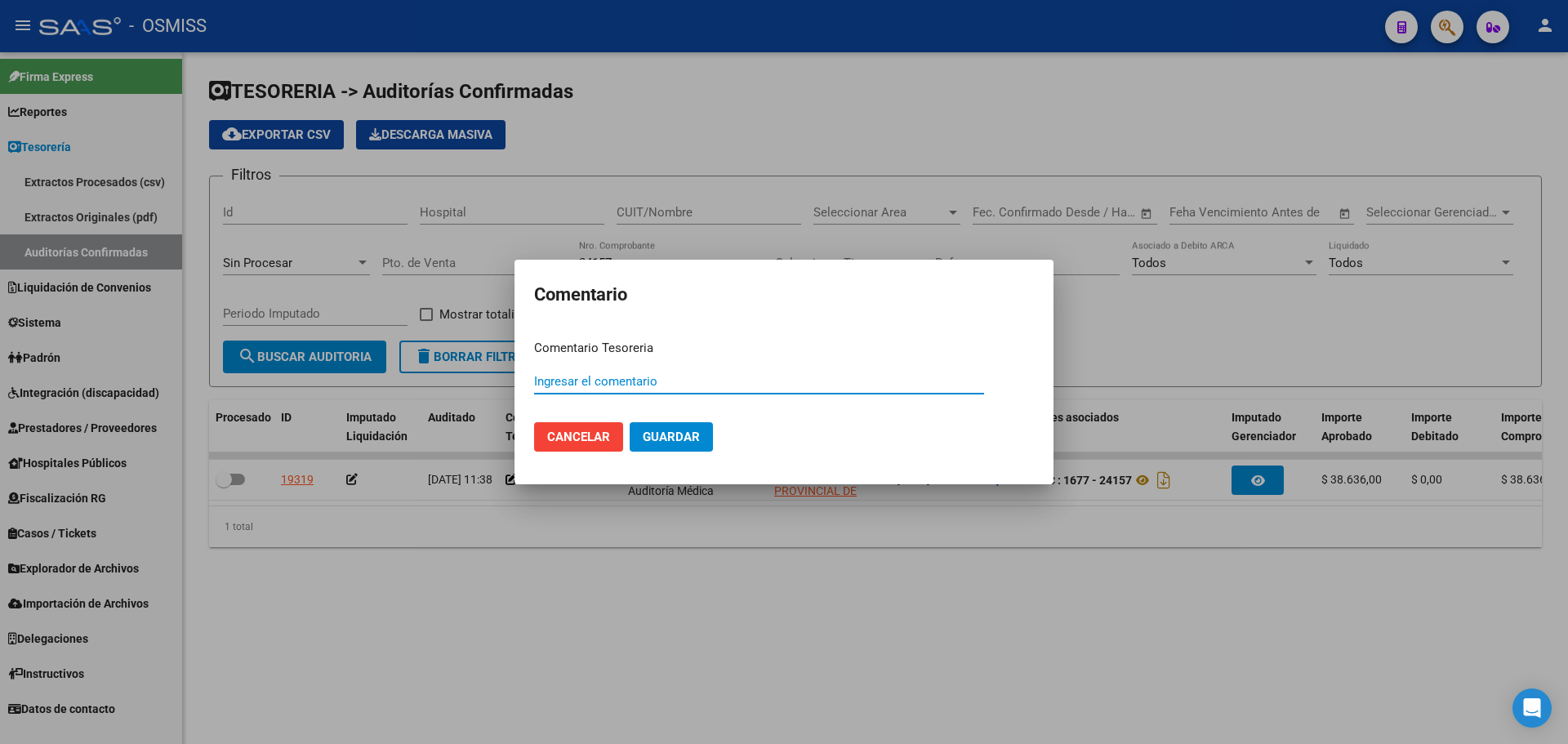
paste input "100075779 [DATE]"
click at [652, 444] on span "Guardar" at bounding box center [671, 438] width 57 height 15
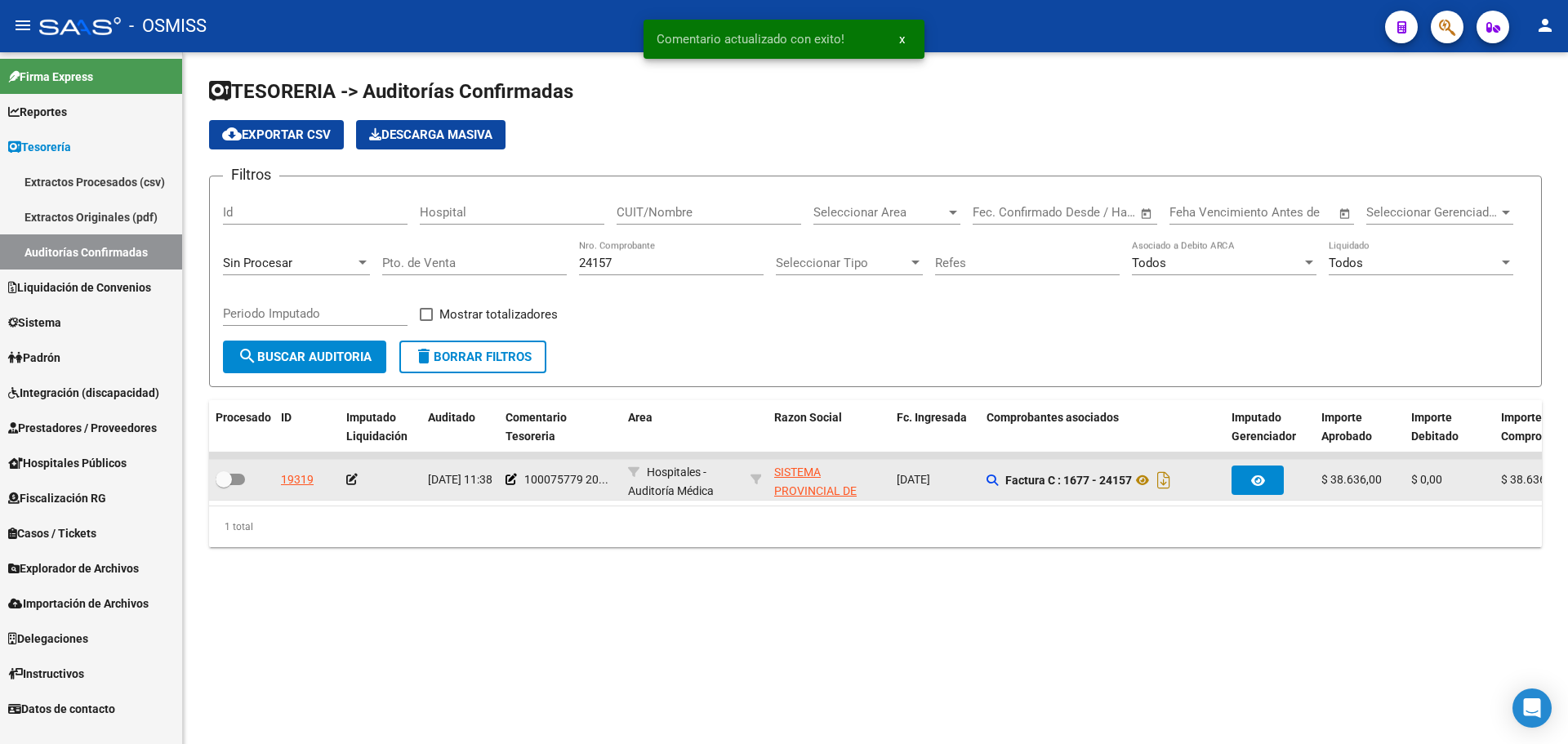
click at [351, 480] on icon at bounding box center [352, 480] width 12 height 12
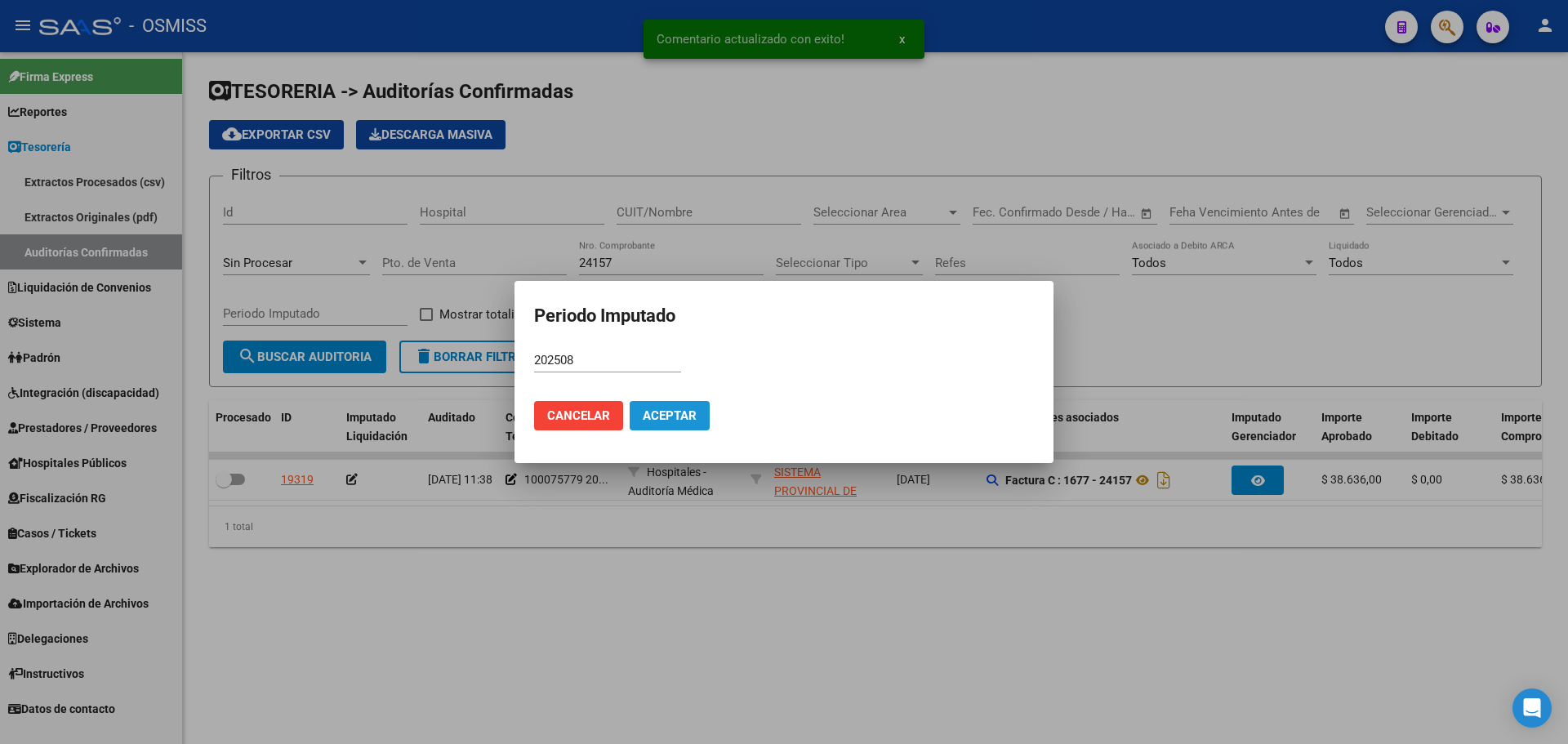
click at [681, 415] on span "Aceptar" at bounding box center [669, 416] width 54 height 15
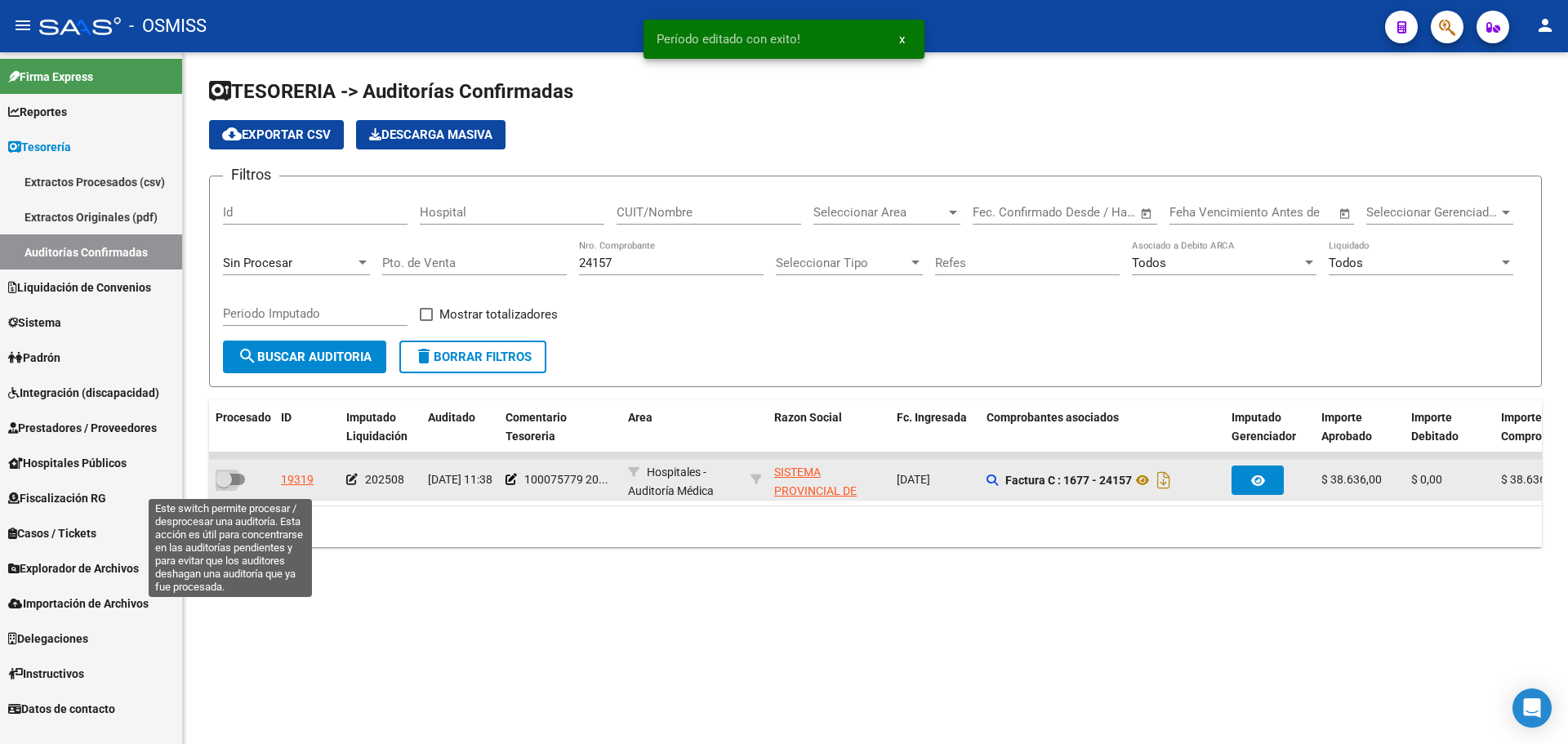
click at [232, 477] on span at bounding box center [230, 480] width 29 height 12
click at [224, 485] on input "checkbox" at bounding box center [223, 485] width 1 height 1
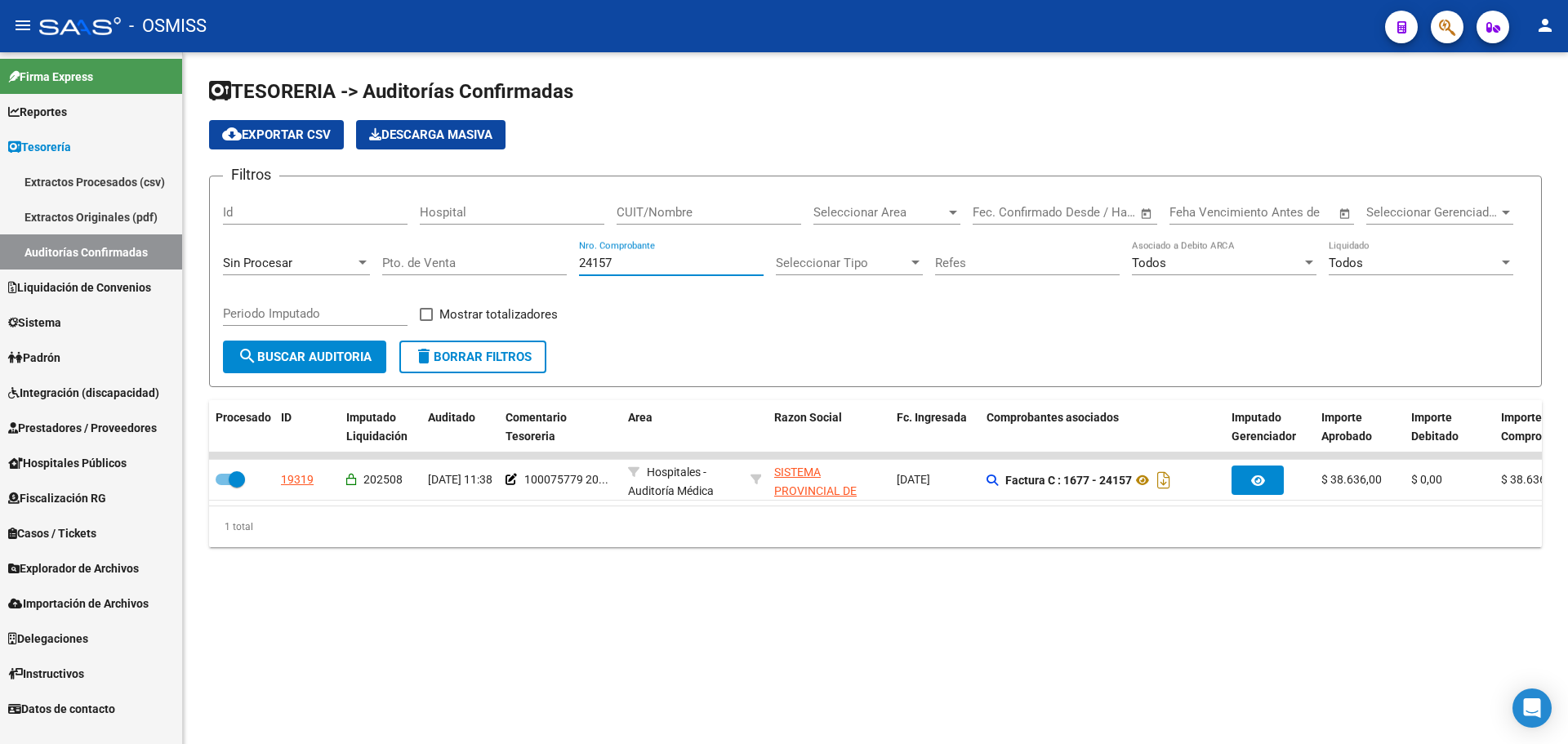
drag, startPoint x: 627, startPoint y: 268, endPoint x: 148, endPoint y: 267, distance: 479.0
click at [148, 267] on mat-sidenav-container "Firma Express Reportes Ingresos Percibidos Análisis de todos los conceptos (his…" at bounding box center [784, 398] width 1568 height 692
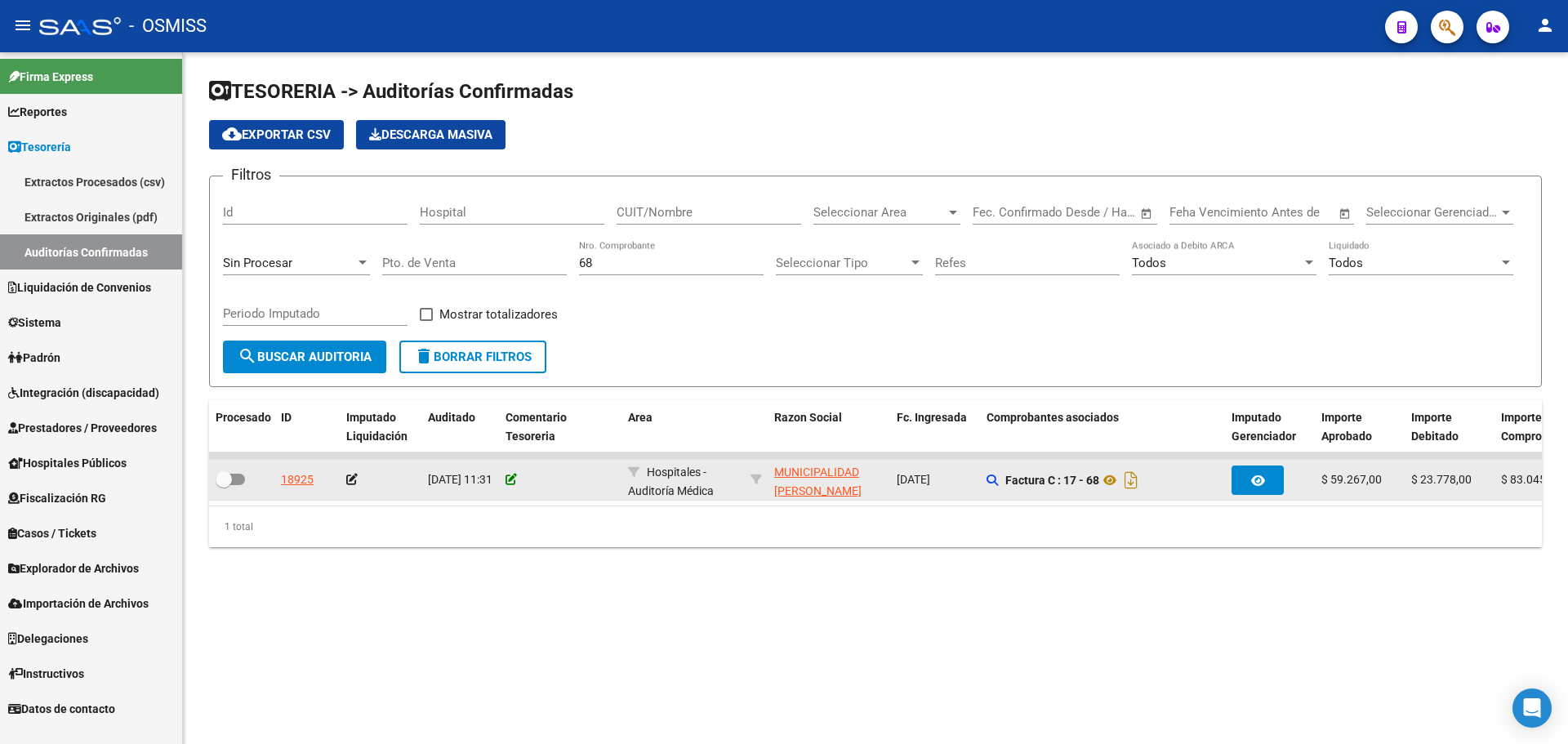
click at [513, 476] on icon at bounding box center [511, 480] width 12 height 12
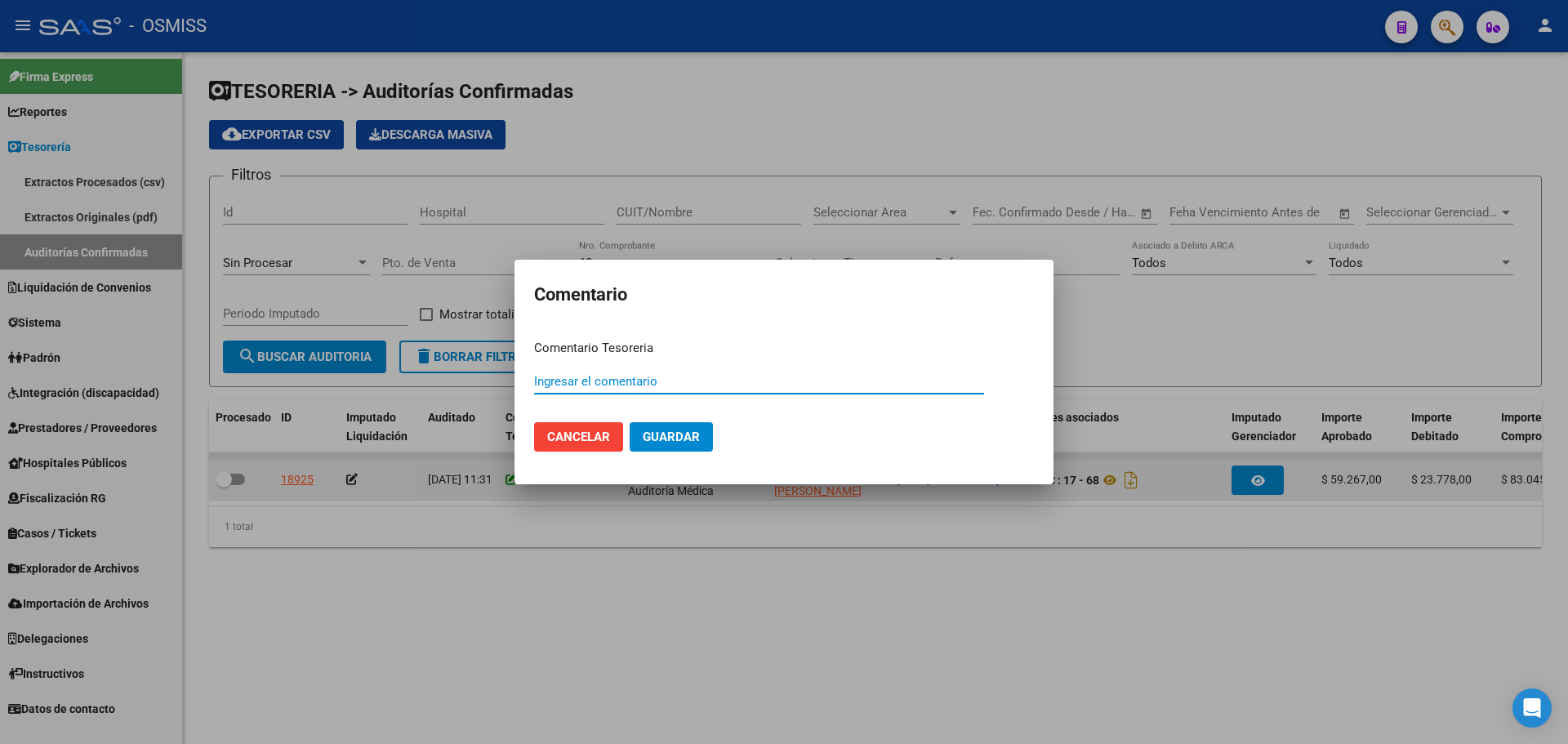
paste input "100075780"
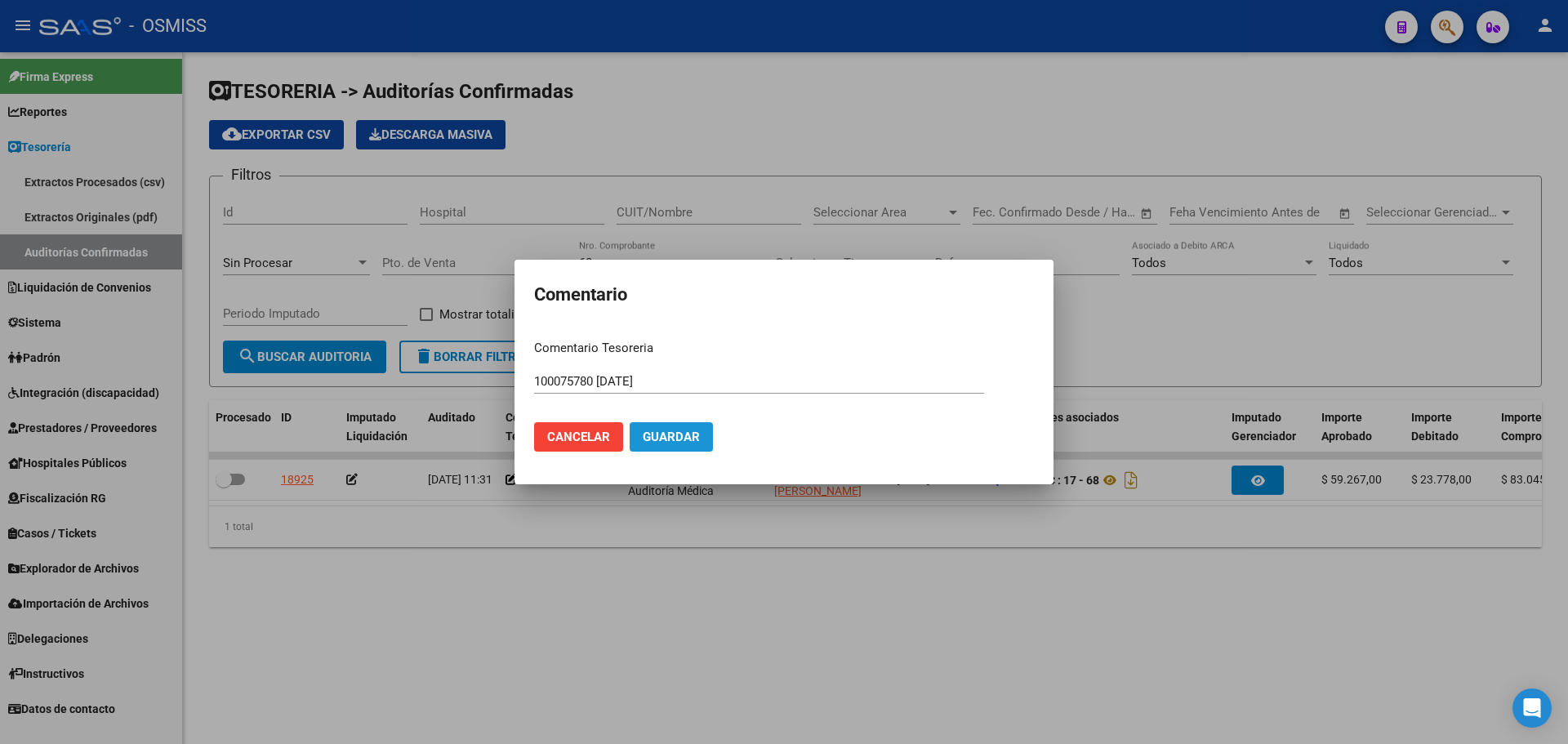
click at [684, 428] on button "Guardar" at bounding box center [672, 437] width 83 height 29
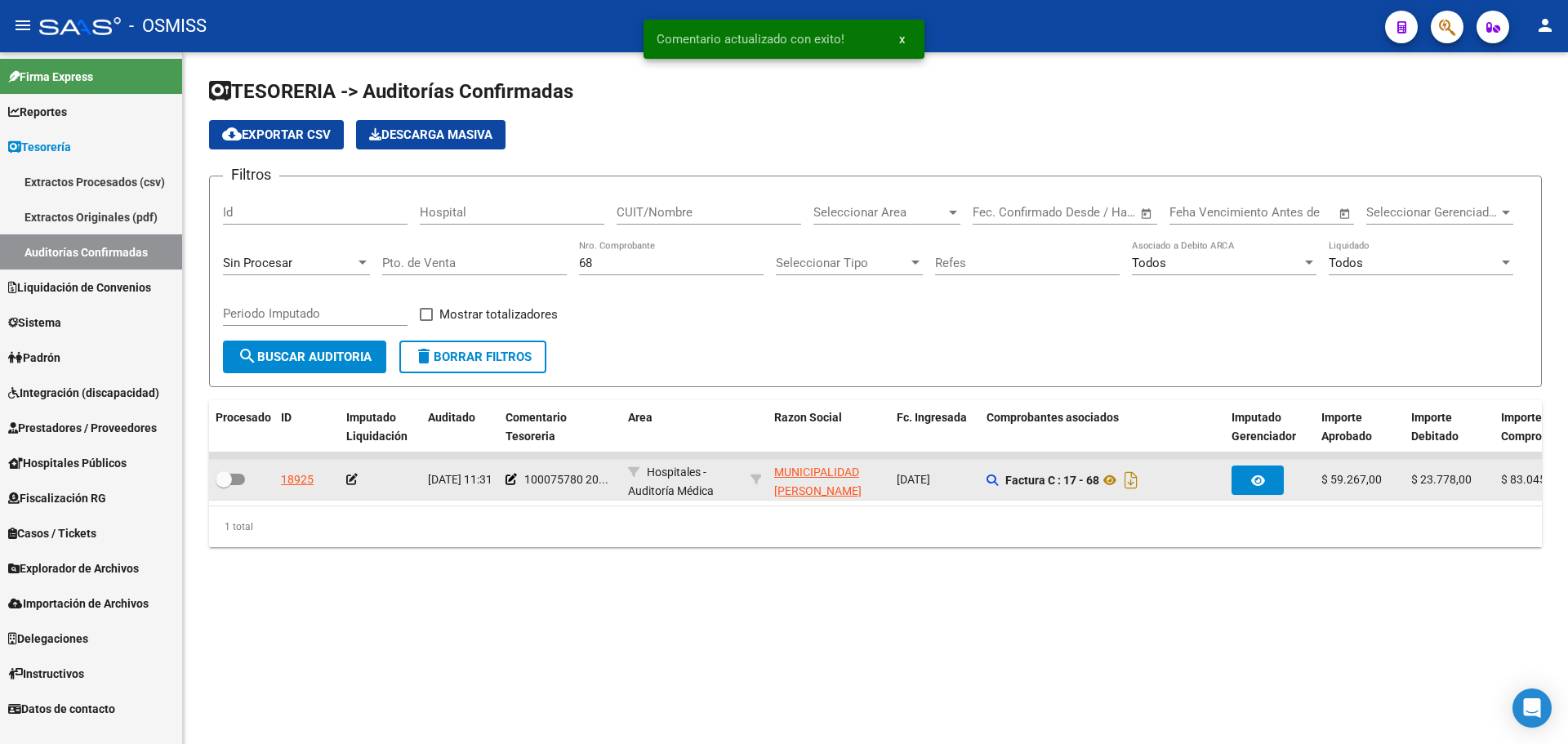
click at [353, 479] on icon at bounding box center [352, 480] width 12 height 12
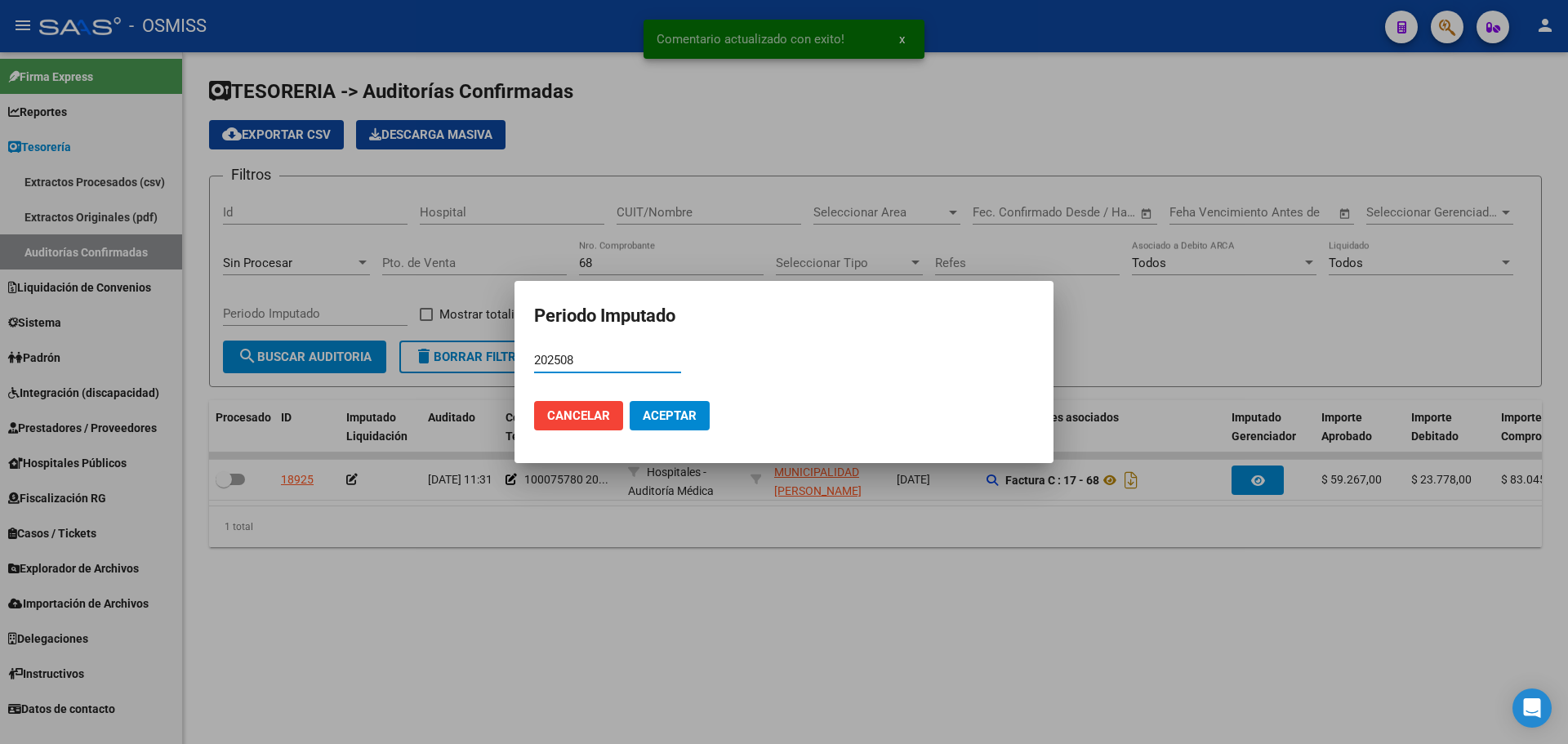
click at [691, 419] on span "Aceptar" at bounding box center [669, 416] width 54 height 15
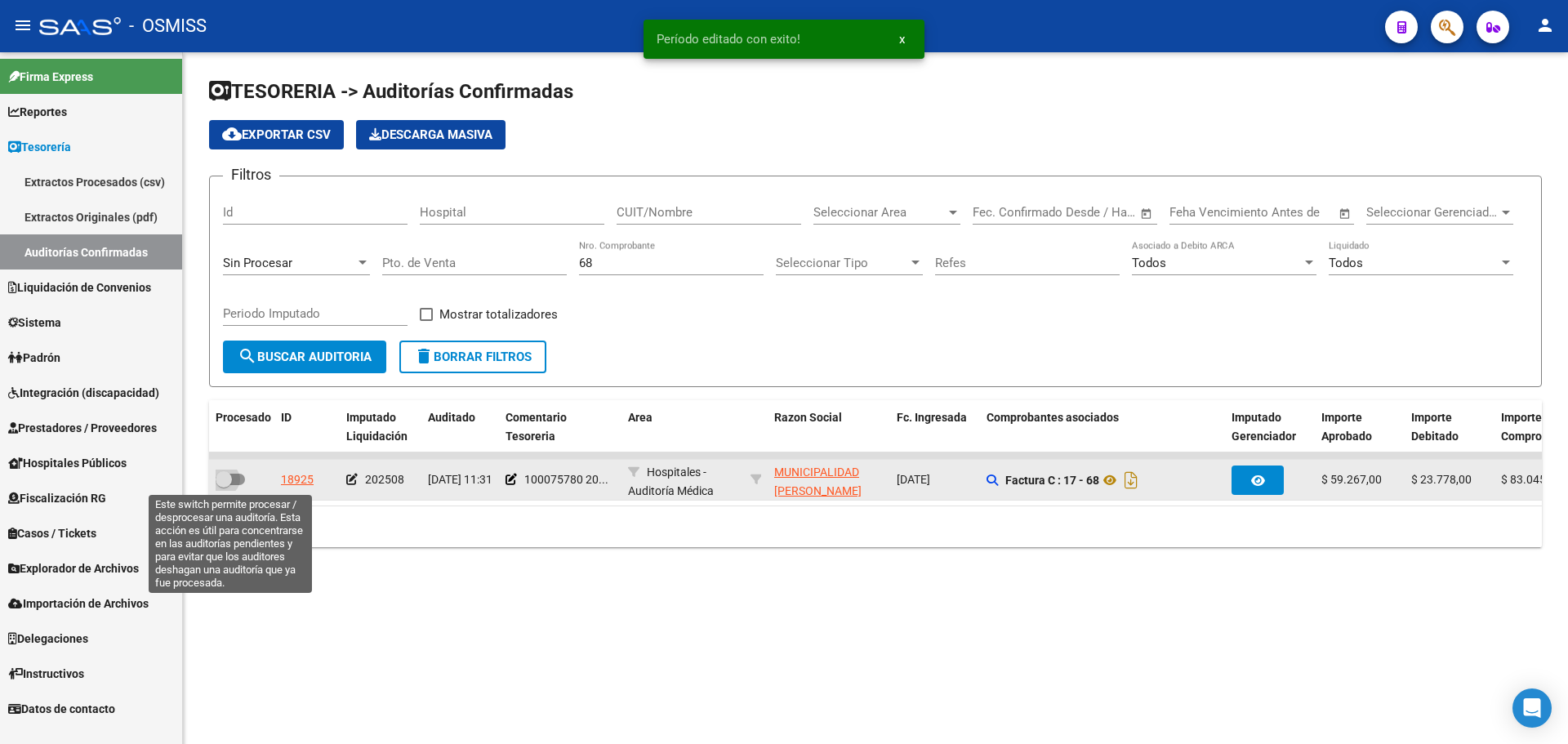
click at [222, 483] on span at bounding box center [224, 480] width 17 height 17
click at [223, 485] on input "checkbox" at bounding box center [223, 485] width 1 height 1
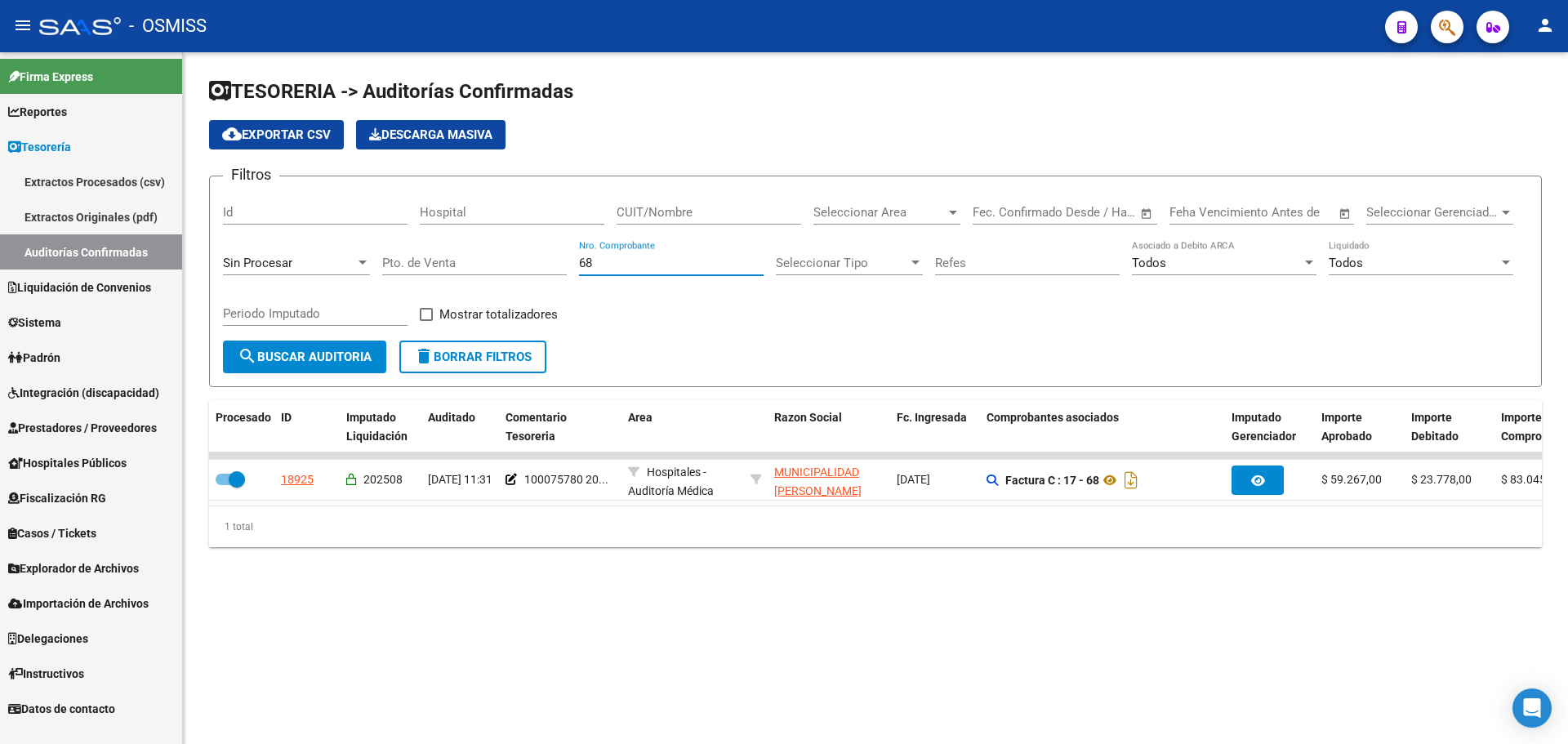
drag, startPoint x: 603, startPoint y: 267, endPoint x: 50, endPoint y: 193, distance: 557.9
click at [76, 193] on mat-sidenav-container "Firma Express Reportes Ingresos Percibidos Análisis de todos los conceptos (his…" at bounding box center [784, 398] width 1568 height 692
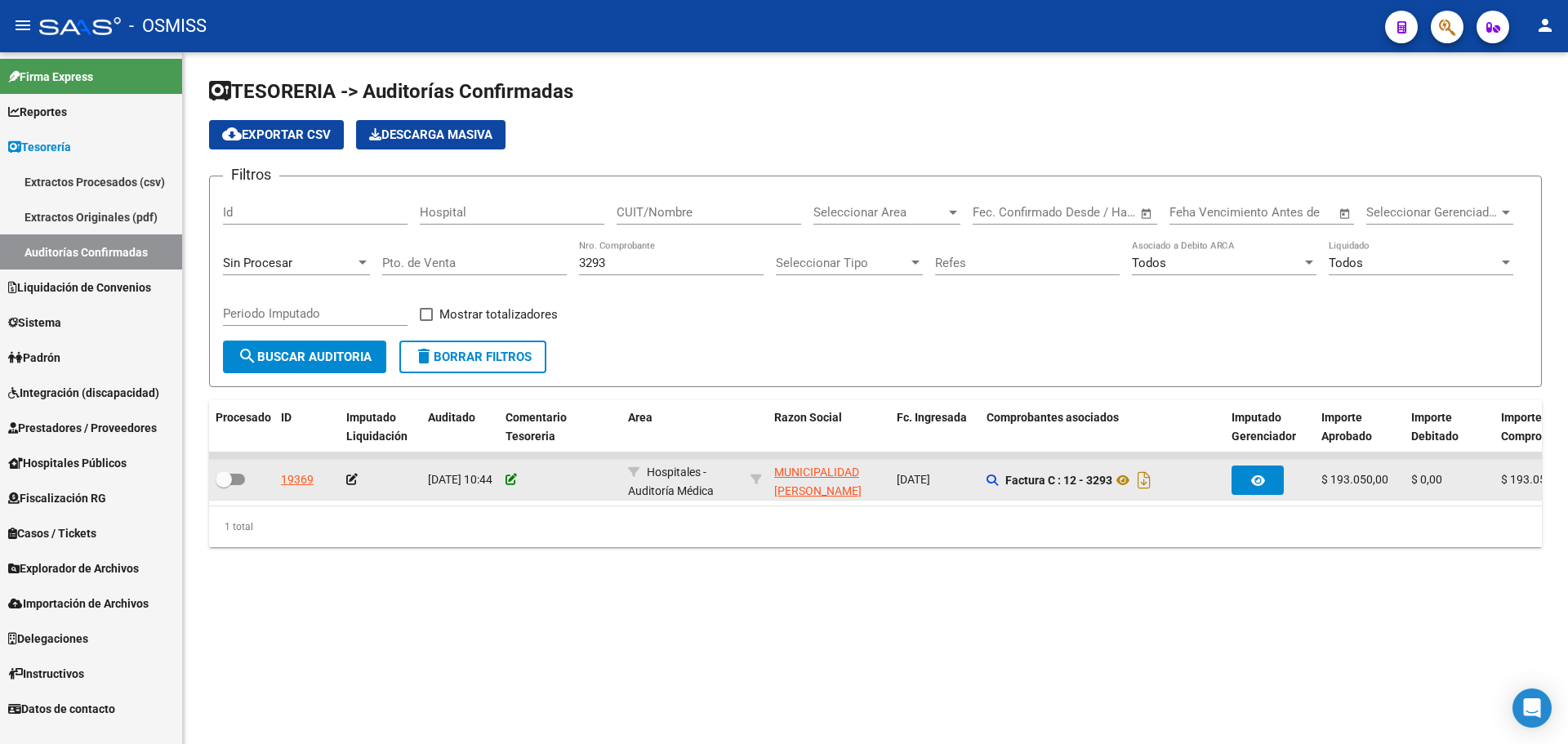
click at [511, 477] on icon at bounding box center [511, 480] width 12 height 12
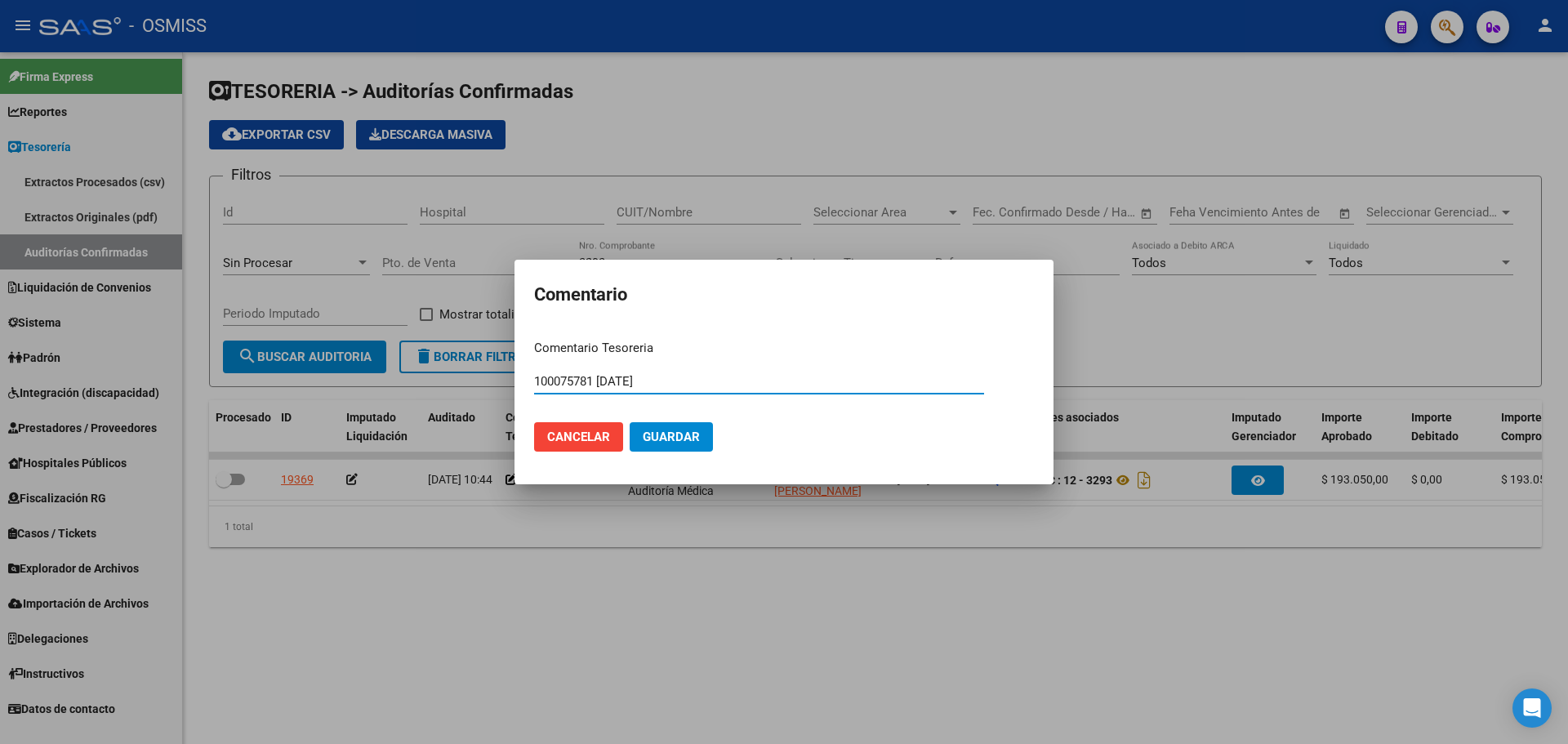
drag, startPoint x: 694, startPoint y: 379, endPoint x: 321, endPoint y: 354, distance: 373.8
click at [321, 354] on div "Comentario Comentario Tesoreria 100075781 [DATE] Ingresar el comentario Cancela…" at bounding box center [784, 372] width 1568 height 744
click at [681, 438] on span "Guardar" at bounding box center [671, 438] width 57 height 15
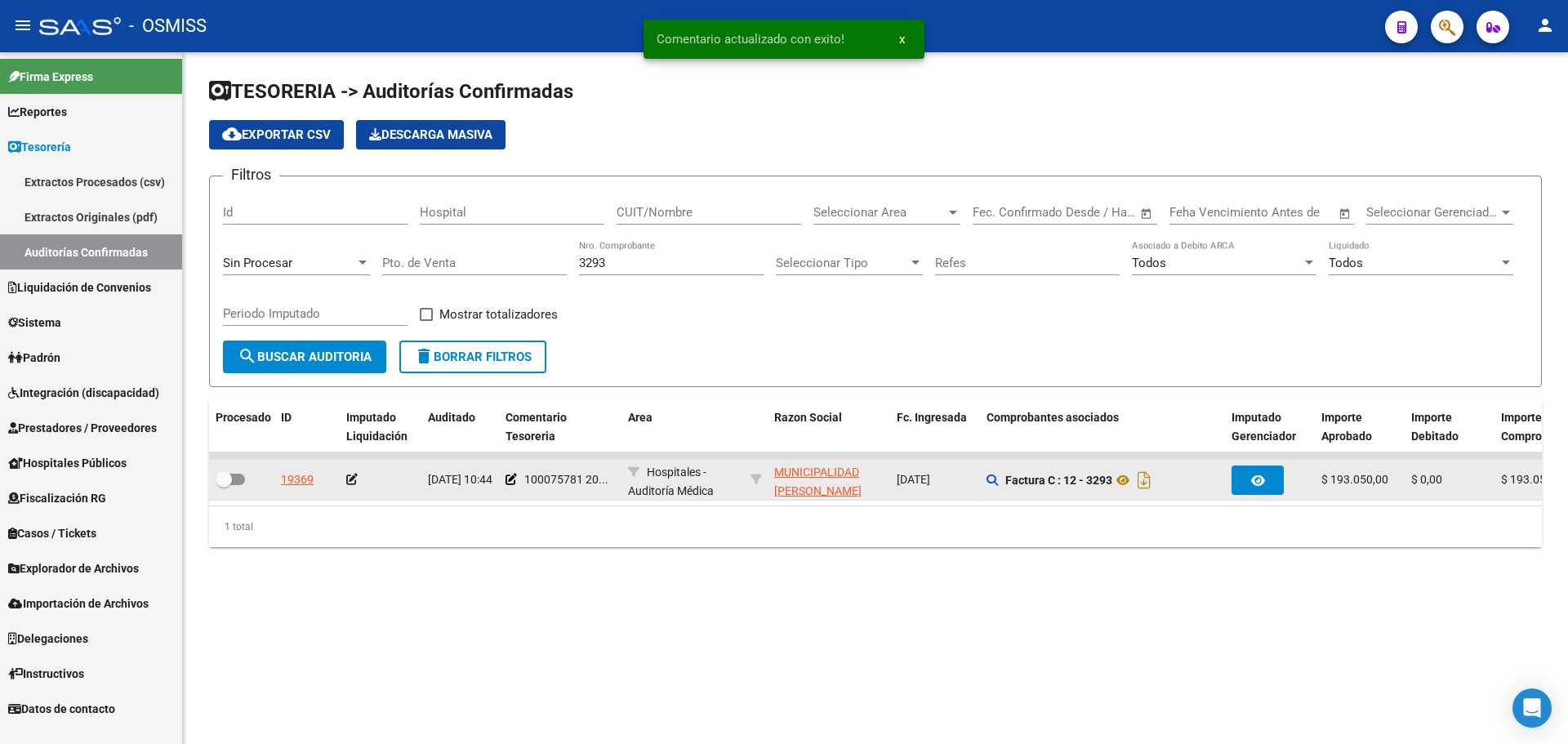
click at [353, 482] on icon at bounding box center [352, 480] width 12 height 12
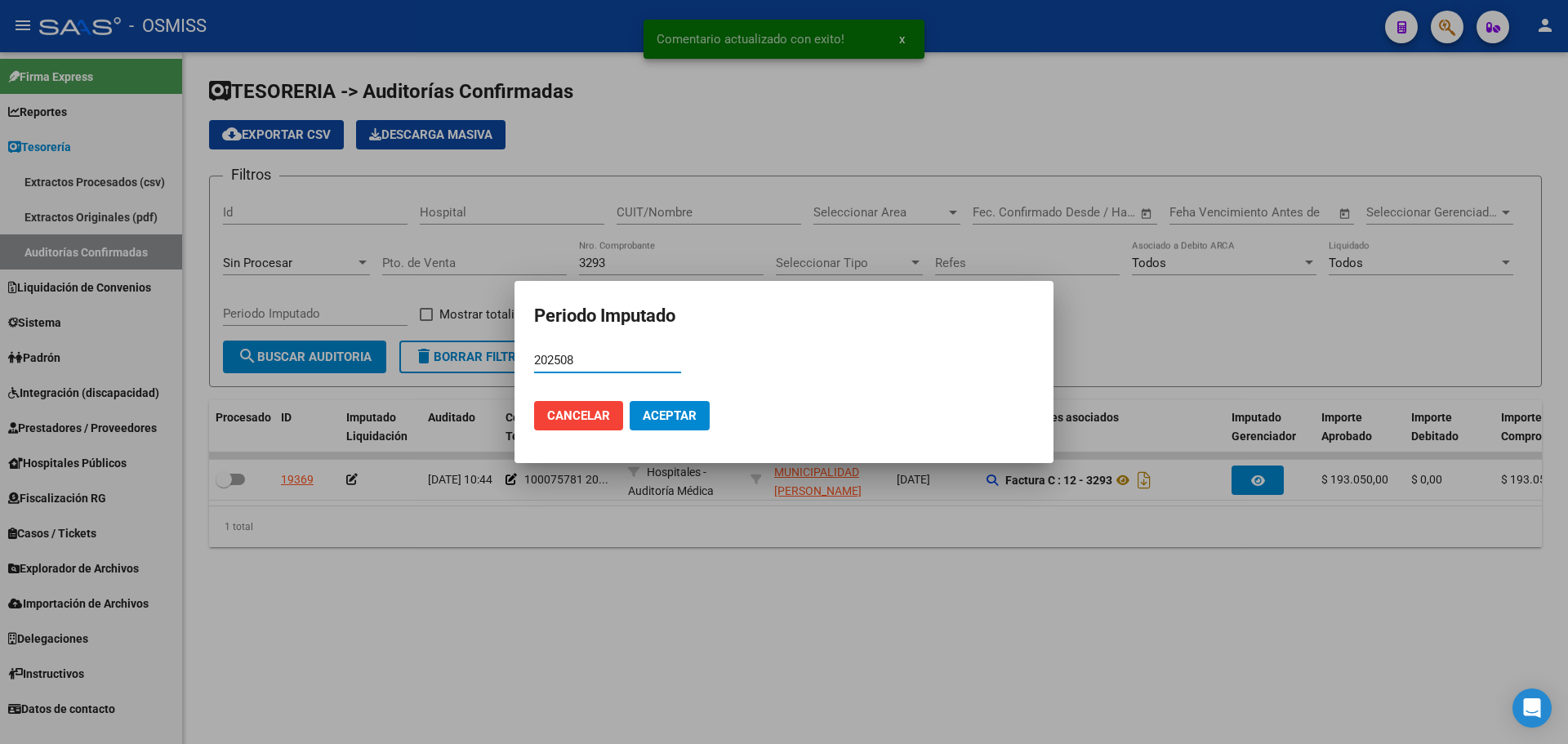
click at [676, 412] on span "Aceptar" at bounding box center [669, 416] width 54 height 15
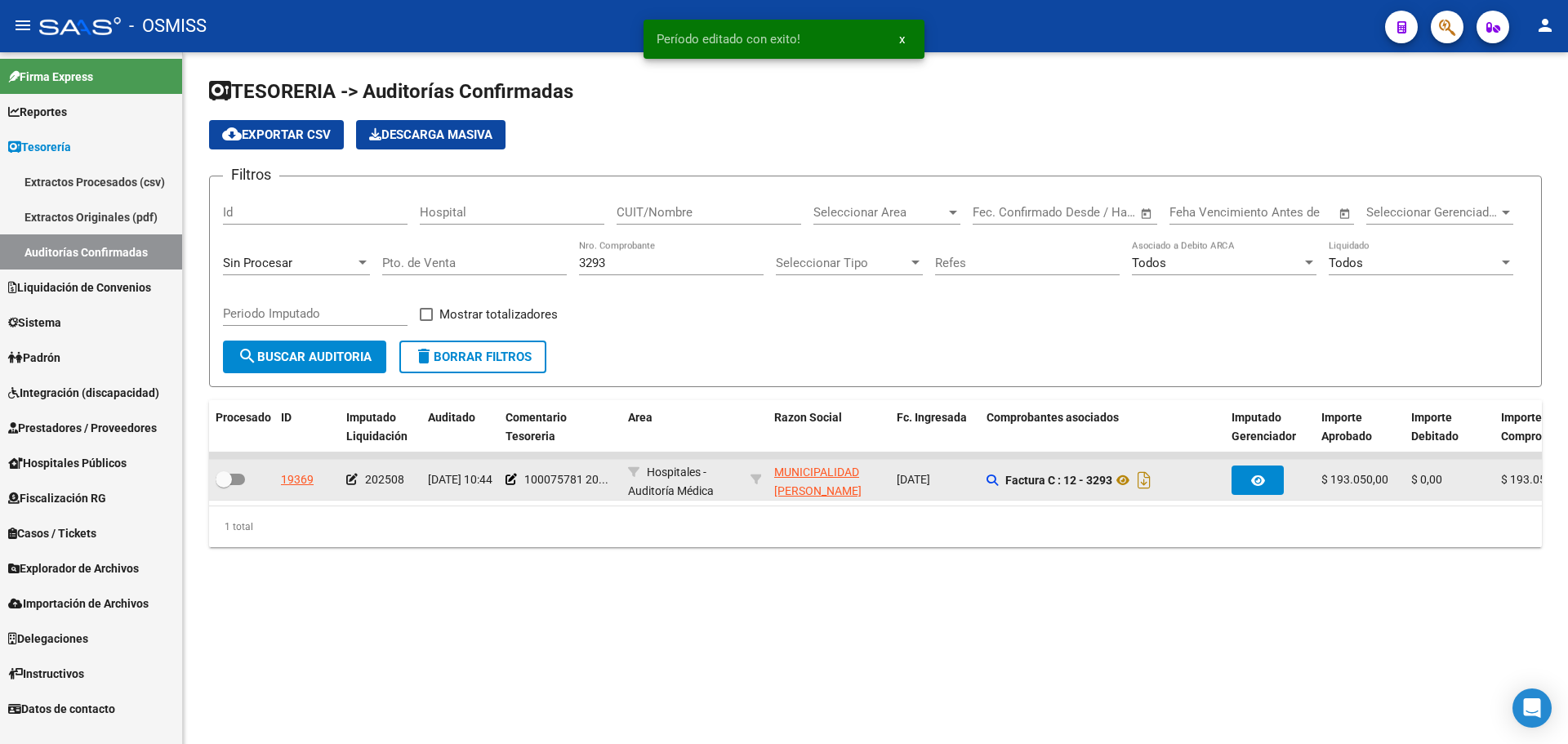
click at [243, 477] on span at bounding box center [230, 480] width 29 height 12
click at [224, 485] on input "checkbox" at bounding box center [223, 485] width 1 height 1
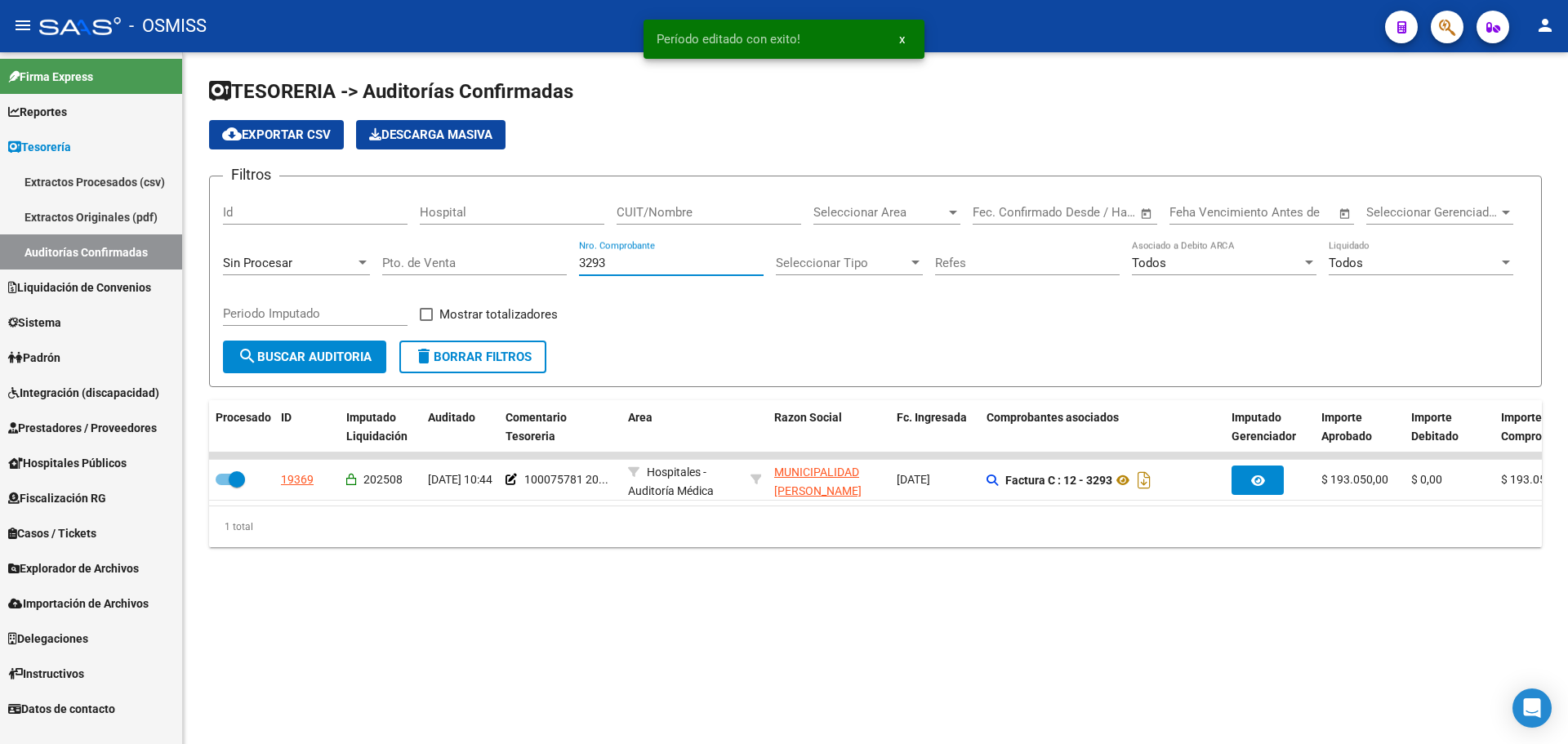
drag, startPoint x: 651, startPoint y: 260, endPoint x: 300, endPoint y: 265, distance: 351.0
click at [314, 260] on div "Filtros Id Hospital CUIT/Nombre Seleccionar Area Seleccionar Area Start date – …" at bounding box center [876, 265] width 1305 height 151
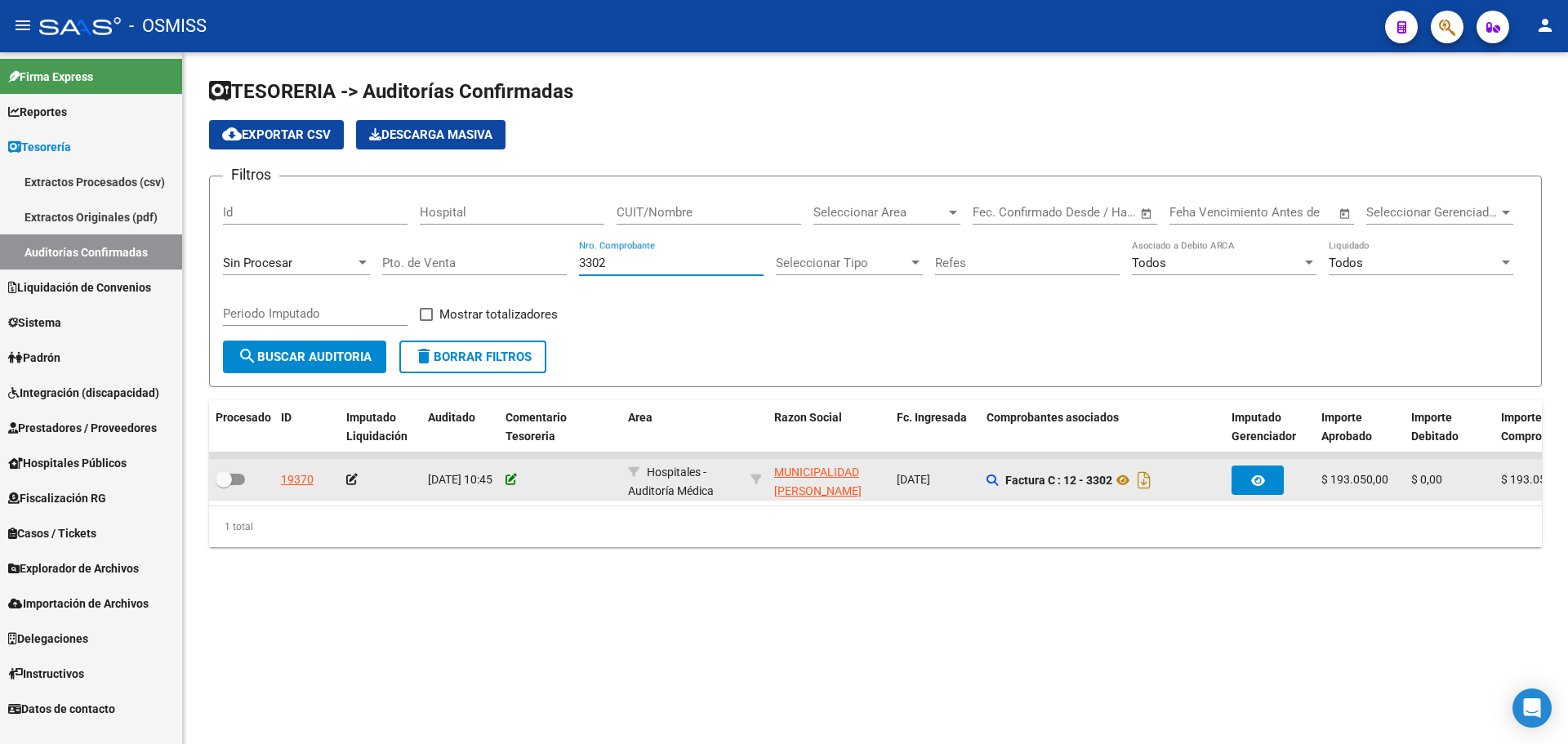
click at [510, 478] on icon at bounding box center [511, 480] width 12 height 12
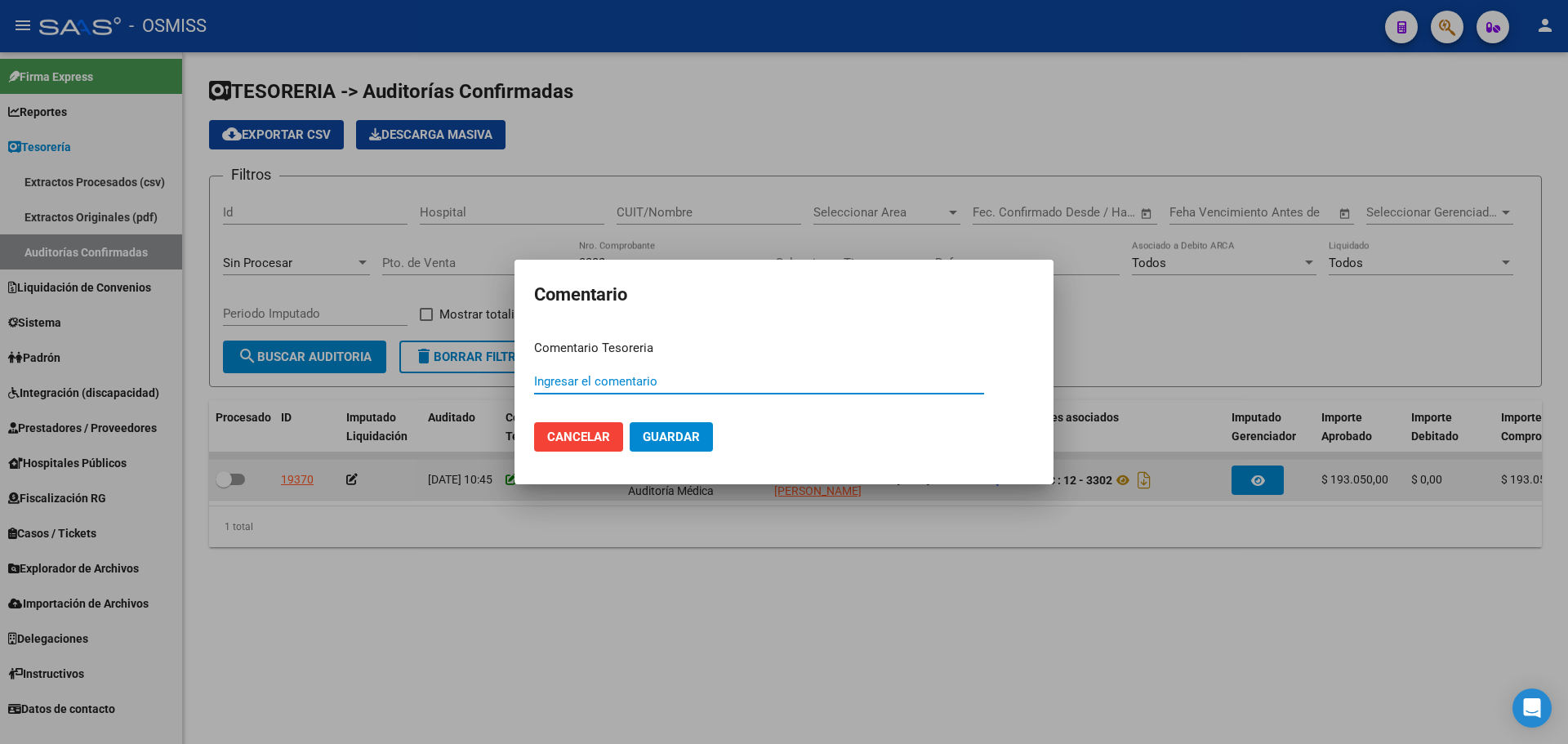
paste input "100075781 [DATE]"
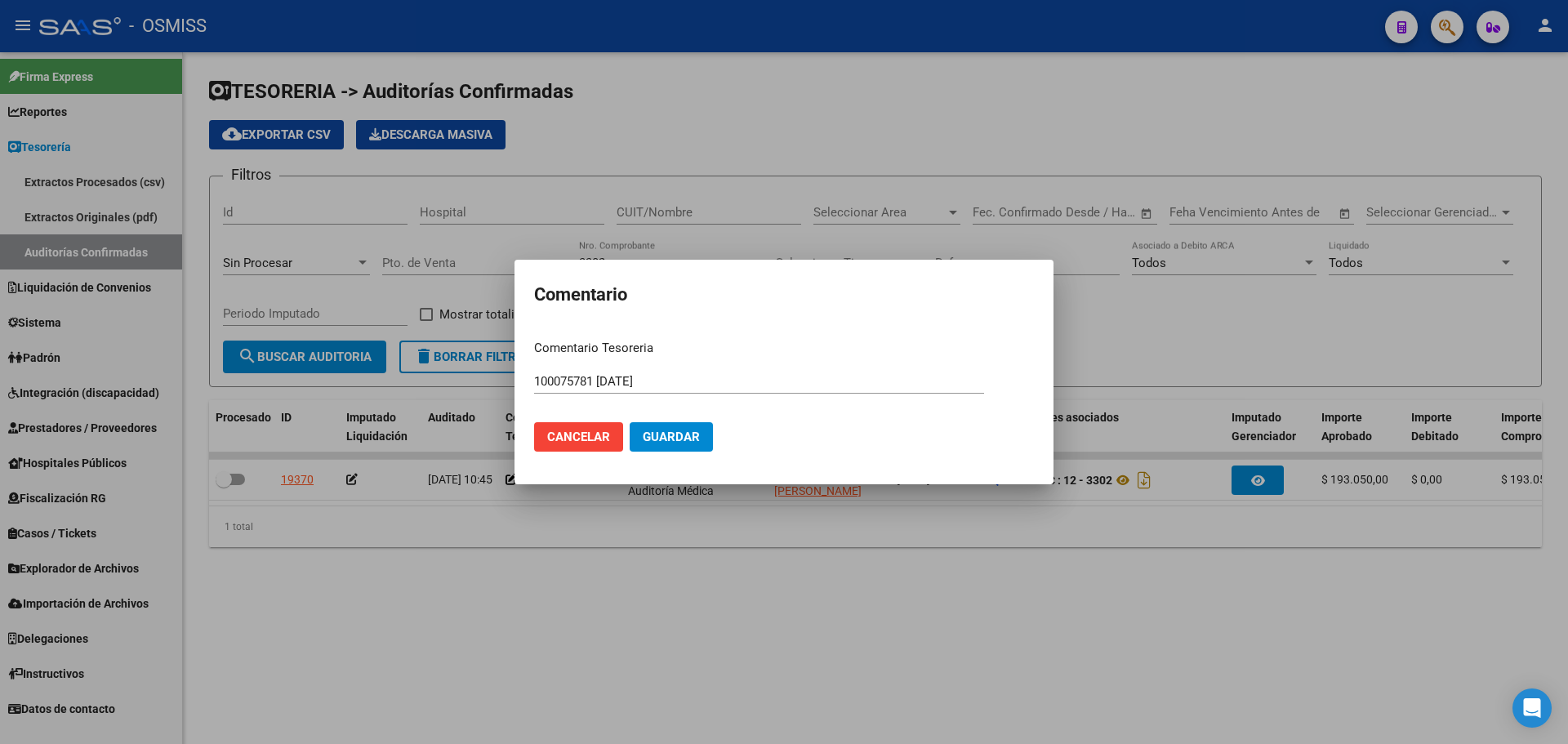
click at [713, 449] on mat-dialog-actions "Cancelar Guardar" at bounding box center [784, 437] width 500 height 56
click at [691, 446] on button "Guardar" at bounding box center [672, 437] width 83 height 29
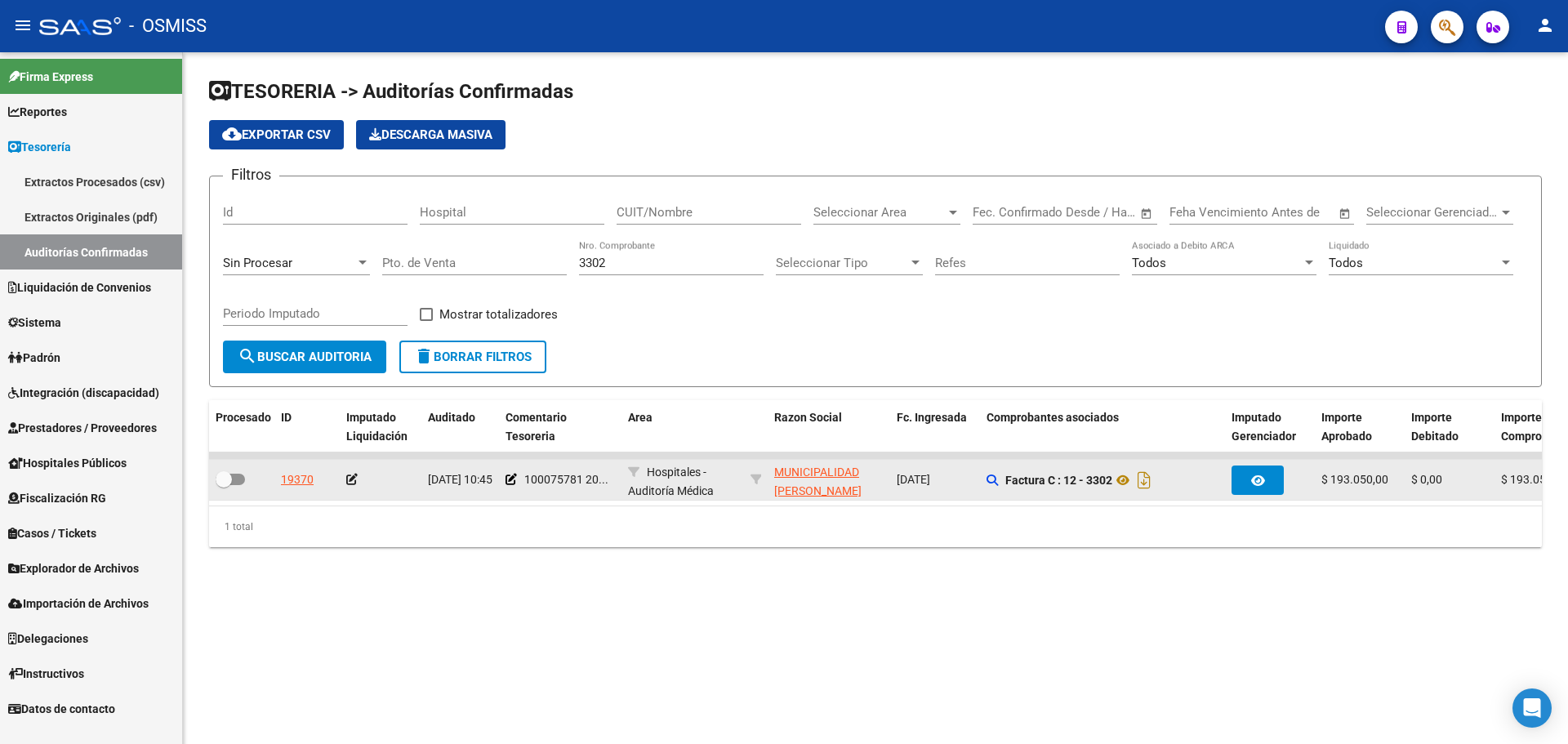
click at [351, 480] on icon at bounding box center [352, 480] width 12 height 12
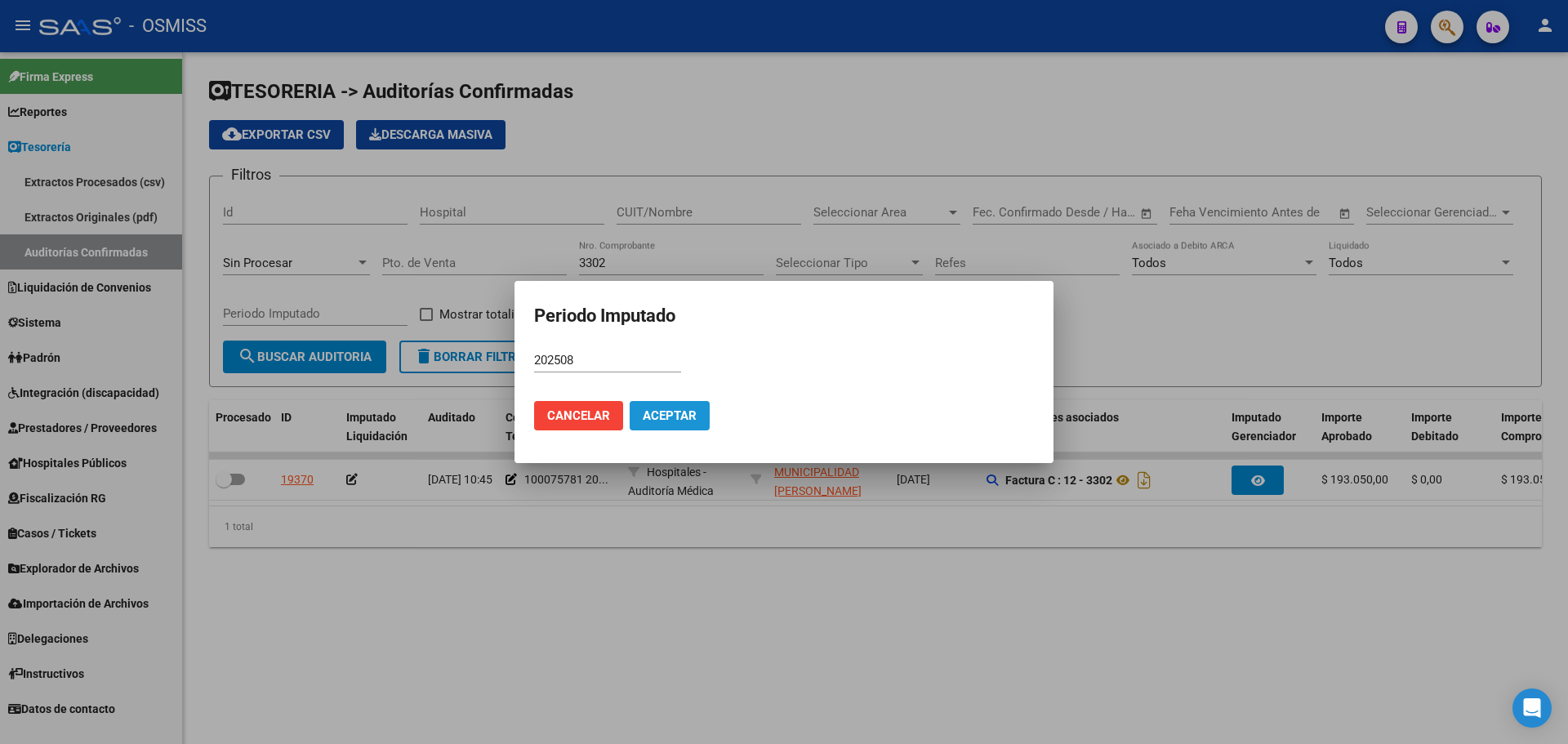
click at [690, 409] on span "Aceptar" at bounding box center [669, 416] width 54 height 15
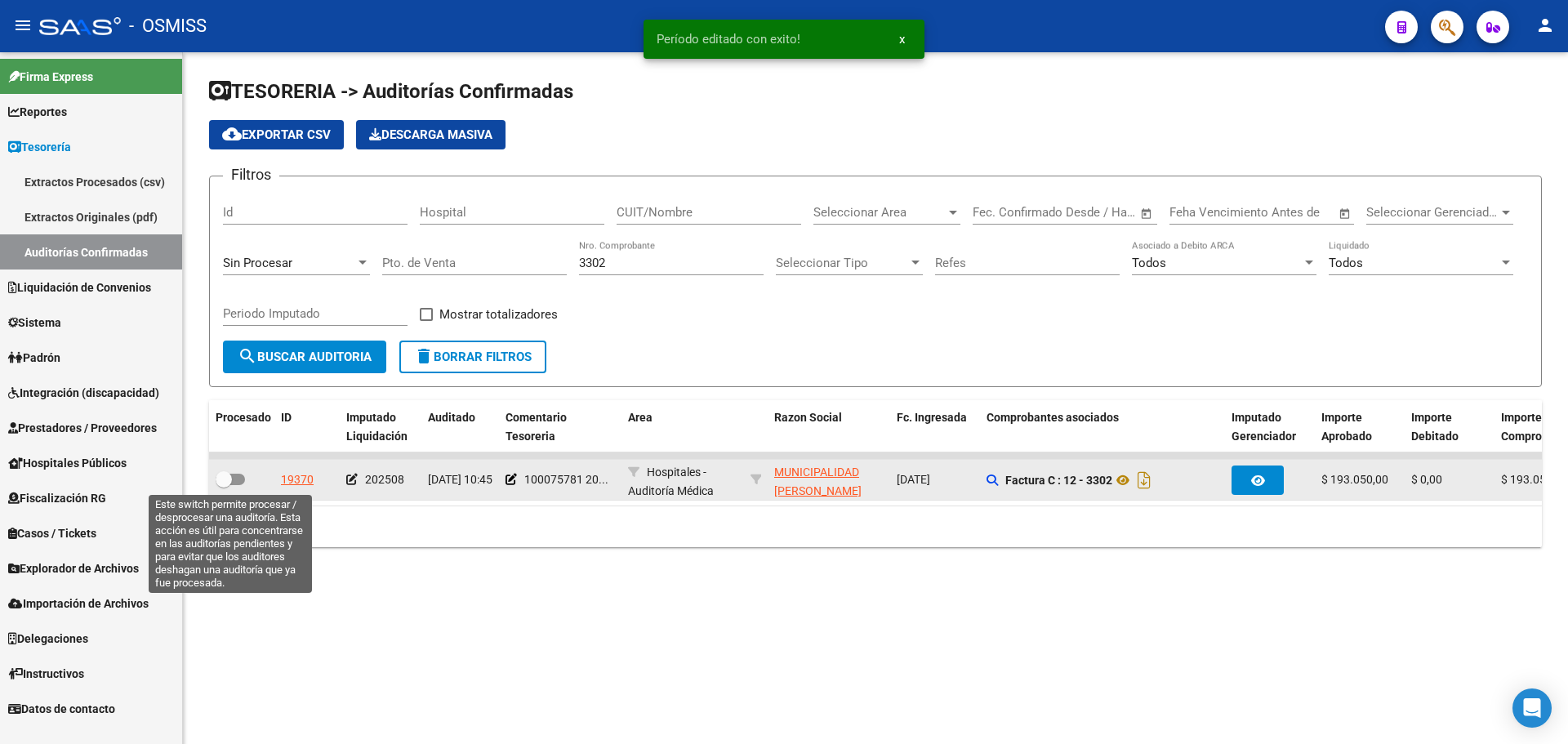
drag, startPoint x: 232, startPoint y: 476, endPoint x: 244, endPoint y: 476, distance: 12.0
click at [232, 476] on span at bounding box center [230, 480] width 29 height 12
click at [224, 485] on input "checkbox" at bounding box center [223, 485] width 1 height 1
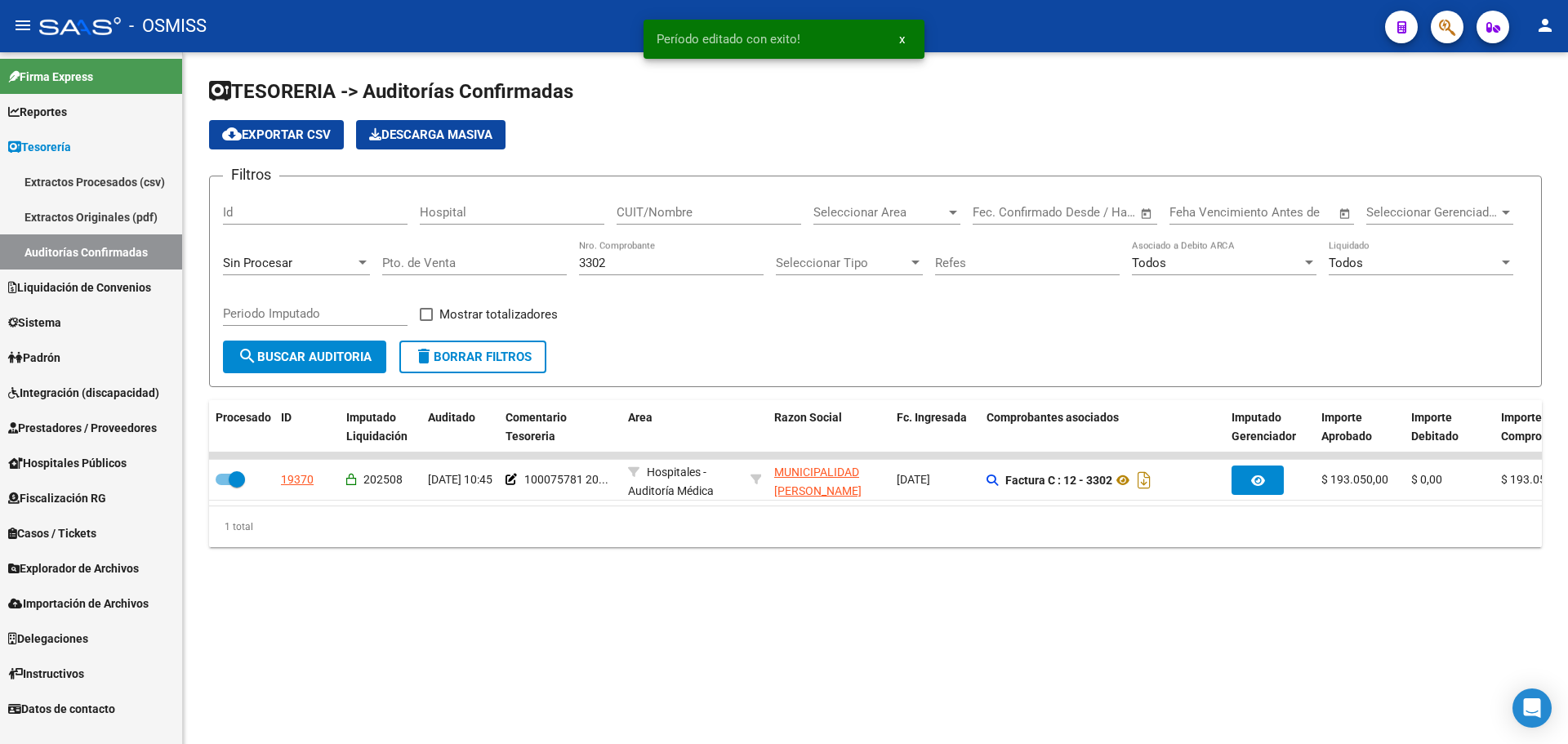
click at [719, 260] on input "3302" at bounding box center [672, 263] width 184 height 15
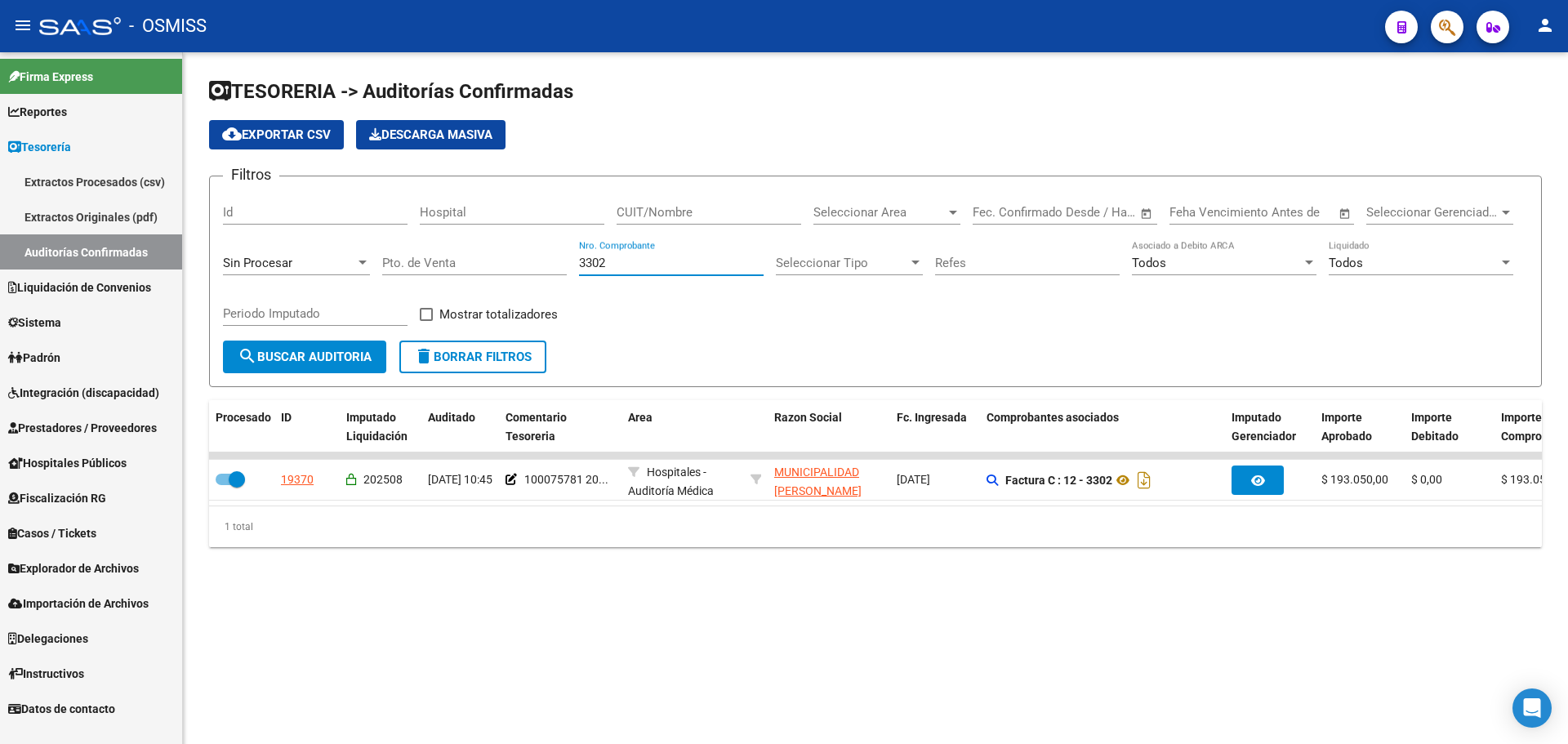
drag, startPoint x: 719, startPoint y: 266, endPoint x: 240, endPoint y: 234, distance: 480.1
click at [240, 234] on div "Filtros Id Hospital CUIT/Nombre Seleccionar Area Seleccionar Area Start date – …" at bounding box center [876, 265] width 1305 height 151
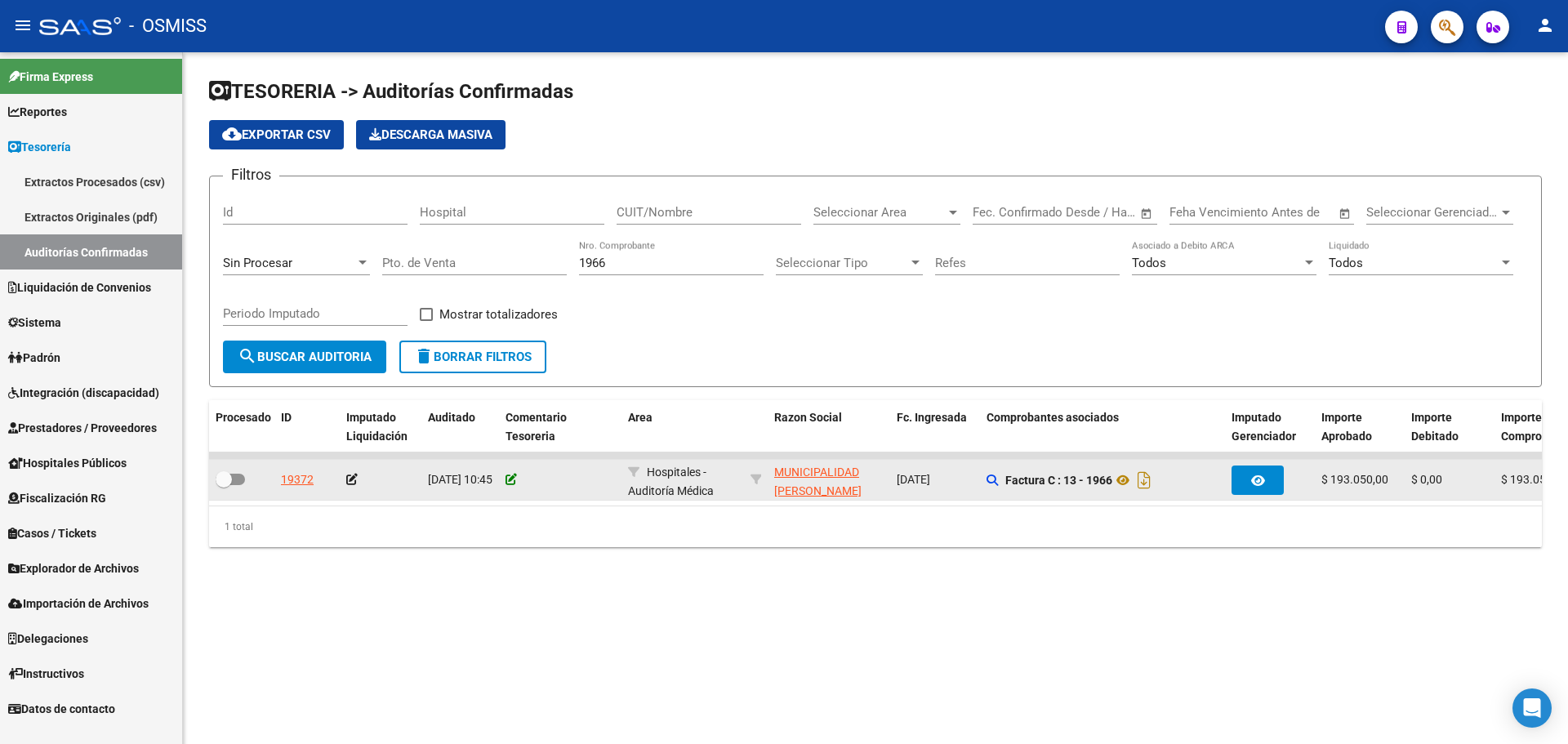
click at [512, 481] on icon at bounding box center [511, 480] width 12 height 12
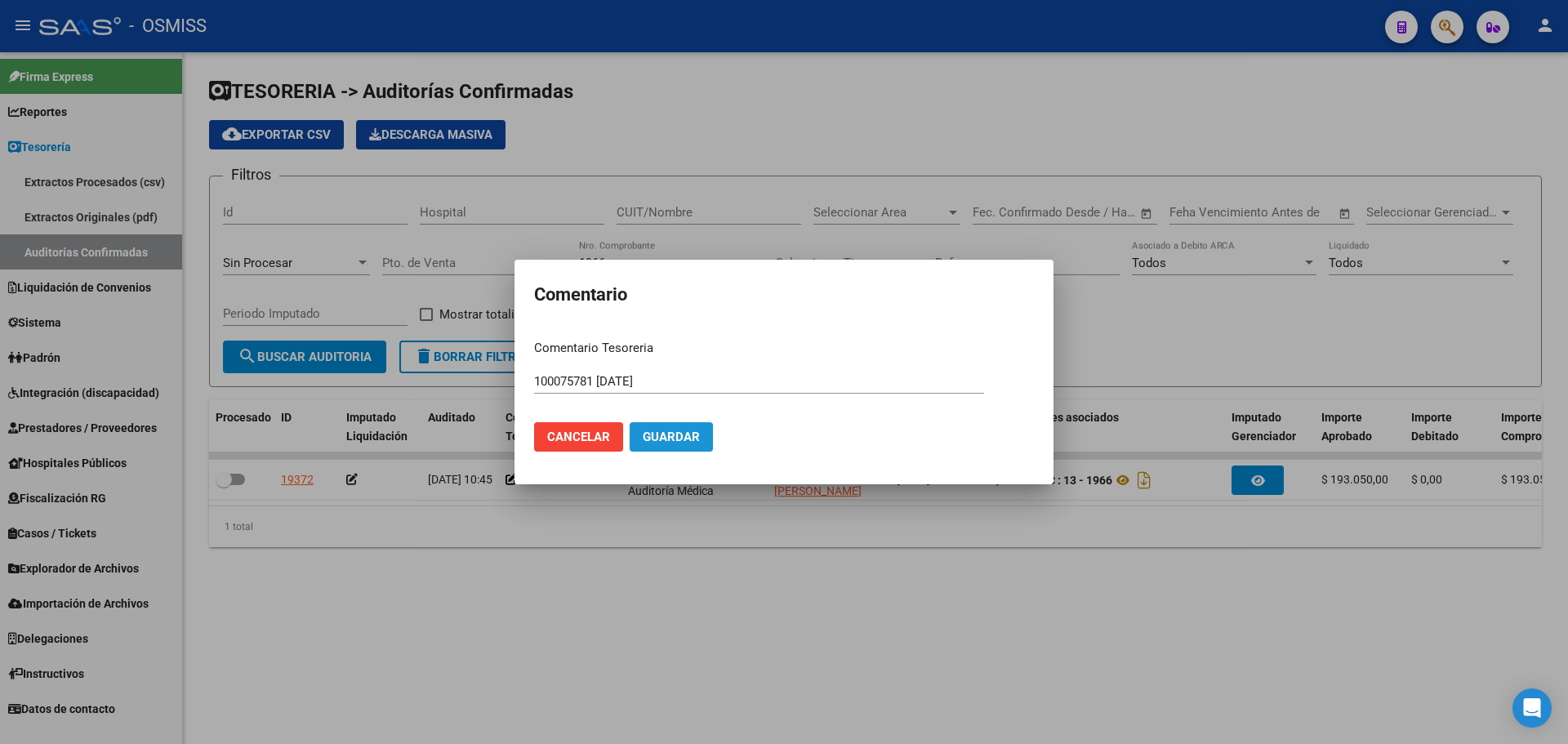
click at [686, 430] on span "Guardar" at bounding box center [671, 438] width 57 height 15
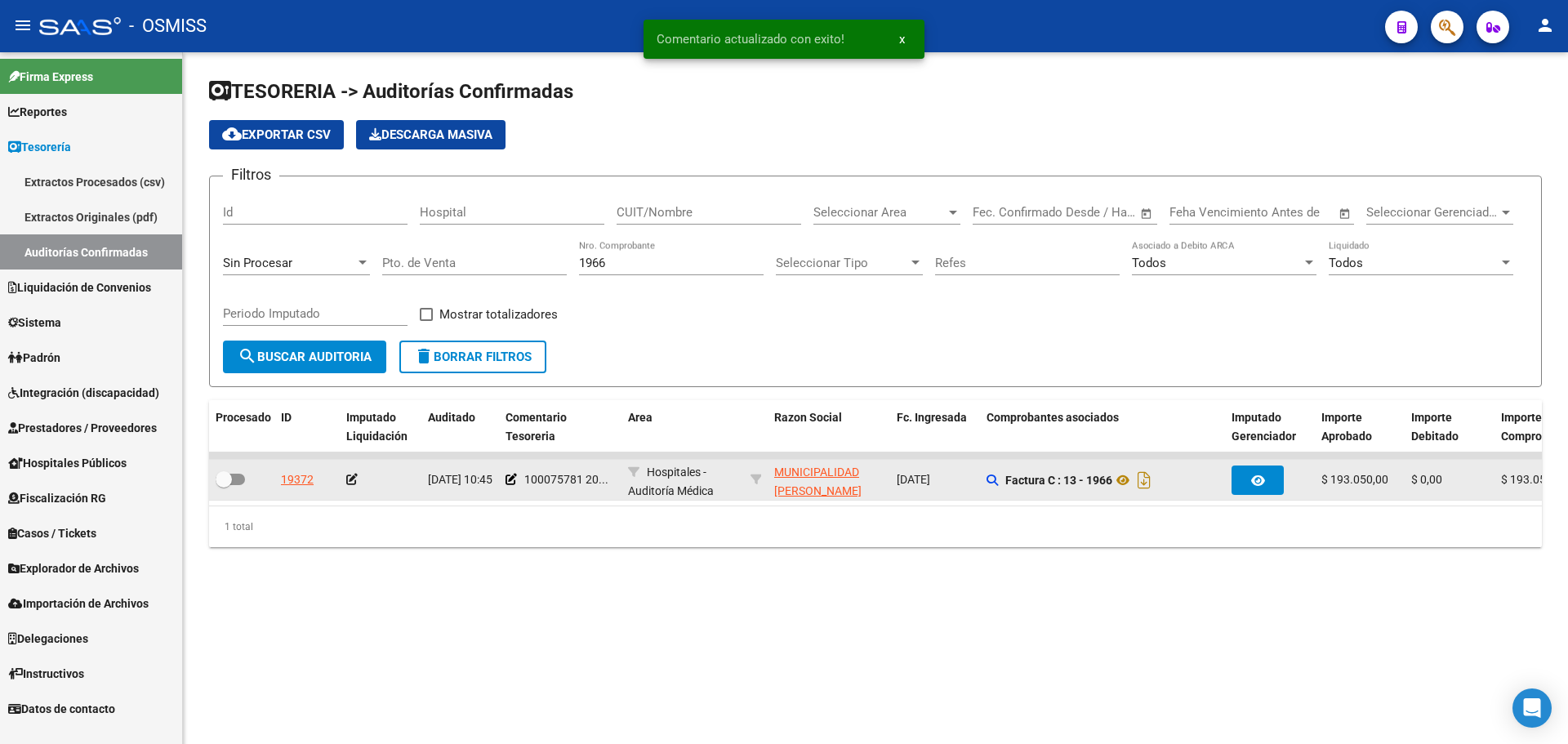
click at [349, 482] on icon at bounding box center [352, 480] width 12 height 12
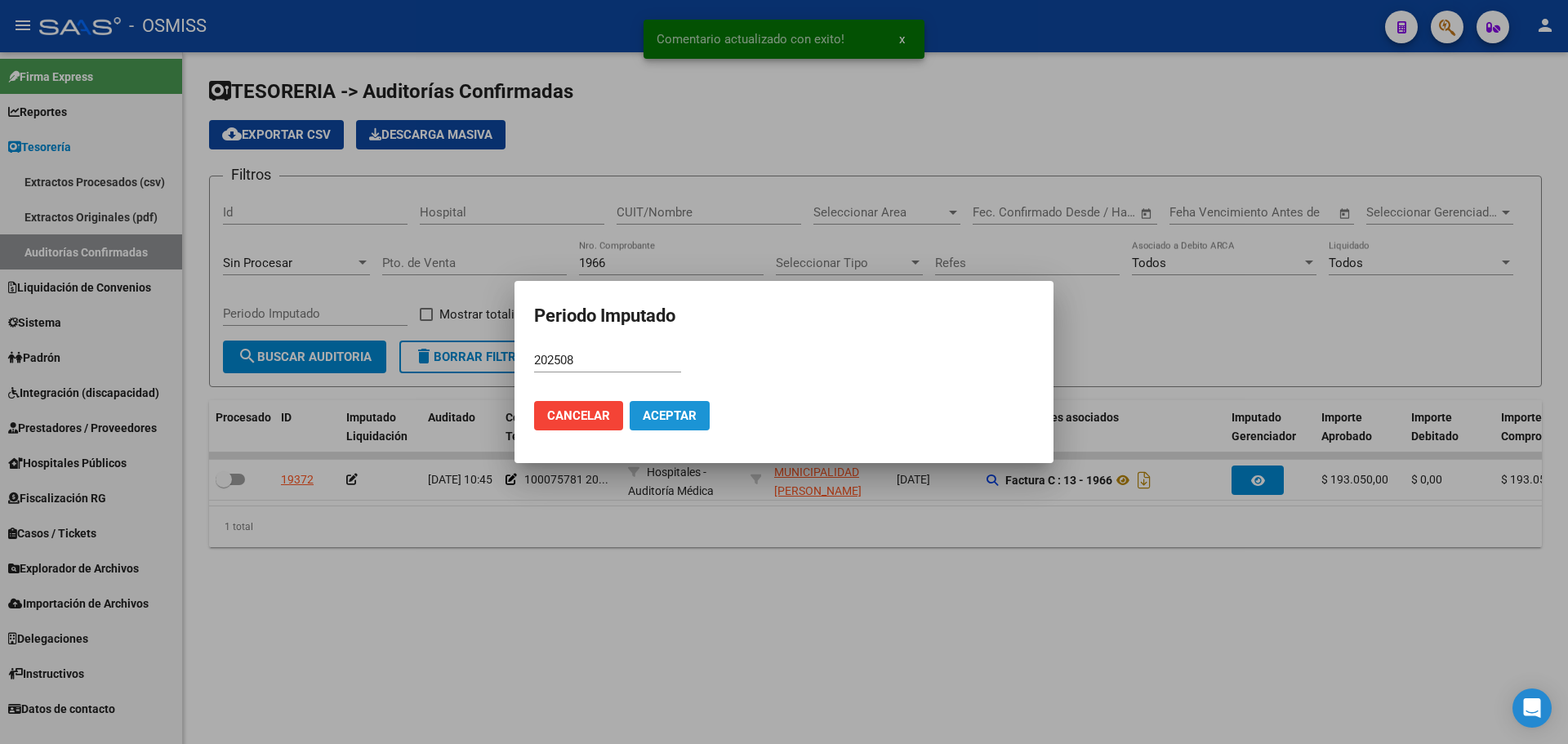
click at [664, 423] on button "Aceptar" at bounding box center [670, 415] width 80 height 29
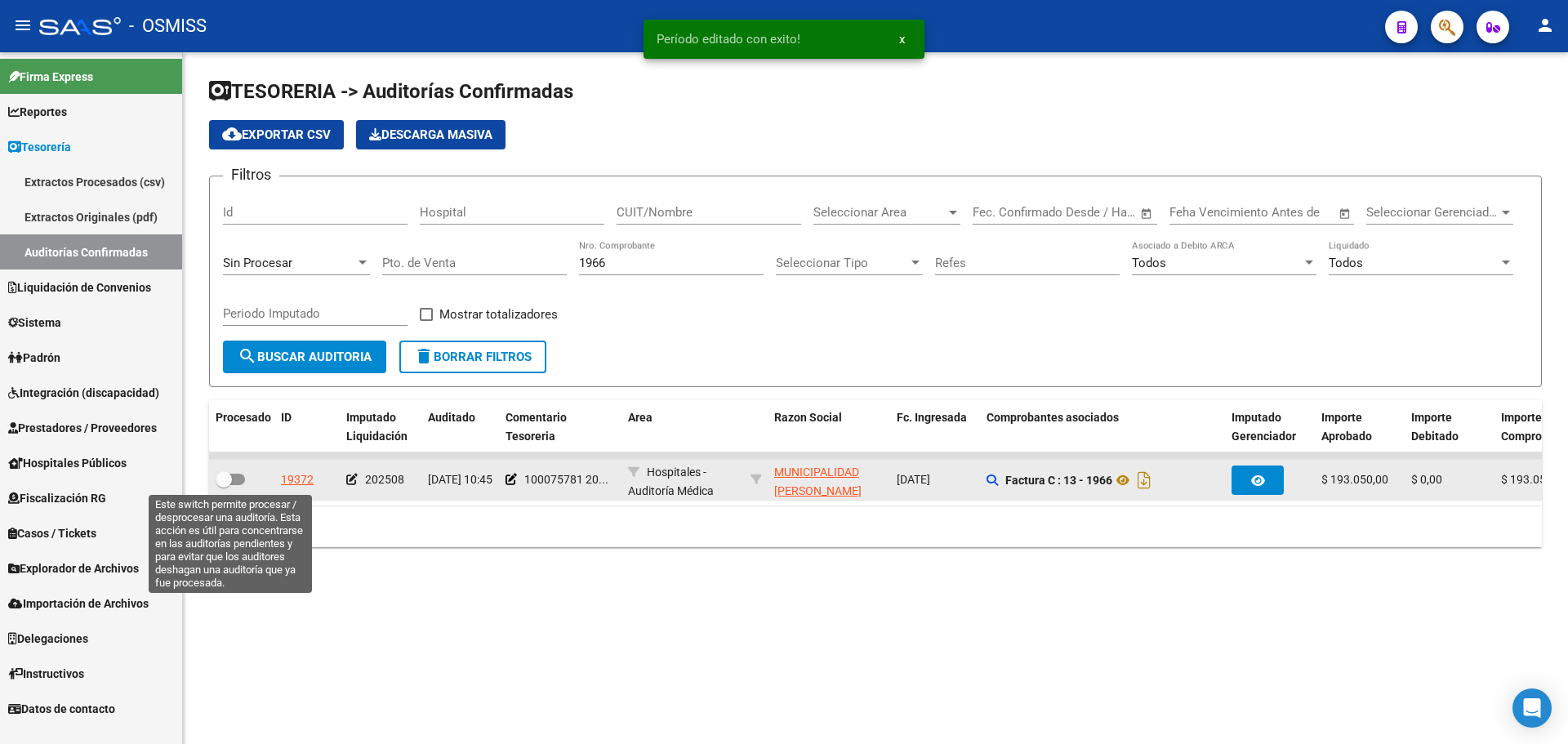
click at [226, 482] on span at bounding box center [224, 480] width 17 height 17
click at [224, 485] on input "checkbox" at bounding box center [223, 485] width 1 height 1
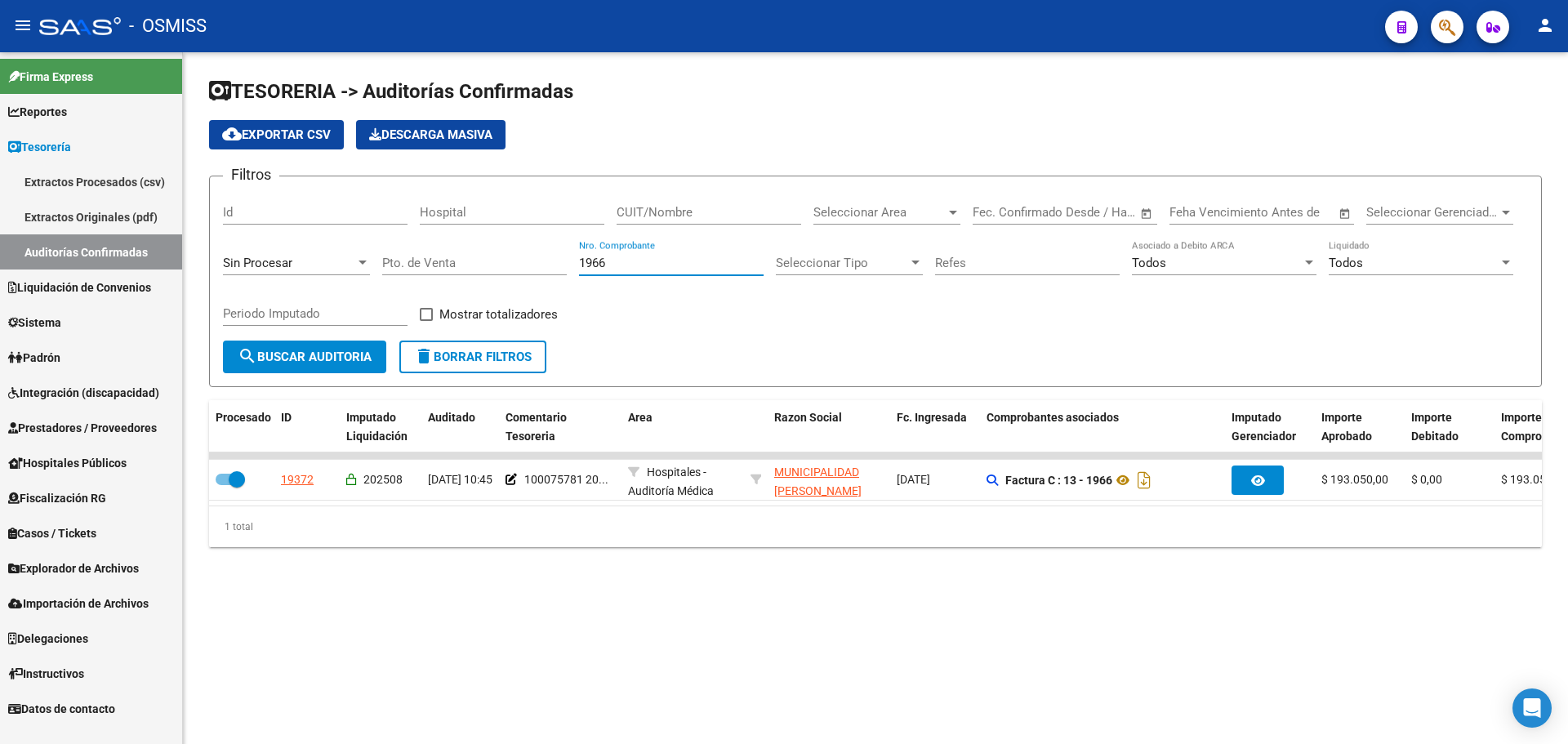
drag, startPoint x: 636, startPoint y: 268, endPoint x: 306, endPoint y: 277, distance: 330.1
click at [331, 271] on div "Filtros Id Hospital CUIT/Nombre Seleccionar Area Seleccionar Area Start date – …" at bounding box center [876, 265] width 1305 height 151
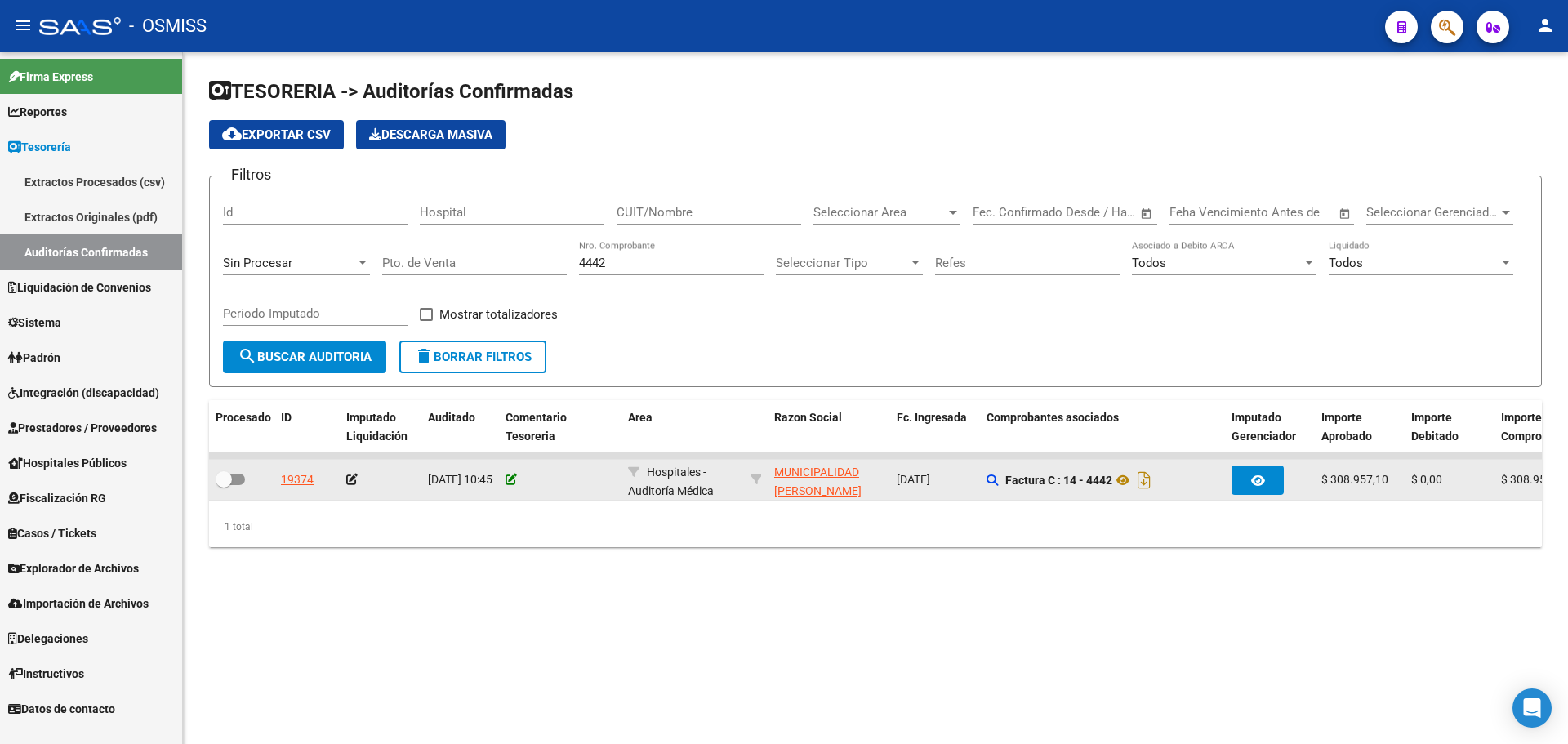
click at [510, 482] on icon at bounding box center [511, 480] width 12 height 12
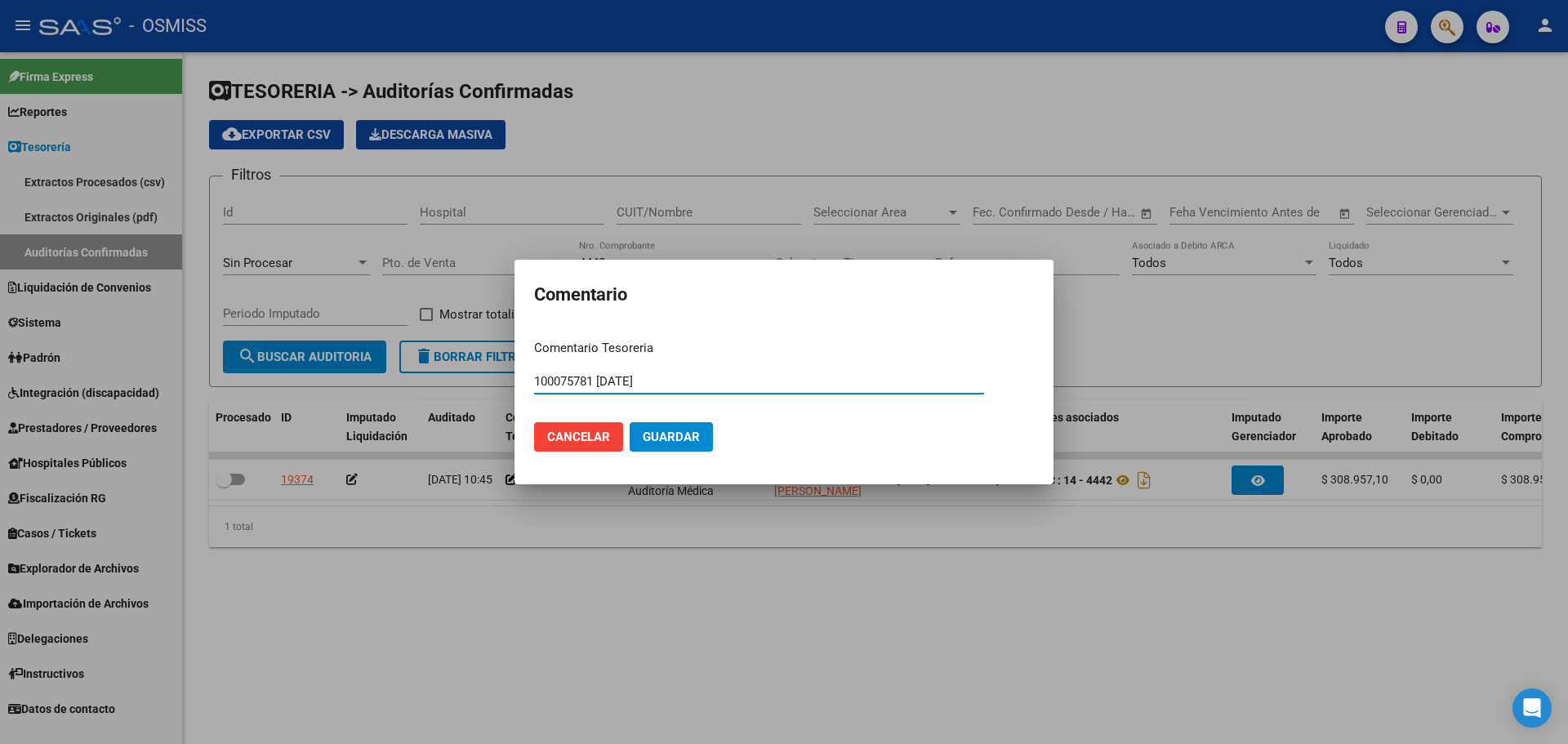
click at [675, 428] on button "Guardar" at bounding box center [672, 437] width 83 height 29
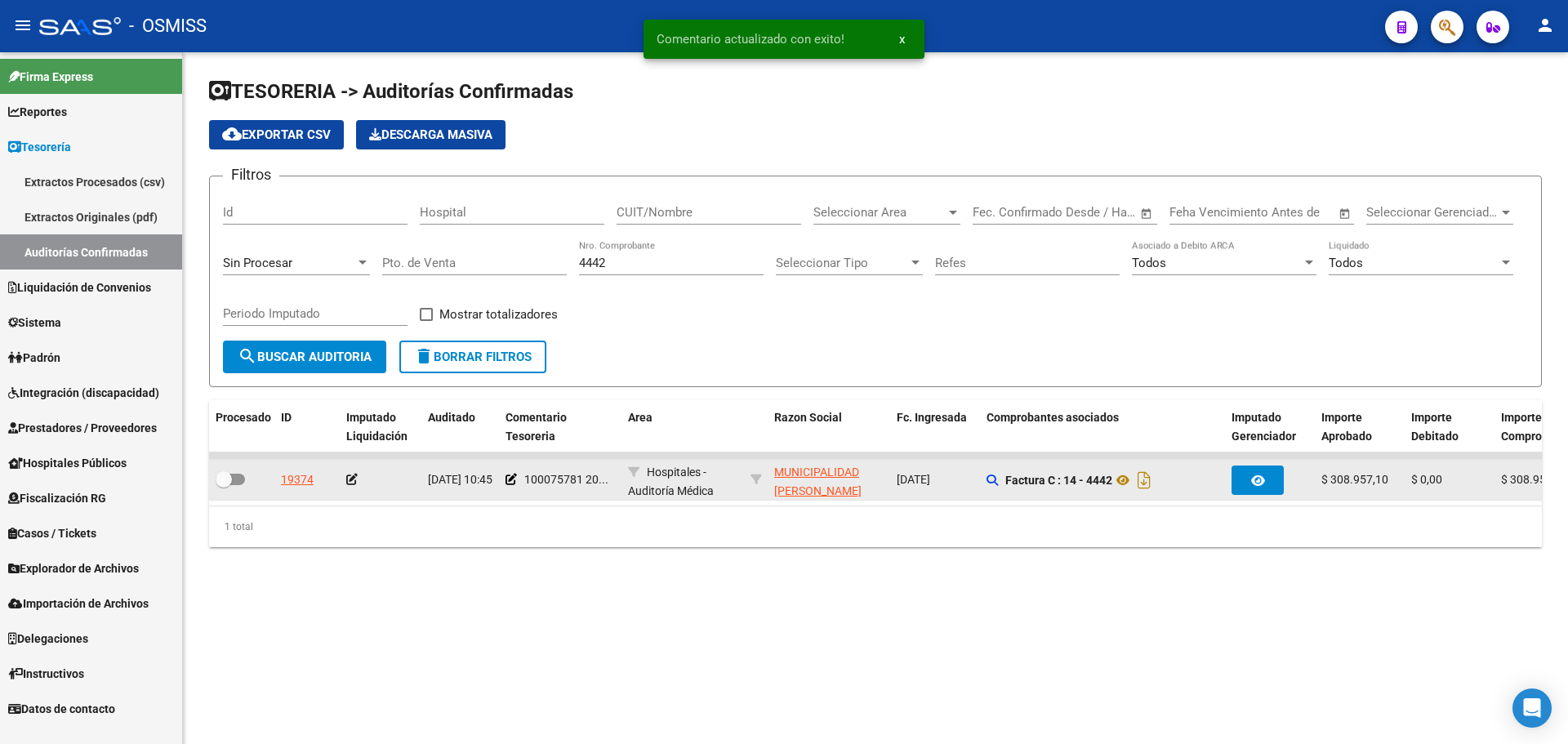
click at [345, 480] on datatable-body-cell at bounding box center [380, 480] width 81 height 40
click at [353, 482] on icon at bounding box center [352, 480] width 12 height 12
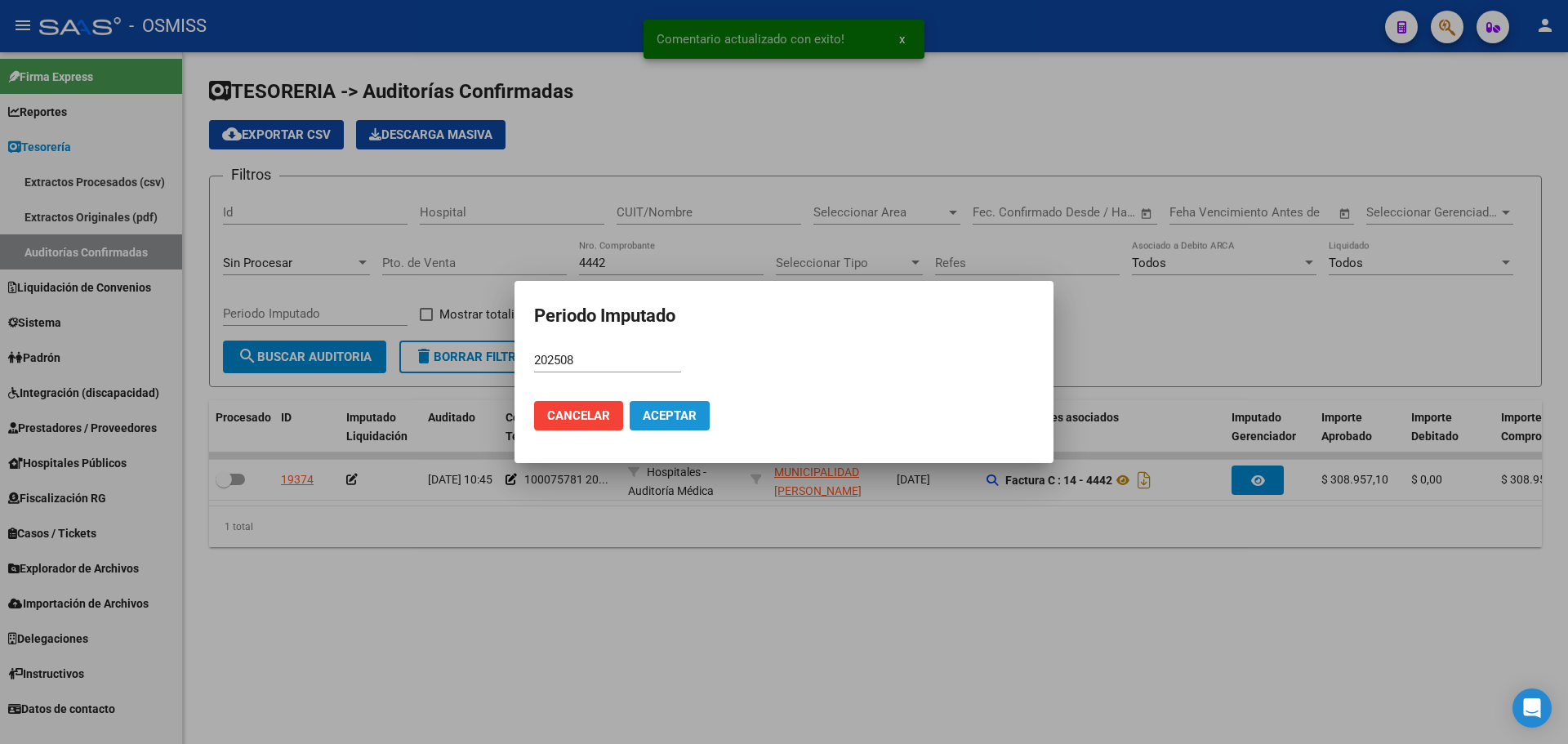
click at [672, 409] on span "Aceptar" at bounding box center [669, 416] width 54 height 15
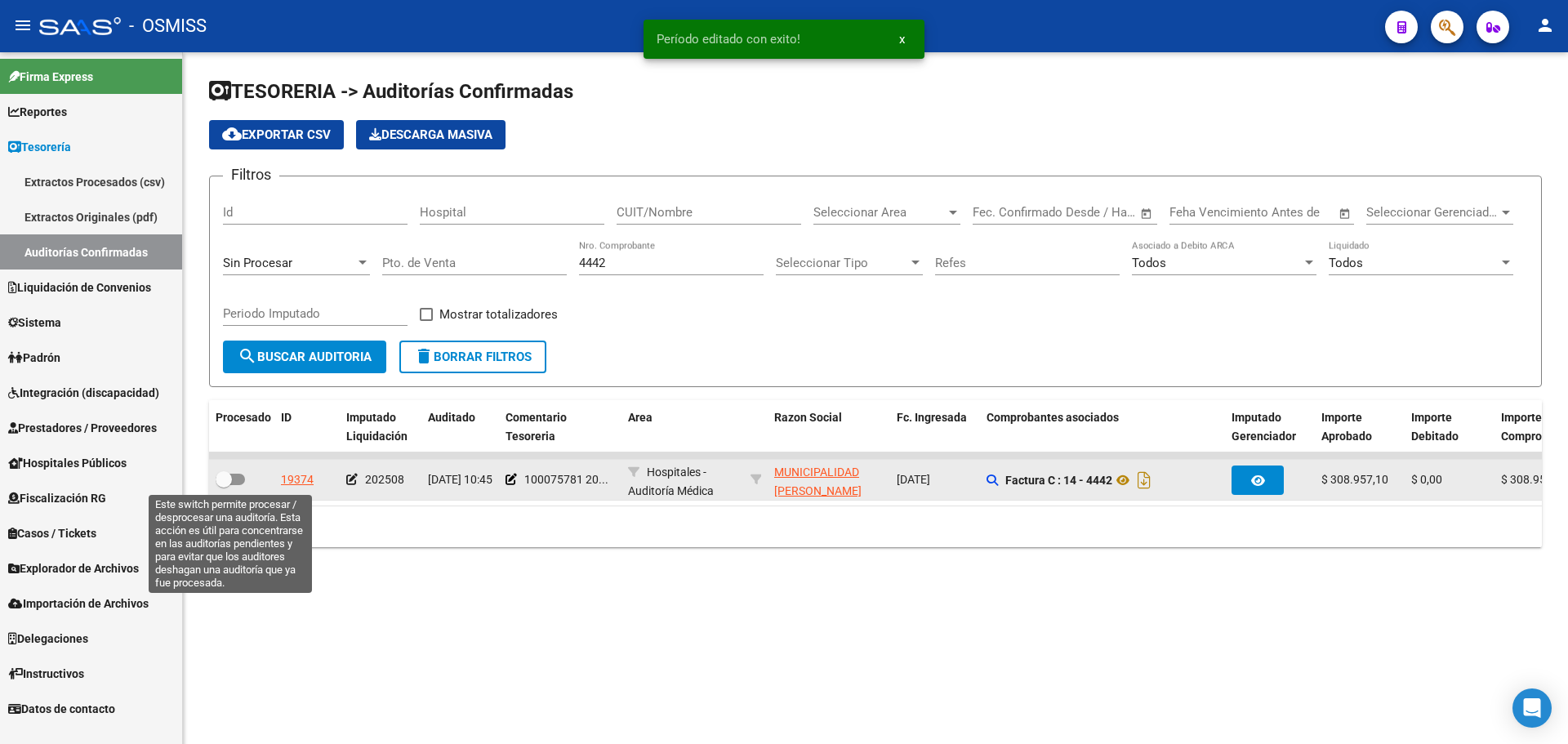
click at [240, 478] on span at bounding box center [230, 480] width 29 height 12
click at [224, 485] on input "checkbox" at bounding box center [223, 485] width 1 height 1
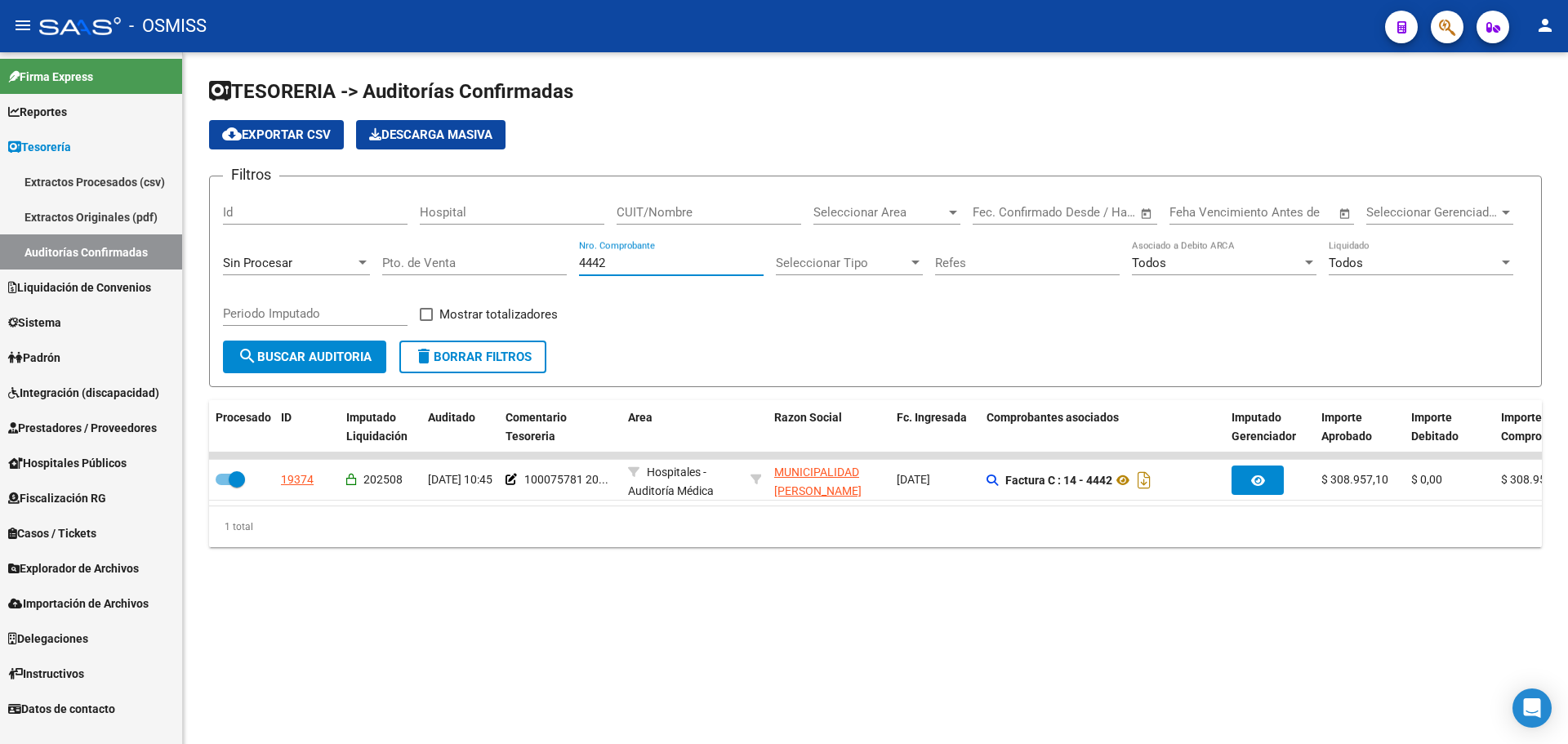
drag, startPoint x: 651, startPoint y: 267, endPoint x: 329, endPoint y: 241, distance: 323.0
click at [359, 233] on div "Filtros Id Hospital CUIT/Nombre Seleccionar Area Seleccionar Area Start date – …" at bounding box center [876, 265] width 1305 height 151
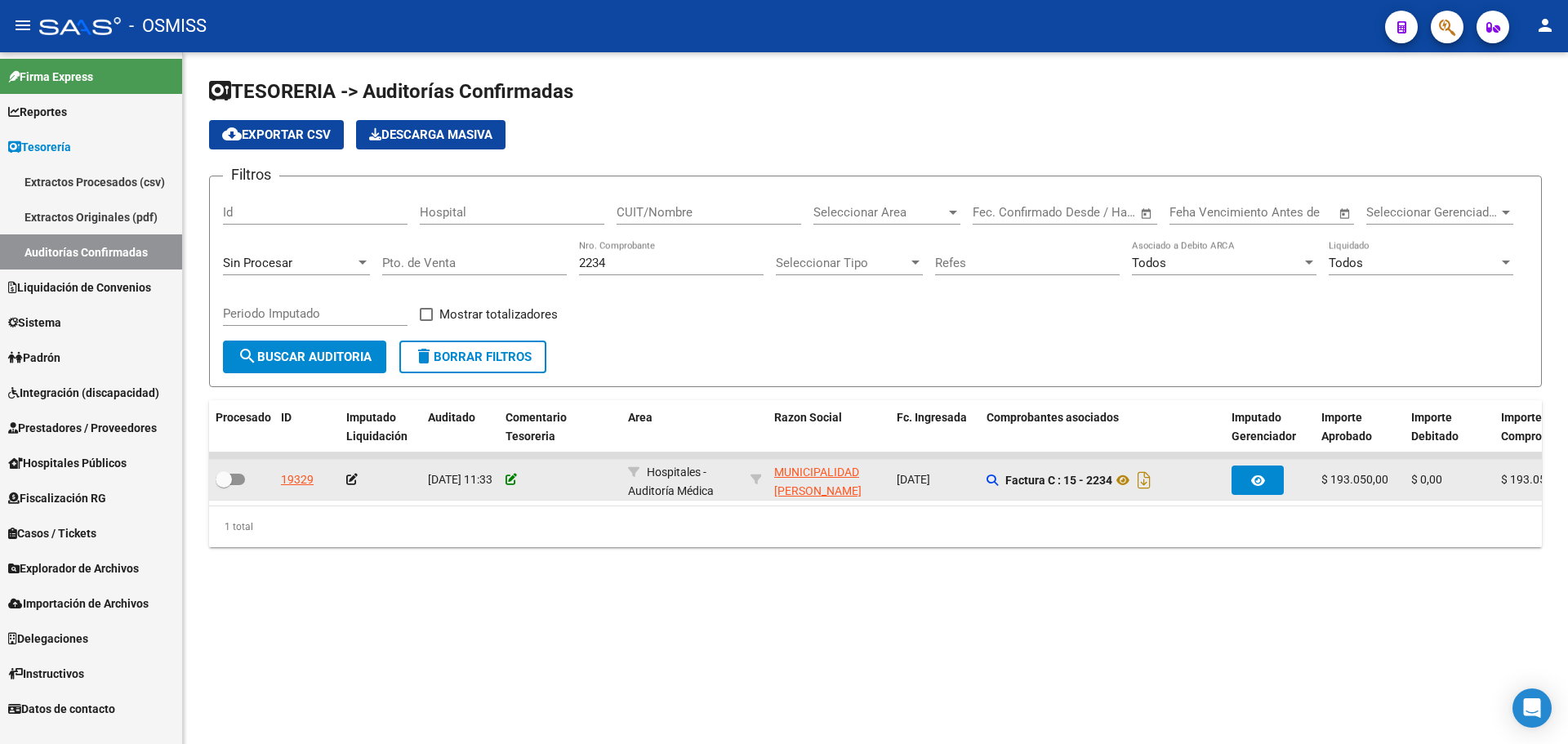
click at [510, 479] on icon at bounding box center [511, 480] width 12 height 12
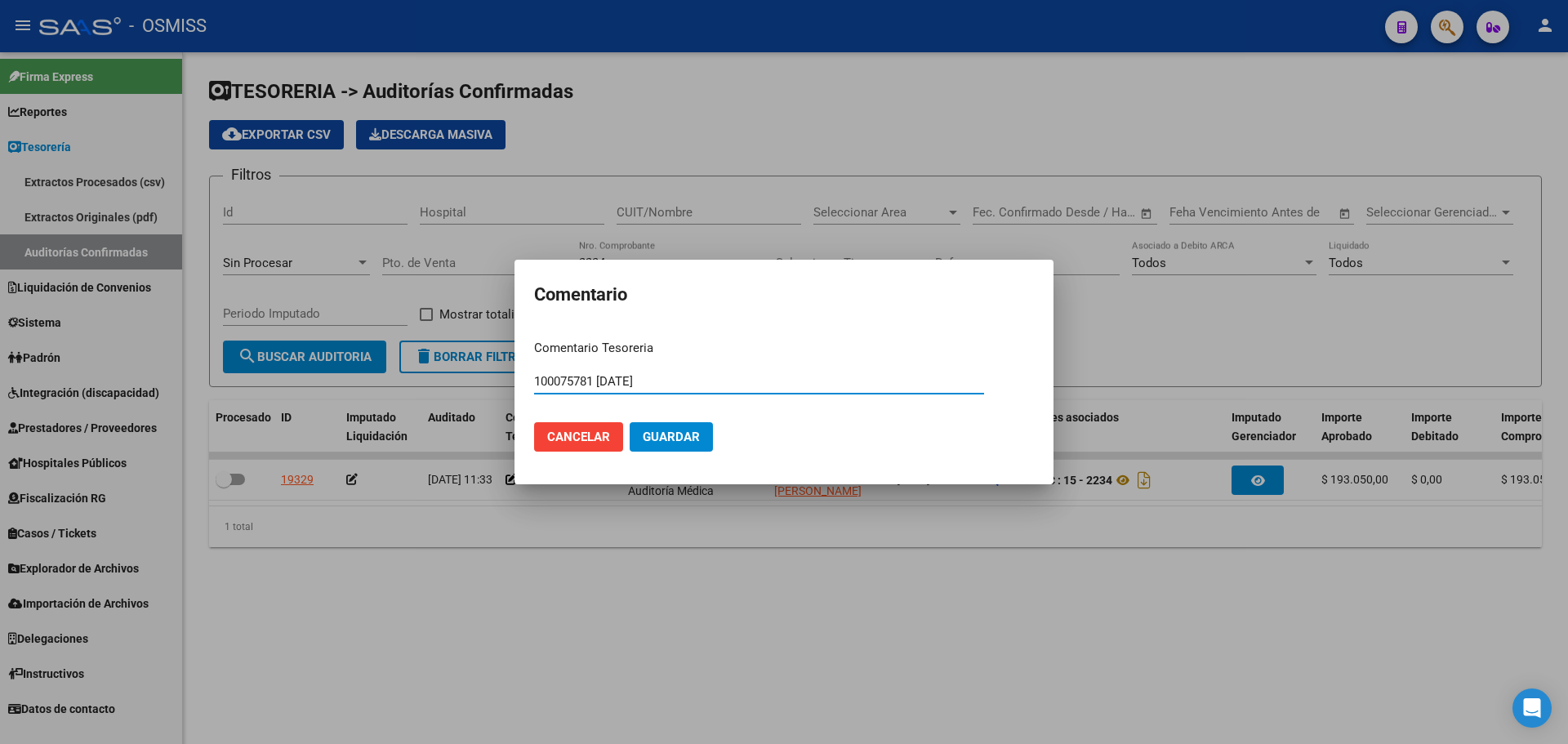
click at [657, 433] on span "Guardar" at bounding box center [671, 438] width 57 height 15
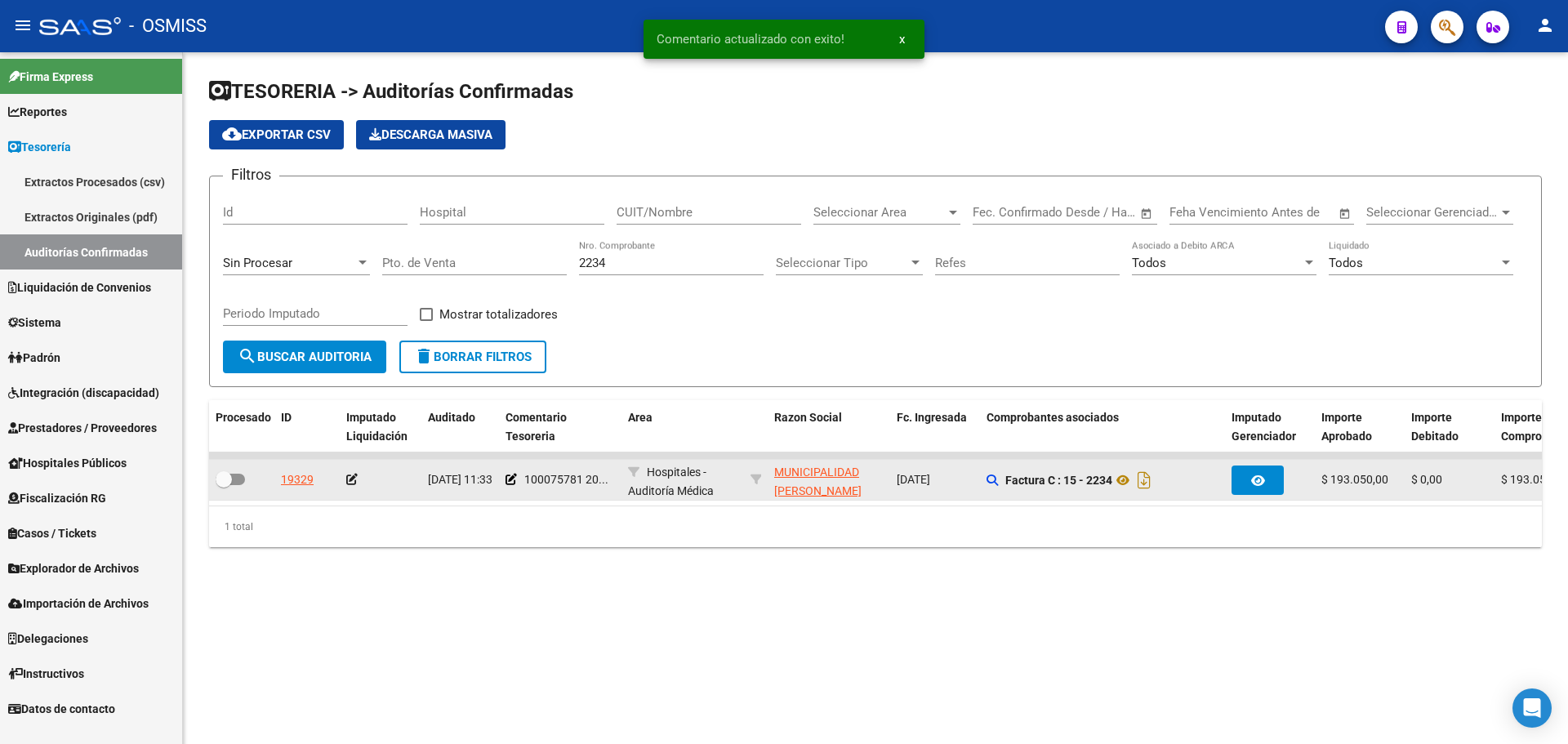
click at [354, 482] on icon at bounding box center [352, 480] width 12 height 12
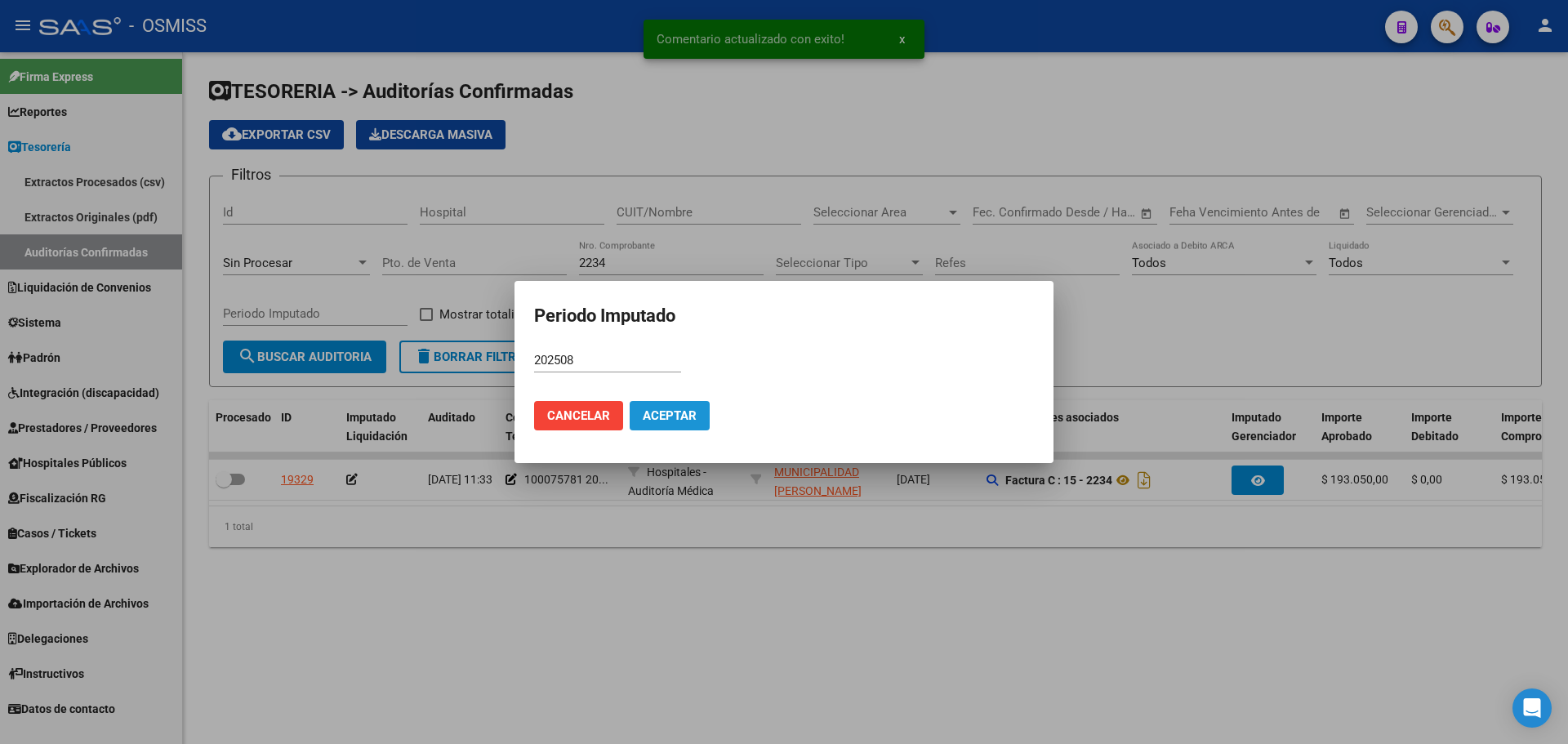
click at [707, 424] on button "Aceptar" at bounding box center [670, 415] width 80 height 29
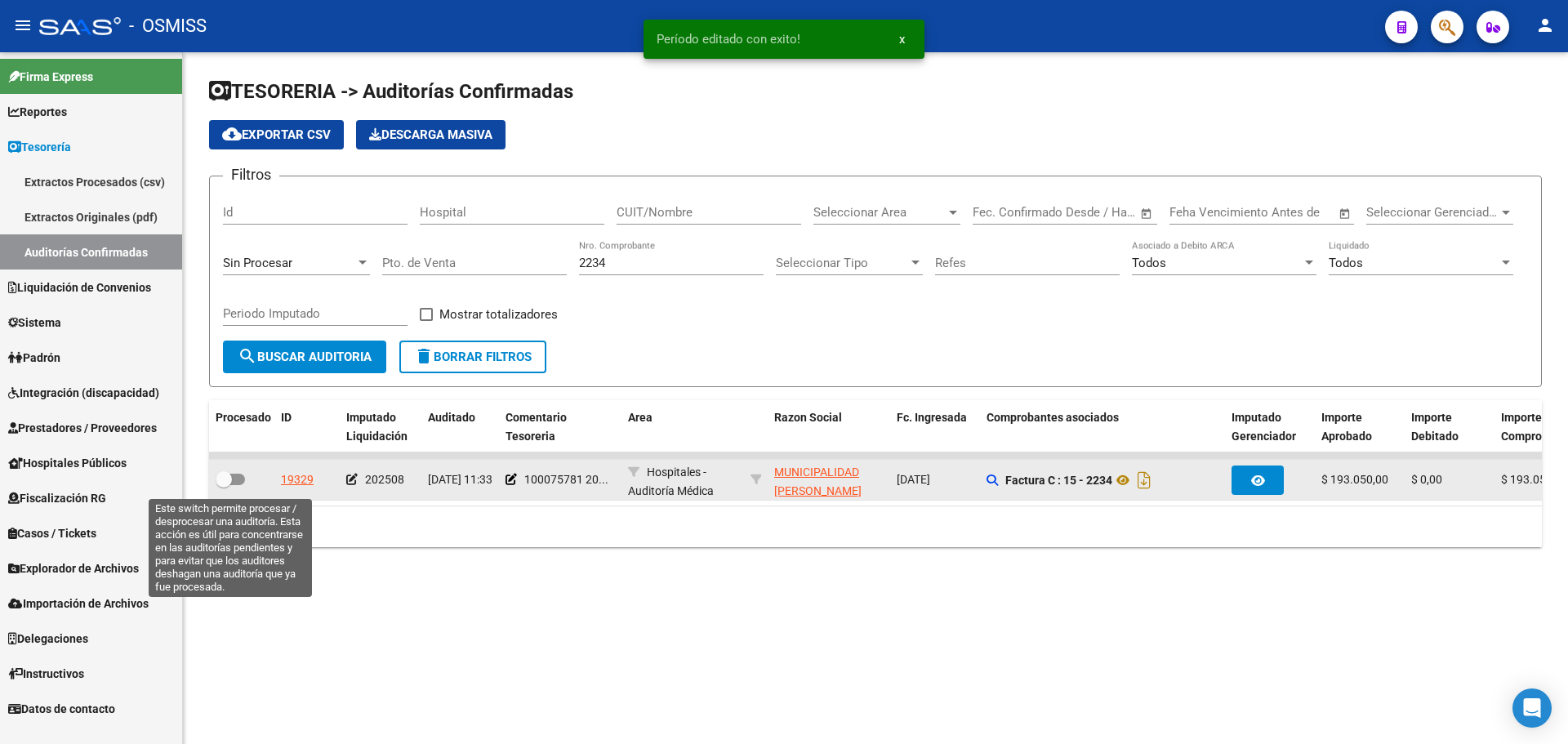
click at [237, 478] on span at bounding box center [230, 480] width 29 height 12
click at [224, 485] on input "checkbox" at bounding box center [223, 485] width 1 height 1
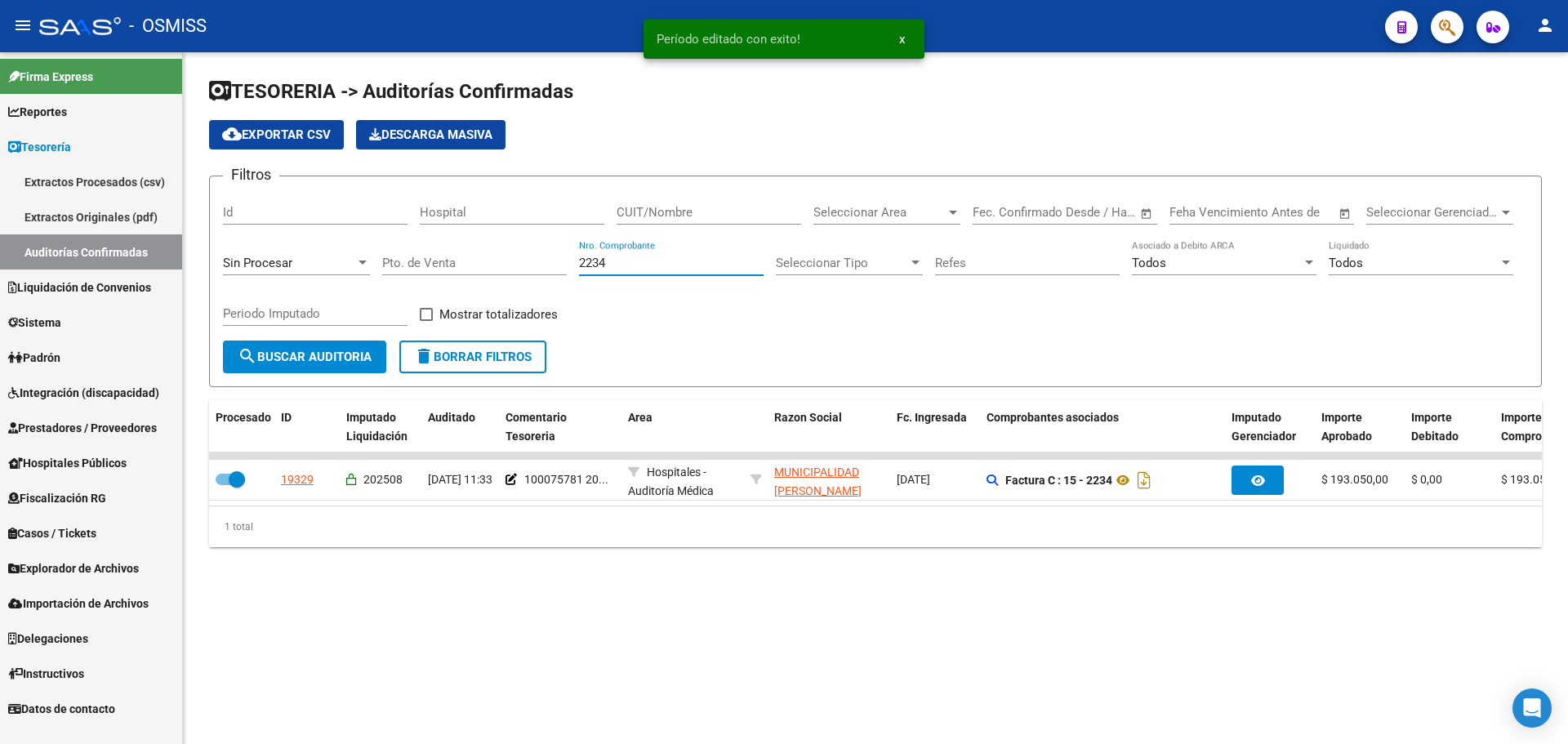
drag, startPoint x: 690, startPoint y: 262, endPoint x: 208, endPoint y: 258, distance: 482.0
click at [255, 258] on div "Filtros Id Hospital CUIT/Nombre Seleccionar Area Seleccionar Area Start date – …" at bounding box center [876, 265] width 1305 height 151
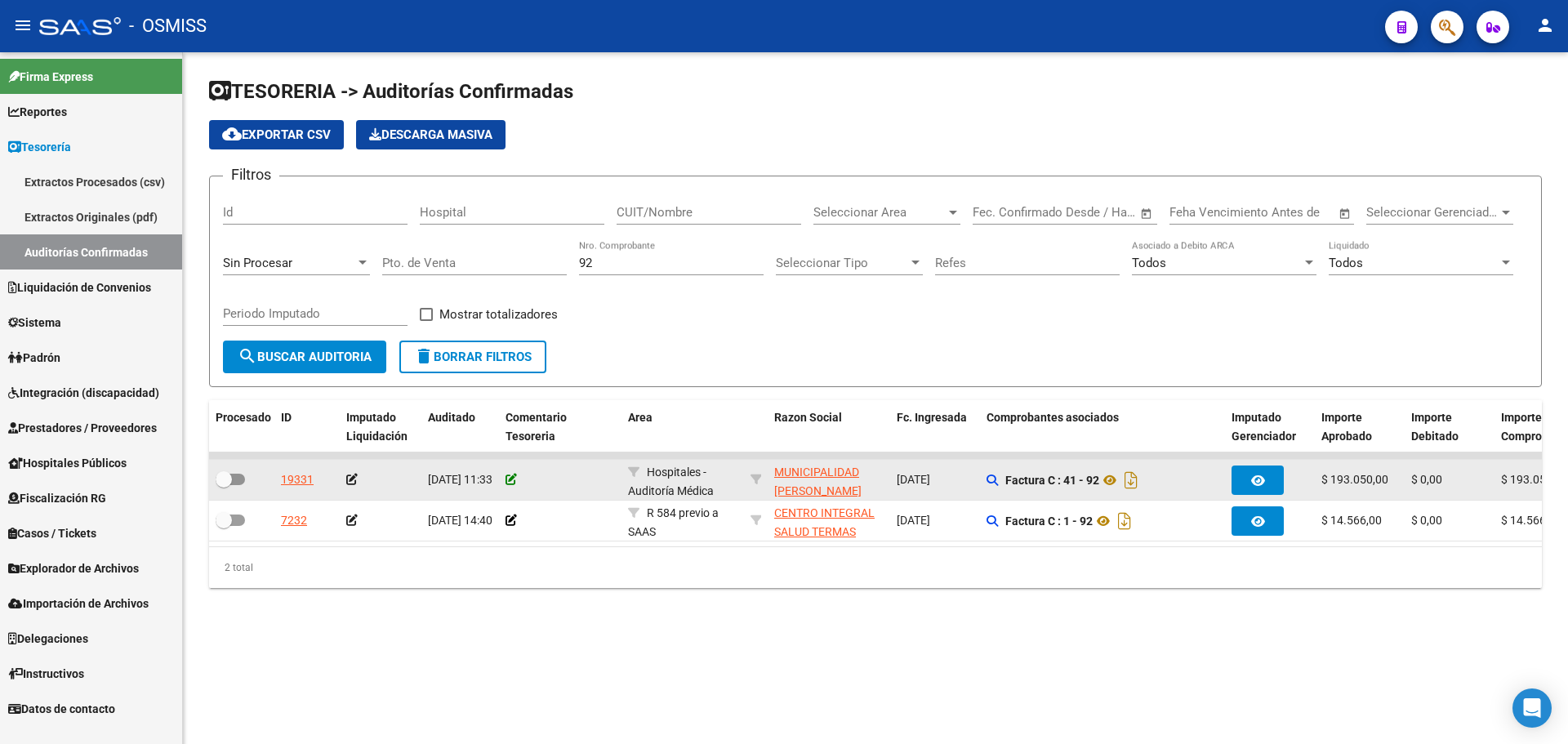
click at [508, 481] on icon at bounding box center [511, 480] width 12 height 12
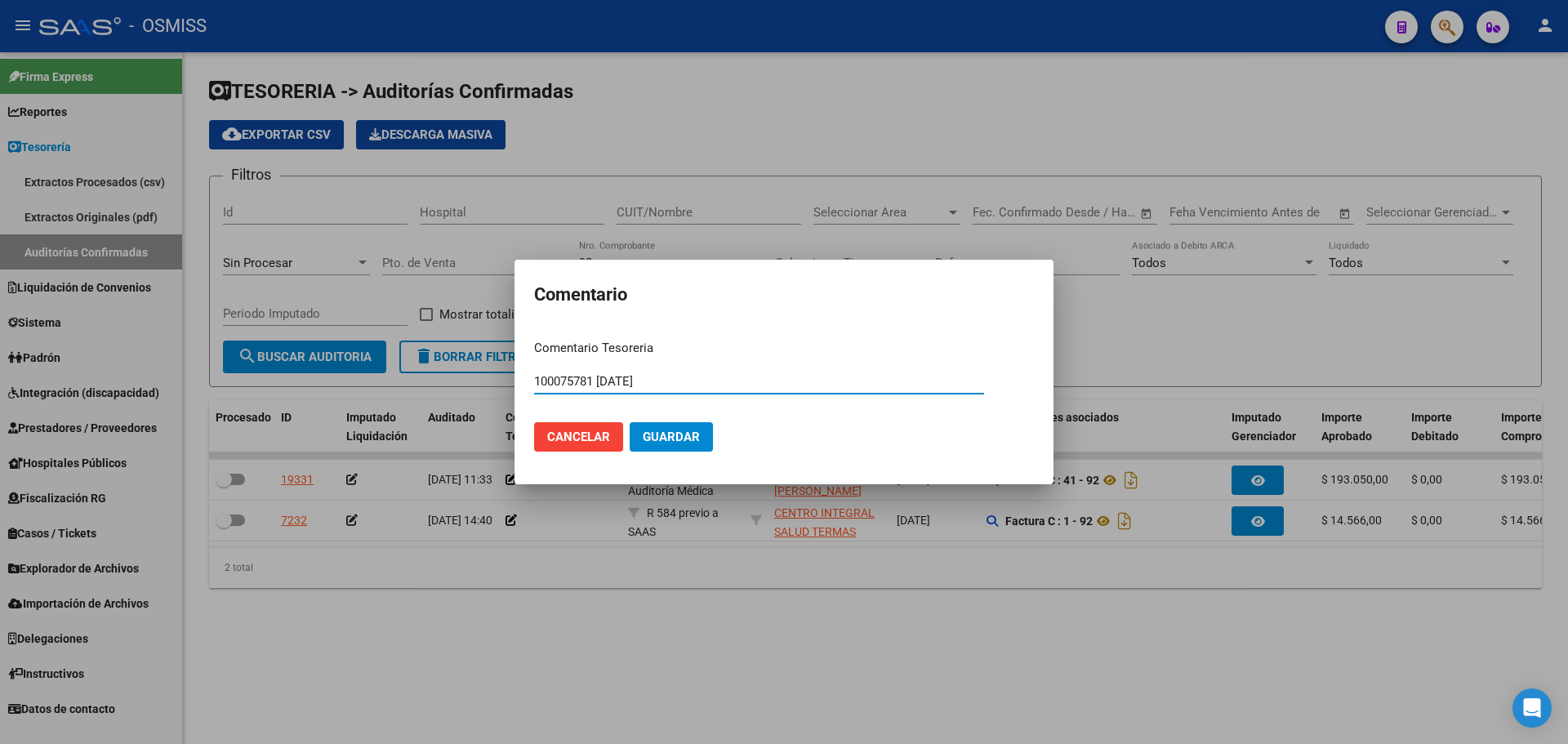
click at [699, 438] on button "Guardar" at bounding box center [672, 437] width 83 height 29
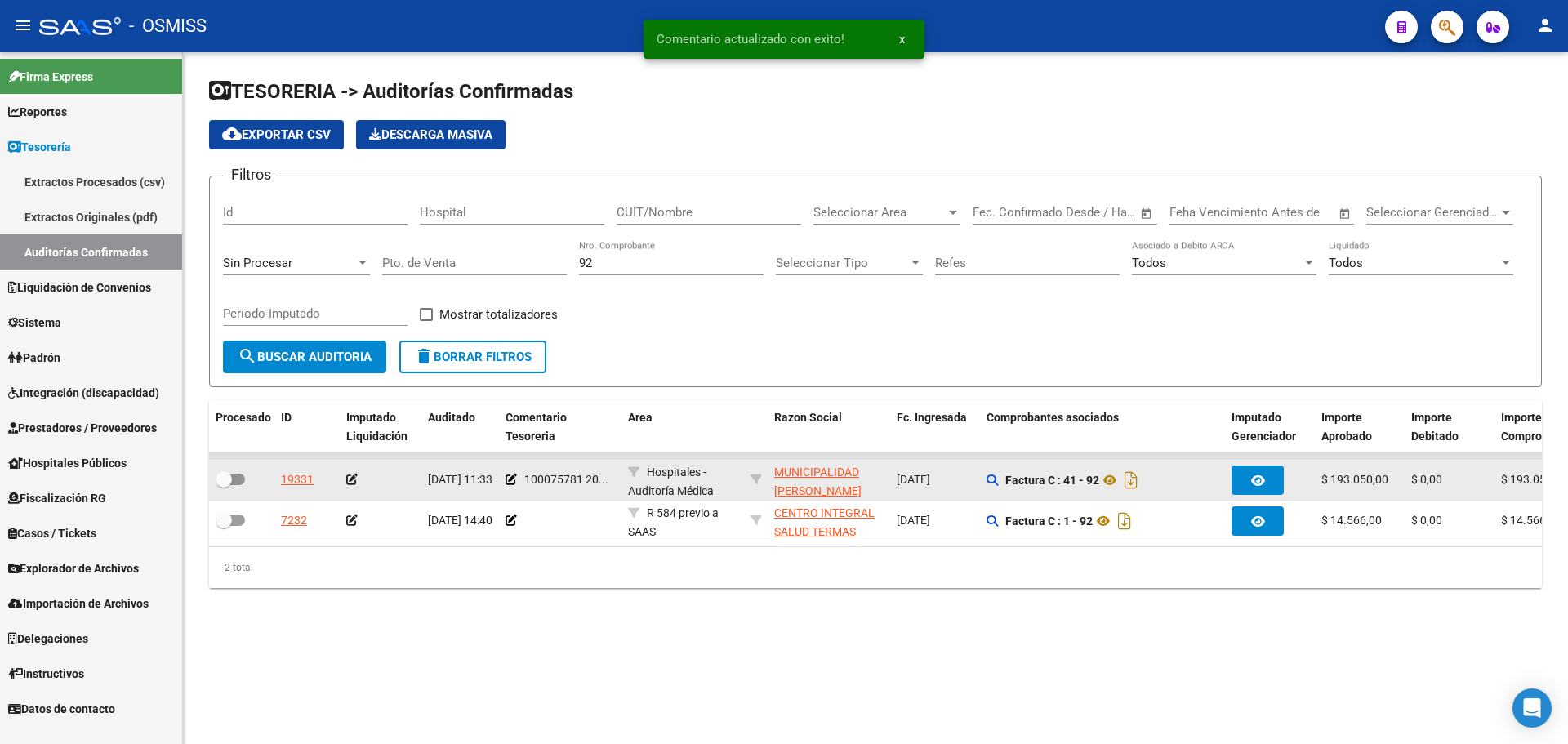
click at [354, 478] on icon at bounding box center [352, 480] width 12 height 12
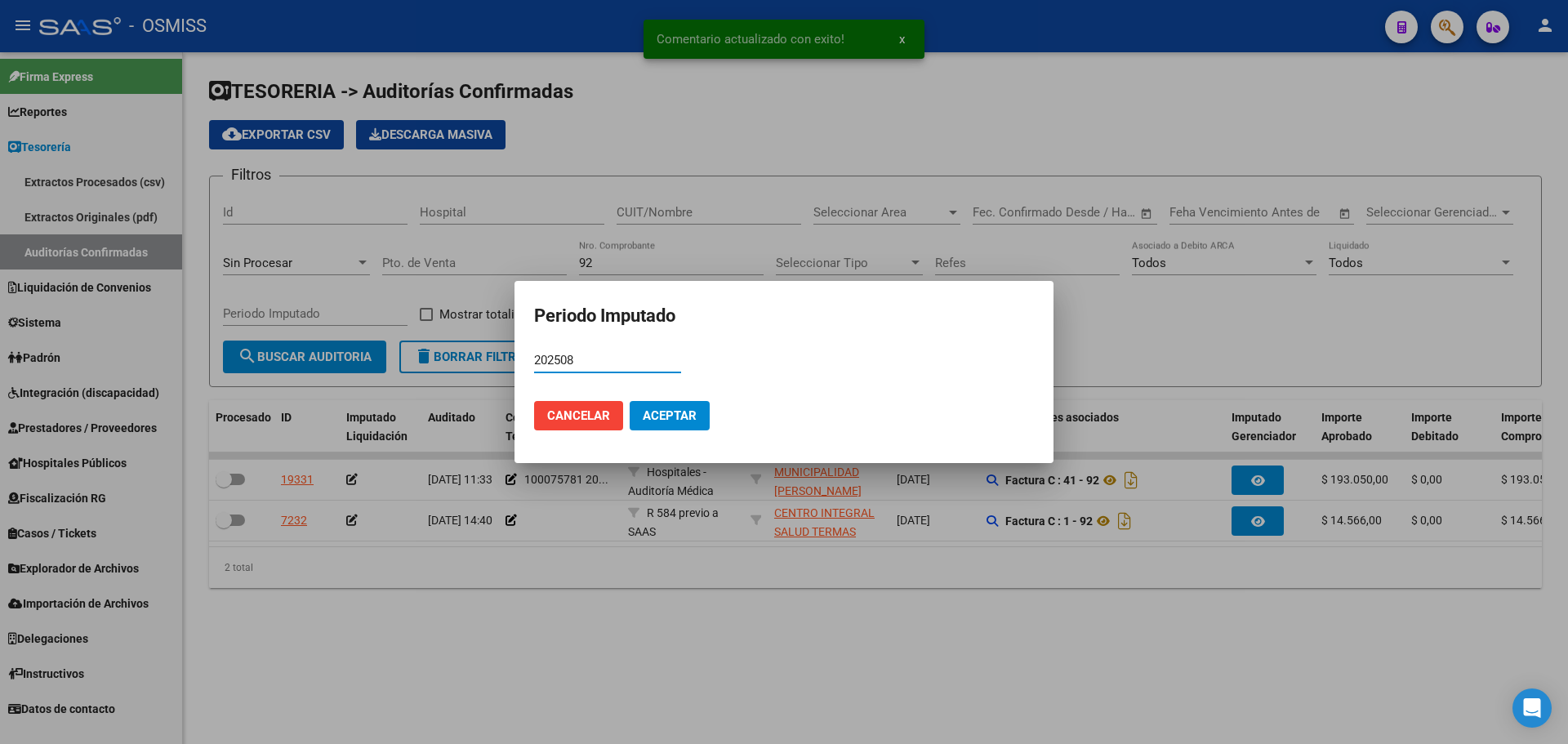
click at [679, 407] on button "Aceptar" at bounding box center [670, 415] width 80 height 29
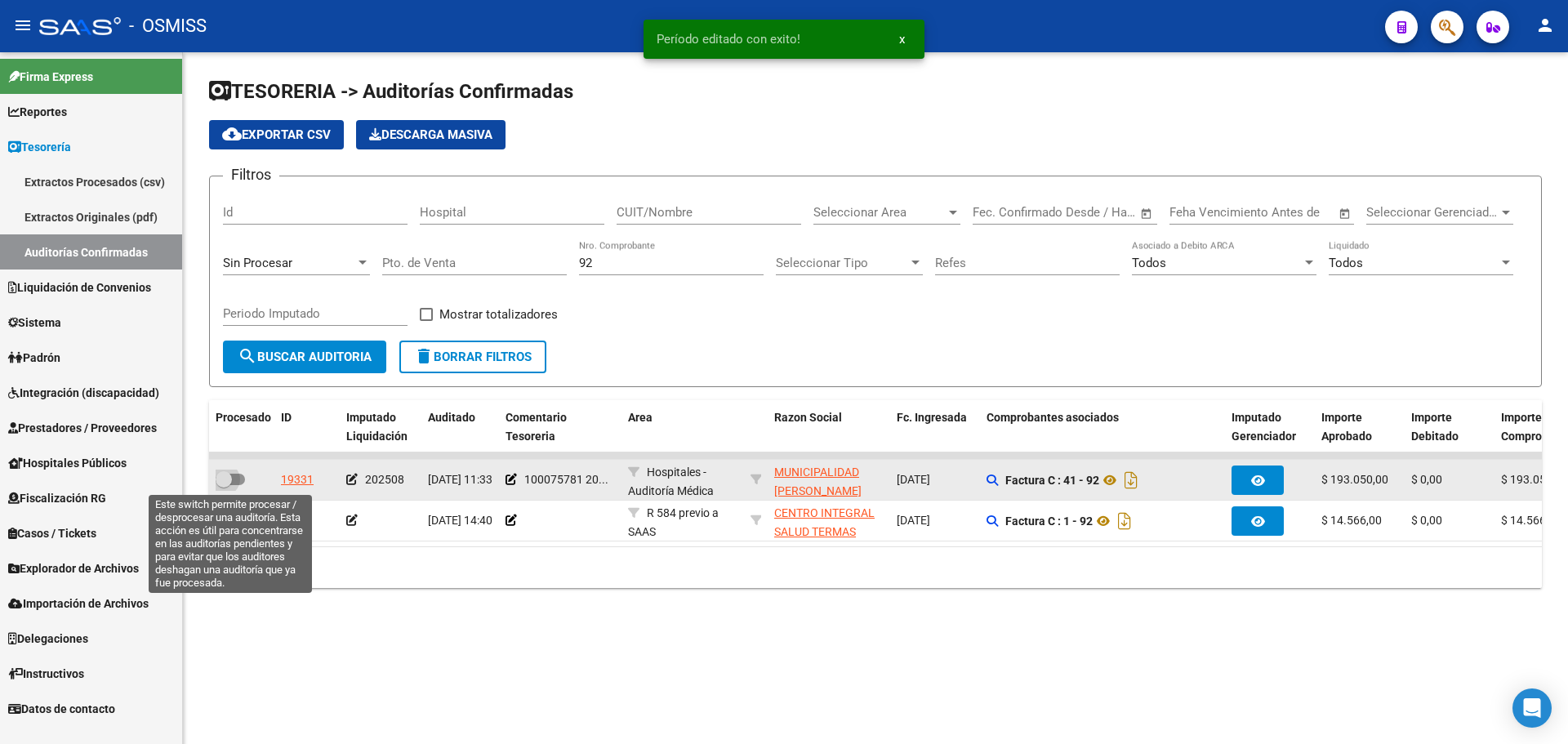
click at [231, 477] on span at bounding box center [224, 480] width 17 height 17
click at [224, 485] on input "checkbox" at bounding box center [223, 485] width 1 height 1
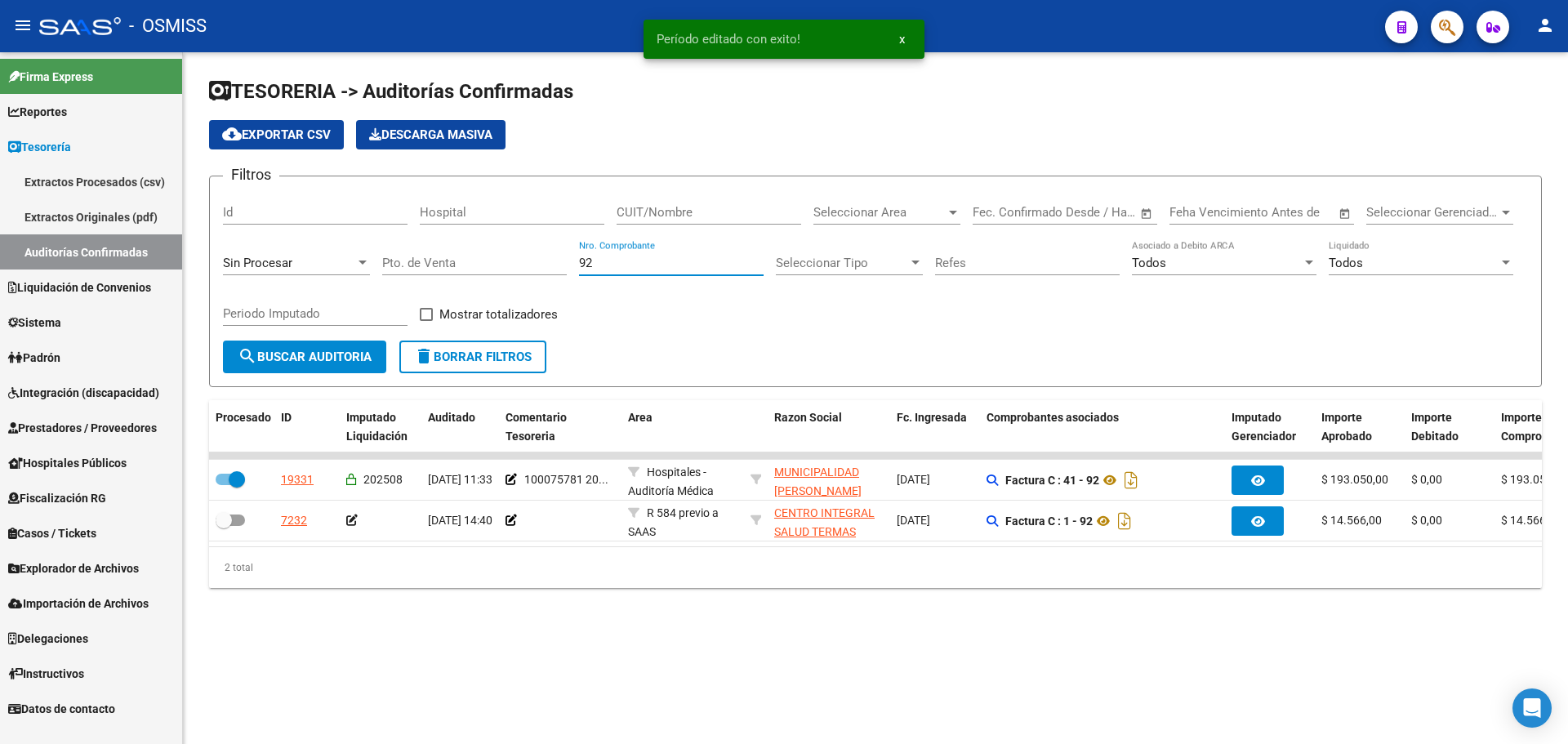
drag, startPoint x: 693, startPoint y: 264, endPoint x: 56, endPoint y: 257, distance: 637.0
click at [76, 254] on mat-sidenav-container "Firma Express Reportes Ingresos Percibidos Análisis de todos los conceptos (his…" at bounding box center [784, 398] width 1568 height 692
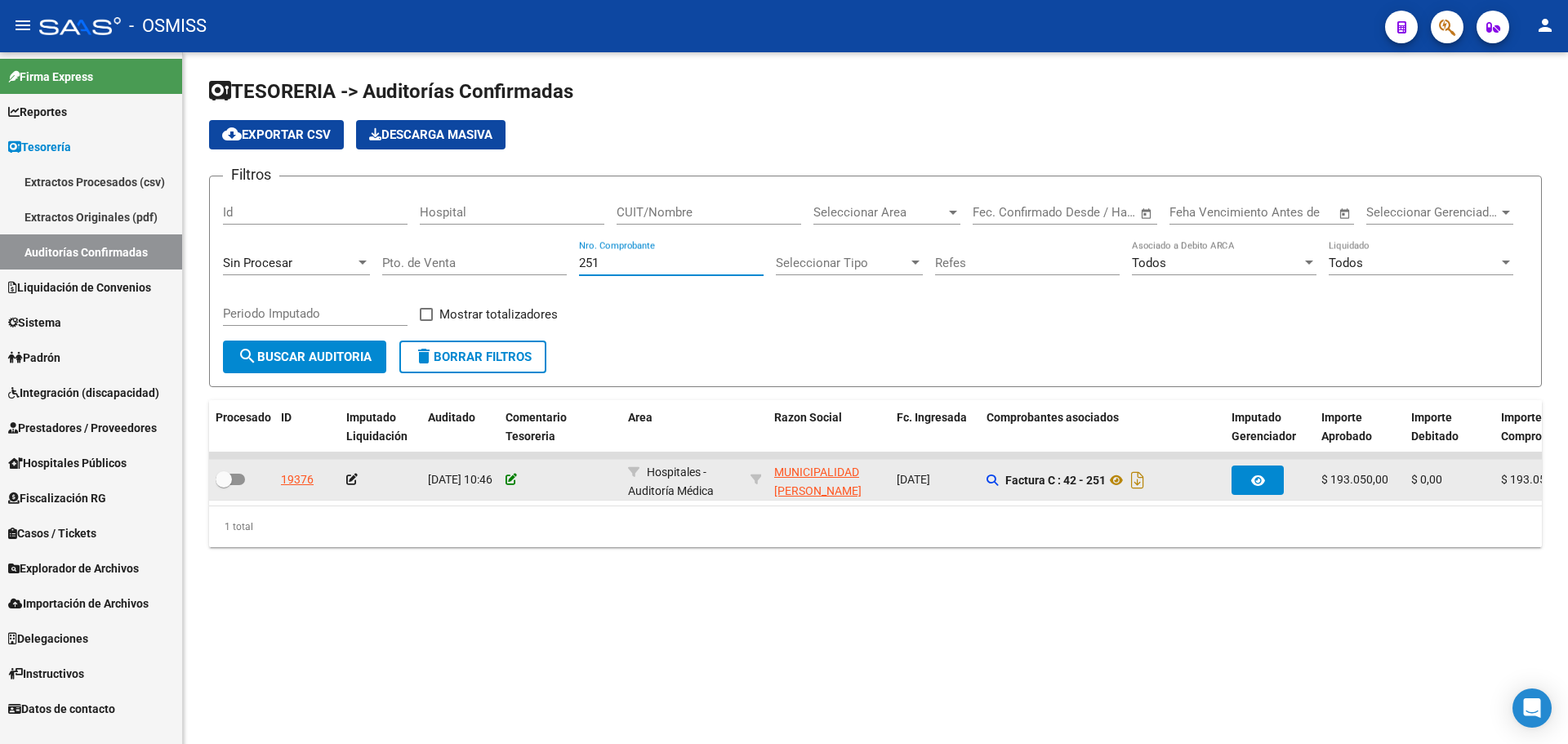
click at [508, 483] on icon at bounding box center [511, 480] width 12 height 12
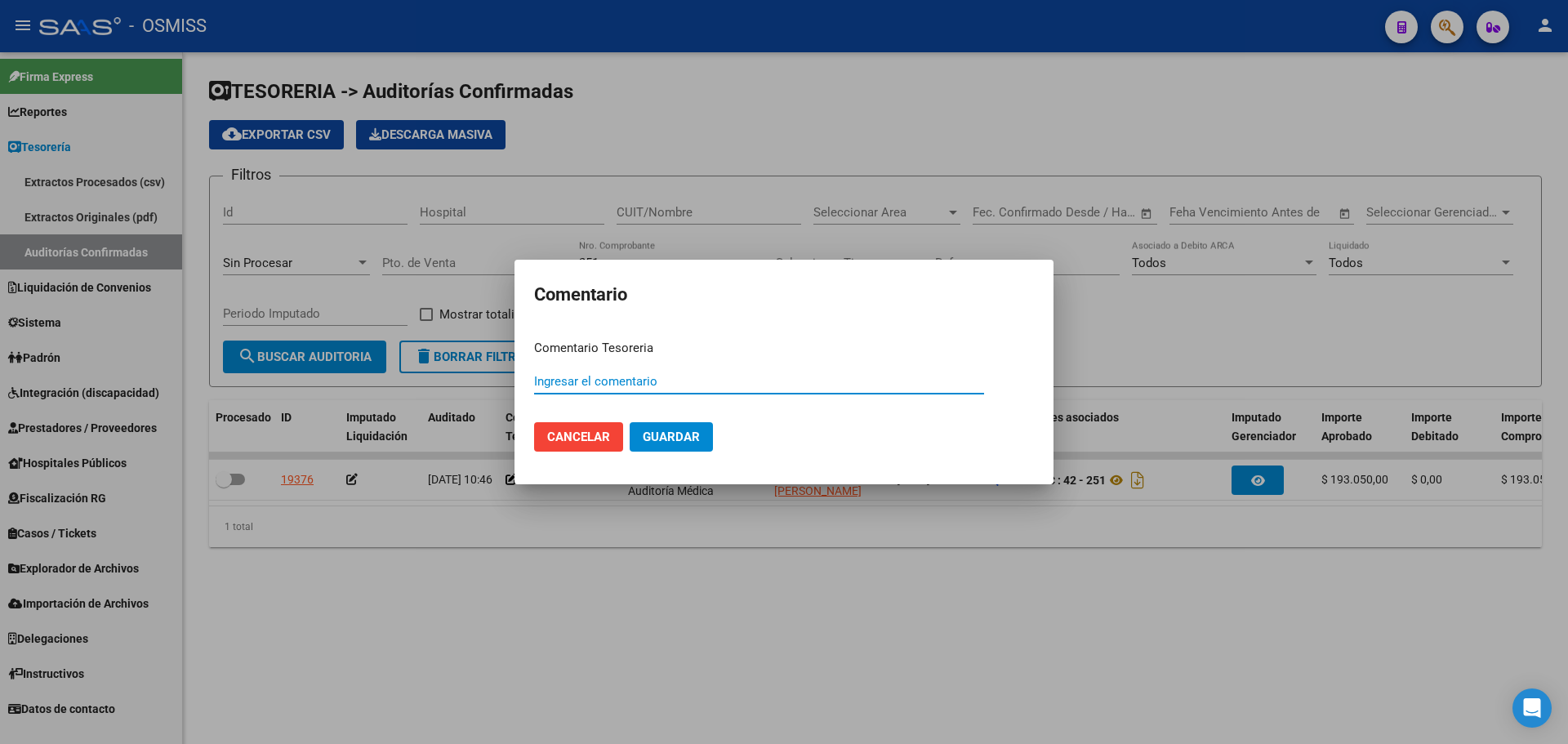
paste input "100075781 [DATE]"
click at [662, 447] on button "Guardar" at bounding box center [672, 437] width 83 height 29
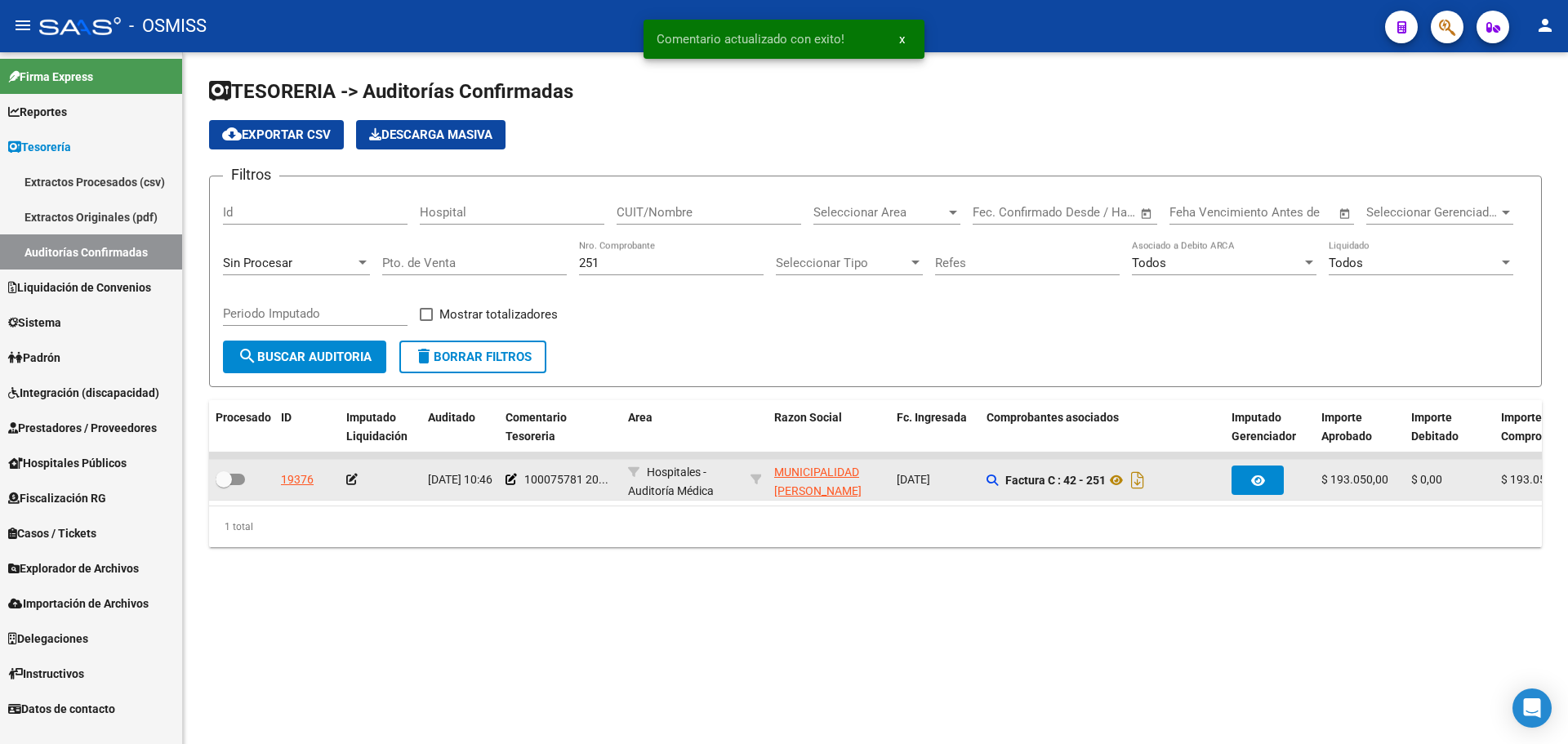
click at [353, 481] on icon at bounding box center [352, 480] width 12 height 12
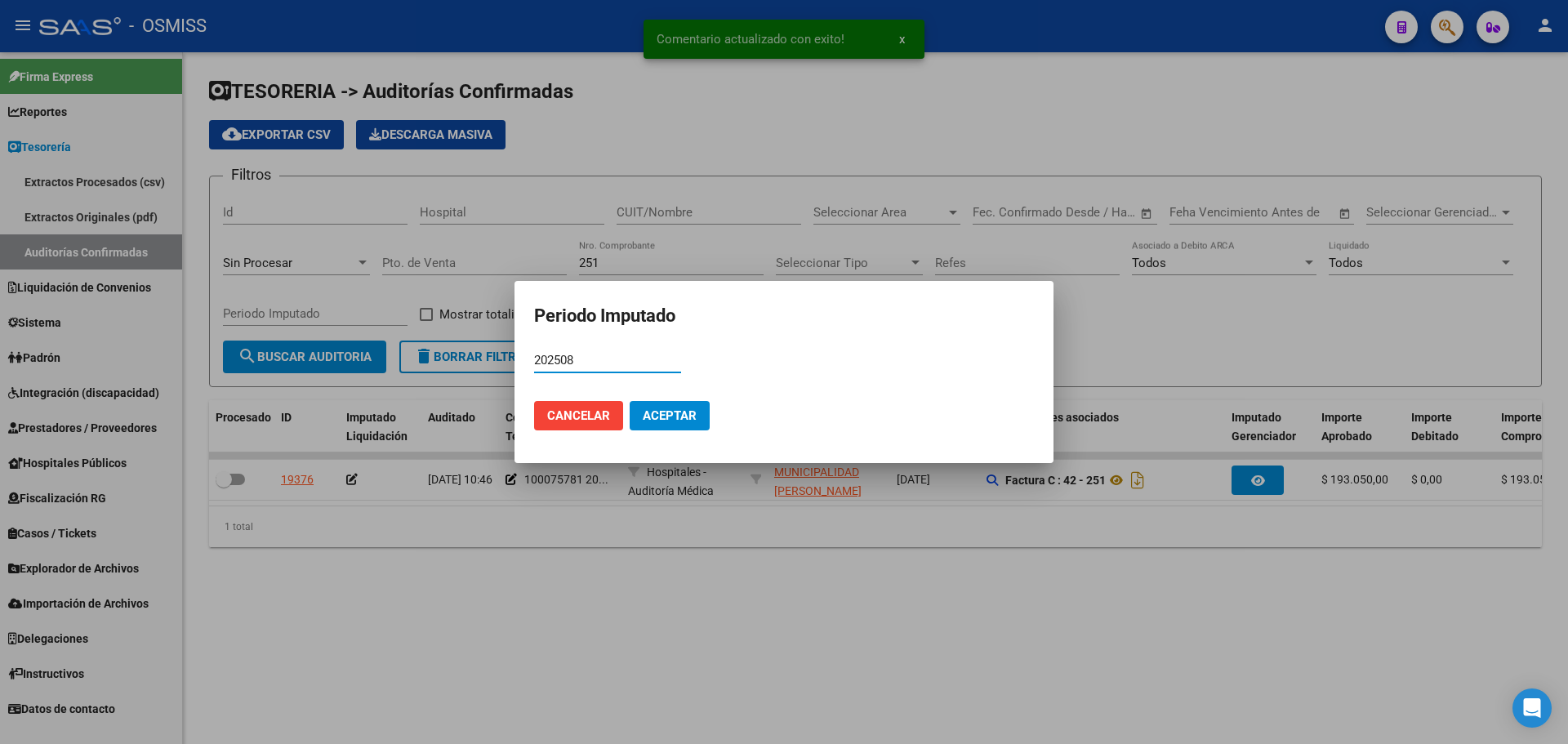
click at [662, 391] on mat-dialog-actions "Cancelar Aceptar" at bounding box center [784, 415] width 500 height 56
click at [662, 427] on button "Aceptar" at bounding box center [670, 415] width 80 height 29
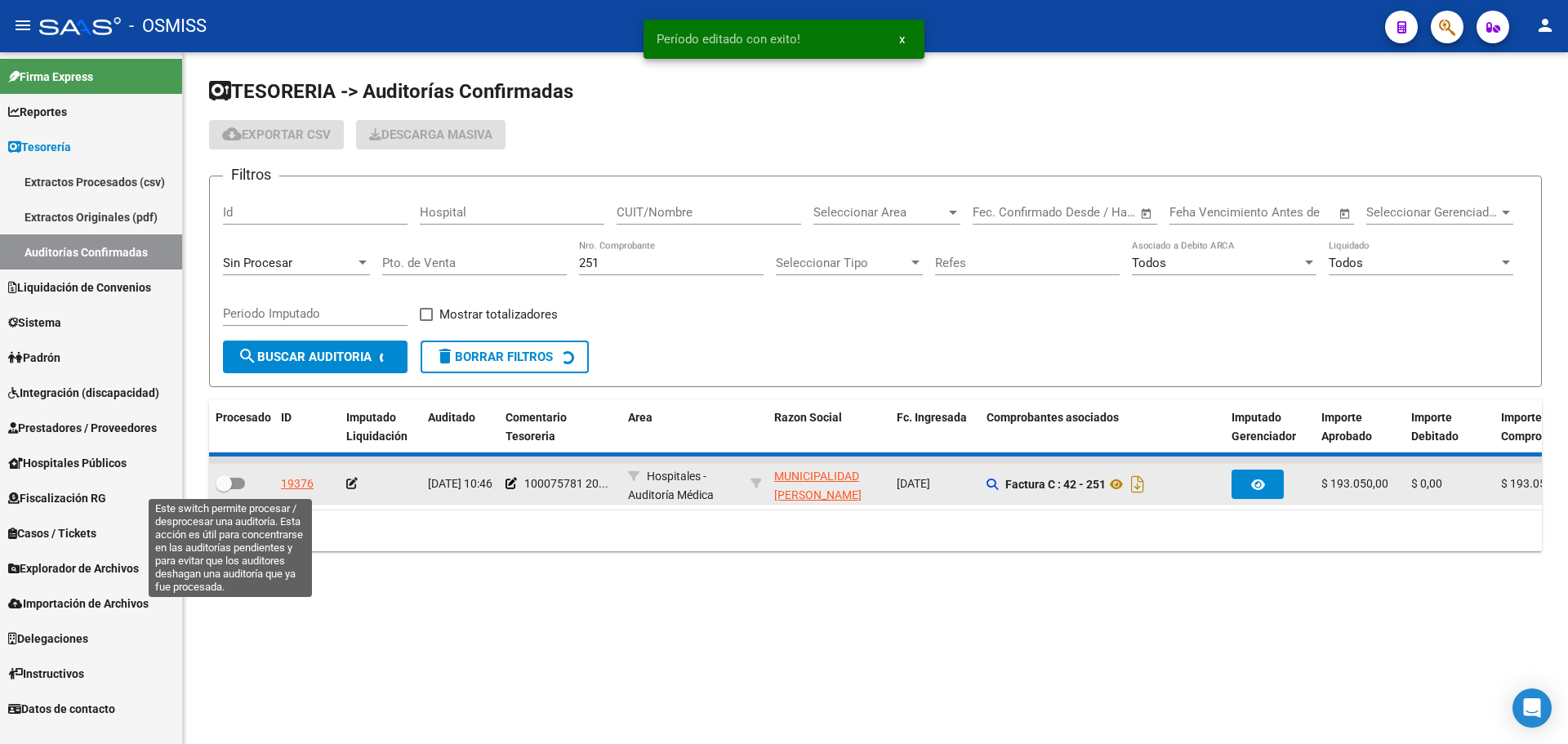
click at [236, 478] on span at bounding box center [230, 484] width 29 height 12
click at [224, 489] on input "checkbox" at bounding box center [223, 489] width 1 height 1
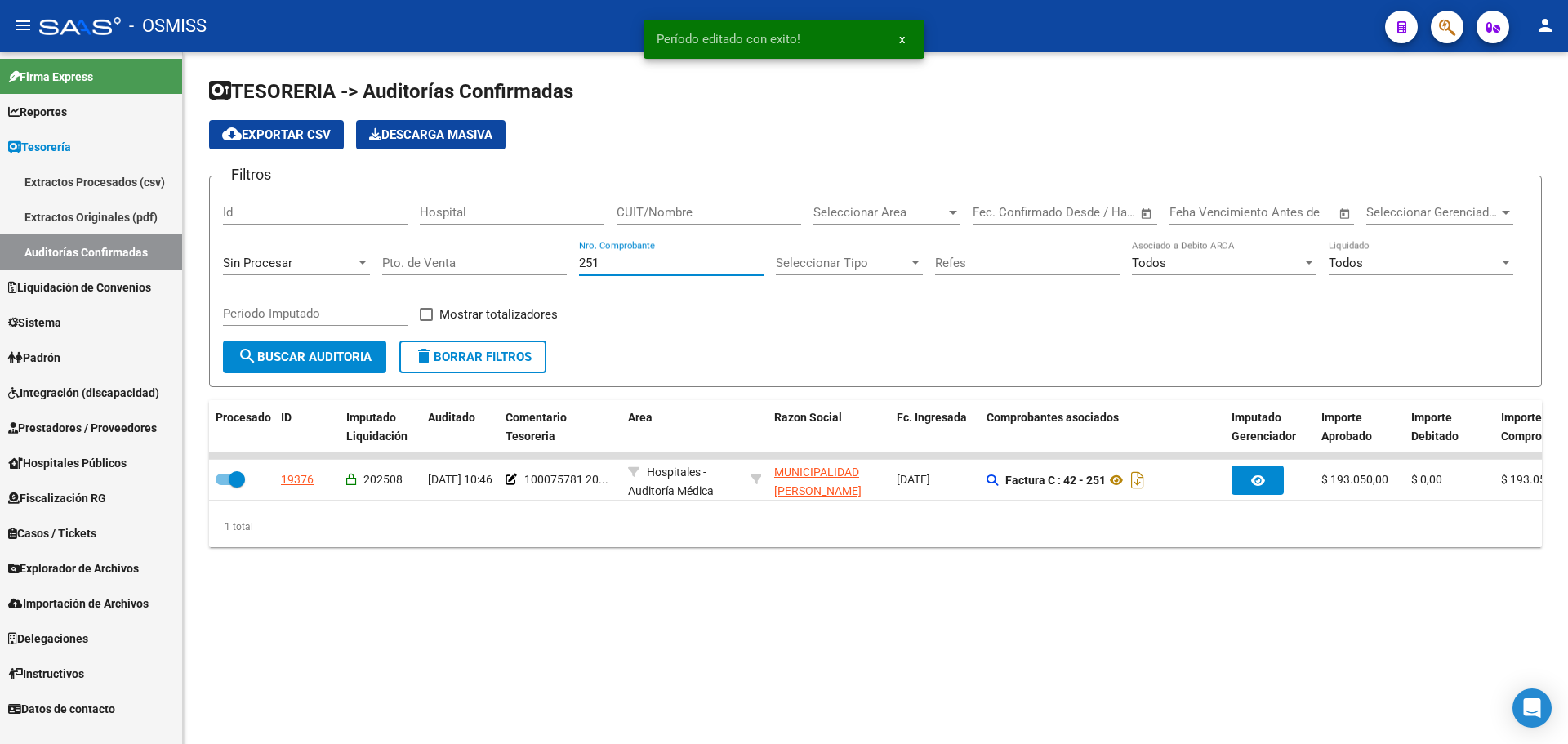
drag, startPoint x: 655, startPoint y: 270, endPoint x: 569, endPoint y: 274, distance: 86.1
click at [569, 274] on div "Filtros Id Hospital CUIT/Nombre Seleccionar Area Seleccionar Area Start date – …" at bounding box center [876, 265] width 1305 height 151
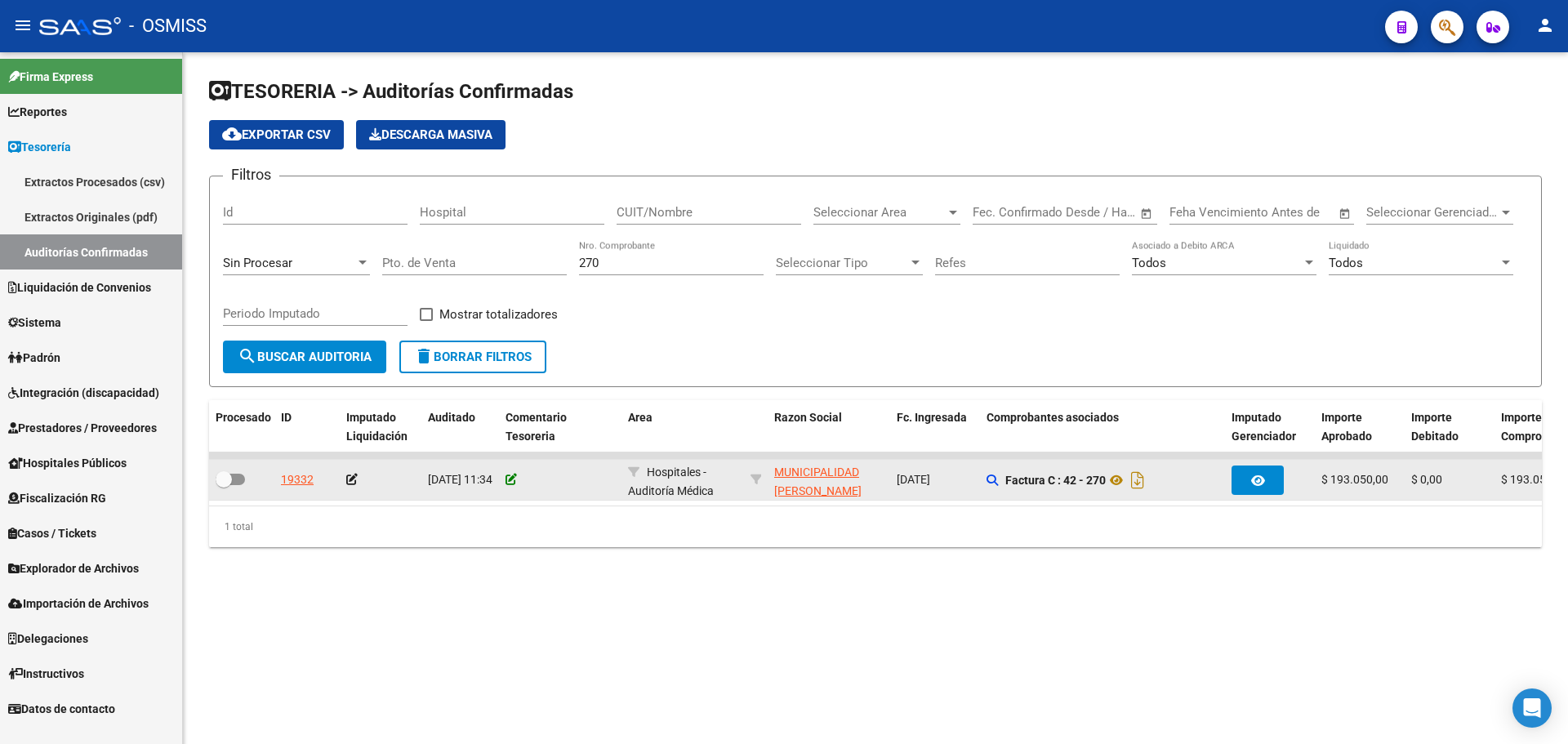
click at [506, 480] on icon at bounding box center [511, 480] width 12 height 12
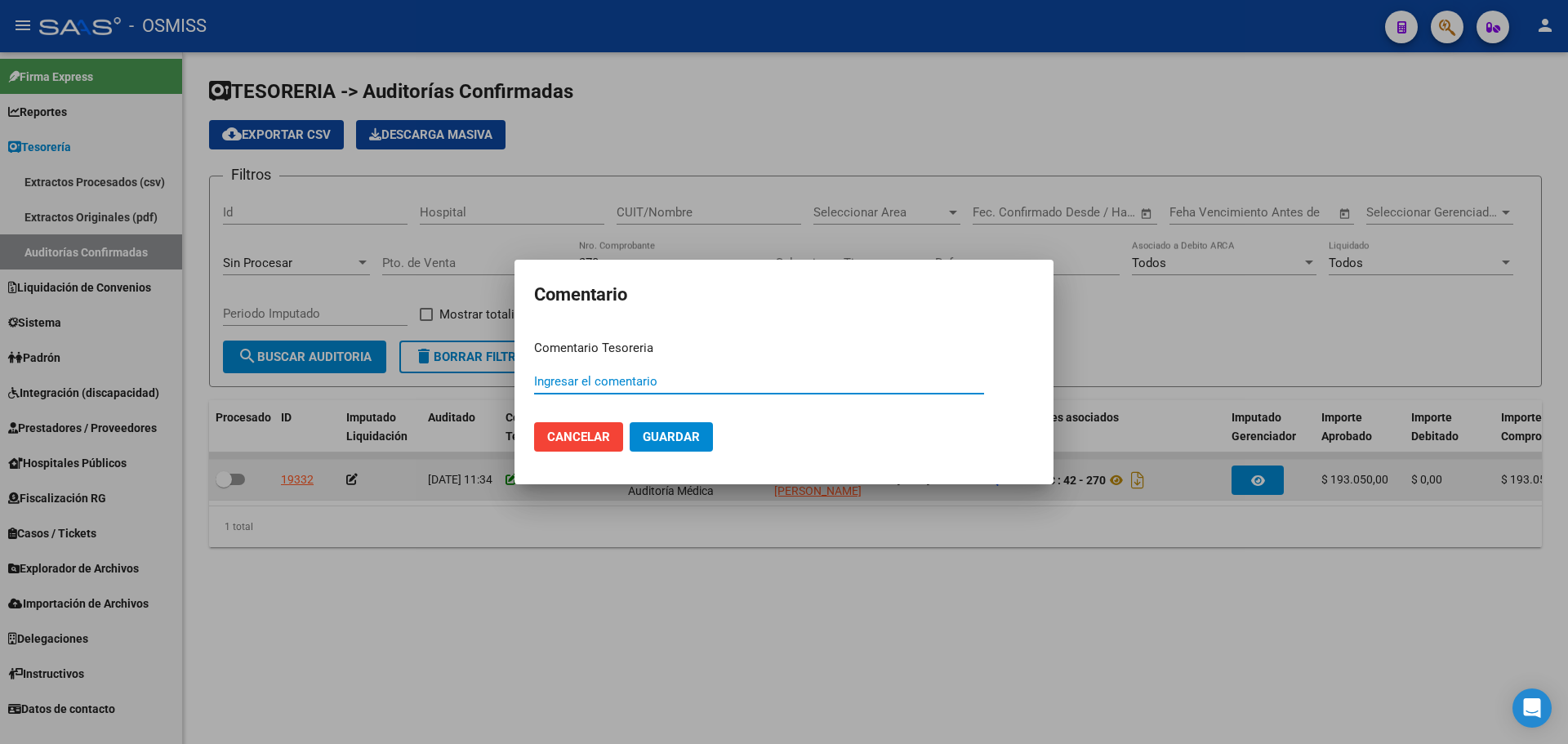
paste input "100075781 [DATE]"
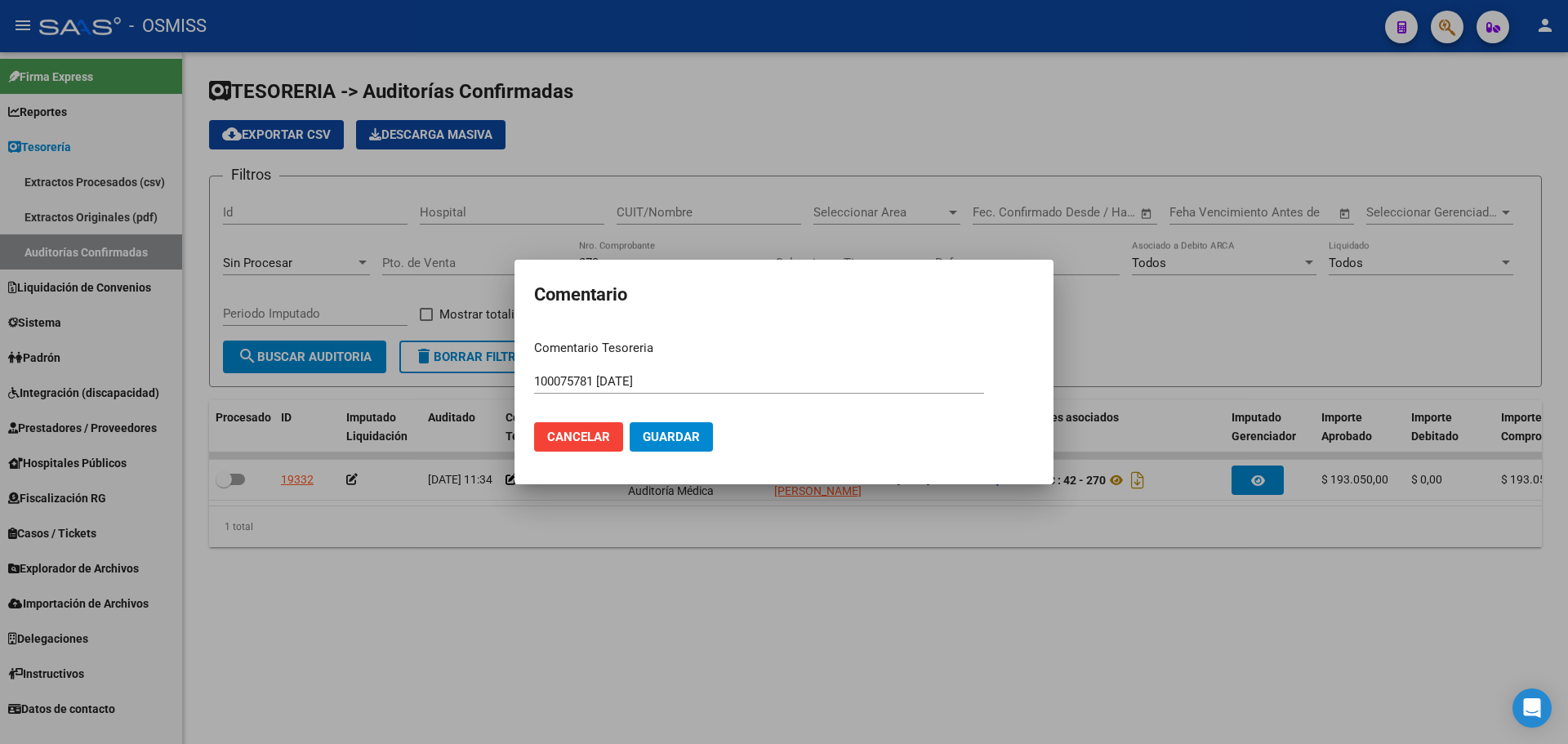
click at [686, 410] on mat-dialog-actions "Cancelar Guardar" at bounding box center [784, 437] width 500 height 56
click at [679, 433] on span "Guardar" at bounding box center [671, 438] width 57 height 15
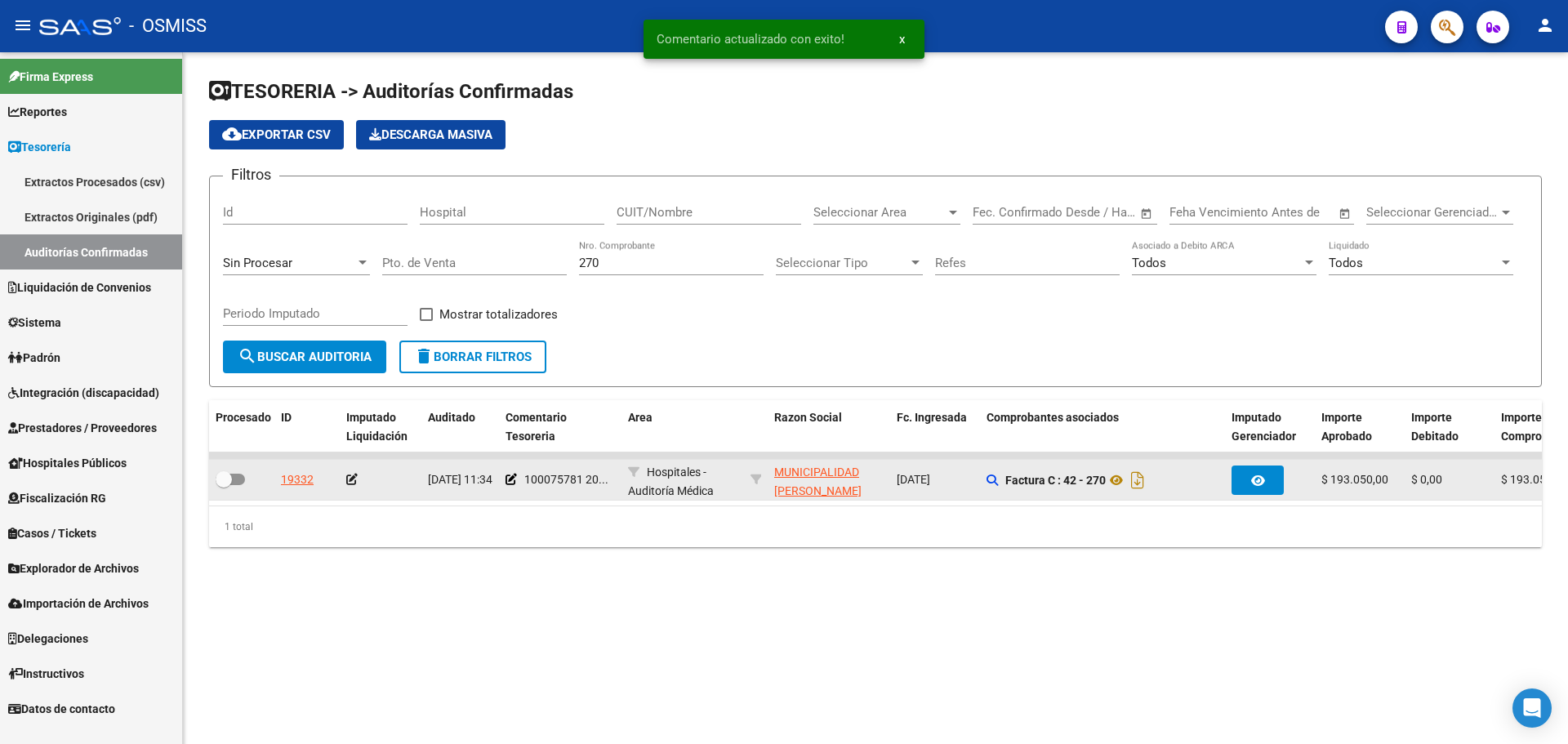
click at [351, 477] on icon at bounding box center [352, 480] width 12 height 12
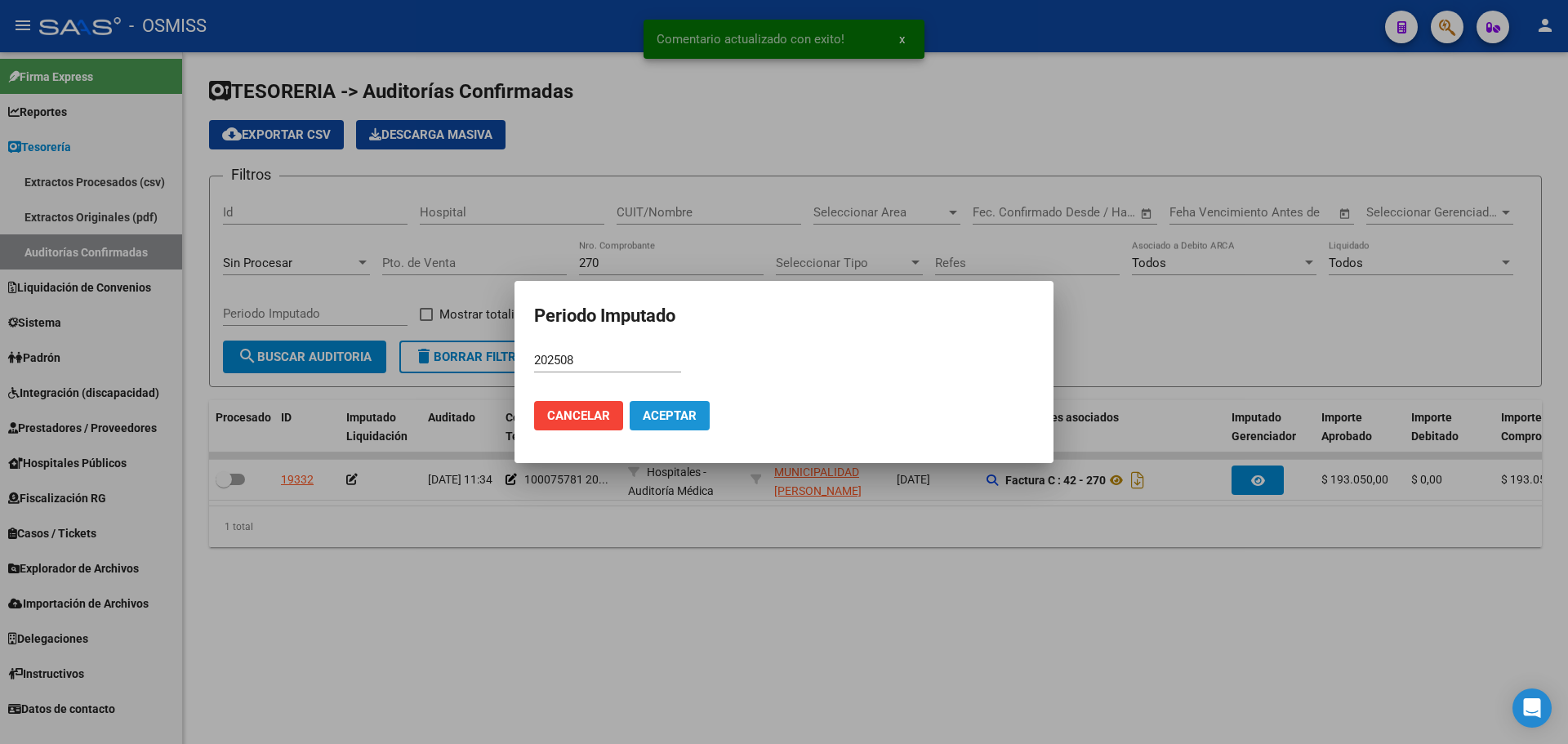
click at [701, 418] on button "Aceptar" at bounding box center [670, 415] width 80 height 29
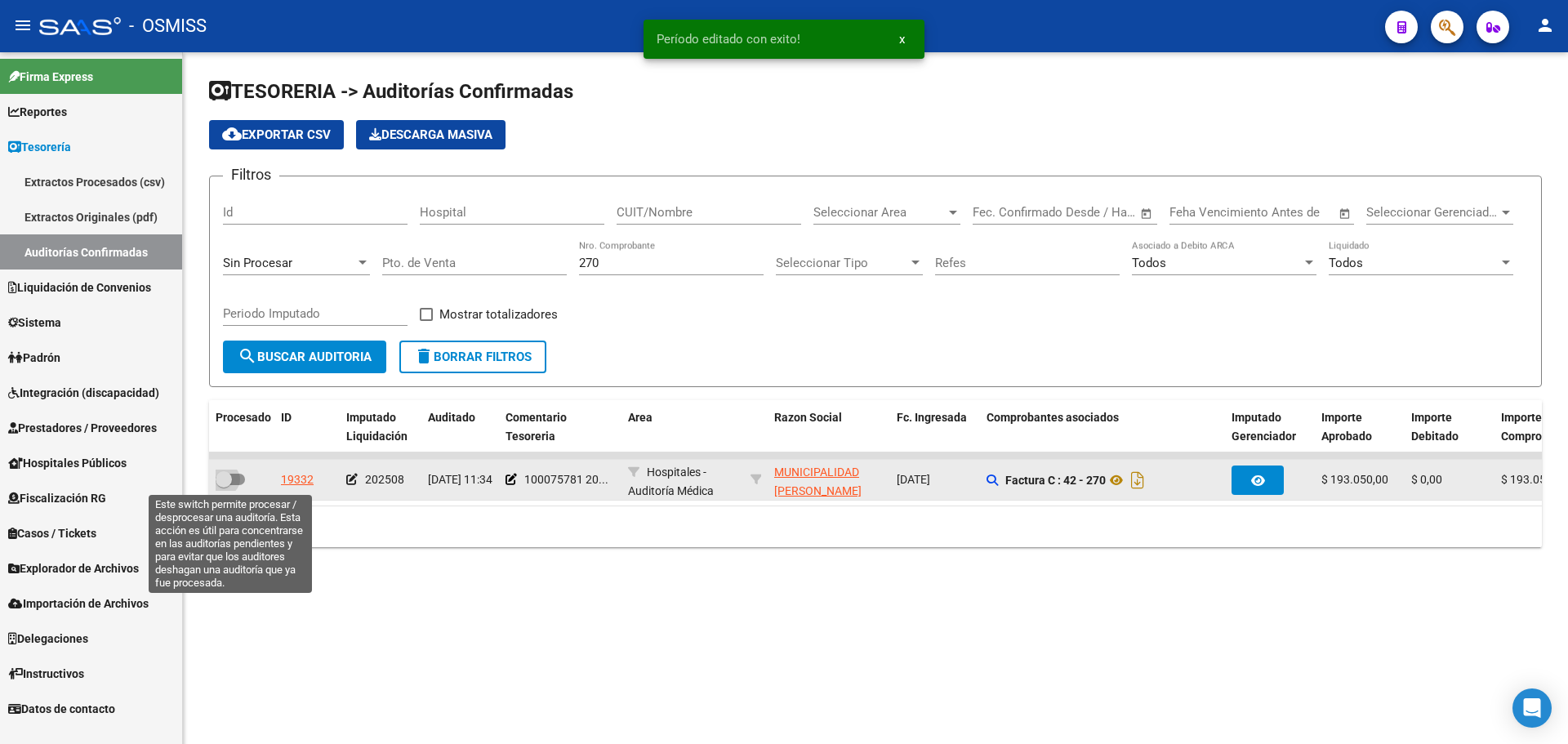
click at [234, 482] on span at bounding box center [230, 480] width 29 height 12
click at [224, 485] on input "checkbox" at bounding box center [223, 485] width 1 height 1
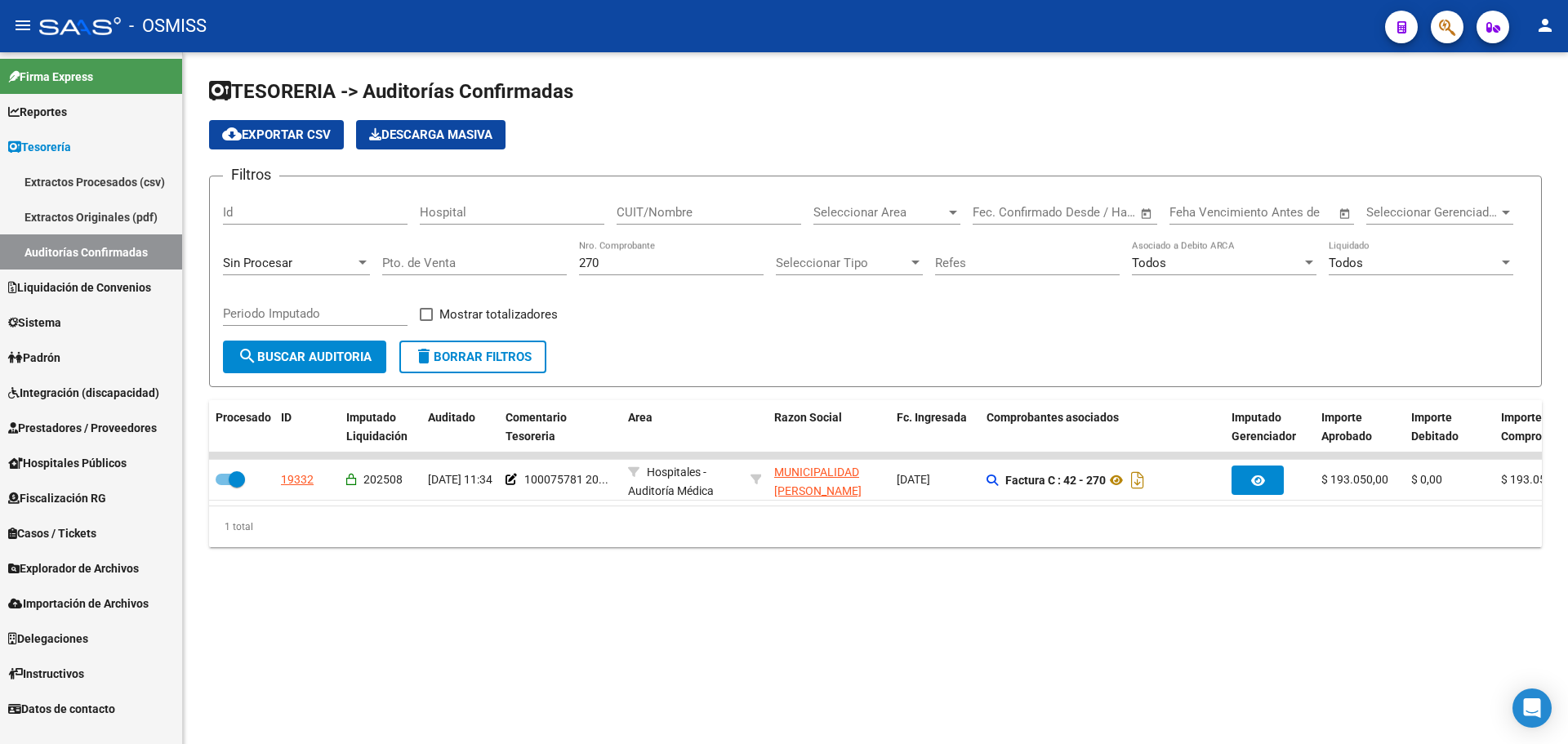
click at [645, 262] on input "270" at bounding box center [672, 263] width 184 height 15
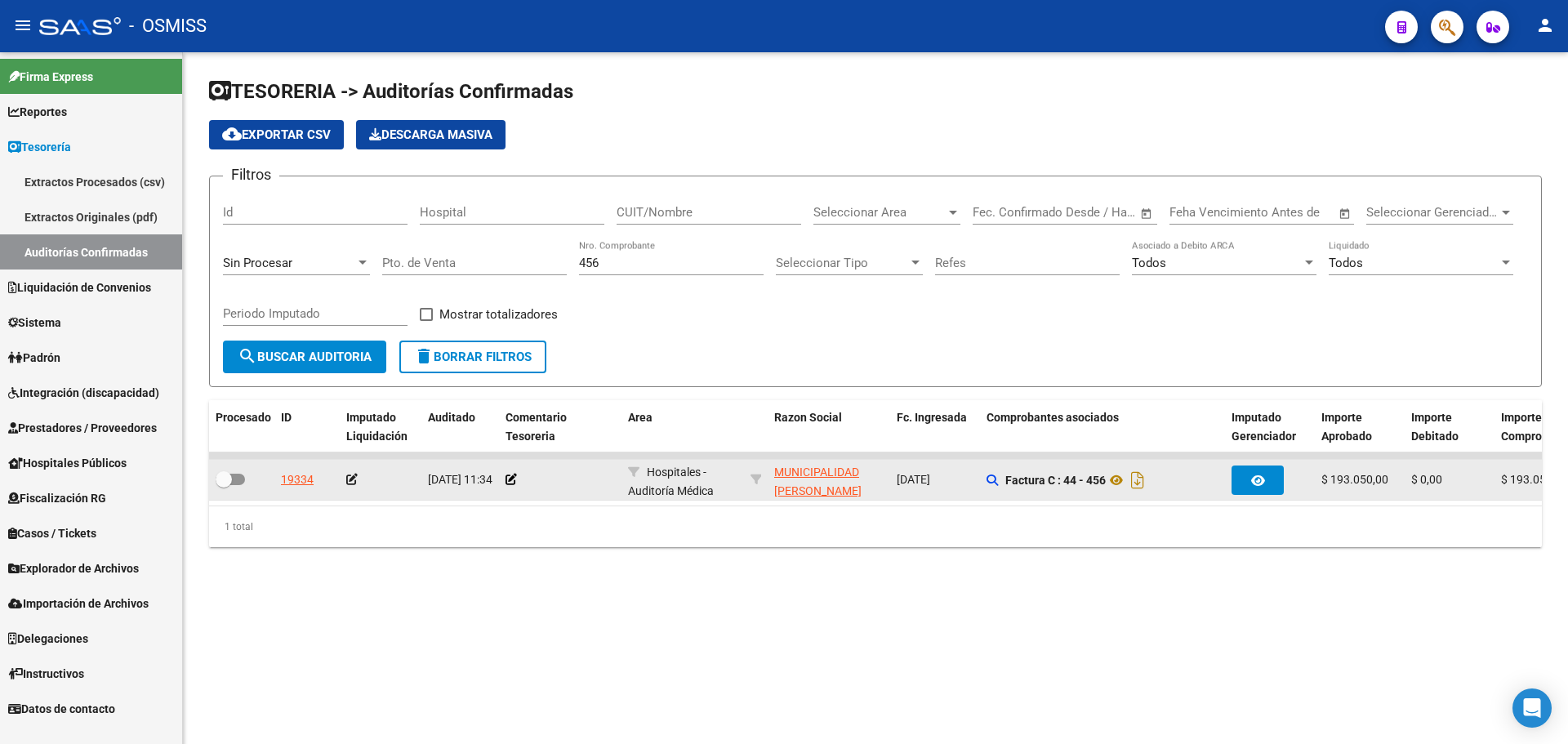
click at [501, 478] on datatable-body-cell at bounding box center [560, 480] width 123 height 40
click at [510, 483] on icon at bounding box center [511, 480] width 12 height 12
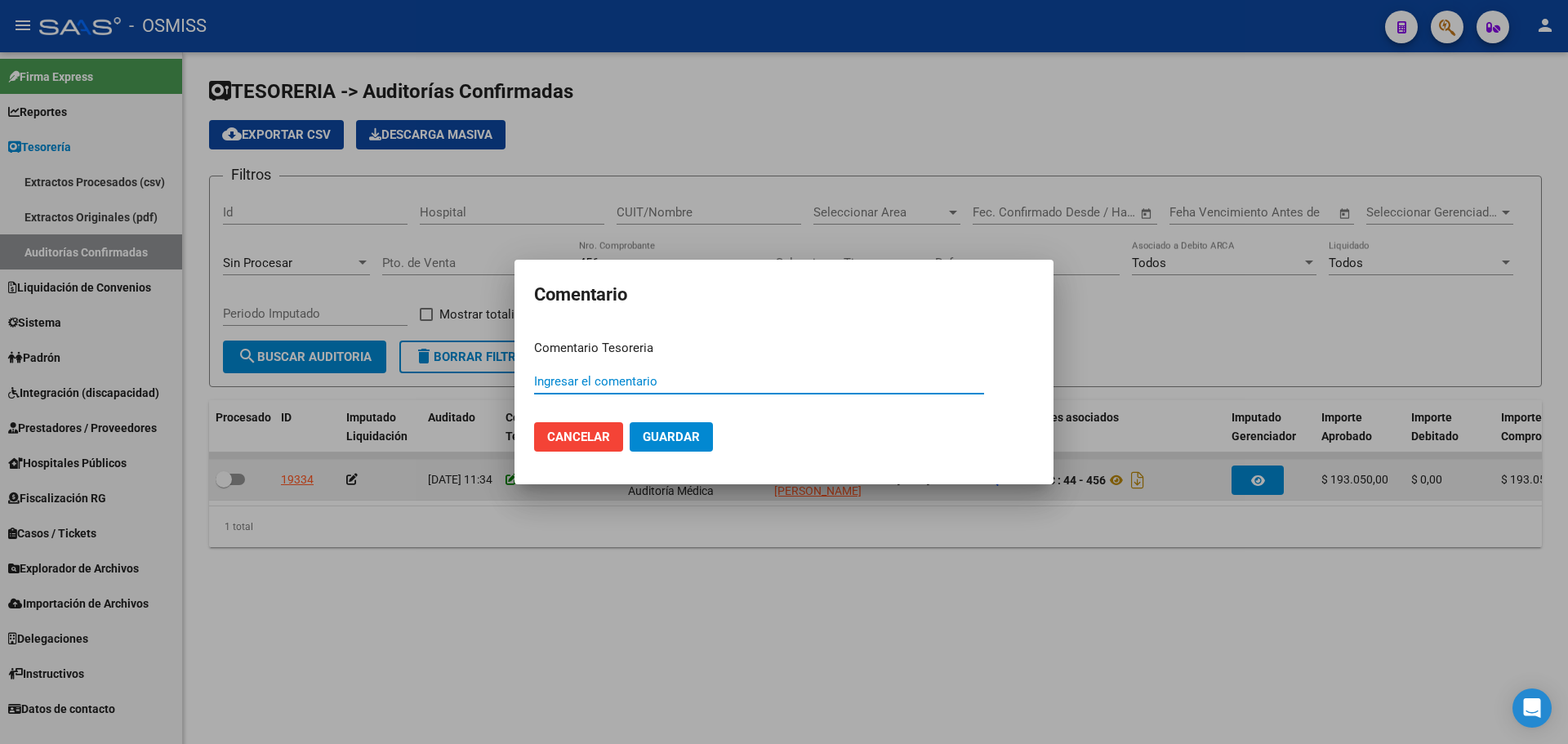
paste input "100075781 [DATE]"
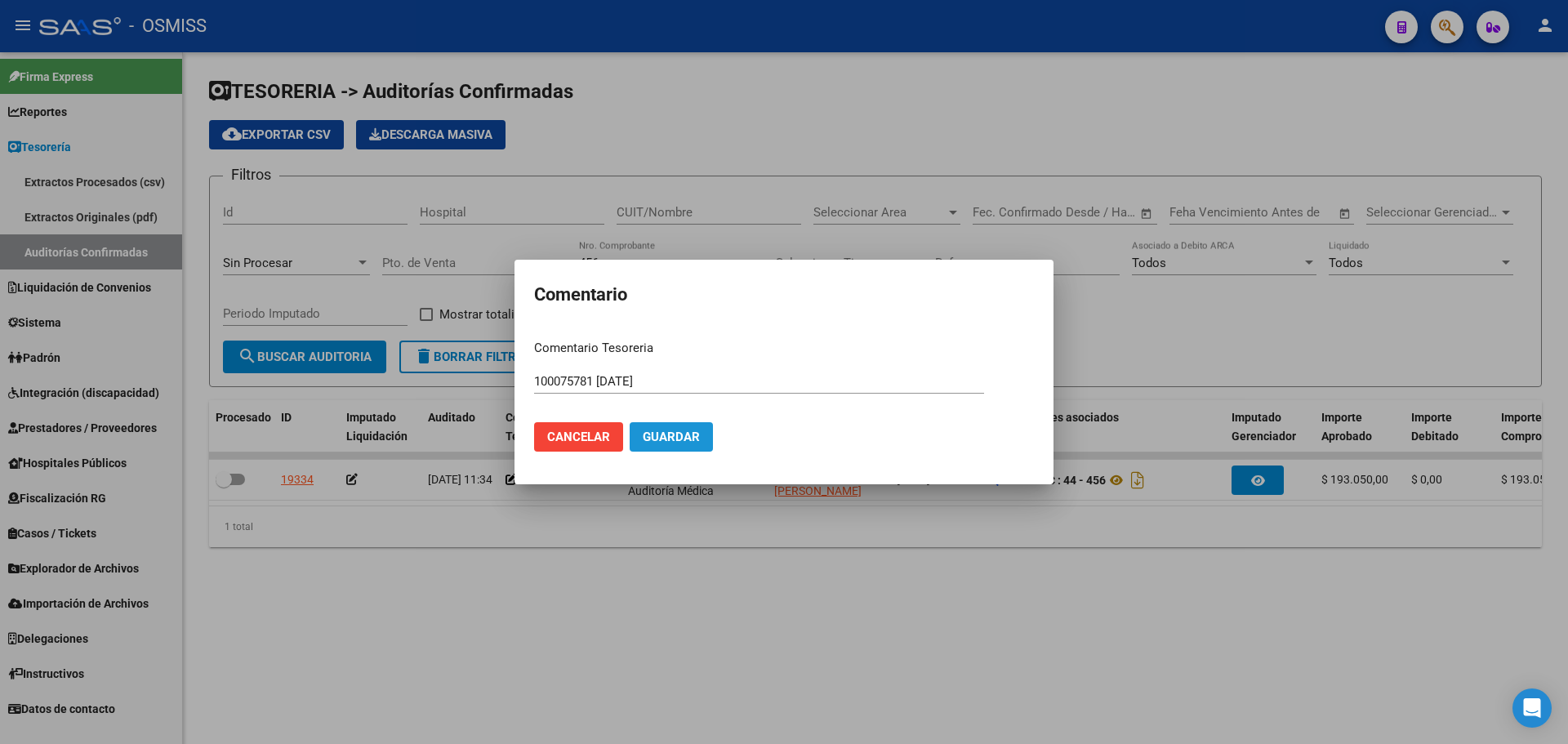
click at [684, 425] on button "Guardar" at bounding box center [672, 437] width 83 height 29
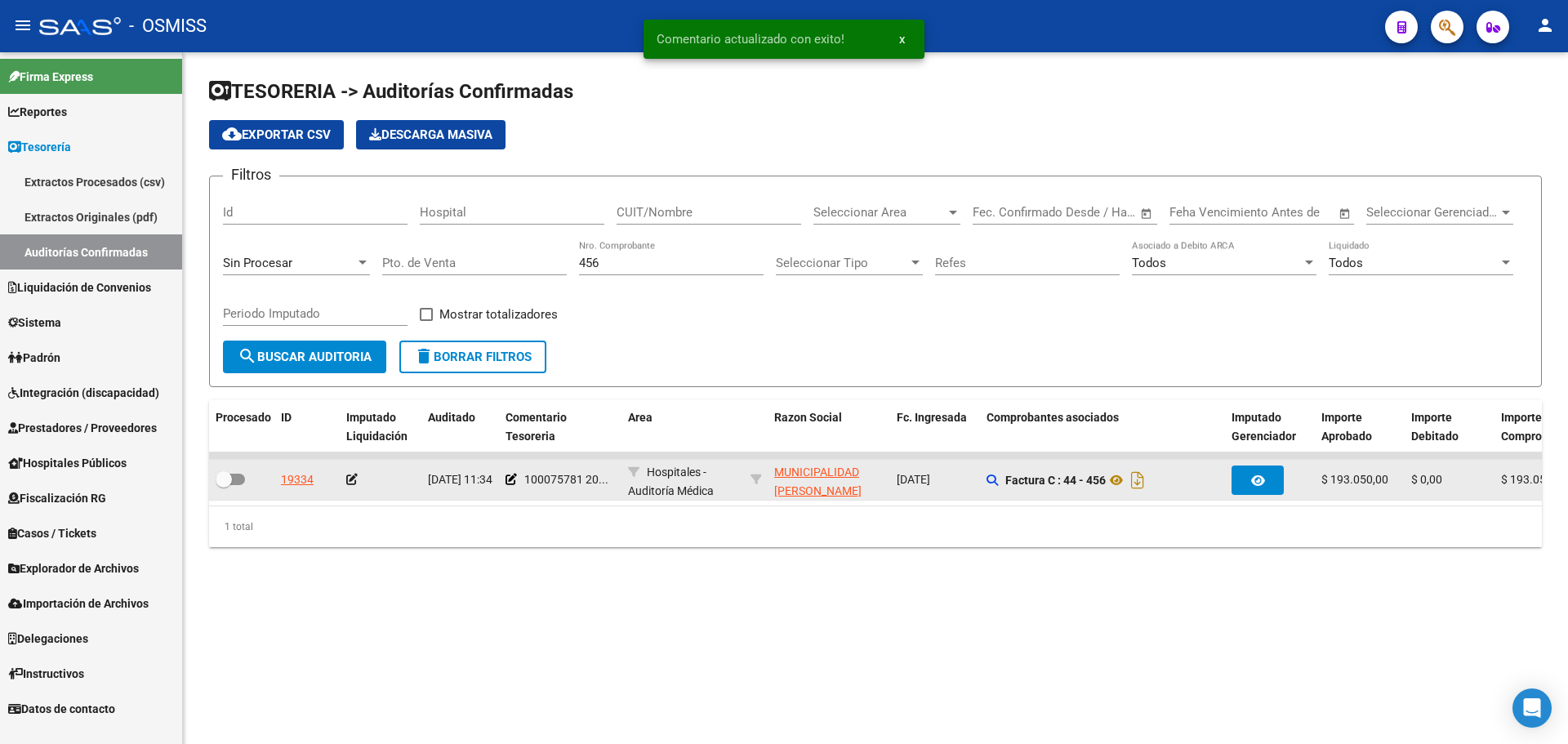
click at [349, 476] on icon at bounding box center [352, 480] width 12 height 12
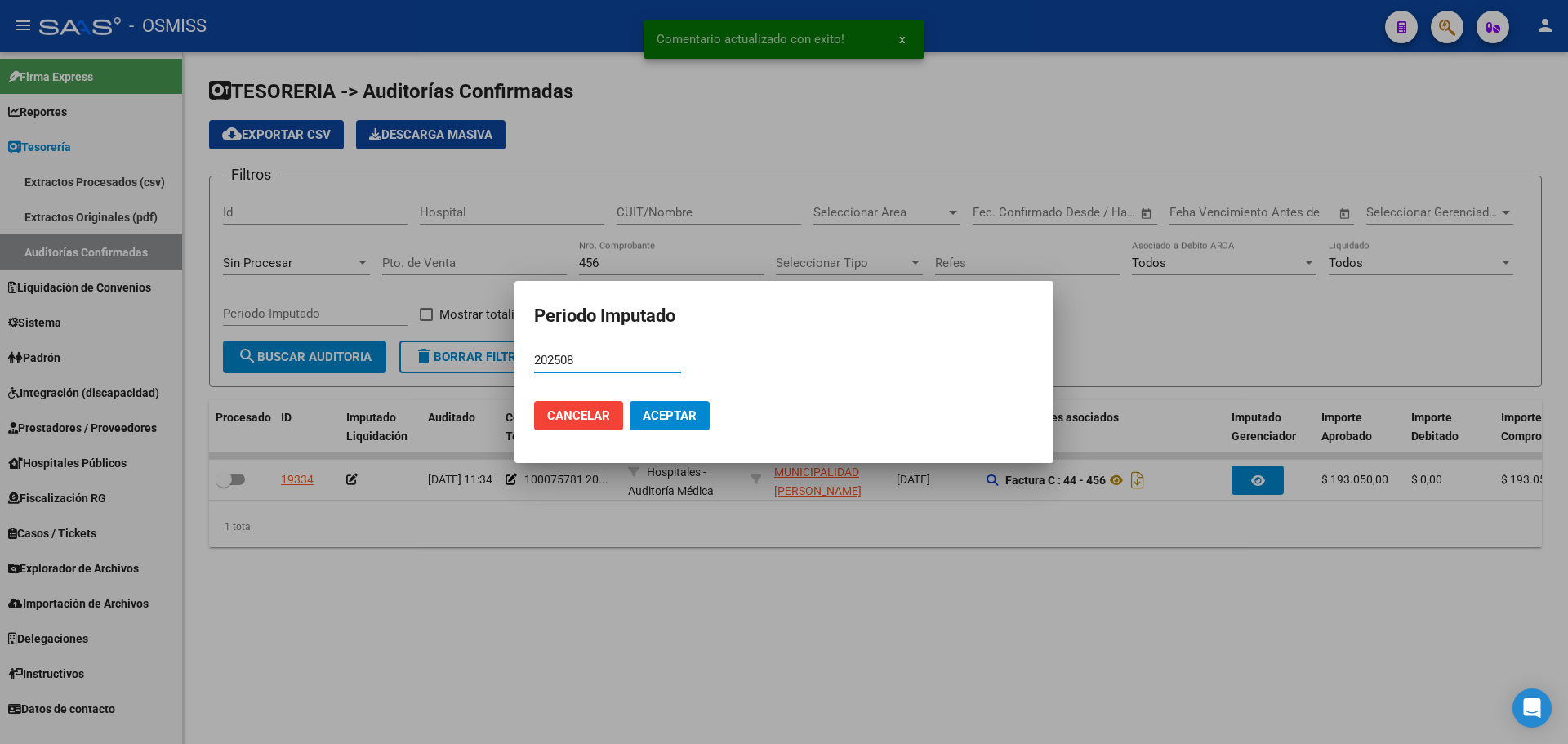
click at [688, 410] on span "Aceptar" at bounding box center [669, 416] width 54 height 15
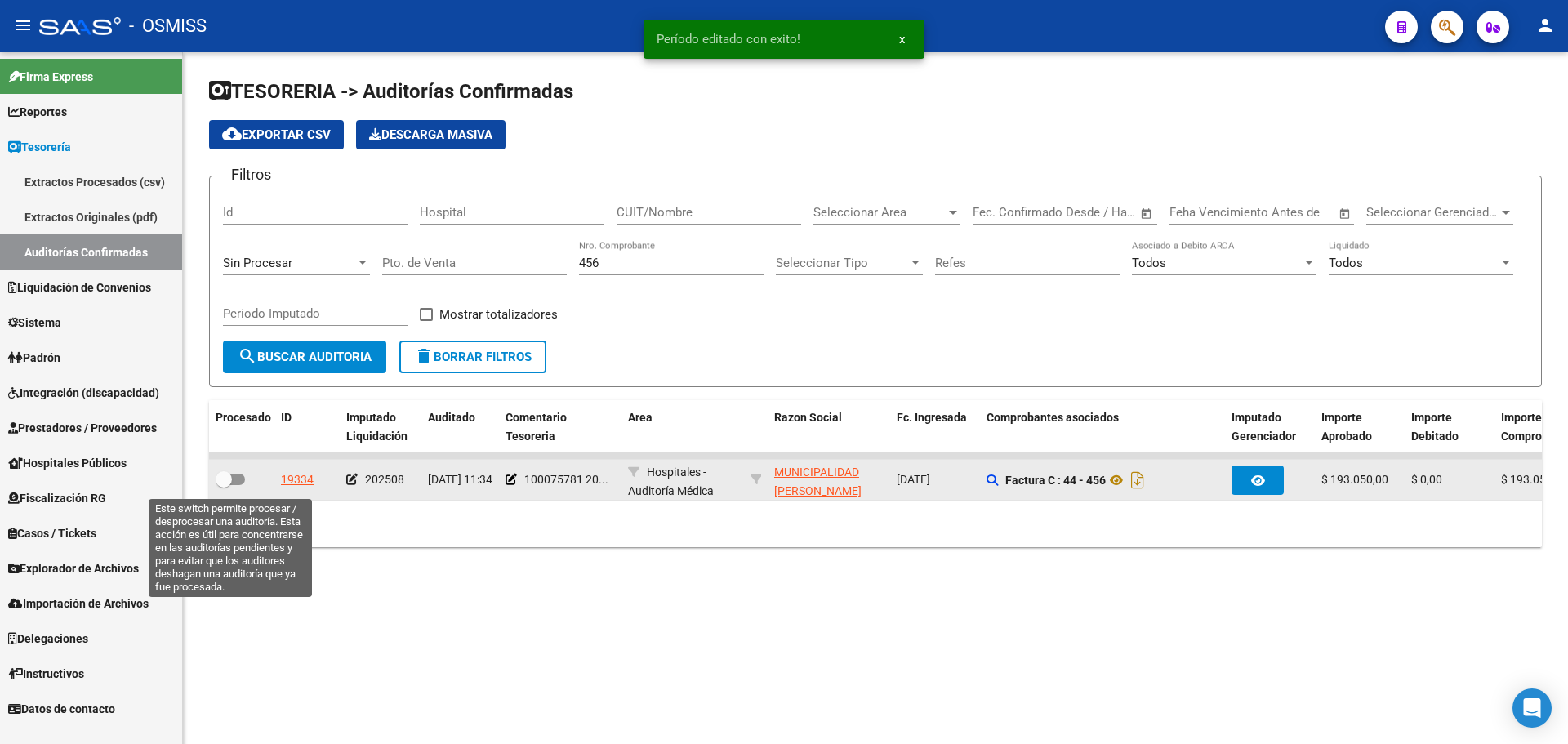
click at [227, 487] on span at bounding box center [224, 480] width 17 height 17
click at [224, 486] on input "checkbox" at bounding box center [223, 485] width 1 height 1
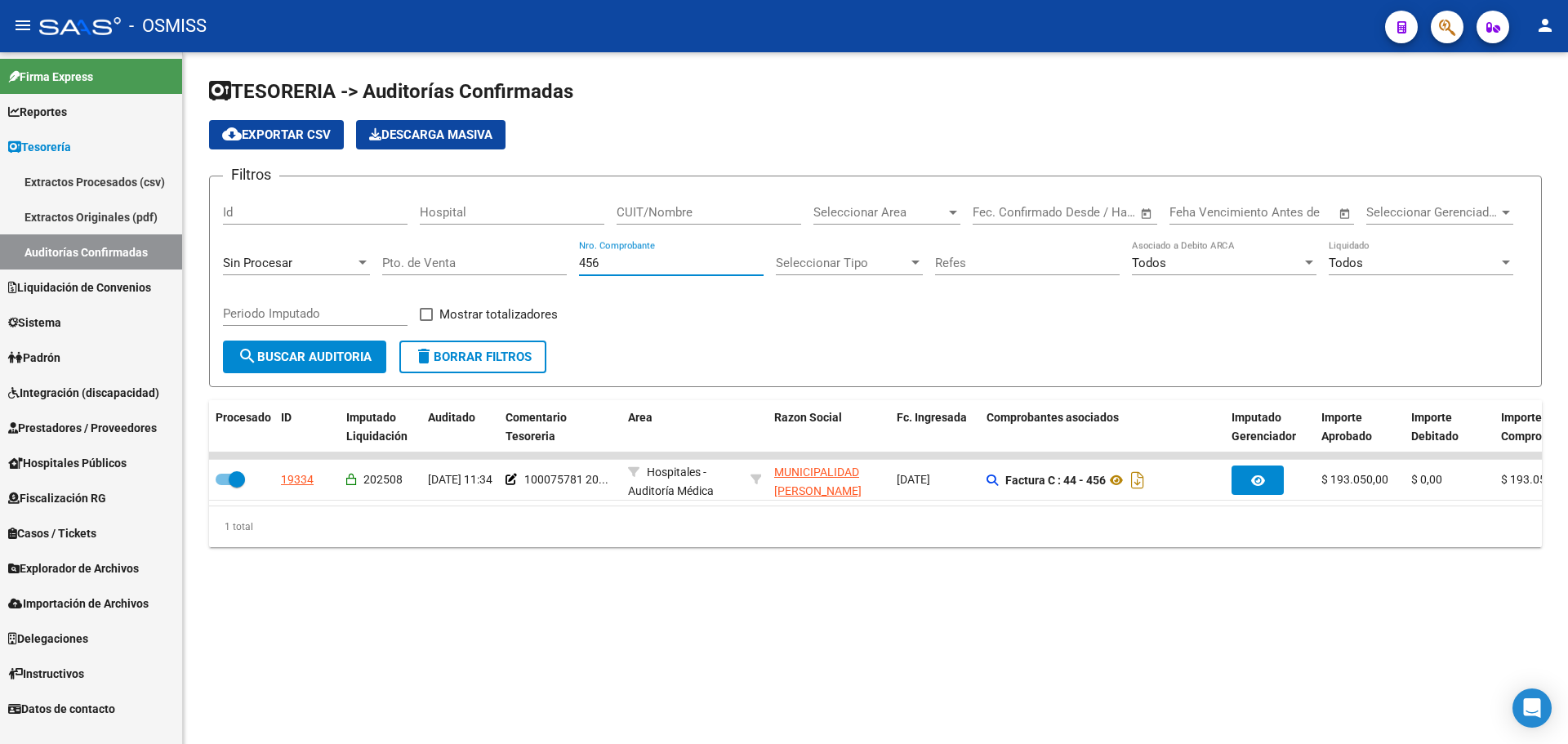
drag, startPoint x: 626, startPoint y: 262, endPoint x: 338, endPoint y: 223, distance: 290.6
click at [339, 223] on div "Filtros Id Hospital CUIT/Nombre Seleccionar Area Seleccionar Area Start date – …" at bounding box center [876, 265] width 1305 height 151
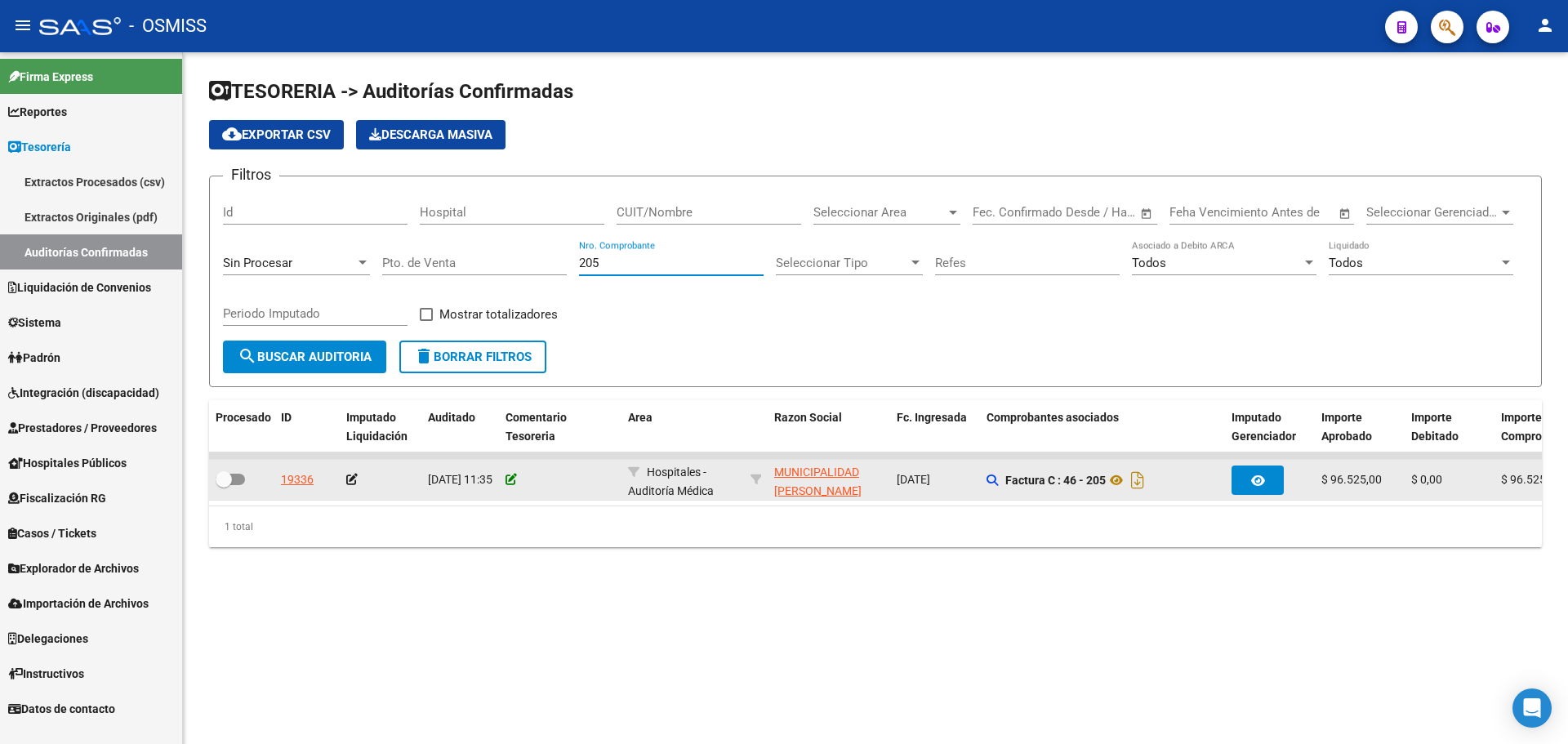
click at [510, 480] on icon at bounding box center [511, 480] width 12 height 12
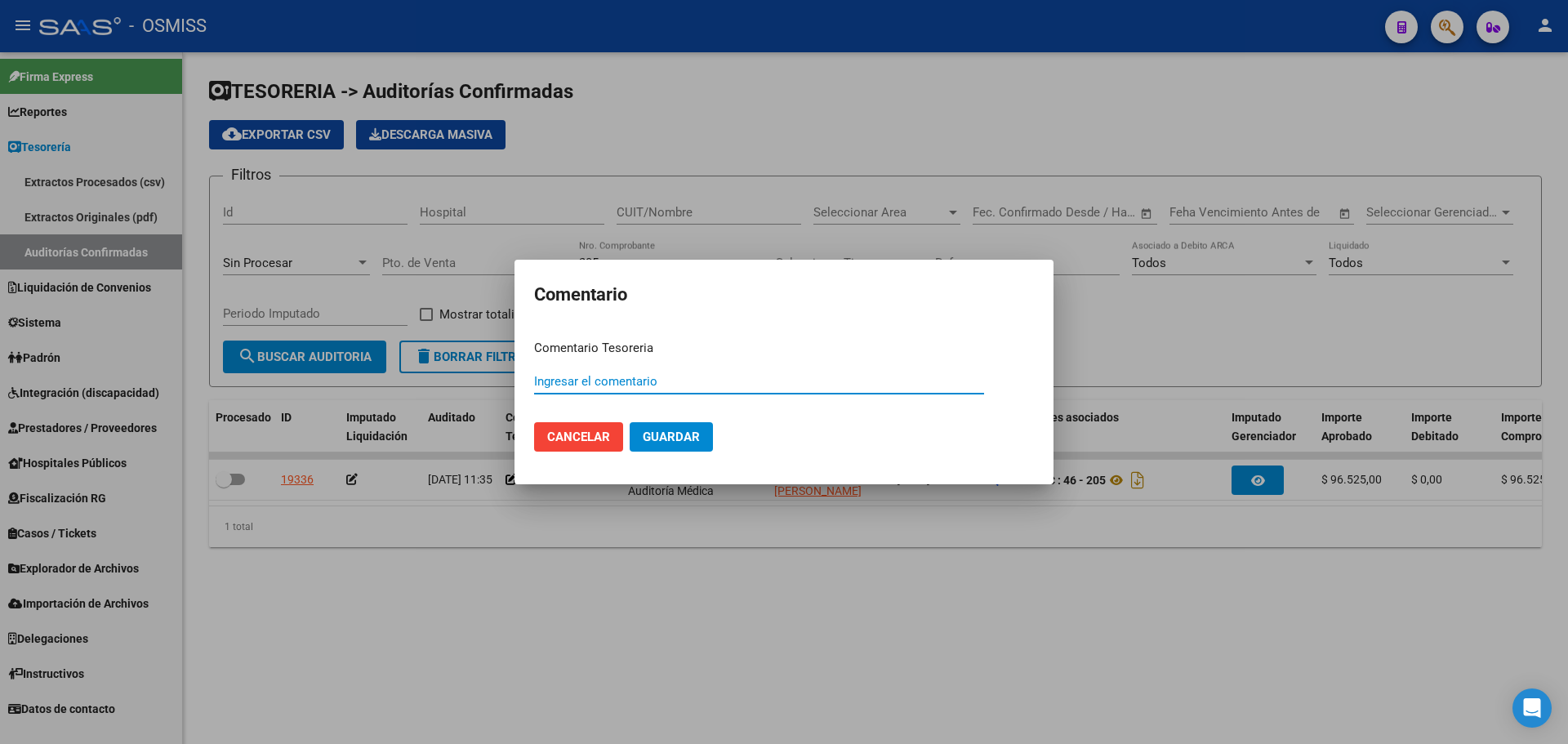
paste input "100075781 [DATE]"
click at [695, 454] on mat-dialog-actions "Cancelar Guardar" at bounding box center [784, 437] width 500 height 56
click at [686, 434] on span "Guardar" at bounding box center [671, 438] width 57 height 15
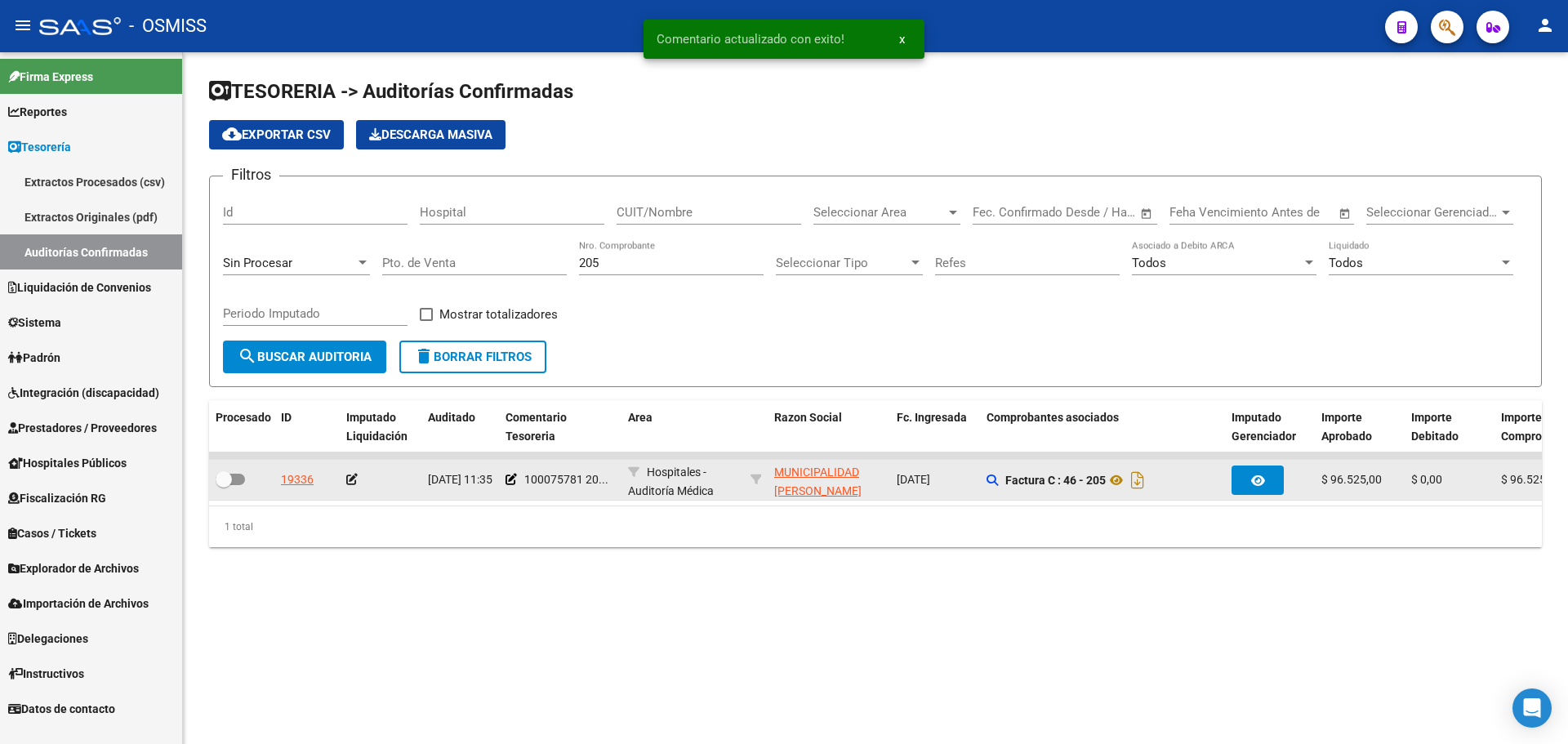
click at [350, 482] on icon at bounding box center [352, 480] width 12 height 12
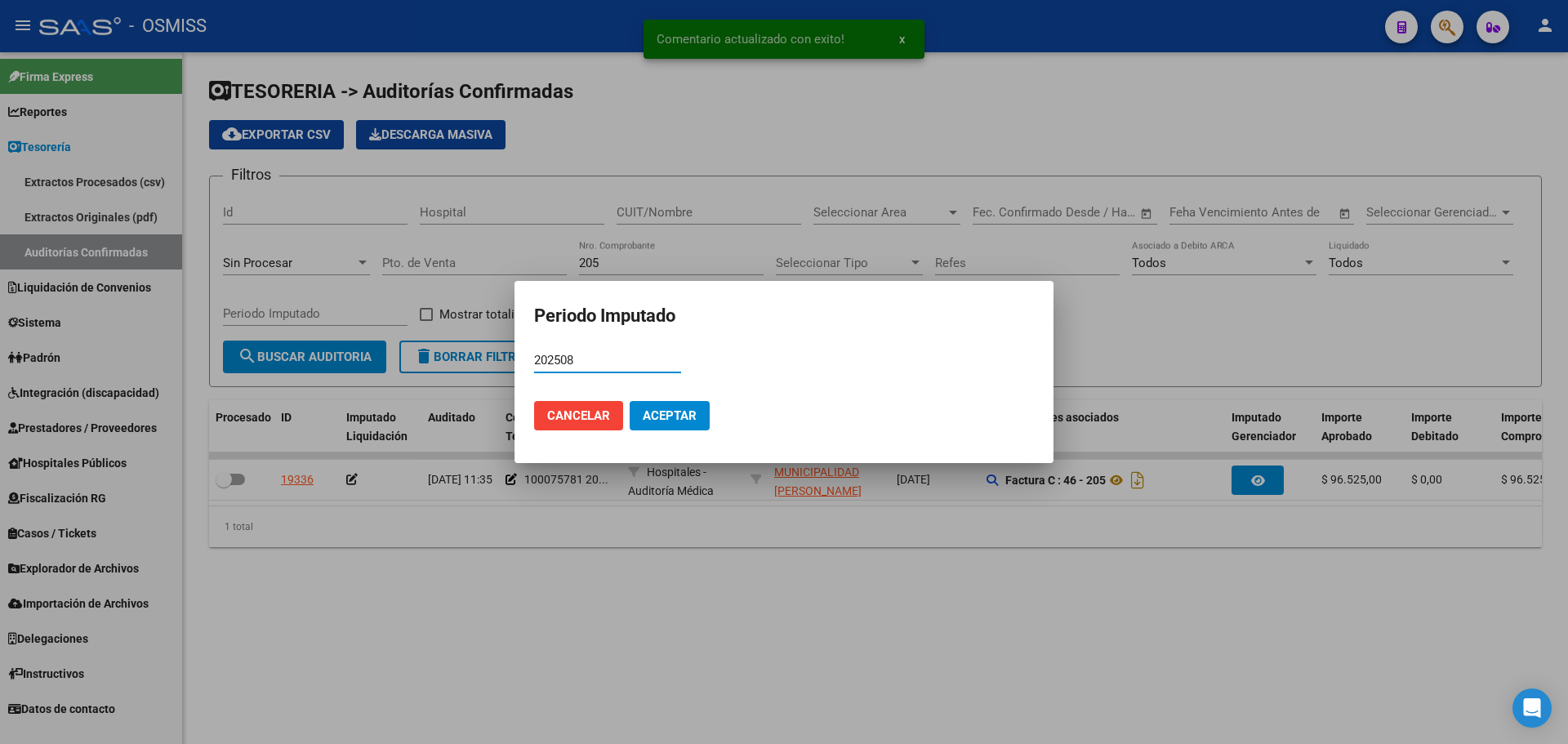
click at [660, 412] on span "Aceptar" at bounding box center [669, 416] width 54 height 15
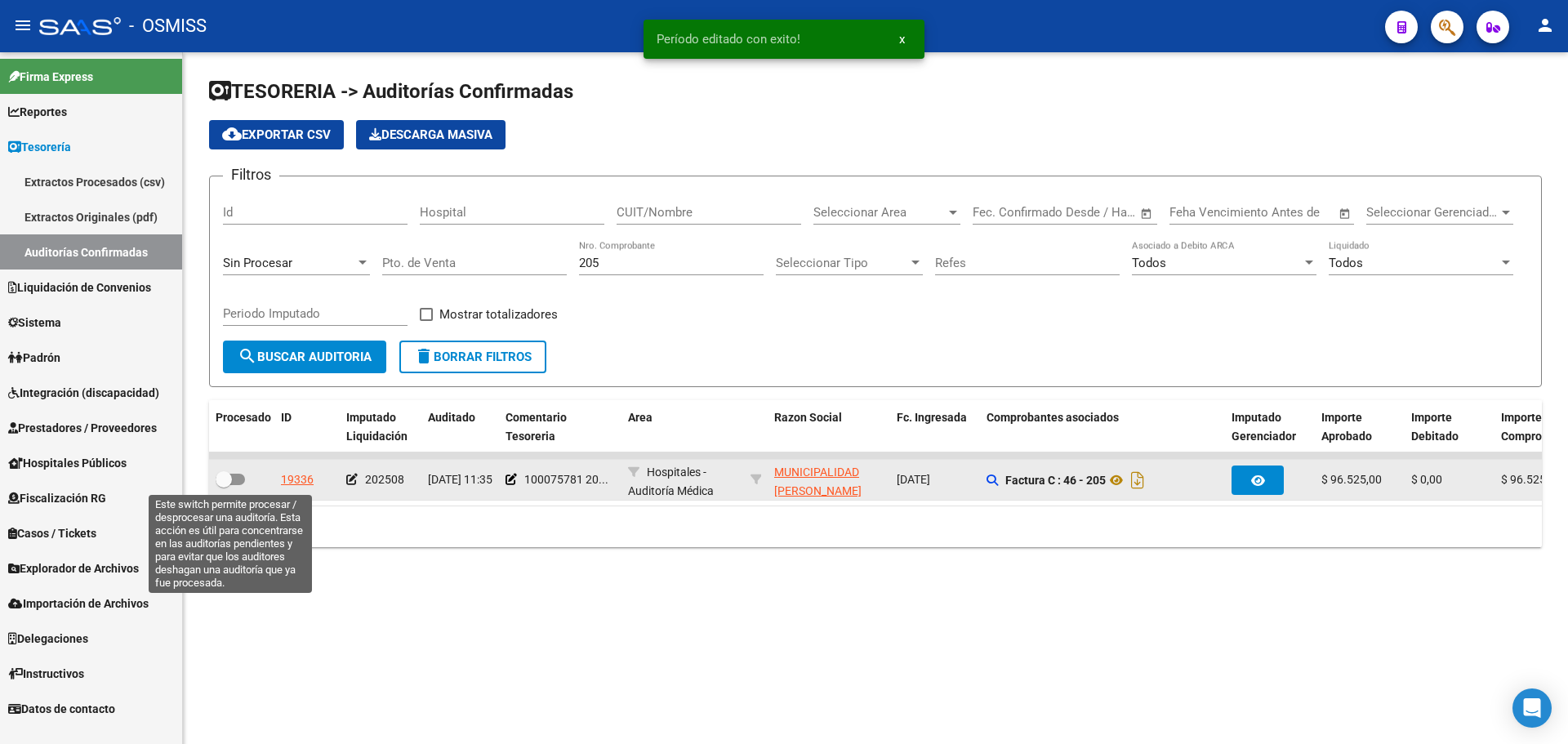
click at [230, 485] on span at bounding box center [224, 480] width 17 height 17
click at [224, 485] on input "checkbox" at bounding box center [223, 485] width 1 height 1
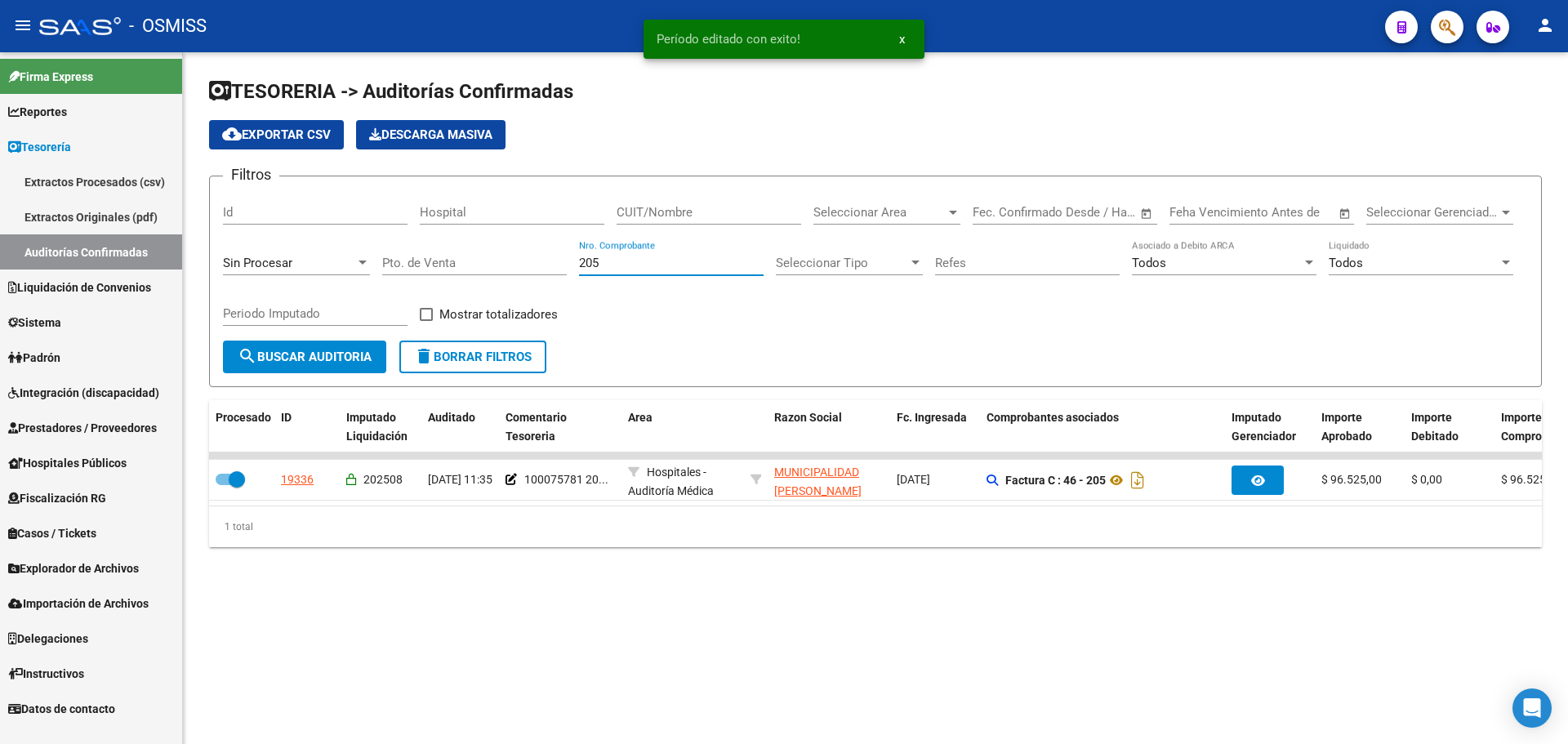
drag, startPoint x: 637, startPoint y: 264, endPoint x: 419, endPoint y: 249, distance: 218.5
click at [419, 249] on div "Filtros Id Hospital CUIT/Nombre Seleccionar Area Seleccionar Area Start date – …" at bounding box center [876, 265] width 1305 height 151
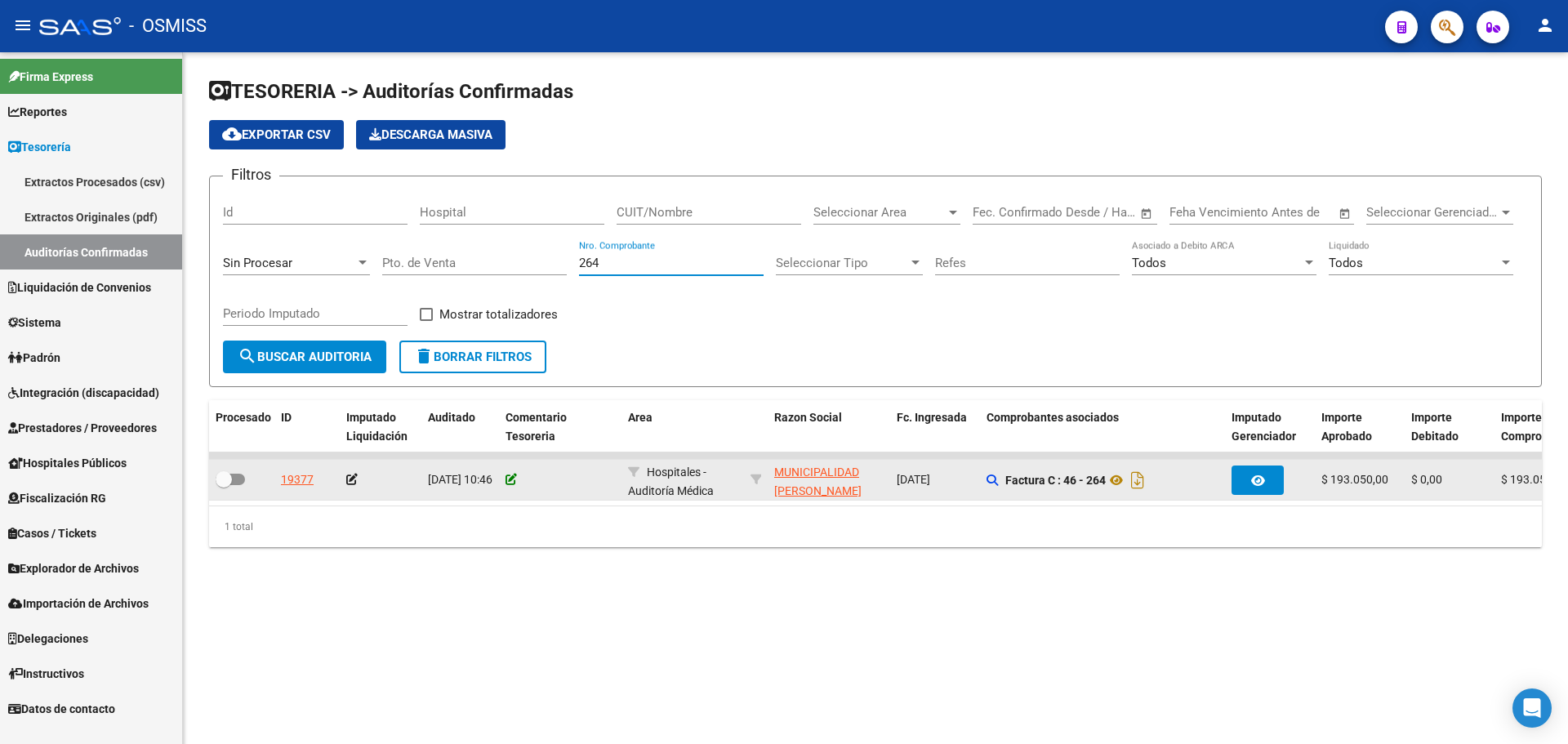
click at [510, 480] on icon at bounding box center [511, 480] width 12 height 12
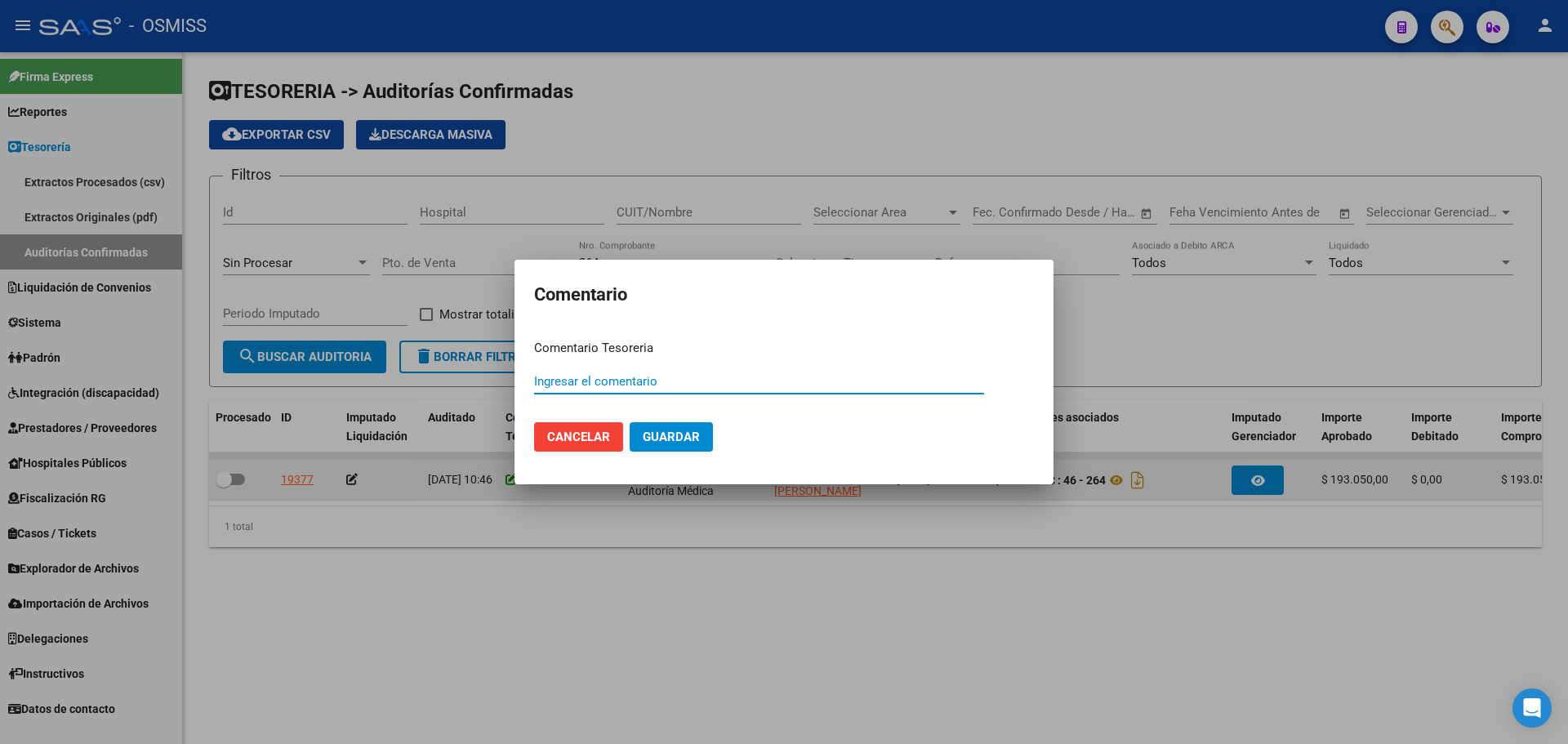
paste input "100075781 [DATE]"
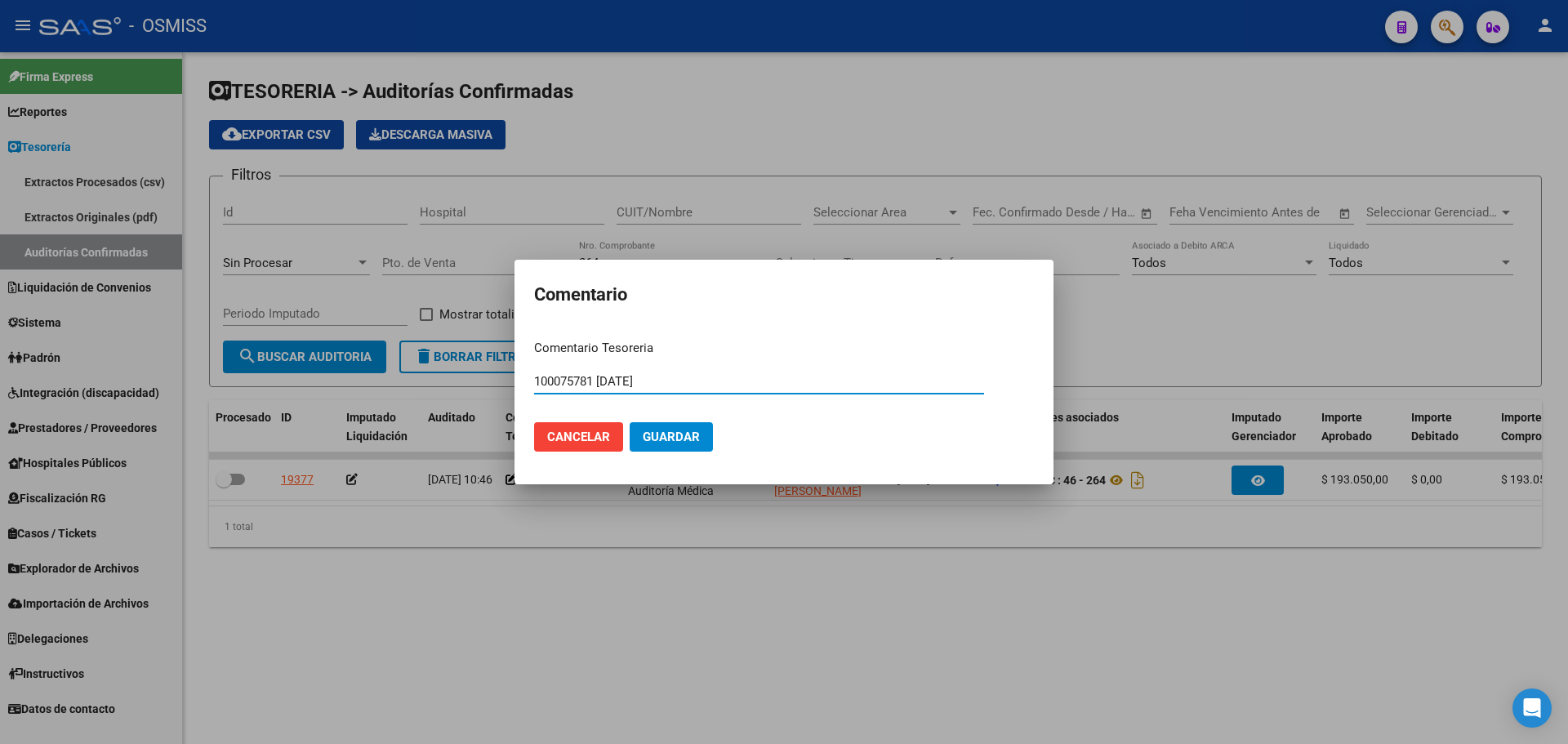
click at [667, 449] on button "Guardar" at bounding box center [672, 437] width 83 height 29
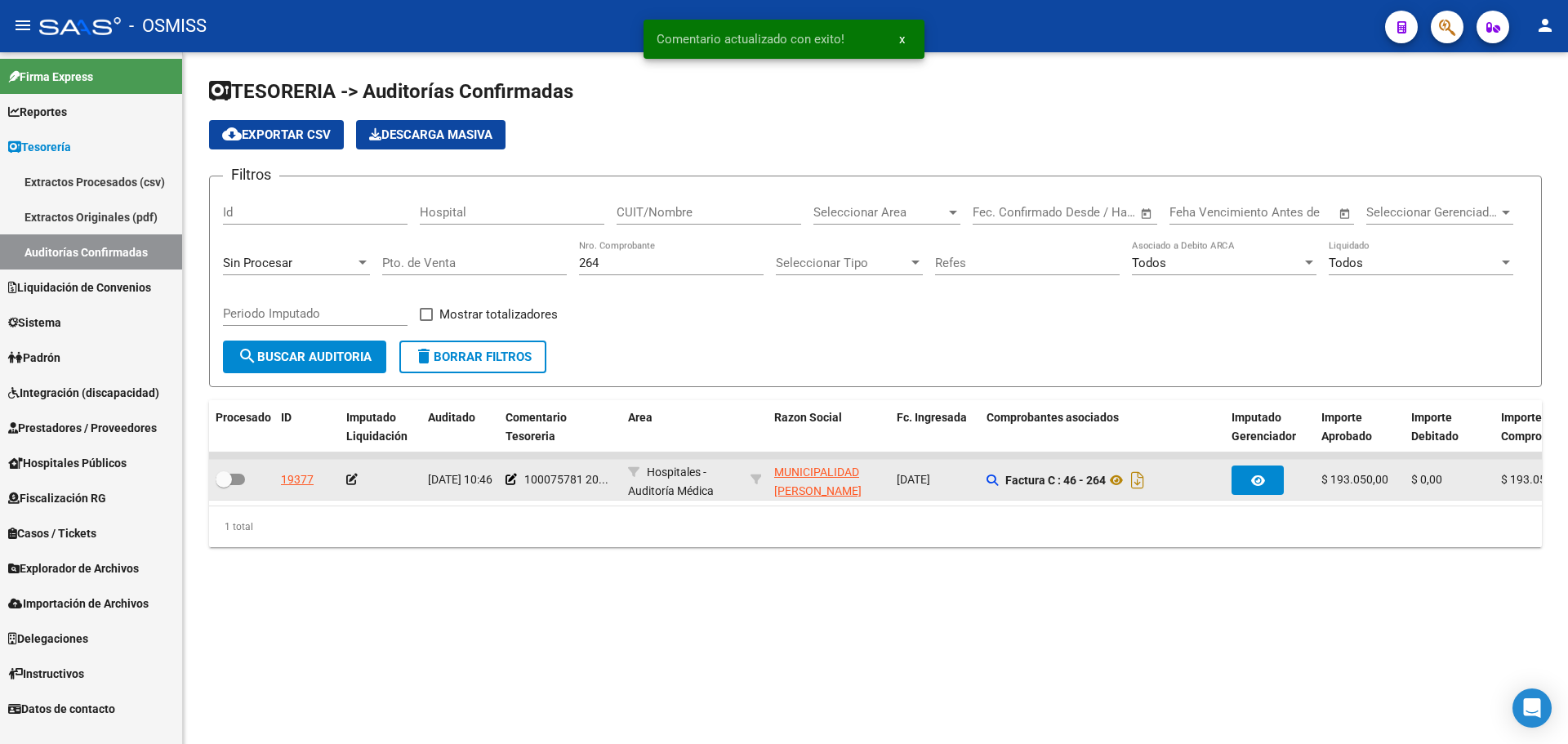
click at [352, 475] on icon at bounding box center [352, 480] width 12 height 12
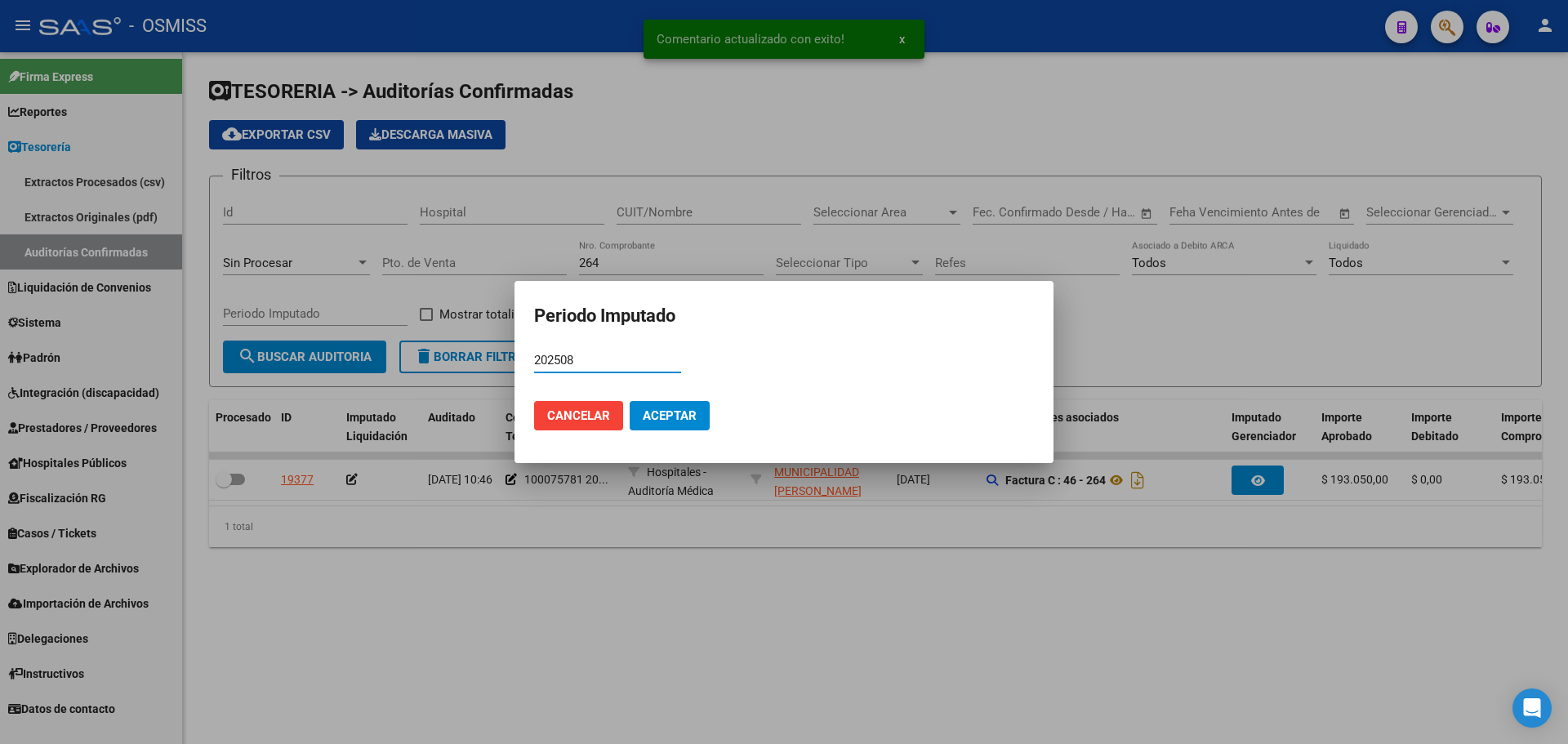
click at [706, 414] on button "Aceptar" at bounding box center [670, 415] width 80 height 29
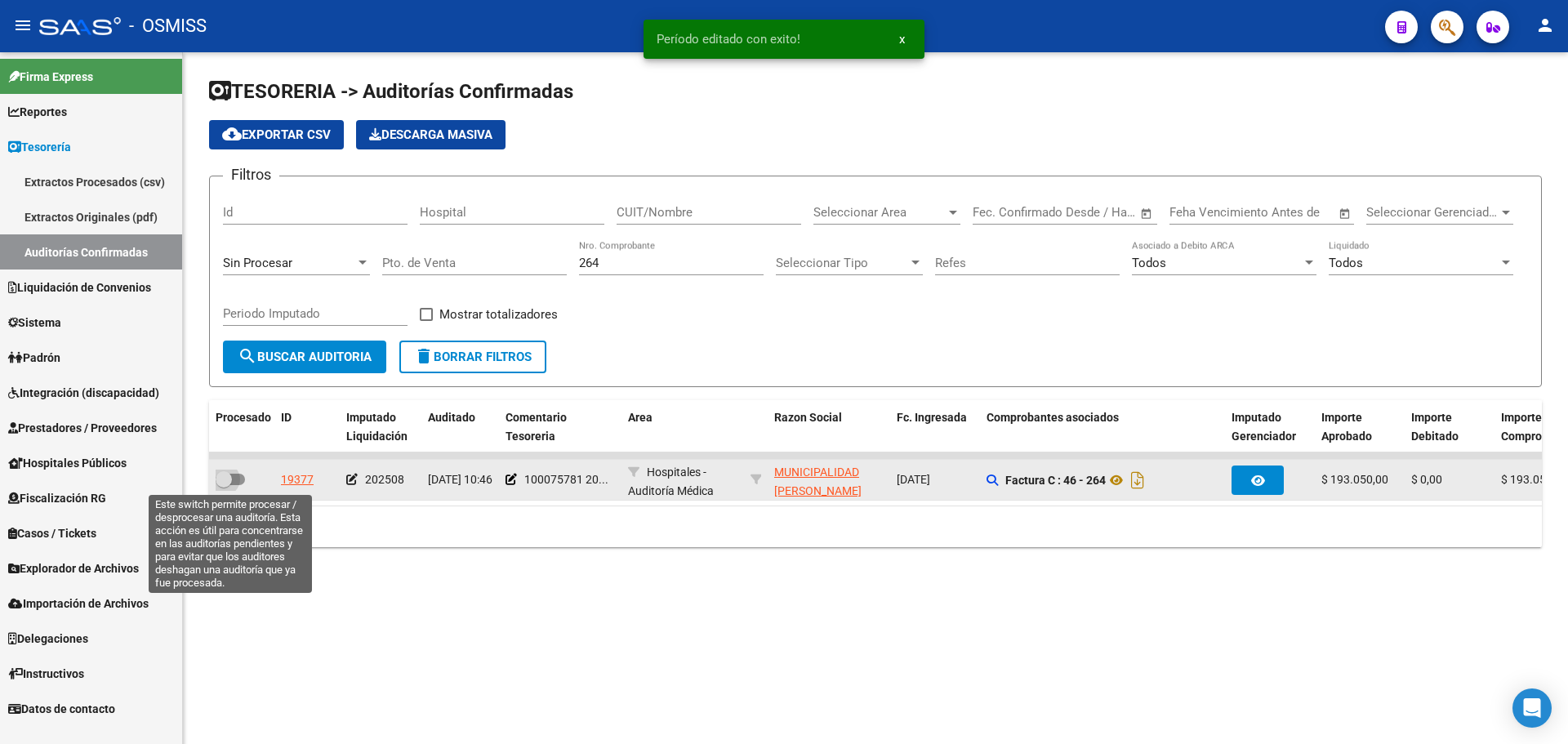
click at [231, 484] on span at bounding box center [224, 480] width 17 height 17
click at [224, 485] on input "checkbox" at bounding box center [223, 485] width 1 height 1
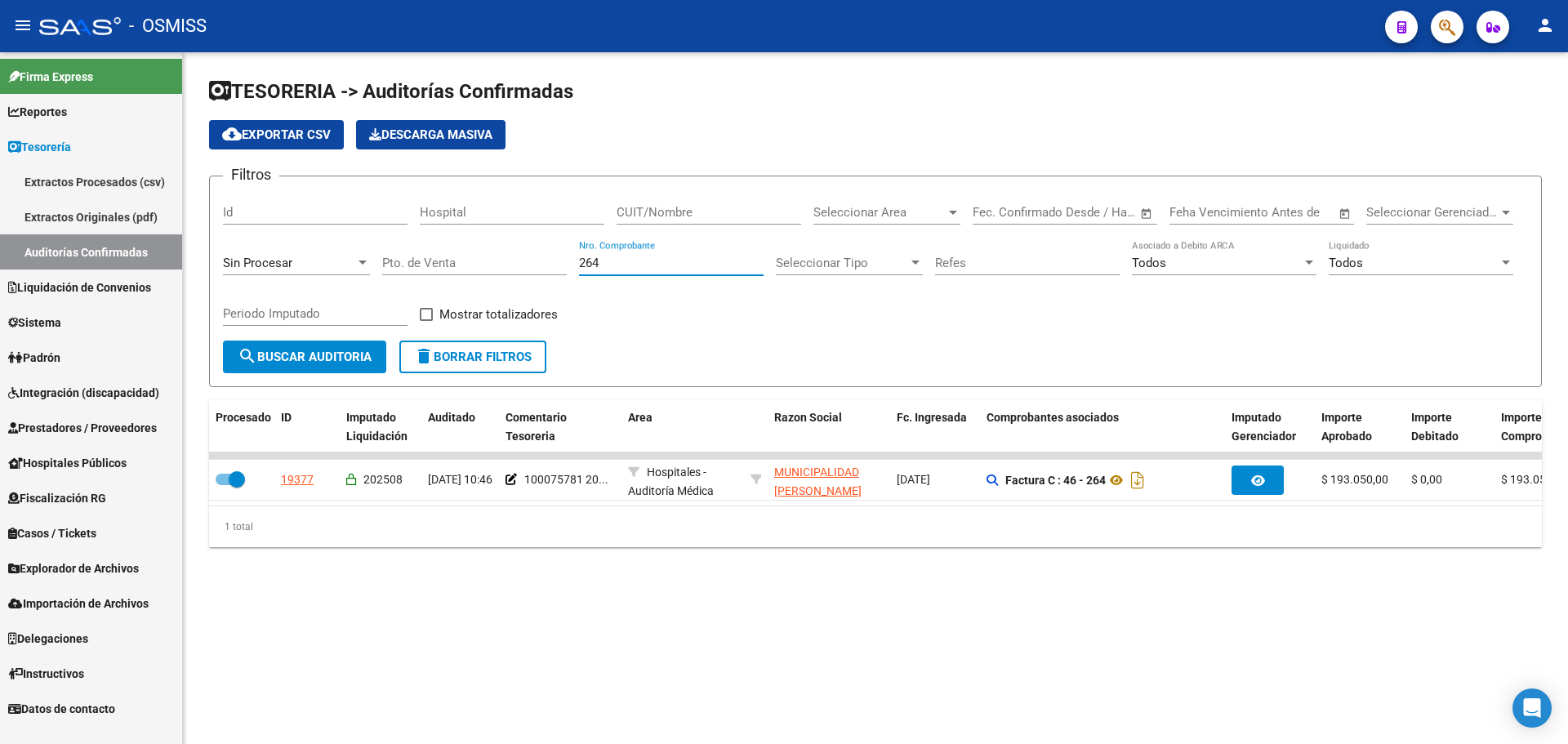
drag, startPoint x: 618, startPoint y: 265, endPoint x: 0, endPoint y: 287, distance: 618.4
click at [99, 253] on mat-sidenav-container "Firma Express Reportes Ingresos Percibidos Análisis de todos los conceptos (his…" at bounding box center [784, 398] width 1568 height 692
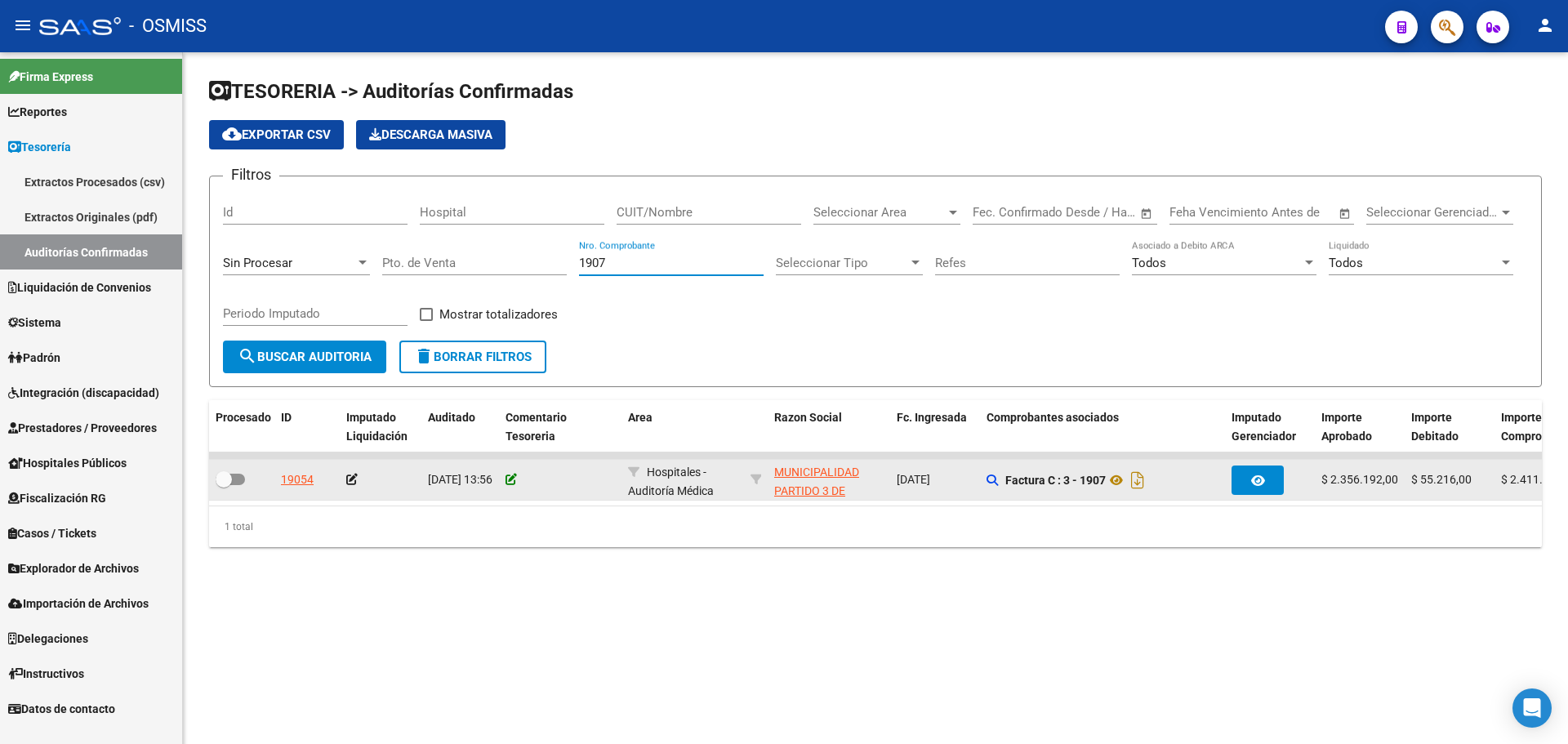
click at [515, 476] on icon at bounding box center [511, 480] width 12 height 12
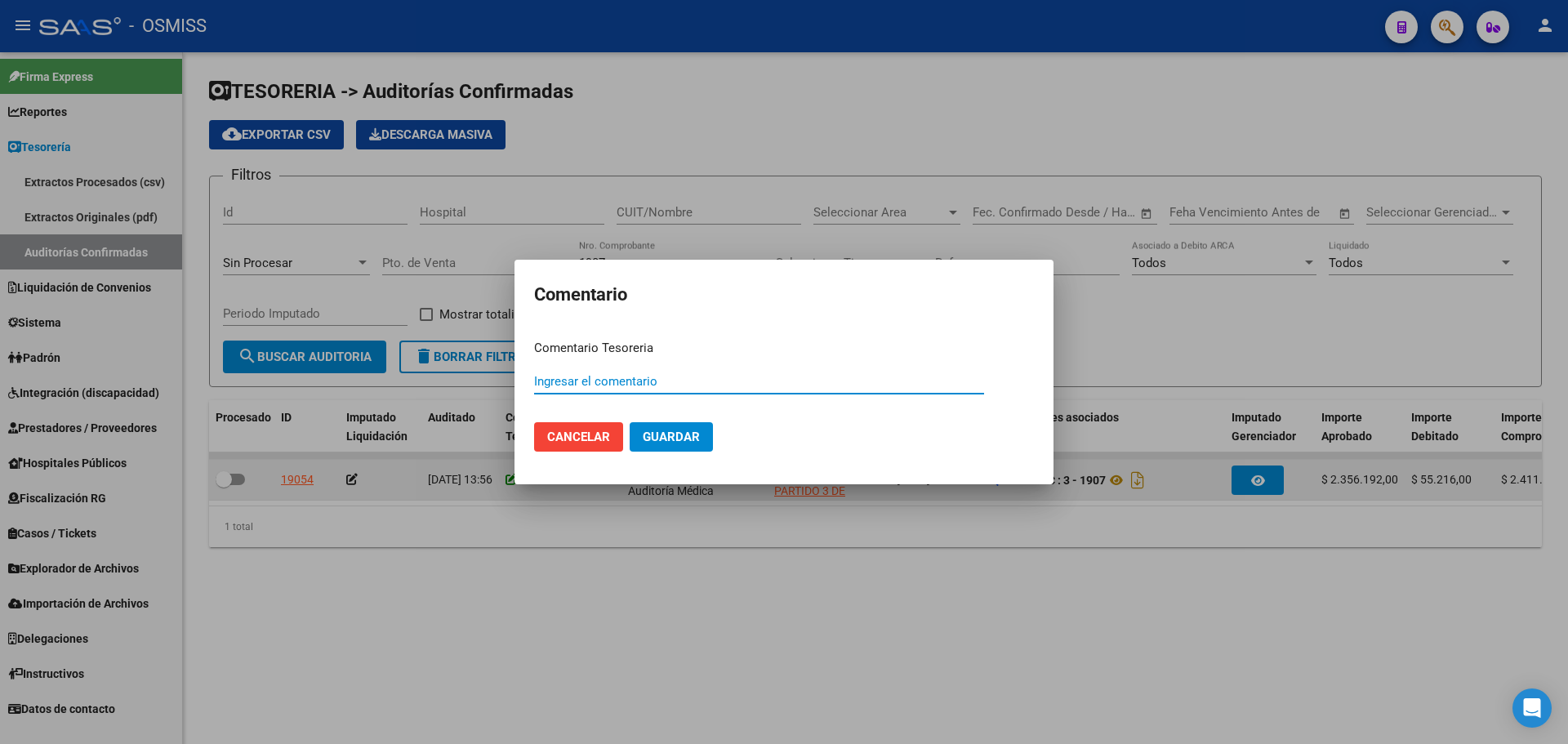
paste input "100075782"
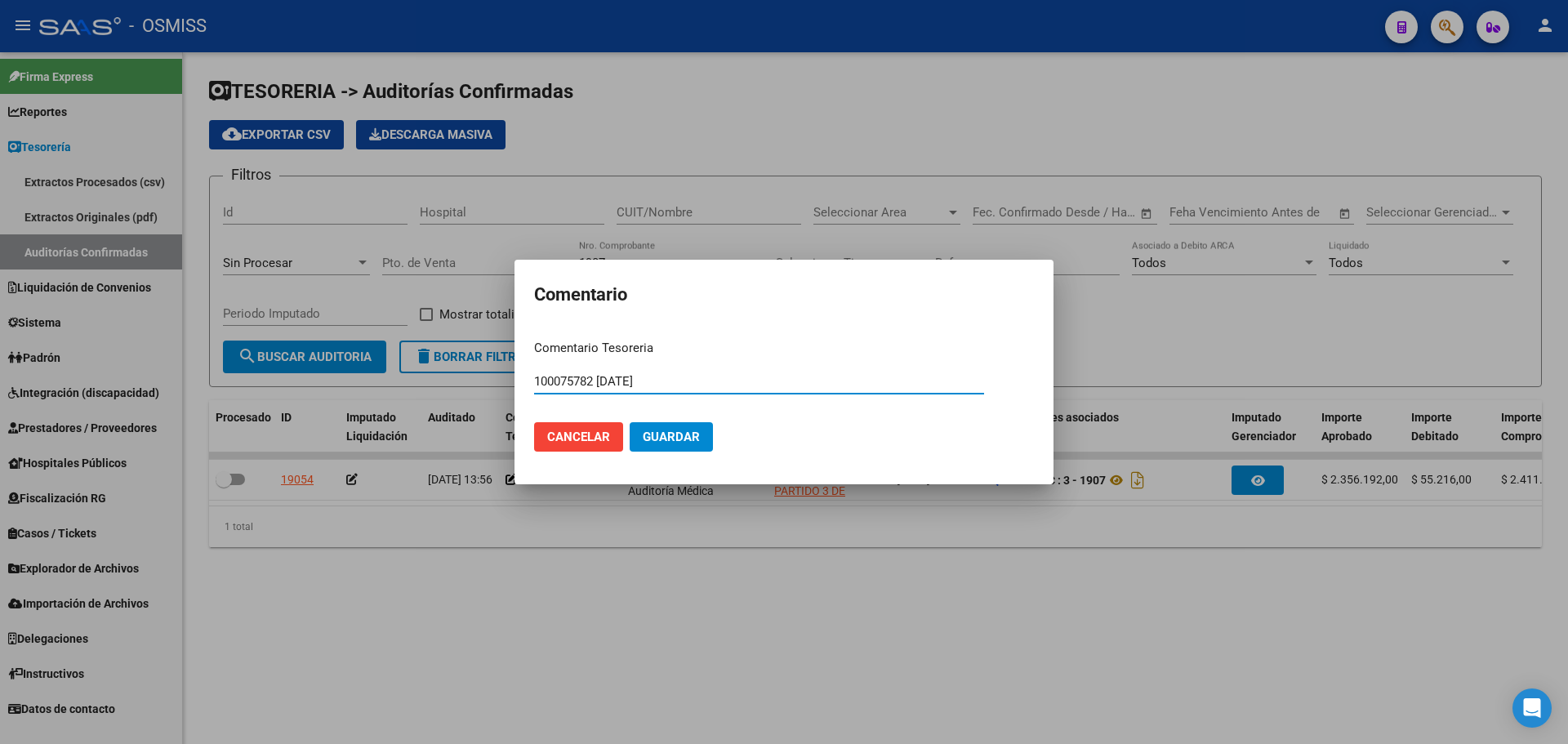
click at [665, 438] on span "Guardar" at bounding box center [671, 438] width 57 height 15
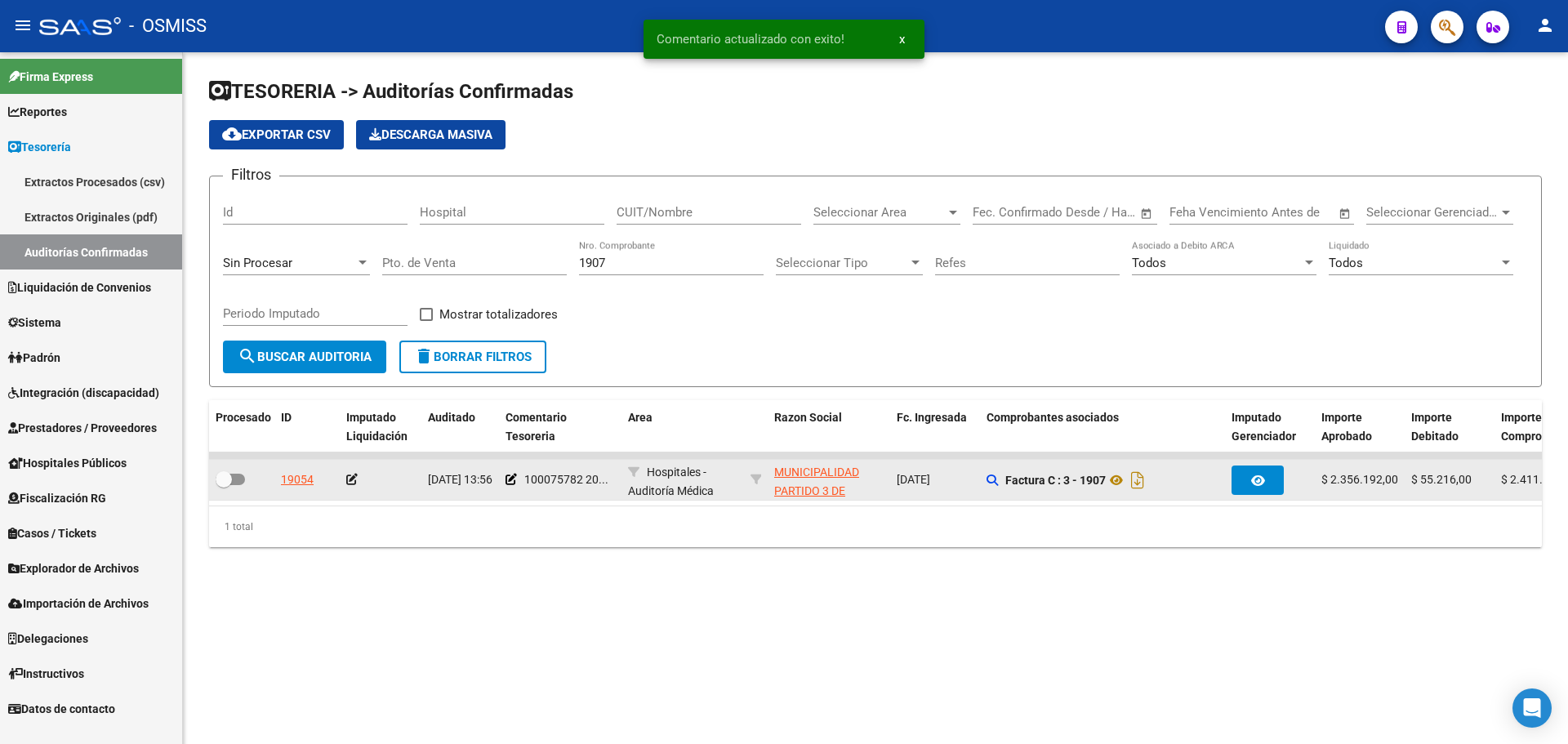
click at [353, 482] on icon at bounding box center [352, 480] width 12 height 12
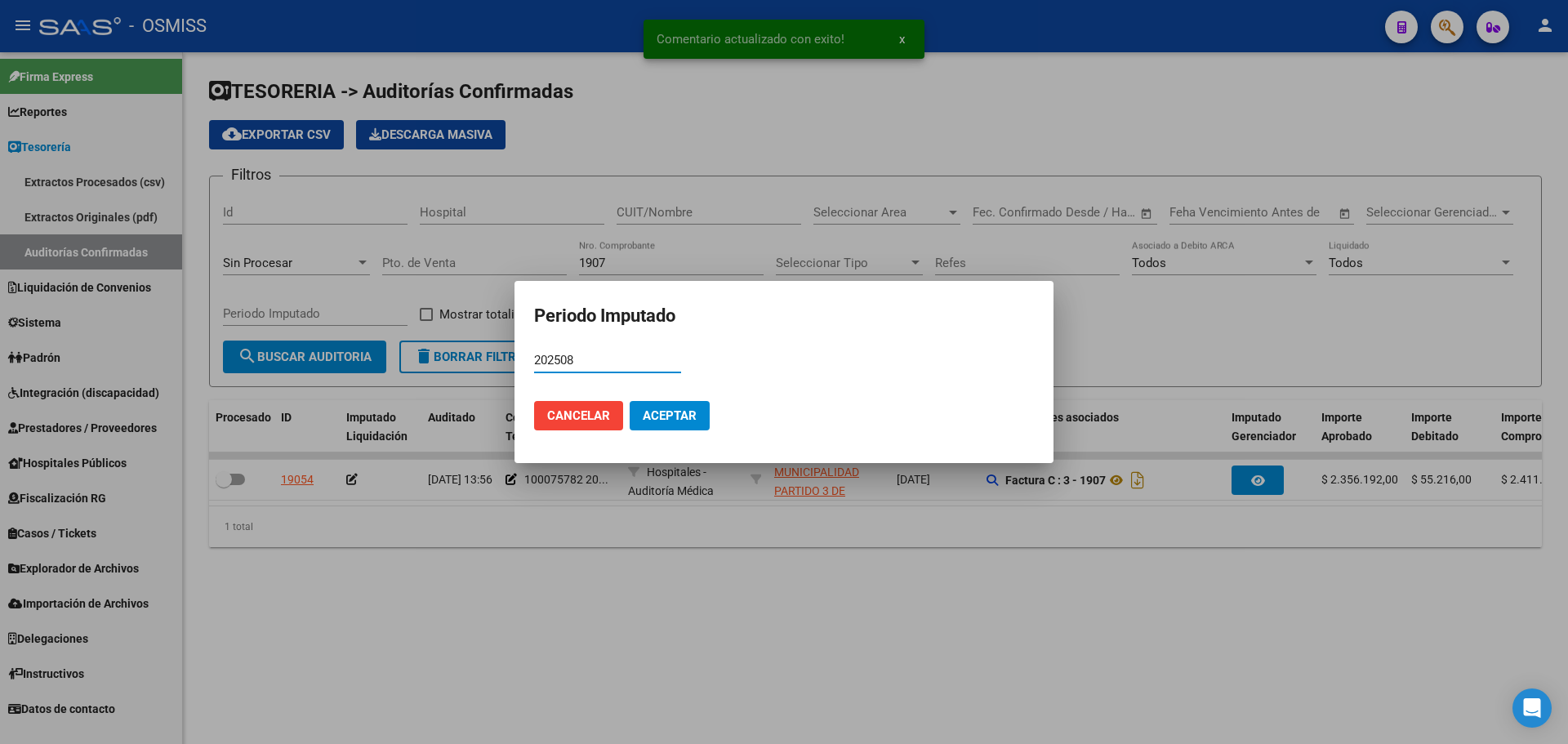
click at [633, 409] on button "Aceptar" at bounding box center [670, 415] width 80 height 29
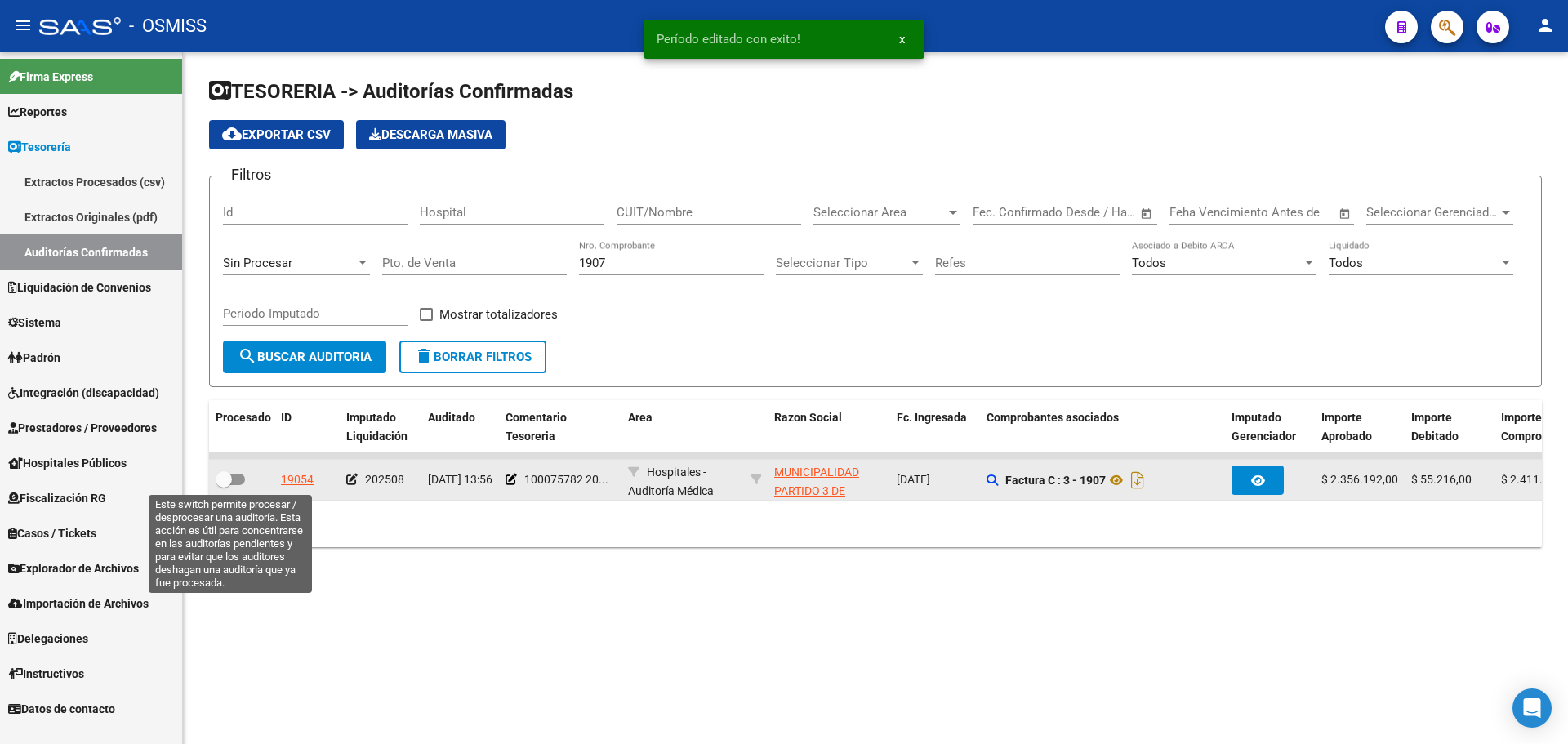
click at [234, 470] on label at bounding box center [230, 480] width 29 height 20
click at [224, 485] on input "checkbox" at bounding box center [223, 485] width 1 height 1
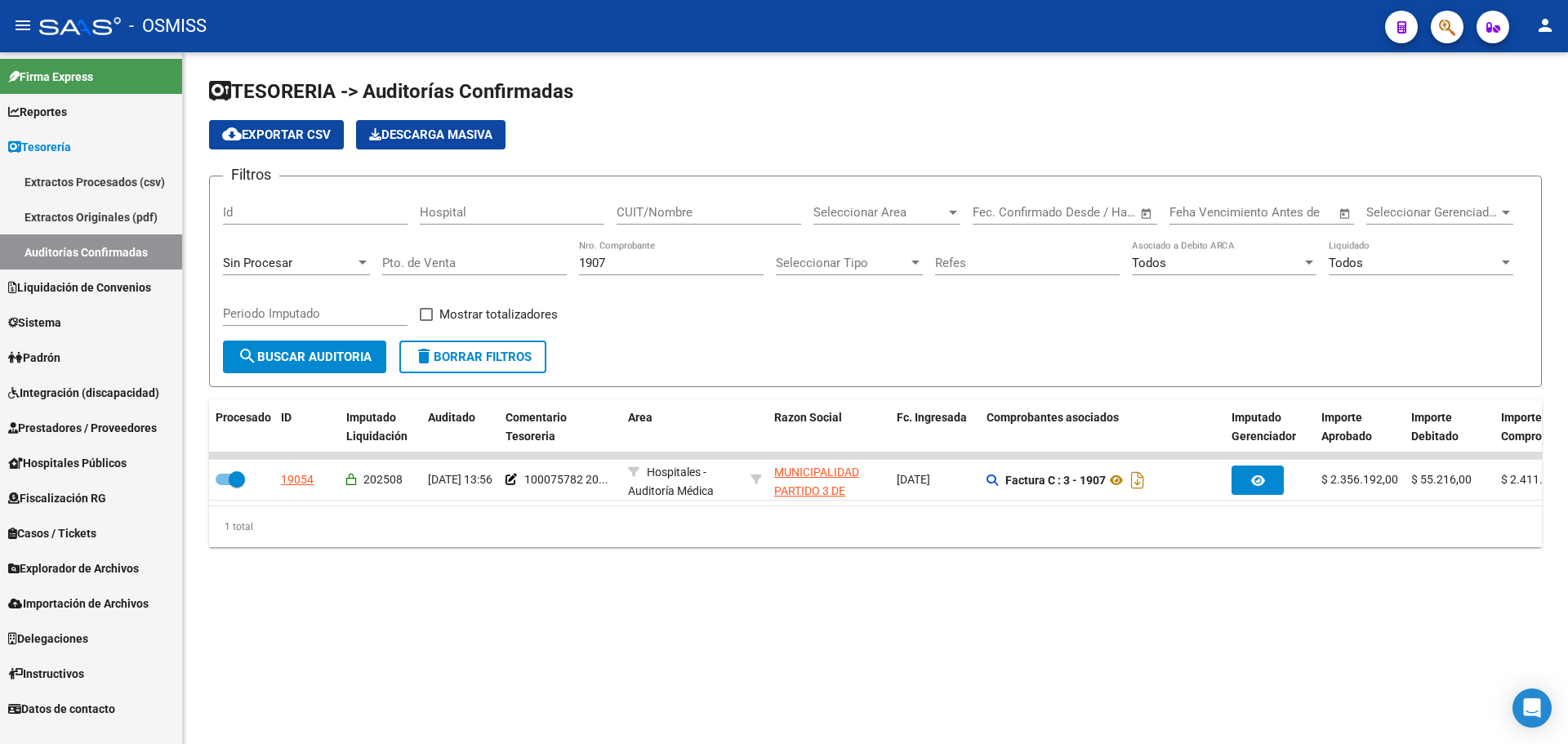
click at [785, 300] on div "Filtros Id Hospital CUIT/Nombre Seleccionar Area Seleccionar Area Start date – …" at bounding box center [876, 265] width 1305 height 151
drag, startPoint x: 628, startPoint y: 265, endPoint x: 197, endPoint y: 264, distance: 431.0
click at [197, 264] on div "TESORERIA -> Auditorías Confirmadas cloud_download Exportar CSV Descarga Masiva…" at bounding box center [875, 326] width 1385 height 547
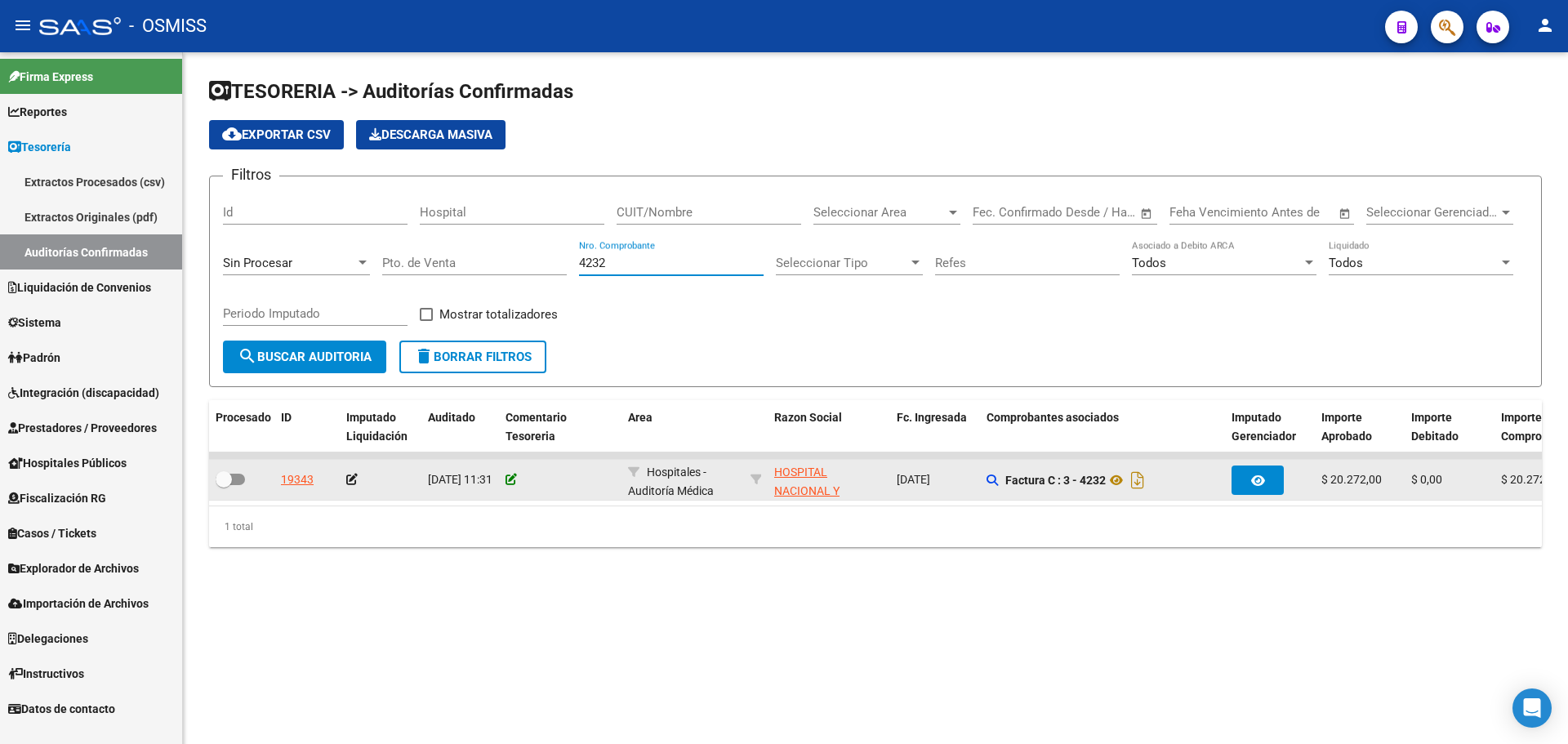
click at [512, 481] on icon at bounding box center [511, 480] width 12 height 12
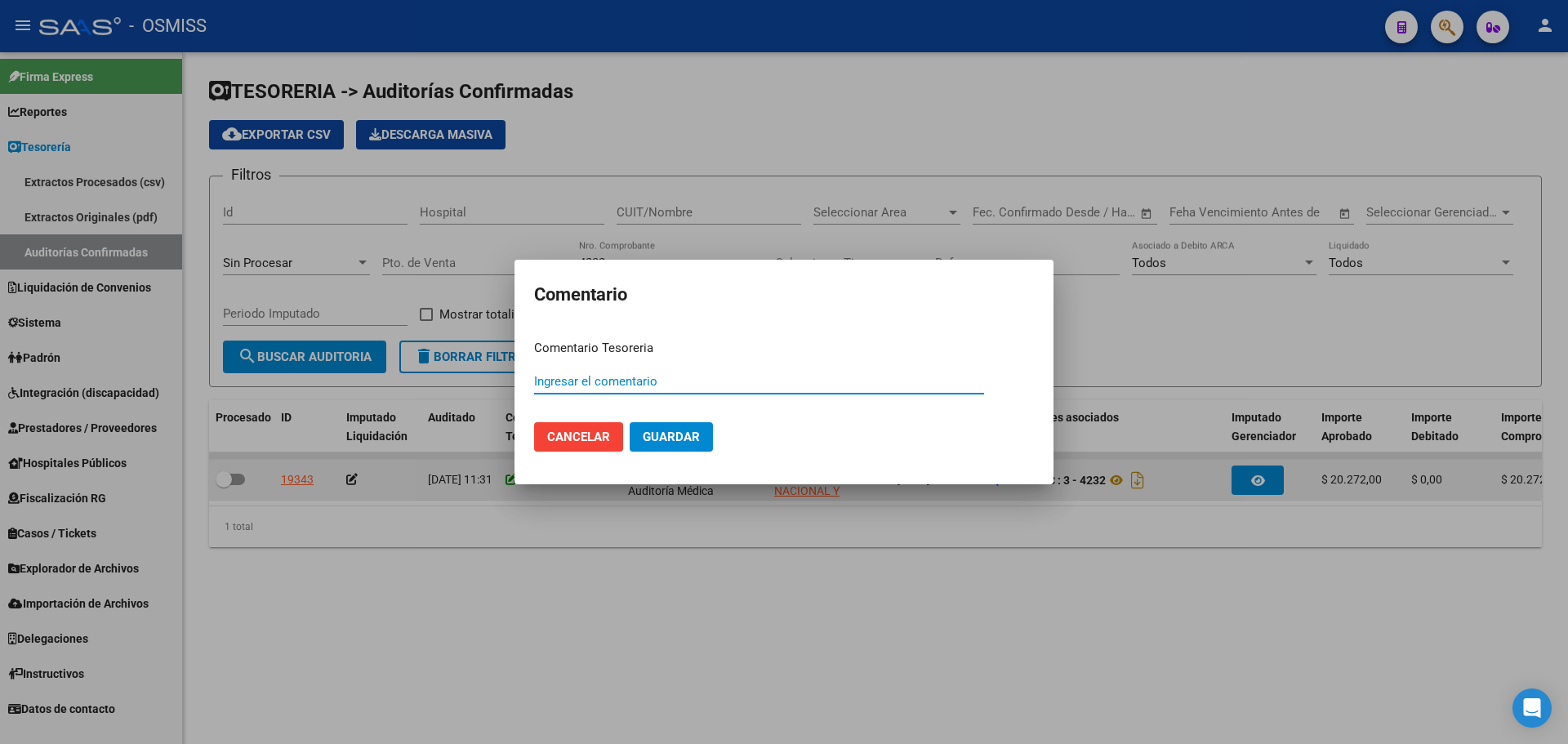
paste input "100075783"
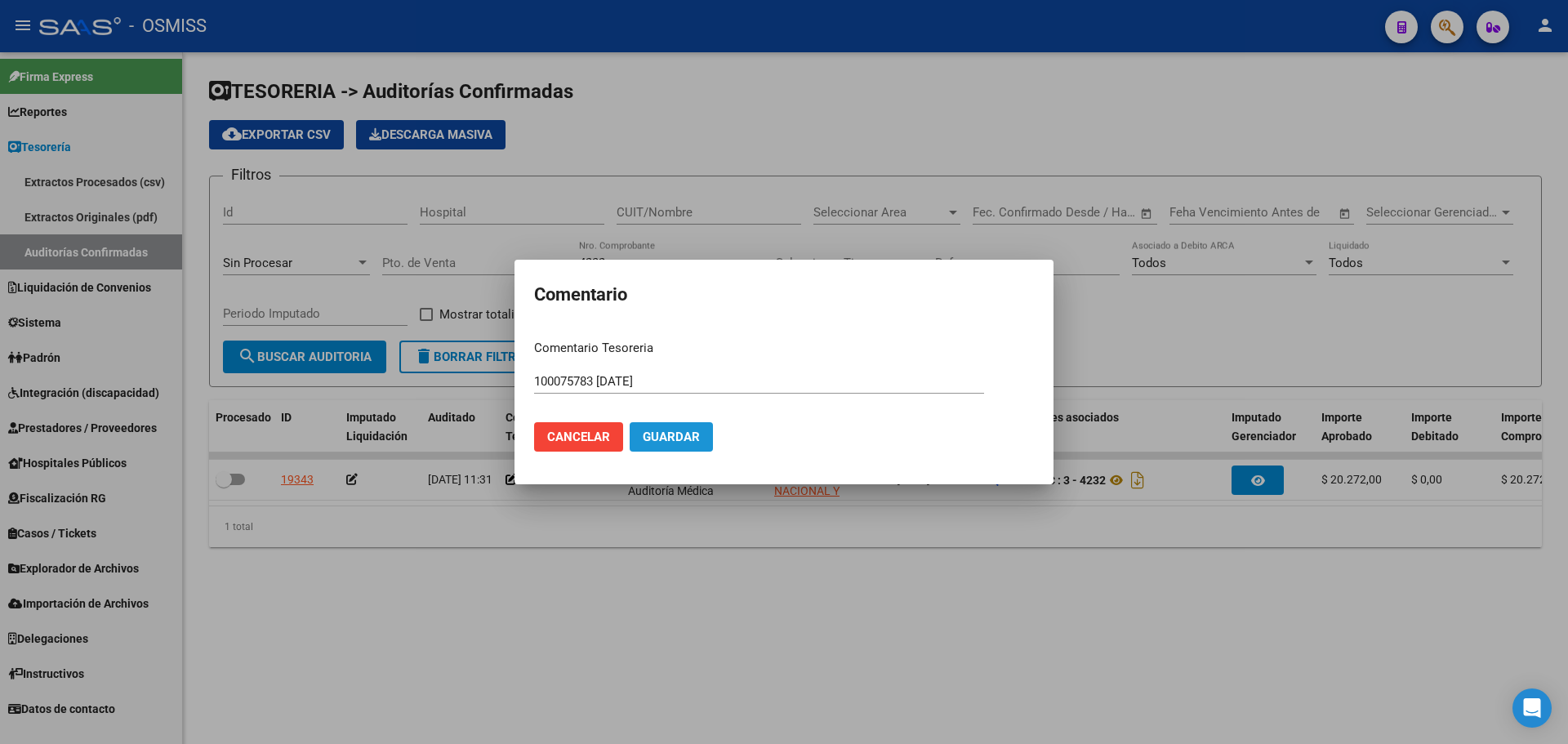
click at [686, 435] on span "Guardar" at bounding box center [671, 438] width 57 height 15
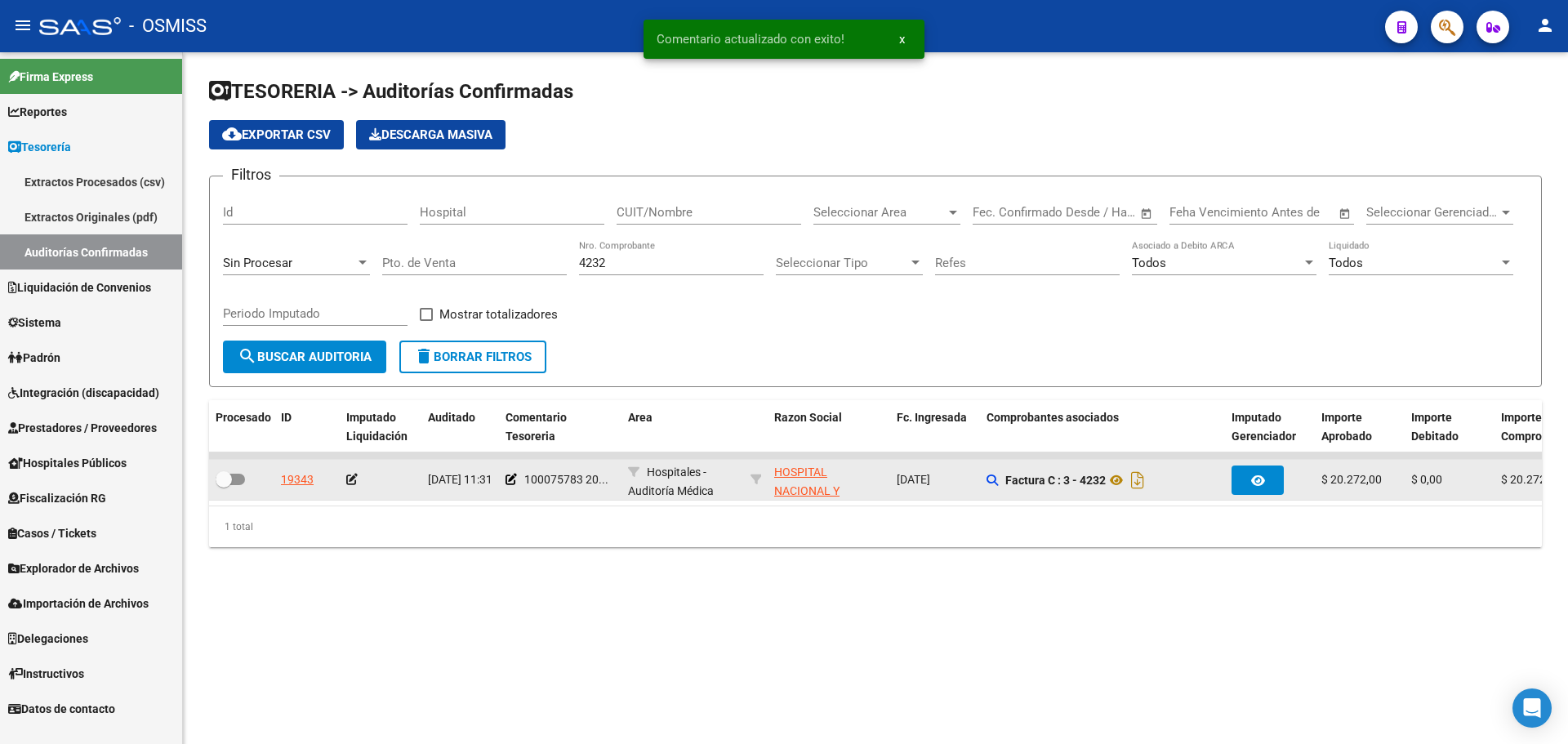
click at [354, 472] on div at bounding box center [380, 480] width 69 height 19
click at [353, 474] on icon at bounding box center [352, 480] width 12 height 12
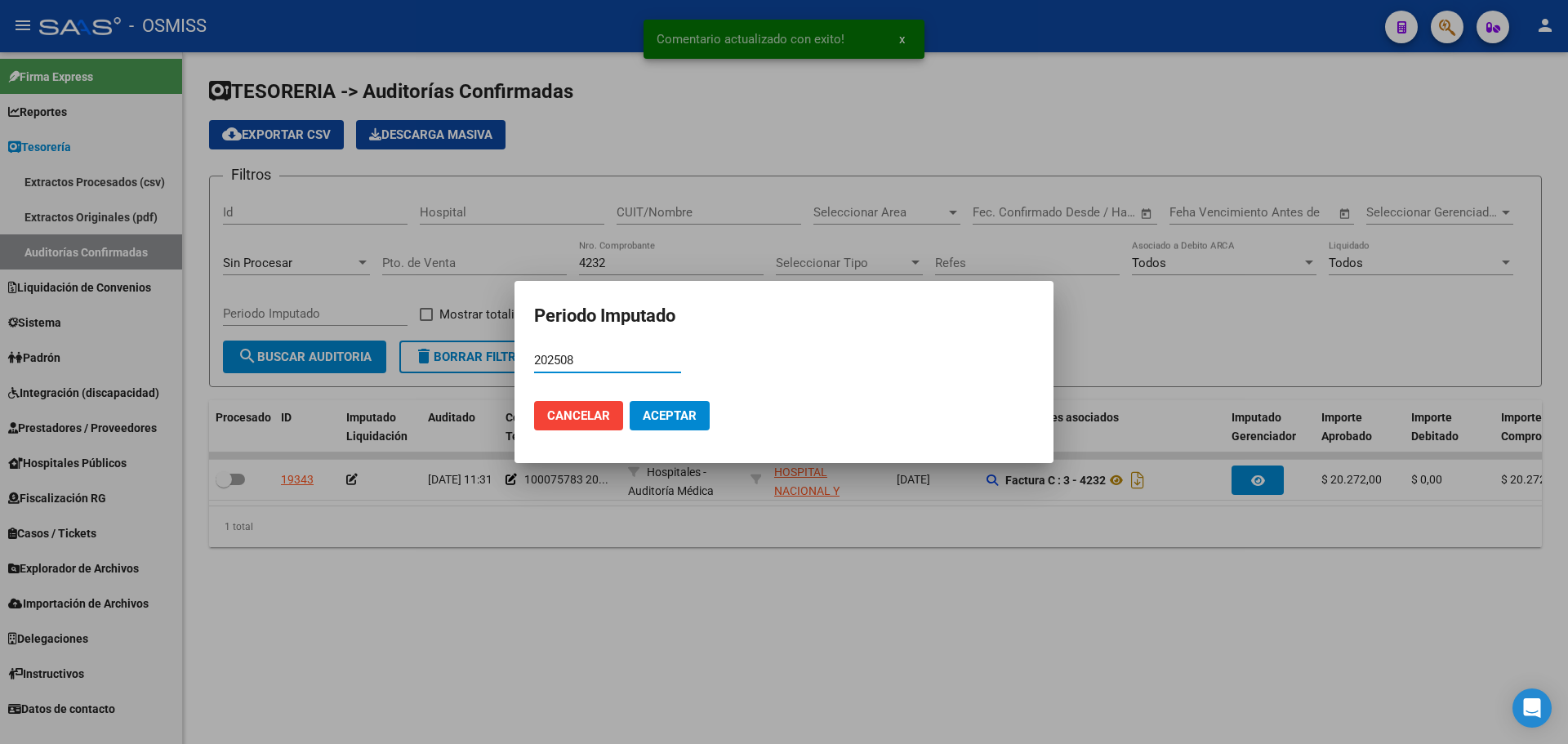
click at [685, 419] on span "Aceptar" at bounding box center [669, 416] width 54 height 15
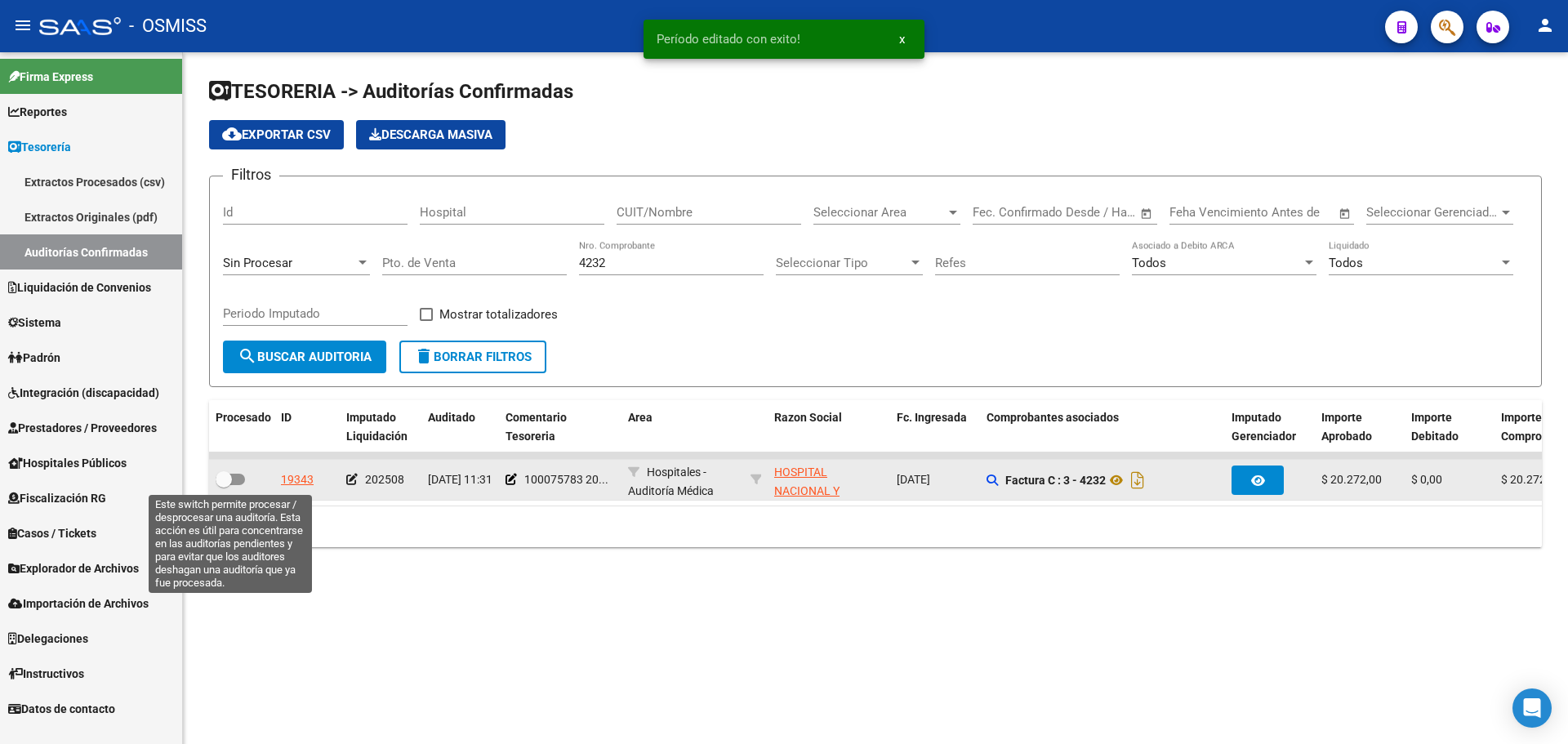
click at [237, 480] on span at bounding box center [230, 480] width 29 height 12
click at [224, 485] on input "checkbox" at bounding box center [223, 485] width 1 height 1
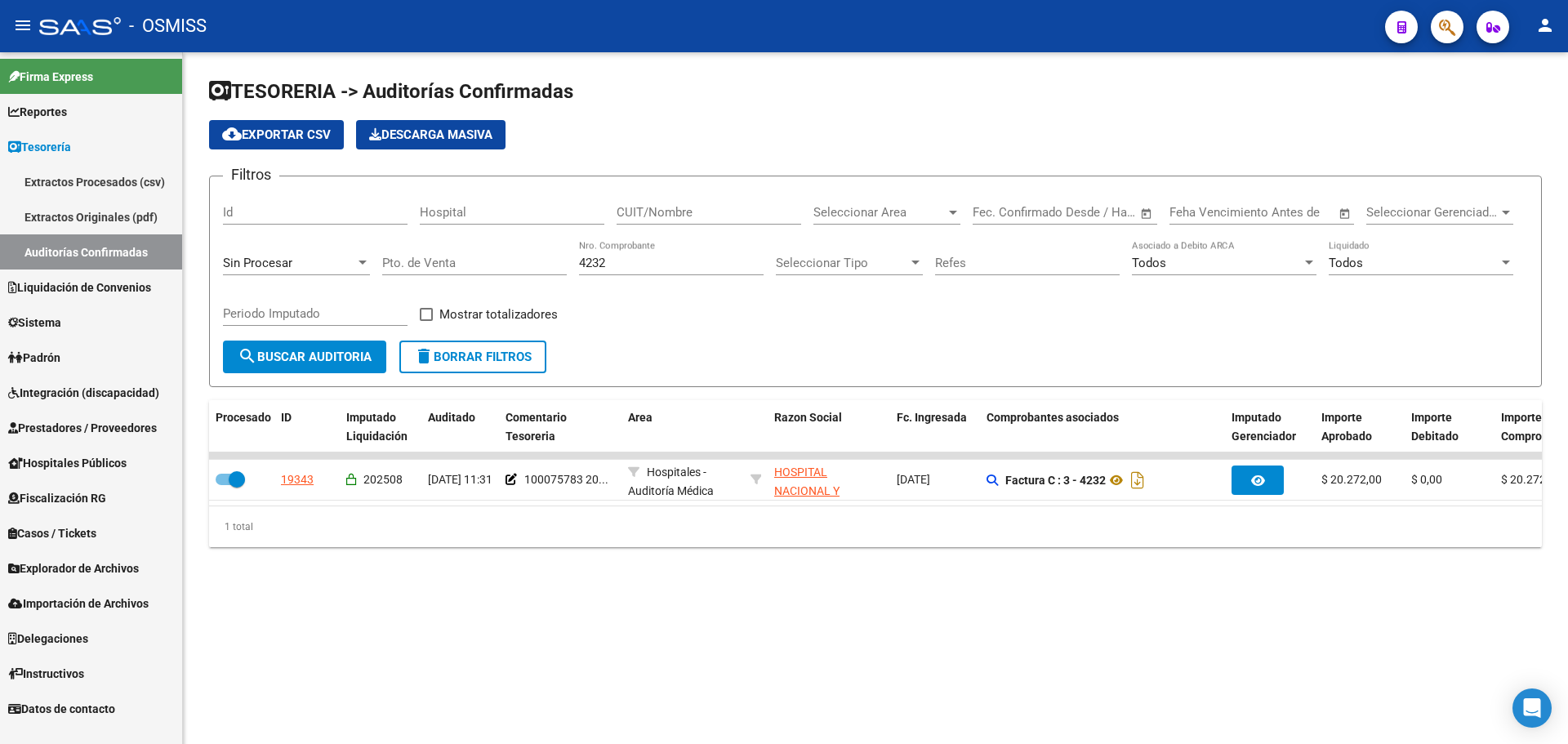
drag, startPoint x: 637, startPoint y: 262, endPoint x: 309, endPoint y: 265, distance: 328.0
click at [310, 265] on div "Filtros Id Hospital CUIT/Nombre Seleccionar Area Seleccionar Area Start date – …" at bounding box center [876, 265] width 1305 height 151
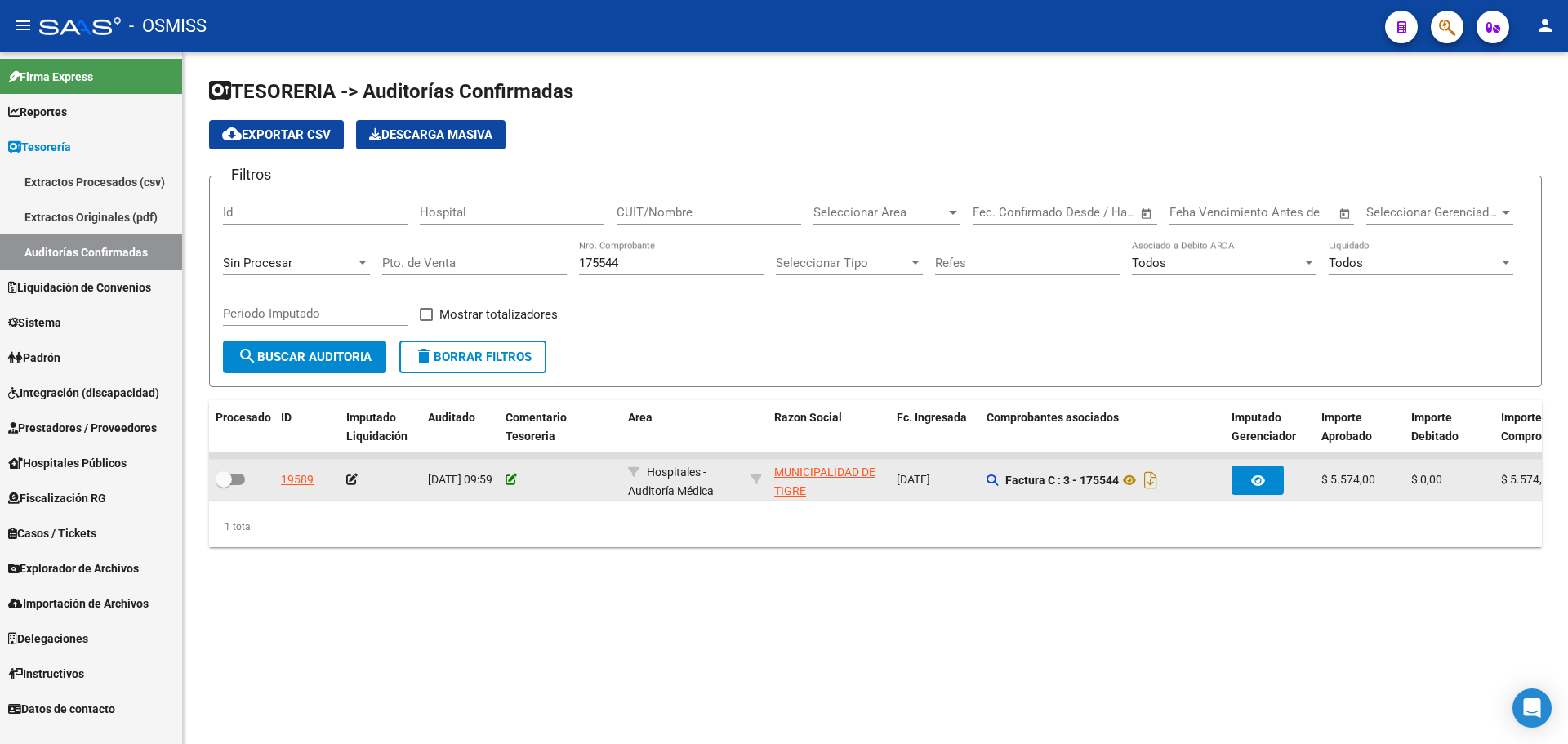
click at [510, 474] on icon at bounding box center [511, 480] width 12 height 12
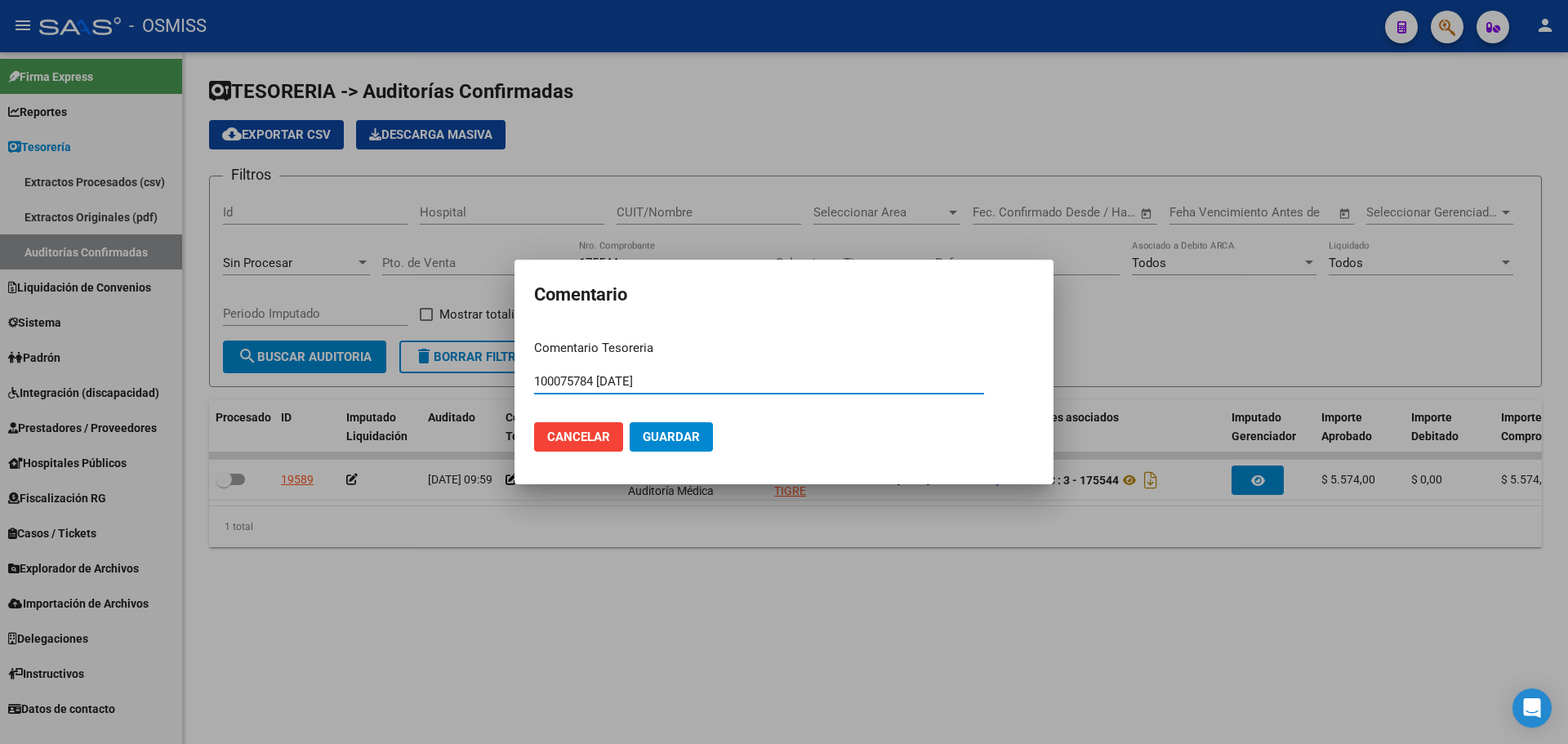
click at [661, 441] on span "Guardar" at bounding box center [671, 438] width 57 height 15
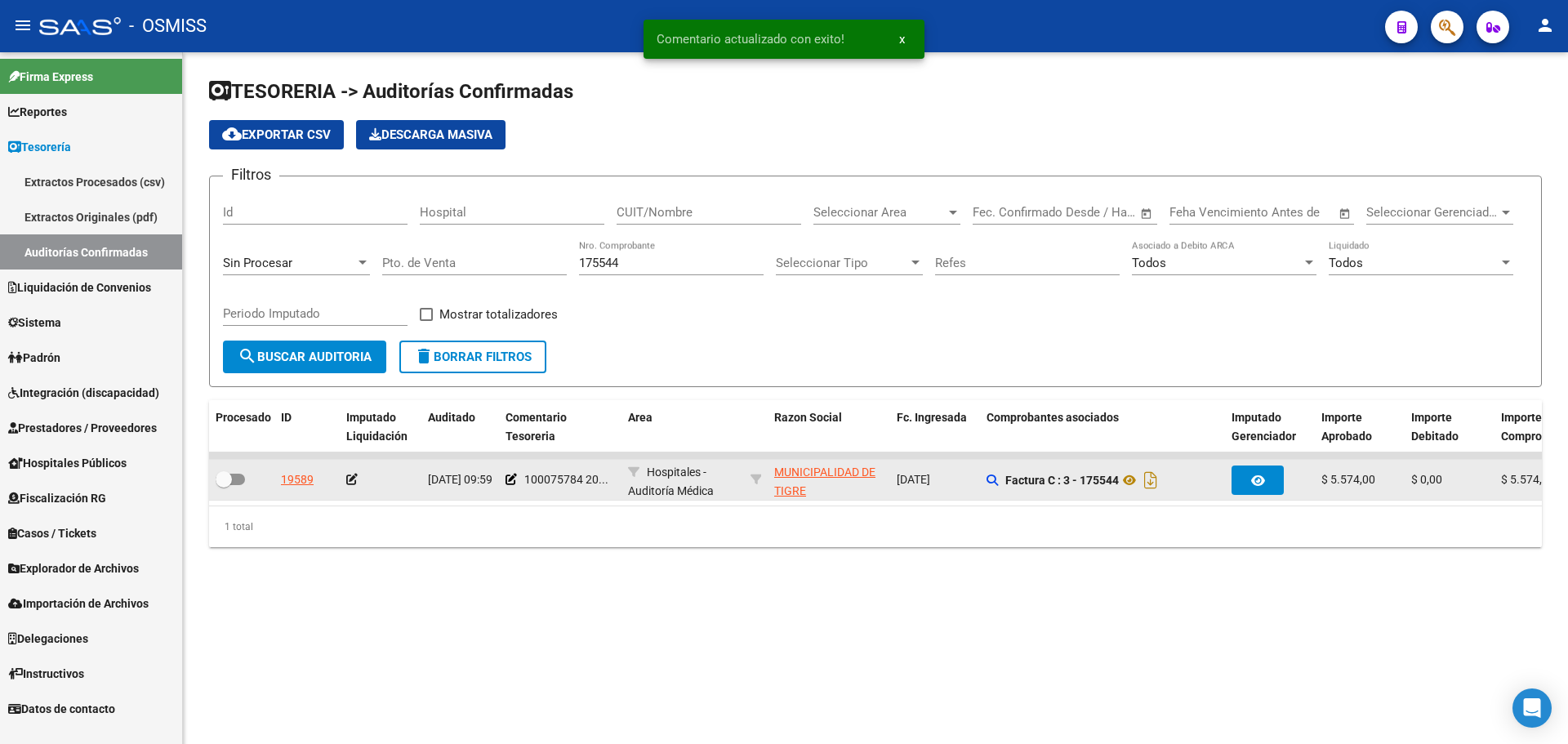
click at [354, 478] on icon at bounding box center [352, 480] width 12 height 12
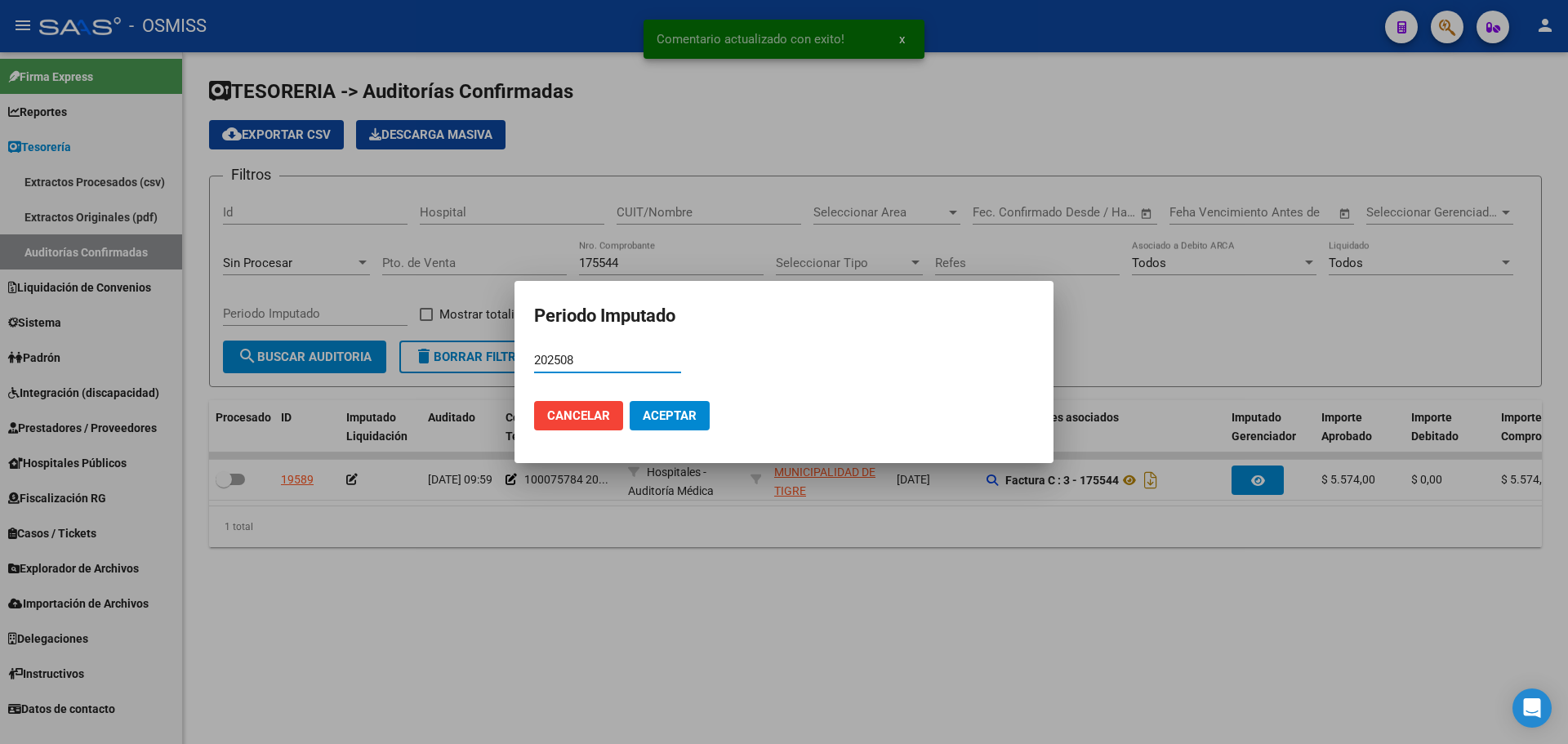
click at [653, 417] on span "Aceptar" at bounding box center [669, 416] width 54 height 15
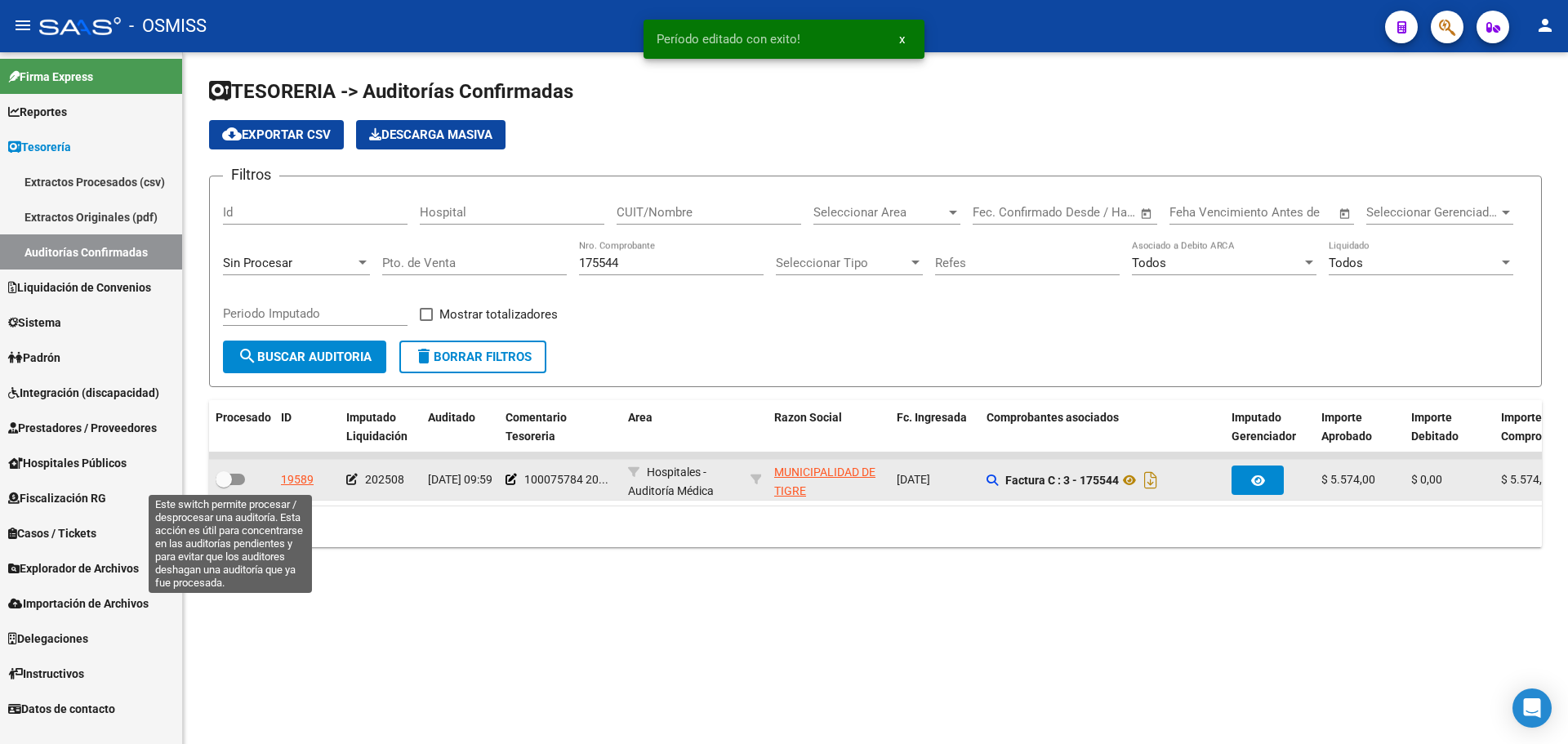
click at [236, 484] on span at bounding box center [230, 480] width 29 height 12
click at [224, 485] on input "checkbox" at bounding box center [223, 485] width 1 height 1
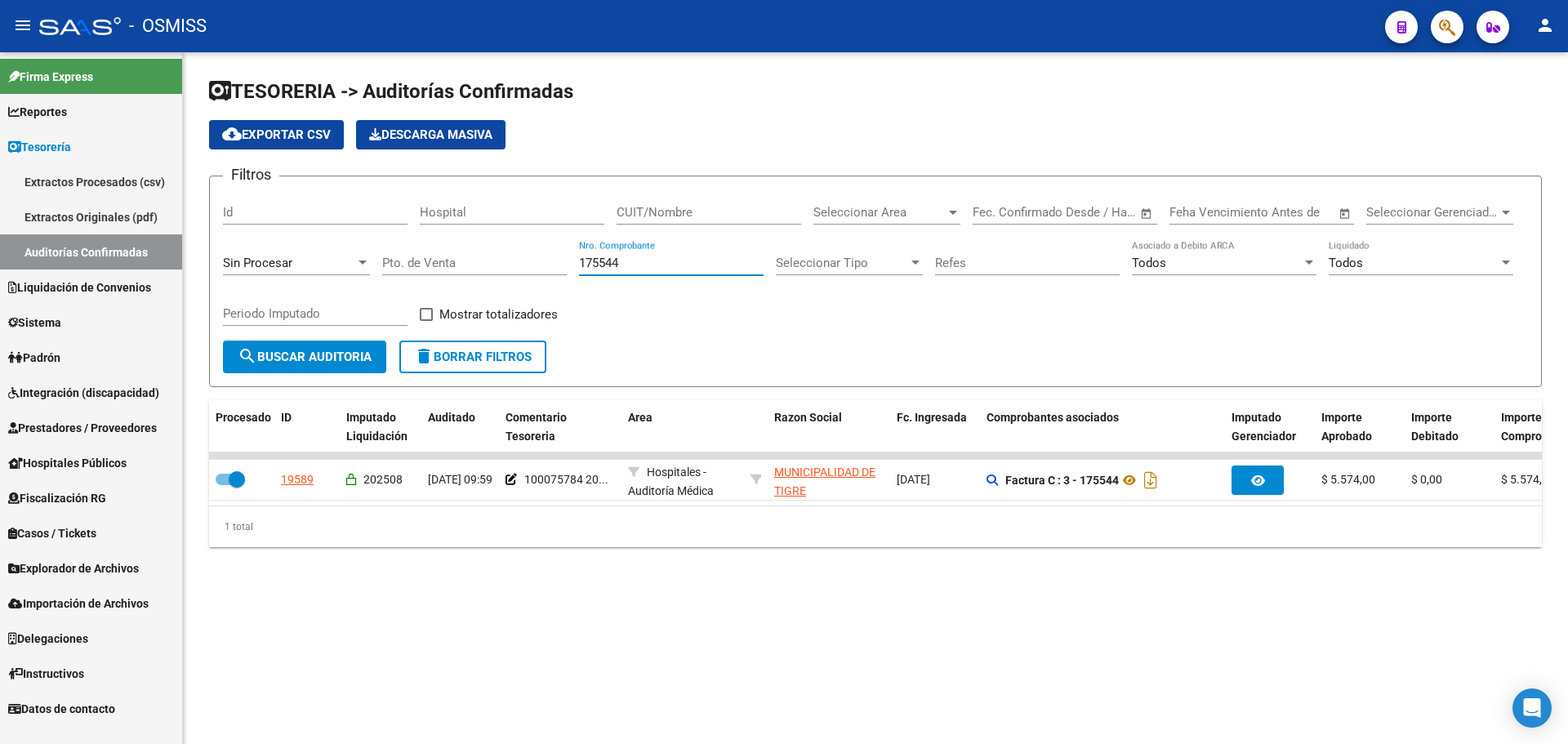
drag, startPoint x: 630, startPoint y: 263, endPoint x: 176, endPoint y: 247, distance: 454.3
click at [196, 246] on div "TESORERIA -> Auditorías Confirmadas cloud_download Exportar CSV Descarga Masiva…" at bounding box center [875, 326] width 1385 height 547
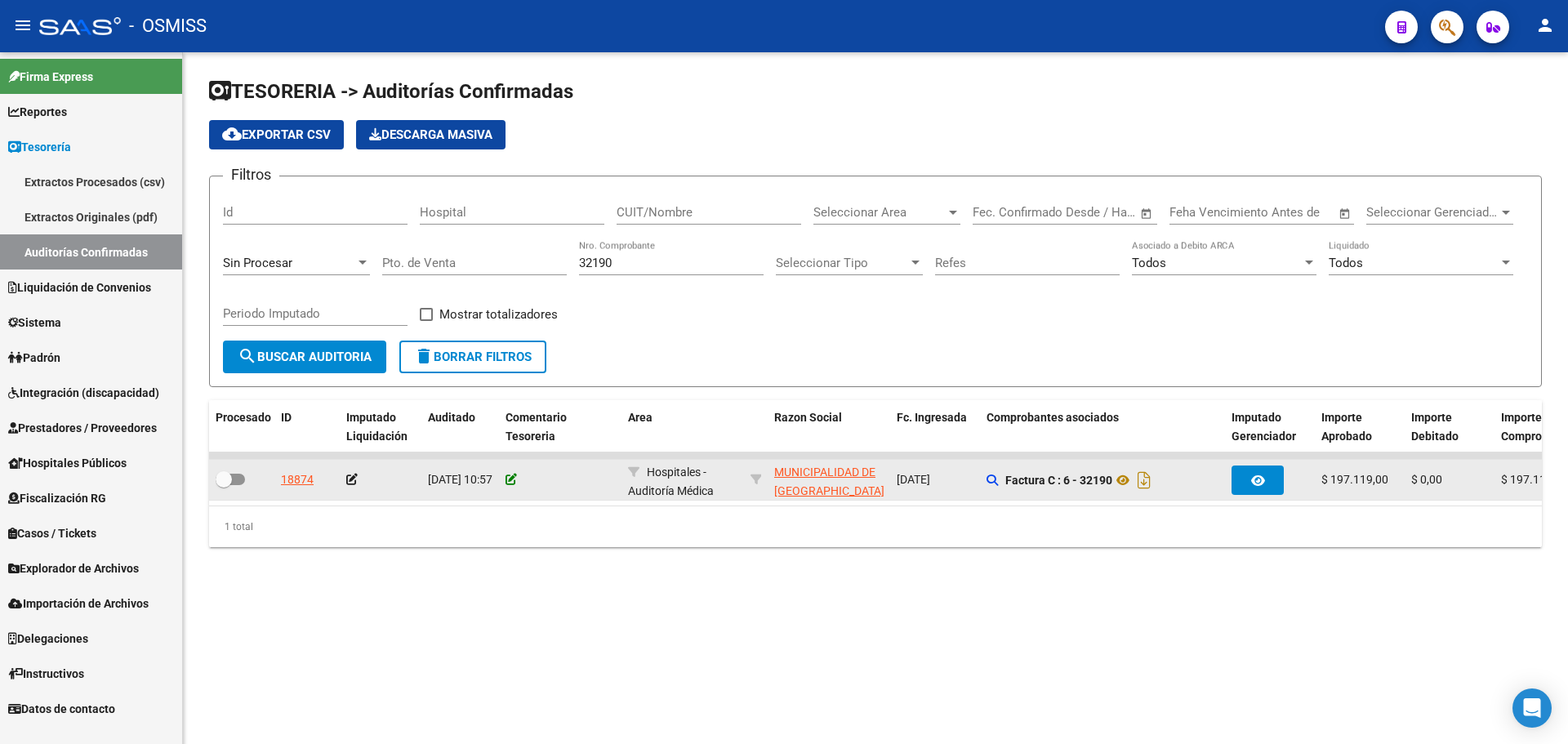
click at [512, 479] on icon at bounding box center [511, 480] width 12 height 12
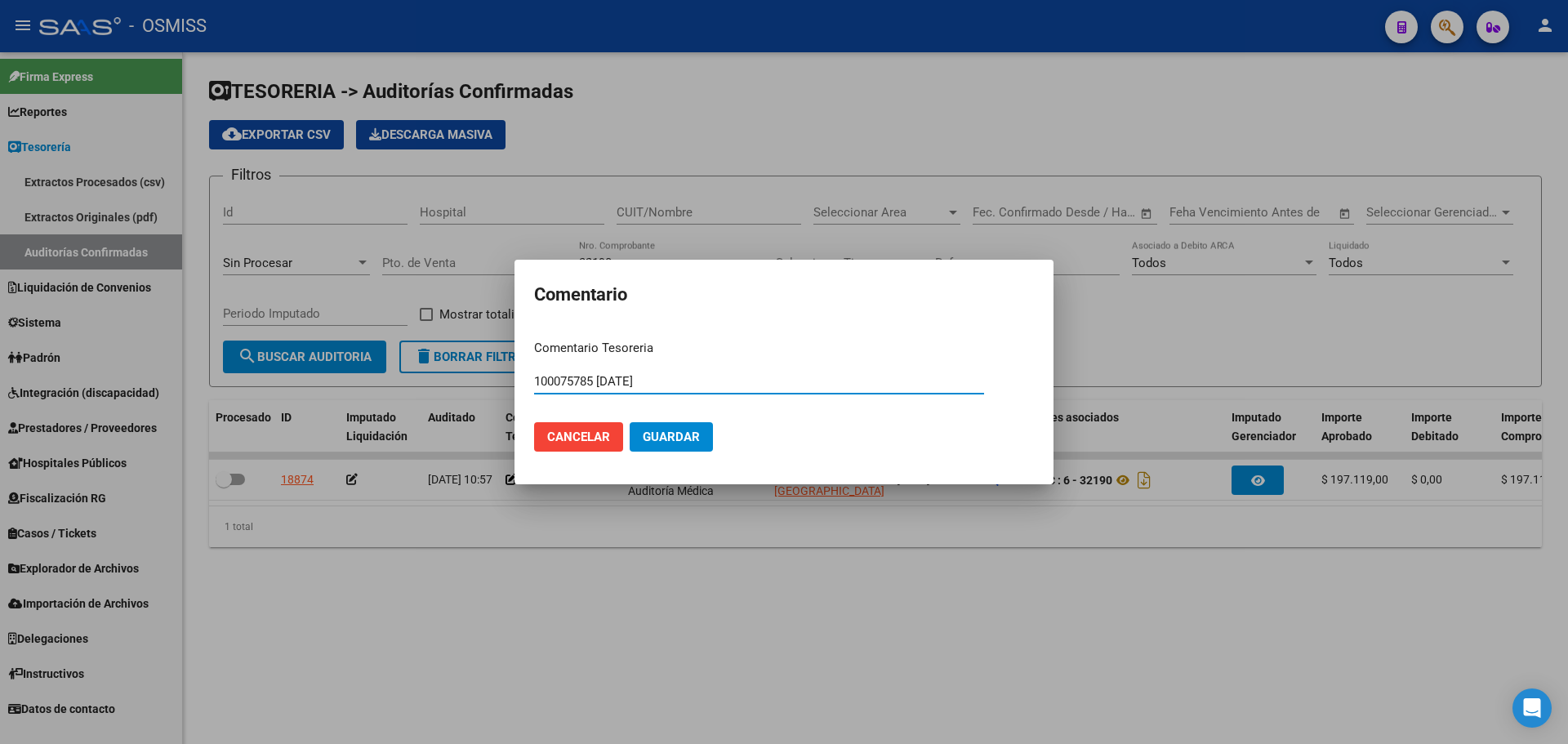
drag, startPoint x: 677, startPoint y: 382, endPoint x: 281, endPoint y: 375, distance: 396.1
click at [281, 375] on div "Comentario Comentario Tesoreria 100075785 [DATE] Ingresar el comentario Cancela…" at bounding box center [784, 372] width 1568 height 744
click at [681, 429] on button "Guardar" at bounding box center [672, 437] width 83 height 29
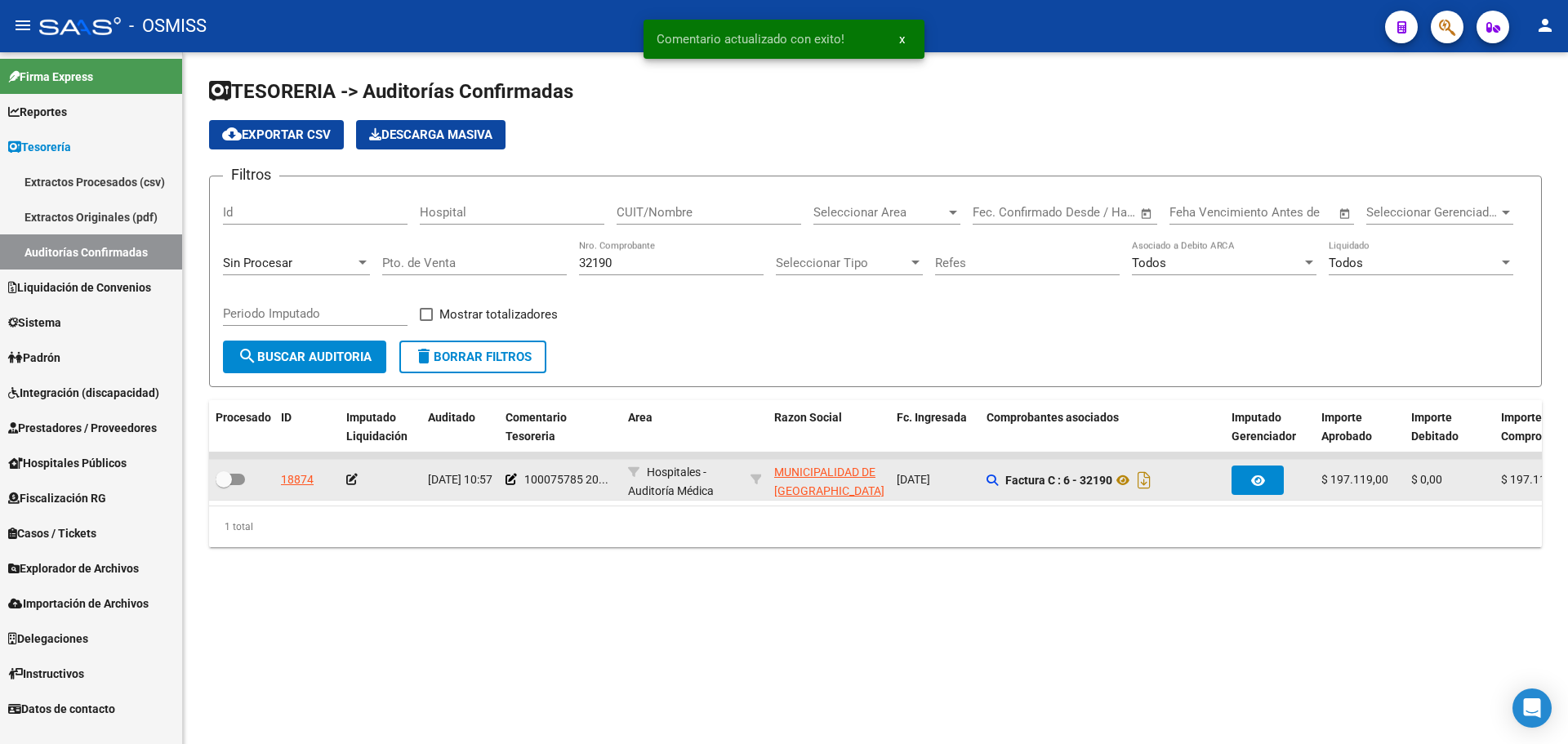
click at [349, 480] on icon at bounding box center [352, 480] width 12 height 12
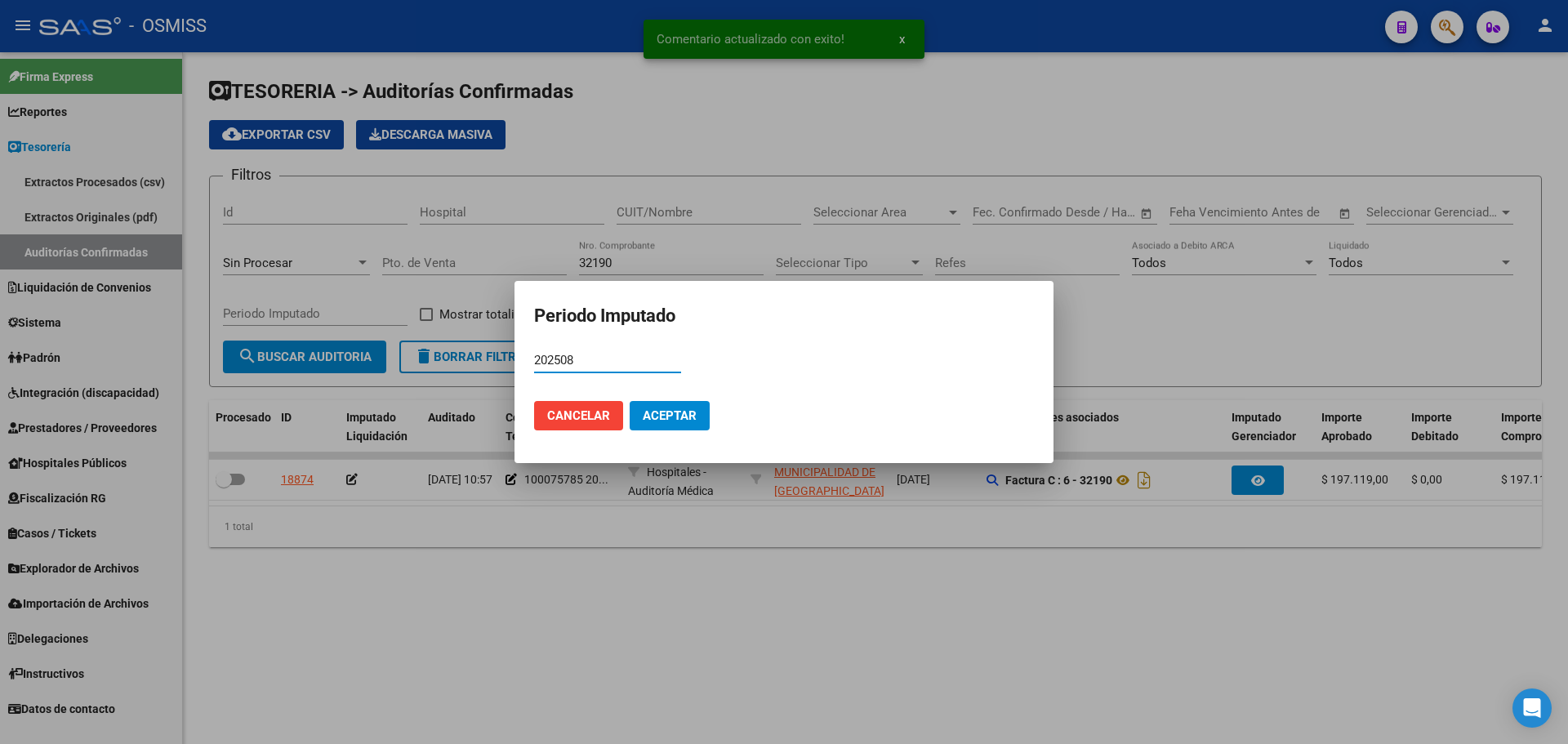
click at [680, 426] on button "Aceptar" at bounding box center [670, 415] width 80 height 29
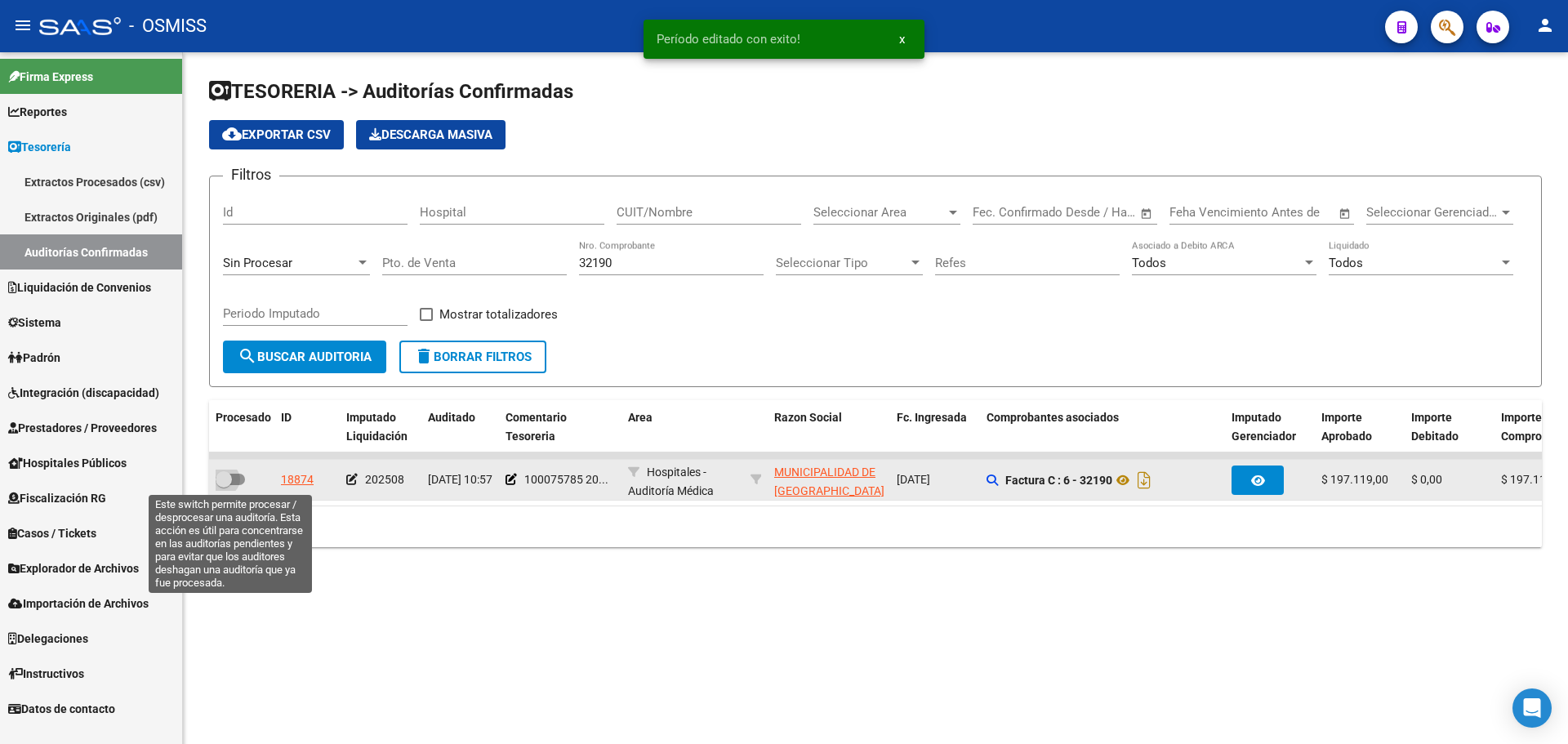
click at [235, 474] on span at bounding box center [230, 480] width 29 height 12
click at [224, 485] on input "checkbox" at bounding box center [223, 485] width 1 height 1
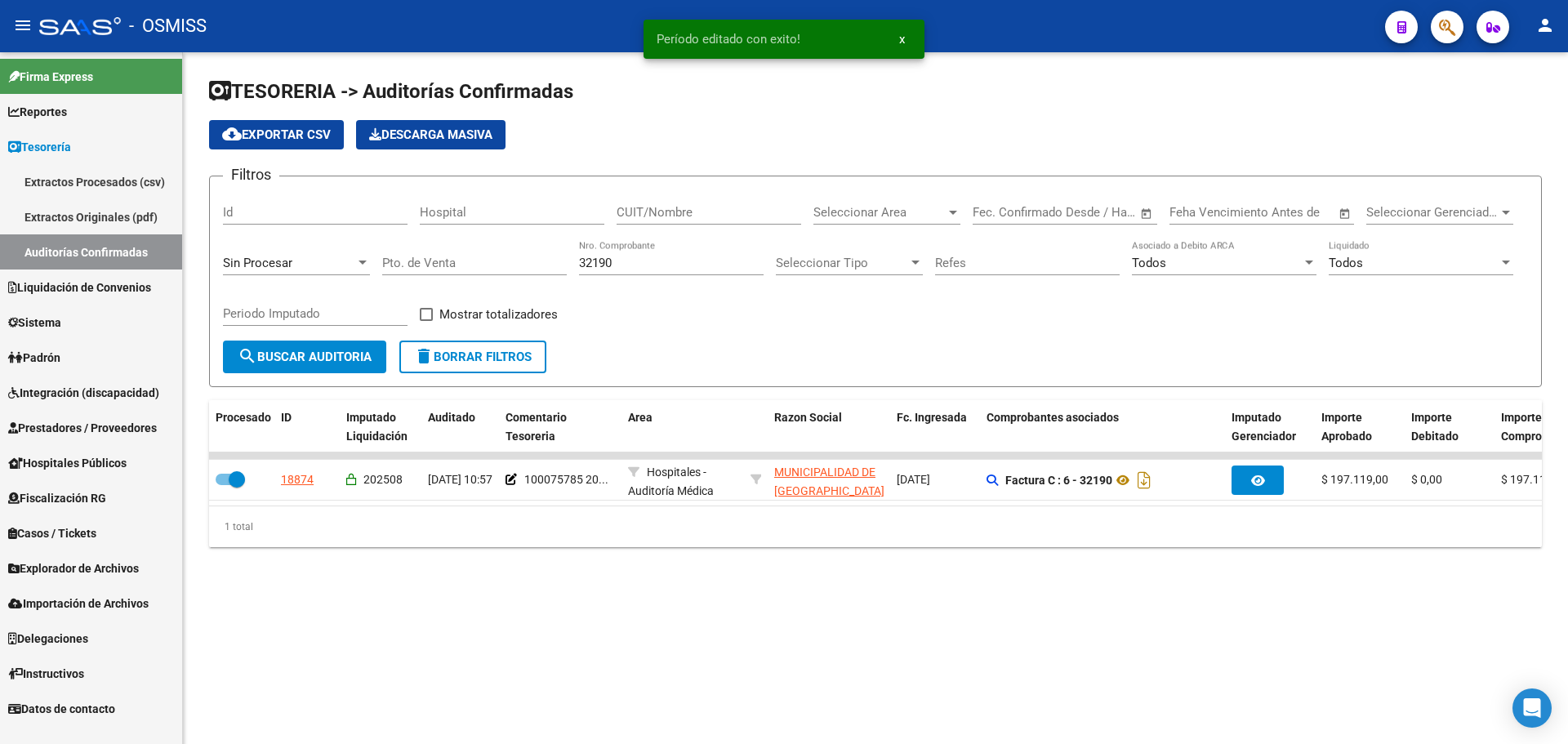
click at [665, 259] on input "32190" at bounding box center [672, 263] width 184 height 15
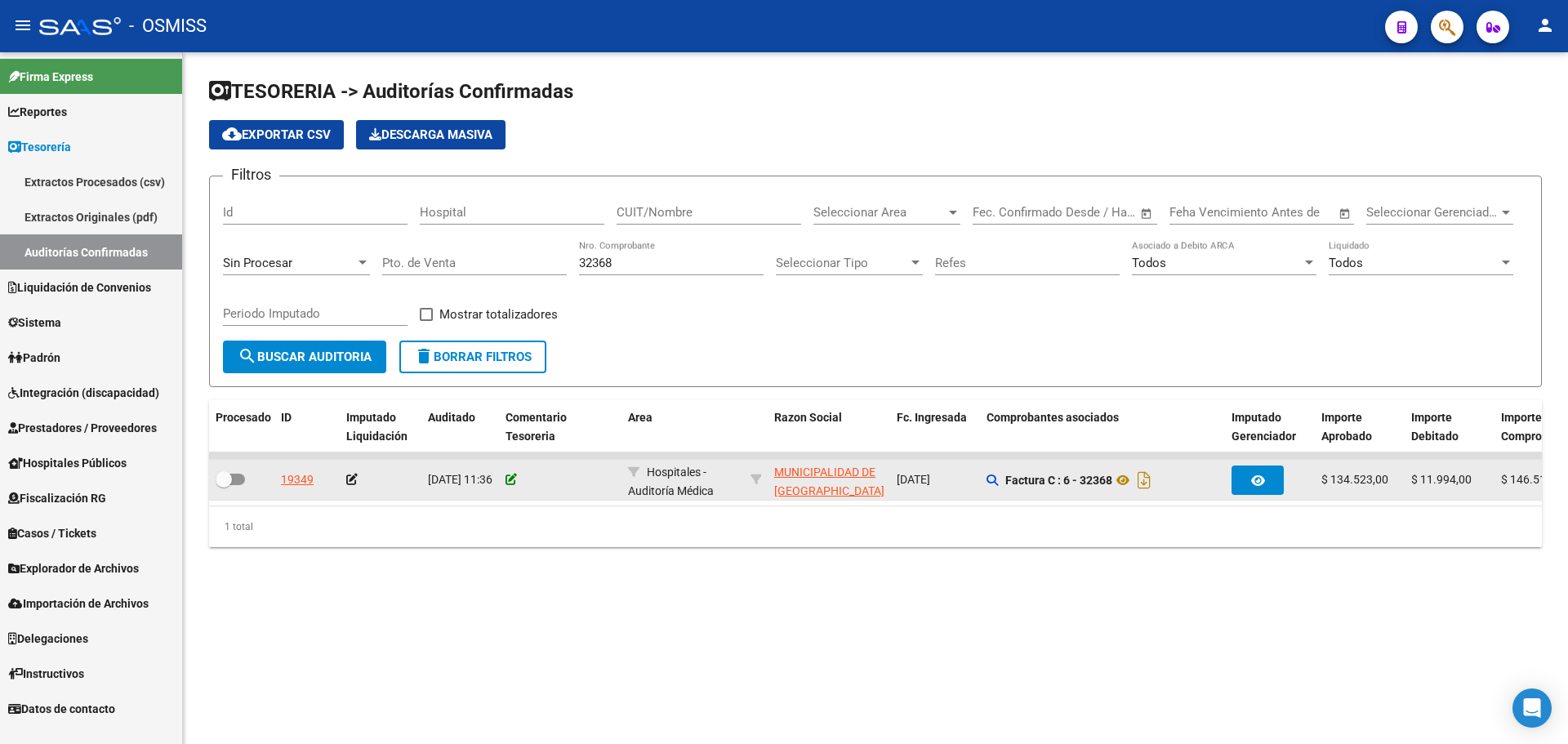
click at [512, 475] on icon at bounding box center [511, 480] width 12 height 12
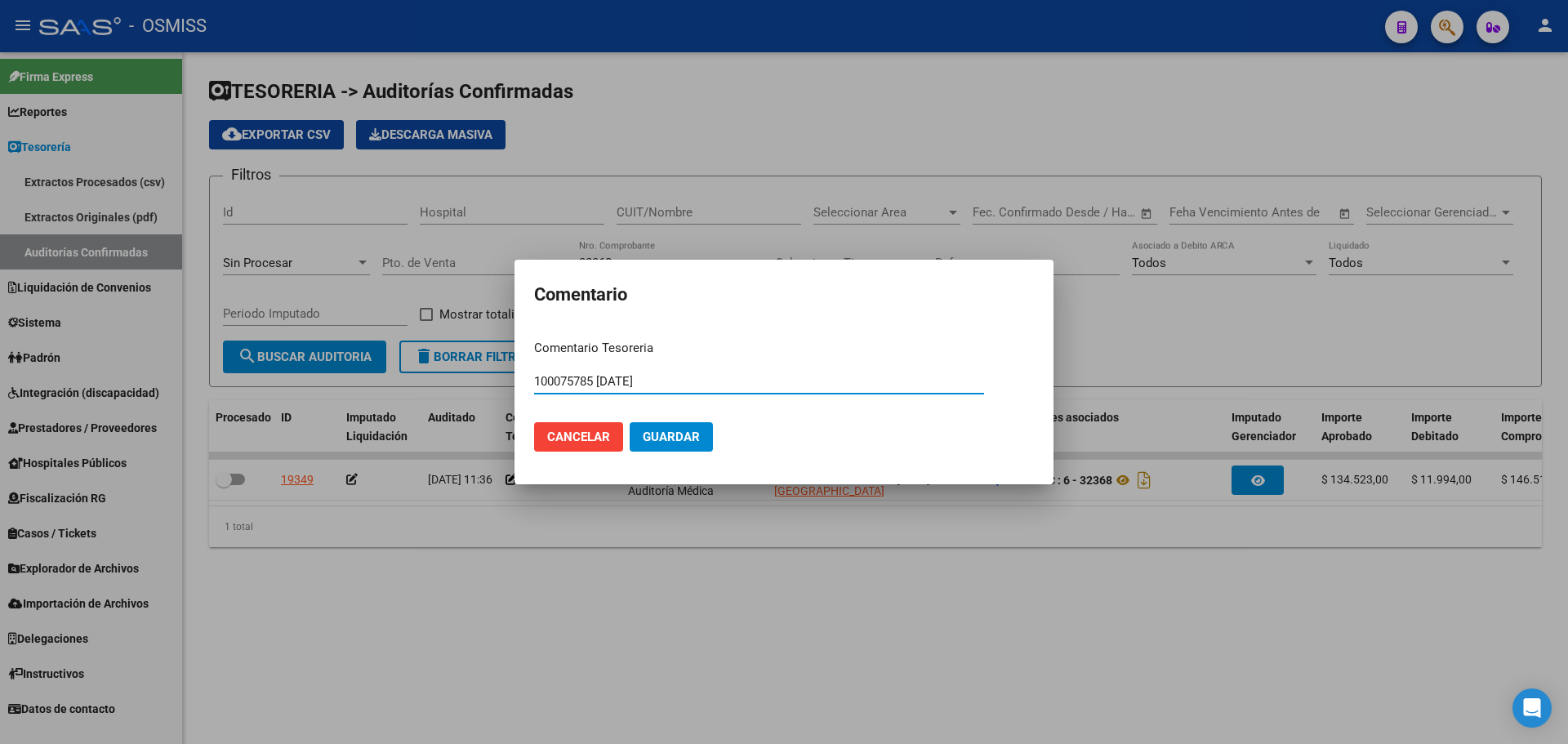
click at [696, 443] on span "Guardar" at bounding box center [671, 438] width 57 height 15
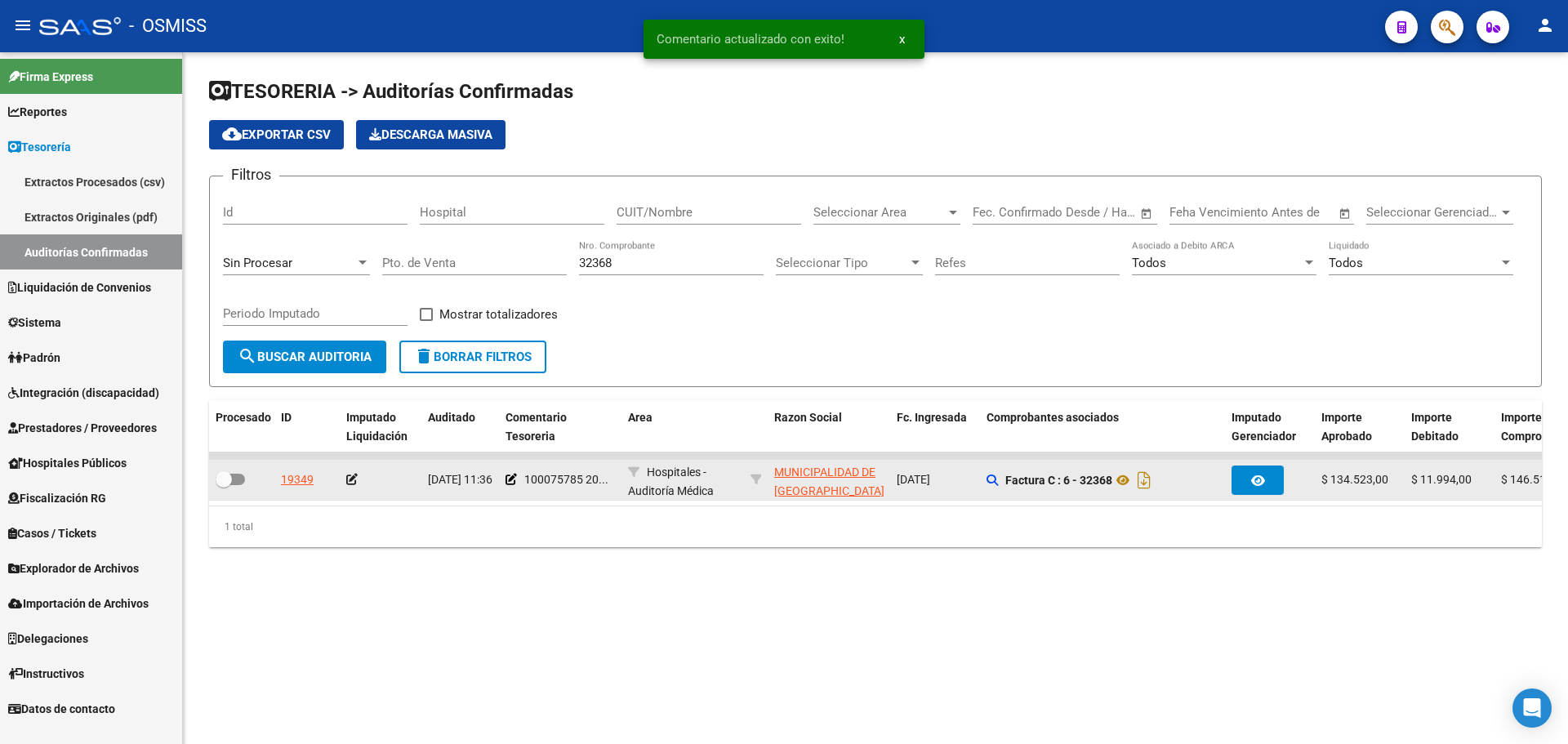
click at [349, 480] on icon at bounding box center [352, 480] width 12 height 12
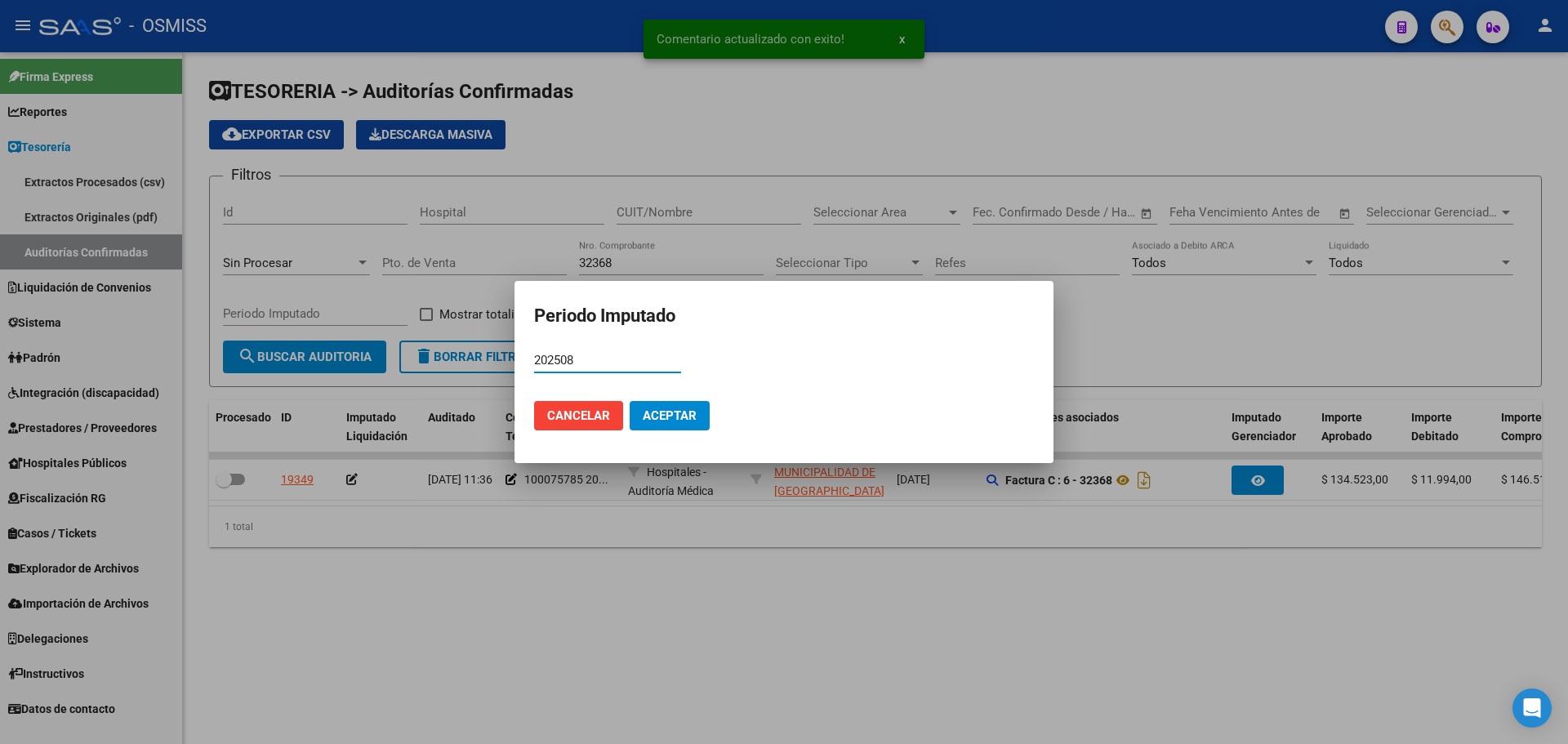
drag, startPoint x: 686, startPoint y: 418, endPoint x: 623, endPoint y: 443, distance: 67.8
click at [685, 418] on span "Aceptar" at bounding box center [669, 416] width 54 height 15
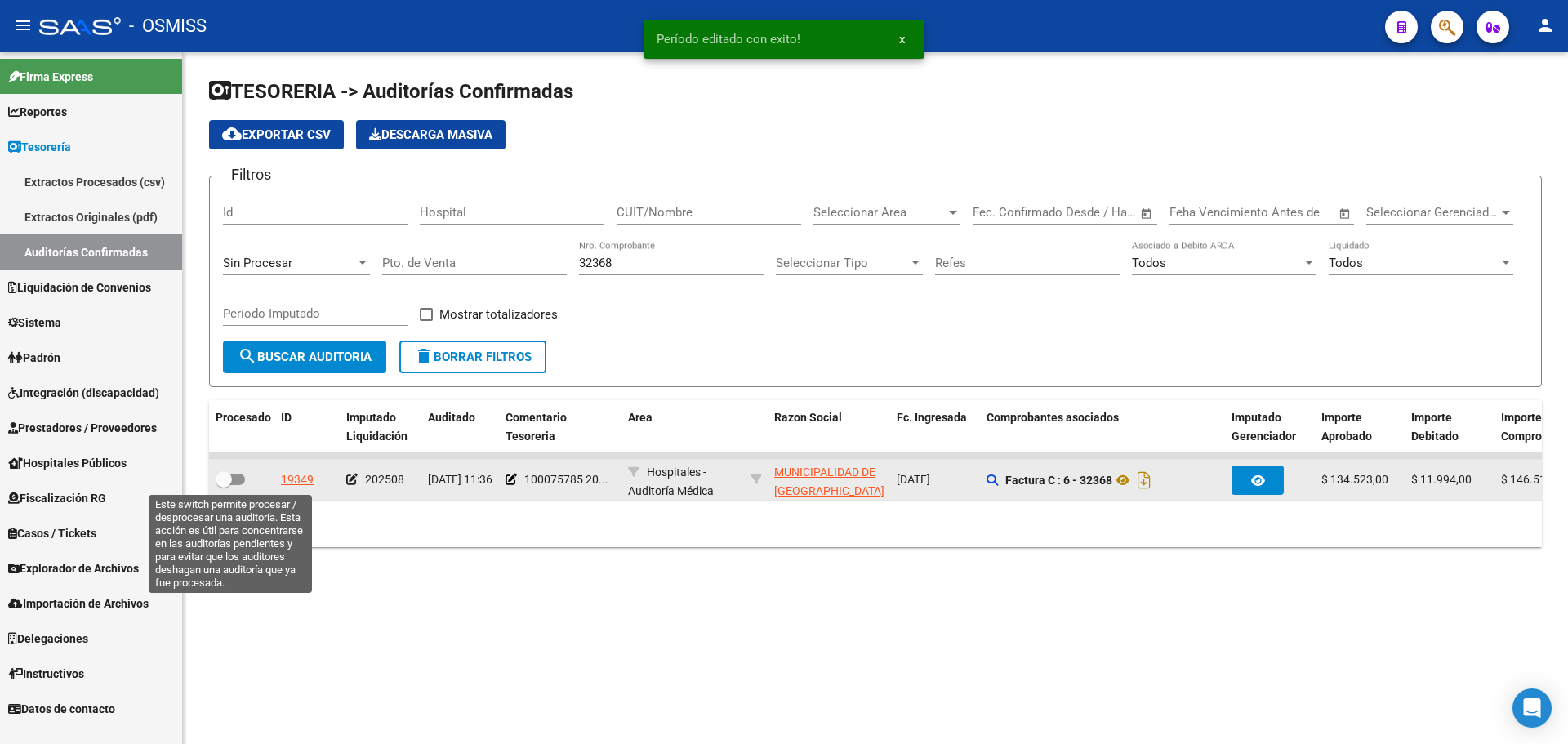
click at [240, 483] on span at bounding box center [230, 480] width 29 height 12
click at [224, 485] on input "checkbox" at bounding box center [223, 485] width 1 height 1
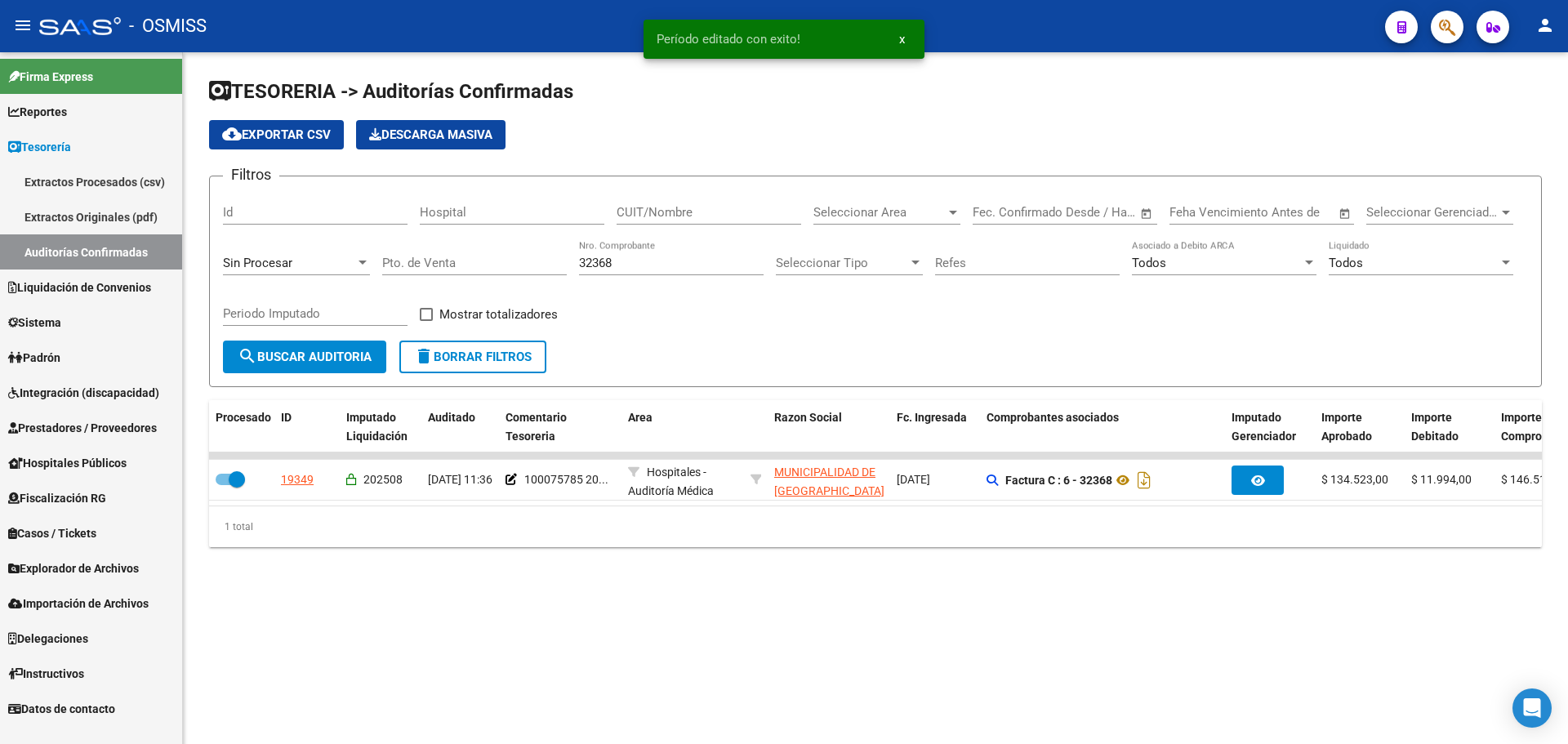
click at [638, 270] on input "32368" at bounding box center [672, 263] width 184 height 15
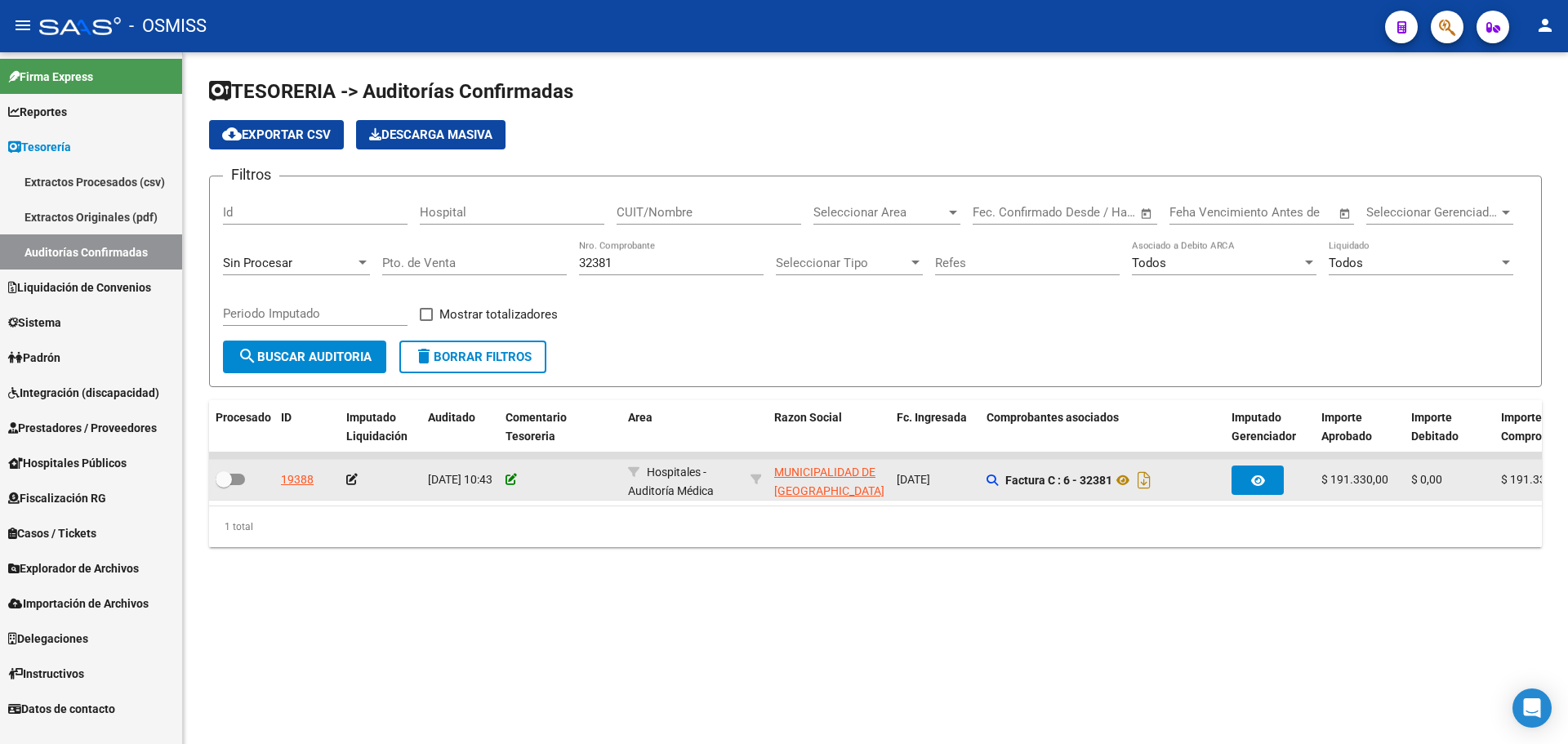
click at [513, 482] on icon at bounding box center [511, 480] width 12 height 12
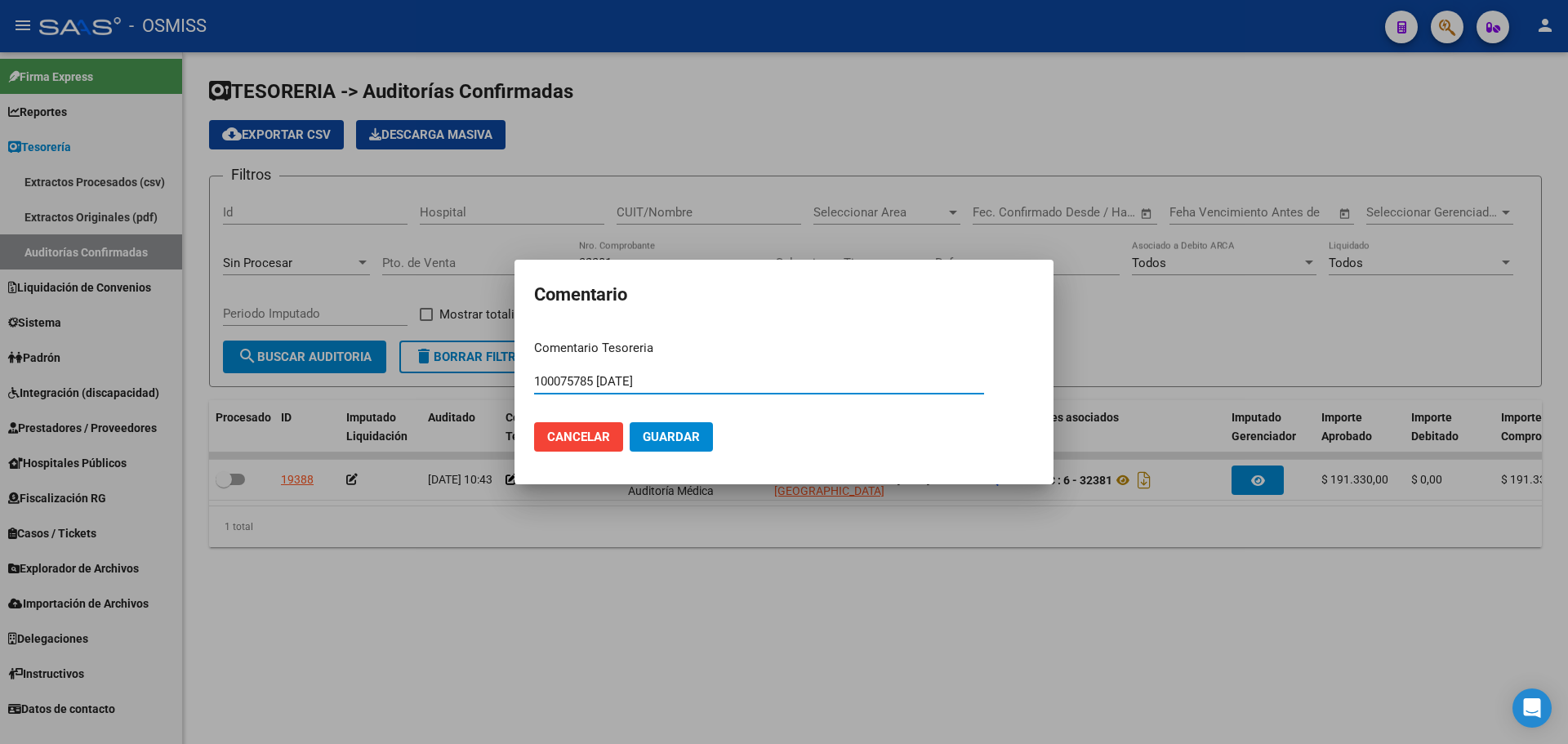
click at [709, 442] on button "Guardar" at bounding box center [672, 437] width 83 height 29
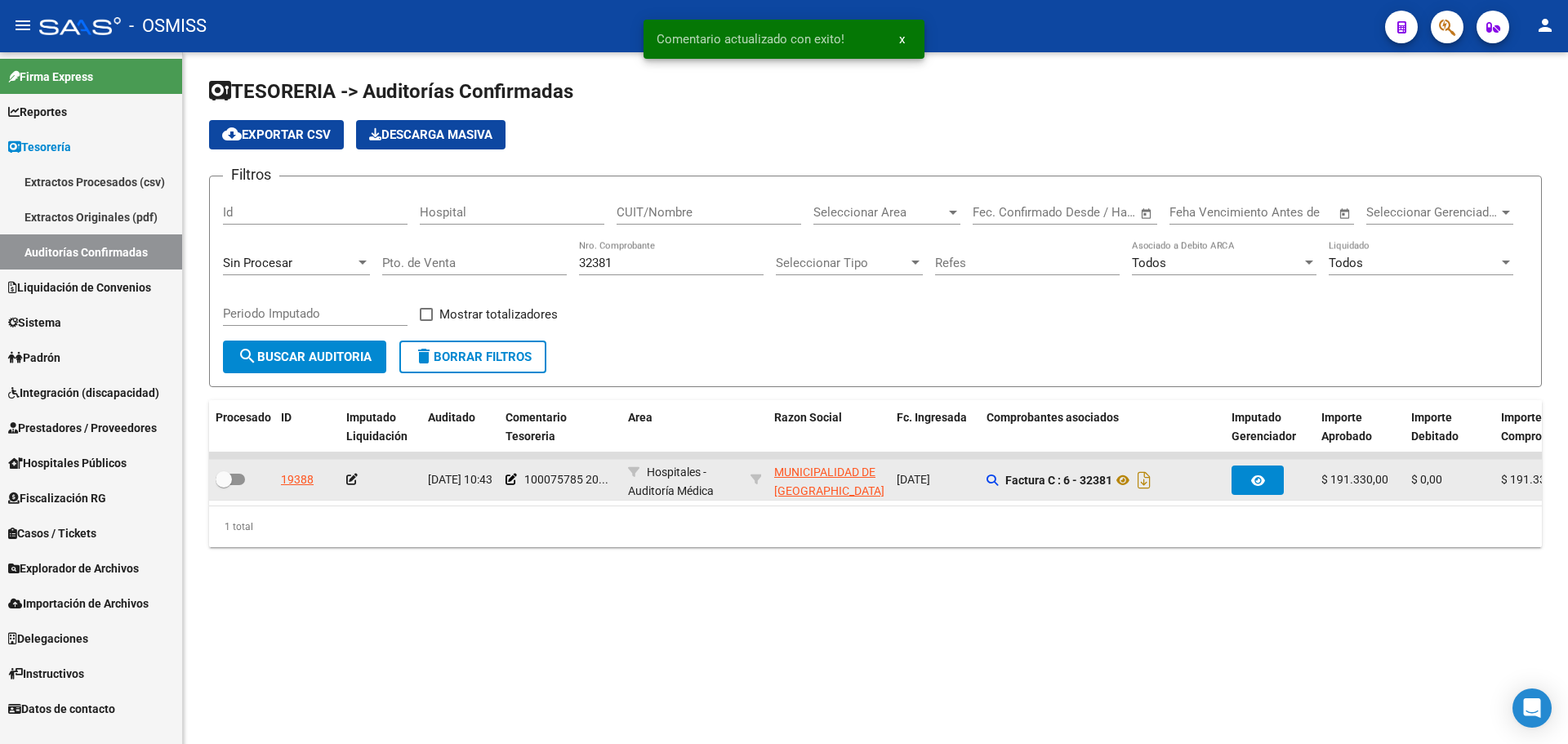
click at [357, 477] on icon at bounding box center [352, 480] width 12 height 12
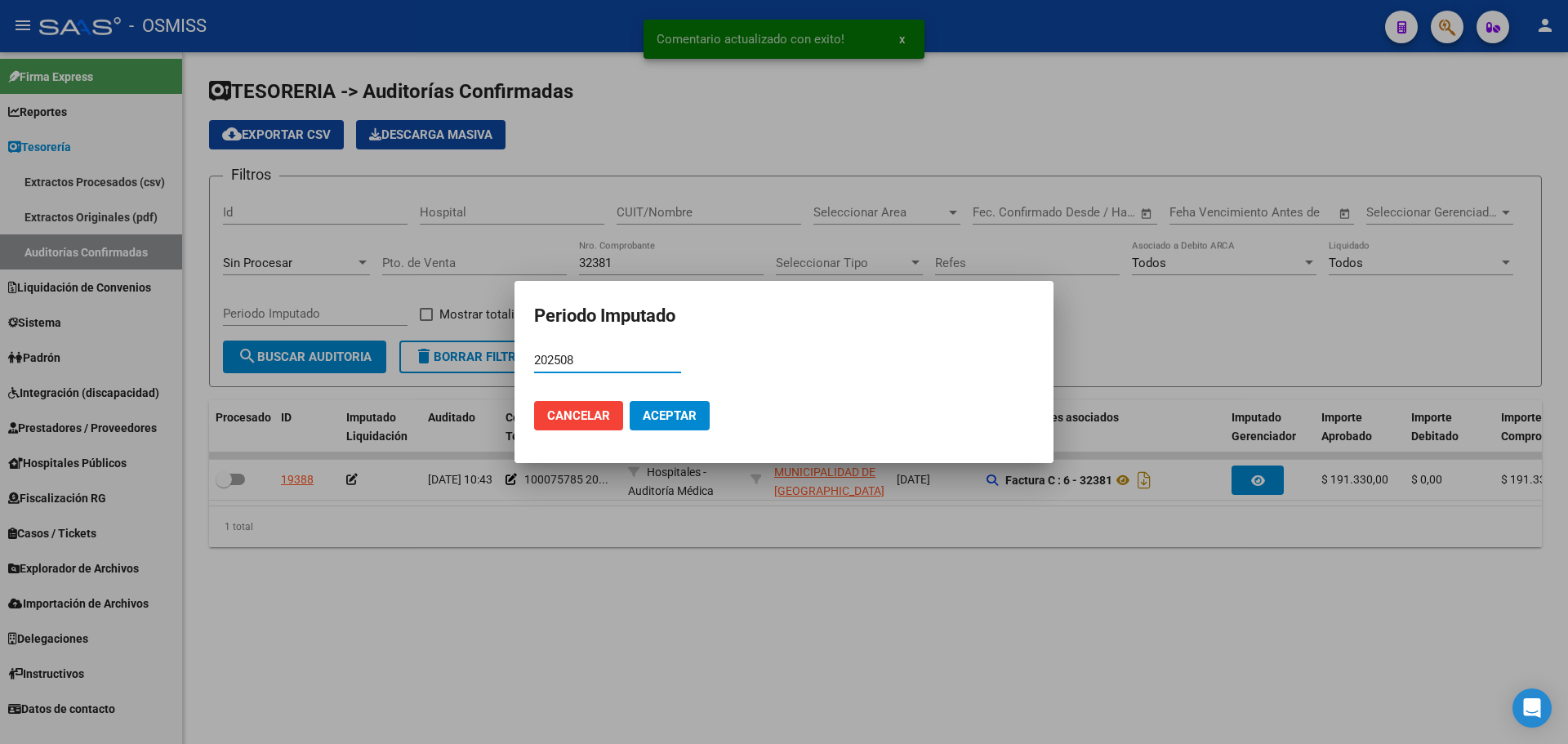
click at [657, 416] on span "Aceptar" at bounding box center [669, 416] width 54 height 15
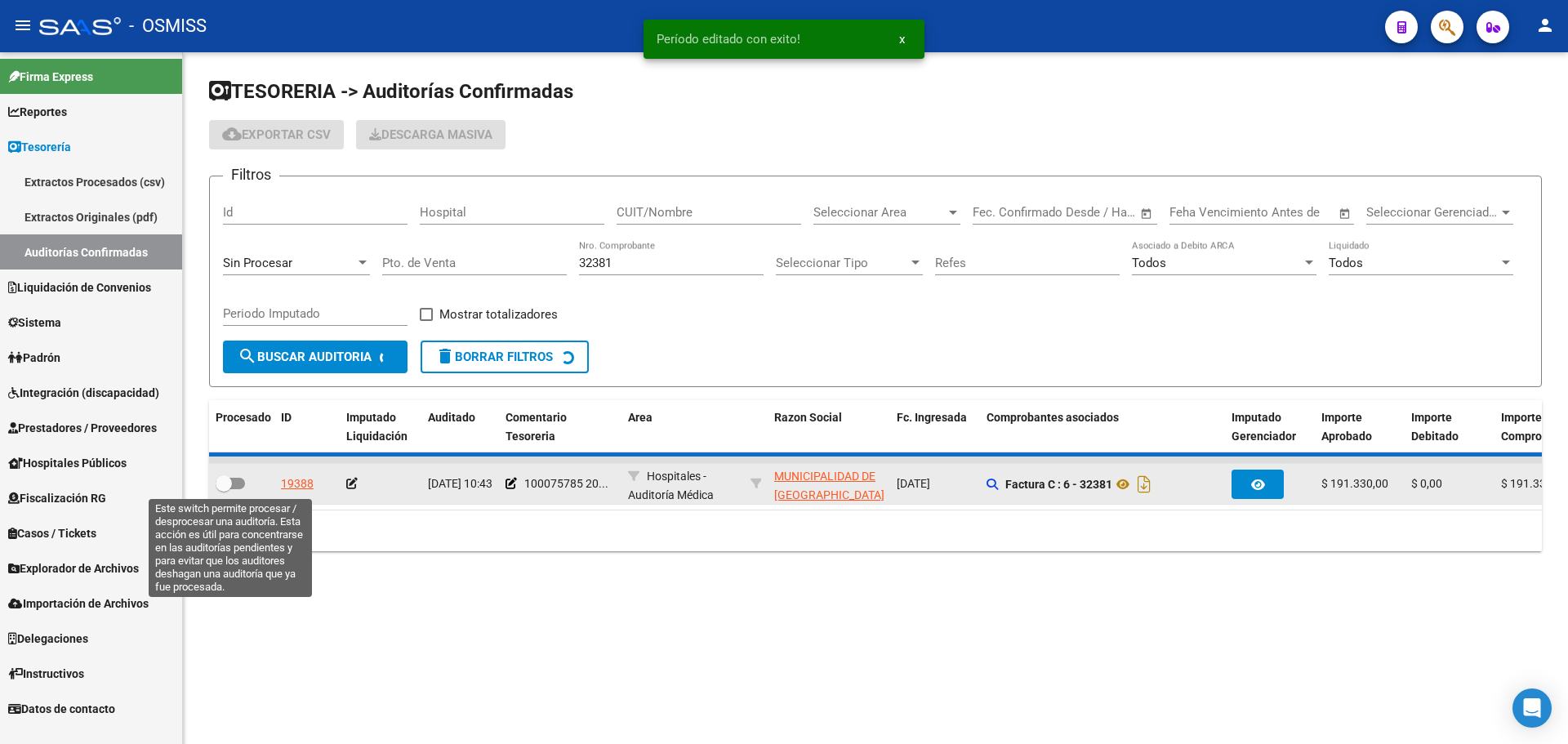
click at [239, 482] on span at bounding box center [230, 484] width 29 height 12
click at [224, 489] on input "checkbox" at bounding box center [223, 489] width 1 height 1
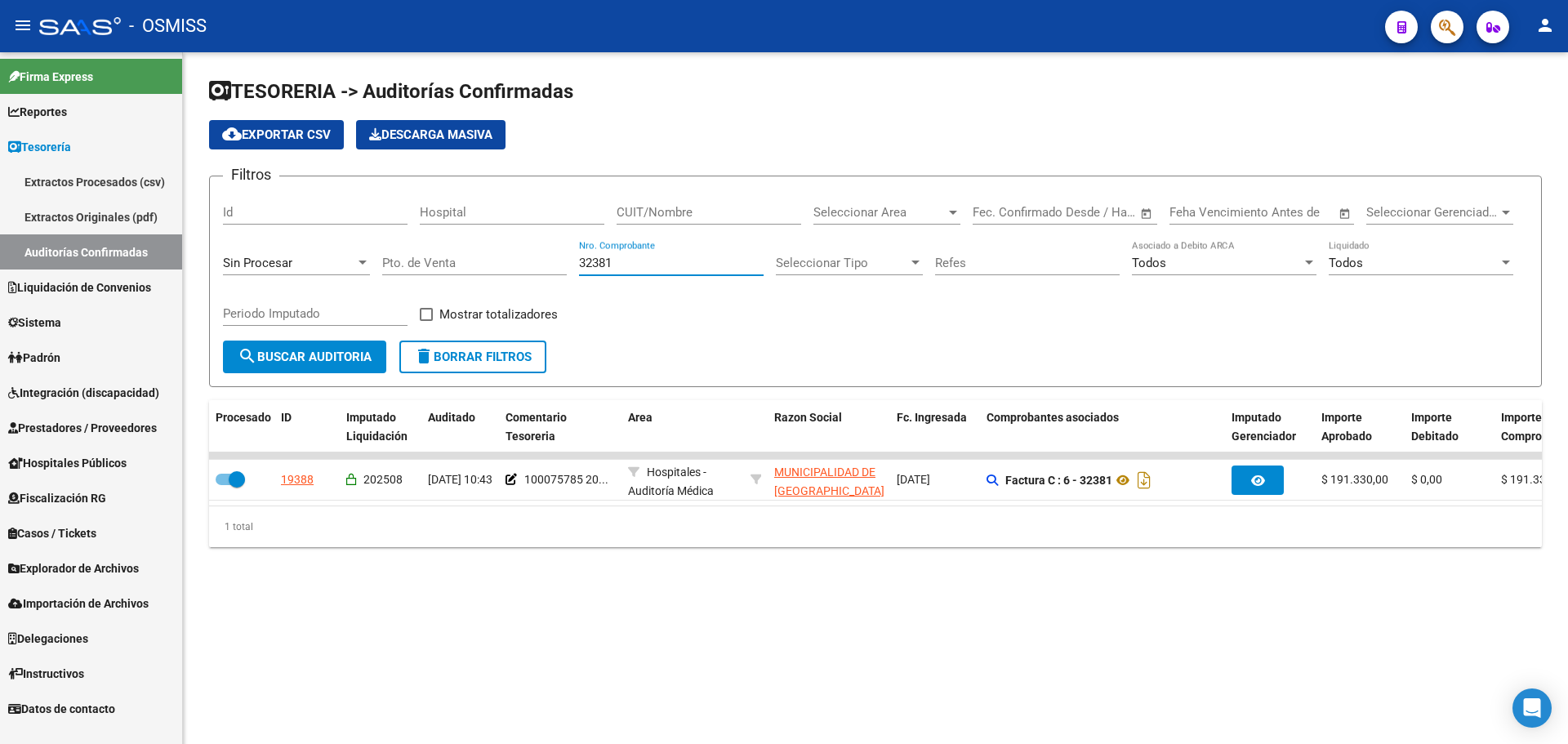
drag, startPoint x: 691, startPoint y: 263, endPoint x: 0, endPoint y: 273, distance: 691.1
click at [5, 248] on mat-sidenav-container "Firma Express Reportes Ingresos Percibidos Análisis de todos los conceptos (his…" at bounding box center [784, 398] width 1568 height 692
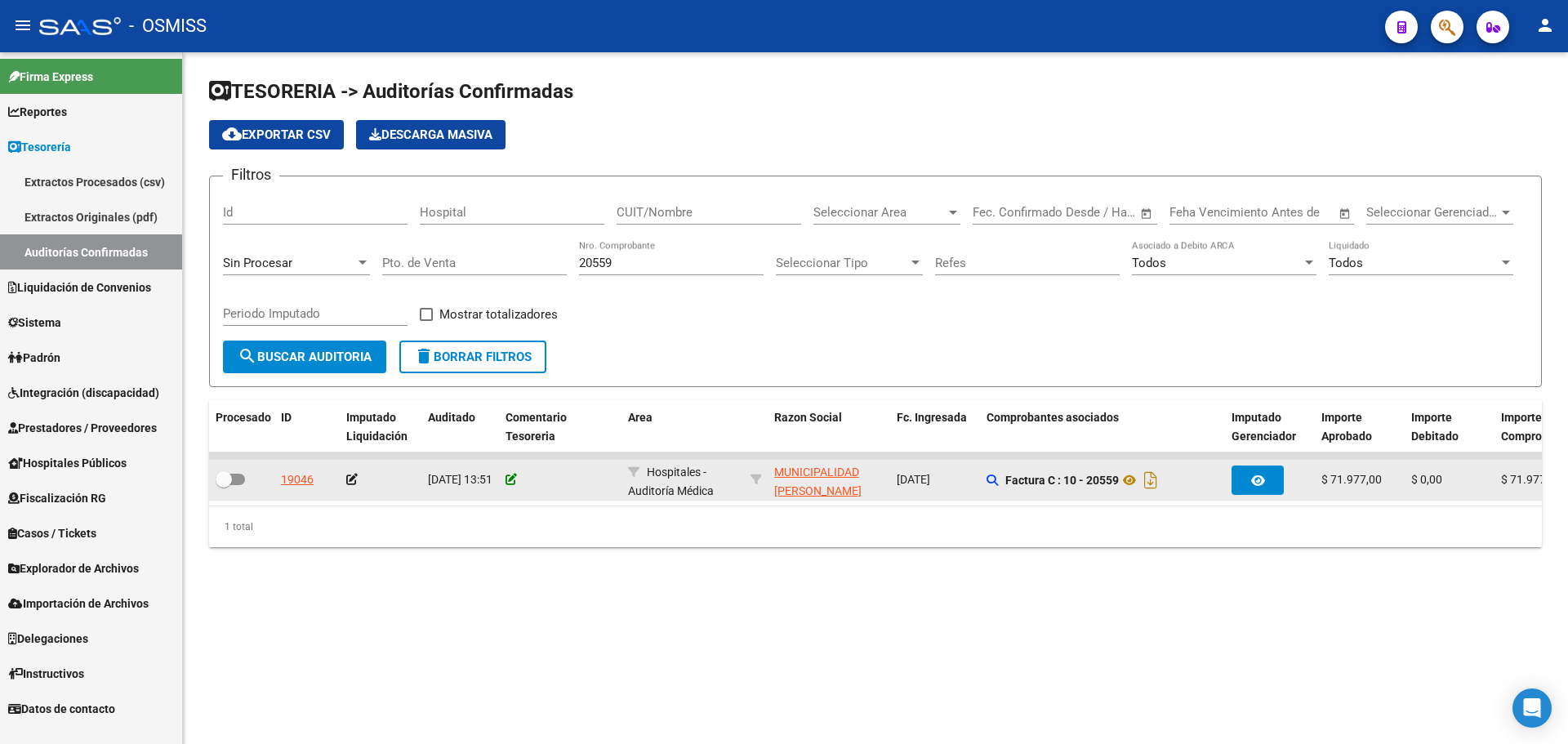
click at [518, 480] on div at bounding box center [560, 480] width 110 height 19
click at [515, 479] on icon at bounding box center [511, 480] width 12 height 12
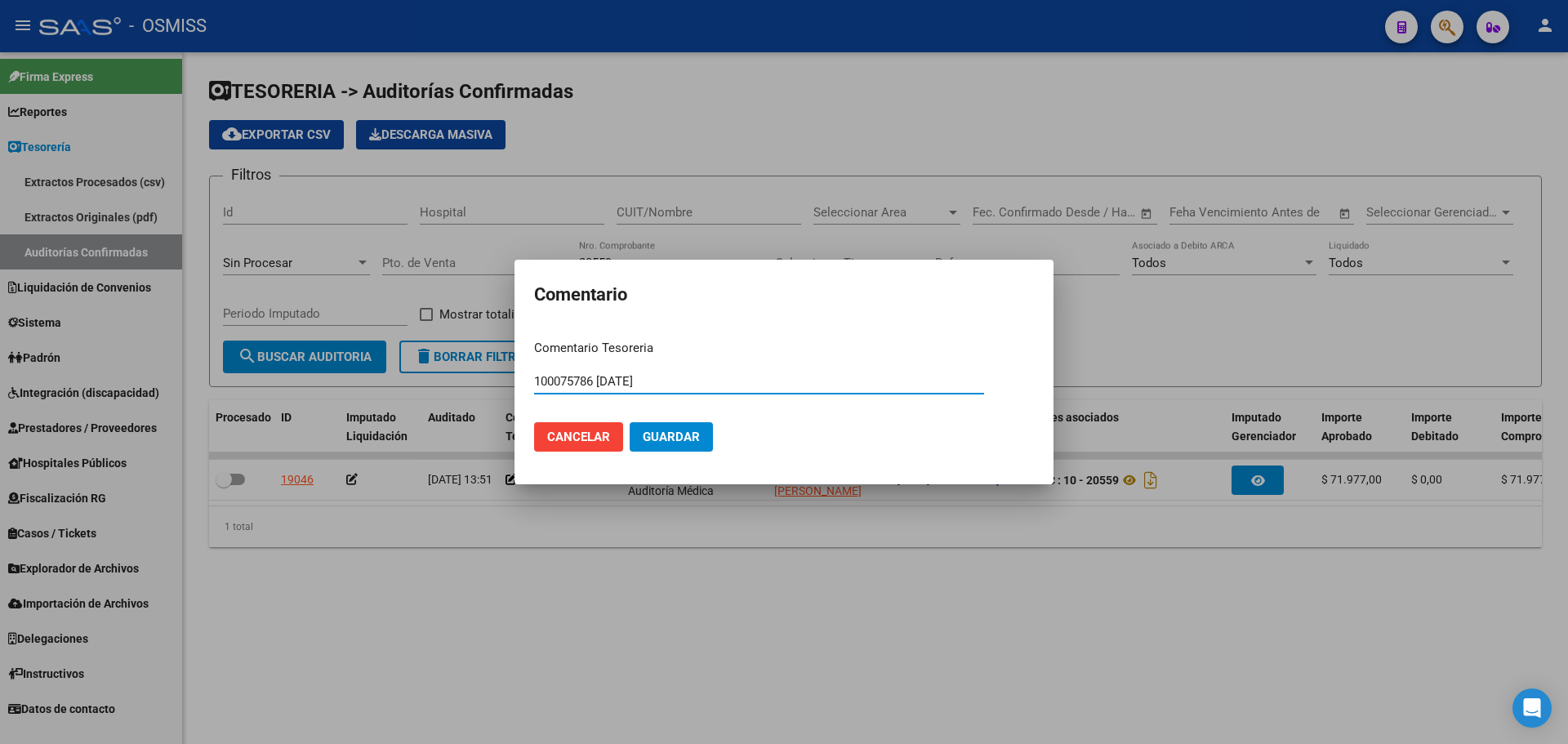
drag, startPoint x: 683, startPoint y: 379, endPoint x: 162, endPoint y: 390, distance: 521.1
click at [162, 390] on div "Comentario Comentario Tesoreria 100075786 [DATE] Ingresar el comentario Cancela…" at bounding box center [784, 372] width 1568 height 744
click at [659, 431] on span "Guardar" at bounding box center [671, 438] width 57 height 15
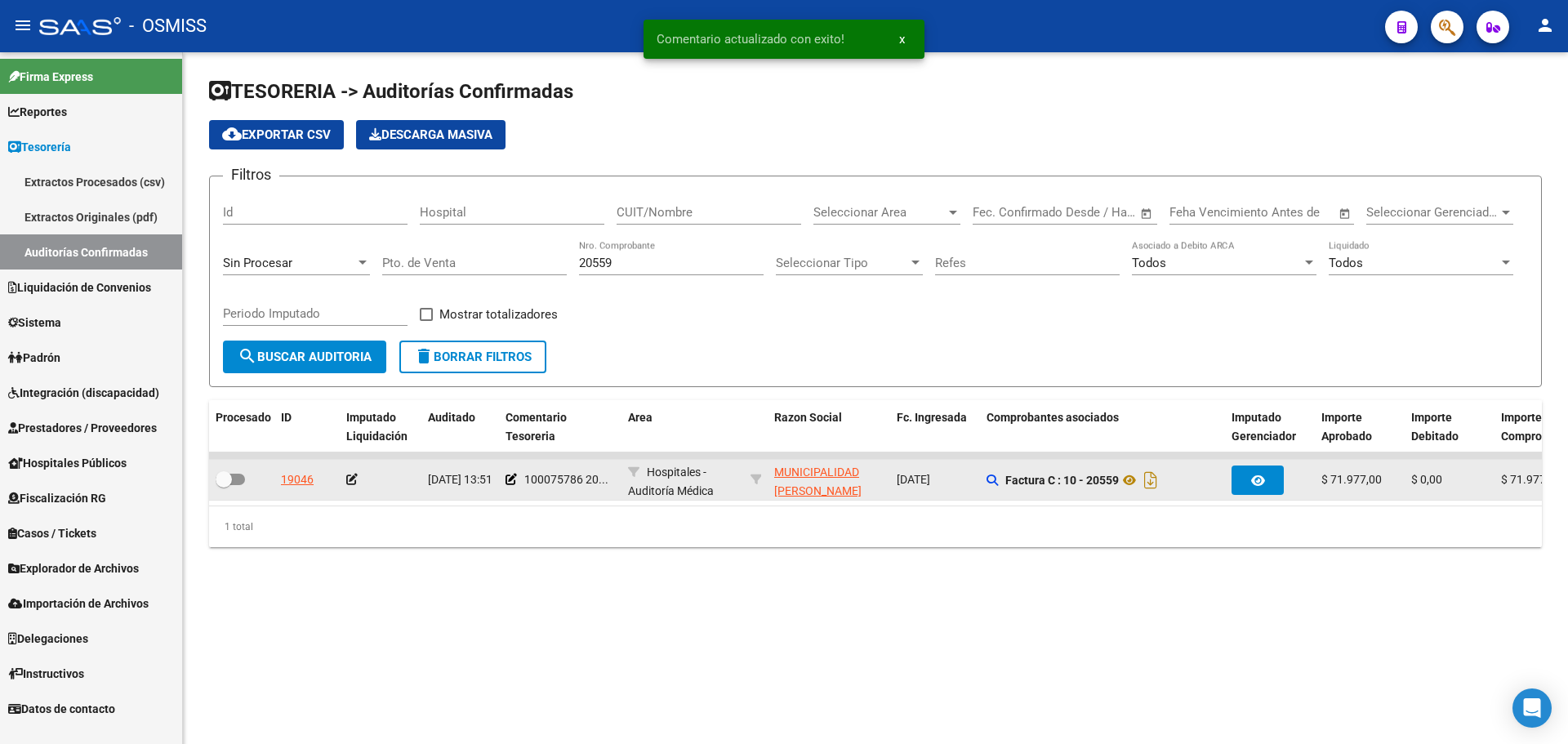
click at [354, 481] on icon at bounding box center [352, 480] width 12 height 12
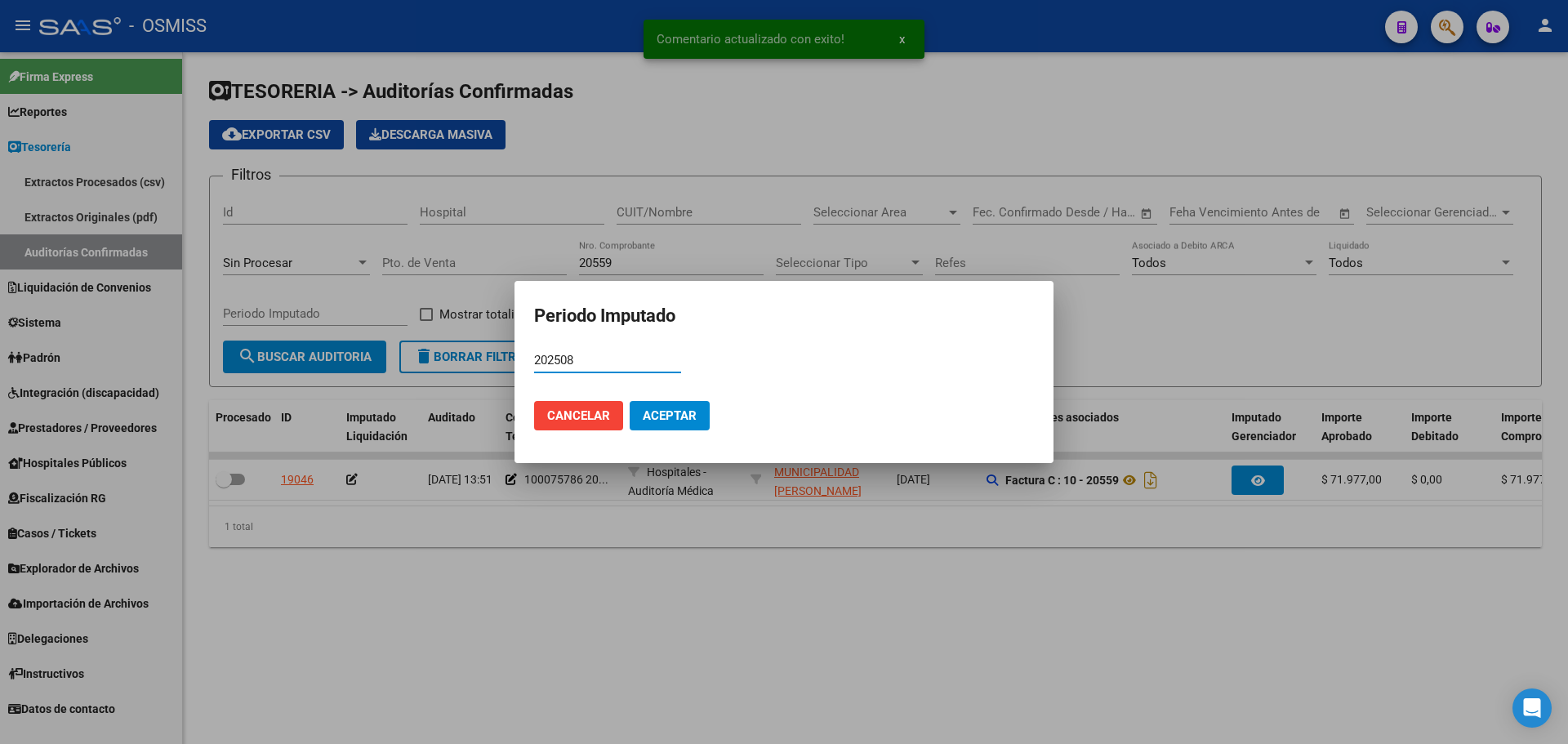
click at [681, 412] on span "Aceptar" at bounding box center [669, 416] width 54 height 15
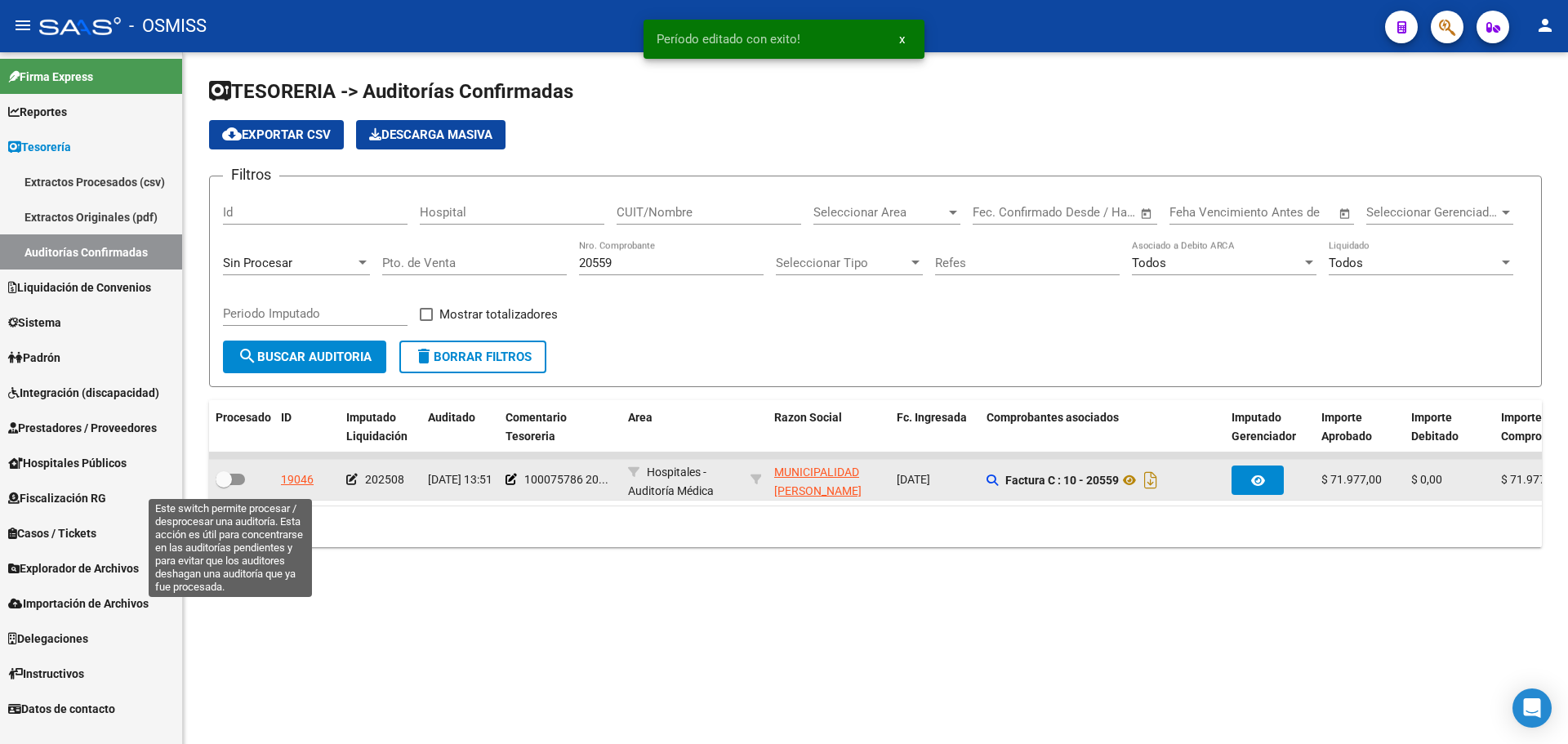
click at [235, 477] on span at bounding box center [230, 480] width 29 height 12
click at [224, 485] on input "checkbox" at bounding box center [223, 485] width 1 height 1
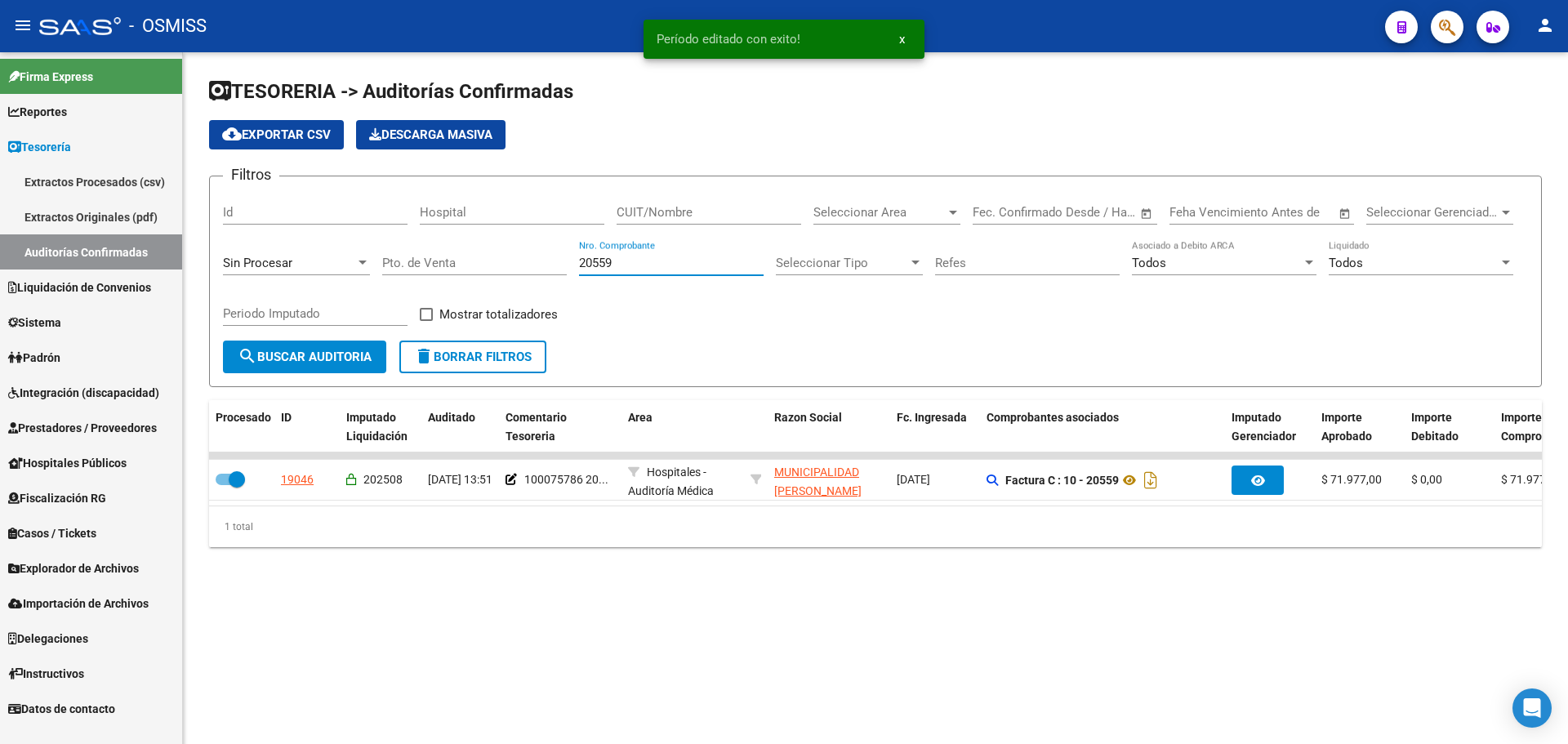
click at [657, 265] on input "20559" at bounding box center [672, 263] width 184 height 15
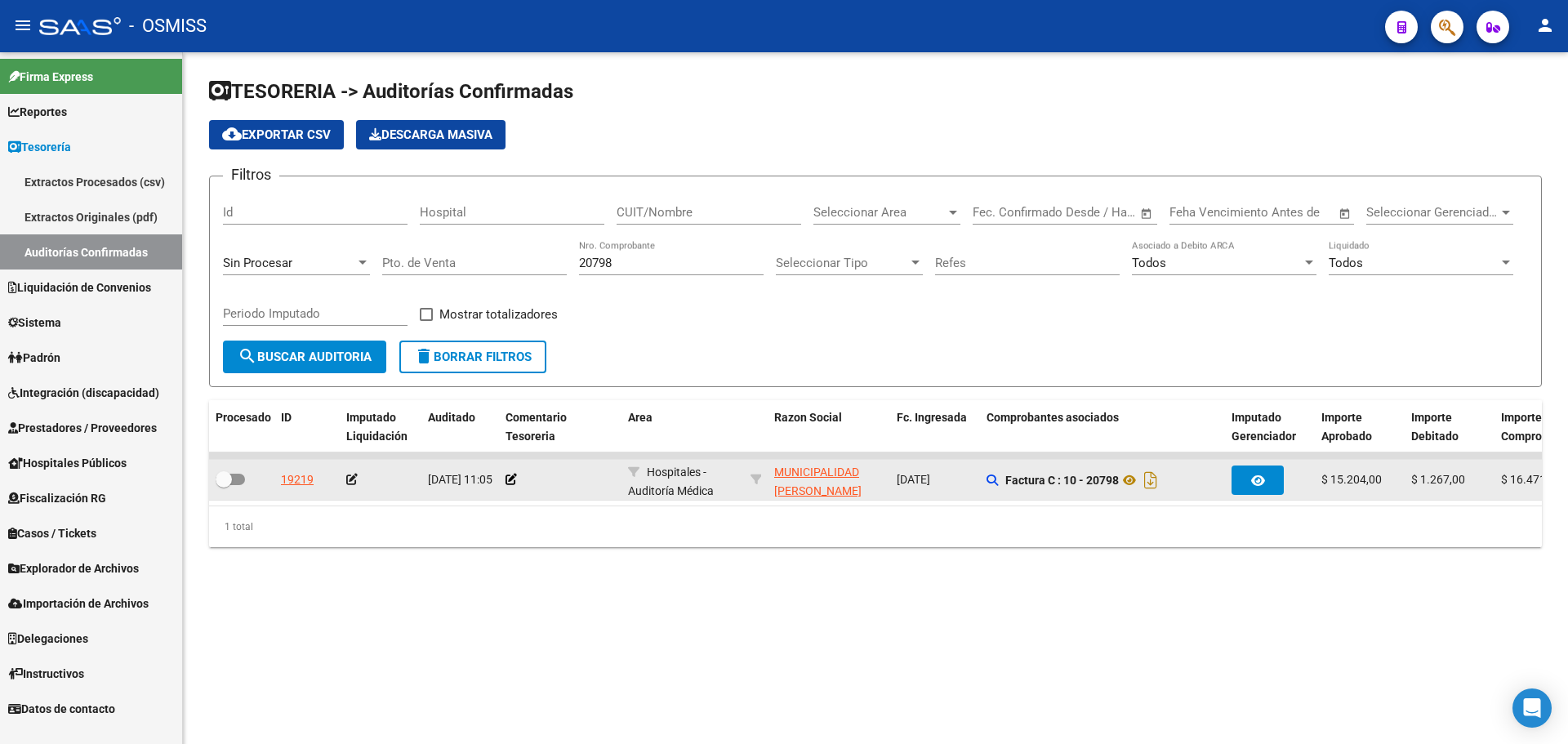
click at [518, 479] on div at bounding box center [560, 480] width 110 height 19
click at [510, 479] on icon at bounding box center [511, 480] width 12 height 12
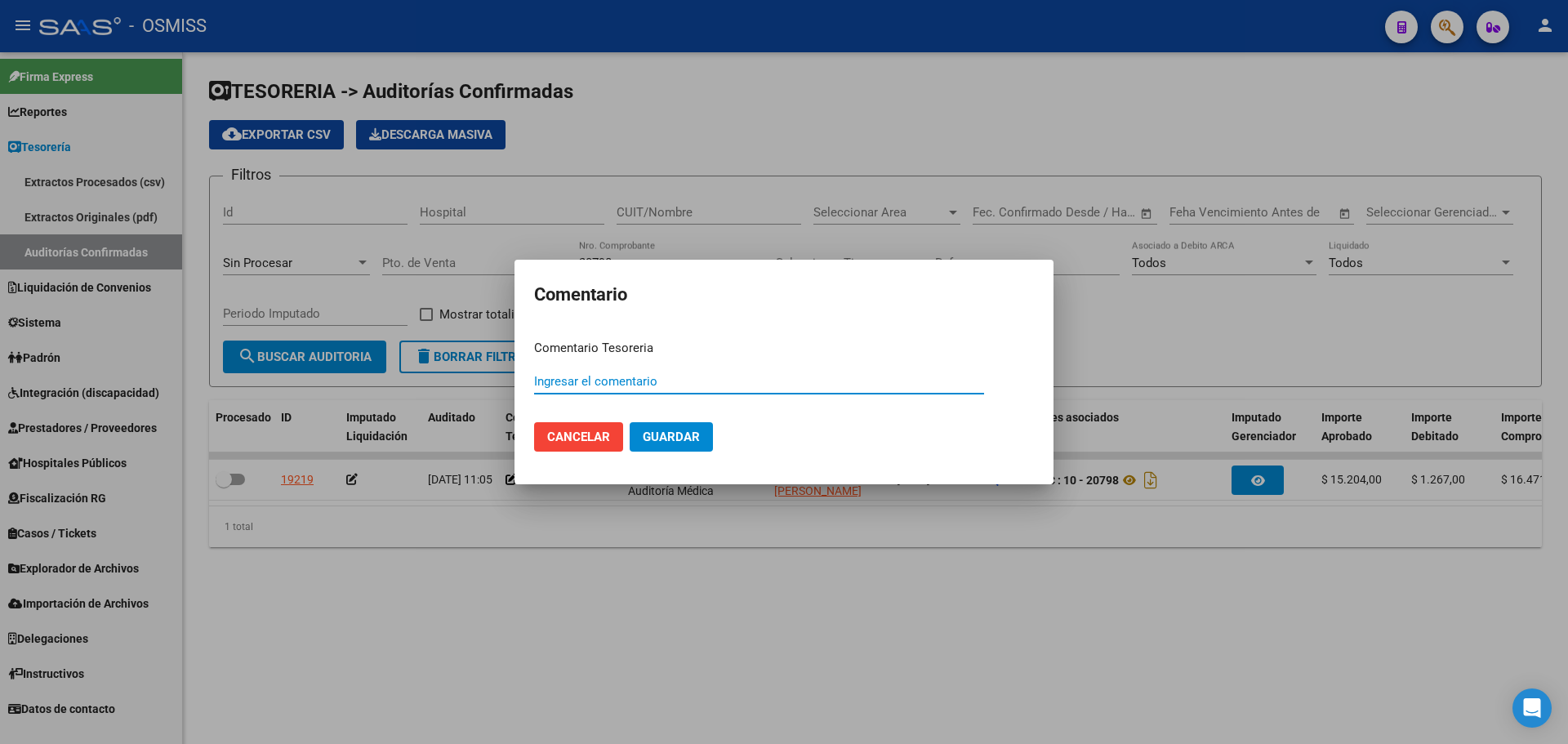
paste input "100075786 [DATE]"
click at [663, 437] on span "Guardar" at bounding box center [671, 438] width 57 height 15
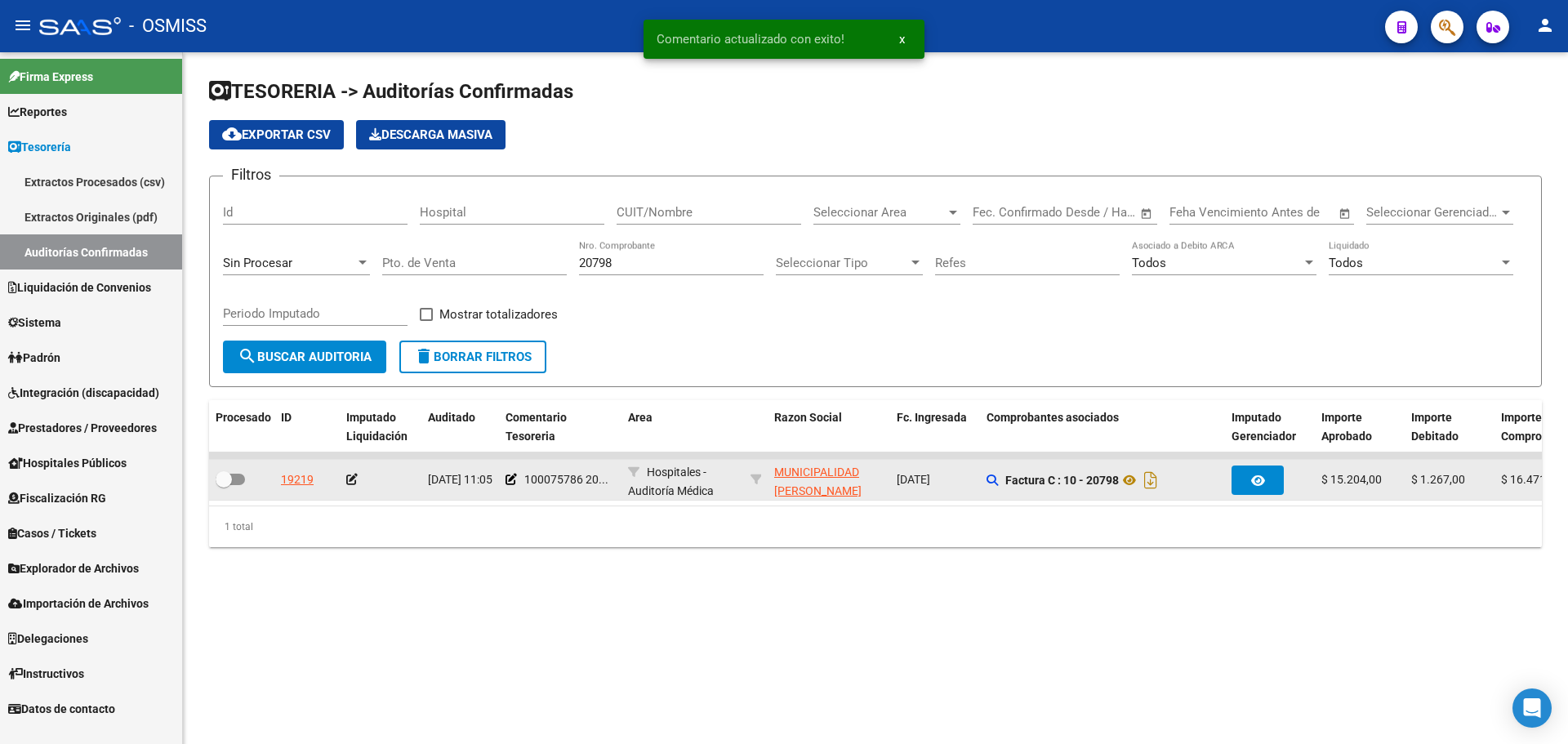
click at [350, 477] on icon at bounding box center [352, 480] width 12 height 12
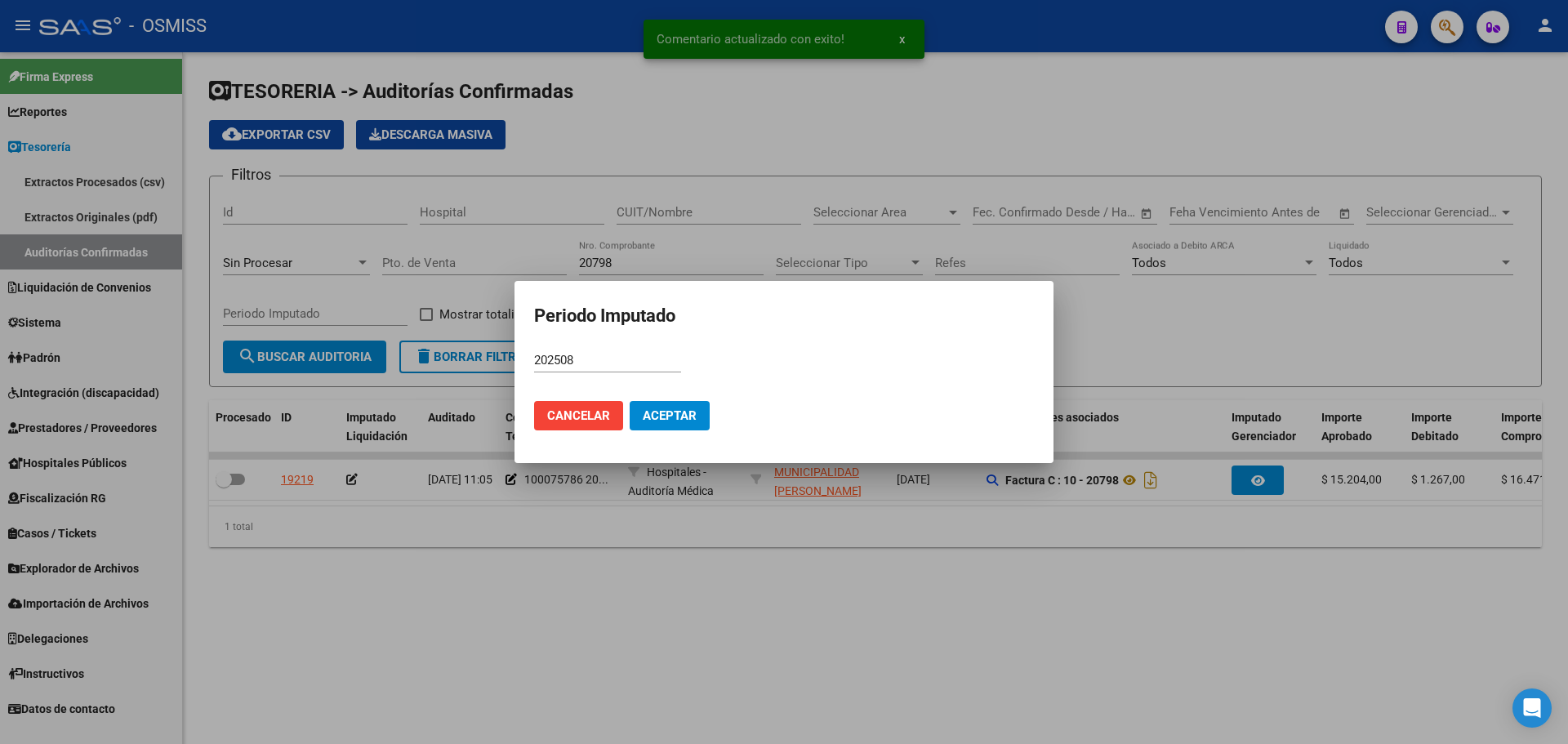
click at [715, 422] on mat-dialog-actions "Cancelar Aceptar" at bounding box center [784, 415] width 500 height 56
click at [644, 410] on span "Aceptar" at bounding box center [669, 416] width 54 height 15
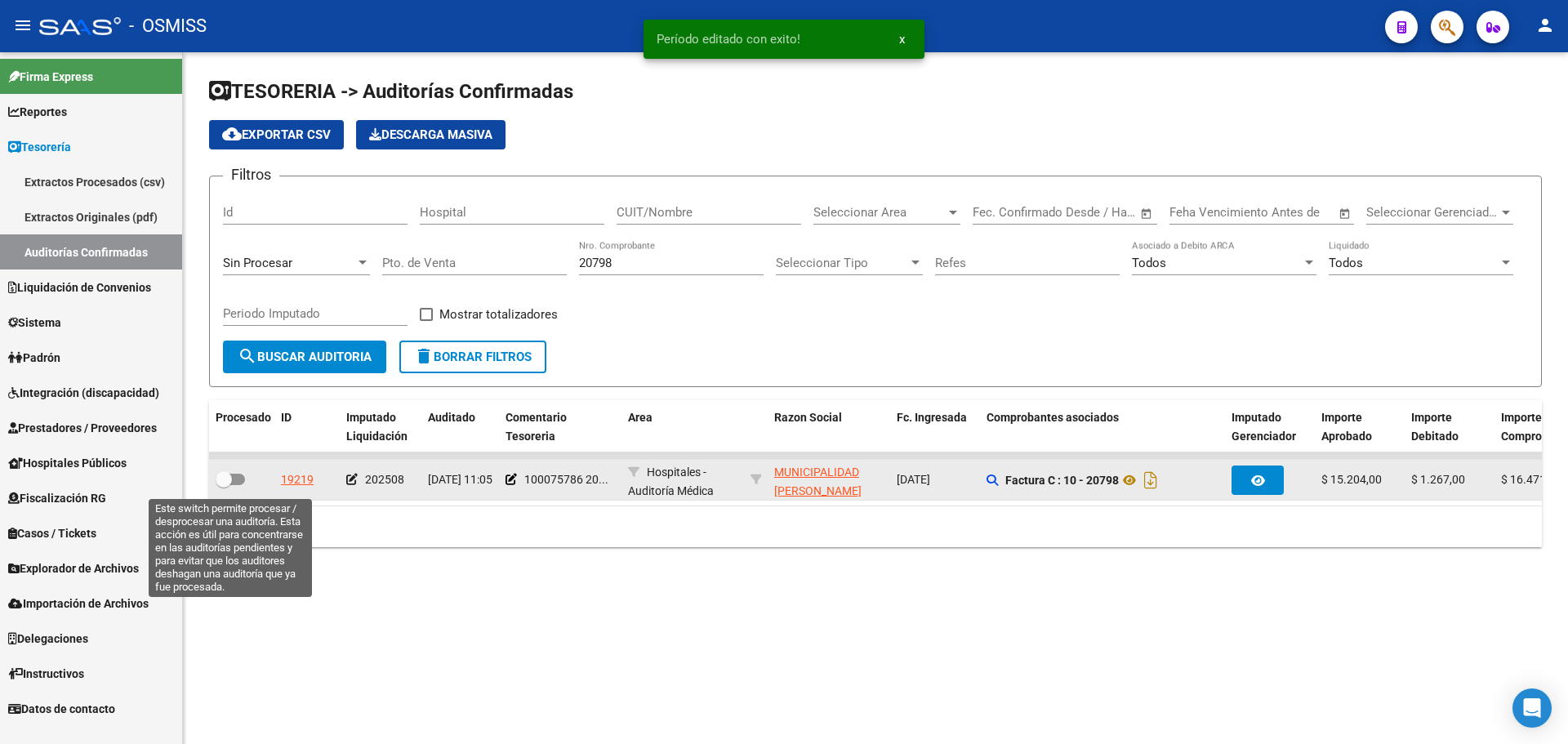
click at [232, 482] on span at bounding box center [230, 480] width 29 height 12
click at [224, 485] on input "checkbox" at bounding box center [223, 485] width 1 height 1
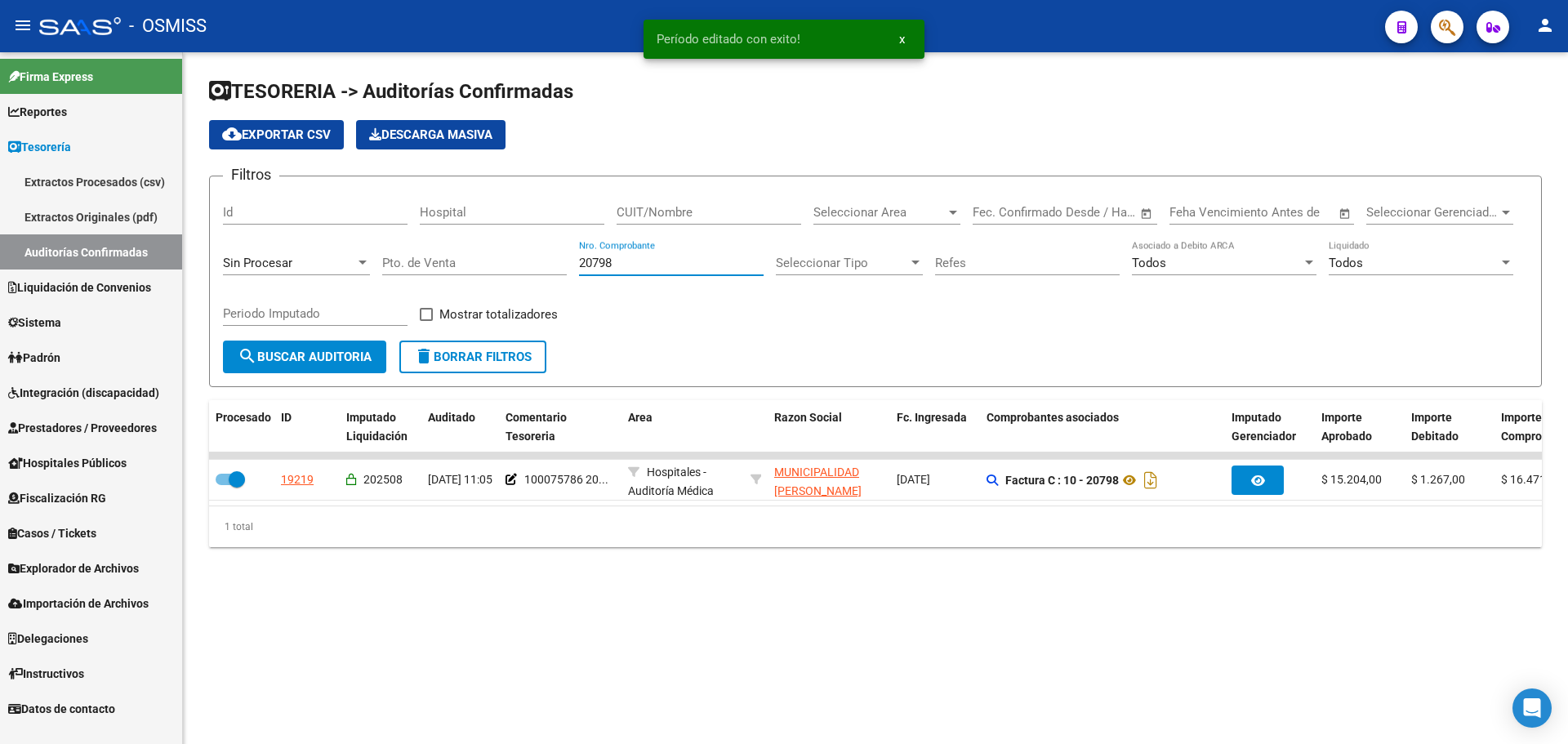
click at [625, 261] on input "20798" at bounding box center [672, 263] width 184 height 15
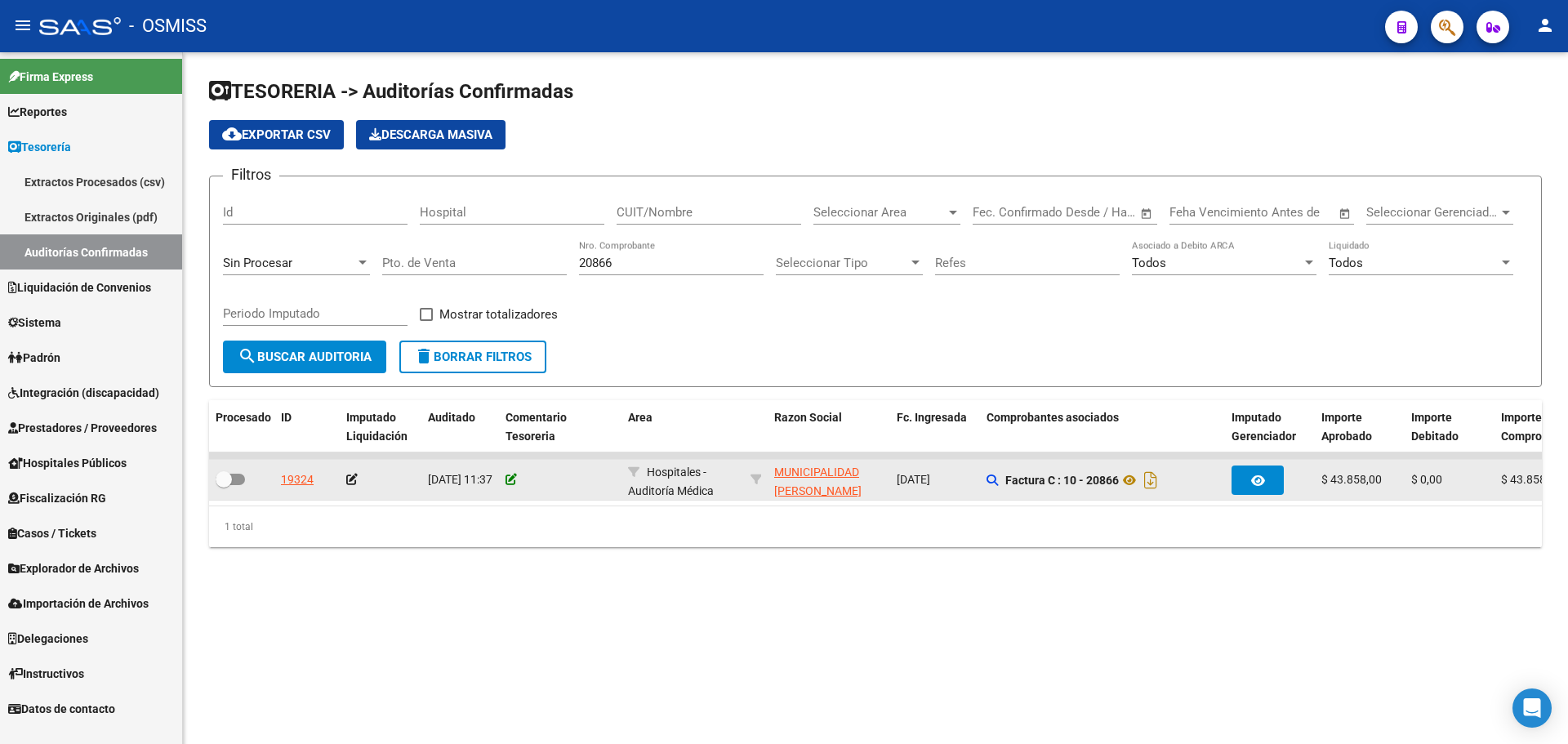
click at [509, 480] on icon at bounding box center [511, 480] width 12 height 12
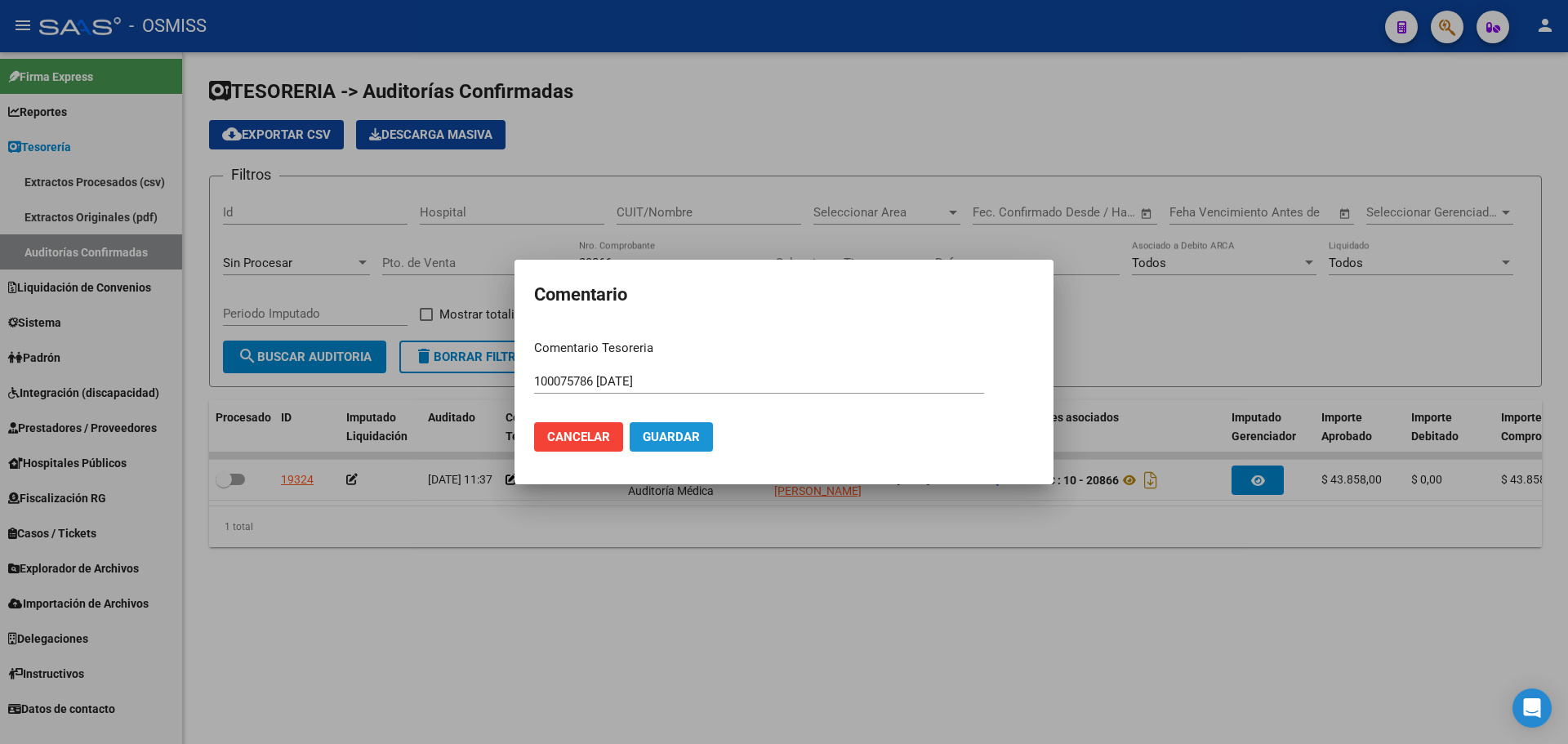
click at [654, 446] on button "Guardar" at bounding box center [672, 437] width 83 height 29
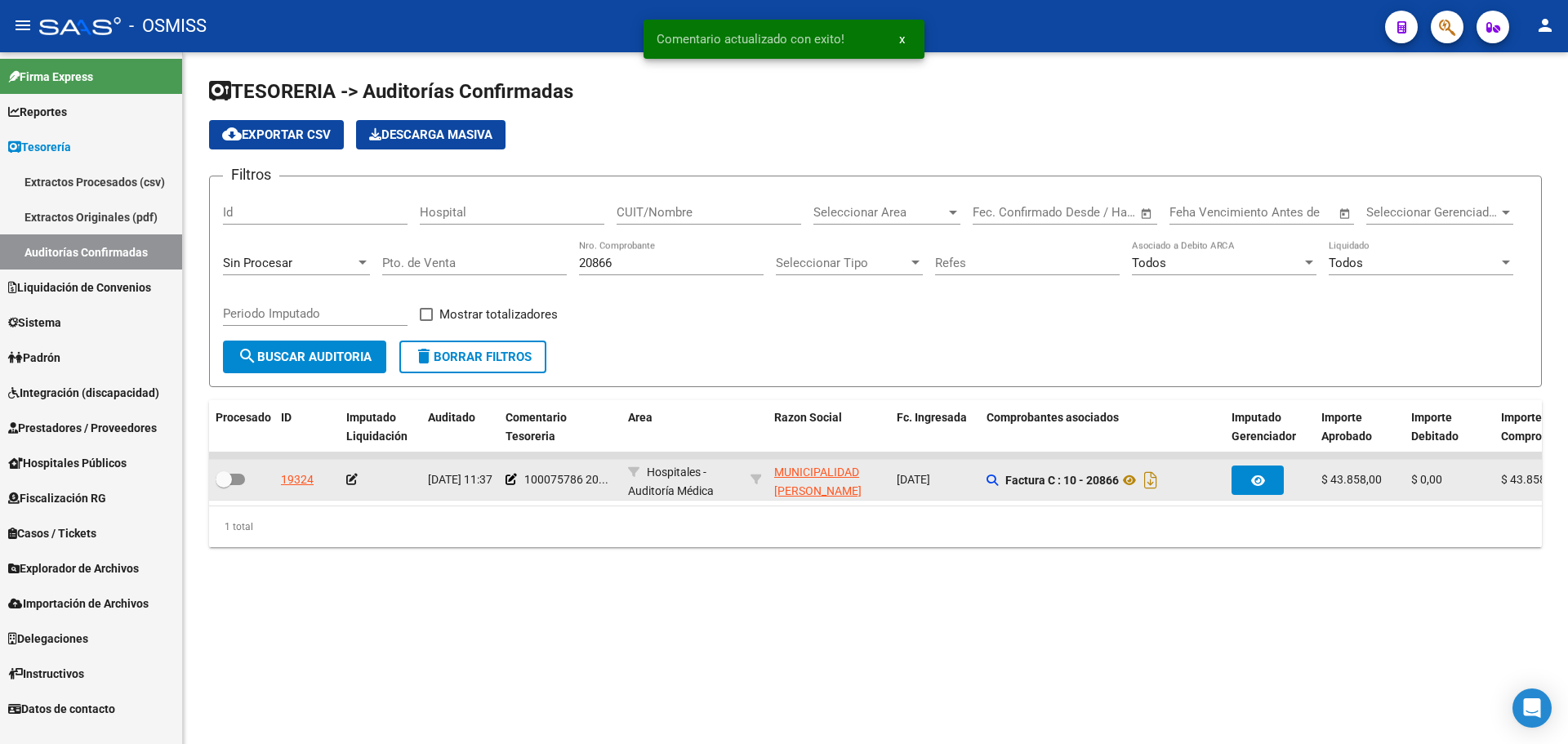
click at [354, 482] on icon at bounding box center [352, 480] width 12 height 12
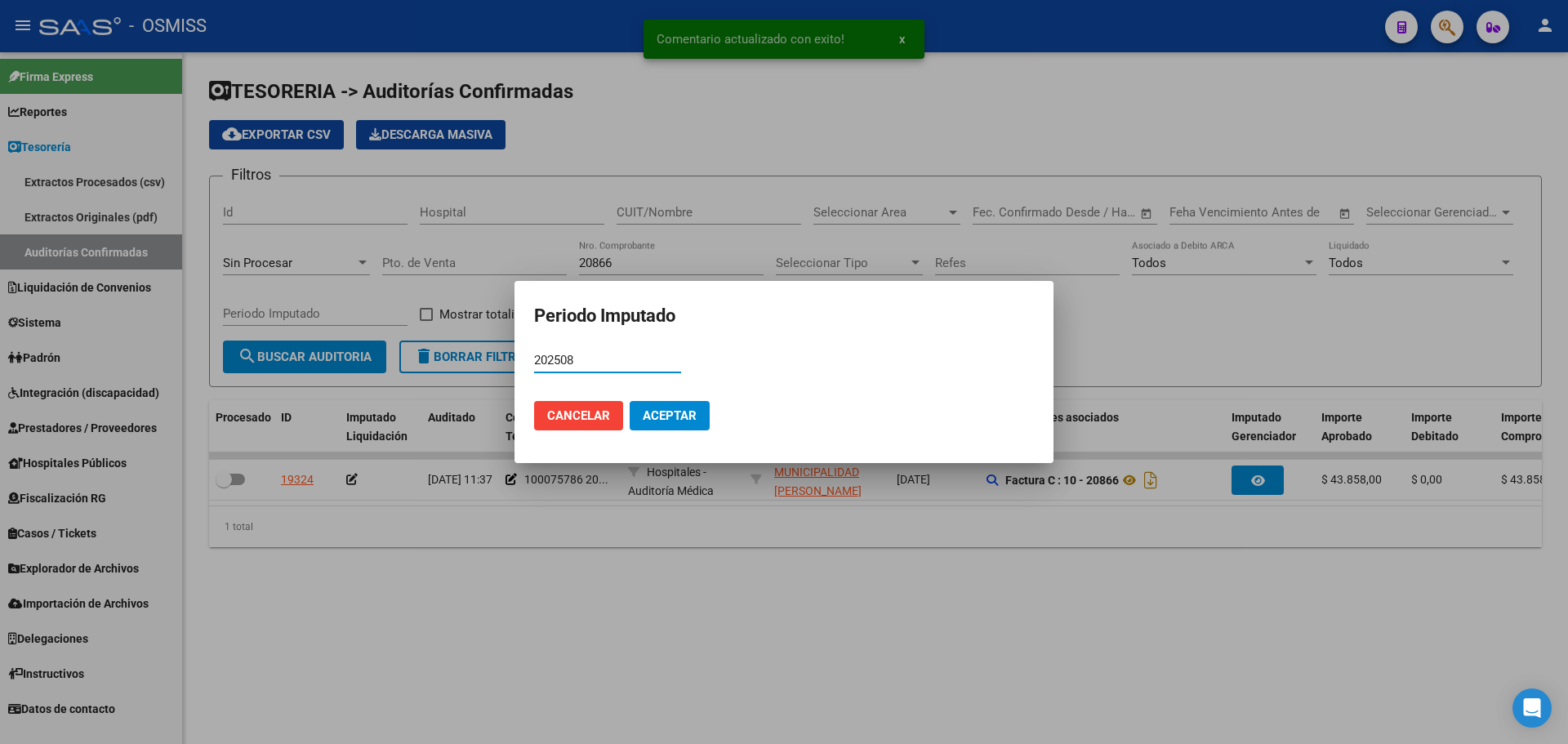
click at [627, 414] on mat-dialog-actions "Cancelar Aceptar" at bounding box center [784, 415] width 500 height 56
click at [642, 409] on span "Aceptar" at bounding box center [669, 416] width 54 height 15
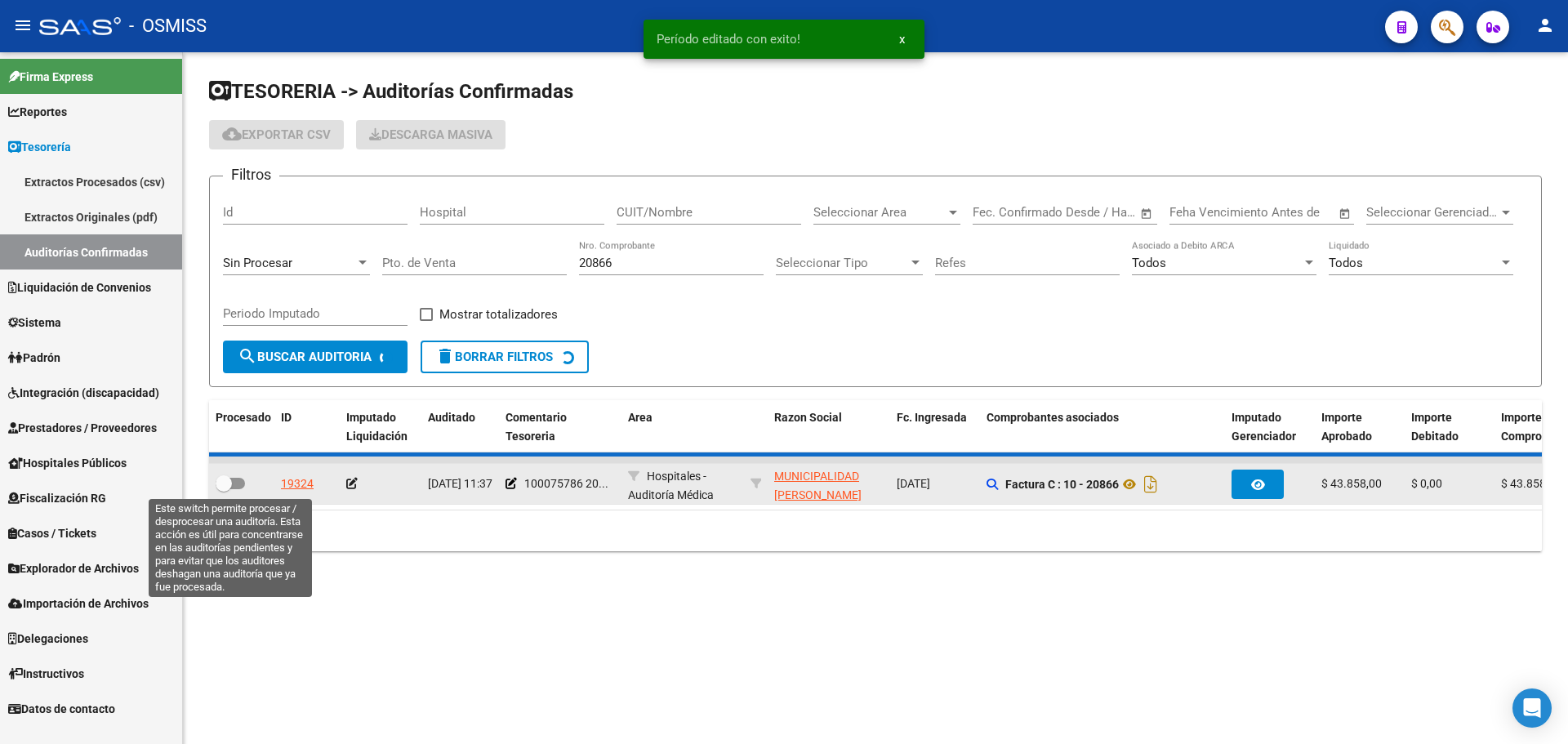
click at [241, 475] on label at bounding box center [230, 484] width 29 height 20
click at [224, 489] on input "checkbox" at bounding box center [223, 489] width 1 height 1
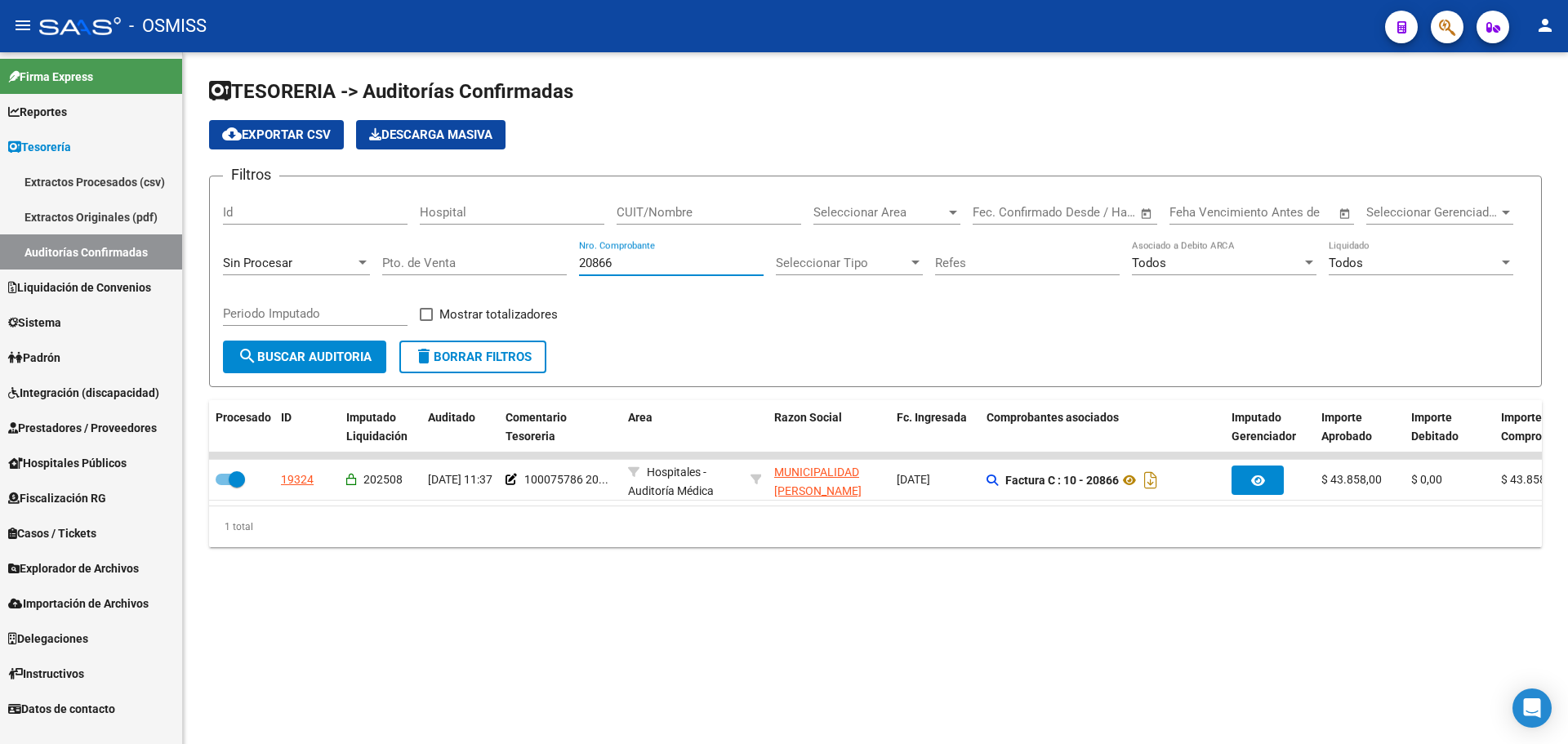
drag, startPoint x: 658, startPoint y: 262, endPoint x: 210, endPoint y: 262, distance: 448.0
click at [220, 262] on form "Filtros Id Hospital CUIT/Nombre Seleccionar Area Seleccionar Area Start date – …" at bounding box center [876, 281] width 1333 height 212
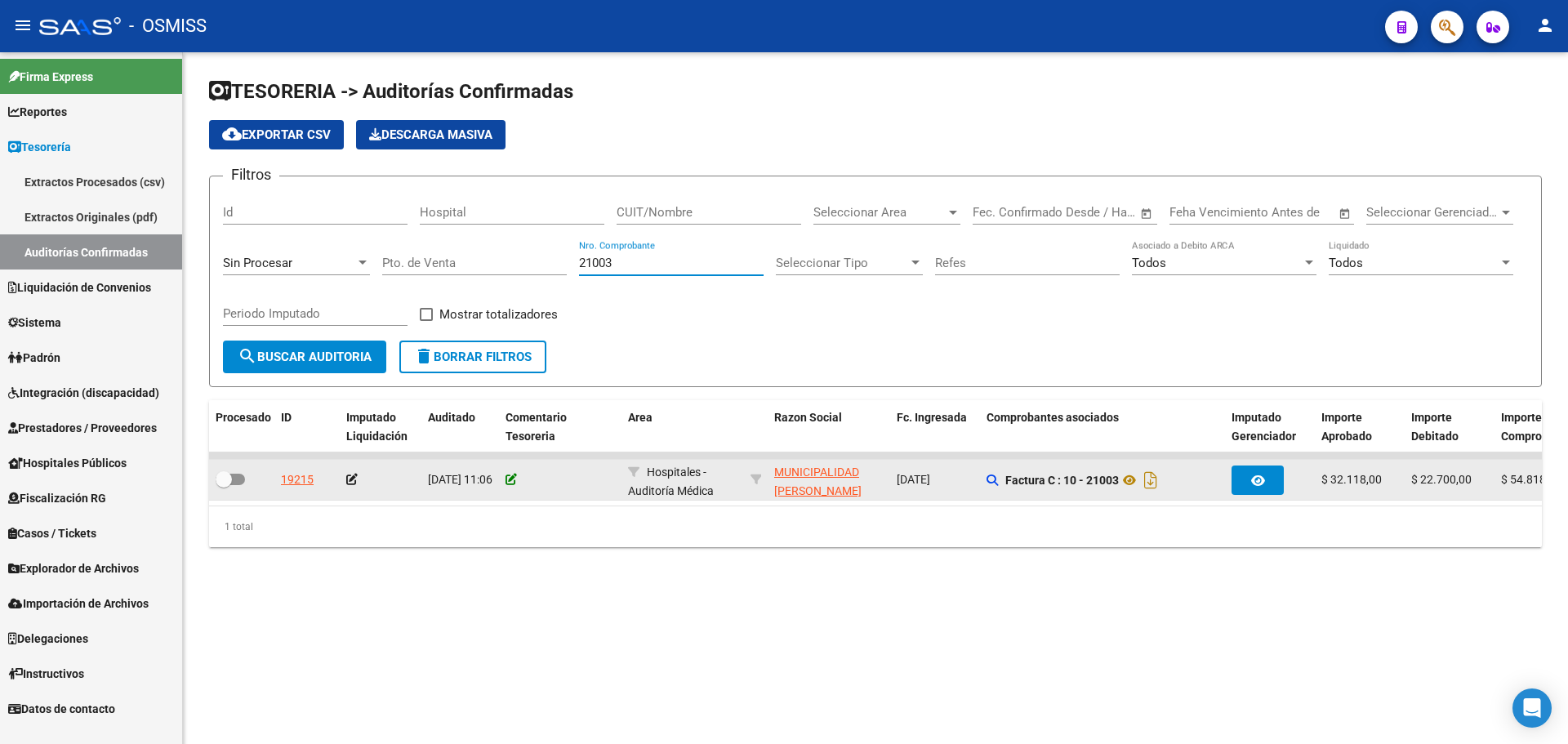
click at [508, 477] on icon at bounding box center [511, 480] width 12 height 12
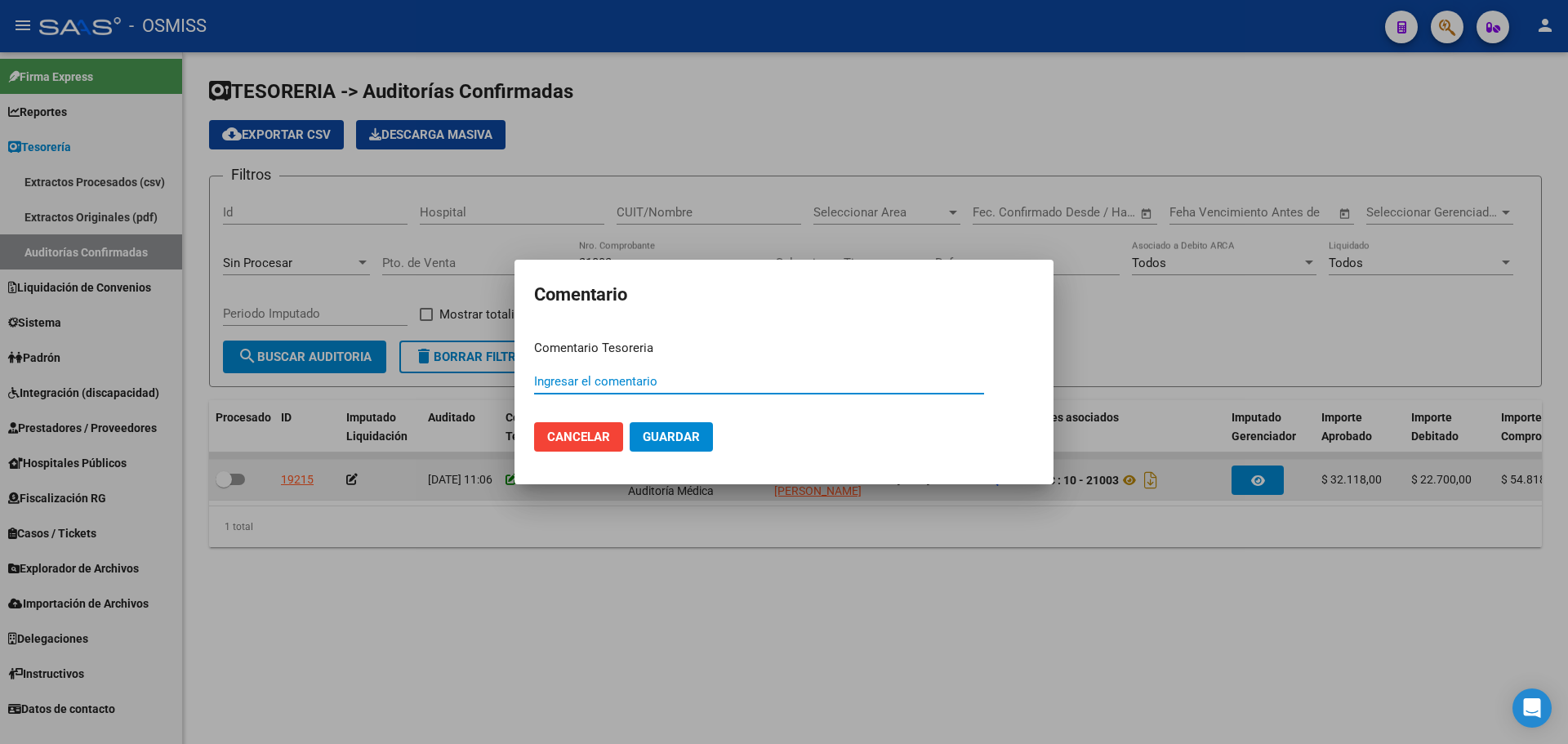
paste input "100075786 [DATE]"
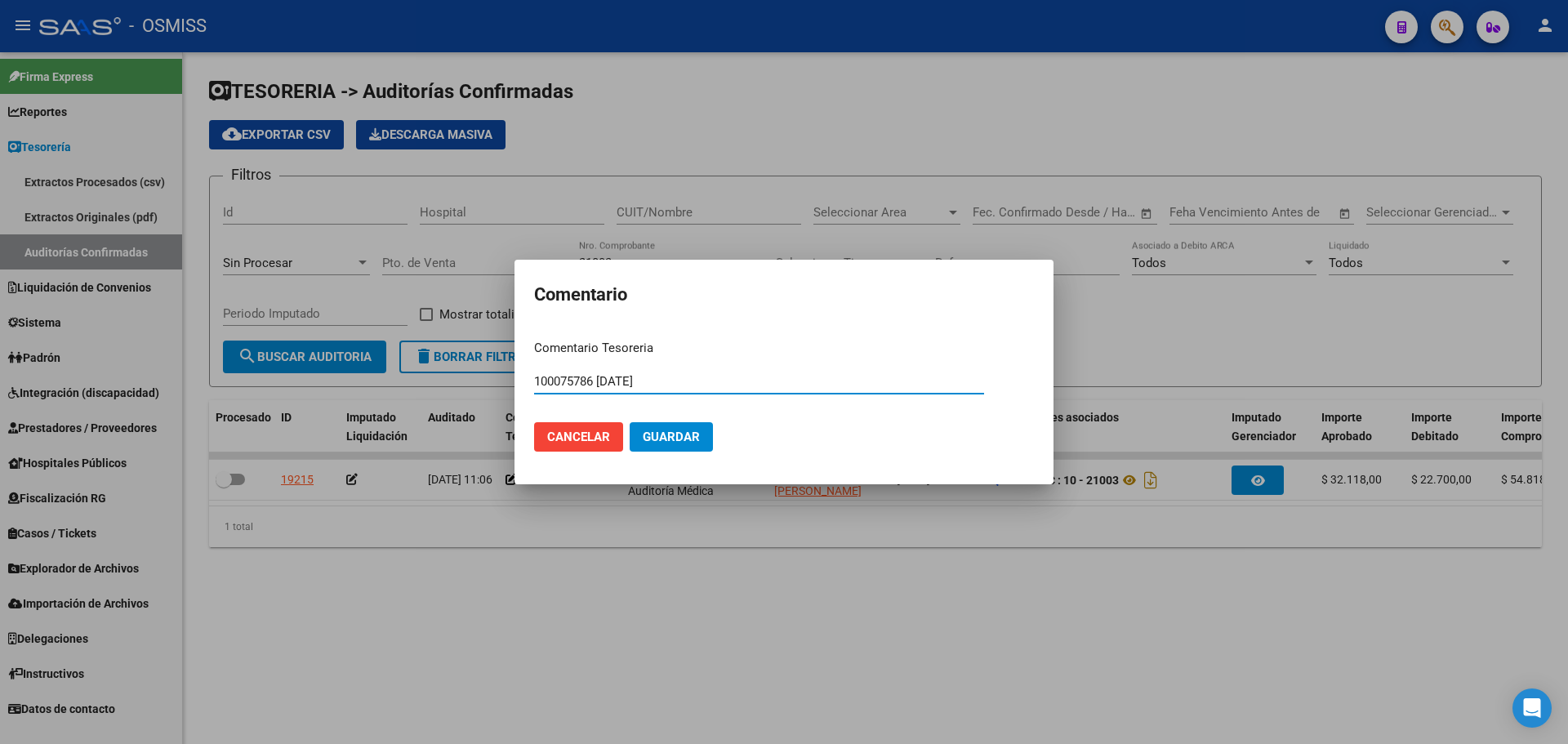
click at [677, 443] on span "Guardar" at bounding box center [671, 438] width 57 height 15
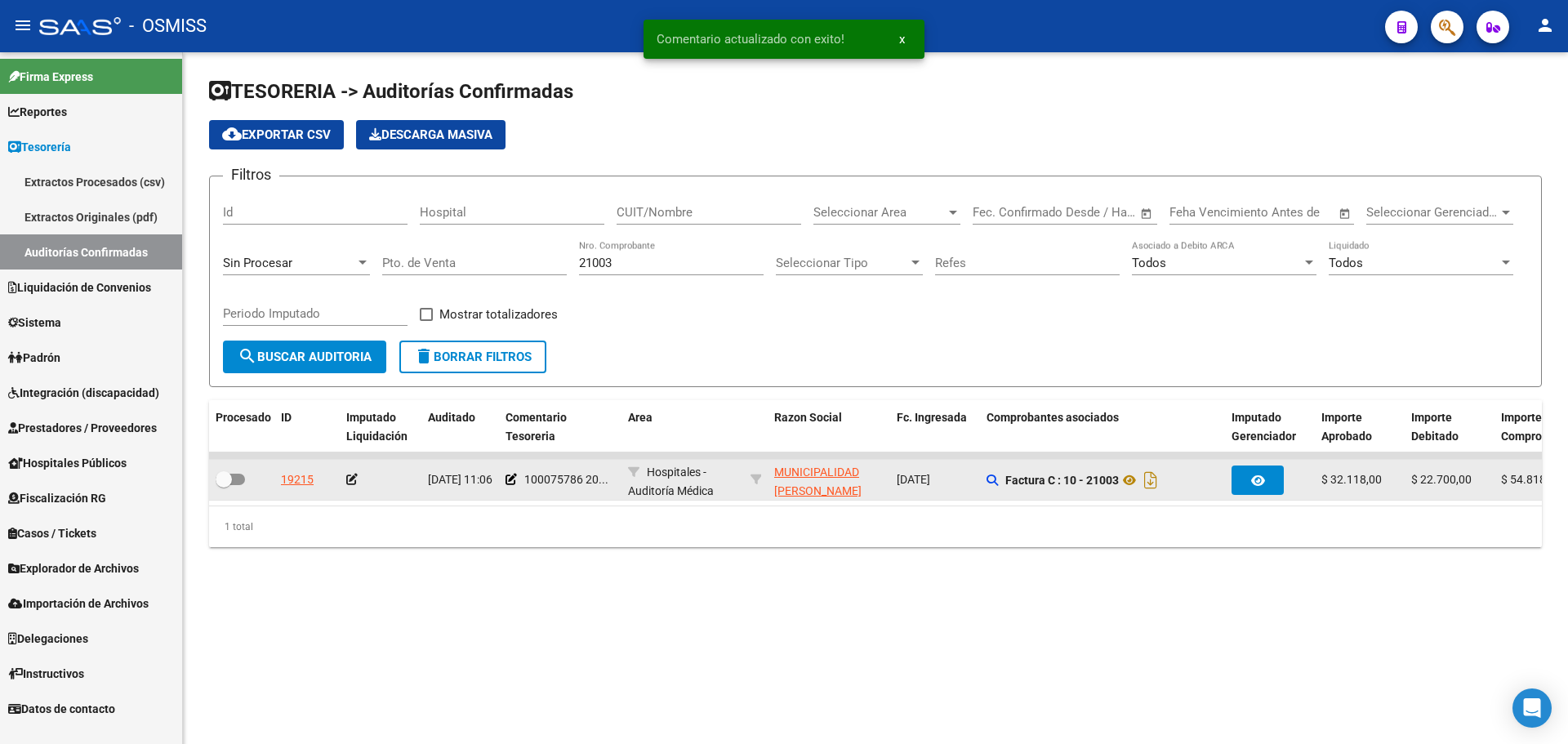
click at [358, 478] on div at bounding box center [380, 480] width 69 height 19
click at [354, 478] on icon at bounding box center [352, 480] width 12 height 12
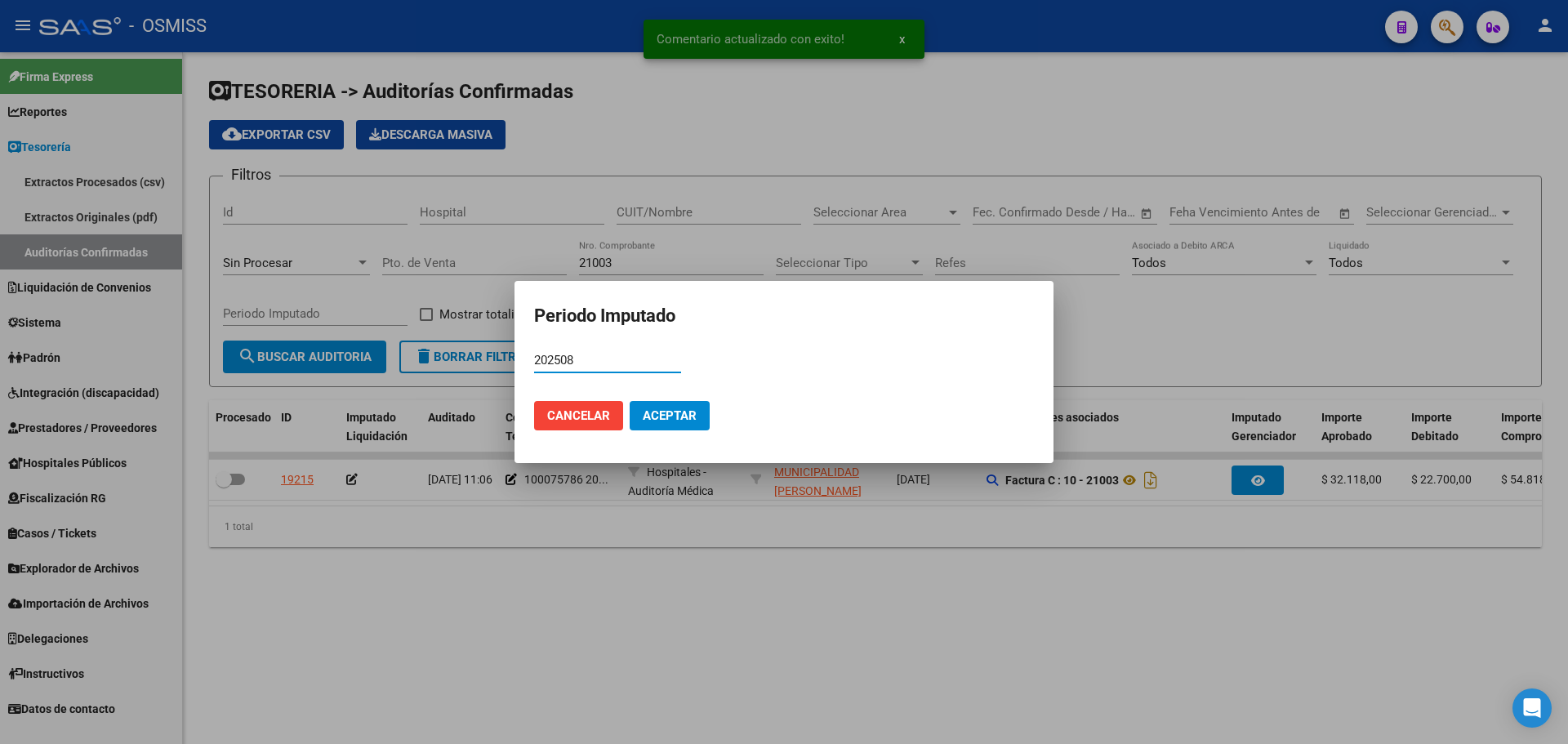
click at [676, 415] on span "Aceptar" at bounding box center [669, 416] width 54 height 15
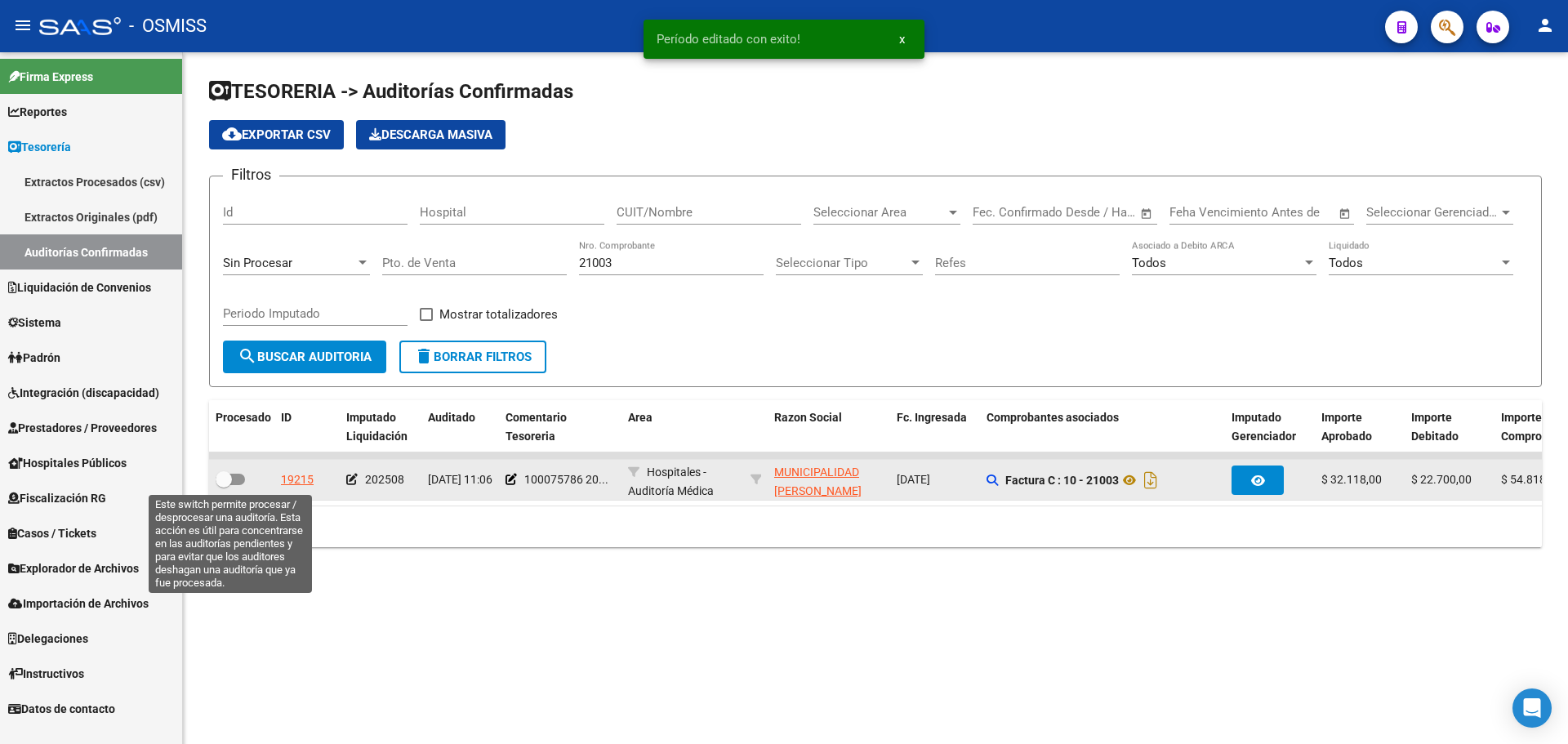
drag, startPoint x: 226, startPoint y: 480, endPoint x: 240, endPoint y: 483, distance: 14.3
click at [226, 480] on span at bounding box center [224, 480] width 17 height 17
click at [224, 485] on input "checkbox" at bounding box center [223, 485] width 1 height 1
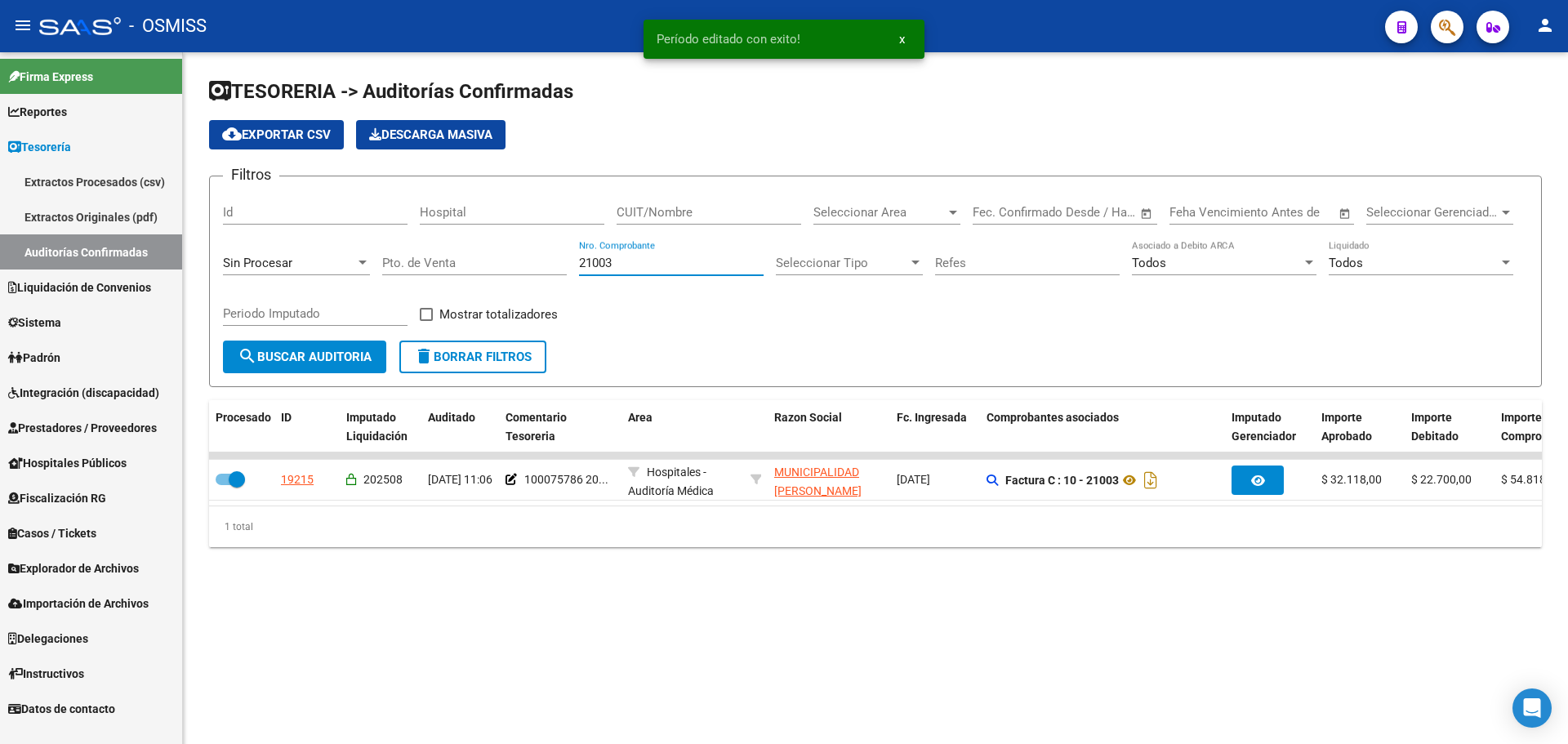
drag, startPoint x: 677, startPoint y: 262, endPoint x: 384, endPoint y: 262, distance: 293.0
click at [389, 262] on div "Filtros Id Hospital CUIT/Nombre Seleccionar Area Seleccionar Area Start date – …" at bounding box center [876, 265] width 1305 height 151
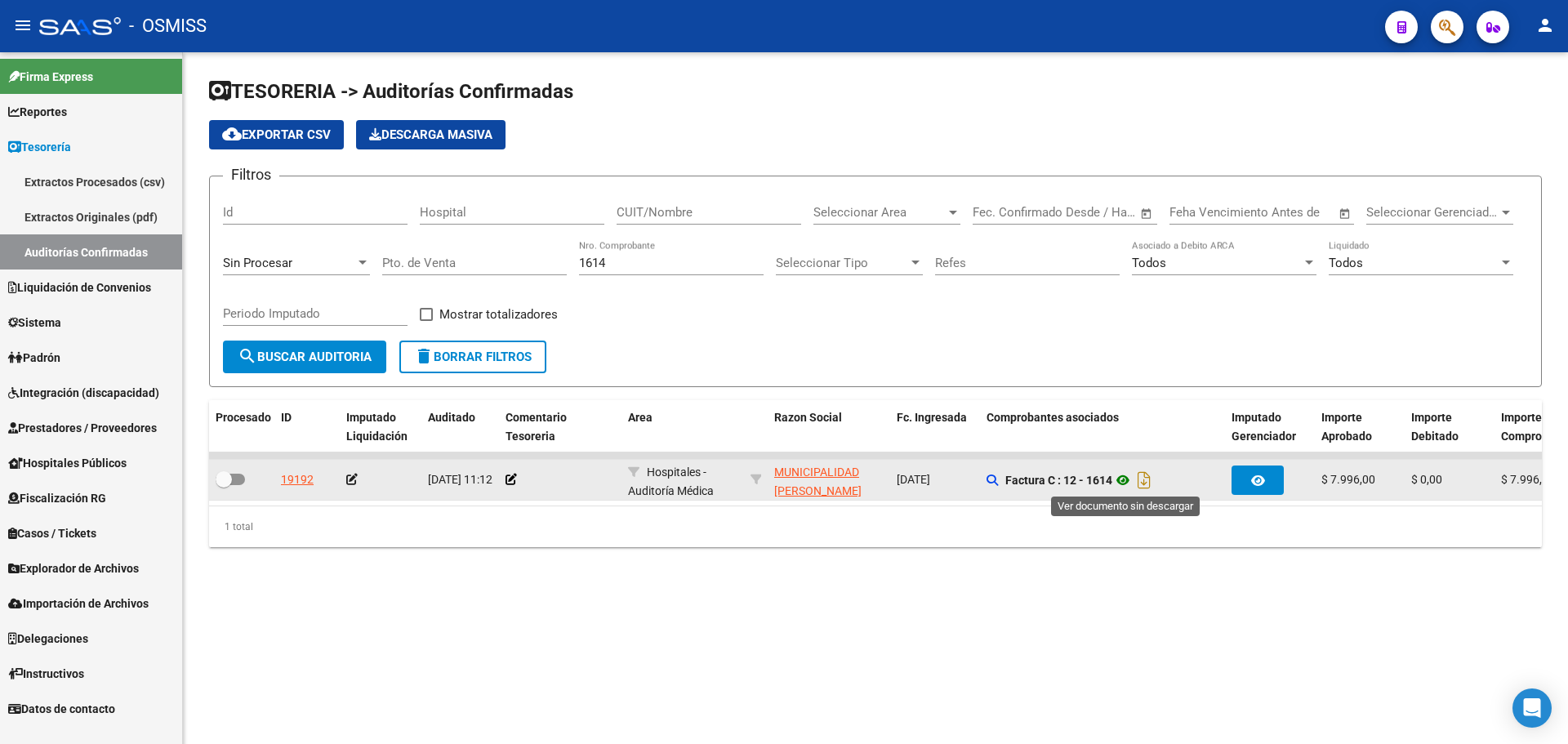
click at [1133, 478] on icon at bounding box center [1123, 481] width 22 height 20
click at [514, 482] on icon at bounding box center [511, 480] width 12 height 12
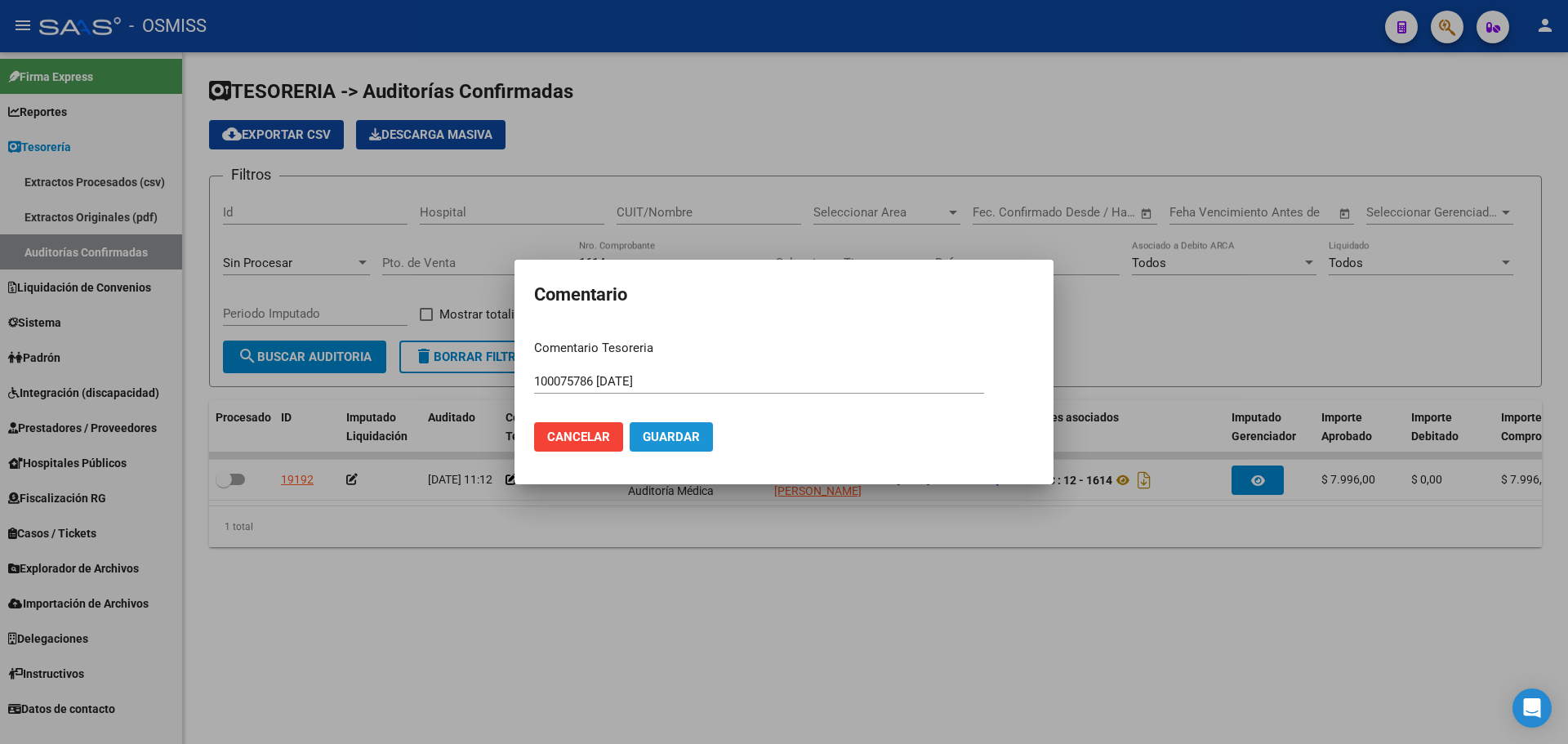
click at [669, 433] on span "Guardar" at bounding box center [671, 438] width 57 height 15
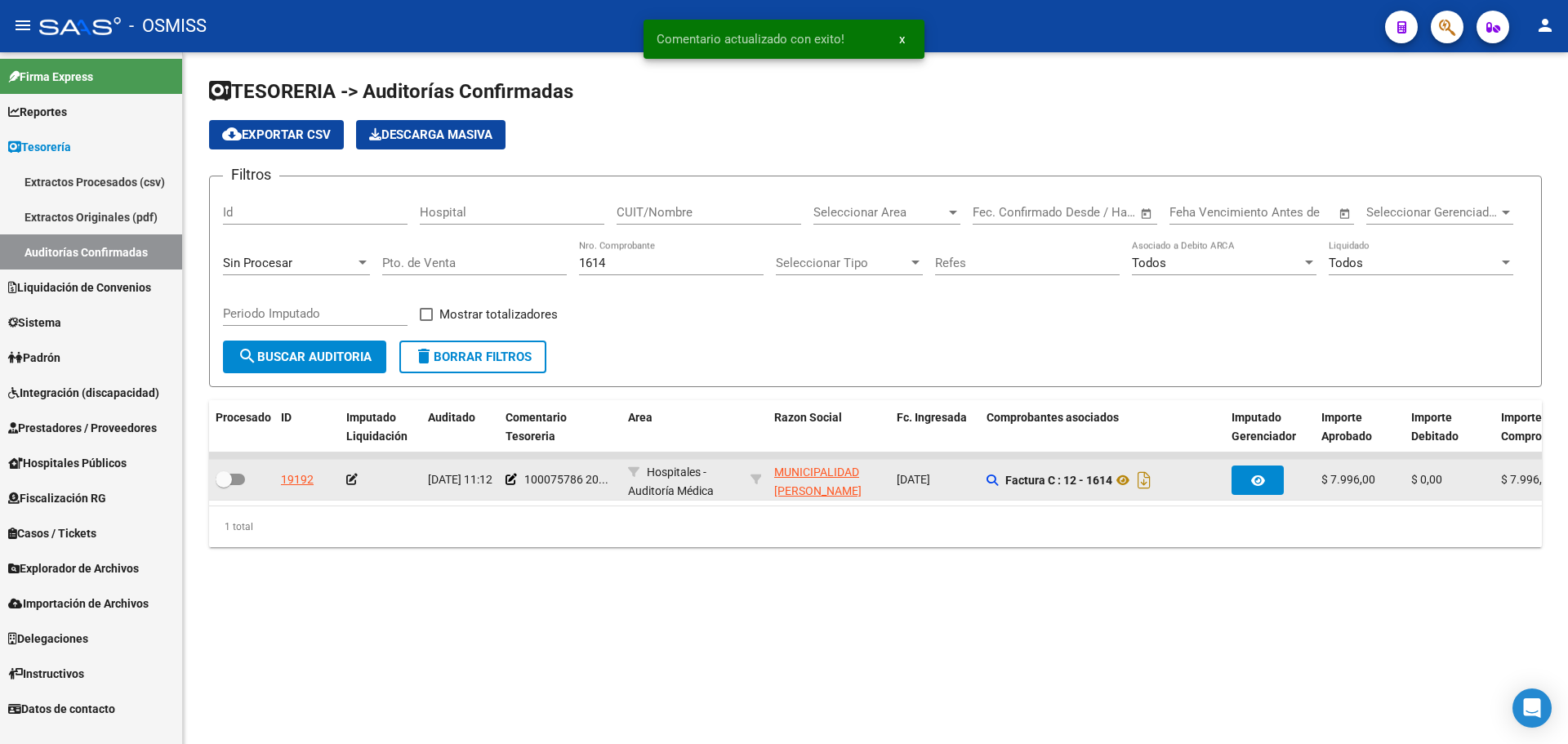
click at [354, 480] on icon at bounding box center [352, 480] width 12 height 12
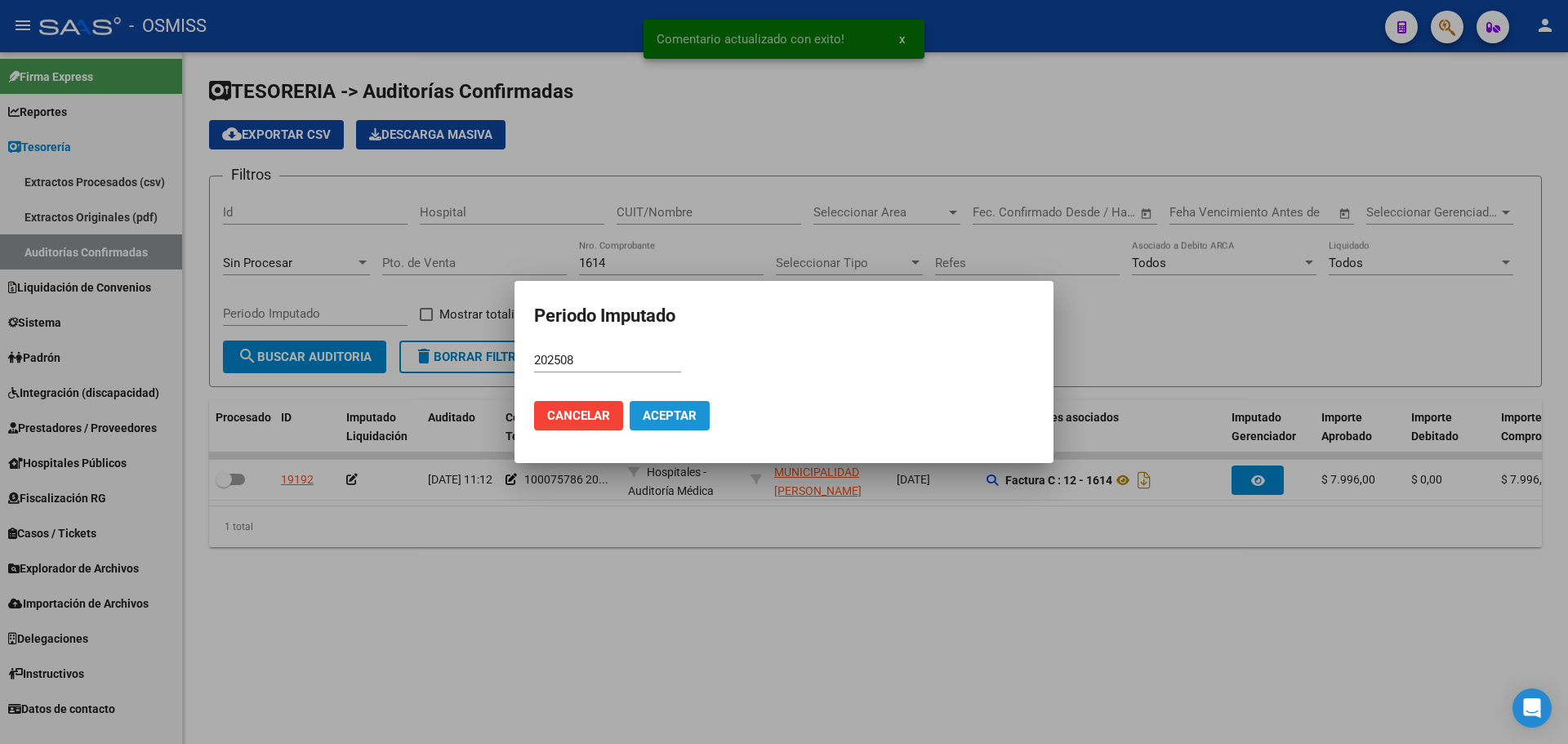
click at [694, 425] on button "Aceptar" at bounding box center [670, 415] width 80 height 29
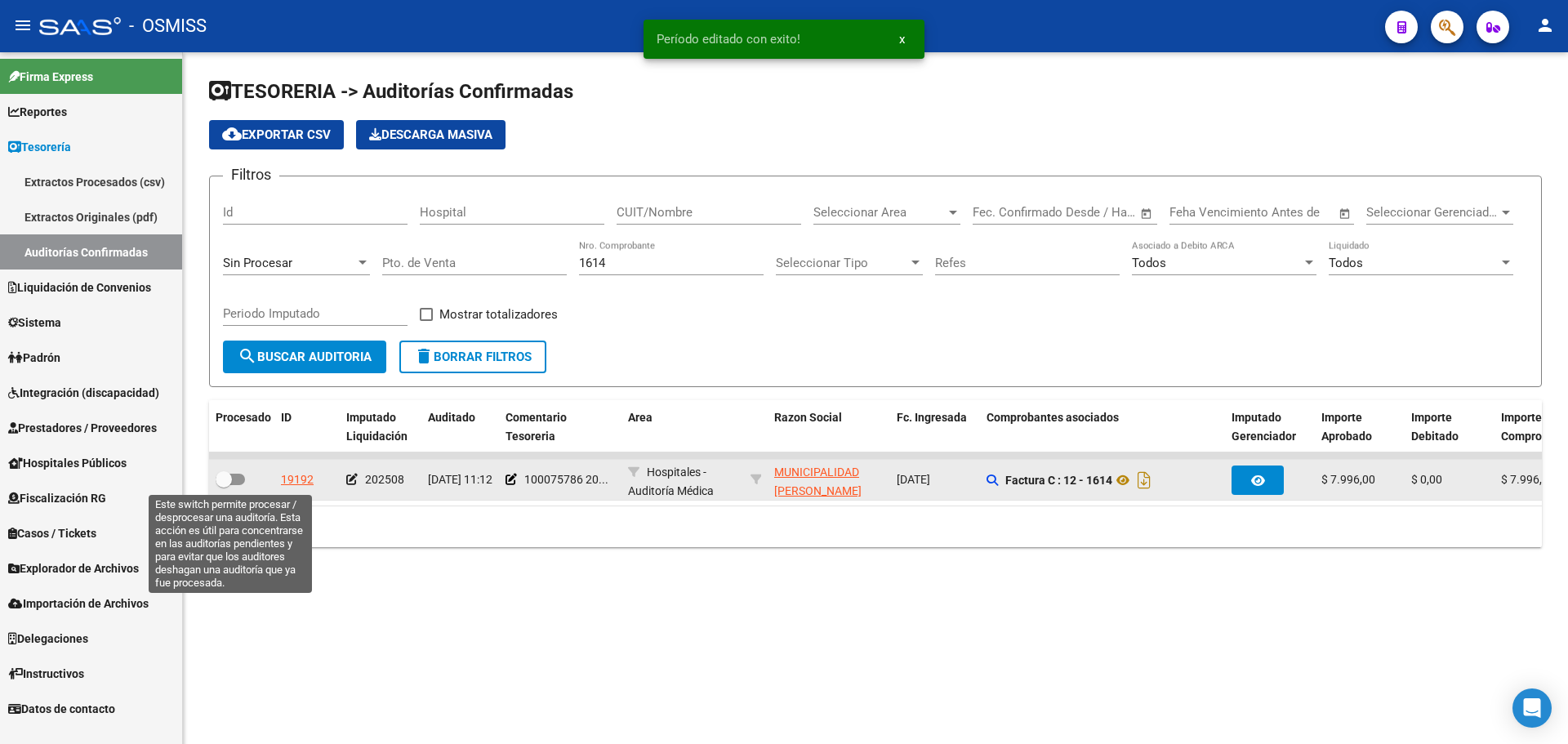
click at [242, 474] on span at bounding box center [230, 480] width 29 height 12
click at [224, 485] on input "checkbox" at bounding box center [223, 485] width 1 height 1
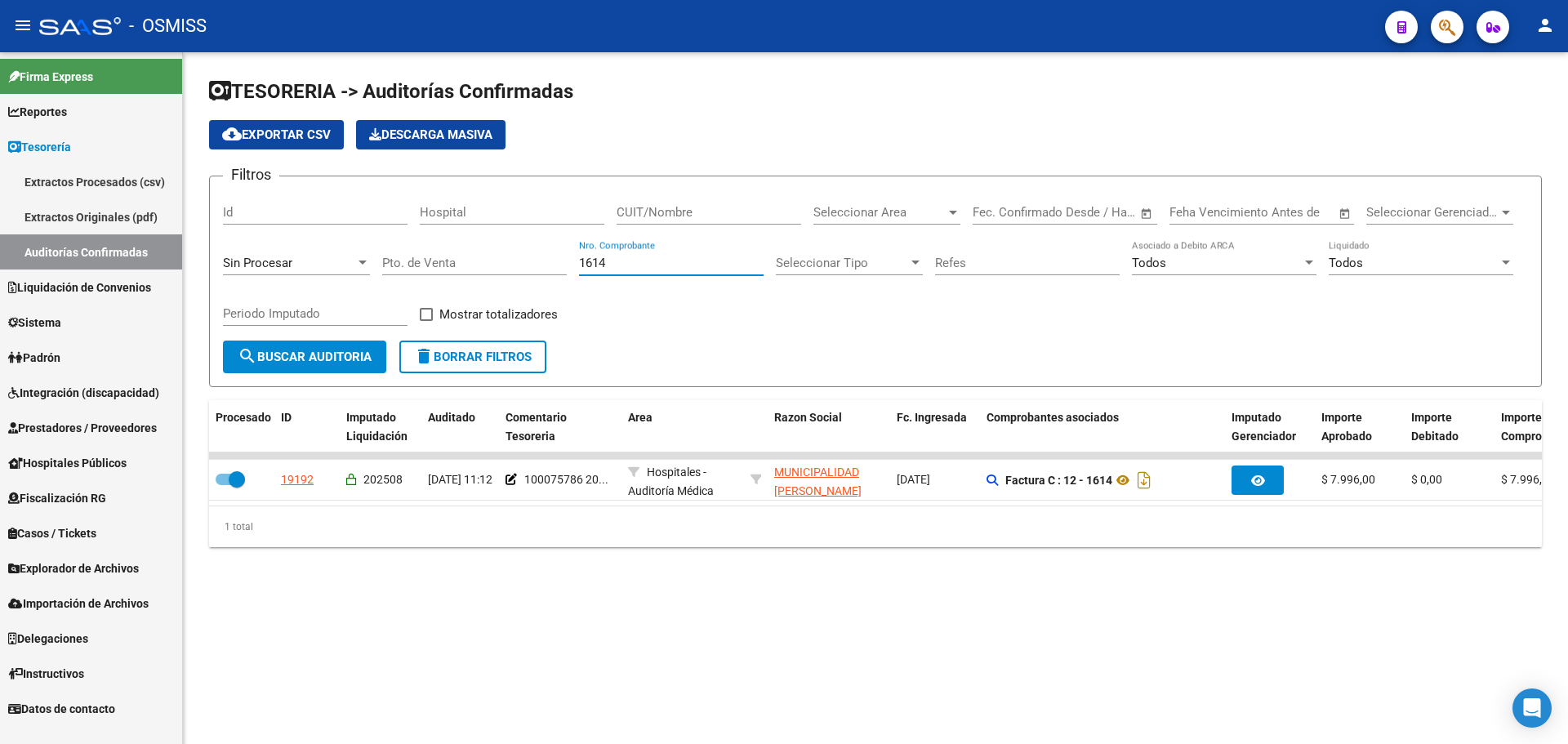
drag, startPoint x: 630, startPoint y: 262, endPoint x: 0, endPoint y: 223, distance: 631.2
click at [65, 230] on mat-sidenav-container "Firma Express Reportes Ingresos Percibidos Análisis de todos los conceptos (his…" at bounding box center [784, 398] width 1568 height 692
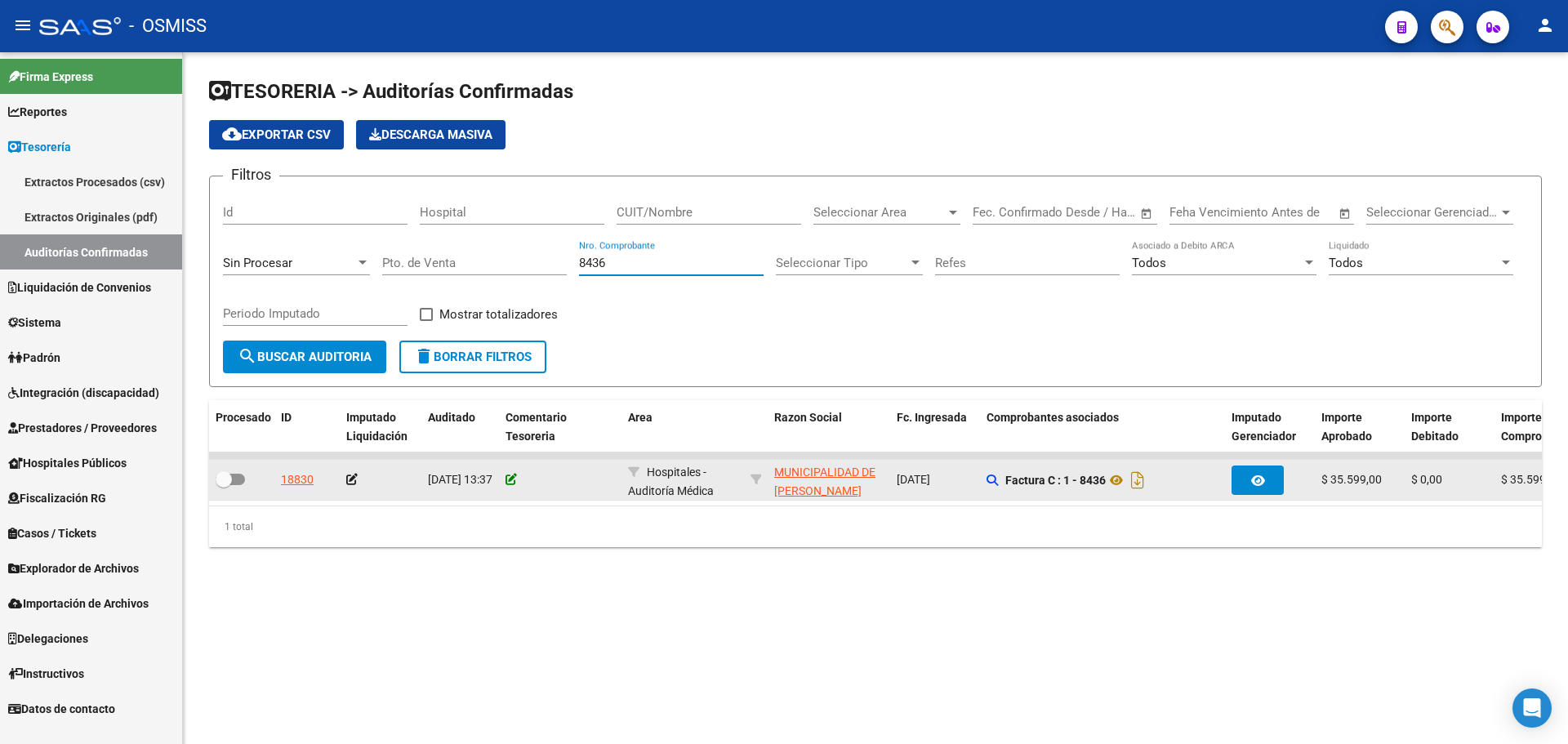
drag, startPoint x: 520, startPoint y: 479, endPoint x: 510, endPoint y: 479, distance: 10.0
click at [520, 479] on div at bounding box center [560, 480] width 110 height 19
click at [510, 479] on icon at bounding box center [511, 480] width 12 height 12
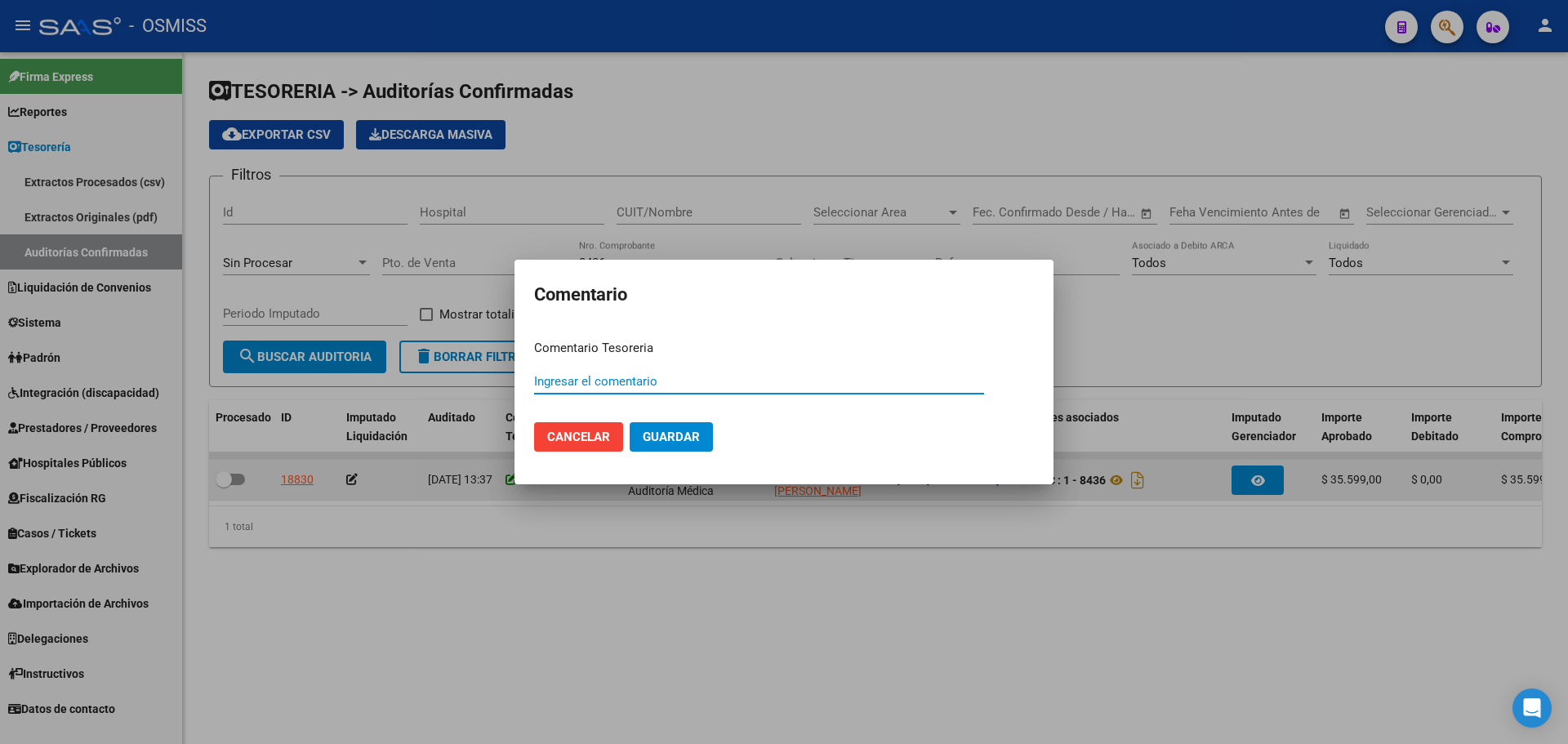
paste input "100075787"
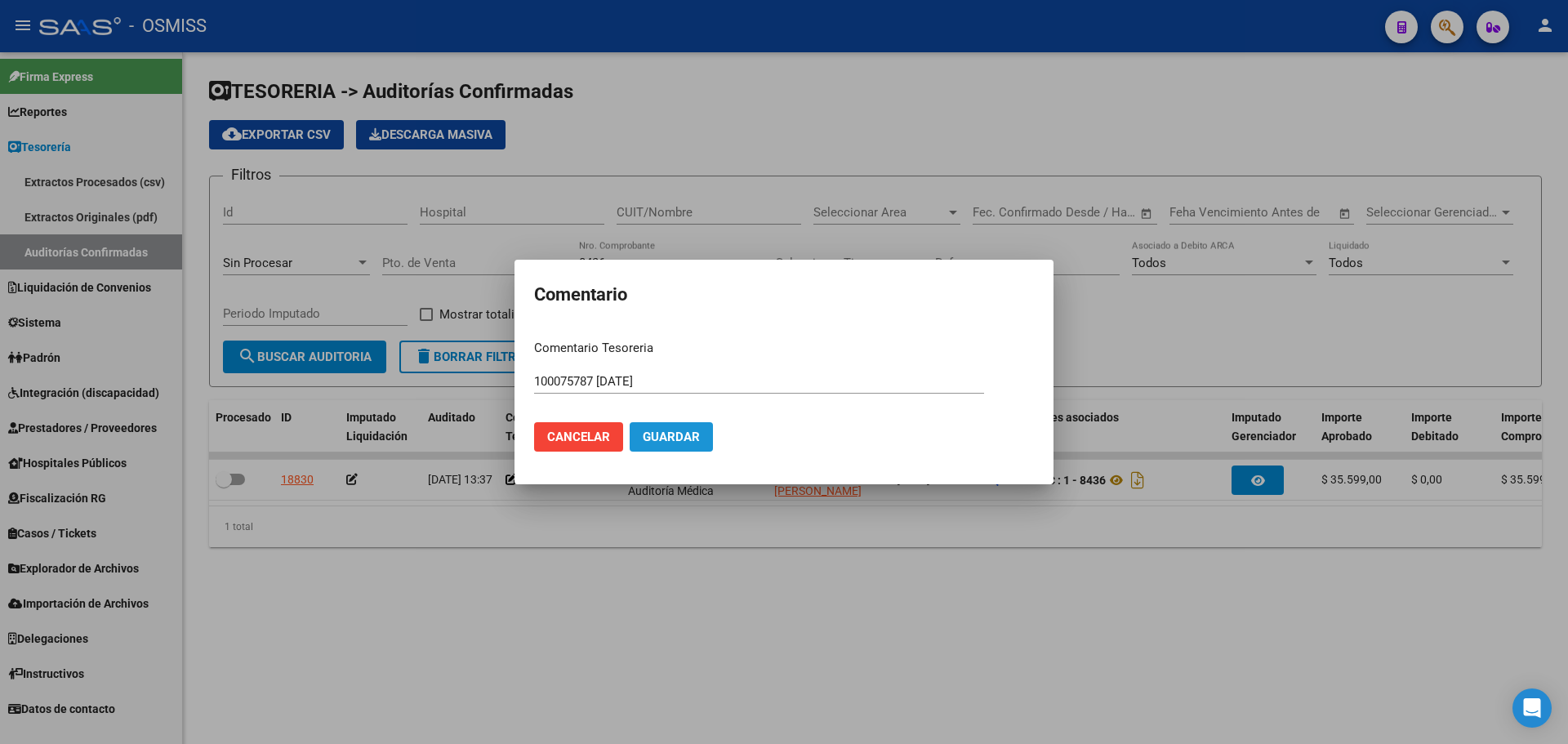
click at [675, 438] on span "Guardar" at bounding box center [671, 438] width 57 height 15
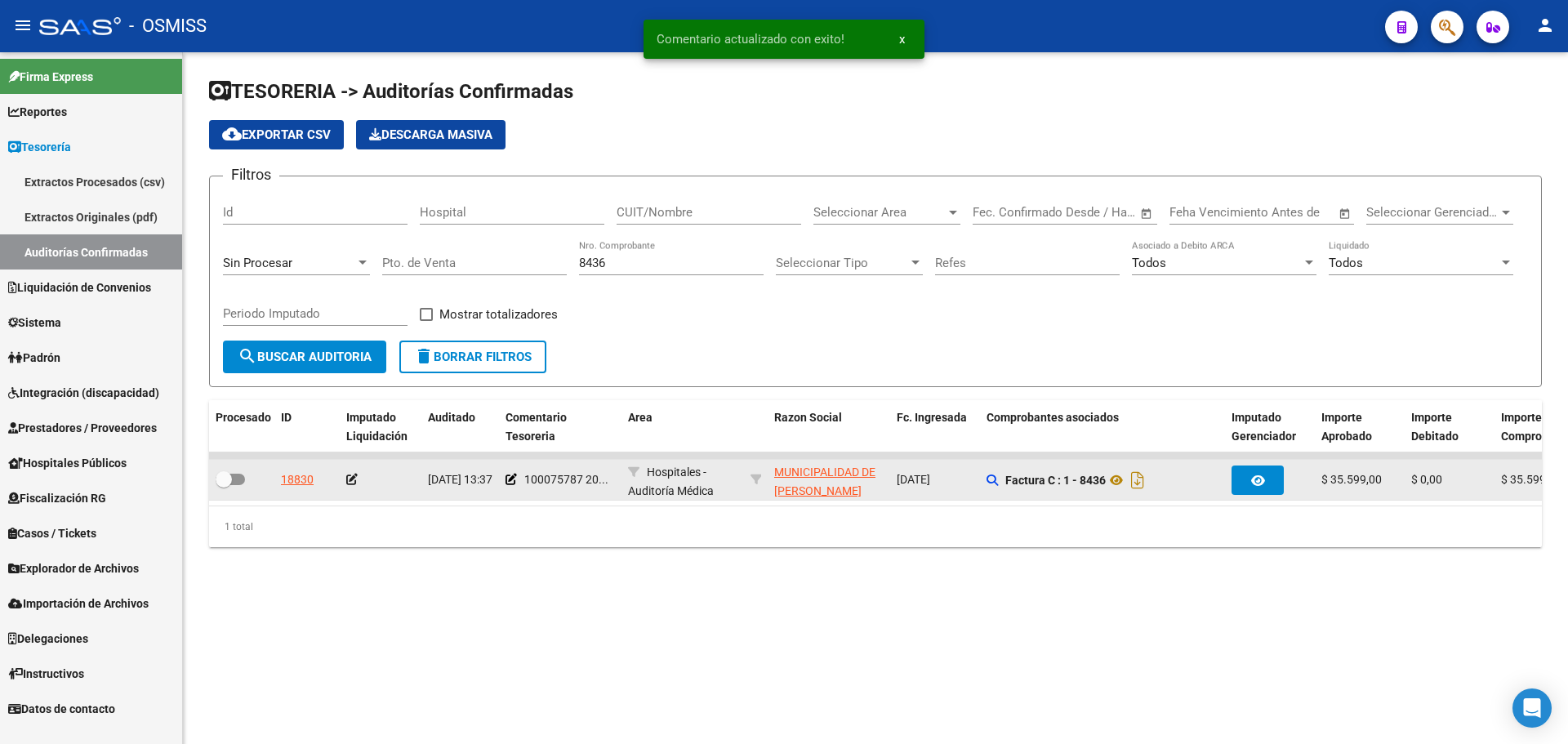
click at [350, 479] on icon at bounding box center [352, 480] width 12 height 12
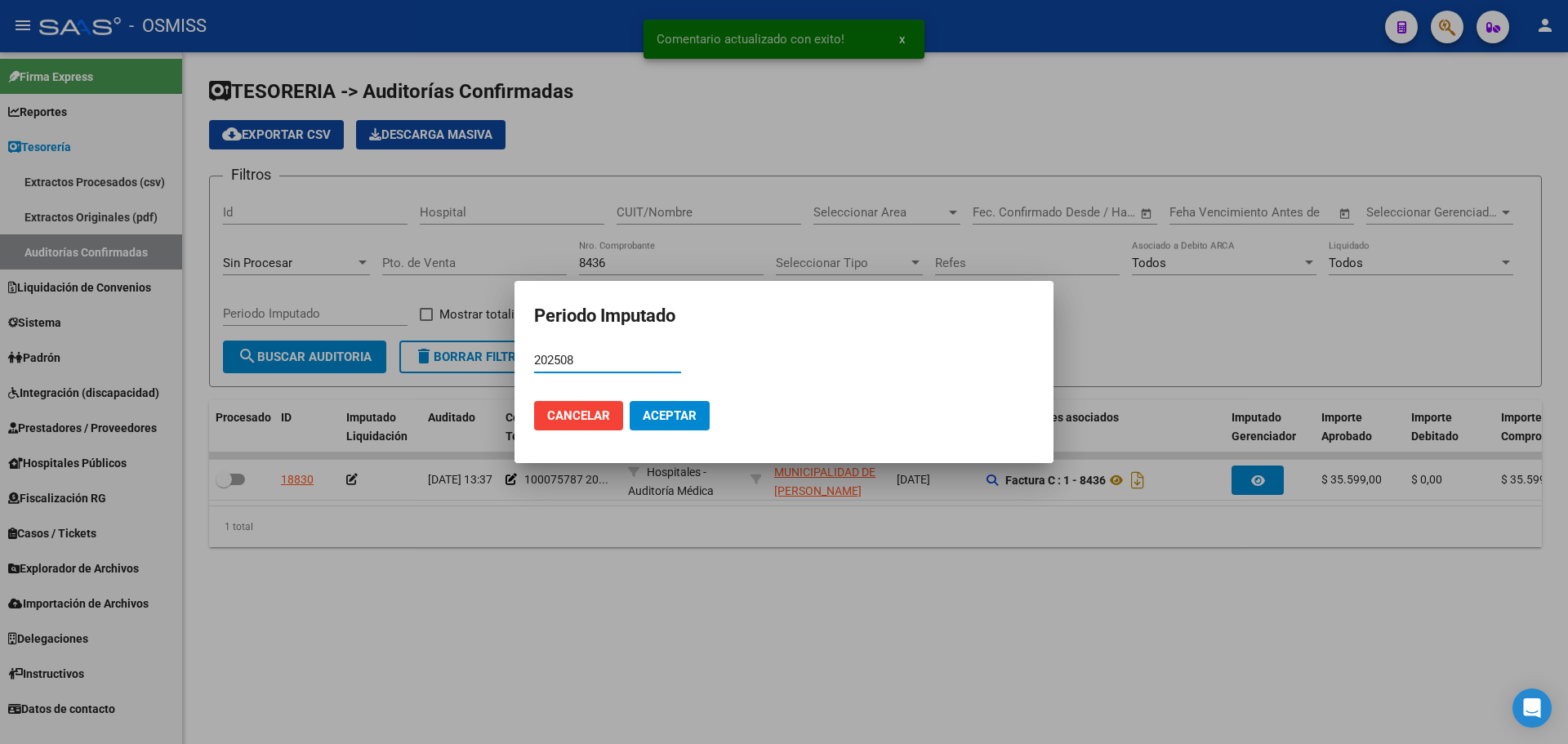
click at [666, 417] on span "Aceptar" at bounding box center [669, 416] width 54 height 15
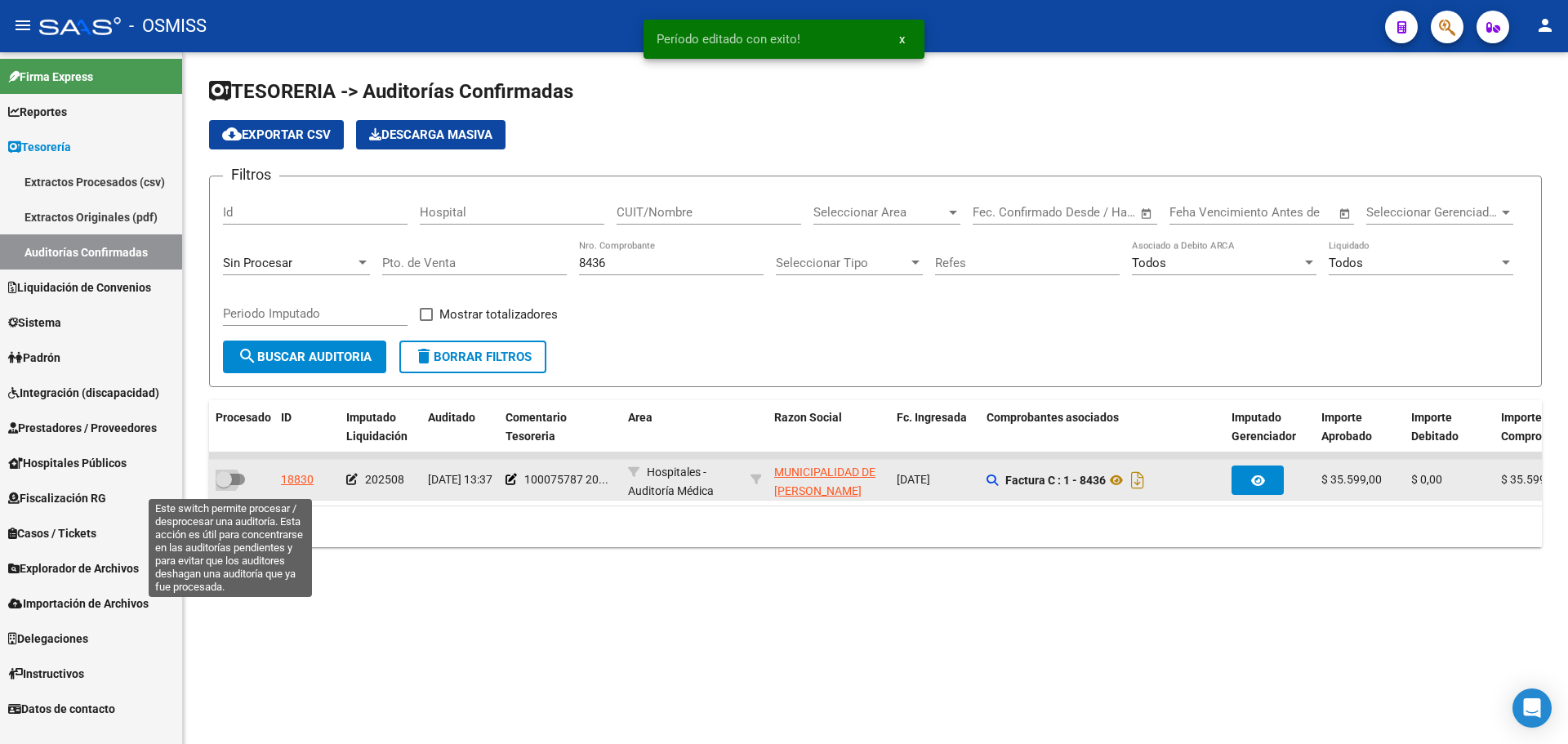
click at [237, 481] on span at bounding box center [230, 480] width 29 height 12
click at [224, 485] on input "checkbox" at bounding box center [223, 485] width 1 height 1
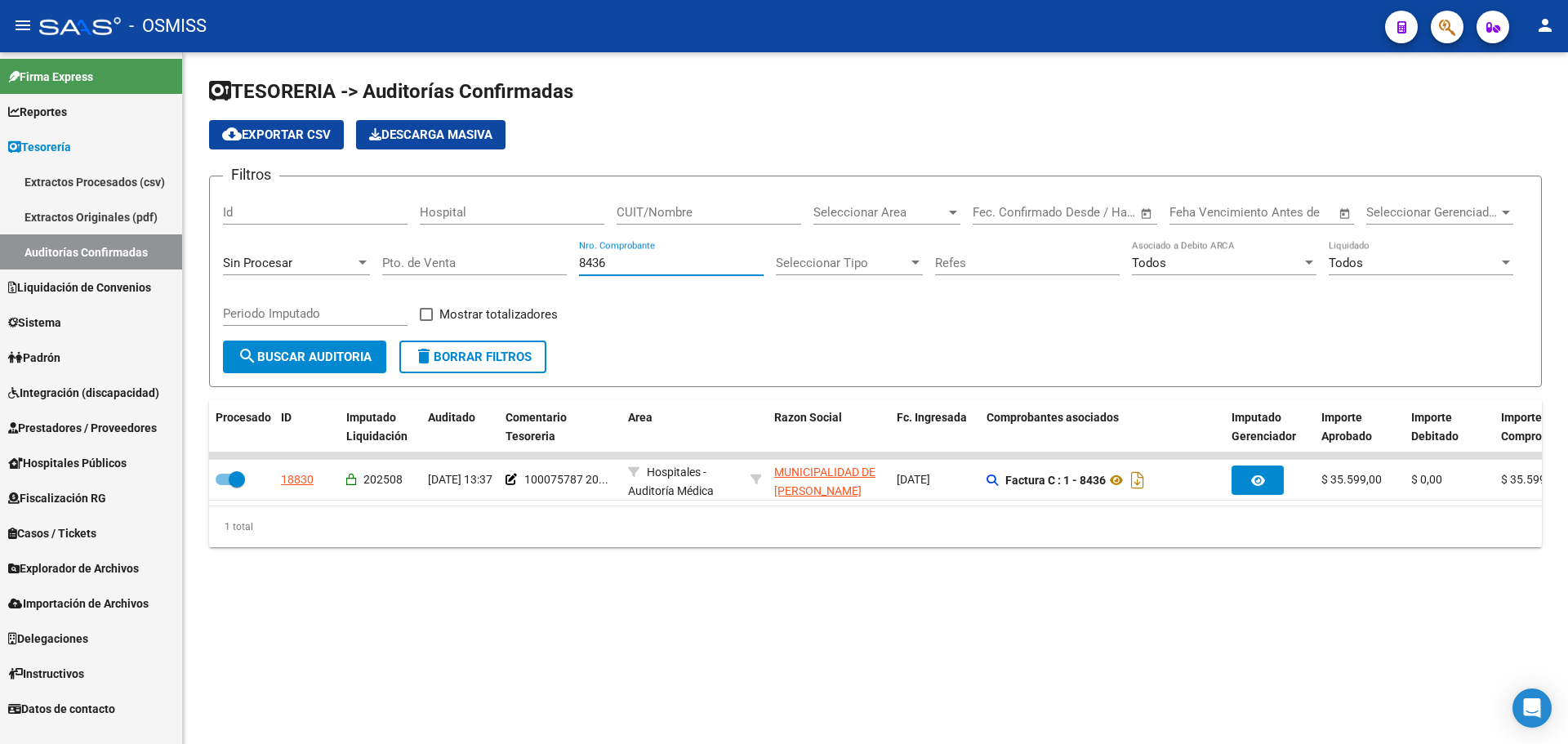
drag, startPoint x: 630, startPoint y: 264, endPoint x: 0, endPoint y: 217, distance: 631.8
click at [0, 207] on mat-sidenav-container "Firma Express Reportes Ingresos Percibidos Análisis de todos los conceptos (his…" at bounding box center [784, 398] width 1568 height 692
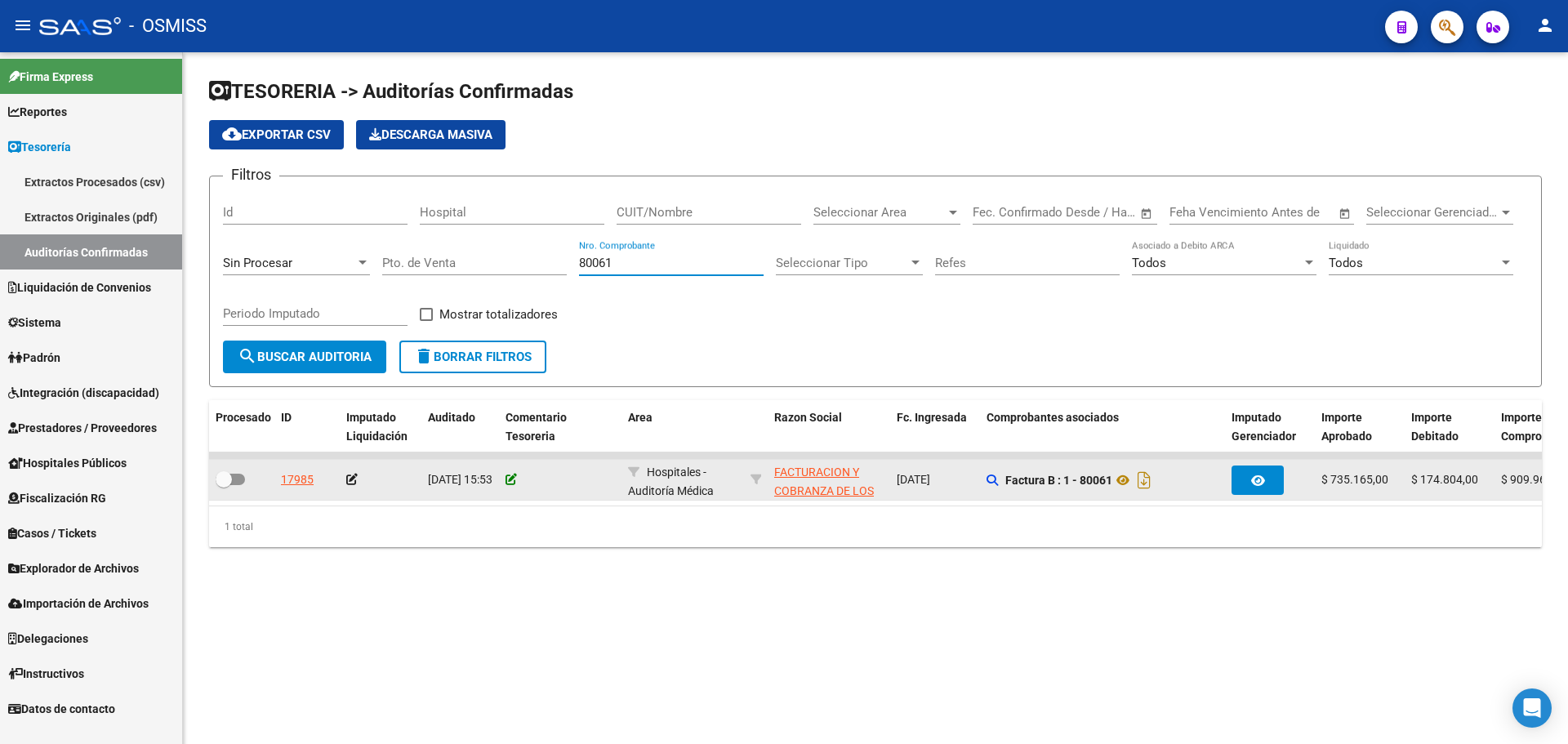
click at [507, 477] on icon at bounding box center [511, 480] width 12 height 12
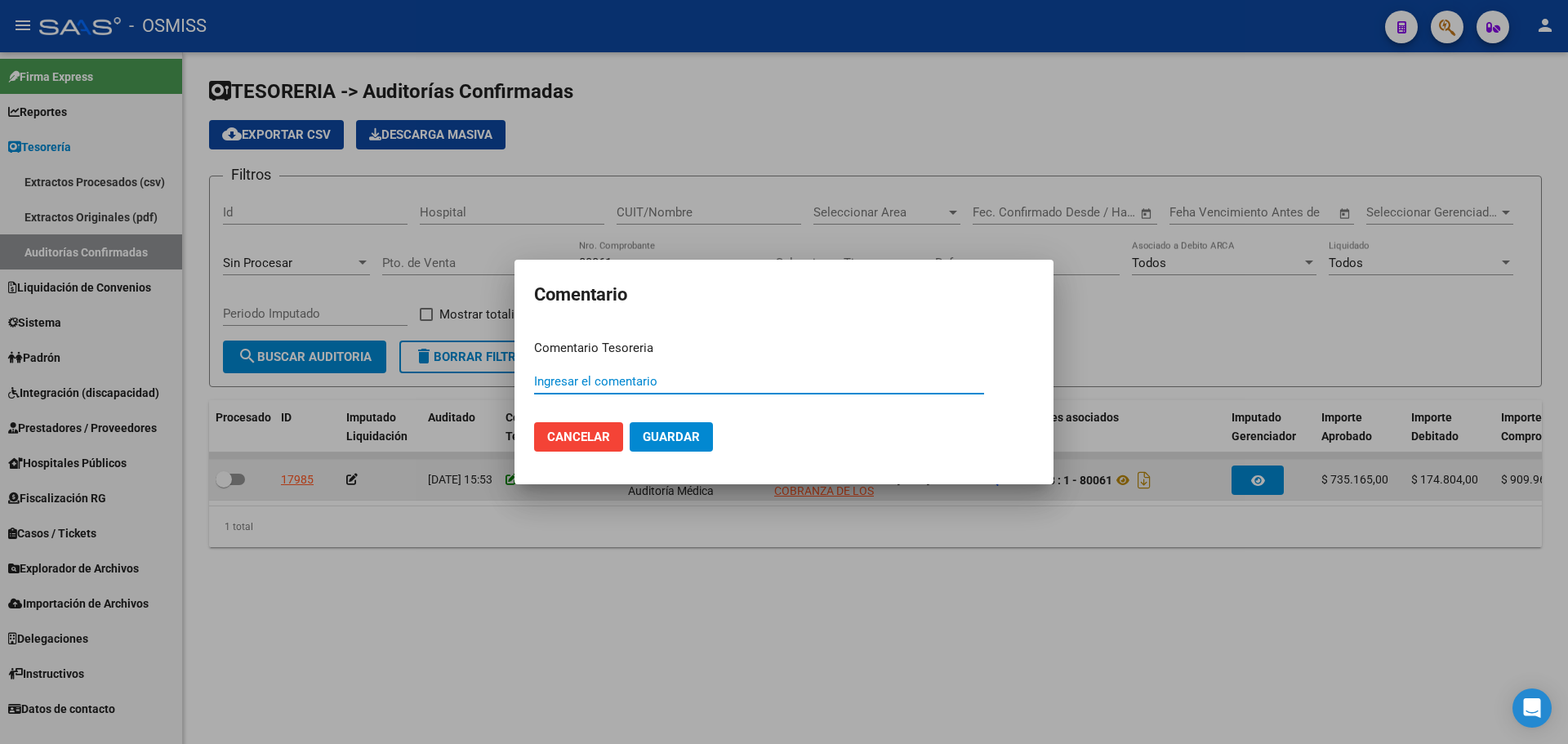
paste input "100075758"
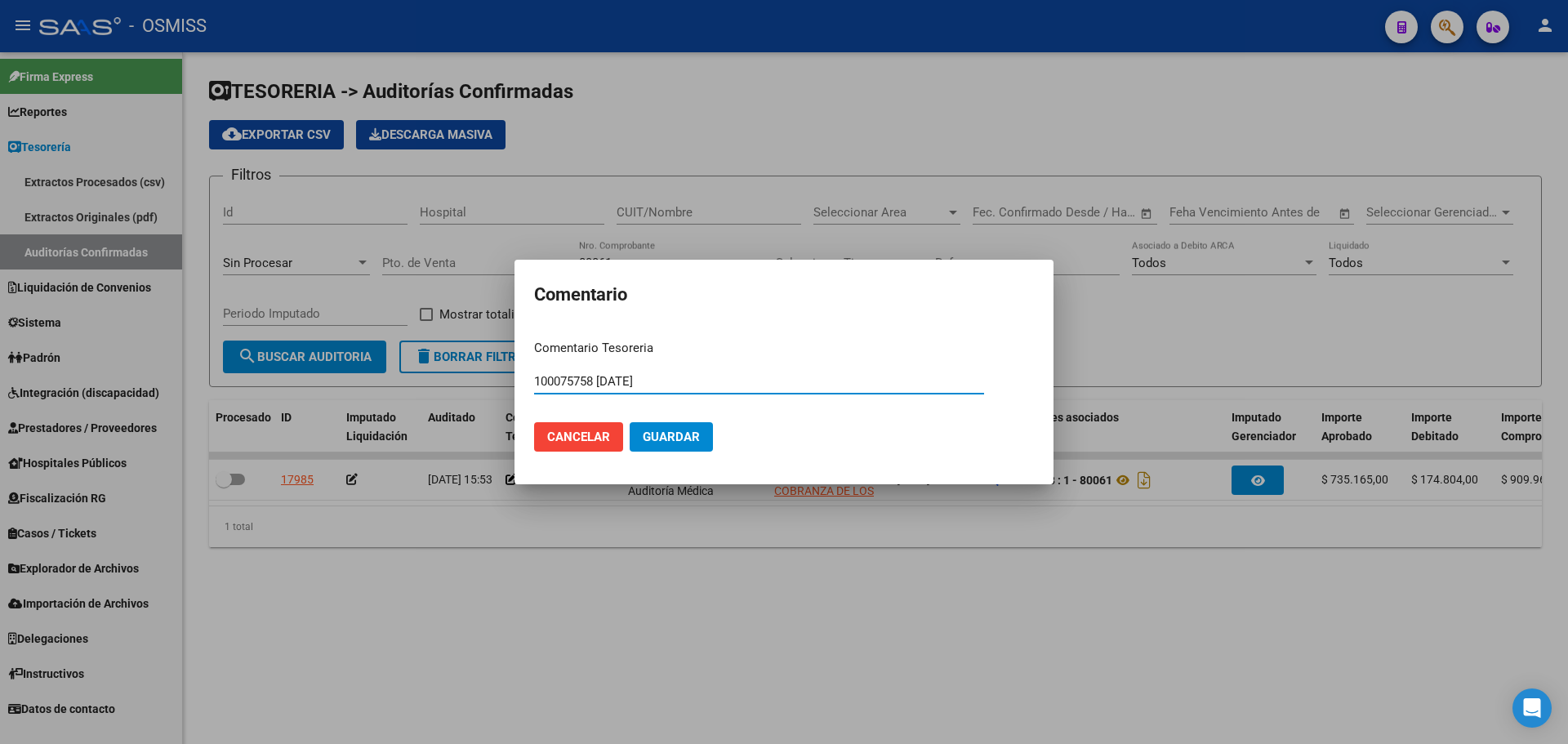
drag, startPoint x: 690, startPoint y: 376, endPoint x: 139, endPoint y: 313, distance: 554.6
click at [139, 313] on div "Comentario Comentario Tesoreria 100075758 [DATE] Ingresar el comentario Cancela…" at bounding box center [784, 372] width 1568 height 744
click at [637, 430] on button "Guardar" at bounding box center [672, 437] width 83 height 29
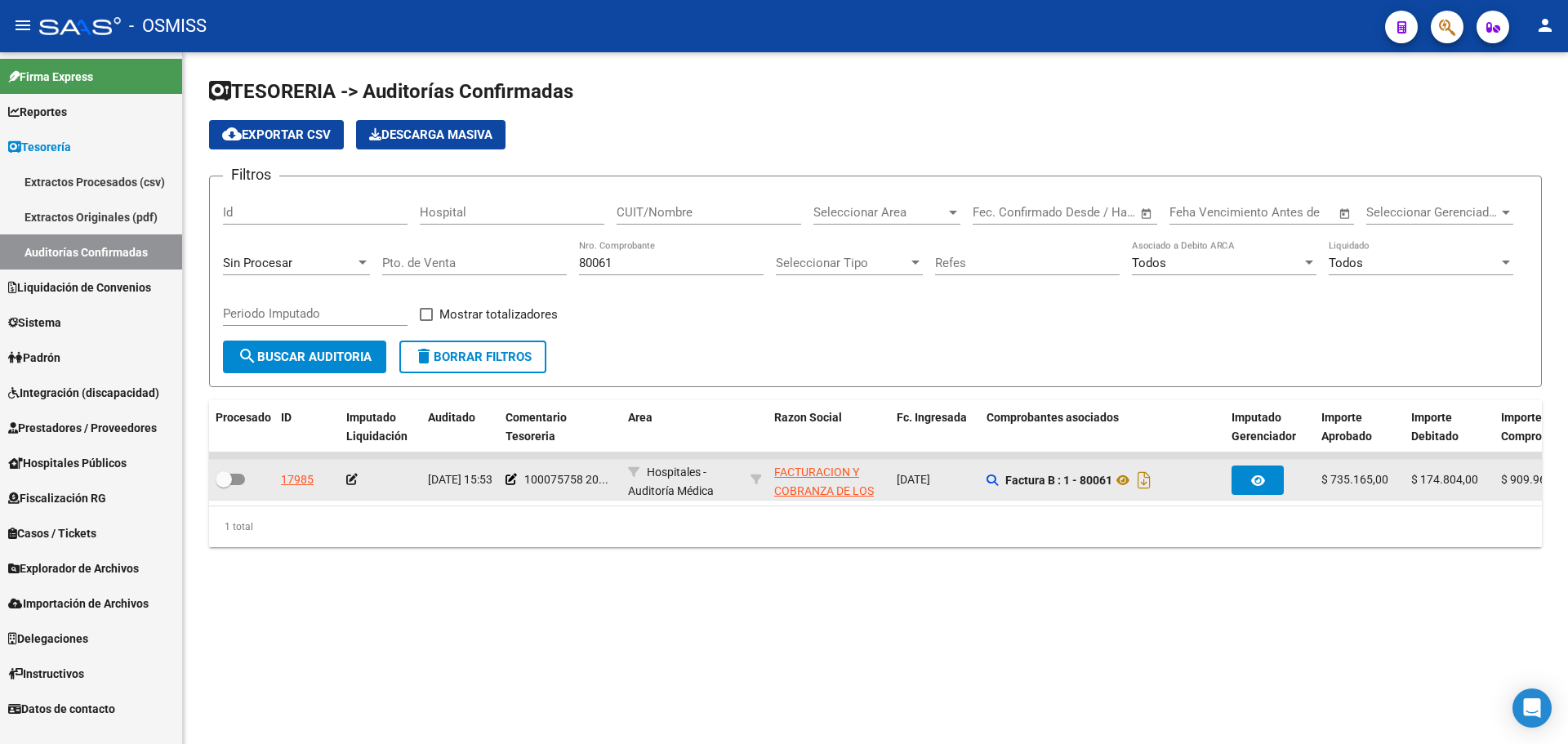
click at [349, 477] on icon at bounding box center [352, 480] width 12 height 12
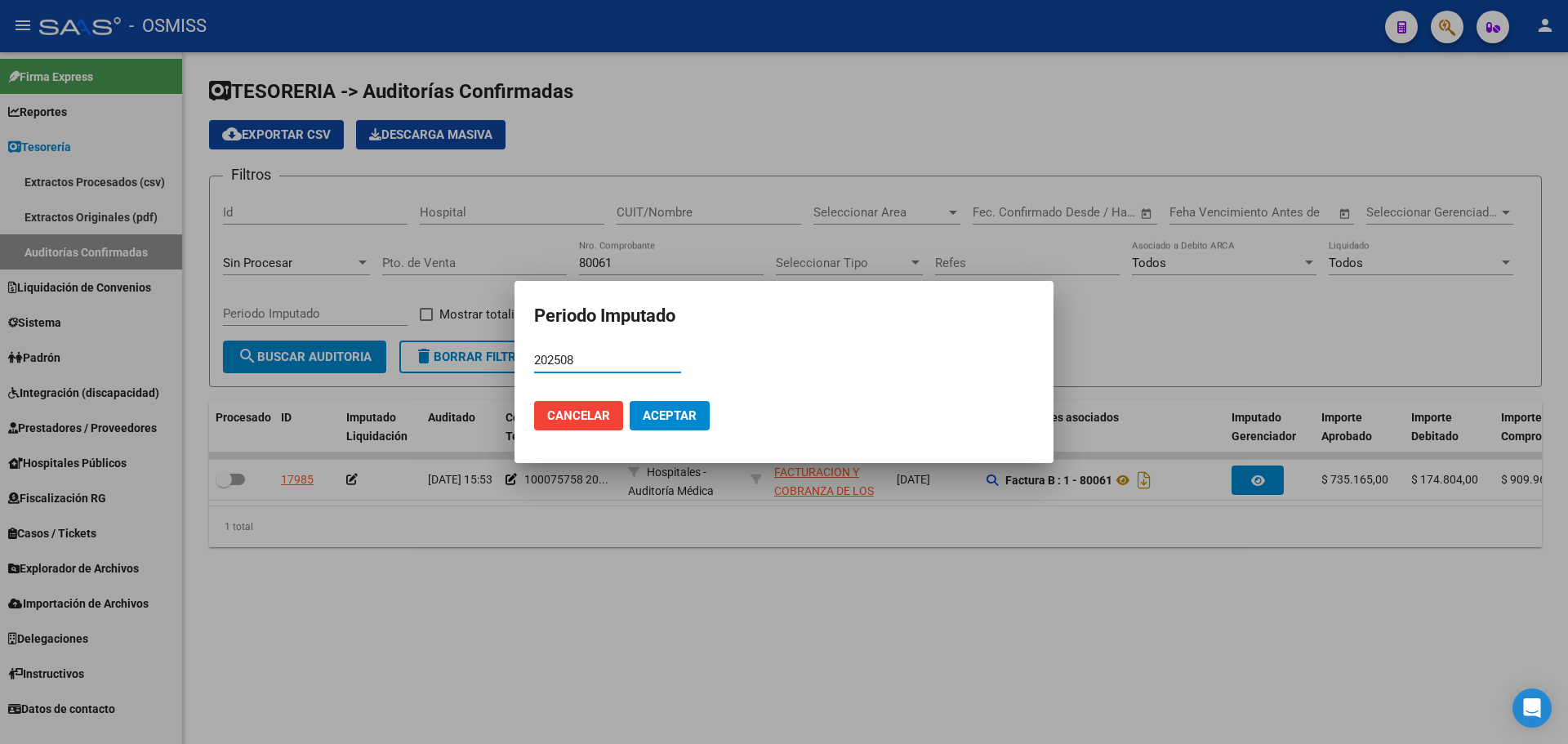
click at [678, 424] on button "Aceptar" at bounding box center [670, 415] width 80 height 29
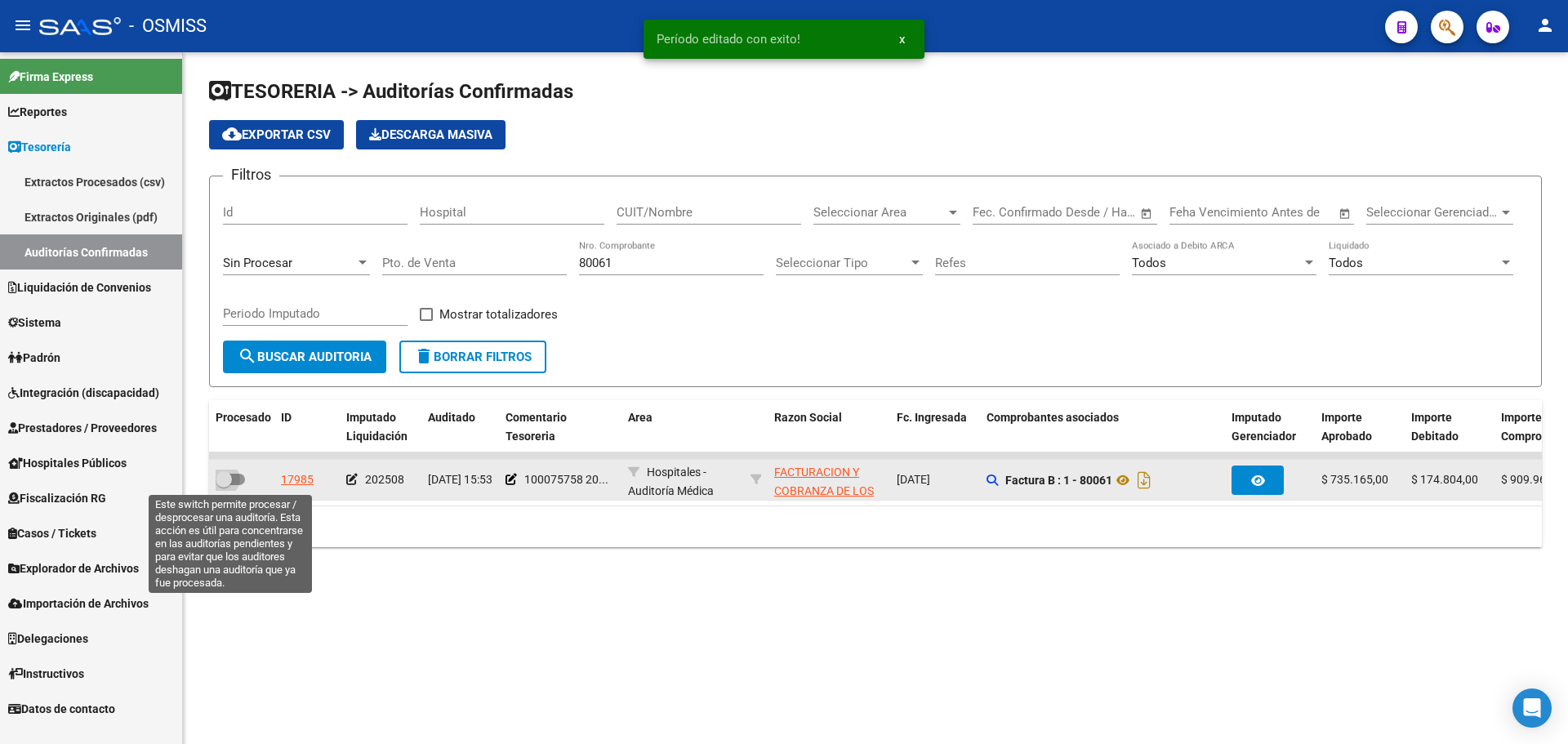
click at [224, 482] on span at bounding box center [224, 480] width 17 height 17
click at [224, 485] on input "checkbox" at bounding box center [223, 485] width 1 height 1
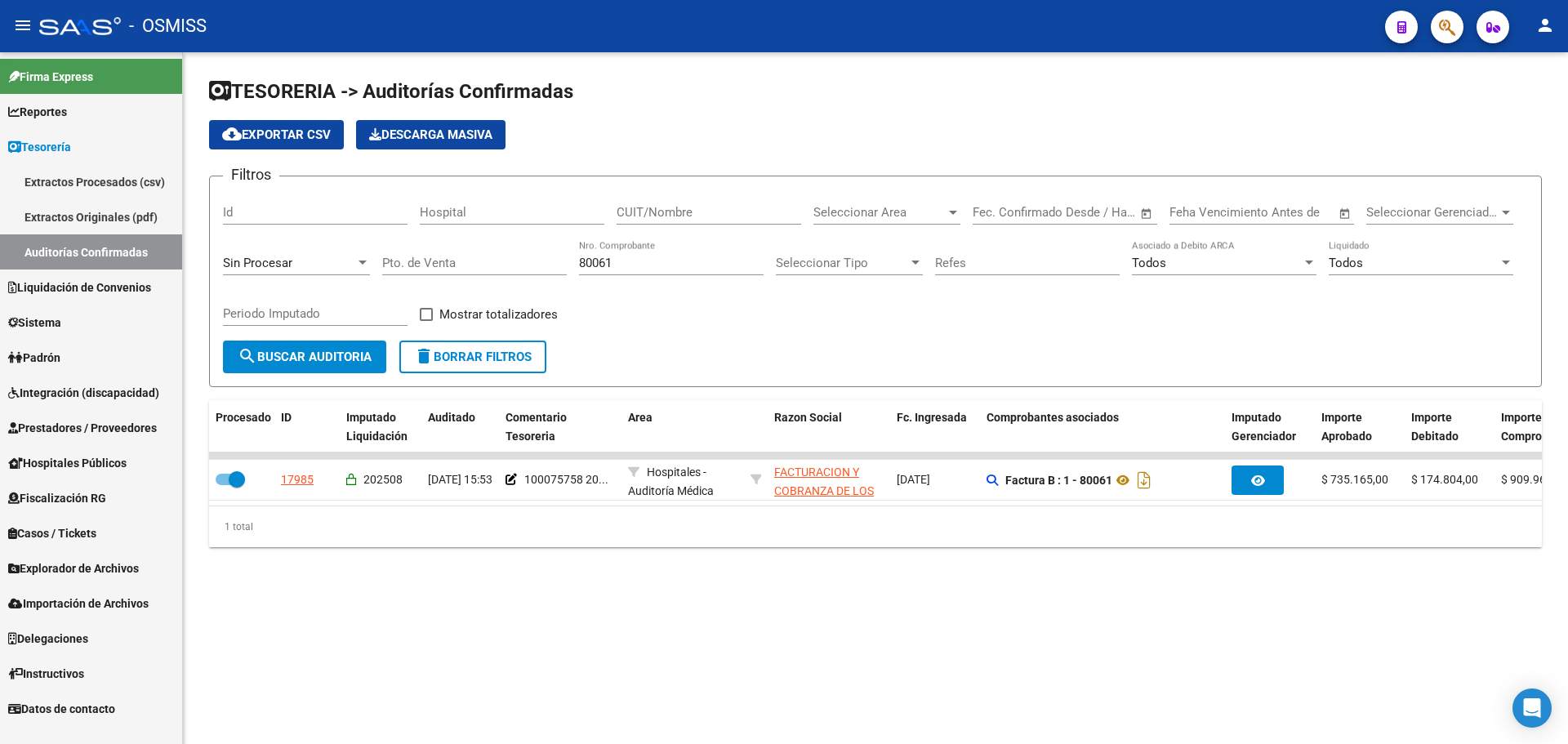
click at [1159, 691] on mat-sidenav-content "TESORERIA -> Auditorías Confirmadas cloud_download Exportar CSV Descarga Masiva…" at bounding box center [875, 398] width 1385 height 692
drag, startPoint x: 633, startPoint y: 267, endPoint x: 234, endPoint y: 186, distance: 407.1
click at [315, 195] on div "Filtros Id Hospital CUIT/Nombre Seleccionar Area Seleccionar Area Start date – …" at bounding box center [876, 265] width 1305 height 151
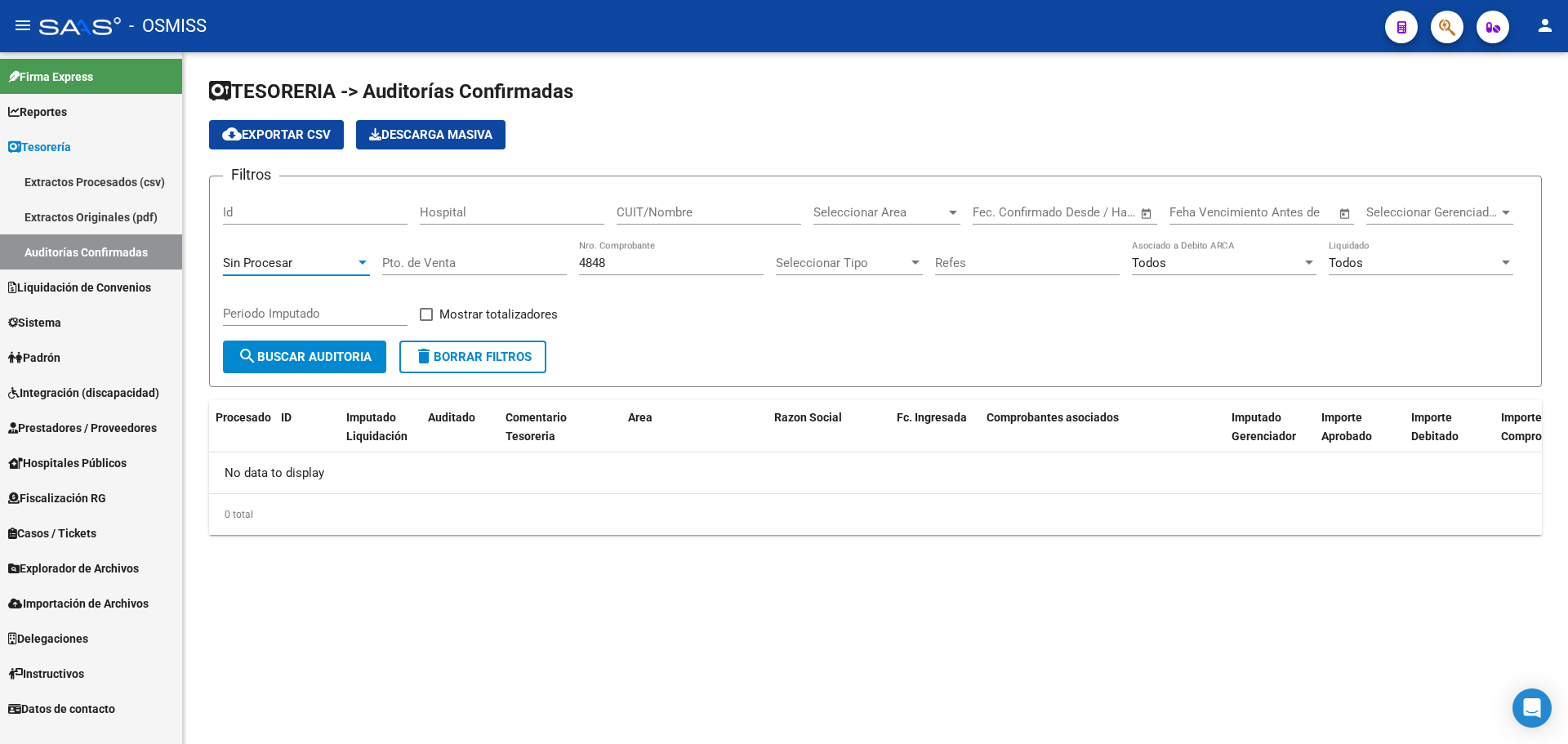
click at [237, 266] on span "Sin Procesar" at bounding box center [258, 263] width 70 height 15
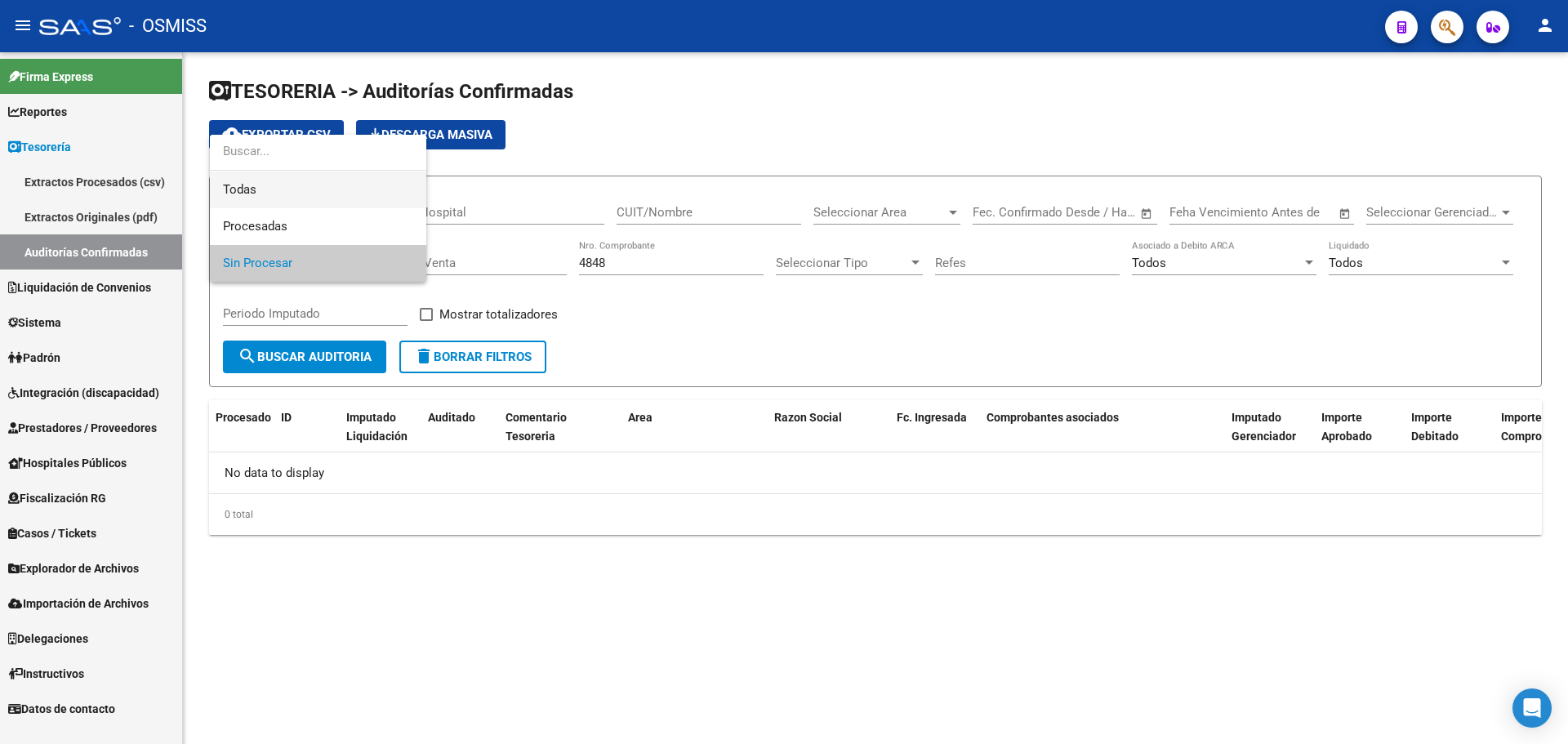
click at [251, 190] on span "Todas" at bounding box center [318, 190] width 190 height 37
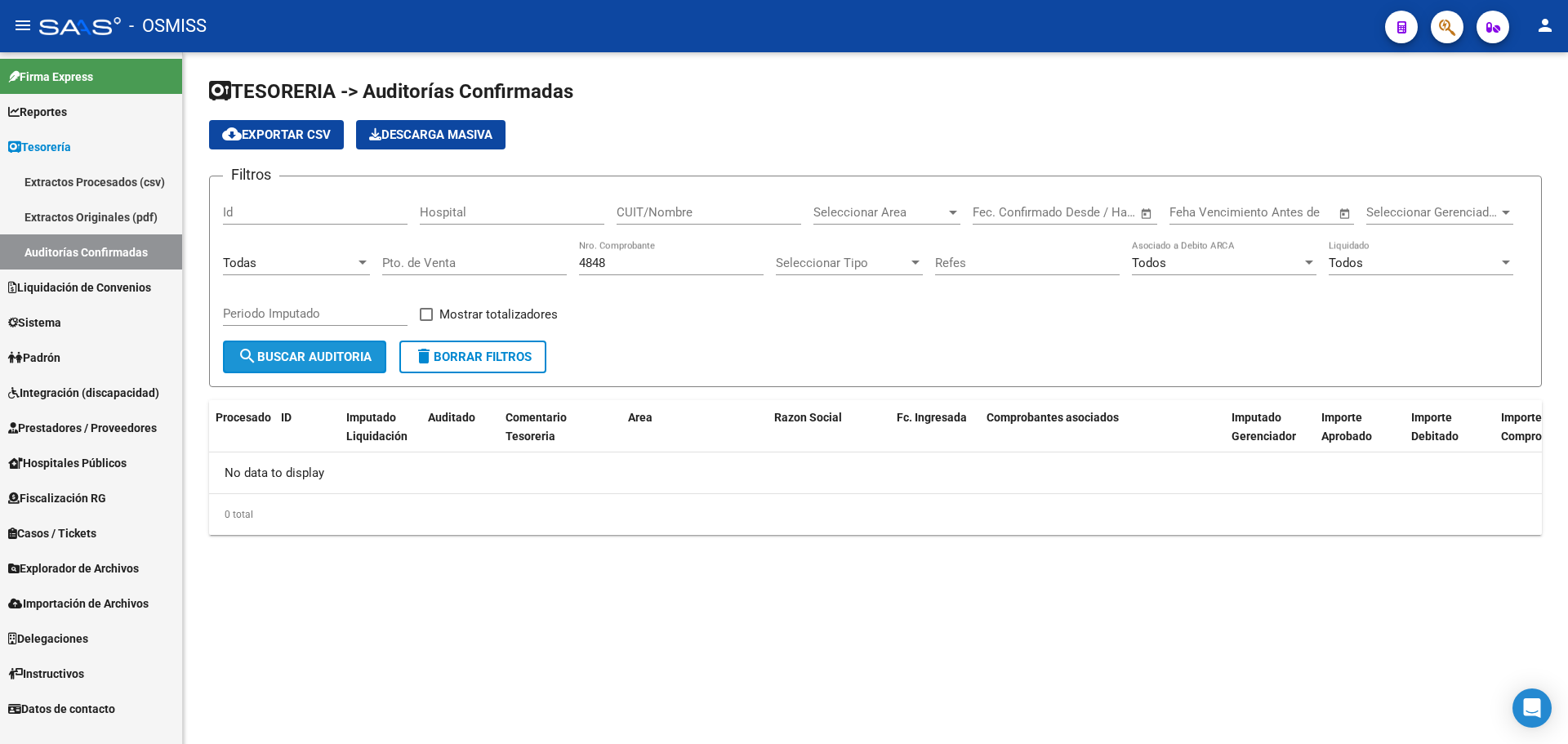
click at [279, 356] on span "search Buscar Auditoria" at bounding box center [304, 357] width 134 height 15
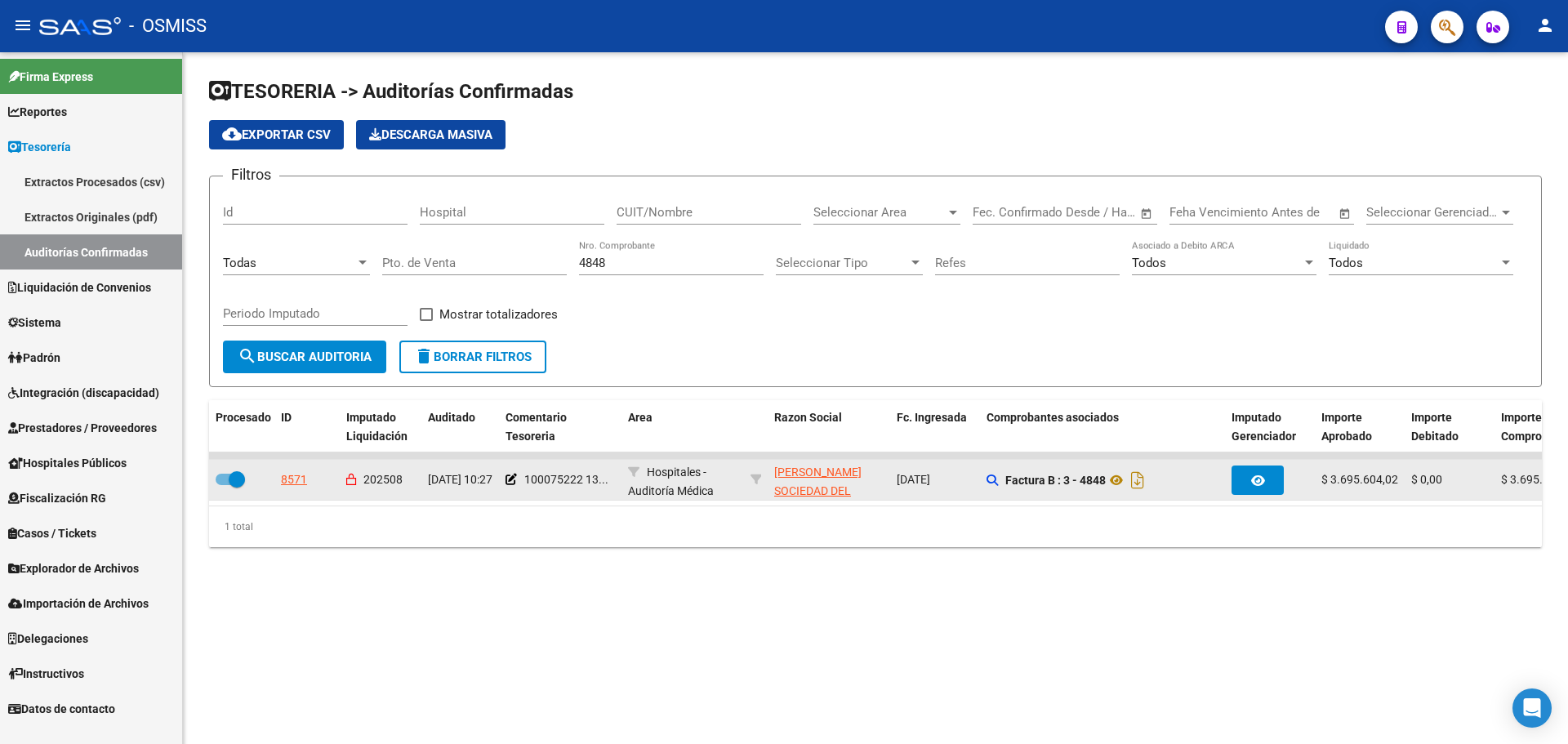
click at [295, 466] on datatable-body-cell "8571" at bounding box center [307, 480] width 66 height 40
click at [296, 480] on div "8571" at bounding box center [293, 480] width 26 height 19
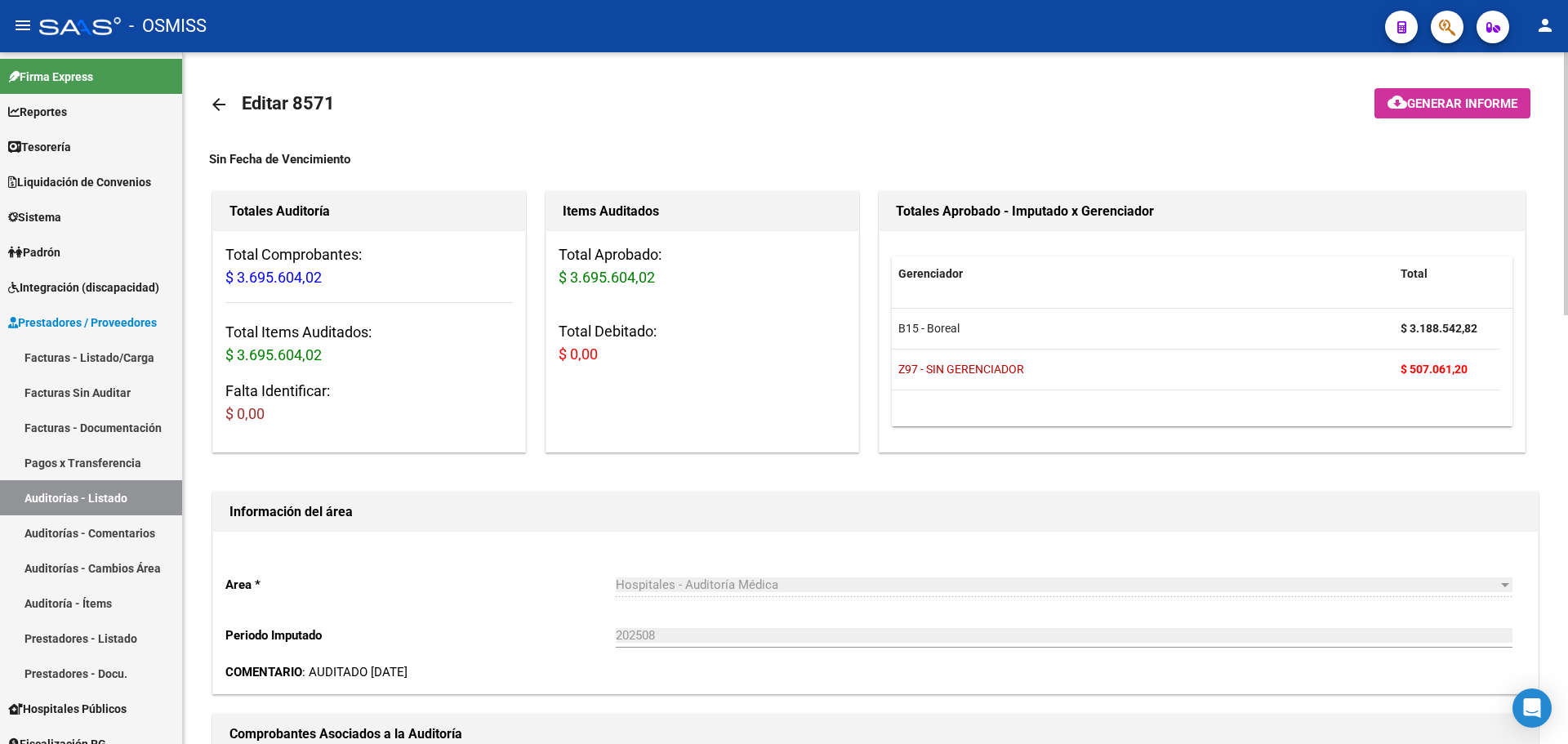
click at [612, 422] on div "Items Auditados Total Aprobado: $ 3.695.604,02 Total Debitado: $ 0,00" at bounding box center [702, 321] width 314 height 262
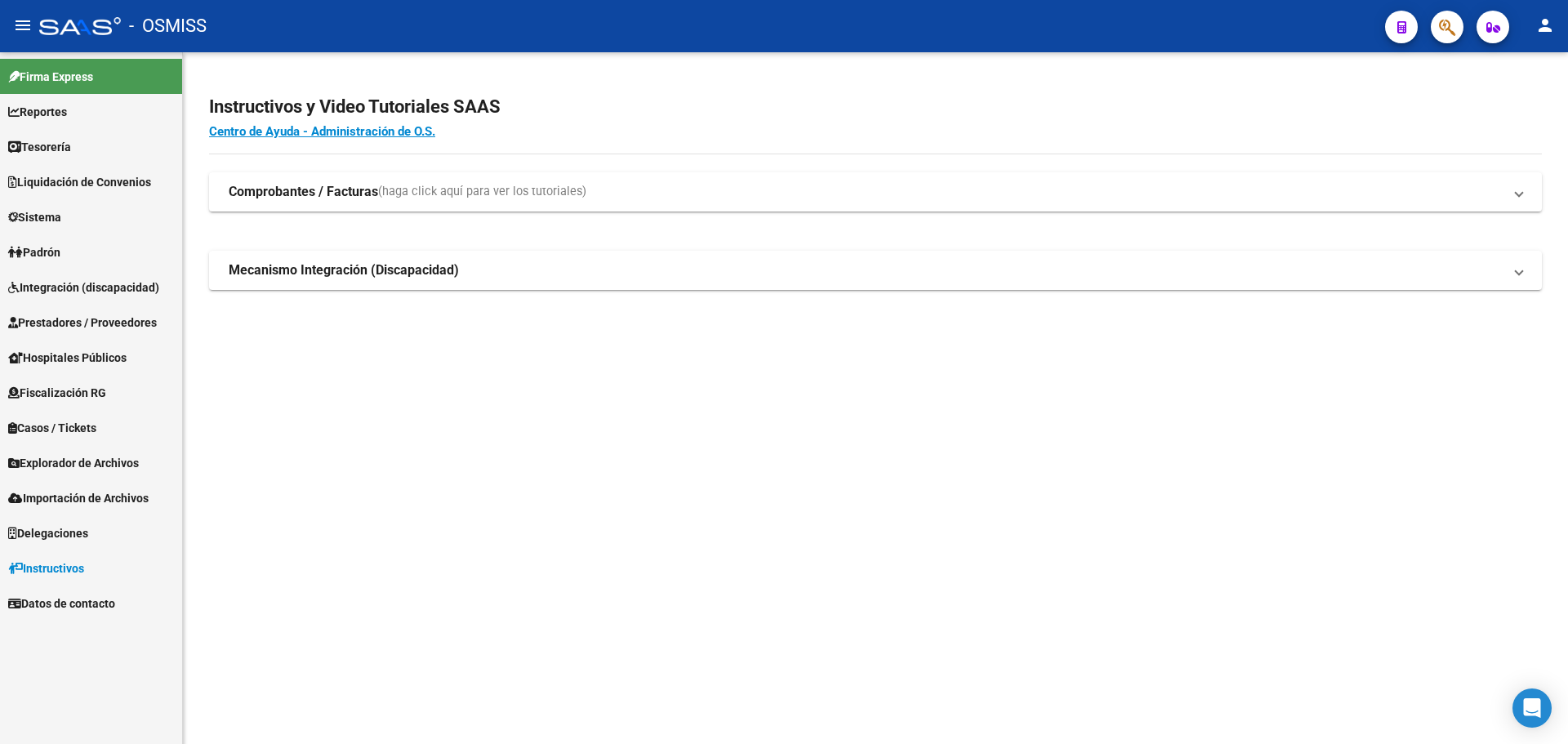
click at [106, 156] on link "Tesorería" at bounding box center [90, 146] width 182 height 35
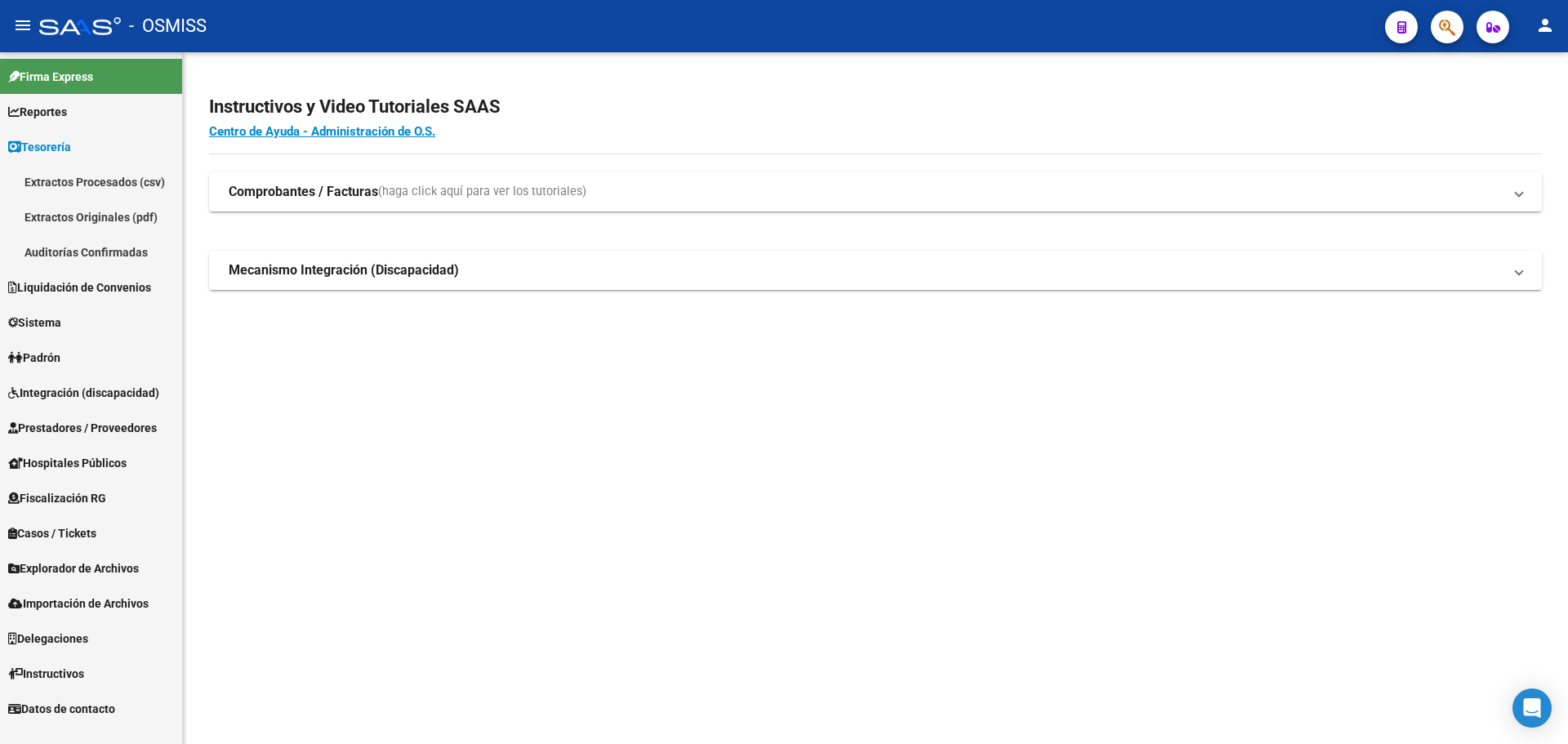
click at [91, 239] on link "Auditorías Confirmadas" at bounding box center [90, 252] width 182 height 35
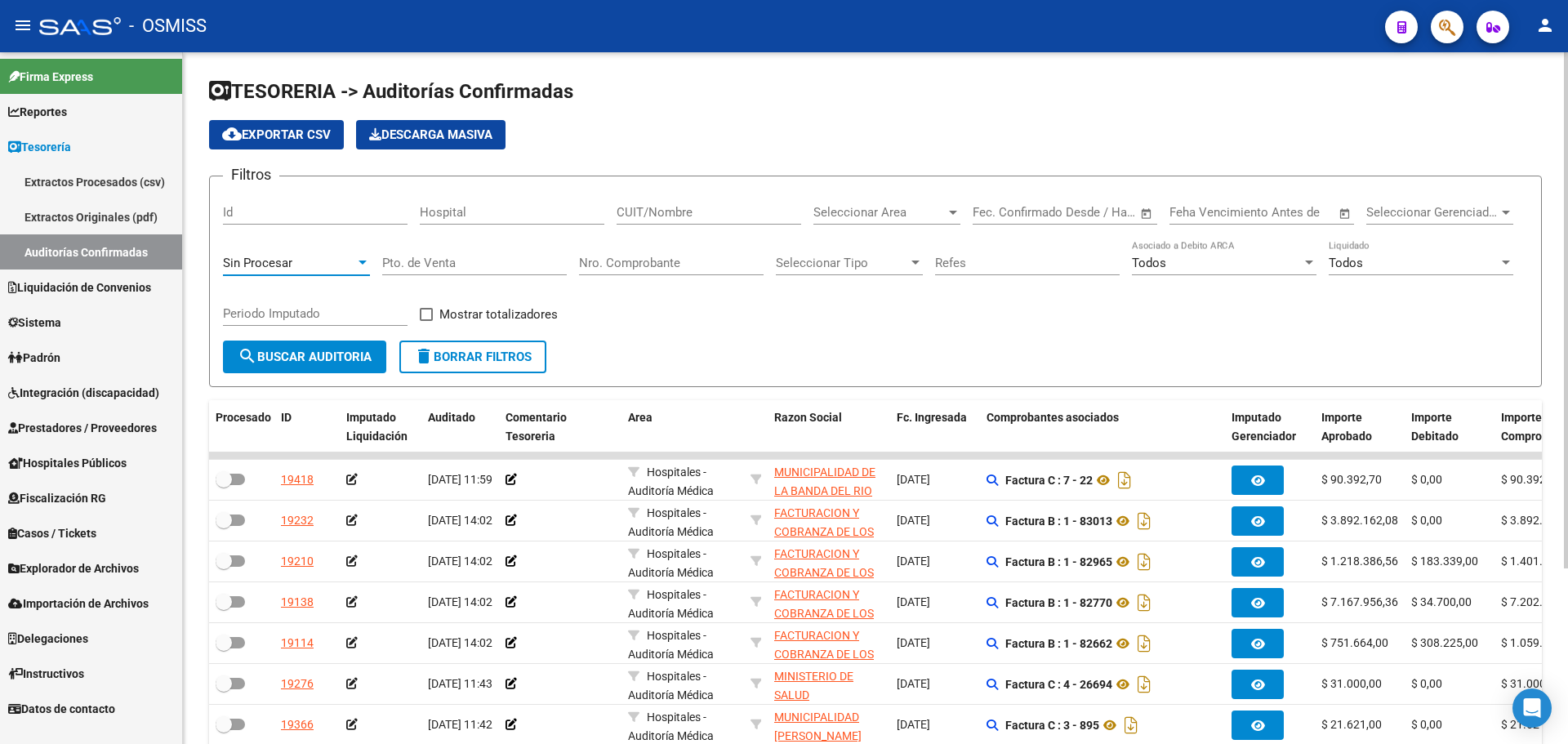
click at [307, 258] on div "Sin Procesar" at bounding box center [289, 263] width 132 height 15
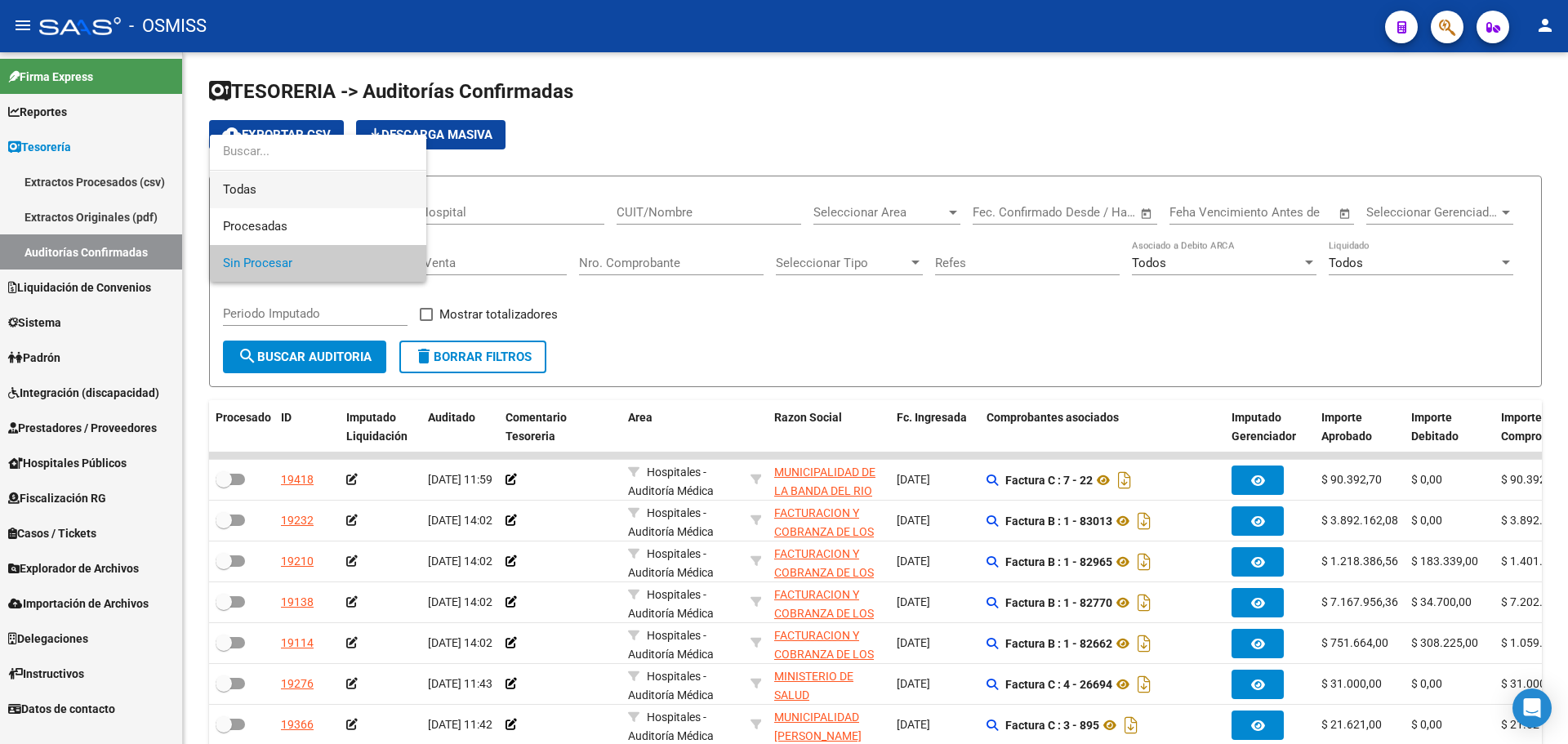
click at [287, 187] on span "Todas" at bounding box center [318, 190] width 190 height 37
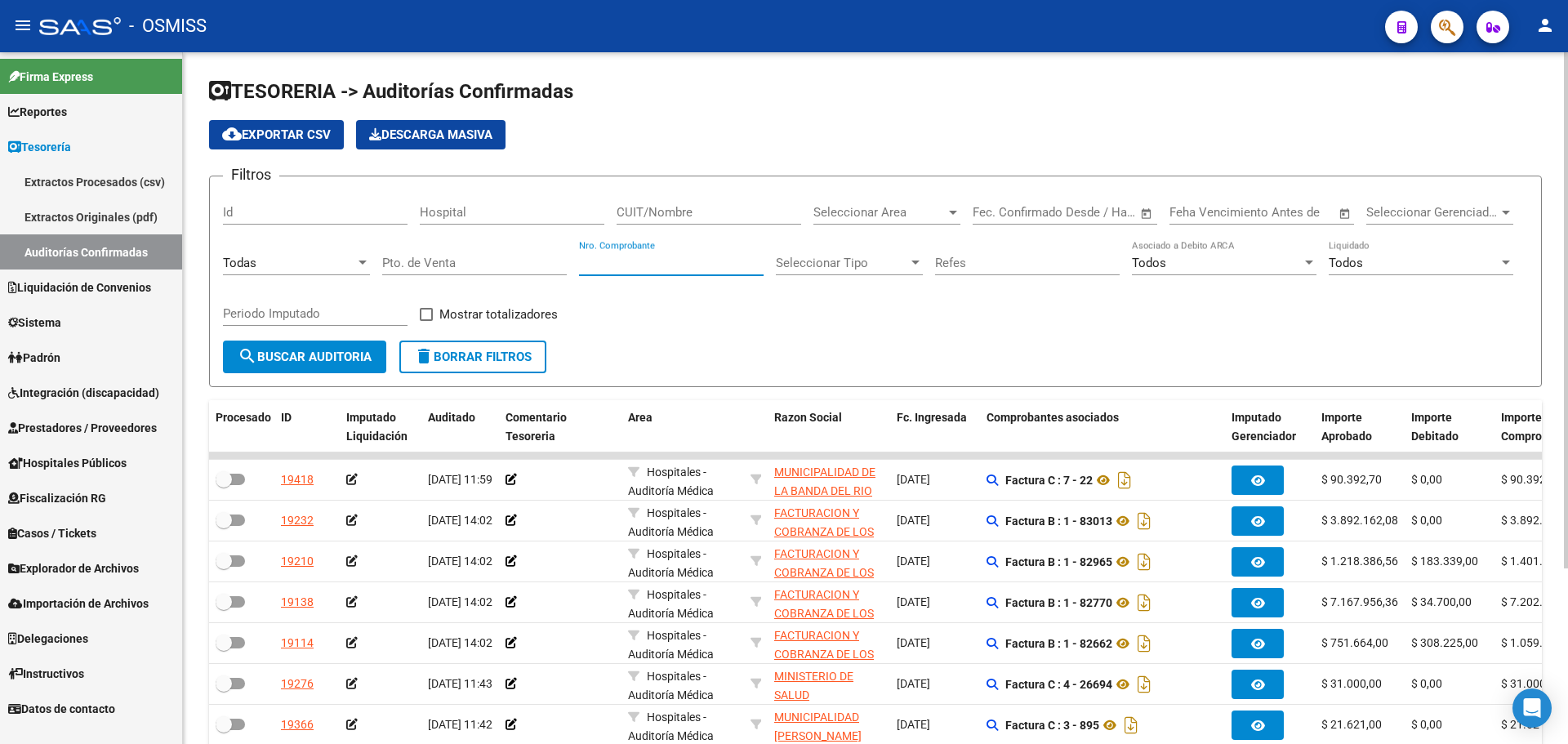
click at [655, 260] on input "Nro. Comprobante" at bounding box center [672, 263] width 184 height 15
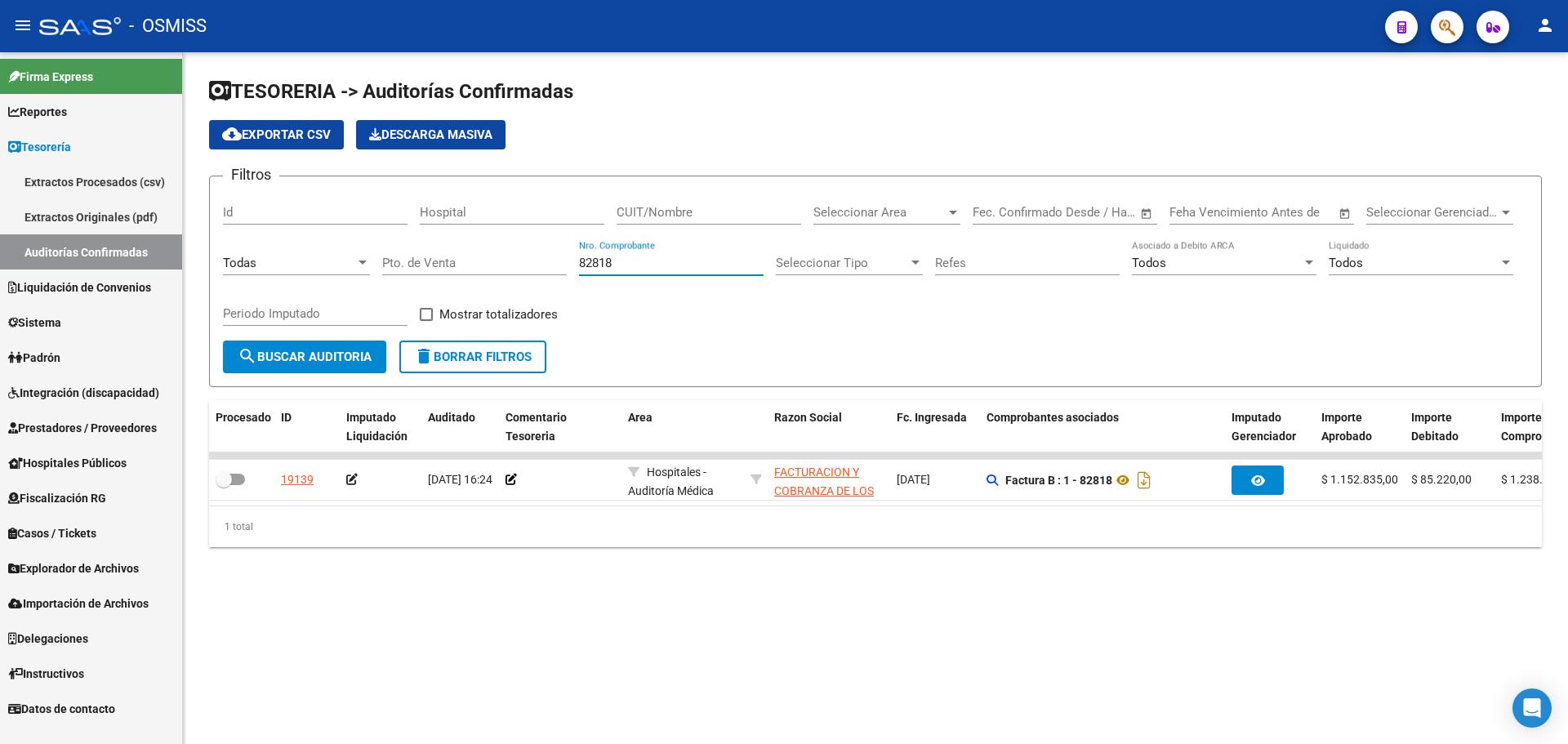
type input "82818"
click at [446, 644] on mat-sidenav-content "TESORERIA -> Auditorías Confirmadas cloud_download Exportar CSV Descarga Masiva…" at bounding box center [875, 398] width 1385 height 692
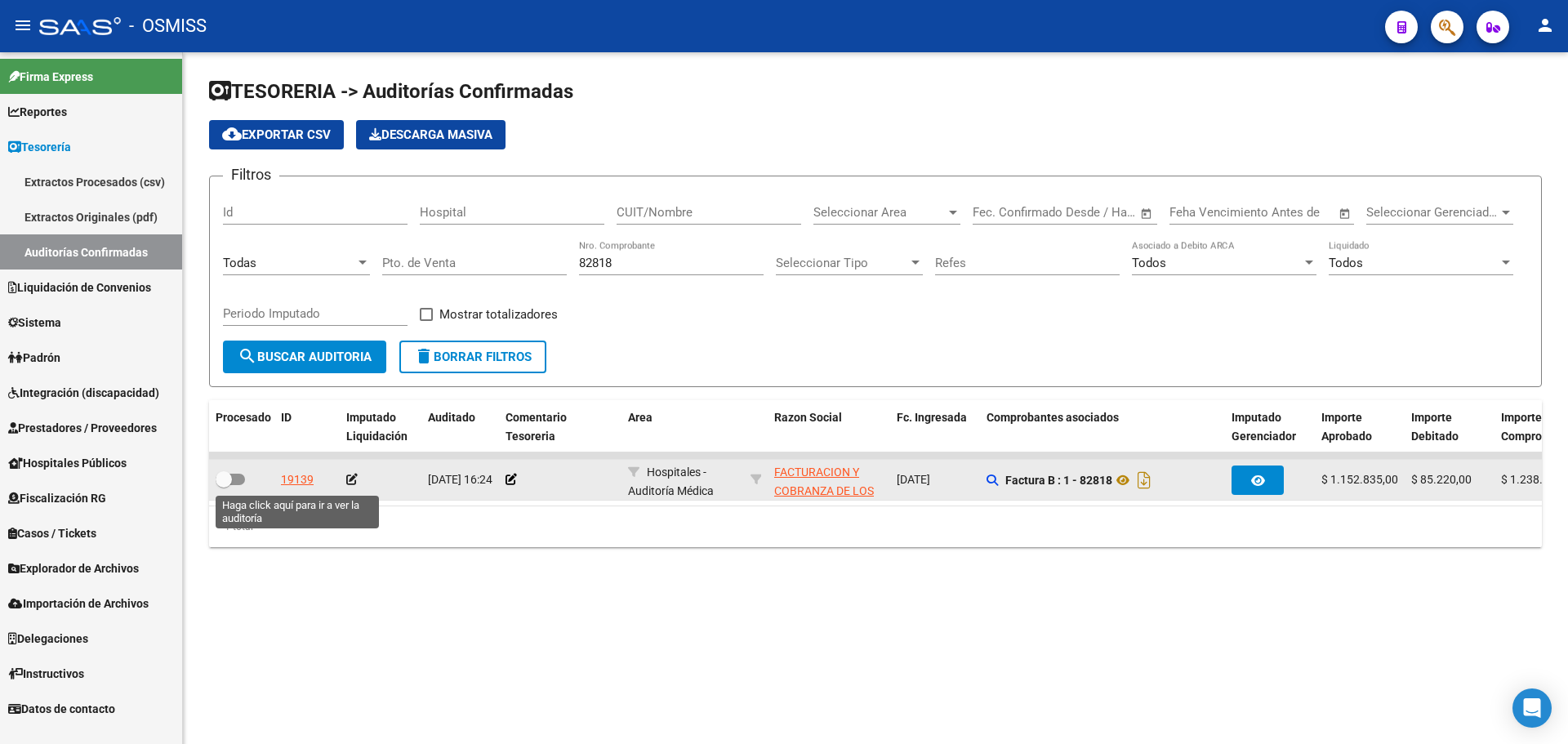
click at [299, 482] on div "19139" at bounding box center [296, 480] width 32 height 19
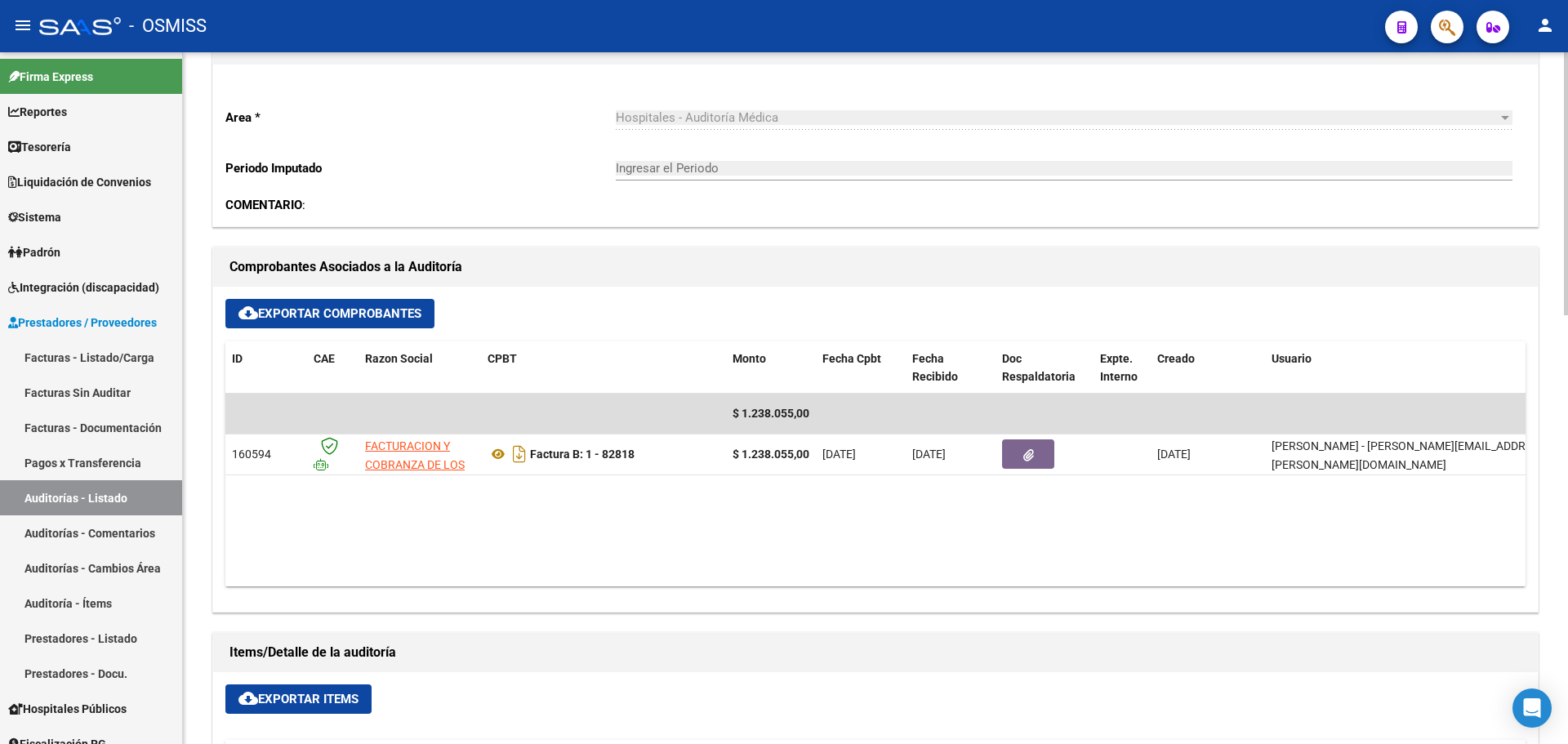
scroll to position [490, 0]
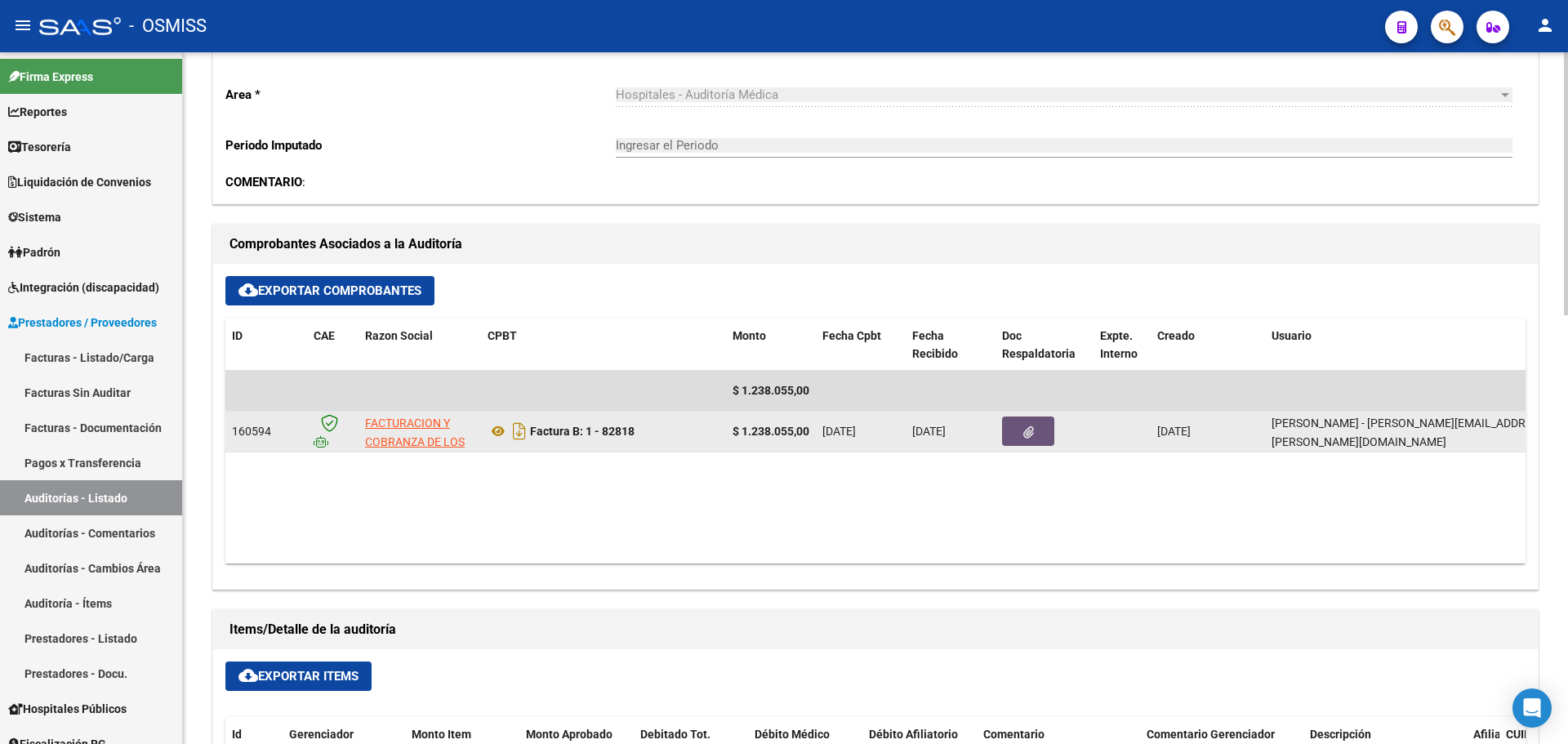
click at [1011, 445] on button "button" at bounding box center [1028, 431] width 52 height 29
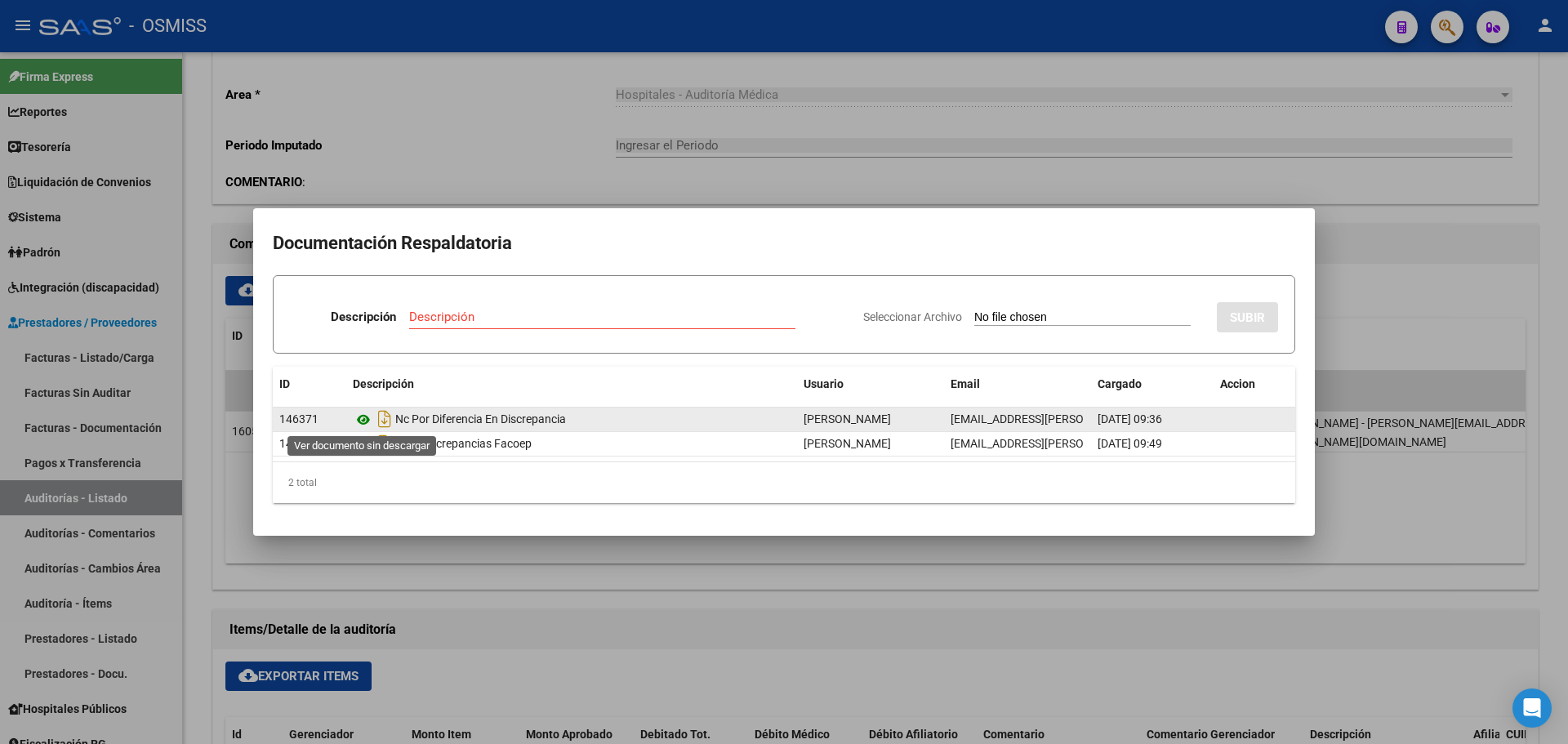
click at [355, 421] on icon at bounding box center [364, 420] width 22 height 20
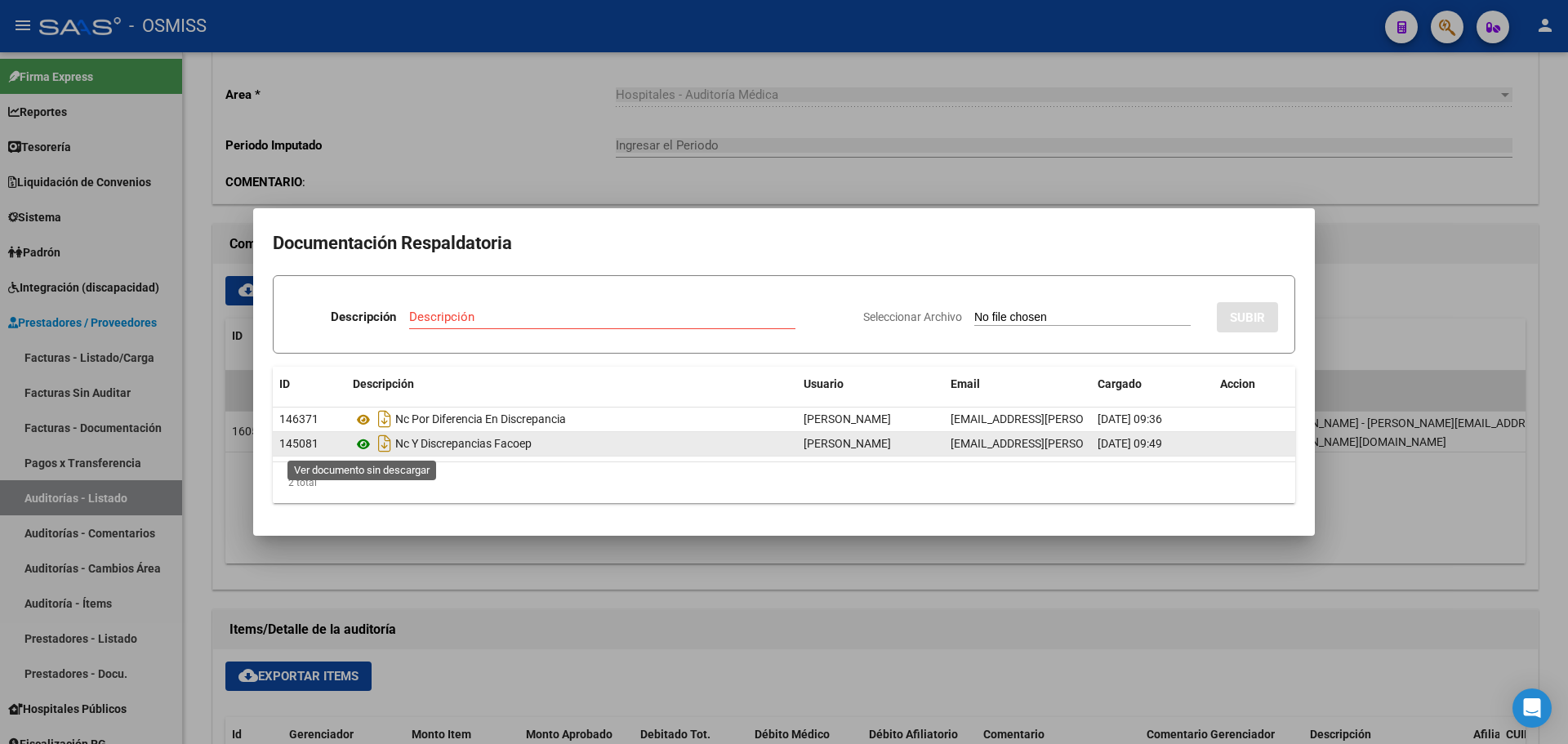
click at [363, 441] on icon at bounding box center [364, 444] width 22 height 20
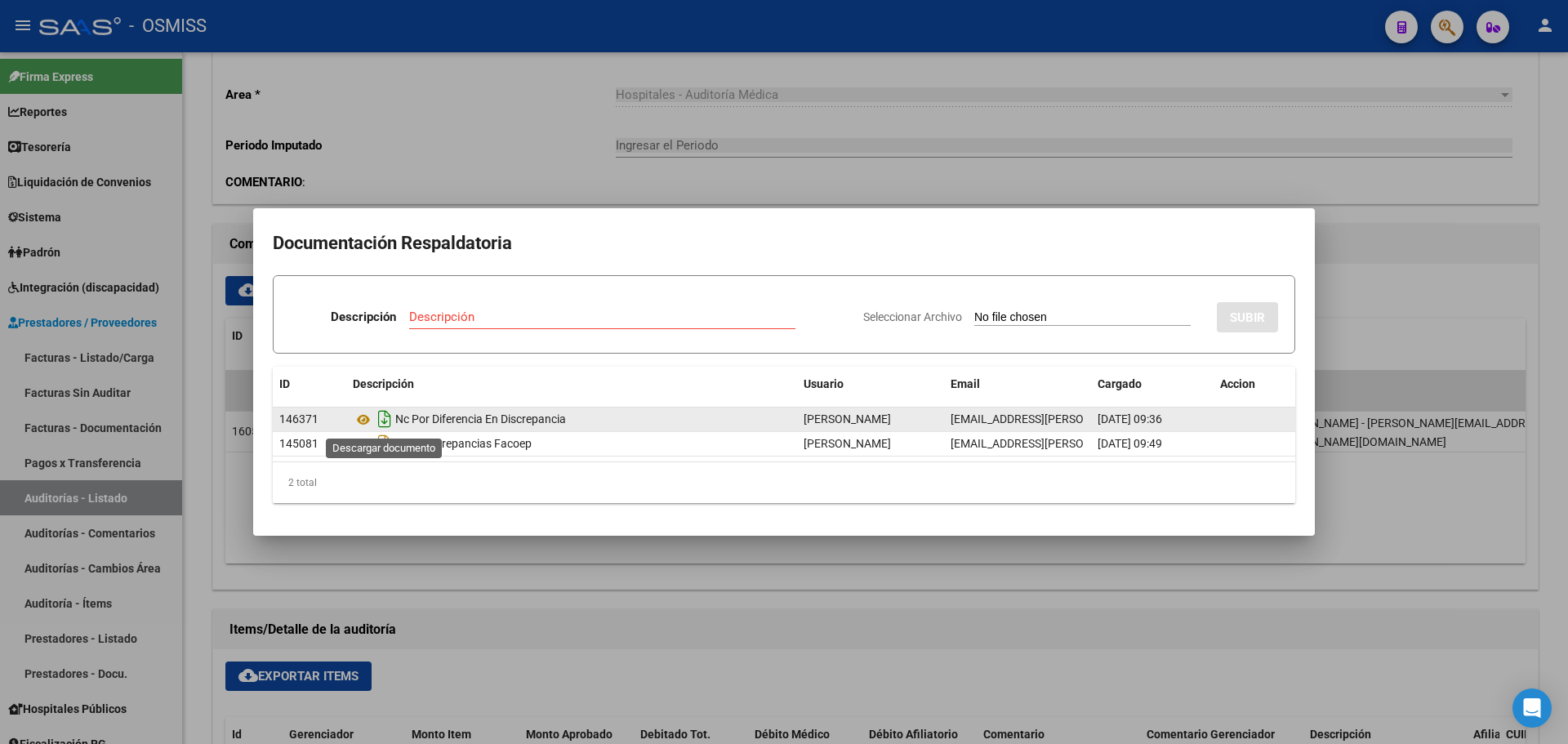
click at [381, 415] on icon "Descargar documento" at bounding box center [385, 418] width 22 height 26
click at [361, 420] on icon at bounding box center [364, 420] width 22 height 20
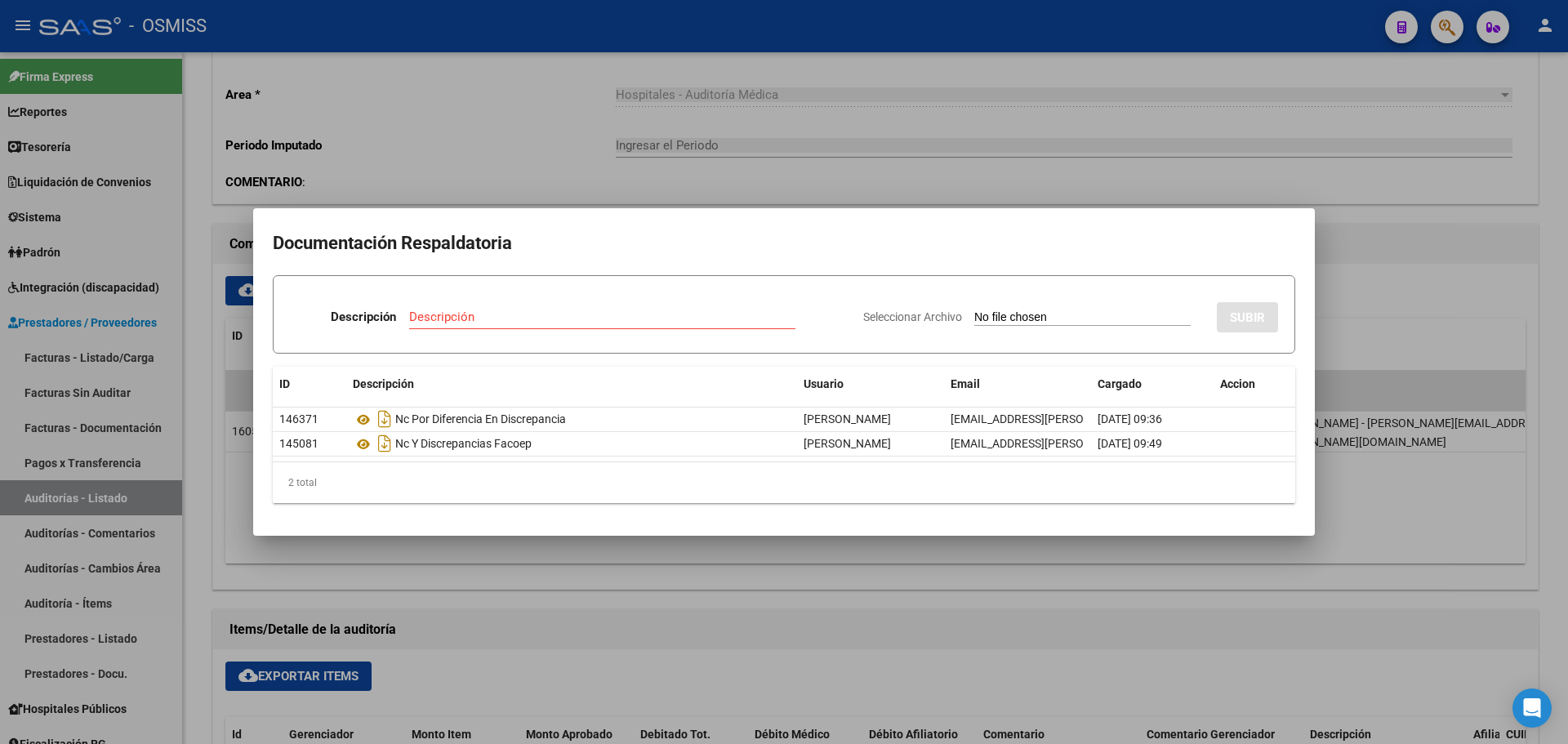
click at [550, 148] on div at bounding box center [784, 372] width 1568 height 744
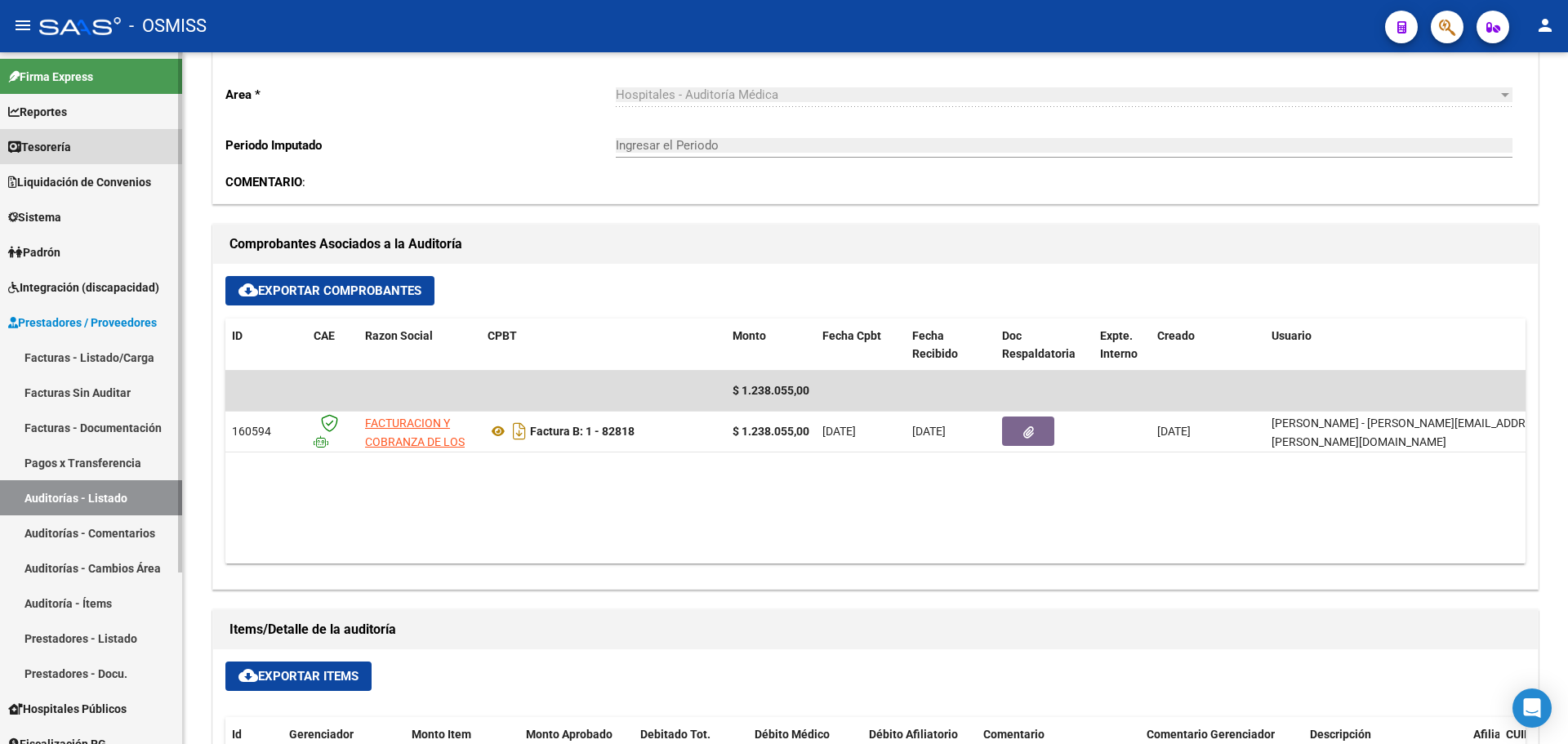
click at [95, 153] on link "Tesorería" at bounding box center [90, 146] width 182 height 35
click at [94, 151] on link "Tesorería" at bounding box center [90, 146] width 182 height 35
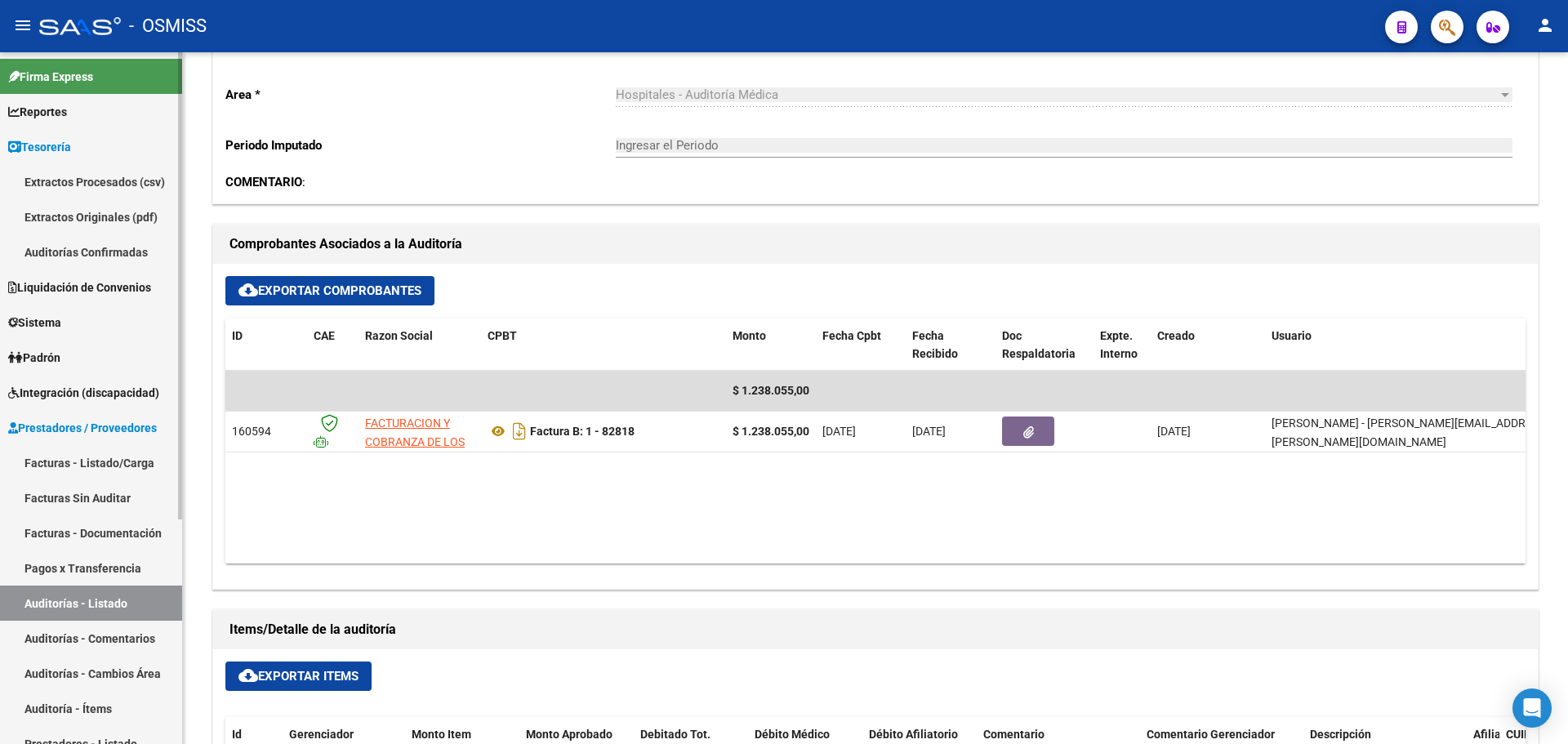
click at [87, 251] on link "Auditorías Confirmadas" at bounding box center [90, 252] width 182 height 35
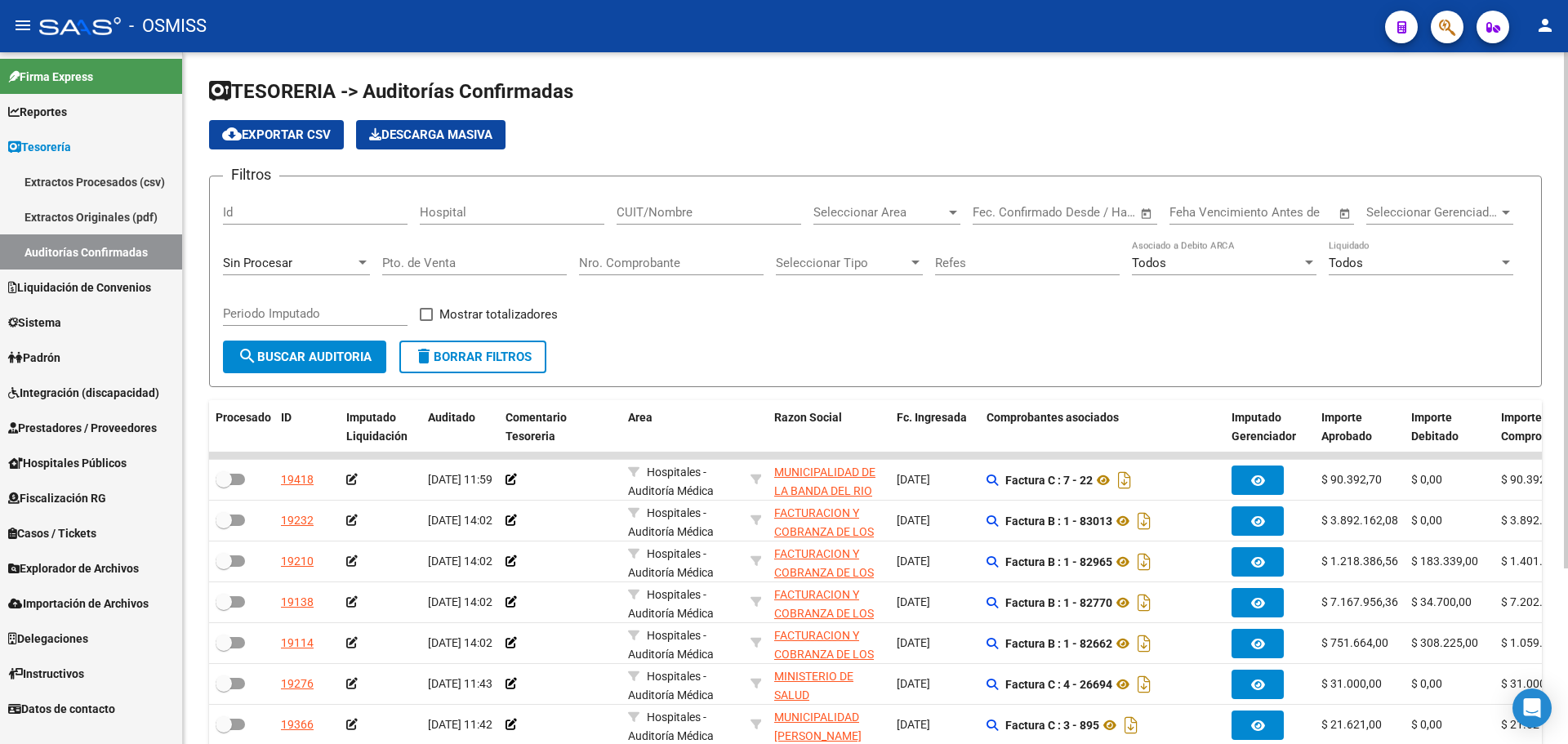
click at [603, 262] on input "Nro. Comprobante" at bounding box center [672, 263] width 184 height 15
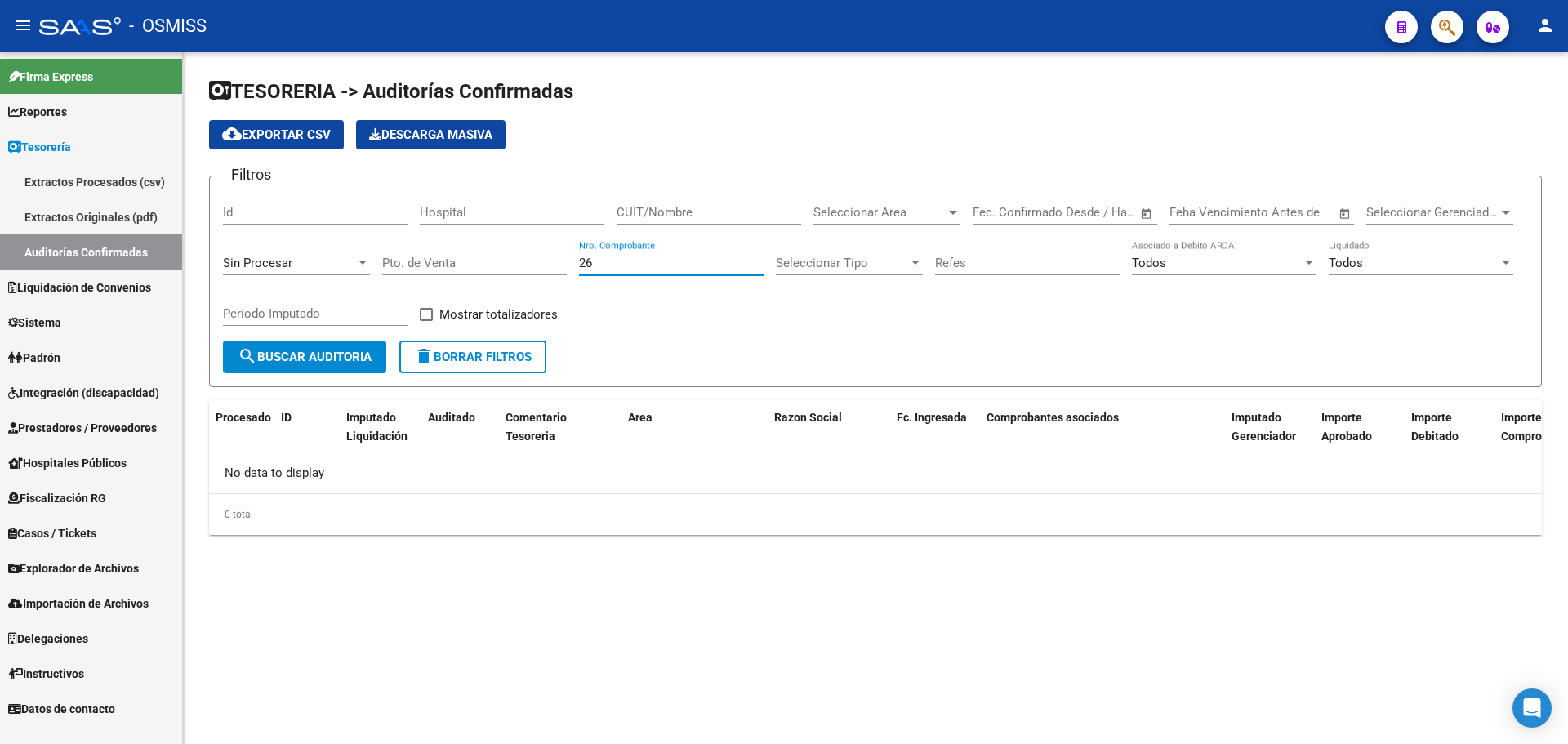
type input "26"
click at [227, 260] on span "Sin Procesar" at bounding box center [258, 263] width 70 height 15
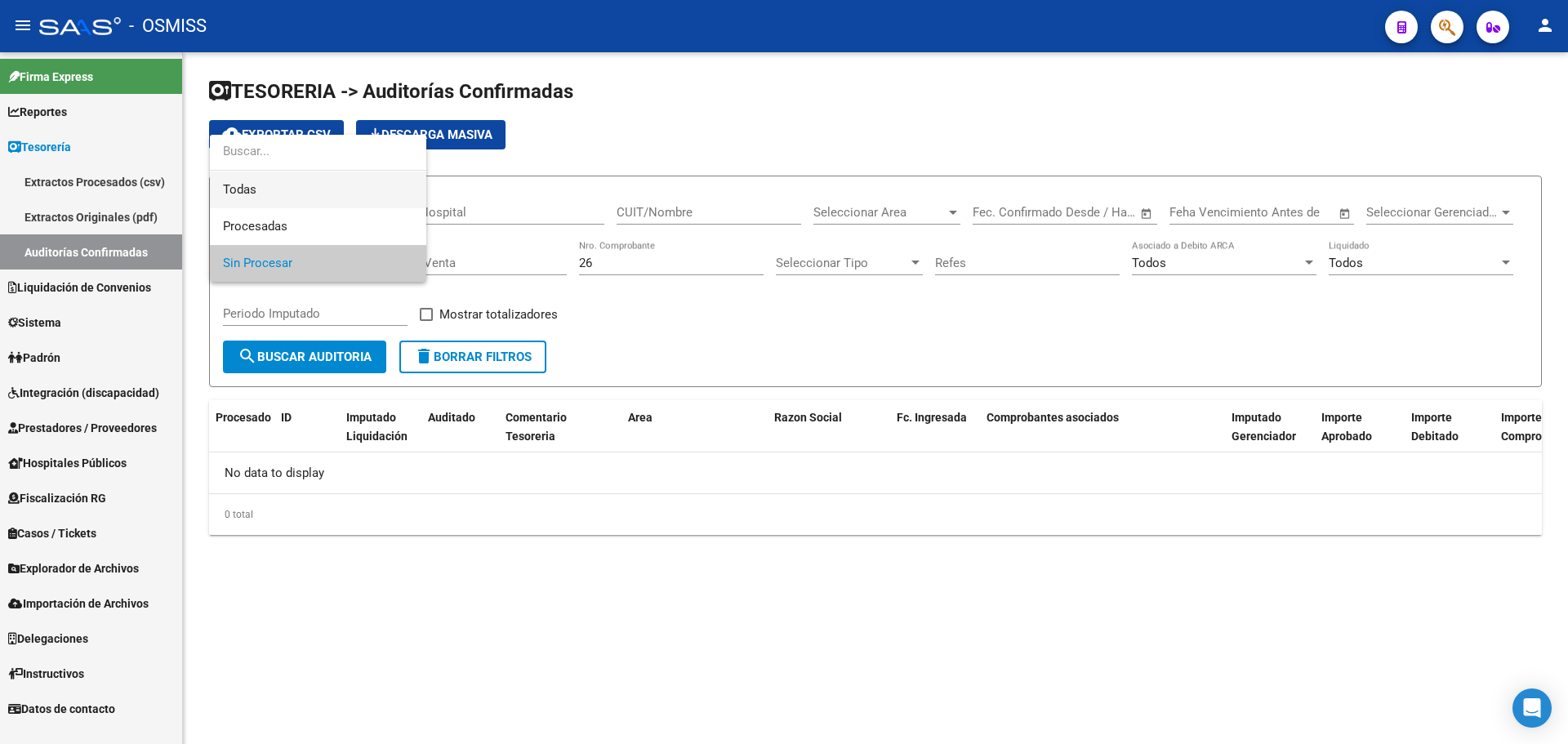
click at [266, 198] on span "Todas" at bounding box center [318, 190] width 190 height 37
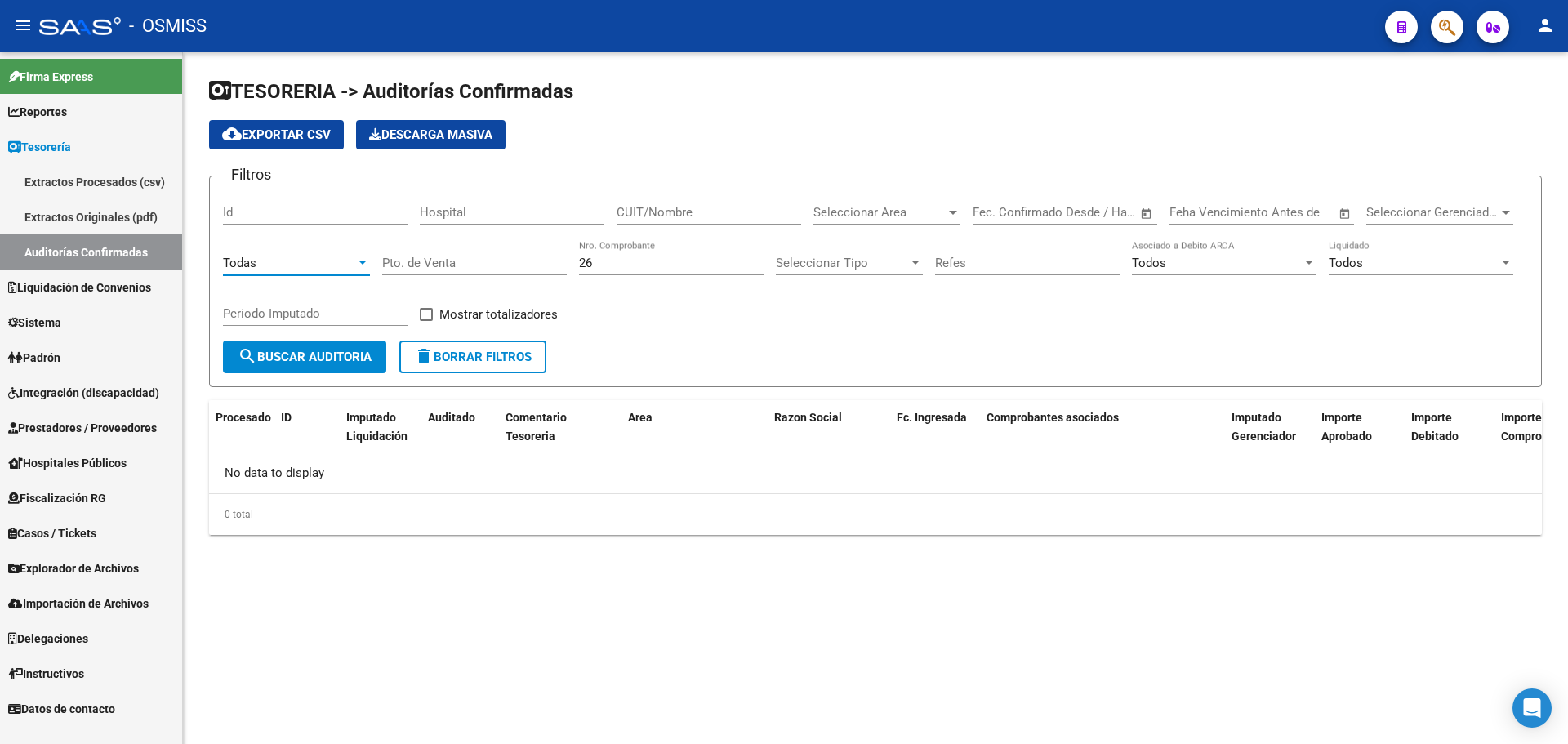
click at [323, 342] on button "search Buscar Auditoria" at bounding box center [305, 356] width 164 height 32
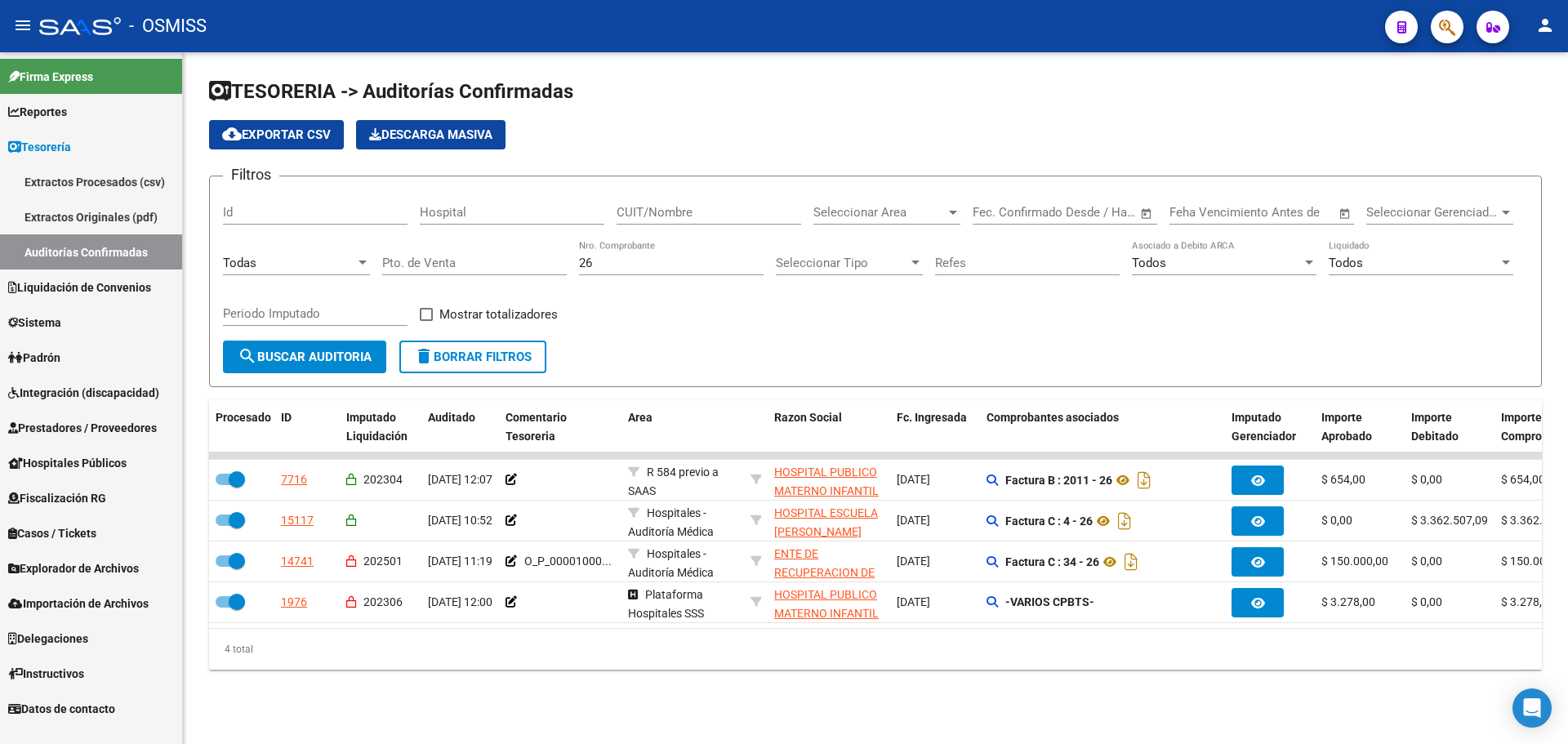
click at [734, 360] on form "Filtros Id Hospital CUIT/Nombre Seleccionar Area Seleccionar Area Start date – …" at bounding box center [876, 281] width 1333 height 212
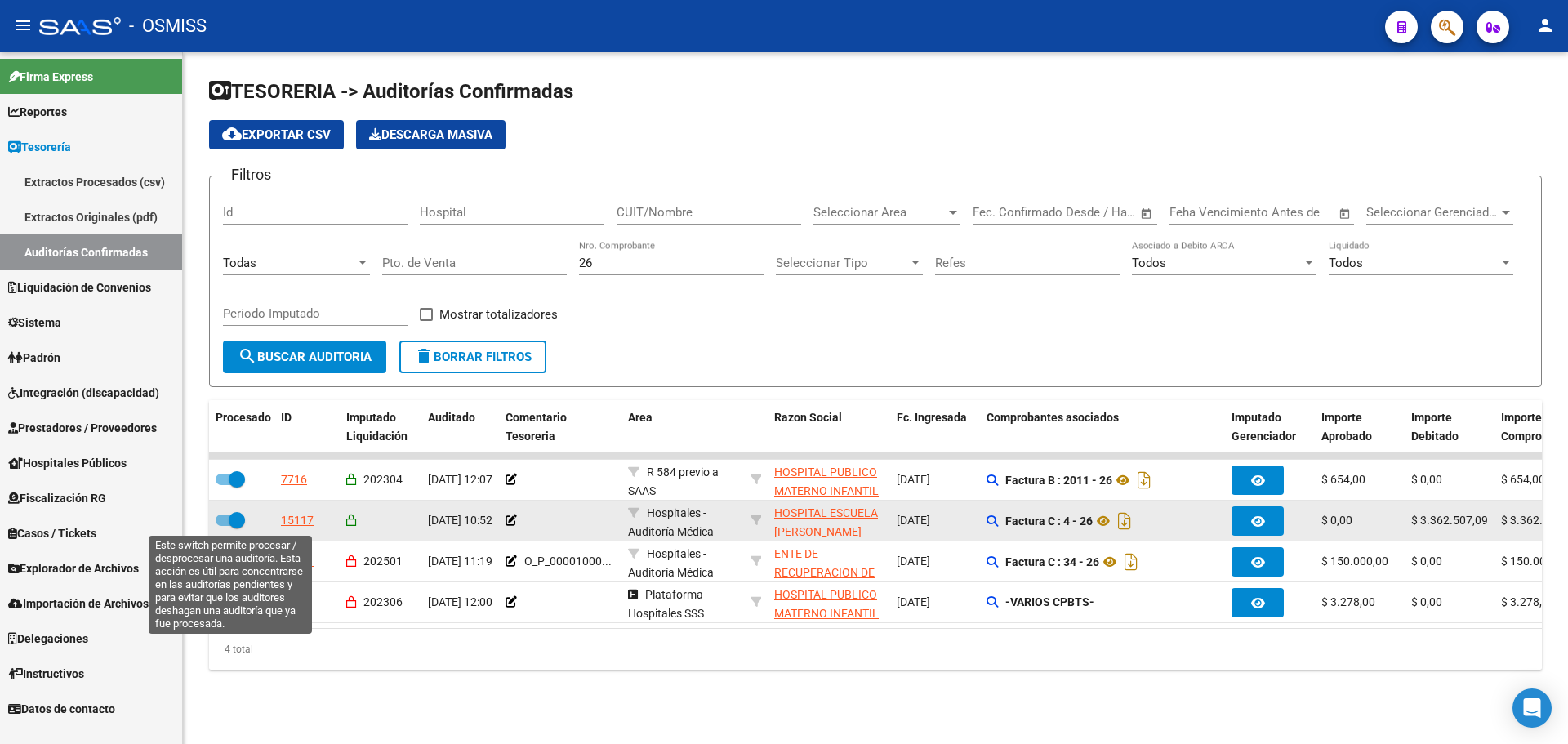
click at [219, 515] on span at bounding box center [230, 521] width 29 height 12
click at [223, 526] on input "checkbox" at bounding box center [223, 526] width 1 height 1
checkbox input "false"
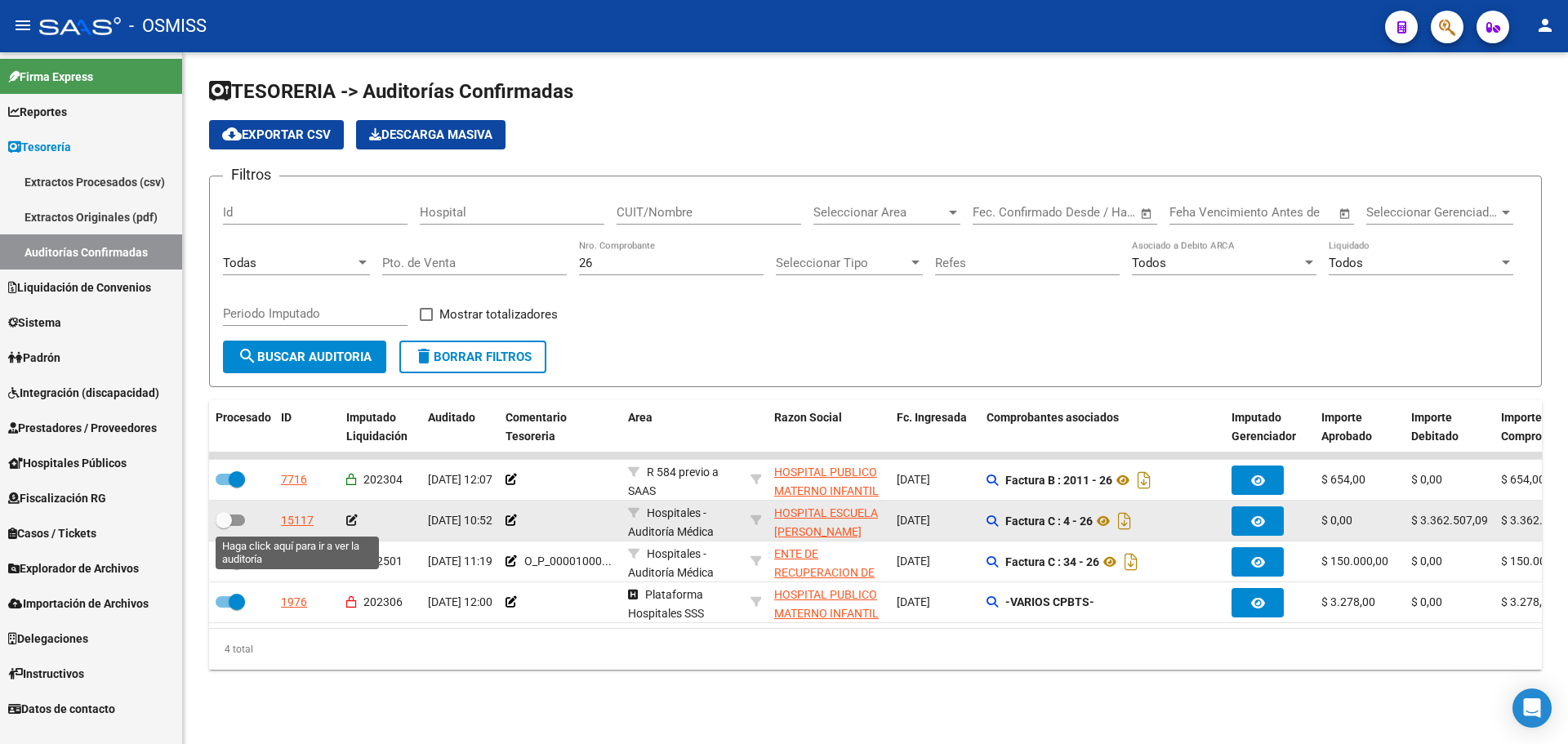
click at [291, 523] on div "15117" at bounding box center [296, 521] width 32 height 19
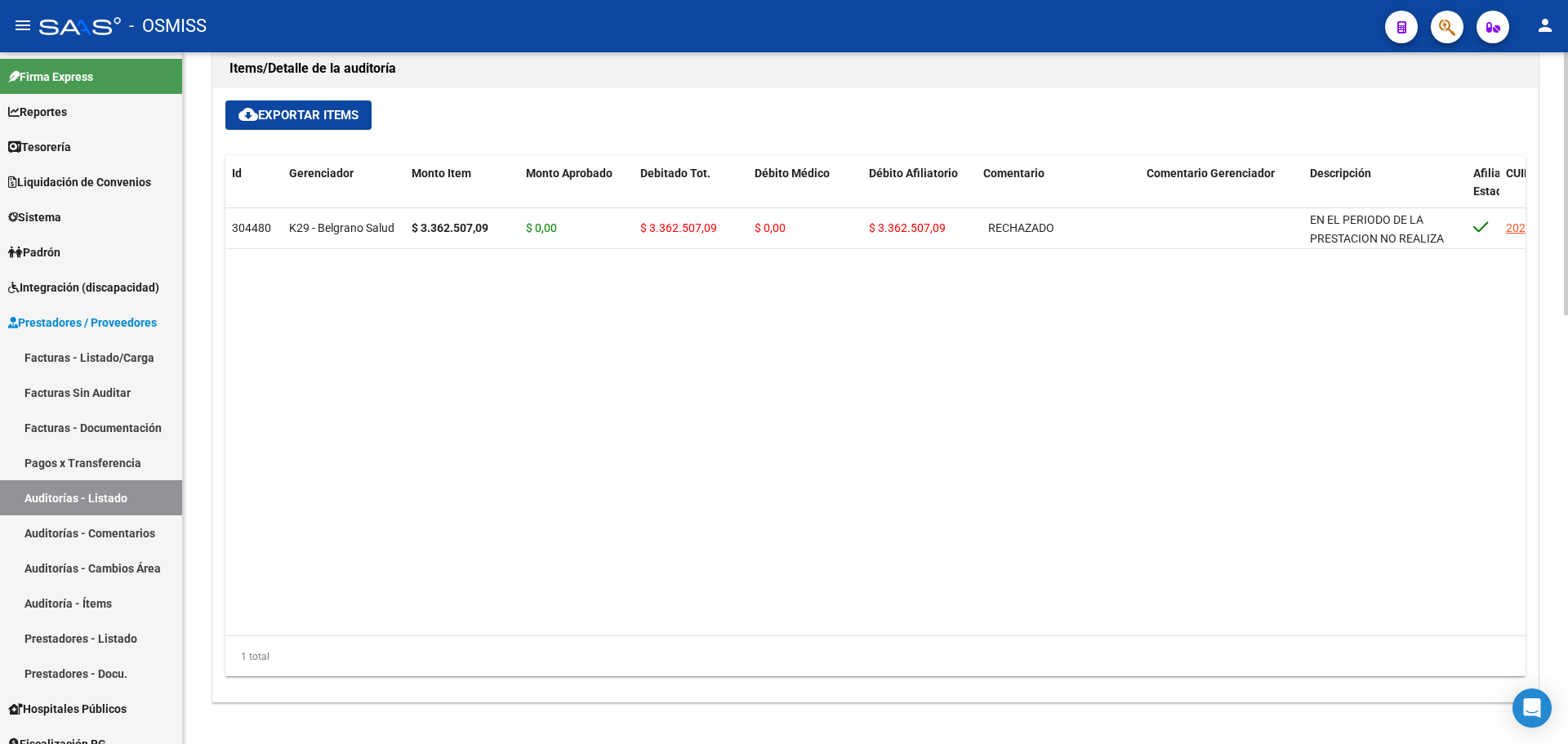
scroll to position [1126, 0]
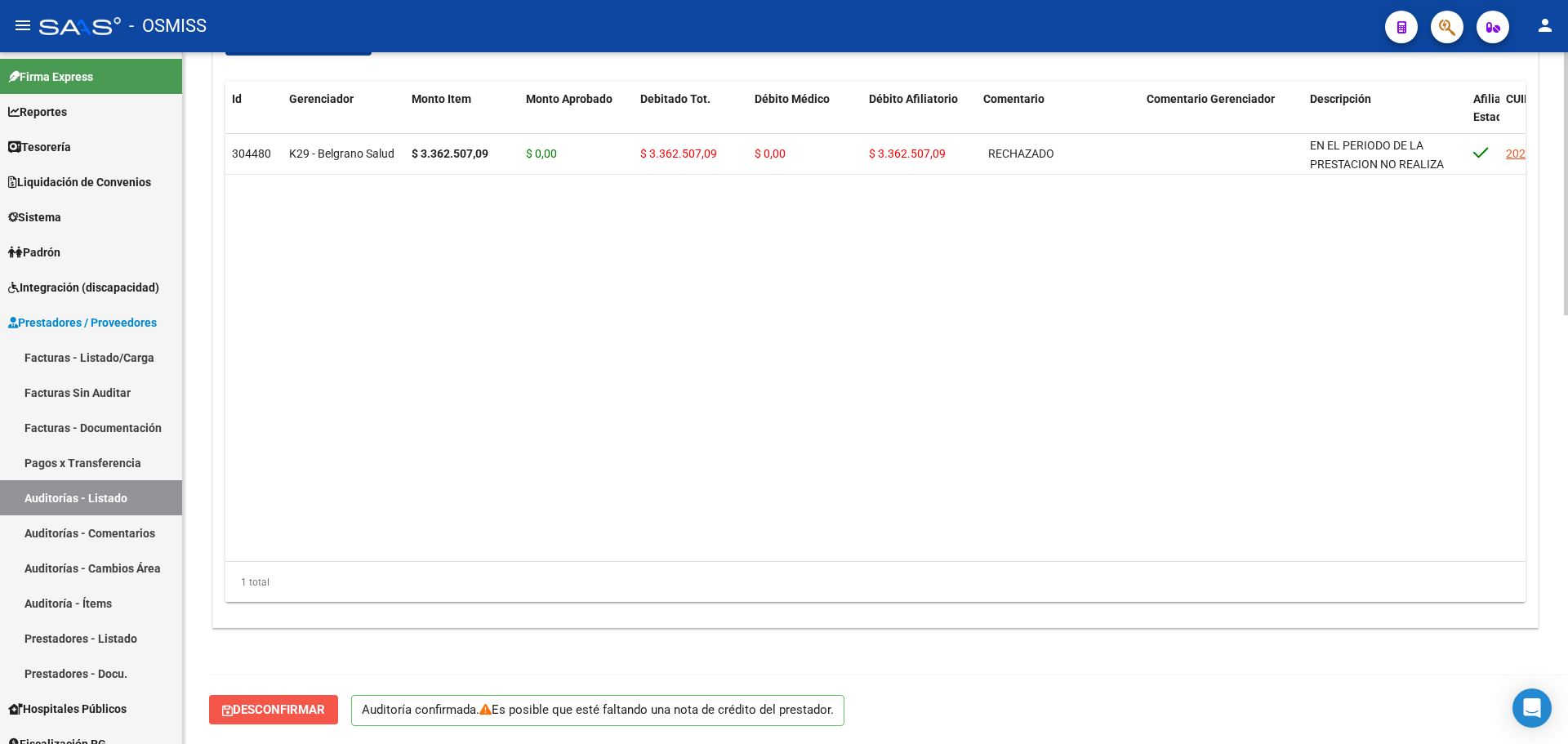
click at [302, 707] on span "Desconfirmar" at bounding box center [274, 710] width 103 height 15
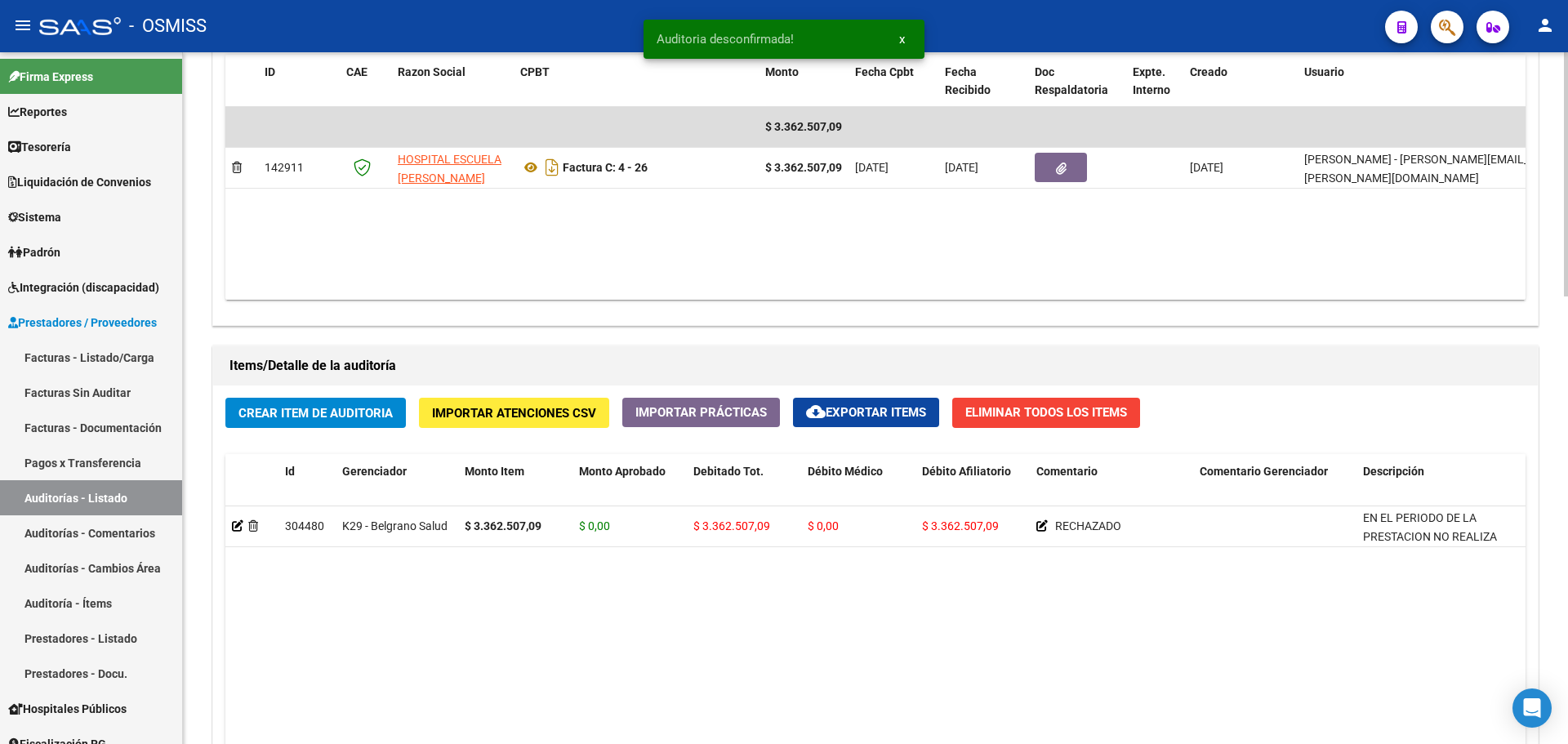
scroll to position [1271, 0]
